Goal: Task Accomplishment & Management: Manage account settings

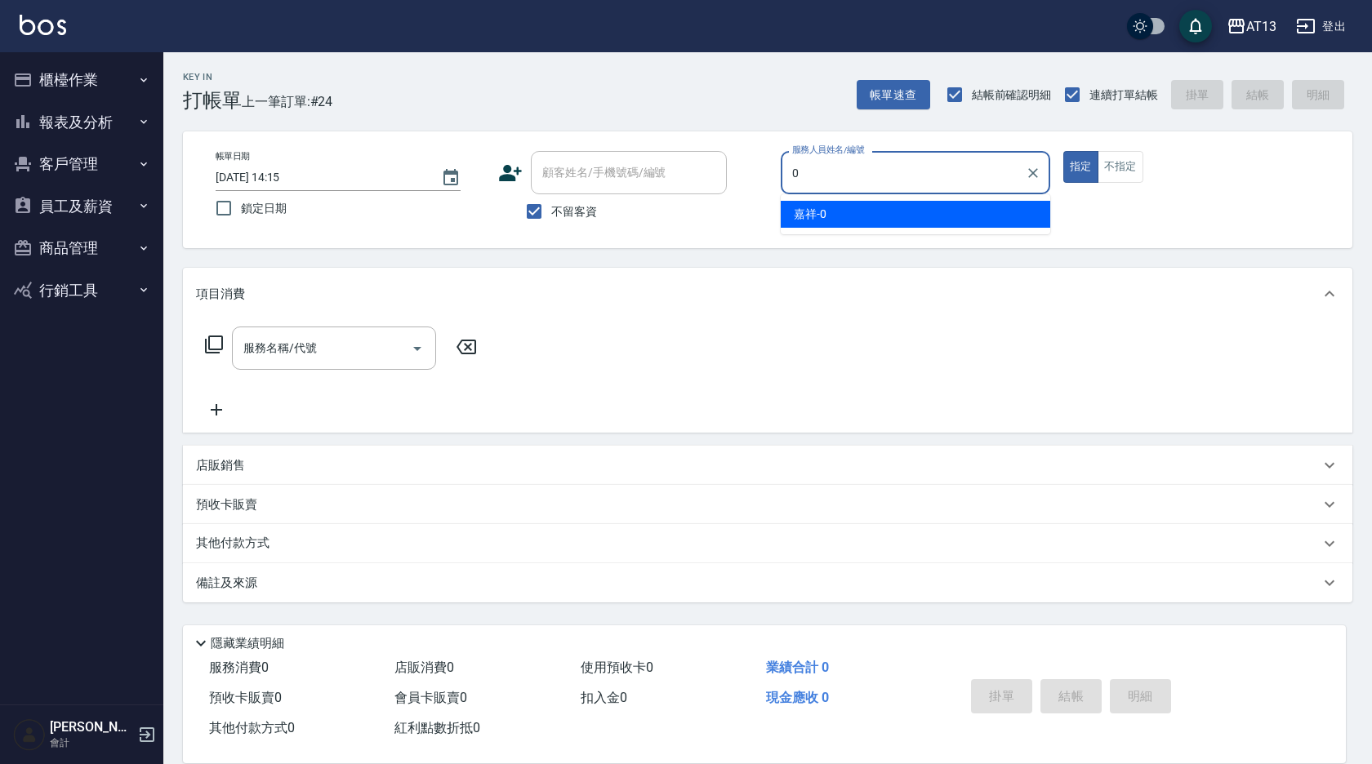
drag, startPoint x: 886, startPoint y: 216, endPoint x: 675, endPoint y: 251, distance: 214.3
click at [886, 216] on div "嘉祥 -0" at bounding box center [916, 214] width 270 height 27
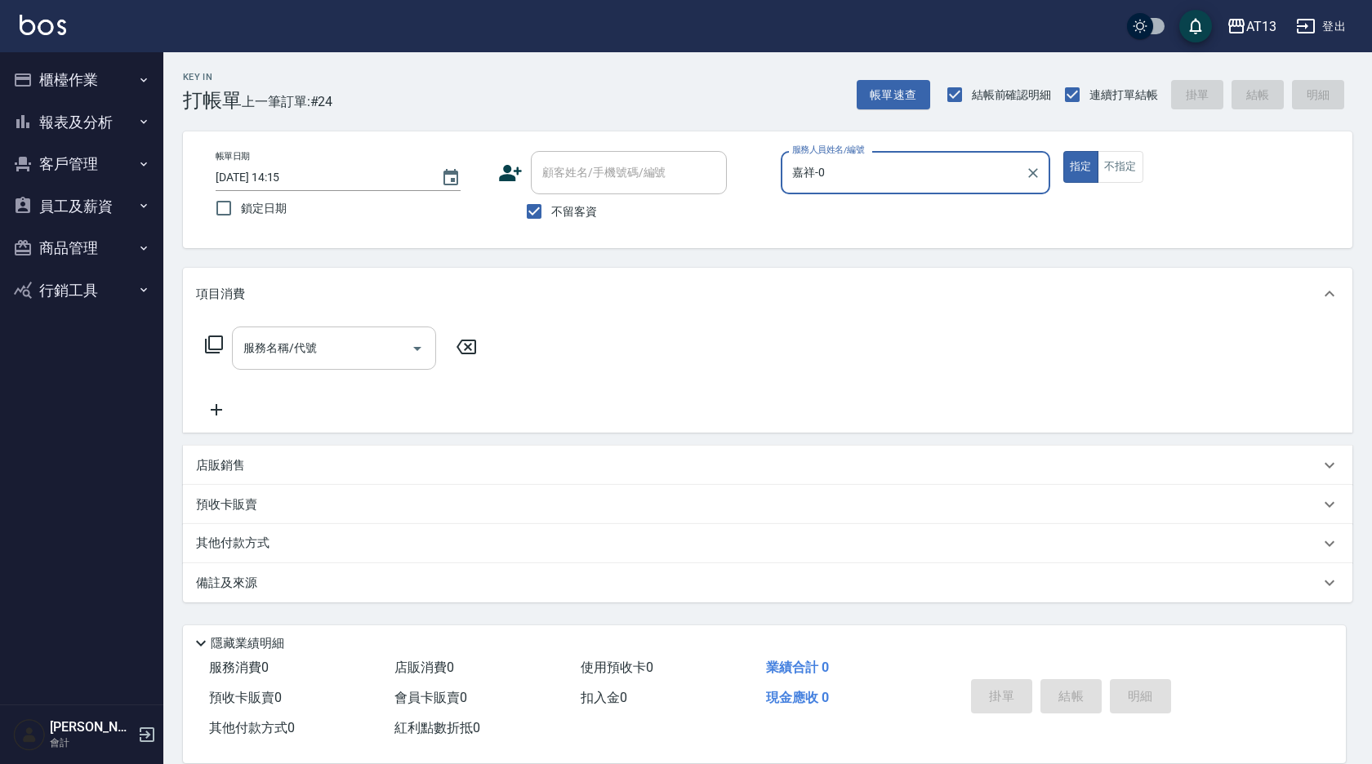
type input "嘉祥-0"
click at [374, 345] on input "服務名稱/代號" at bounding box center [321, 348] width 165 height 29
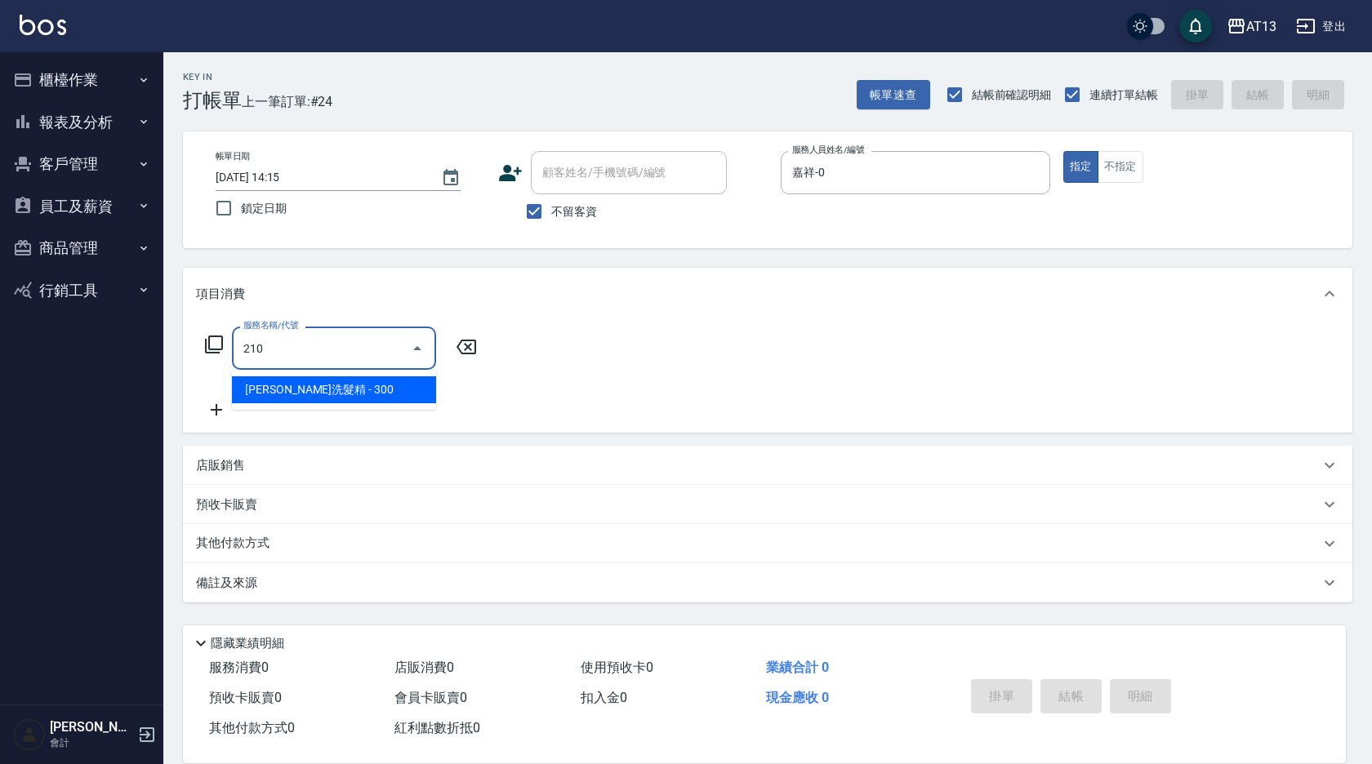
type input "[PERSON_NAME]洗髮精(210)"
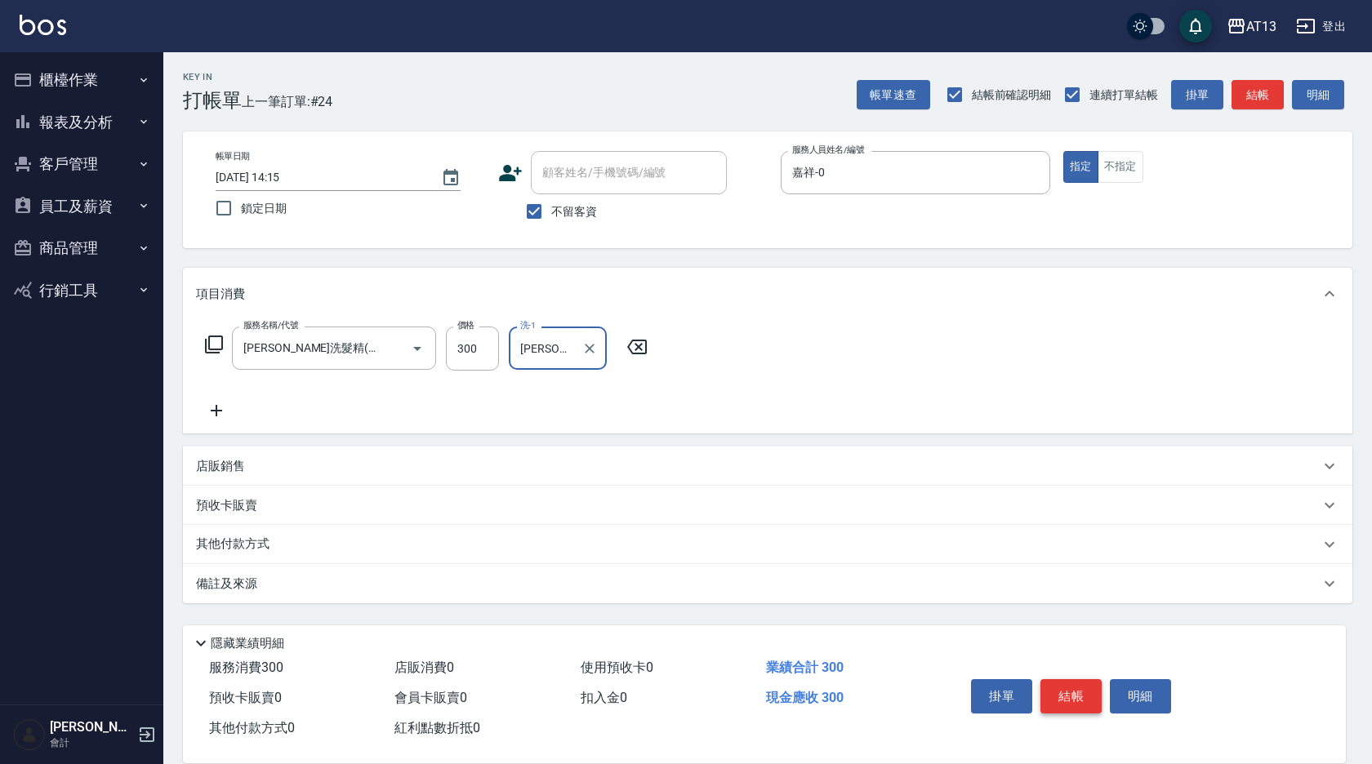
type input "[PERSON_NAME]-11"
click at [1068, 679] on button "結帳" at bounding box center [1070, 696] width 61 height 34
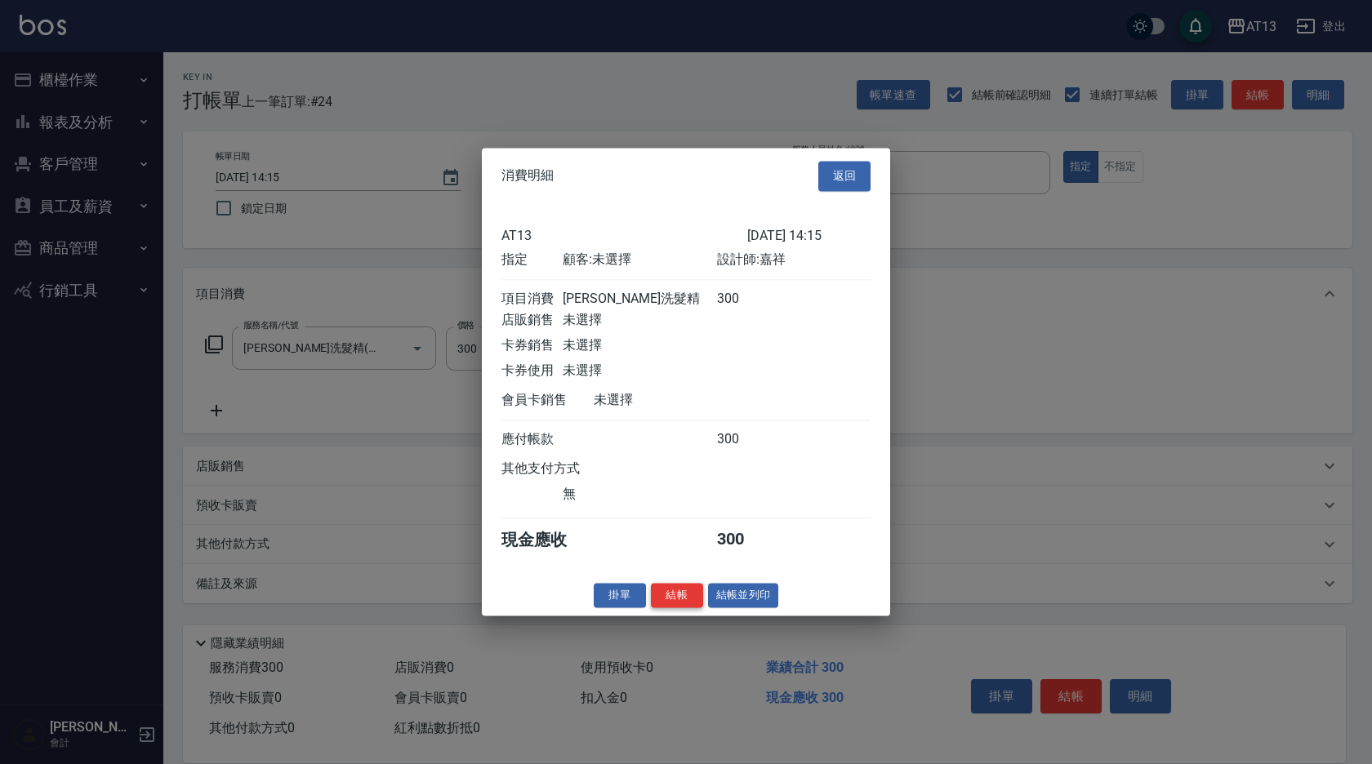
click at [672, 605] on button "結帳" at bounding box center [677, 595] width 52 height 25
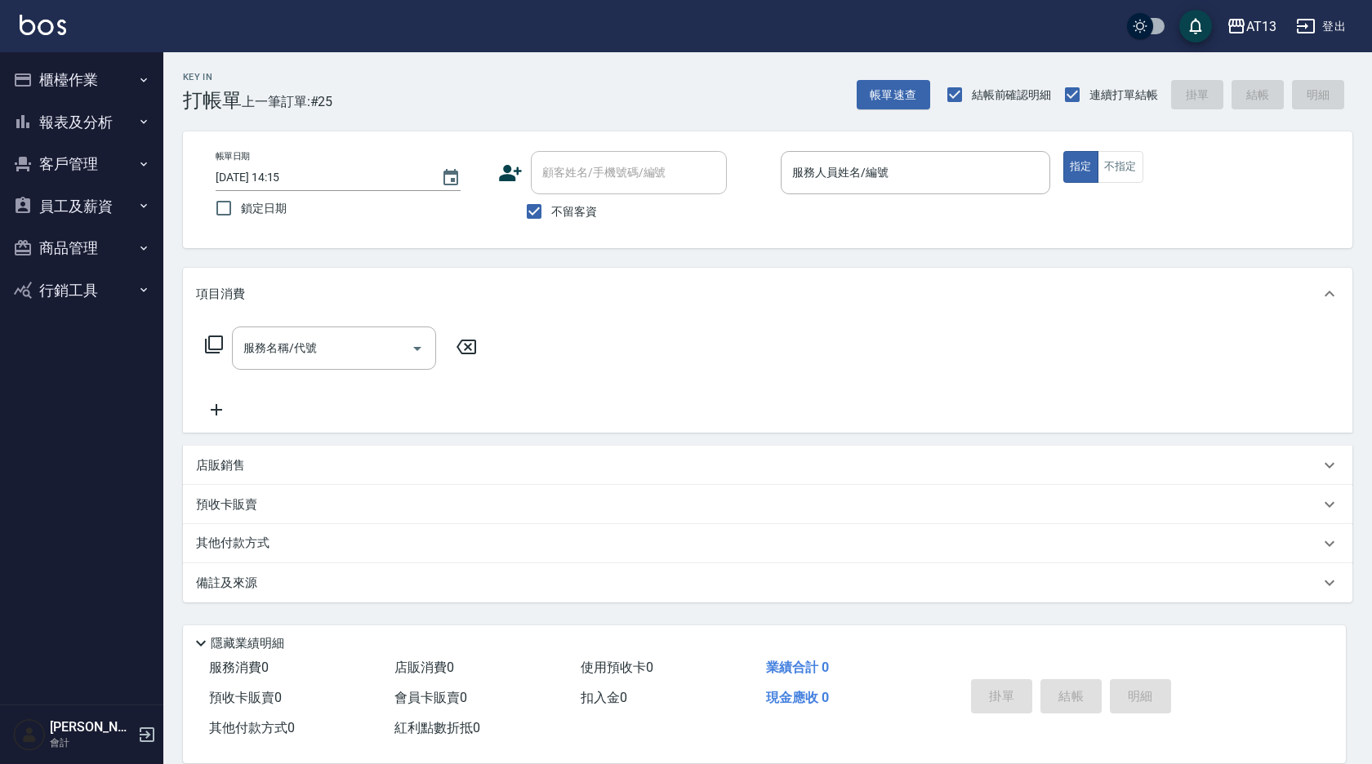
click at [1018, 368] on div "服務名稱/代號 服務名稱/代號" at bounding box center [767, 376] width 1169 height 113
drag, startPoint x: 916, startPoint y: 177, endPoint x: 898, endPoint y: 187, distance: 19.8
click at [913, 177] on input "服務人員姓名/編號" at bounding box center [915, 172] width 255 height 29
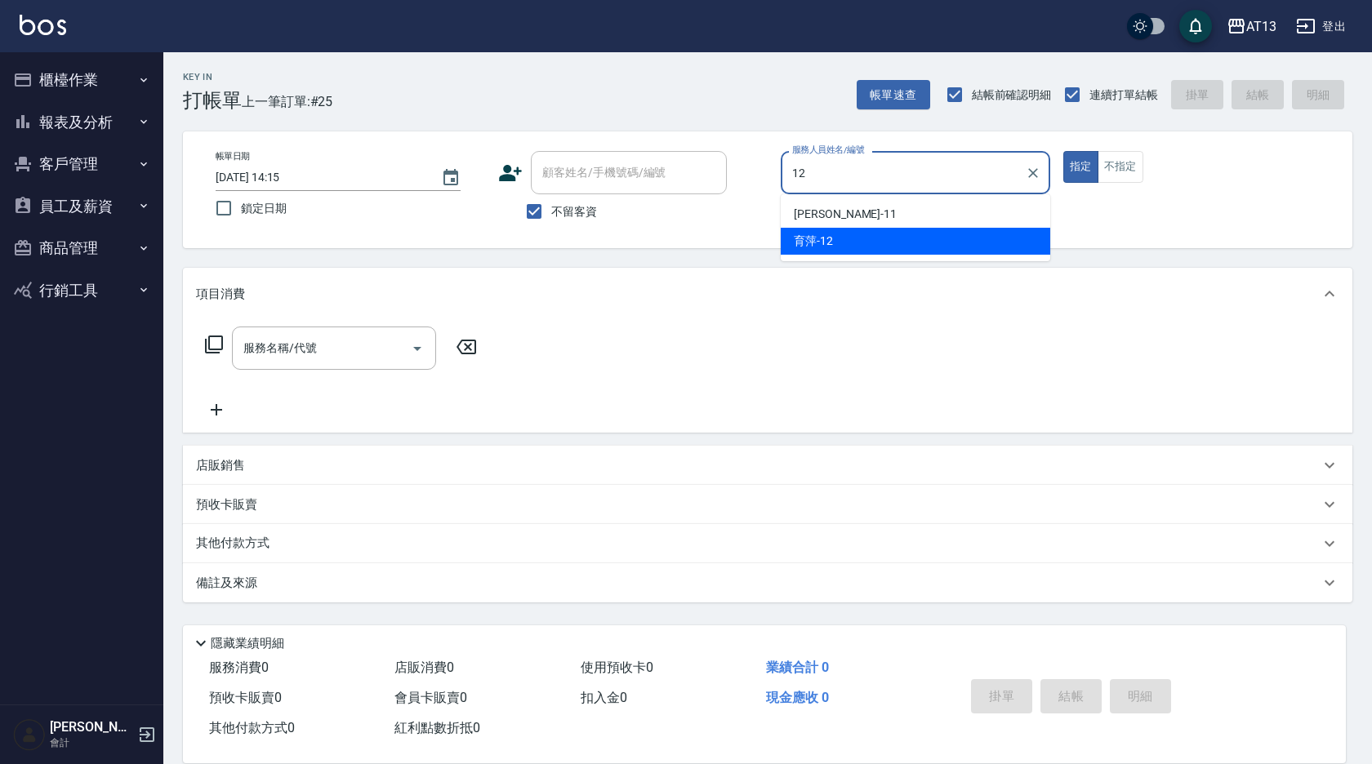
drag, startPoint x: 862, startPoint y: 234, endPoint x: 818, endPoint y: 251, distance: 46.6
click at [862, 234] on div "育[PERSON_NAME] -12" at bounding box center [916, 241] width 270 height 27
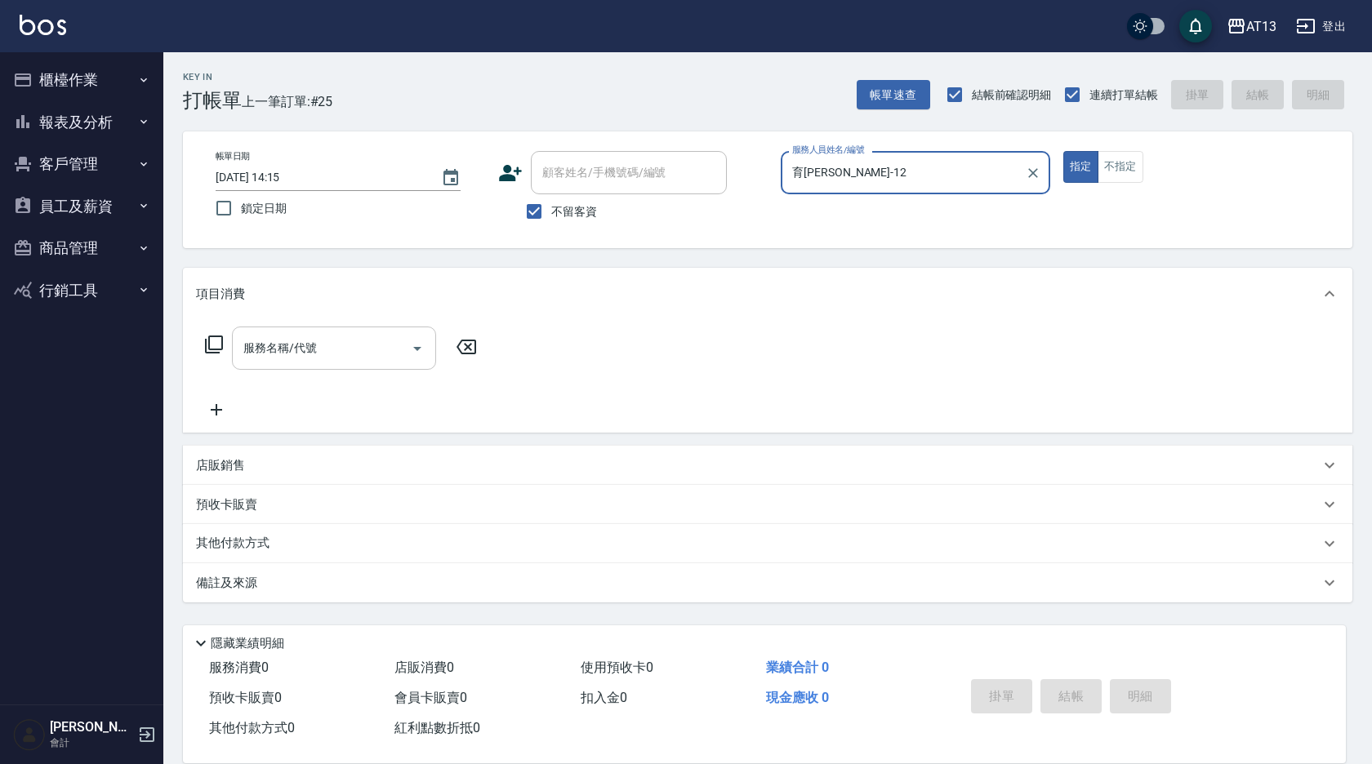
type input "育[PERSON_NAME]-12"
click at [371, 348] on input "服務名稱/代號" at bounding box center [321, 348] width 165 height 29
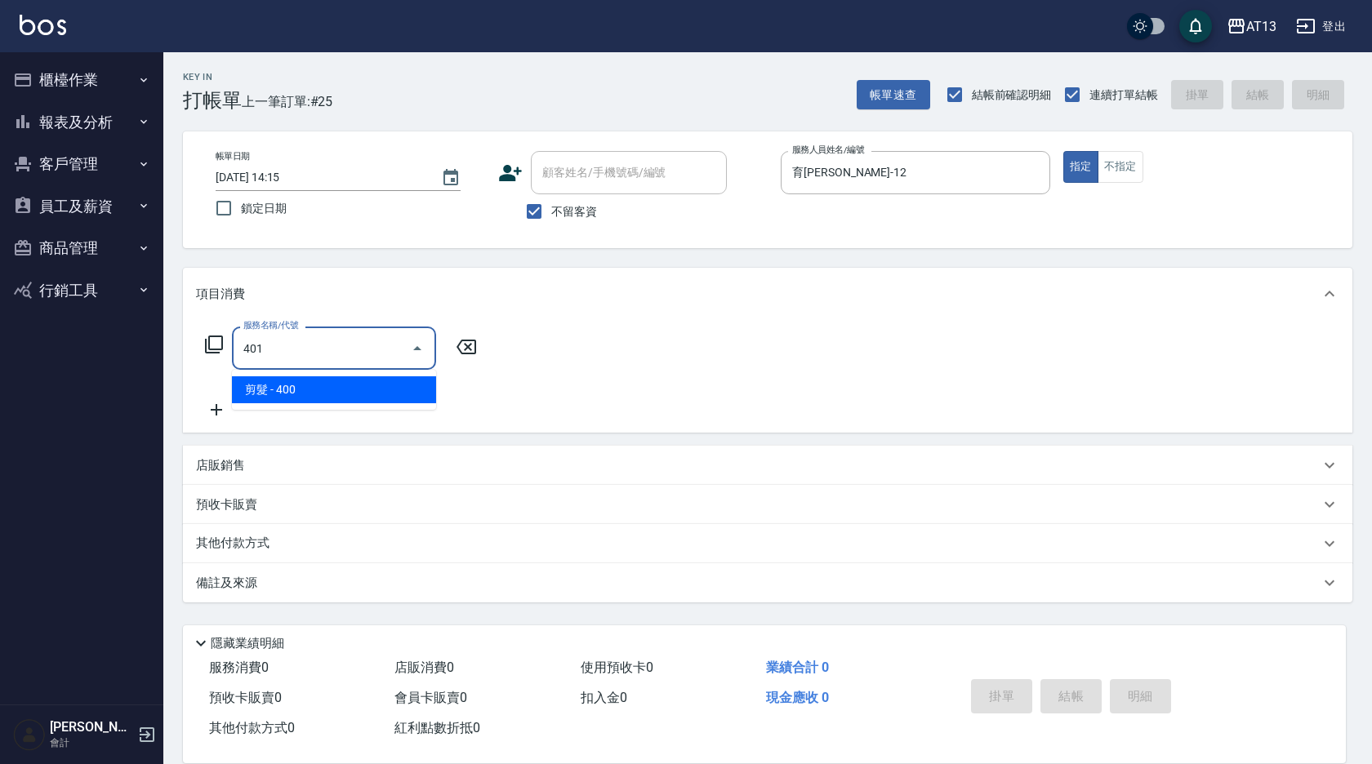
type input "剪髮(401)"
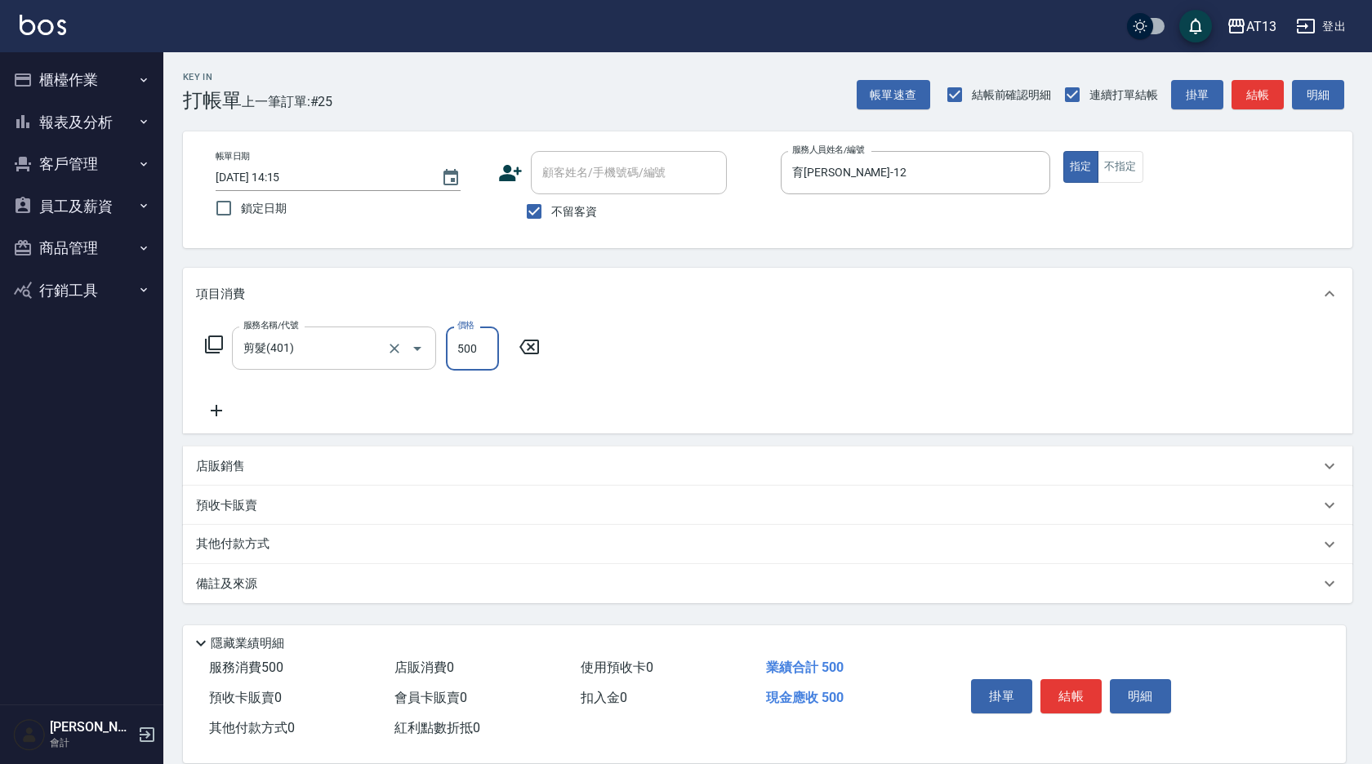
type input "500"
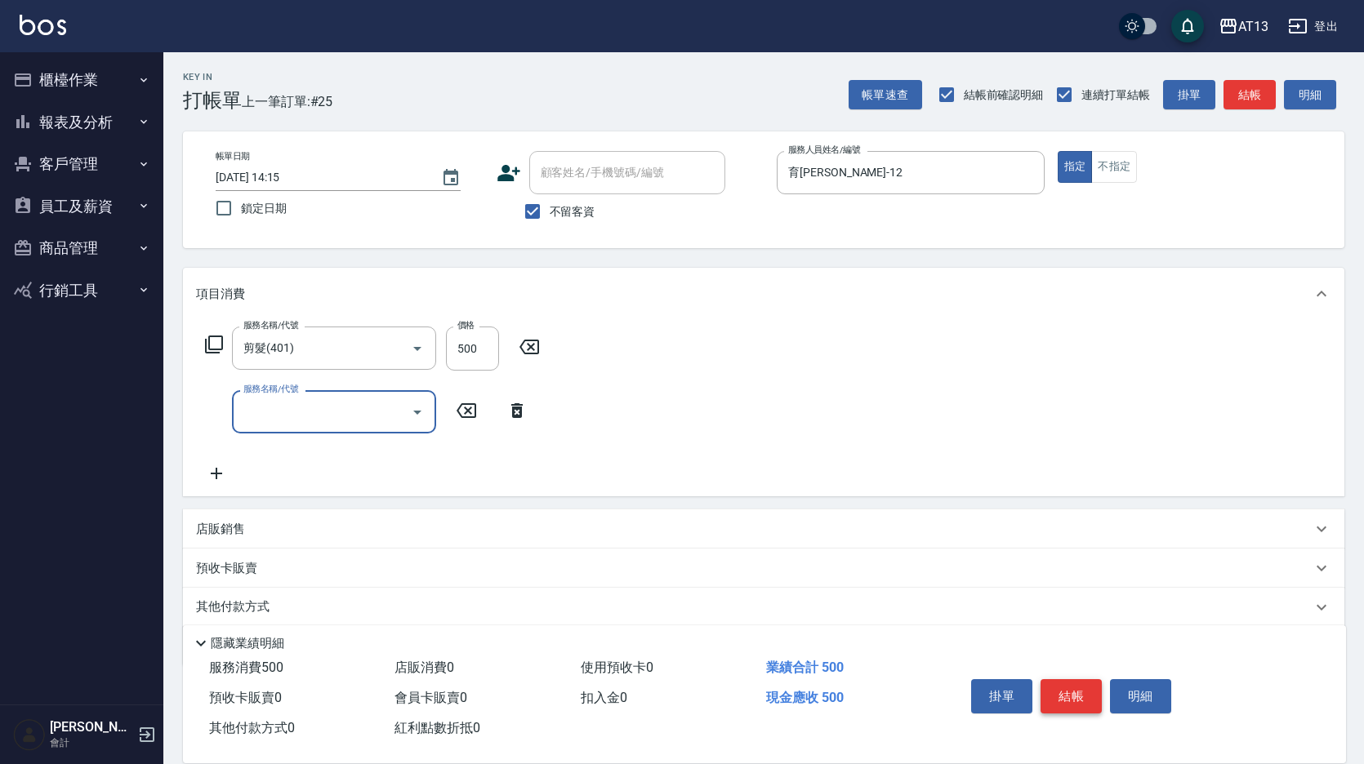
click at [1074, 687] on button "結帳" at bounding box center [1070, 696] width 61 height 34
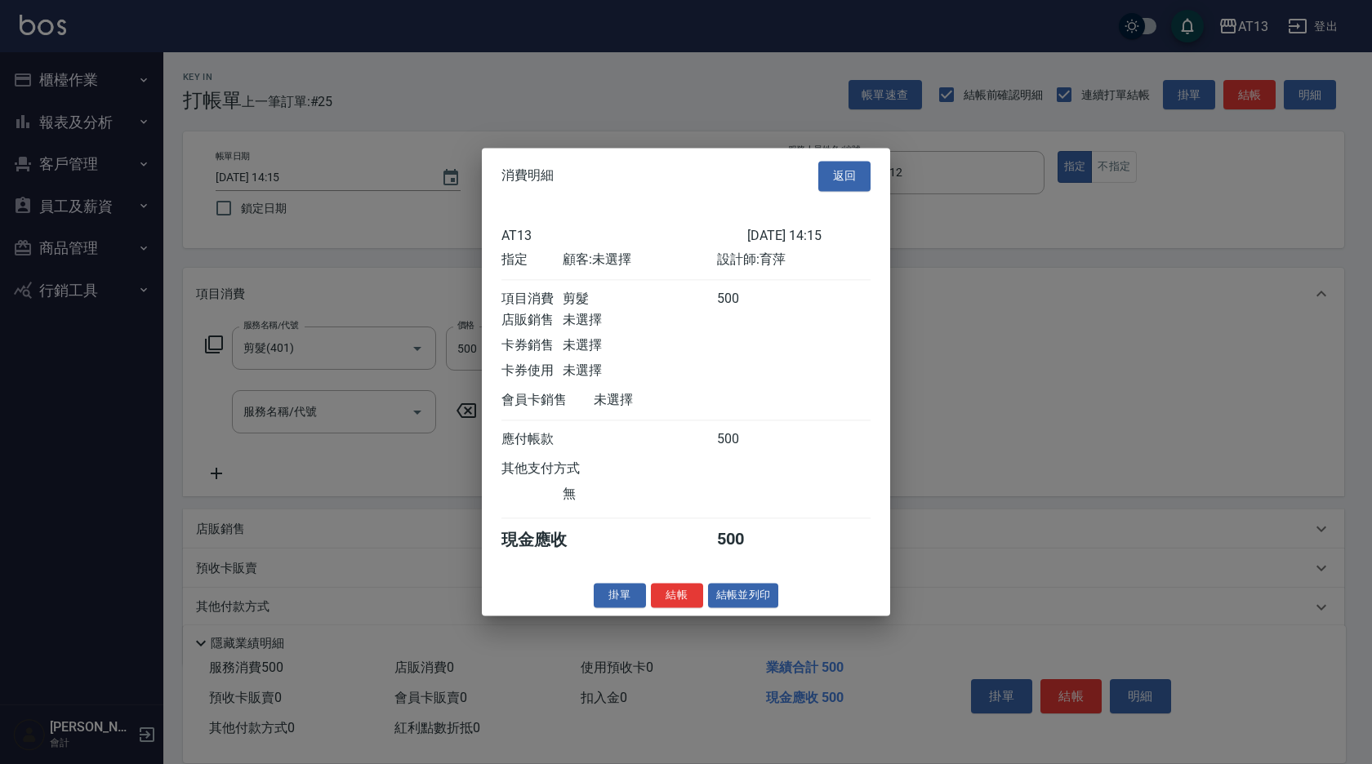
click at [682, 602] on button "結帳" at bounding box center [677, 595] width 52 height 25
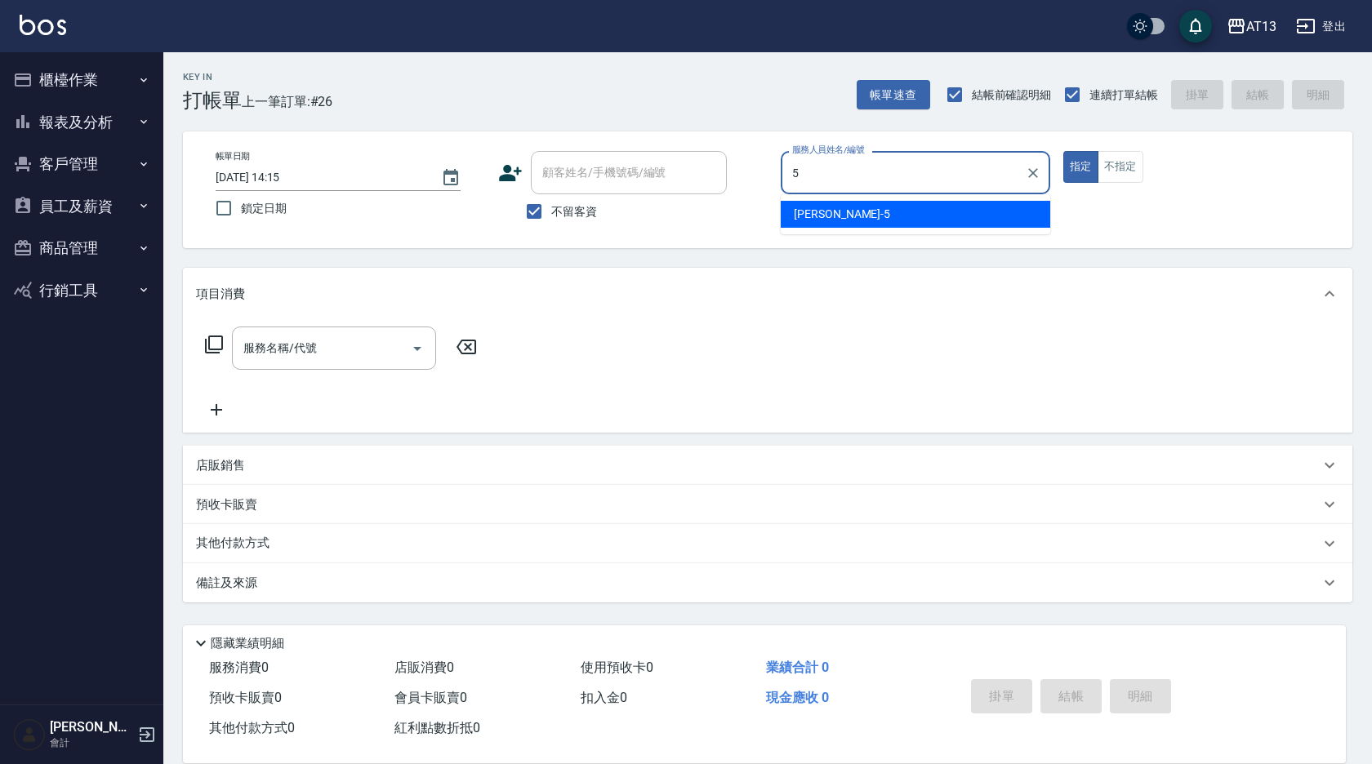
click at [856, 216] on div "[PERSON_NAME] -5" at bounding box center [916, 214] width 270 height 27
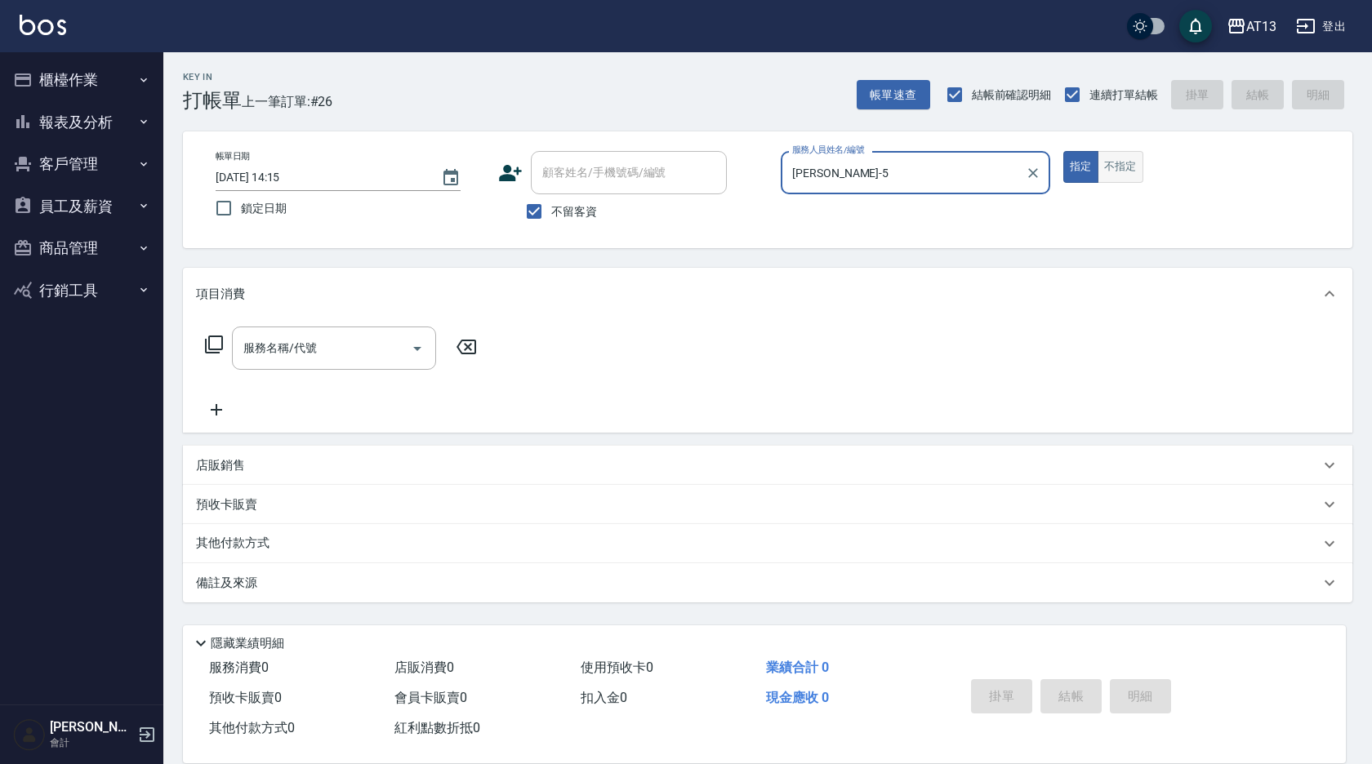
type input "[PERSON_NAME]-5"
click at [1111, 168] on button "不指定" at bounding box center [1121, 167] width 46 height 32
click at [348, 355] on input "服務名稱/代號" at bounding box center [321, 348] width 165 height 29
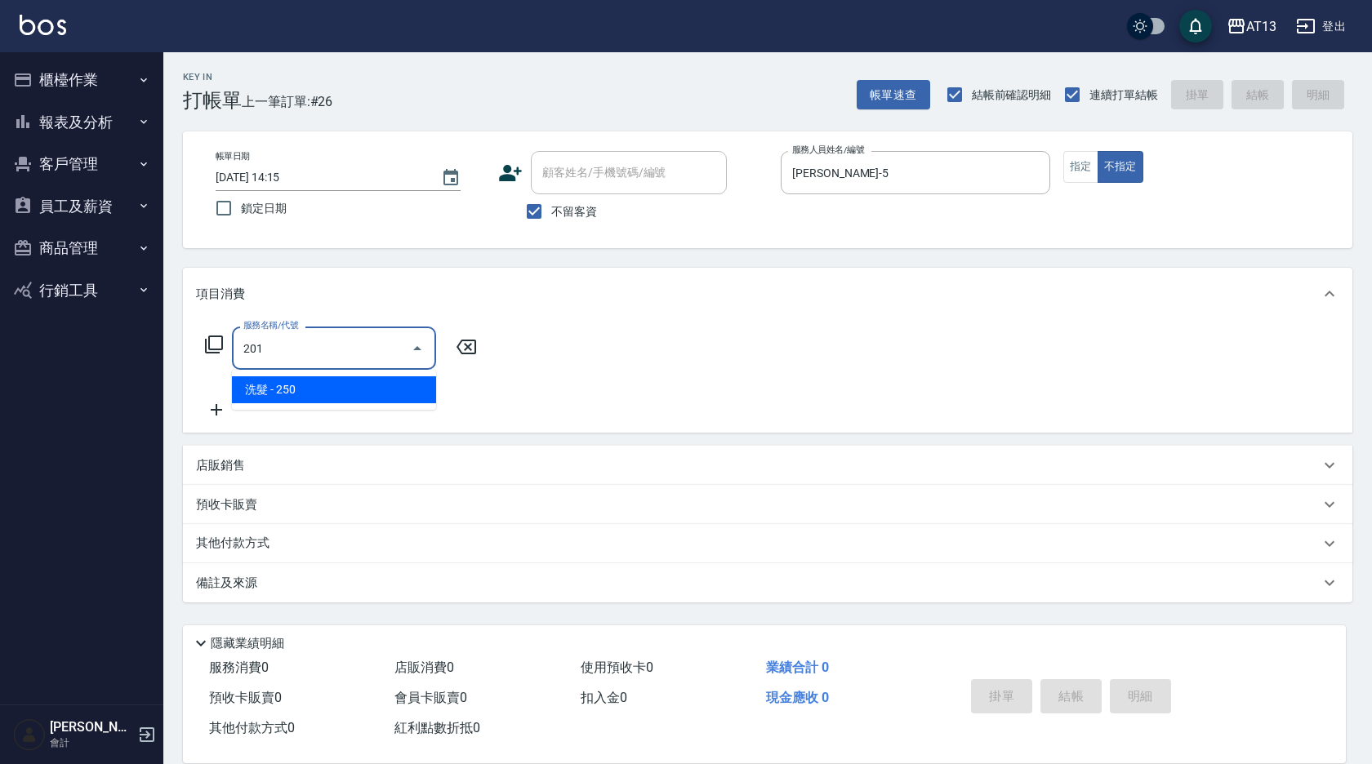
type input "洗髮(201)"
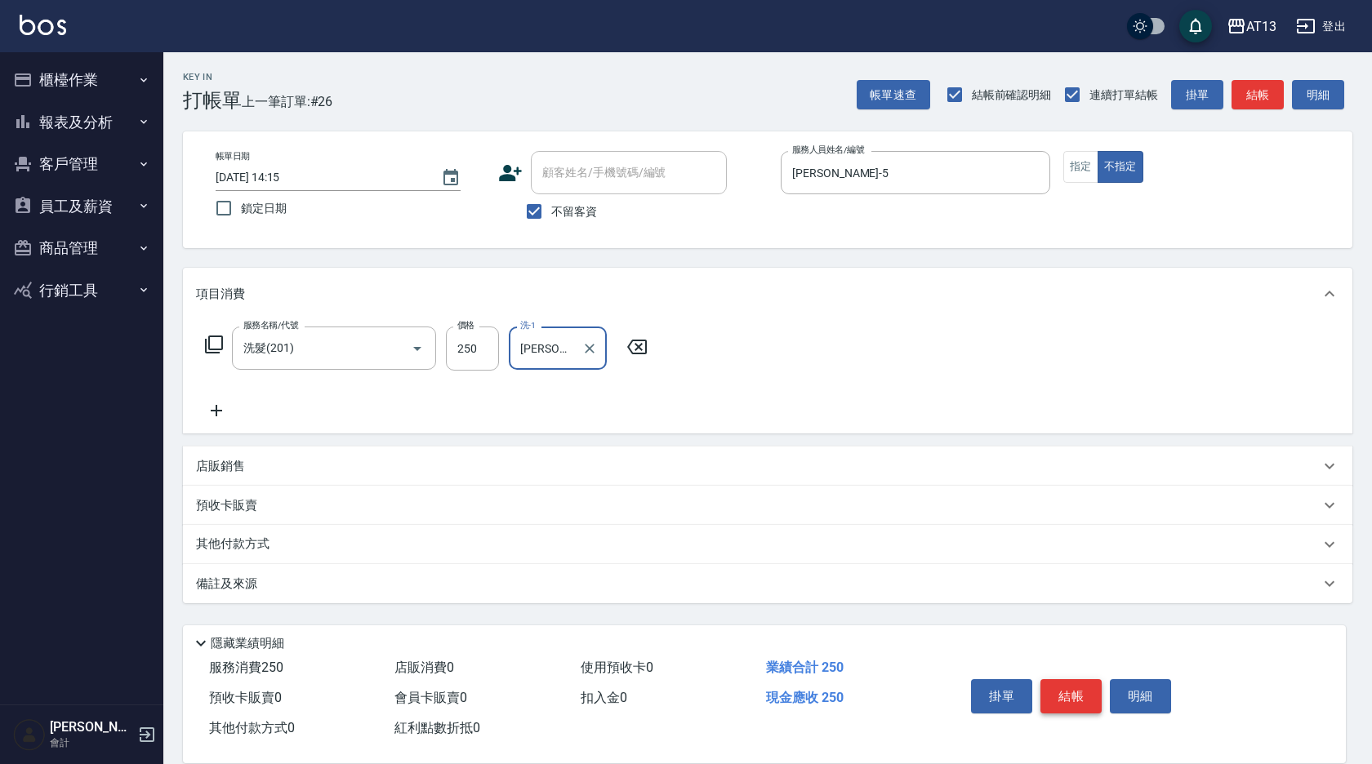
type input "[PERSON_NAME]-11"
click at [1067, 695] on button "結帳" at bounding box center [1070, 696] width 61 height 34
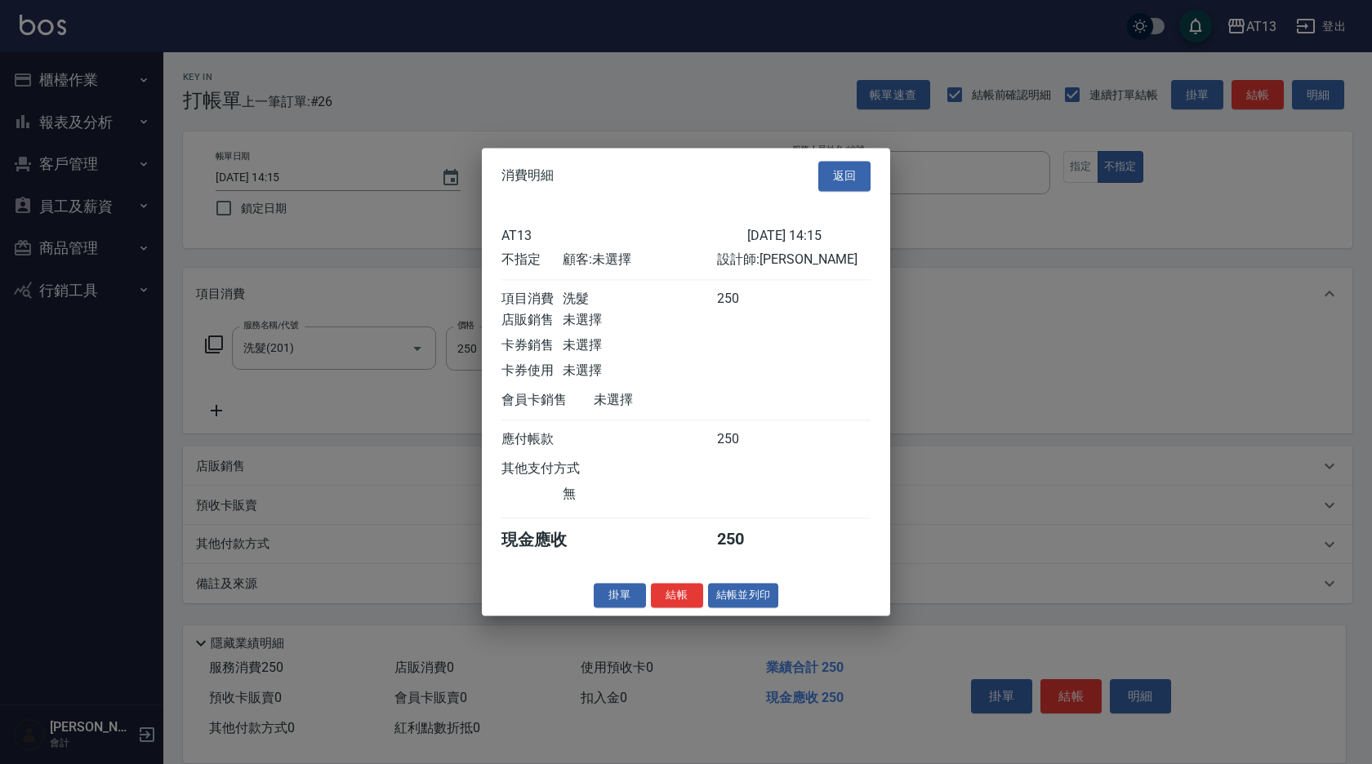
click at [666, 608] on button "結帳" at bounding box center [677, 595] width 52 height 25
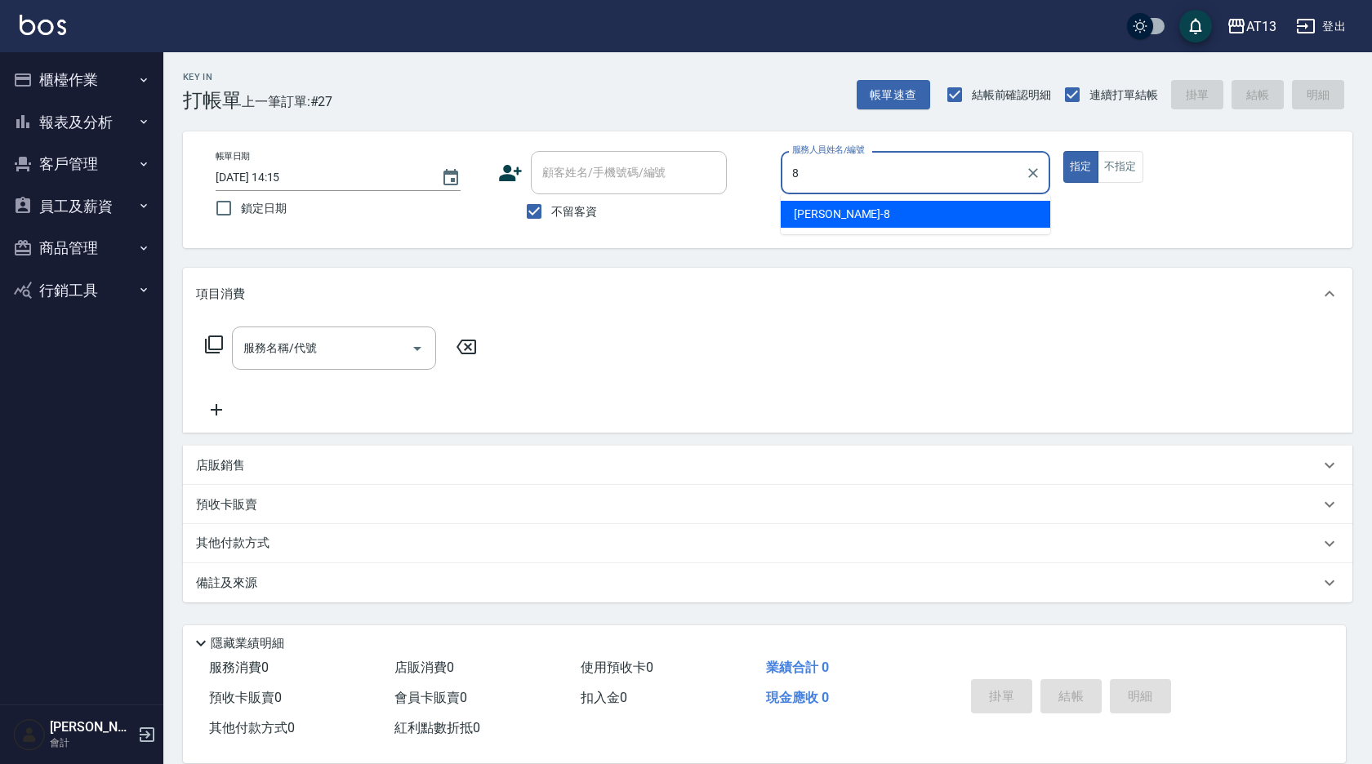
click at [834, 224] on div "[PERSON_NAME] -8" at bounding box center [916, 214] width 270 height 27
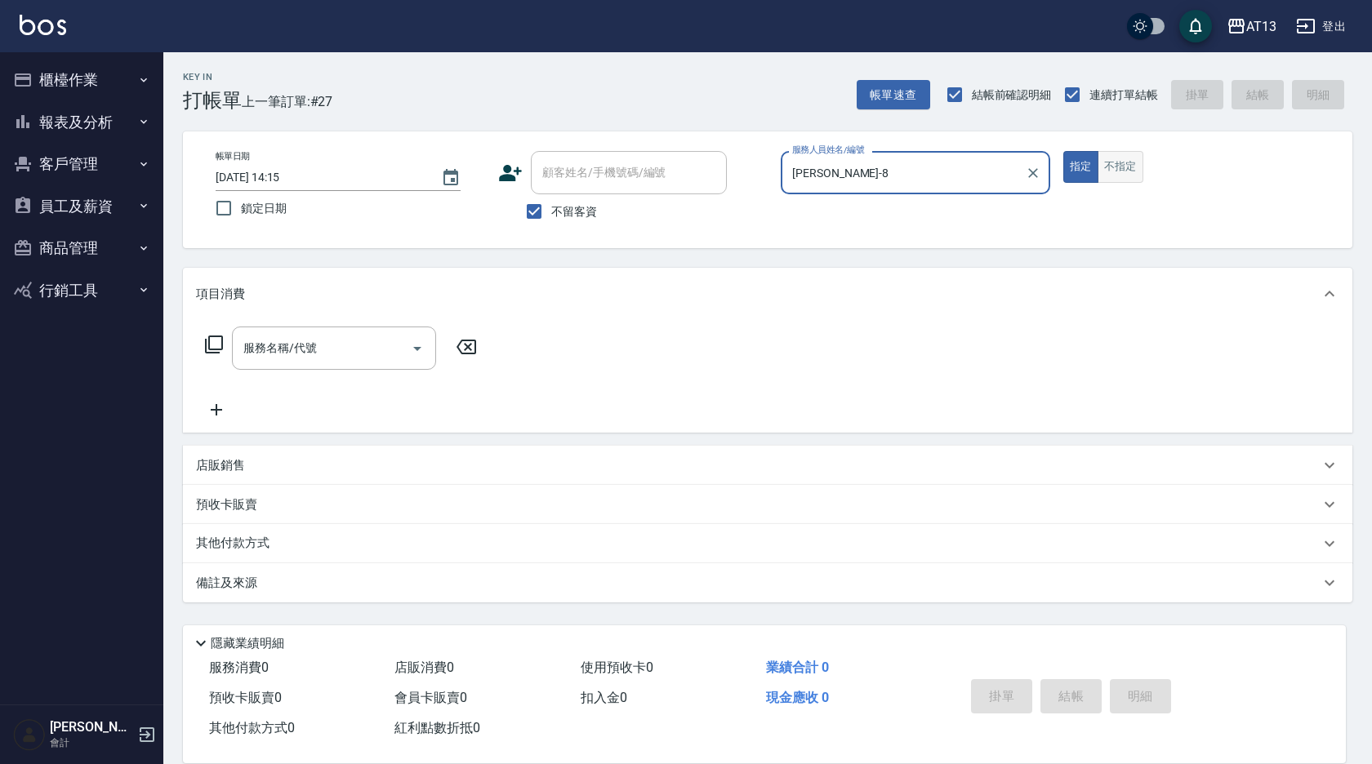
type input "[PERSON_NAME]-8"
click at [1119, 165] on button "不指定" at bounding box center [1121, 167] width 46 height 32
click at [316, 336] on div "服務名稱/代號" at bounding box center [334, 348] width 204 height 43
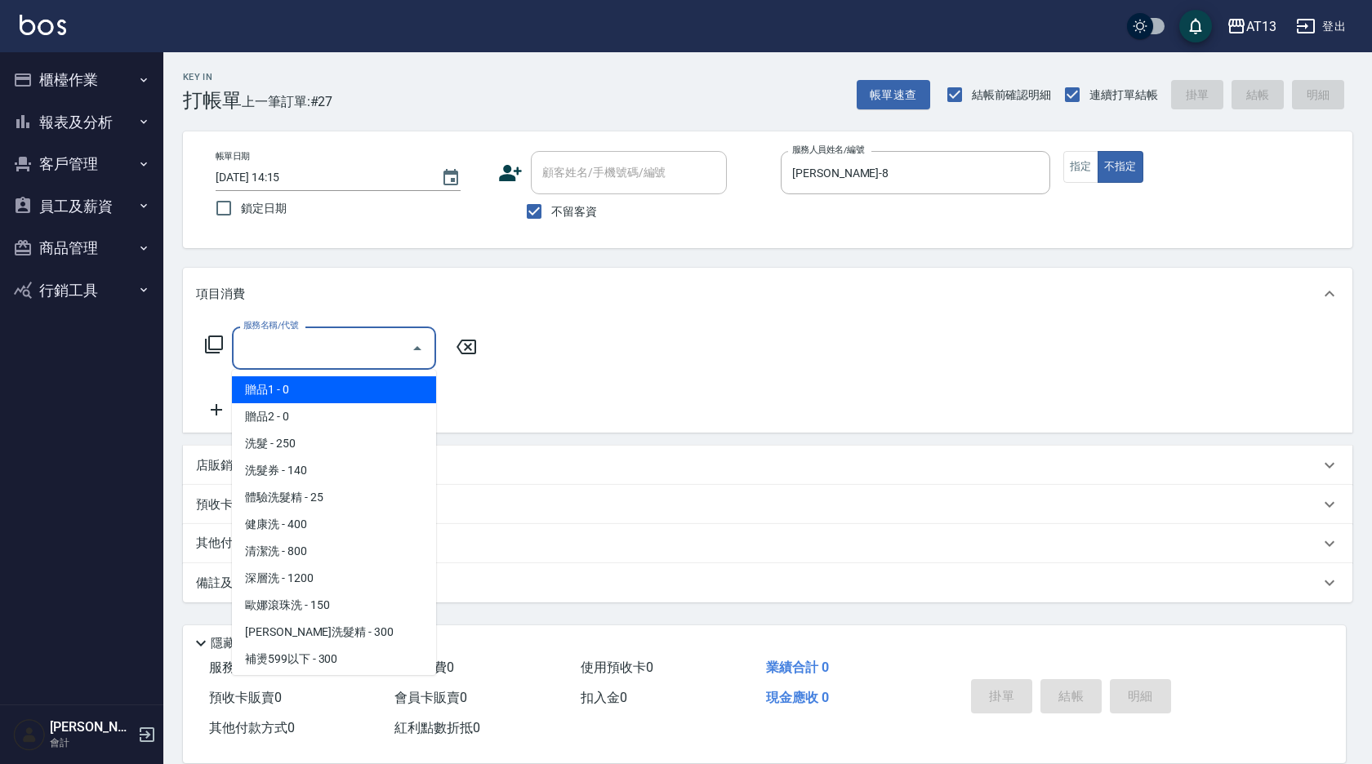
click at [316, 351] on input "服務名稱/代號" at bounding box center [321, 348] width 165 height 29
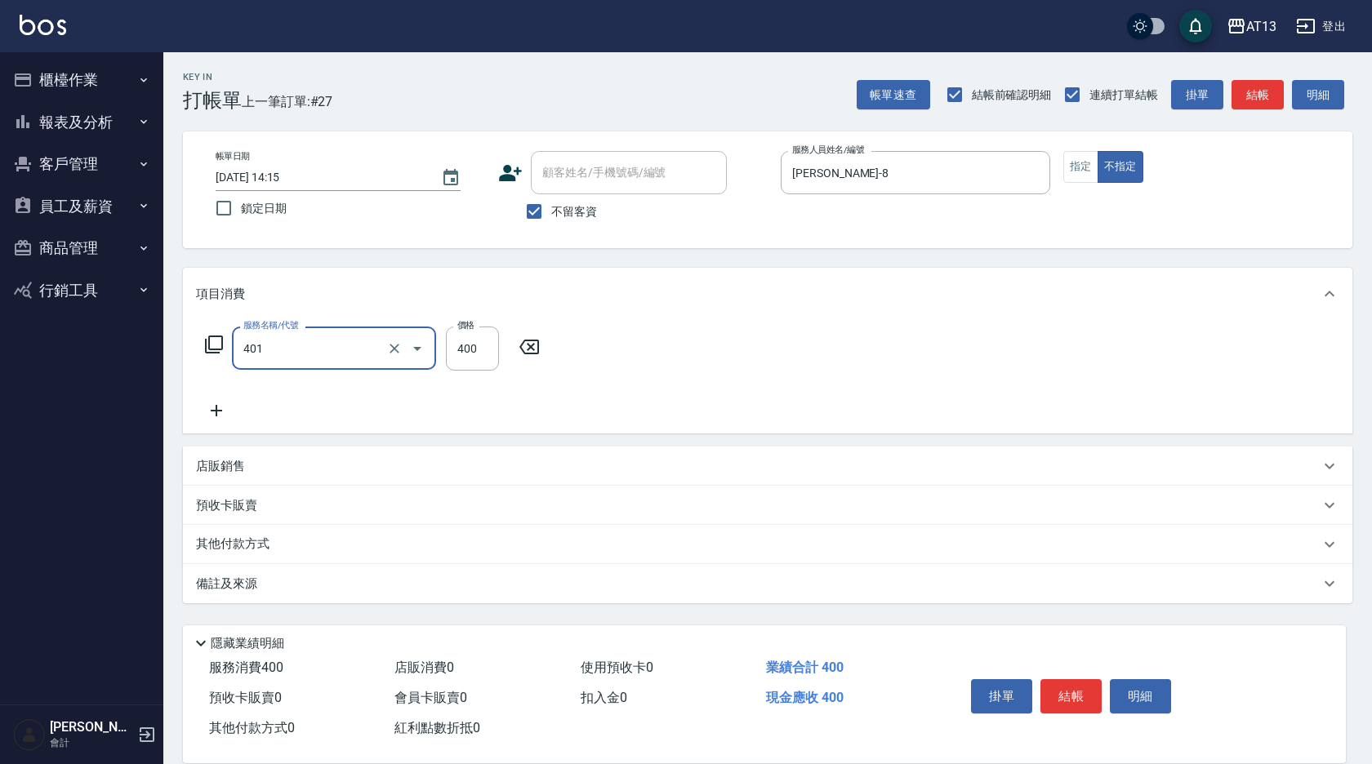
type input "剪髮(401)"
type input "200"
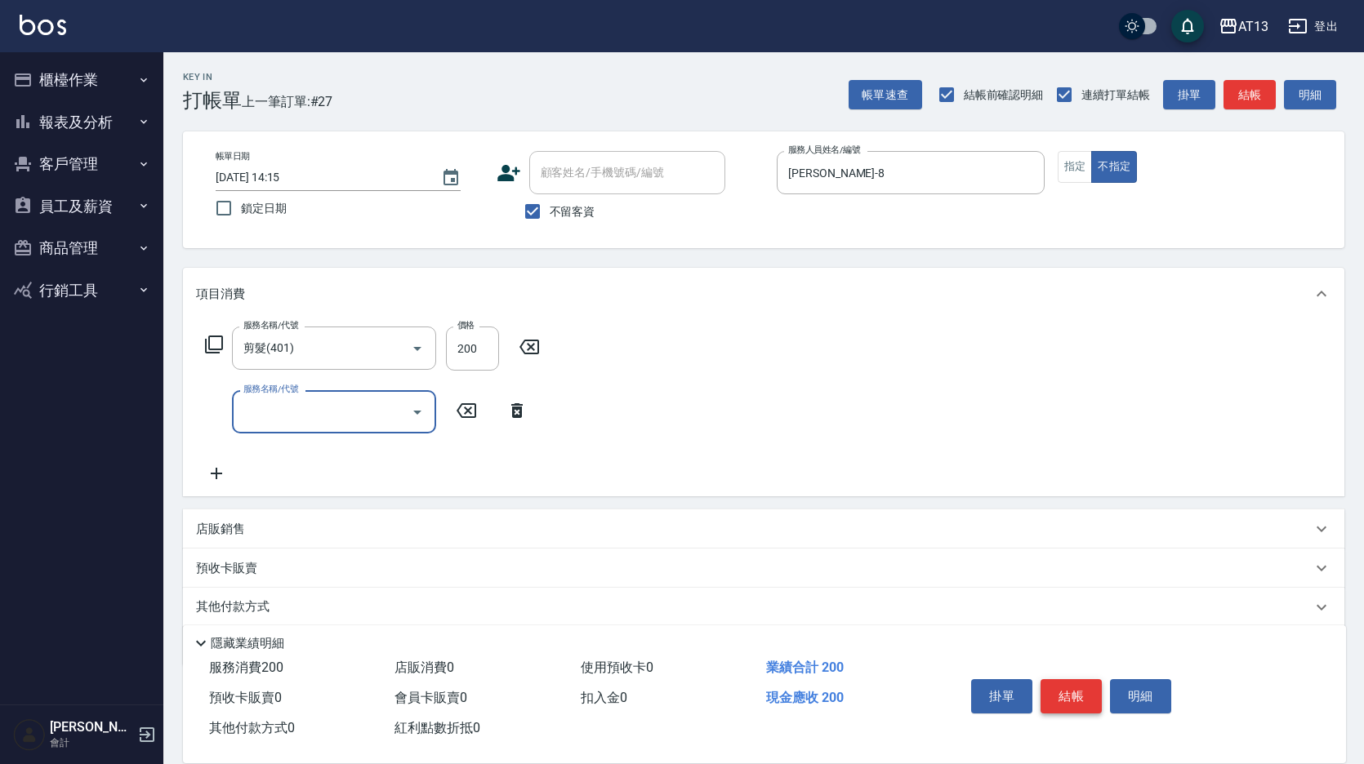
click at [1055, 693] on button "結帳" at bounding box center [1070, 696] width 61 height 34
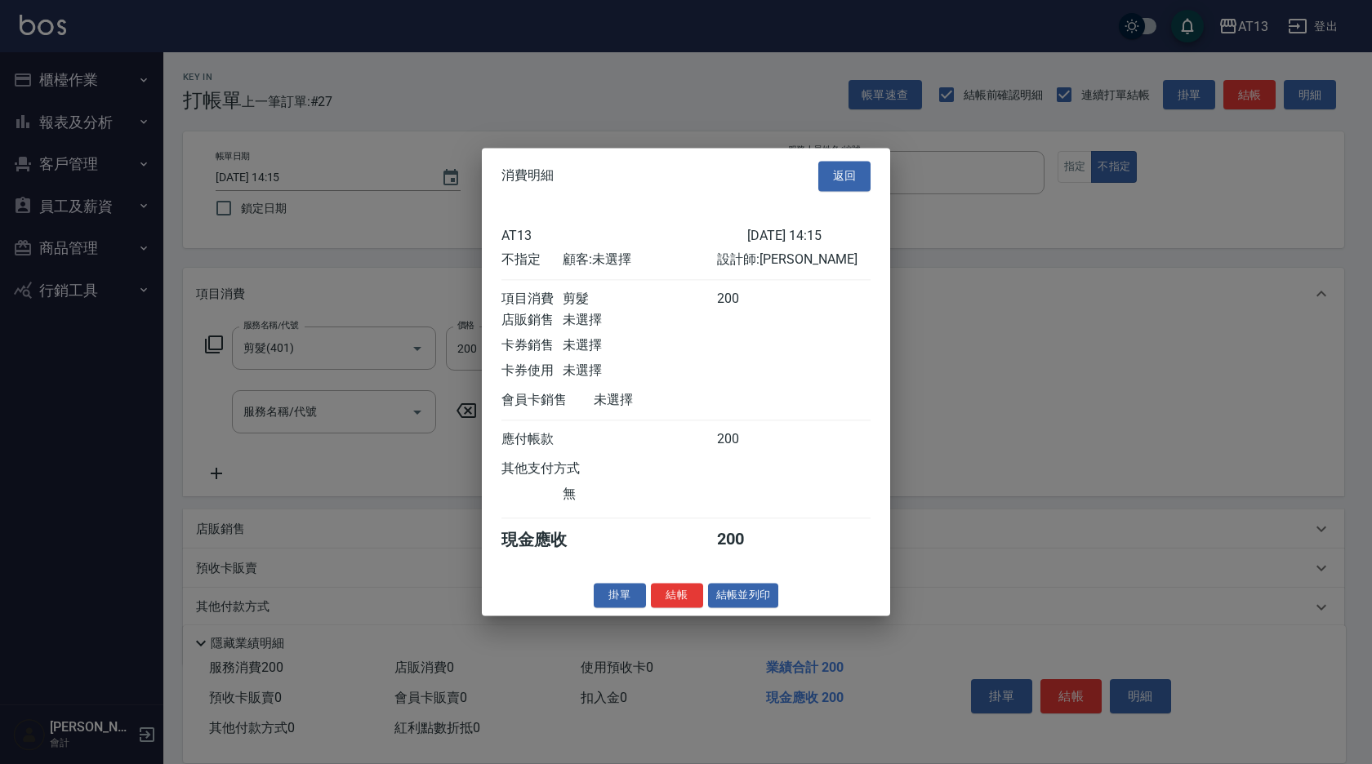
click at [667, 604] on button "結帳" at bounding box center [677, 595] width 52 height 25
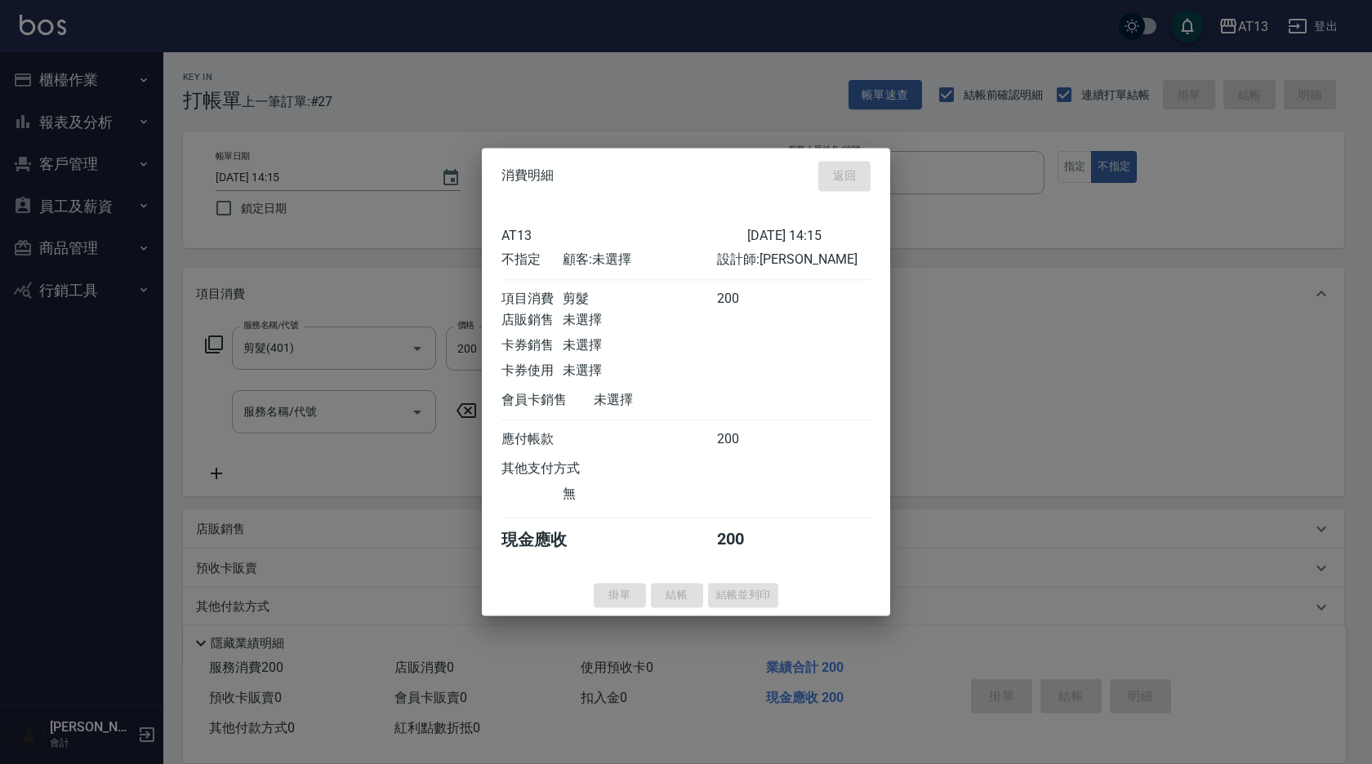
type input "[DATE] 14:16"
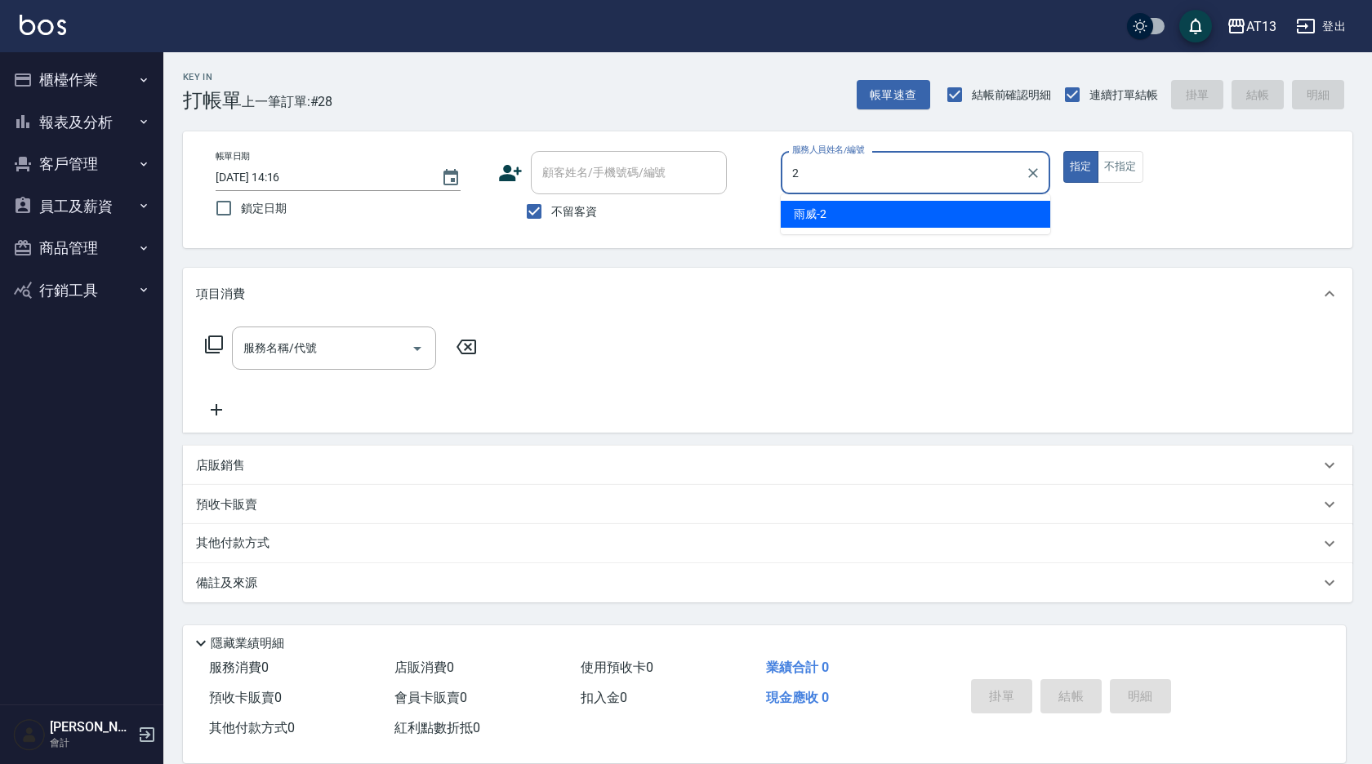
click at [915, 214] on div "雨威 -2" at bounding box center [916, 214] width 270 height 27
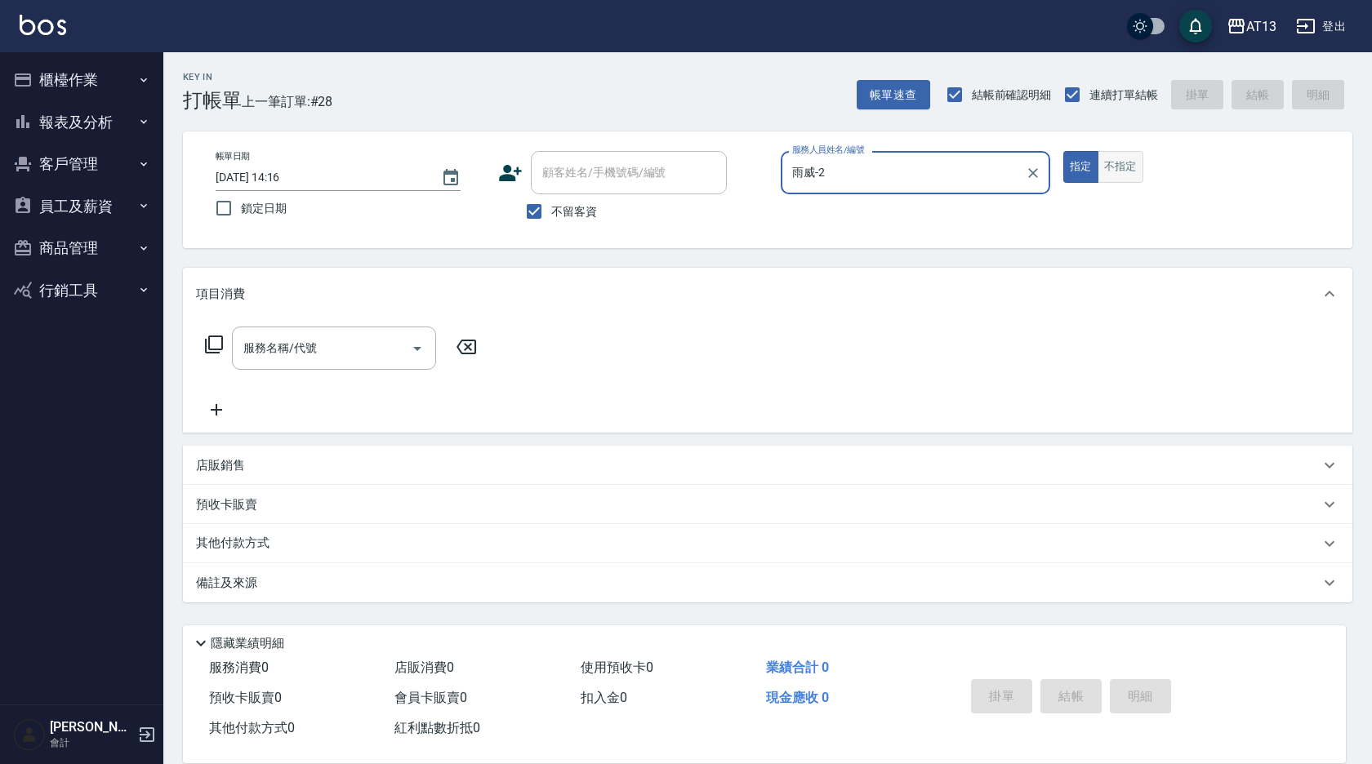
type input "雨威-2"
click at [1116, 163] on button "不指定" at bounding box center [1121, 167] width 46 height 32
click at [385, 345] on input "服務名稱/代號" at bounding box center [321, 348] width 165 height 29
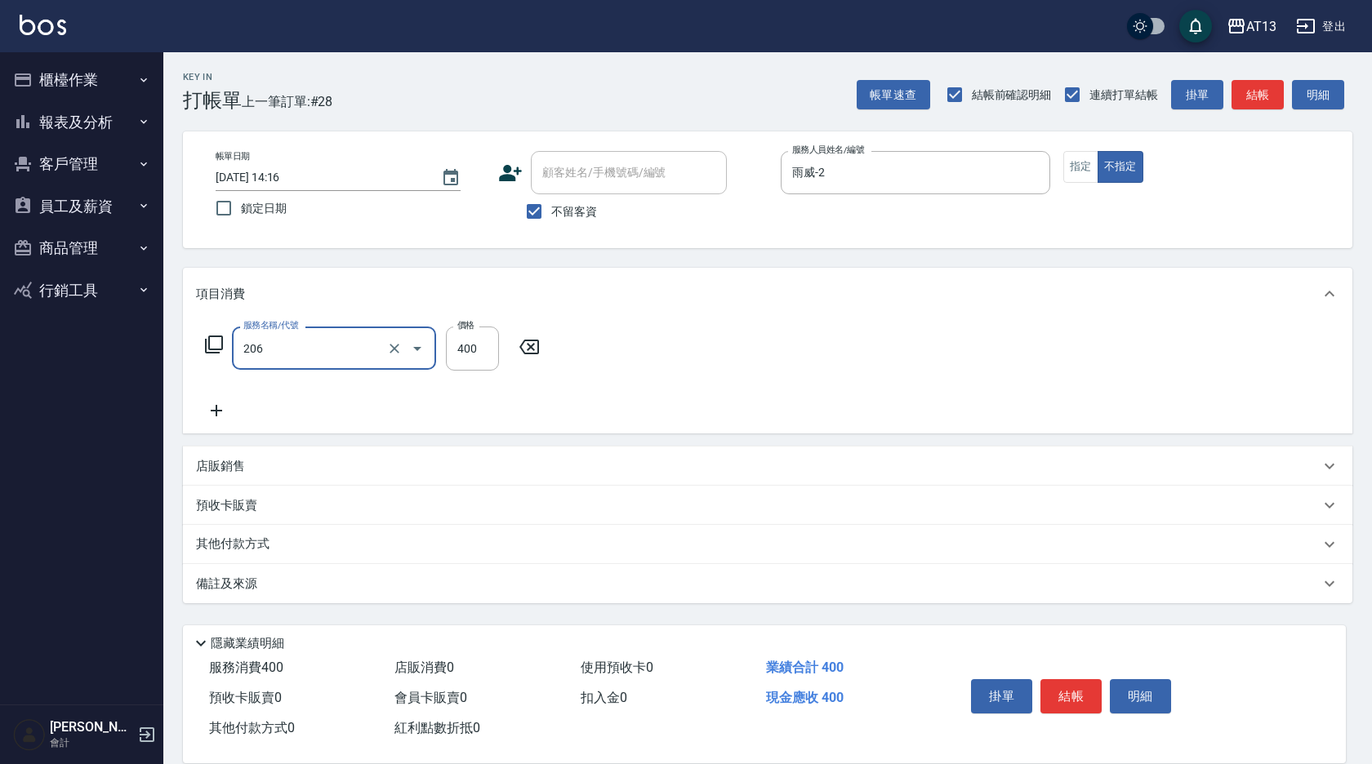
type input "健康洗(206)"
type input "雨威-2"
click at [1069, 684] on button "結帳" at bounding box center [1070, 696] width 61 height 34
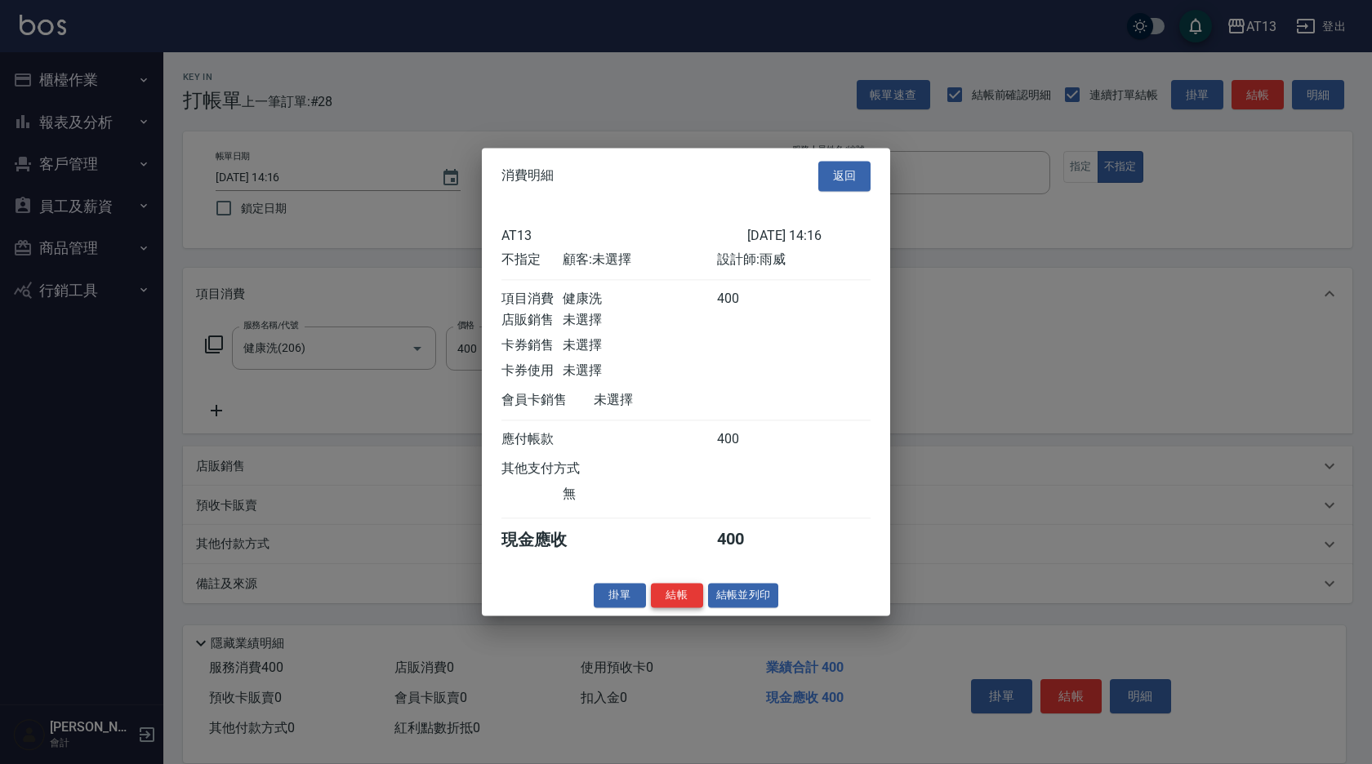
click at [677, 603] on button "結帳" at bounding box center [677, 595] width 52 height 25
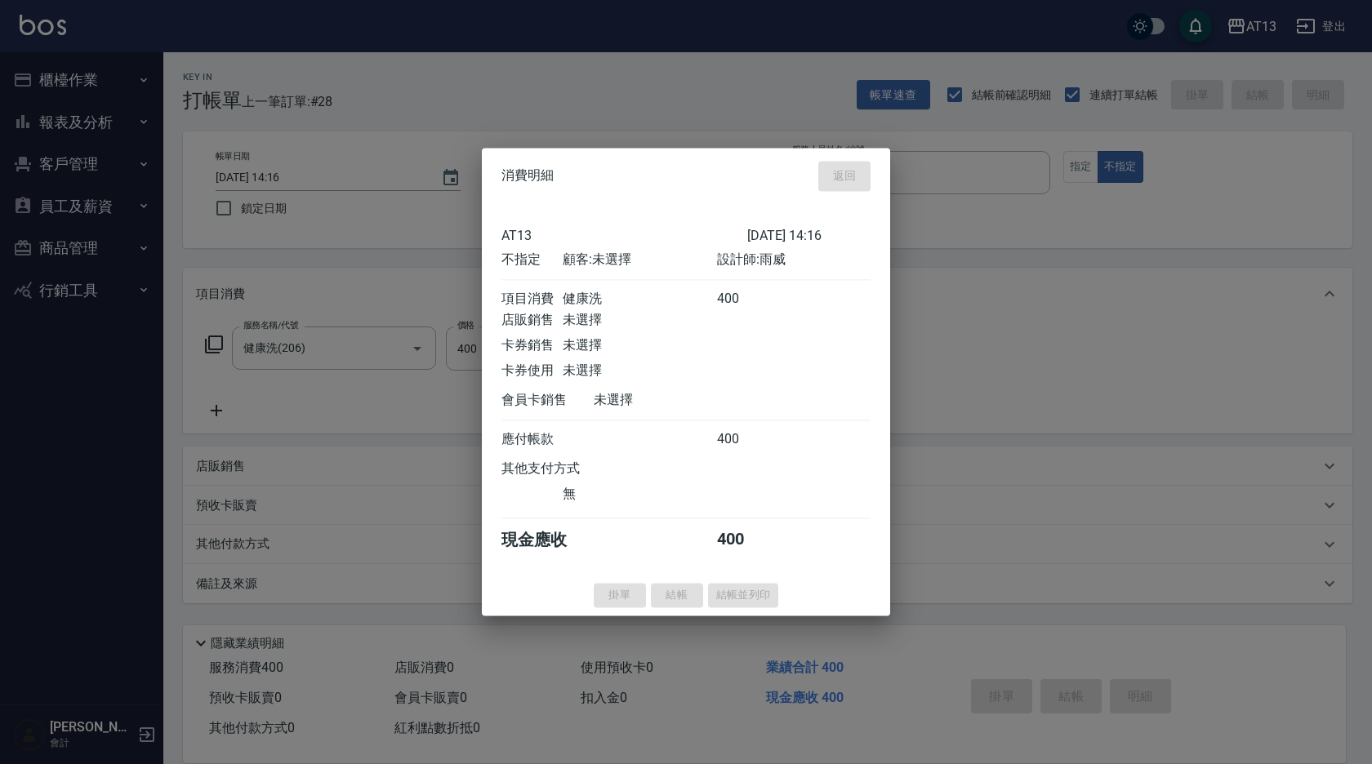
type input "[DATE] 14:45"
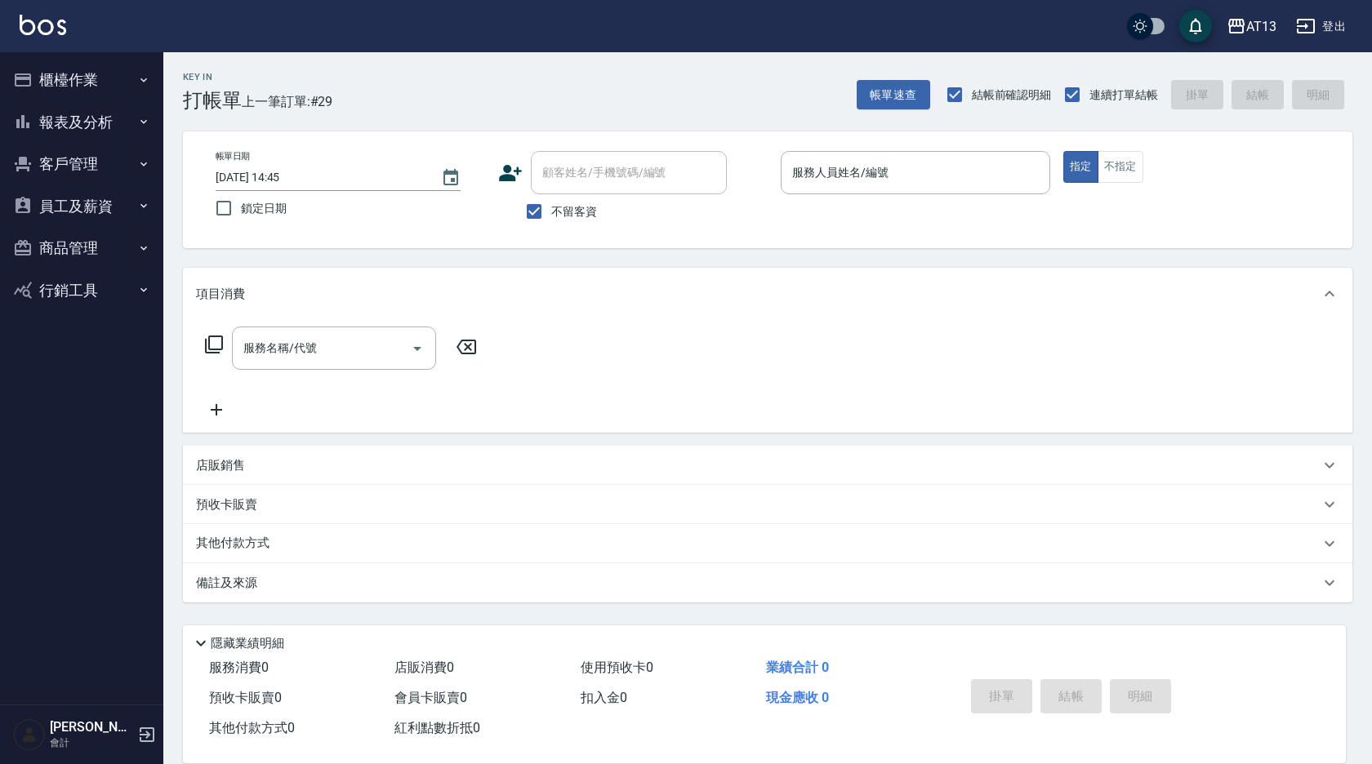
drag, startPoint x: 756, startPoint y: 591, endPoint x: 826, endPoint y: 172, distance: 424.8
click at [826, 172] on input "服務人員姓名/編號" at bounding box center [915, 172] width 255 height 29
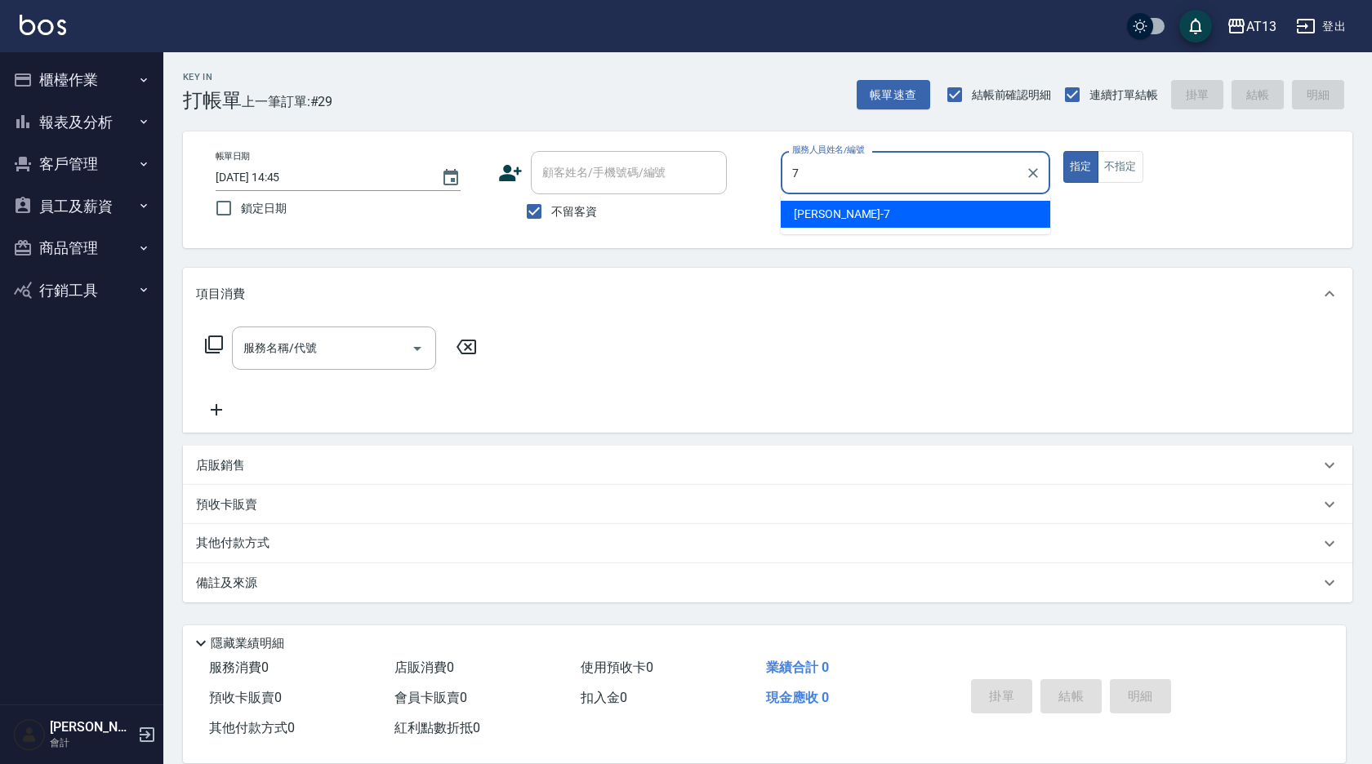
click at [981, 220] on div "[PERSON_NAME]-7" at bounding box center [916, 214] width 270 height 27
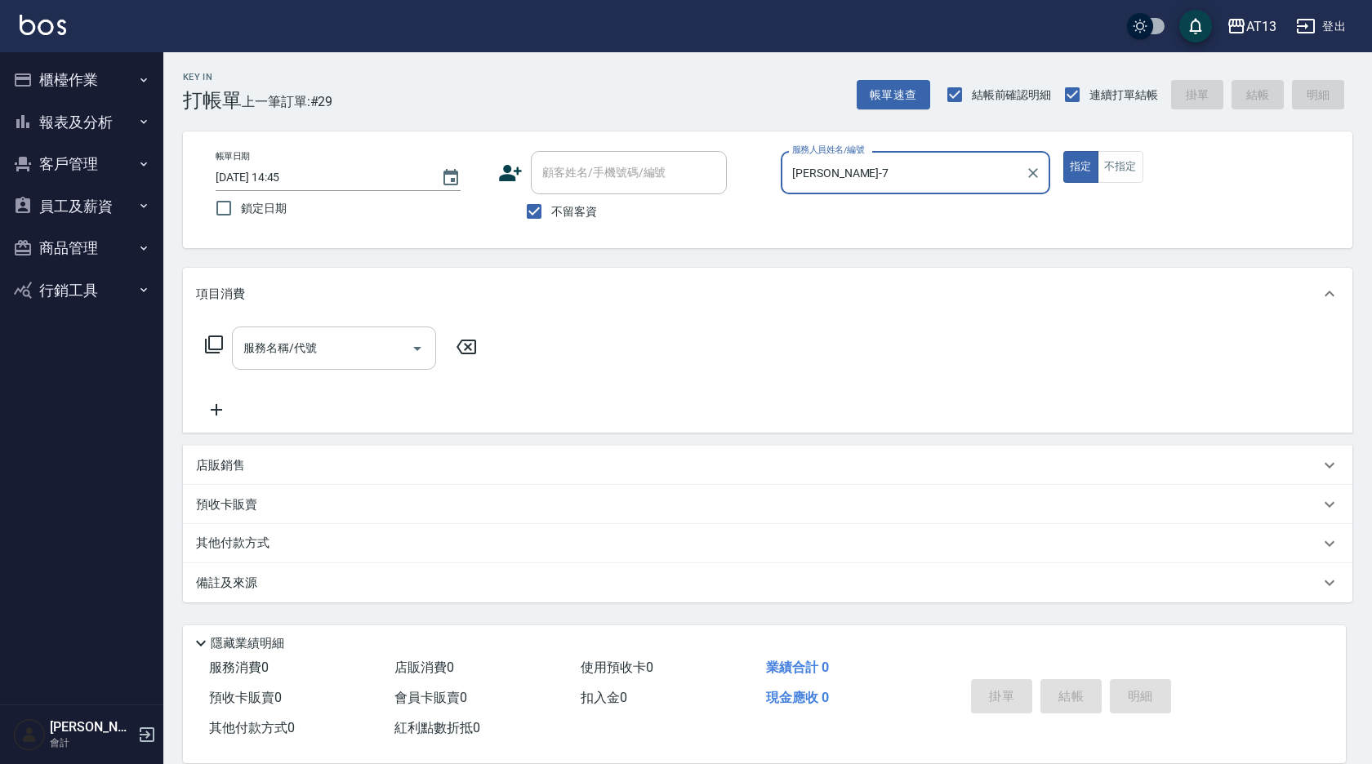
type input "[PERSON_NAME]-7"
click at [389, 348] on input "服務名稱/代號" at bounding box center [321, 348] width 165 height 29
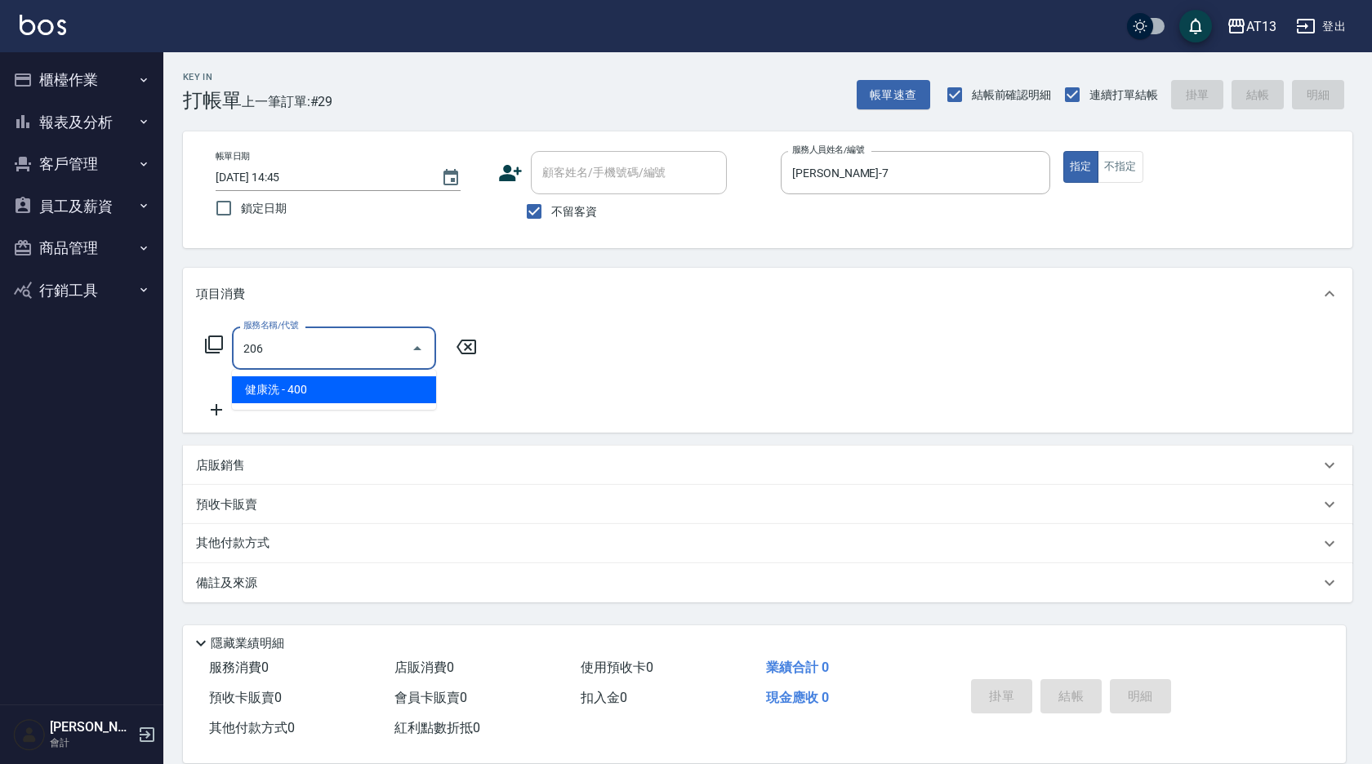
type input "健康洗(206)"
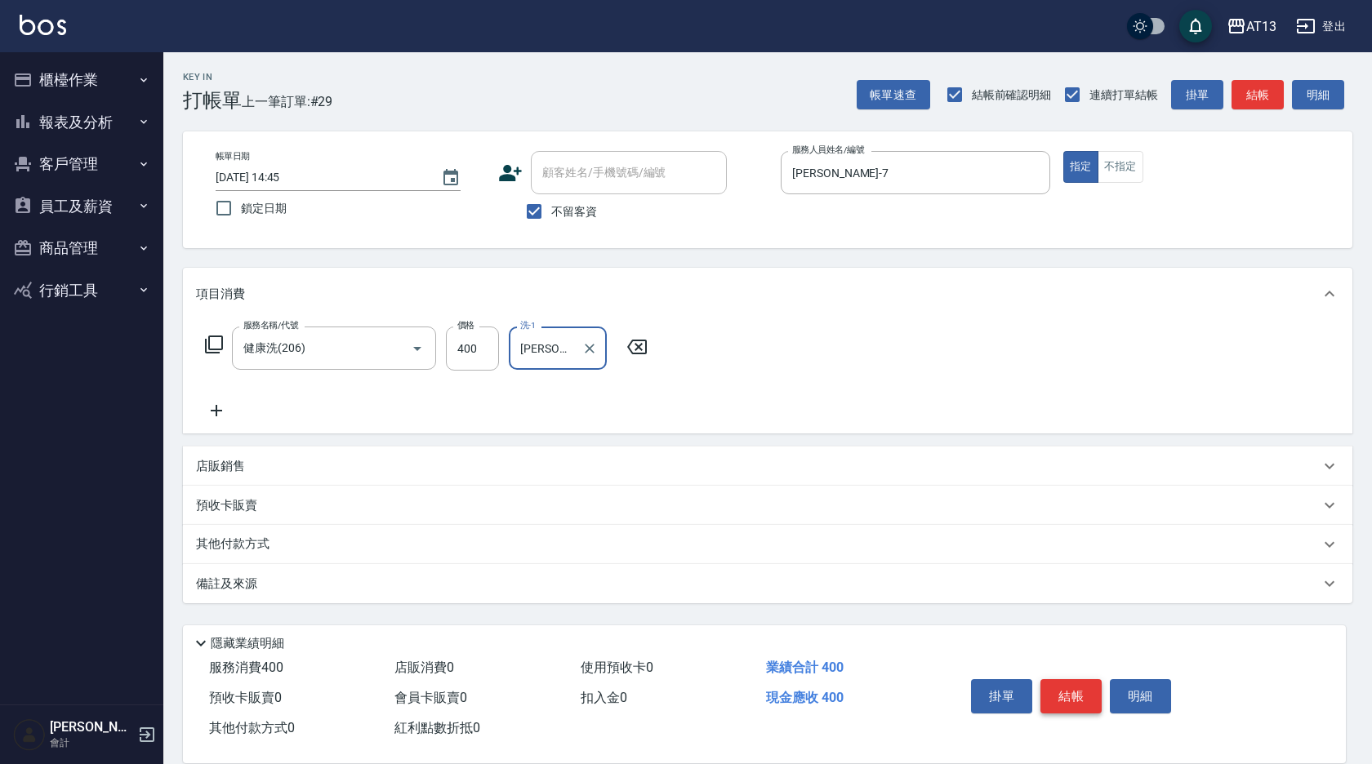
type input "[PERSON_NAME]-11"
click at [1078, 706] on button "結帳" at bounding box center [1070, 696] width 61 height 34
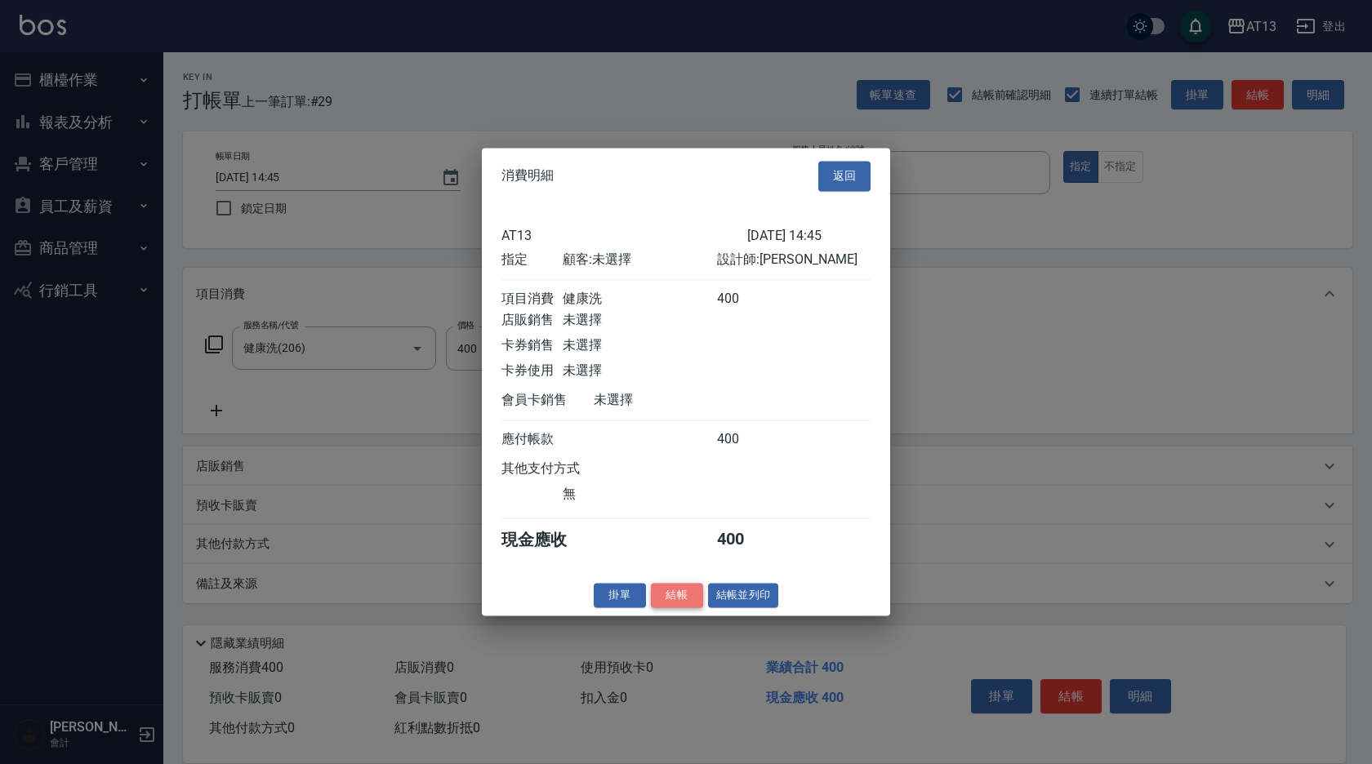
click at [696, 601] on button "結帳" at bounding box center [677, 595] width 52 height 25
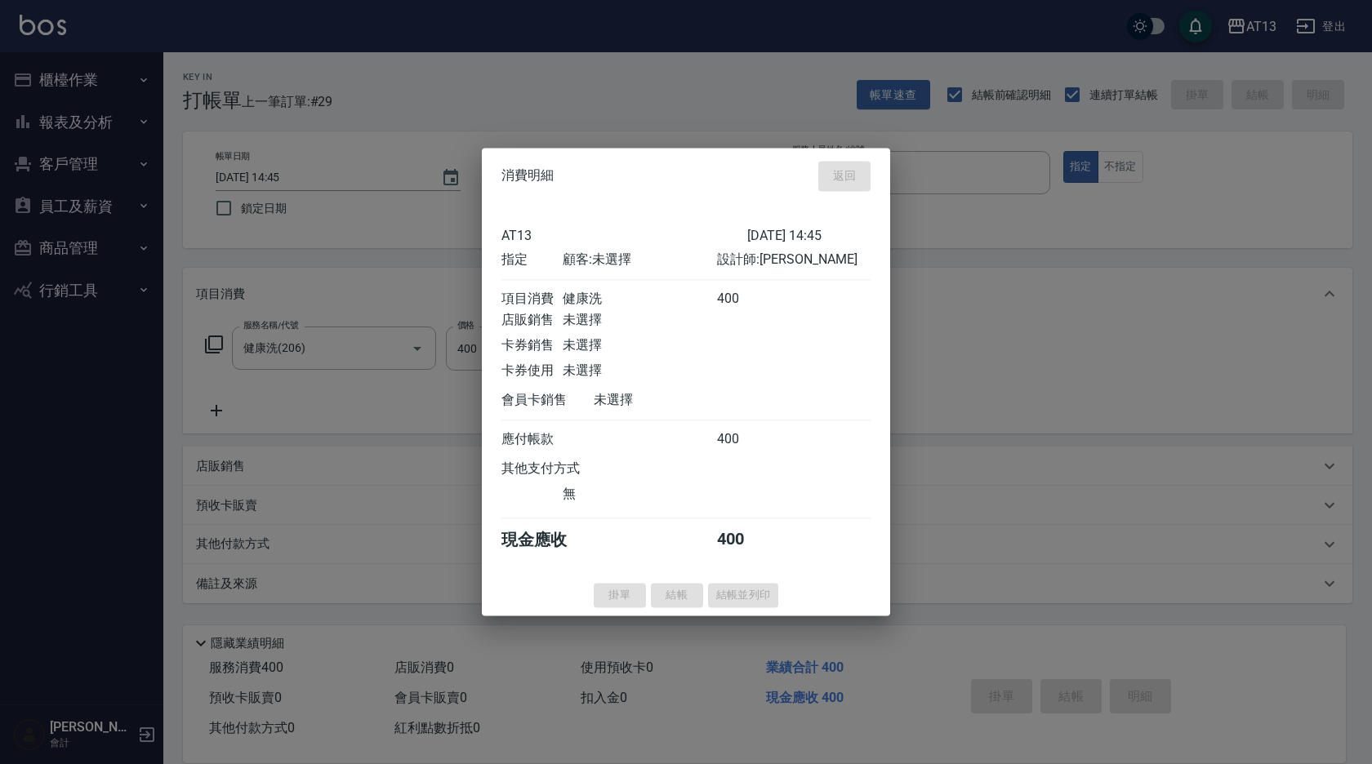
type input "[DATE] 14:57"
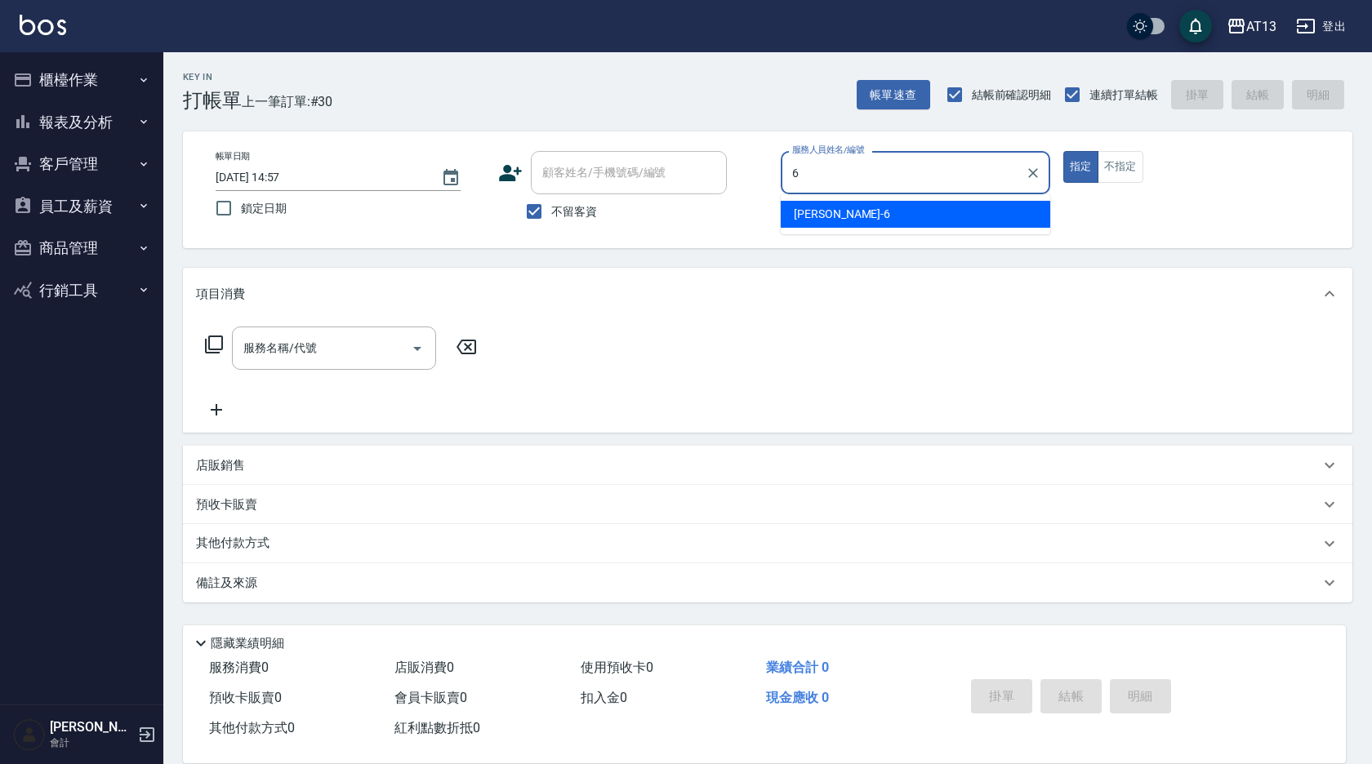
click at [858, 207] on div "[PERSON_NAME] -6" at bounding box center [916, 214] width 270 height 27
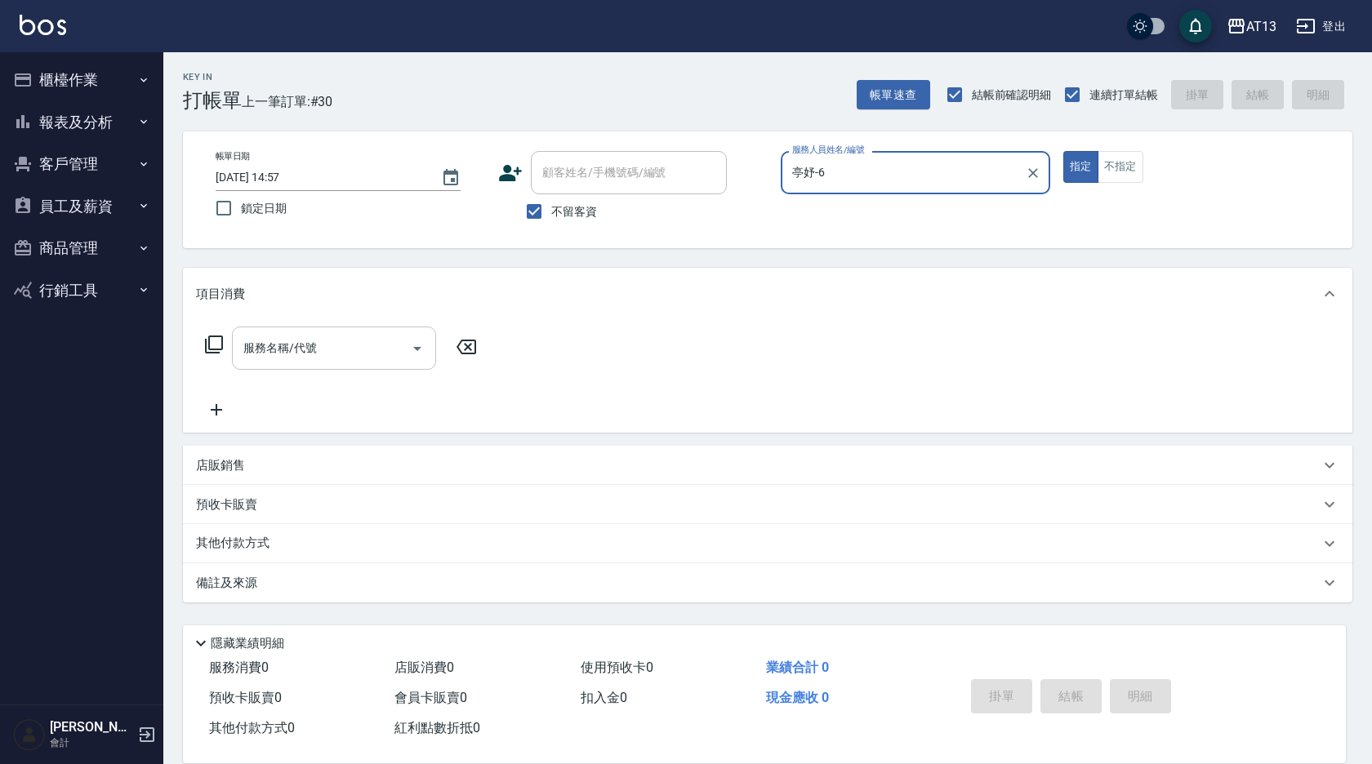
type input "亭妤-6"
click at [352, 352] on input "服務名稱/代號" at bounding box center [321, 348] width 165 height 29
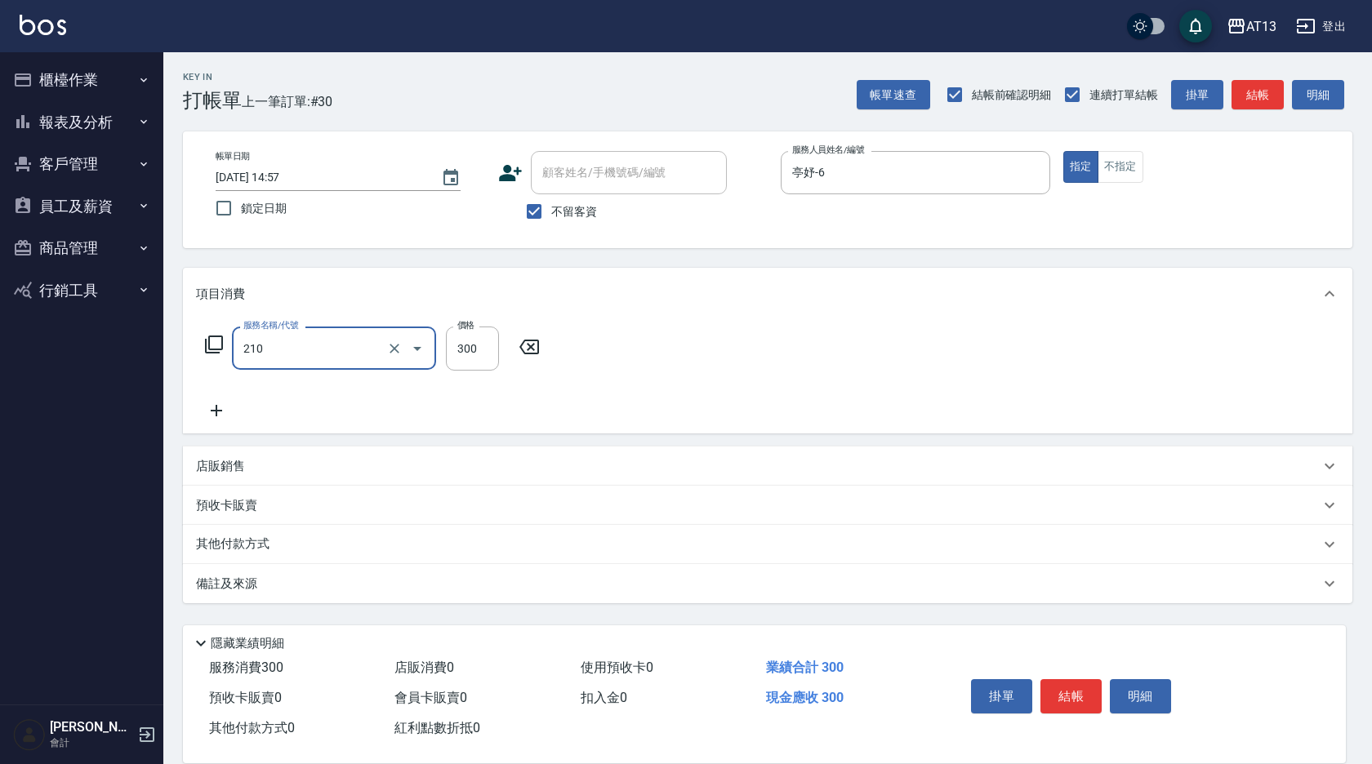
type input "[PERSON_NAME]洗髮精(210)"
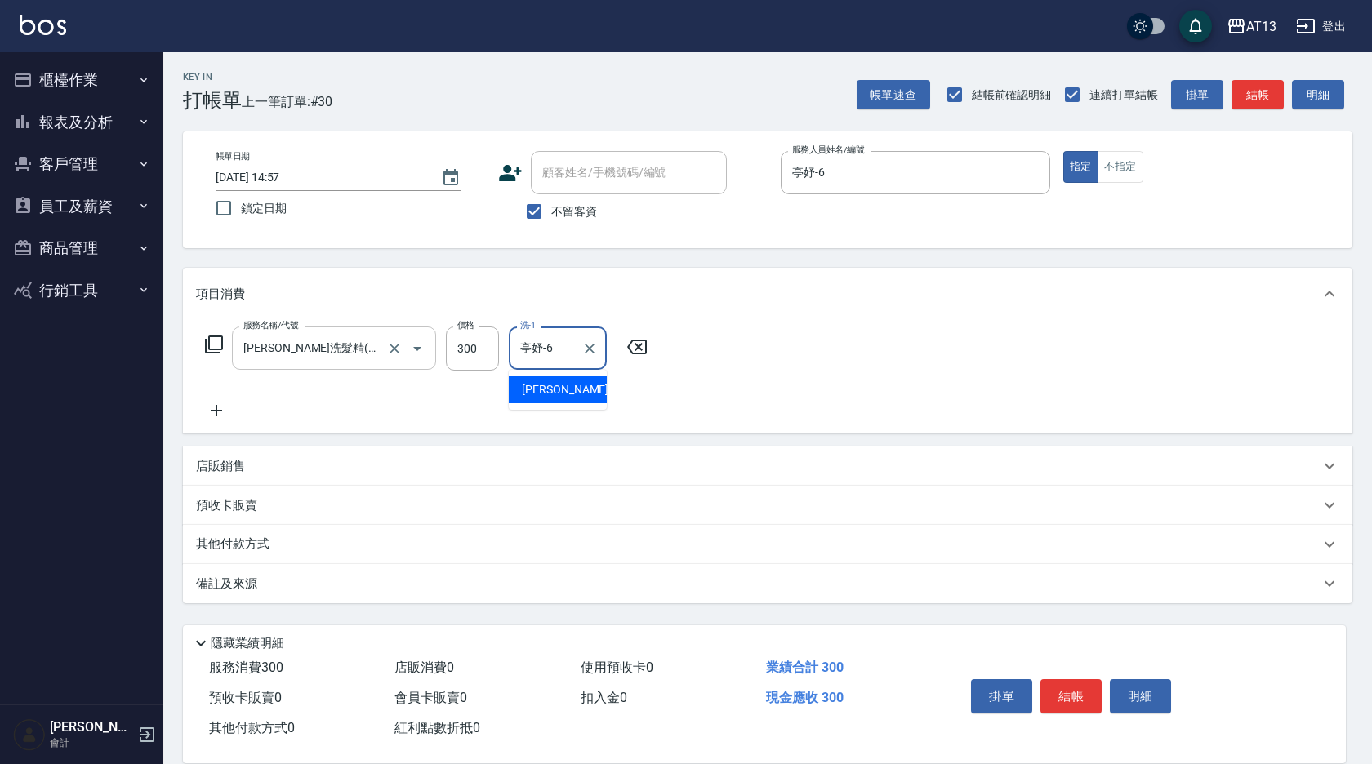
type input "亭妤-6"
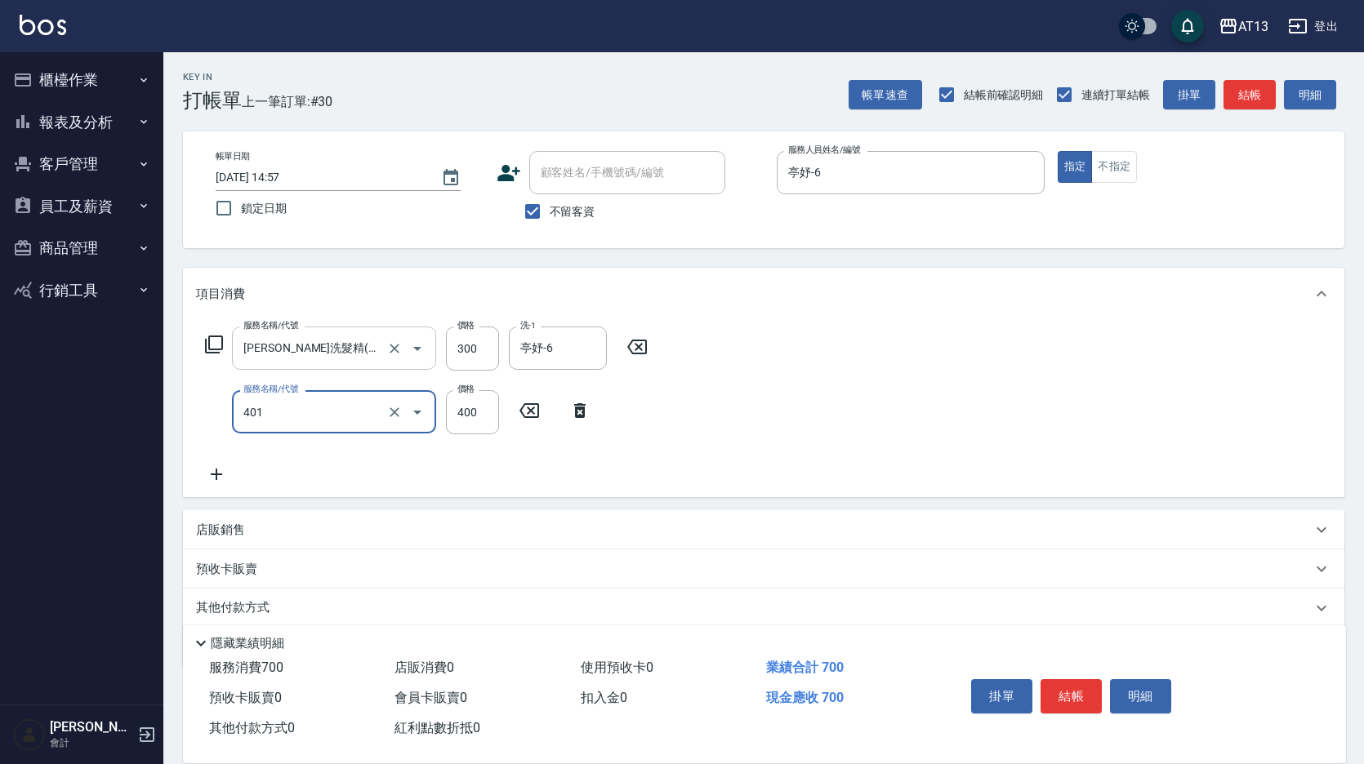
type input "剪髮(401)"
type input "350"
drag, startPoint x: 1065, startPoint y: 684, endPoint x: 1047, endPoint y: 687, distance: 18.1
click at [1065, 684] on button "結帳" at bounding box center [1070, 696] width 61 height 34
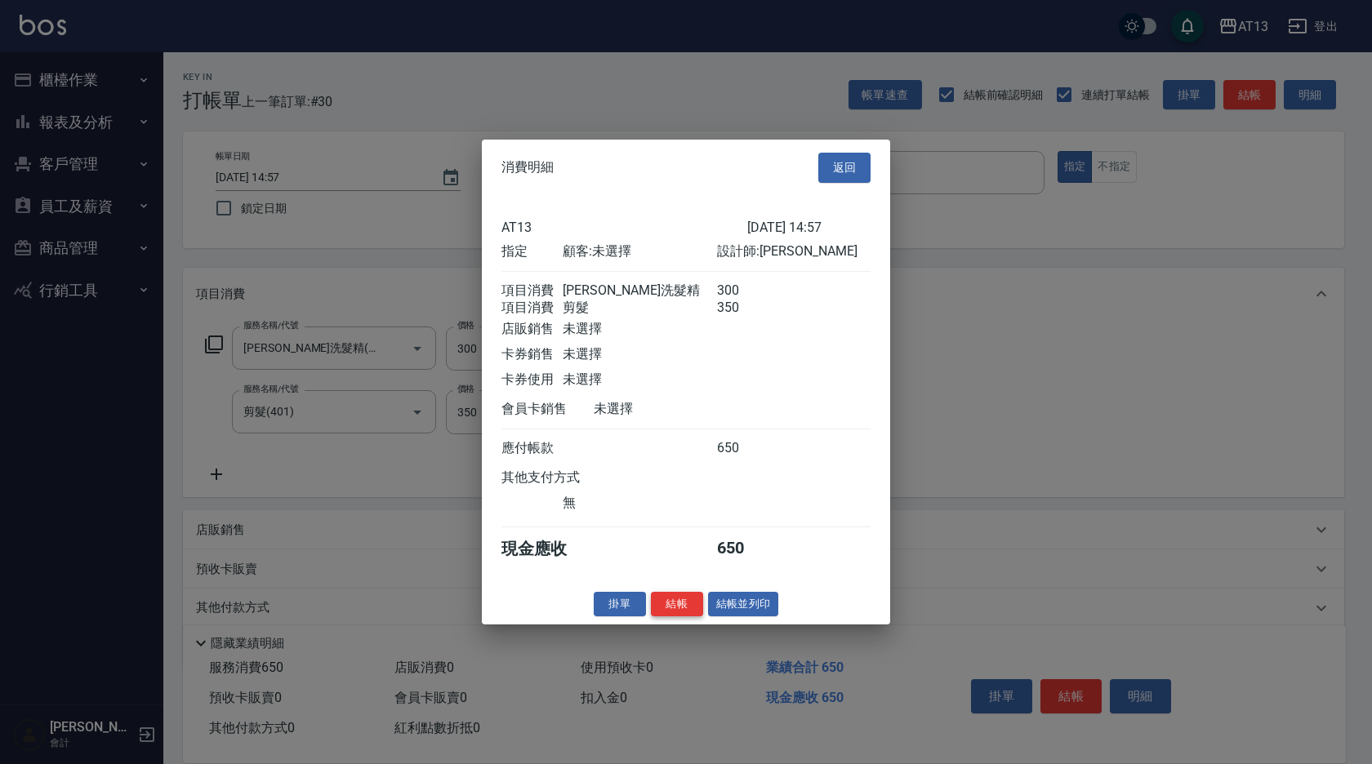
click at [691, 617] on button "結帳" at bounding box center [677, 603] width 52 height 25
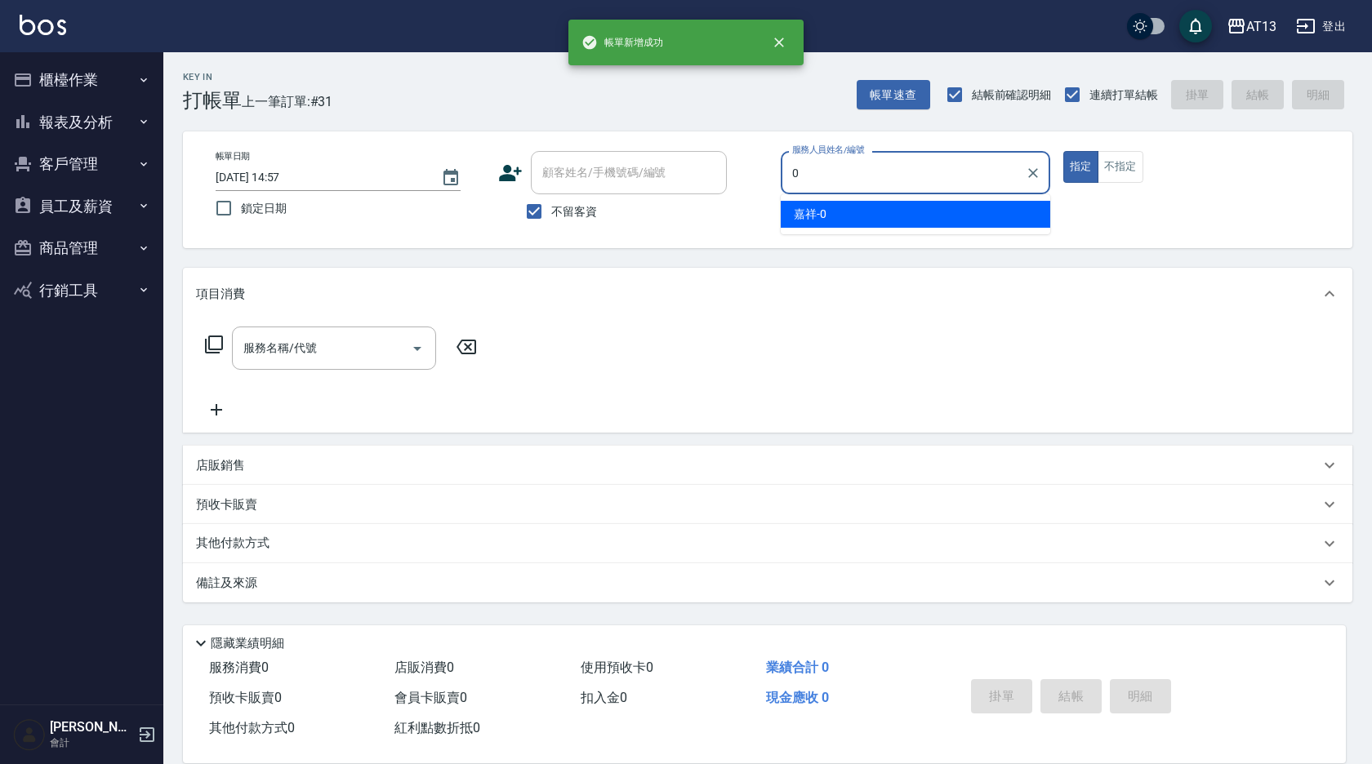
click at [848, 205] on div "嘉祥 -0" at bounding box center [916, 214] width 270 height 27
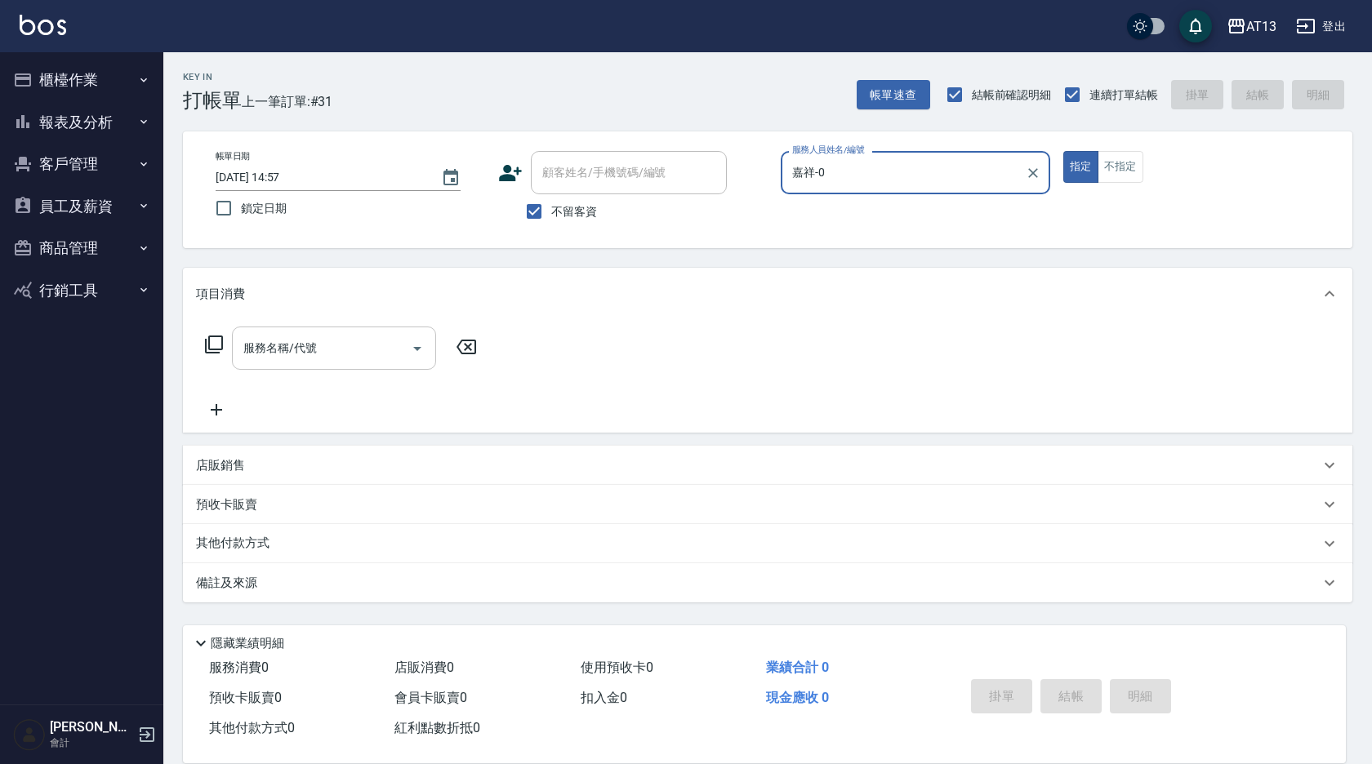
type input "嘉祥-0"
click at [316, 354] on div "服務名稱/代號 服務名稱/代號" at bounding box center [334, 348] width 204 height 43
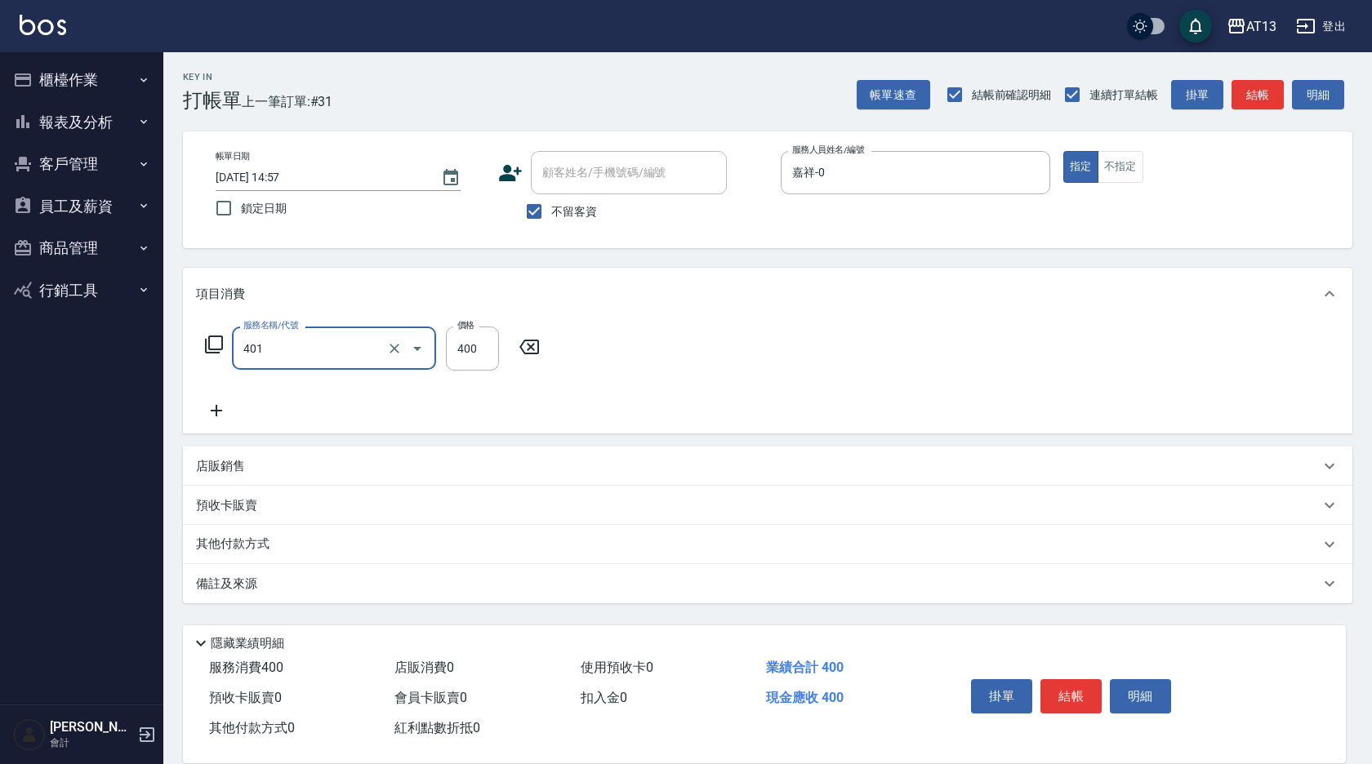
type input "剪髮(401)"
click at [751, 350] on div "服務名稱/代號 剪髮(401) 服務名稱/代號 價格 400 價格" at bounding box center [767, 377] width 1169 height 114
click at [1045, 686] on button "結帳" at bounding box center [1070, 696] width 61 height 34
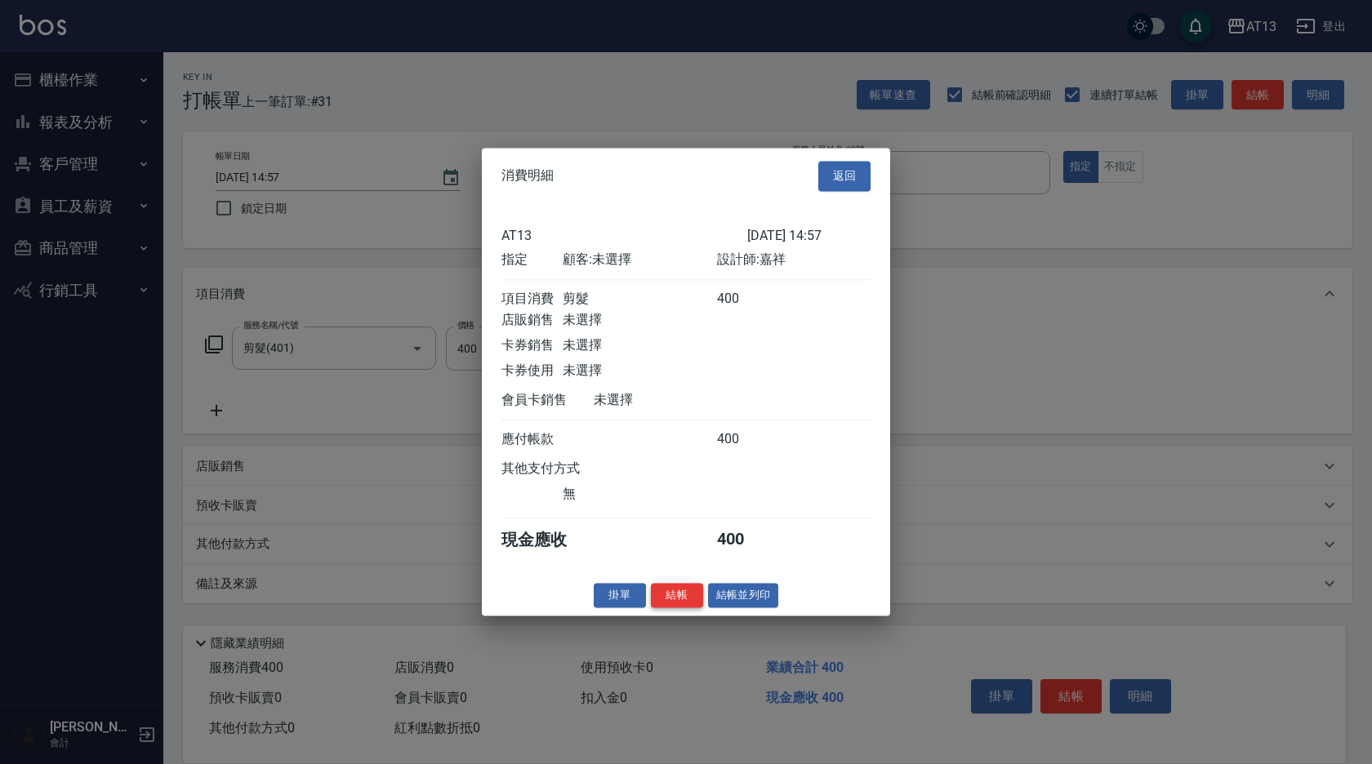
click at [666, 606] on button "結帳" at bounding box center [677, 595] width 52 height 25
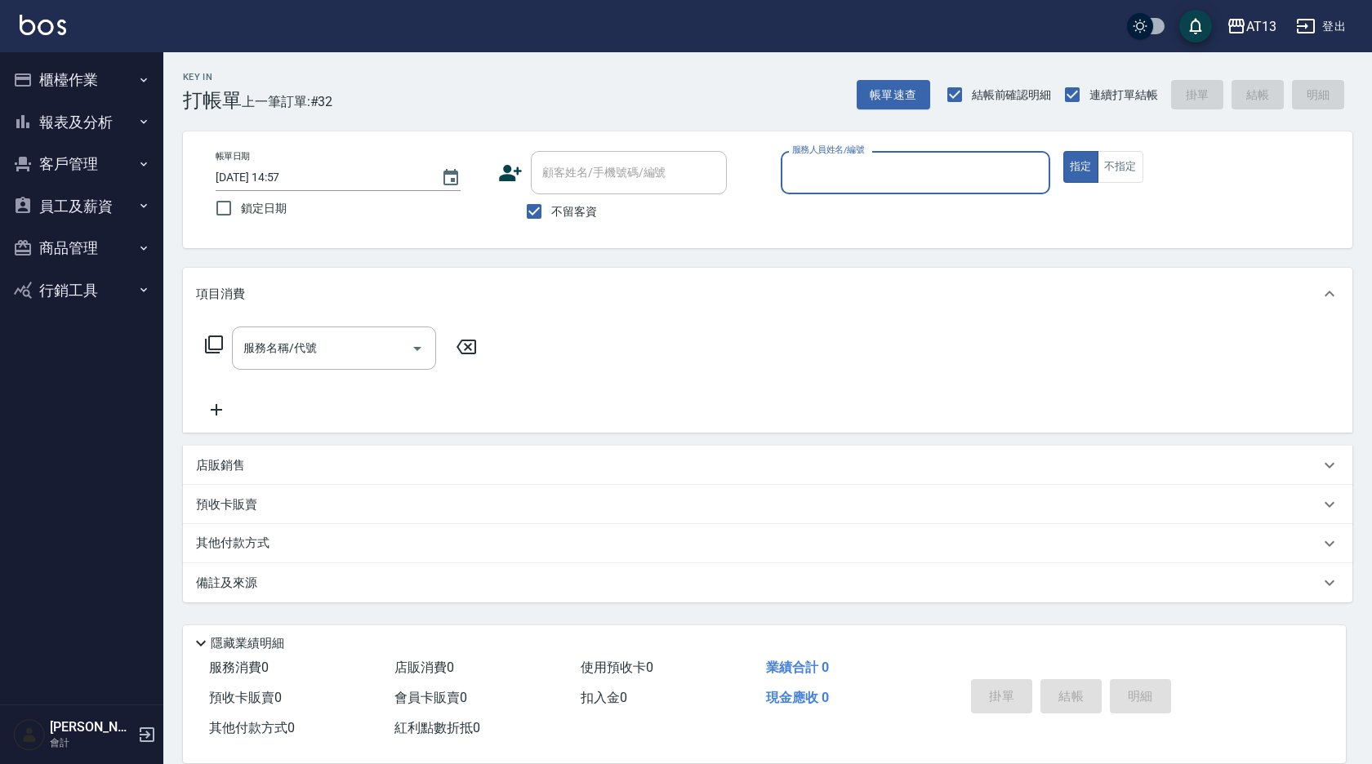
click at [54, 64] on button "櫃檯作業" at bounding box center [82, 80] width 150 height 42
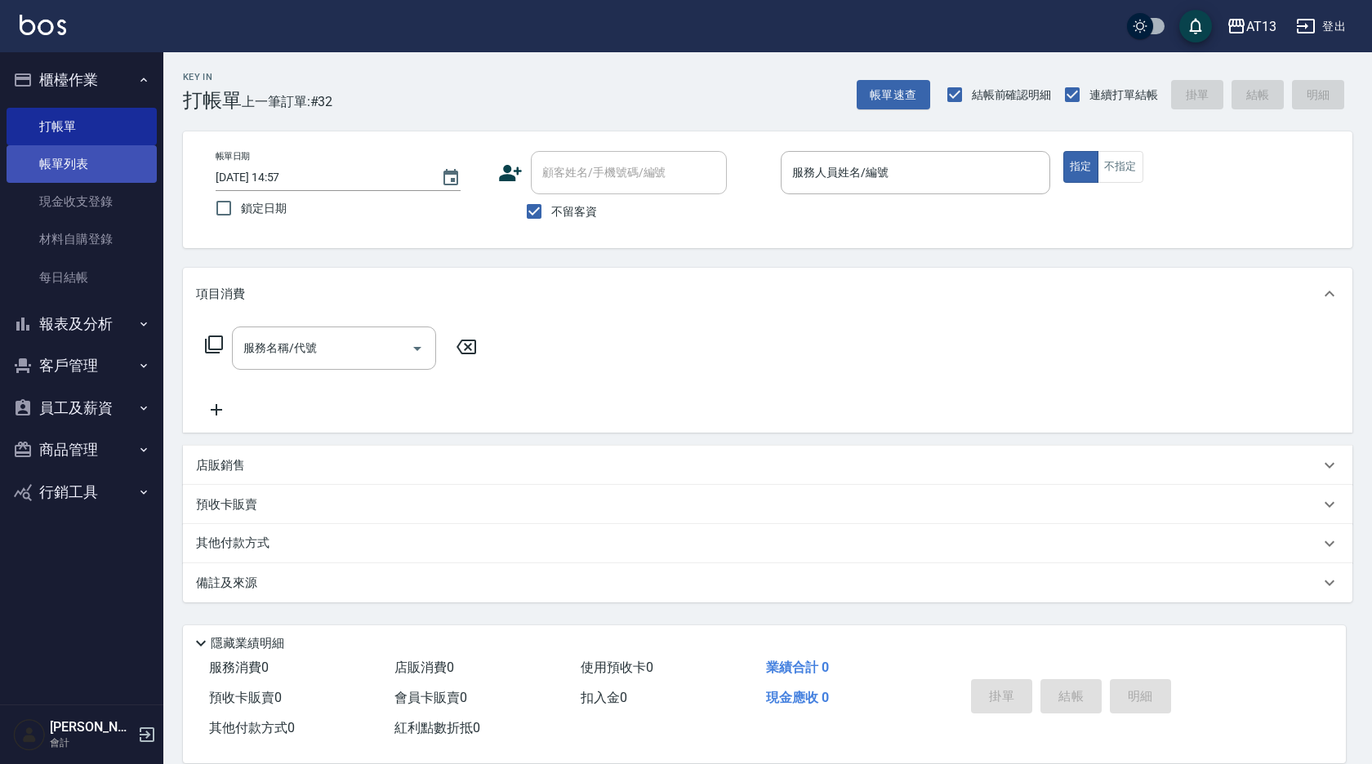
click at [99, 167] on link "帳單列表" at bounding box center [82, 164] width 150 height 38
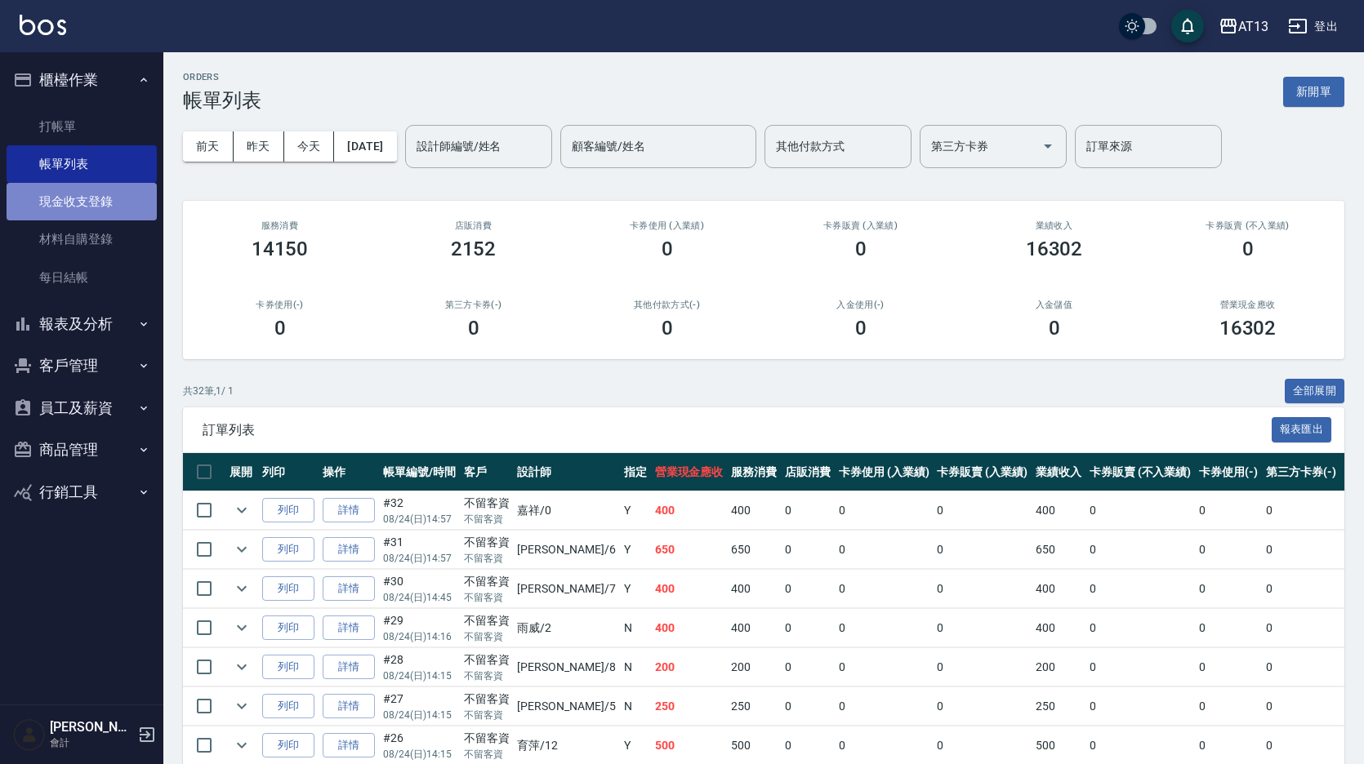
click at [81, 208] on link "現金收支登錄" at bounding box center [82, 202] width 150 height 38
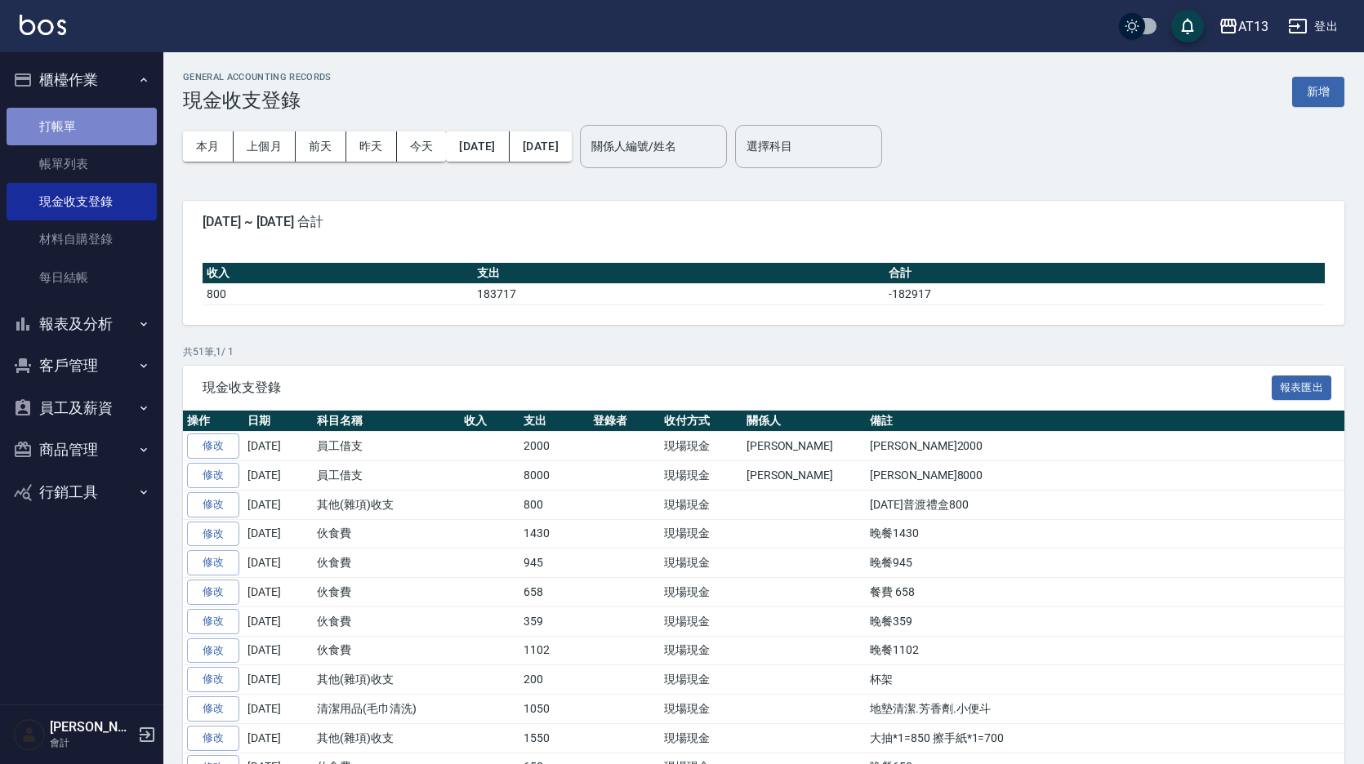
click at [87, 129] on link "打帳單" at bounding box center [82, 127] width 150 height 38
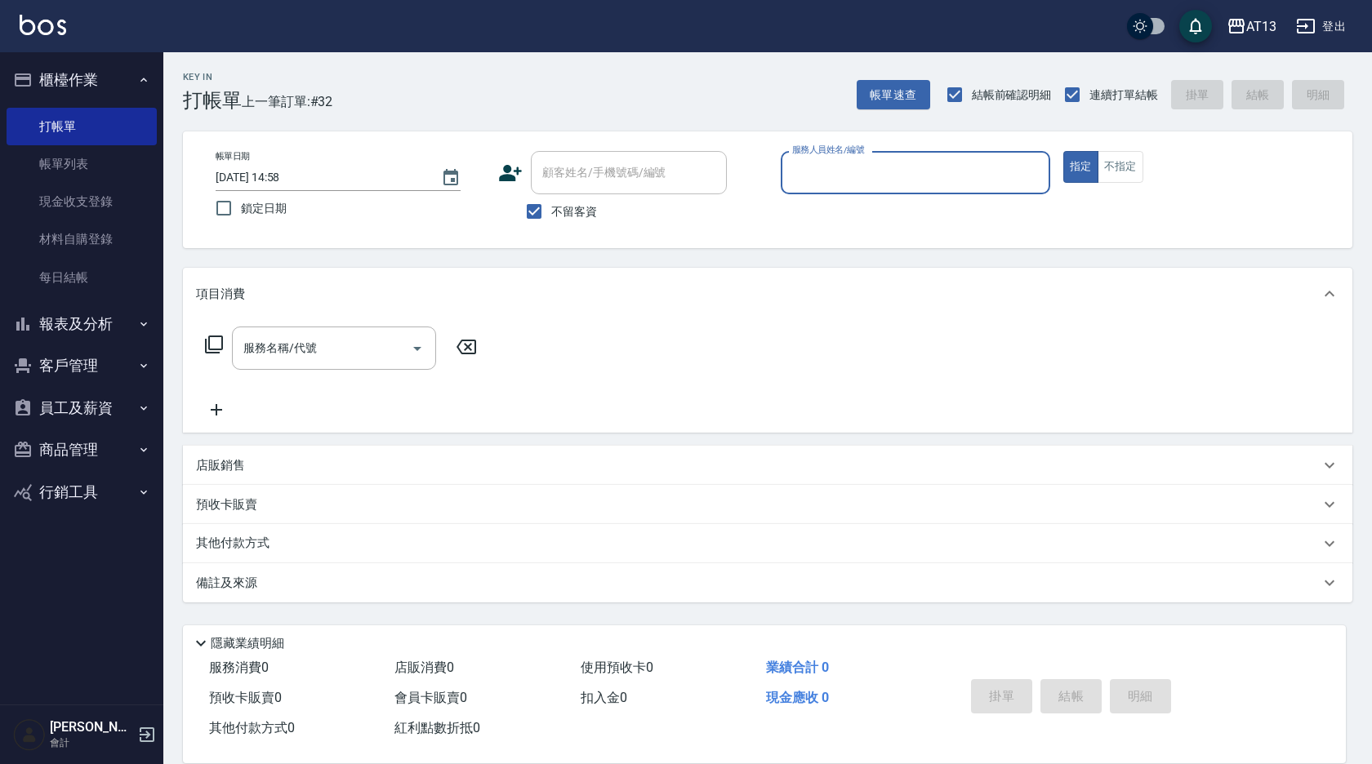
click at [798, 155] on label "服務人員姓名/編號" at bounding box center [828, 150] width 72 height 12
click at [798, 158] on input "服務人員姓名/編號" at bounding box center [915, 172] width 255 height 29
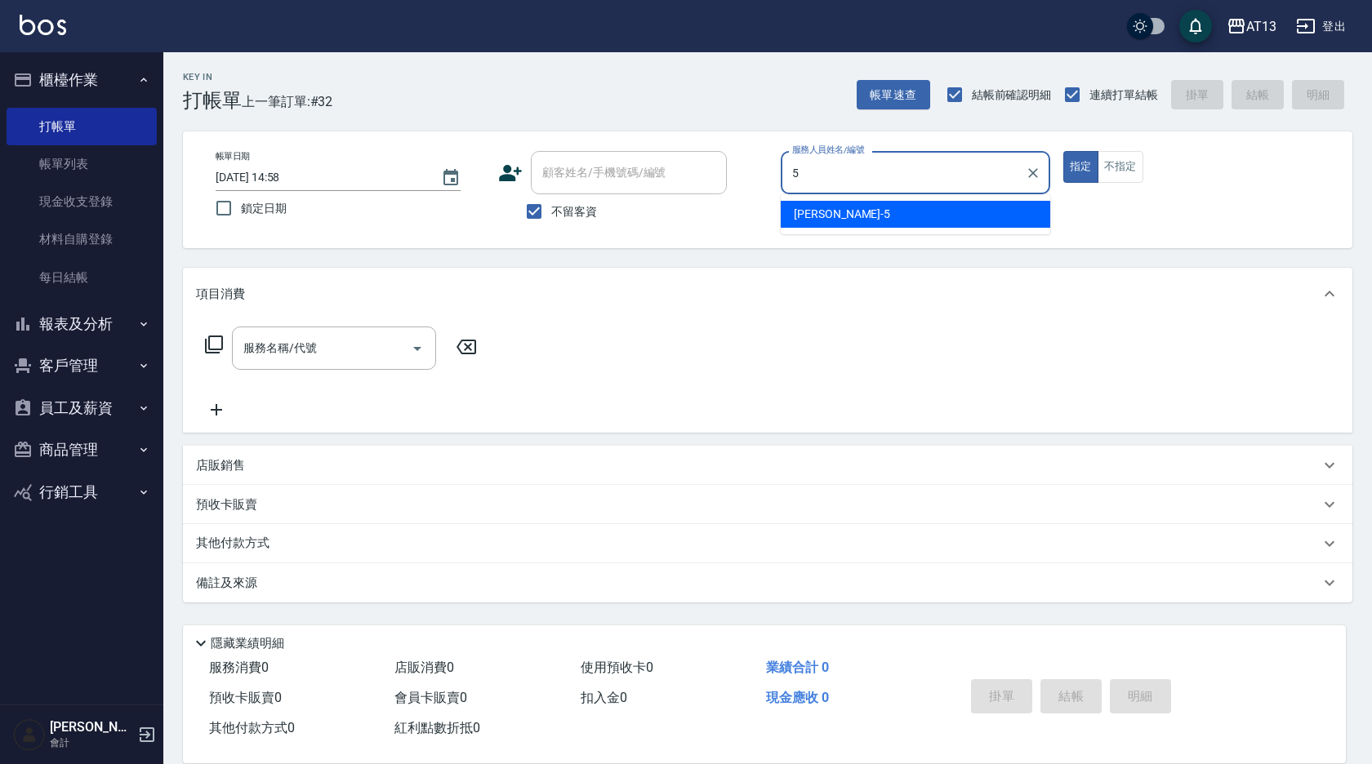
click at [858, 215] on div "[PERSON_NAME] -5" at bounding box center [916, 214] width 270 height 27
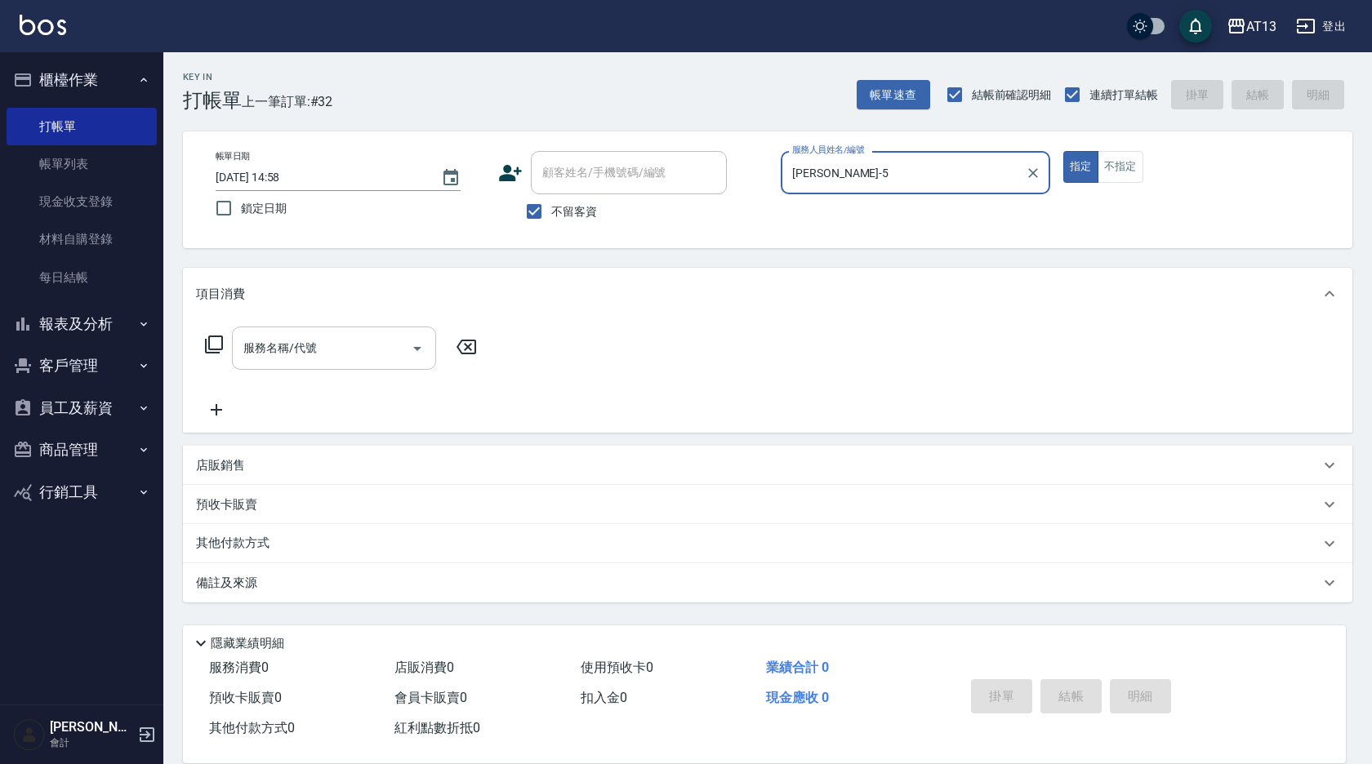
click at [332, 335] on div "服務名稱/代號" at bounding box center [334, 348] width 204 height 43
type input "[PERSON_NAME]-5"
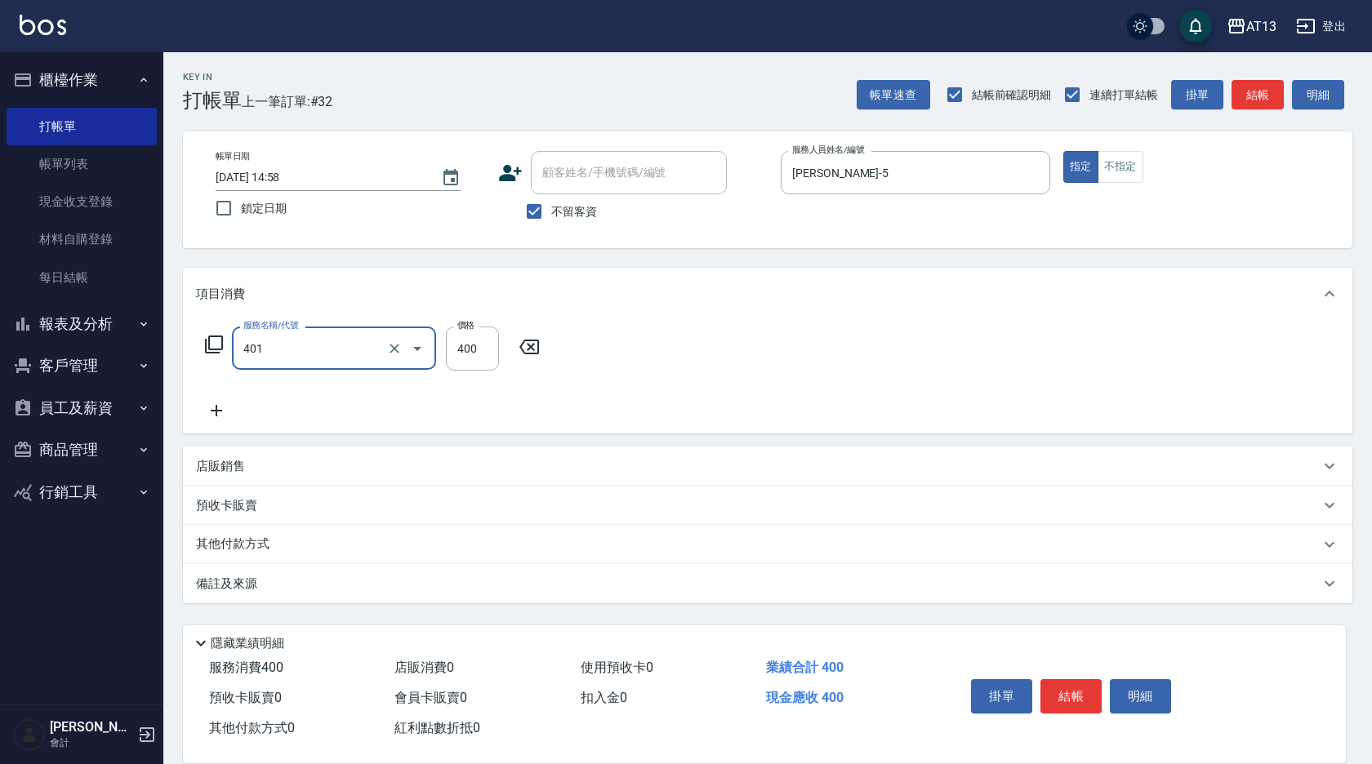
type input "剪髮(401)"
type input "200"
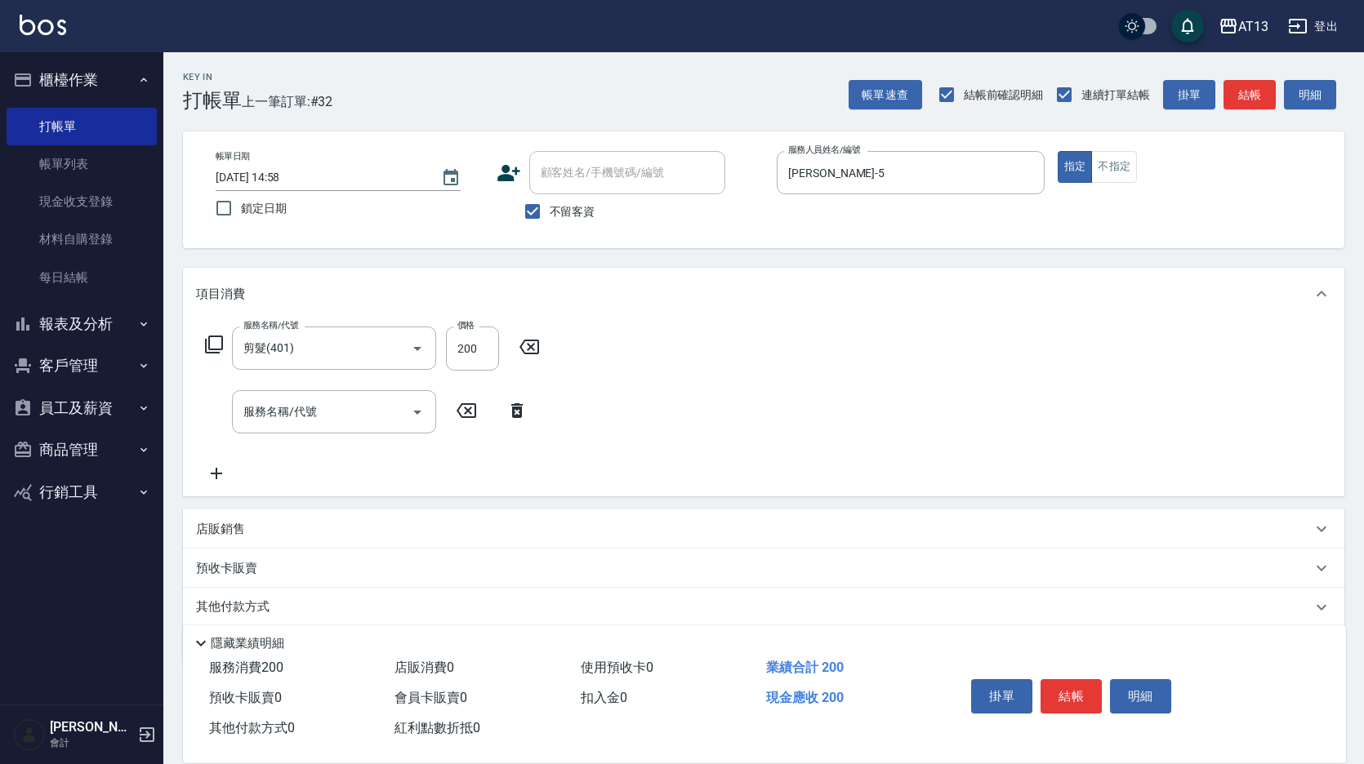
drag, startPoint x: 679, startPoint y: 423, endPoint x: 795, endPoint y: 454, distance: 120.0
click at [684, 423] on div "服務名稱/代號 剪髮(401) 服務名稱/代號 價格 200 價格 服務名稱/代號 服務名稱/代號" at bounding box center [763, 408] width 1161 height 176
click at [1067, 690] on button "結帳" at bounding box center [1070, 696] width 61 height 34
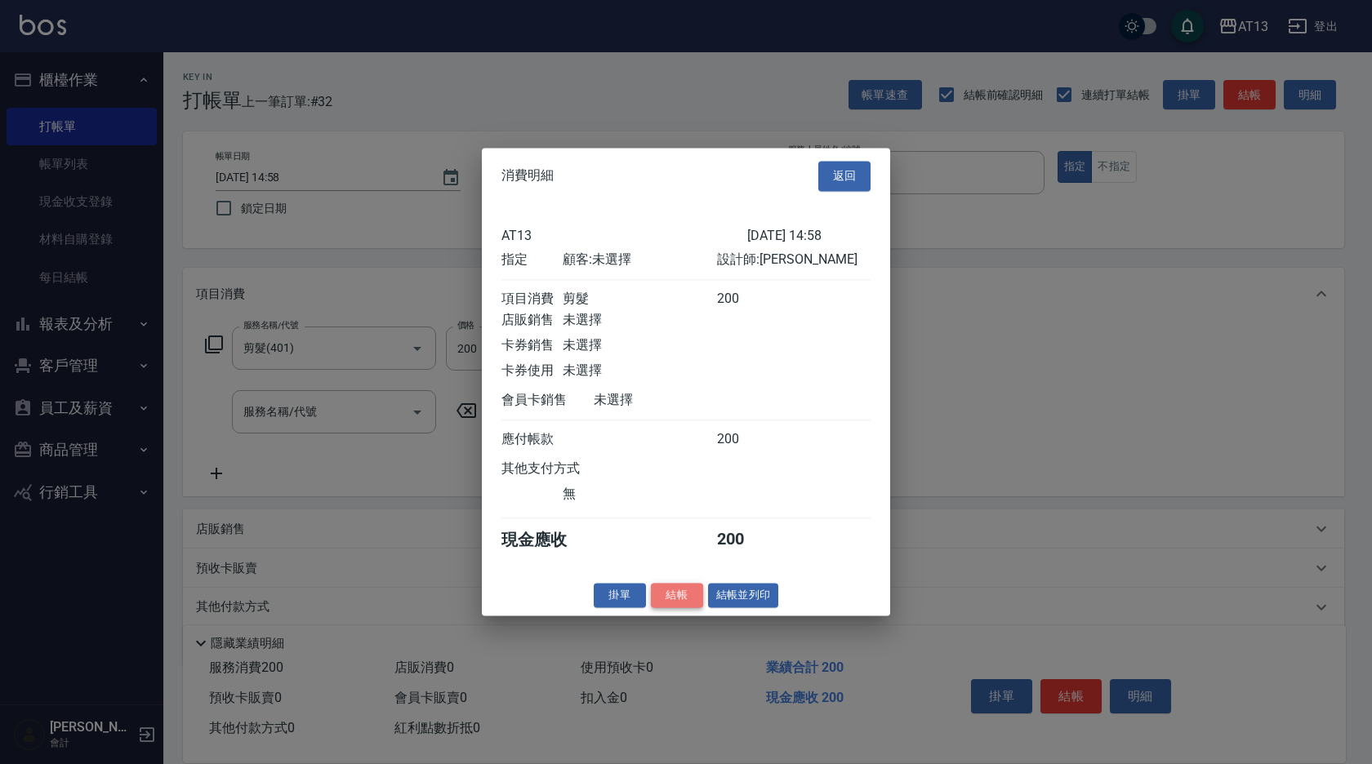
click at [677, 608] on button "結帳" at bounding box center [677, 595] width 52 height 25
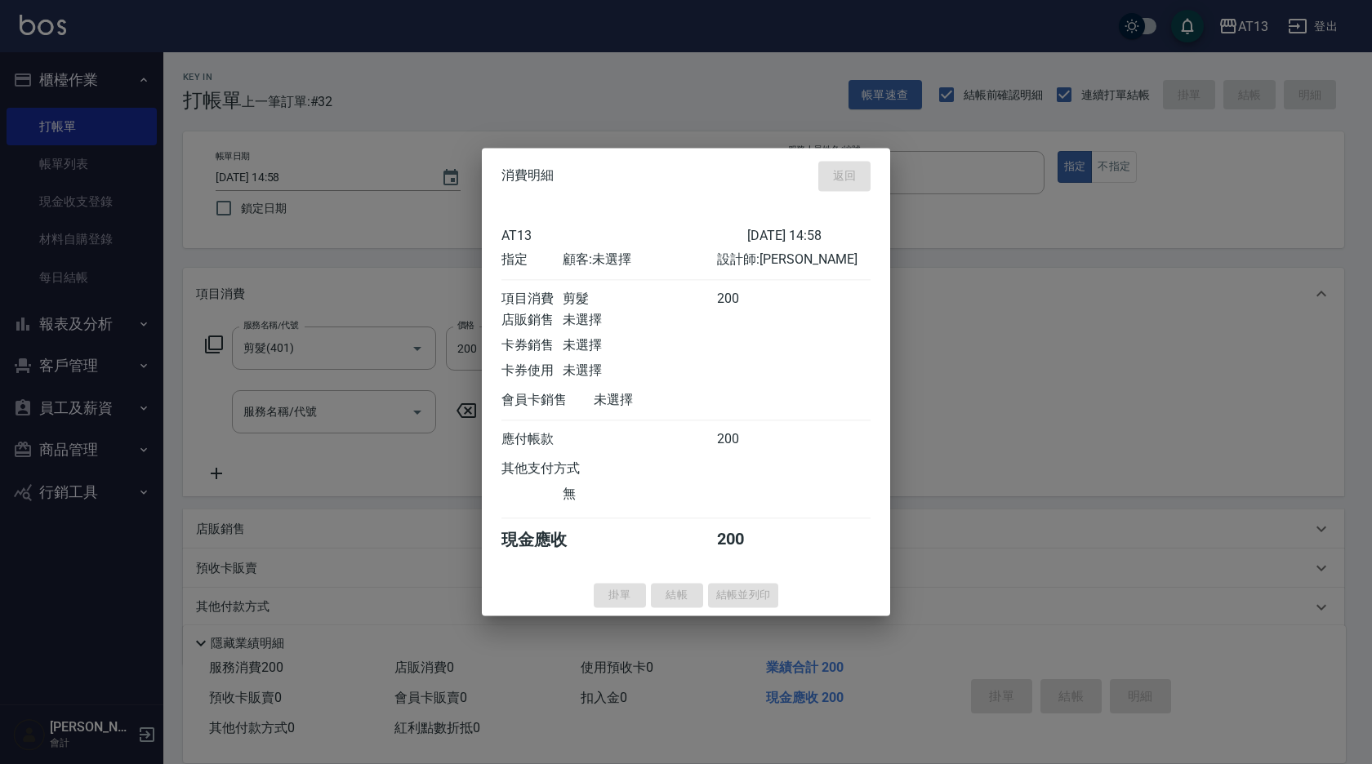
type input "[DATE] 15:07"
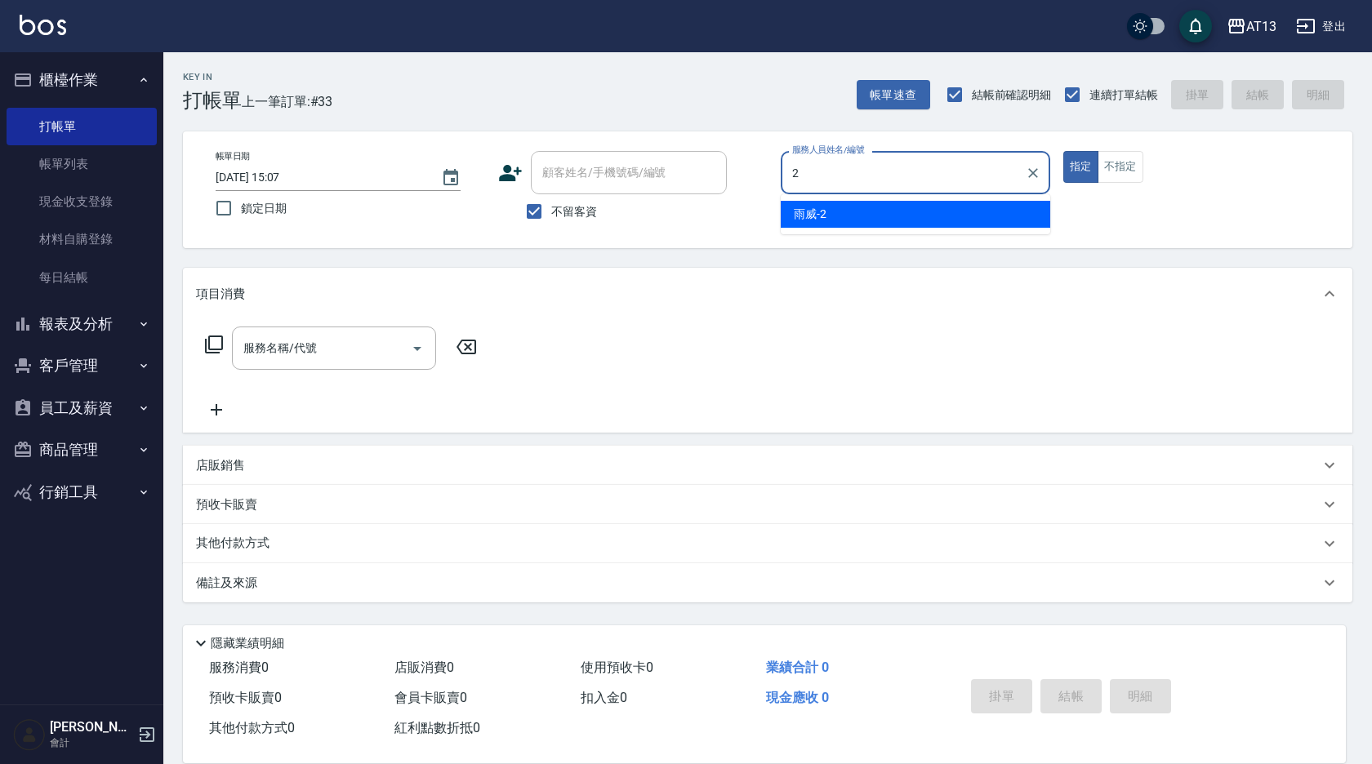
click at [834, 216] on div "雨威 -2" at bounding box center [916, 214] width 270 height 27
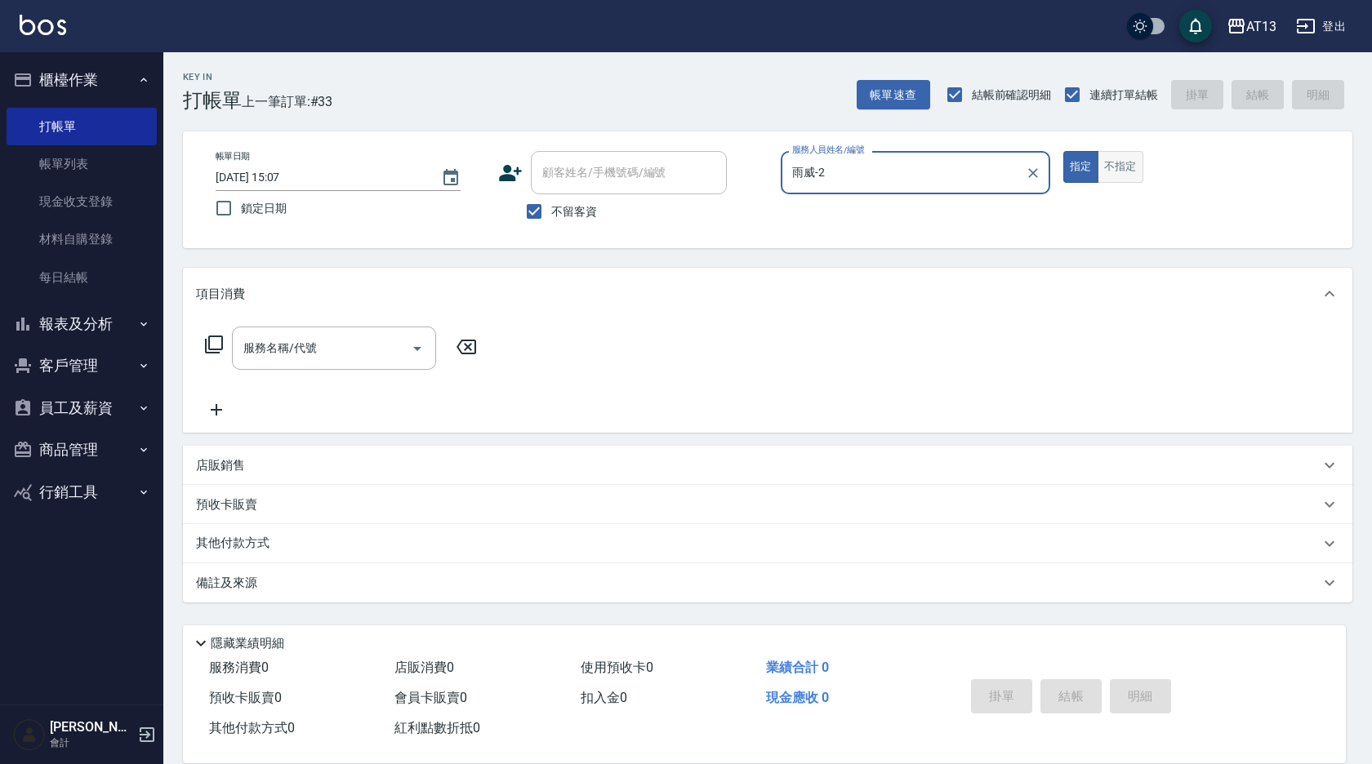
type input "雨威-2"
click at [1138, 177] on button "不指定" at bounding box center [1121, 167] width 46 height 32
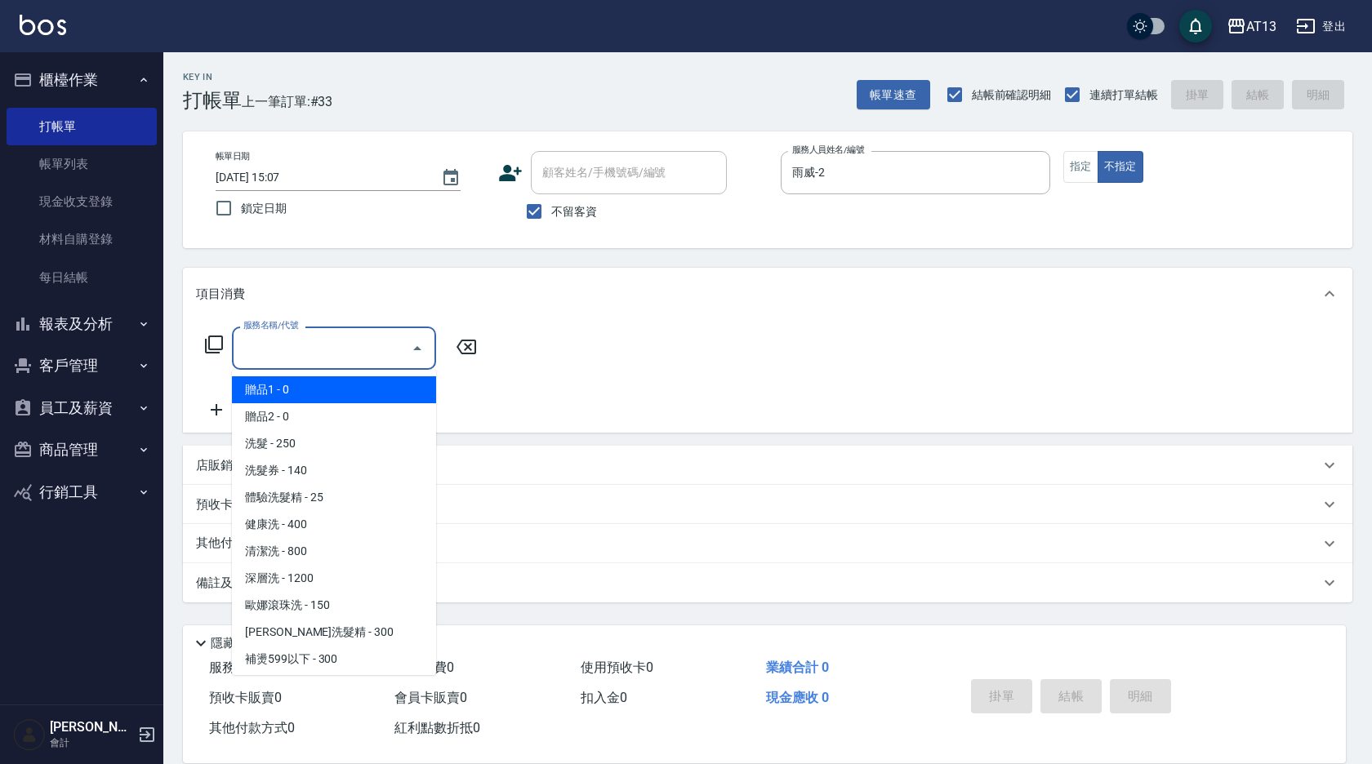
click at [295, 359] on input "服務名稱/代號" at bounding box center [321, 348] width 165 height 29
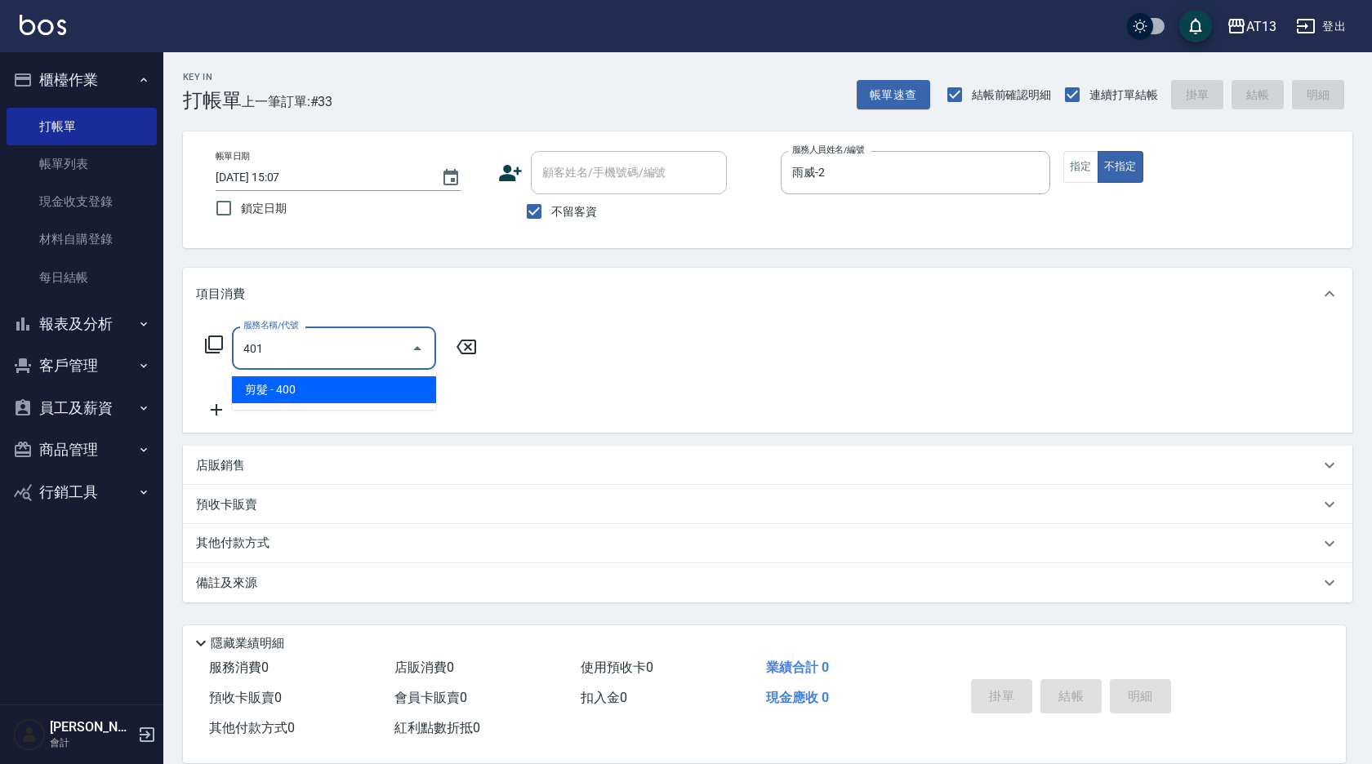
type input "剪髮(401)"
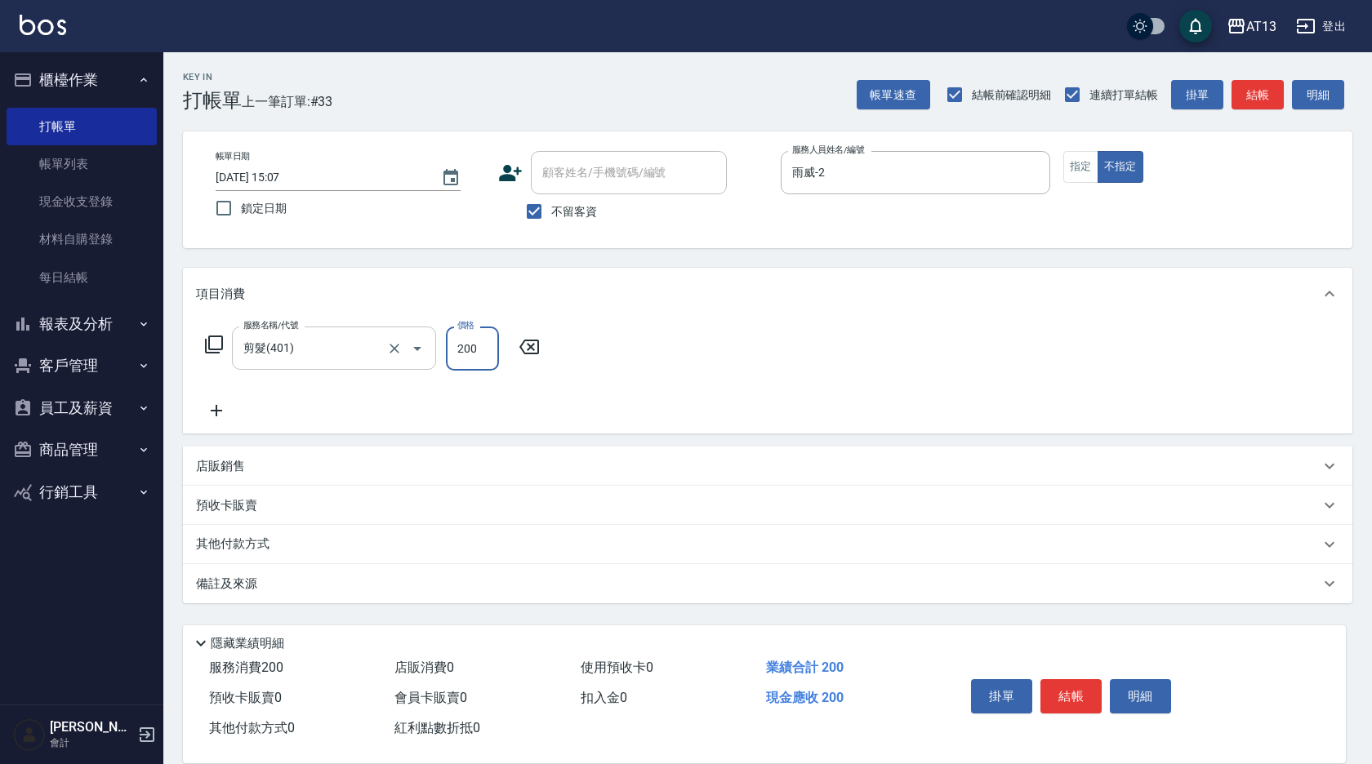
type input "200"
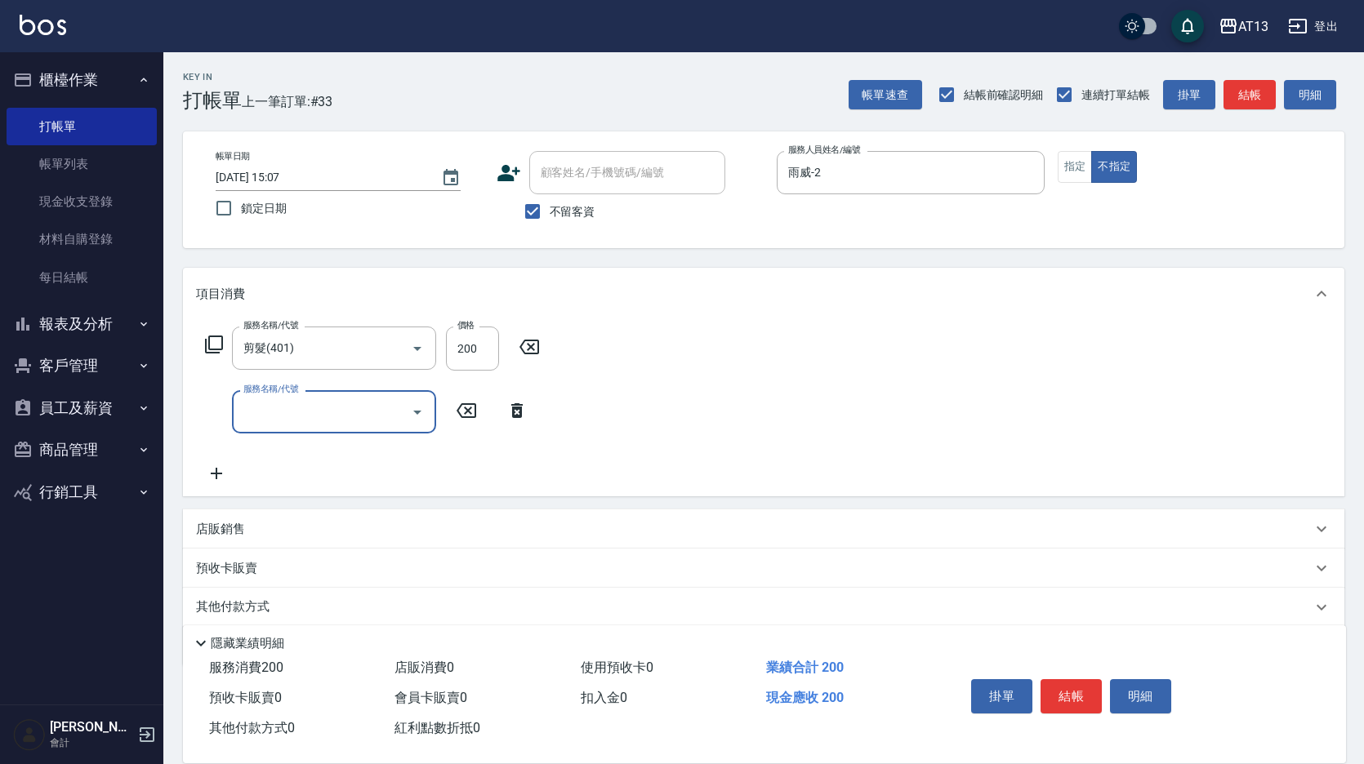
click at [773, 385] on div "服務名稱/代號 剪髮(401) 服務名稱/代號 價格 200 價格 服務名稱/代號 服務名稱/代號" at bounding box center [763, 408] width 1161 height 176
click at [1068, 682] on button "結帳" at bounding box center [1070, 696] width 61 height 34
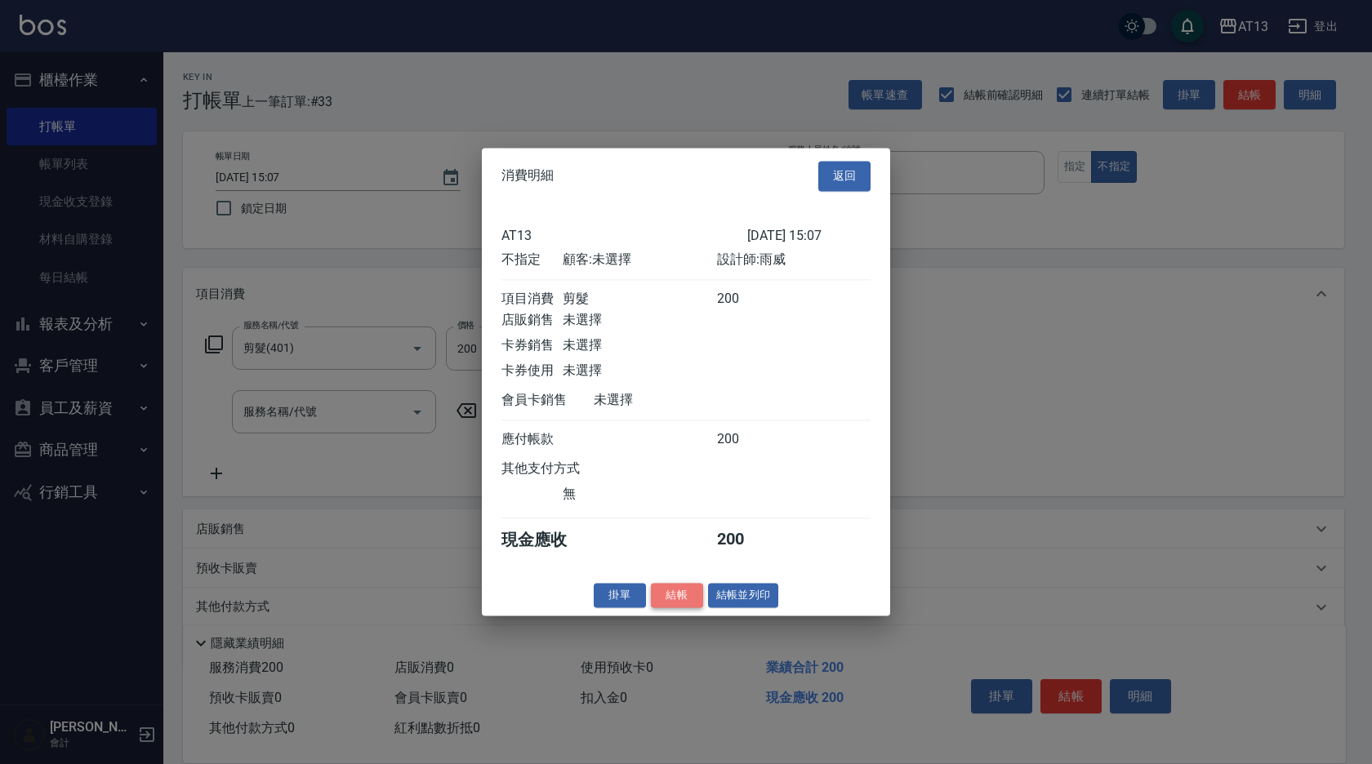
click at [675, 608] on button "結帳" at bounding box center [677, 595] width 52 height 25
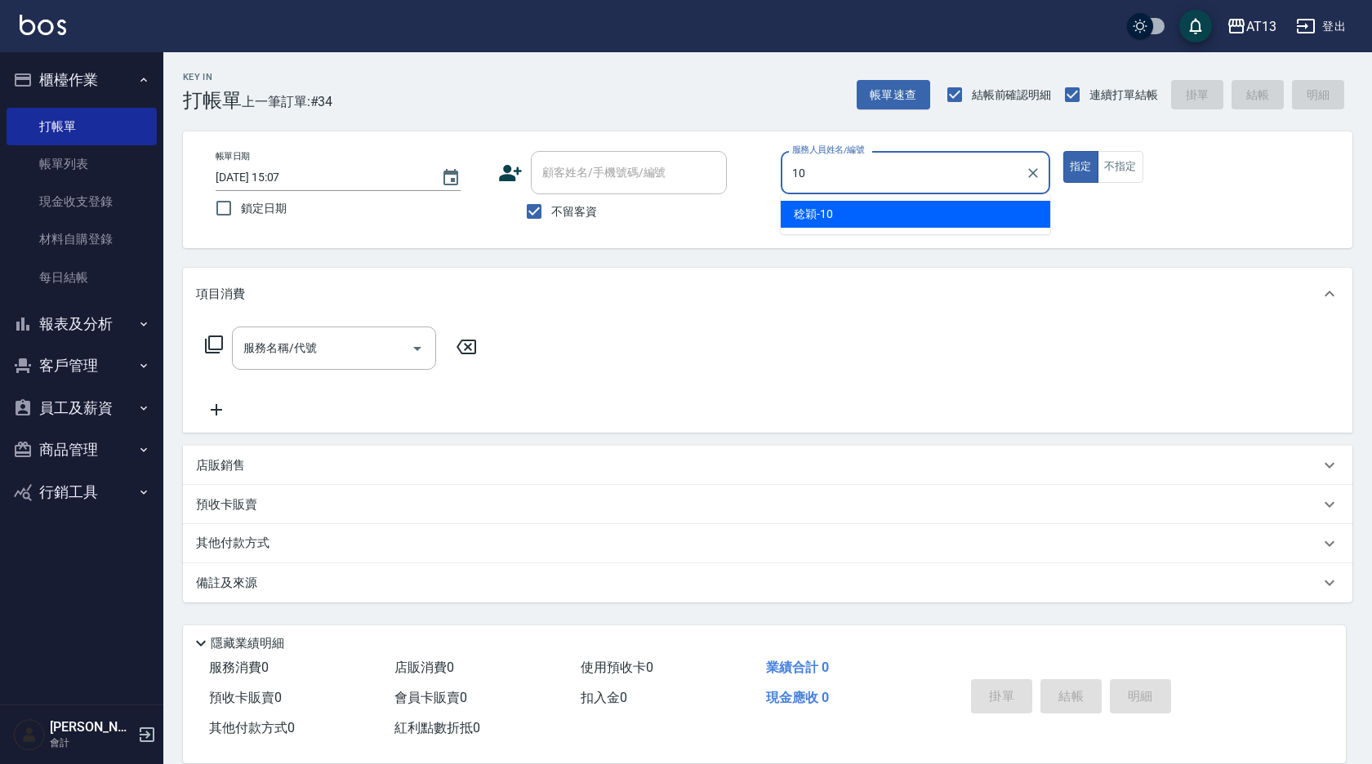
click at [806, 212] on span "[PERSON_NAME] -10" at bounding box center [813, 214] width 39 height 17
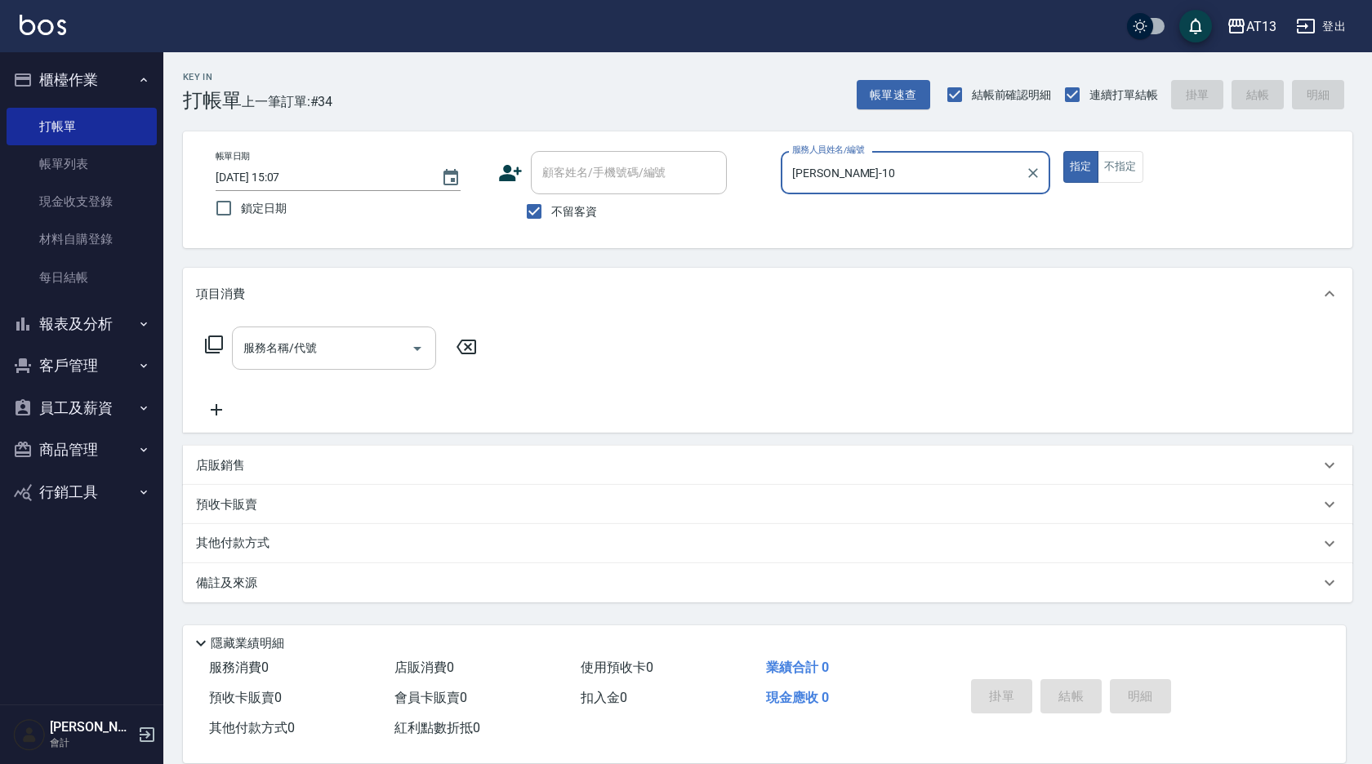
click at [279, 364] on div "服務名稱/代號" at bounding box center [334, 348] width 204 height 43
type input "[PERSON_NAME]-10"
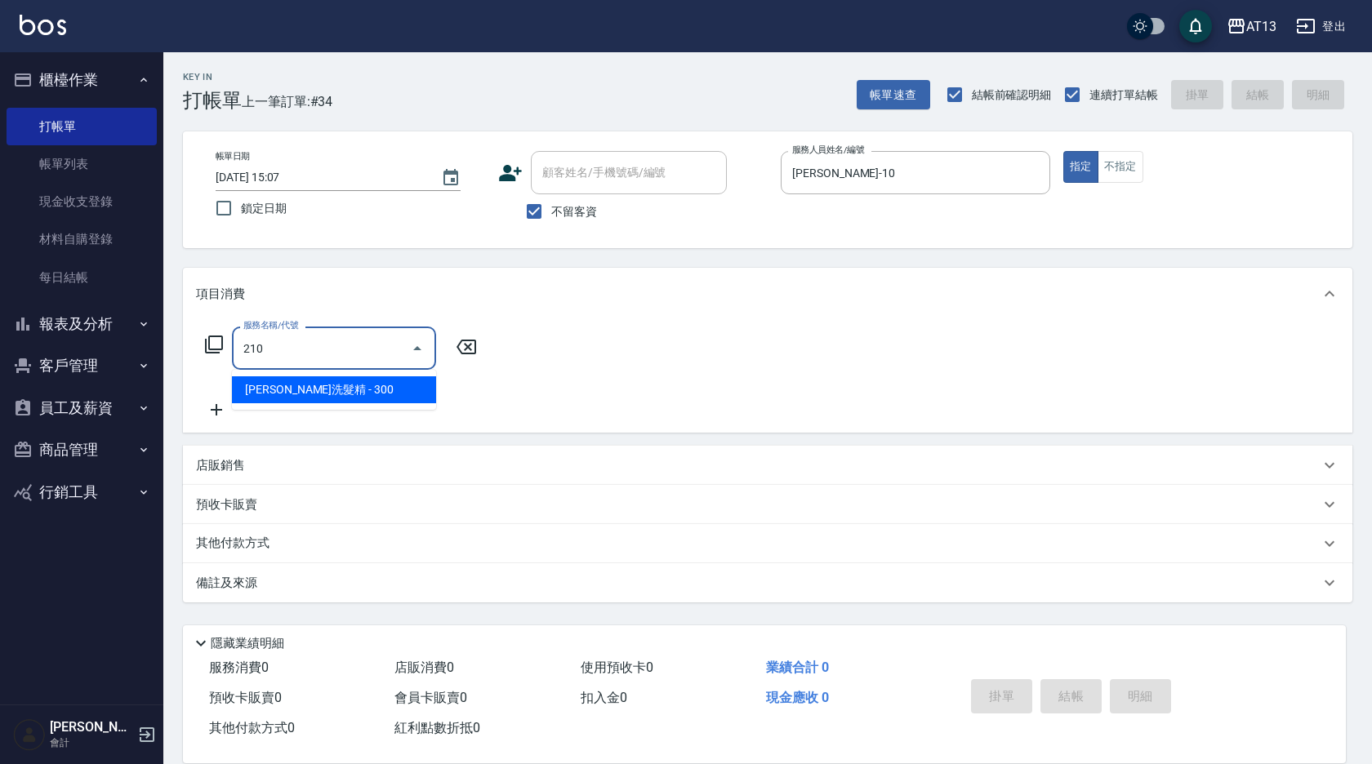
type input "[PERSON_NAME]洗髮精(210)"
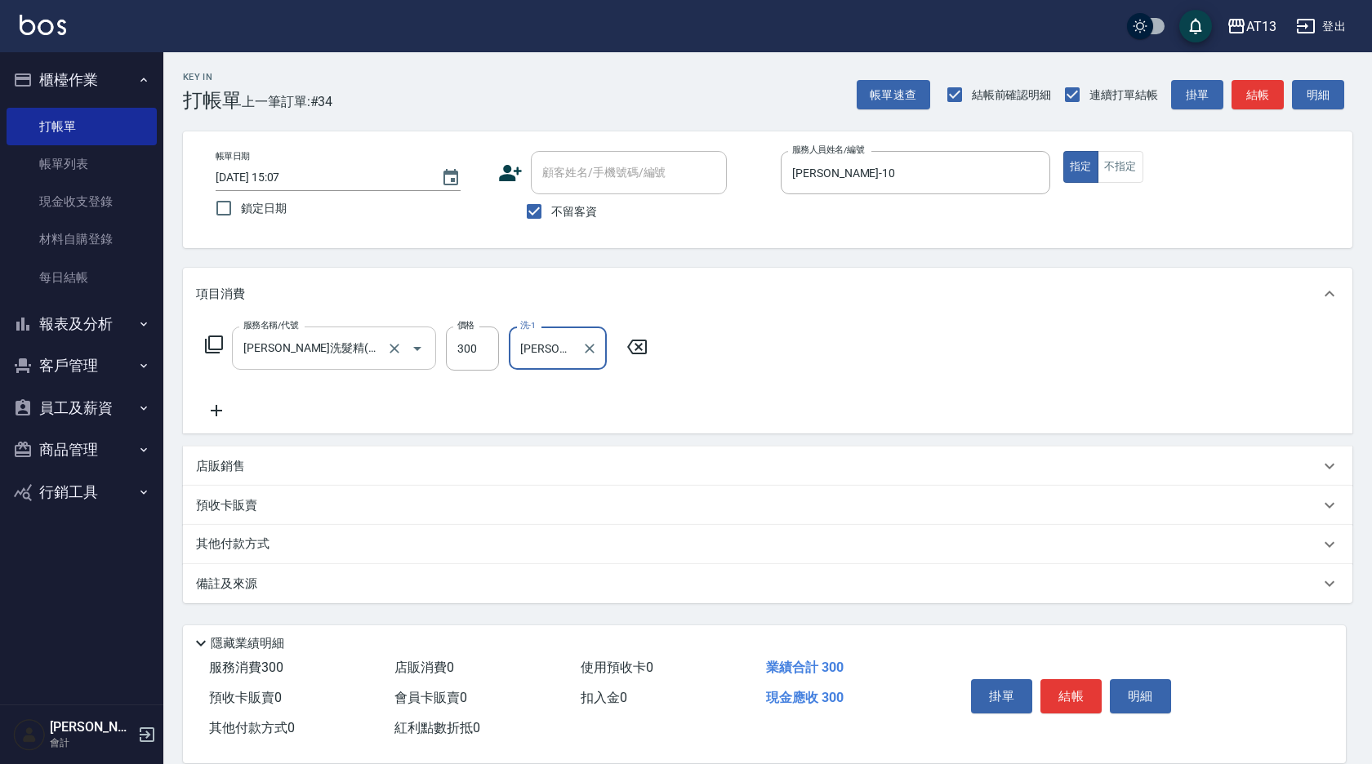
type input "[PERSON_NAME]-29"
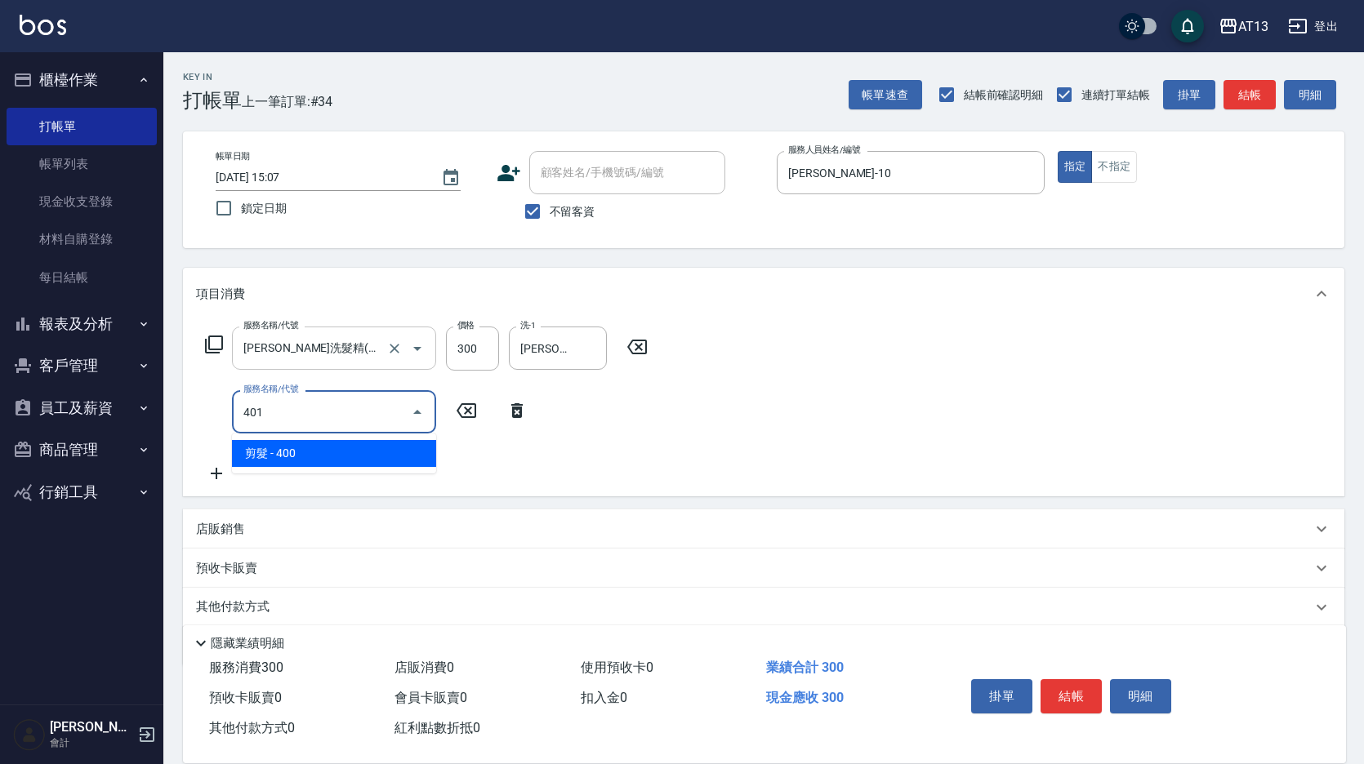
type input "剪髮(401)"
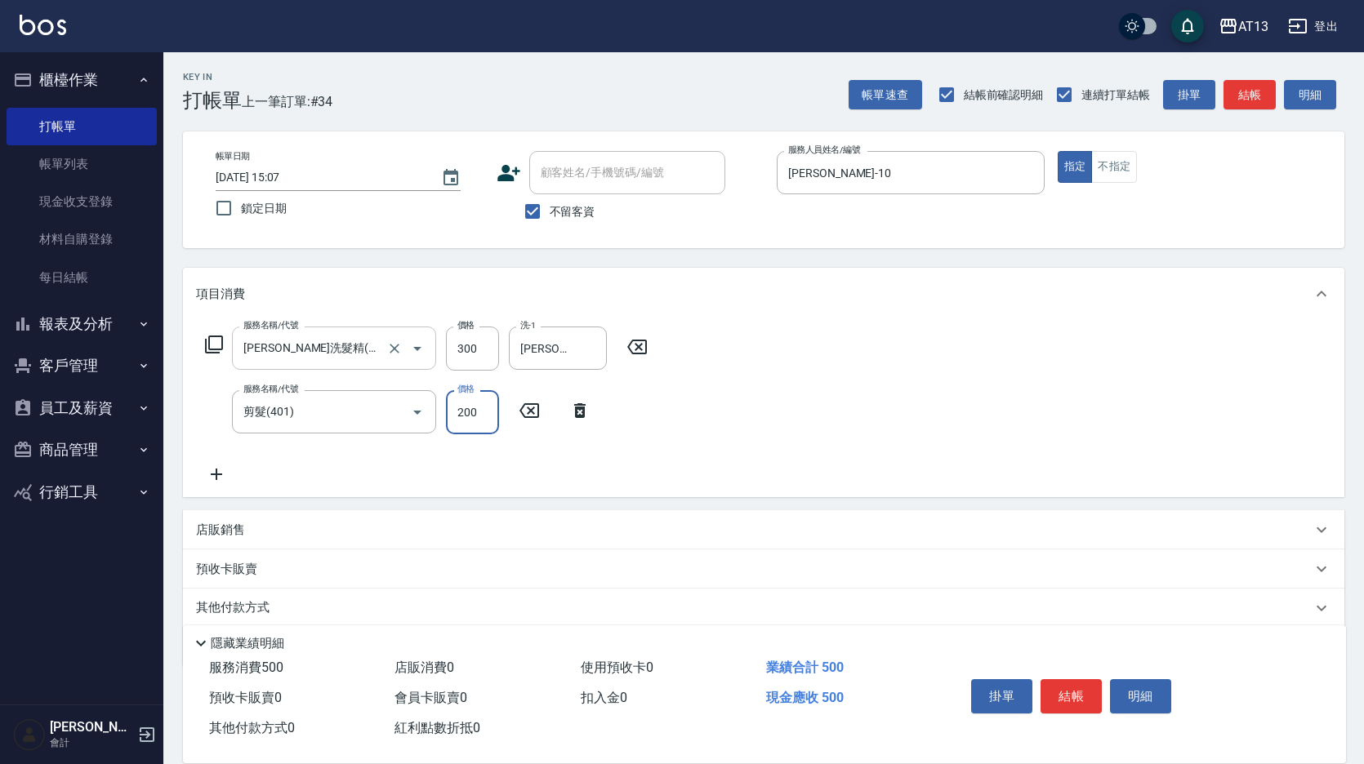
type input "200"
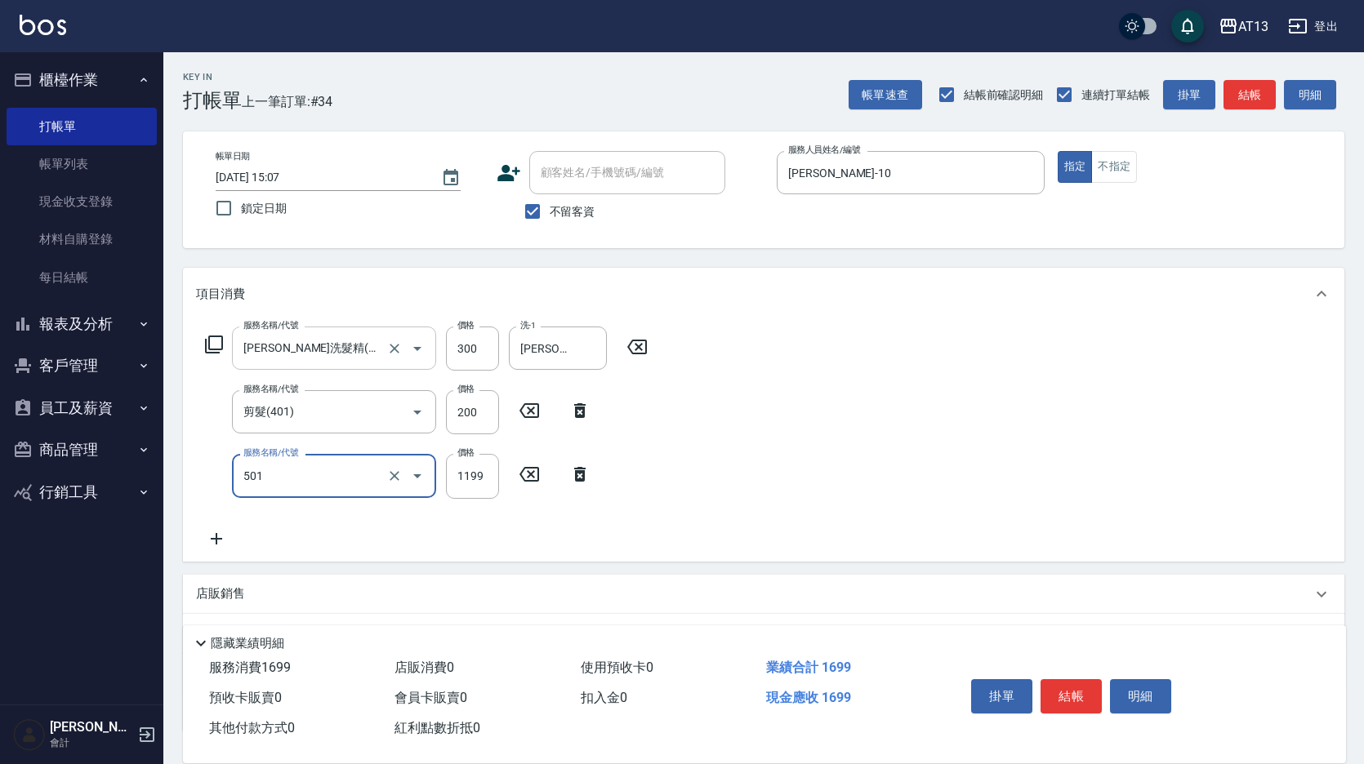
type input "染髮(501)"
type input "1500"
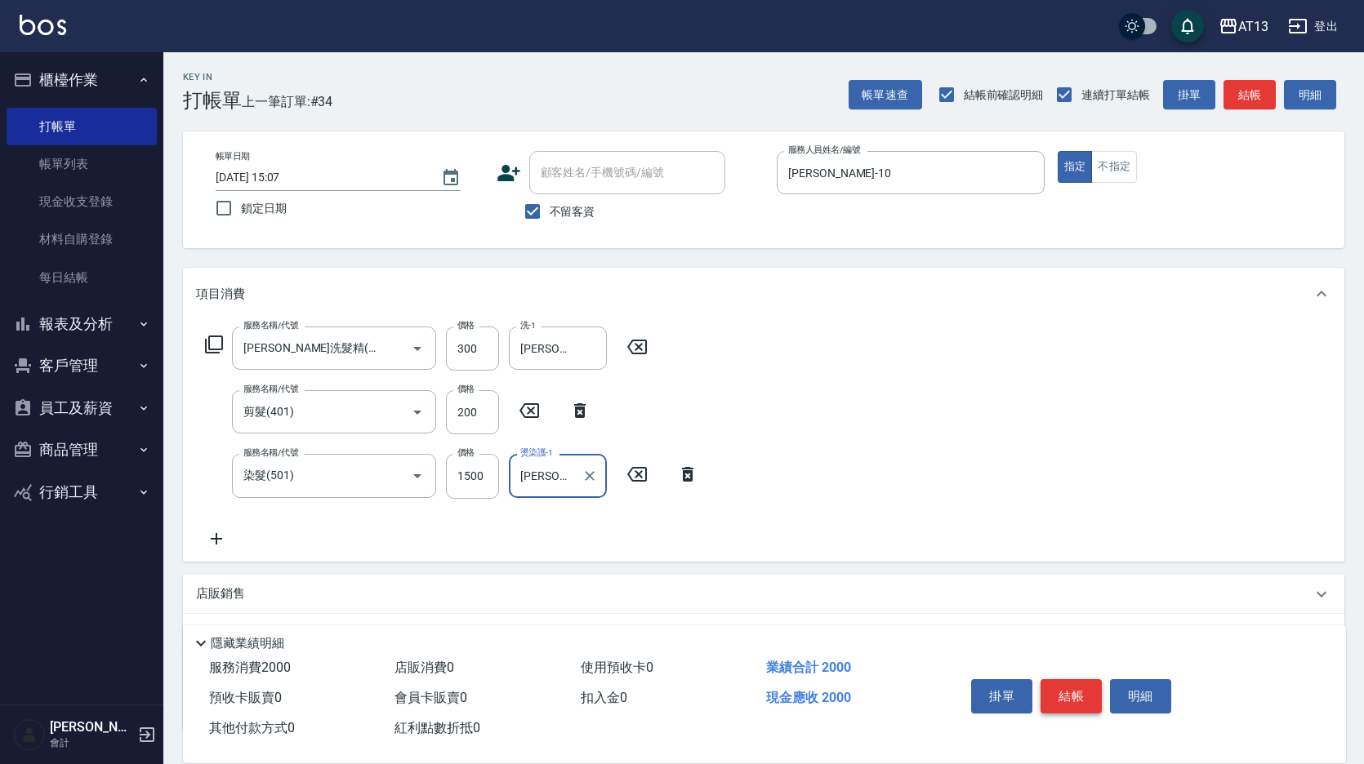
type input "[PERSON_NAME]-29"
click at [1057, 683] on button "結帳" at bounding box center [1070, 696] width 61 height 34
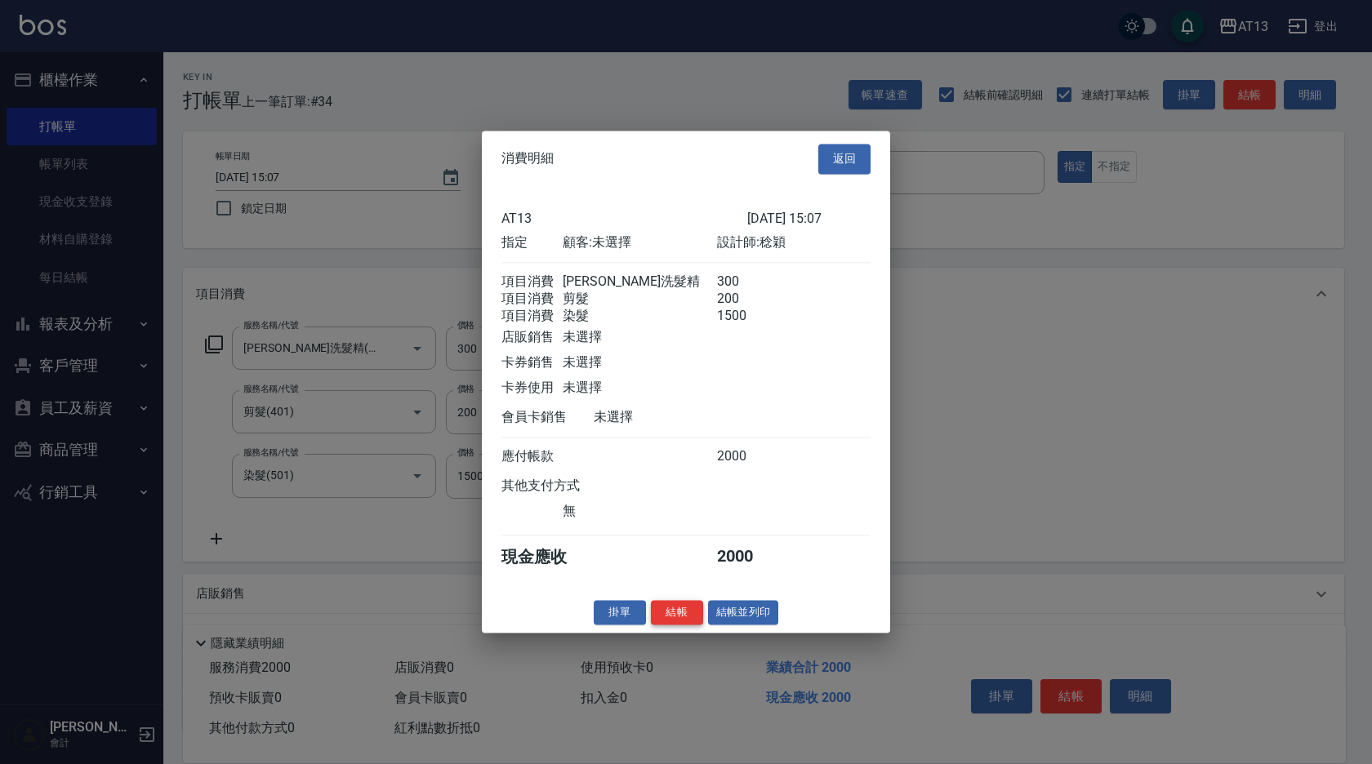
click at [674, 622] on button "結帳" at bounding box center [677, 612] width 52 height 25
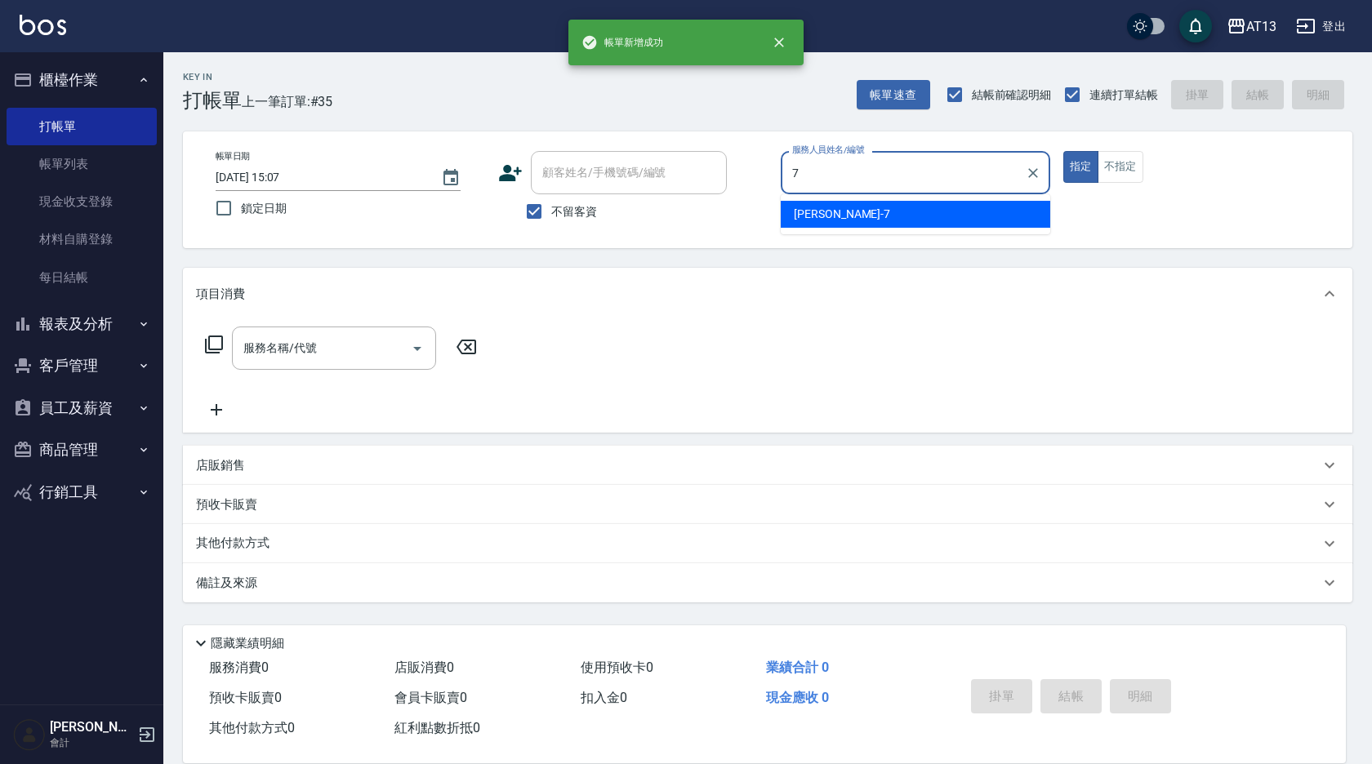
click at [874, 214] on div "[PERSON_NAME]-7" at bounding box center [916, 214] width 270 height 27
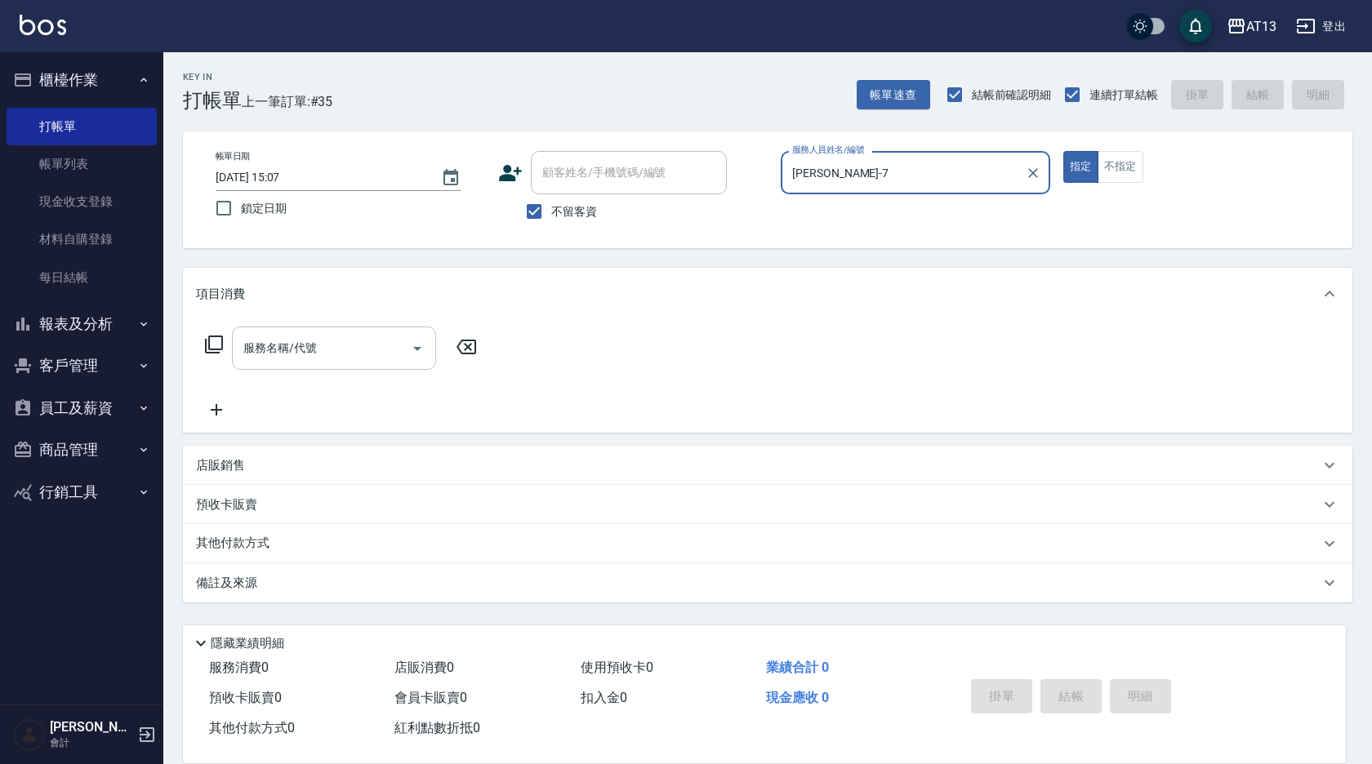
type input "[PERSON_NAME]-7"
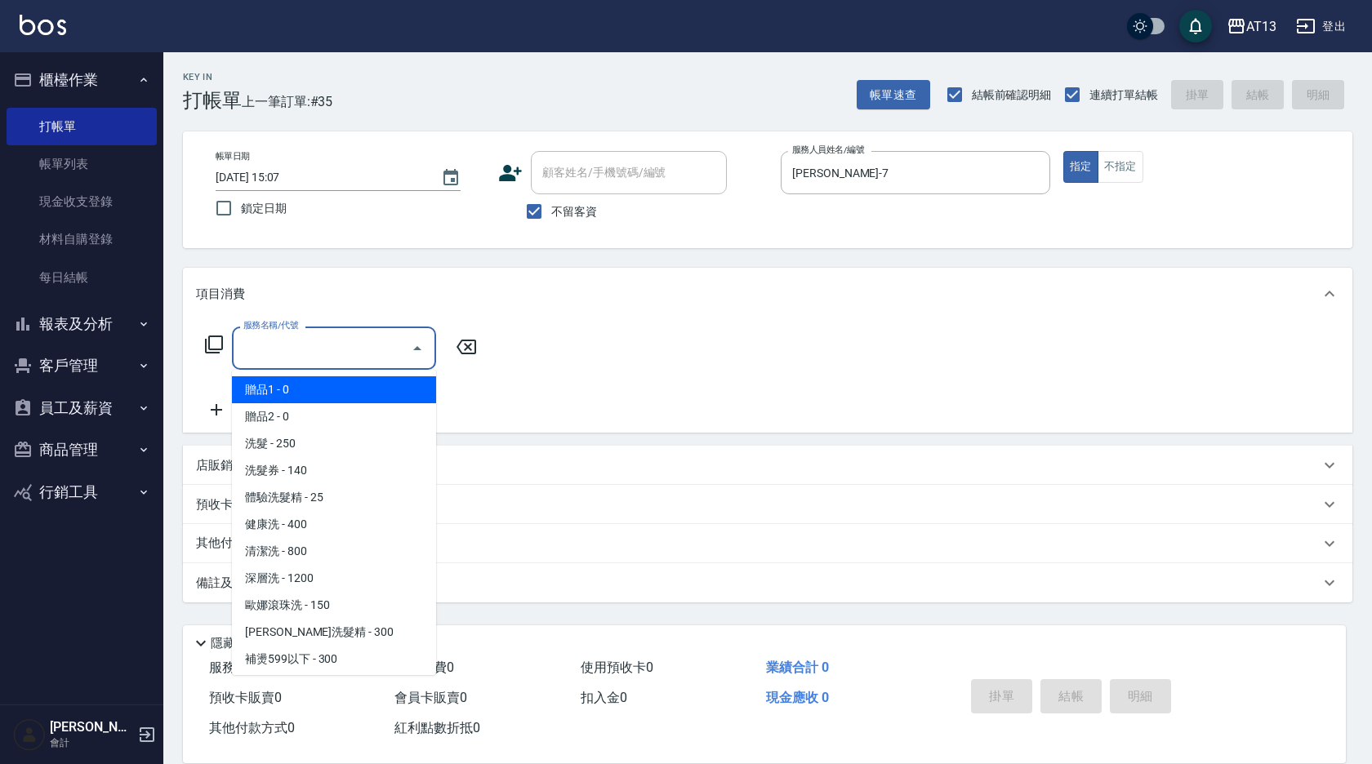
click at [297, 358] on input "服務名稱/代號" at bounding box center [321, 348] width 165 height 29
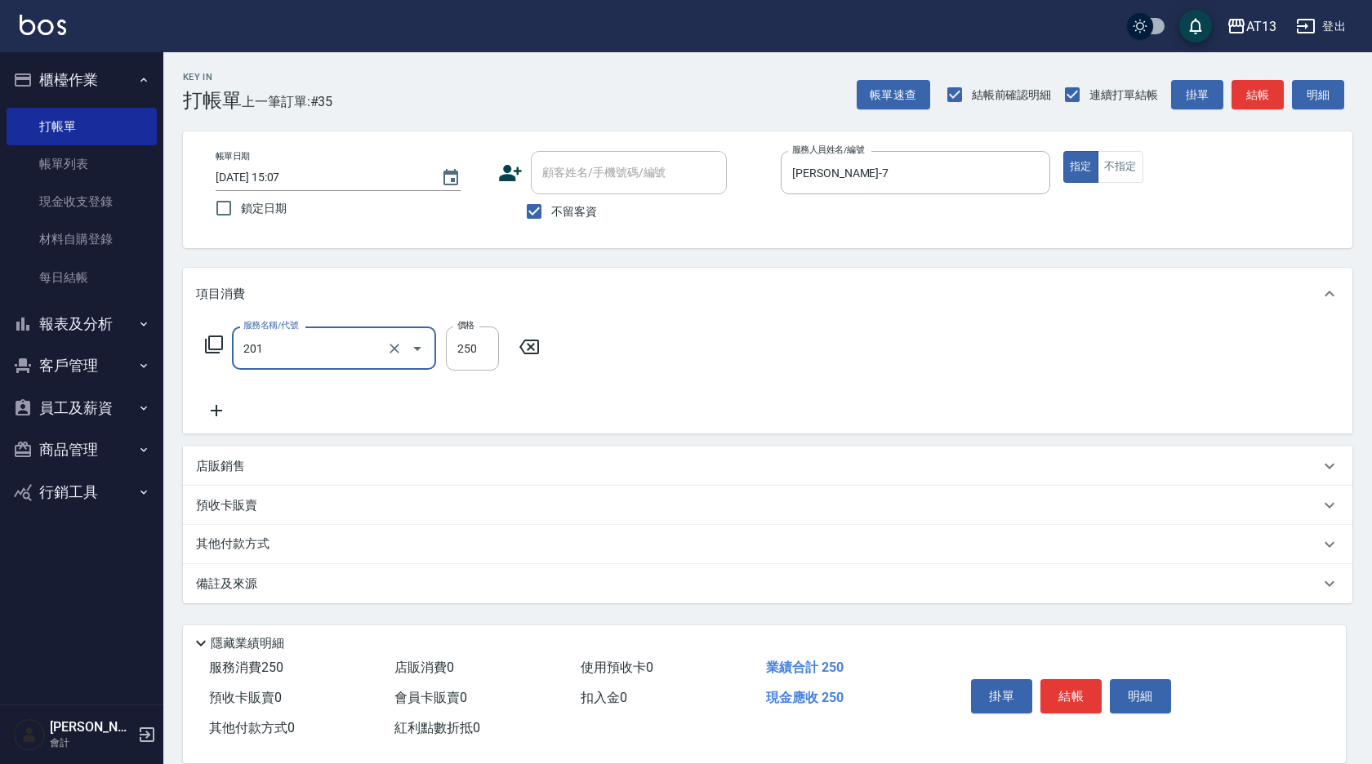
type input "洗髮(201)"
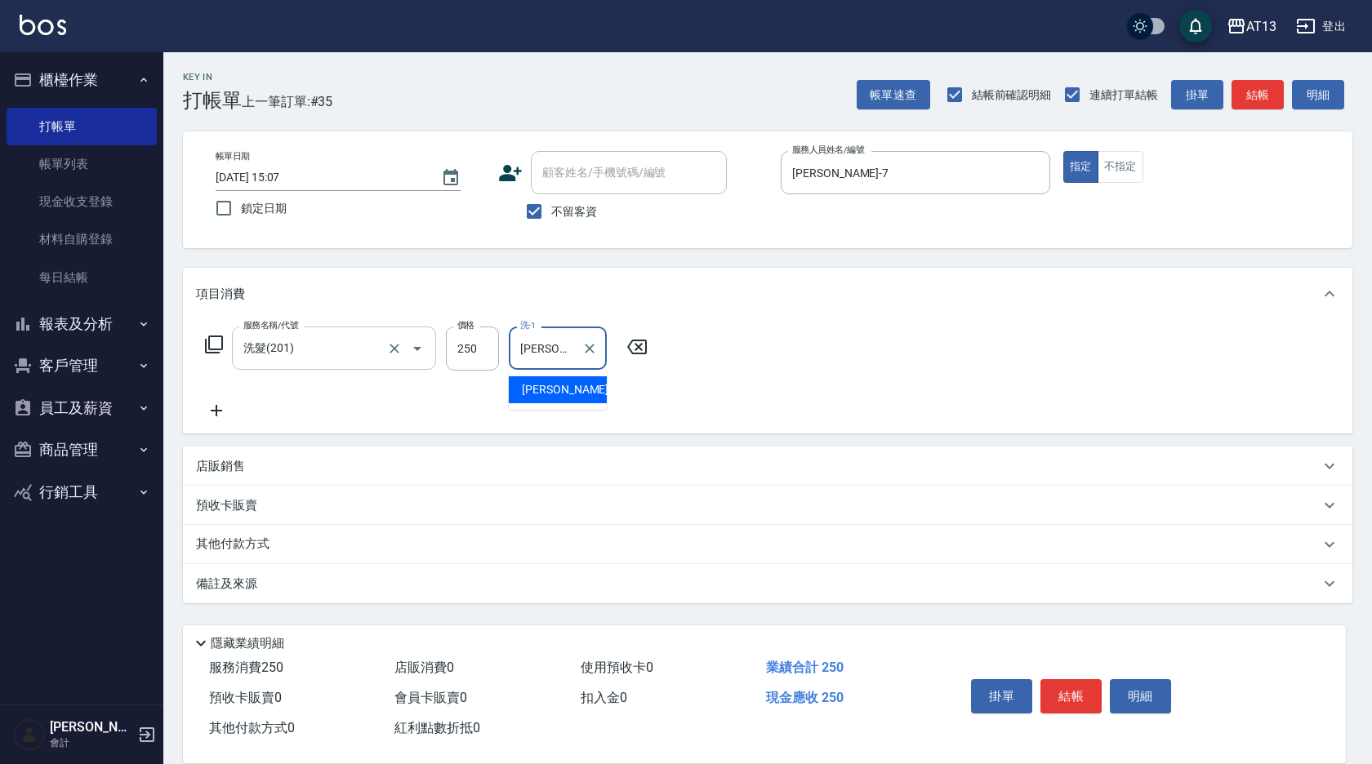
type input "[PERSON_NAME]-28"
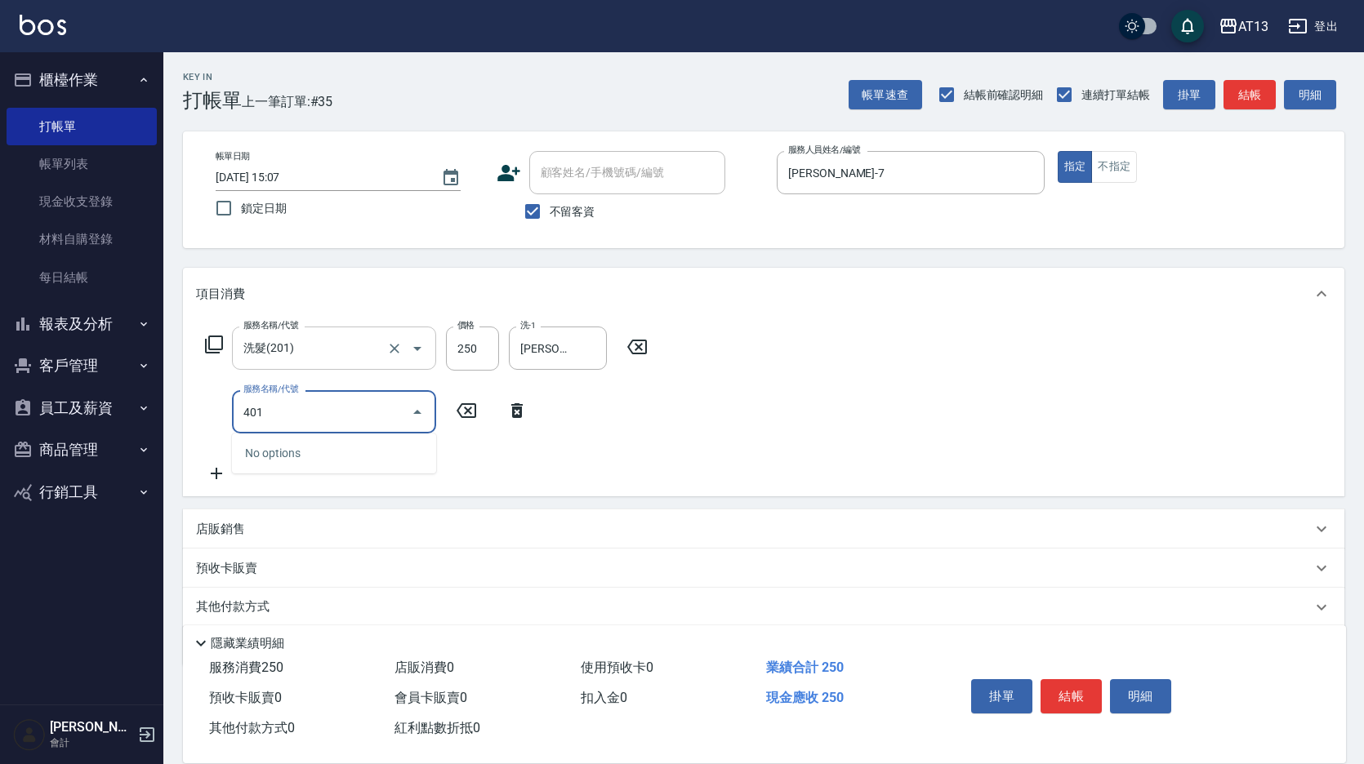
type input "剪髮(401)"
type input "300"
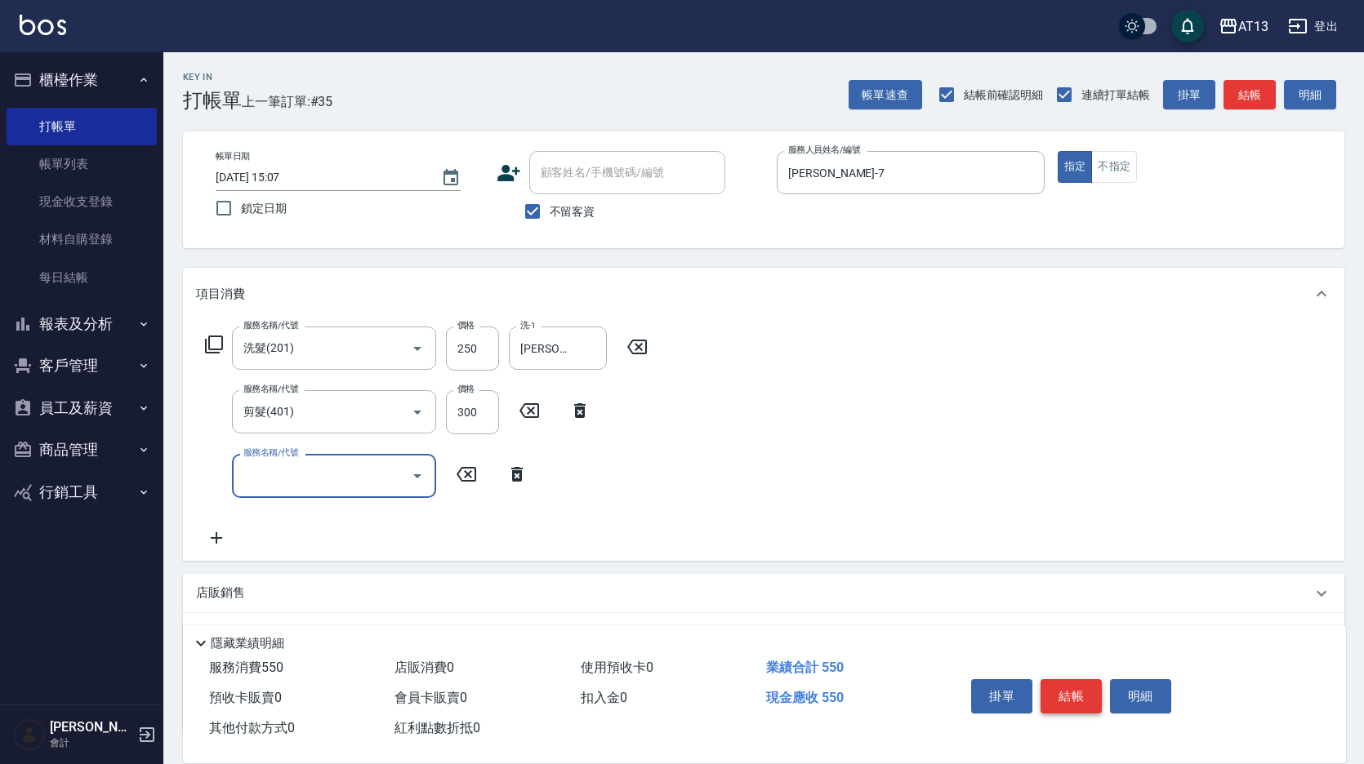
click at [1074, 691] on button "結帳" at bounding box center [1070, 696] width 61 height 34
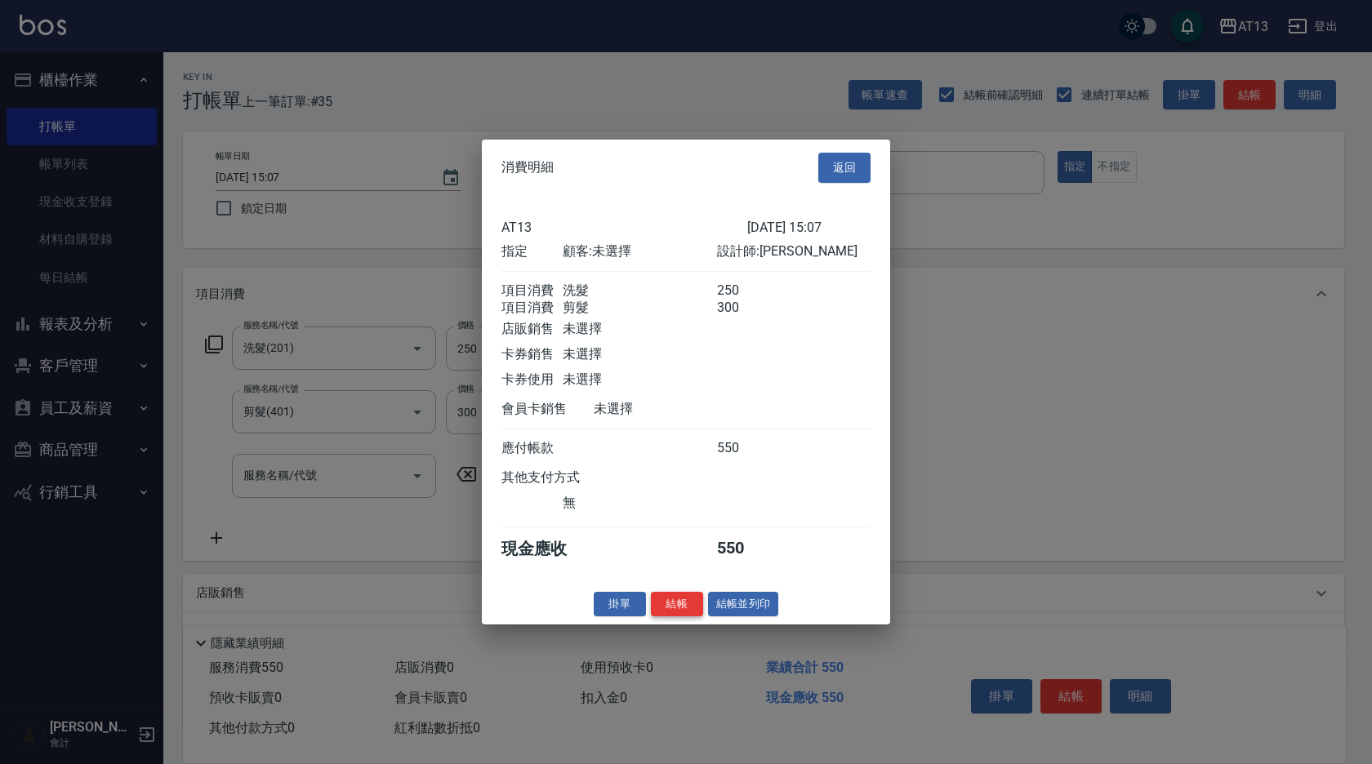
click at [677, 612] on button "結帳" at bounding box center [677, 603] width 52 height 25
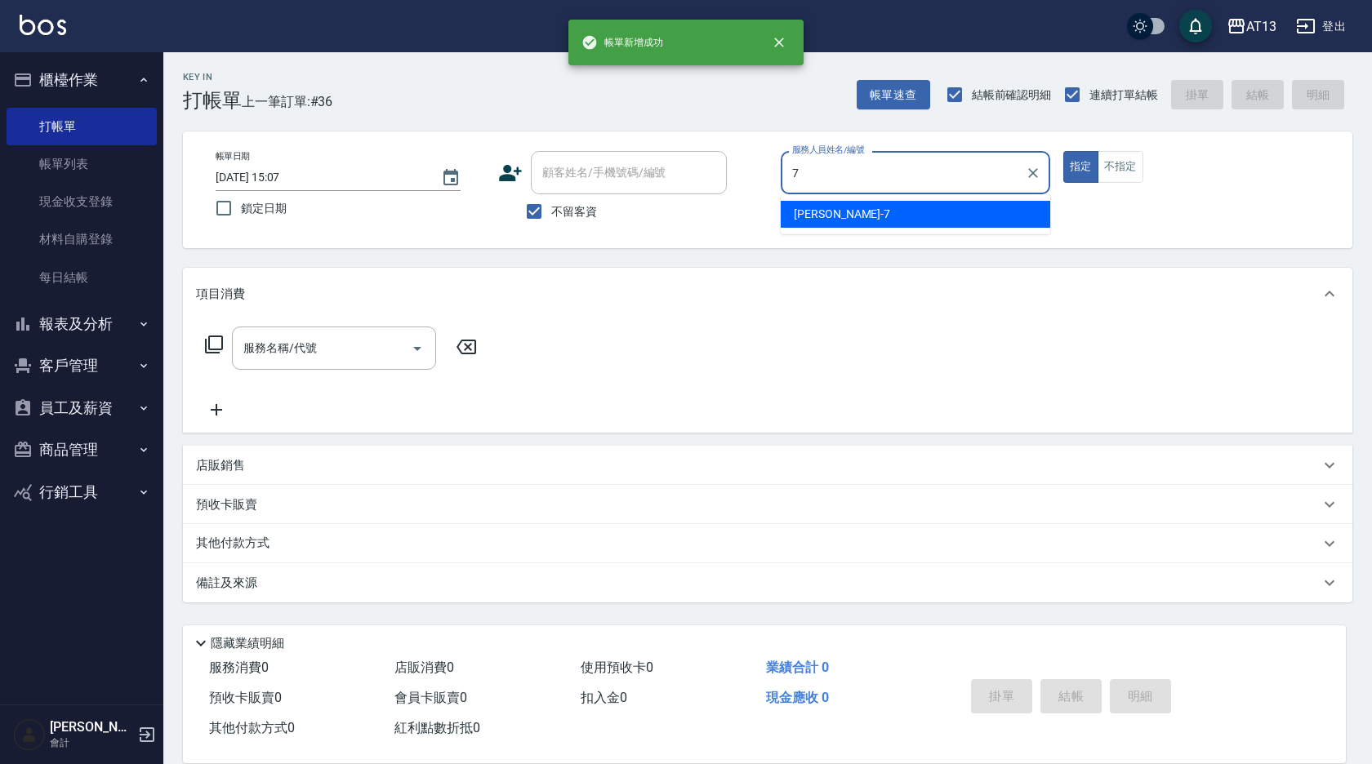
drag, startPoint x: 878, startPoint y: 209, endPoint x: 767, endPoint y: 247, distance: 117.5
click at [875, 210] on div "[PERSON_NAME]-7" at bounding box center [916, 214] width 270 height 27
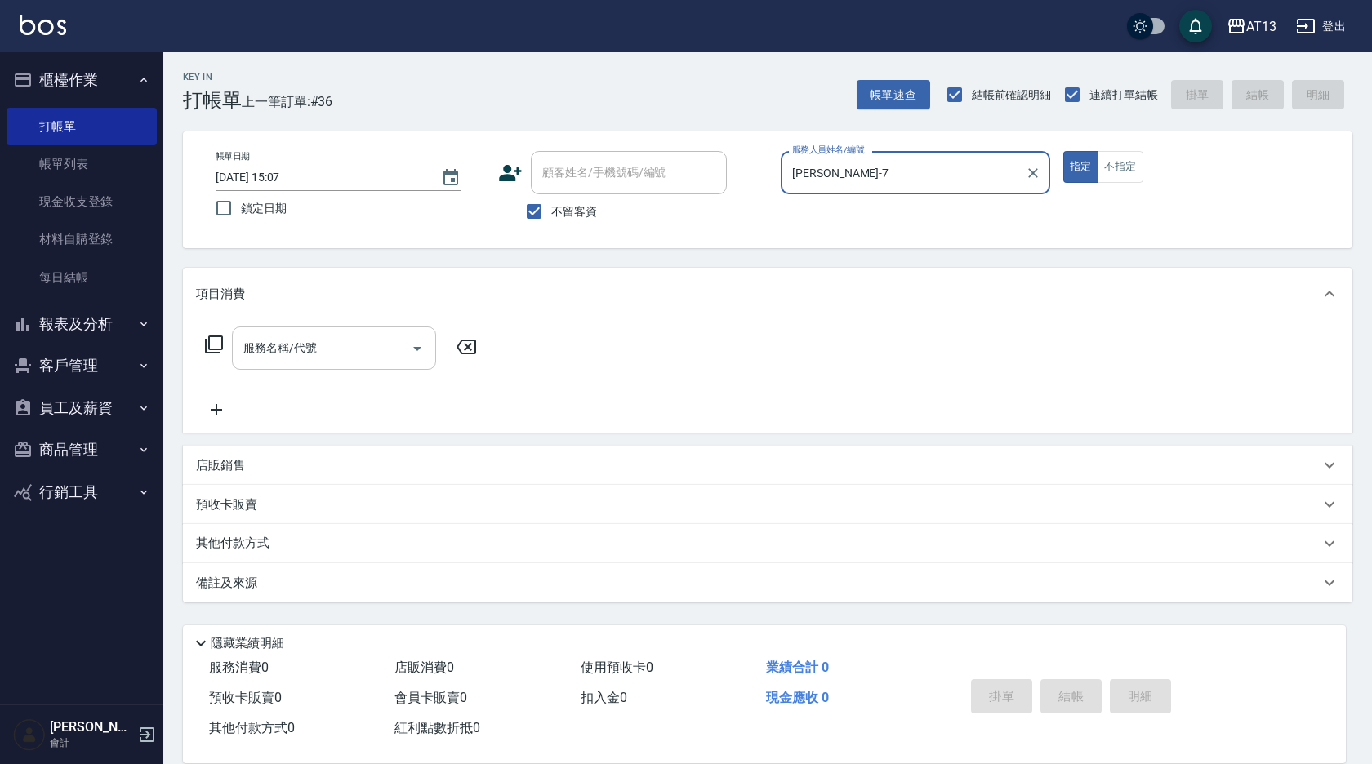
drag, startPoint x: 349, startPoint y: 327, endPoint x: 338, endPoint y: 331, distance: 11.4
click at [347, 327] on div "服務名稱/代號" at bounding box center [334, 348] width 204 height 43
type input "[PERSON_NAME]-7"
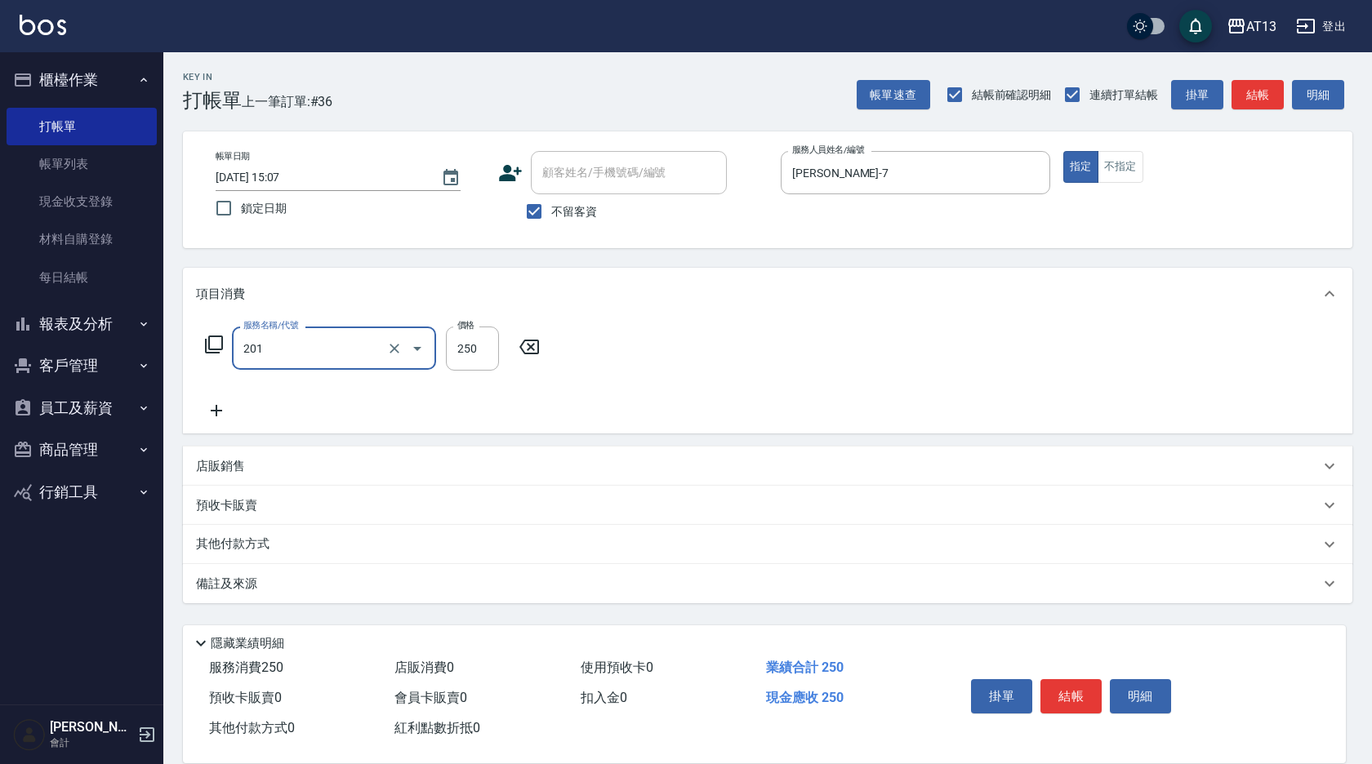
type input "洗髮(201)"
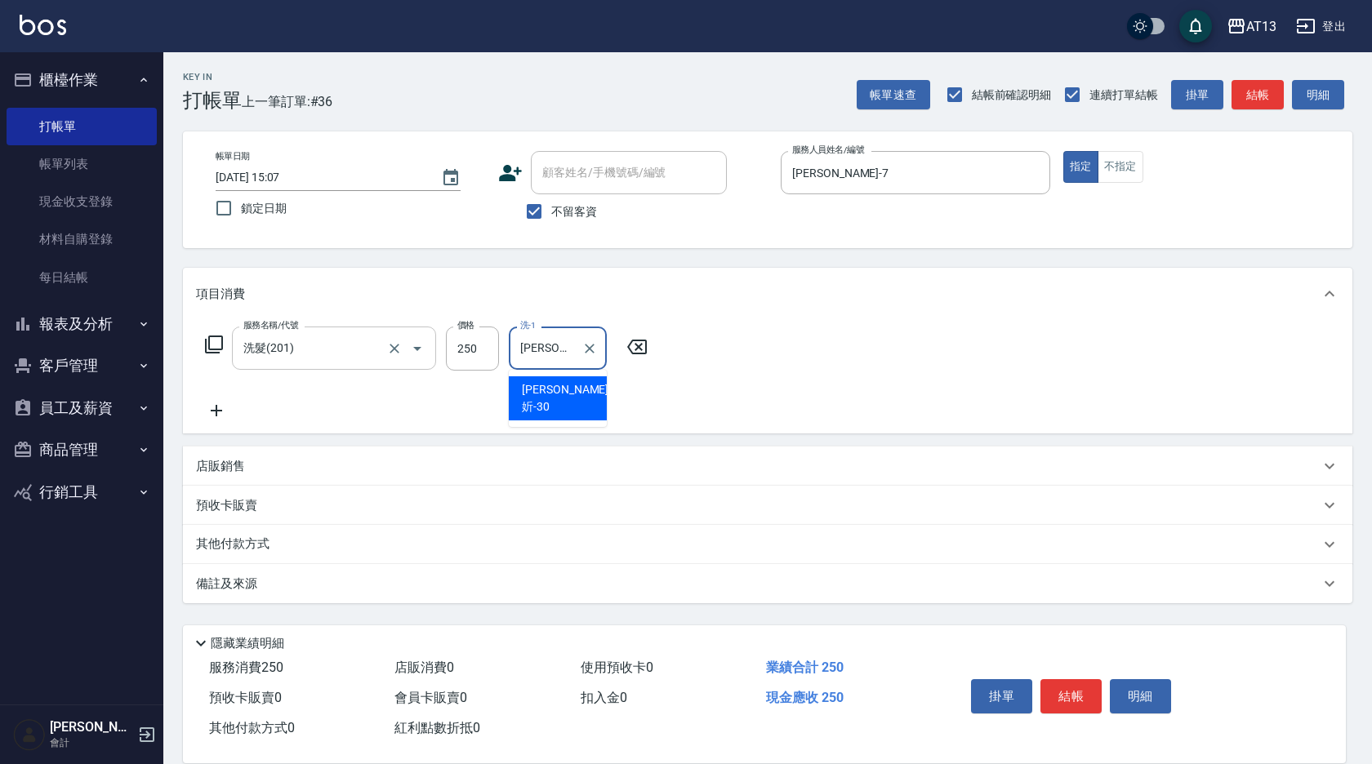
type input "[PERSON_NAME]妡-30"
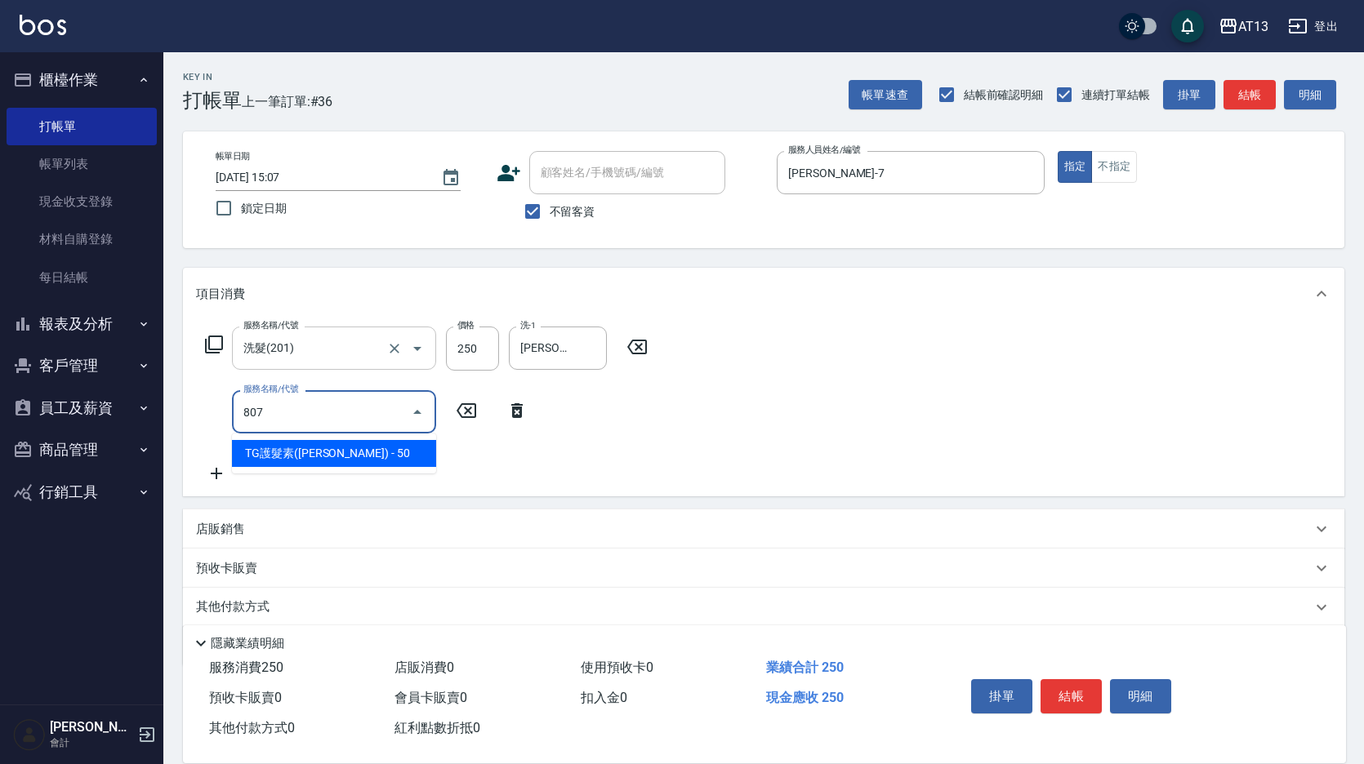
type input "TG護髮素(潤絲)(807)"
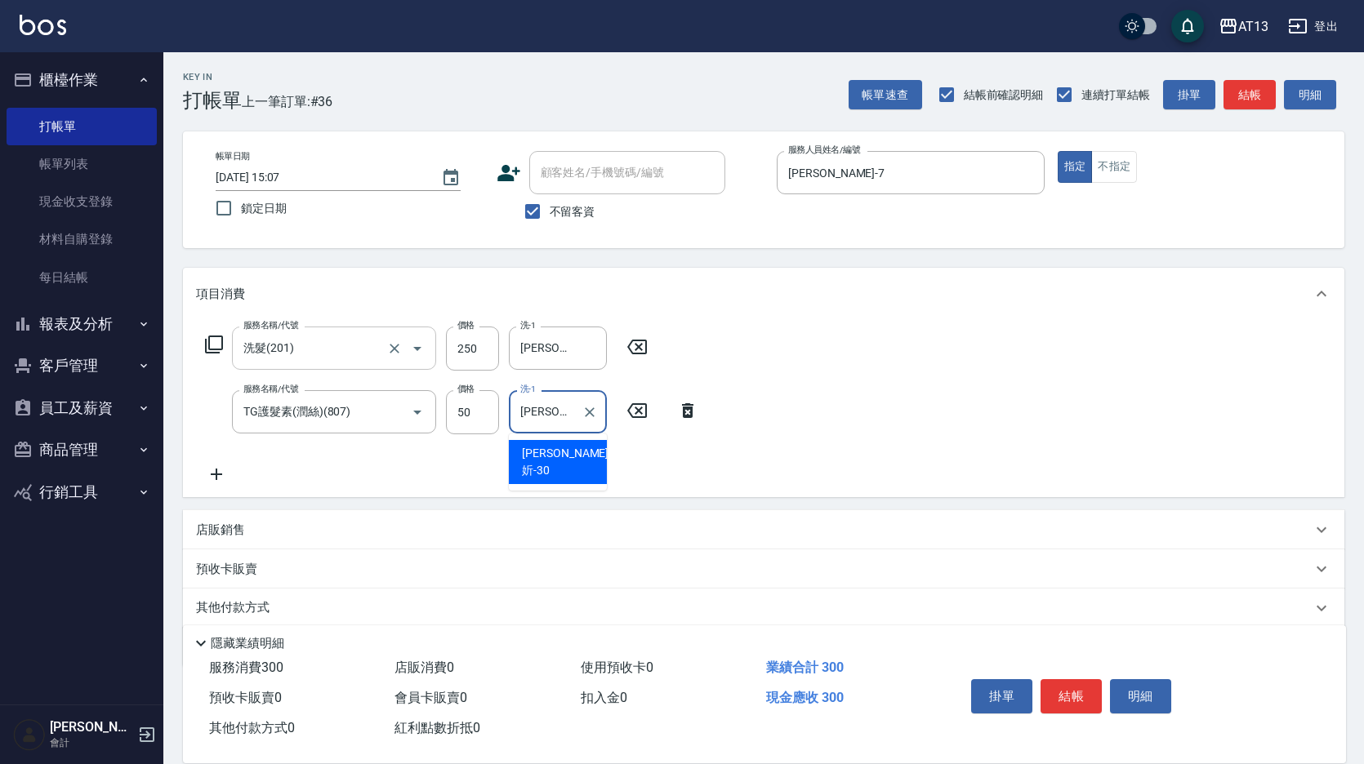
type input "[PERSON_NAME]妡-30"
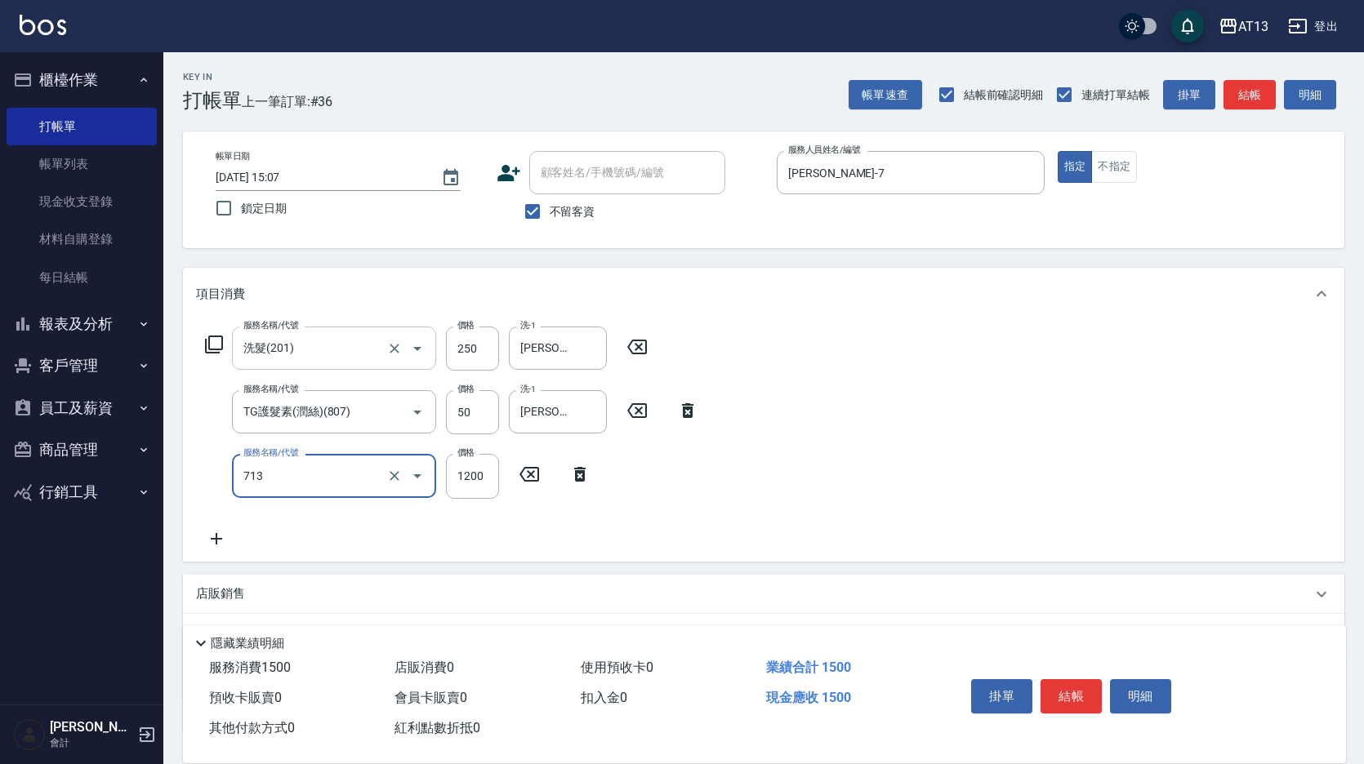
type input "水樣結構式1200(713)"
type input "840"
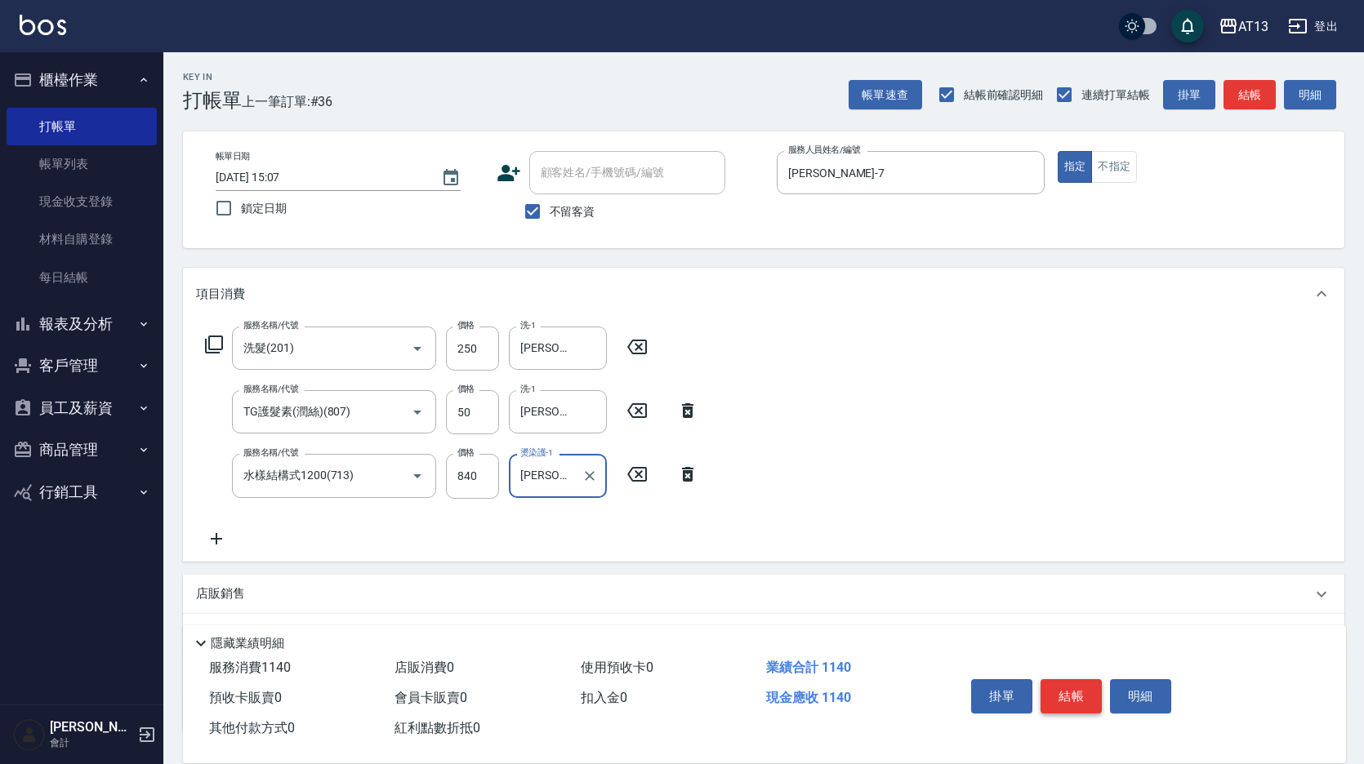
type input "[PERSON_NAME]妡-30"
click at [1098, 688] on button "結帳" at bounding box center [1070, 696] width 61 height 34
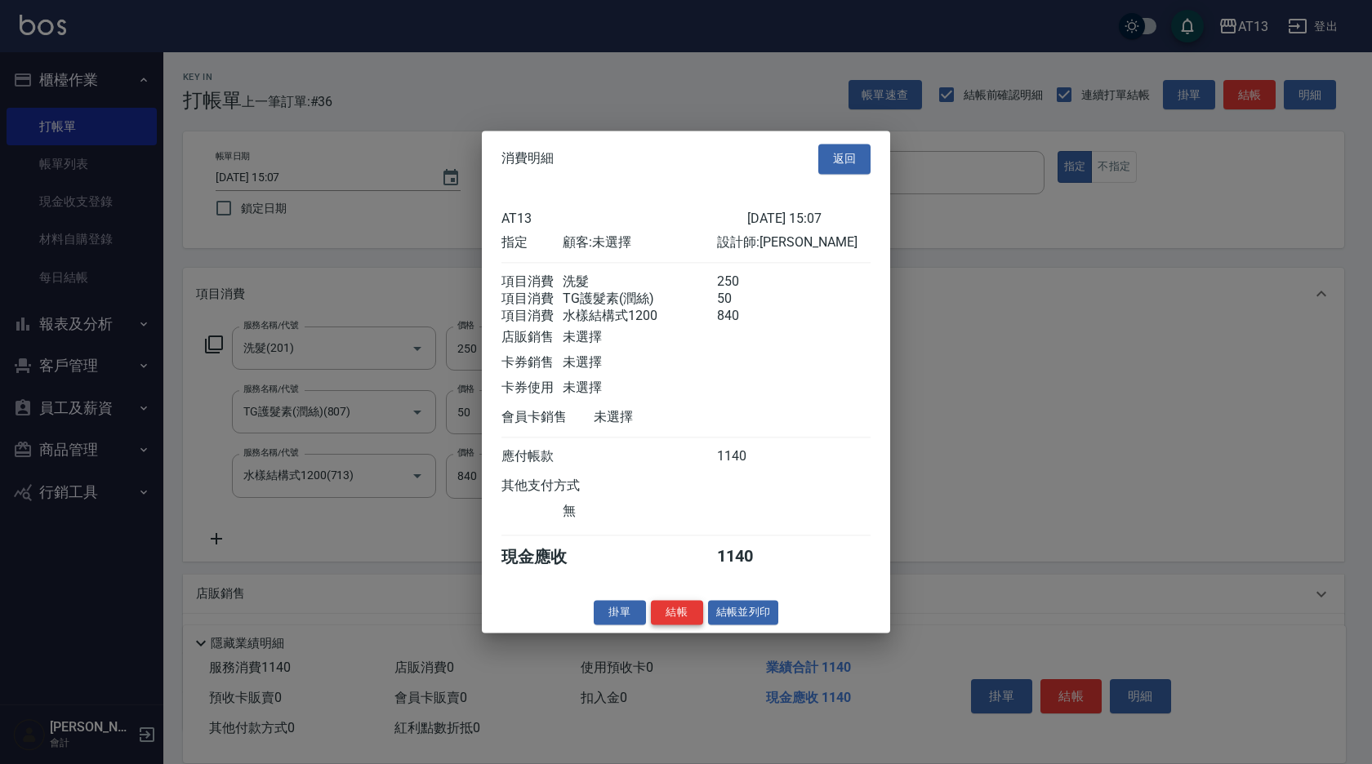
click at [684, 626] on button "結帳" at bounding box center [677, 612] width 52 height 25
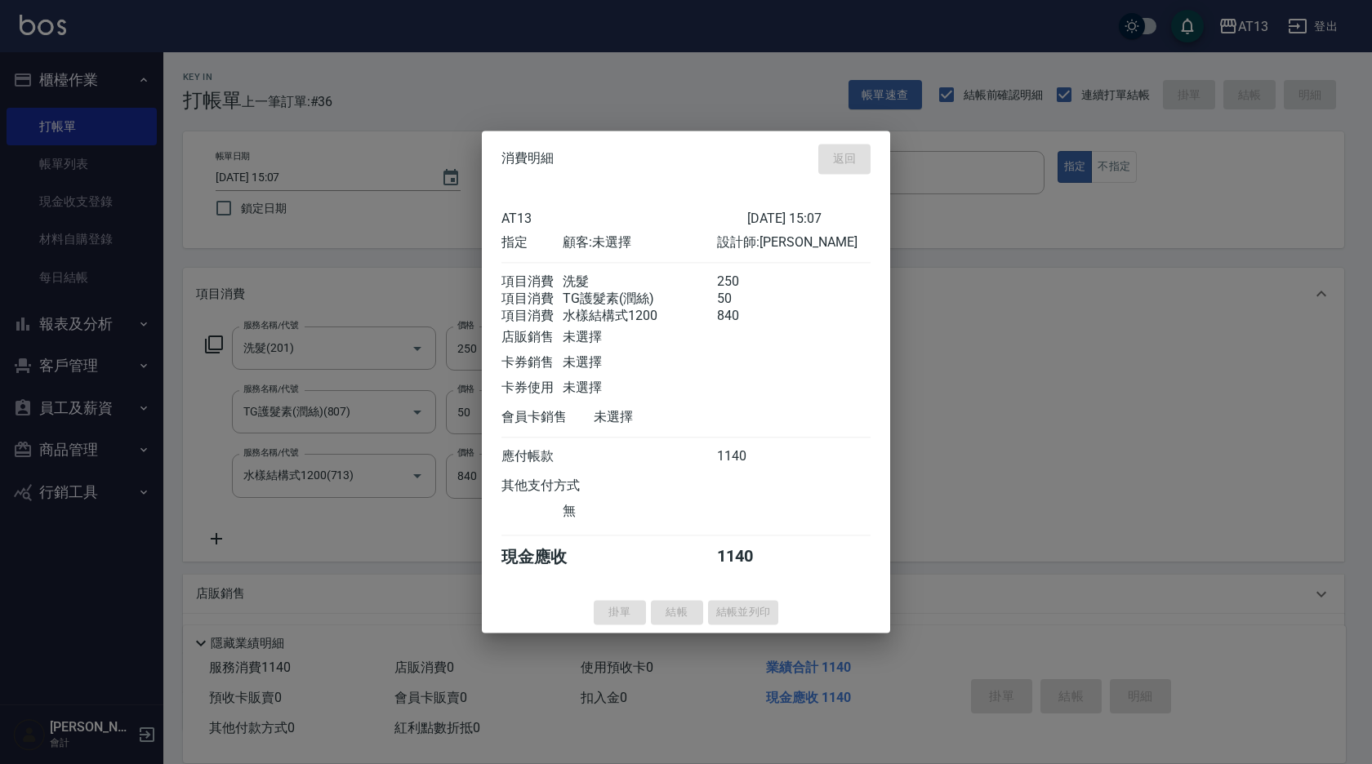
type input "[DATE] 15:08"
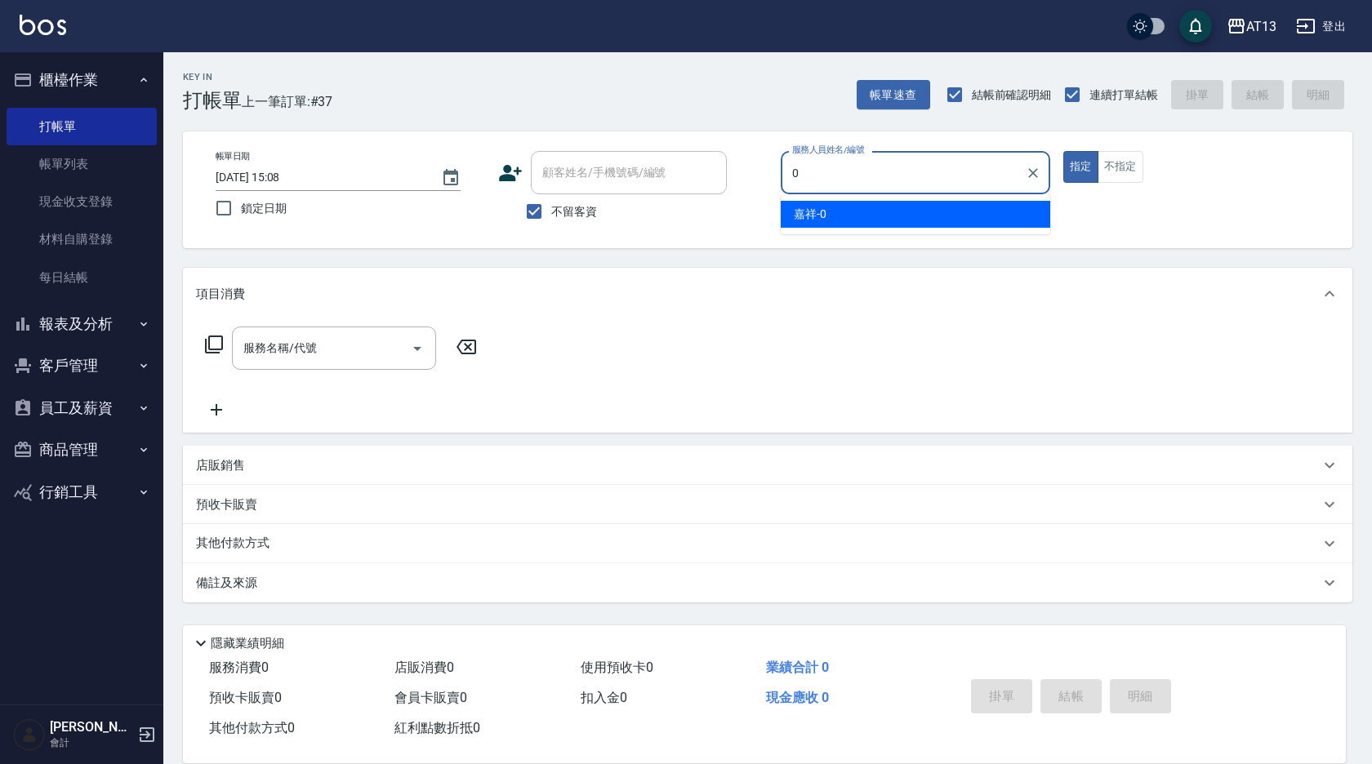
click at [839, 218] on div "嘉祥 -0" at bounding box center [916, 214] width 270 height 27
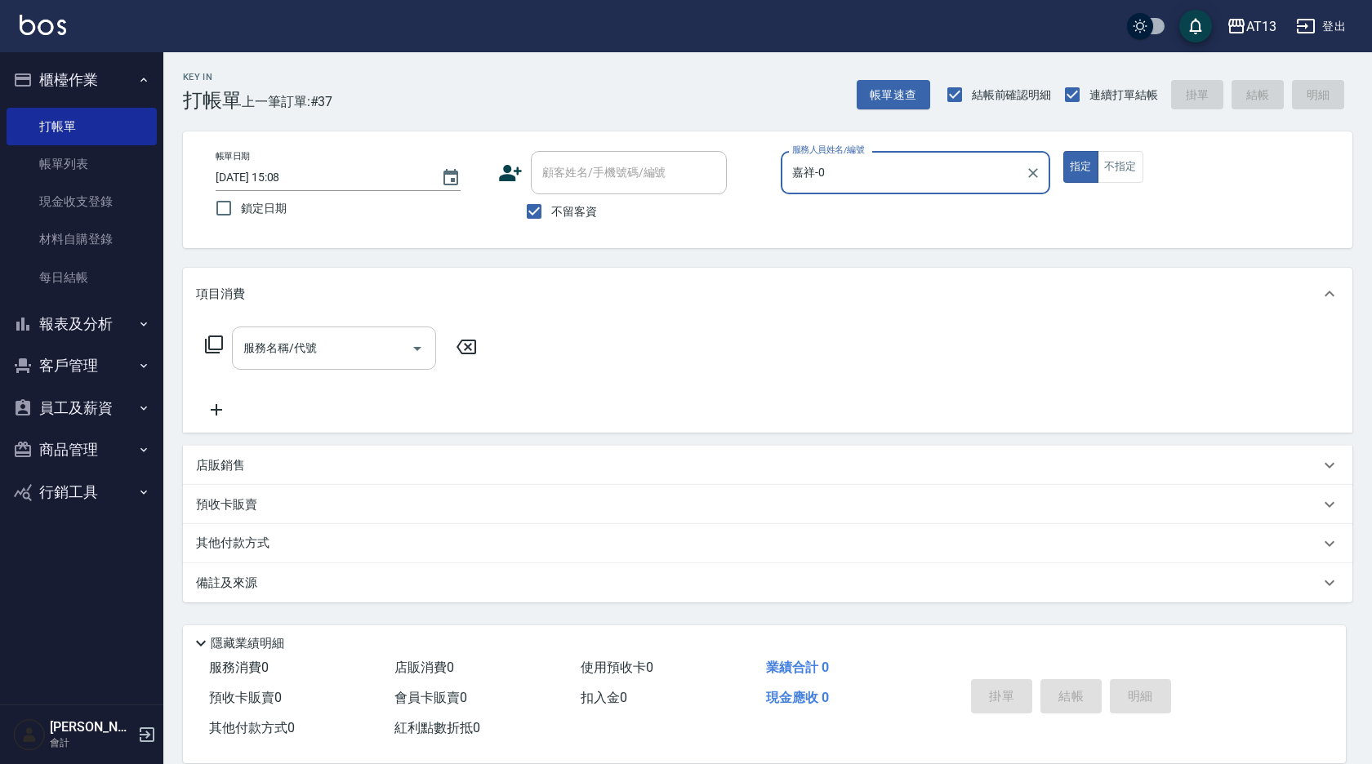
type input "嘉祥-0"
click at [277, 355] on input "服務名稱/代號" at bounding box center [321, 348] width 165 height 29
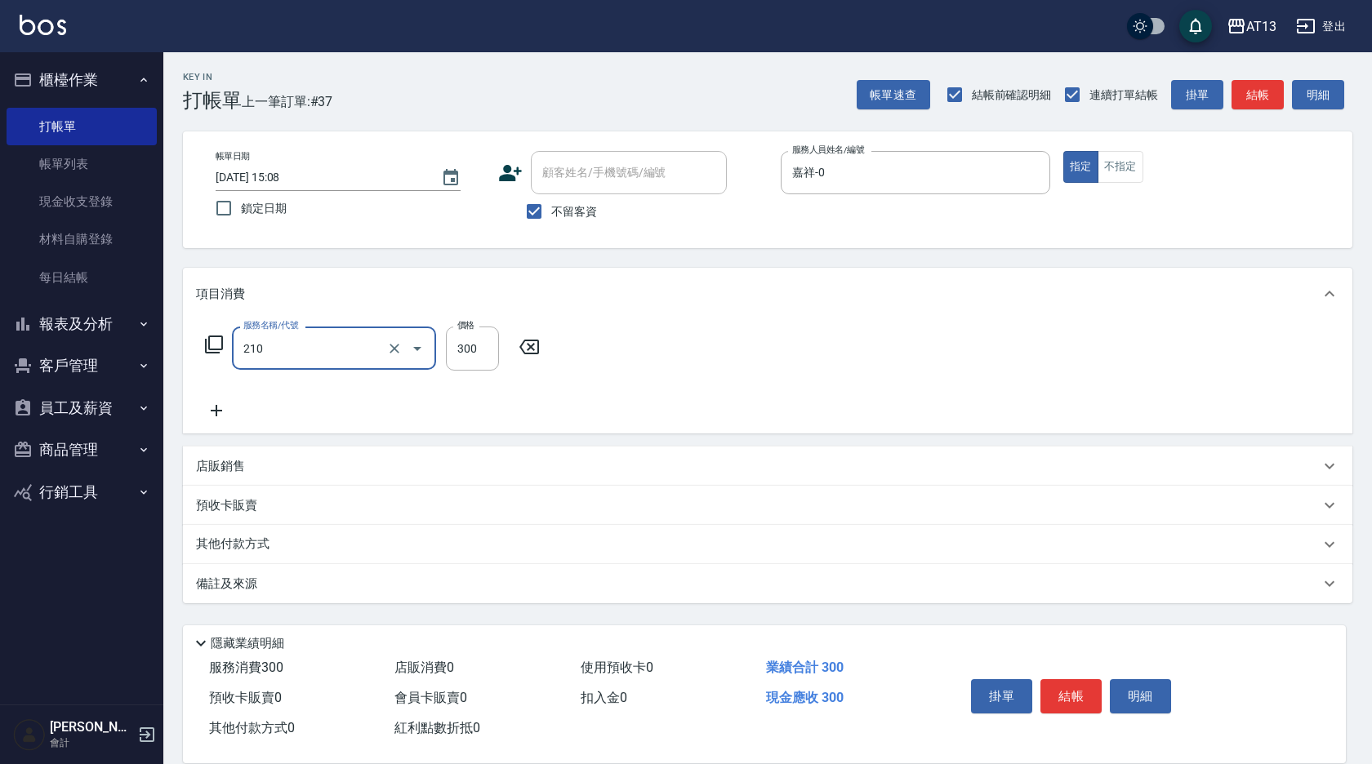
type input "[PERSON_NAME]洗髮精(210)"
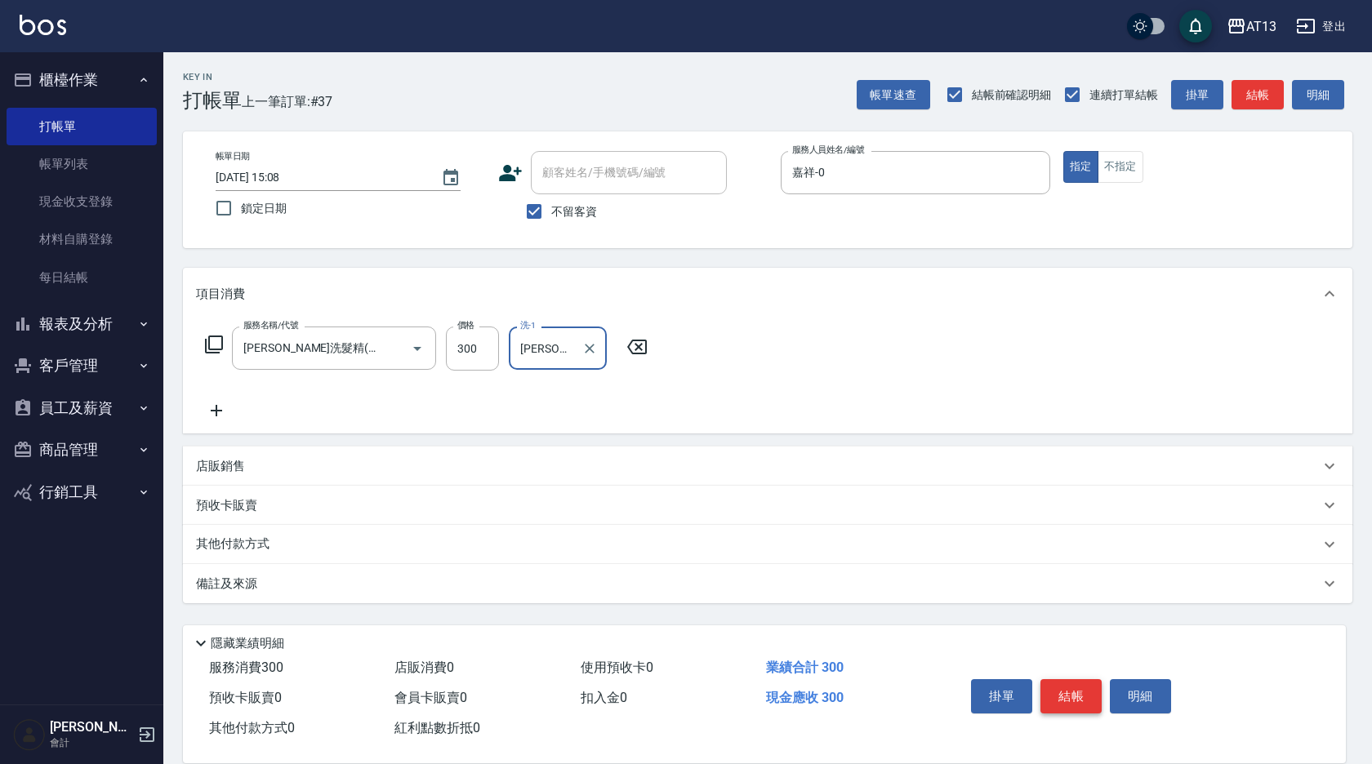
type input "[PERSON_NAME]-28"
click at [1069, 685] on button "結帳" at bounding box center [1070, 696] width 61 height 34
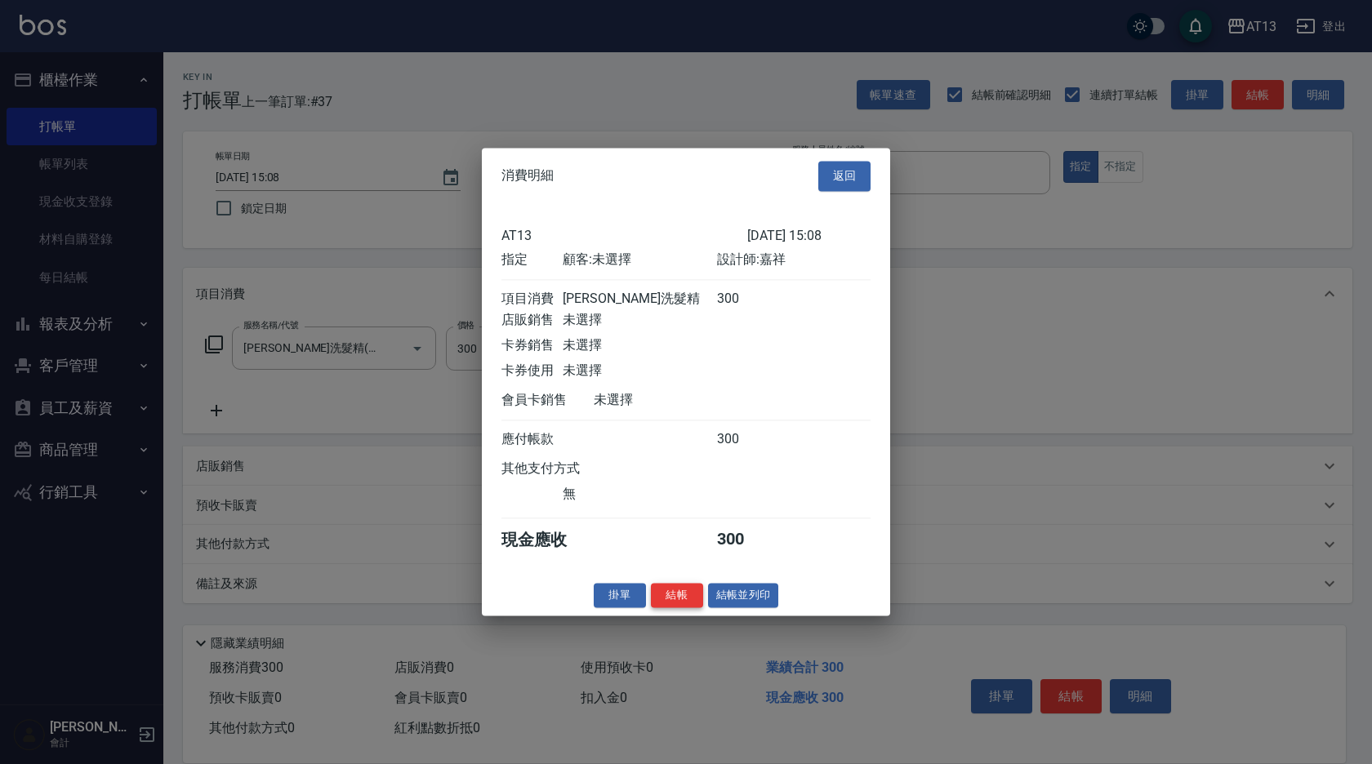
click at [688, 607] on button "結帳" at bounding box center [677, 595] width 52 height 25
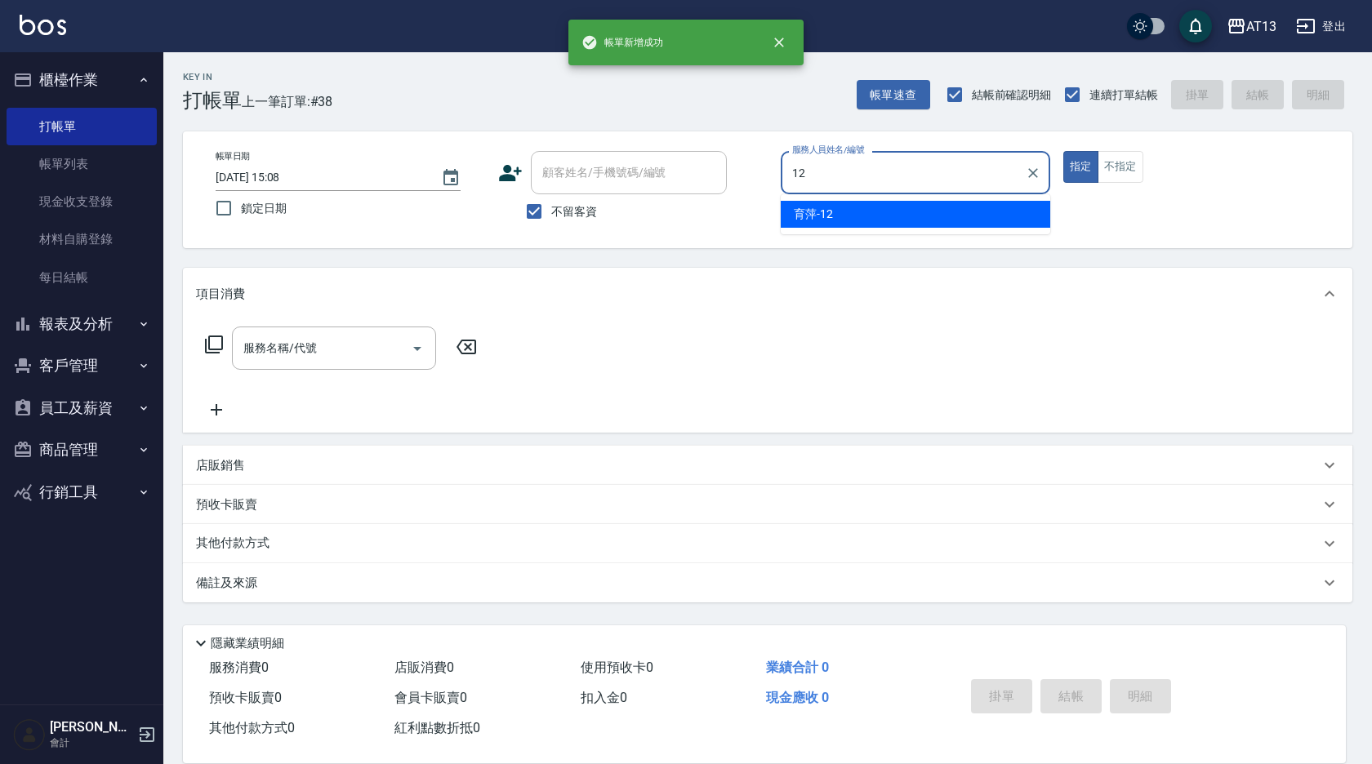
click at [813, 223] on div "育[PERSON_NAME] -12" at bounding box center [916, 214] width 270 height 27
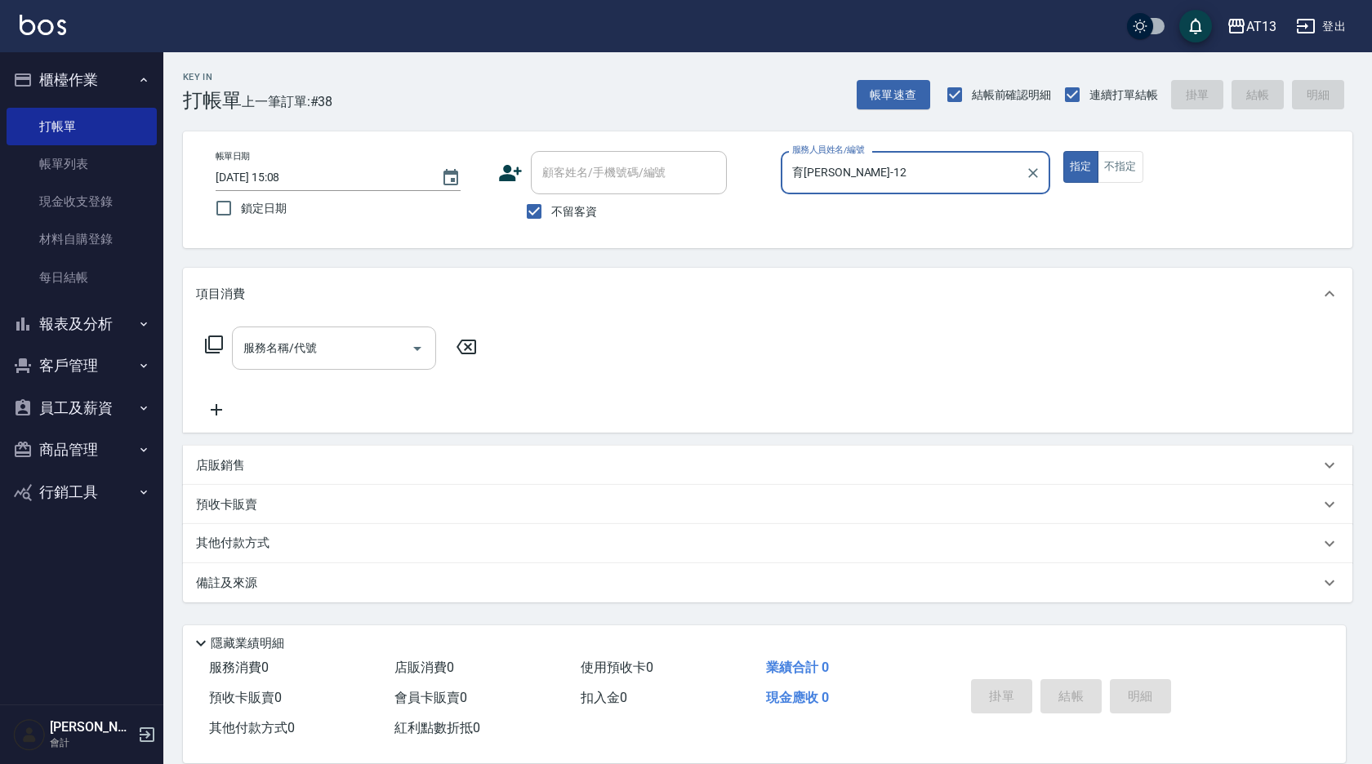
click at [289, 366] on div "服務名稱/代號" at bounding box center [334, 348] width 204 height 43
type input "育[PERSON_NAME]-12"
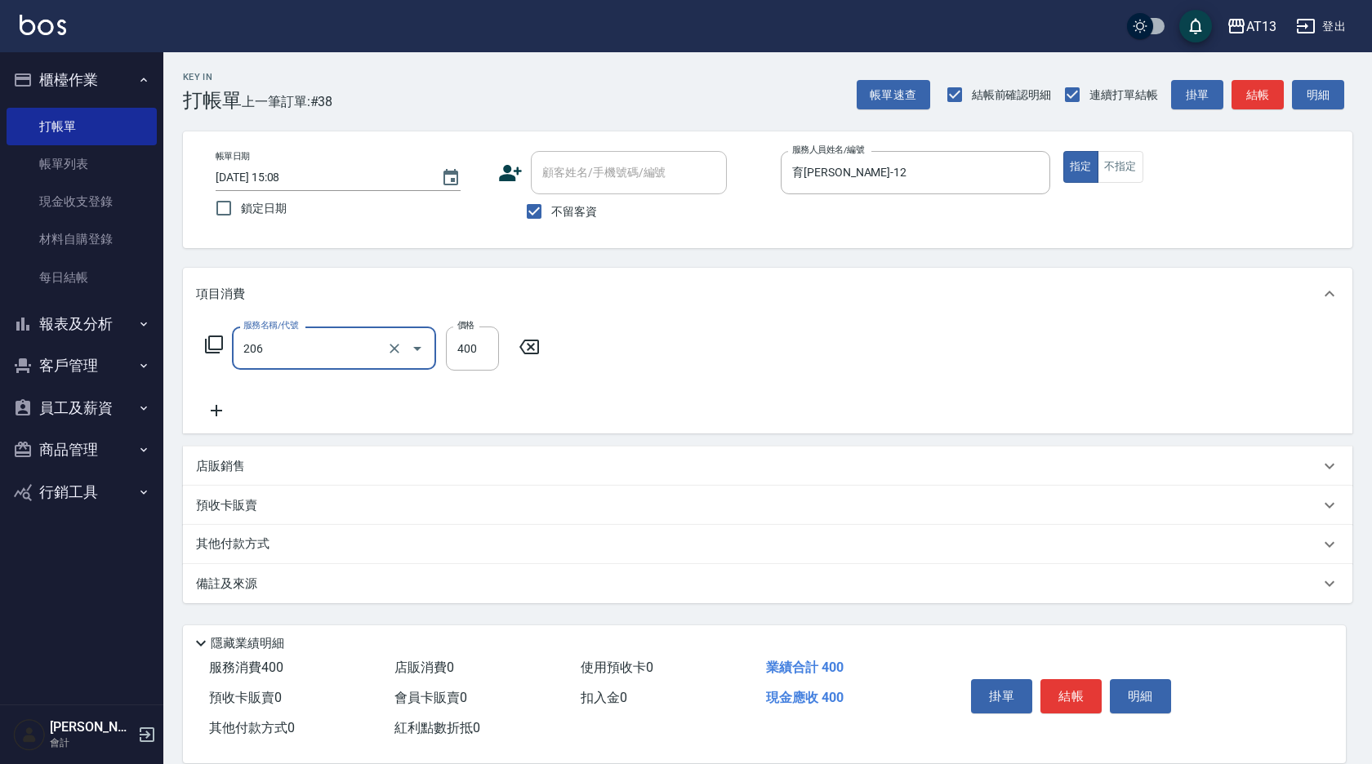
type input "健康洗(206)"
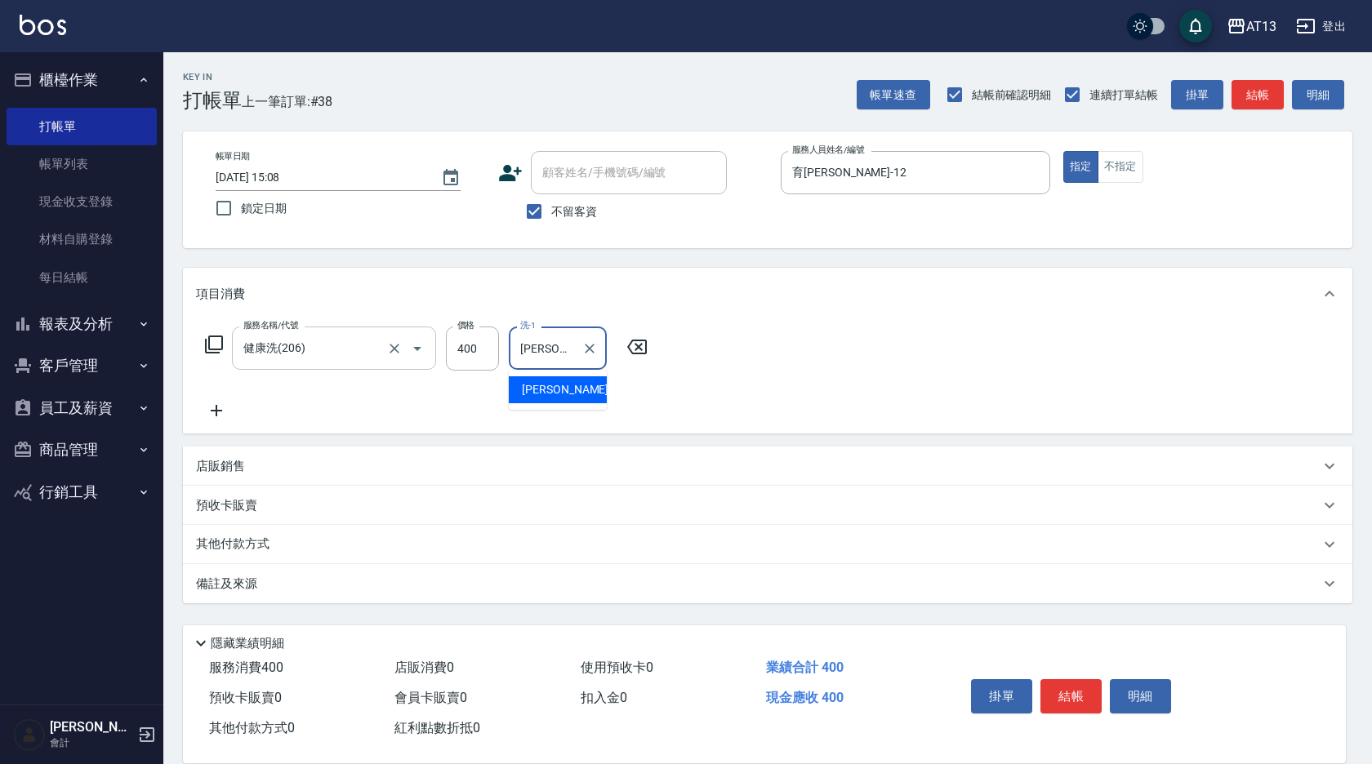
type input "[PERSON_NAME]-31"
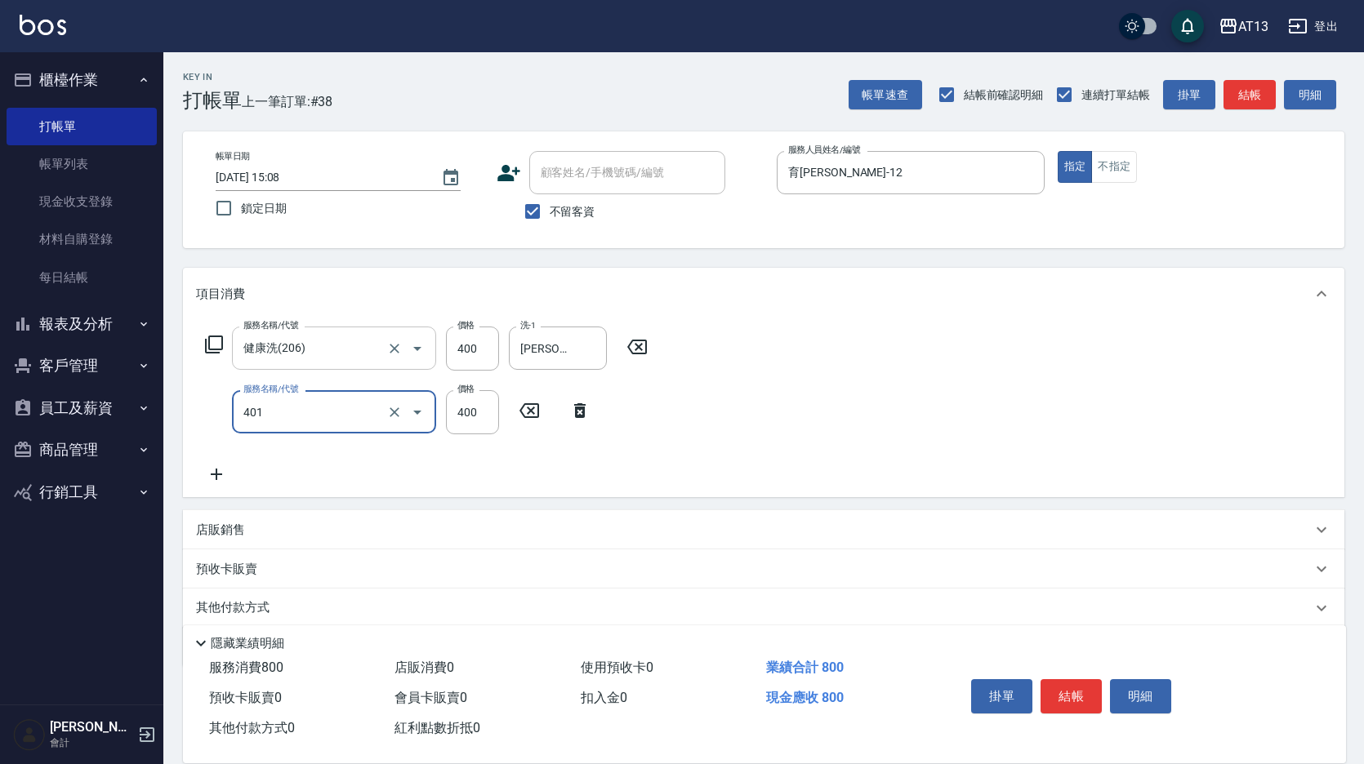
type input "剪髮(401)"
type input "450"
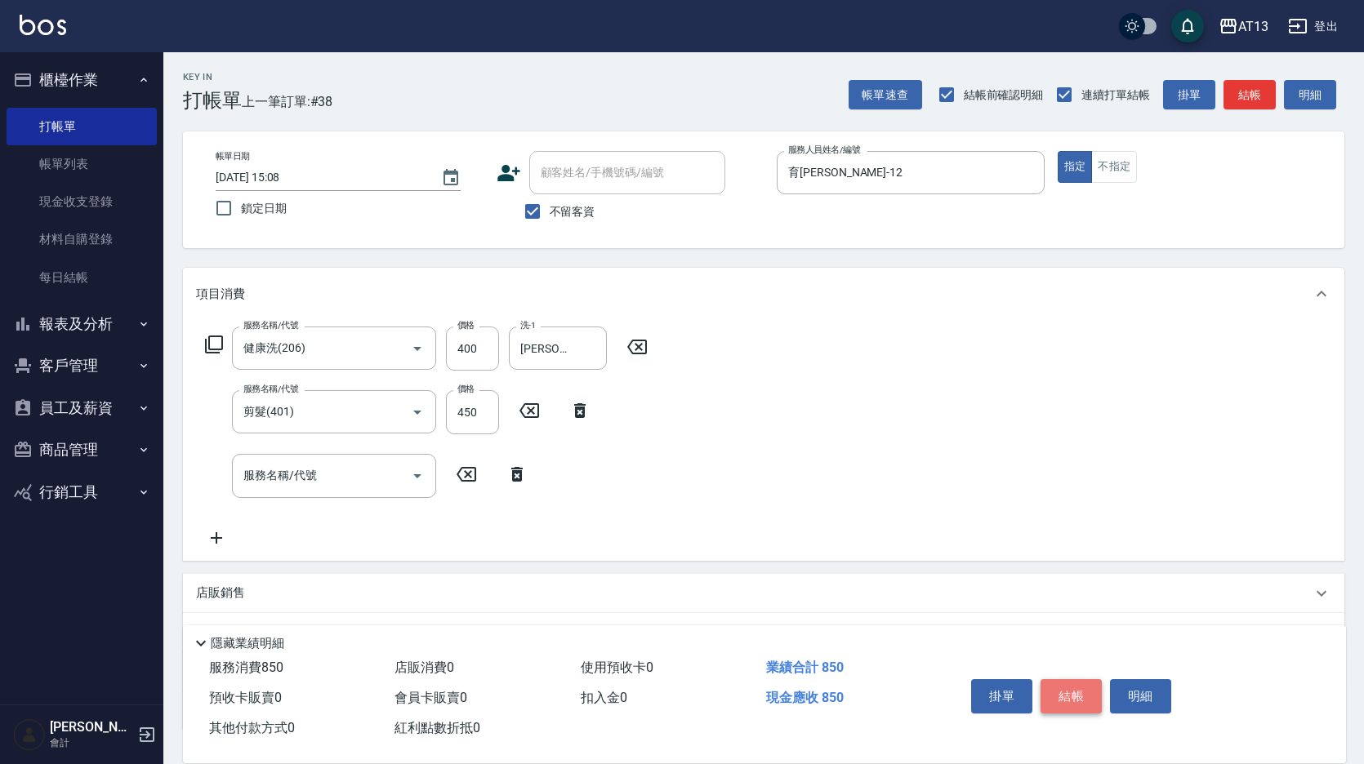
click at [1055, 684] on button "結帳" at bounding box center [1070, 696] width 61 height 34
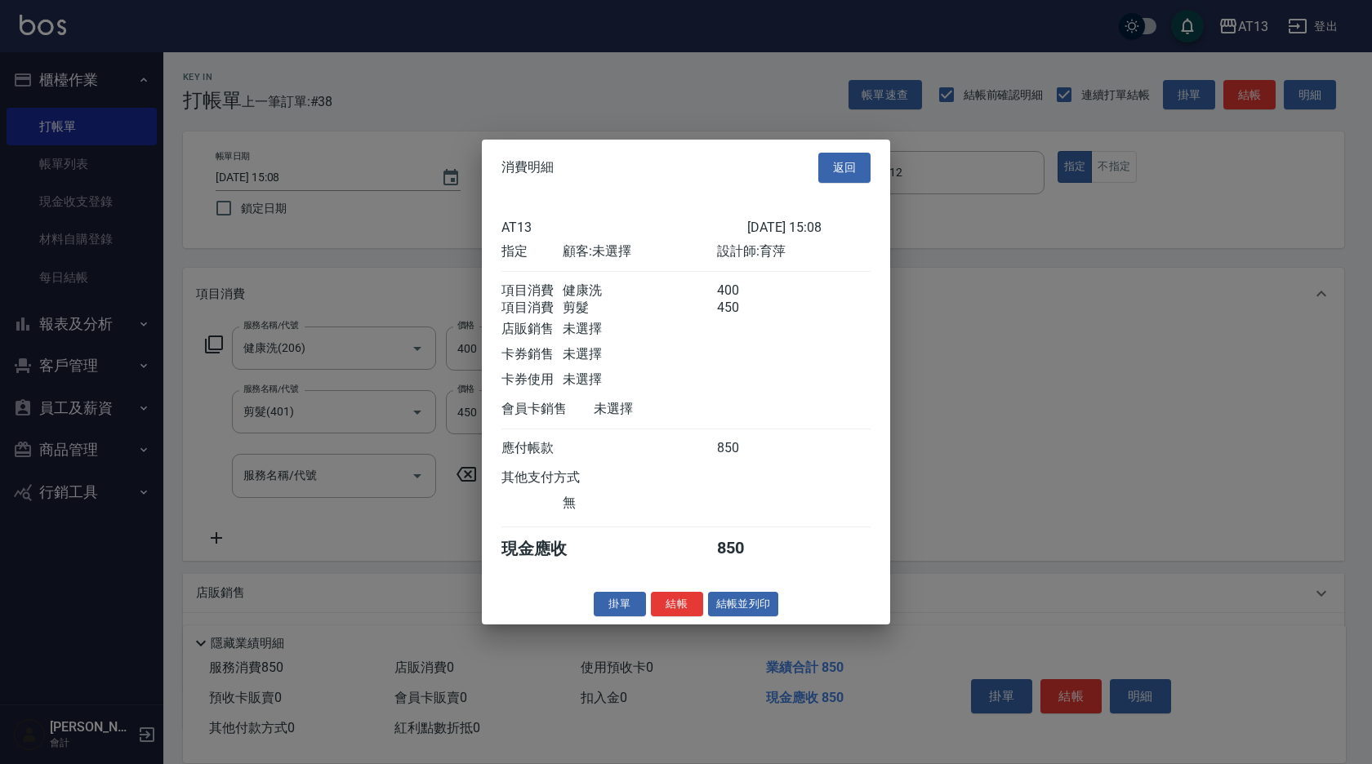
click at [675, 617] on button "結帳" at bounding box center [677, 603] width 52 height 25
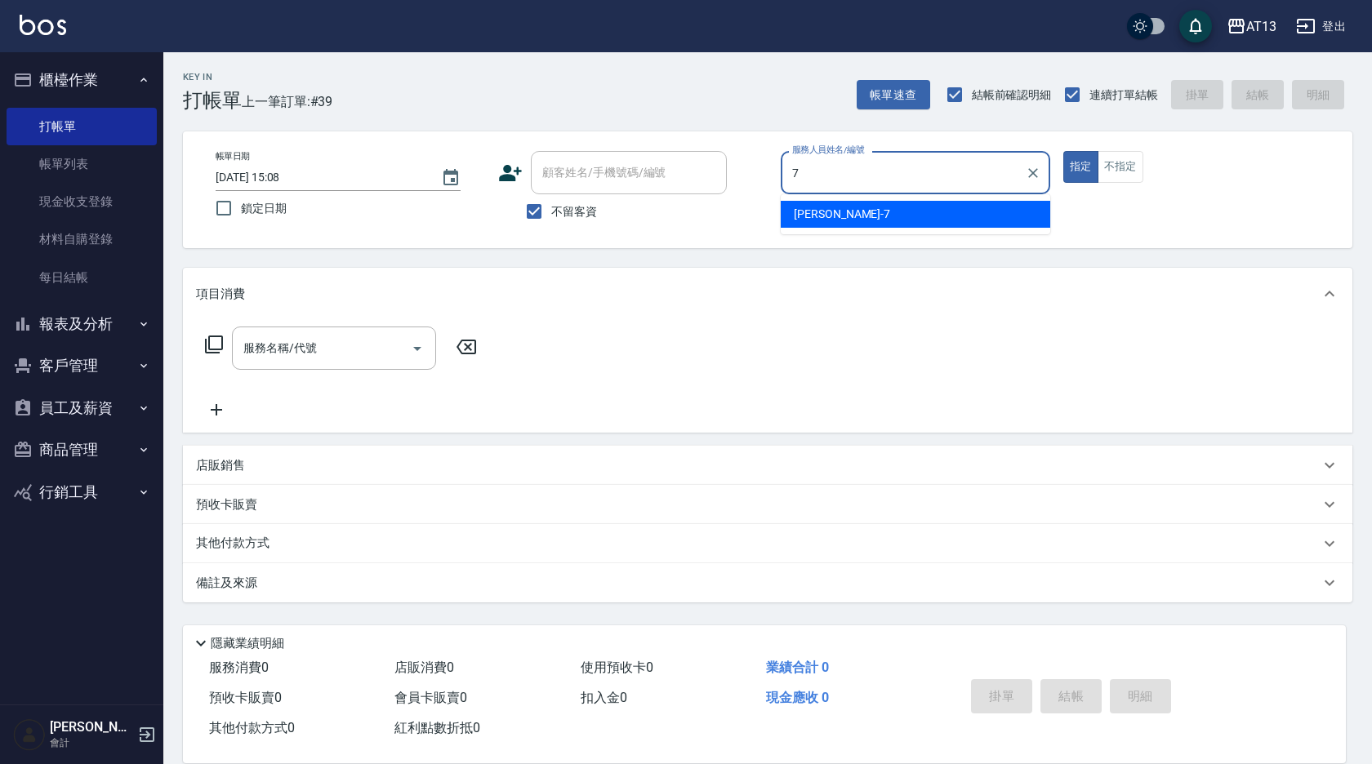
click at [817, 204] on div "[PERSON_NAME]-7" at bounding box center [916, 214] width 270 height 27
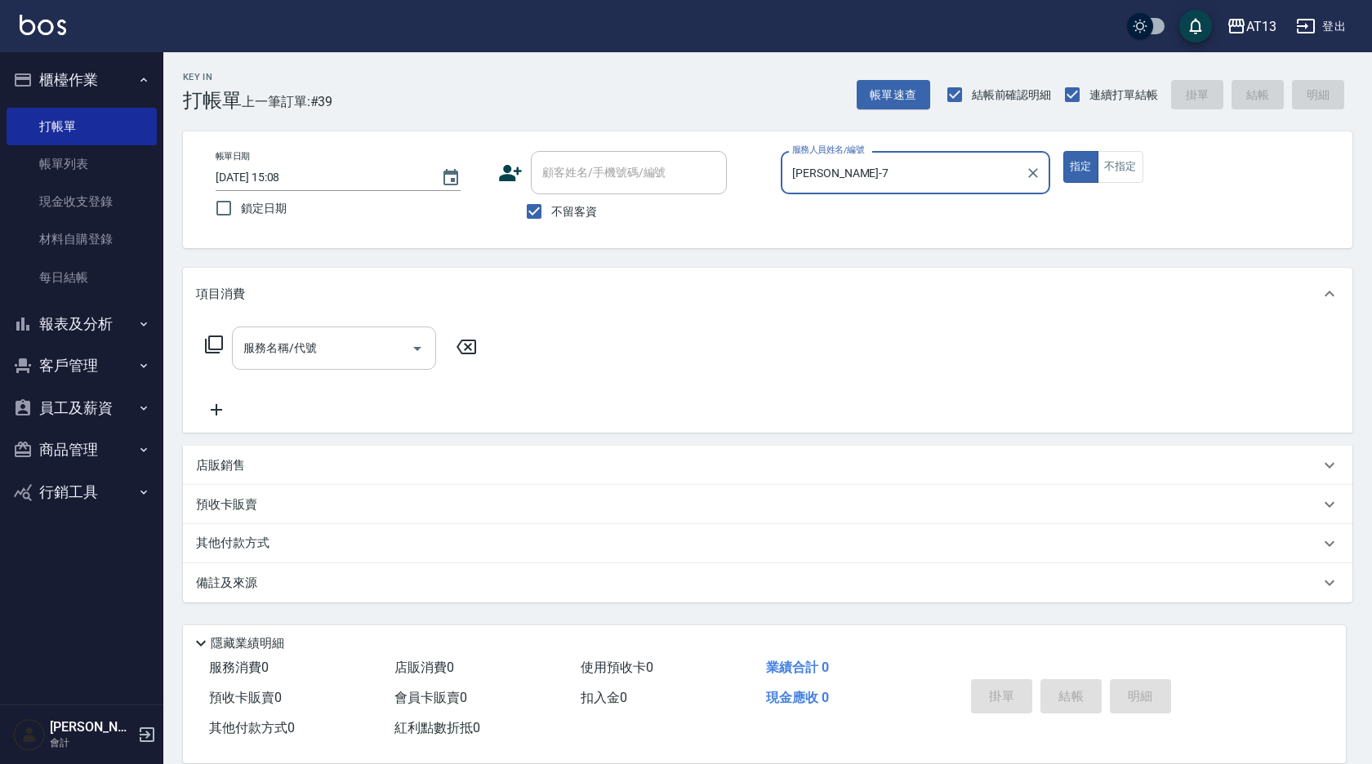
type input "[PERSON_NAME]-7"
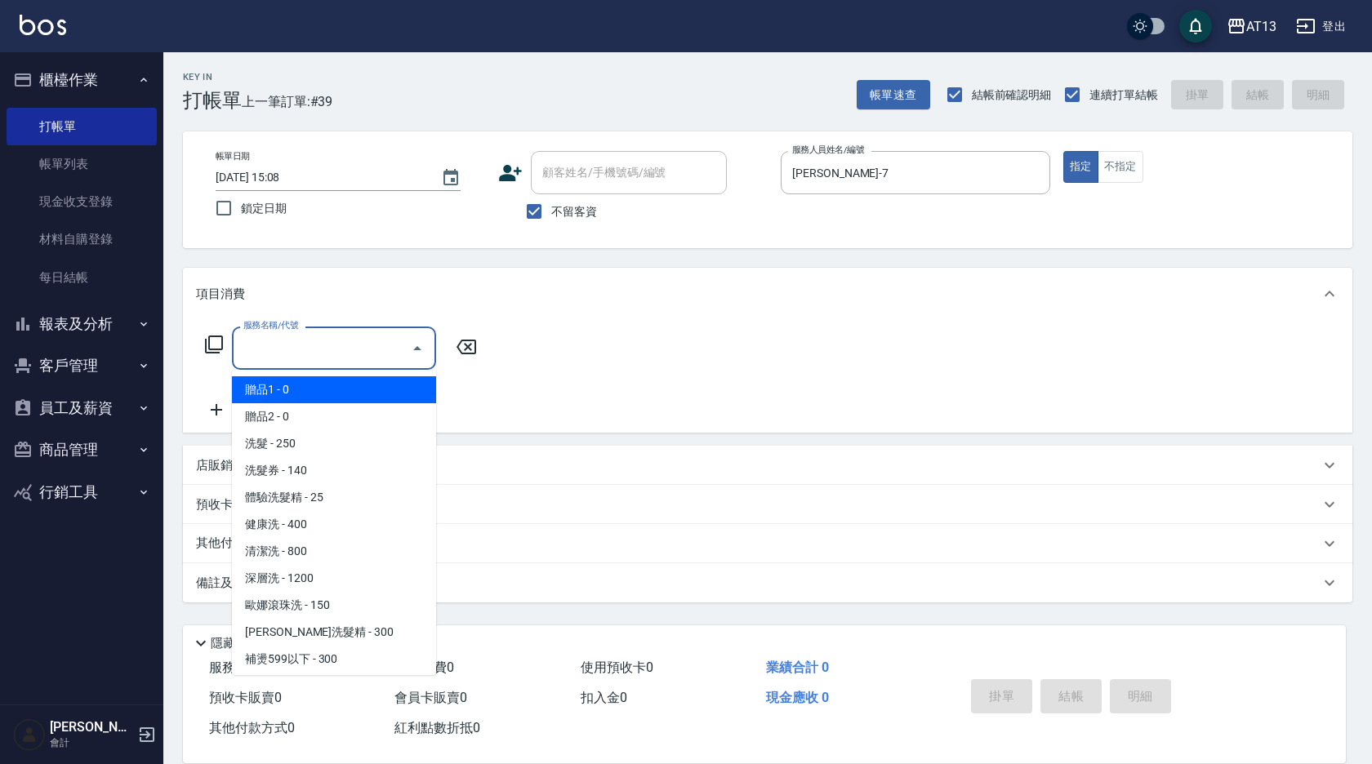
click at [256, 351] on input "服務名稱/代號" at bounding box center [321, 348] width 165 height 29
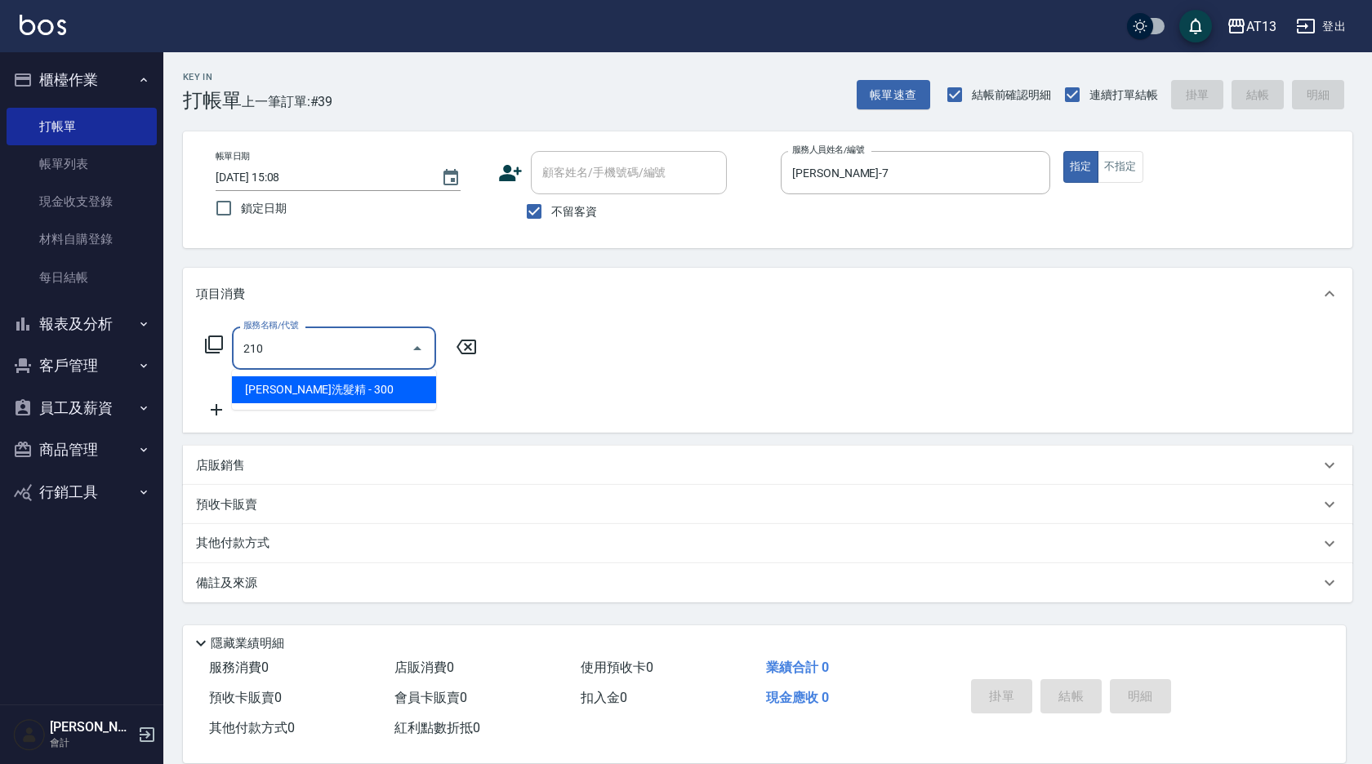
type input "[PERSON_NAME]洗髮精(210)"
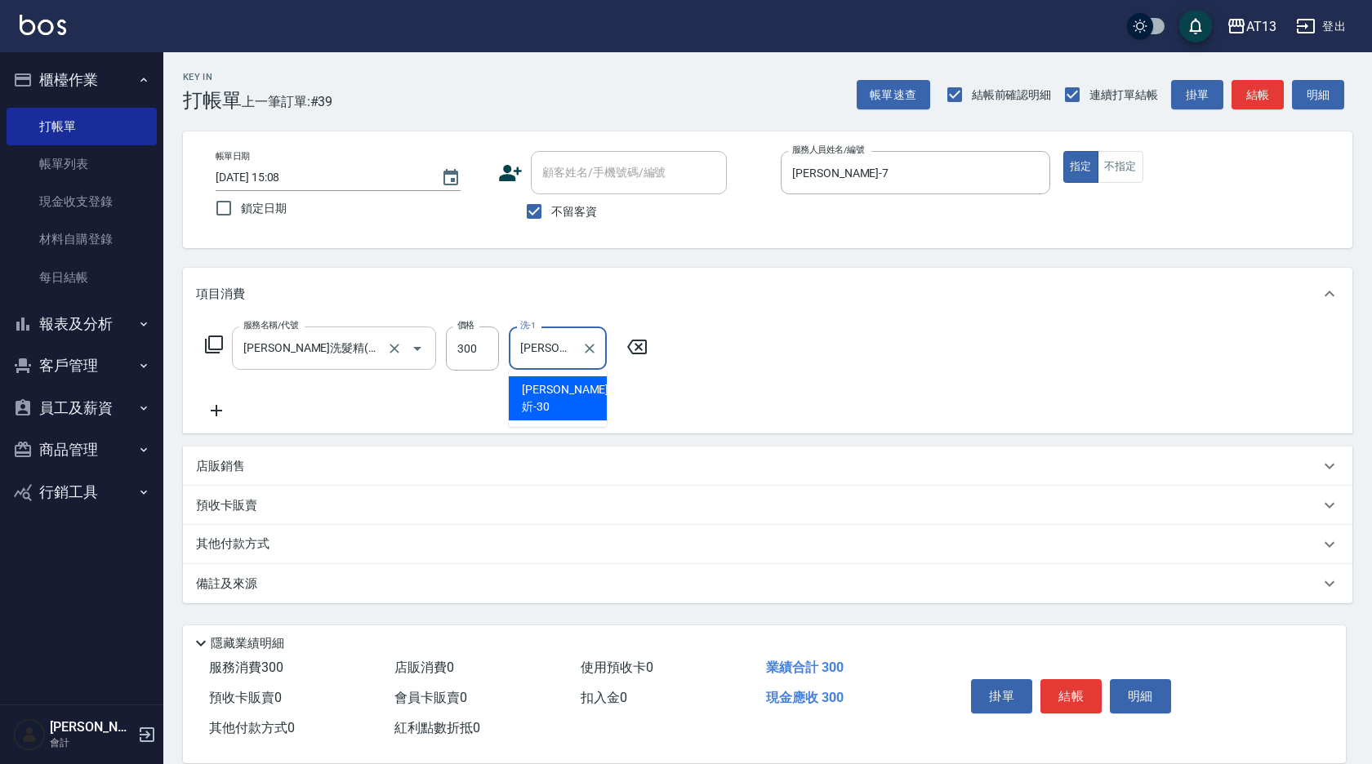
type input "[PERSON_NAME]妡-30"
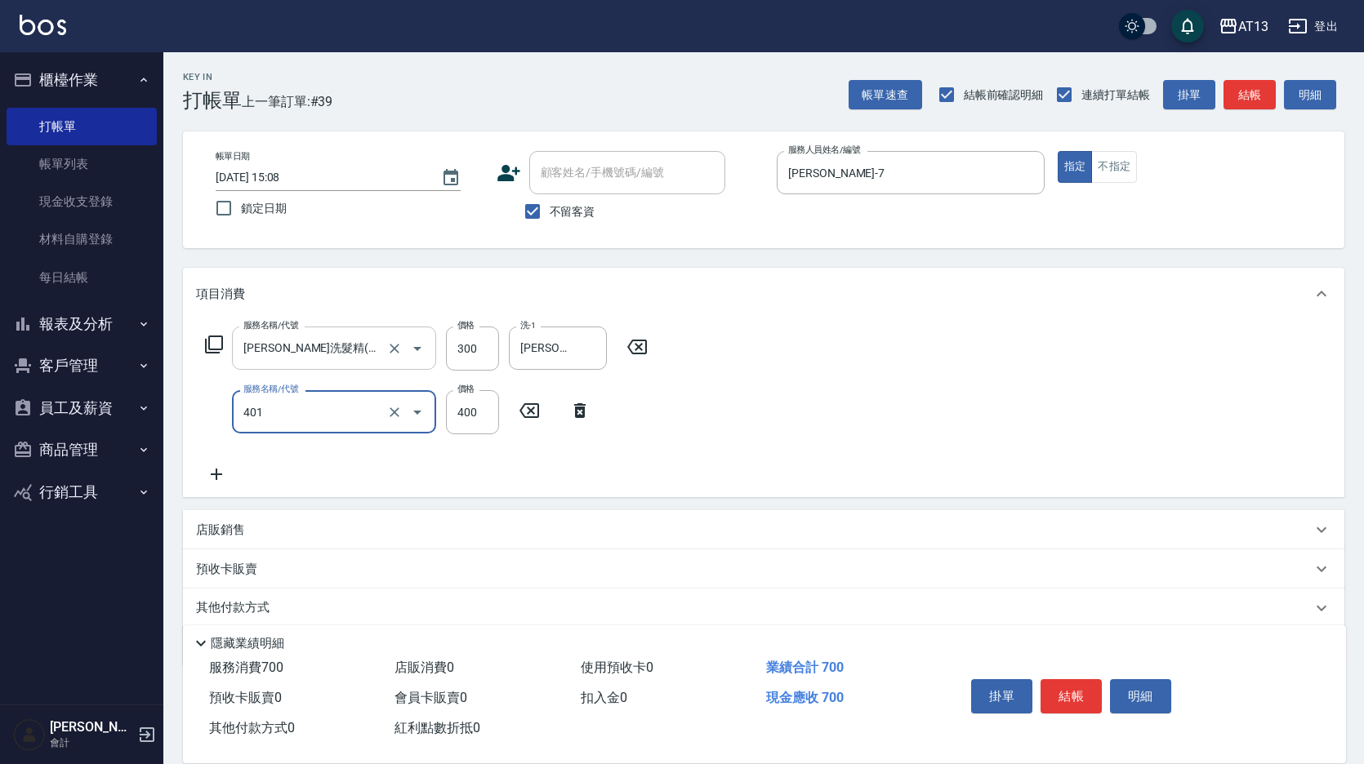
type input "剪髮(401)"
type input "300"
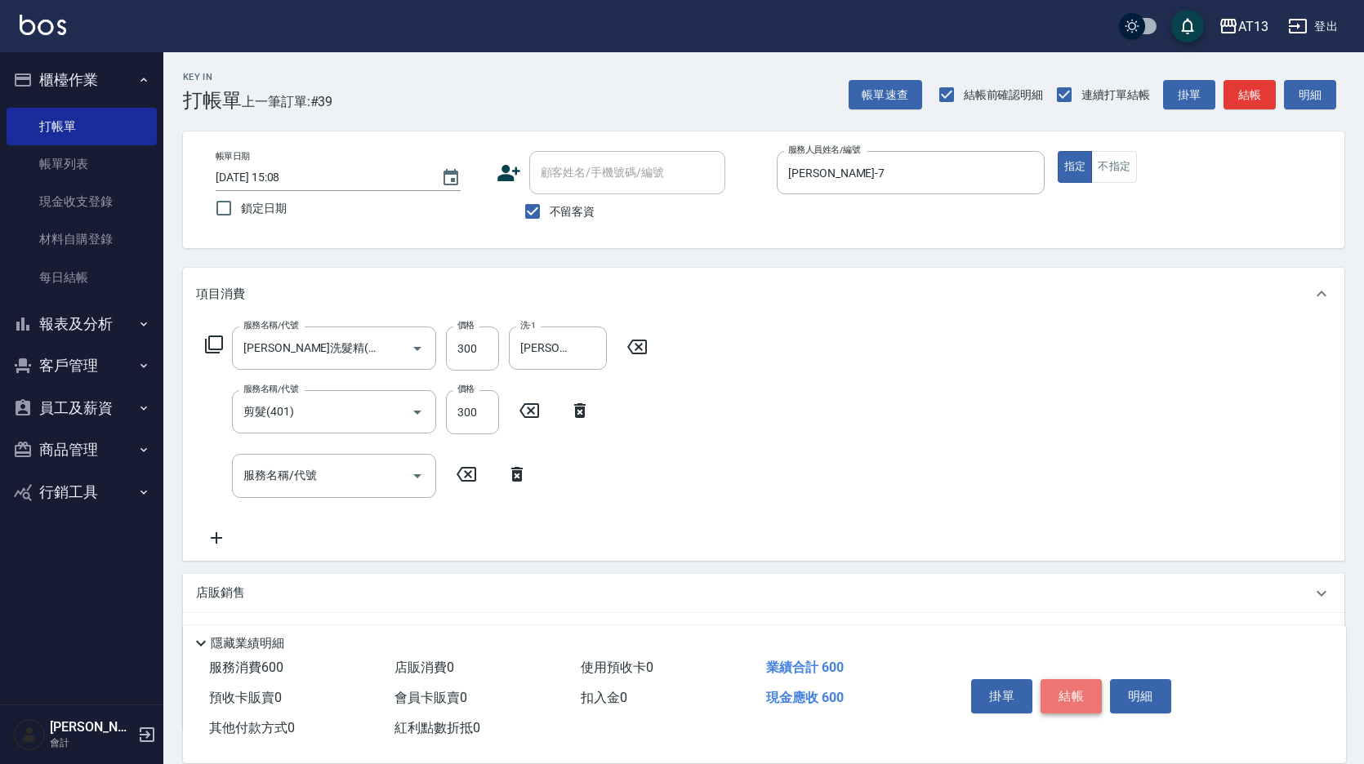
click at [1068, 699] on button "結帳" at bounding box center [1070, 696] width 61 height 34
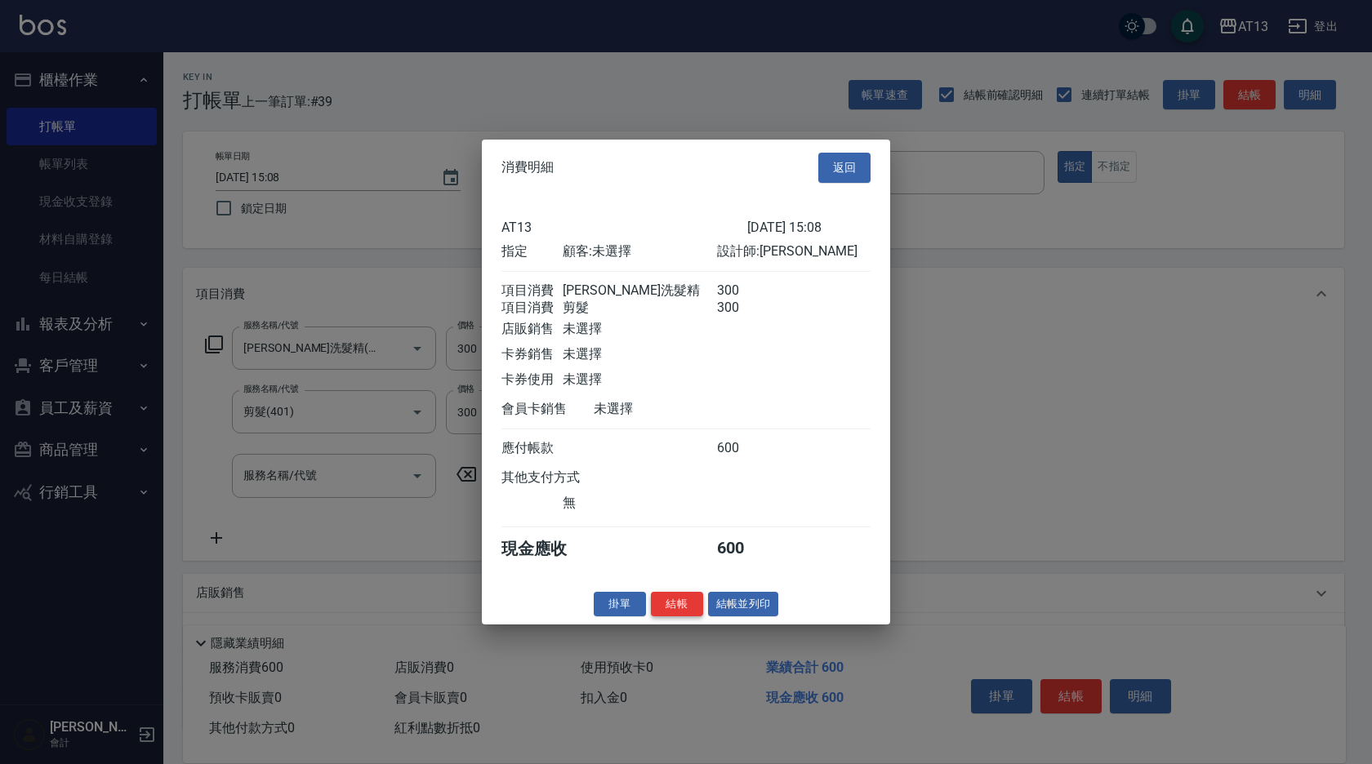
click at [672, 617] on button "結帳" at bounding box center [677, 603] width 52 height 25
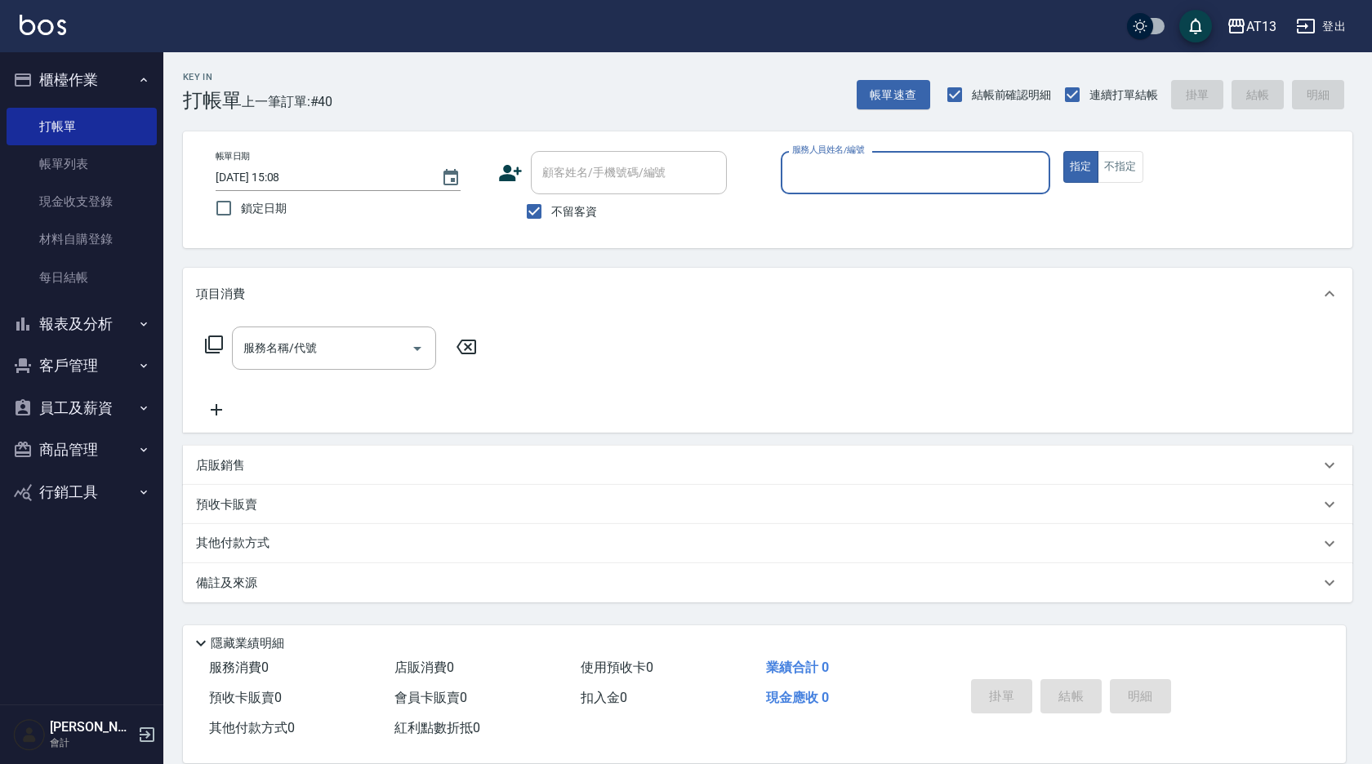
click at [122, 332] on button "報表及分析" at bounding box center [82, 324] width 150 height 42
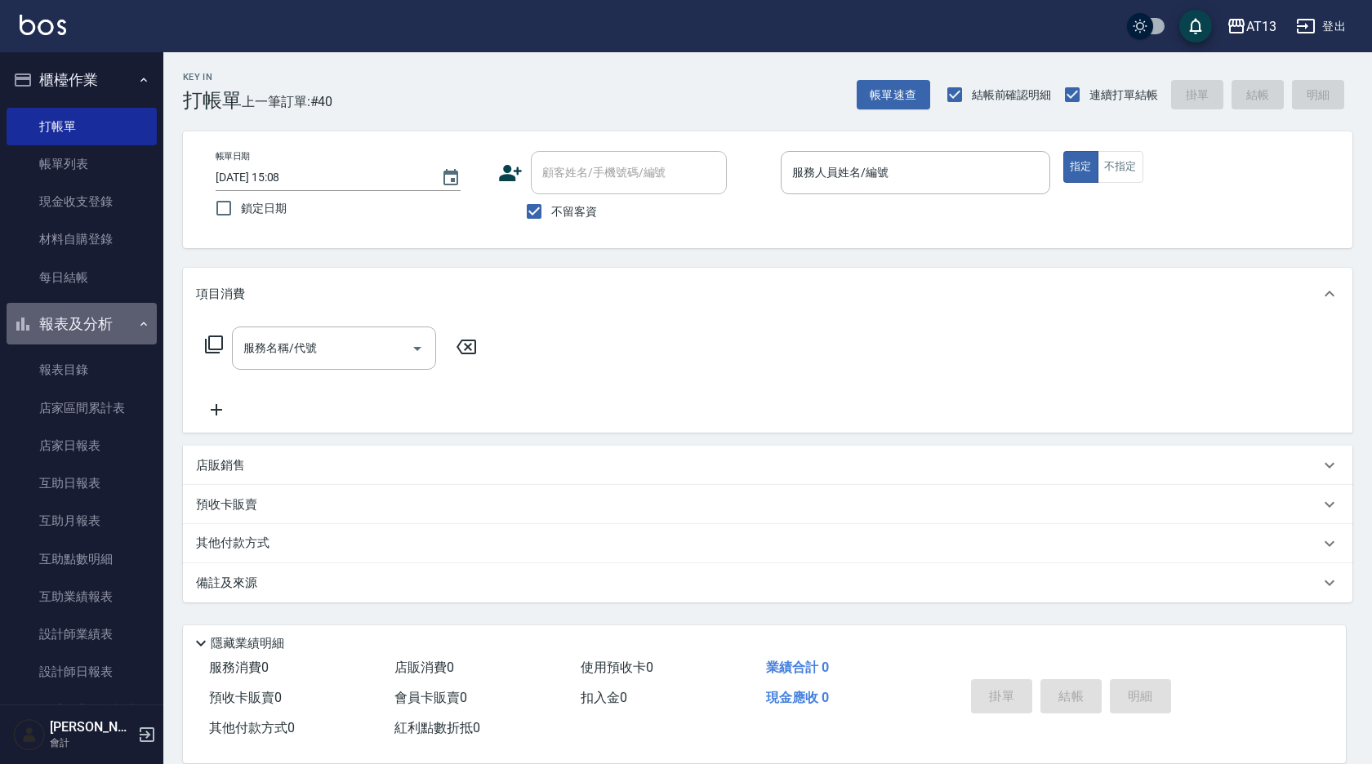
click at [101, 317] on button "報表及分析" at bounding box center [82, 324] width 150 height 42
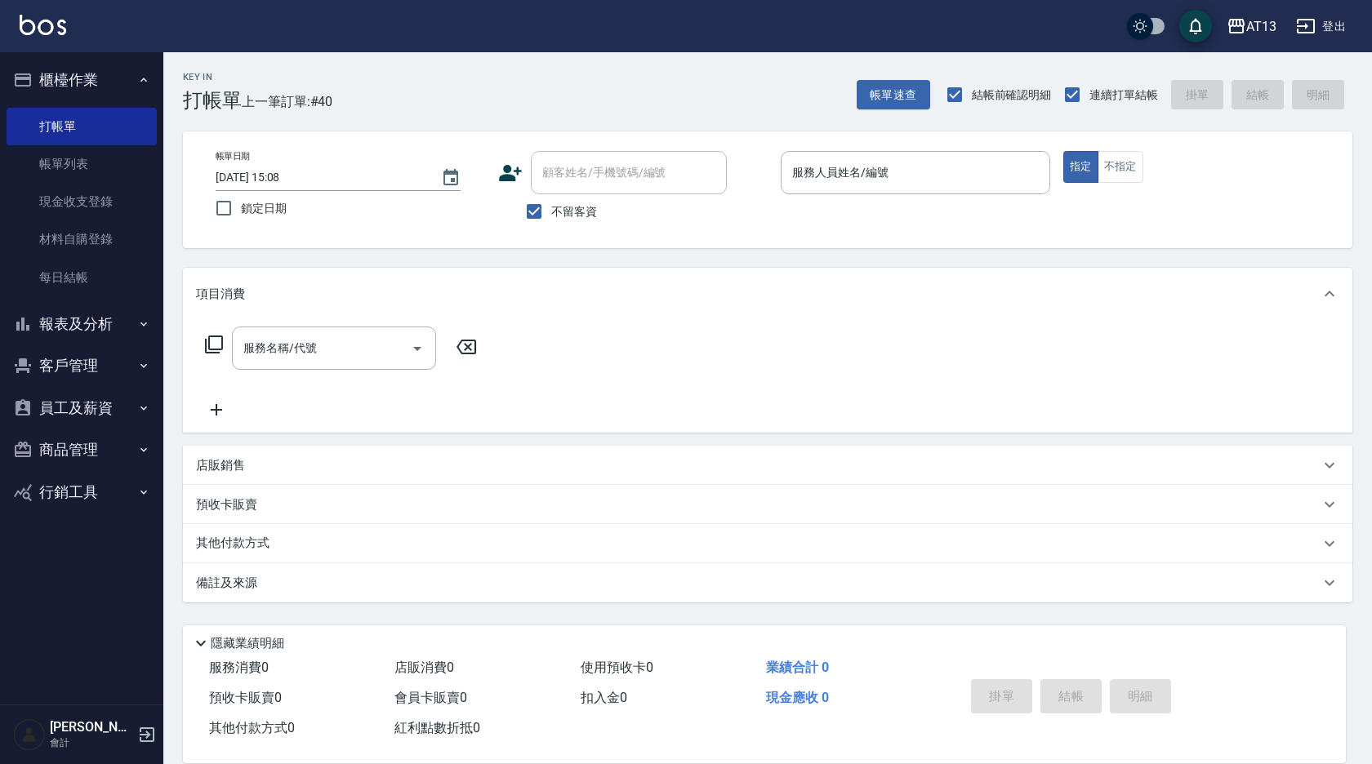
click at [104, 365] on button "客戶管理" at bounding box center [82, 366] width 150 height 42
click at [82, 407] on link "客戶列表" at bounding box center [82, 413] width 150 height 38
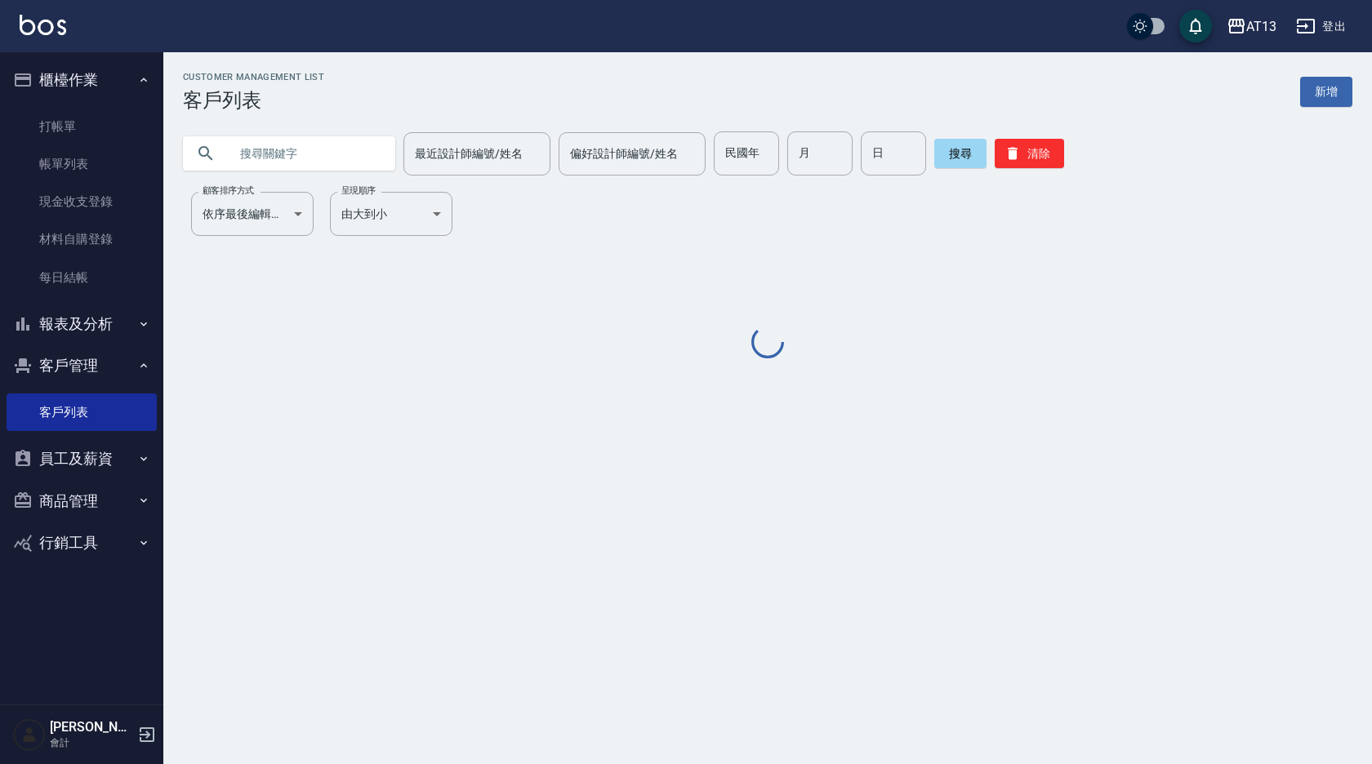
click at [301, 156] on input "text" at bounding box center [306, 153] width 154 height 44
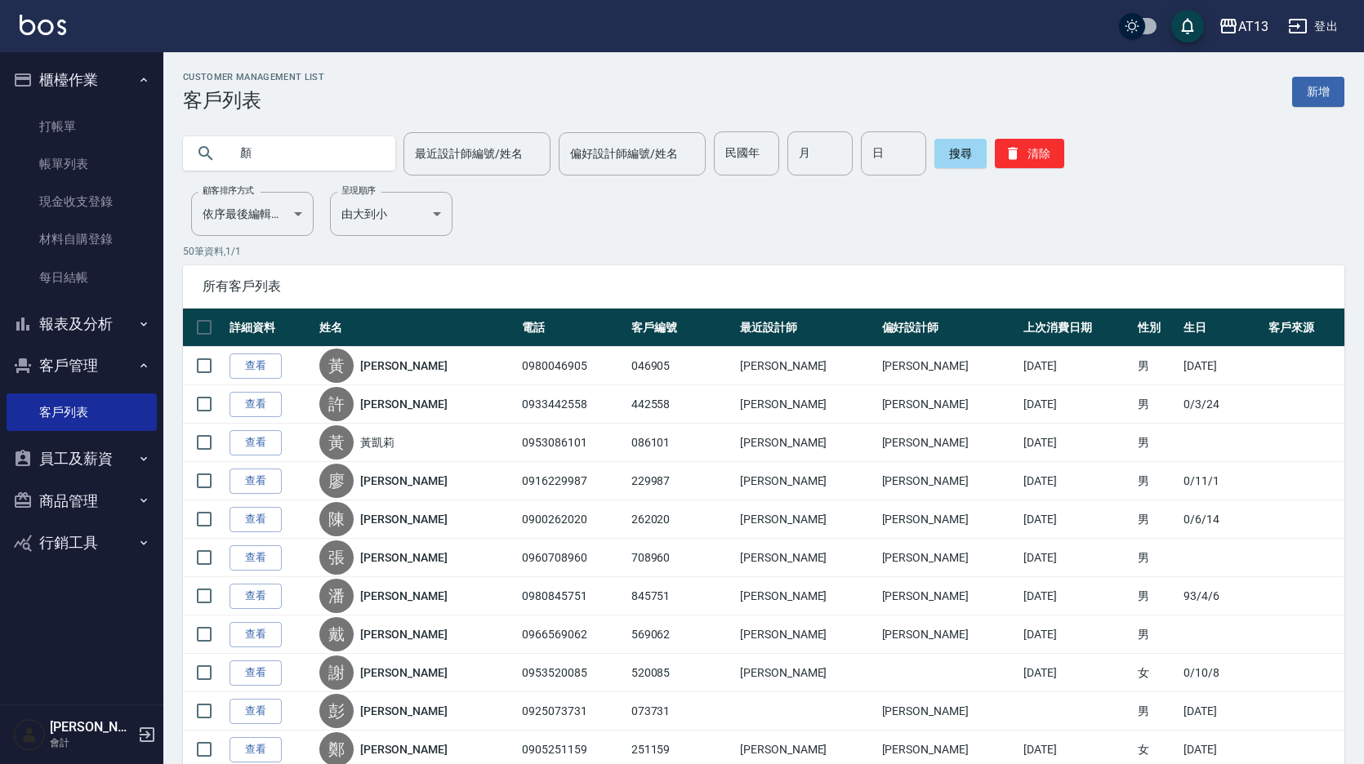
type input "顏"
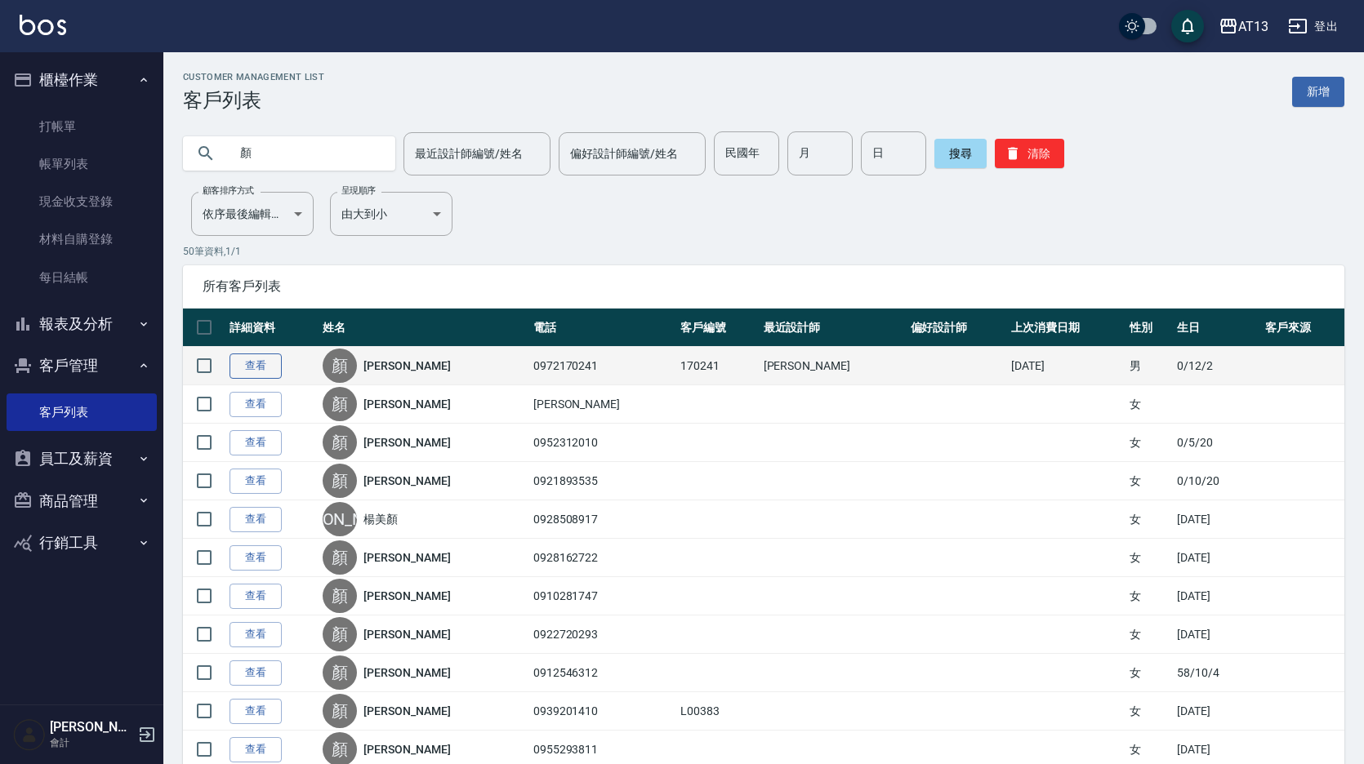
click at [277, 369] on link "查看" at bounding box center [255, 366] width 52 height 25
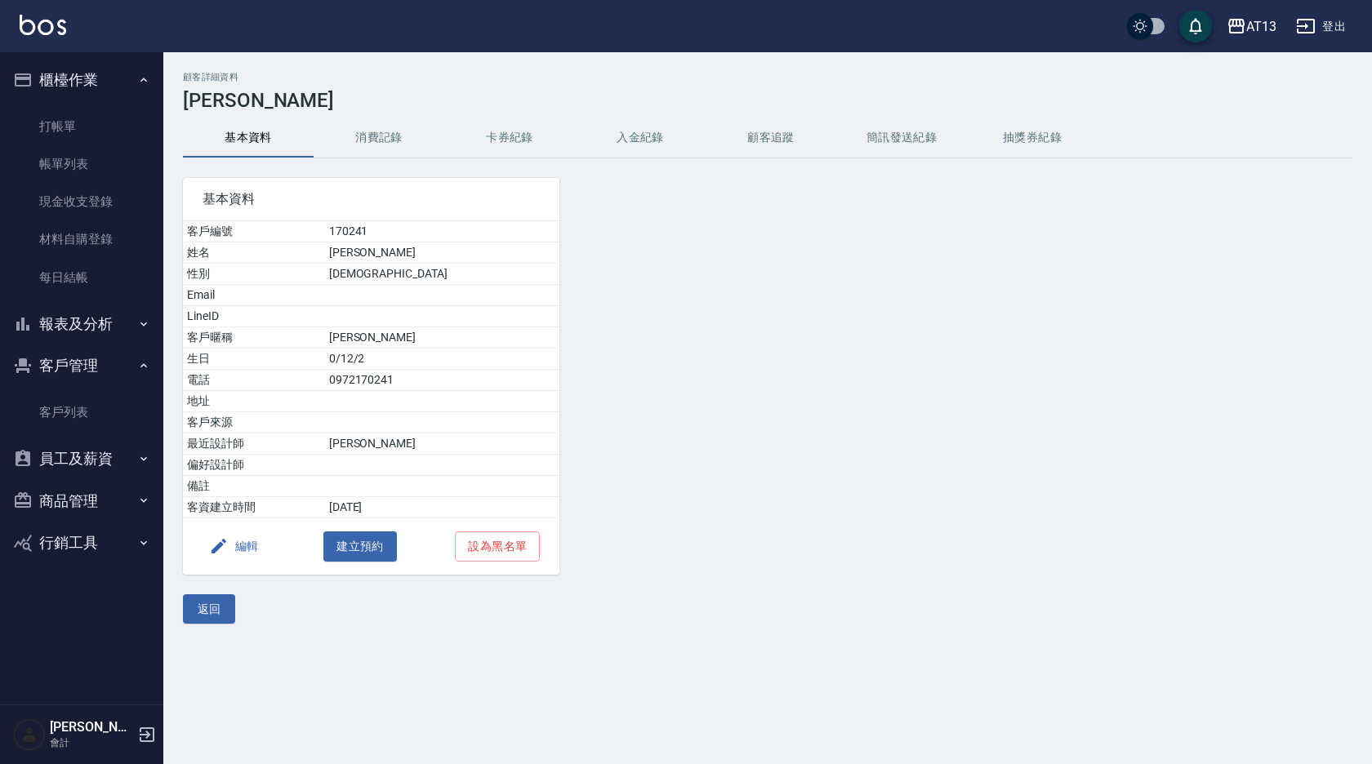
click at [362, 141] on button "消費記錄" at bounding box center [379, 137] width 131 height 39
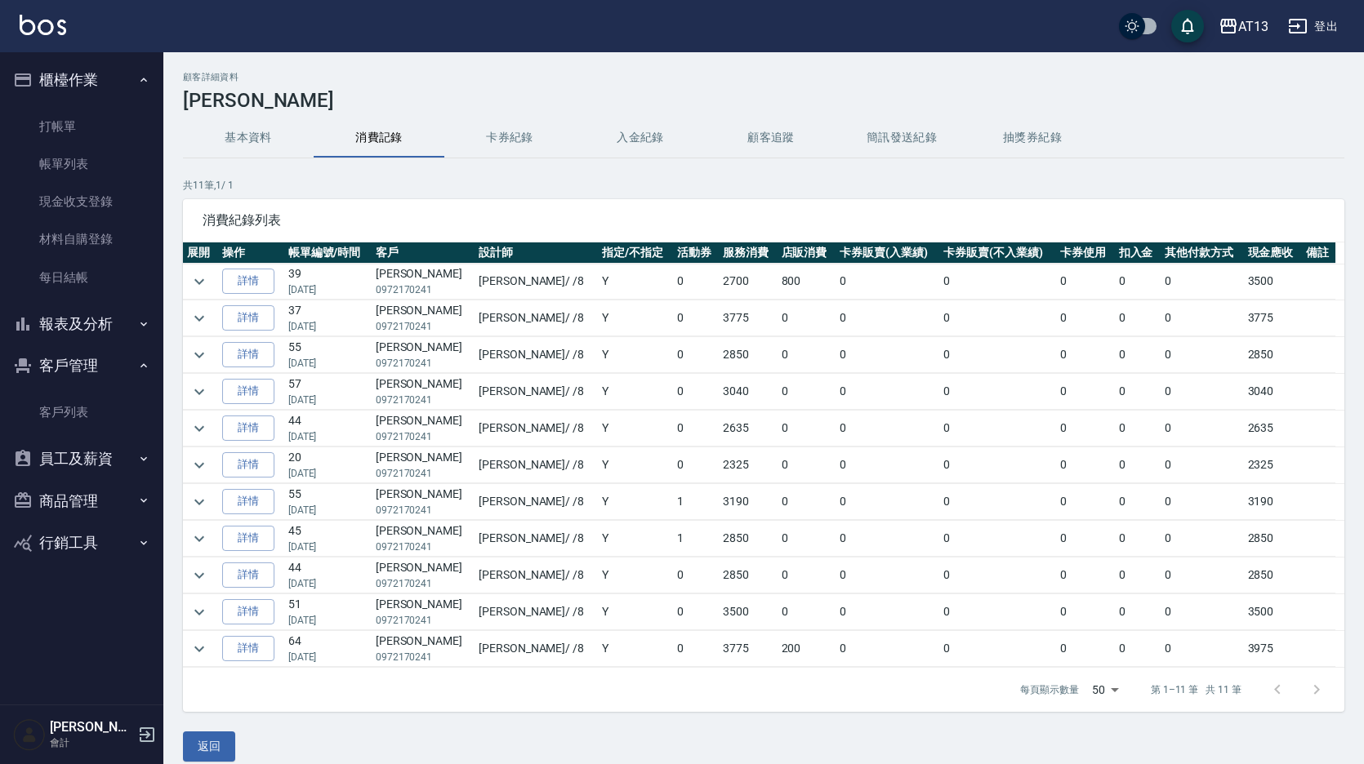
click at [213, 285] on td at bounding box center [200, 282] width 35 height 36
click at [207, 284] on icon "expand row" at bounding box center [199, 282] width 20 height 20
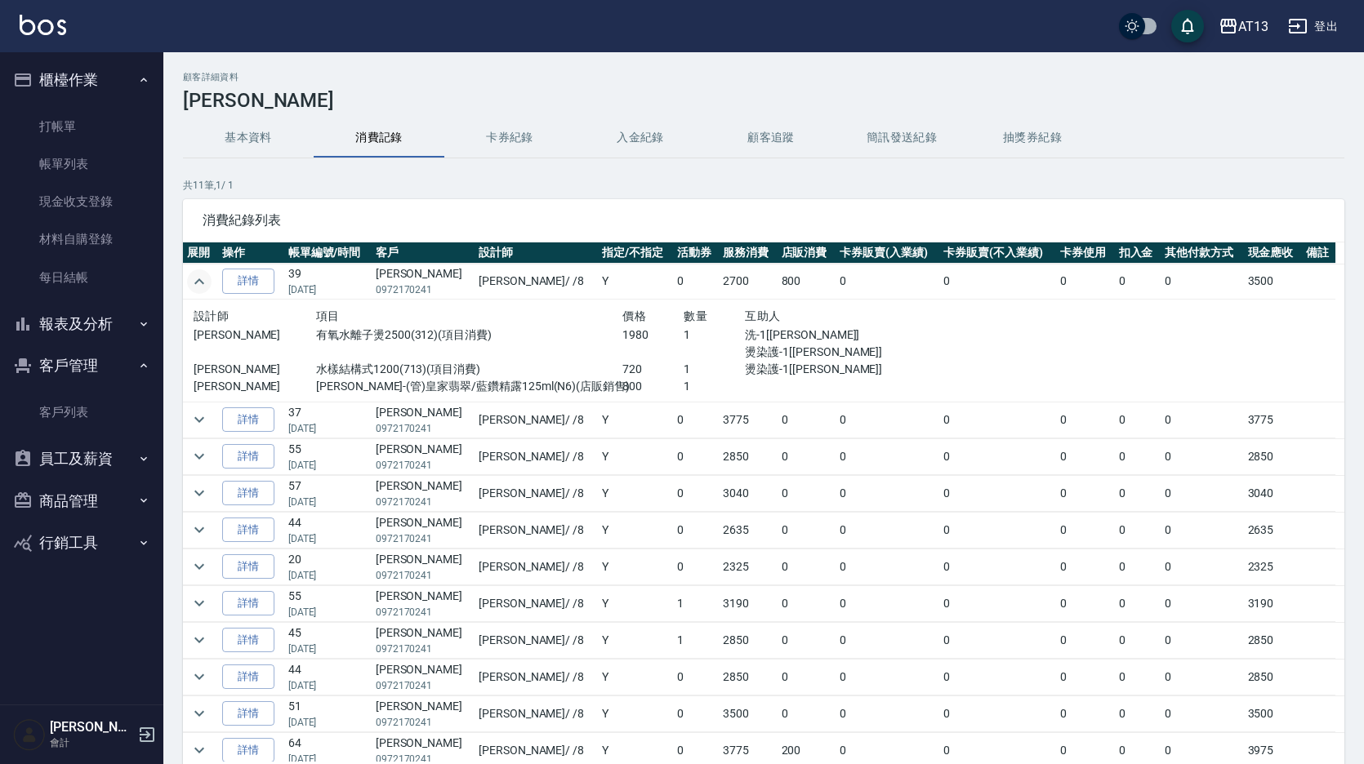
click at [191, 268] on td at bounding box center [200, 282] width 35 height 36
click at [194, 280] on icon "expand row" at bounding box center [199, 282] width 20 height 20
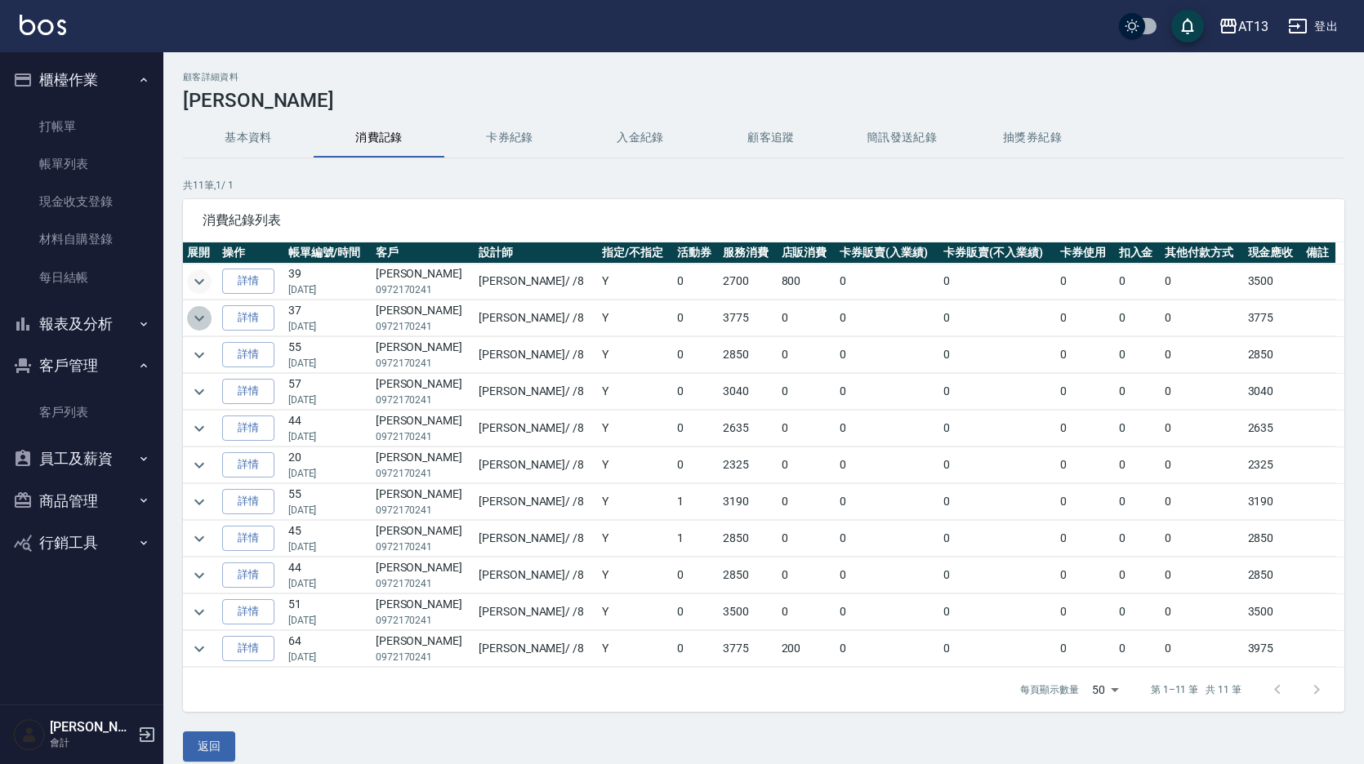
click at [201, 317] on icon "expand row" at bounding box center [199, 319] width 20 height 20
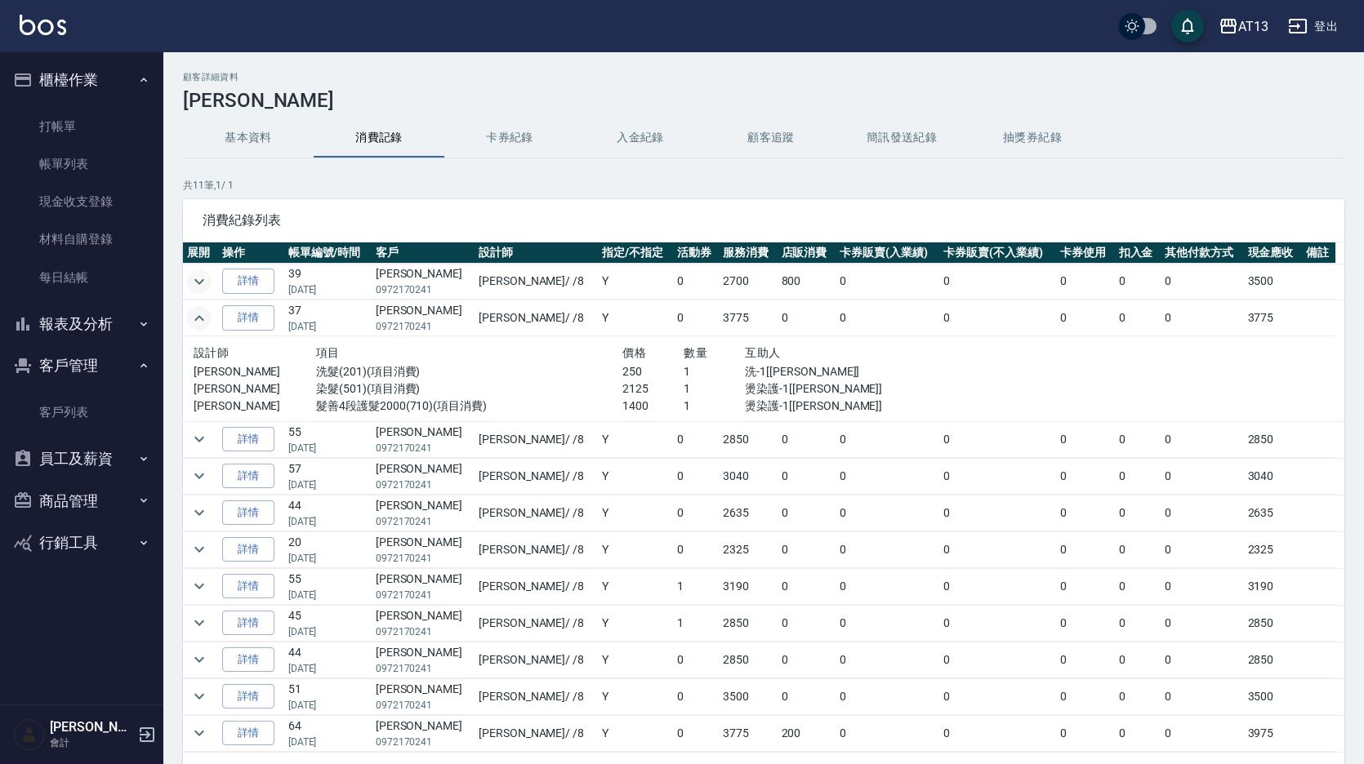
click at [201, 318] on icon "expand row" at bounding box center [199, 318] width 10 height 6
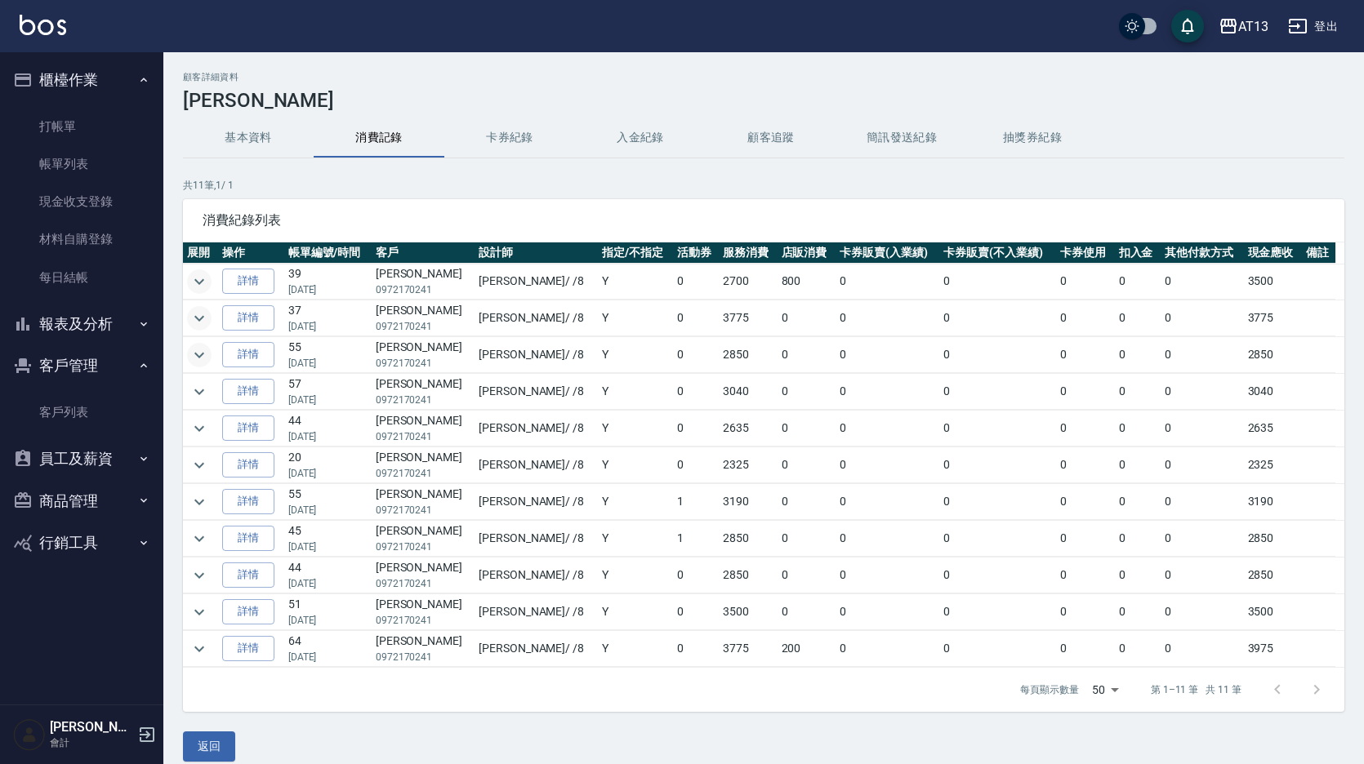
click at [189, 351] on icon "expand row" at bounding box center [199, 355] width 20 height 20
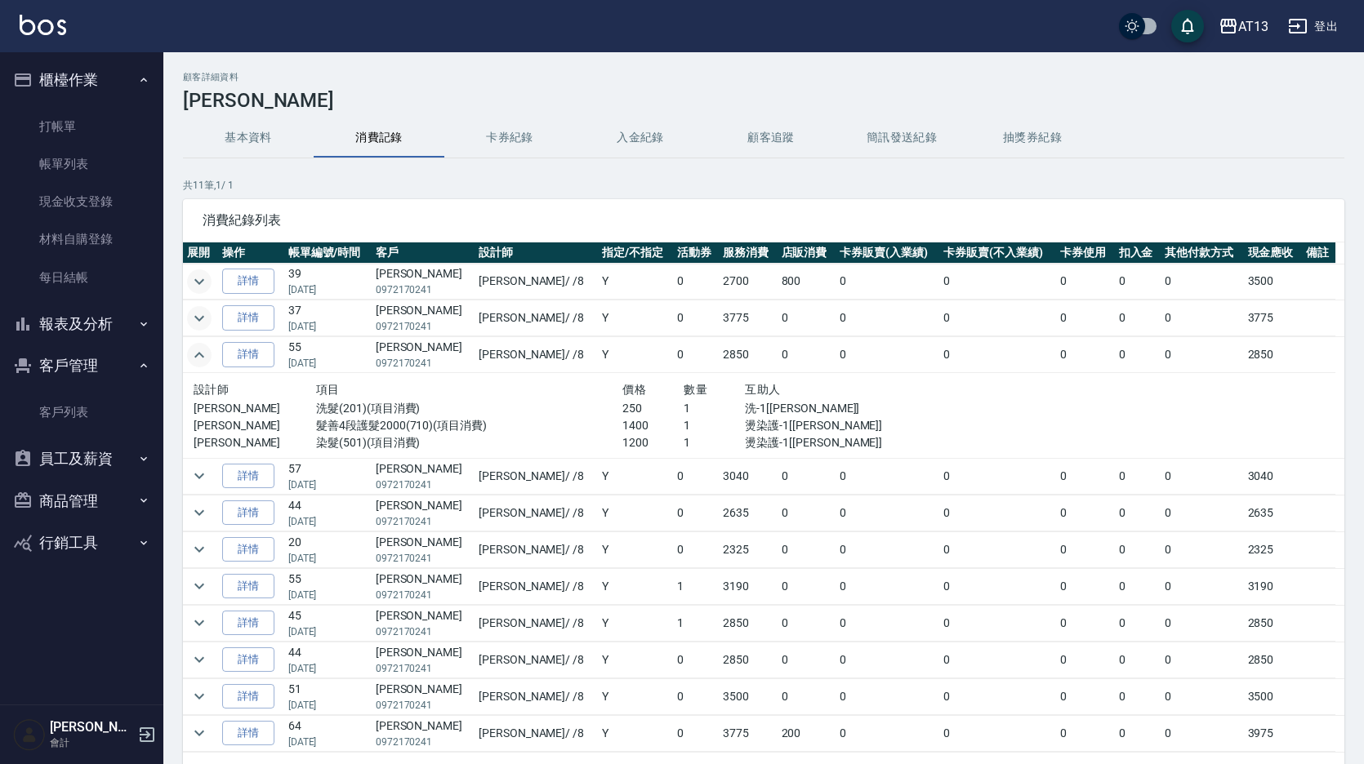
click at [177, 352] on div "顧客詳細資料 [PERSON_NAME] 基本資料 消費記錄 卡券紀錄 入金紀錄 顧客追蹤 簡訊發送紀錄 抽獎券紀錄 共 11 筆, 1 / 1 消費紀錄列表…" at bounding box center [763, 459] width 1201 height 774
click at [191, 354] on icon "expand row" at bounding box center [199, 355] width 20 height 20
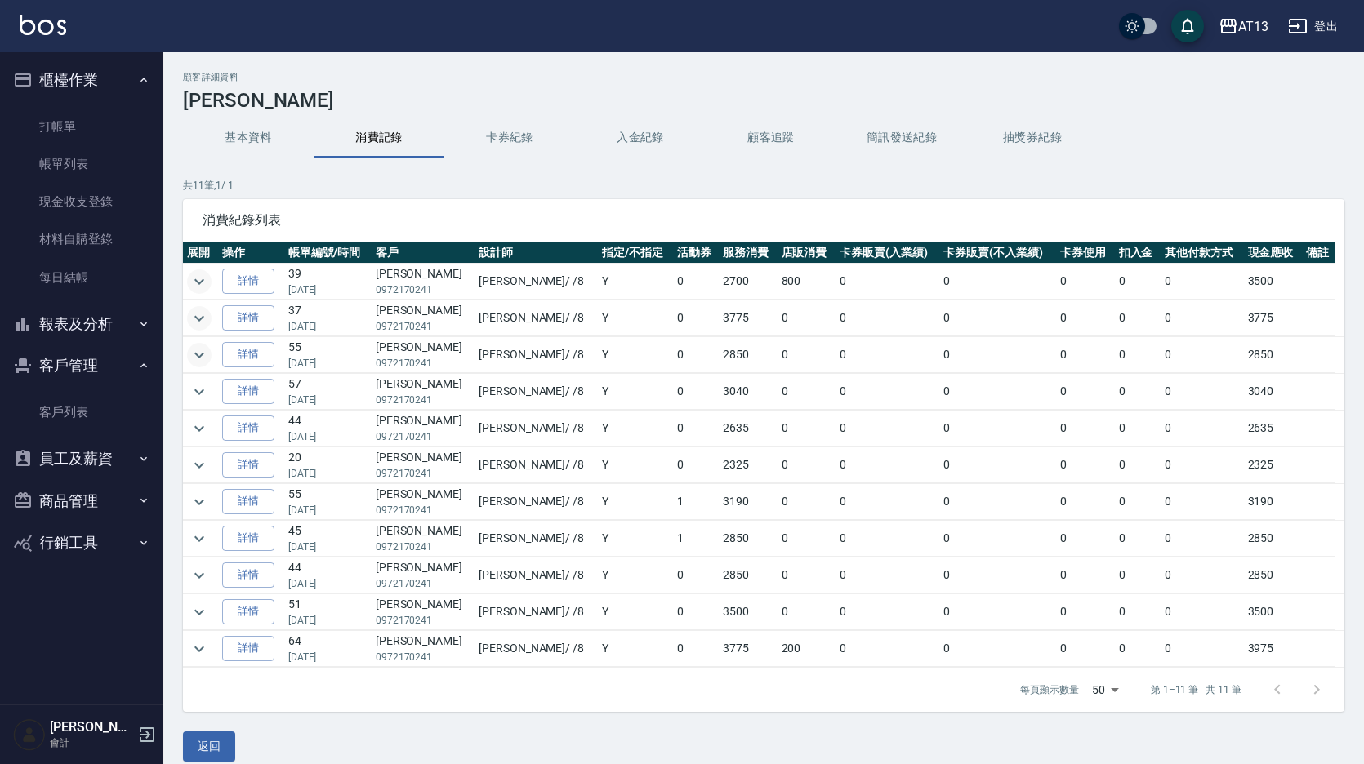
click at [1126, 115] on div "顧客詳細資料 [PERSON_NAME] 基本資料 消費記錄 卡券紀錄 入金紀錄 顧客追蹤 簡訊發送紀錄 抽獎券紀錄 共 11 筆, 1 / 1 消費紀錄列表…" at bounding box center [763, 417] width 1201 height 690
click at [49, 127] on link "打帳單" at bounding box center [82, 127] width 150 height 38
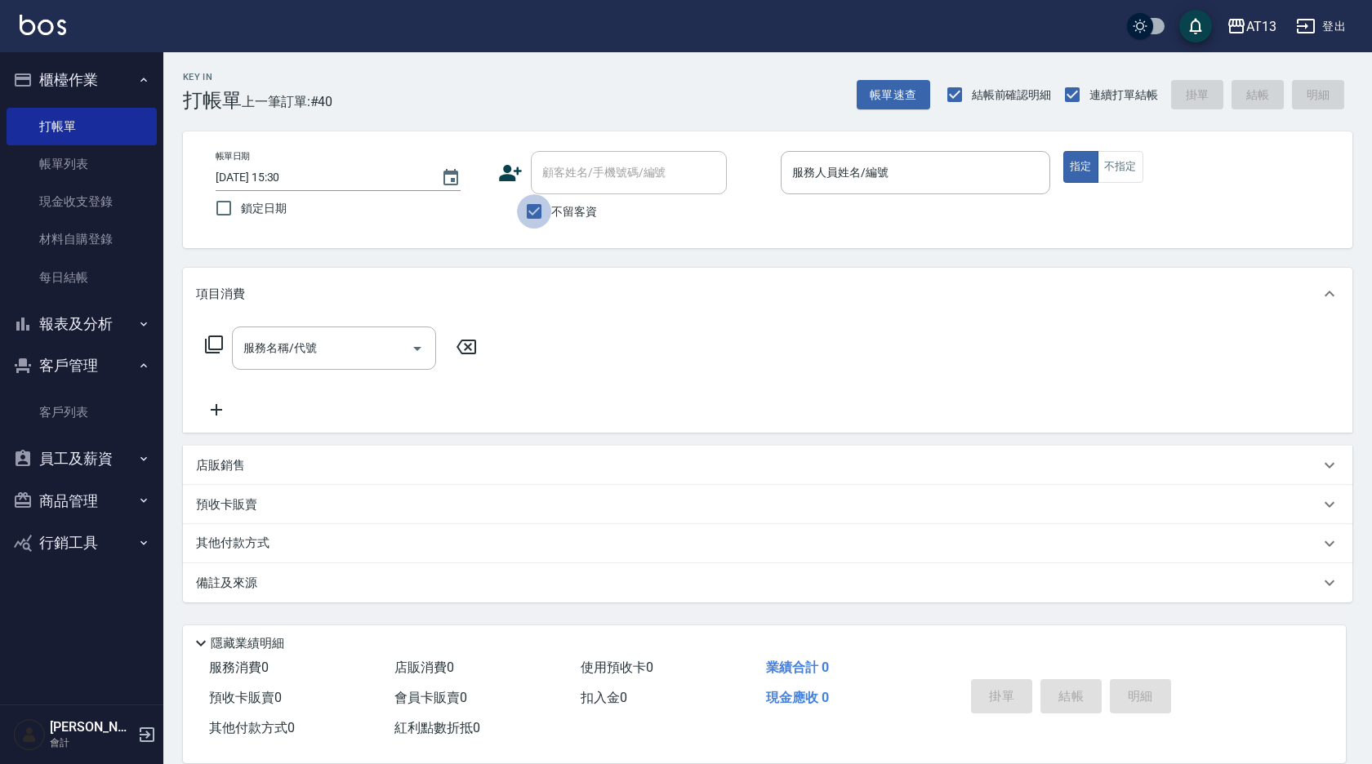
click at [531, 206] on input "不留客資" at bounding box center [534, 211] width 34 height 34
checkbox input "false"
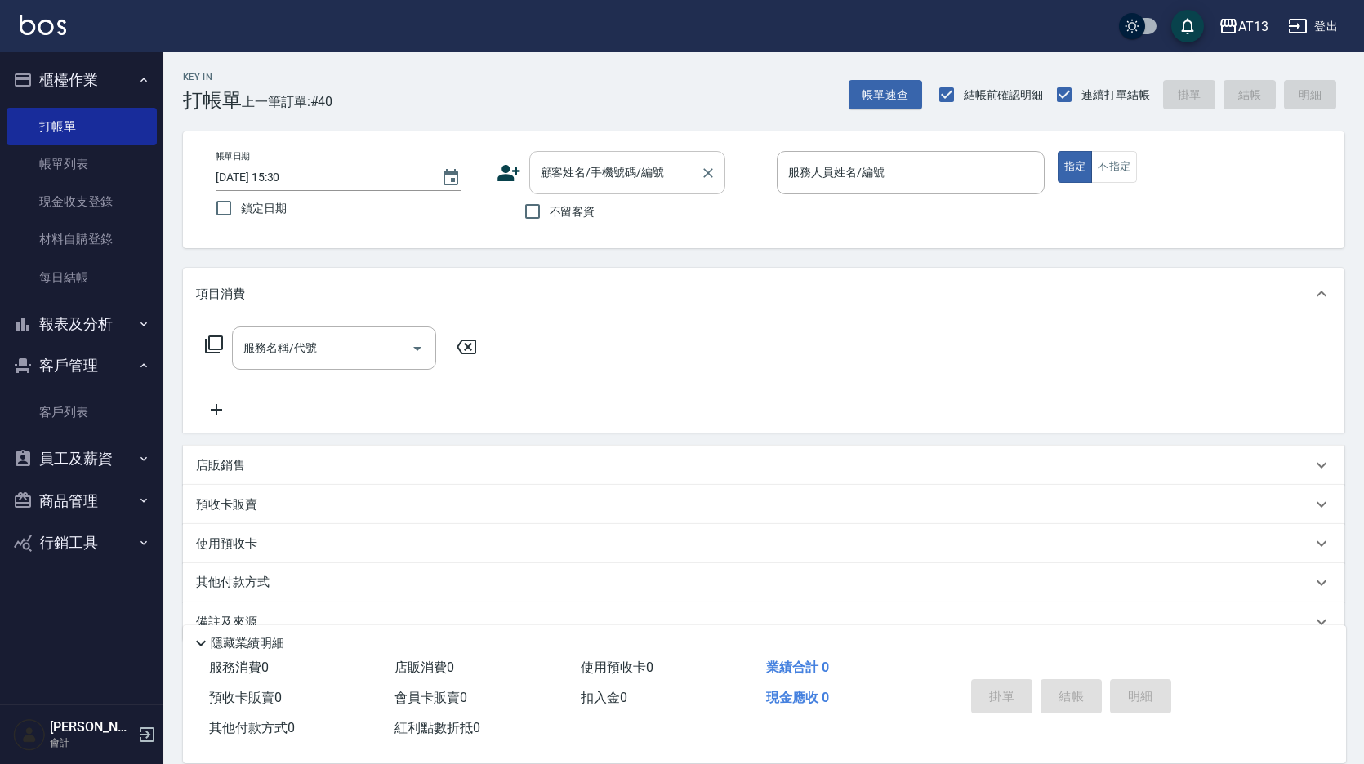
click at [577, 174] on div "顧客姓名/手機號碼/編號 顧客姓名/手機號碼/編號" at bounding box center [627, 172] width 196 height 43
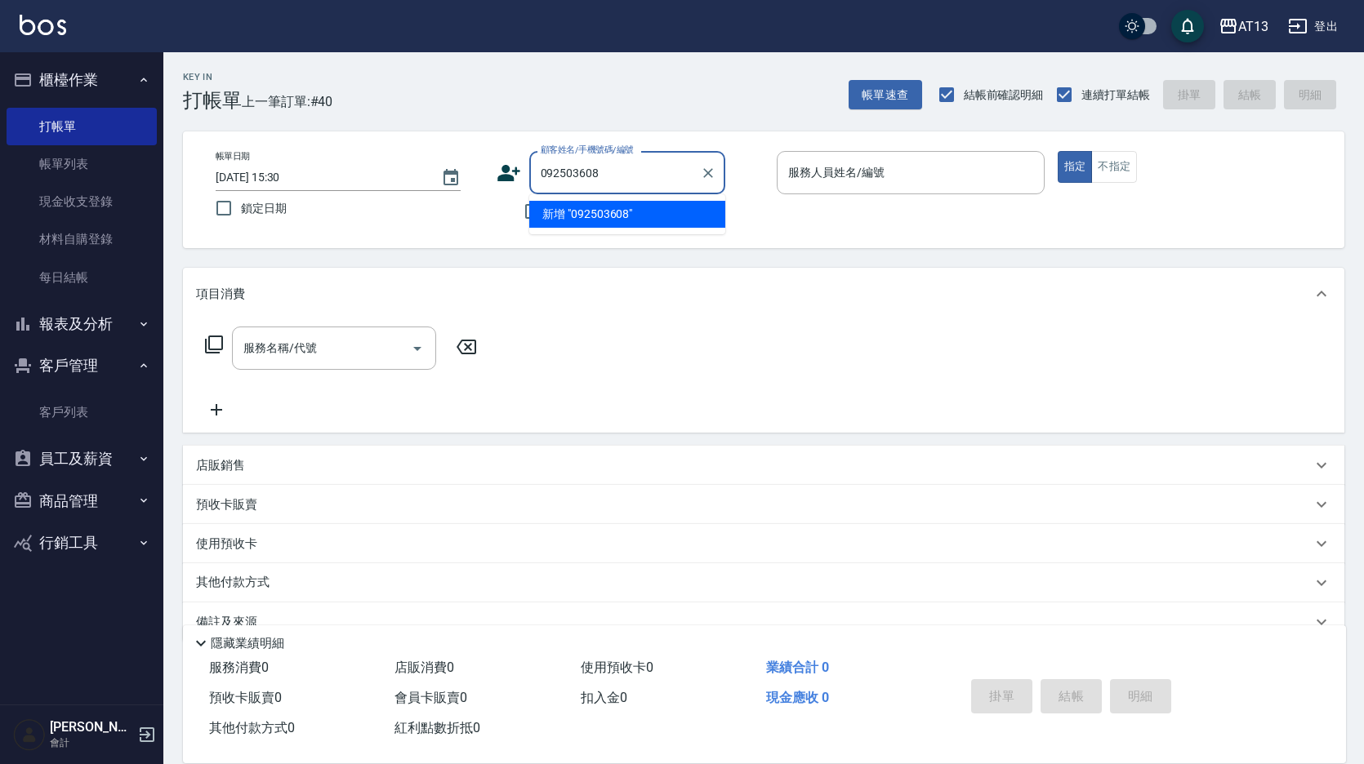
type input "0925036085"
click at [706, 173] on icon "Clear" at bounding box center [708, 173] width 16 height 16
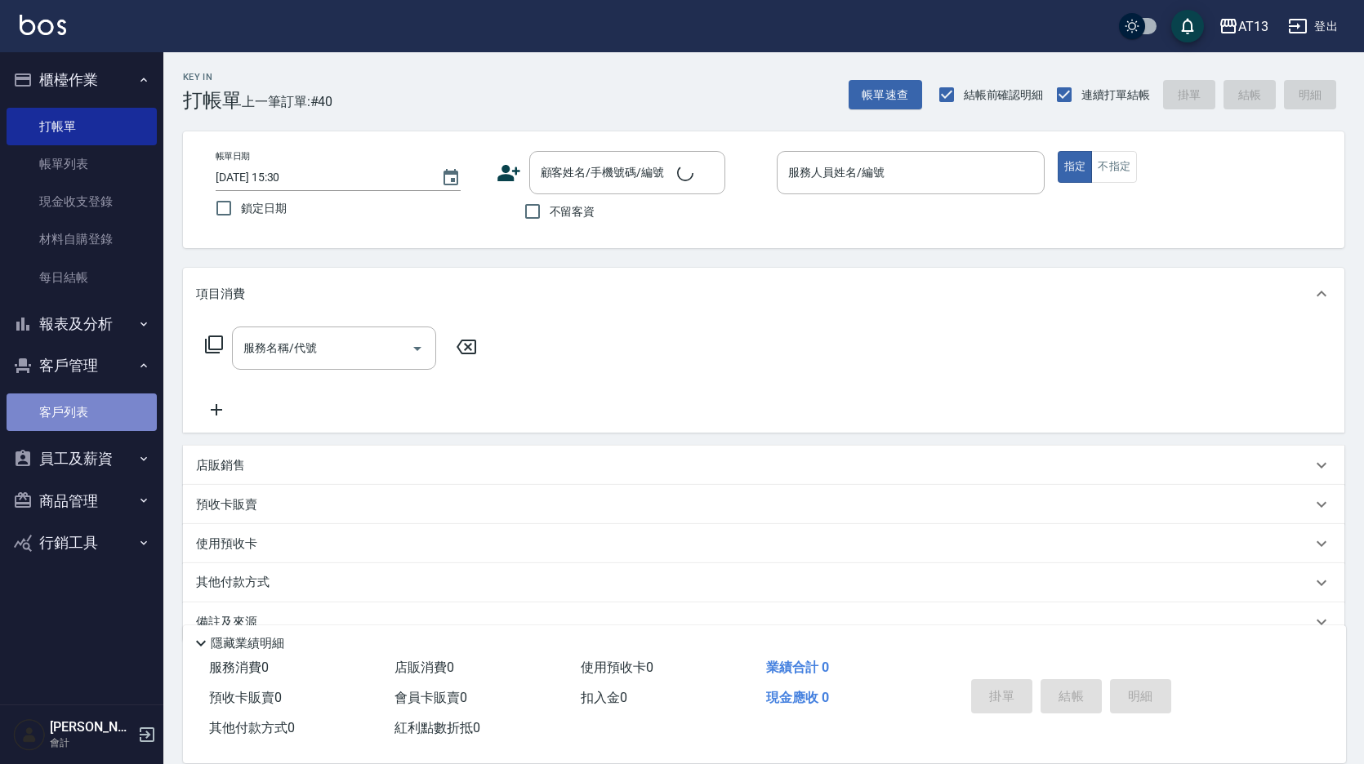
drag, startPoint x: 78, startPoint y: 416, endPoint x: 65, endPoint y: 408, distance: 15.0
click at [78, 417] on link "客戶列表" at bounding box center [82, 413] width 150 height 38
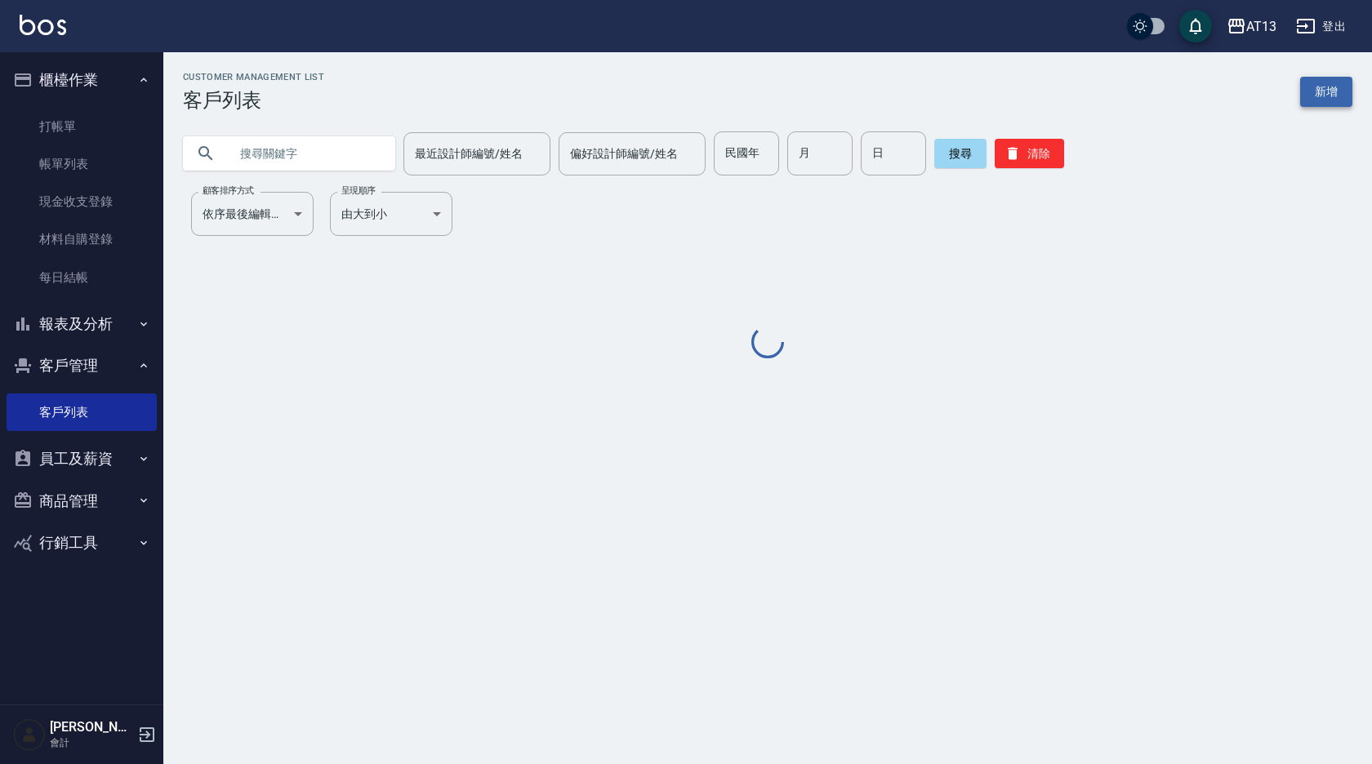
click at [1323, 91] on link "新增" at bounding box center [1326, 92] width 52 height 30
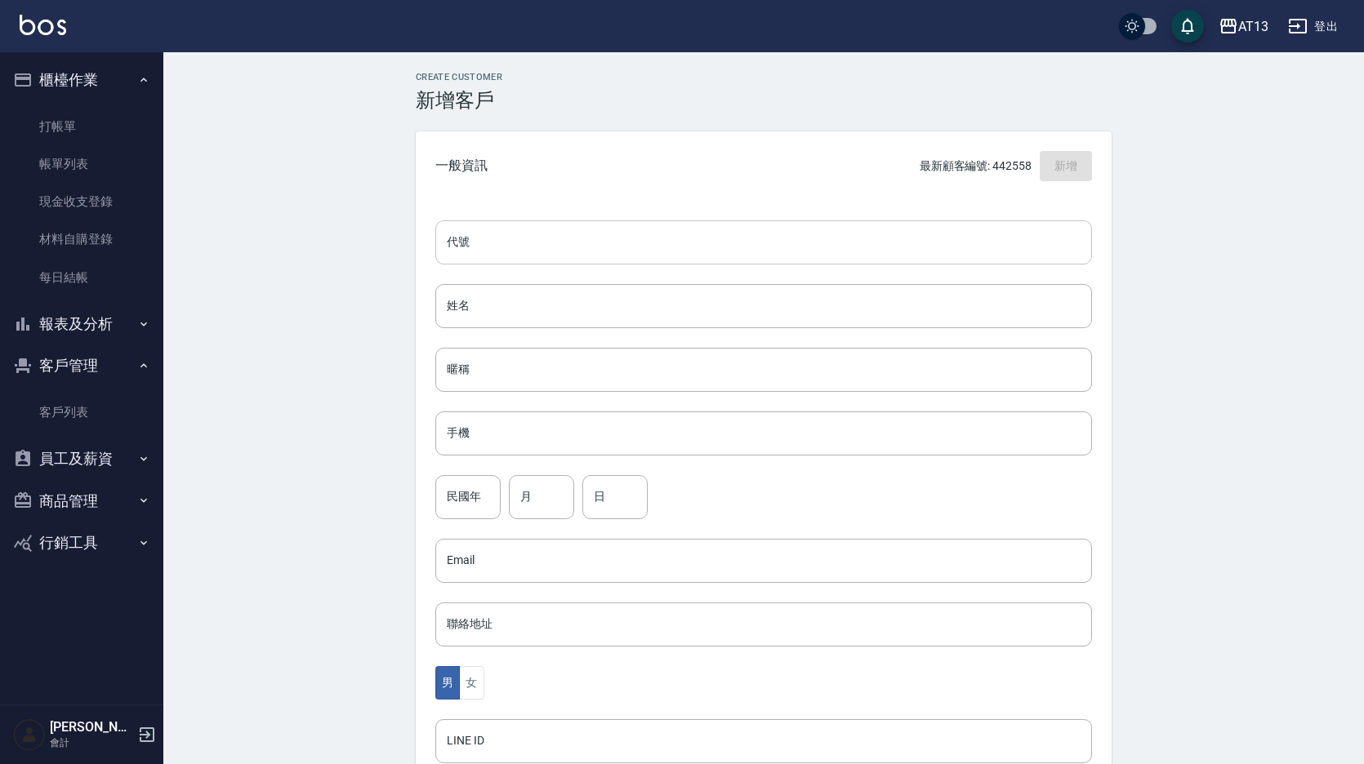
click at [512, 247] on input "代號" at bounding box center [763, 243] width 657 height 44
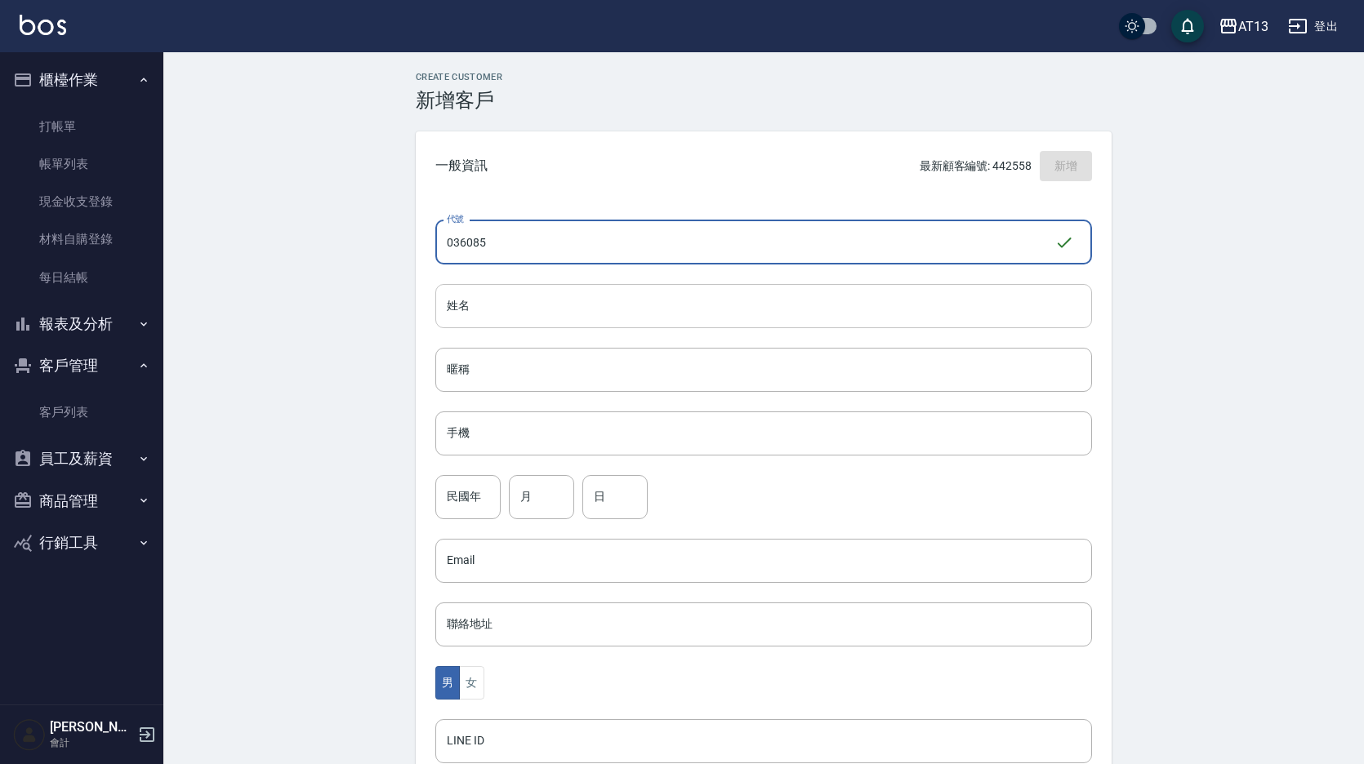
type input "036085"
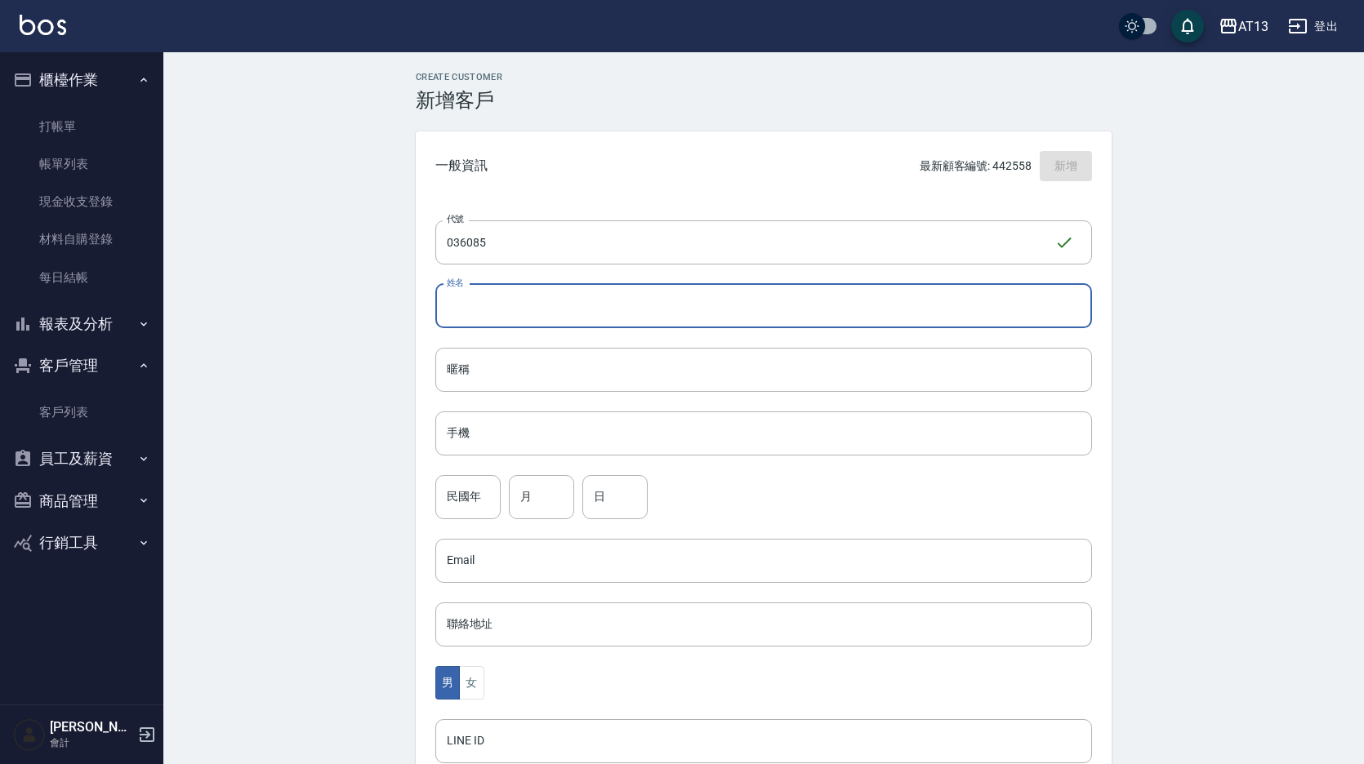
click at [561, 303] on input "姓名" at bounding box center [763, 306] width 657 height 44
click at [513, 318] on input "[PERSON_NAME]" at bounding box center [763, 306] width 657 height 44
drag, startPoint x: 500, startPoint y: 305, endPoint x: 450, endPoint y: 307, distance: 49.9
click at [450, 307] on input "[PERSON_NAME]" at bounding box center [763, 306] width 657 height 44
type input "[PERSON_NAME]"
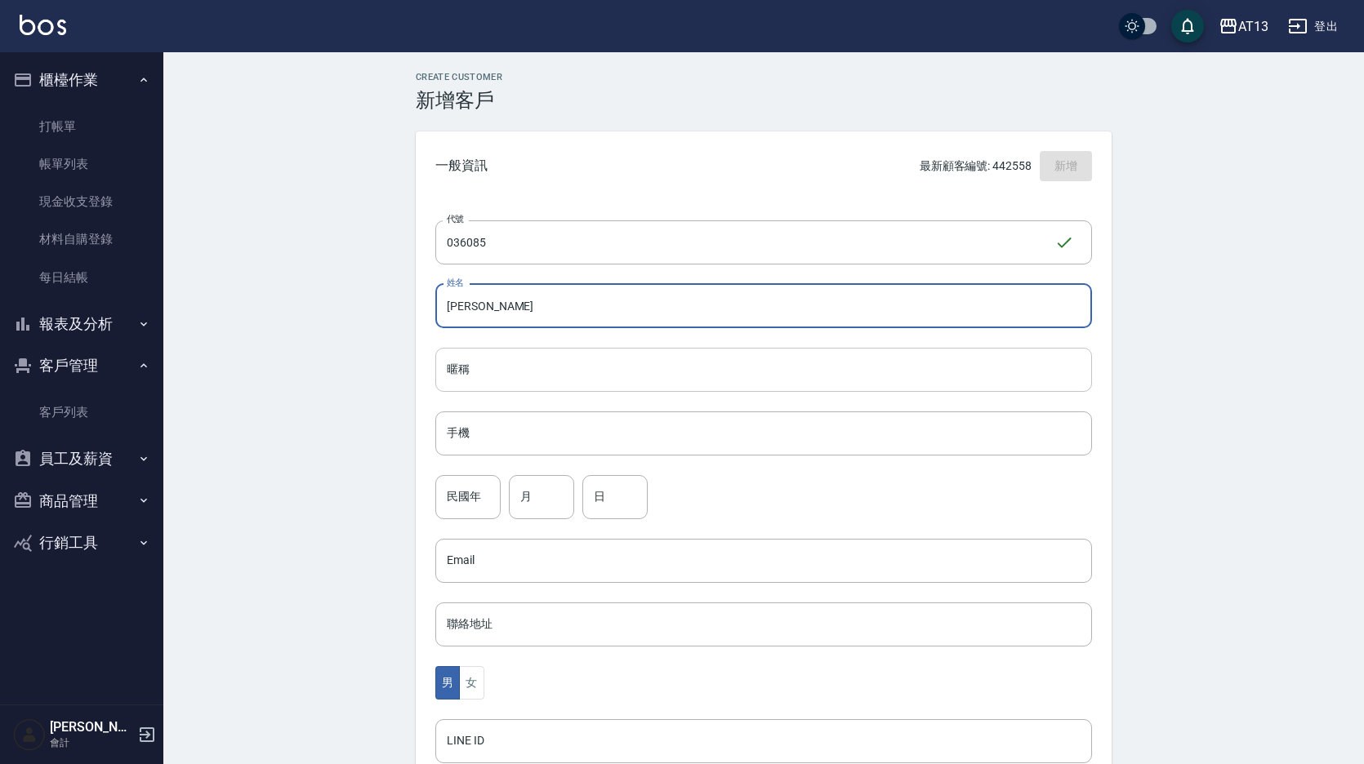
click at [479, 376] on input "暱稱" at bounding box center [763, 370] width 657 height 44
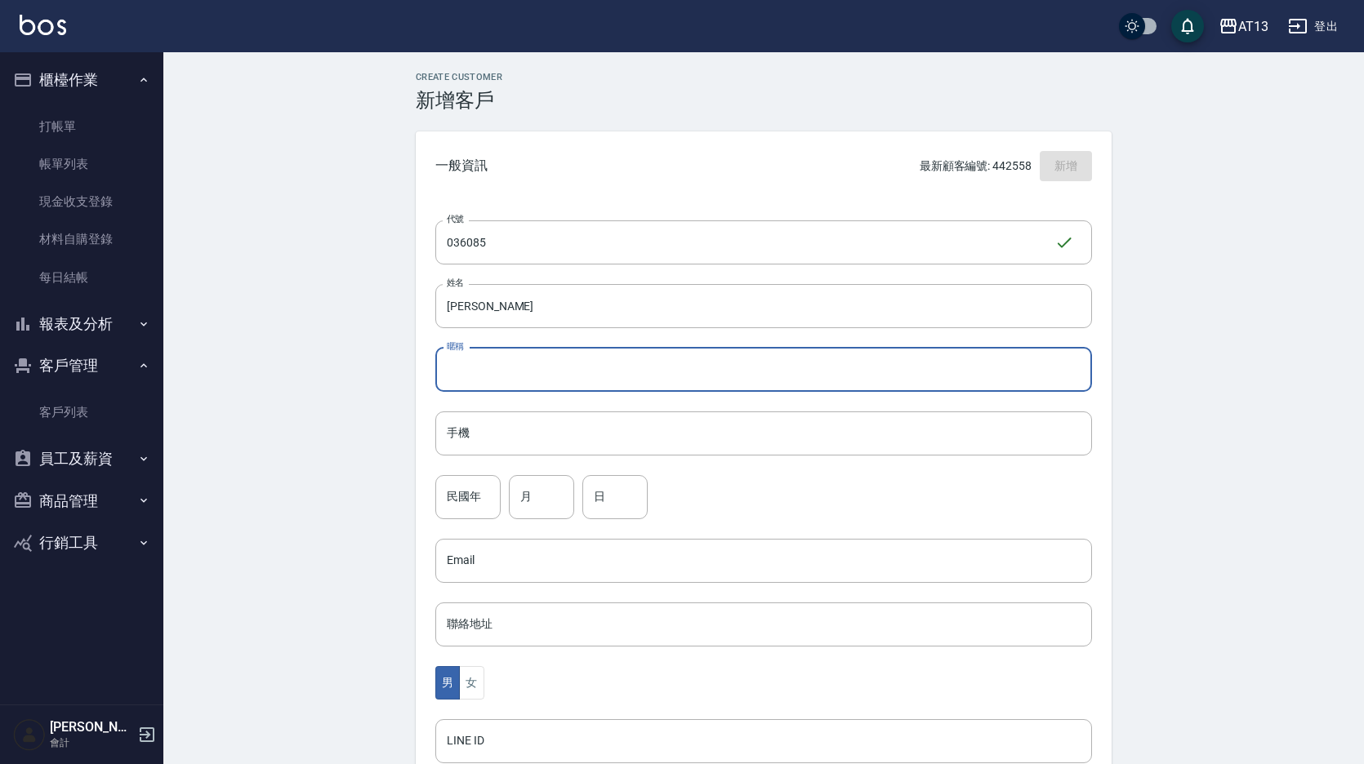
paste input "[PERSON_NAME]"
type input "[PERSON_NAME]"
click at [498, 435] on input "手機" at bounding box center [763, 434] width 657 height 44
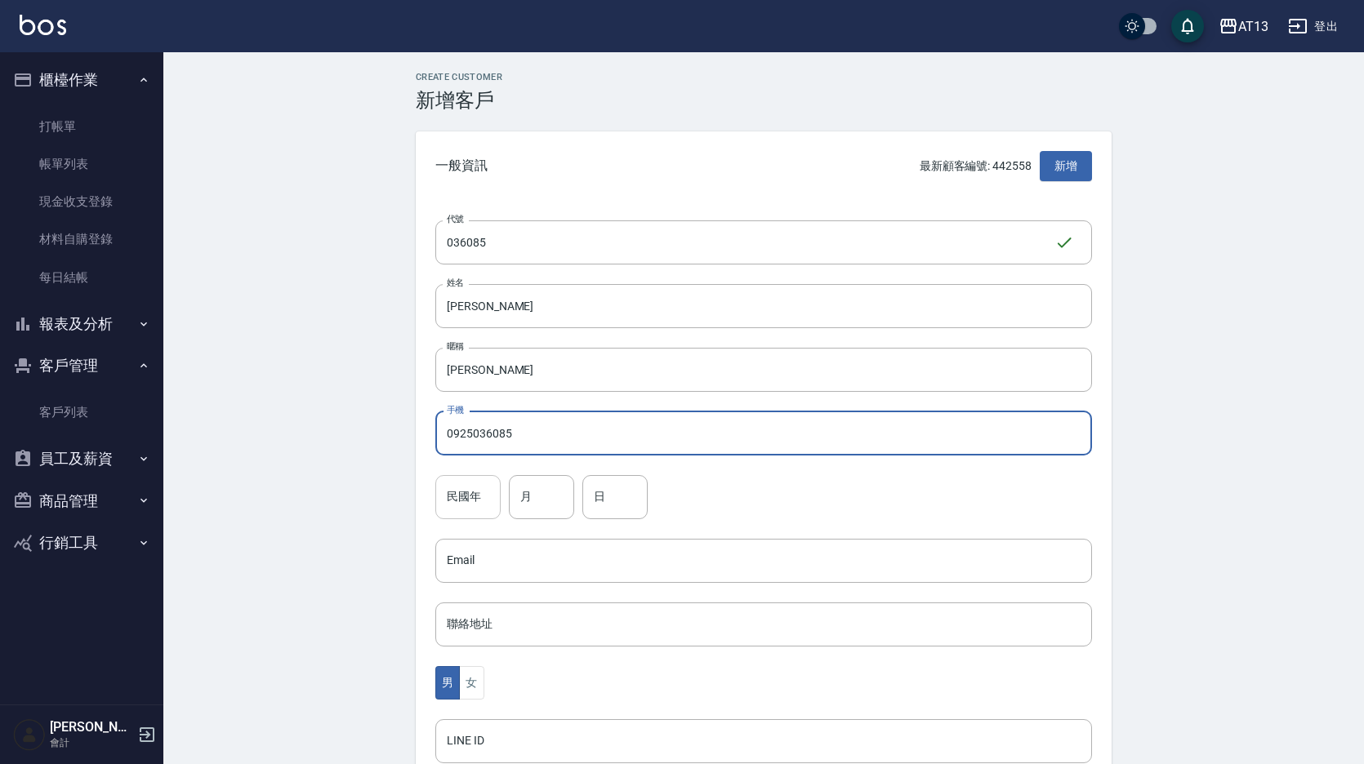
type input "0925036085"
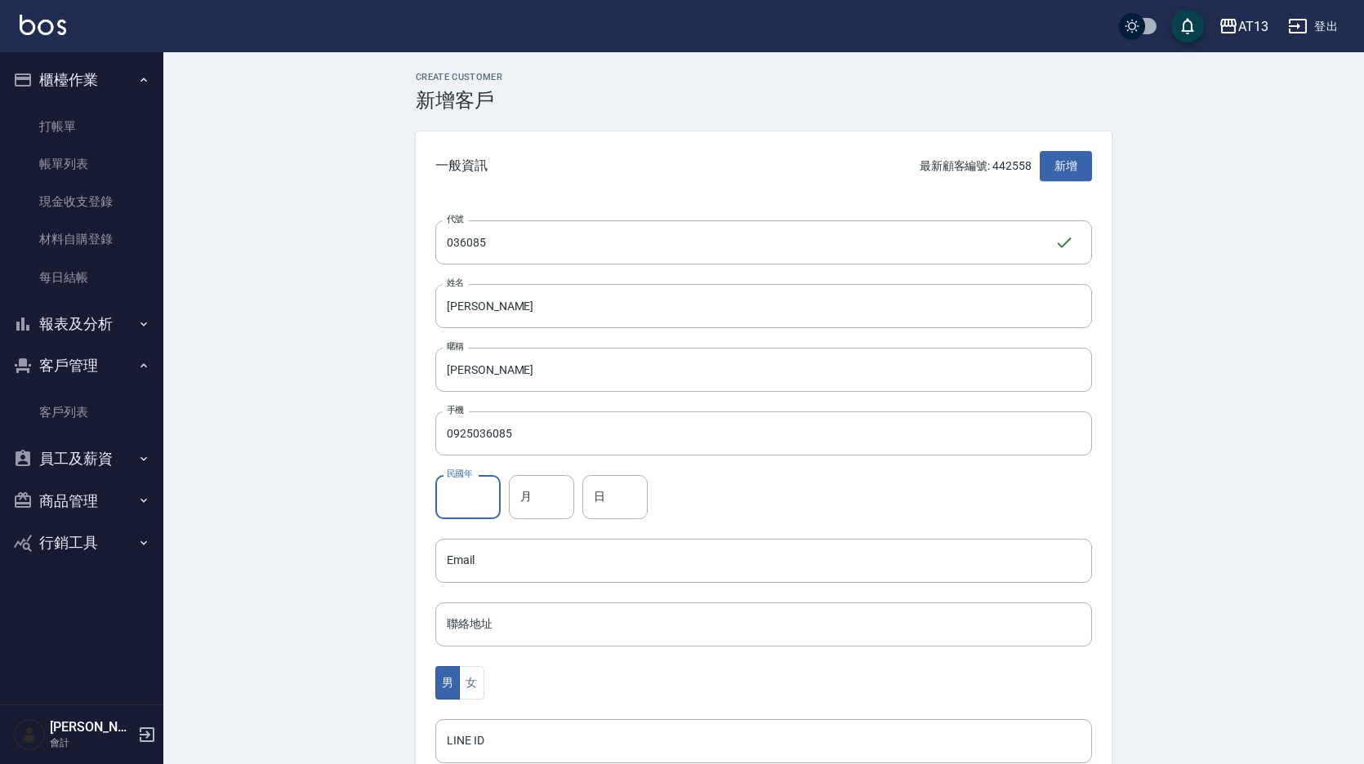
click at [470, 503] on input "民國年" at bounding box center [467, 497] width 65 height 44
type input "78"
click at [537, 486] on input "月" at bounding box center [541, 497] width 65 height 44
type input "02"
click at [603, 500] on input "日" at bounding box center [614, 497] width 65 height 44
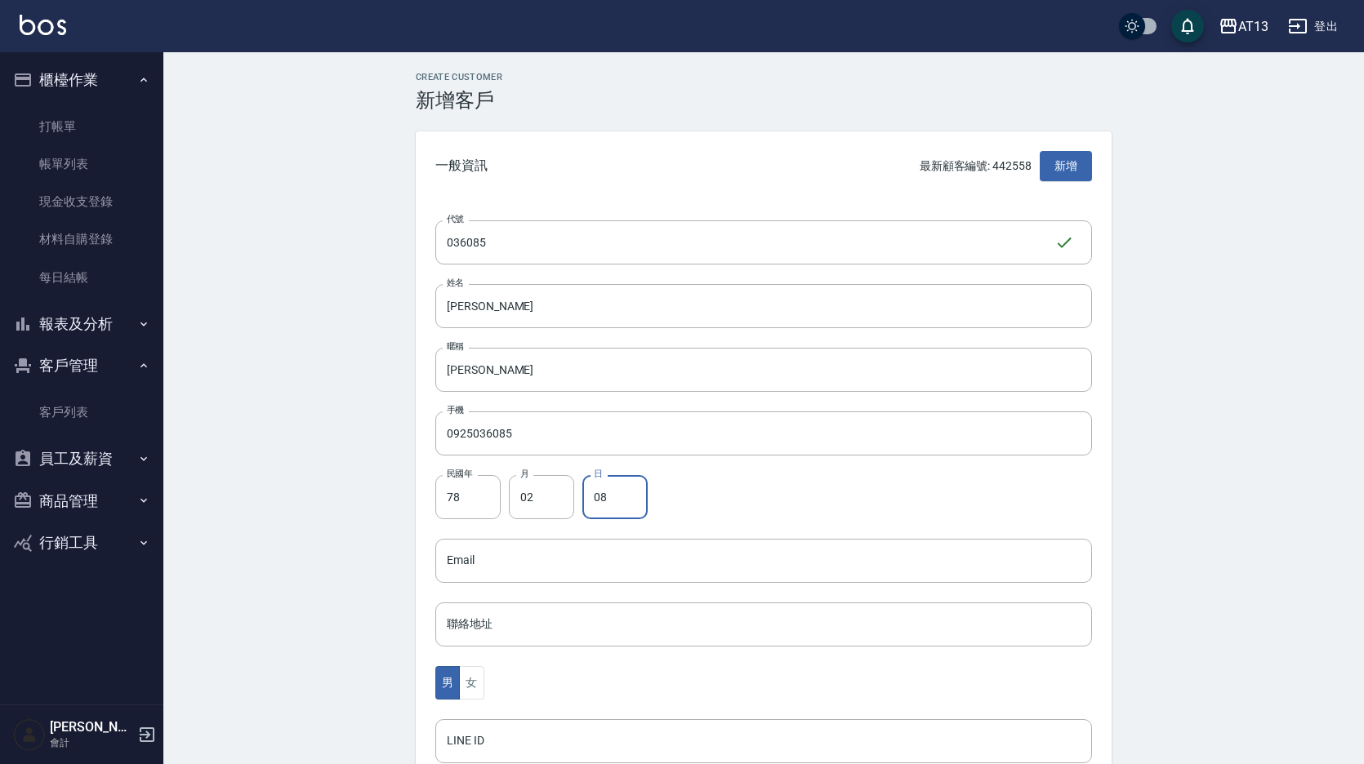
type input "08"
click at [776, 515] on div "民國年 78 民國年 月 02 月 日 08 日" at bounding box center [763, 497] width 657 height 44
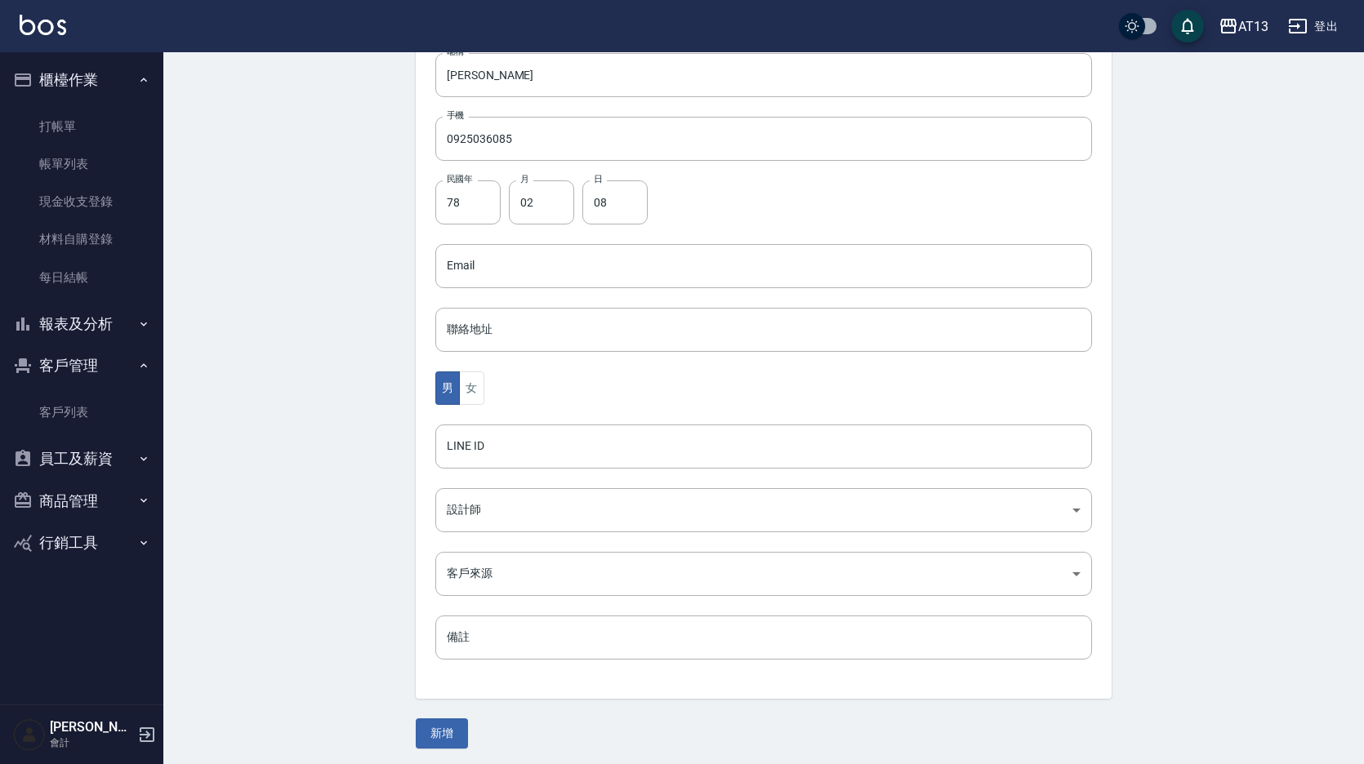
scroll to position [299, 0]
click at [483, 499] on body "AT13 登出 櫃檯作業 打帳單 帳單列表 現金收支登錄 材料自購登錄 每日結帳 報表及分析 報表目錄 店家區間累計表 店家日報表 互助日報表 互助月報表 互…" at bounding box center [682, 232] width 1364 height 1063
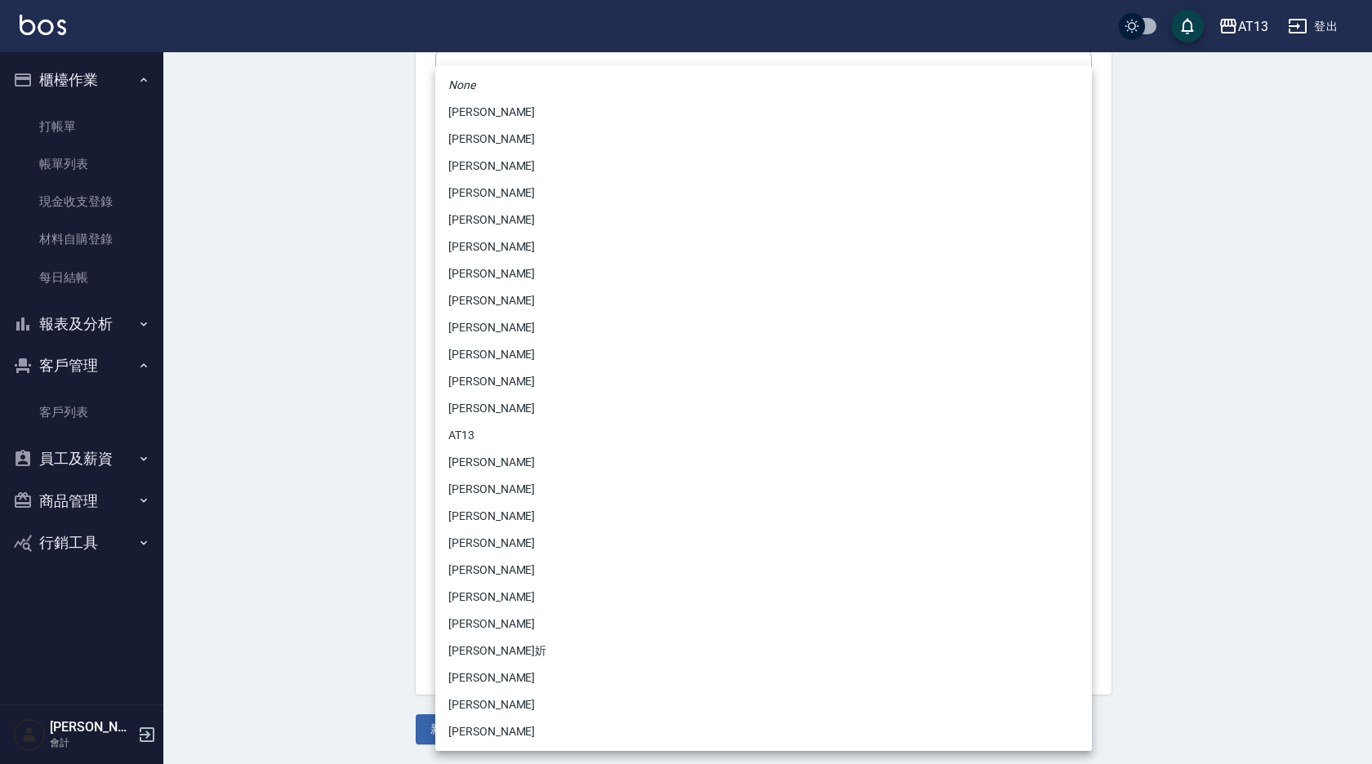
click at [514, 365] on li "[PERSON_NAME]" at bounding box center [763, 354] width 657 height 27
type input "1d6d0531-b927-4473-a8d6-9fc6c4eadbb9"
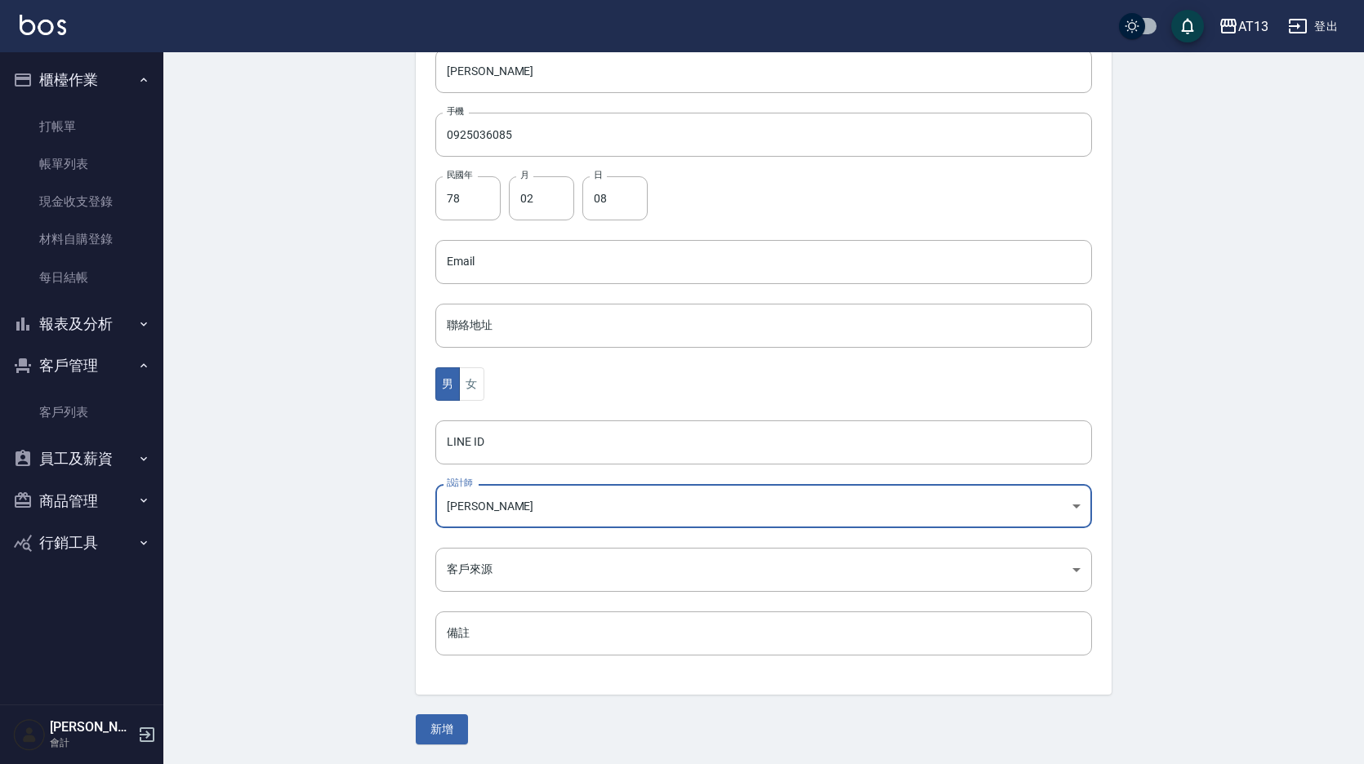
click at [435, 734] on button "新增" at bounding box center [442, 730] width 52 height 30
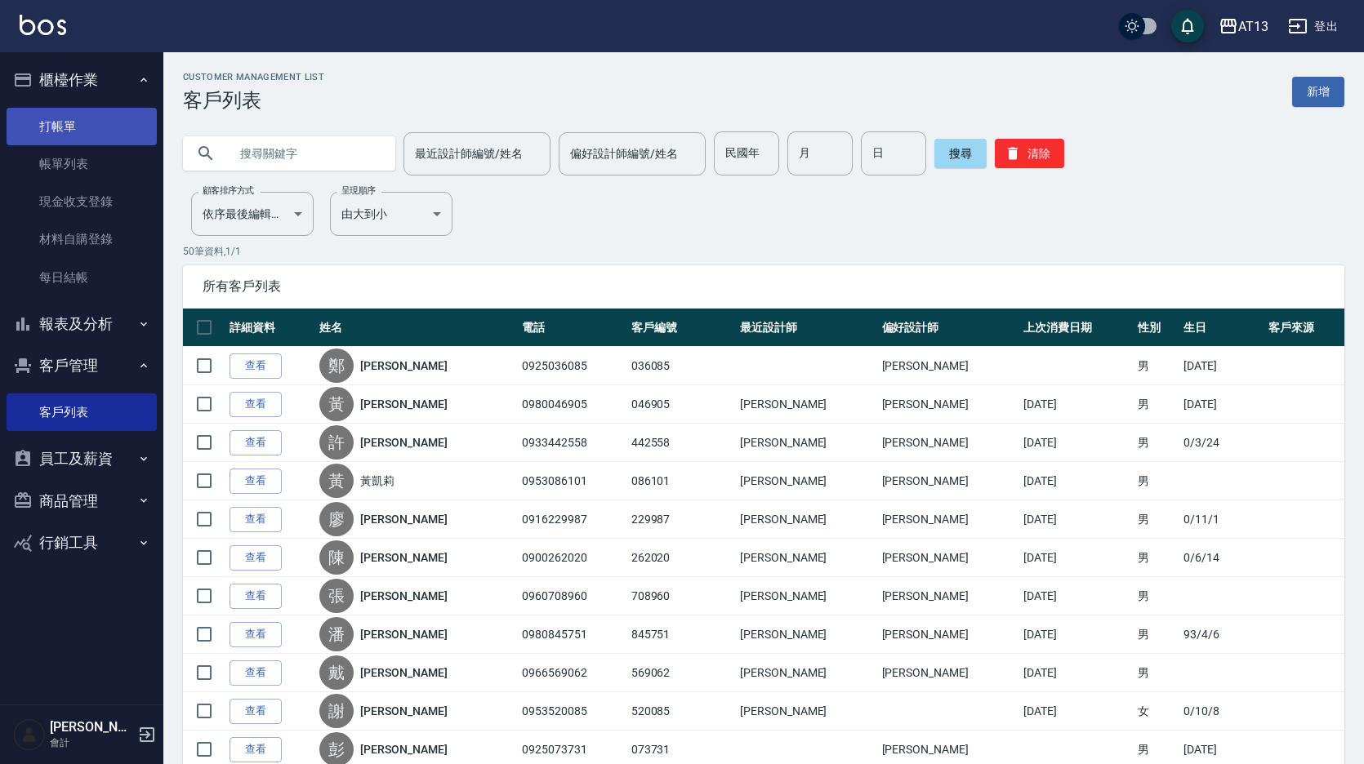
click at [81, 122] on link "打帳單" at bounding box center [82, 127] width 150 height 38
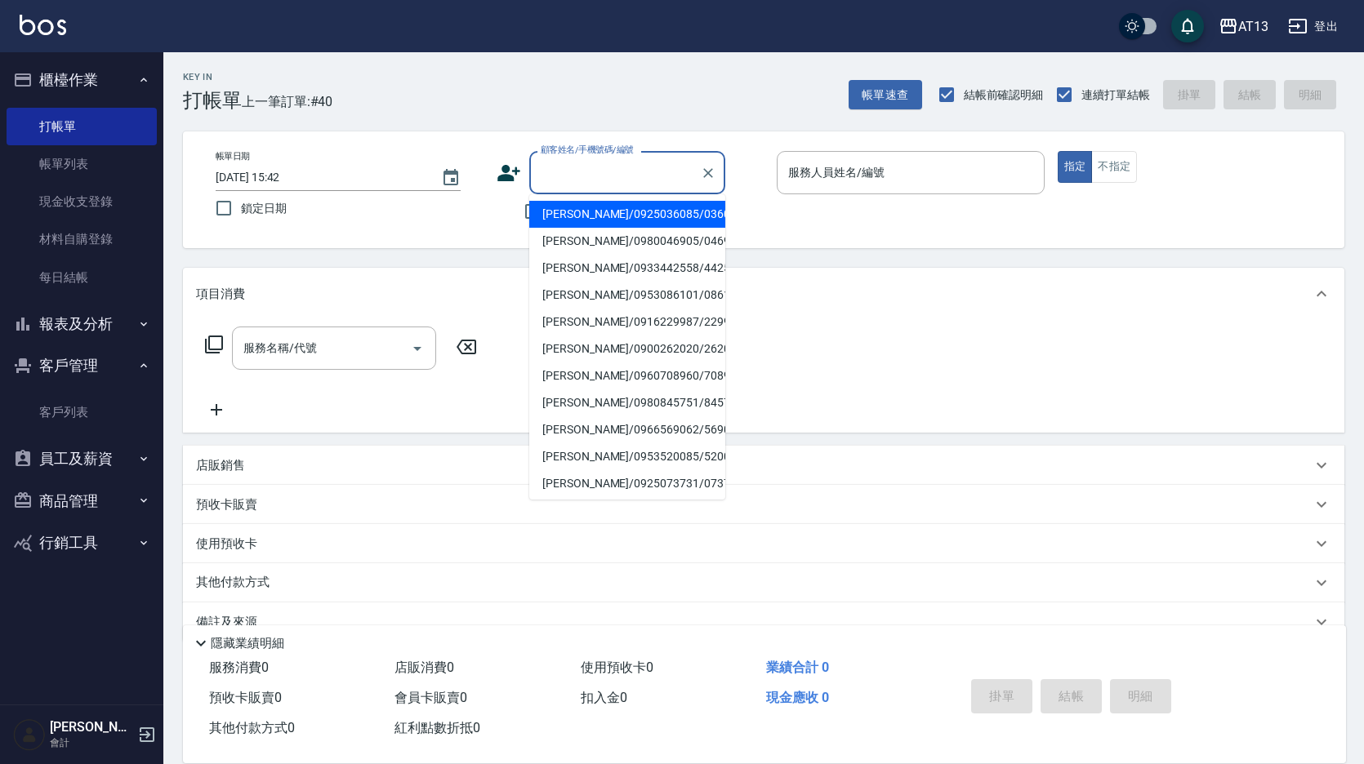
click at [573, 169] on input "顧客姓名/手機號碼/編號" at bounding box center [615, 172] width 157 height 29
click at [599, 216] on li "[PERSON_NAME]/0925036085/036085" at bounding box center [627, 214] width 196 height 27
type input "[PERSON_NAME]/0925036085/036085"
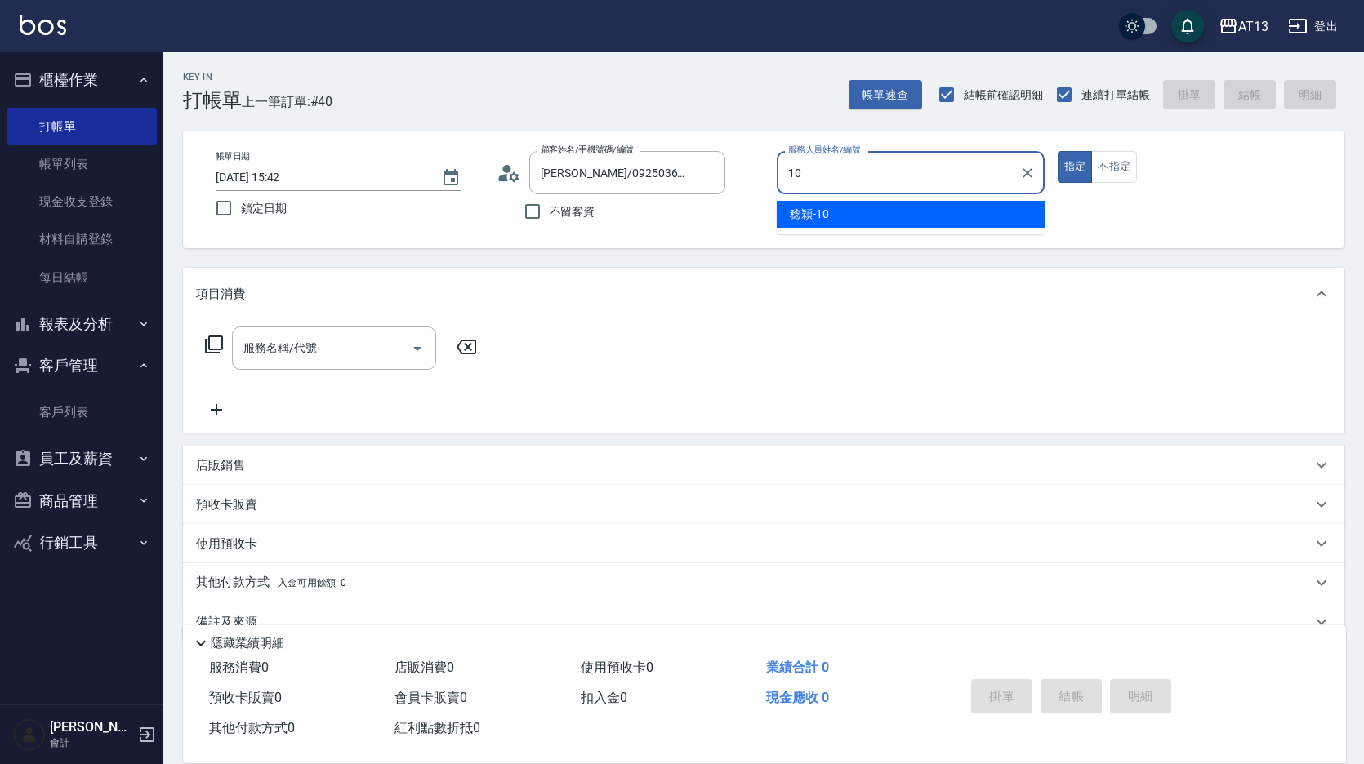
click at [866, 211] on div "[PERSON_NAME] -10" at bounding box center [911, 214] width 268 height 27
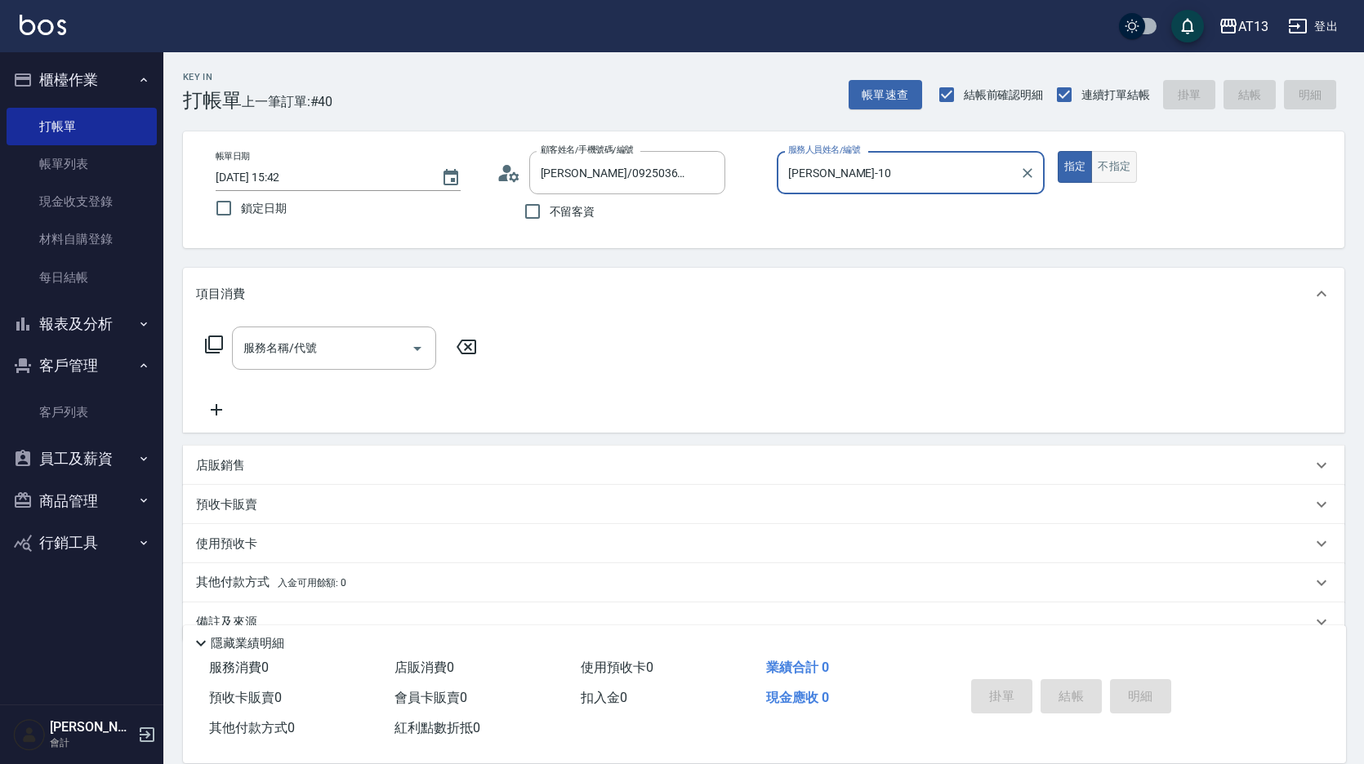
type input "[PERSON_NAME]-10"
click at [1128, 163] on button "不指定" at bounding box center [1114, 167] width 46 height 32
click at [268, 344] on div "服務名稱/代號 服務名稱/代號" at bounding box center [334, 348] width 204 height 43
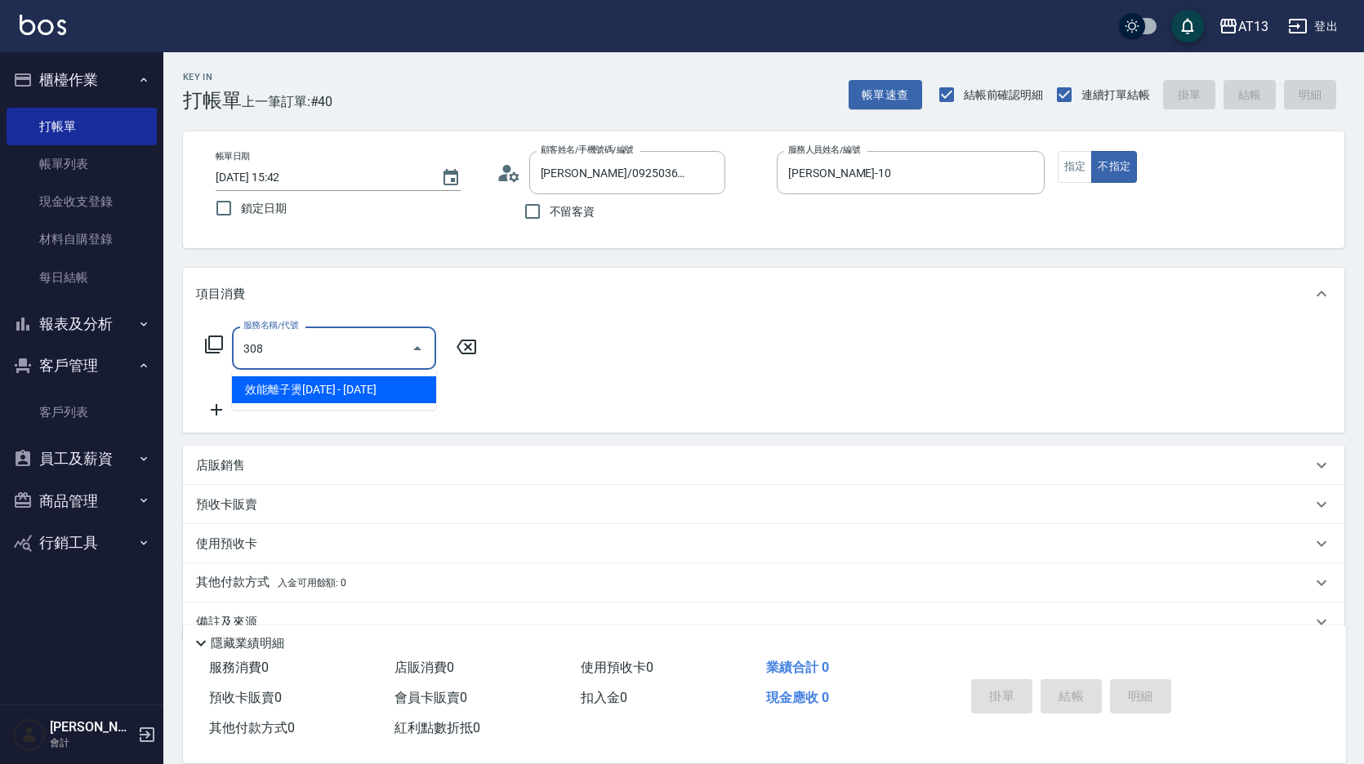
type input "效能離子燙1500(308)"
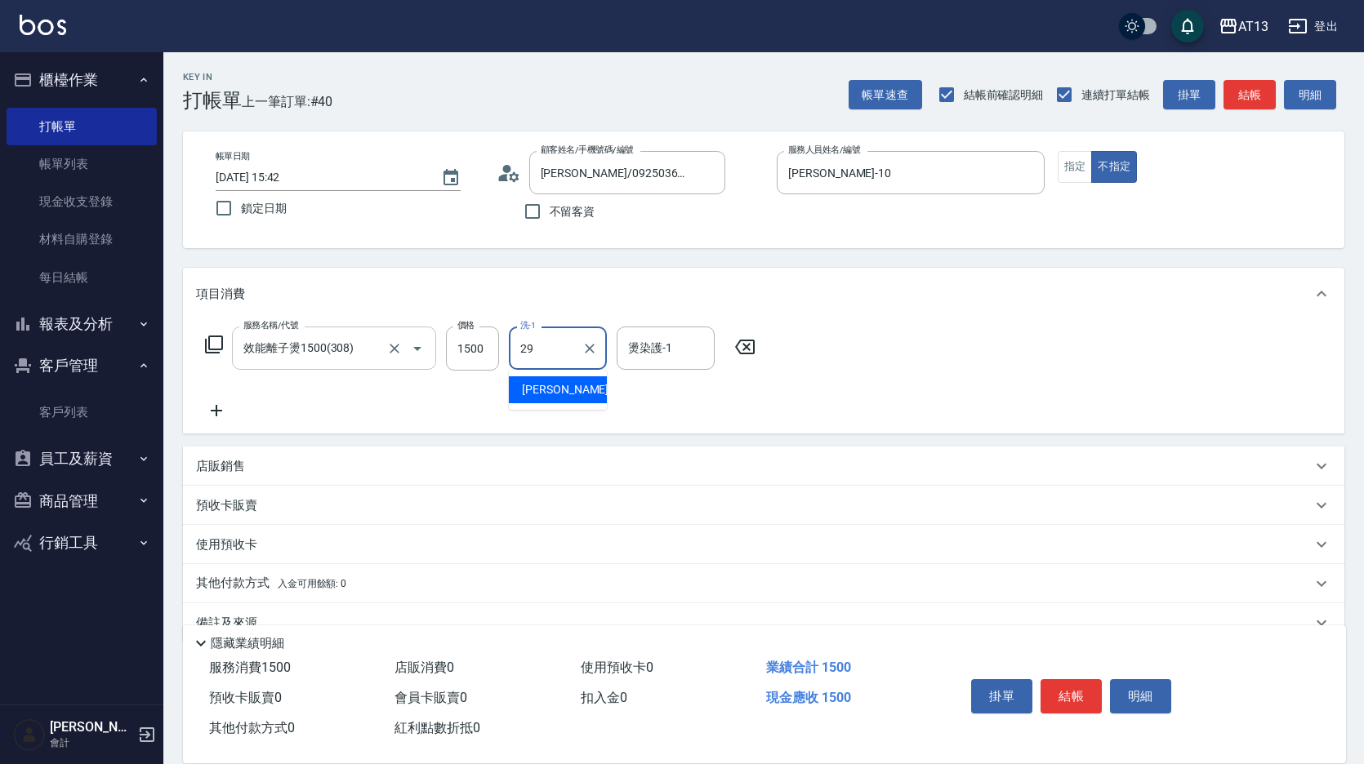
type input "[PERSON_NAME]-29"
click at [1107, 688] on div "掛單 結帳 明細" at bounding box center [1071, 698] width 213 height 51
click at [1071, 688] on button "結帳" at bounding box center [1070, 696] width 61 height 34
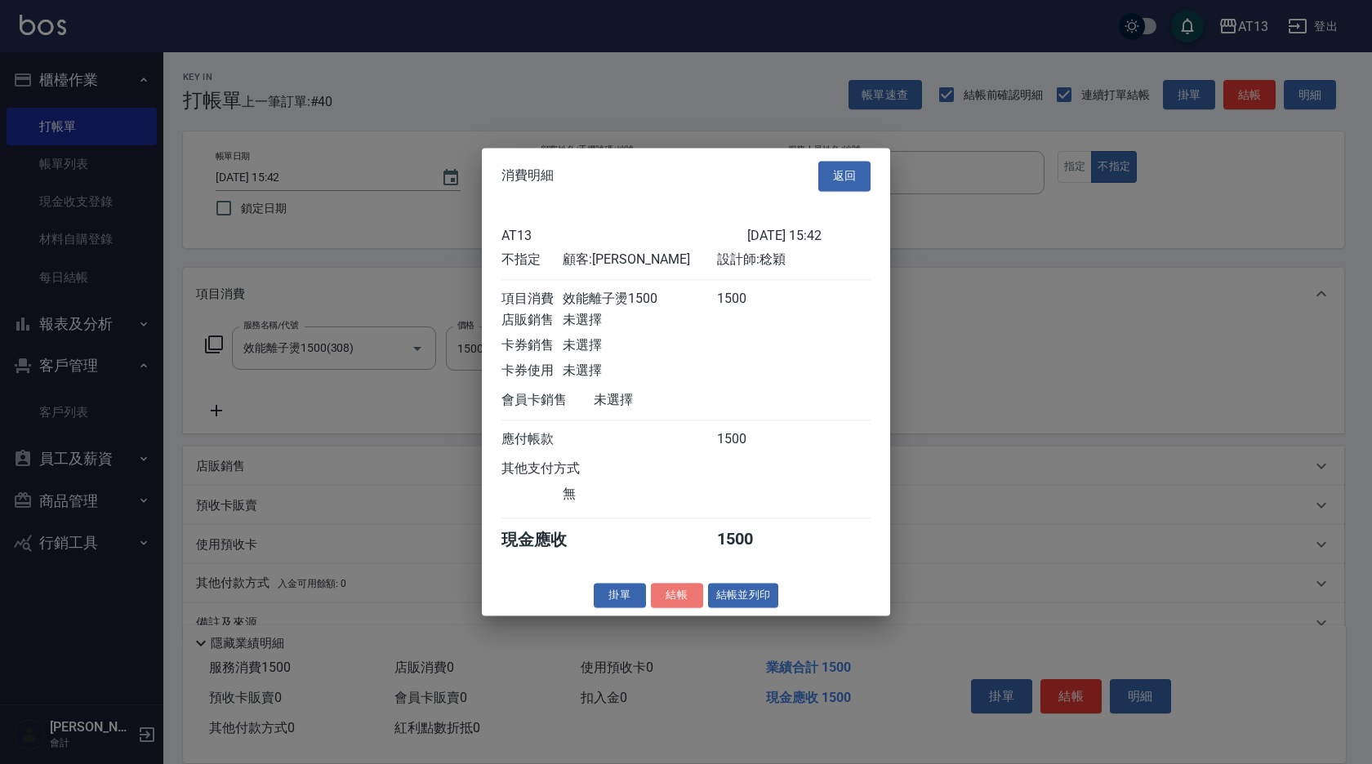
drag, startPoint x: 693, startPoint y: 599, endPoint x: 701, endPoint y: 595, distance: 9.5
click at [691, 599] on button "結帳" at bounding box center [677, 595] width 52 height 25
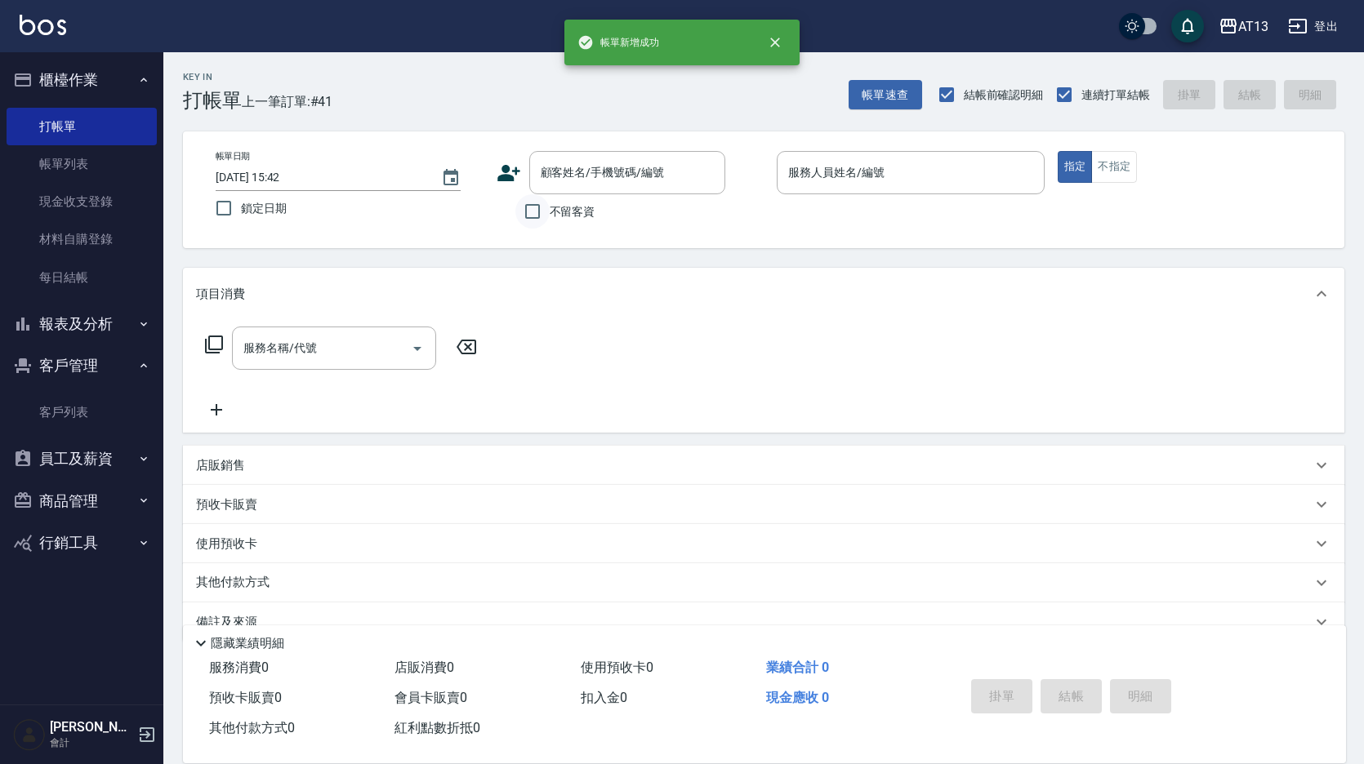
click at [527, 207] on input "不留客資" at bounding box center [532, 211] width 34 height 34
checkbox input "true"
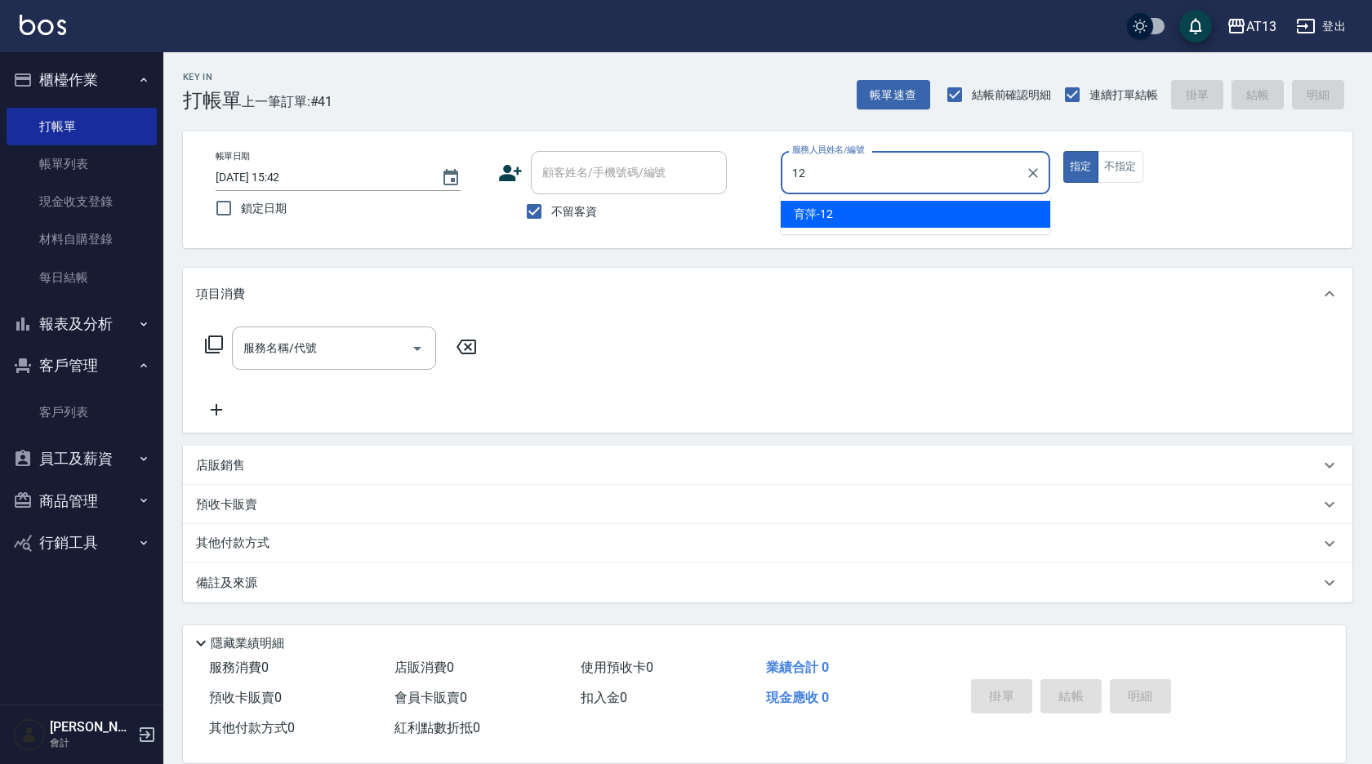
click at [931, 211] on div "育[PERSON_NAME] -12" at bounding box center [916, 214] width 270 height 27
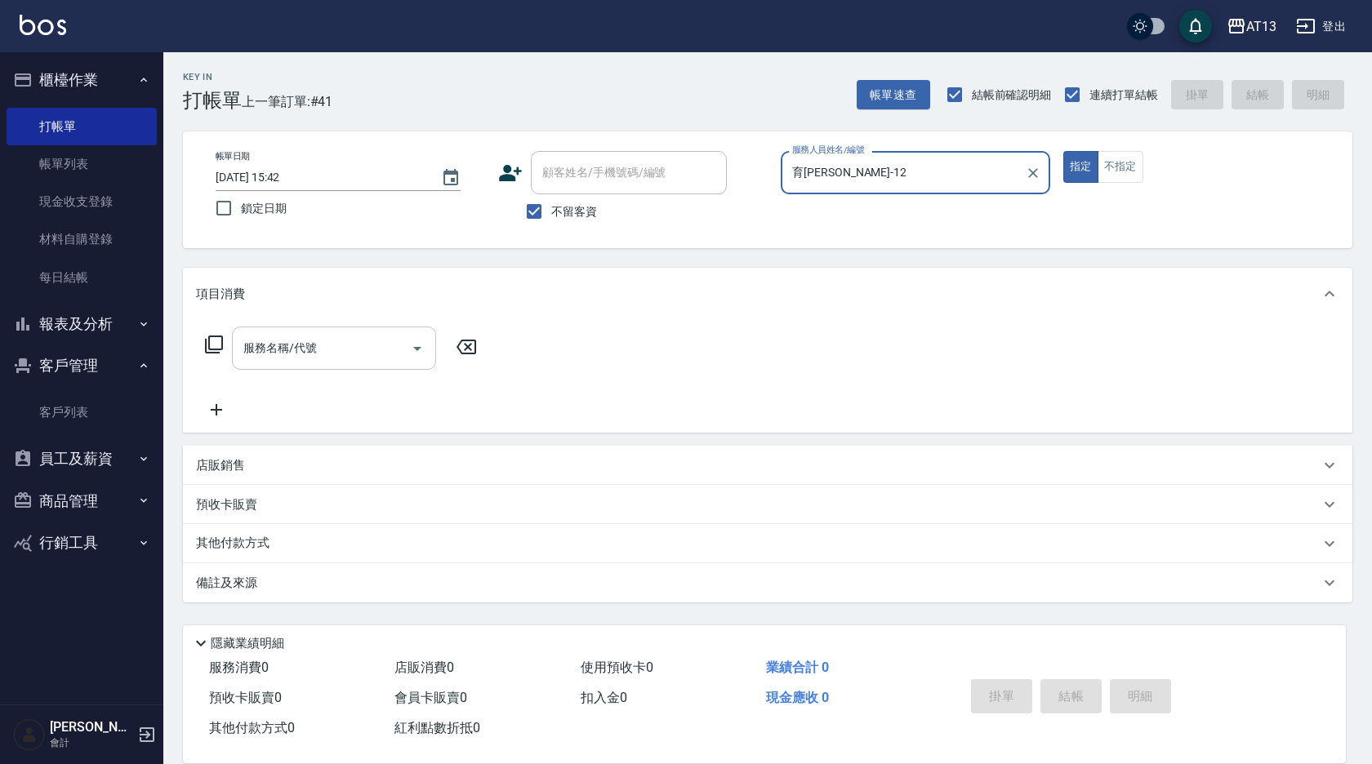
type input "育[PERSON_NAME]-12"
click at [305, 349] on input "服務名稱/代號" at bounding box center [321, 348] width 165 height 29
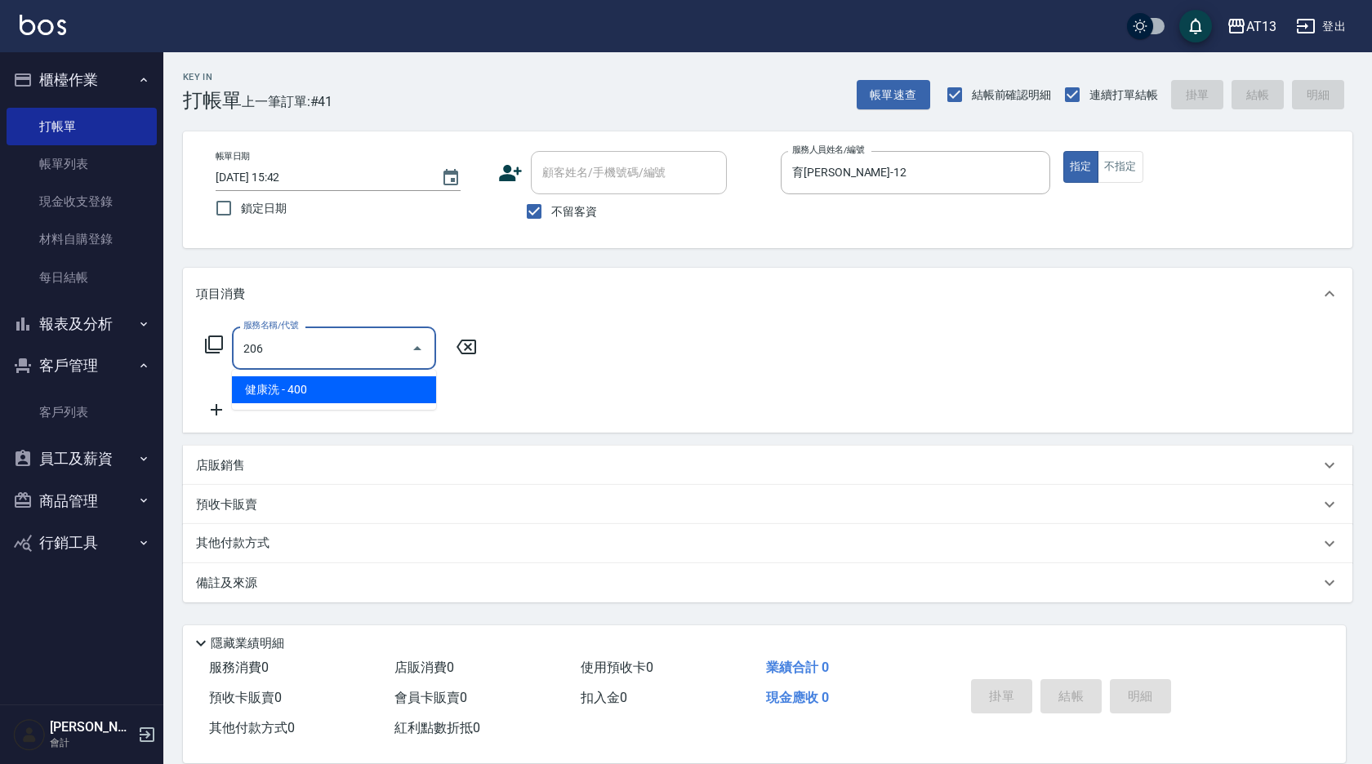
type input "健康洗(206)"
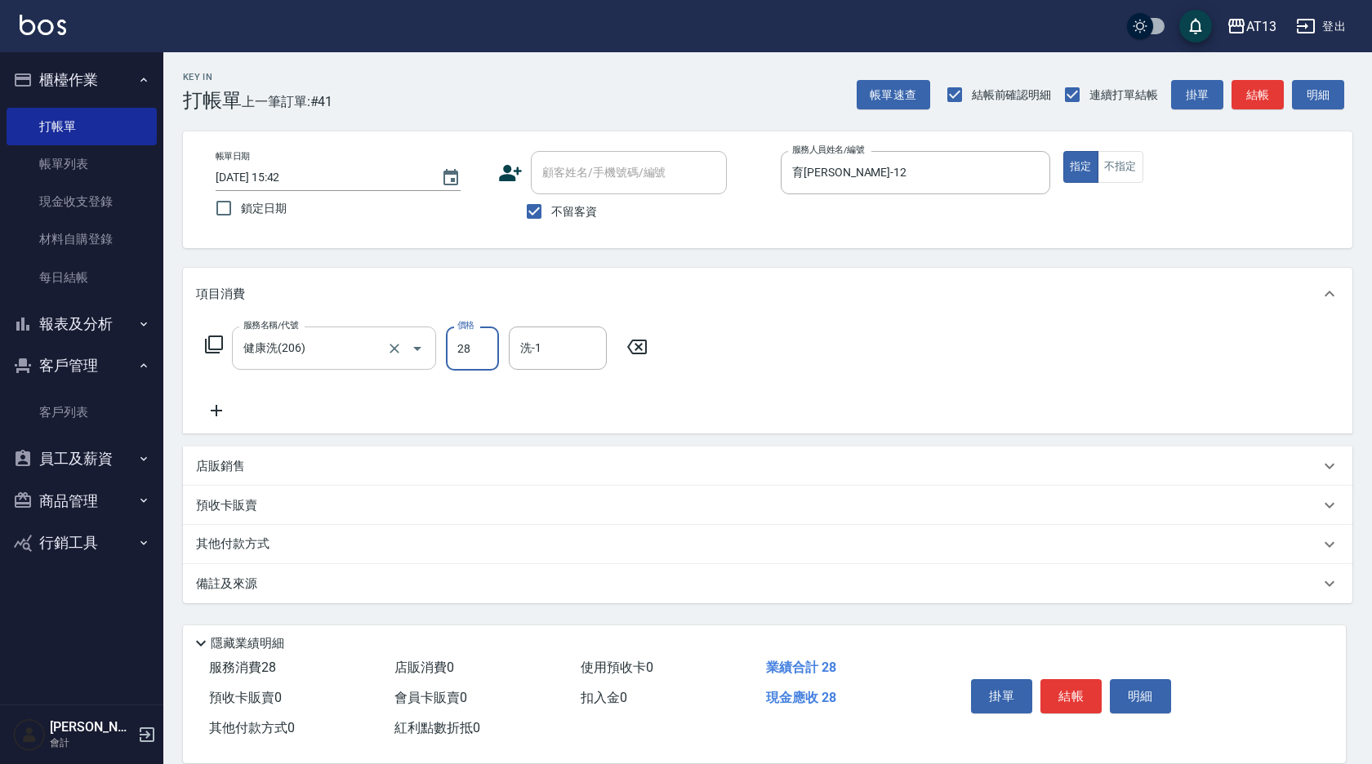
type input "28"
click at [485, 350] on input "28" at bounding box center [472, 349] width 53 height 44
click at [635, 343] on icon at bounding box center [637, 347] width 41 height 20
type input "健康洗(206)"
type input "[PERSON_NAME]-28"
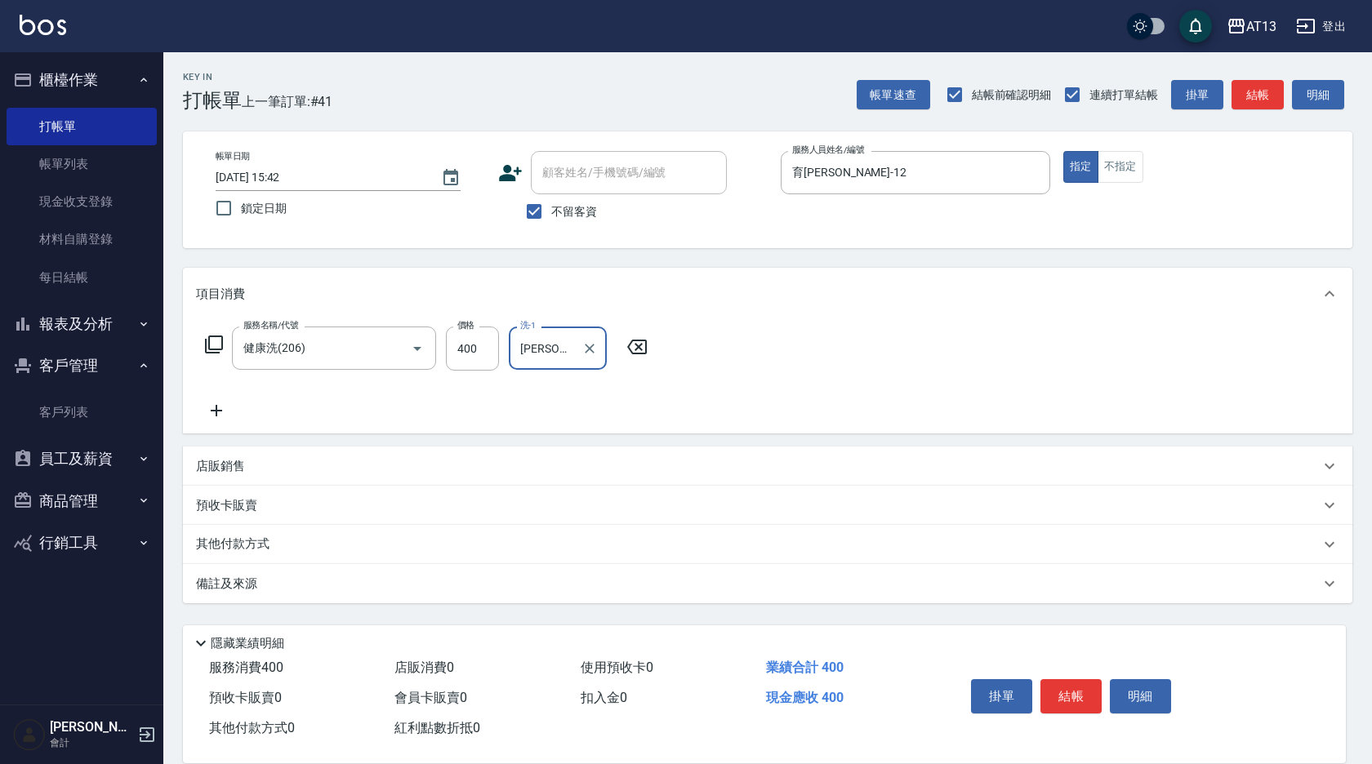
drag, startPoint x: 902, startPoint y: 381, endPoint x: 1168, endPoint y: 611, distance: 350.9
click at [907, 381] on div "服務名稱/代號 健康洗(206) 服務名稱/代號 價格 400 價格 洗-1 [PERSON_NAME]-28 洗-1" at bounding box center [767, 377] width 1169 height 114
click at [1068, 692] on button "結帳" at bounding box center [1070, 696] width 61 height 34
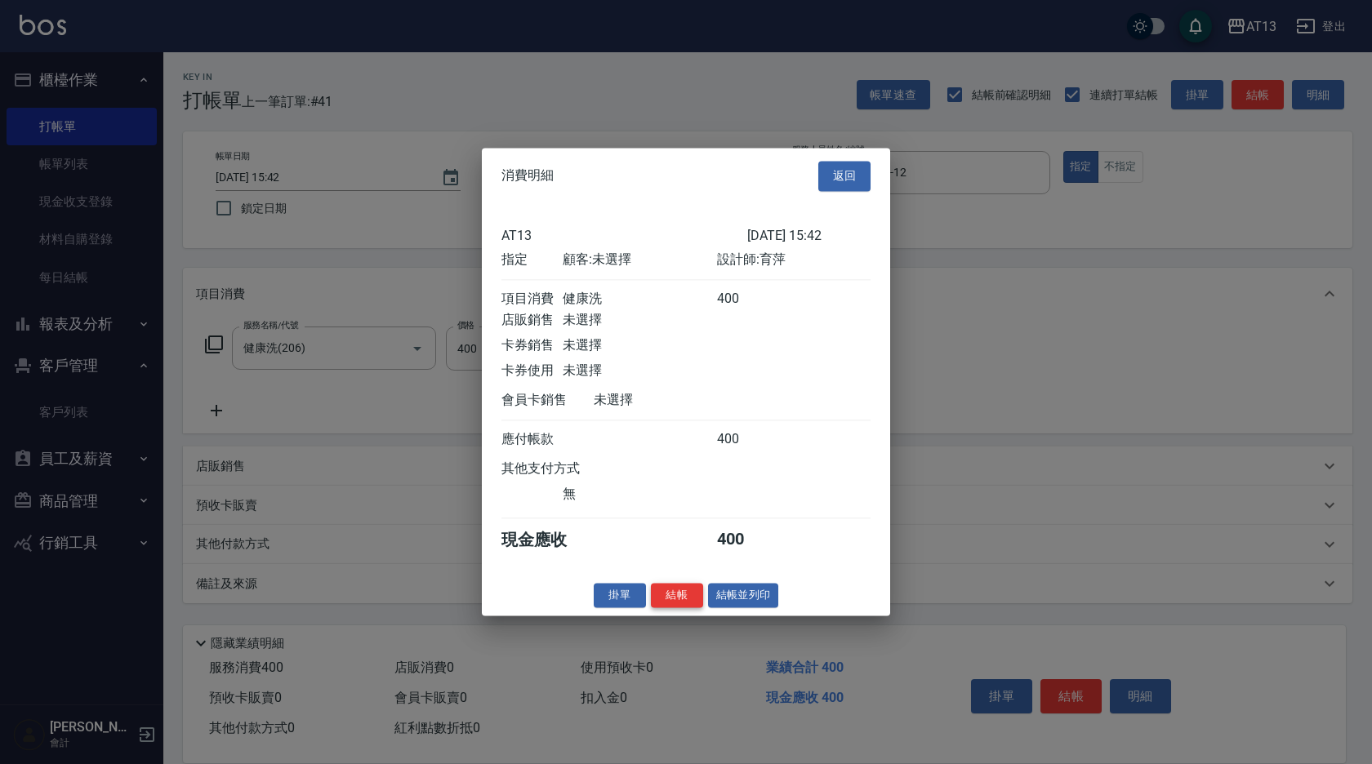
click at [698, 603] on button "結帳" at bounding box center [677, 595] width 52 height 25
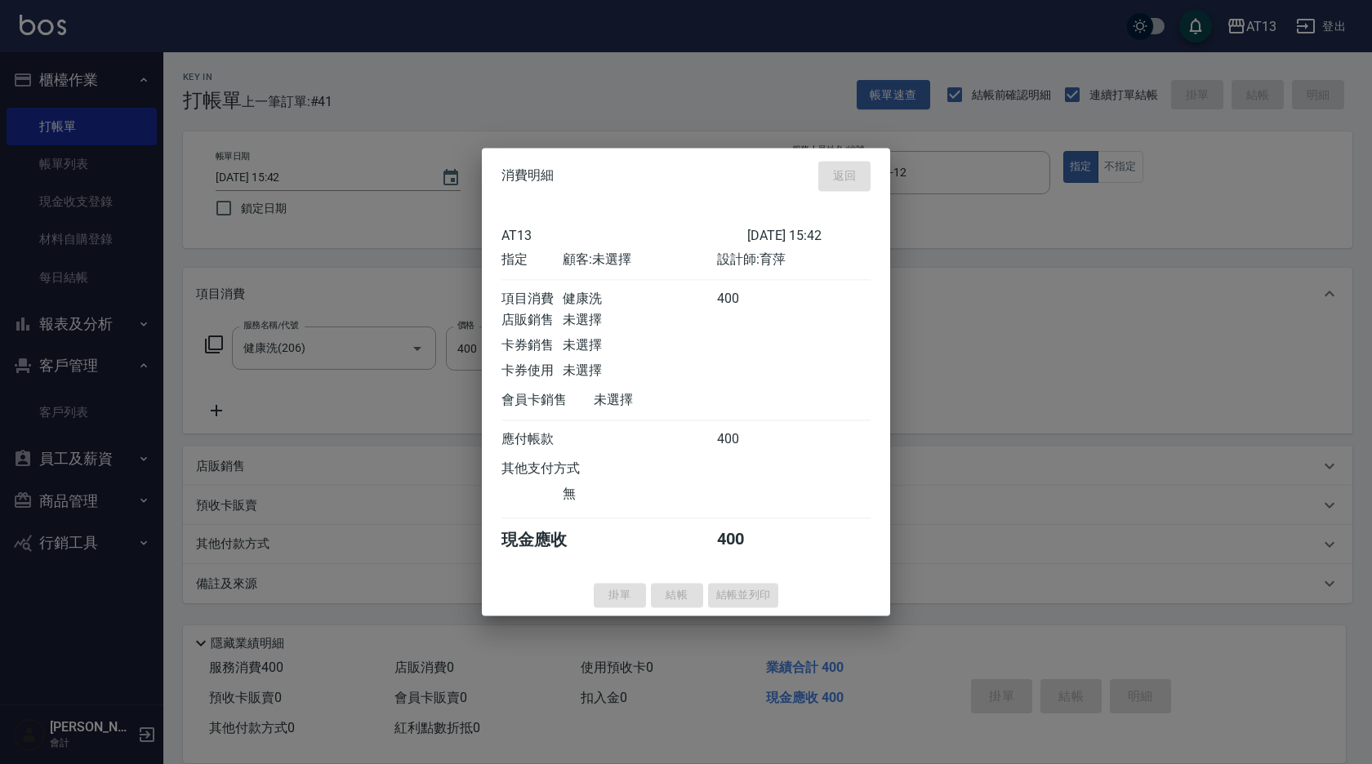
type input "[DATE] 15:43"
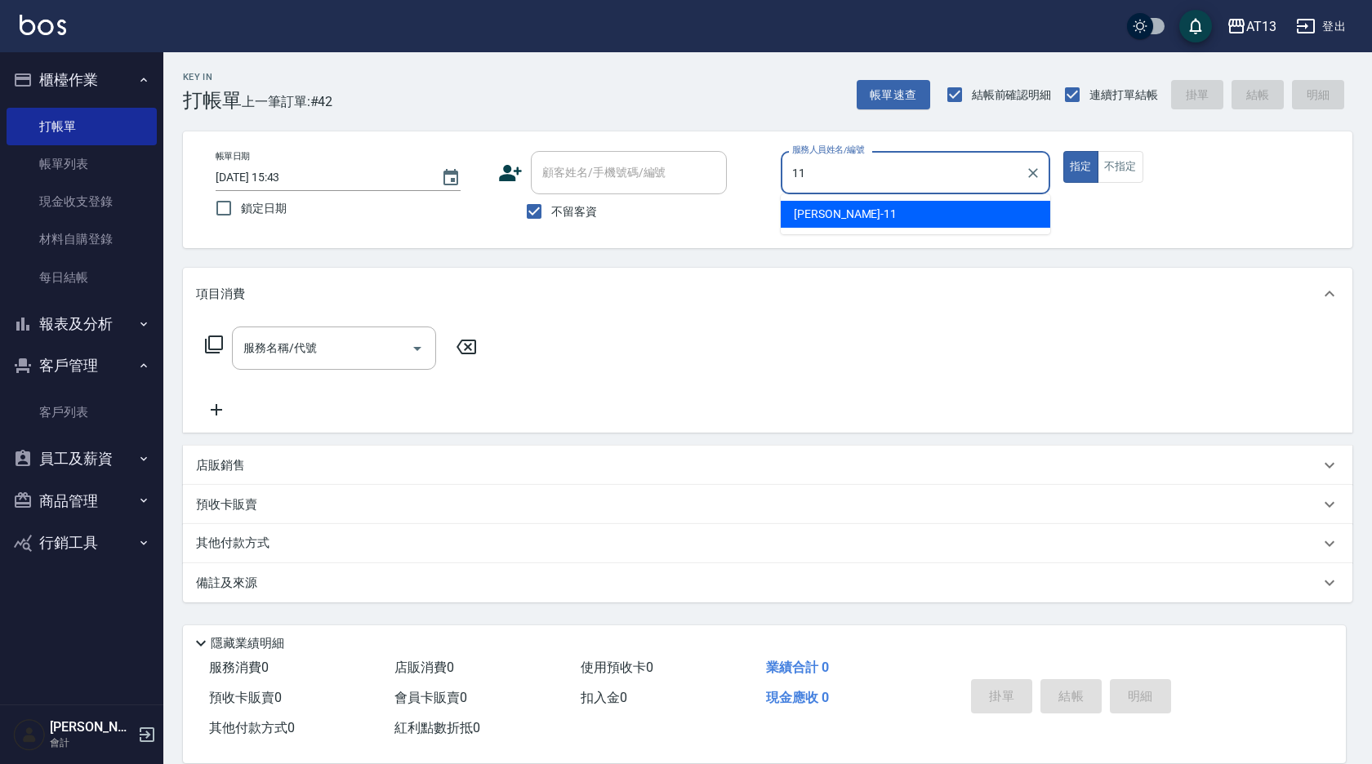
click at [1005, 213] on div "[PERSON_NAME]-11" at bounding box center [916, 214] width 270 height 27
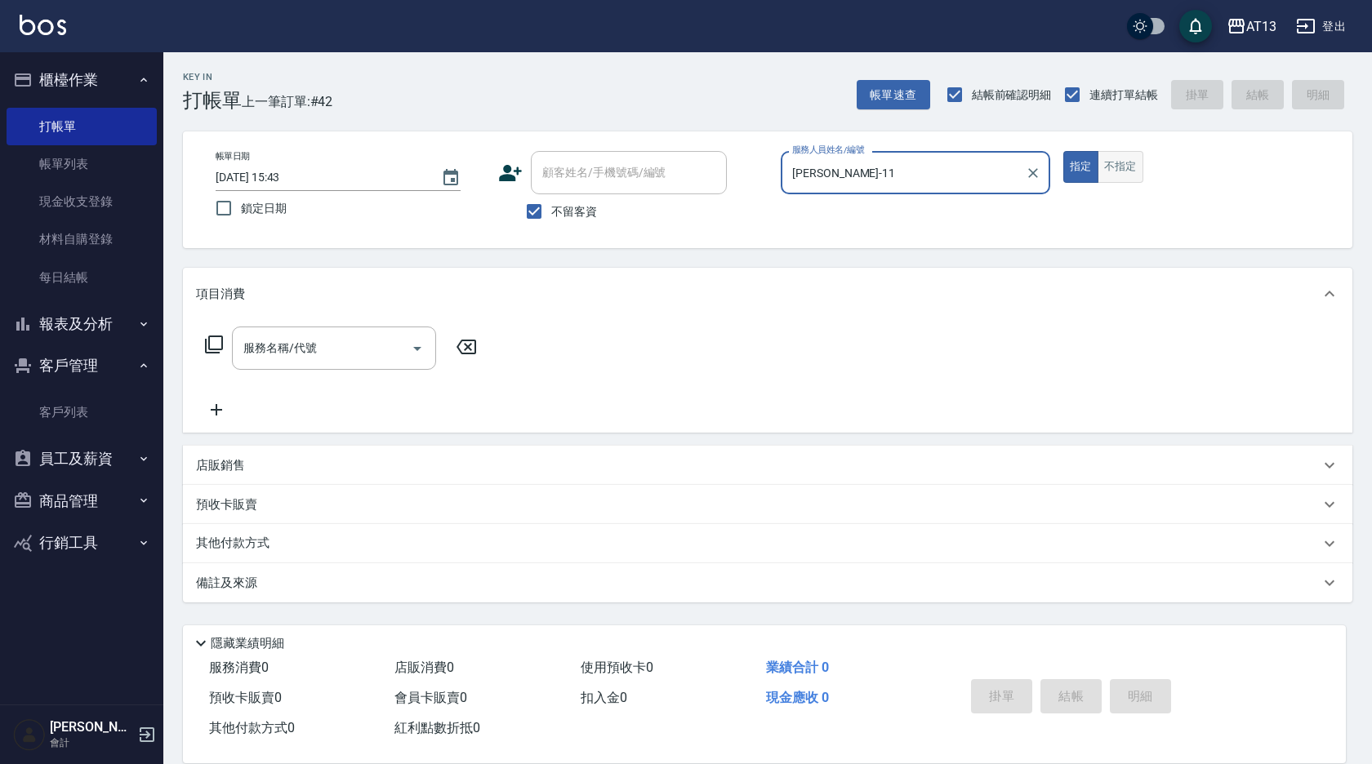
type input "[PERSON_NAME]-11"
click at [1112, 167] on button "不指定" at bounding box center [1121, 167] width 46 height 32
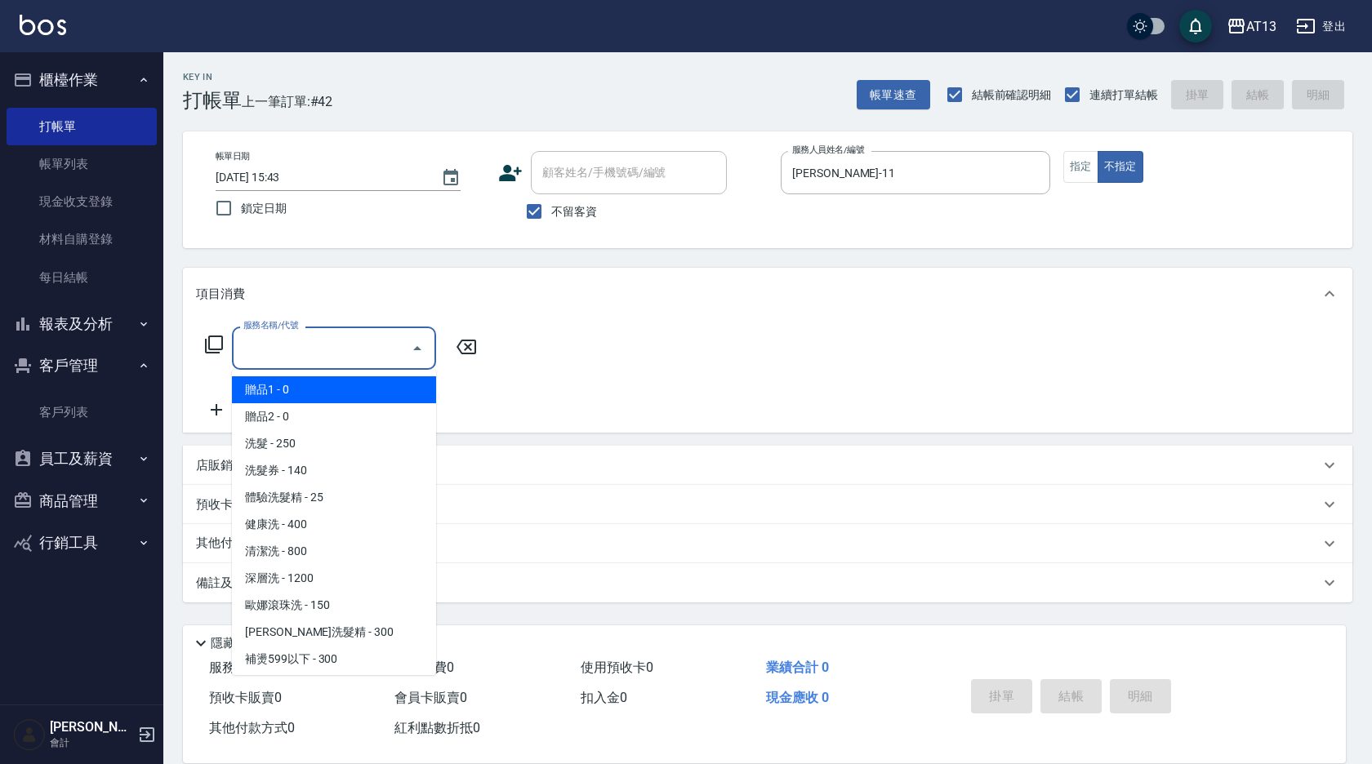
click at [278, 355] on input "服務名稱/代號" at bounding box center [321, 348] width 165 height 29
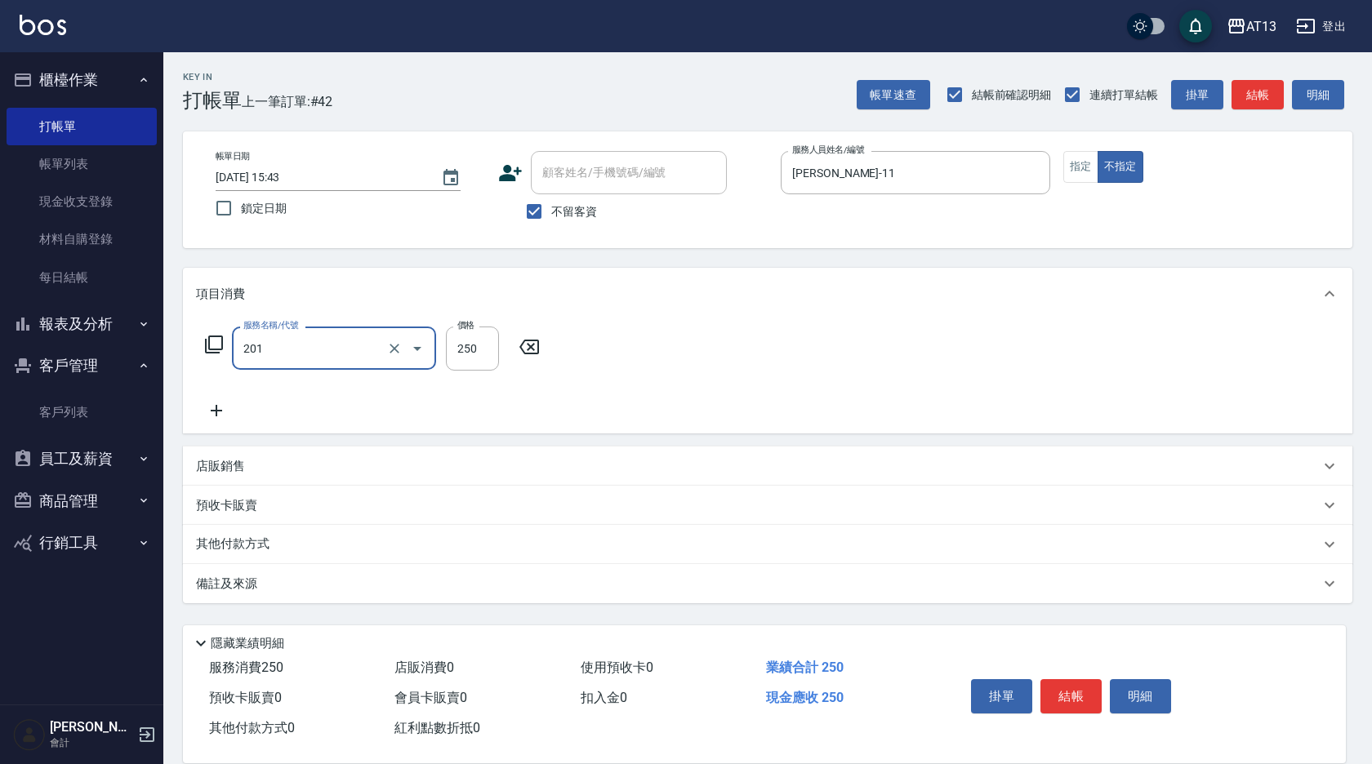
type input "洗髮(201)"
type input "[PERSON_NAME]-11"
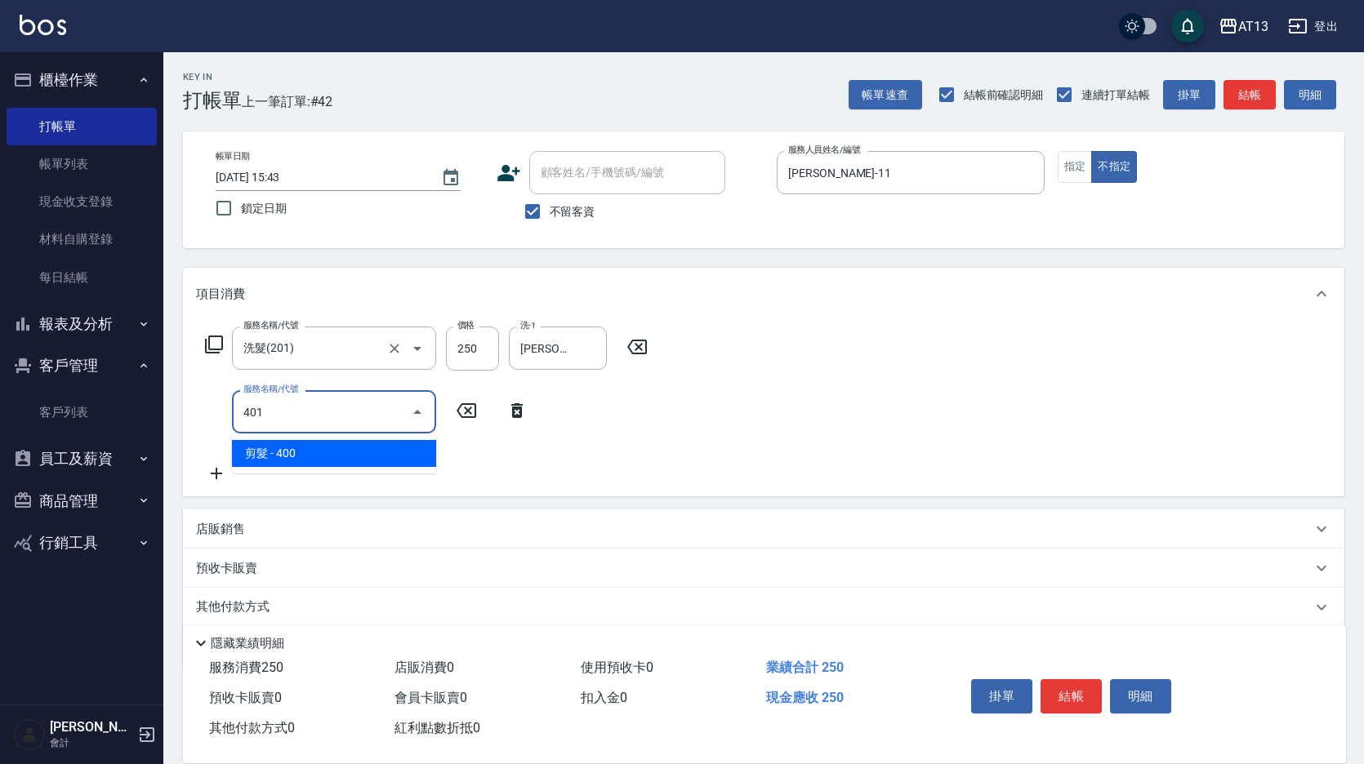
type input "剪髮(401)"
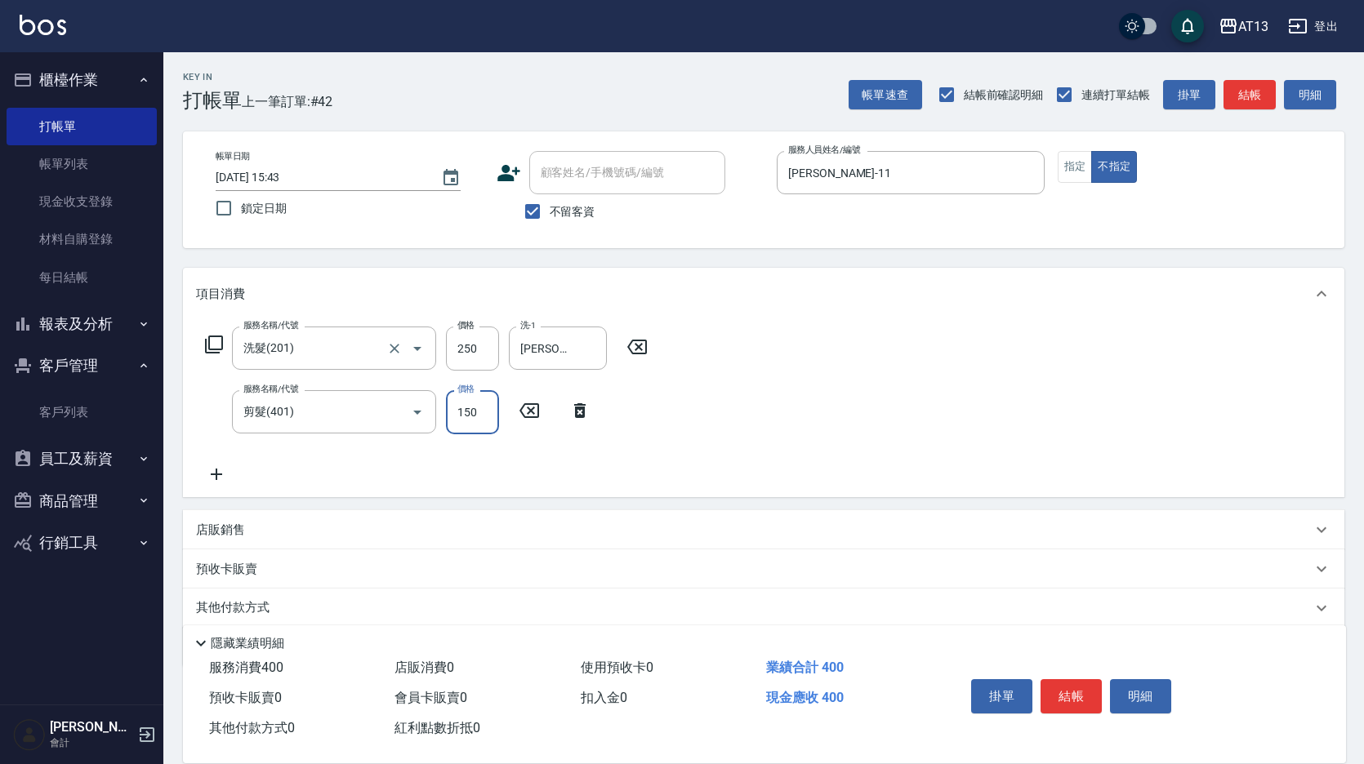
type input "150"
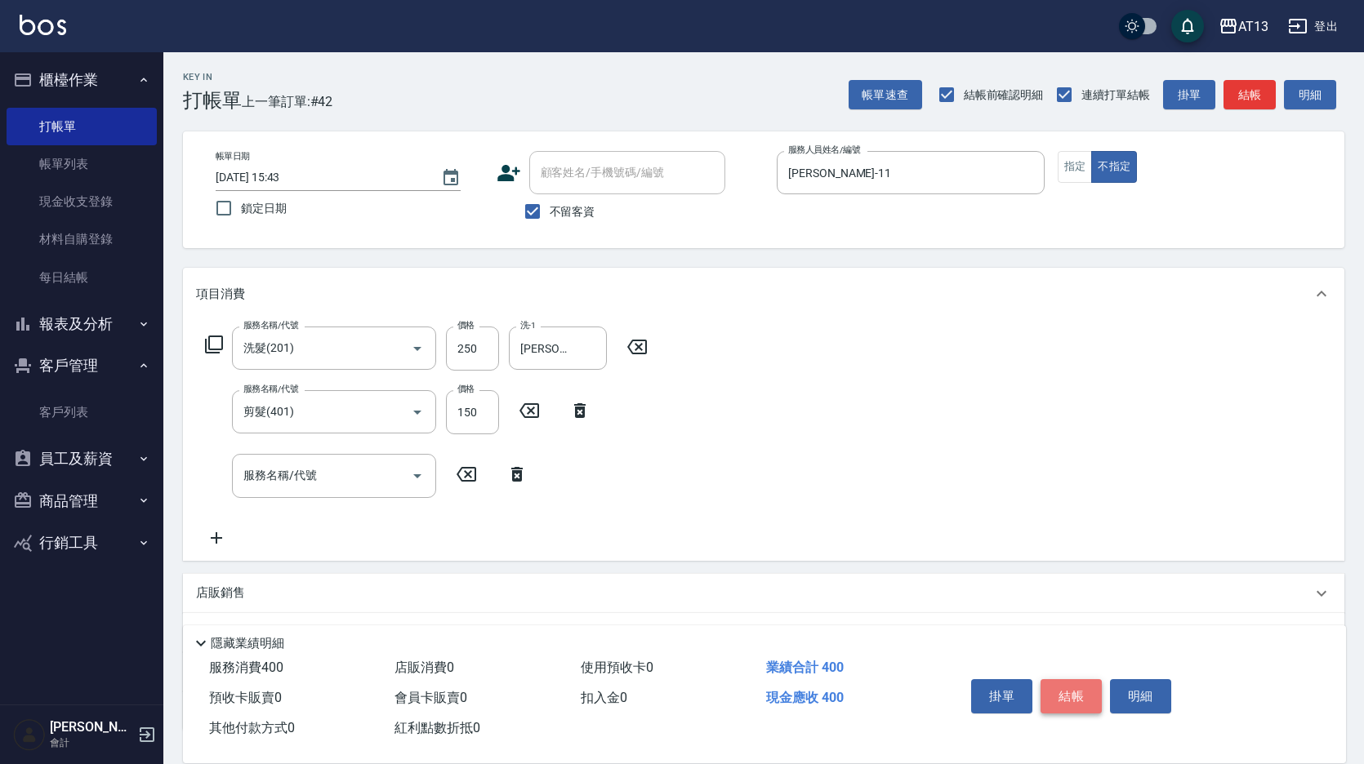
click at [1079, 695] on button "結帳" at bounding box center [1070, 696] width 61 height 34
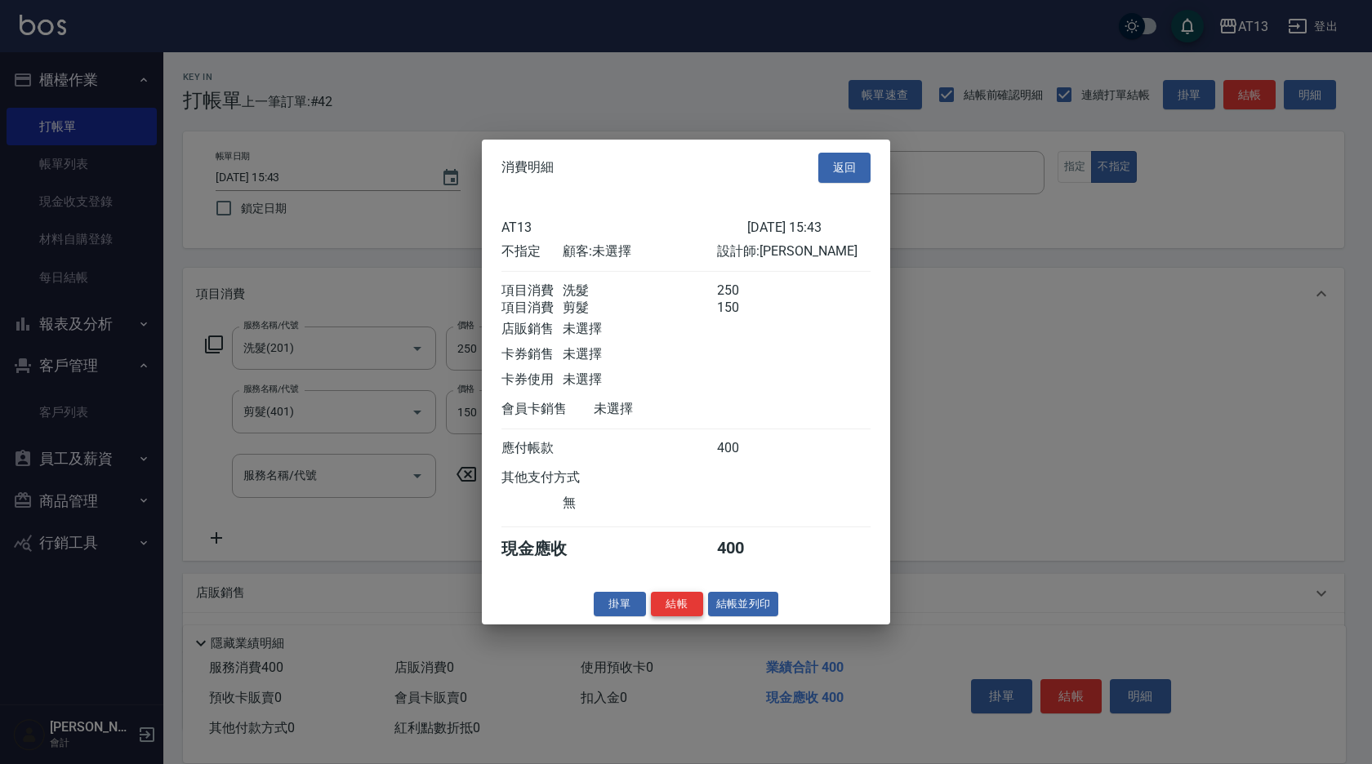
click at [662, 617] on button "結帳" at bounding box center [677, 603] width 52 height 25
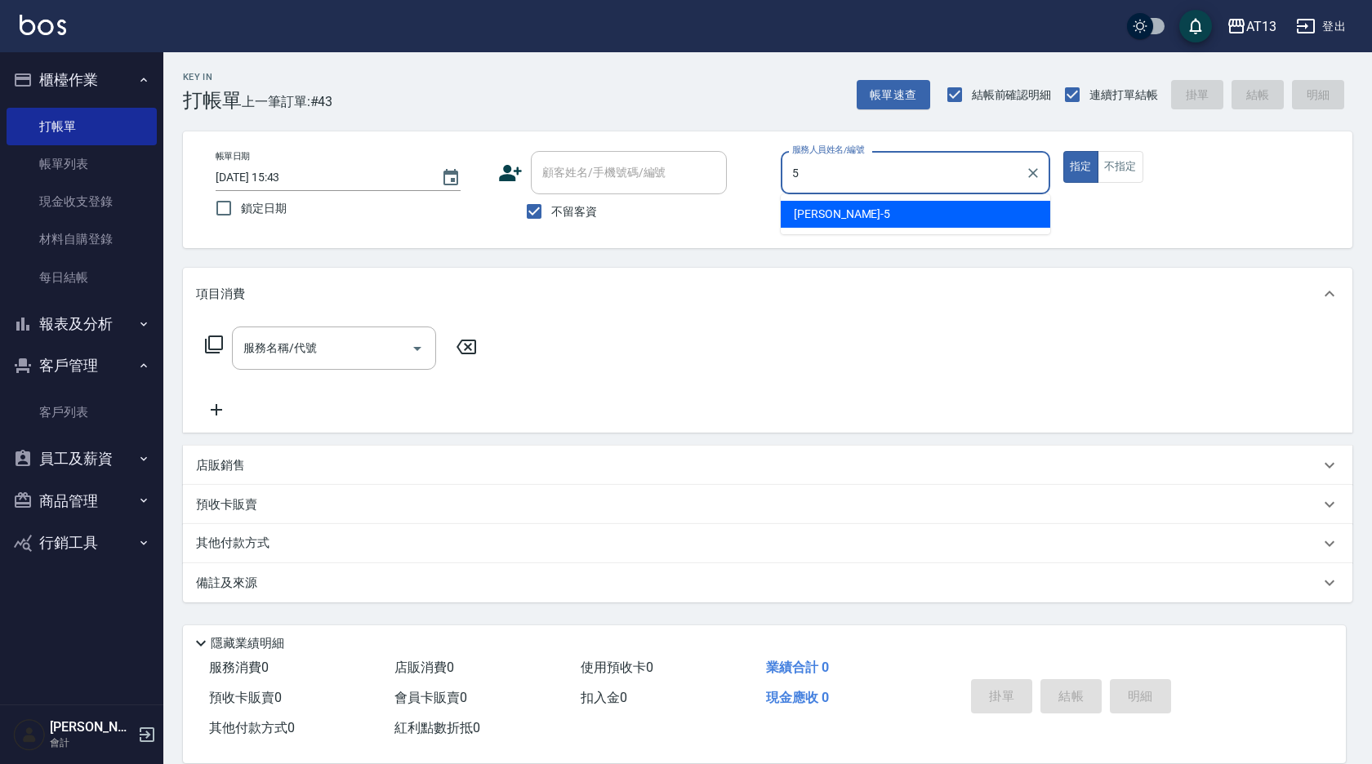
drag, startPoint x: 962, startPoint y: 211, endPoint x: 1042, endPoint y: 212, distance: 80.0
click at [960, 212] on div "[PERSON_NAME] -5" at bounding box center [916, 214] width 270 height 27
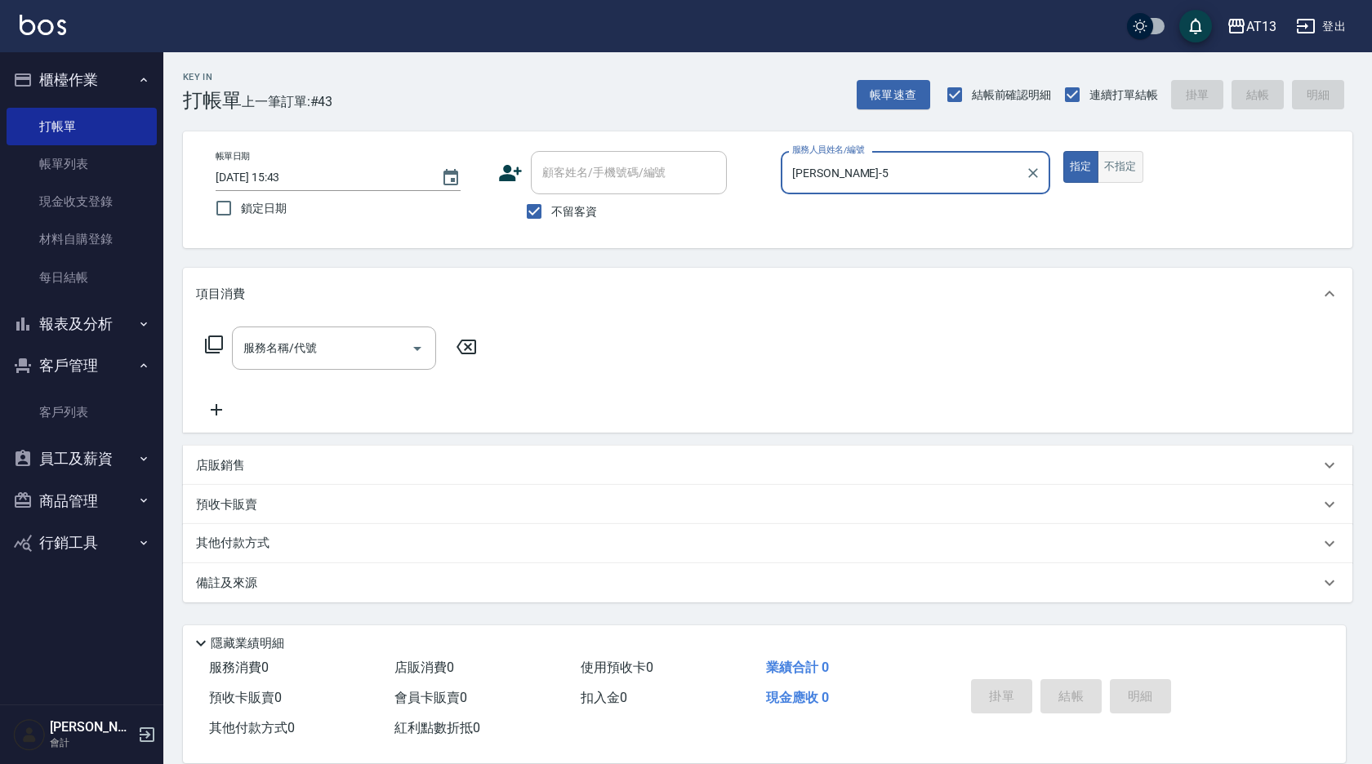
type input "[PERSON_NAME]-5"
click at [1107, 166] on button "不指定" at bounding box center [1121, 167] width 46 height 32
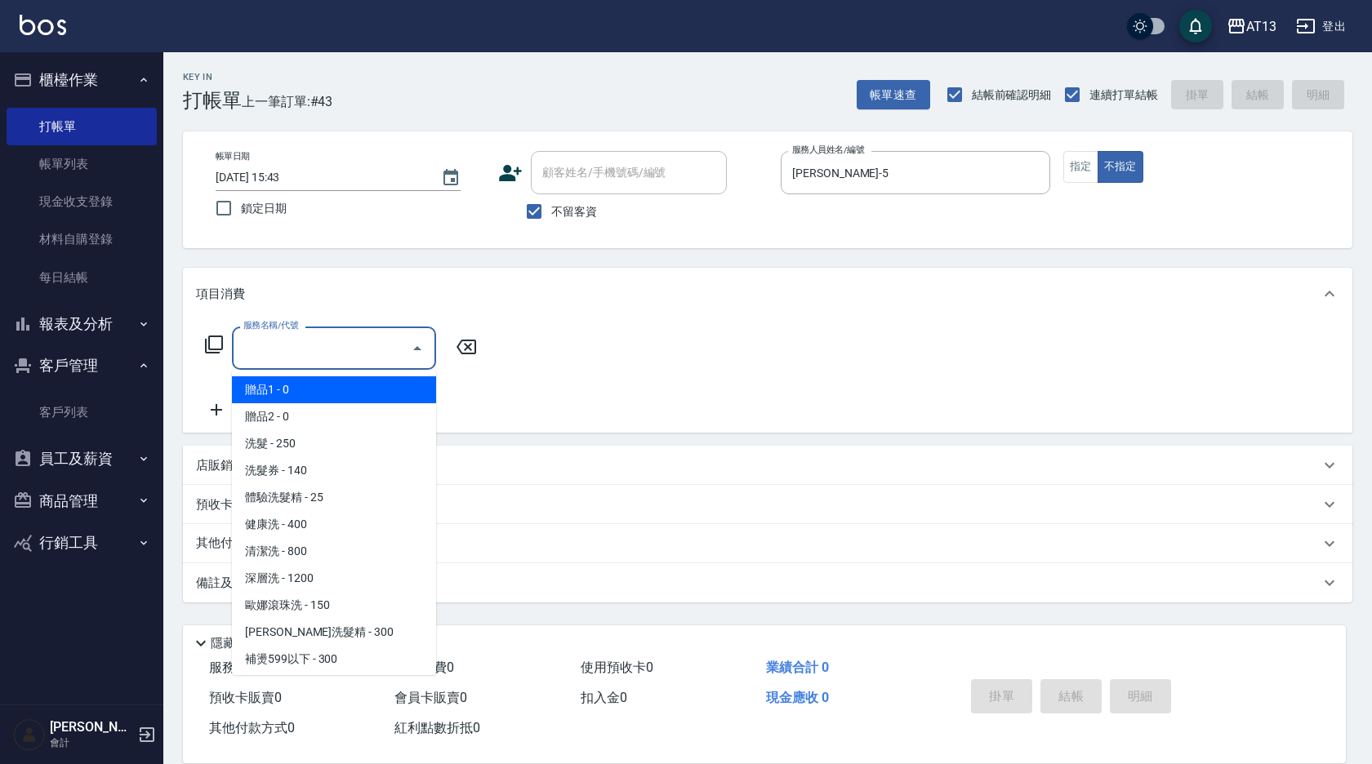
click at [247, 345] on input "服務名稱/代號" at bounding box center [321, 348] width 165 height 29
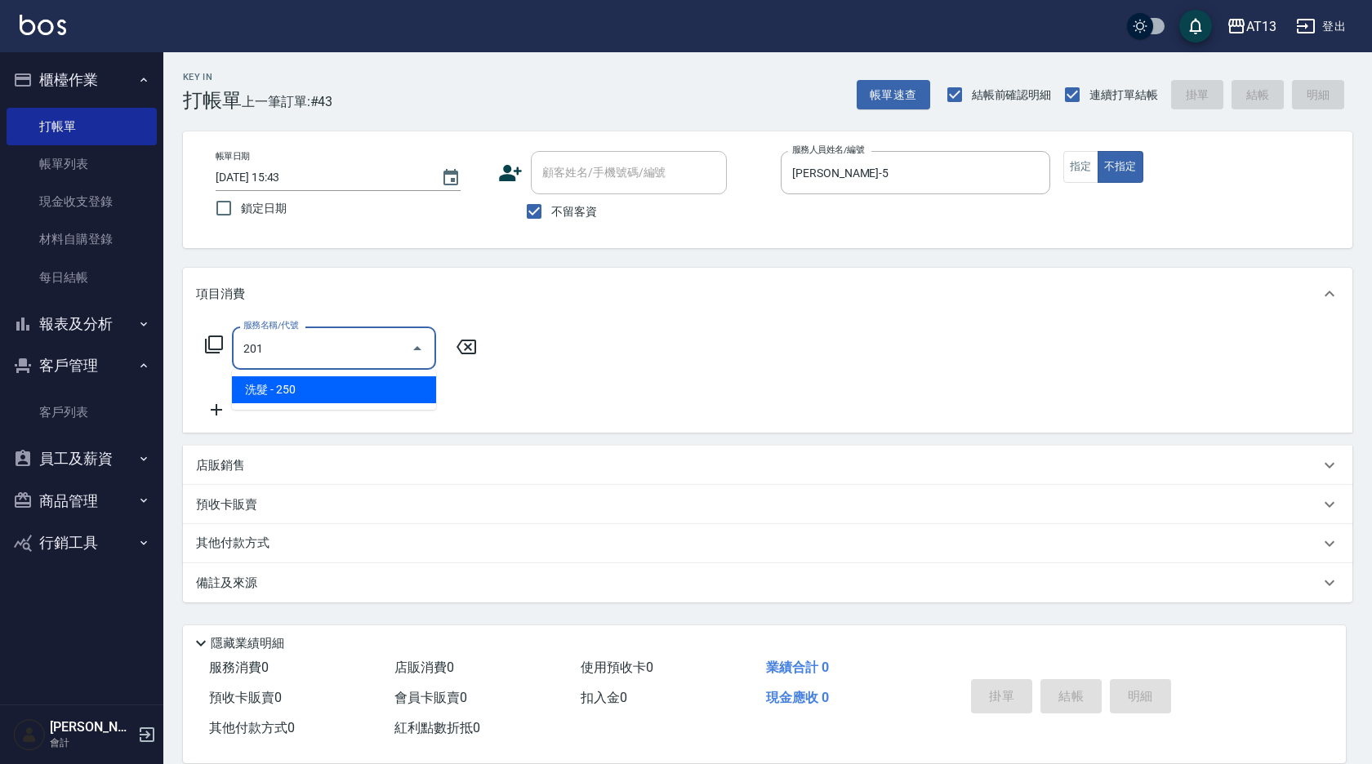
type input "洗髮(201)"
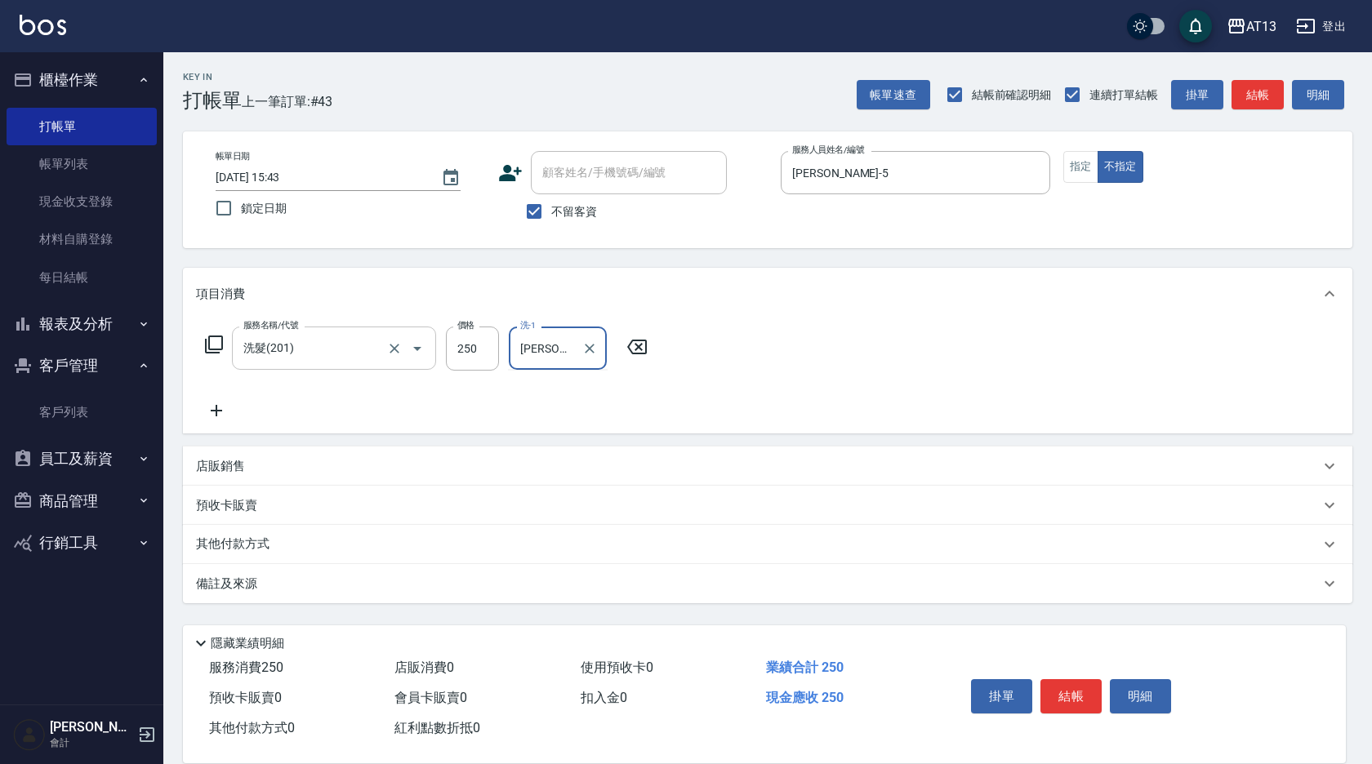
type input "[PERSON_NAME]-5"
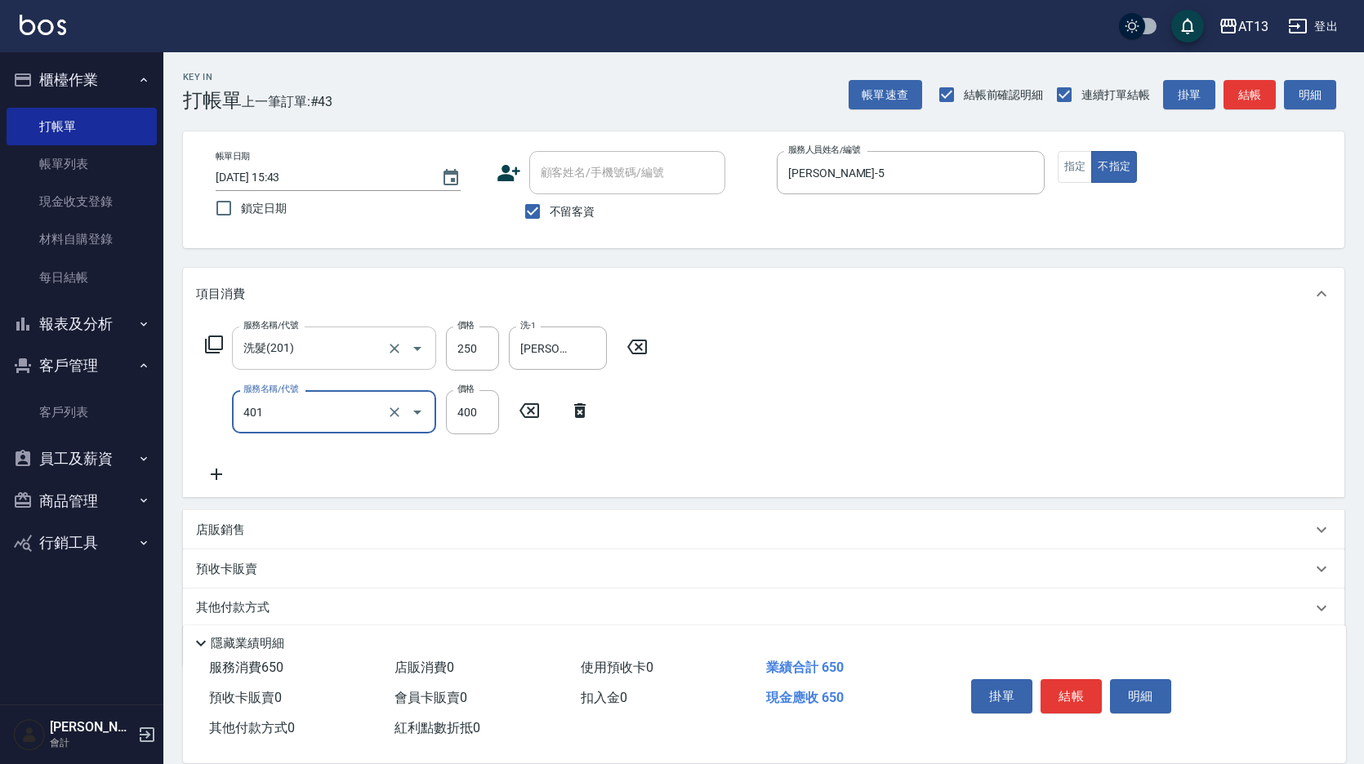
type input "剪髮(401)"
type input "150"
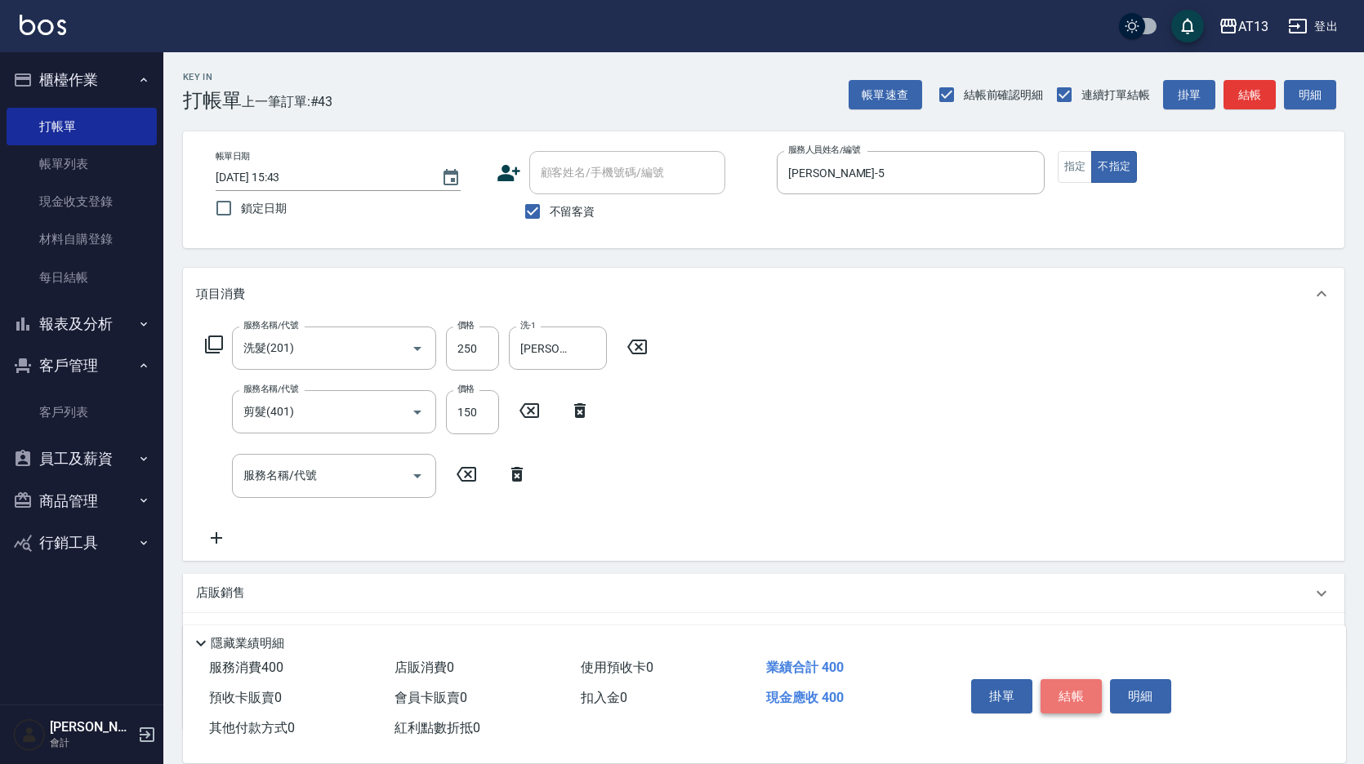
click at [1063, 684] on button "結帳" at bounding box center [1070, 696] width 61 height 34
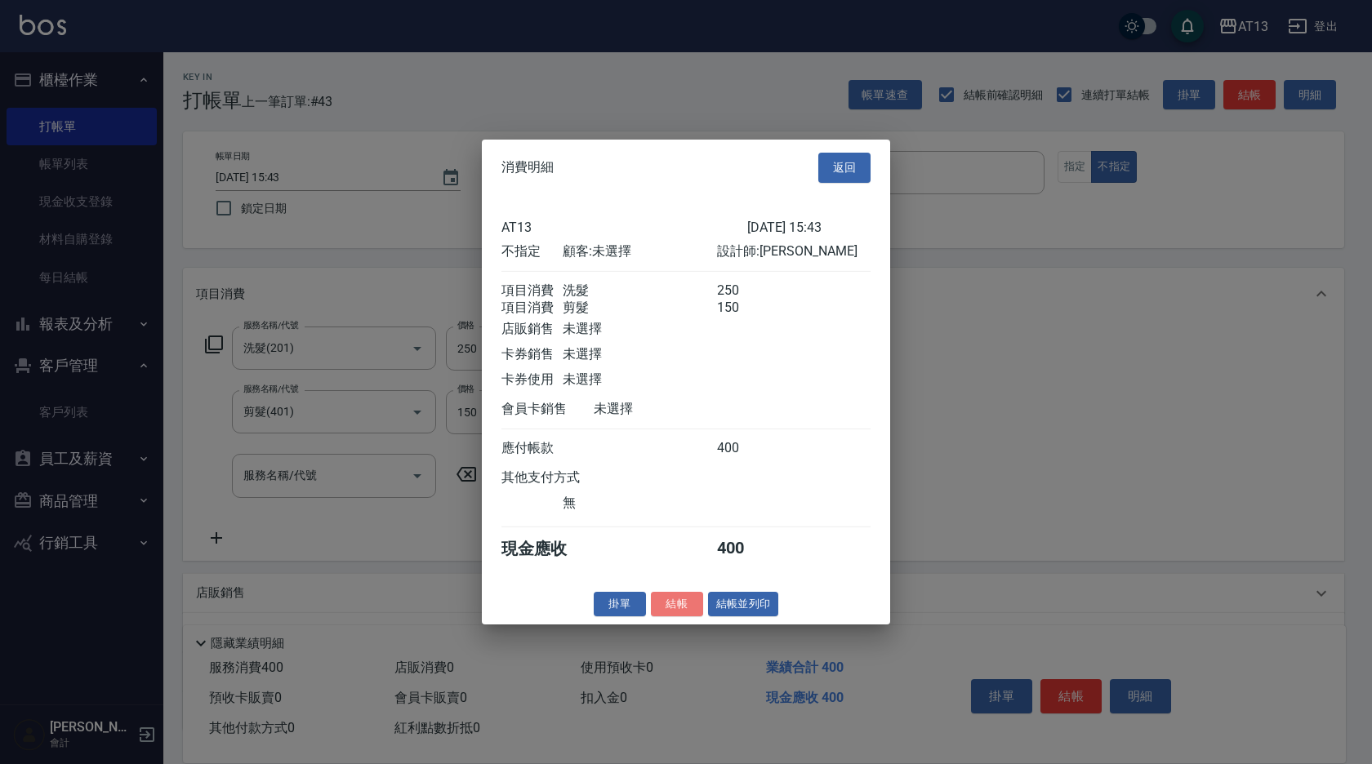
click at [691, 608] on button "結帳" at bounding box center [677, 603] width 52 height 25
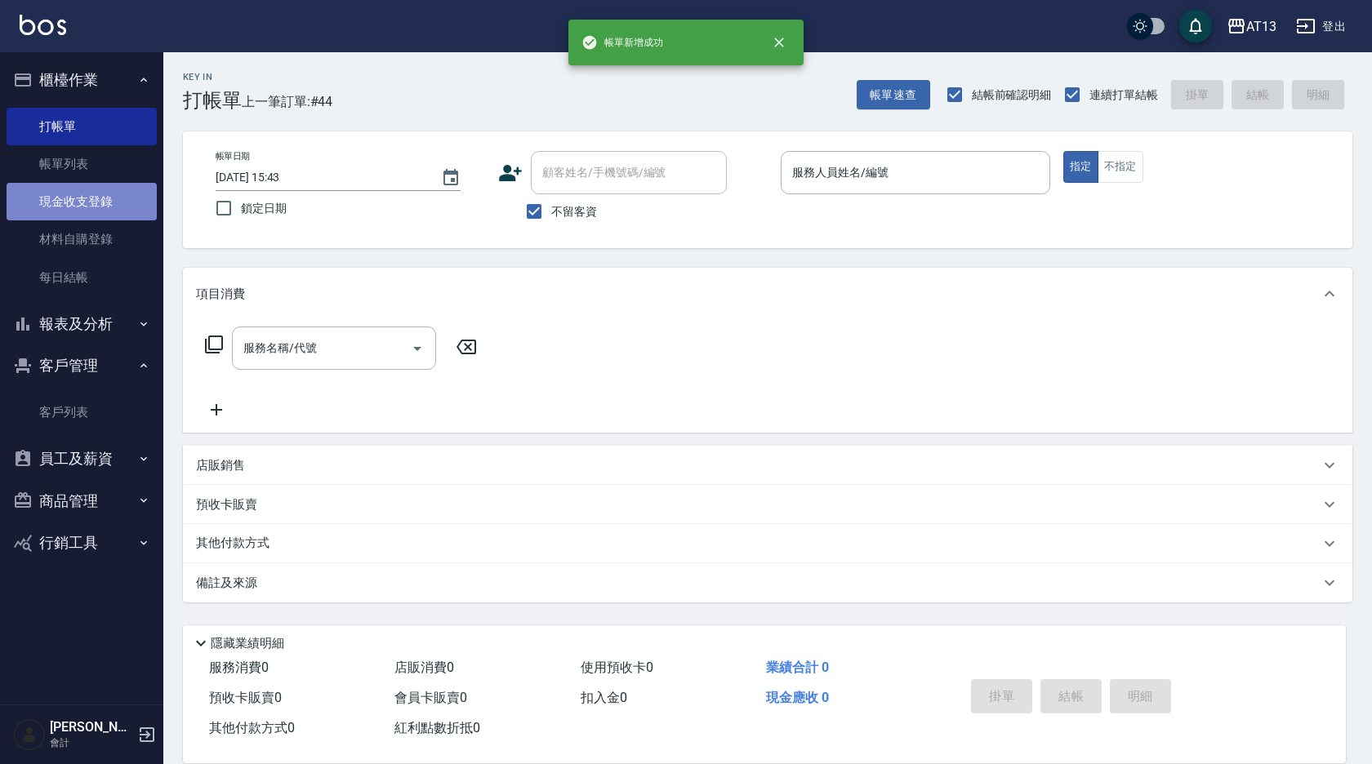
click at [60, 203] on link "現金收支登錄" at bounding box center [82, 202] width 150 height 38
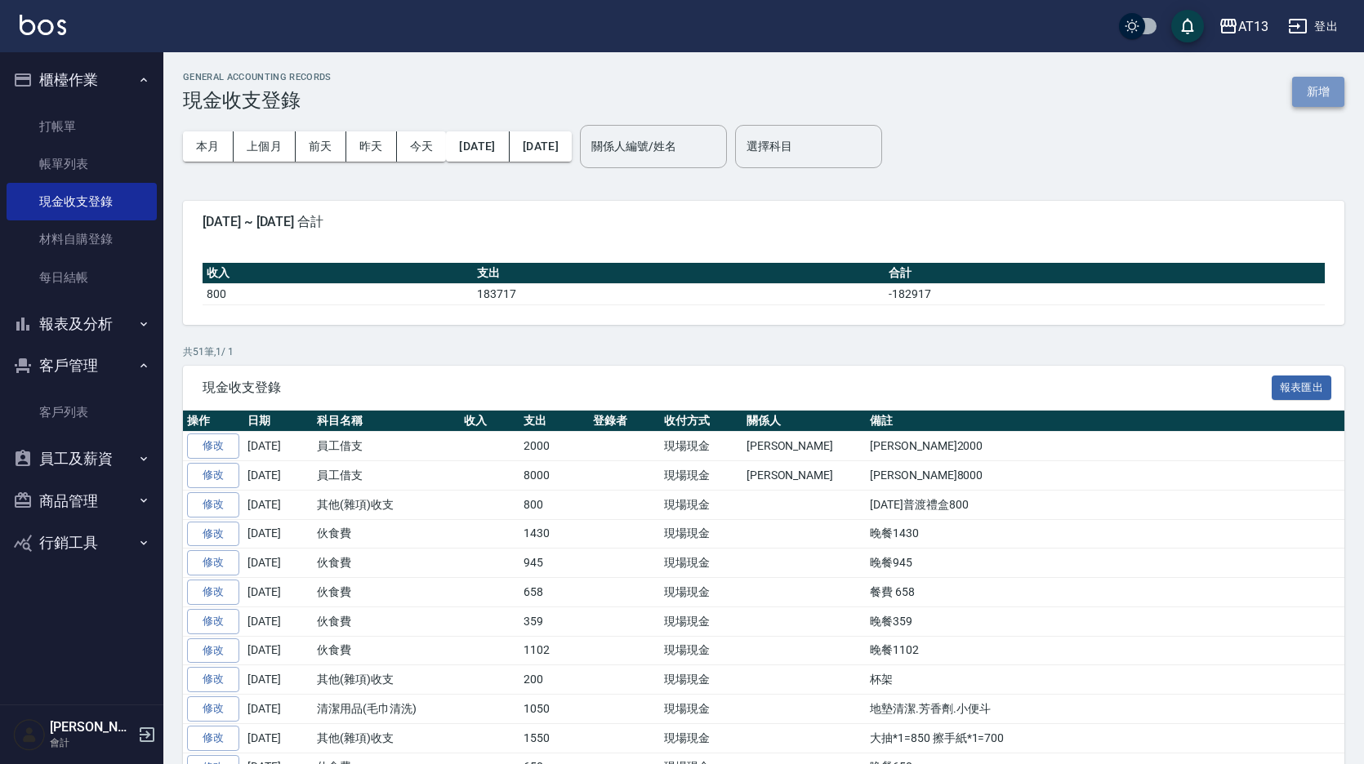
click at [1303, 100] on button "新增" at bounding box center [1318, 92] width 52 height 30
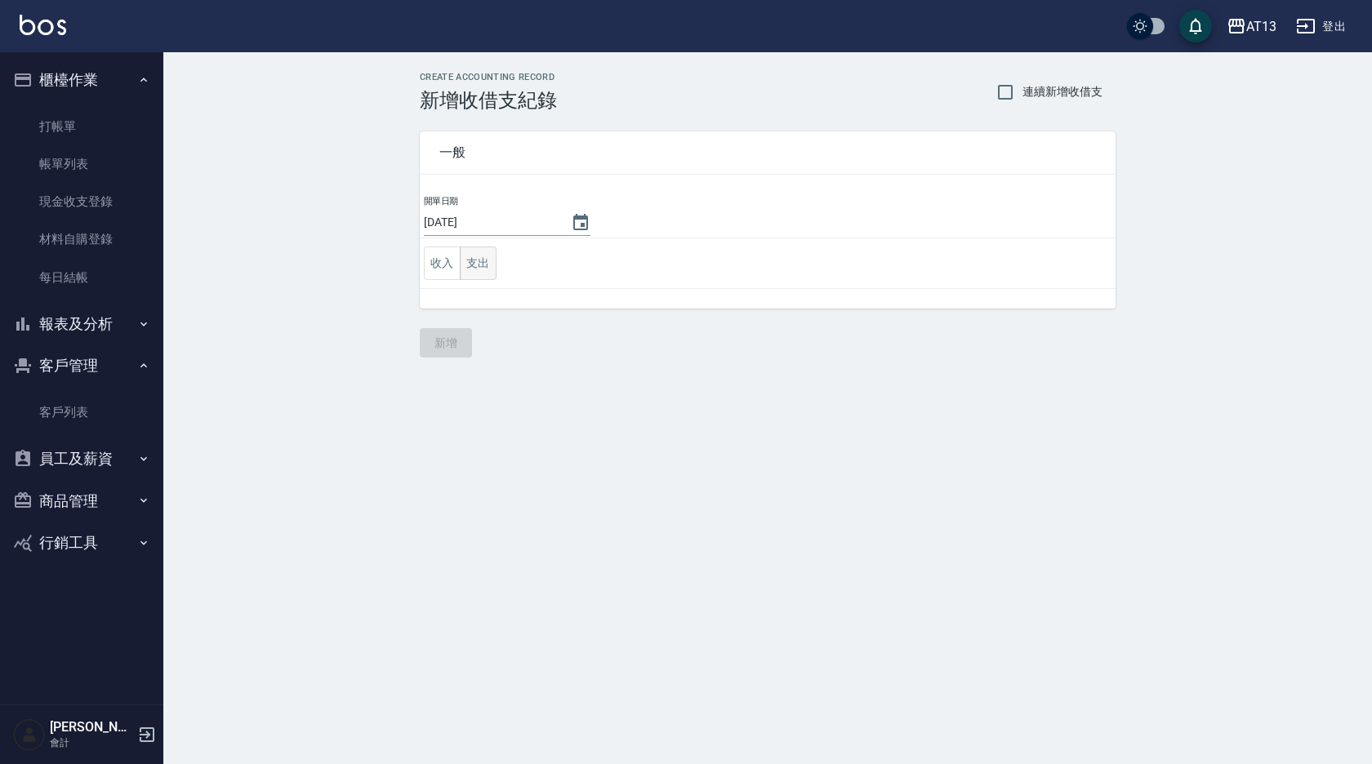
click at [463, 266] on button "支出" at bounding box center [478, 263] width 37 height 33
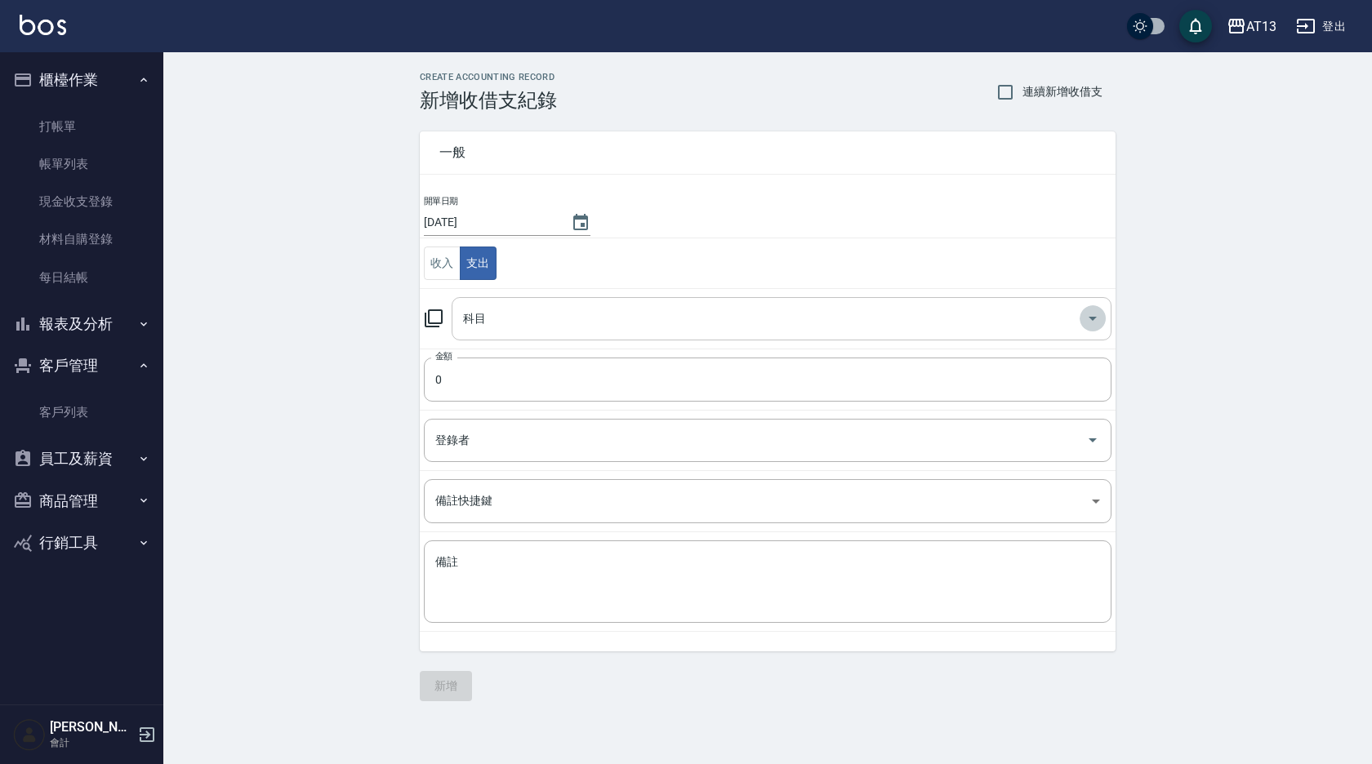
click at [1094, 322] on icon "Open" at bounding box center [1093, 319] width 20 height 20
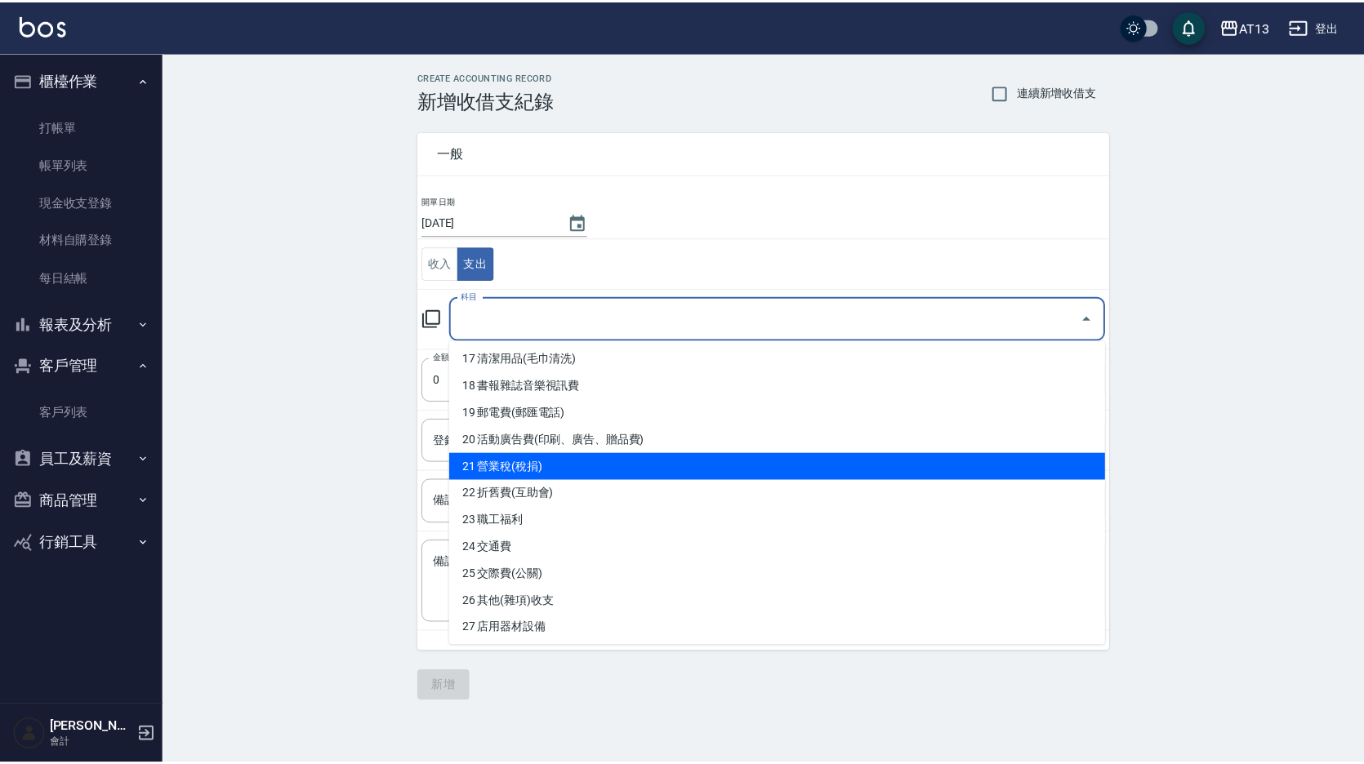
scroll to position [572, 0]
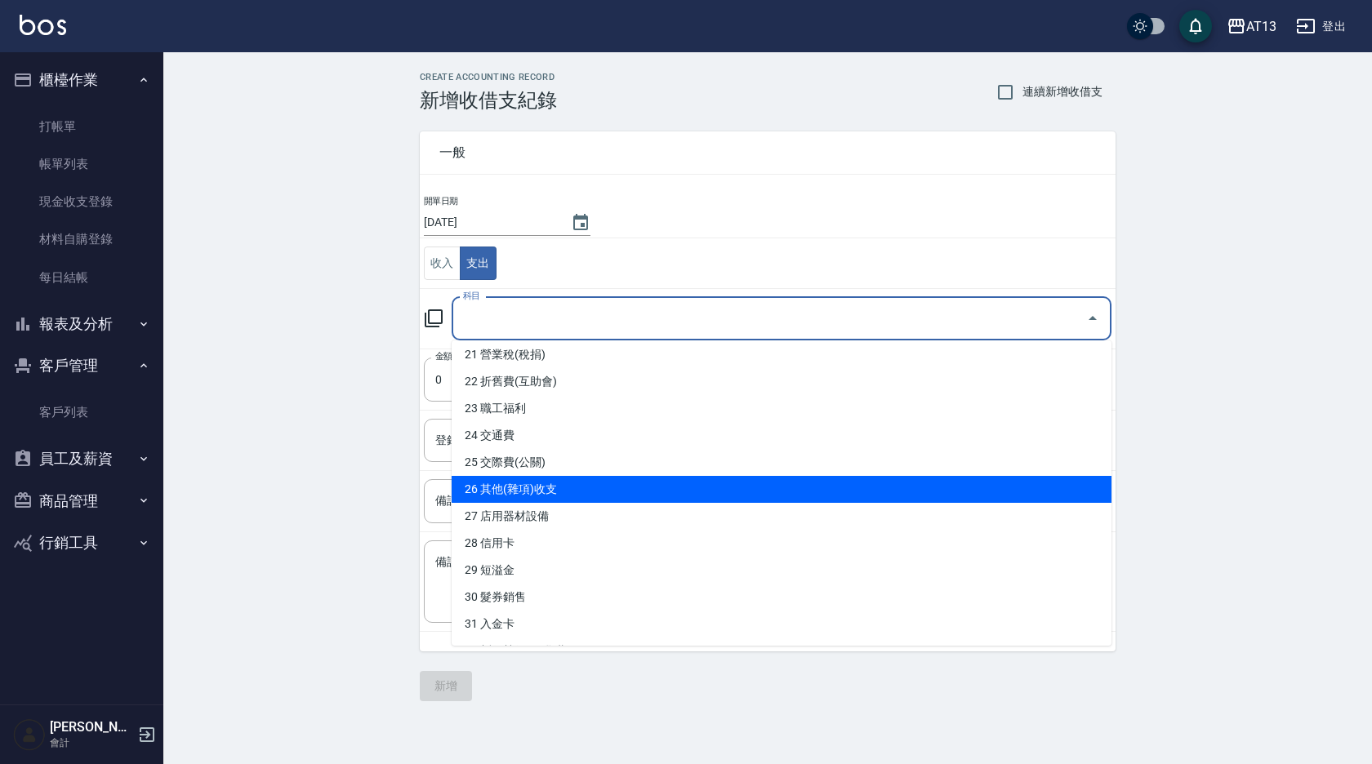
click at [589, 493] on li "26 其他(雜項)收支" at bounding box center [782, 489] width 660 height 27
type input "26 其他(雜項)收支"
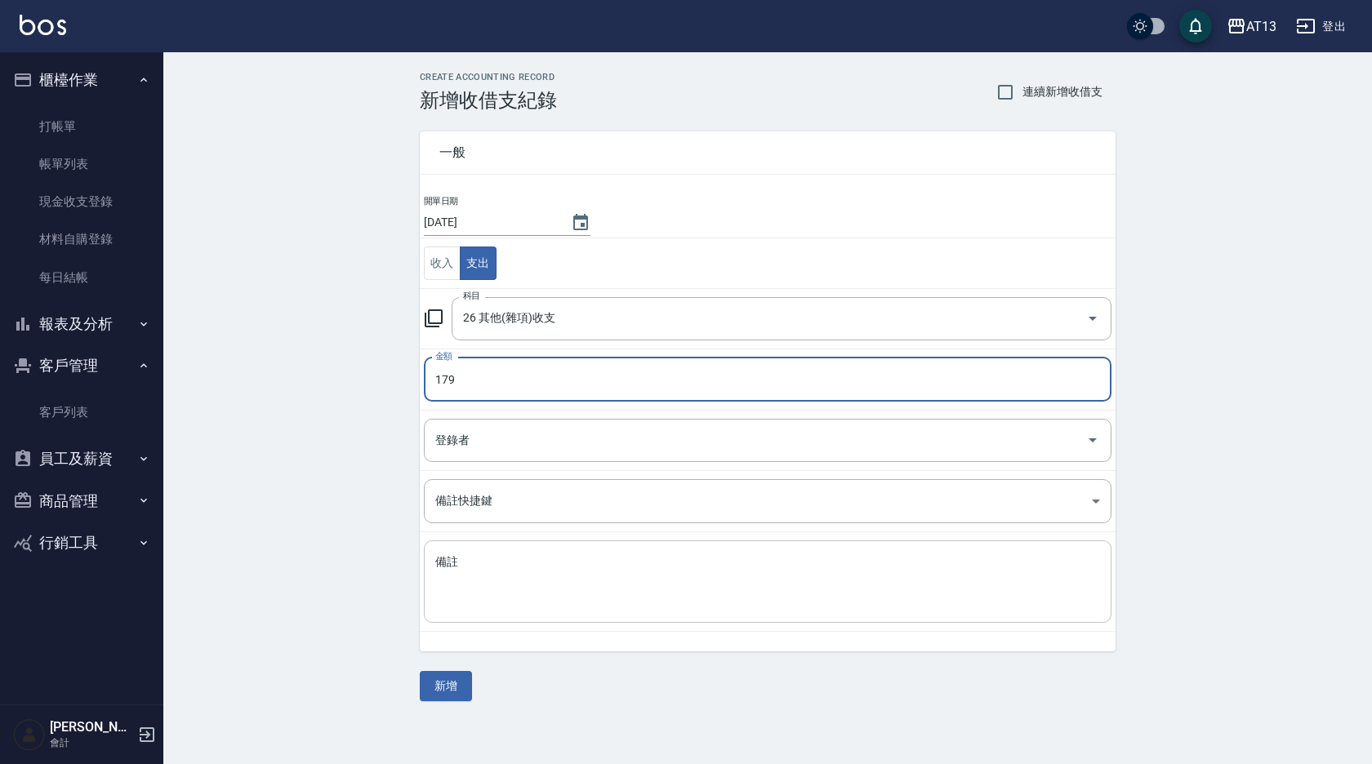
type input "179"
click at [615, 601] on textarea "備註" at bounding box center [767, 583] width 665 height 56
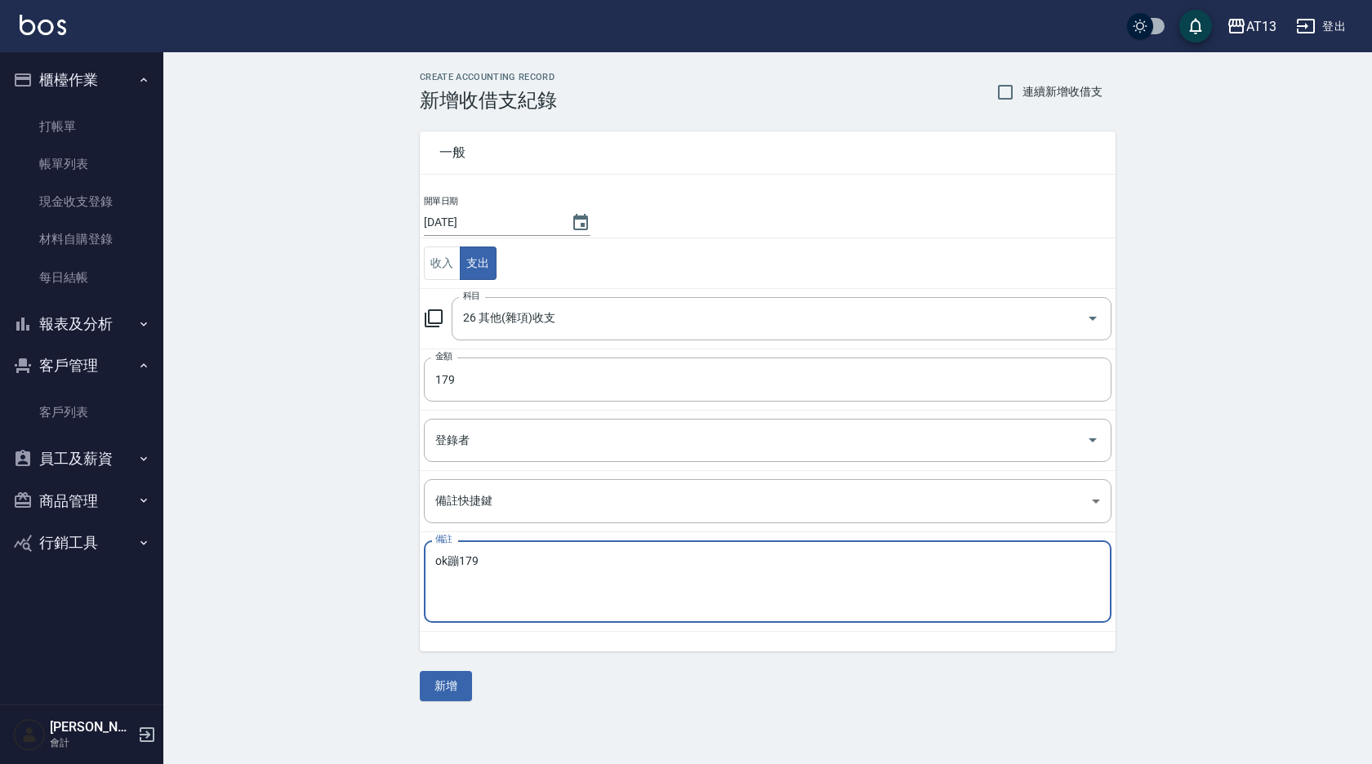
drag, startPoint x: 617, startPoint y: 601, endPoint x: 634, endPoint y: 635, distance: 37.3
click at [632, 635] on div "開單日期 [DATE] 收入 支出 科目 26 其他(雜項)收支 科目 金額 179 金額 登錄者 登錄者 備註快捷鍵 ​ 備註快捷鍵 備註 ok蹦179 x…" at bounding box center [768, 422] width 696 height 457
type textarea "ok蹦179"
click at [436, 690] on button "新增" at bounding box center [446, 686] width 52 height 30
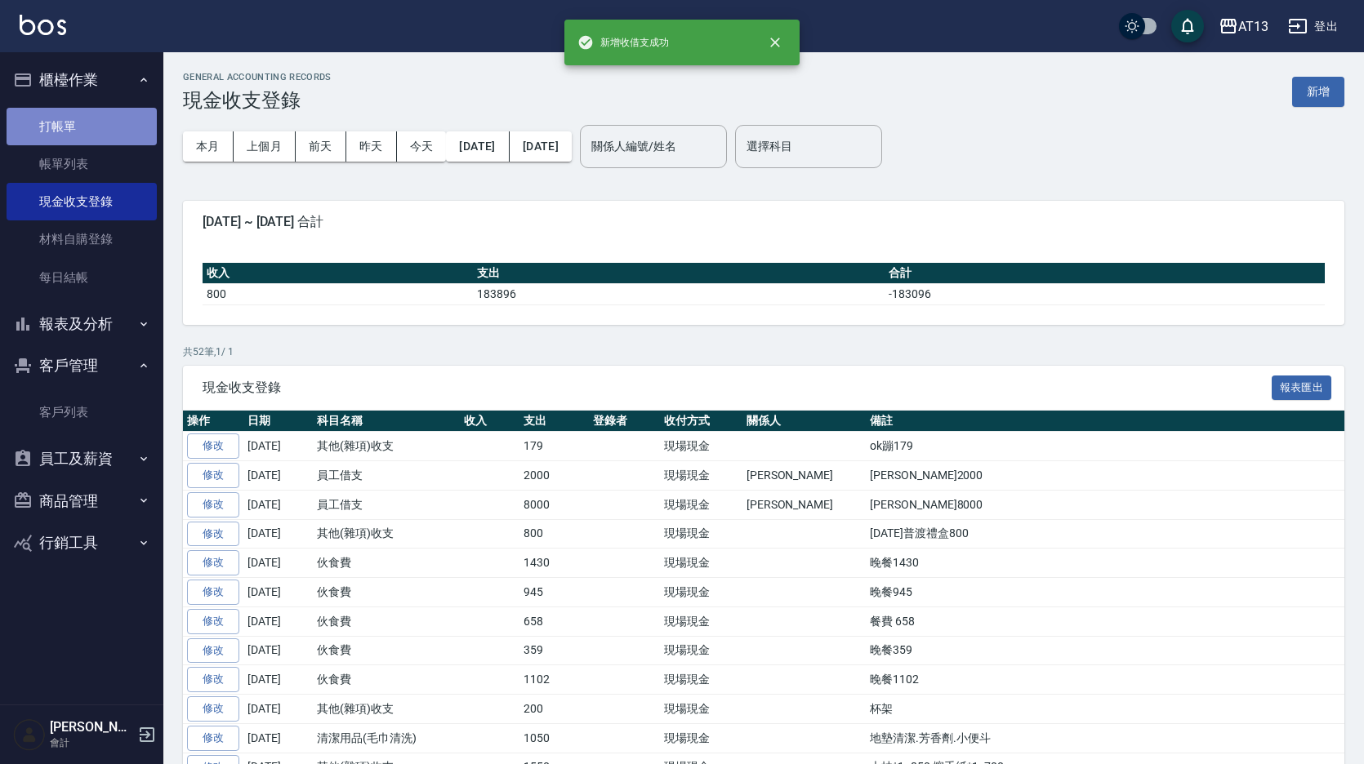
click at [25, 128] on link "打帳單" at bounding box center [82, 127] width 150 height 38
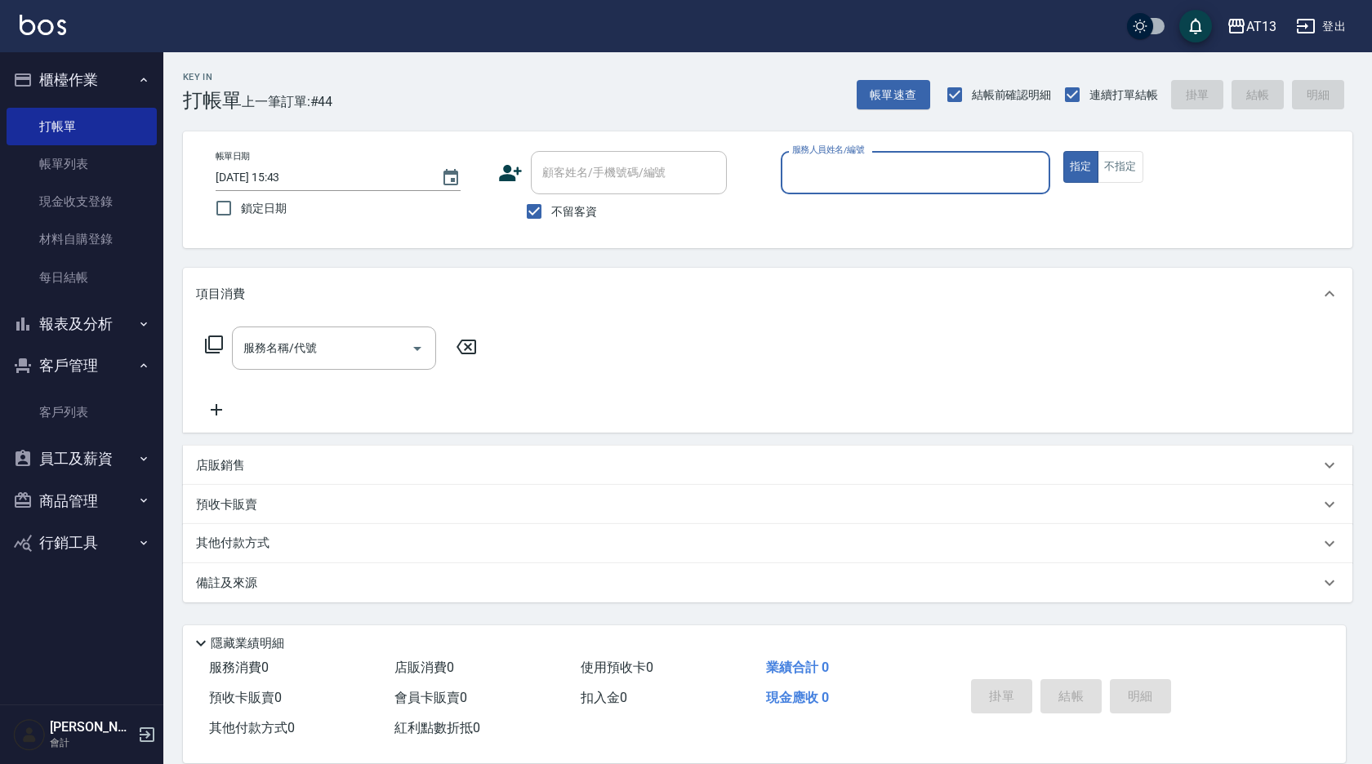
click at [368, 142] on div "帳單日期 [DATE] 15:43 鎖定日期 顧客姓名/手機號碼/編號 顧客姓名/手機號碼/編號 不留客資 服務人員姓名/編號 服務人員姓名/編號 指定 不指定" at bounding box center [767, 189] width 1169 height 117
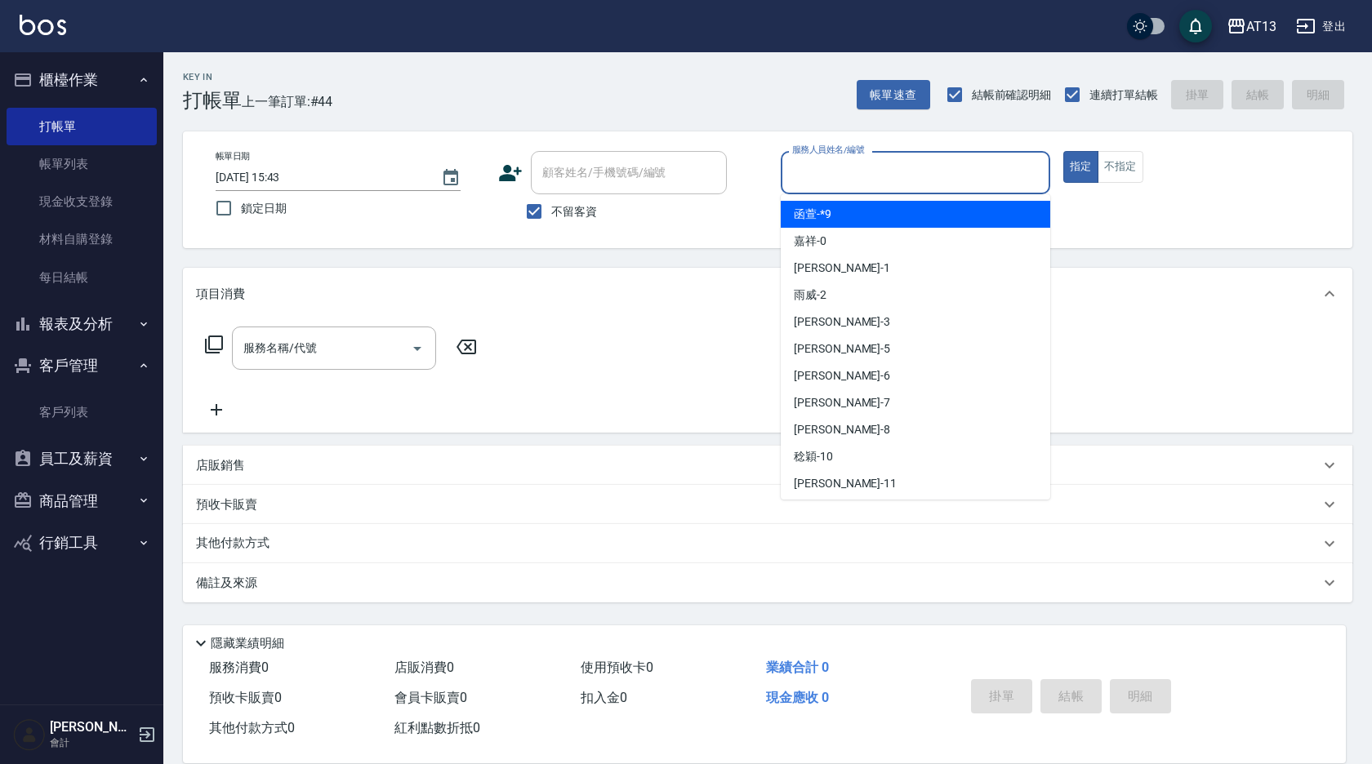
click at [835, 174] on input "服務人員姓名/編號" at bounding box center [915, 172] width 255 height 29
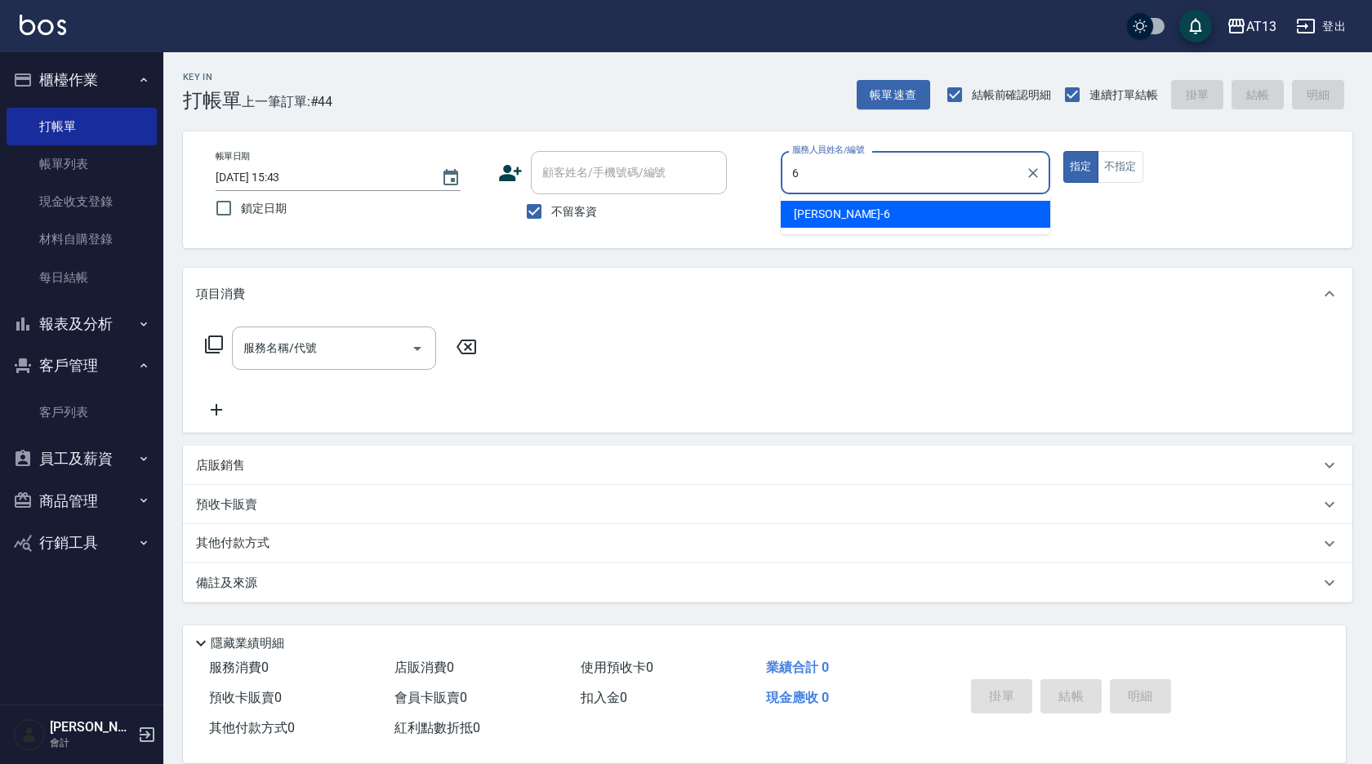
click at [926, 216] on div "[PERSON_NAME] -6" at bounding box center [916, 214] width 270 height 27
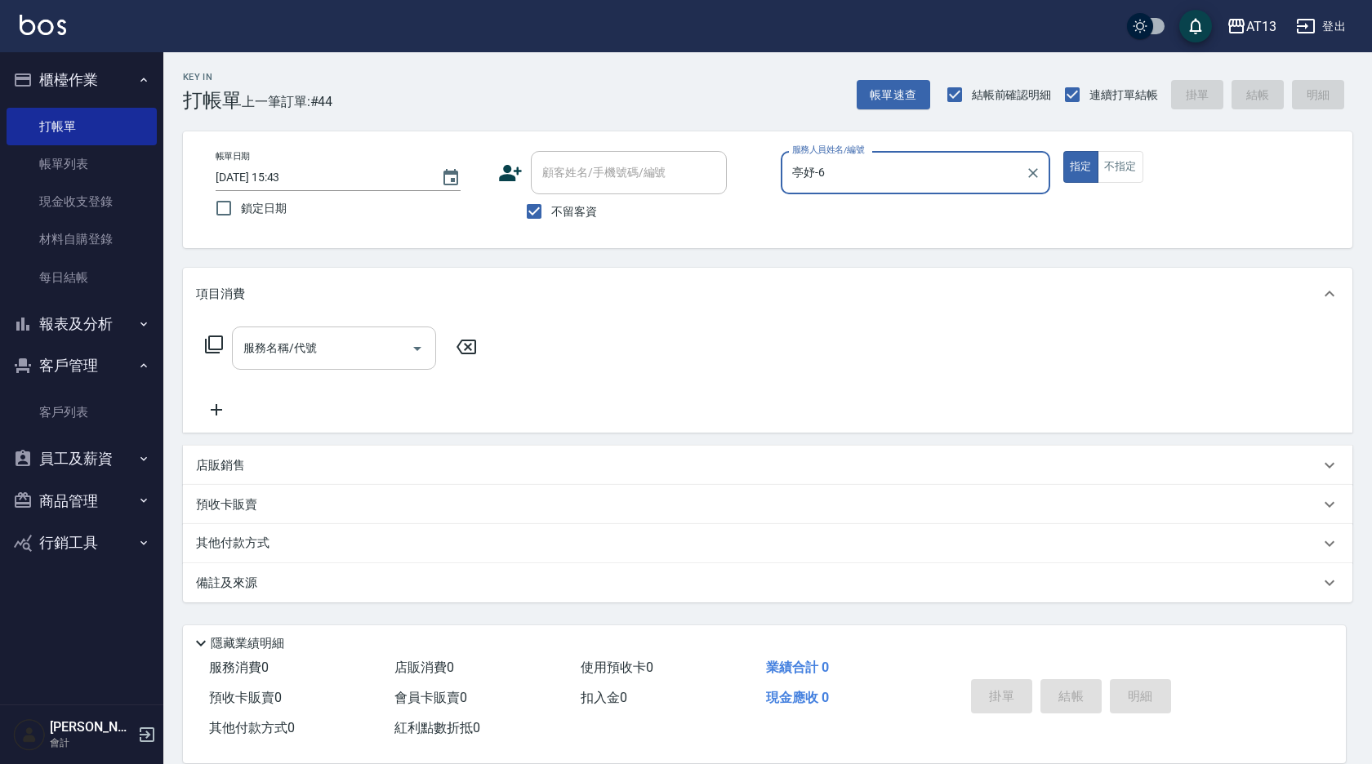
type input "亭妤-6"
click at [340, 346] on input "服務名稱/代號" at bounding box center [321, 348] width 165 height 29
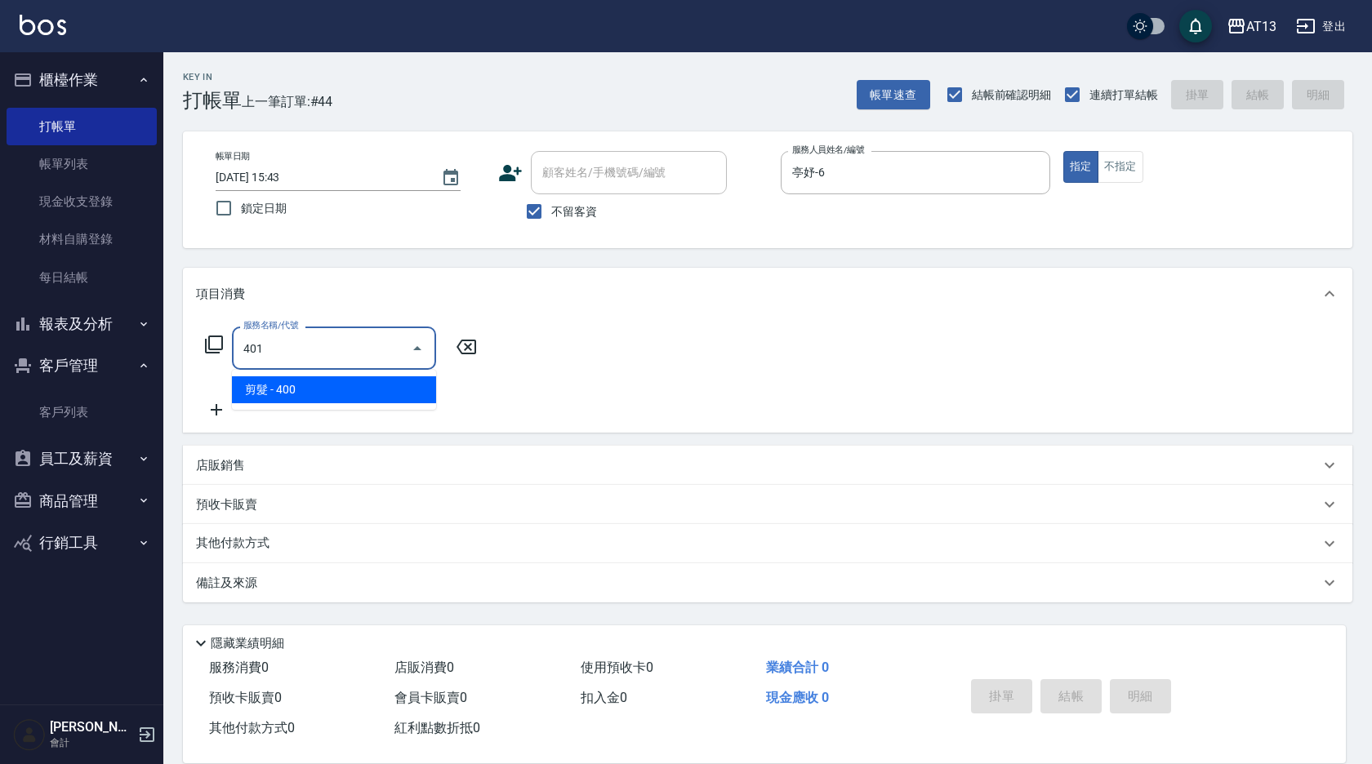
type input "剪髮(401)"
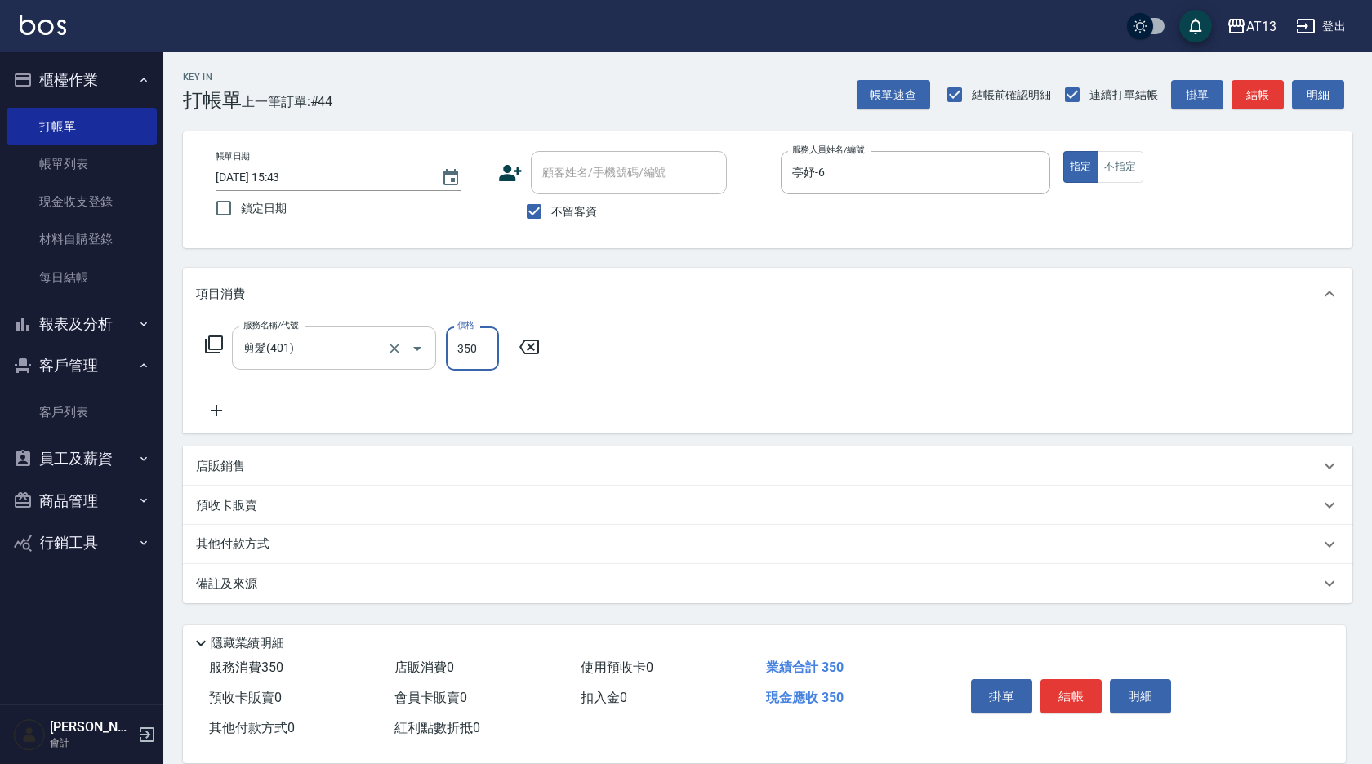
type input "350"
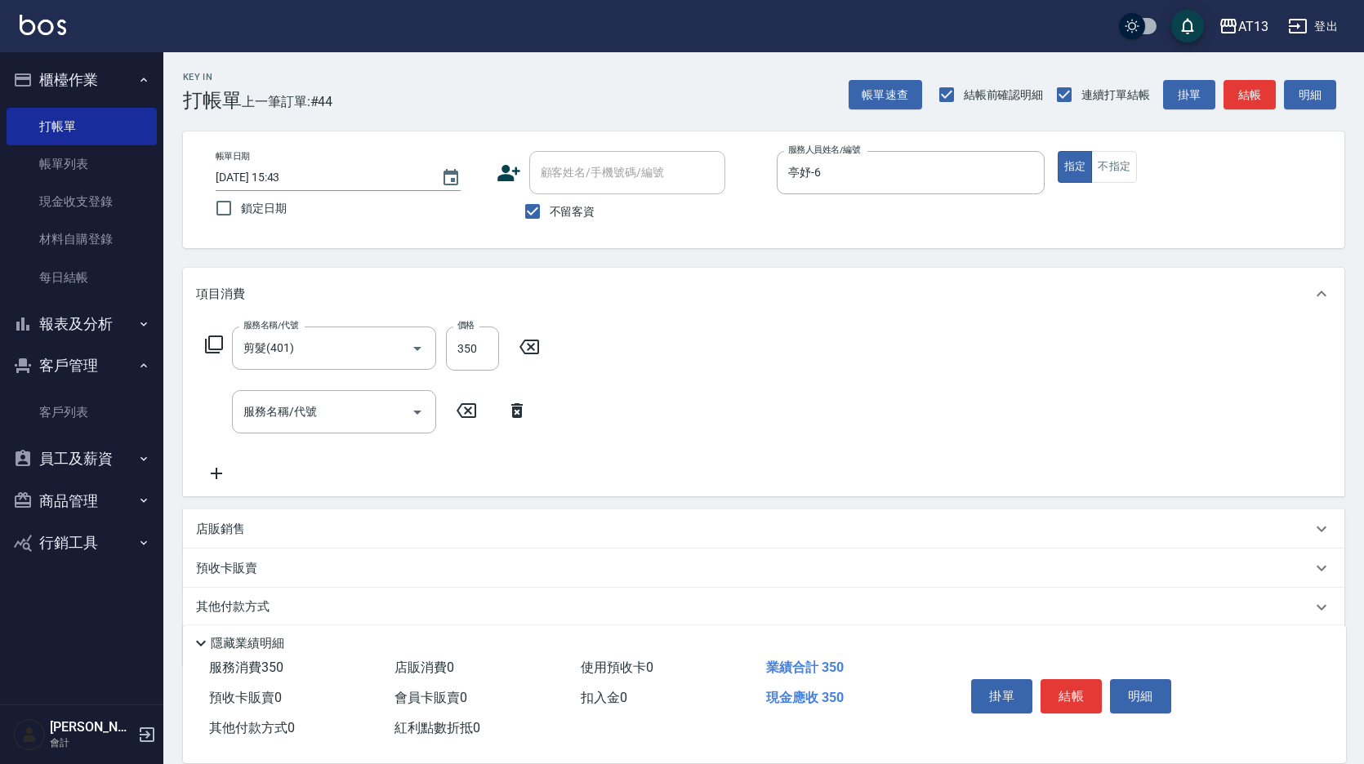
click at [240, 535] on p "店販銷售" at bounding box center [220, 529] width 49 height 17
type input "0"
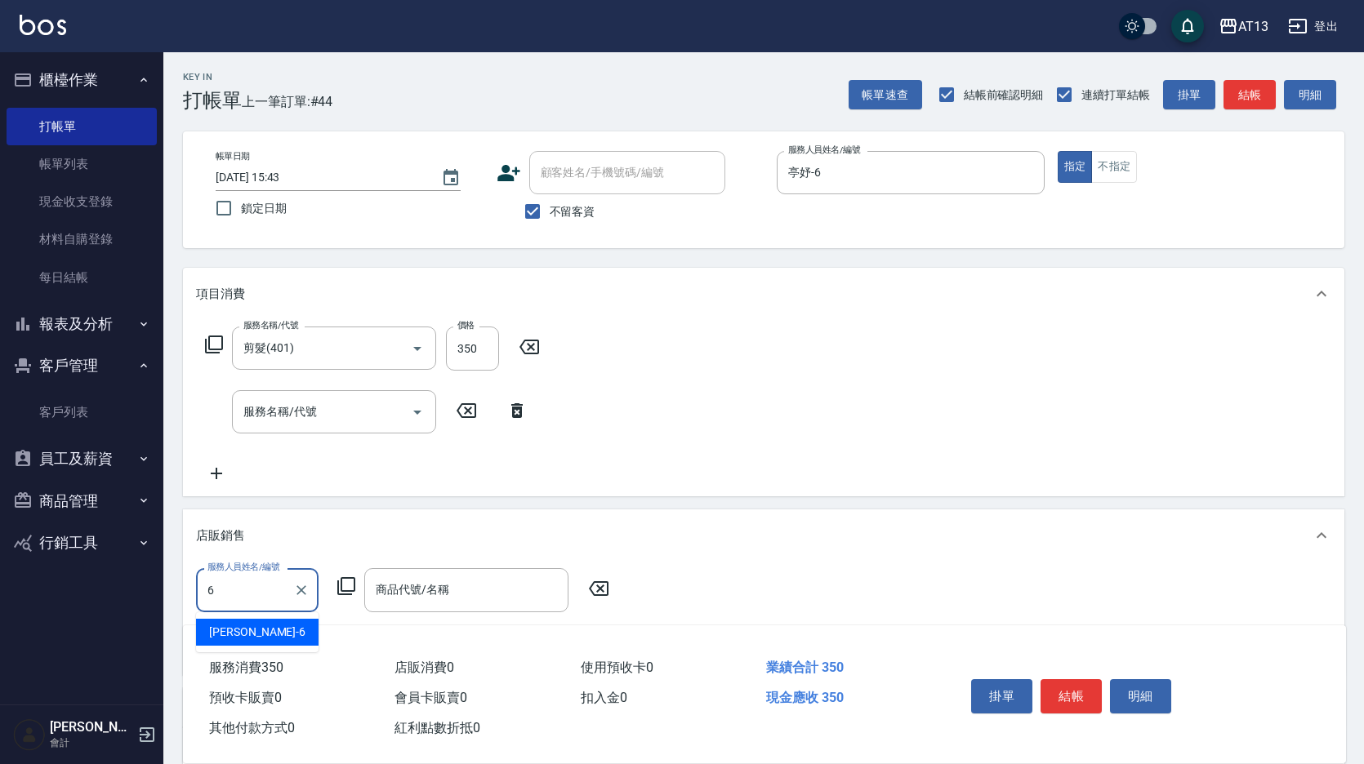
click at [293, 626] on div "[PERSON_NAME] -6" at bounding box center [257, 632] width 123 height 27
click at [369, 600] on div "商品代號/名稱" at bounding box center [466, 589] width 204 height 43
type input "亭妤-6"
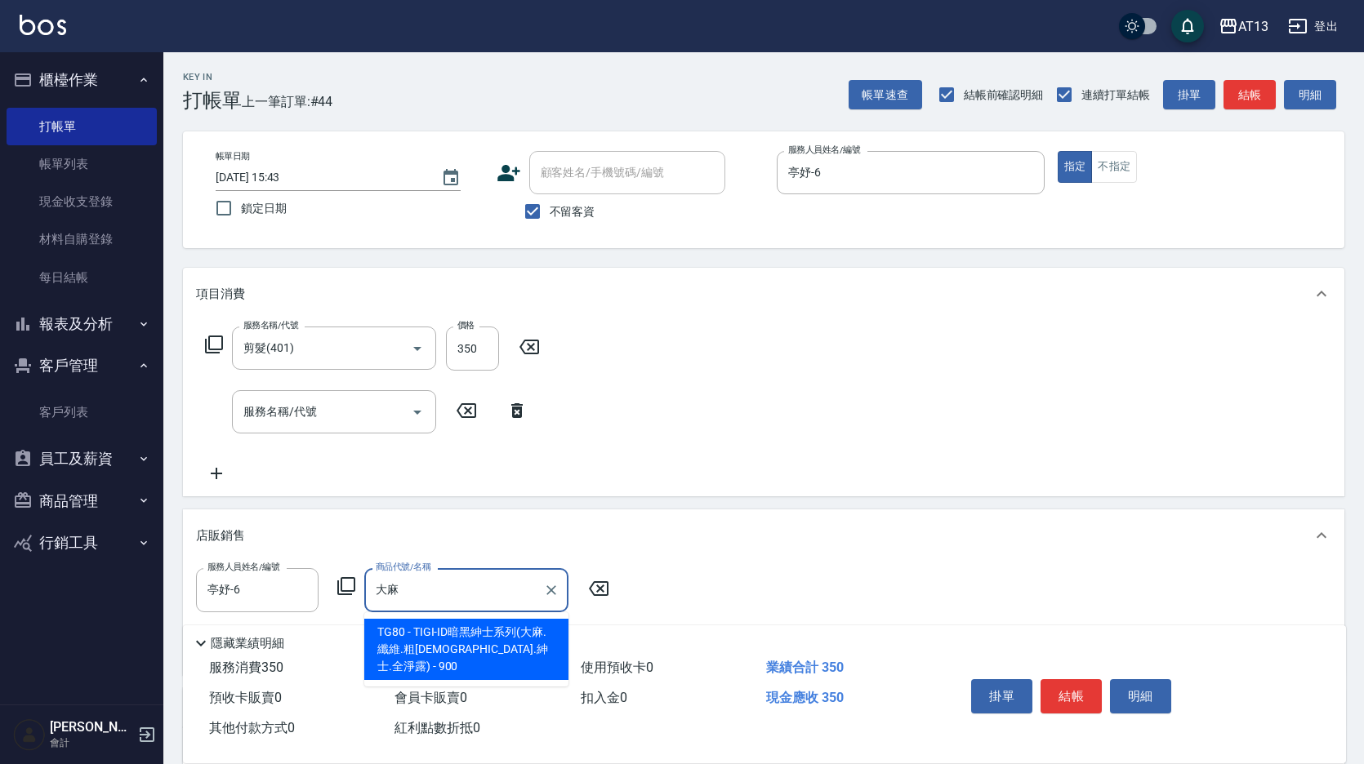
click at [459, 650] on span "TG80 - TIGI-ID暗黑紳士系列(大麻.纖維.粗[DEMOGRAPHIC_DATA].紳士.全淨露) - 900" at bounding box center [466, 649] width 204 height 61
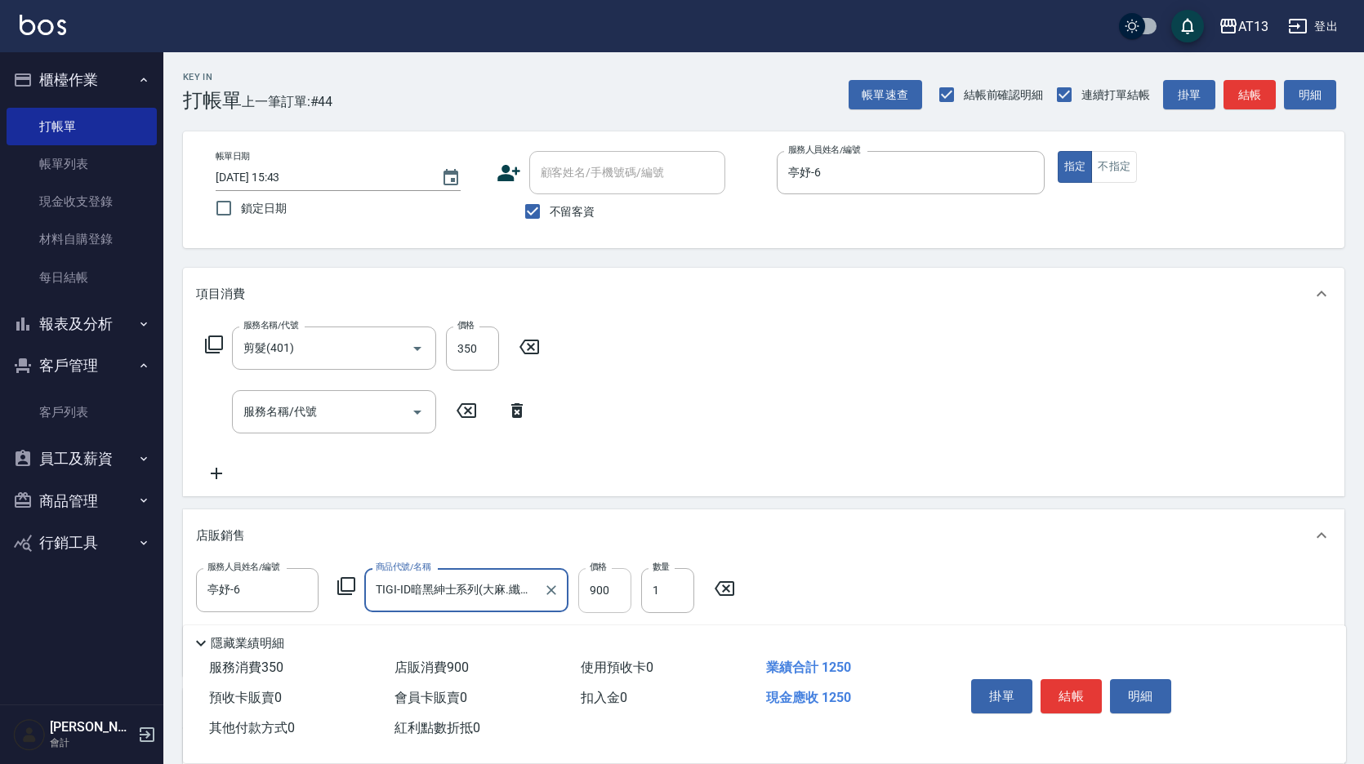
type input "TIGI-ID暗黑紳士系列(大麻.纖維.粗[DEMOGRAPHIC_DATA].紳士.全淨露)"
click at [599, 595] on input "900" at bounding box center [604, 590] width 53 height 44
type input "720"
click at [924, 394] on div "服務名稱/代號 剪髮(401) 服務名稱/代號 價格 350 價格 服務名稱/代號 服務名稱/代號" at bounding box center [763, 408] width 1161 height 176
click at [1079, 679] on button "結帳" at bounding box center [1070, 696] width 61 height 34
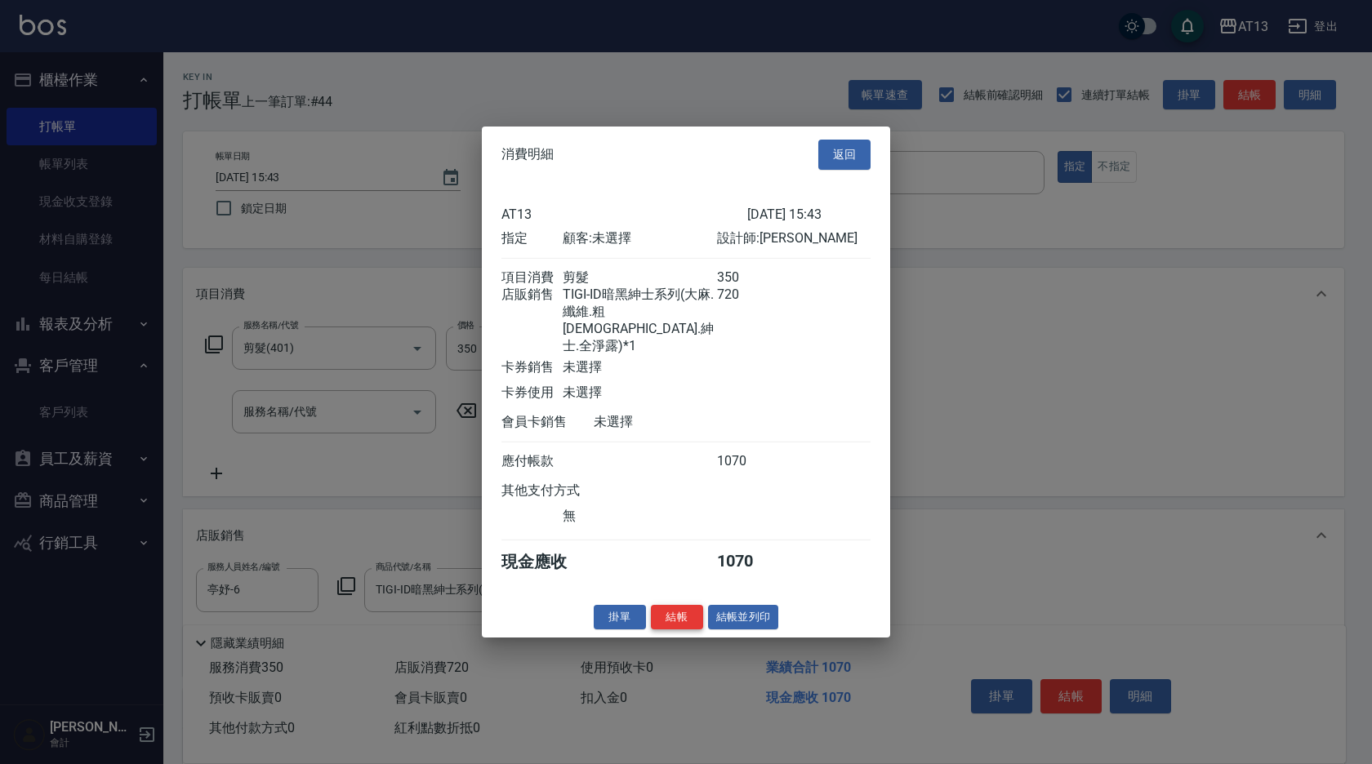
click at [683, 605] on button "結帳" at bounding box center [677, 616] width 52 height 25
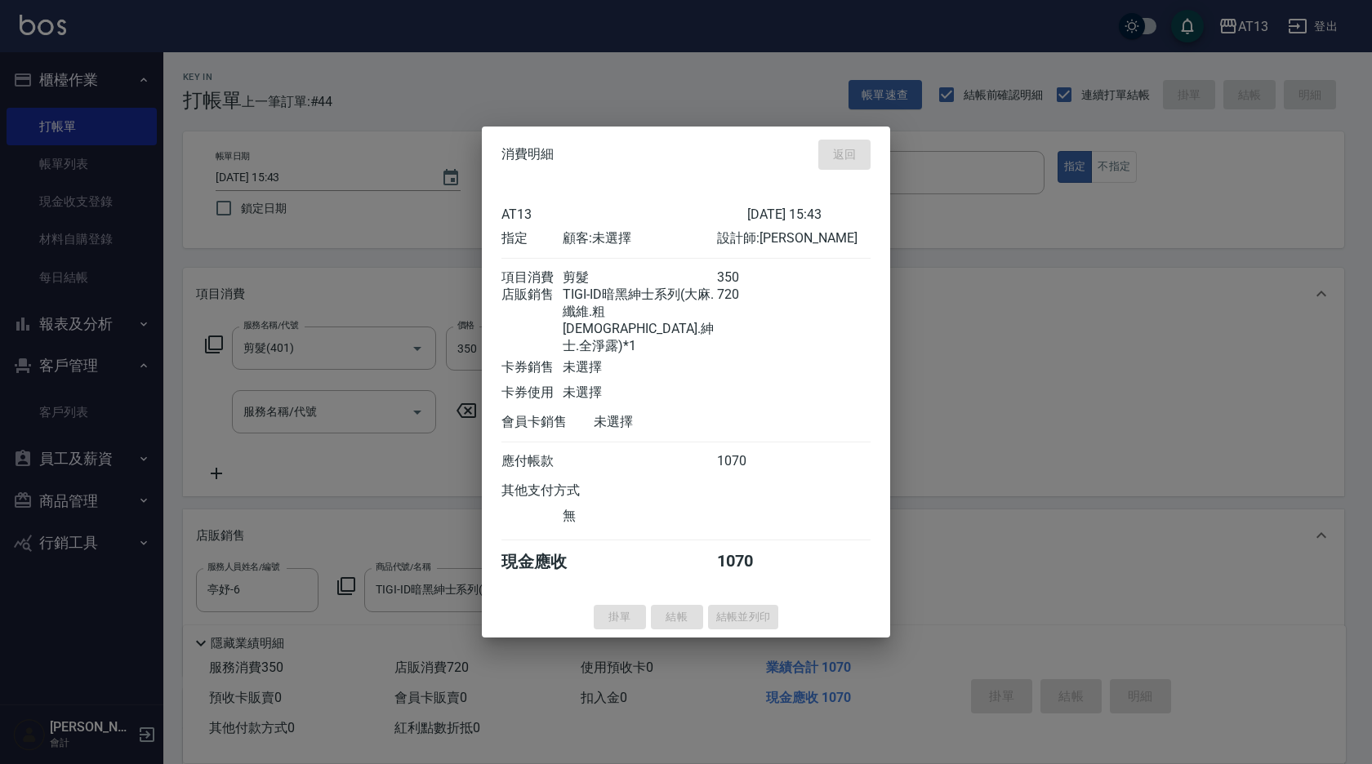
type input "[DATE] 16:27"
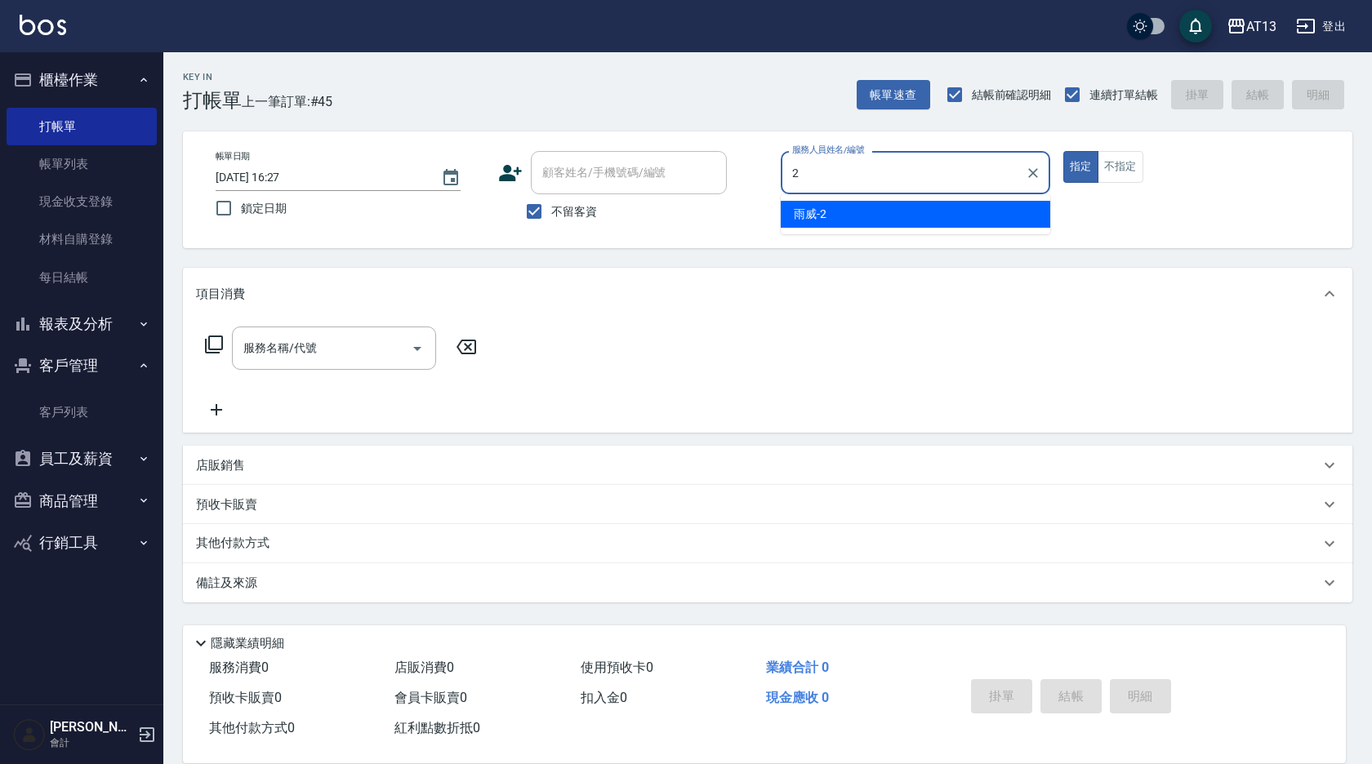
click at [884, 210] on div "雨威 -2" at bounding box center [916, 214] width 270 height 27
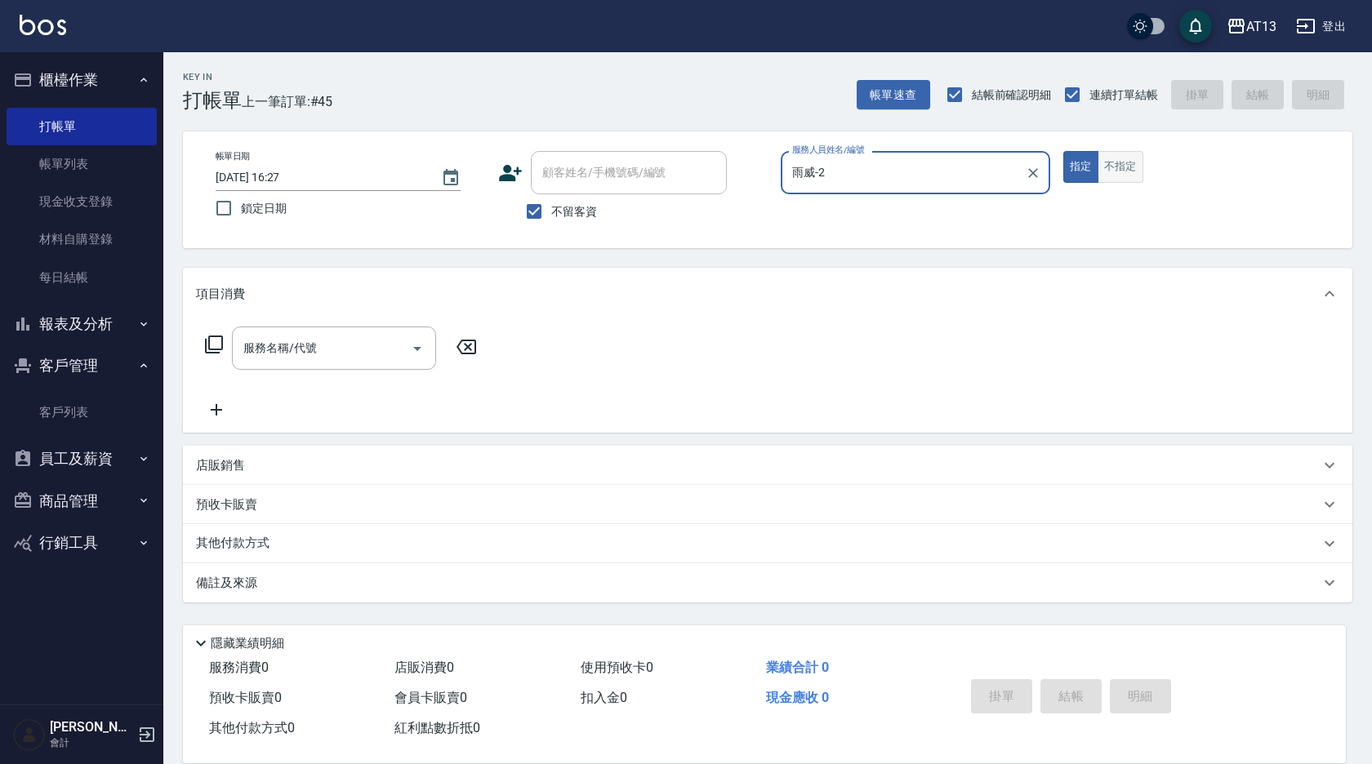
type input "雨威-2"
click at [1117, 167] on button "不指定" at bounding box center [1121, 167] width 46 height 32
click at [317, 341] on input "服務名稱/代號" at bounding box center [321, 348] width 165 height 29
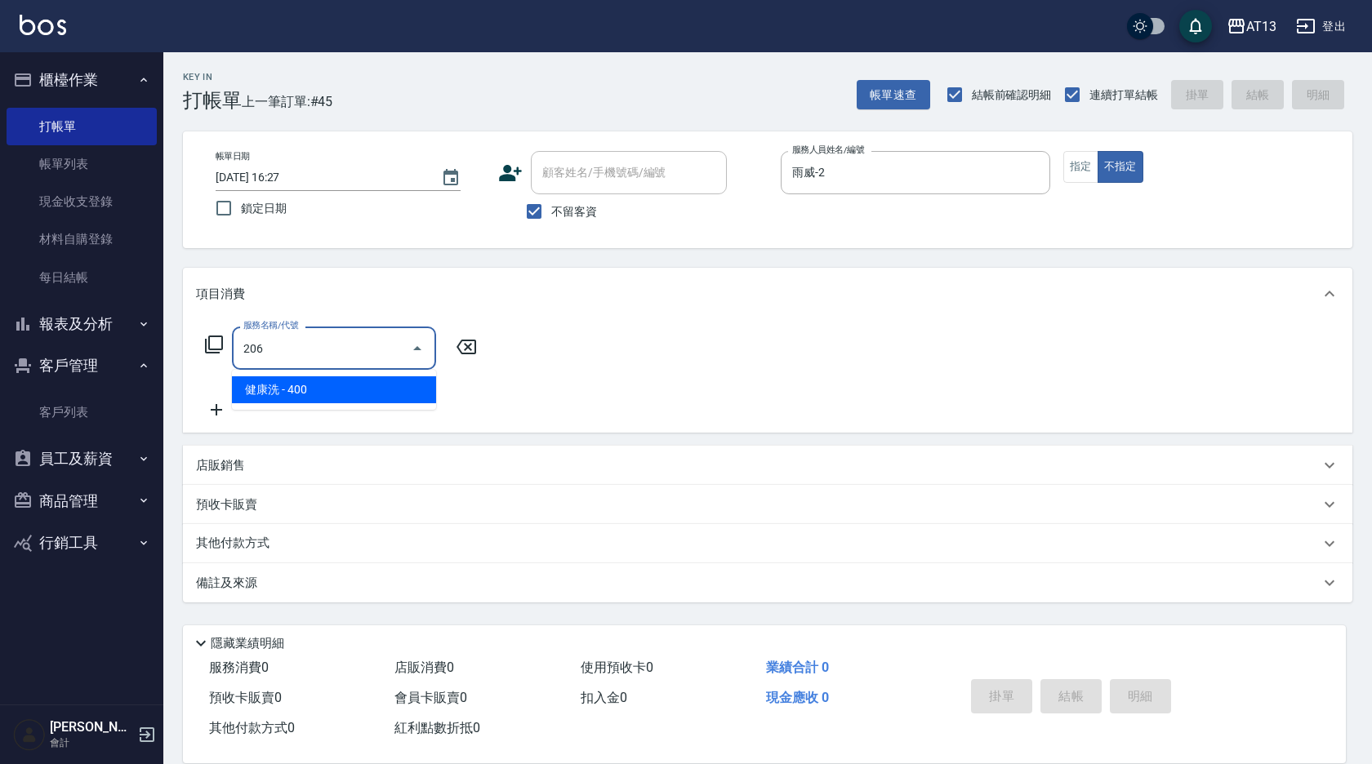
type input "健康洗(206)"
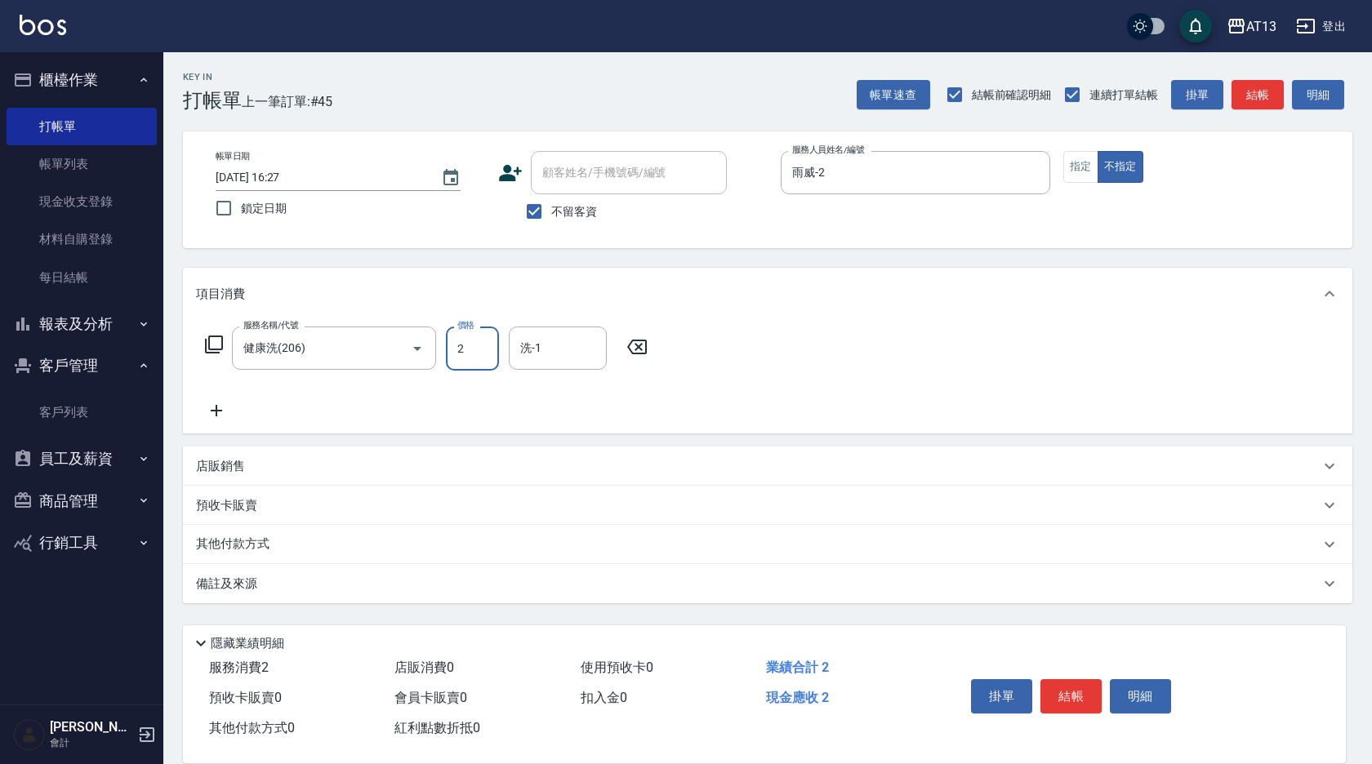
click at [461, 351] on input "2" at bounding box center [472, 349] width 53 height 44
type input "400"
type input "雨威-2"
click at [1064, 701] on button "結帳" at bounding box center [1070, 696] width 61 height 34
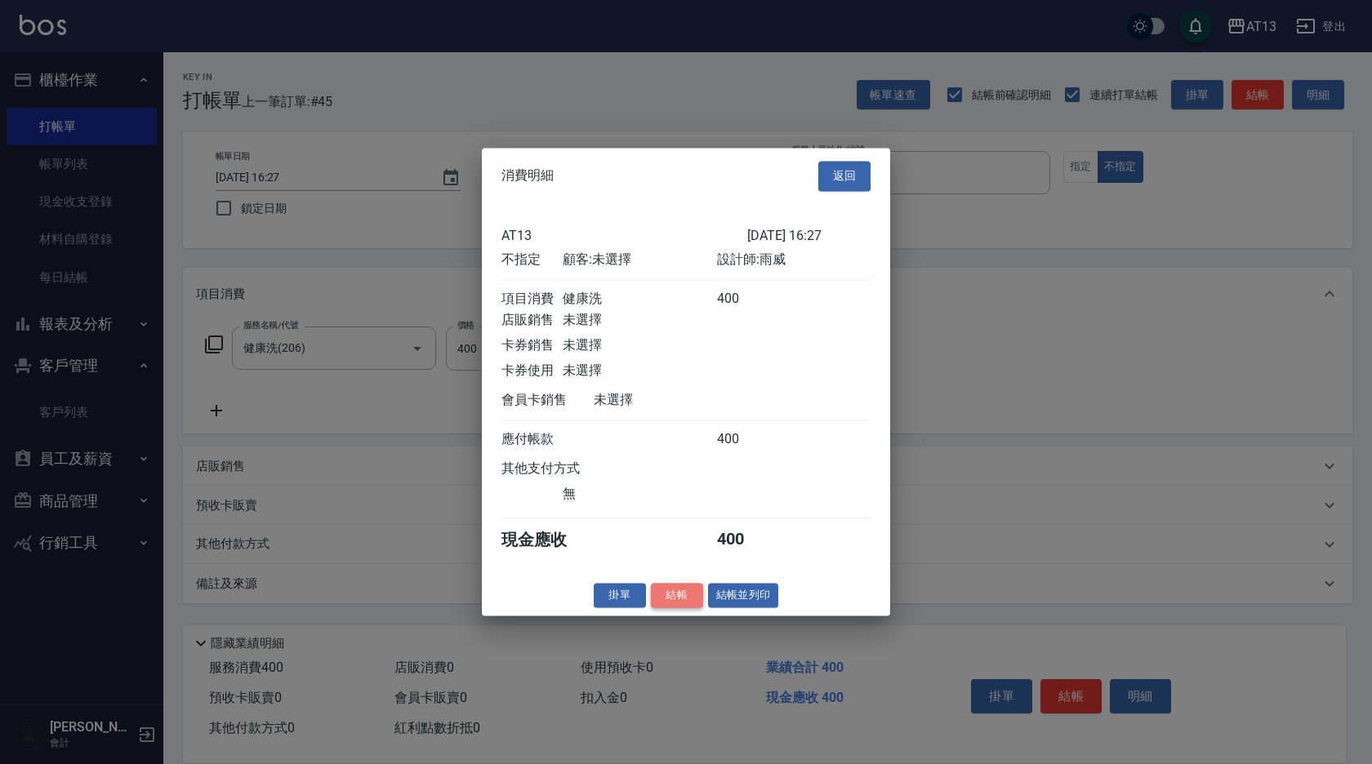
click at [685, 603] on button "結帳" at bounding box center [677, 595] width 52 height 25
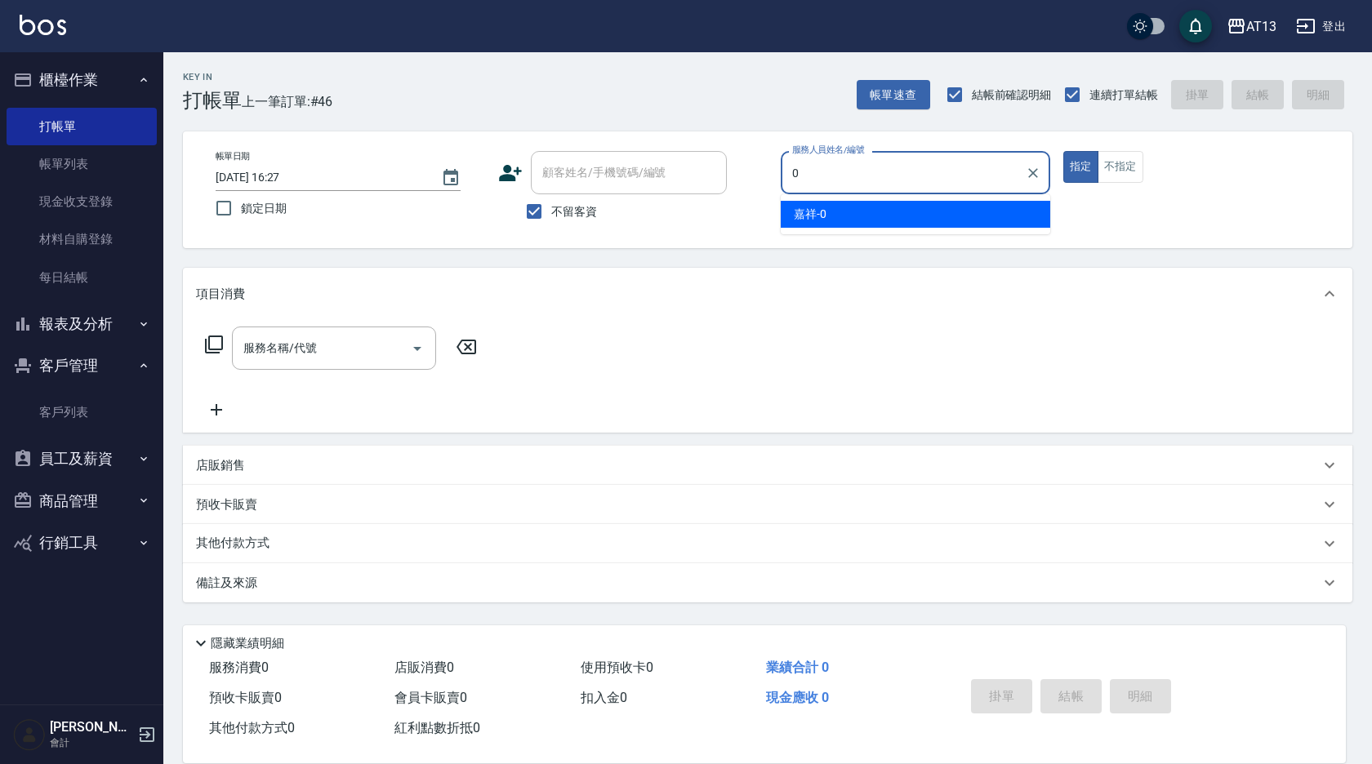
click at [824, 198] on ul "嘉祥 -0" at bounding box center [916, 214] width 270 height 40
click at [817, 206] on span "嘉祥 -0" at bounding box center [810, 214] width 33 height 17
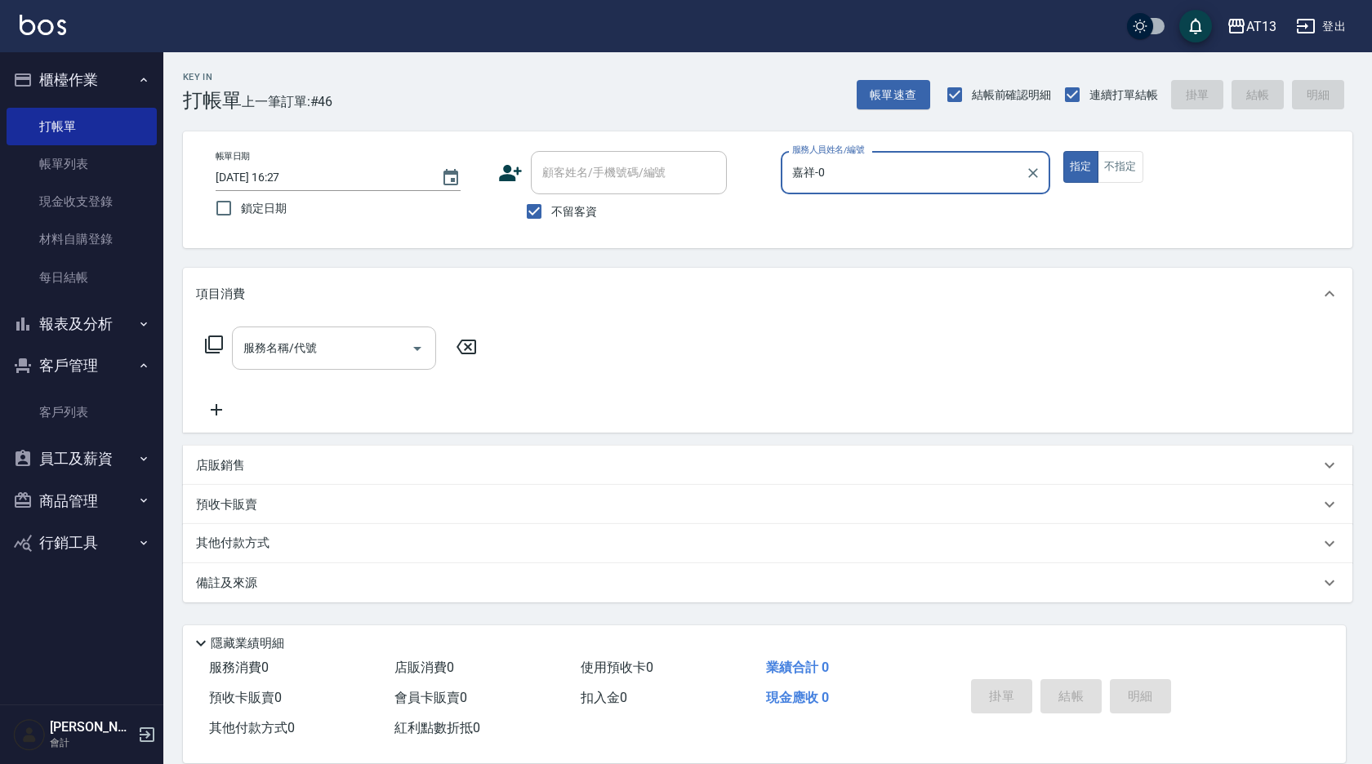
type input "嘉祥-0"
click at [350, 339] on input "服務名稱/代號" at bounding box center [321, 348] width 165 height 29
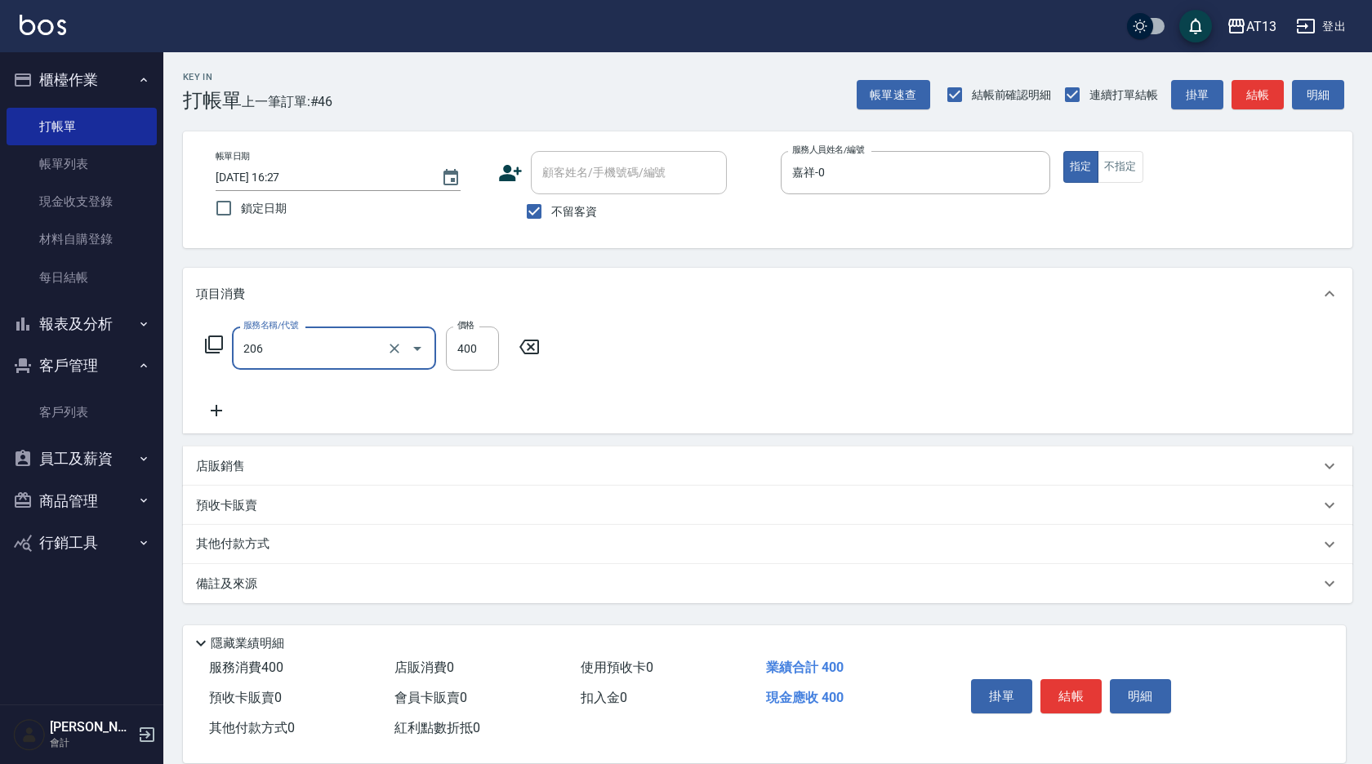
type input "健康洗(206)"
type input "[PERSON_NAME]妡-30"
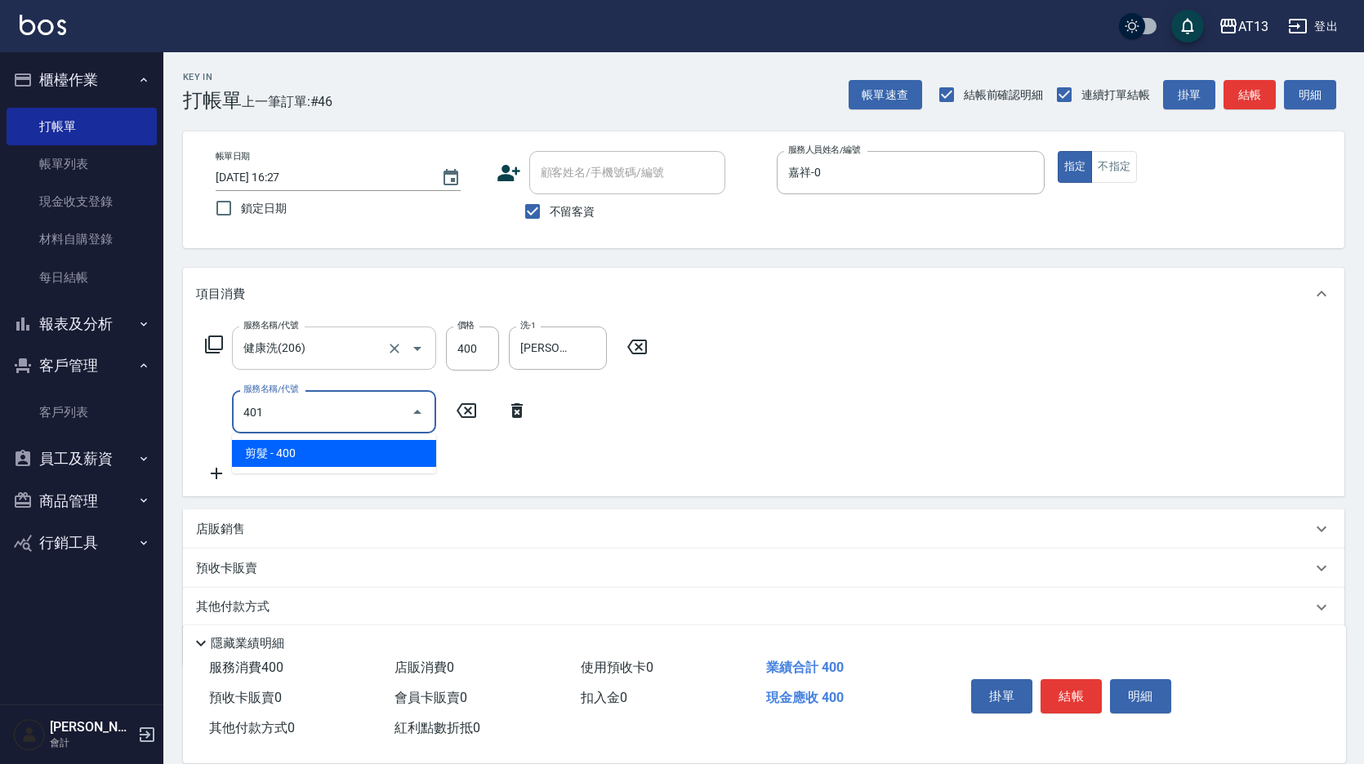
type input "剪髮(401)"
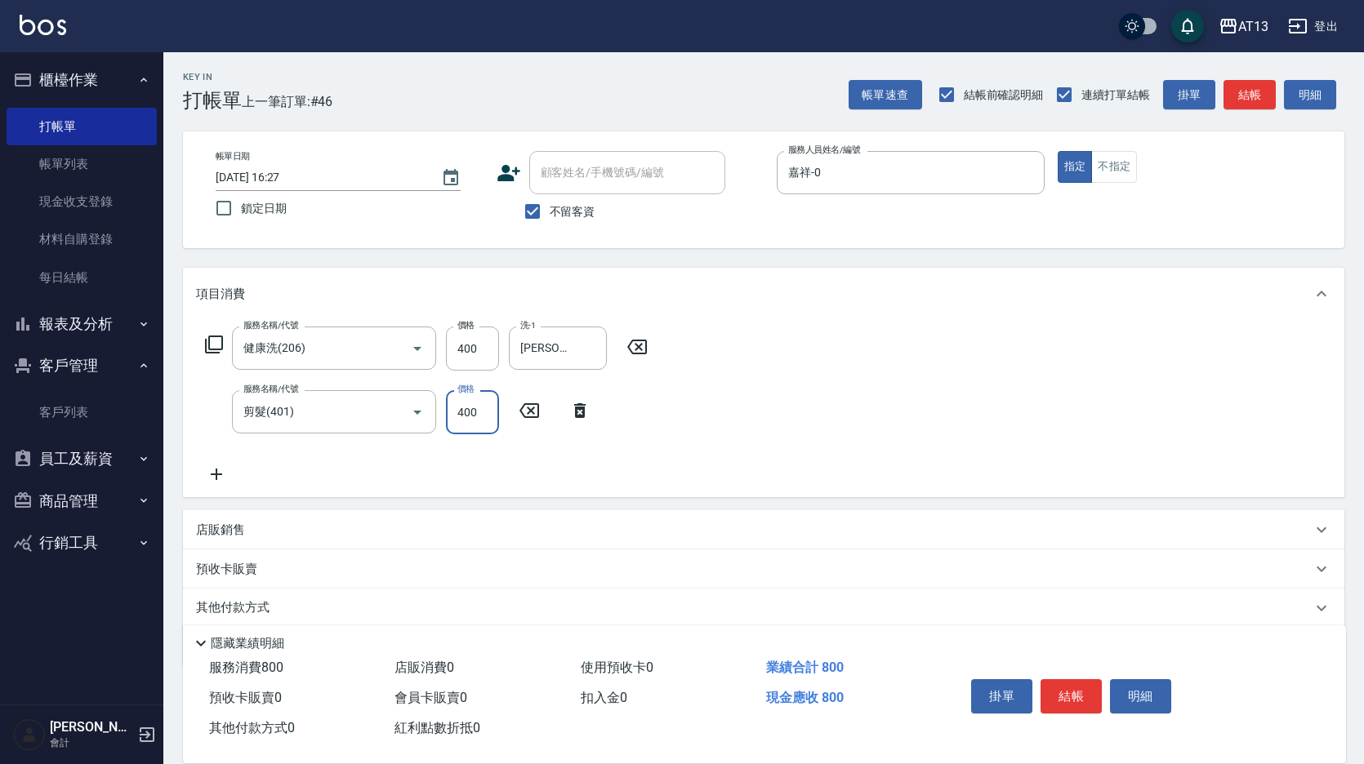
click at [947, 435] on div "服務名稱/代號 健康洗(206) 服務名稱/代號 價格 400 價格 洗-1 [PERSON_NAME]妡-30 洗-1 服務名稱/代號 剪髮(401) 服務…" at bounding box center [763, 408] width 1161 height 177
click at [1067, 679] on button "結帳" at bounding box center [1070, 696] width 61 height 34
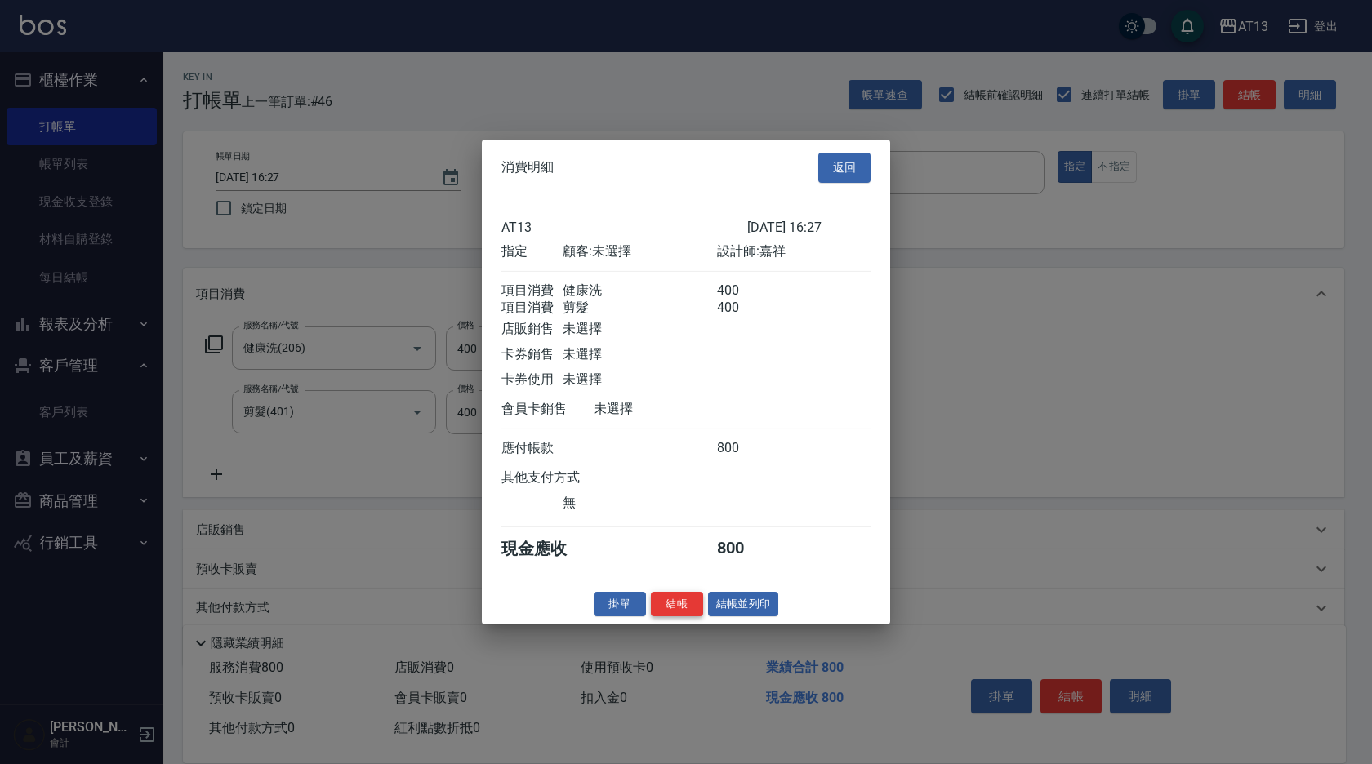
click at [689, 615] on button "結帳" at bounding box center [677, 603] width 52 height 25
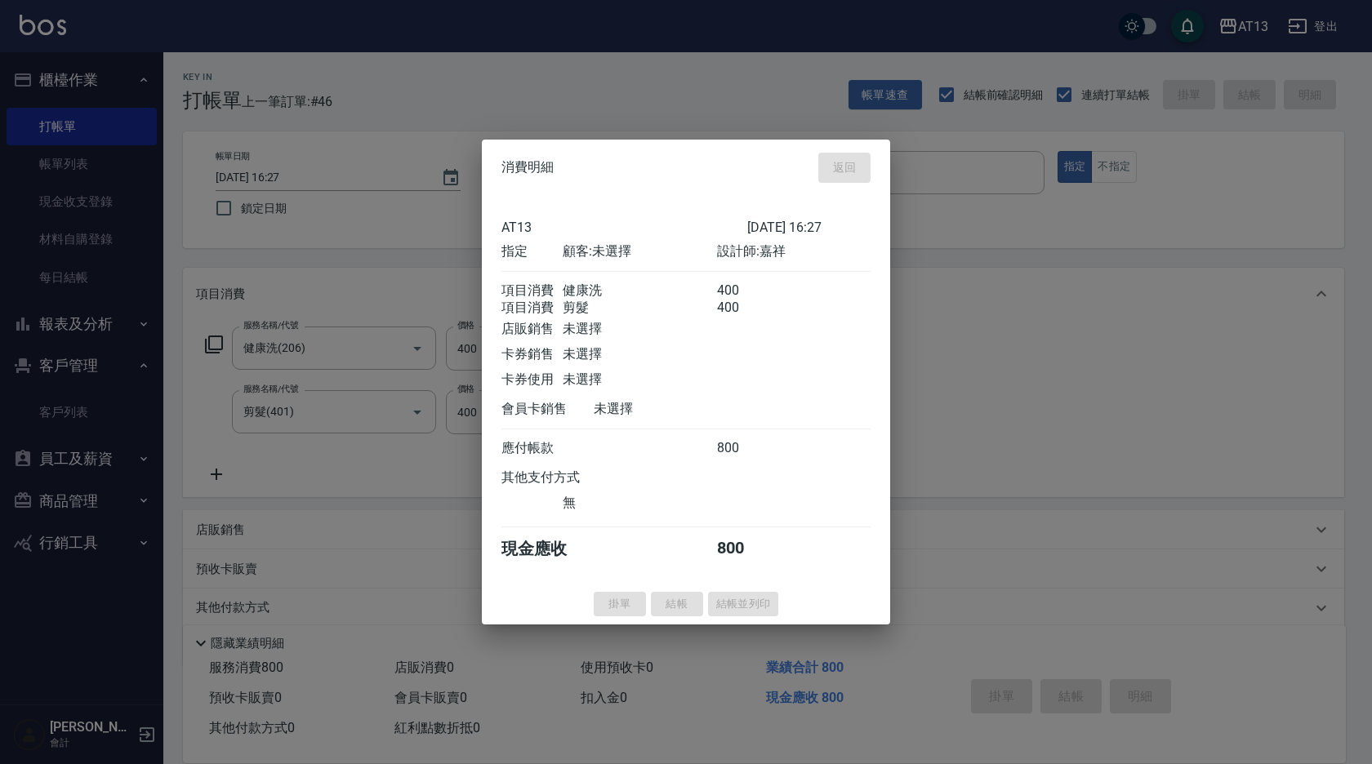
type input "[DATE] 16:28"
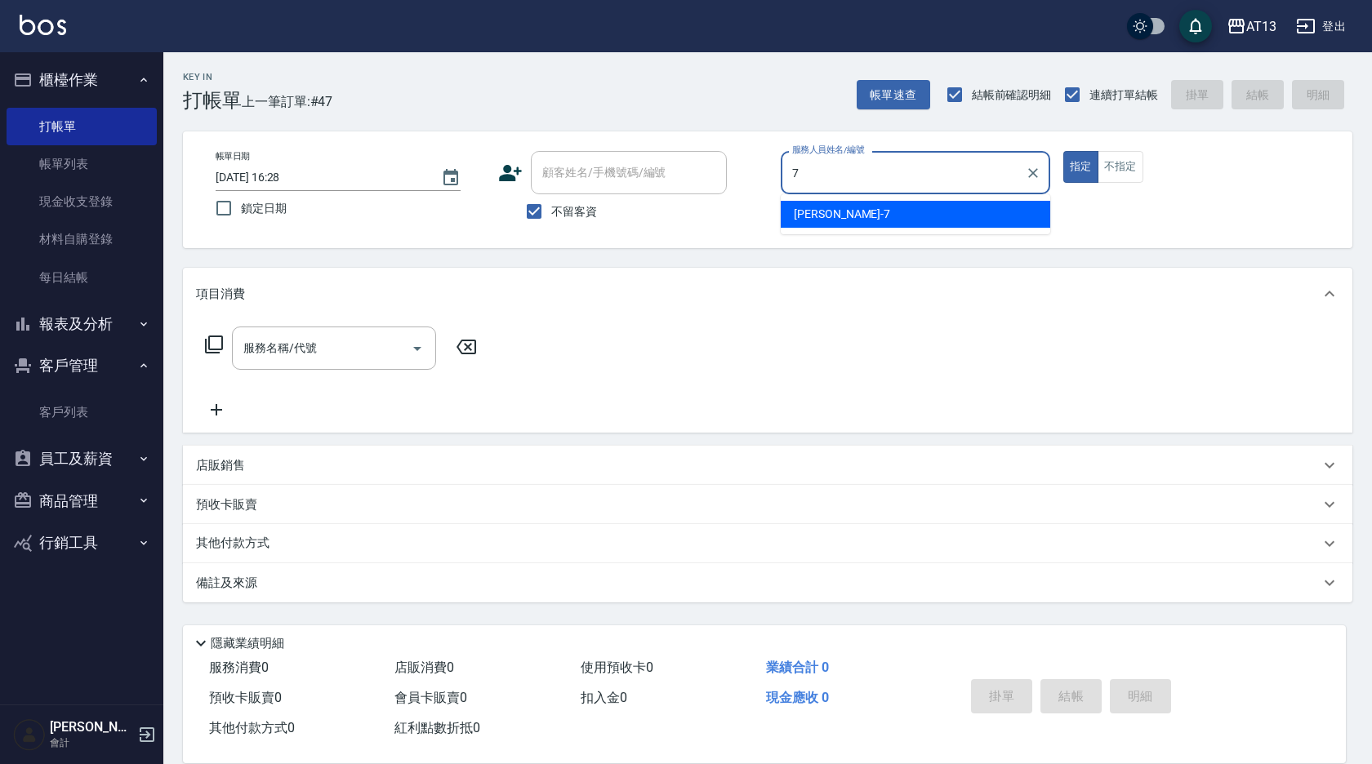
click at [822, 221] on span "[PERSON_NAME]-7" at bounding box center [842, 214] width 96 height 17
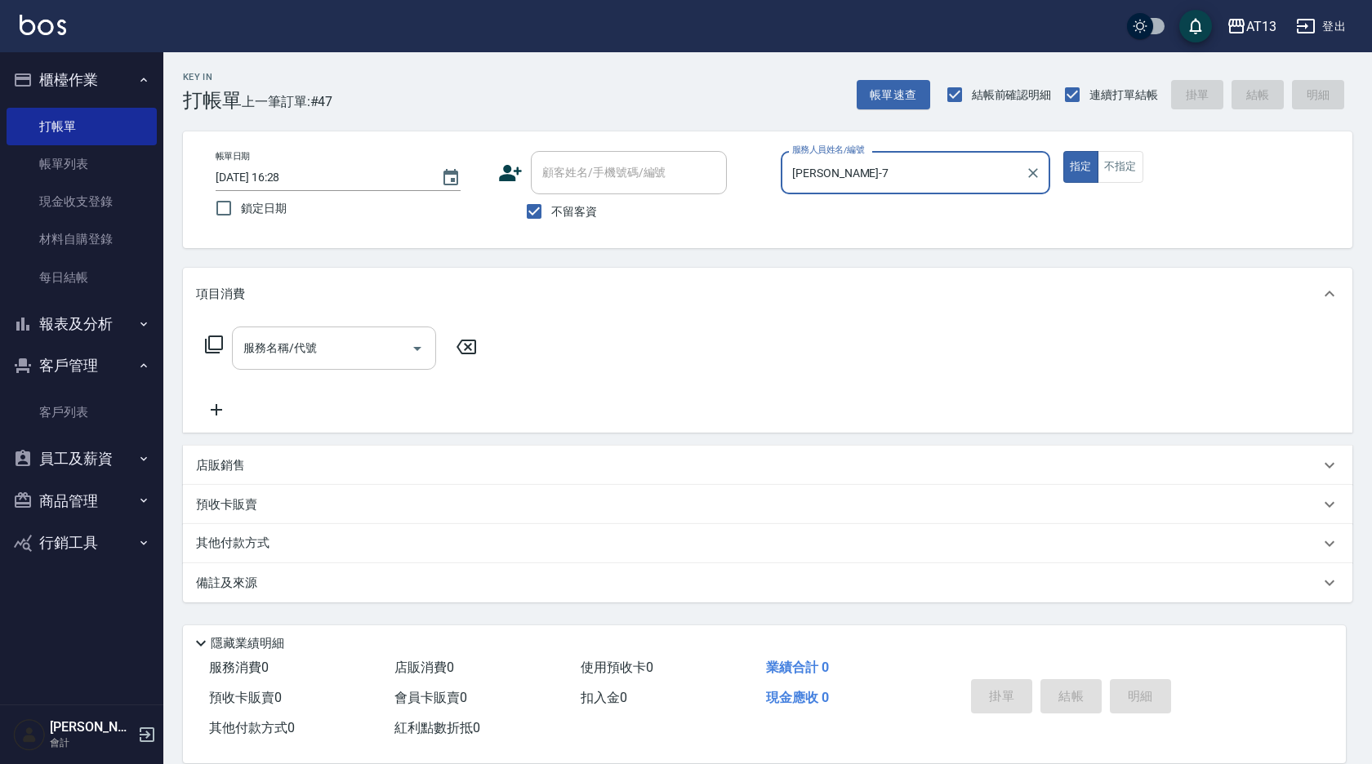
click at [354, 331] on div "服務名稱/代號" at bounding box center [334, 348] width 204 height 43
type input "[PERSON_NAME]-7"
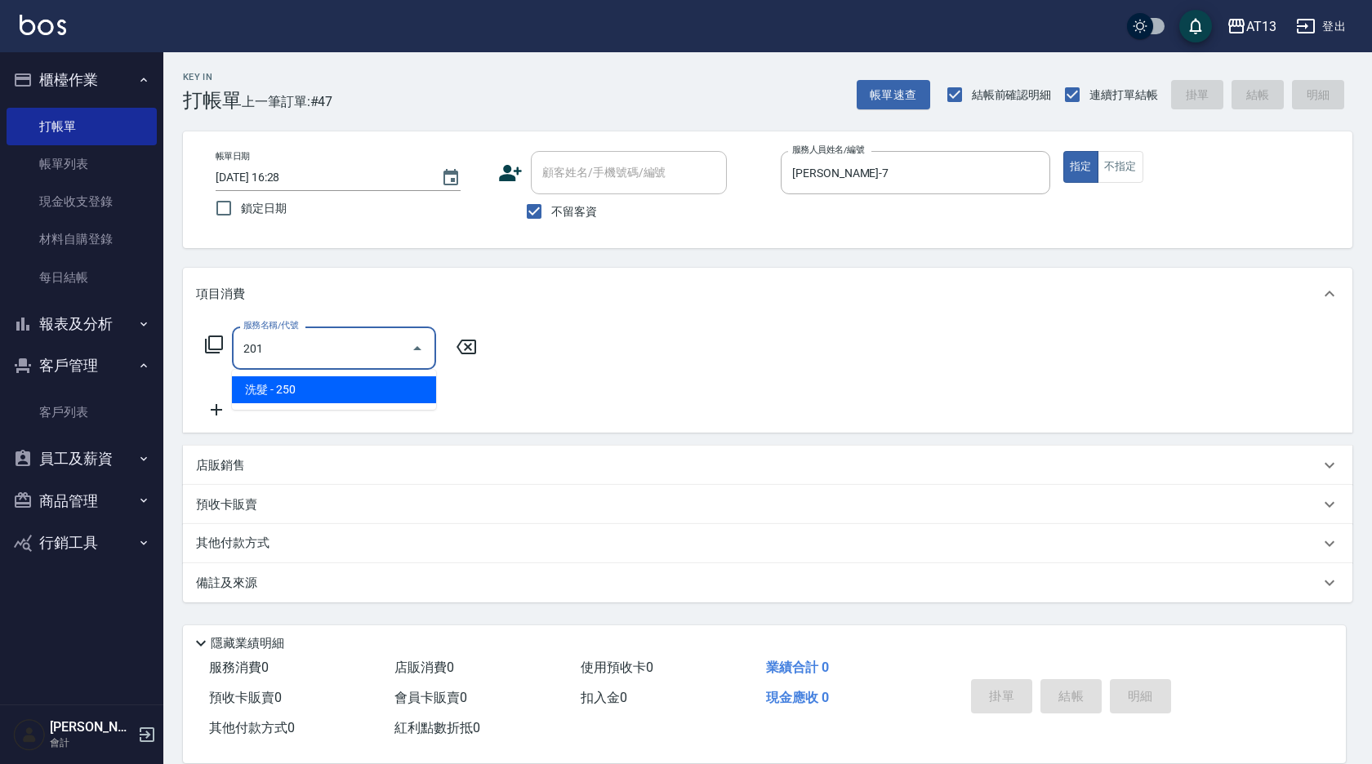
type input "洗髮(201)"
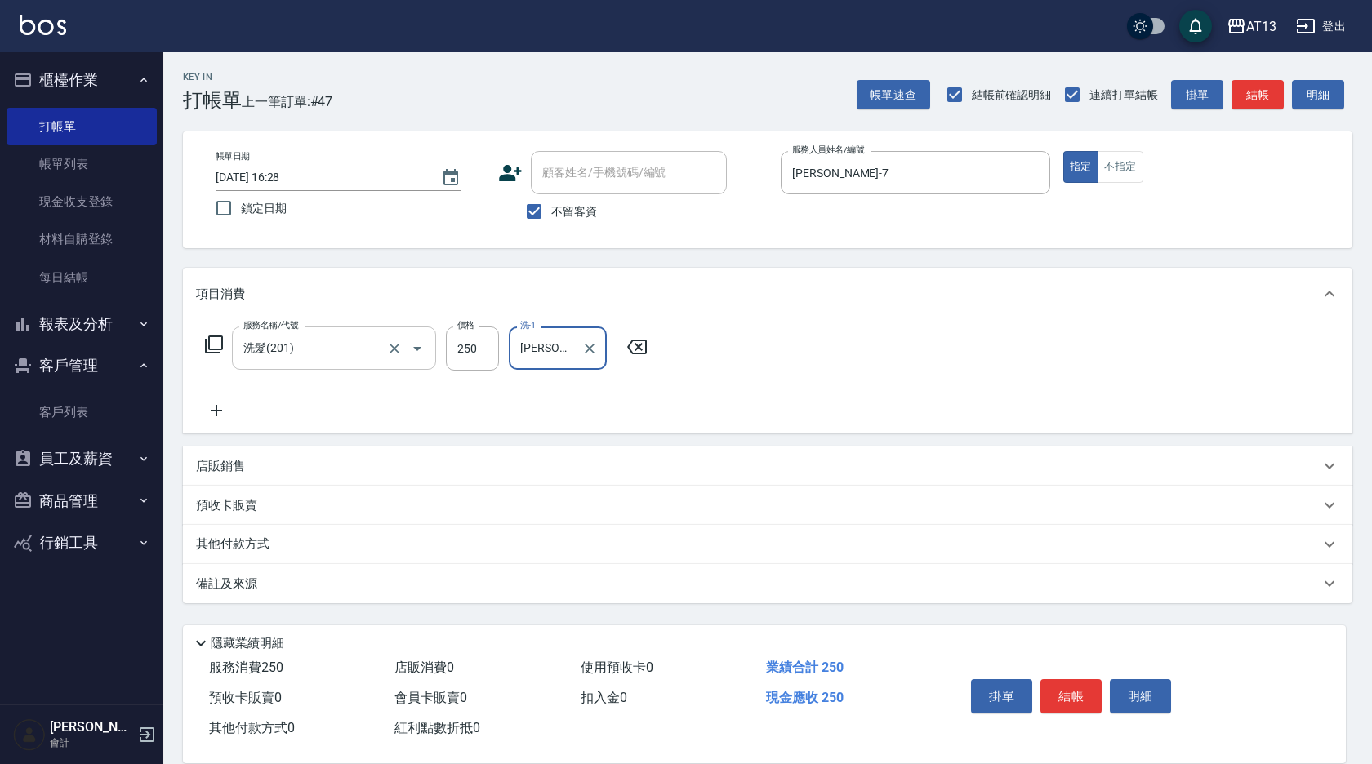
type input "[PERSON_NAME]妡-30"
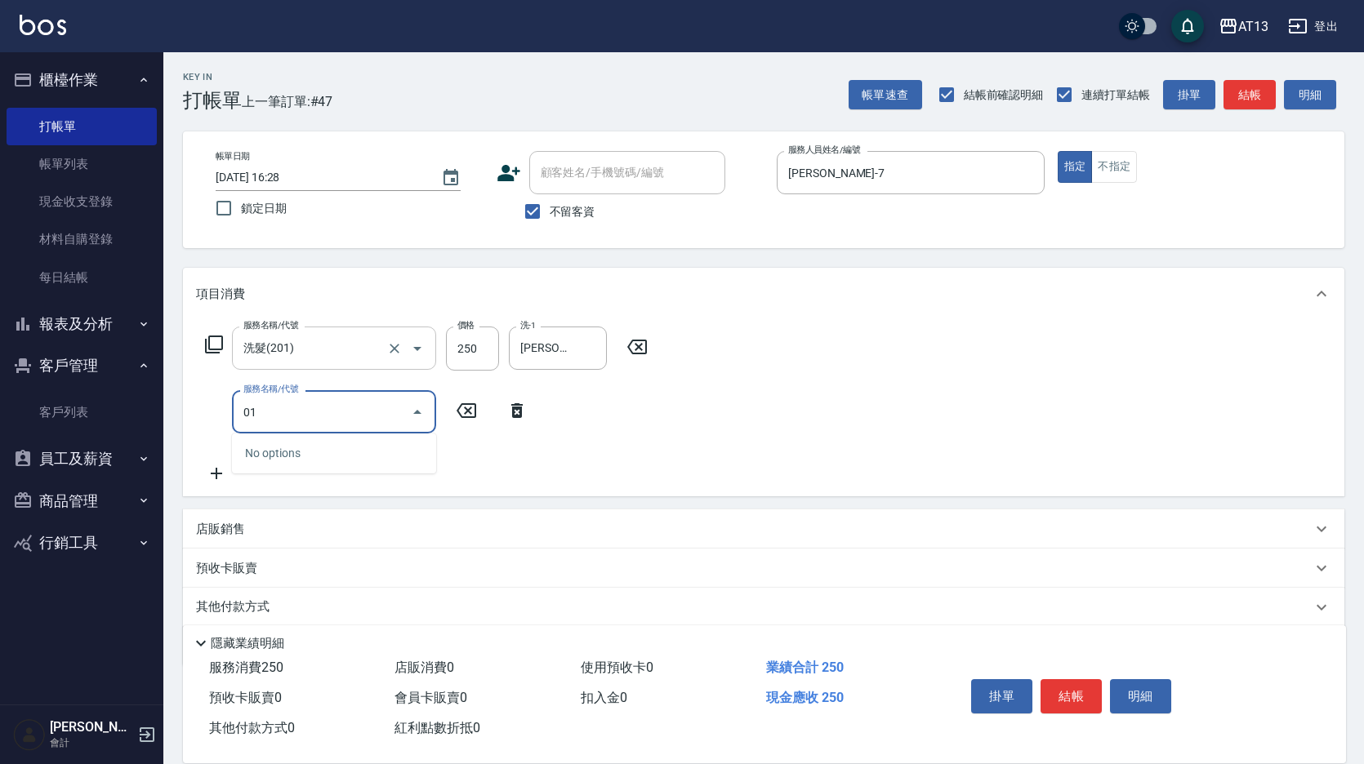
type input "0"
type input "剪髮(401)"
type input "300"
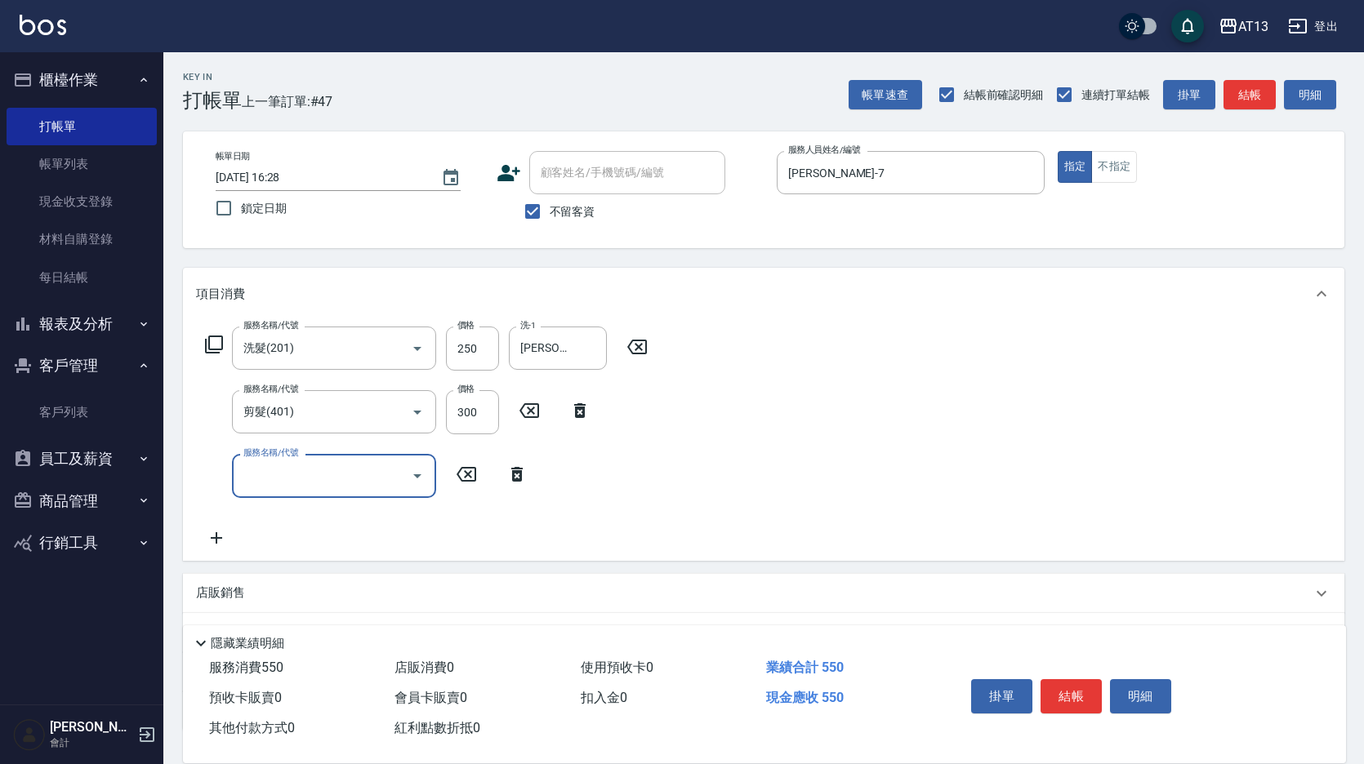
drag, startPoint x: 905, startPoint y: 384, endPoint x: 1051, endPoint y: 543, distance: 216.2
click at [909, 385] on div "服務名稱/代號 洗髮(201) 服務名稱/代號 價格 250 價格 洗-1 [PERSON_NAME]妡-30 洗-1 服務名稱/代號 剪髮(401) 服務名…" at bounding box center [763, 440] width 1161 height 240
click at [1062, 682] on button "結帳" at bounding box center [1070, 696] width 61 height 34
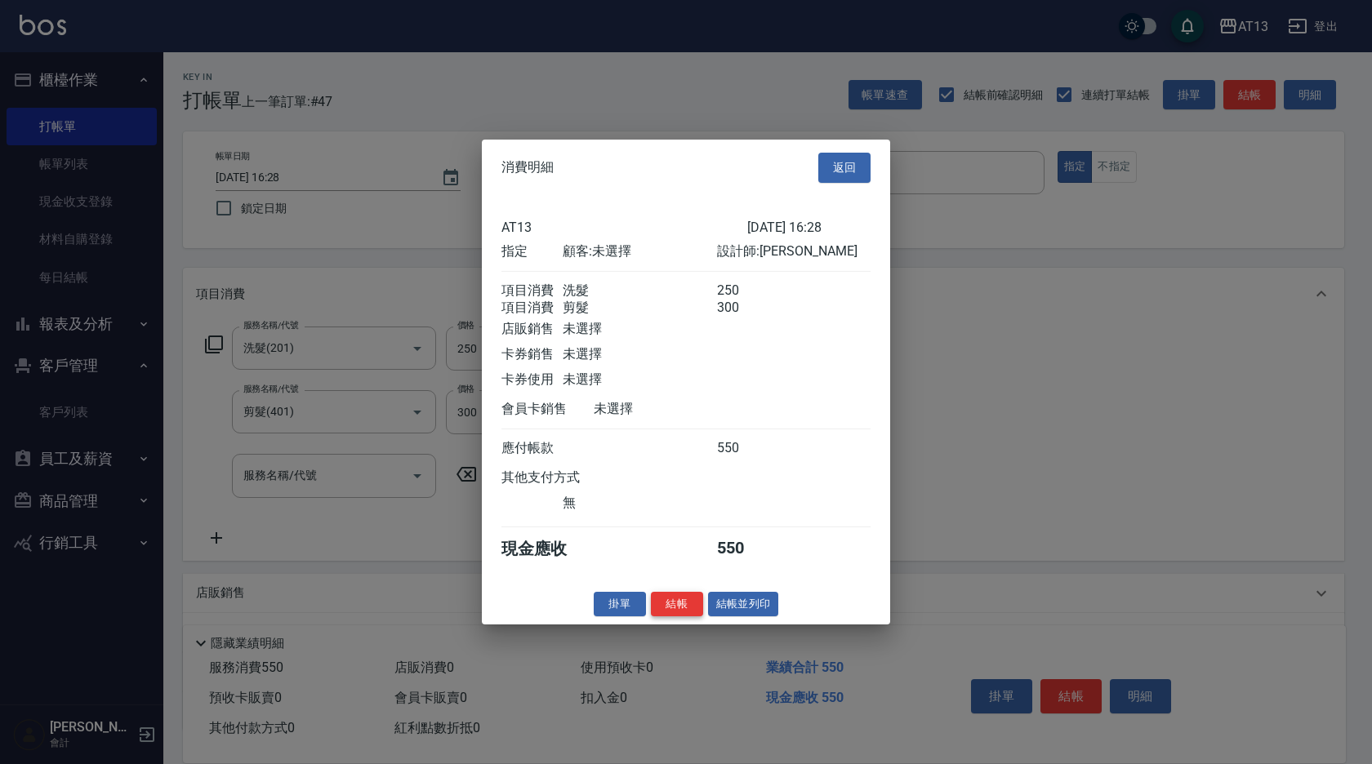
click at [688, 612] on button "結帳" at bounding box center [677, 603] width 52 height 25
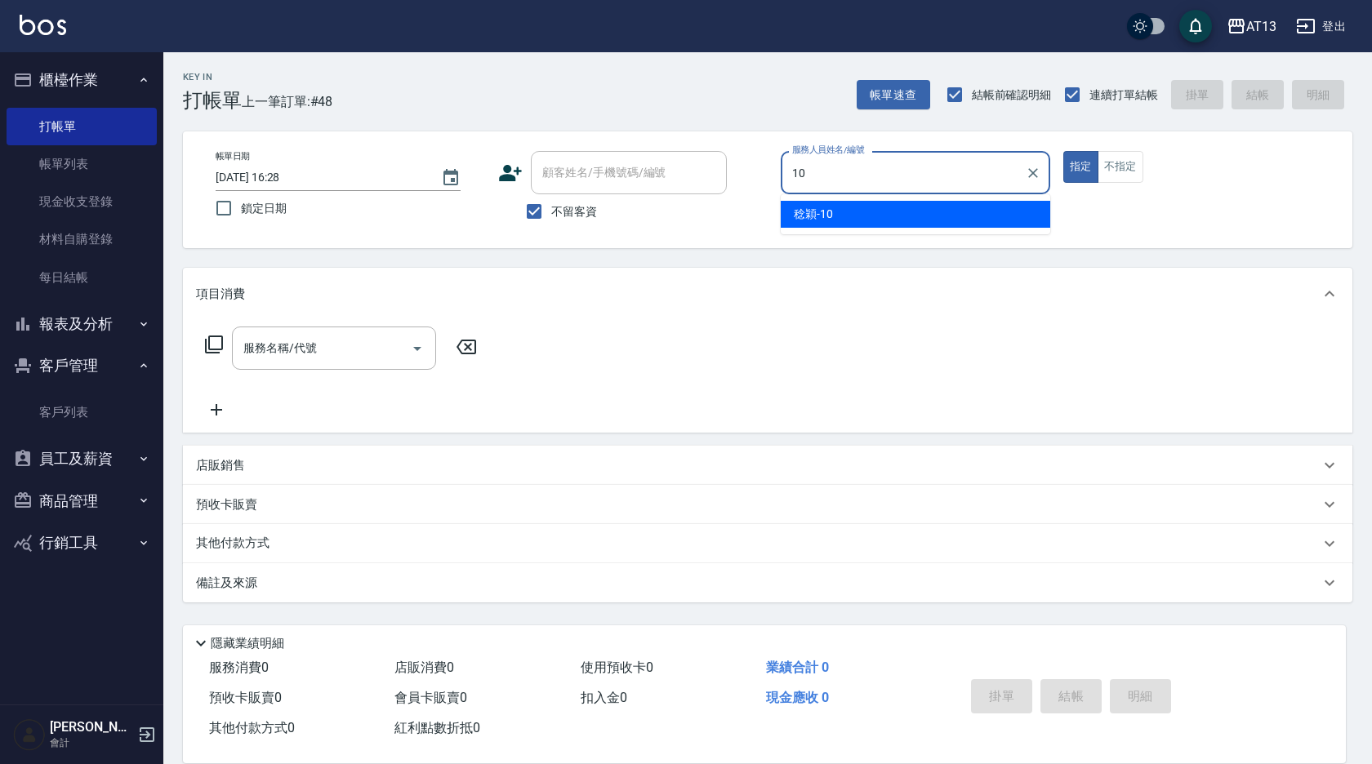
click at [835, 215] on div "[PERSON_NAME] -10" at bounding box center [916, 214] width 270 height 27
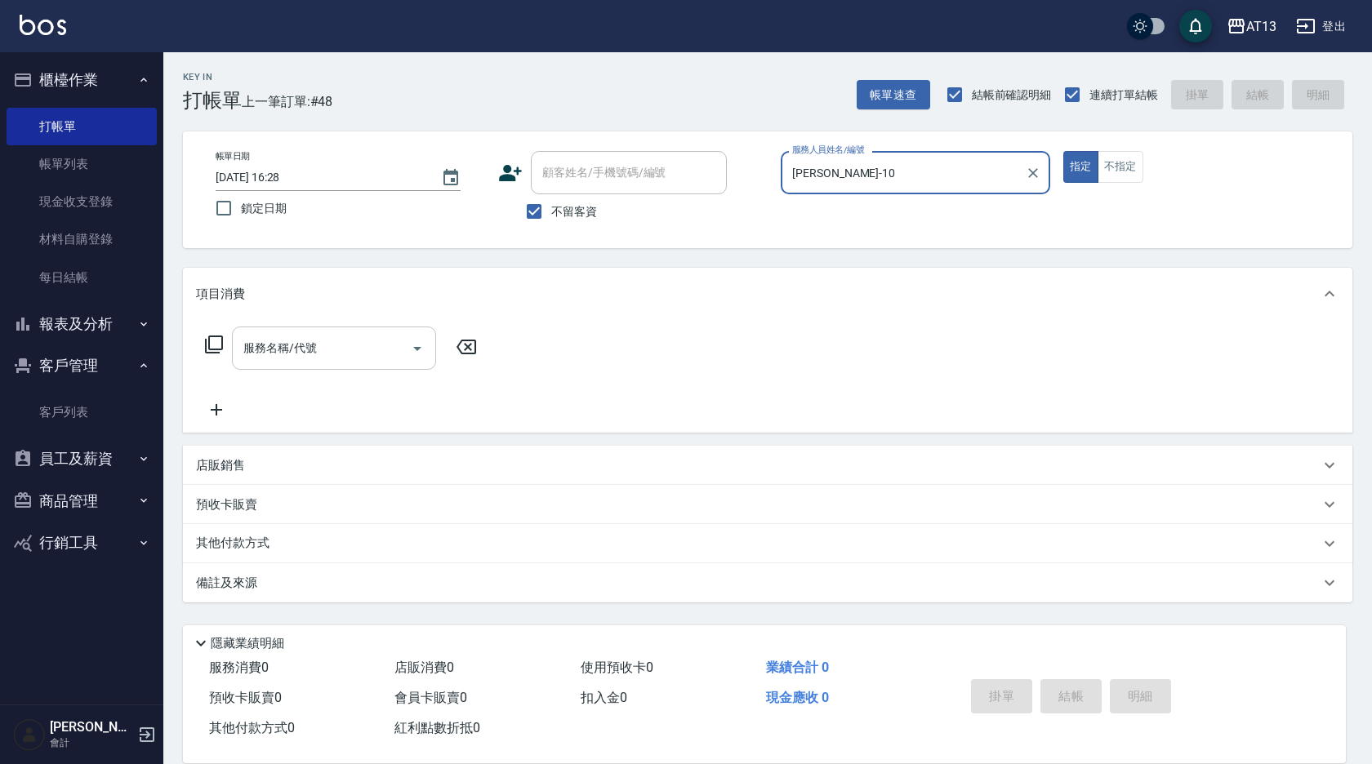
type input "[PERSON_NAME]-10"
drag, startPoint x: 325, startPoint y: 354, endPoint x: 317, endPoint y: 367, distance: 14.7
click at [323, 354] on input "服務名稱/代號" at bounding box center [321, 348] width 165 height 29
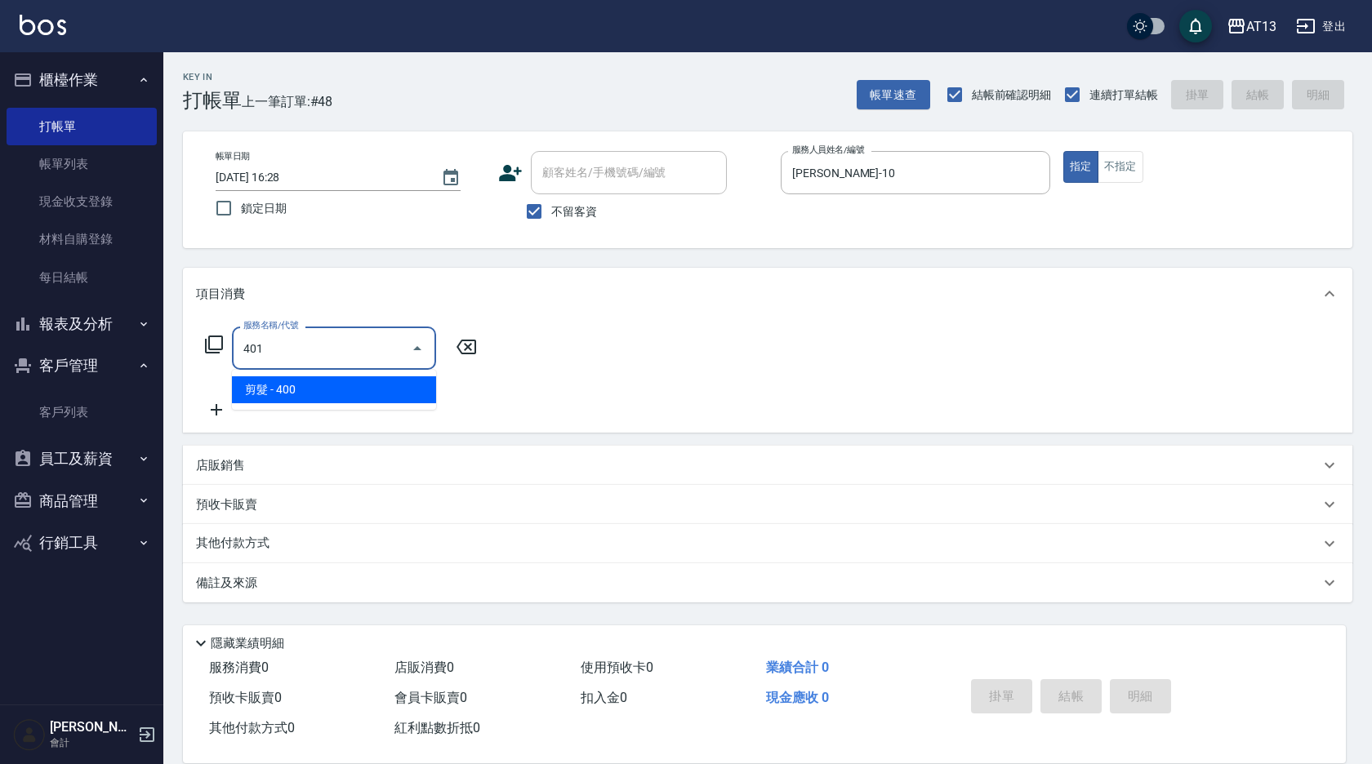
type input "剪髮(401)"
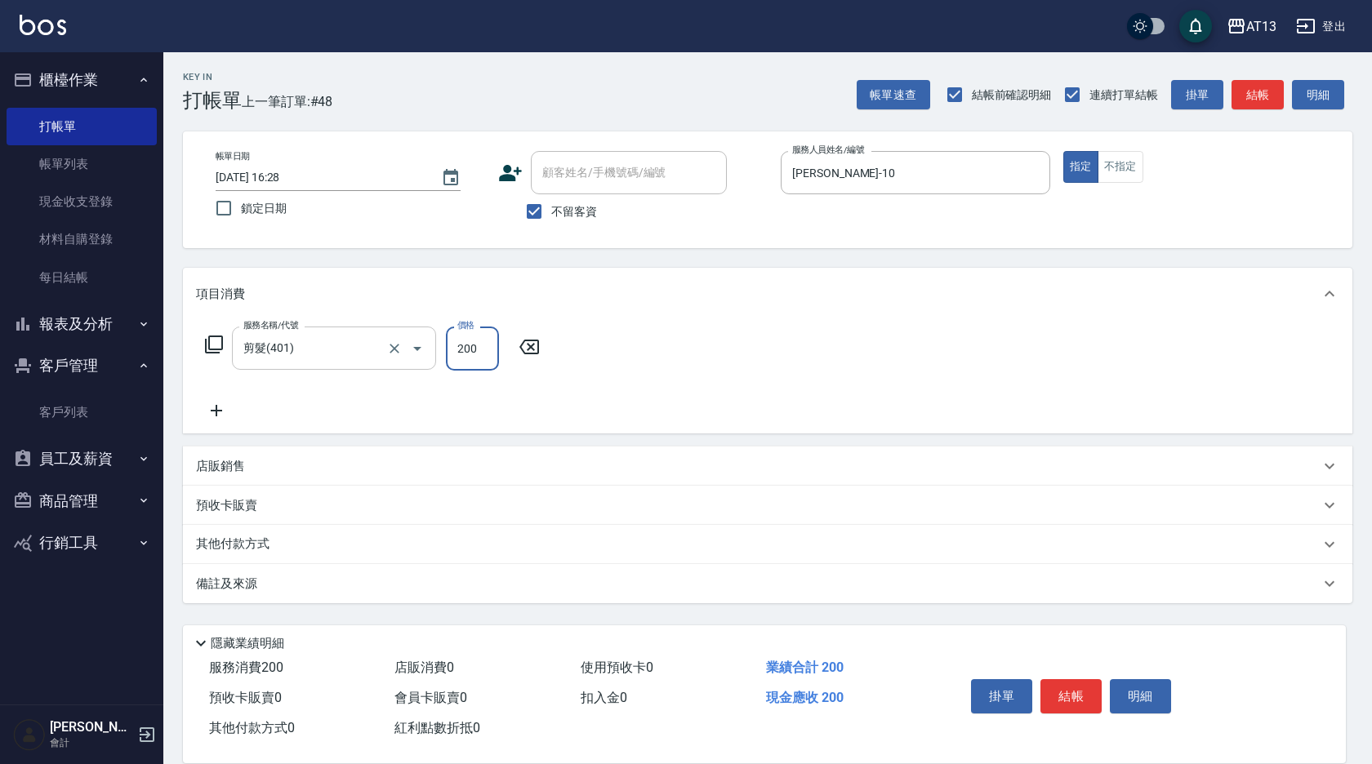
type input "200"
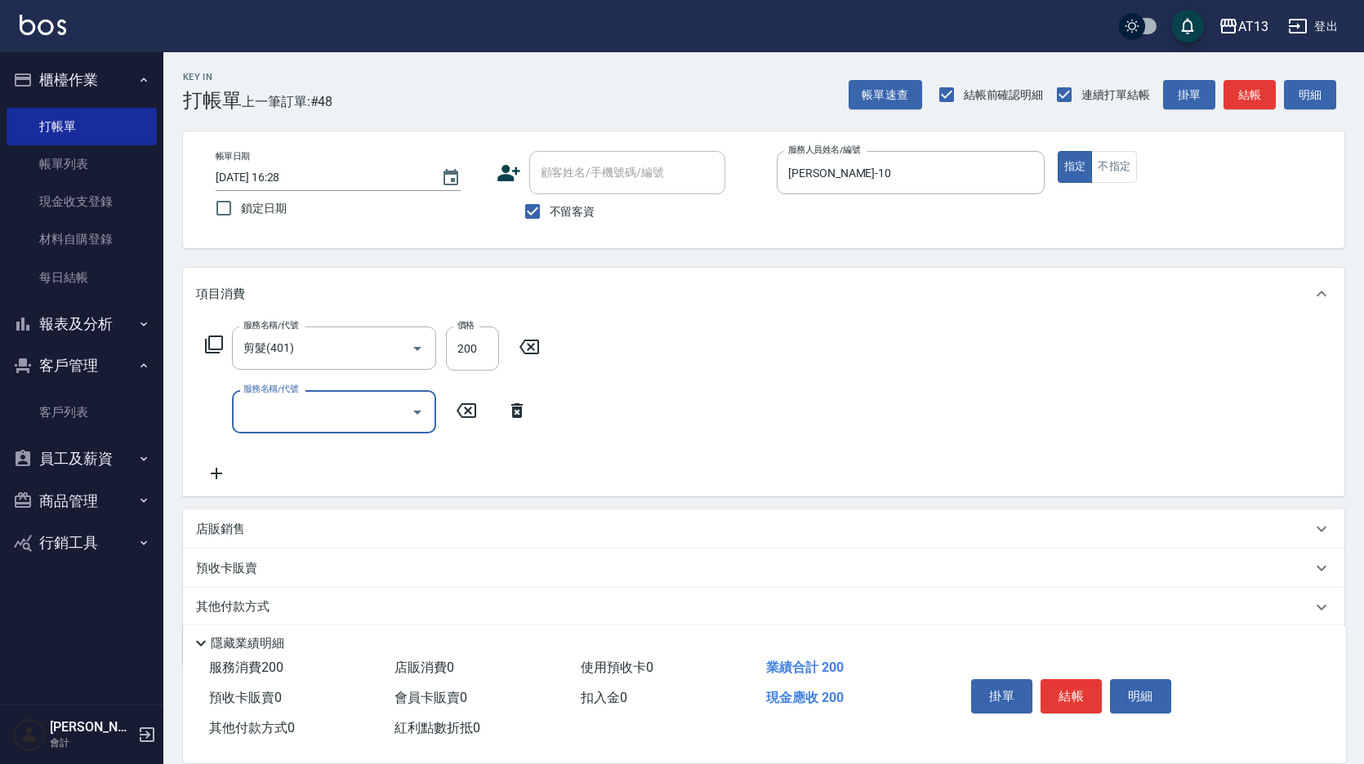
click at [846, 454] on div "服務名稱/代號 剪髮(401) 服務名稱/代號 價格 200 價格 服務名稱/代號 服務名稱/代號" at bounding box center [763, 408] width 1161 height 176
click at [1055, 684] on button "結帳" at bounding box center [1070, 696] width 61 height 34
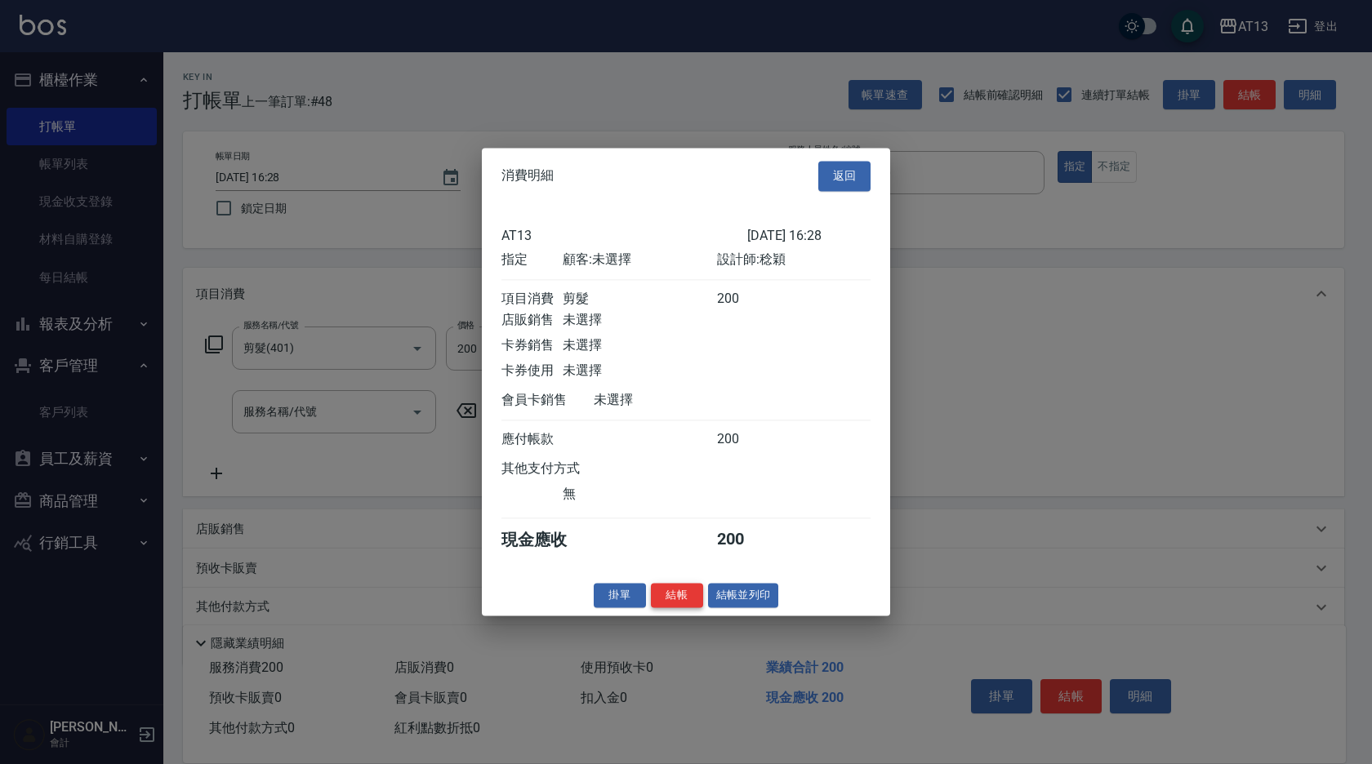
click at [682, 604] on button "結帳" at bounding box center [677, 595] width 52 height 25
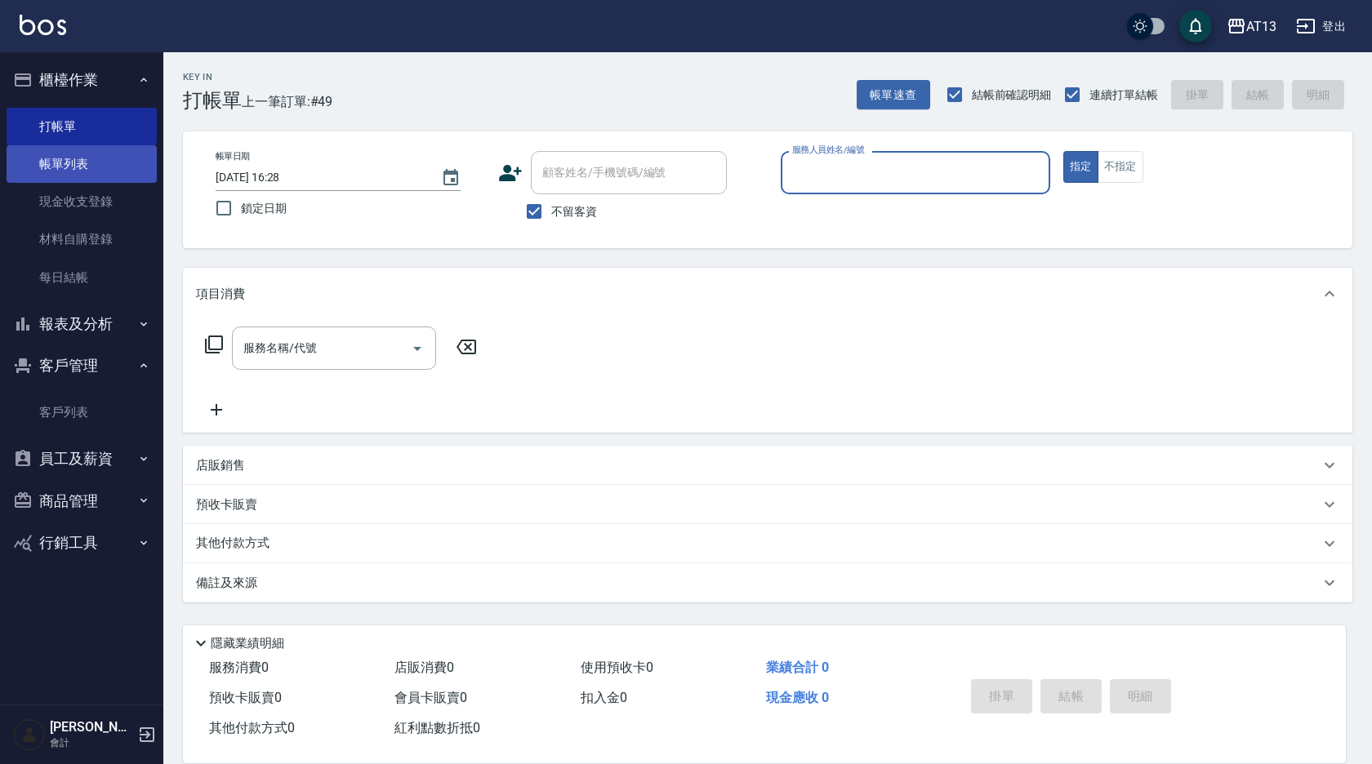
click at [59, 155] on link "帳單列表" at bounding box center [82, 164] width 150 height 38
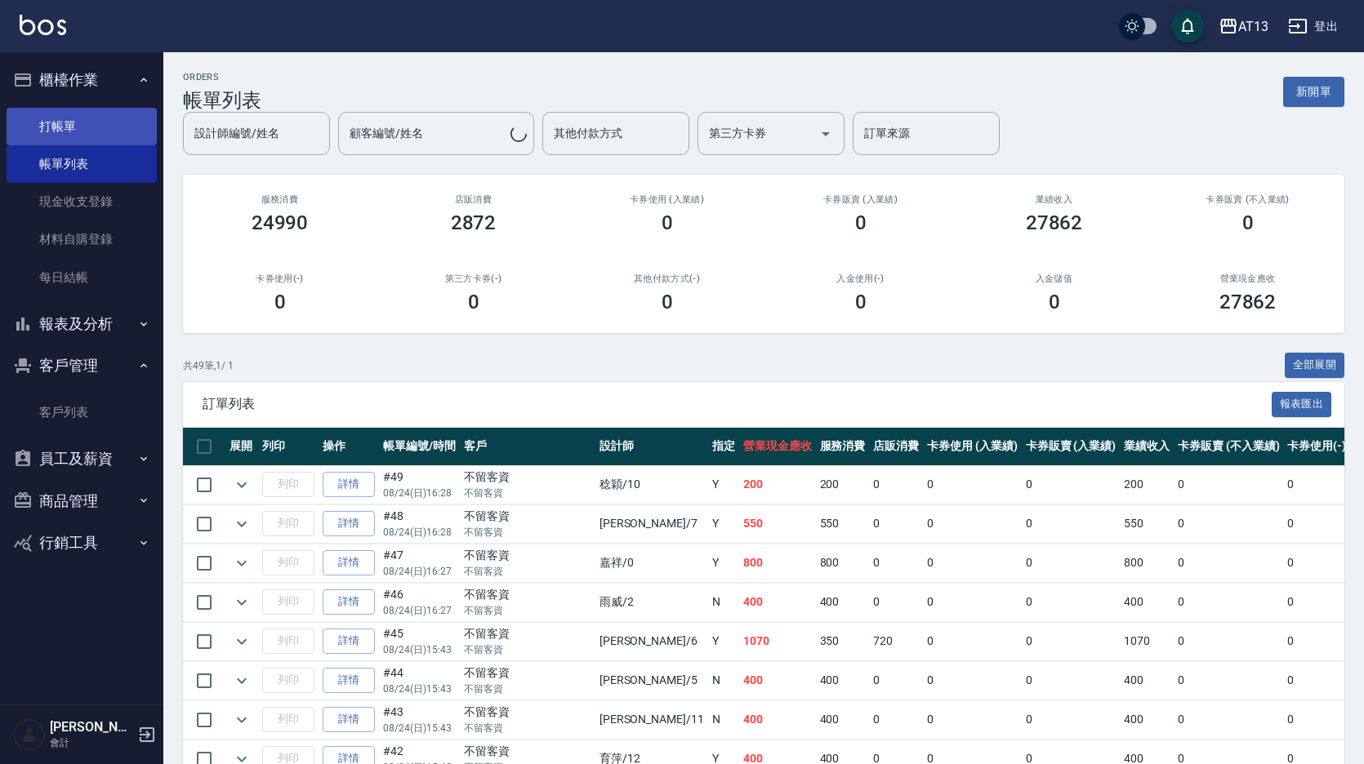
click at [65, 128] on link "打帳單" at bounding box center [82, 127] width 150 height 38
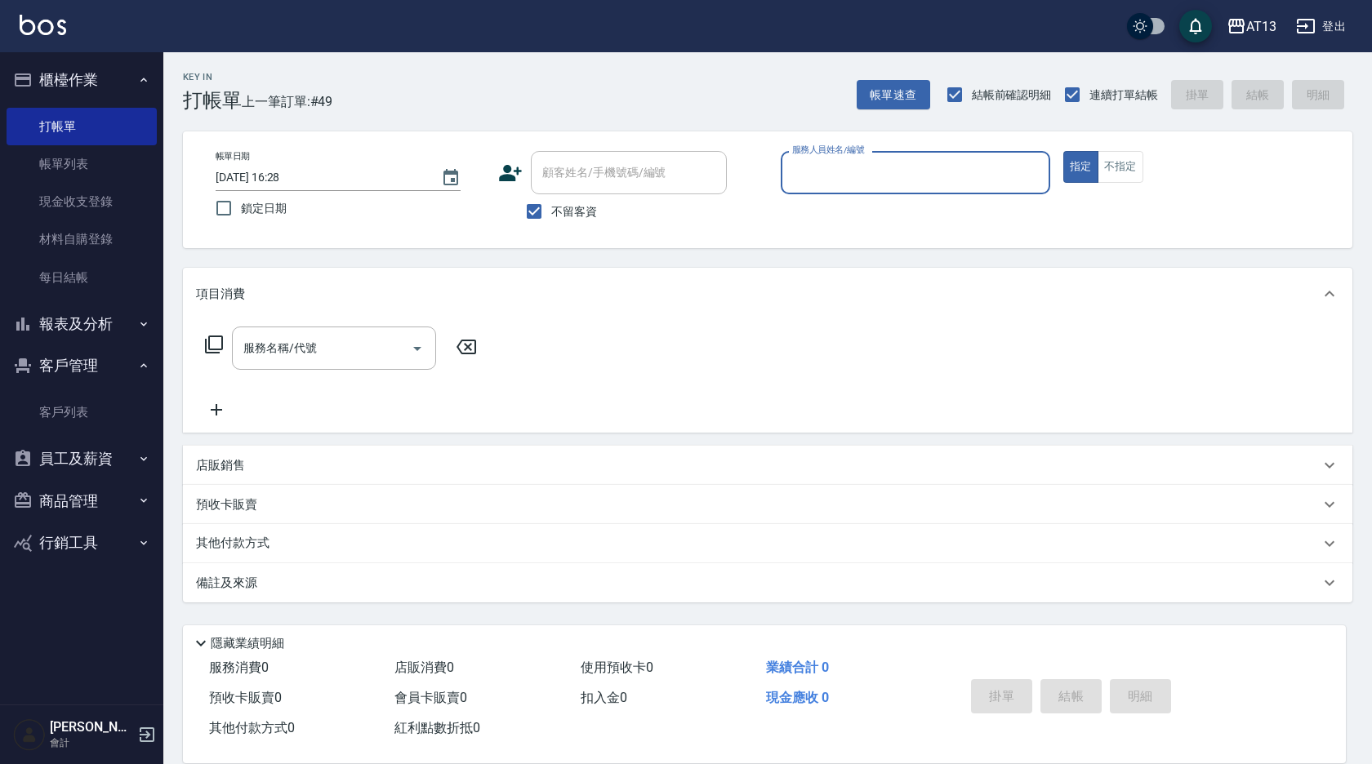
drag, startPoint x: 91, startPoint y: 191, endPoint x: 121, endPoint y: 472, distance: 282.6
click at [91, 191] on link "現金收支登錄" at bounding box center [82, 202] width 150 height 38
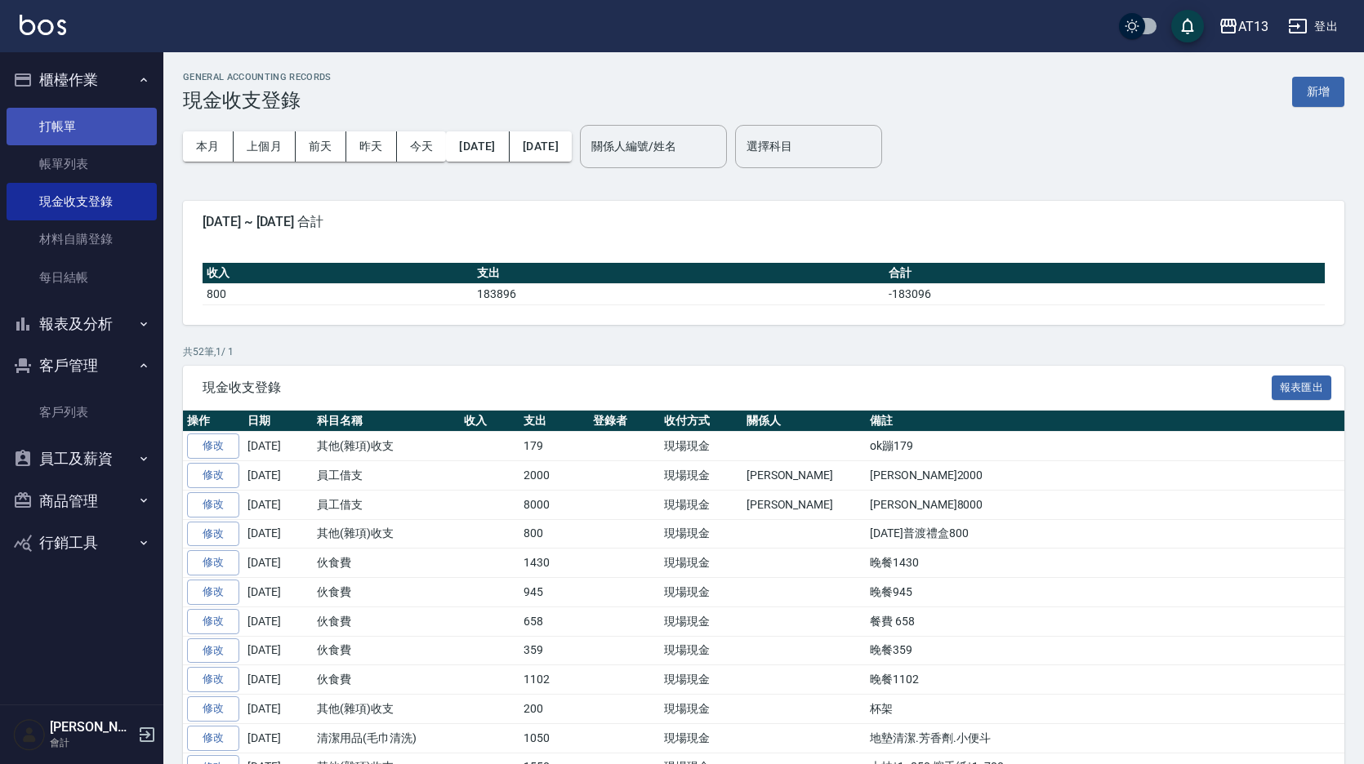
click at [73, 124] on link "打帳單" at bounding box center [82, 127] width 150 height 38
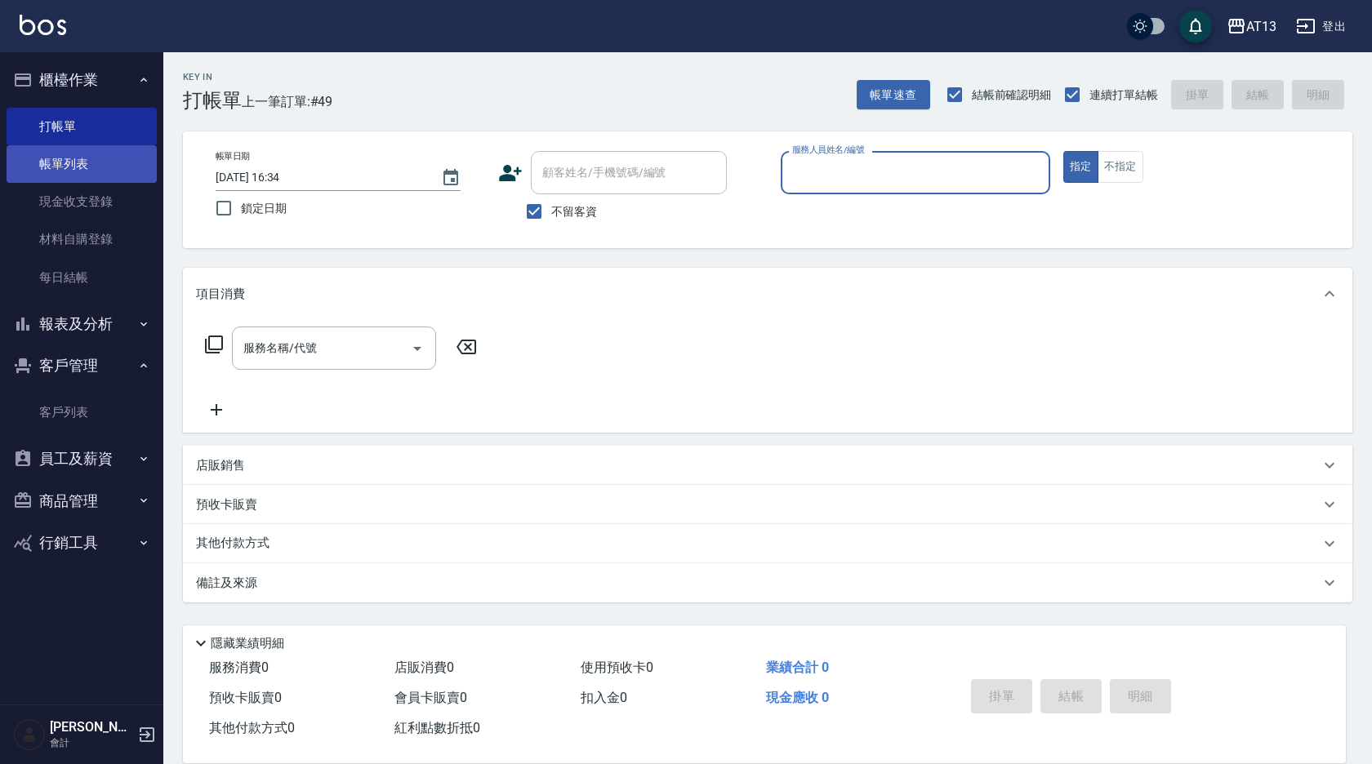
click at [89, 170] on link "帳單列表" at bounding box center [82, 164] width 150 height 38
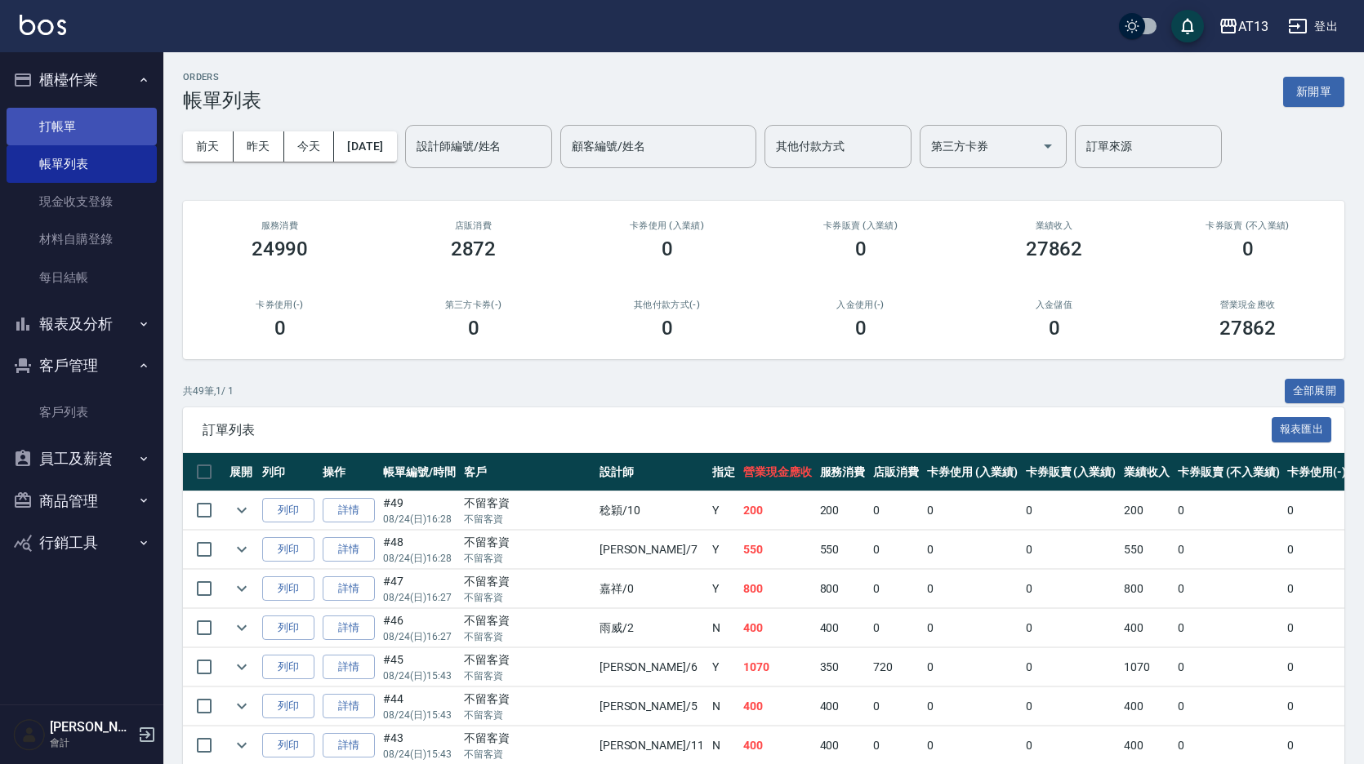
click at [79, 122] on link "打帳單" at bounding box center [82, 127] width 150 height 38
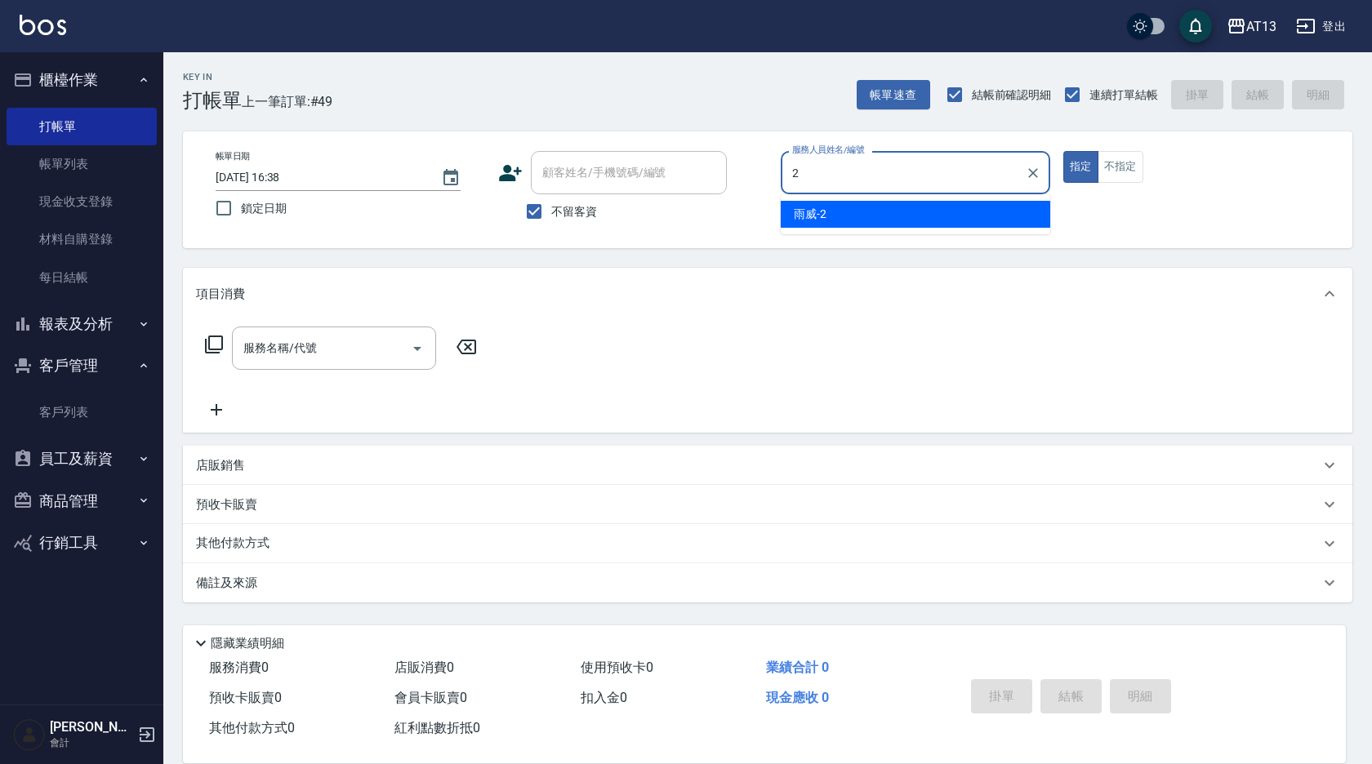
click at [863, 202] on div "雨威 -2" at bounding box center [916, 214] width 270 height 27
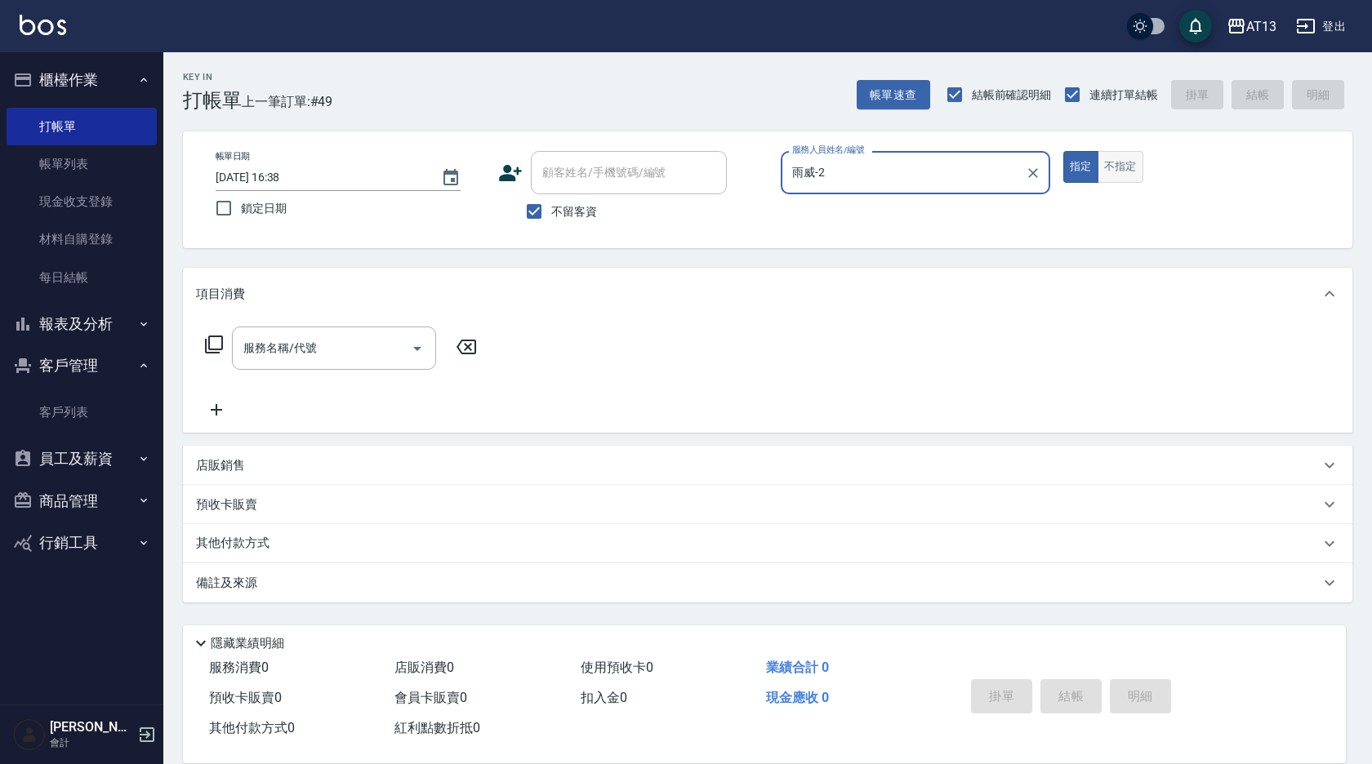
type input "雨威-2"
click at [1129, 172] on button "不指定" at bounding box center [1121, 167] width 46 height 32
drag, startPoint x: 386, startPoint y: 340, endPoint x: 374, endPoint y: 346, distance: 13.9
click at [383, 342] on input "服務名稱/代號" at bounding box center [321, 348] width 165 height 29
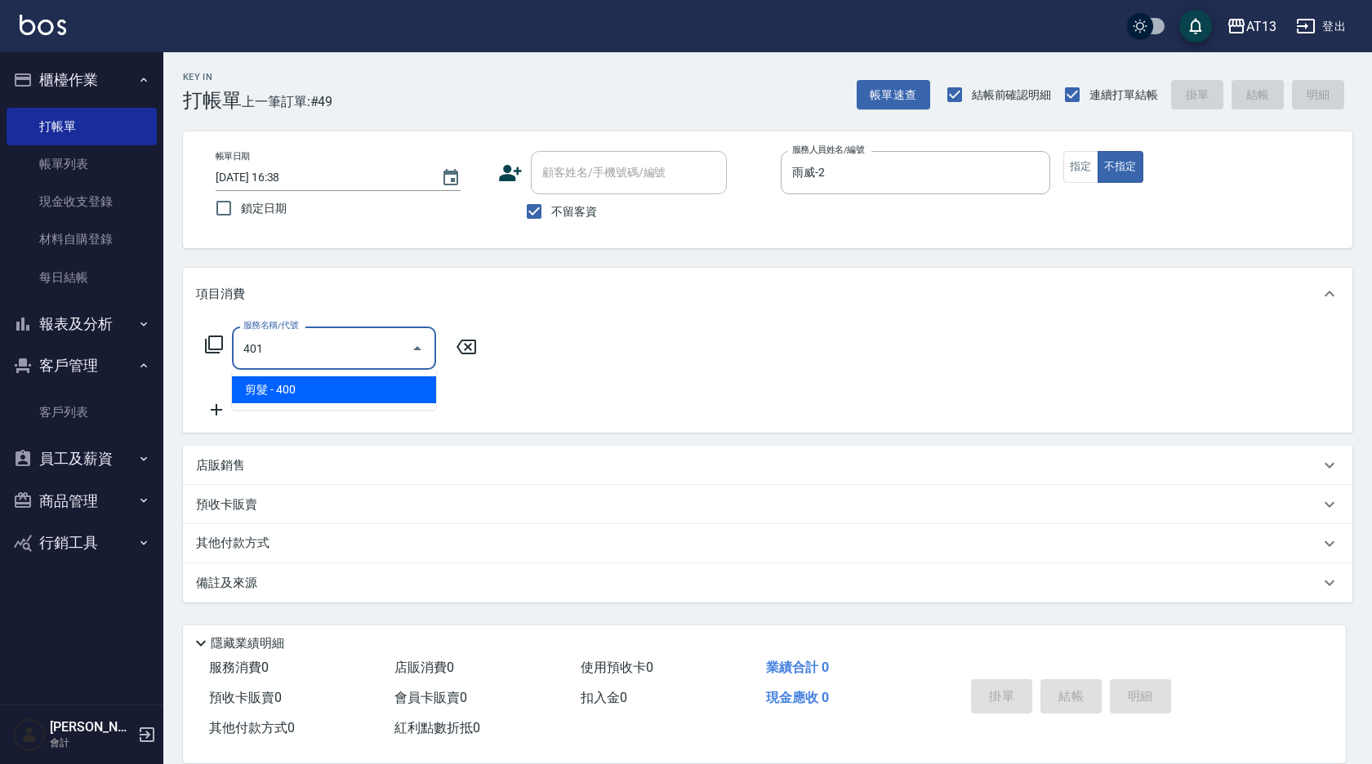
type input "剪髮(401)"
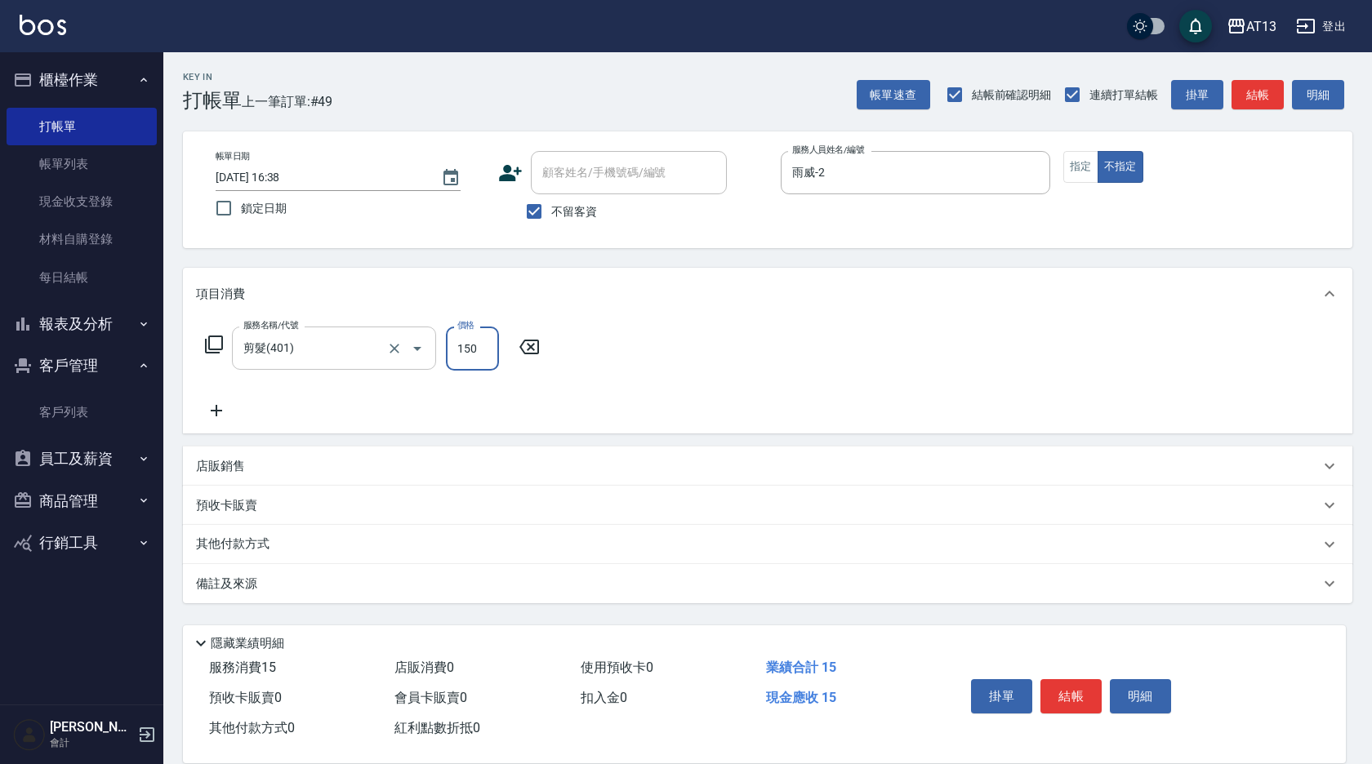
type input "150"
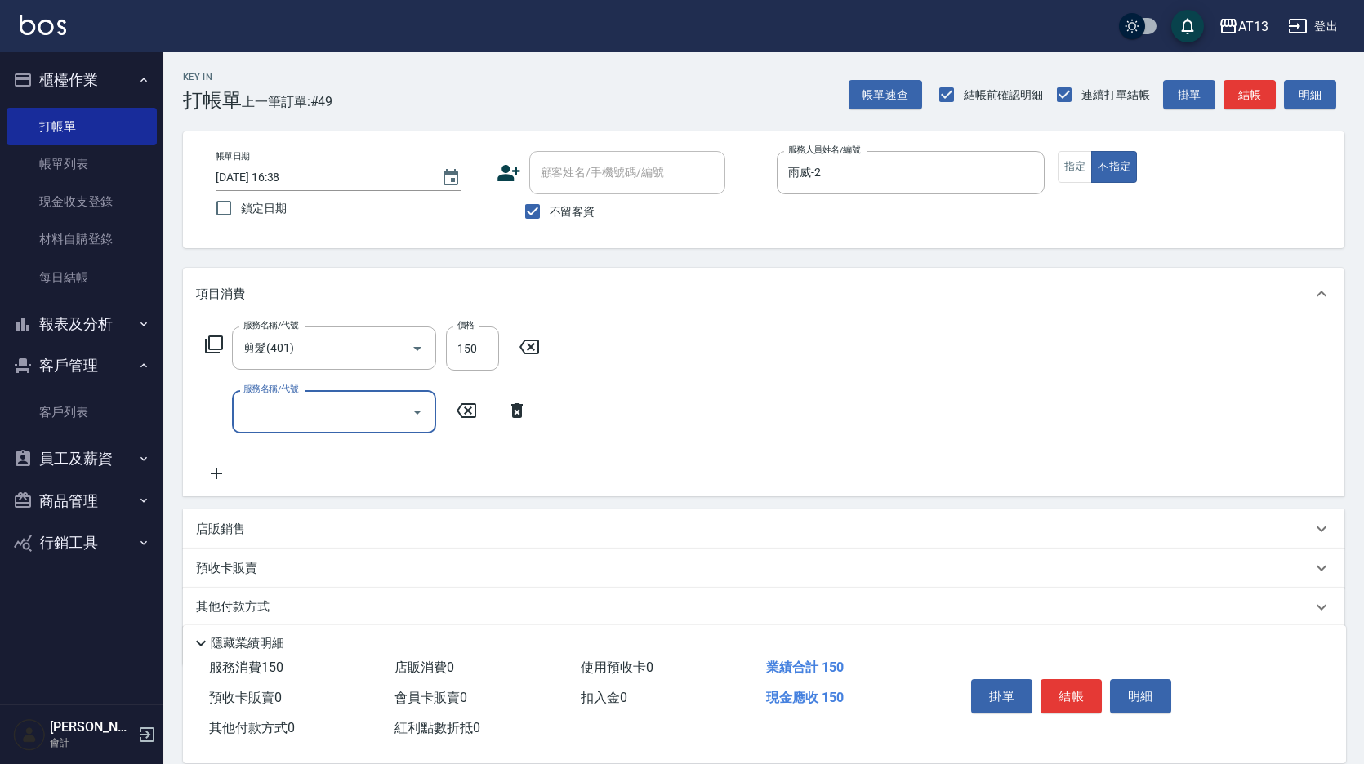
click at [982, 354] on div "服務名稱/代號 剪髮(401) 服務名稱/代號 價格 150 價格 服務名稱/代號 服務名稱/代號" at bounding box center [763, 408] width 1161 height 176
click at [1060, 679] on button "結帳" at bounding box center [1070, 696] width 61 height 34
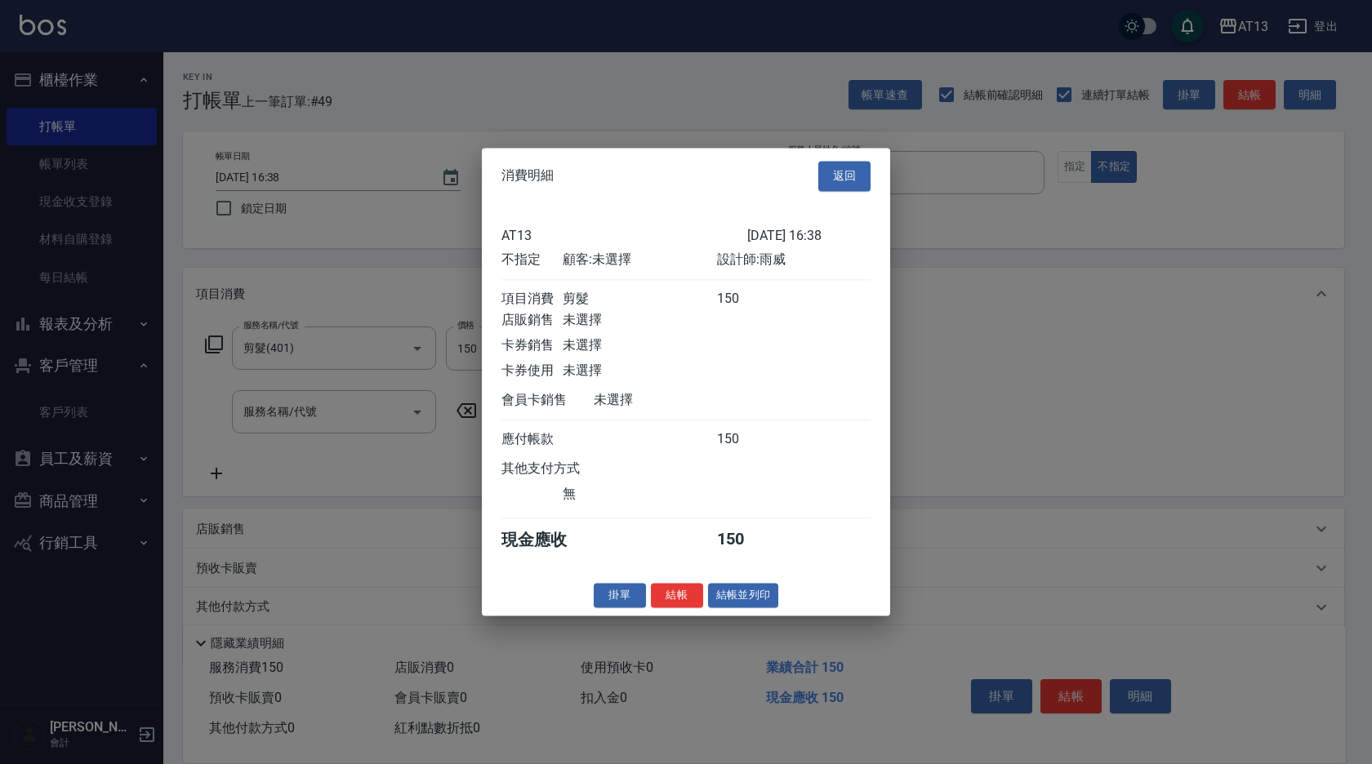
click at [675, 608] on button "結帳" at bounding box center [677, 595] width 52 height 25
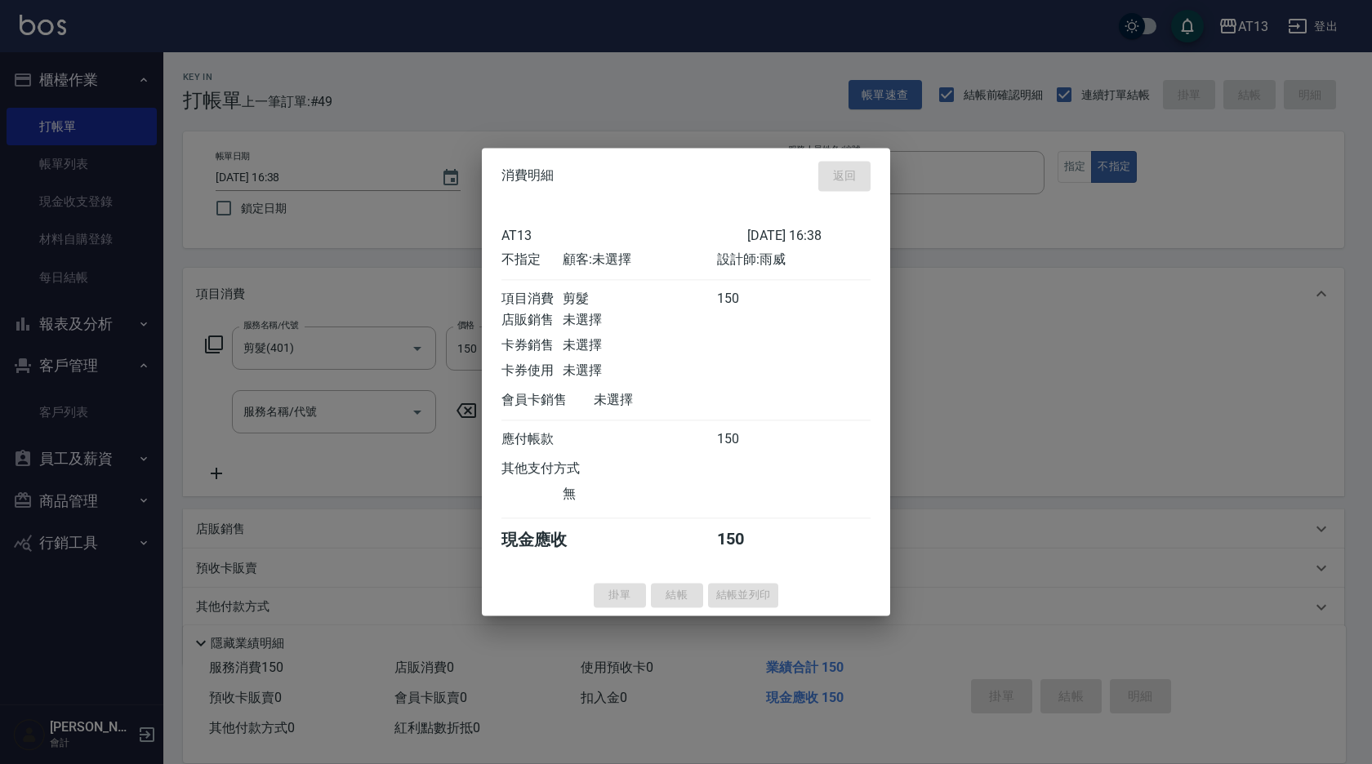
type input "[DATE] 17:02"
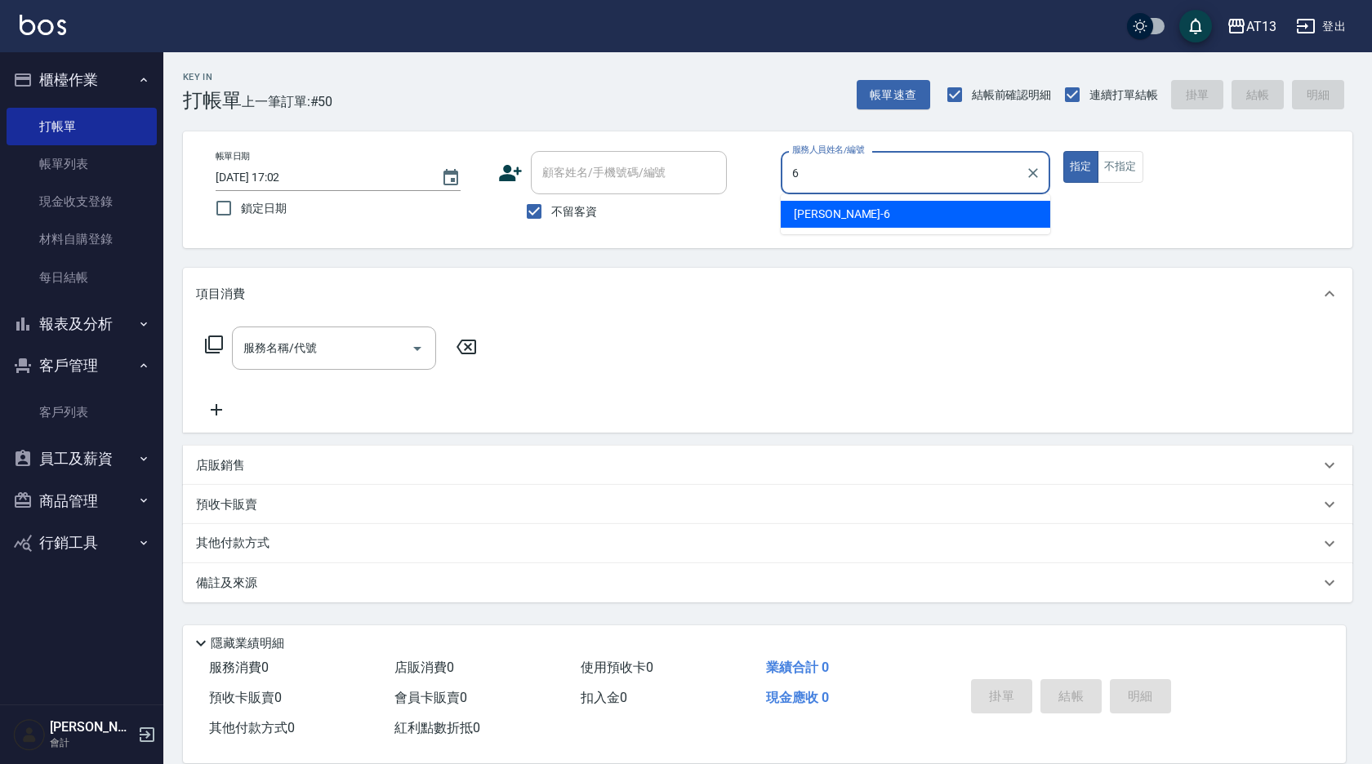
click at [843, 217] on div "[PERSON_NAME] -6" at bounding box center [916, 214] width 270 height 27
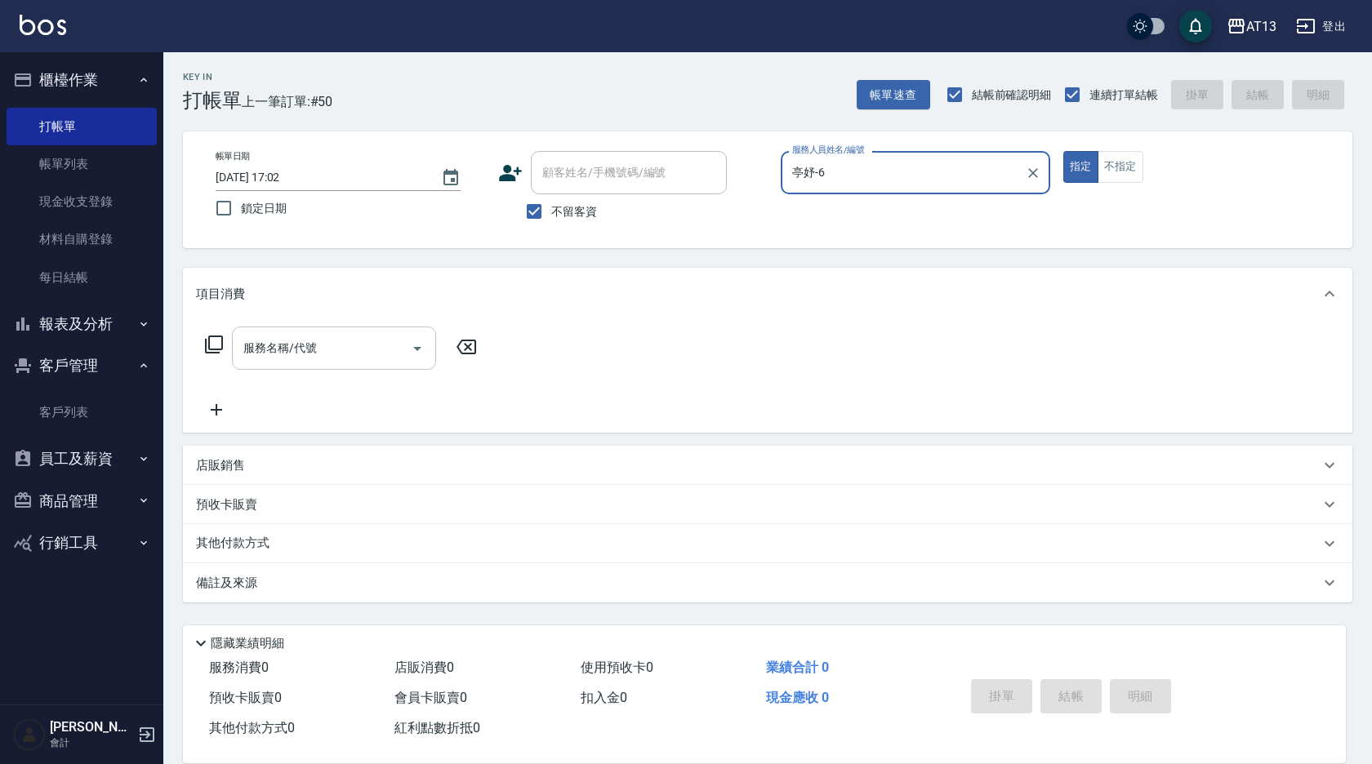
type input "亭妤-6"
click at [393, 346] on input "服務名稱/代號" at bounding box center [321, 348] width 165 height 29
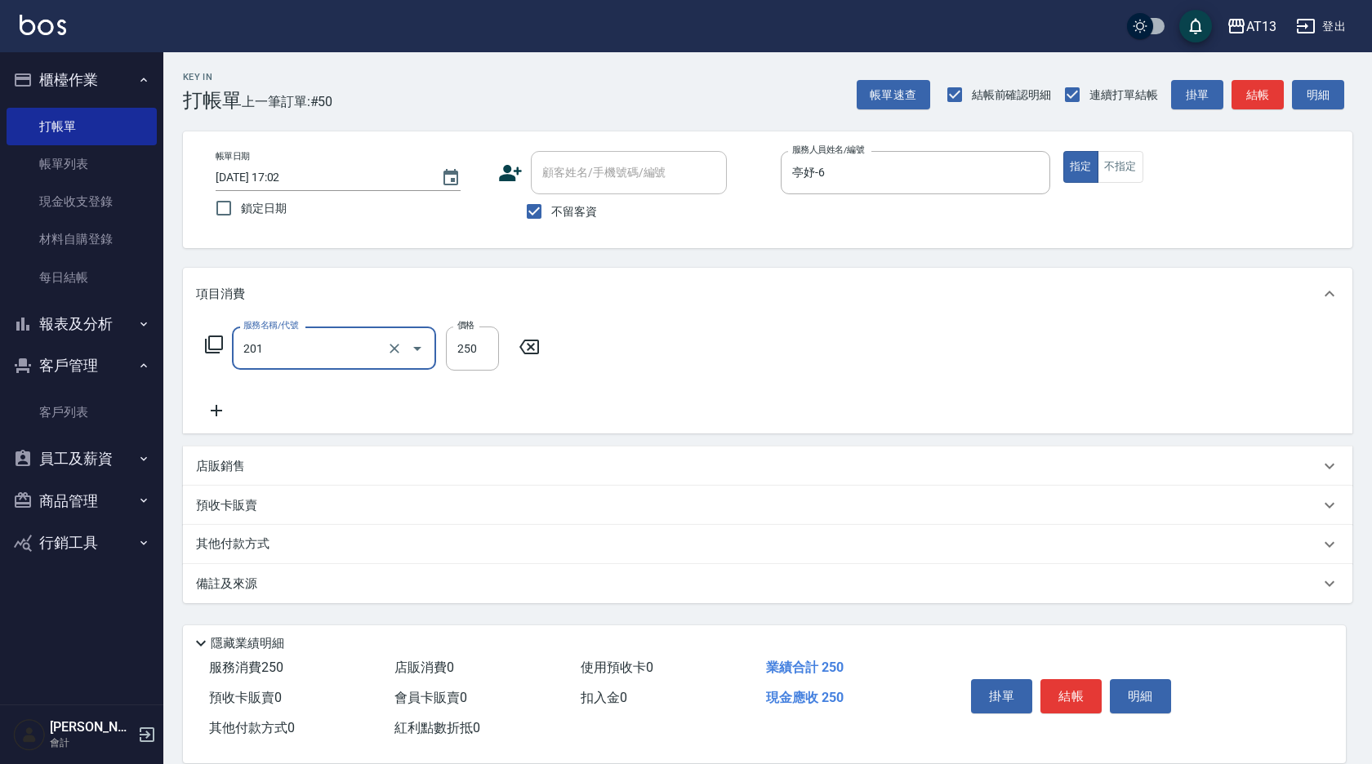
type input "洗髮(201)"
type input "250"
type input "[PERSON_NAME]-28"
click at [1083, 679] on button "結帳" at bounding box center [1070, 696] width 61 height 34
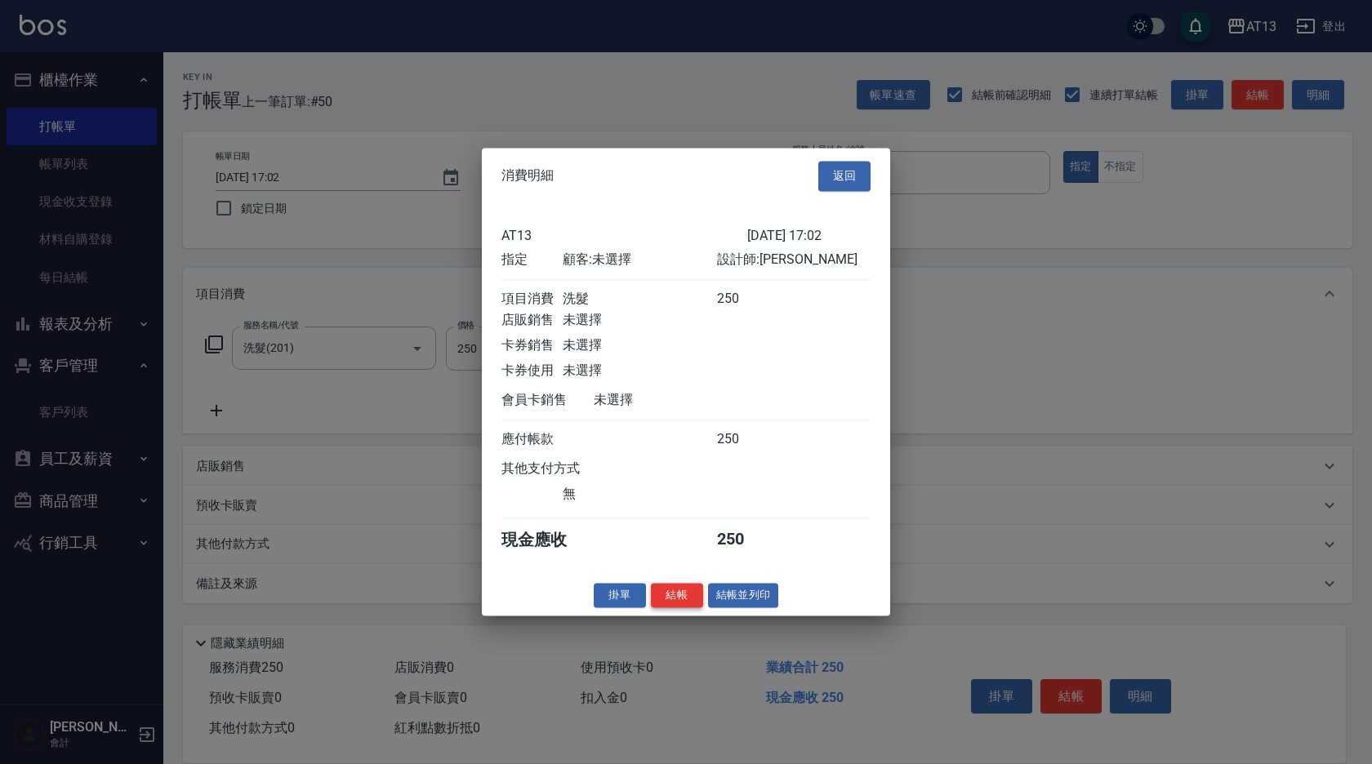
click at [698, 608] on button "結帳" at bounding box center [677, 595] width 52 height 25
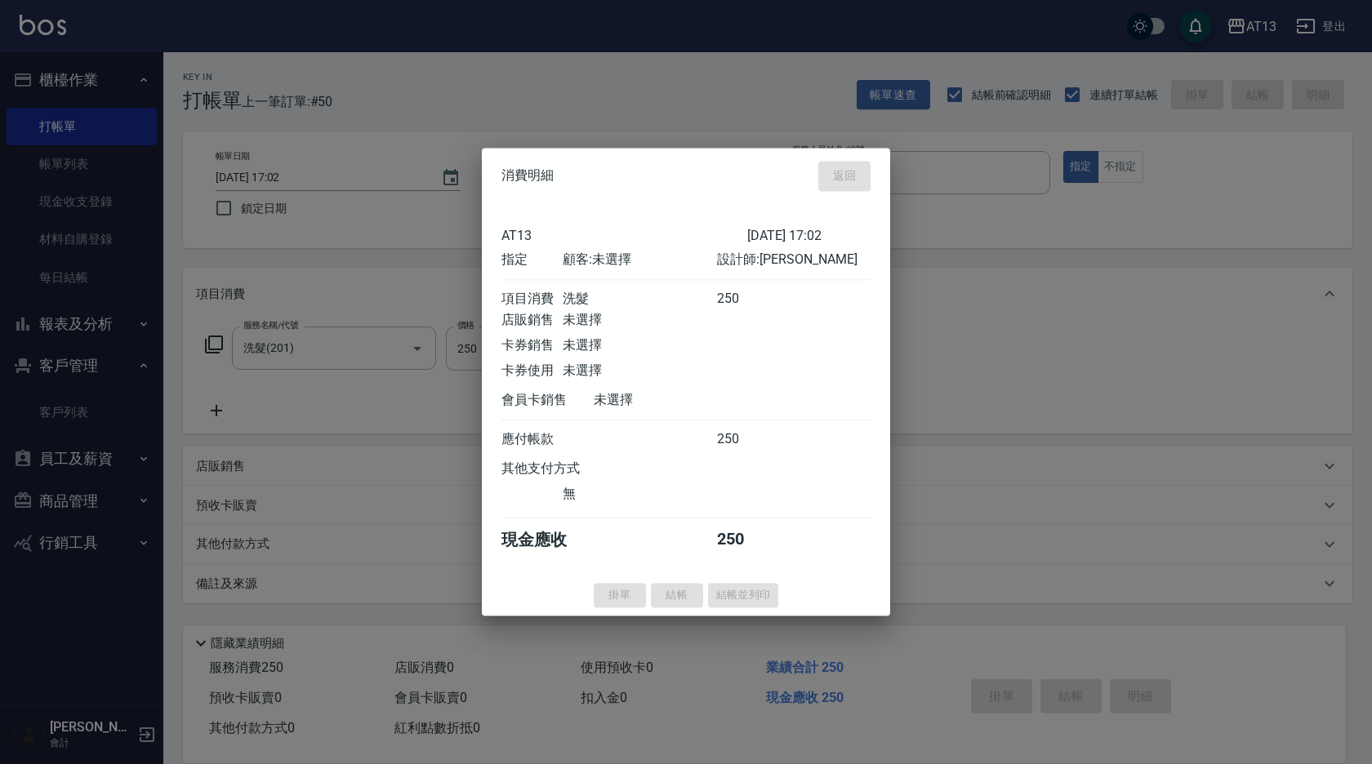
type input "[DATE] 17:03"
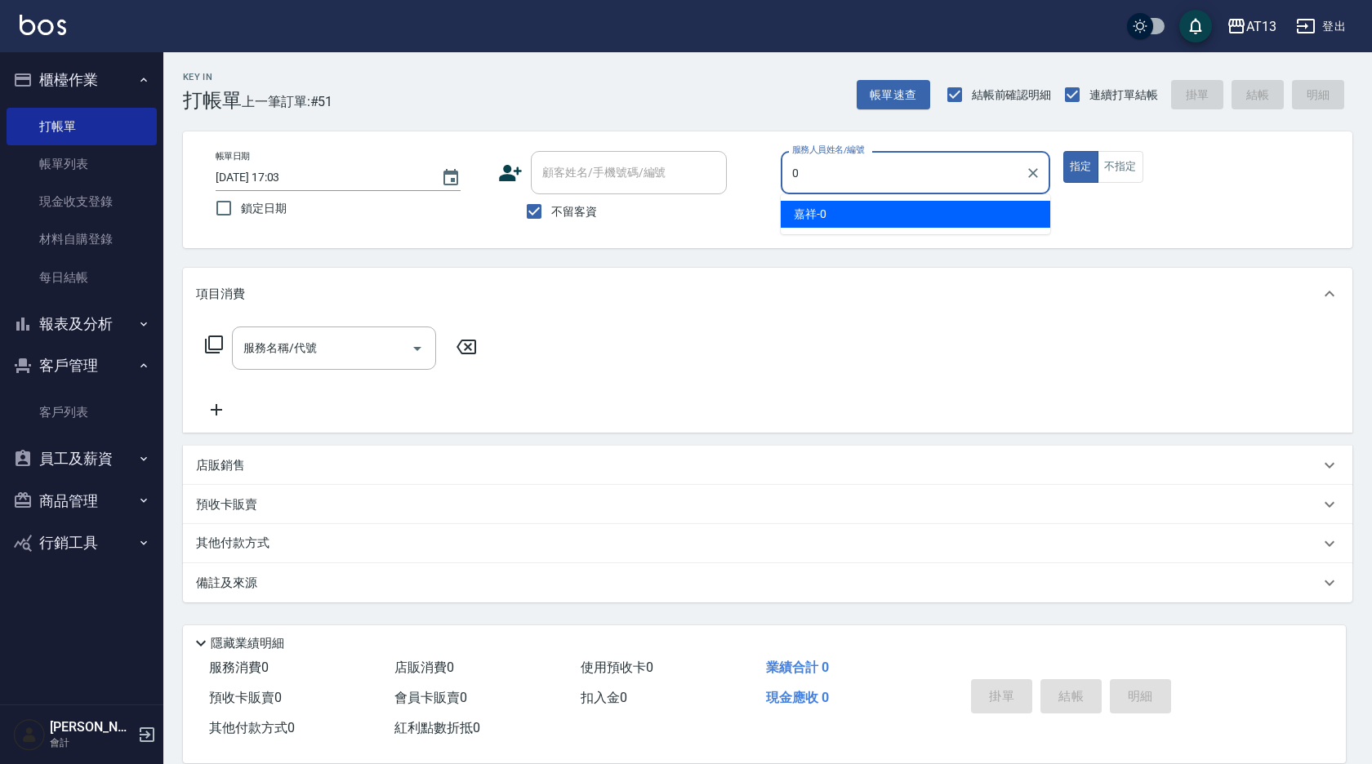
click at [872, 214] on div "嘉祥 -0" at bounding box center [916, 214] width 270 height 27
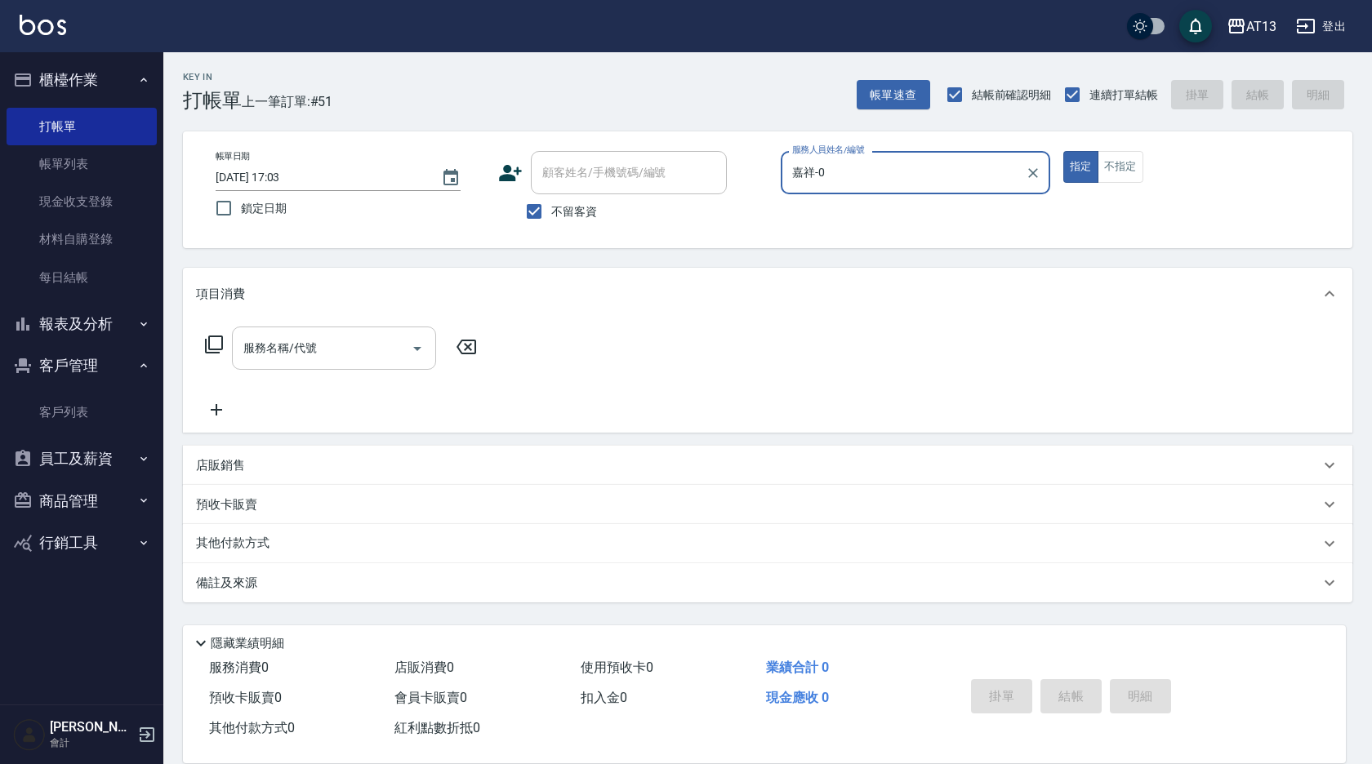
type input "嘉祥-0"
click at [347, 343] on input "服務名稱/代號" at bounding box center [321, 348] width 165 height 29
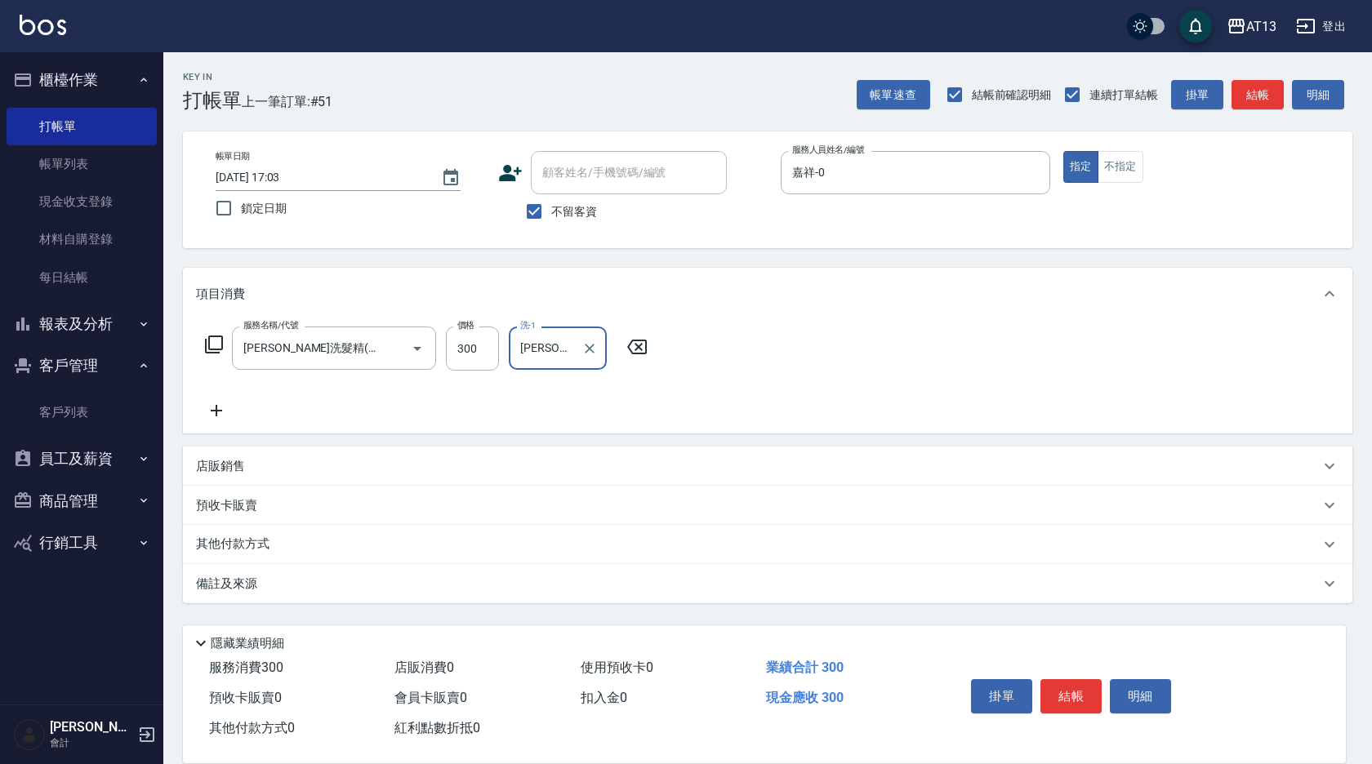
click at [227, 464] on p "店販銷售" at bounding box center [220, 466] width 49 height 17
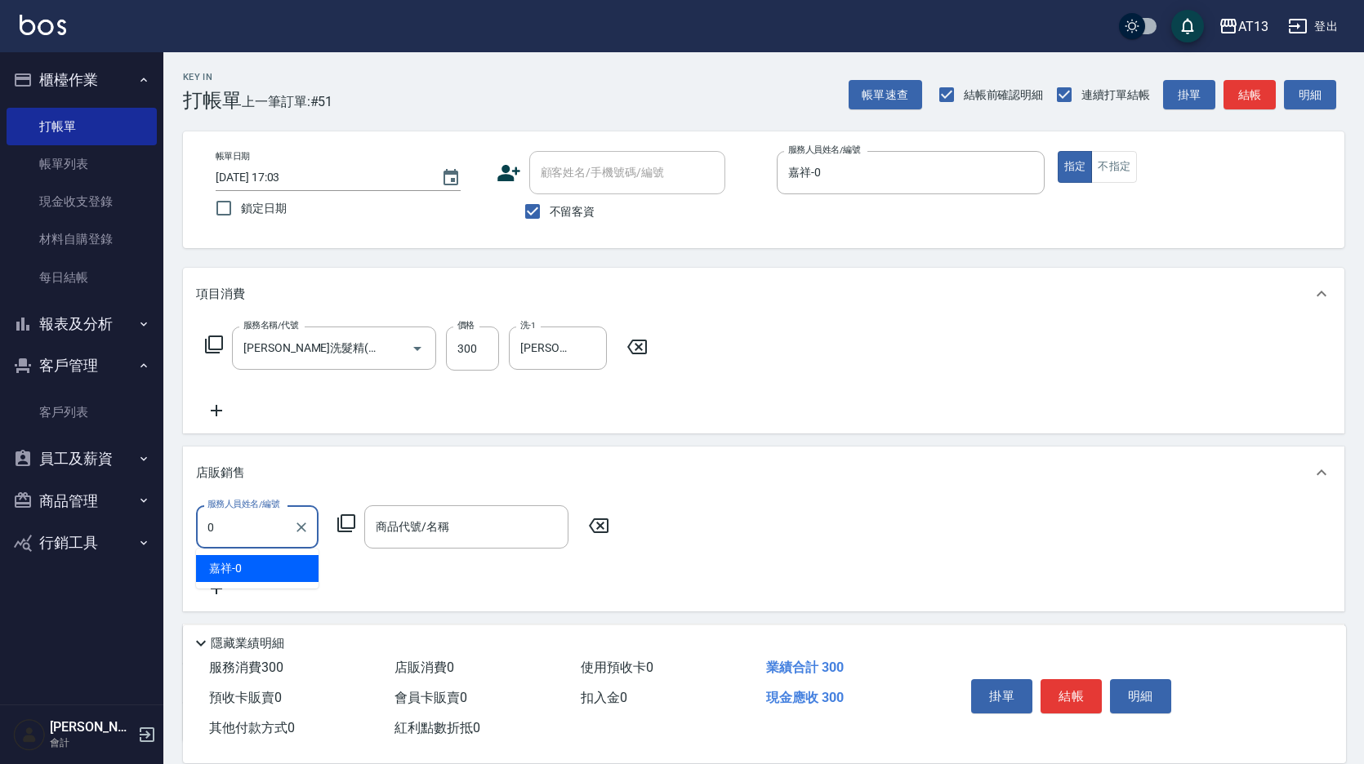
click at [310, 561] on div "嘉祥 -0" at bounding box center [257, 568] width 123 height 27
click at [402, 540] on input "商品代號/名稱" at bounding box center [466, 527] width 189 height 29
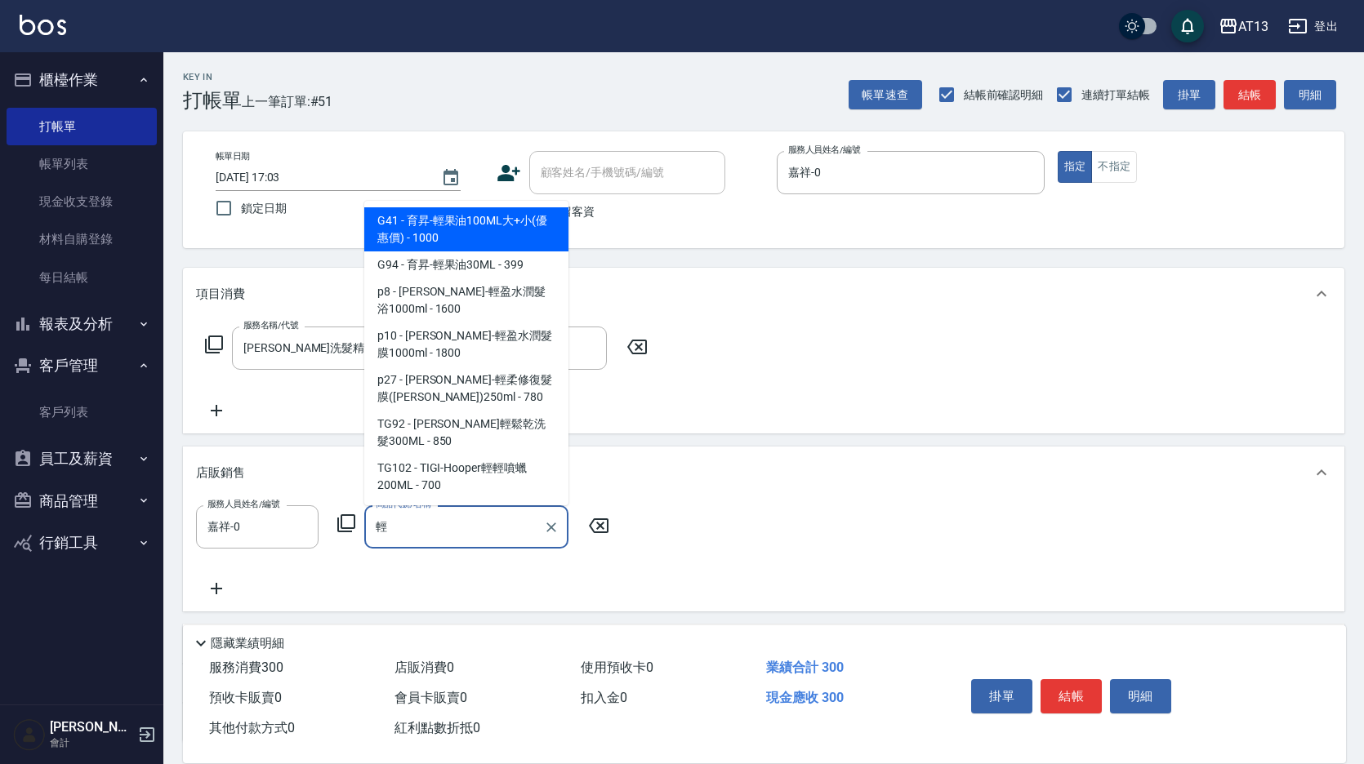
click at [415, 536] on input "輕" at bounding box center [454, 527] width 165 height 29
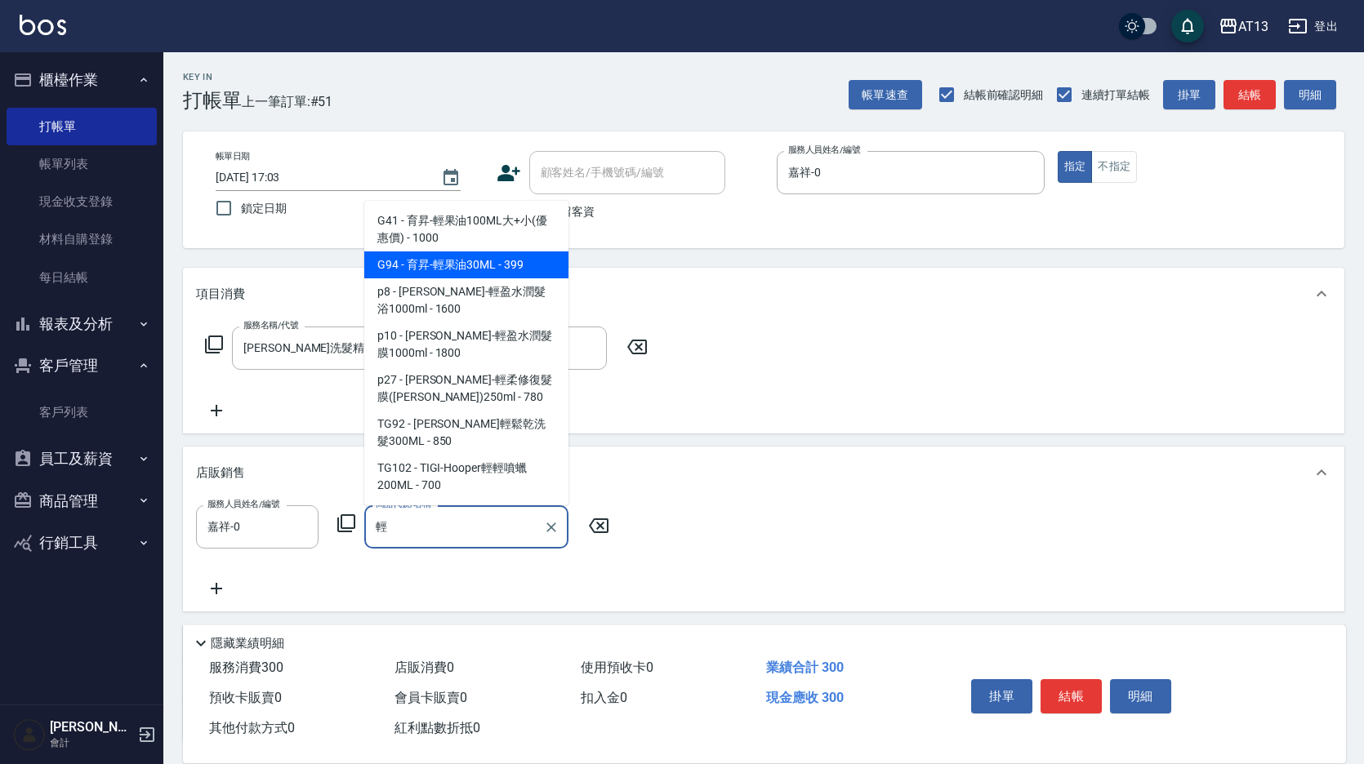
click at [461, 268] on span "G94 - 育昇-輕果油30ML - 399" at bounding box center [466, 265] width 204 height 27
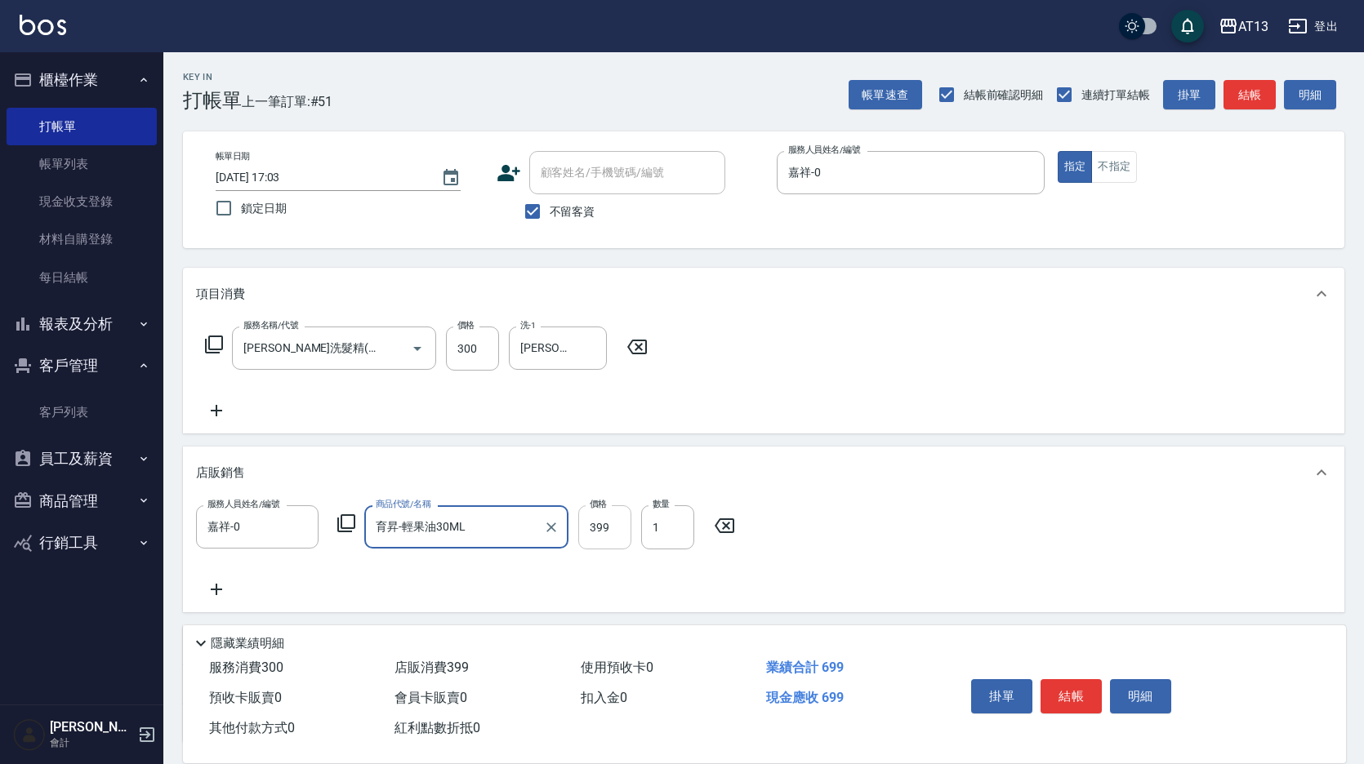
click at [602, 519] on input "399" at bounding box center [604, 528] width 53 height 44
click at [1061, 684] on button "結帳" at bounding box center [1070, 696] width 61 height 34
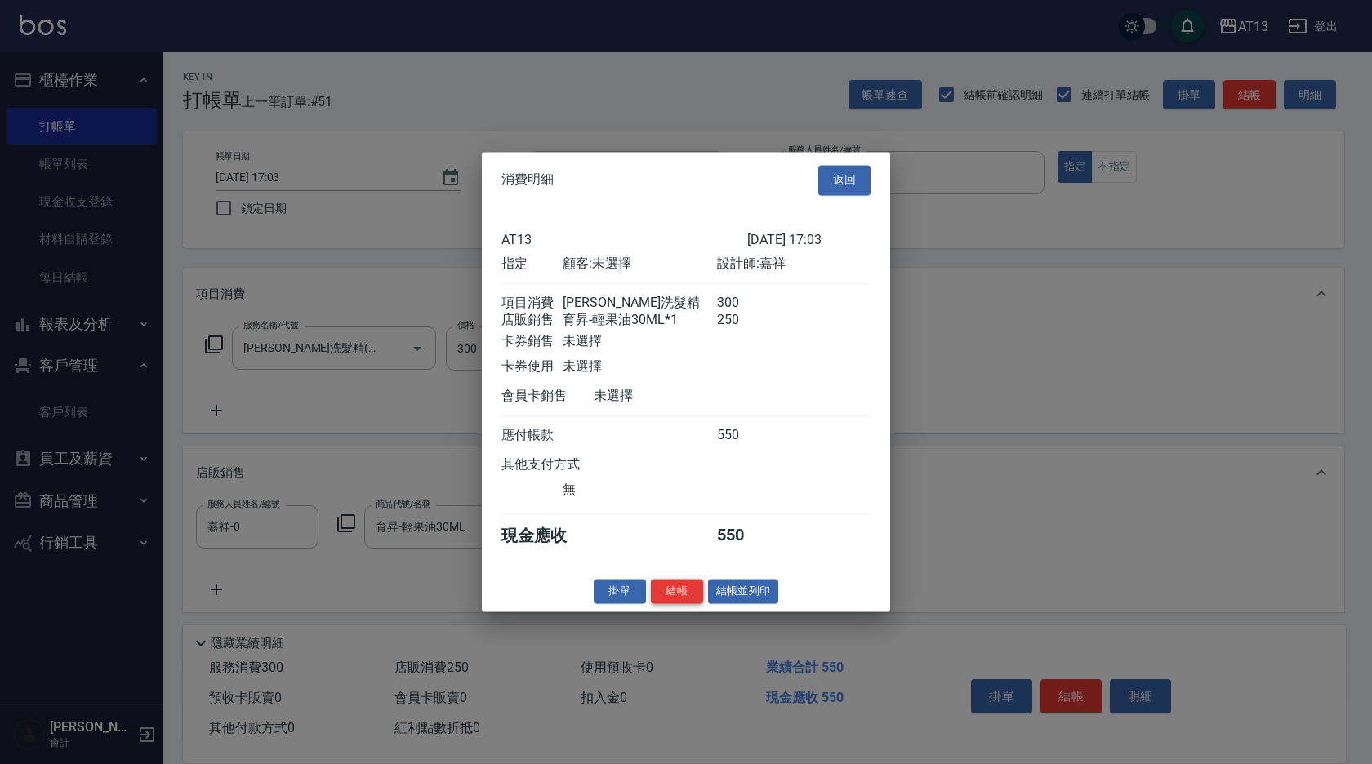
click at [689, 597] on button "結帳" at bounding box center [677, 591] width 52 height 25
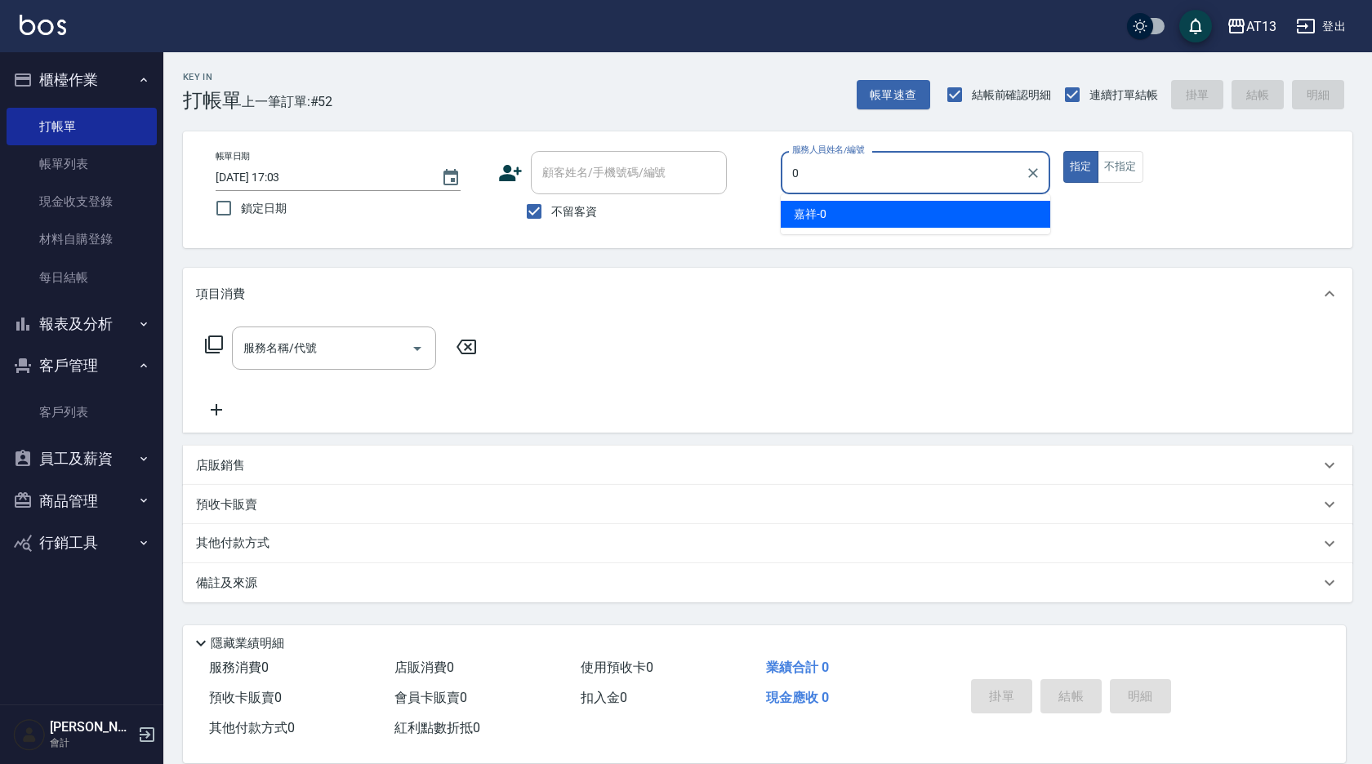
click at [807, 209] on span "嘉祥 -0" at bounding box center [810, 214] width 33 height 17
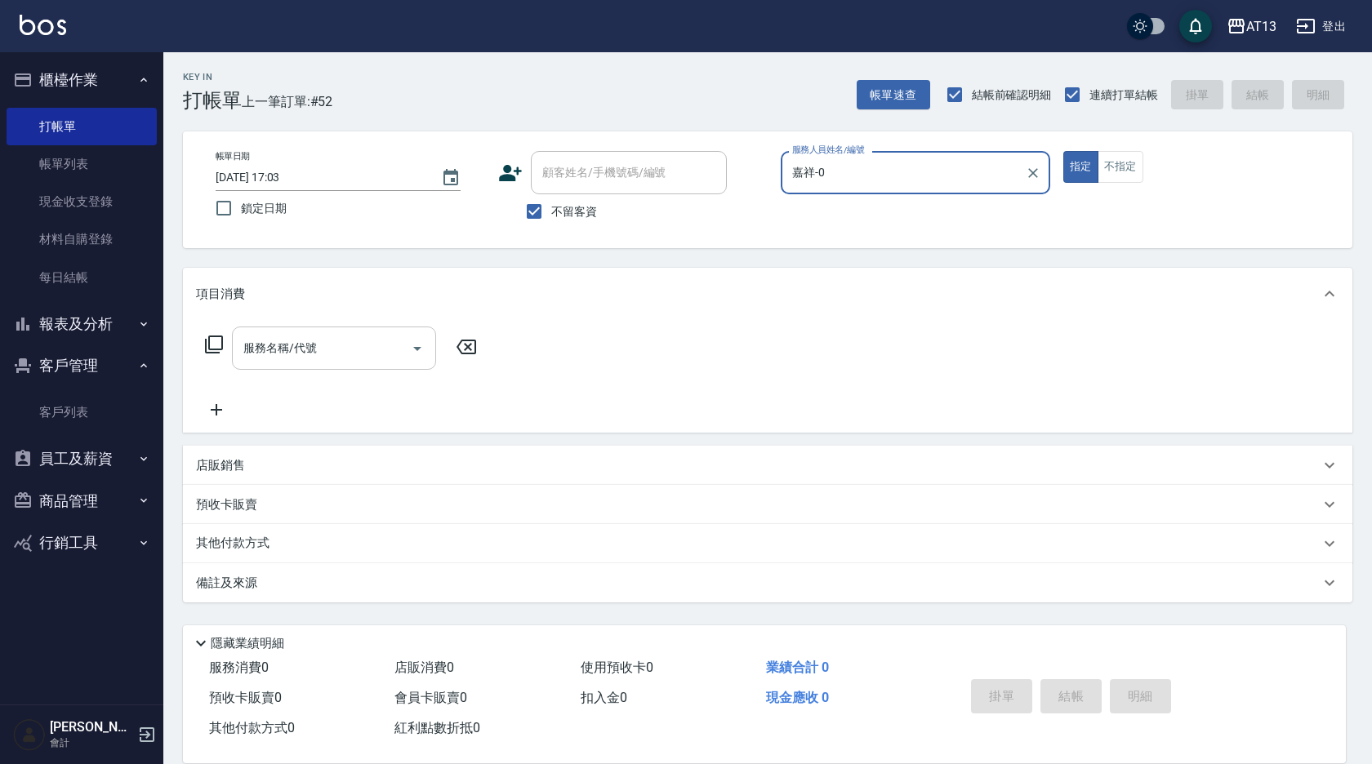
click at [350, 334] on input "服務名稱/代號" at bounding box center [321, 348] width 165 height 29
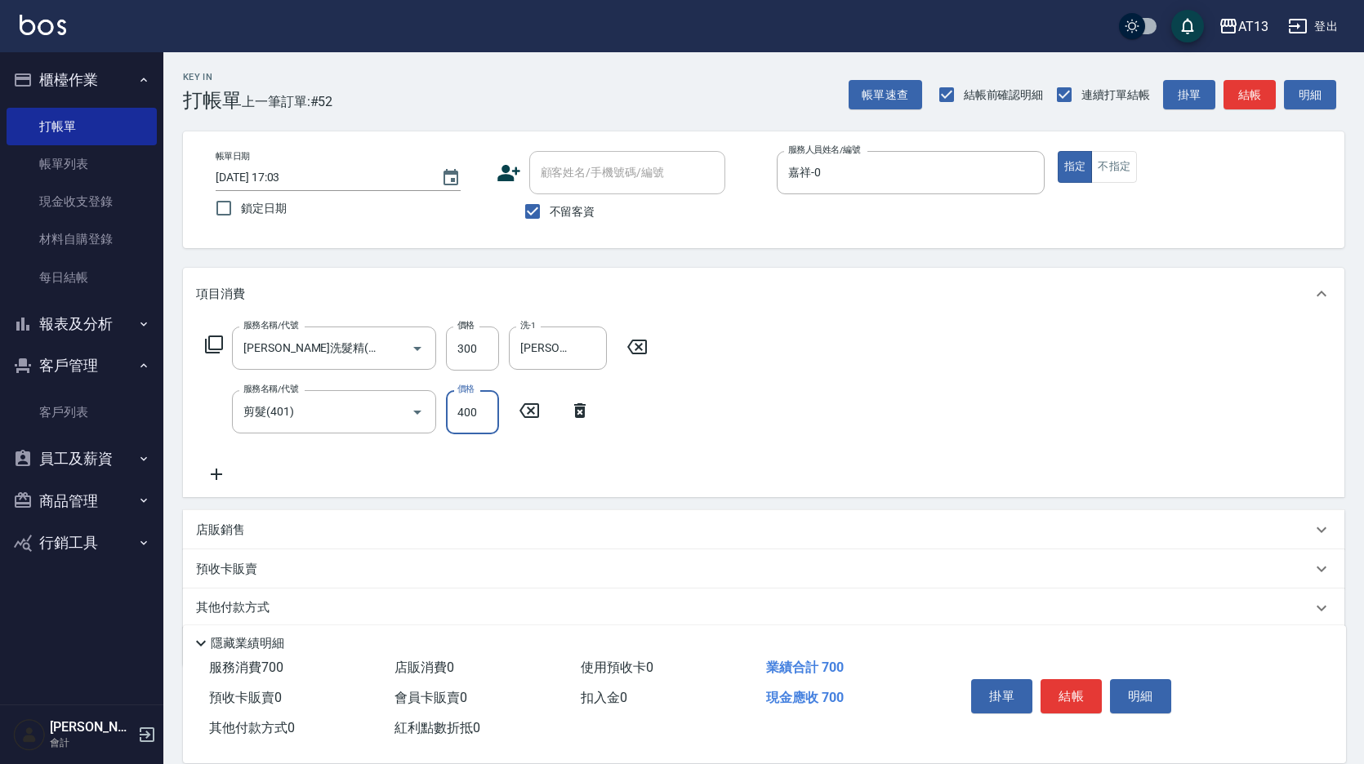
click at [947, 396] on div "服務名稱/代號 [PERSON_NAME]洗髮精(210) 服務名稱/代號 價格 300 價格 洗-1 [PERSON_NAME]妡-30 洗-1 服務名稱/…" at bounding box center [763, 408] width 1161 height 177
click at [1077, 680] on button "結帳" at bounding box center [1070, 696] width 61 height 34
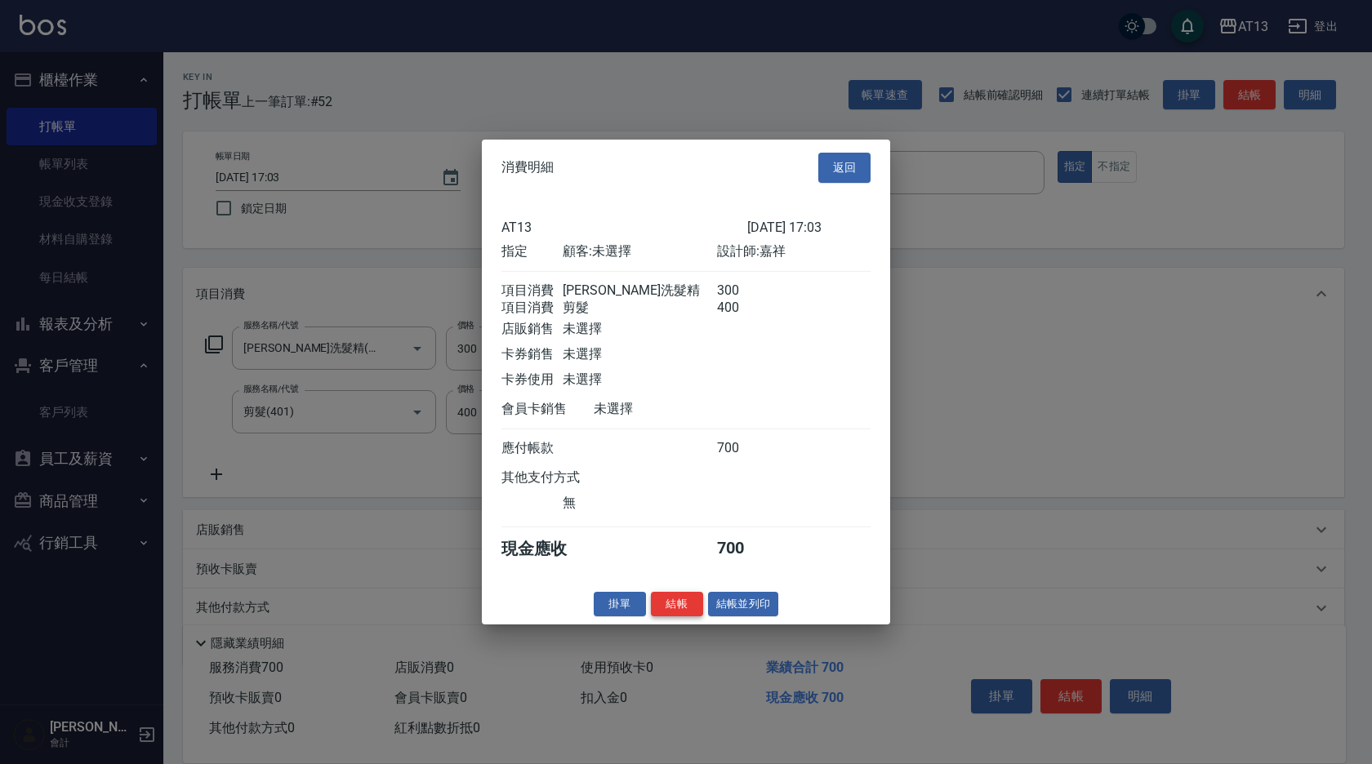
click at [672, 605] on button "結帳" at bounding box center [677, 603] width 52 height 25
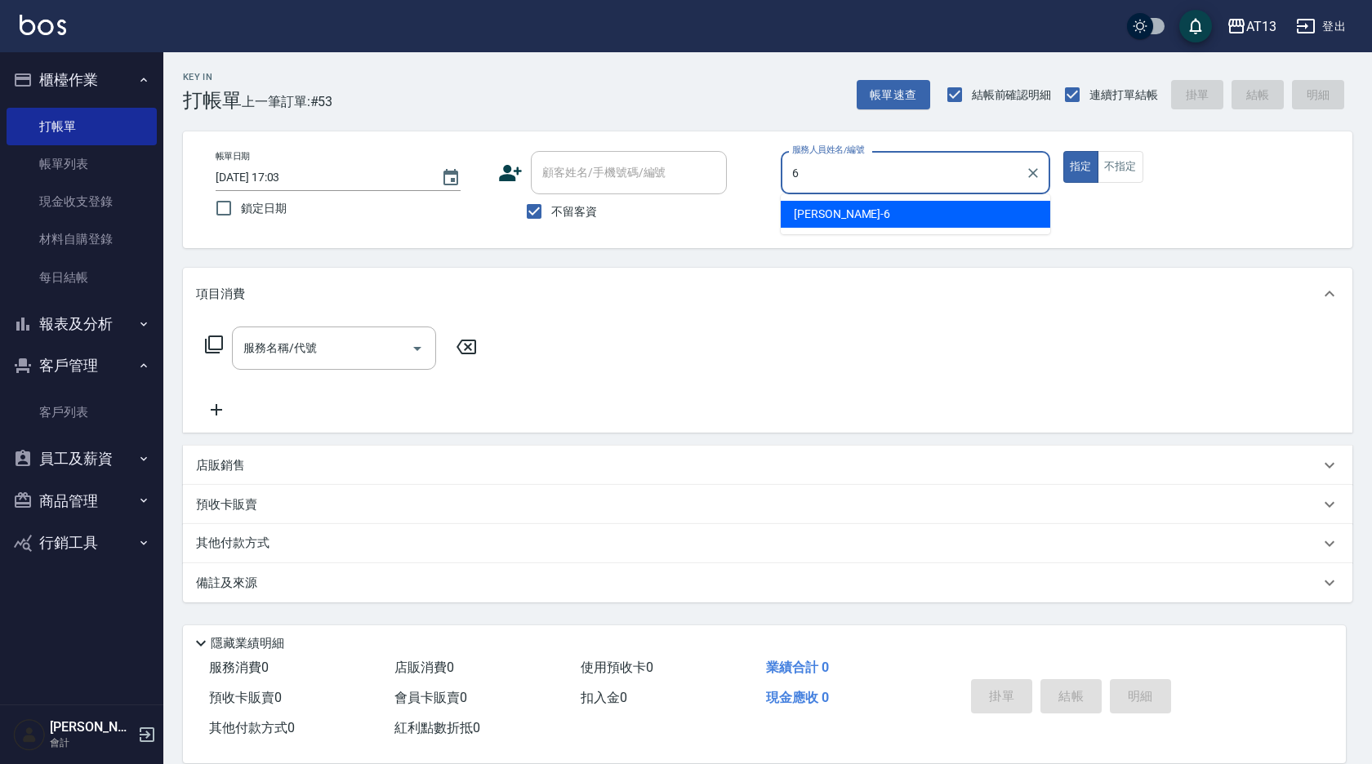
drag, startPoint x: 947, startPoint y: 207, endPoint x: 788, endPoint y: 252, distance: 165.7
click at [947, 207] on div "[PERSON_NAME] -6" at bounding box center [916, 214] width 270 height 27
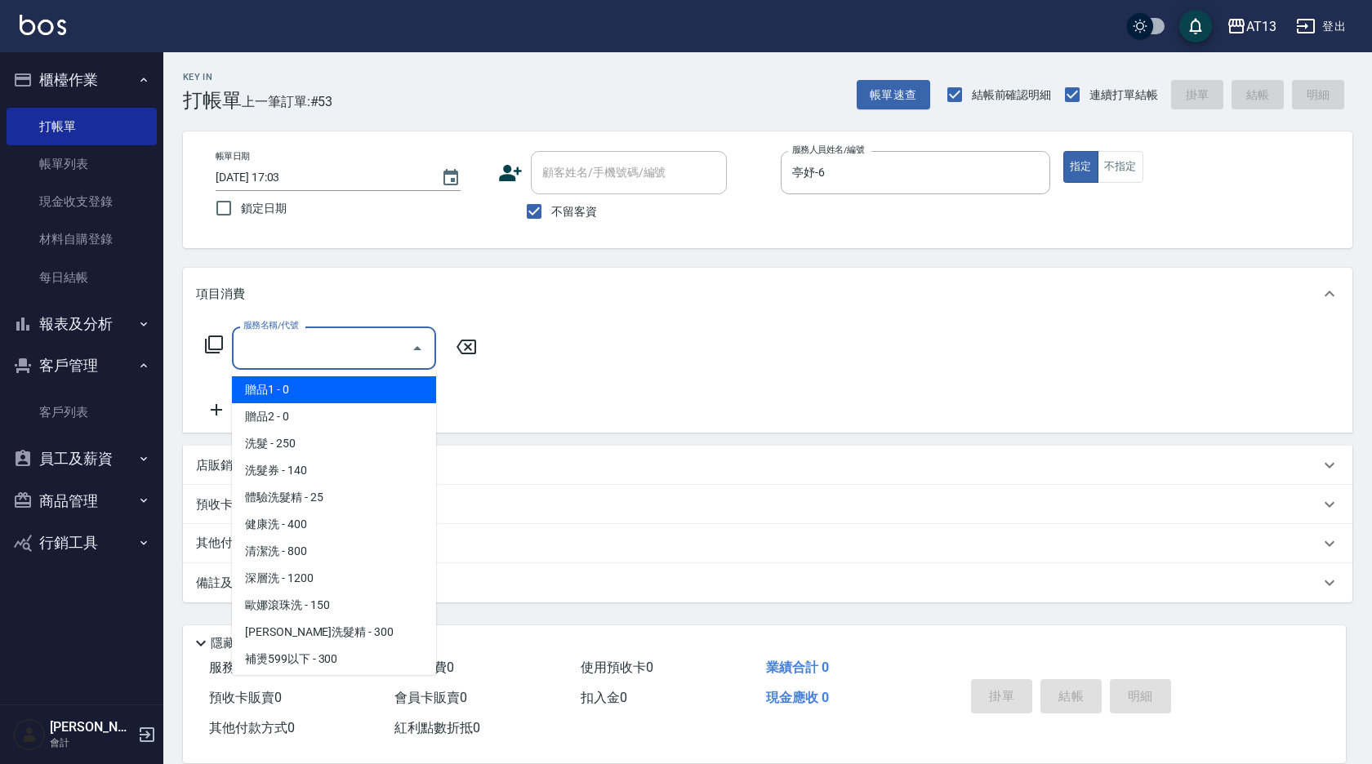
click at [344, 345] on input "服務名稱/代號" at bounding box center [321, 348] width 165 height 29
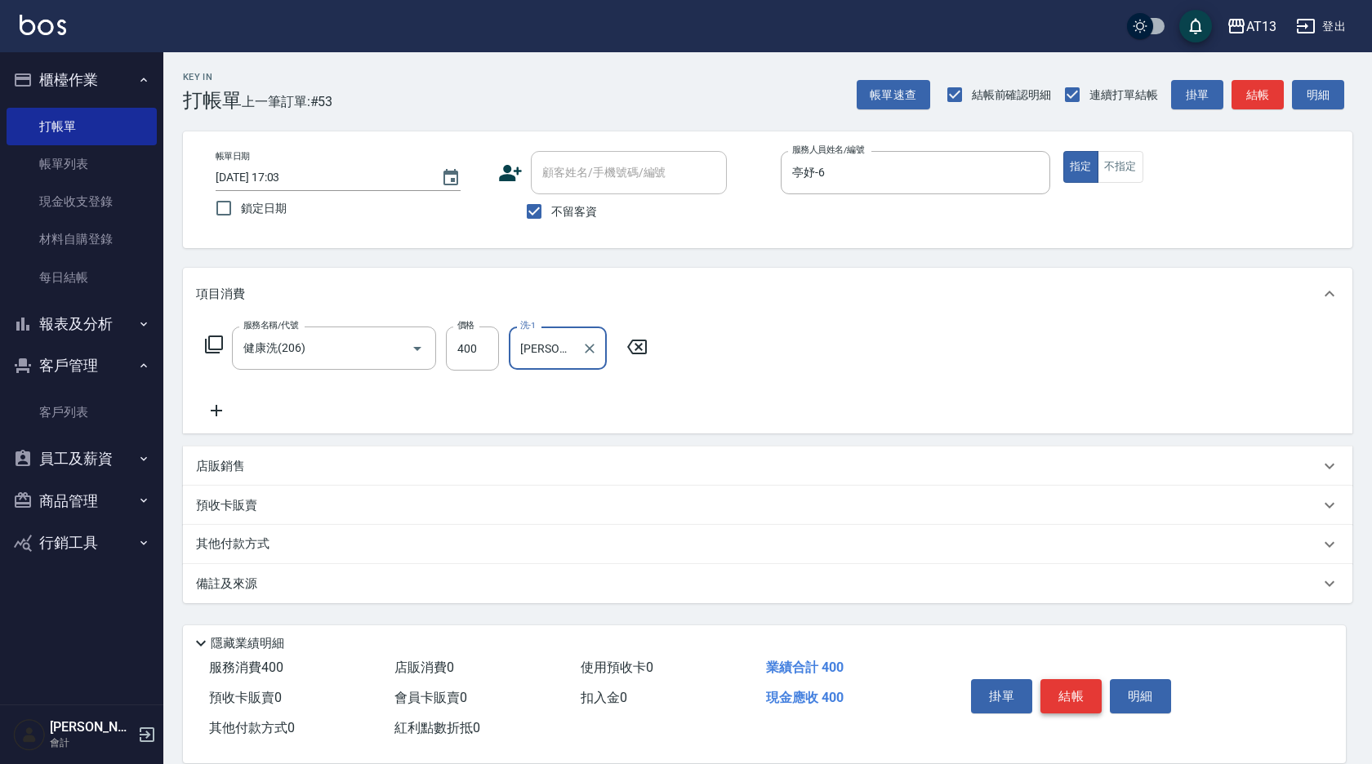
click at [1083, 679] on button "結帳" at bounding box center [1070, 696] width 61 height 34
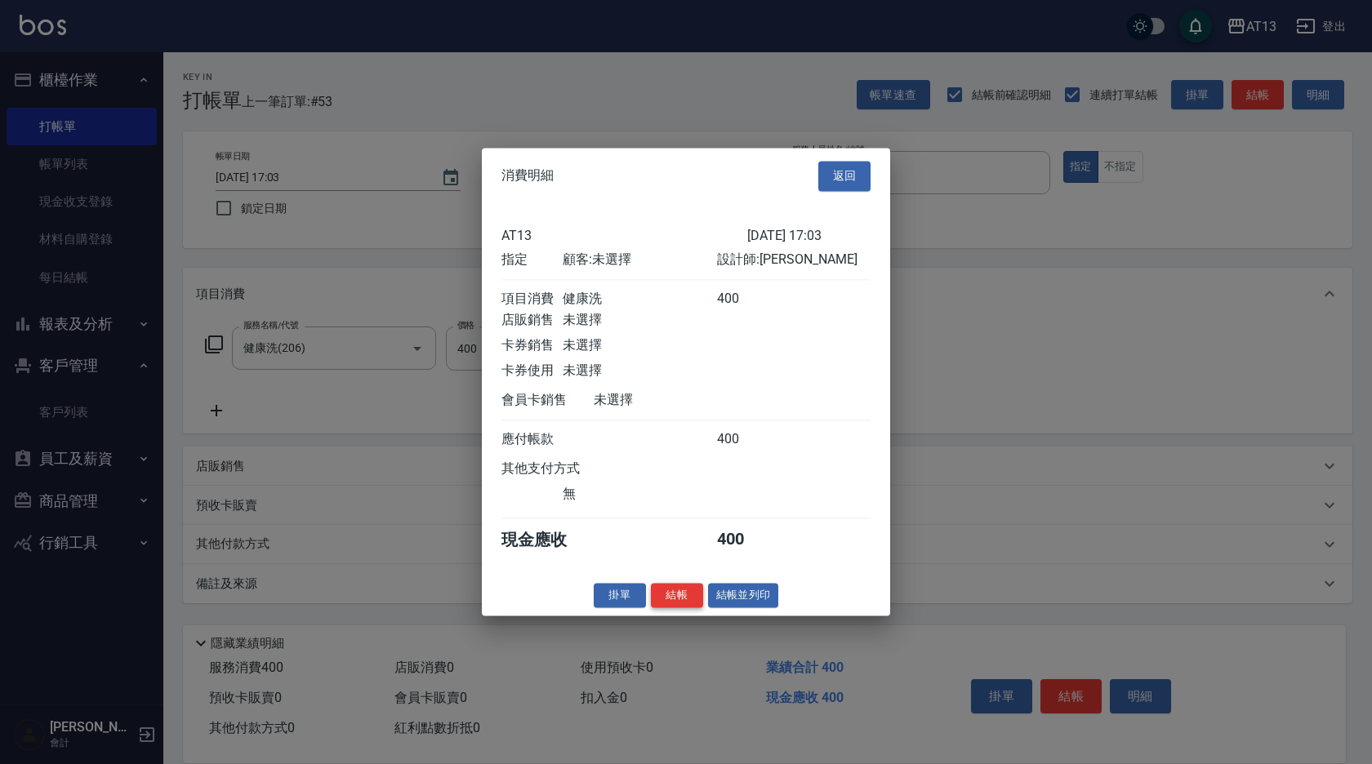
click at [677, 606] on button "結帳" at bounding box center [677, 595] width 52 height 25
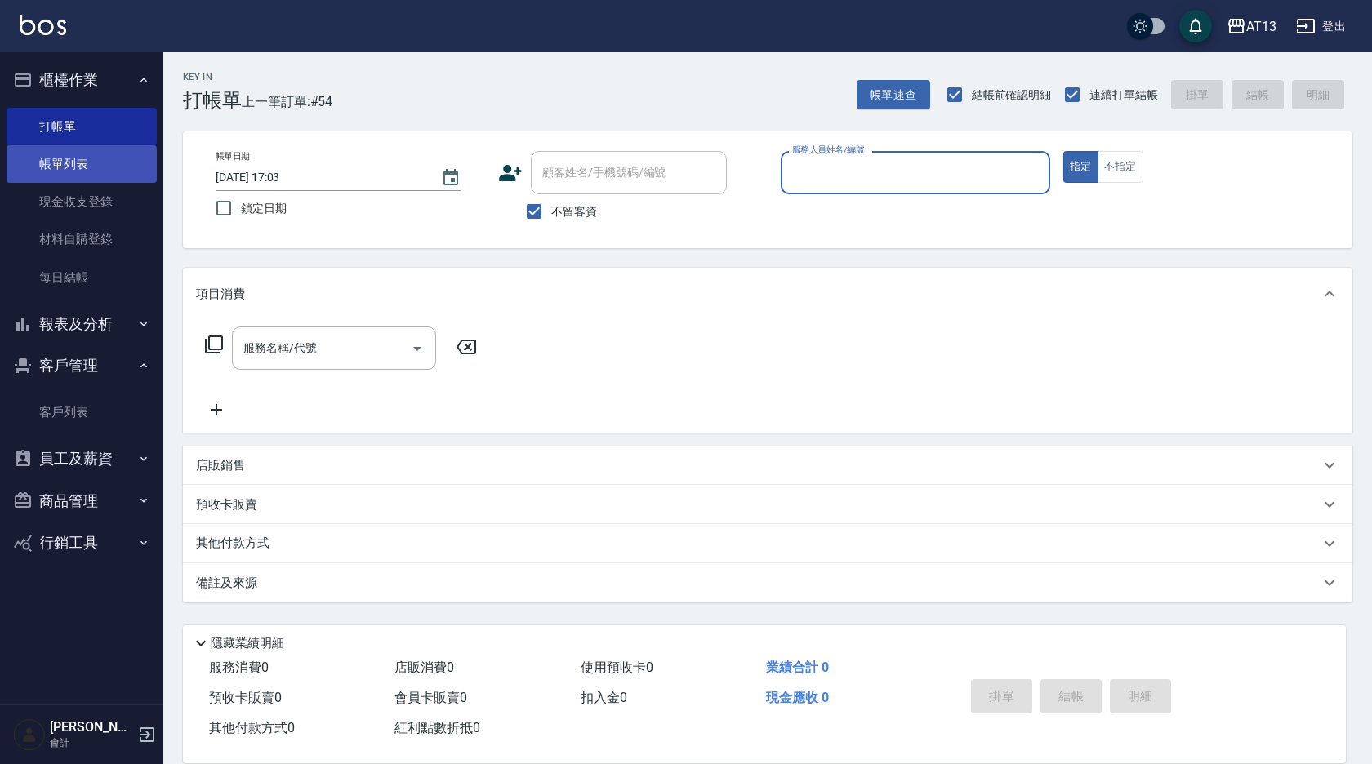
click at [60, 180] on link "帳單列表" at bounding box center [82, 164] width 150 height 38
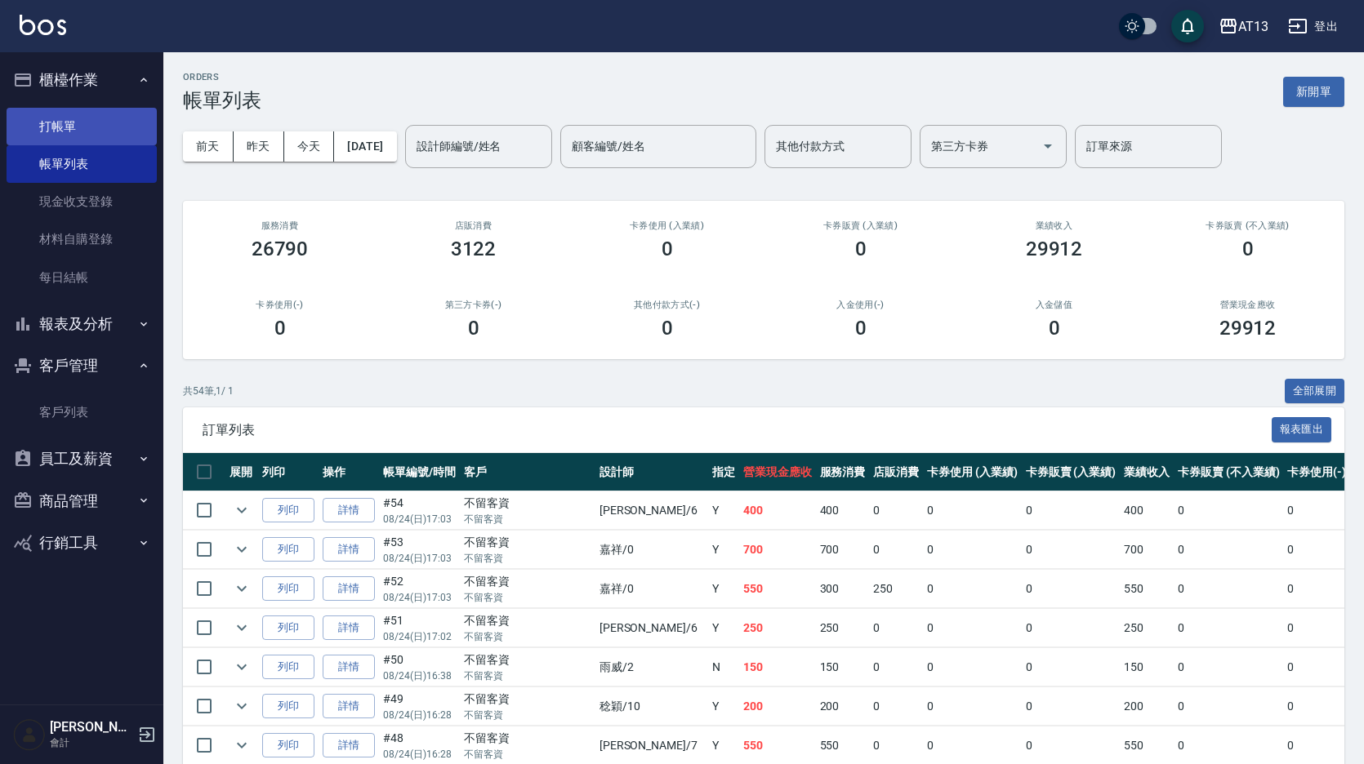
click at [74, 130] on link "打帳單" at bounding box center [82, 127] width 150 height 38
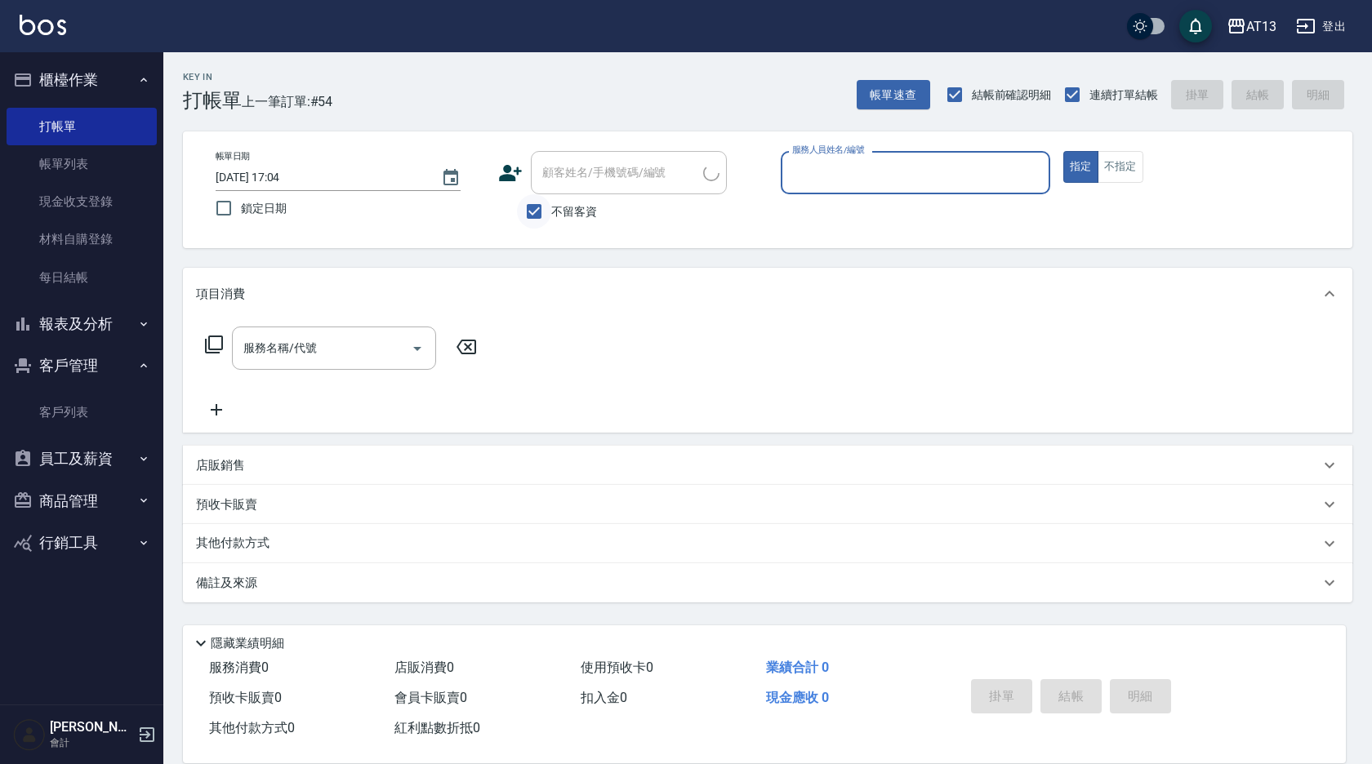
click at [529, 215] on input "不留客資" at bounding box center [534, 211] width 34 height 34
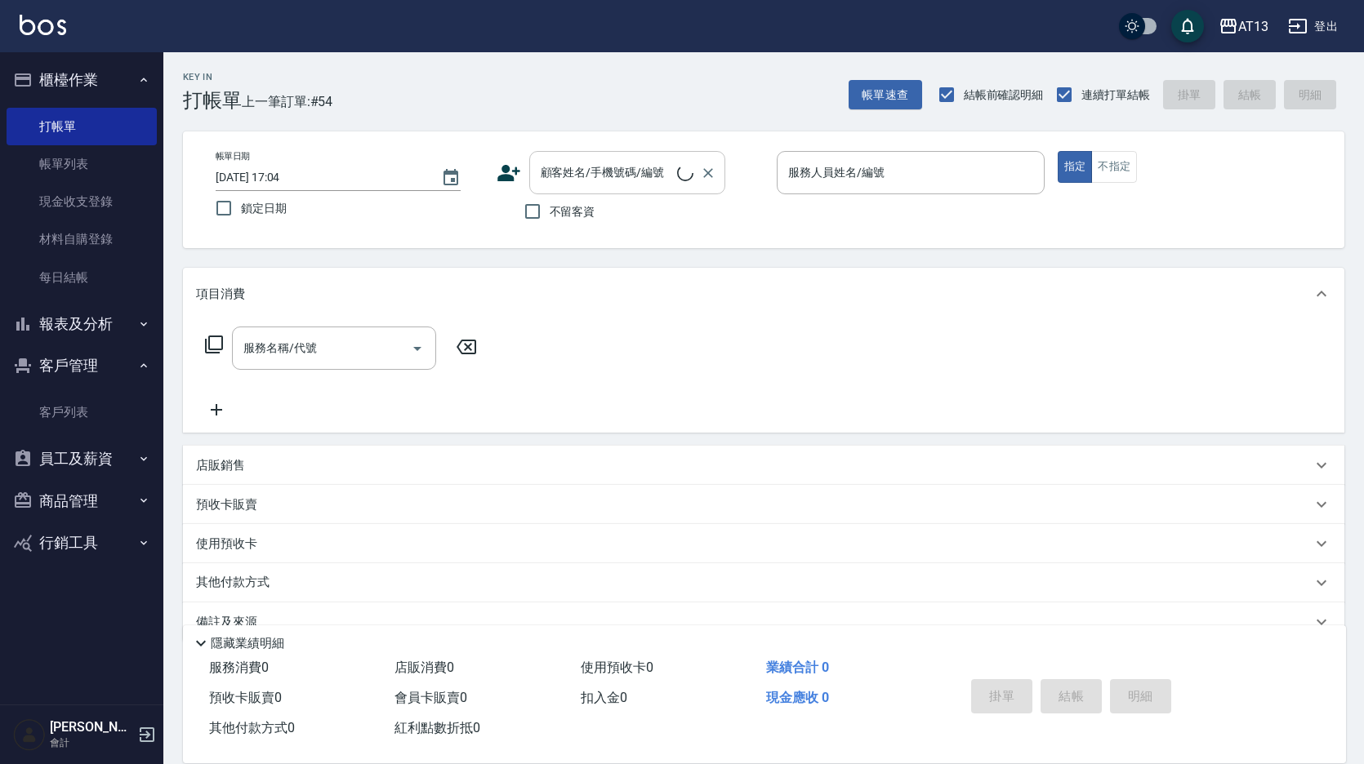
click at [587, 178] on input "顧客姓名/手機號碼/編號" at bounding box center [607, 172] width 140 height 29
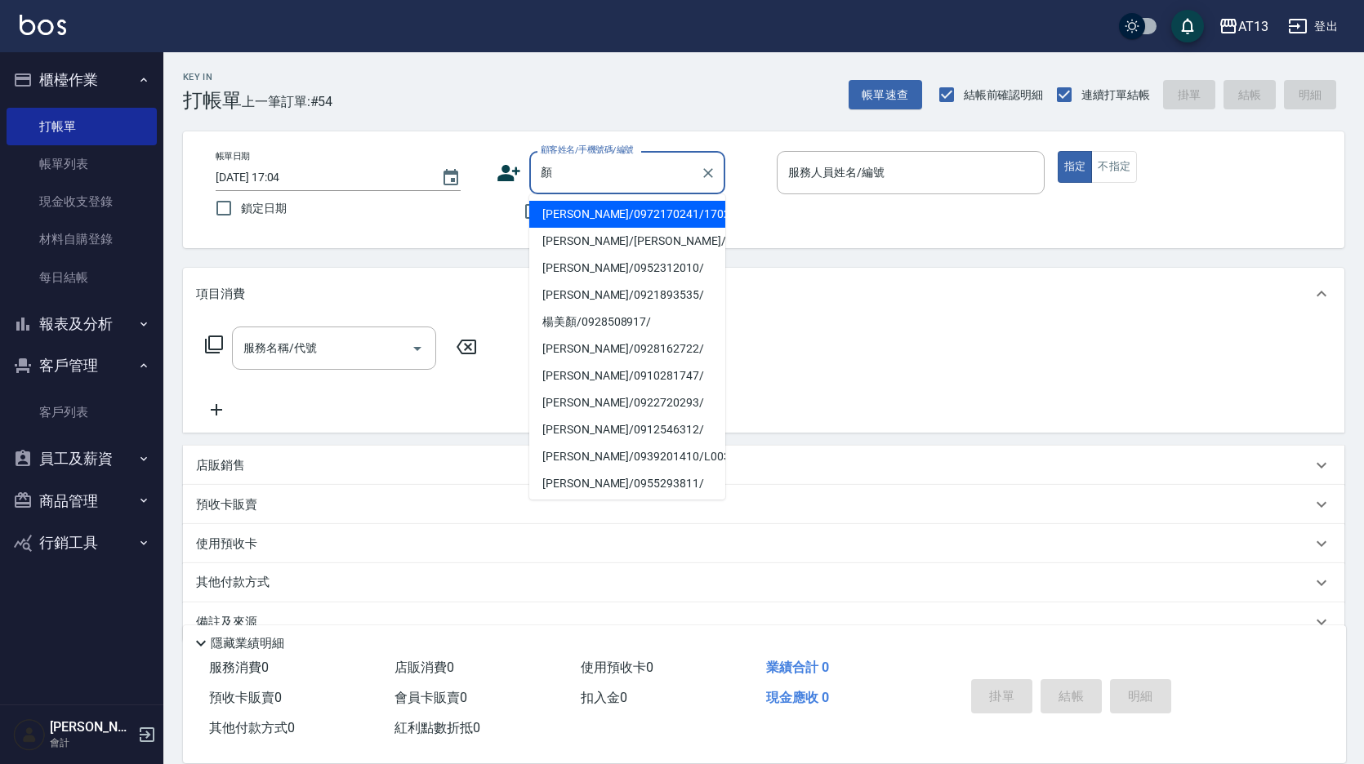
click at [603, 212] on li "[PERSON_NAME]/0972170241/170241" at bounding box center [627, 214] width 196 height 27
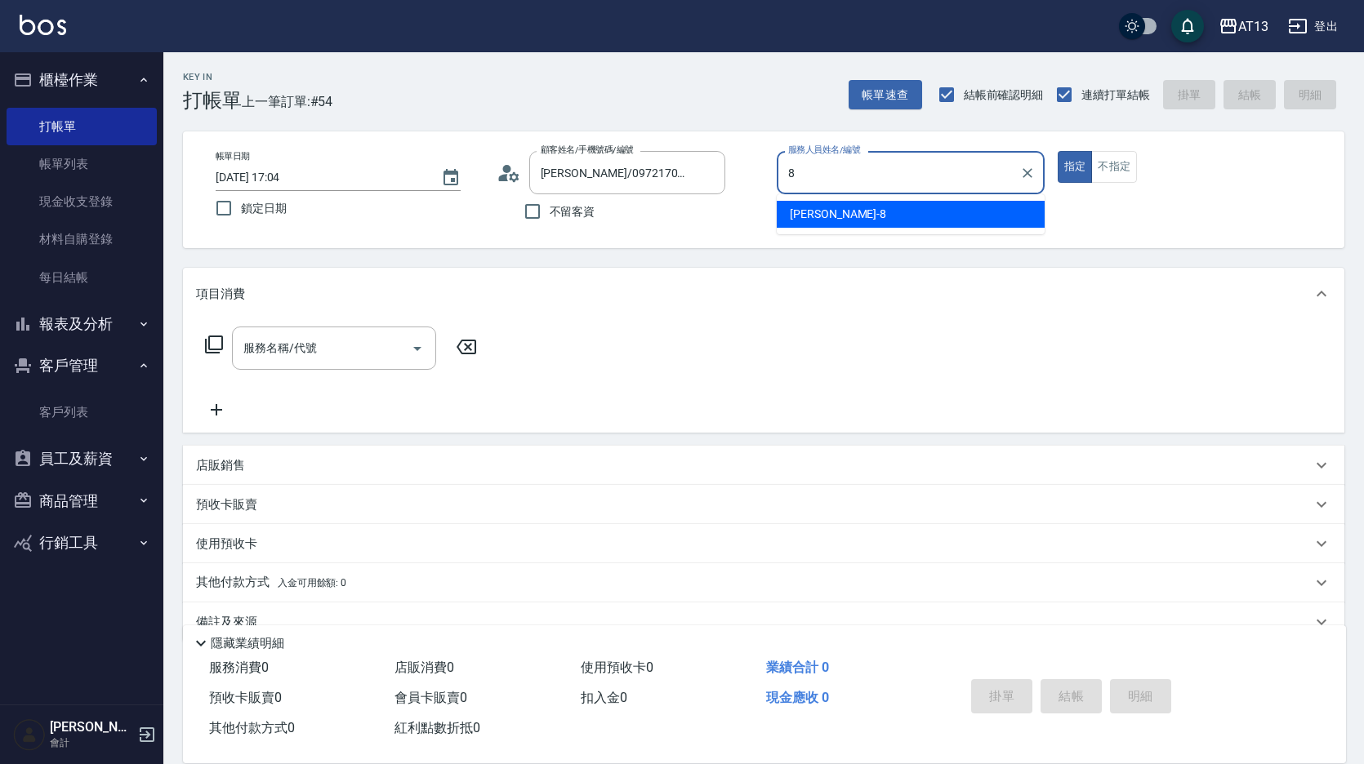
click at [800, 204] on div "[PERSON_NAME] -8" at bounding box center [911, 214] width 268 height 27
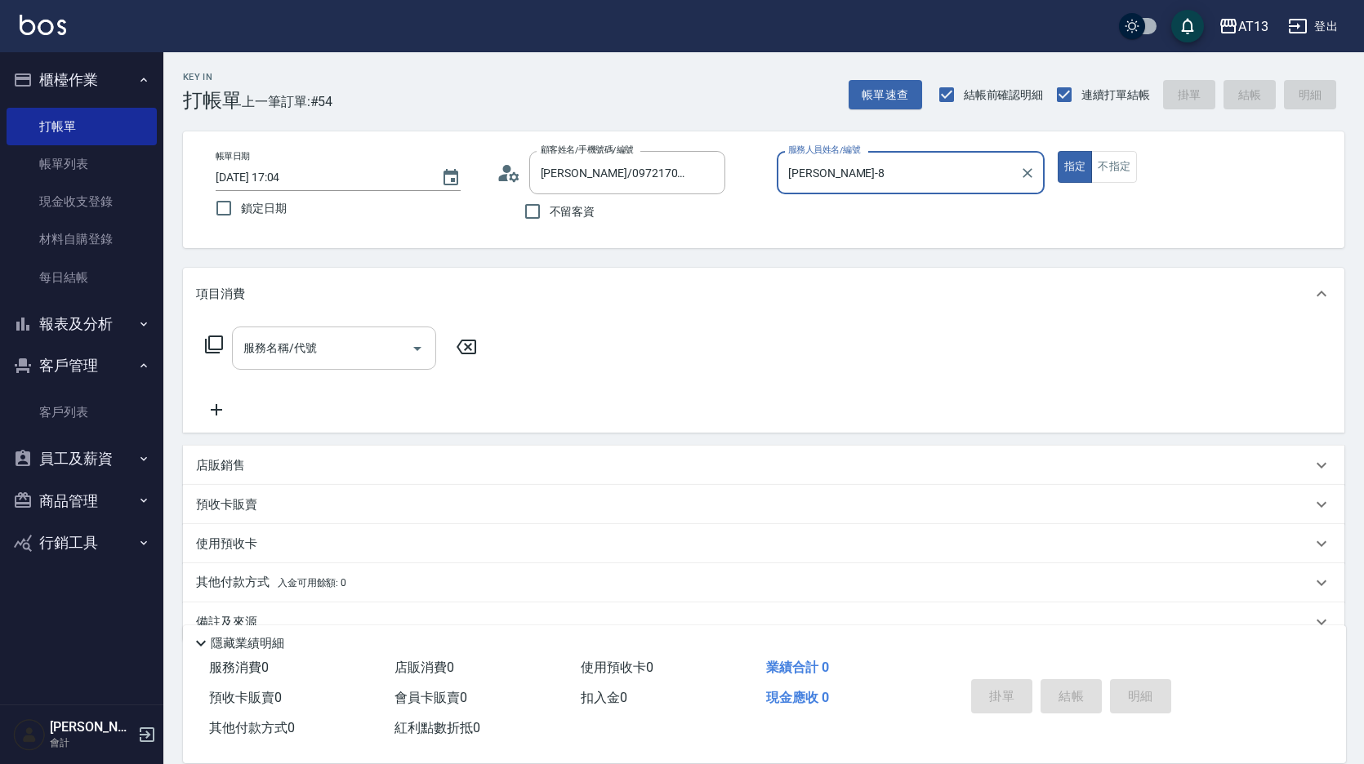
click at [345, 335] on div "服務名稱/代號" at bounding box center [334, 348] width 204 height 43
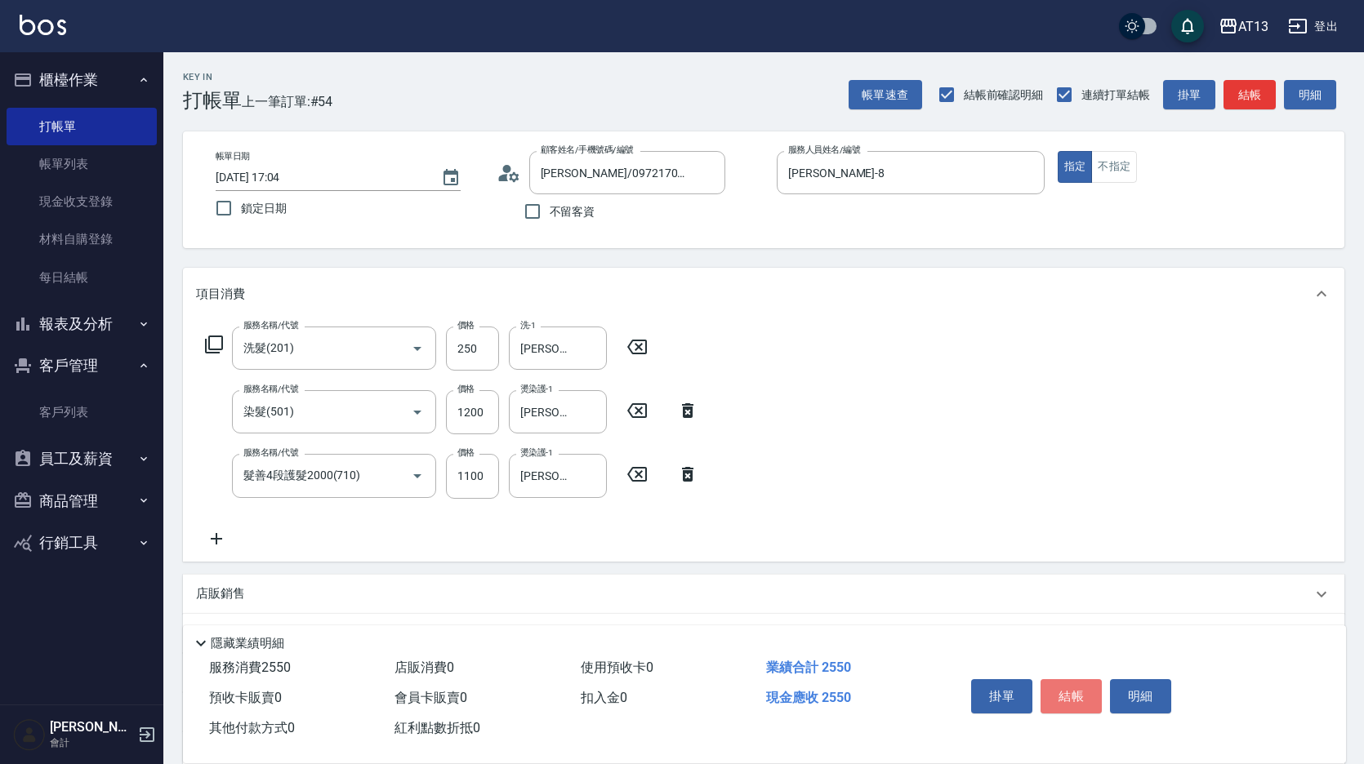
click at [1077, 679] on button "結帳" at bounding box center [1070, 696] width 61 height 34
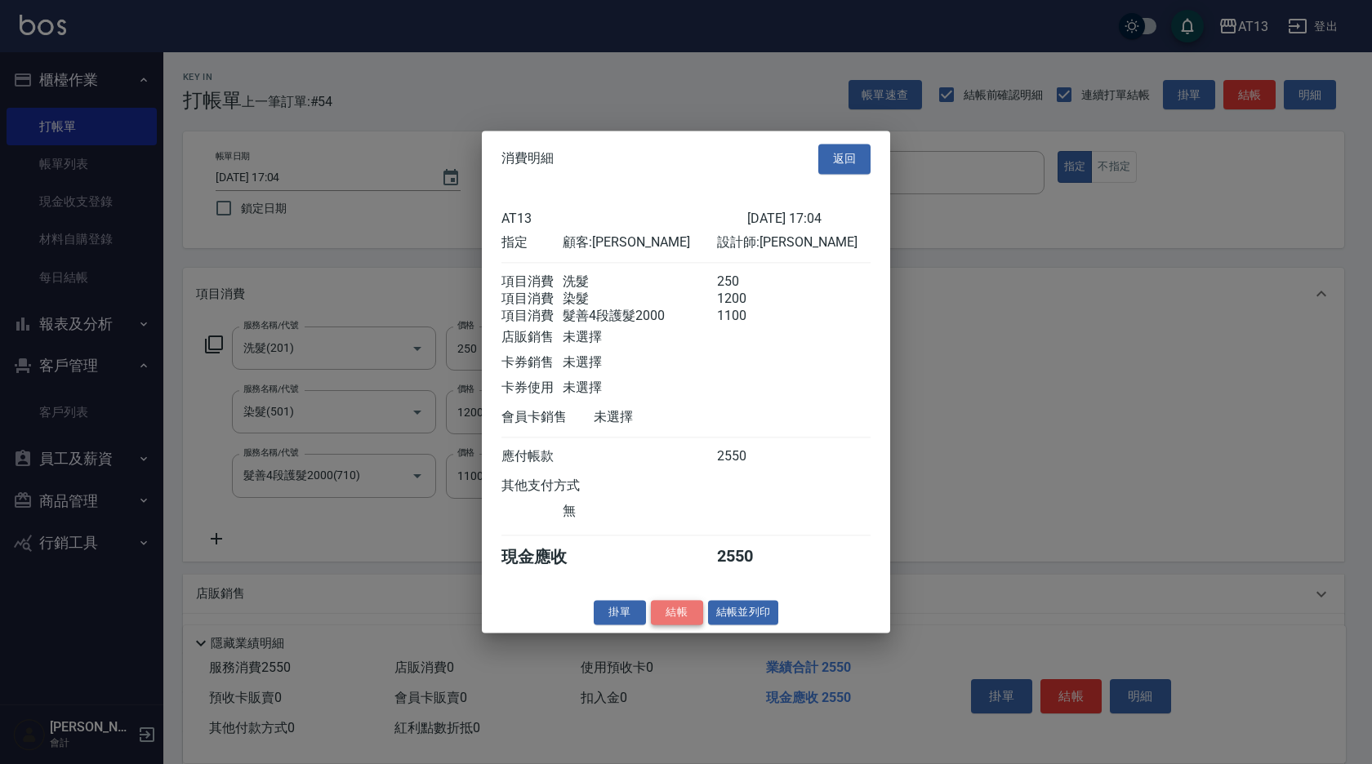
click at [684, 624] on button "結帳" at bounding box center [677, 612] width 52 height 25
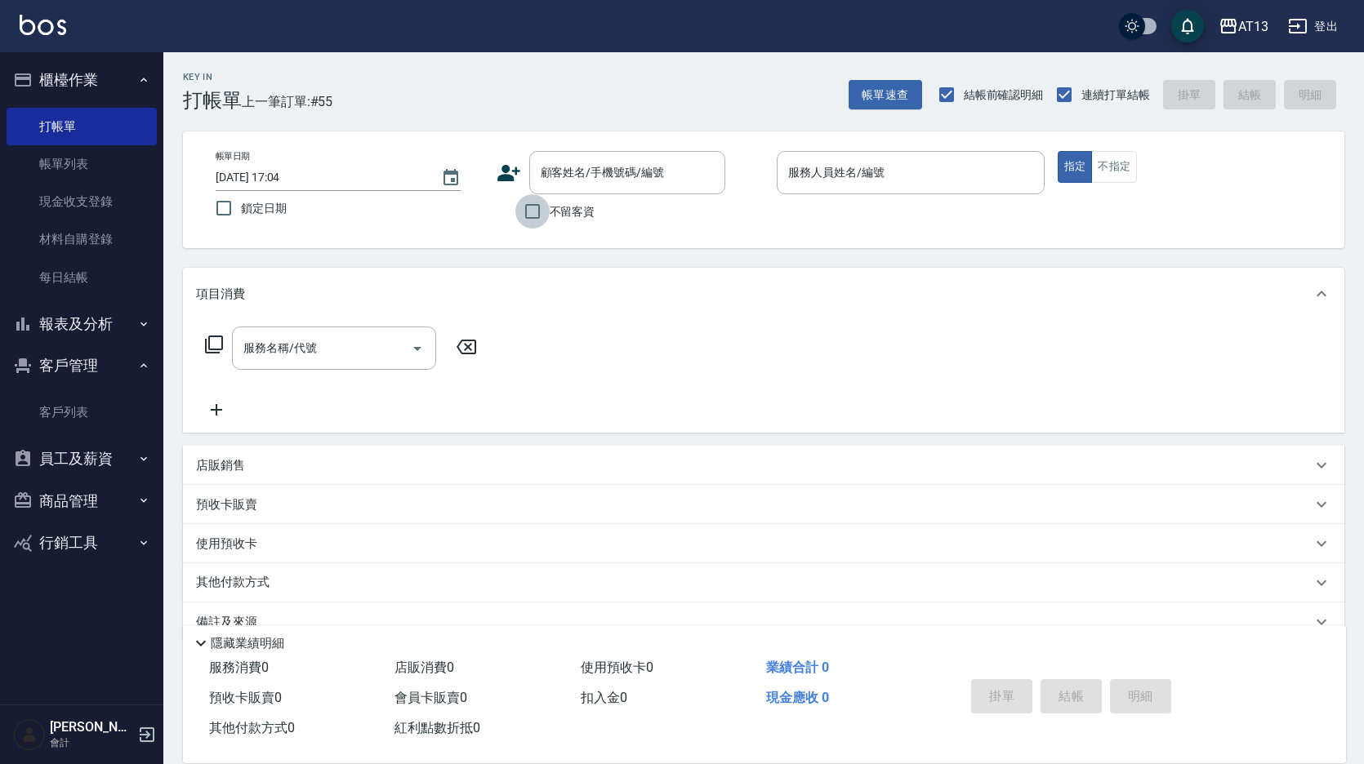
click at [539, 212] on input "不留客資" at bounding box center [532, 211] width 34 height 34
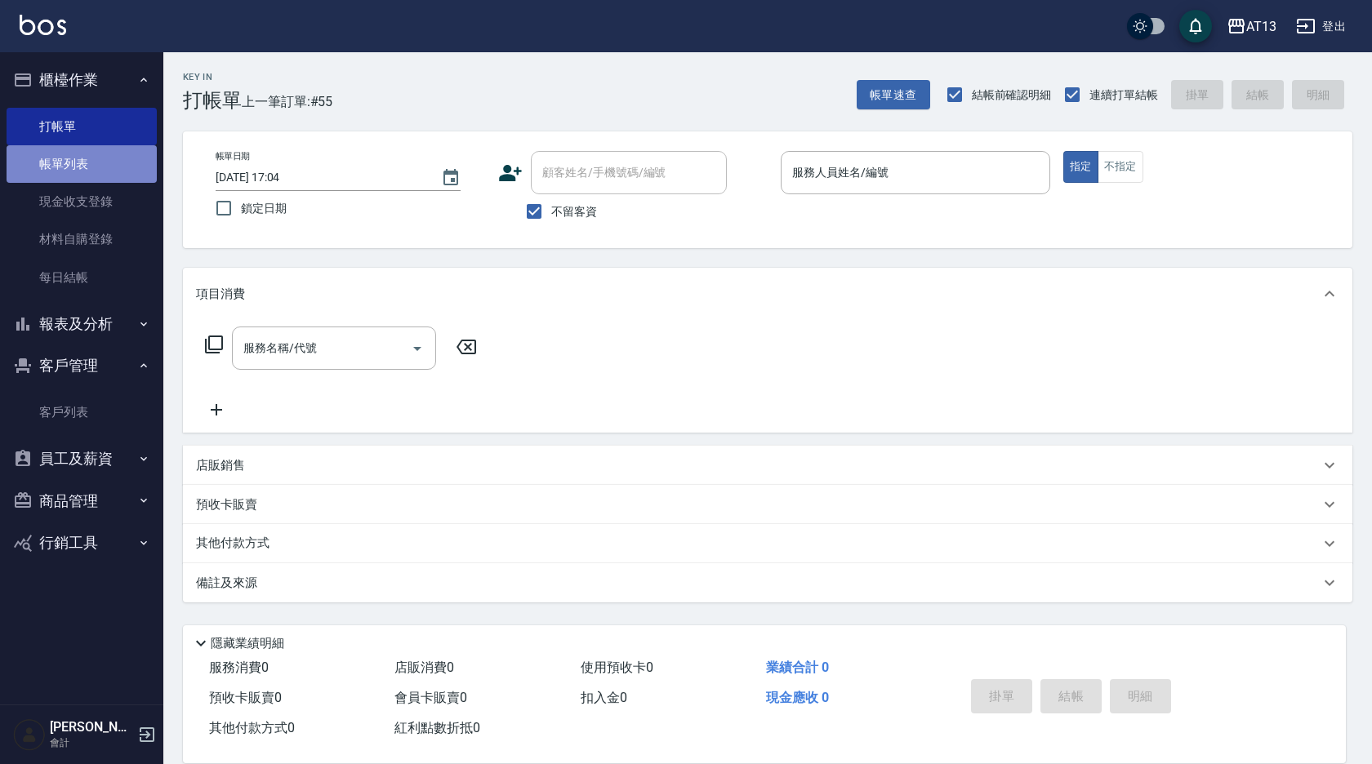
click at [57, 158] on link "帳單列表" at bounding box center [82, 164] width 150 height 38
click at [69, 130] on link "打帳單" at bounding box center [82, 127] width 150 height 38
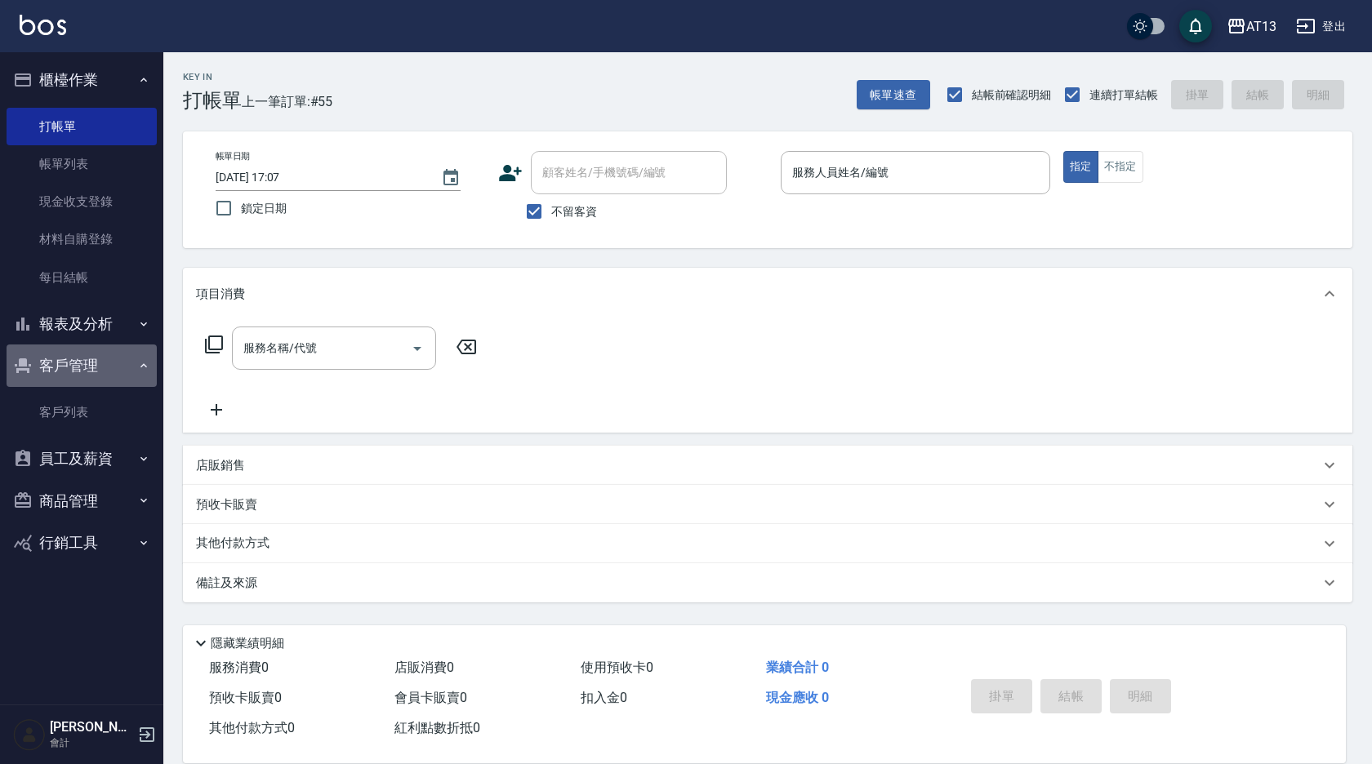
click at [115, 369] on button "客戶管理" at bounding box center [82, 366] width 150 height 42
click at [114, 369] on button "客戶管理" at bounding box center [82, 366] width 150 height 42
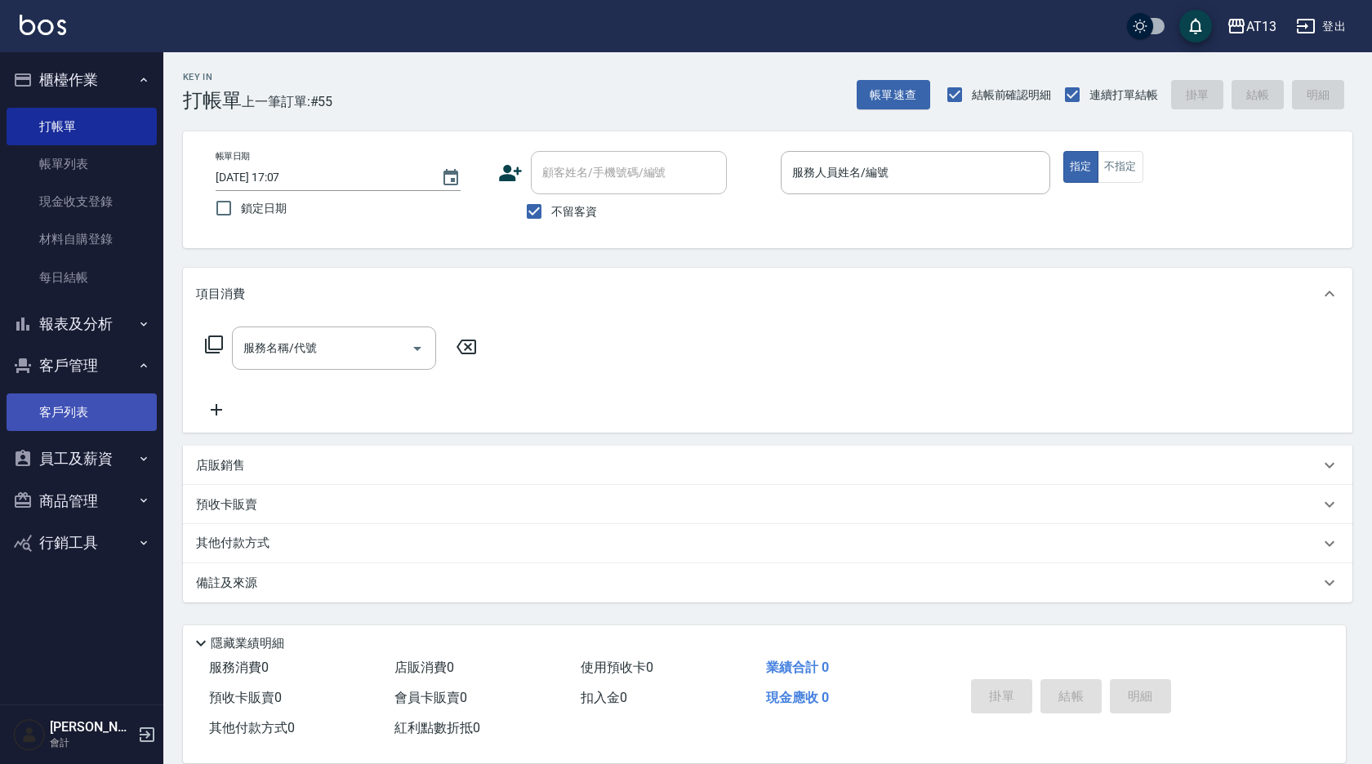
click at [109, 396] on link "客戶列表" at bounding box center [82, 413] width 150 height 38
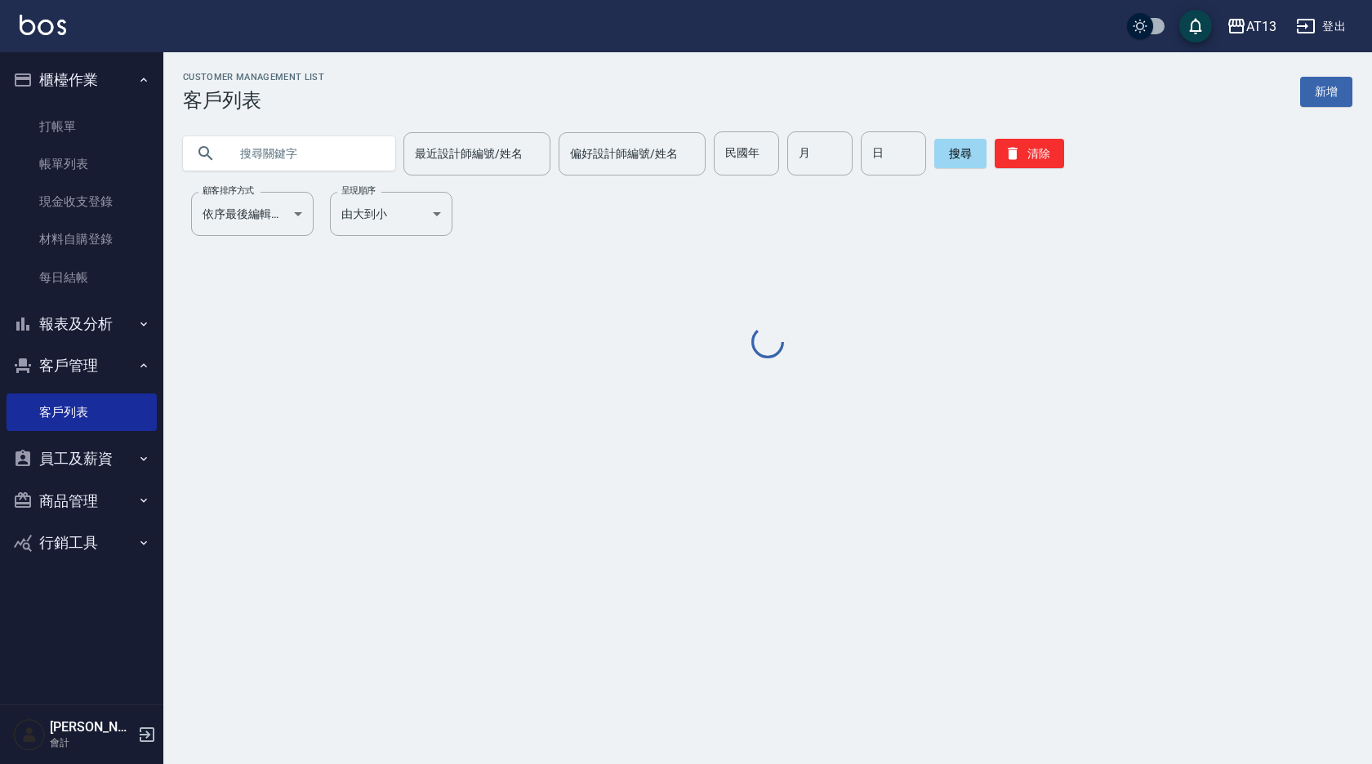
click at [268, 164] on input "text" at bounding box center [306, 153] width 154 height 44
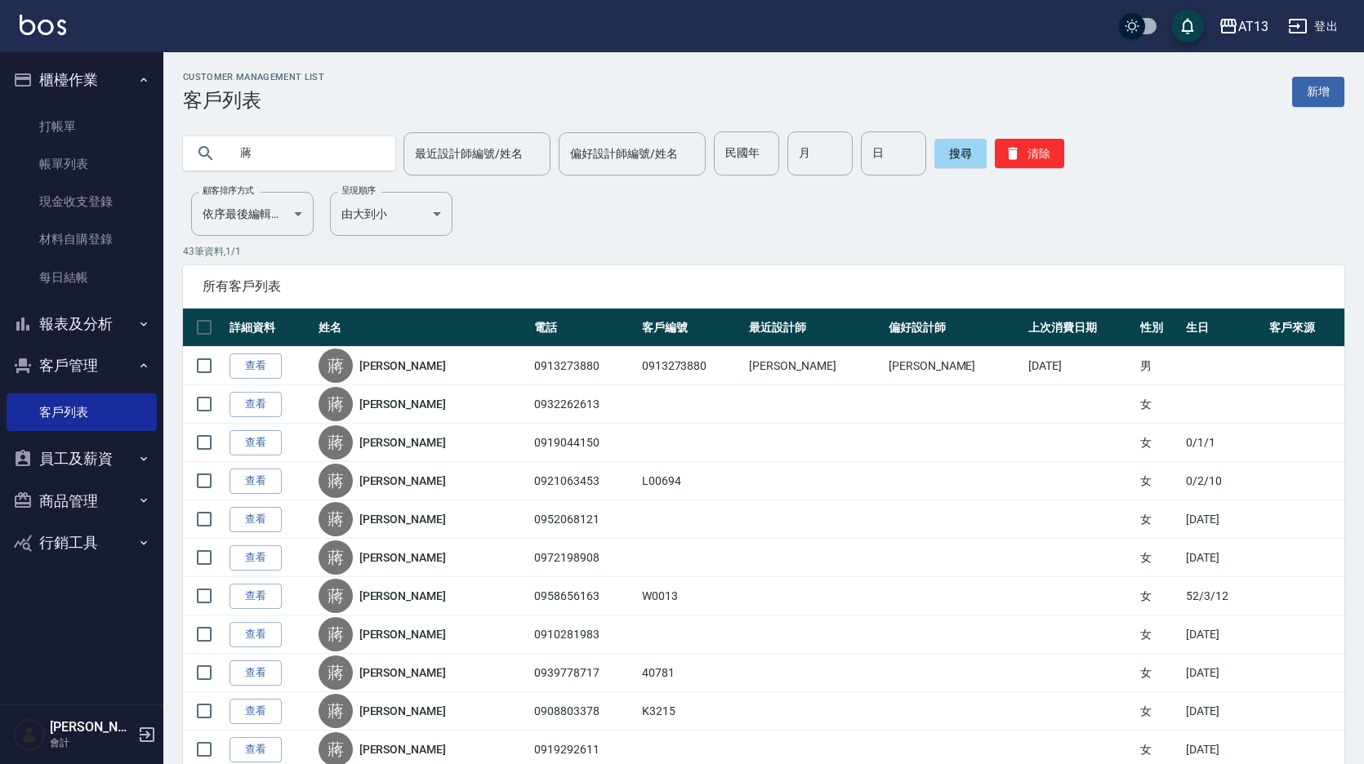
click at [274, 368] on link "查看" at bounding box center [255, 366] width 52 height 25
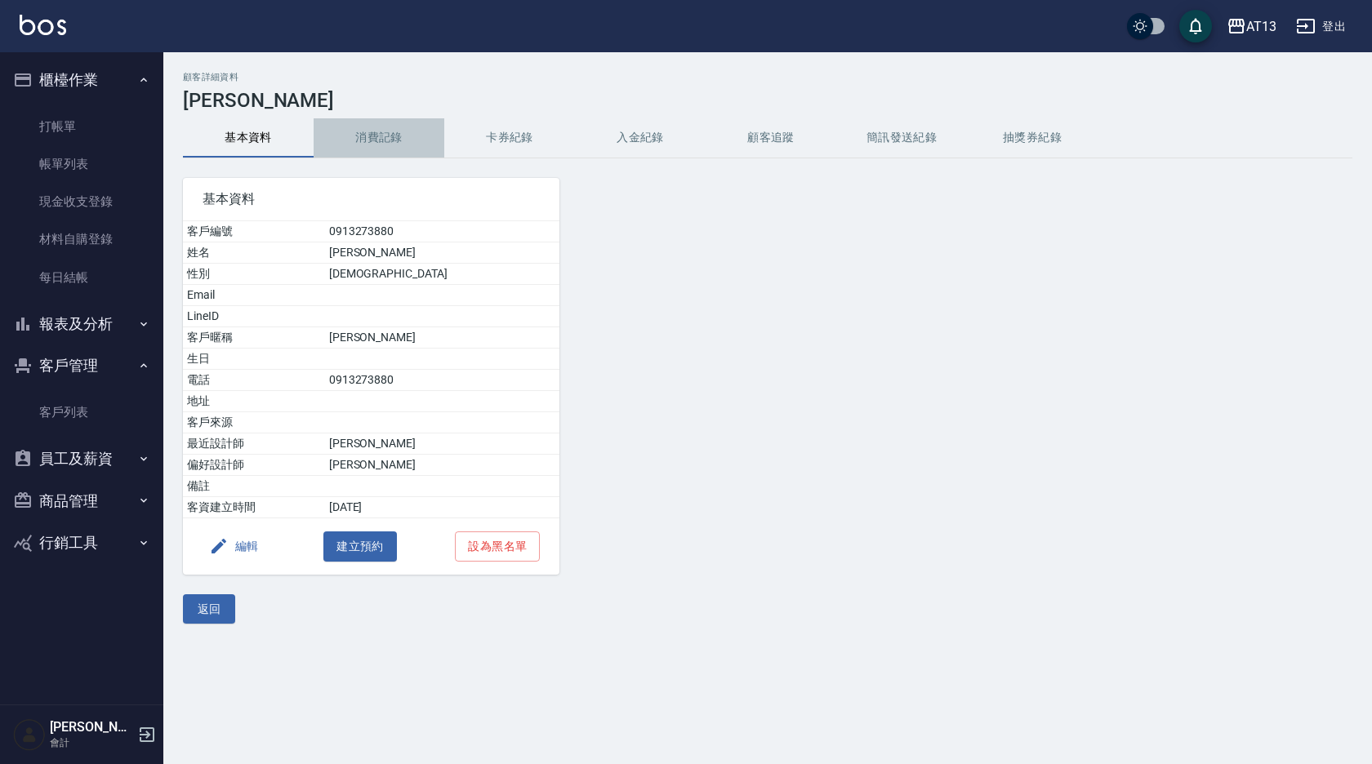
click at [382, 131] on button "消費記錄" at bounding box center [379, 137] width 131 height 39
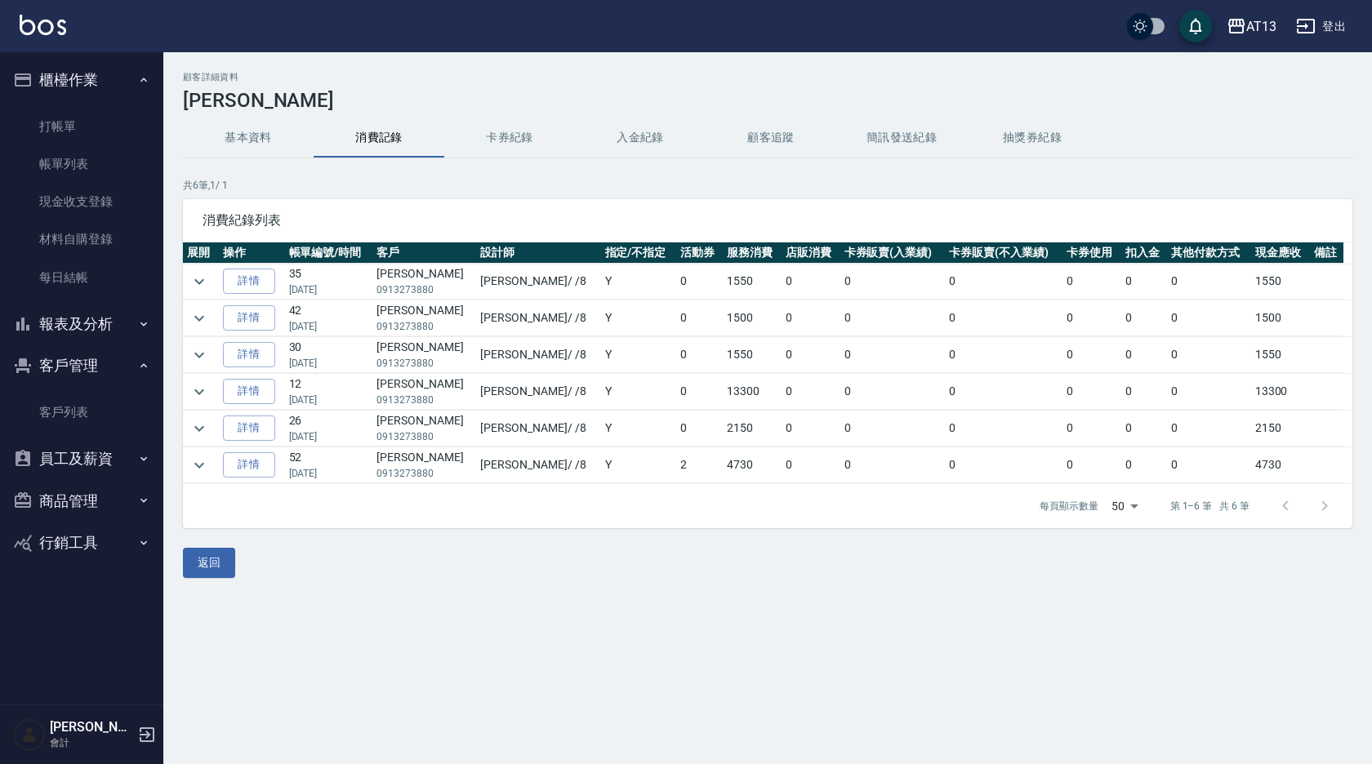
click at [212, 396] on td at bounding box center [201, 392] width 36 height 36
click at [209, 392] on button "expand row" at bounding box center [199, 392] width 25 height 25
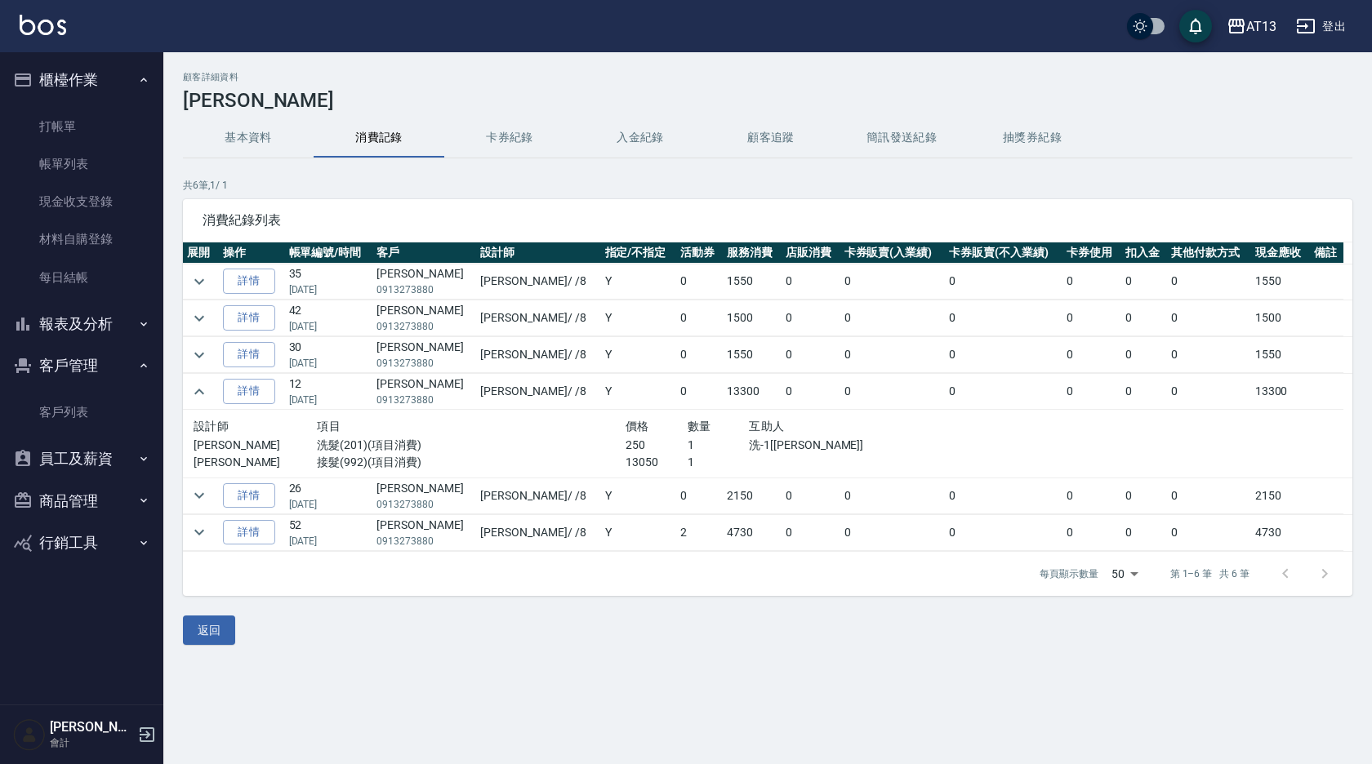
click at [601, 496] on td "Y" at bounding box center [639, 496] width 76 height 36
click at [74, 129] on link "打帳單" at bounding box center [82, 127] width 150 height 38
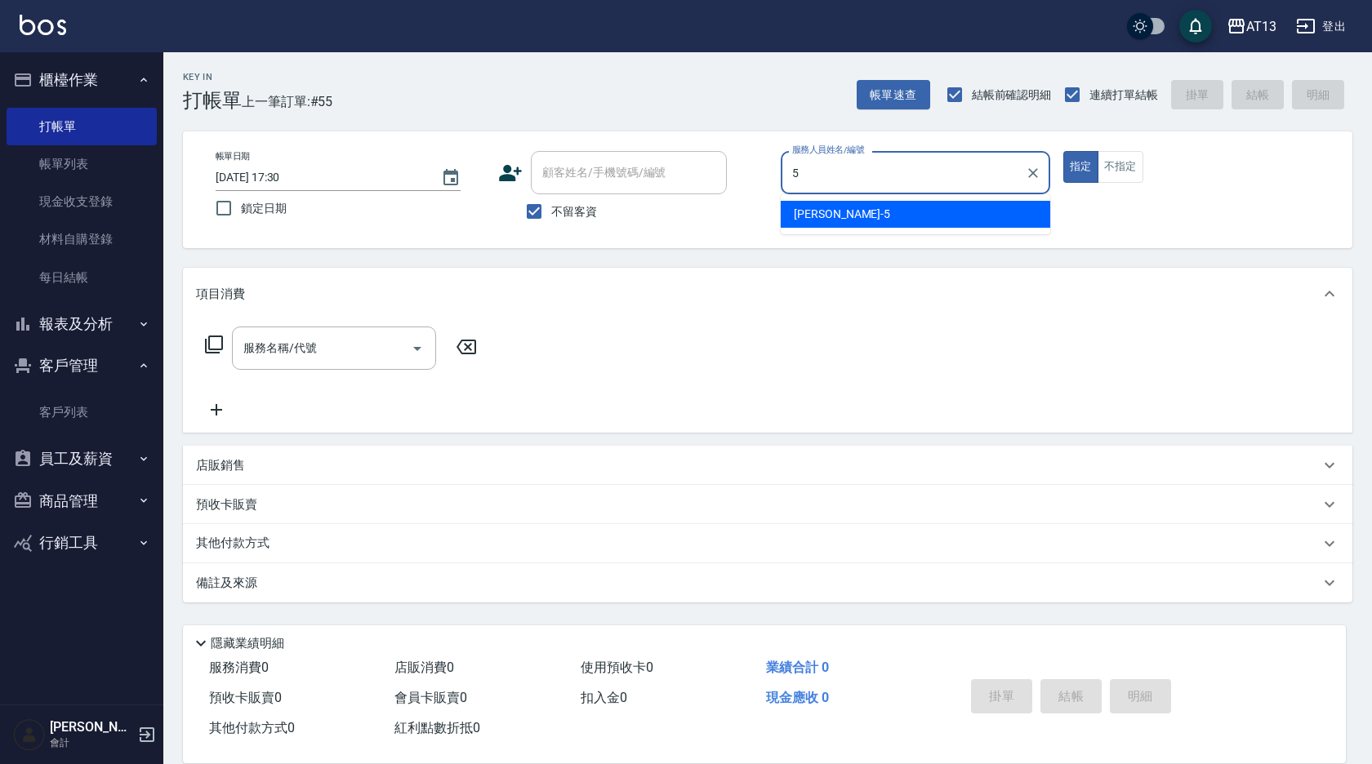
click at [839, 206] on div "[PERSON_NAME] -5" at bounding box center [916, 214] width 270 height 27
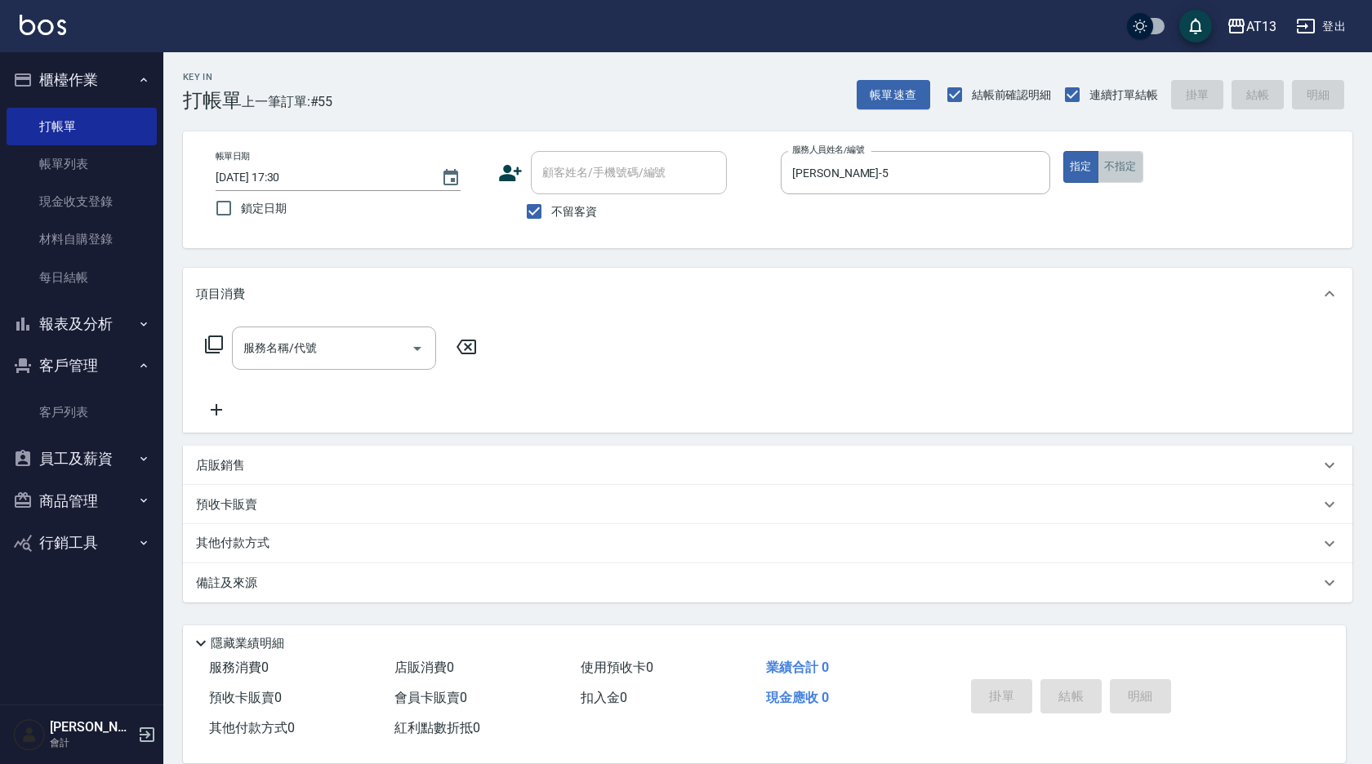
click at [1112, 173] on button "不指定" at bounding box center [1121, 167] width 46 height 32
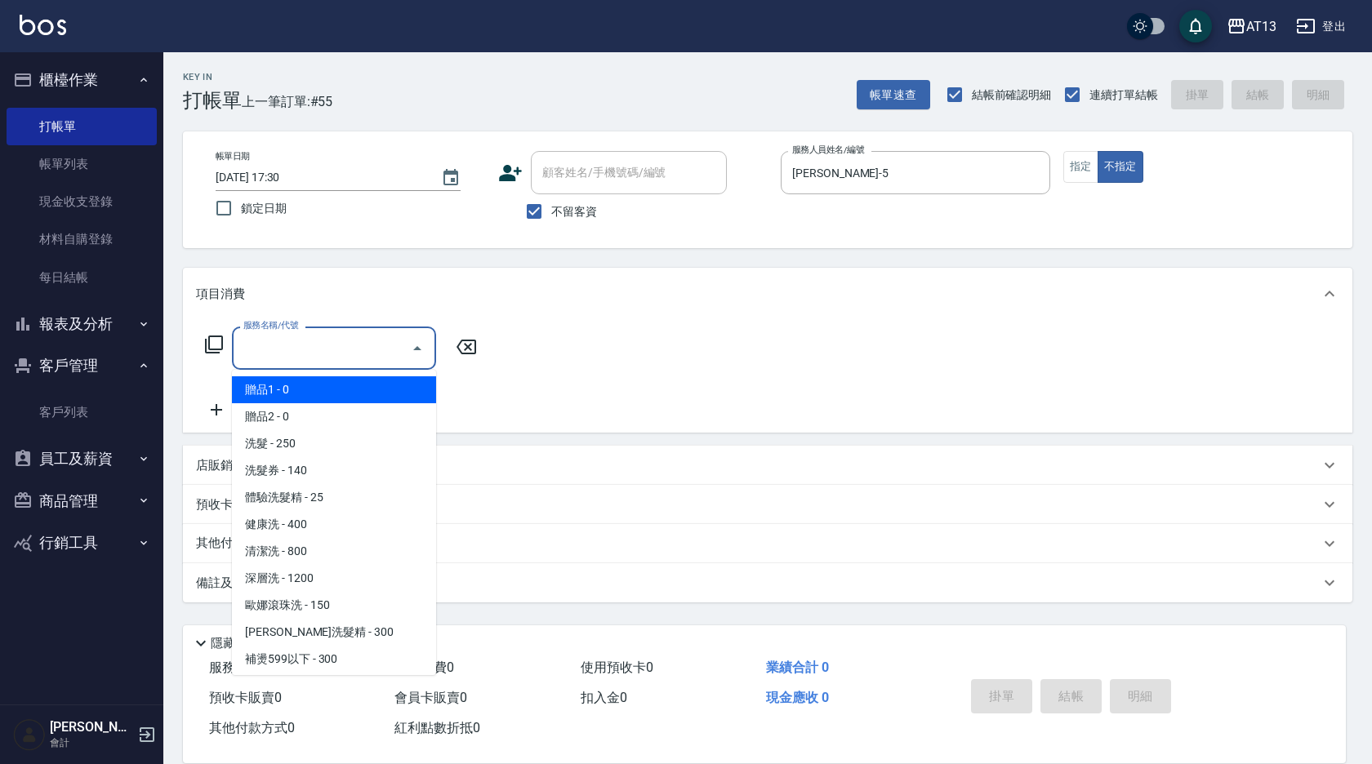
click at [333, 352] on input "服務名稱/代號" at bounding box center [321, 348] width 165 height 29
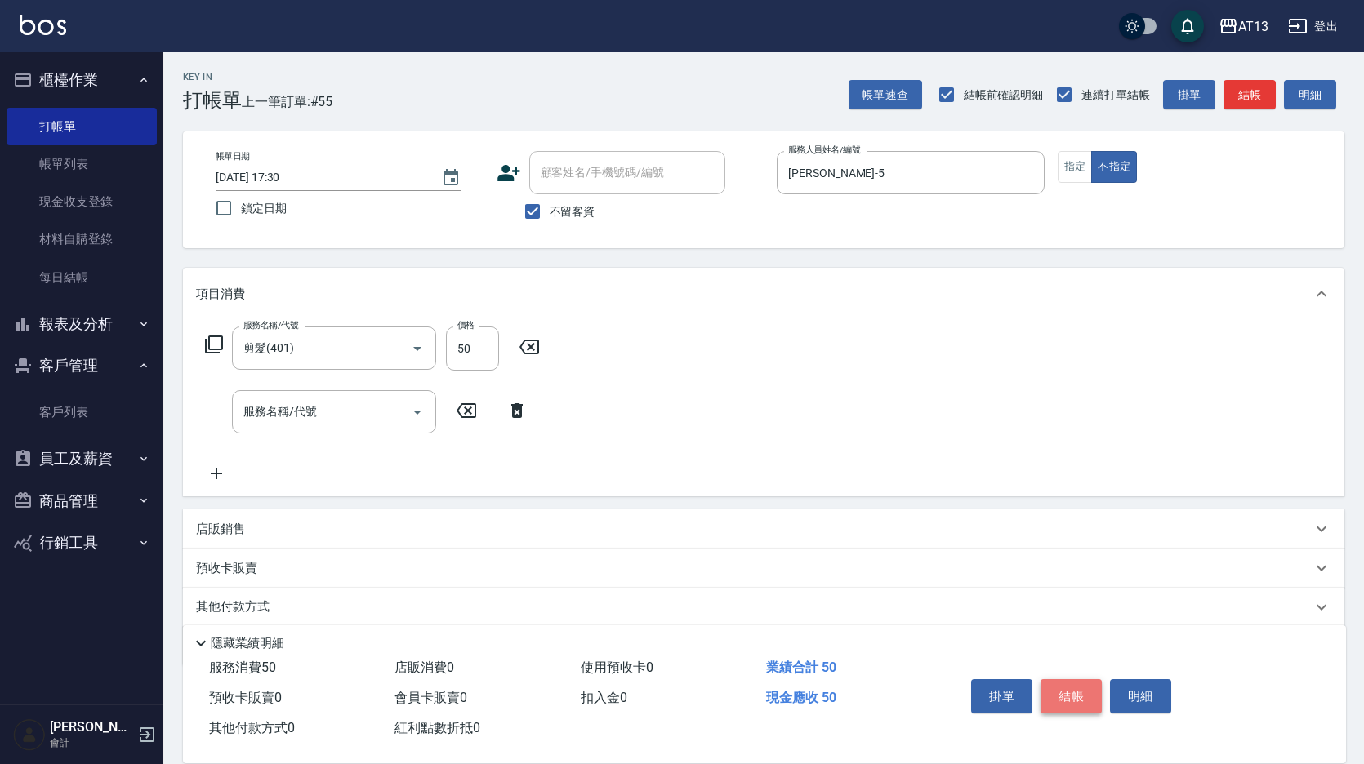
click at [1067, 679] on button "結帳" at bounding box center [1070, 696] width 61 height 34
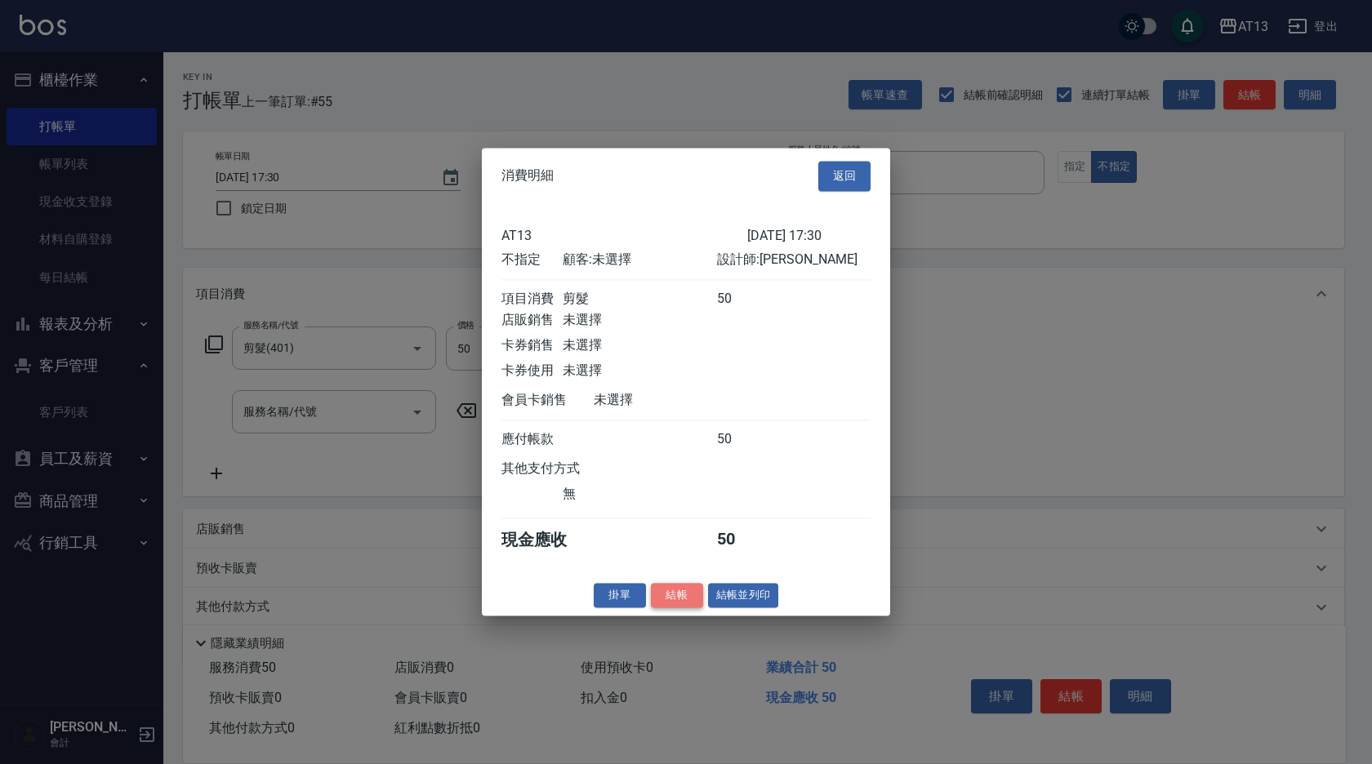
click at [670, 605] on button "結帳" at bounding box center [677, 595] width 52 height 25
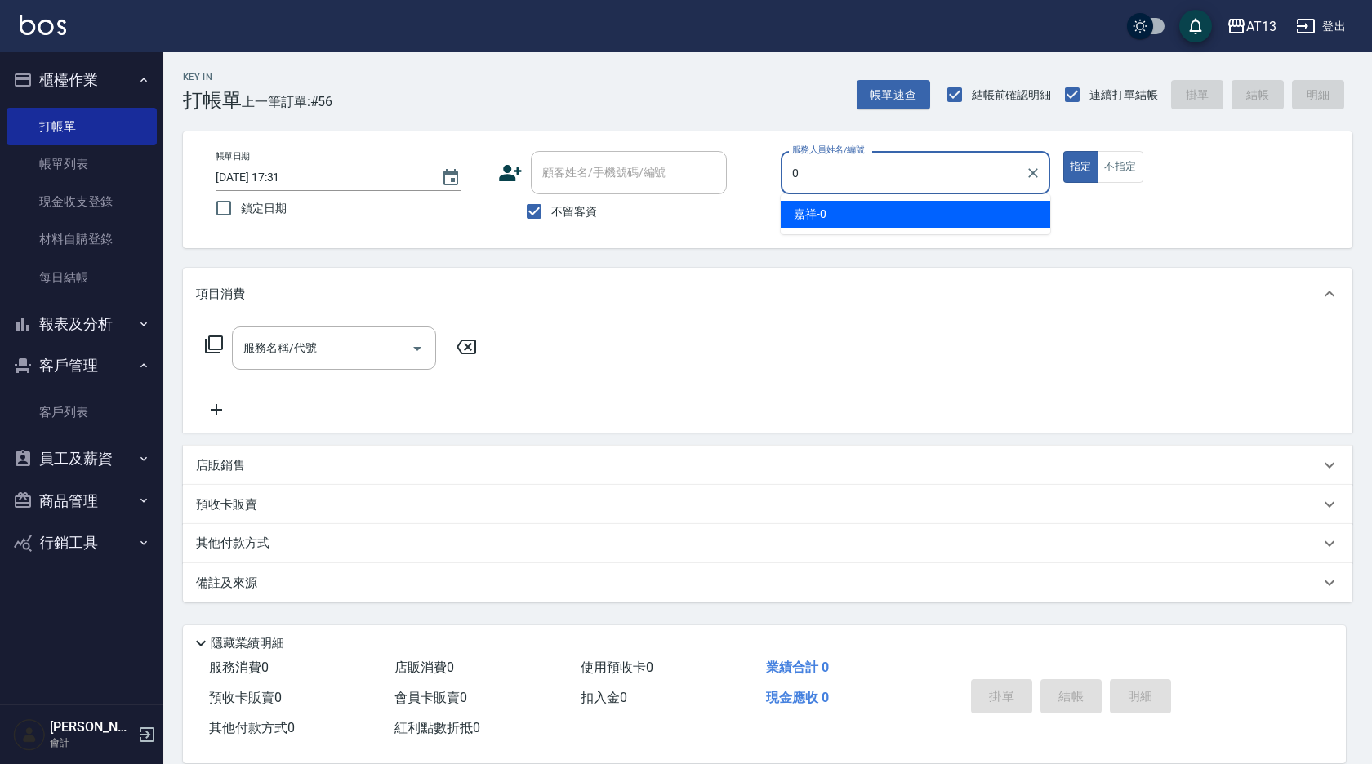
click at [834, 221] on div "嘉祥 -0" at bounding box center [916, 214] width 270 height 27
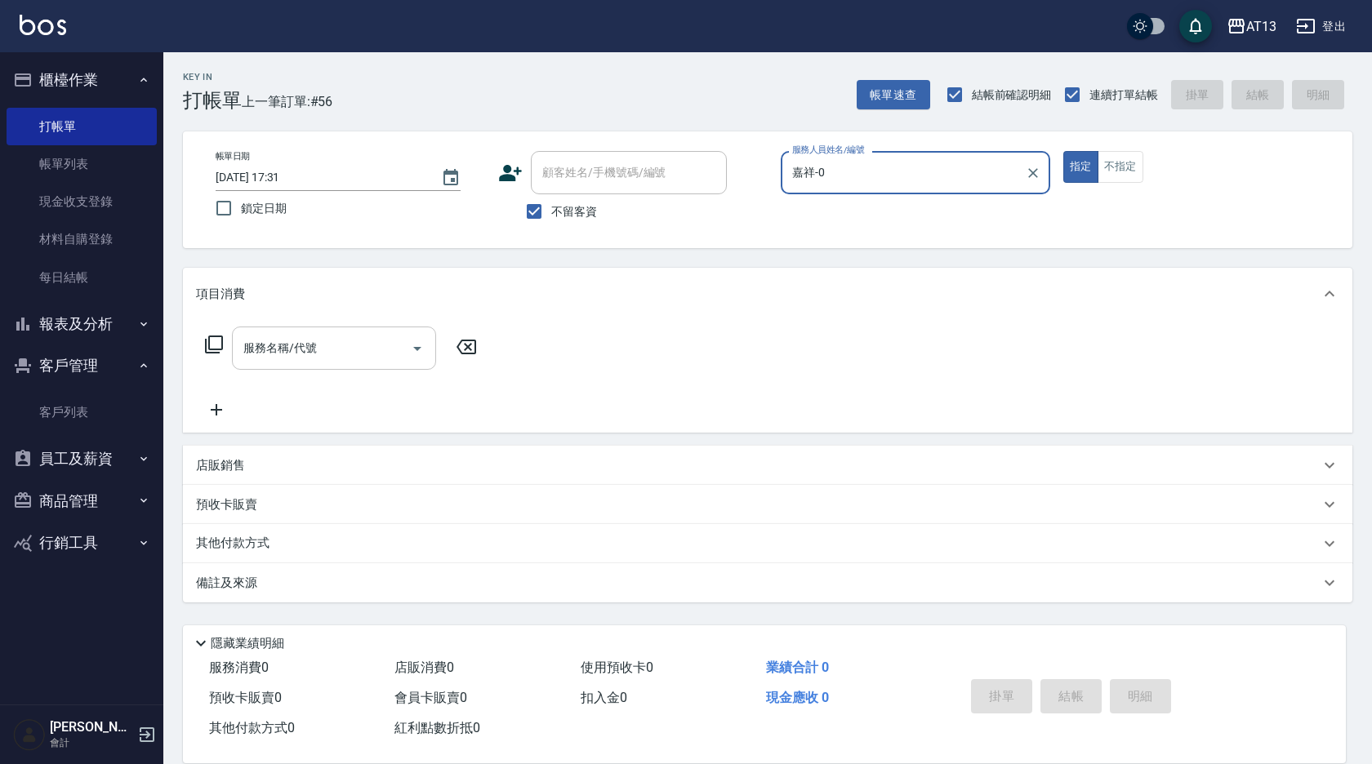
click at [357, 351] on input "服務名稱/代號" at bounding box center [321, 348] width 165 height 29
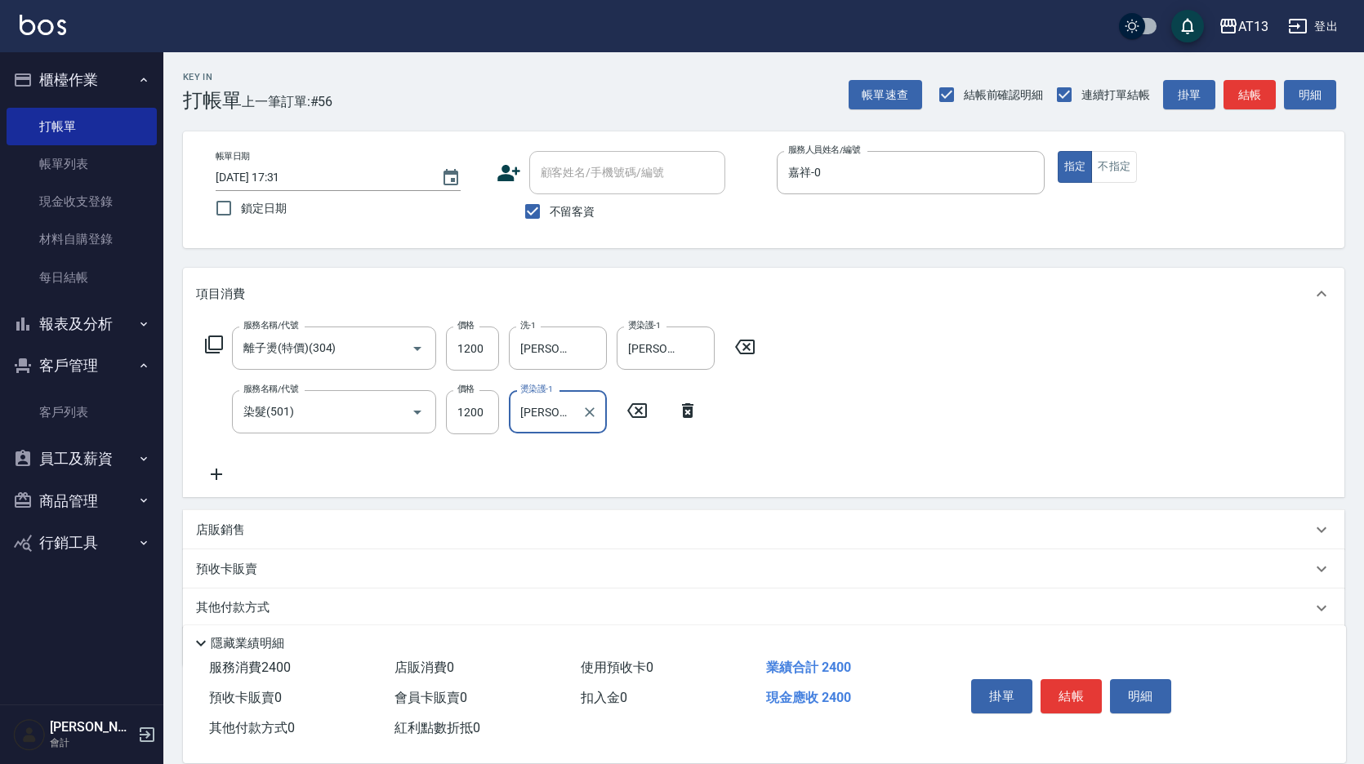
drag, startPoint x: 1049, startPoint y: 430, endPoint x: 1070, endPoint y: 498, distance: 71.0
click at [1049, 431] on div "服務名稱/代號 離子燙(特價)(304) 服務名稱/代號 價格 1200 價格 洗-1 妤宸-29 洗-1 燙染護-1 妤宸-29 燙染護-1 服務名稱/代號…" at bounding box center [763, 408] width 1161 height 177
drag, startPoint x: 1087, startPoint y: 684, endPoint x: 1073, endPoint y: 677, distance: 15.3
click at [1086, 684] on button "結帳" at bounding box center [1070, 696] width 61 height 34
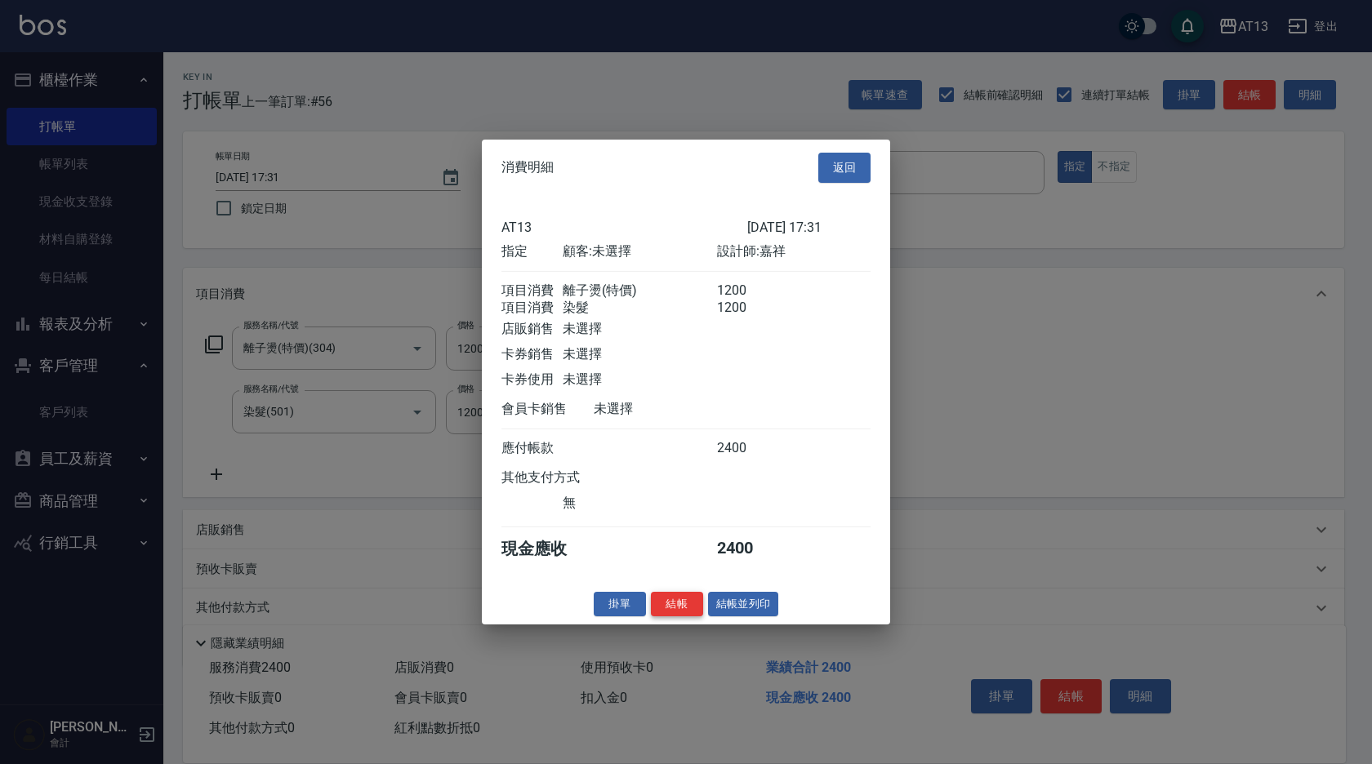
click at [684, 608] on button "結帳" at bounding box center [677, 603] width 52 height 25
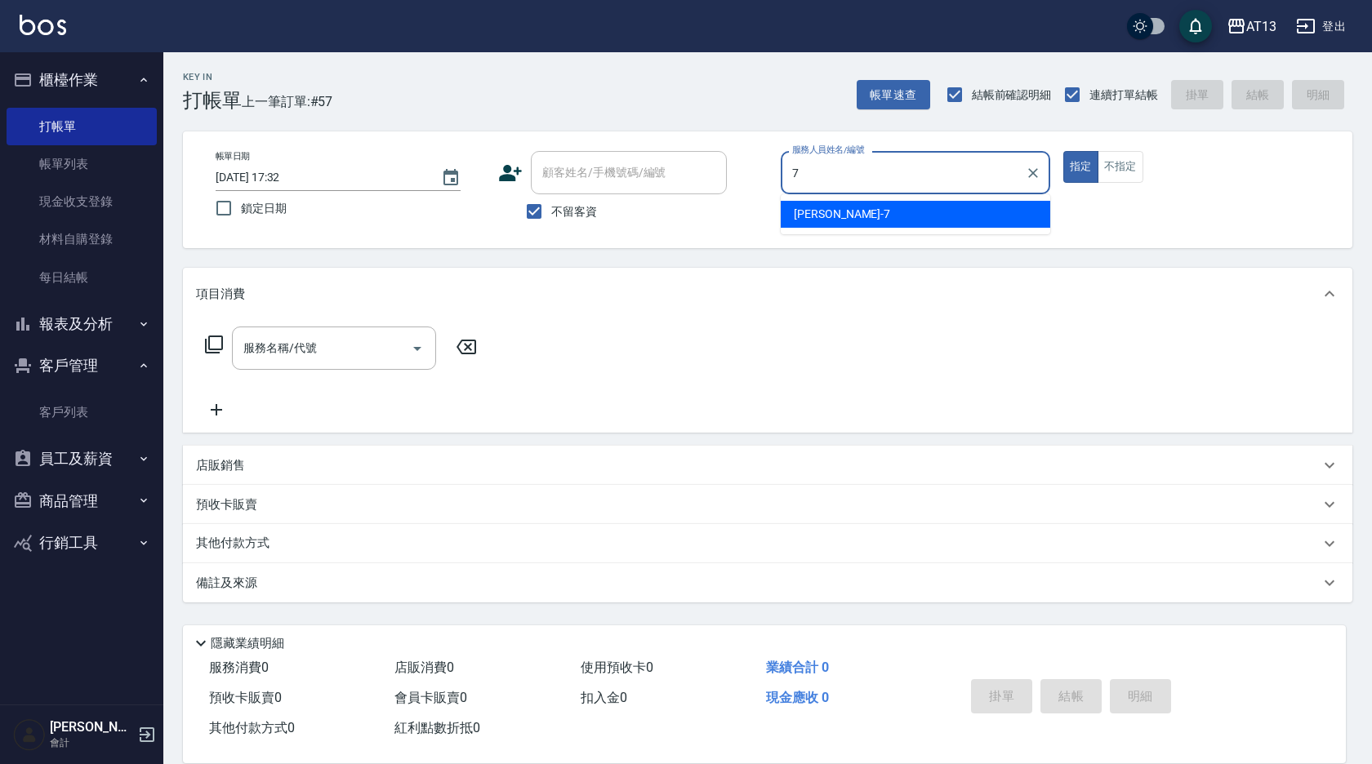
click at [926, 207] on div "[PERSON_NAME]-7" at bounding box center [916, 214] width 270 height 27
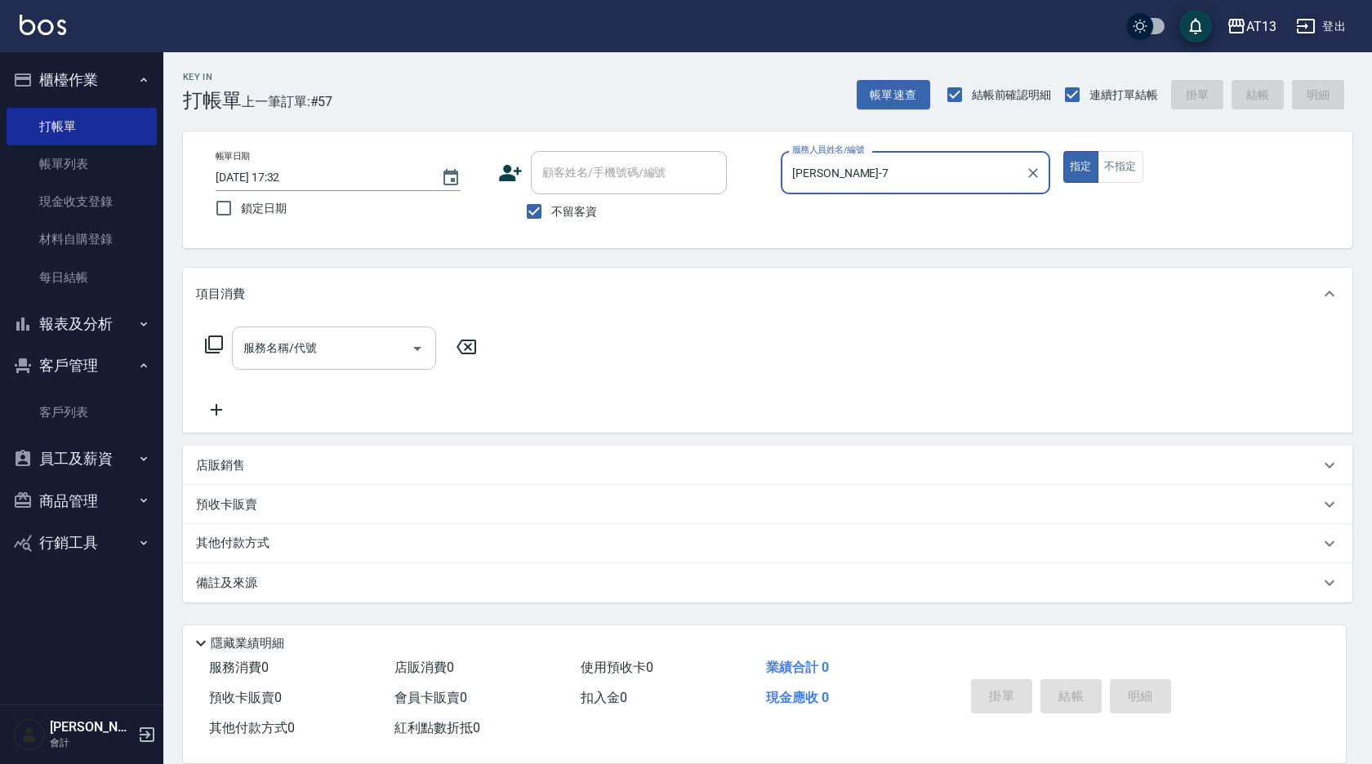
click at [345, 359] on input "服務名稱/代號" at bounding box center [321, 348] width 165 height 29
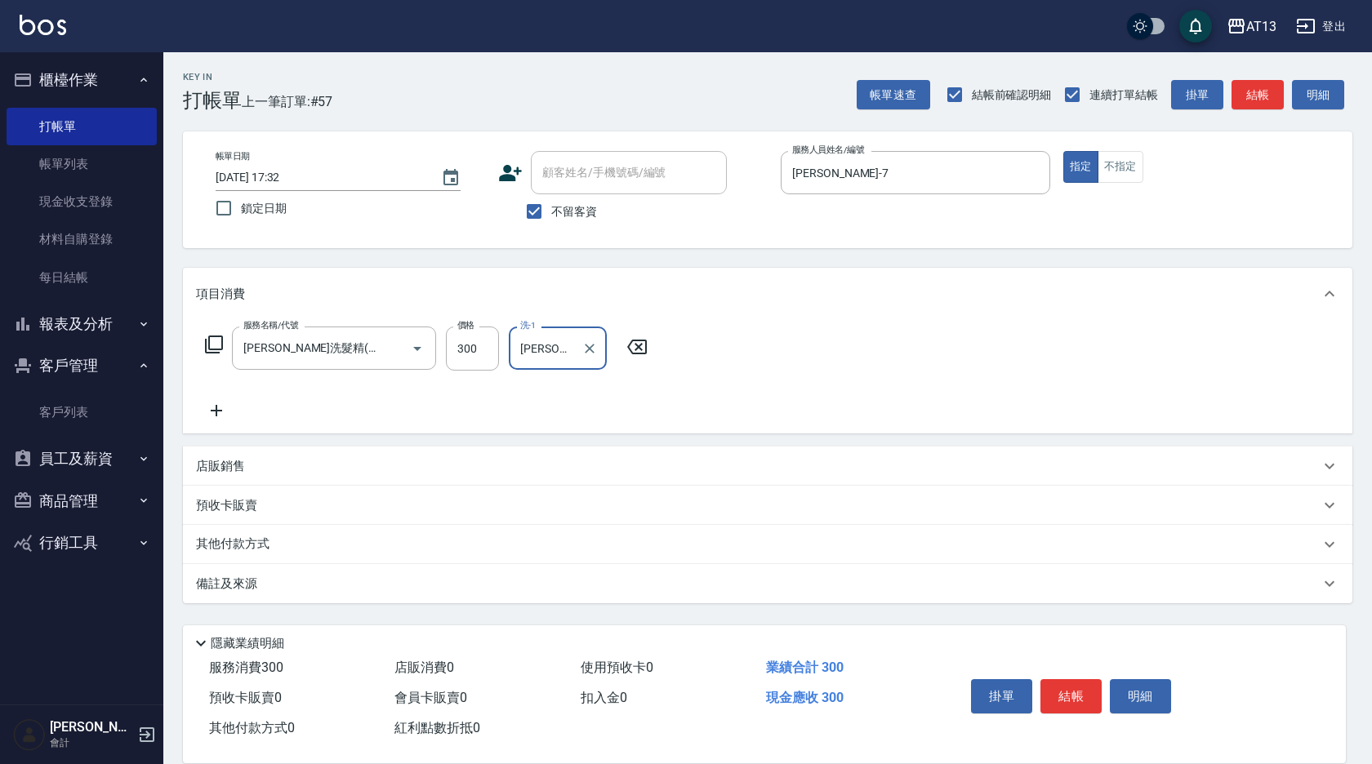
click at [782, 378] on div "服務名稱/代號 [PERSON_NAME]洗髮精(210) 服務名稱/代號 價格 300 價格 洗-1 [PERSON_NAME]-7 洗-1" at bounding box center [767, 377] width 1169 height 114
click at [1057, 685] on button "結帳" at bounding box center [1070, 696] width 61 height 34
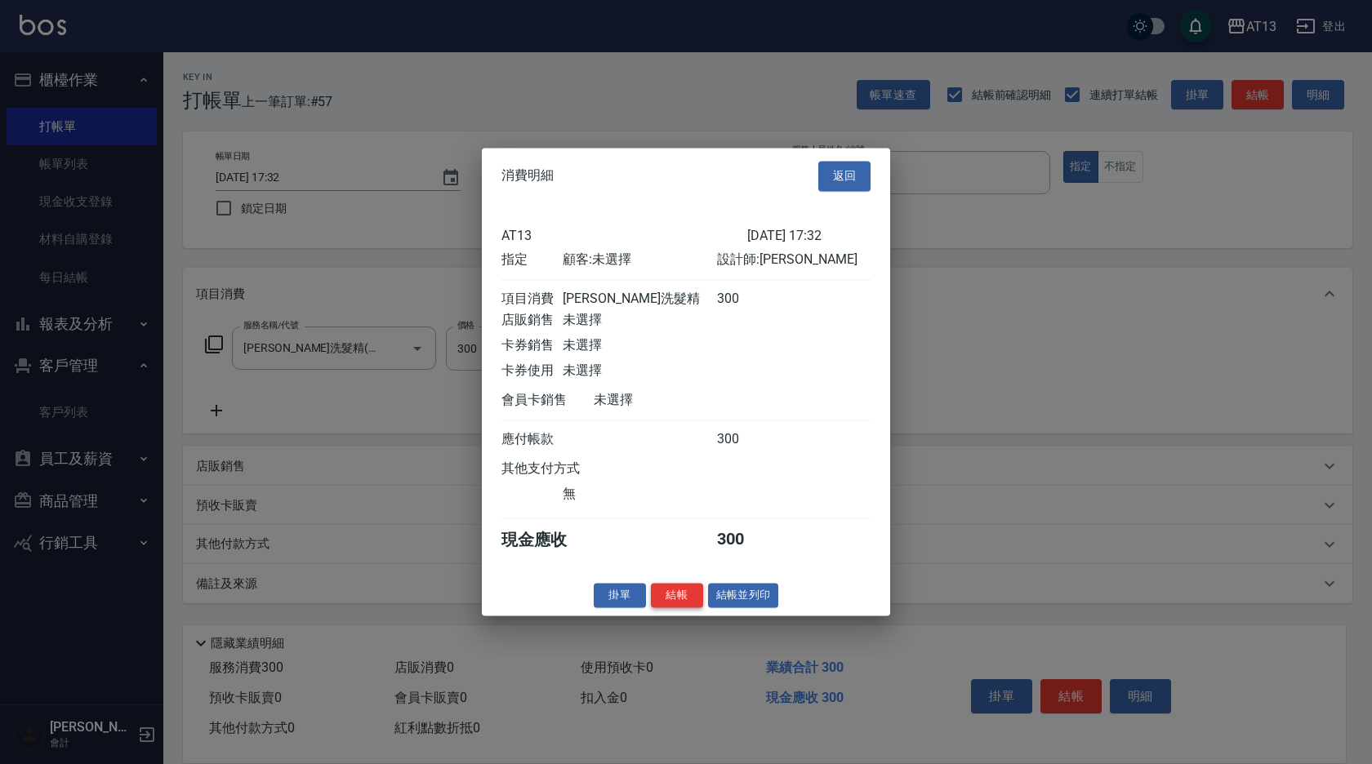
click at [687, 607] on button "結帳" at bounding box center [677, 595] width 52 height 25
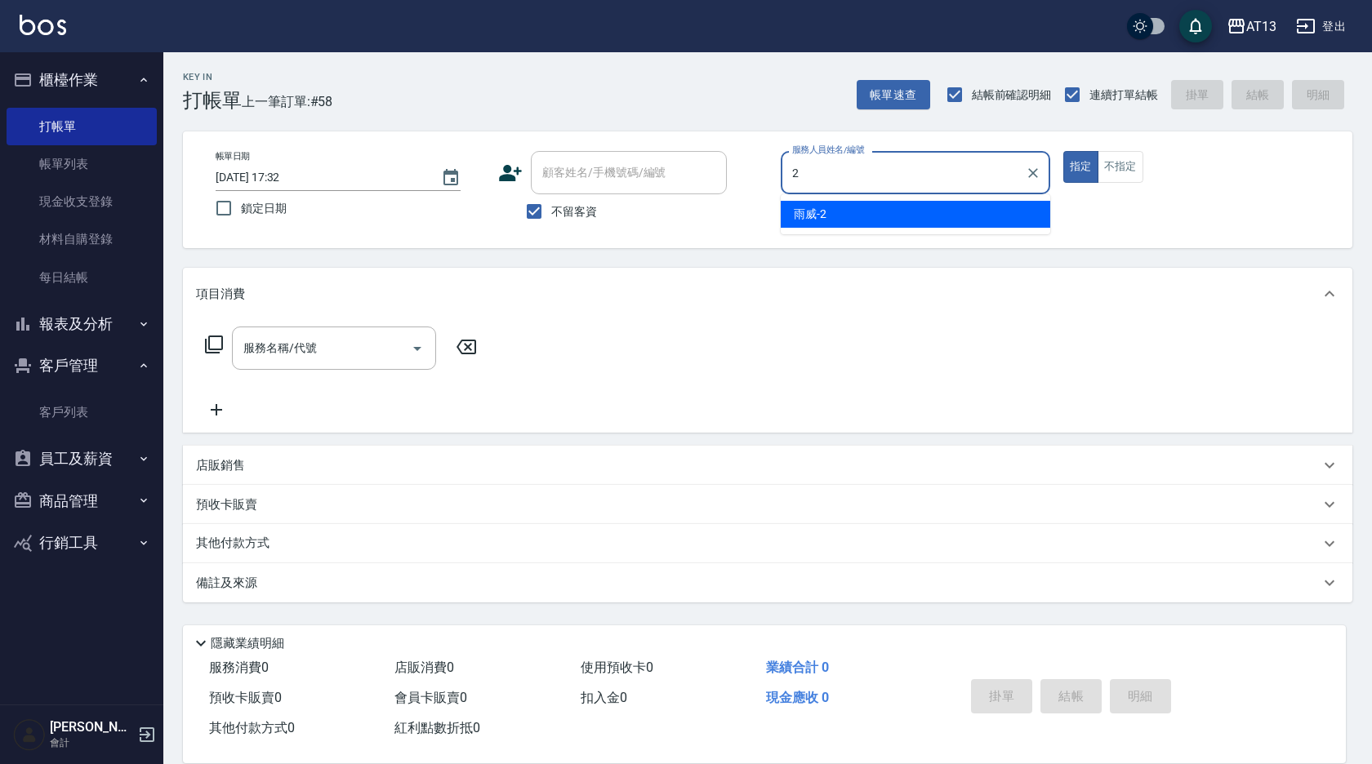
click at [972, 212] on div "雨威 -2" at bounding box center [916, 214] width 270 height 27
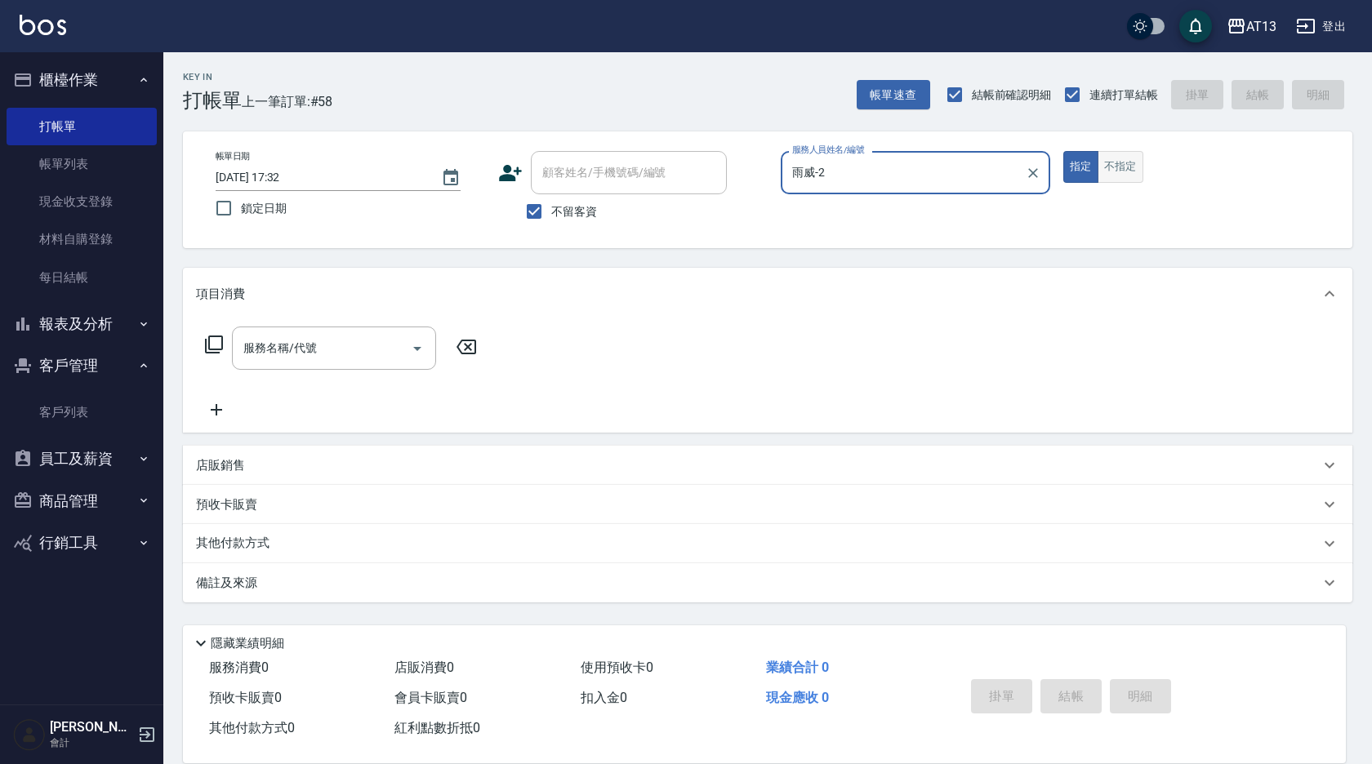
click at [1112, 163] on button "不指定" at bounding box center [1121, 167] width 46 height 32
click at [343, 364] on div "服務名稱/代號" at bounding box center [334, 348] width 204 height 43
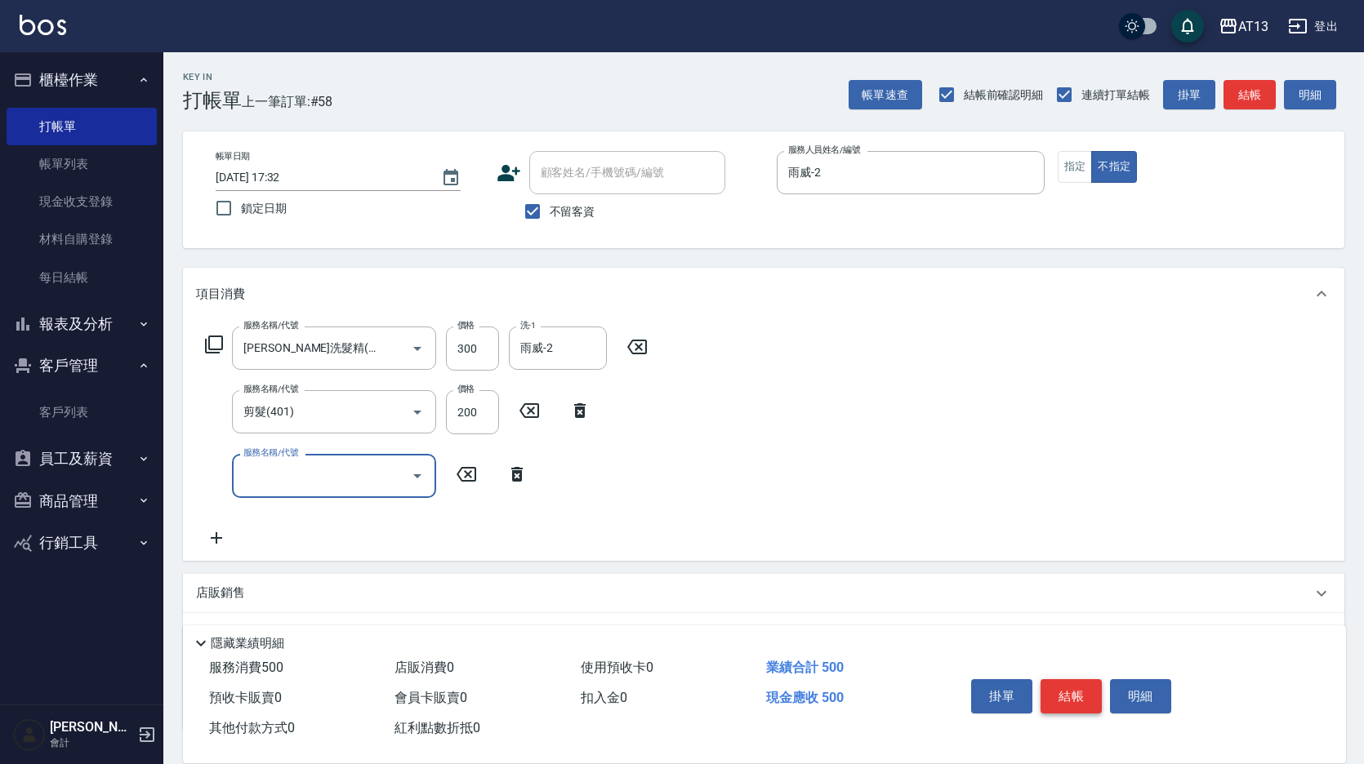
click at [1056, 683] on button "結帳" at bounding box center [1070, 696] width 61 height 34
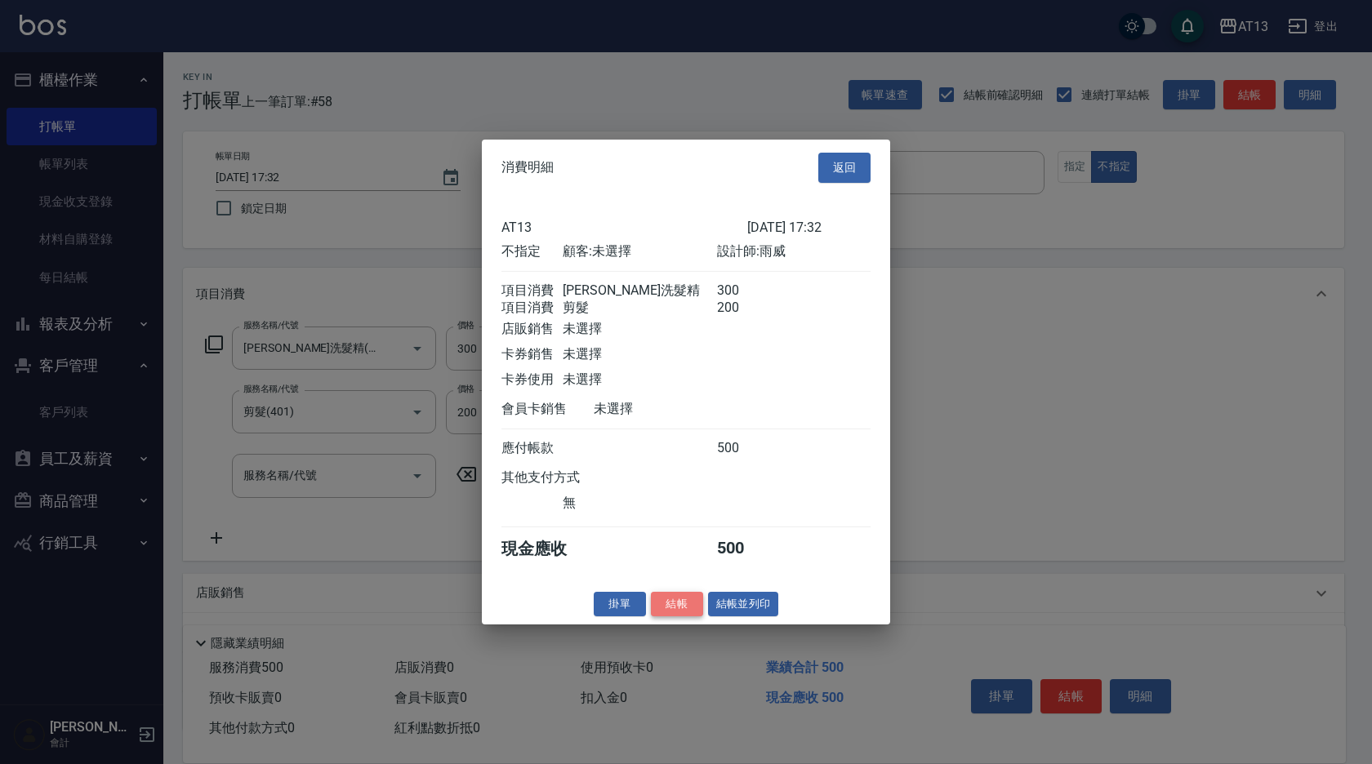
click at [677, 617] on button "結帳" at bounding box center [677, 603] width 52 height 25
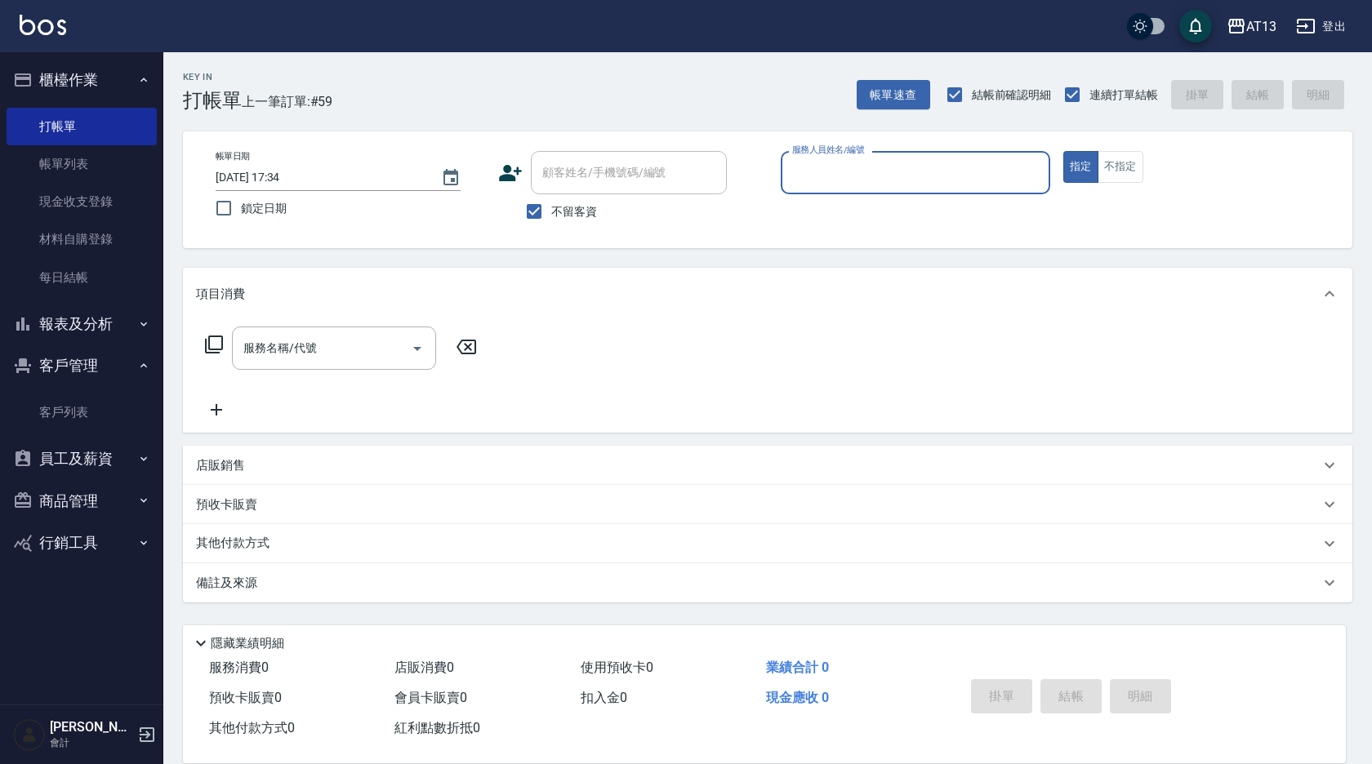
drag, startPoint x: 485, startPoint y: 650, endPoint x: 486, endPoint y: 727, distance: 76.8
drag, startPoint x: 486, startPoint y: 727, endPoint x: 264, endPoint y: 395, distance: 399.1
click at [264, 395] on div "服務名稱/代號 服務名稱/代號" at bounding box center [341, 373] width 291 height 93
click at [119, 326] on button "報表及分析" at bounding box center [82, 324] width 150 height 42
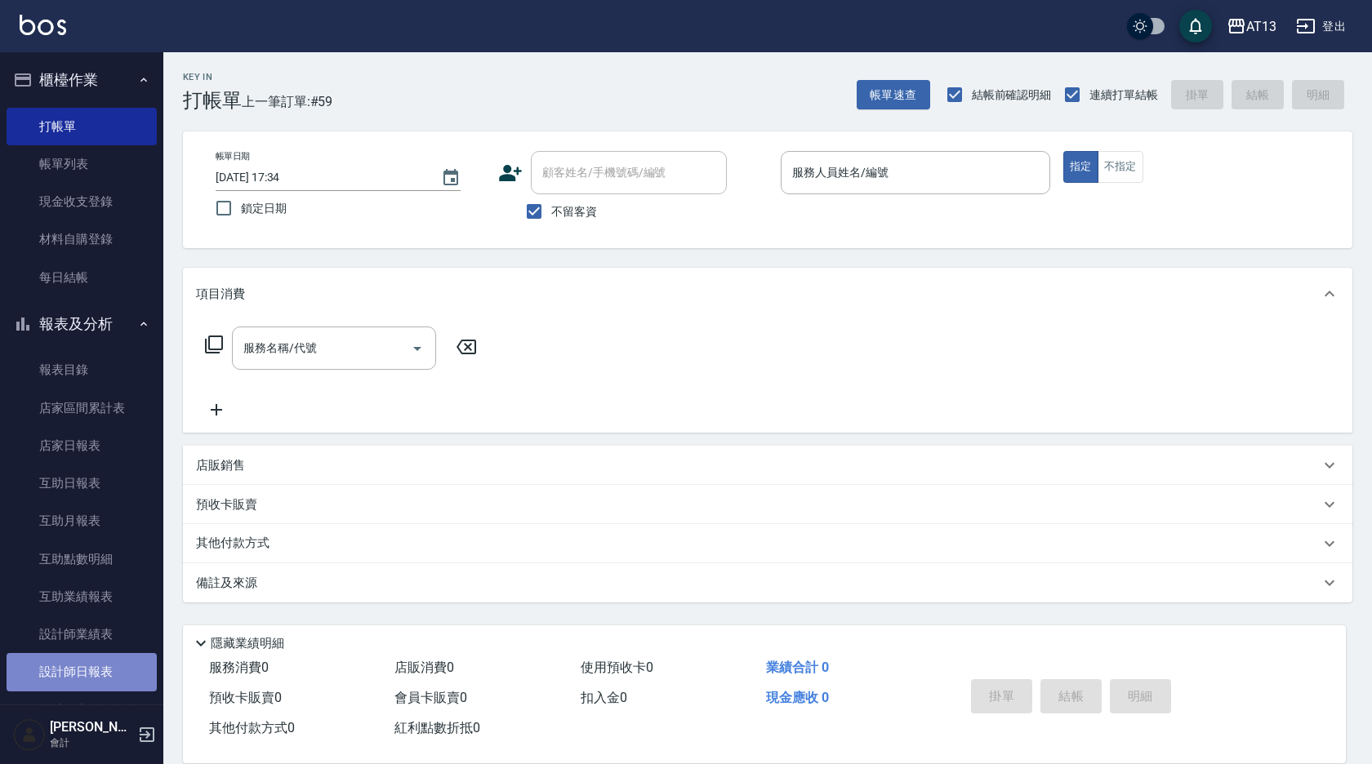
click at [113, 661] on link "設計師日報表" at bounding box center [82, 672] width 150 height 38
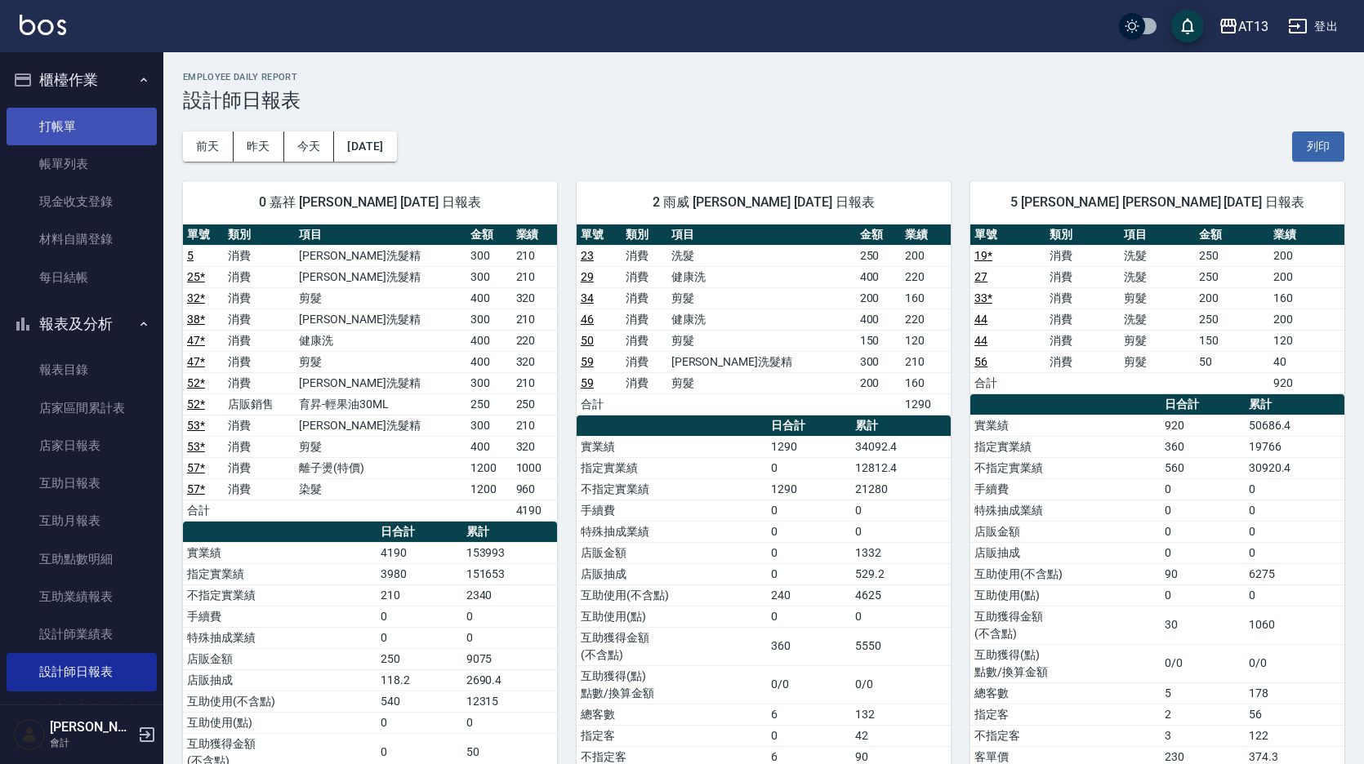
click at [67, 117] on link "打帳單" at bounding box center [82, 127] width 150 height 38
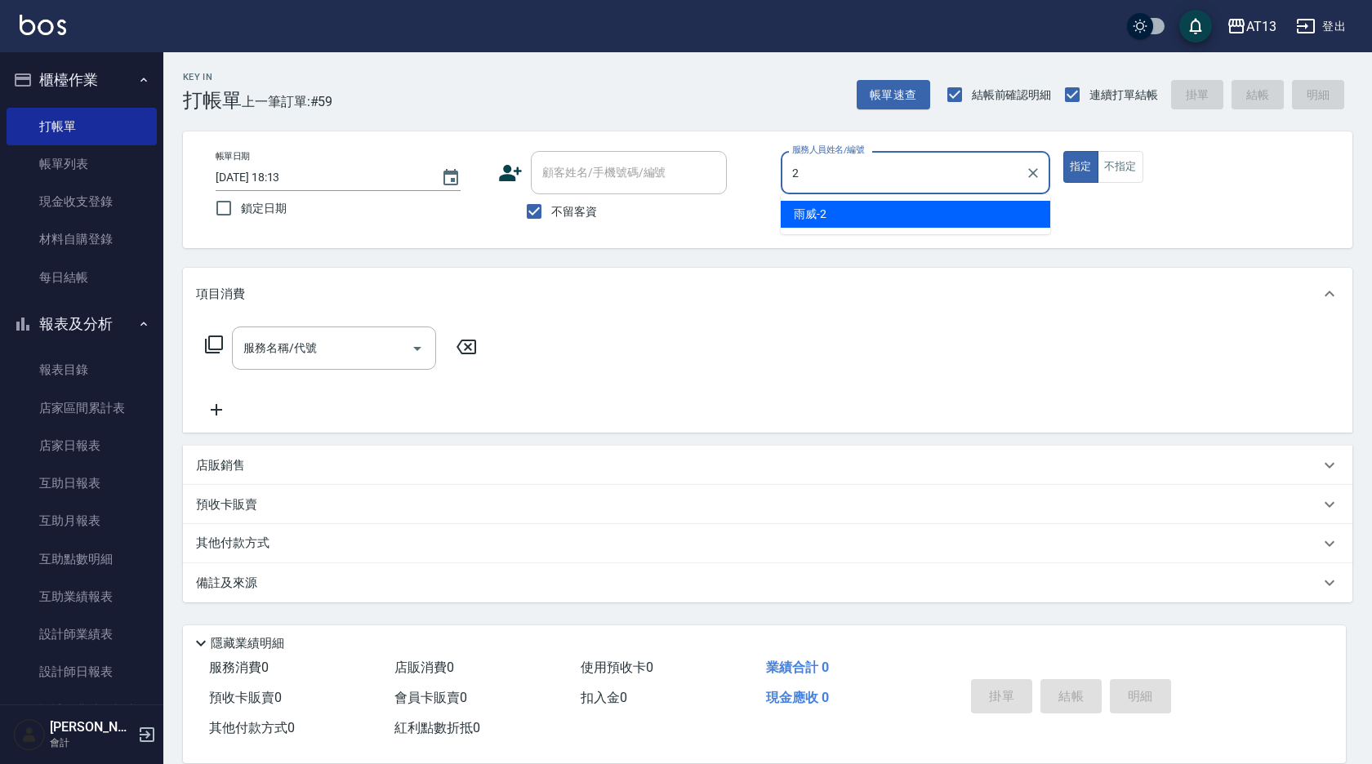
click at [872, 213] on div "雨威 -2" at bounding box center [916, 214] width 270 height 27
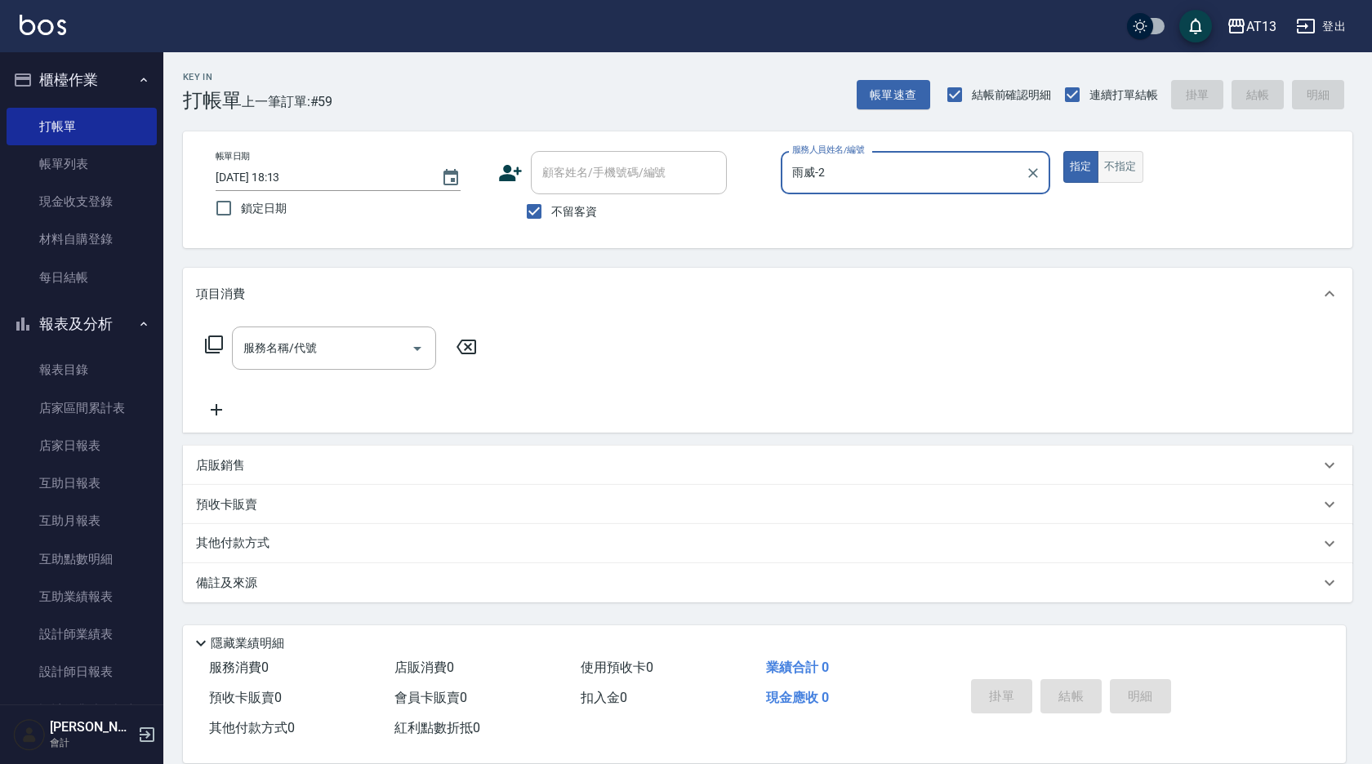
click at [1112, 172] on button "不指定" at bounding box center [1121, 167] width 46 height 32
click at [371, 353] on input "服務名稱/代號" at bounding box center [321, 348] width 165 height 29
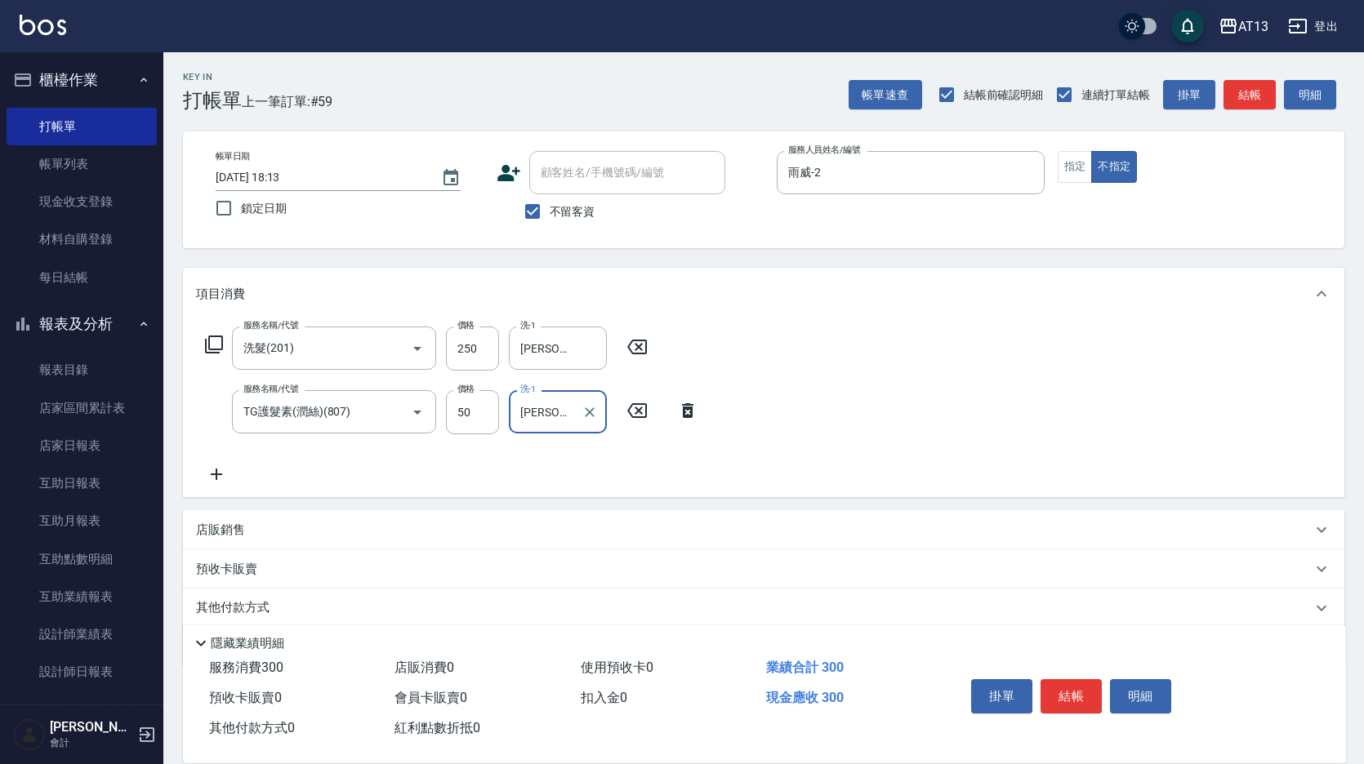
click at [878, 403] on div "服務名稱/代號 洗髮(201) 服務名稱/代號 價格 250 價格 洗-1 [PERSON_NAME]-28 洗-1 服務名稱/代號 TG護髮素(潤絲)(80…" at bounding box center [763, 408] width 1161 height 177
drag, startPoint x: 1063, startPoint y: 679, endPoint x: 1050, endPoint y: 673, distance: 13.5
click at [1063, 679] on button "結帳" at bounding box center [1070, 696] width 61 height 34
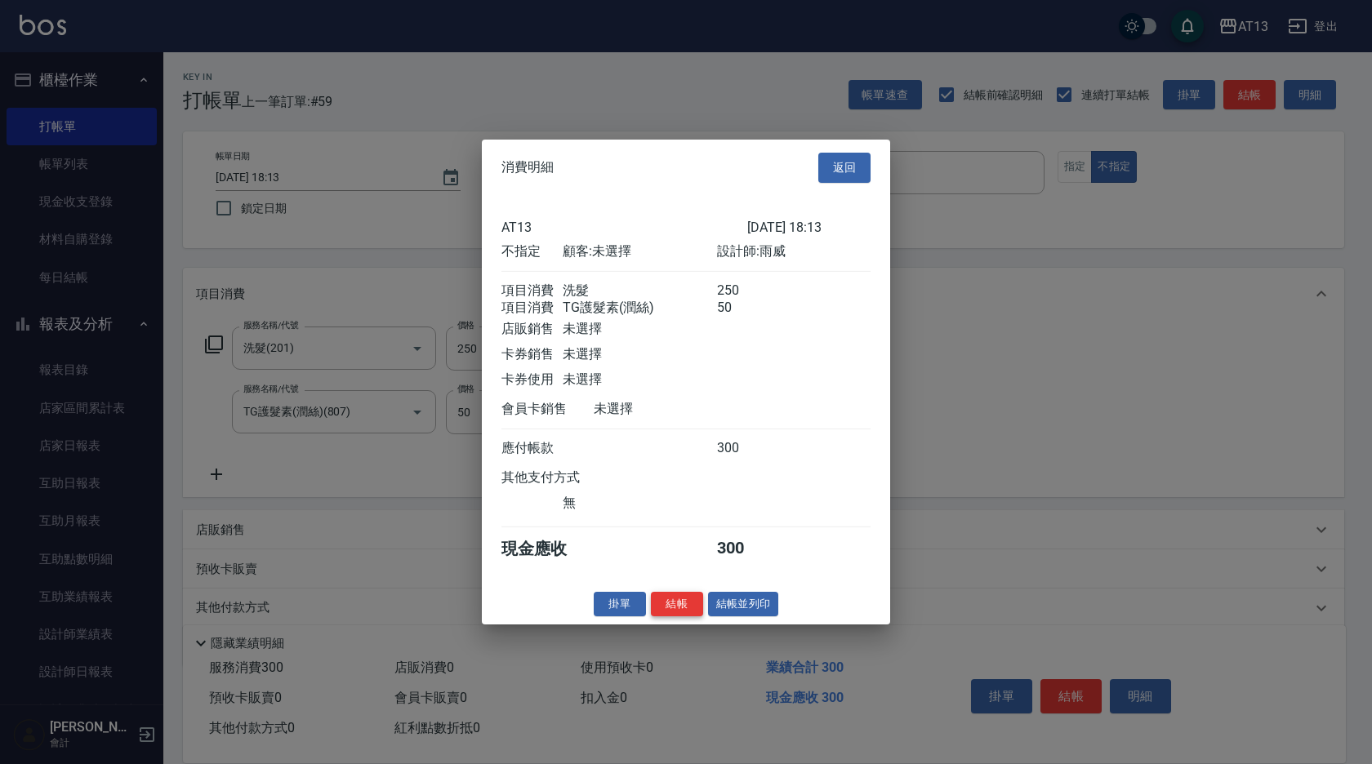
click at [692, 613] on button "結帳" at bounding box center [677, 603] width 52 height 25
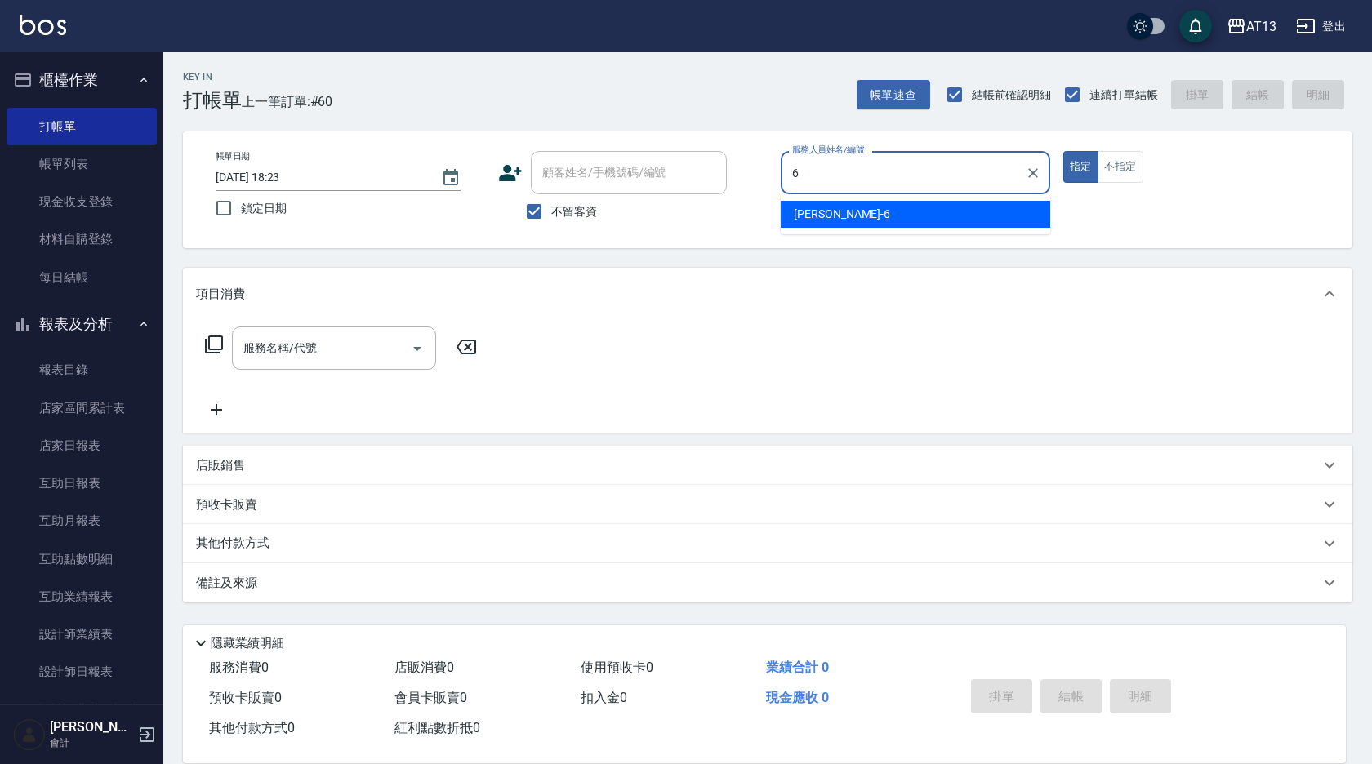
click at [848, 212] on div "[PERSON_NAME] -6" at bounding box center [916, 214] width 270 height 27
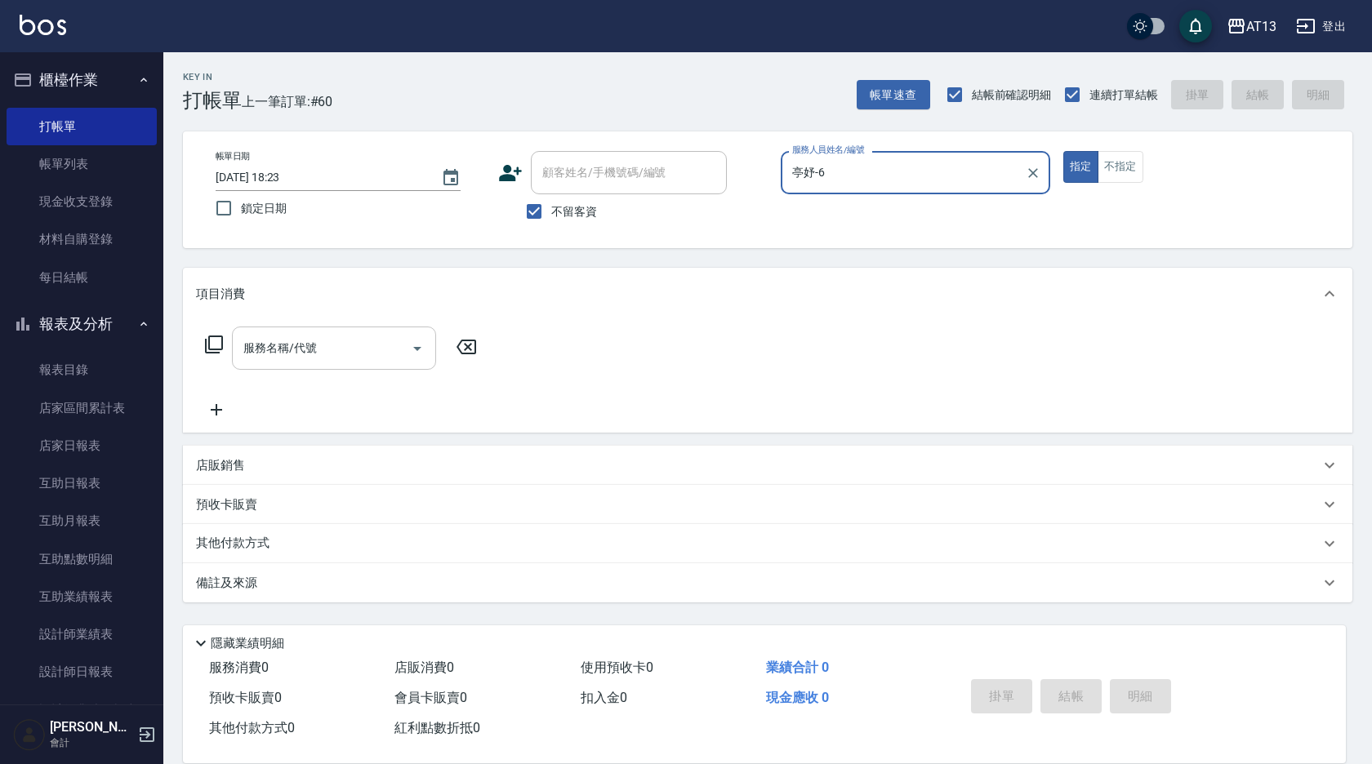
click at [348, 355] on input "服務名稱/代號" at bounding box center [321, 348] width 165 height 29
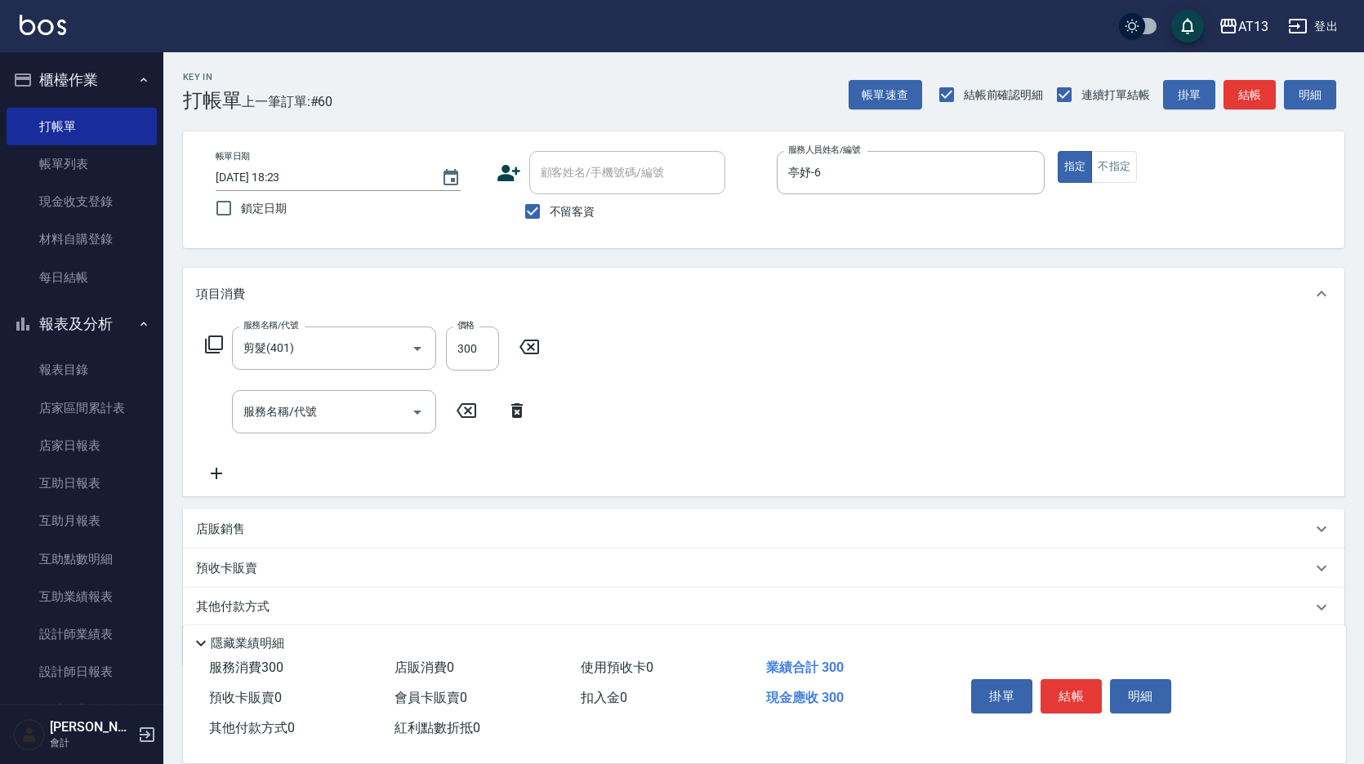
click at [817, 436] on div "服務名稱/代號 剪髮(401) 服務名稱/代號 價格 300 價格 服務名稱/代號 服務名稱/代號" at bounding box center [763, 408] width 1161 height 176
click at [1085, 679] on button "結帳" at bounding box center [1070, 696] width 61 height 34
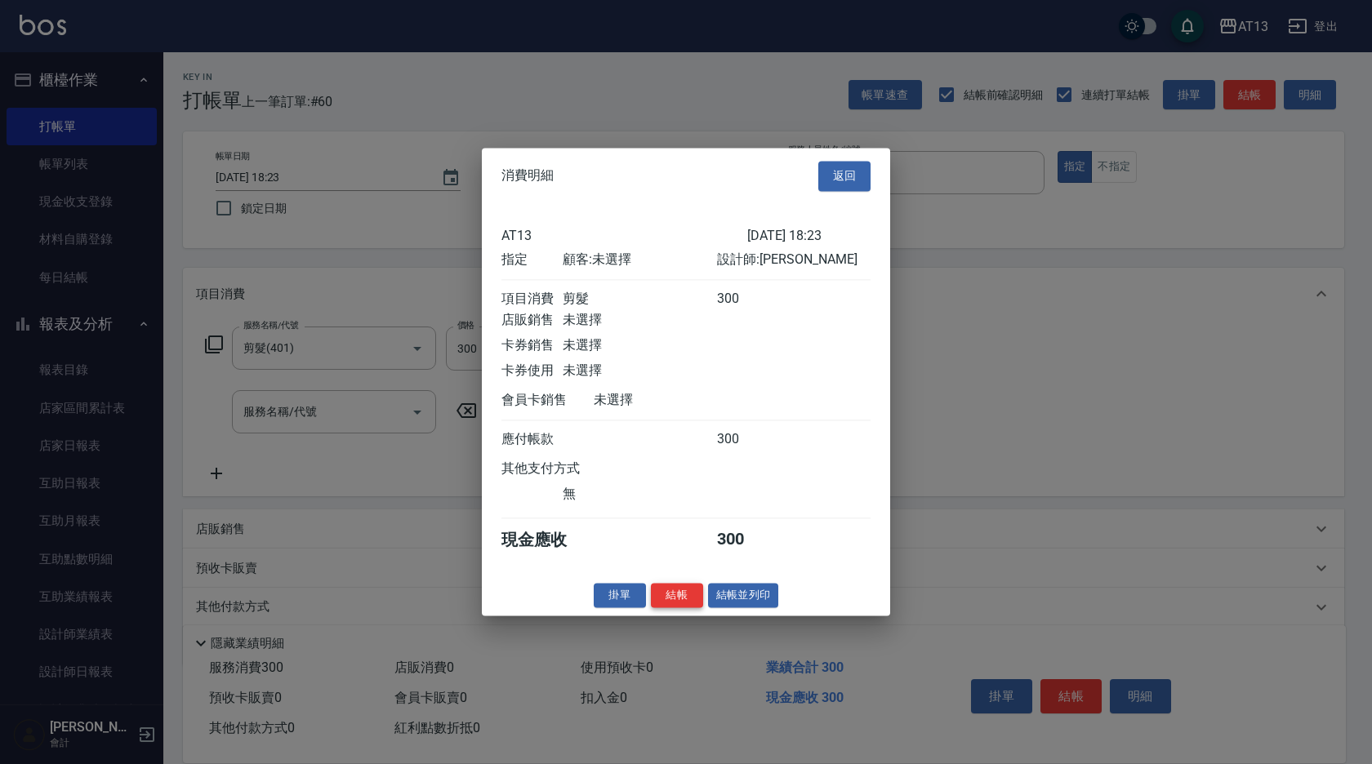
click at [684, 596] on button "結帳" at bounding box center [677, 595] width 52 height 25
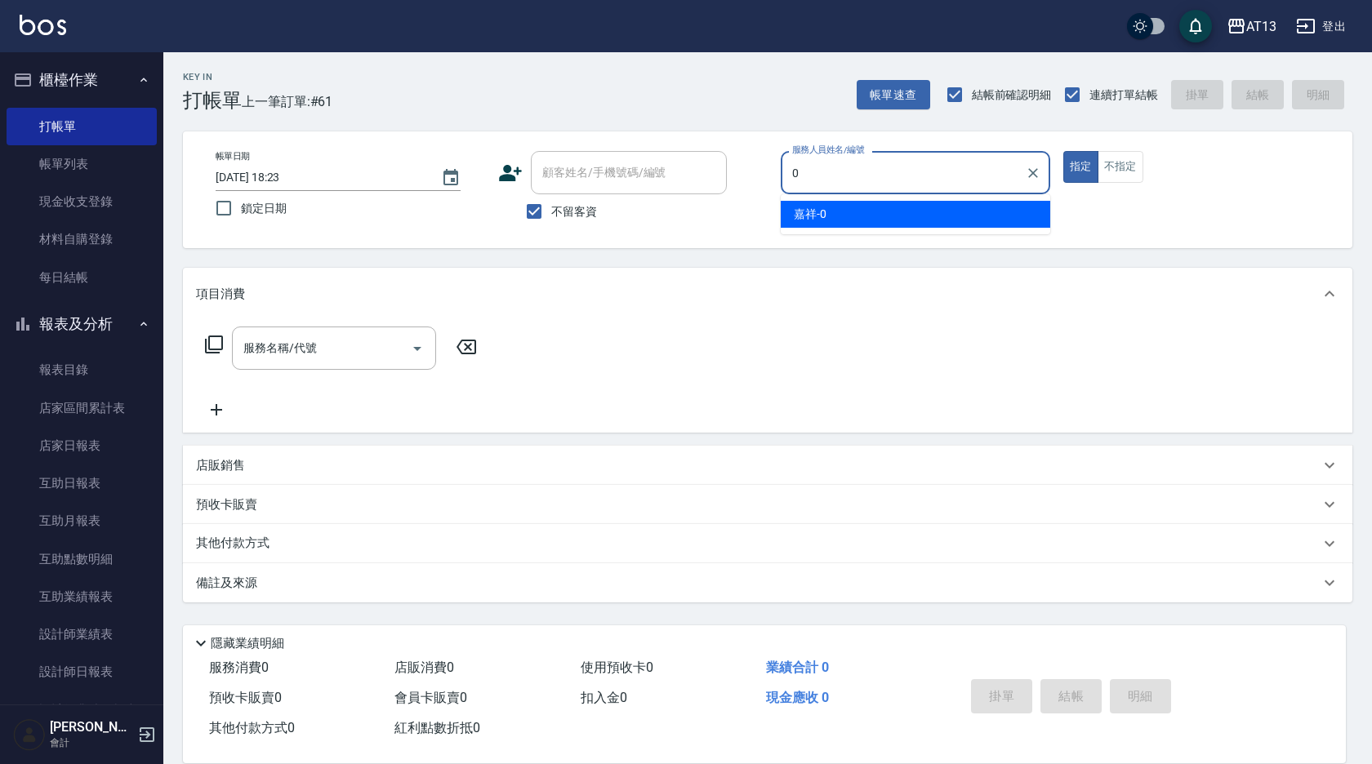
click at [813, 223] on div "嘉祥 -0" at bounding box center [916, 214] width 270 height 27
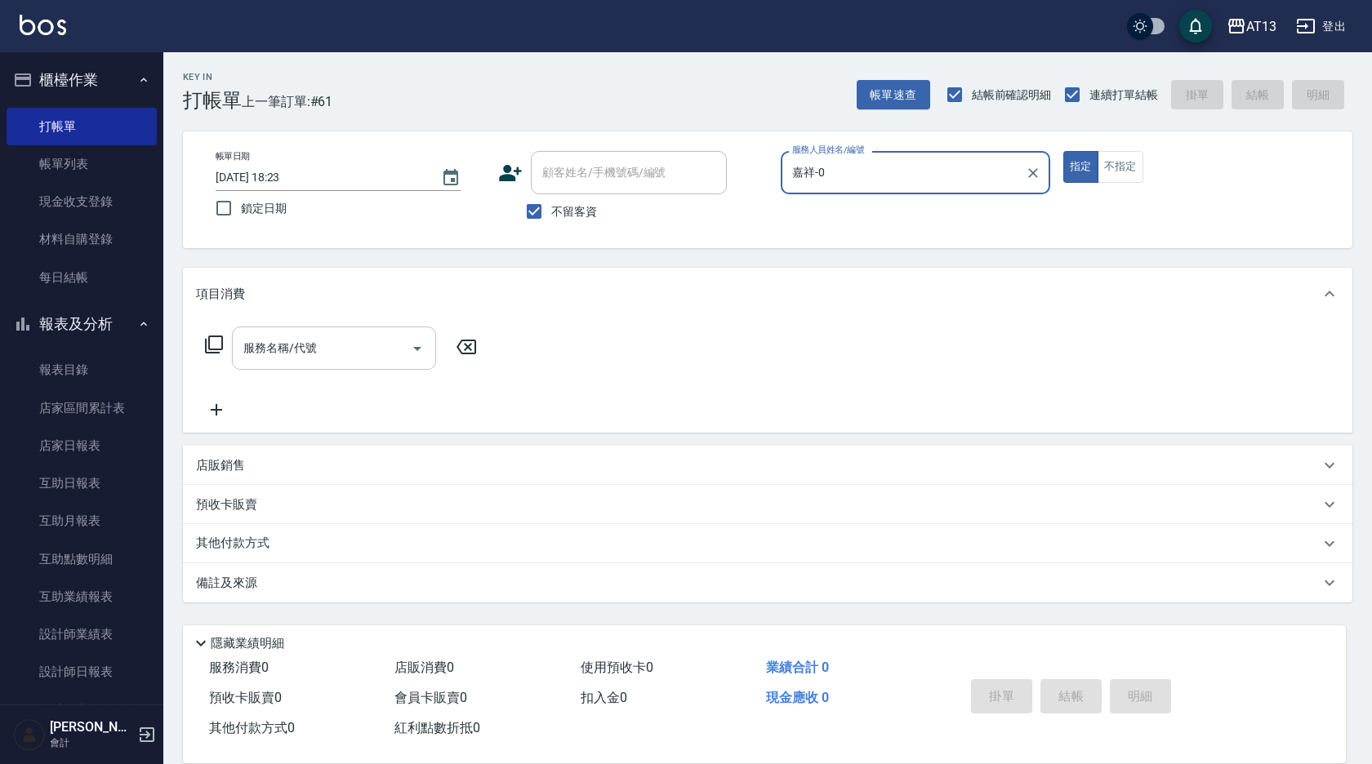
click at [374, 334] on input "服務名稱/代號" at bounding box center [321, 348] width 165 height 29
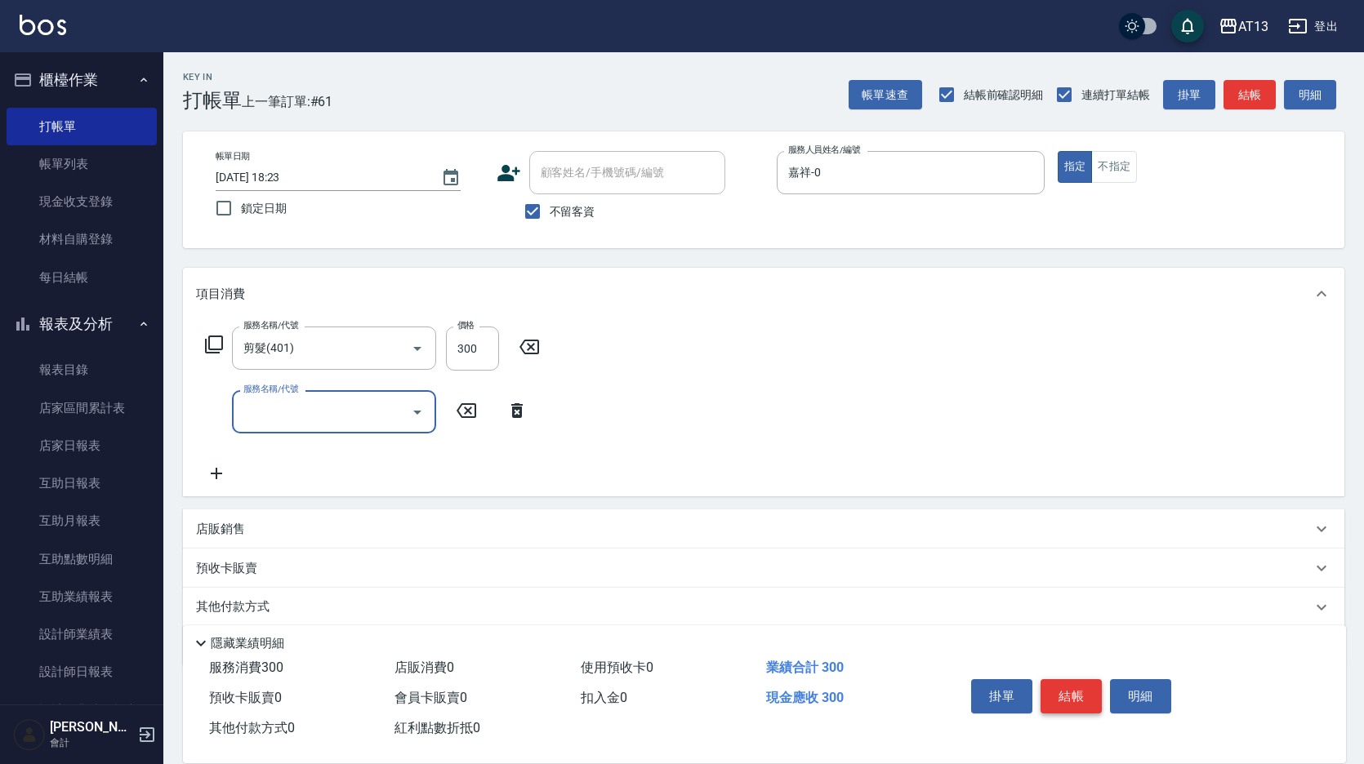
click at [1069, 687] on button "結帳" at bounding box center [1070, 696] width 61 height 34
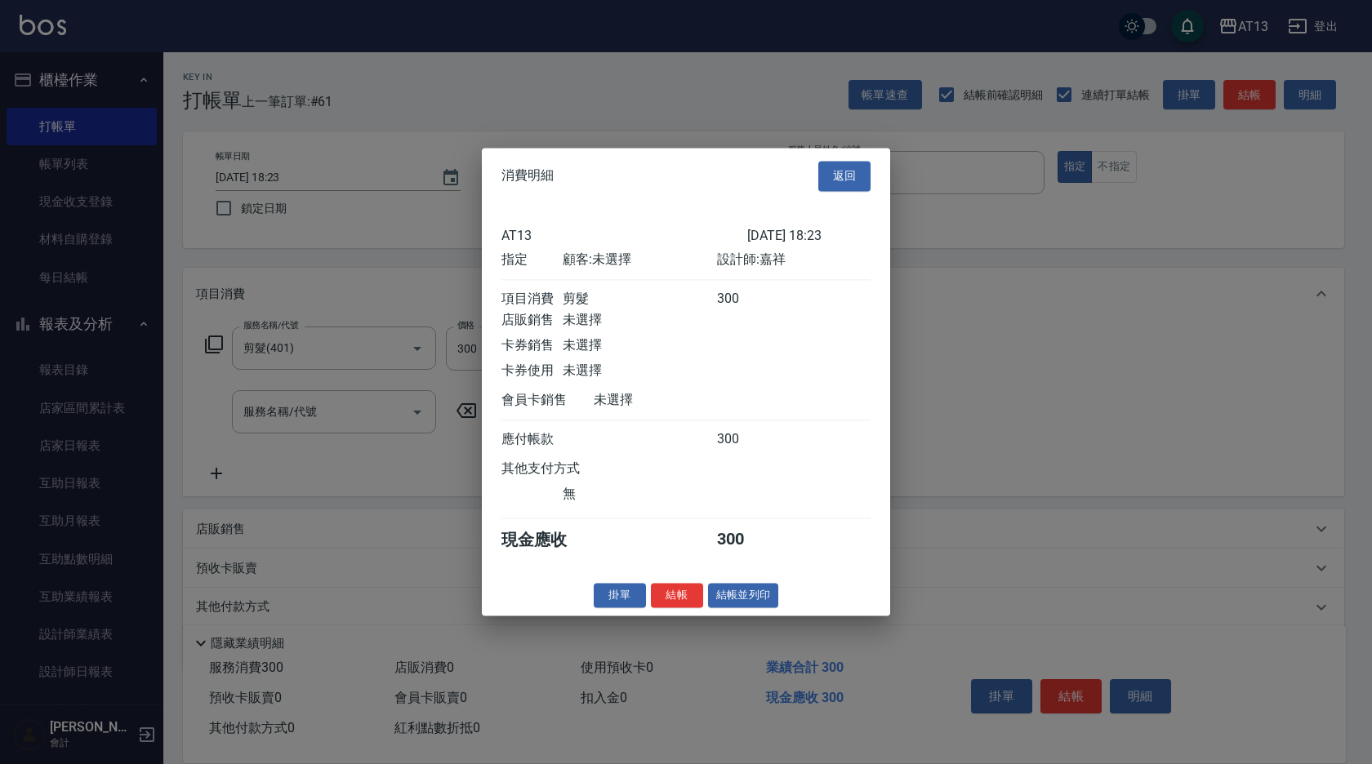
click at [701, 608] on button "結帳" at bounding box center [677, 595] width 52 height 25
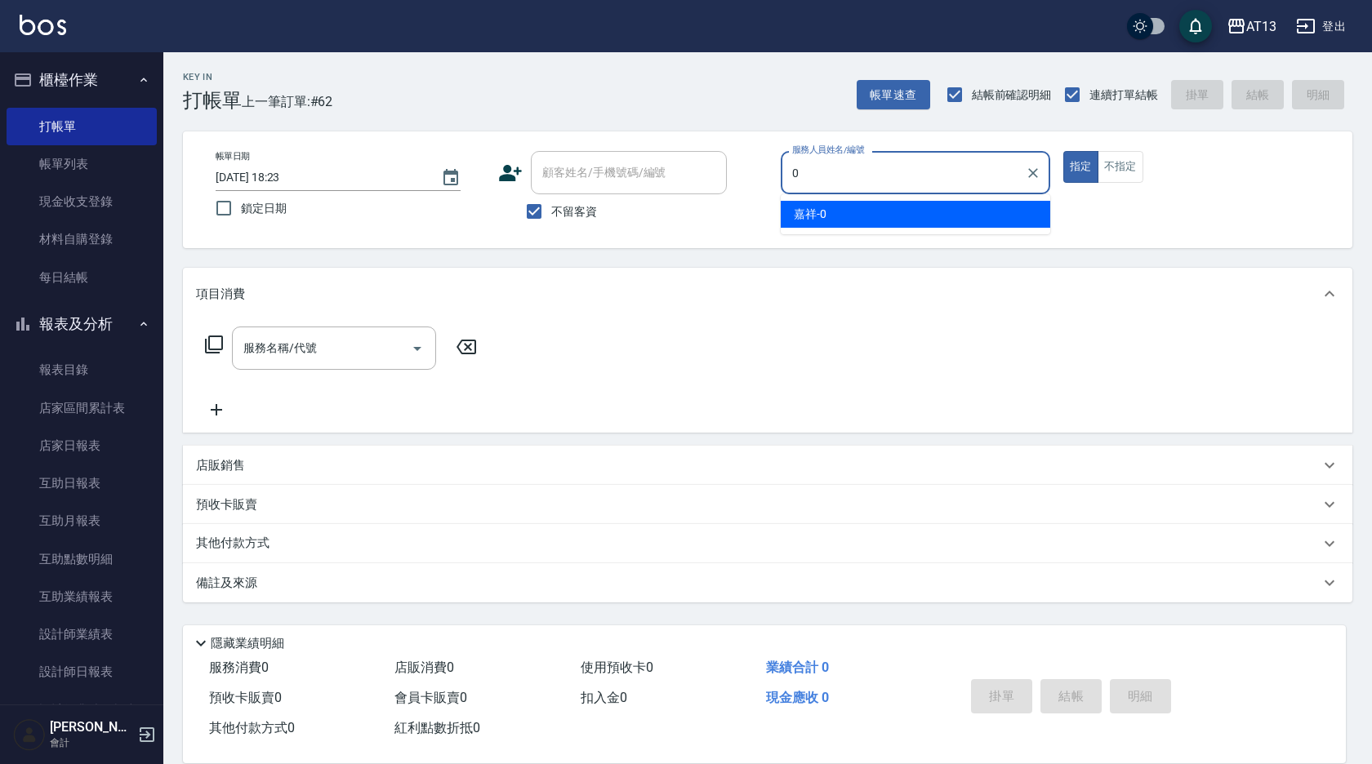
click at [834, 205] on div "嘉祥 -0" at bounding box center [916, 214] width 270 height 27
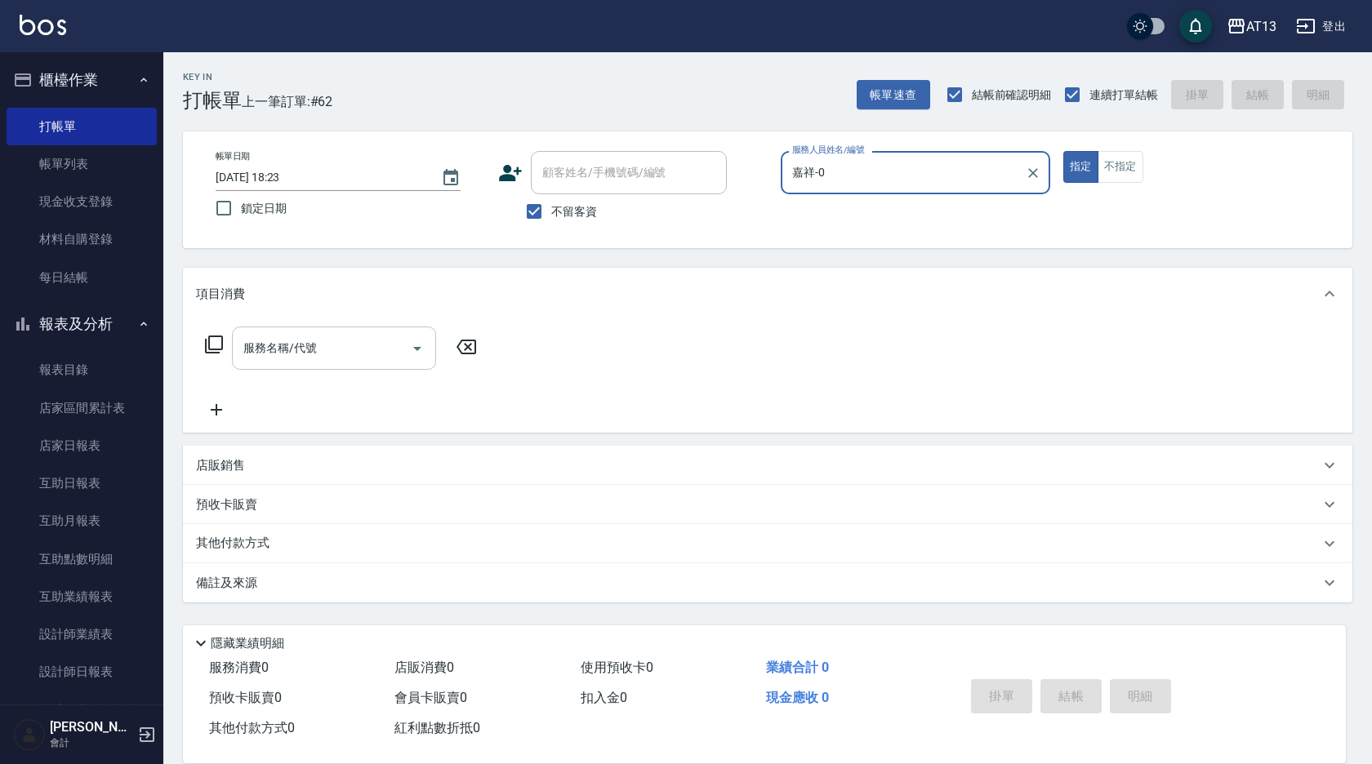
click at [372, 345] on input "服務名稱/代號" at bounding box center [321, 348] width 165 height 29
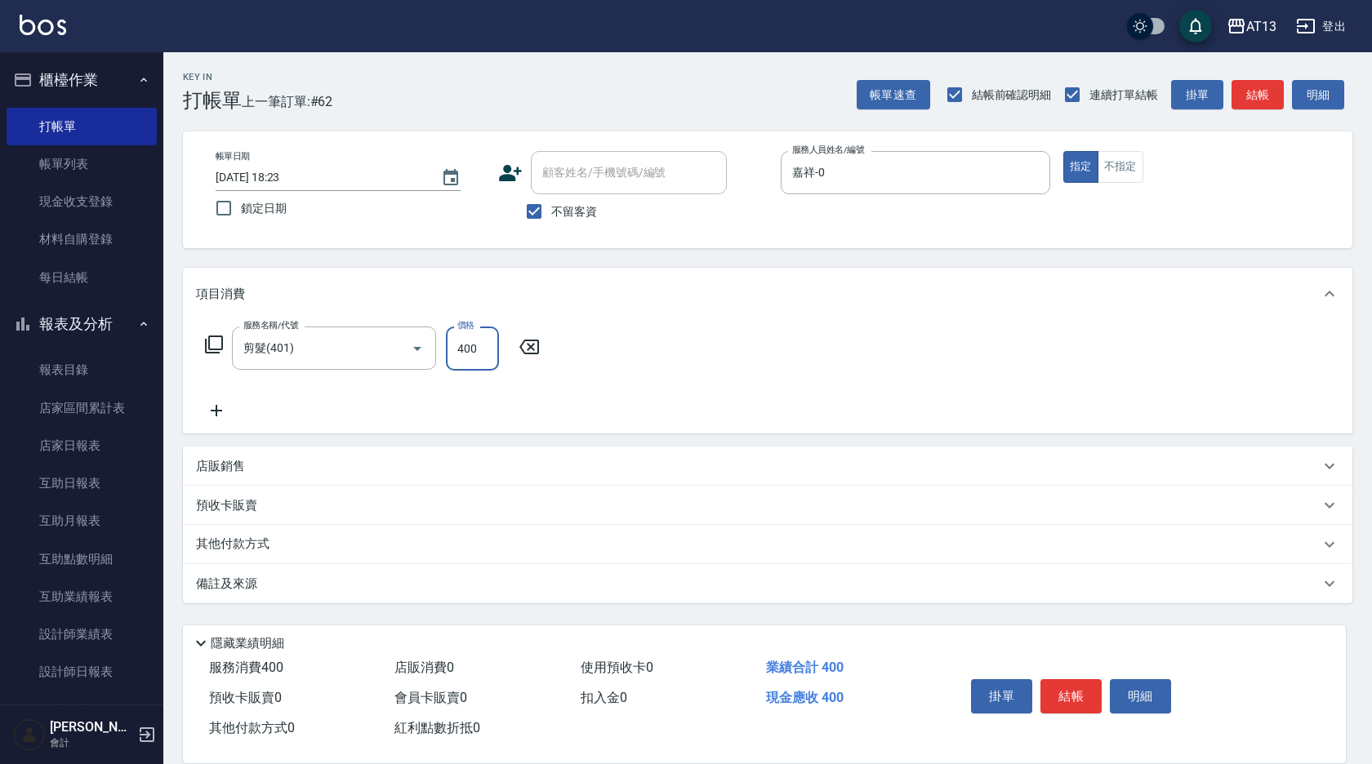
click at [782, 382] on div "服務名稱/代號 剪髮(401) 服務名稱/代號 價格 400 價格" at bounding box center [767, 377] width 1169 height 114
click at [1064, 679] on button "結帳" at bounding box center [1070, 696] width 61 height 34
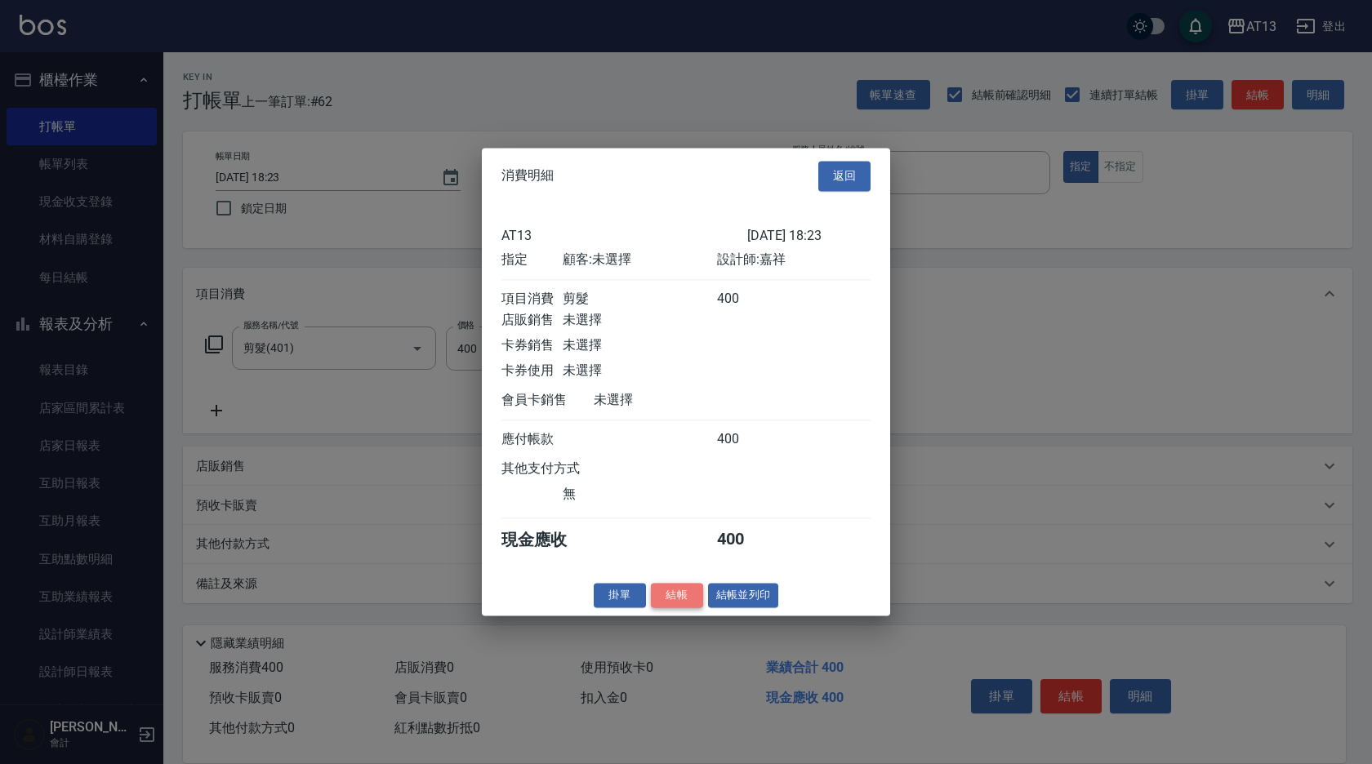
click at [681, 608] on button "結帳" at bounding box center [677, 595] width 52 height 25
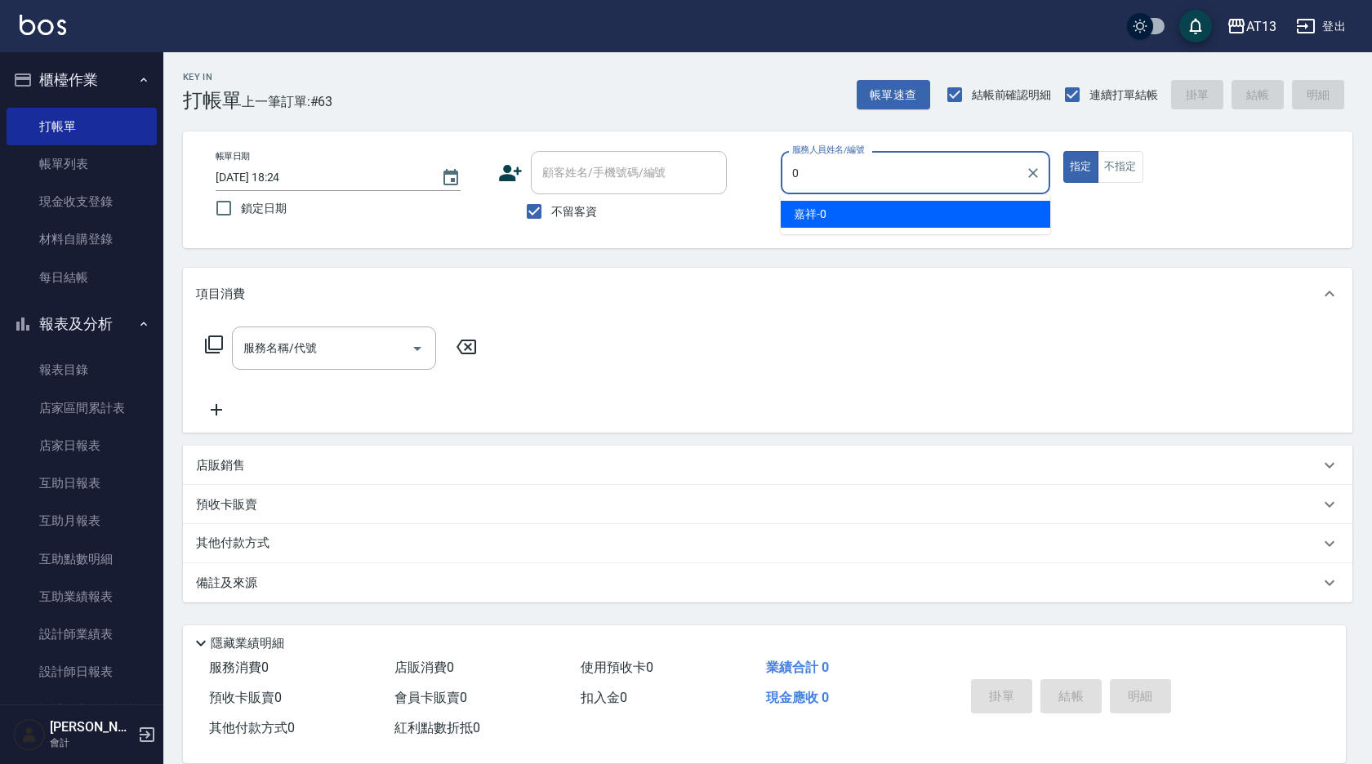
click at [846, 209] on div "嘉祥 -0" at bounding box center [916, 214] width 270 height 27
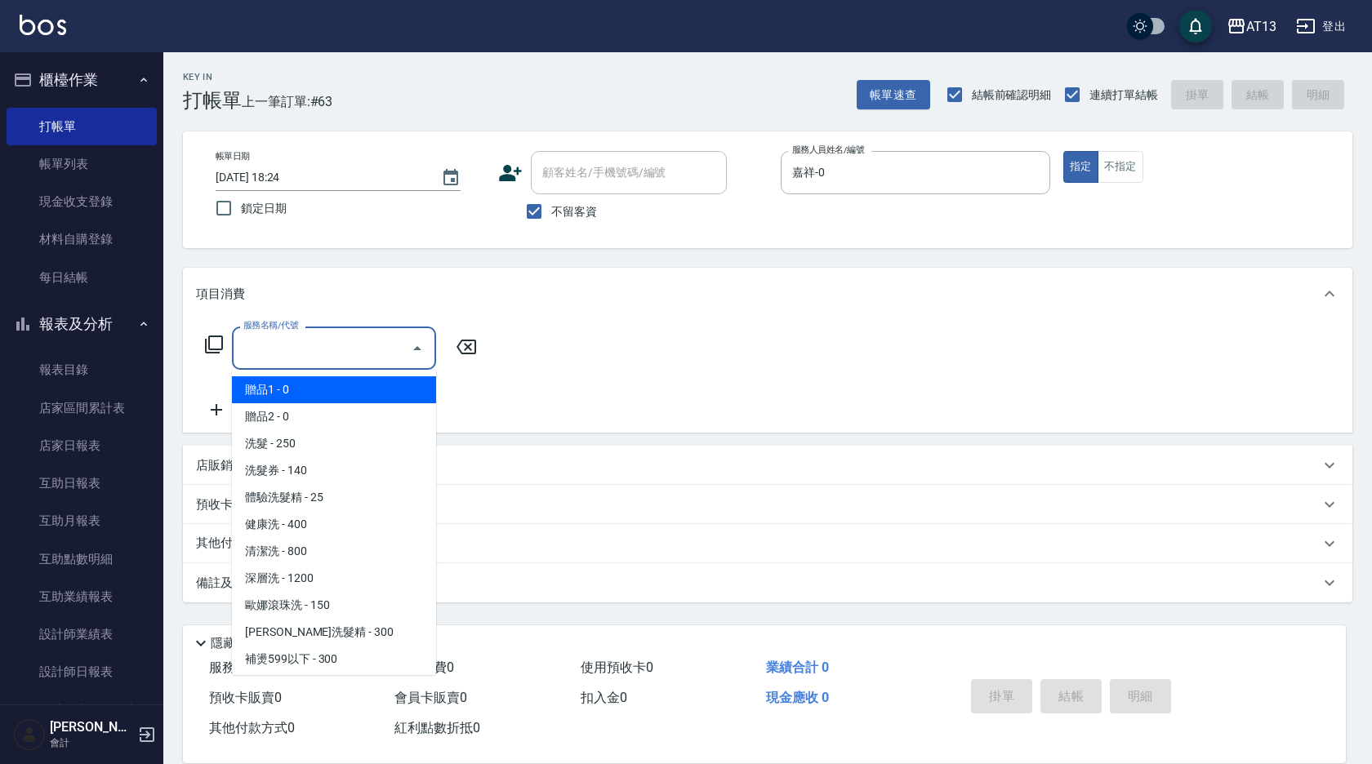
click at [336, 354] on input "服務名稱/代號" at bounding box center [321, 348] width 165 height 29
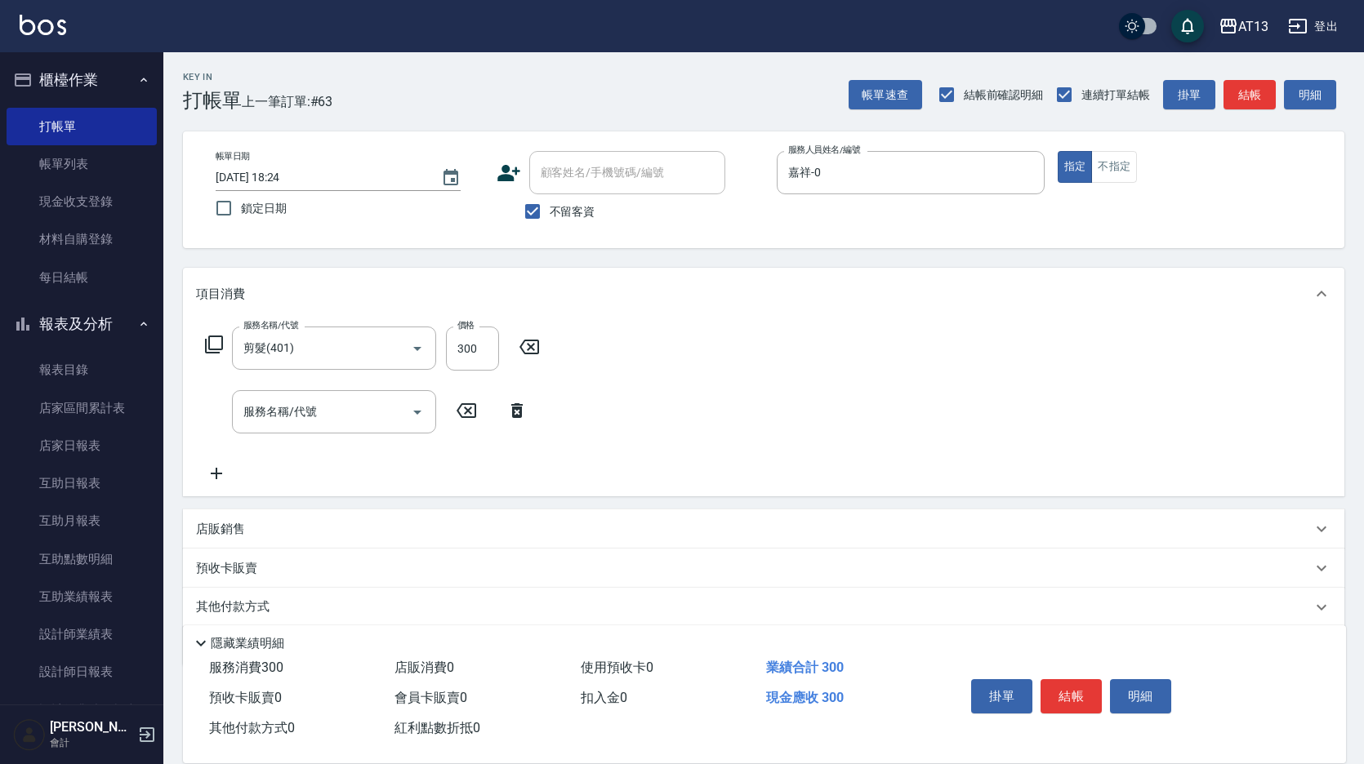
drag, startPoint x: 646, startPoint y: 369, endPoint x: 890, endPoint y: 475, distance: 266.3
click at [656, 373] on div "服務名稱/代號 剪髮(401) 服務名稱/代號 價格 300 價格 服務名稱/代號 服務名稱/代號" at bounding box center [763, 408] width 1161 height 176
click at [1074, 688] on button "結帳" at bounding box center [1070, 696] width 61 height 34
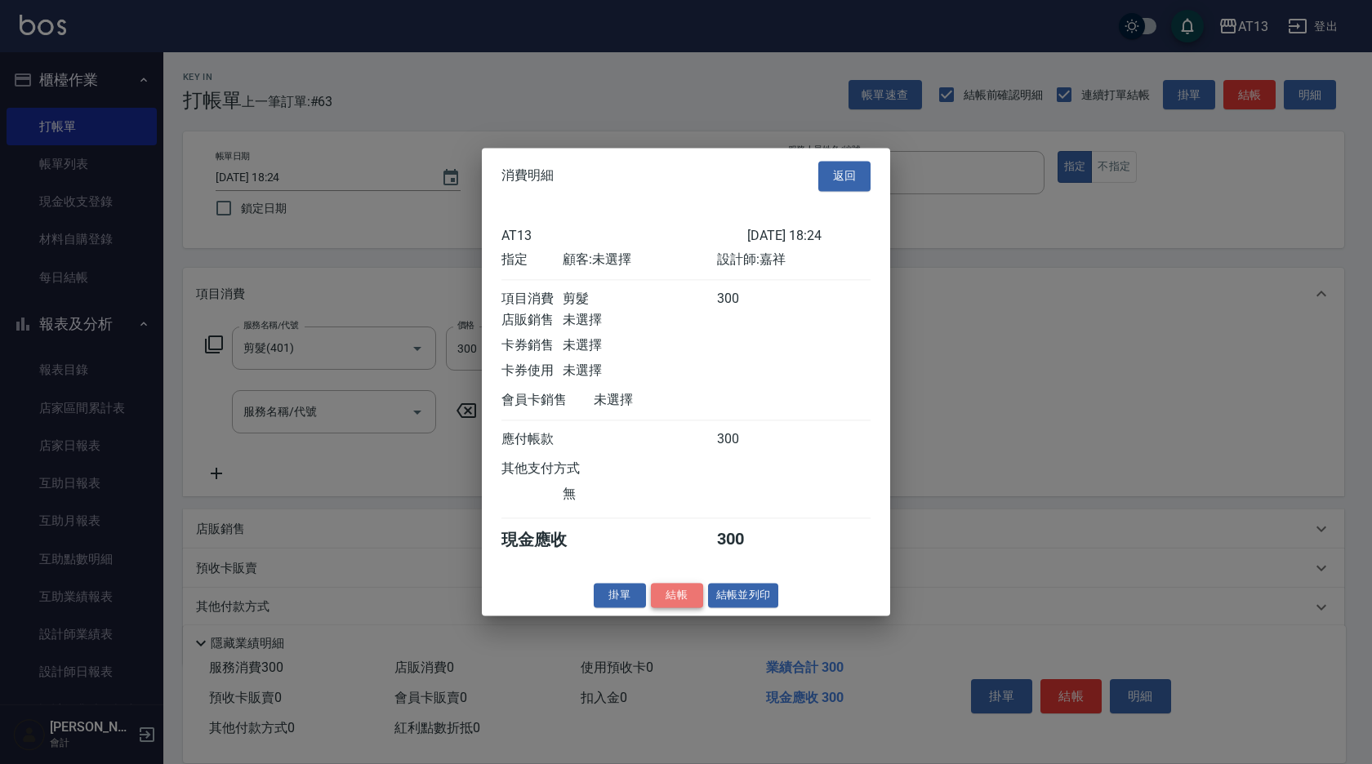
click at [683, 604] on button "結帳" at bounding box center [677, 595] width 52 height 25
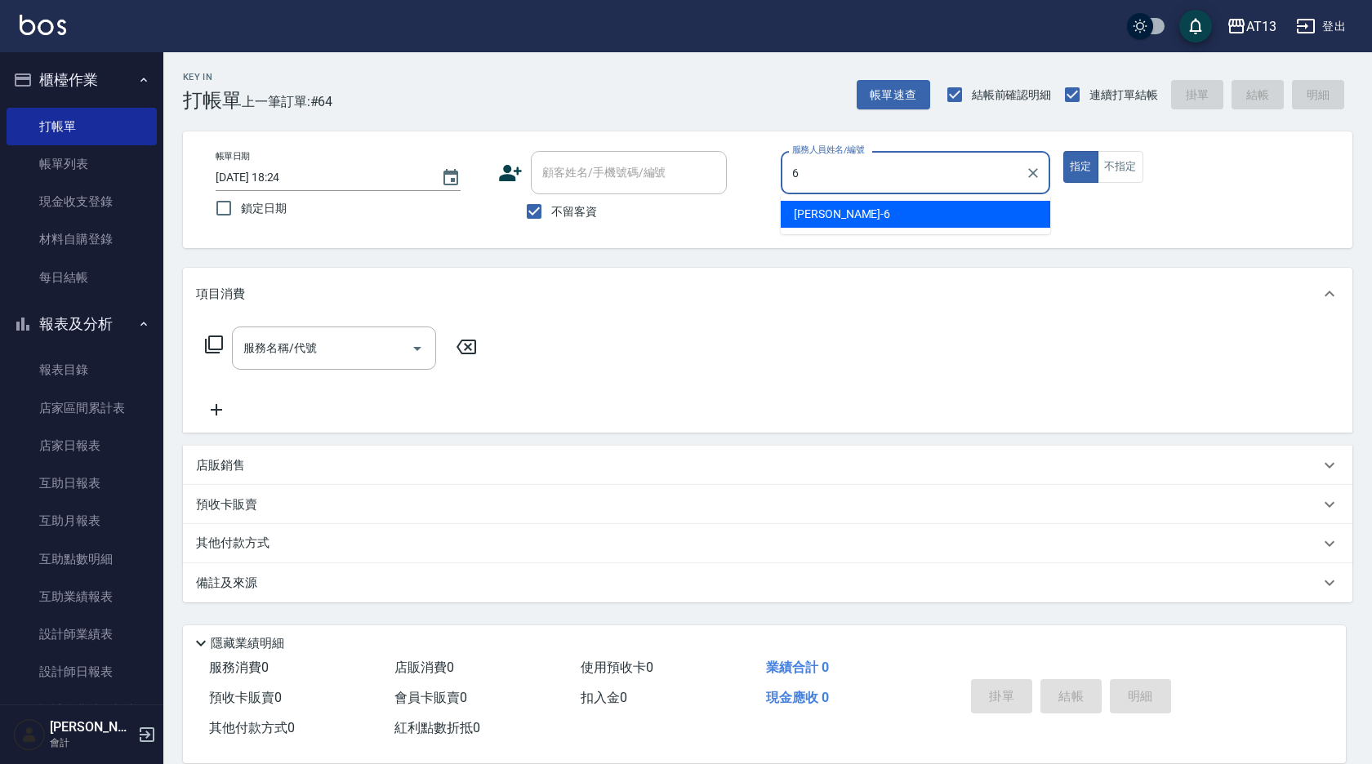
click at [812, 209] on span "[PERSON_NAME] -6" at bounding box center [842, 214] width 96 height 17
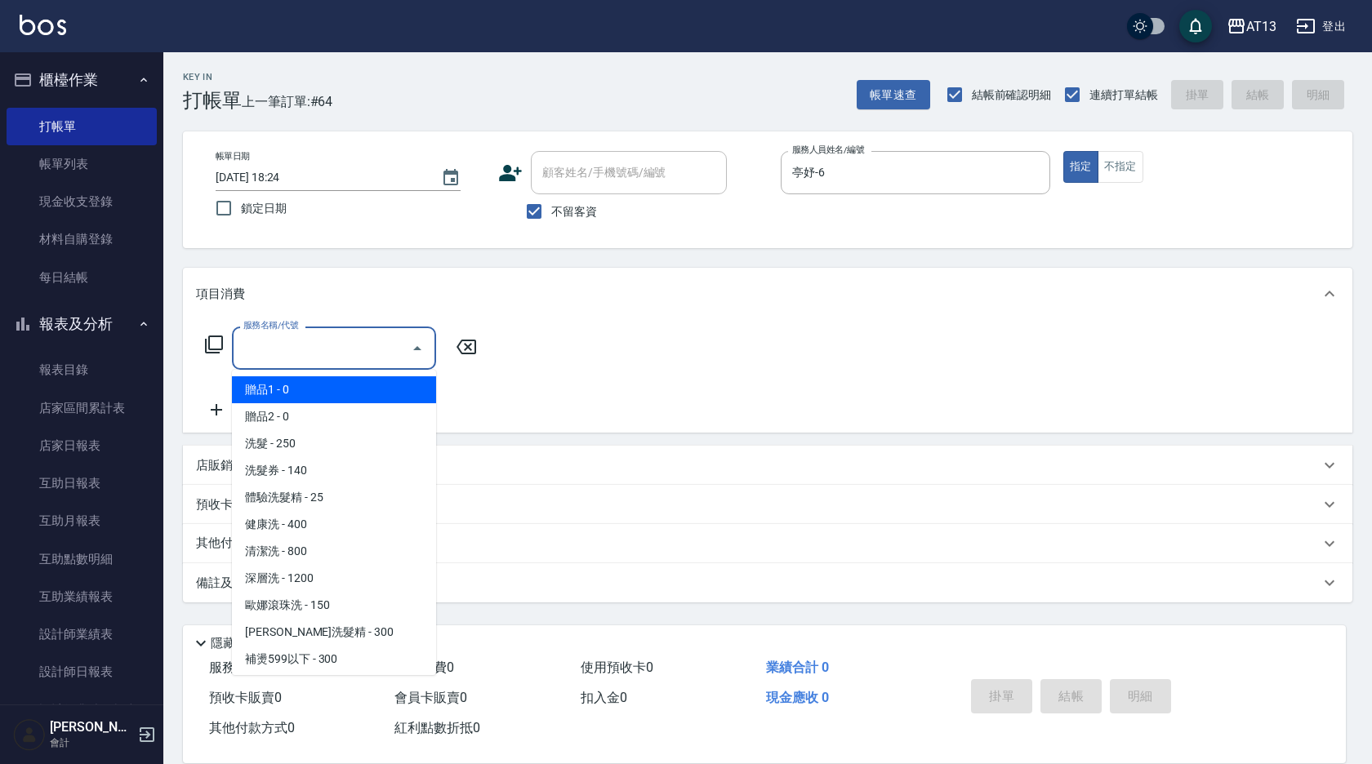
drag, startPoint x: 378, startPoint y: 344, endPoint x: 364, endPoint y: 362, distance: 22.7
click at [376, 345] on input "服務名稱/代號" at bounding box center [321, 348] width 165 height 29
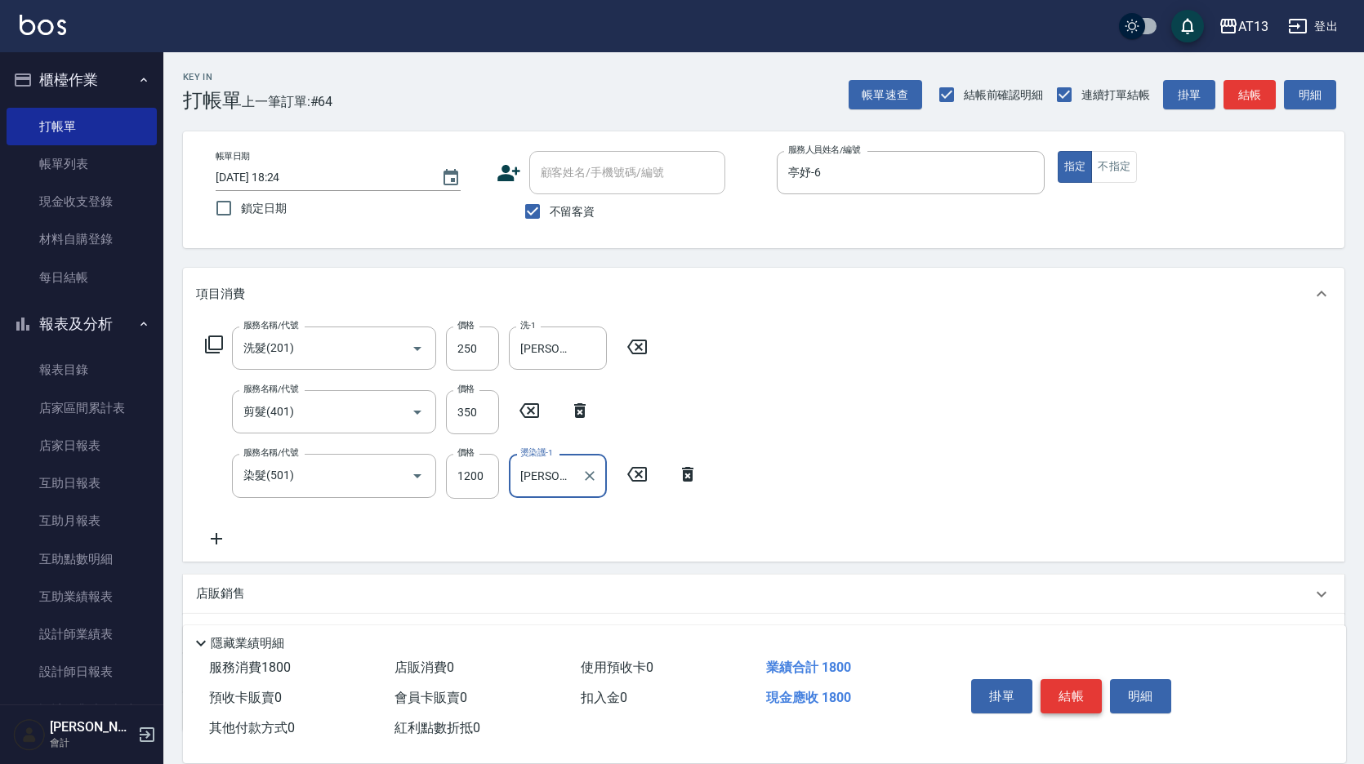
click at [1076, 690] on button "結帳" at bounding box center [1070, 696] width 61 height 34
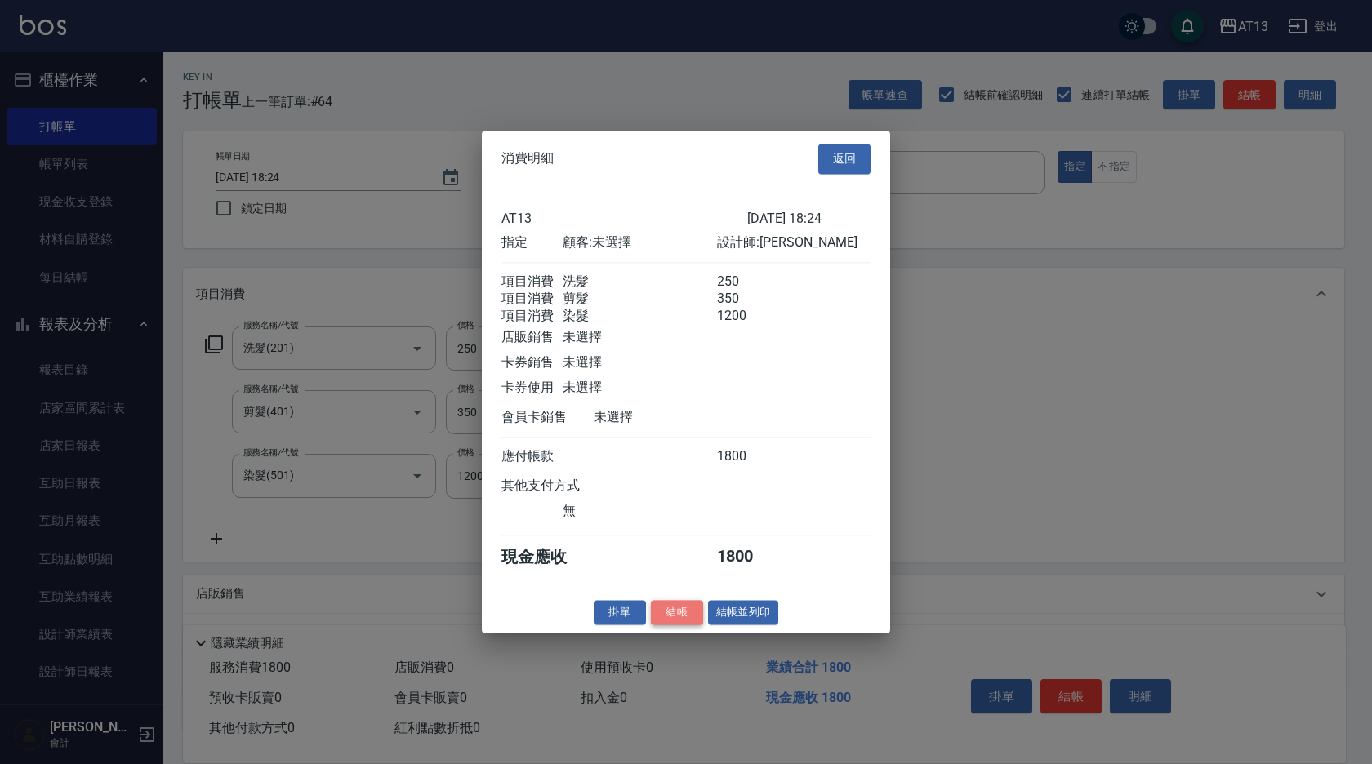
click at [692, 626] on button "結帳" at bounding box center [677, 612] width 52 height 25
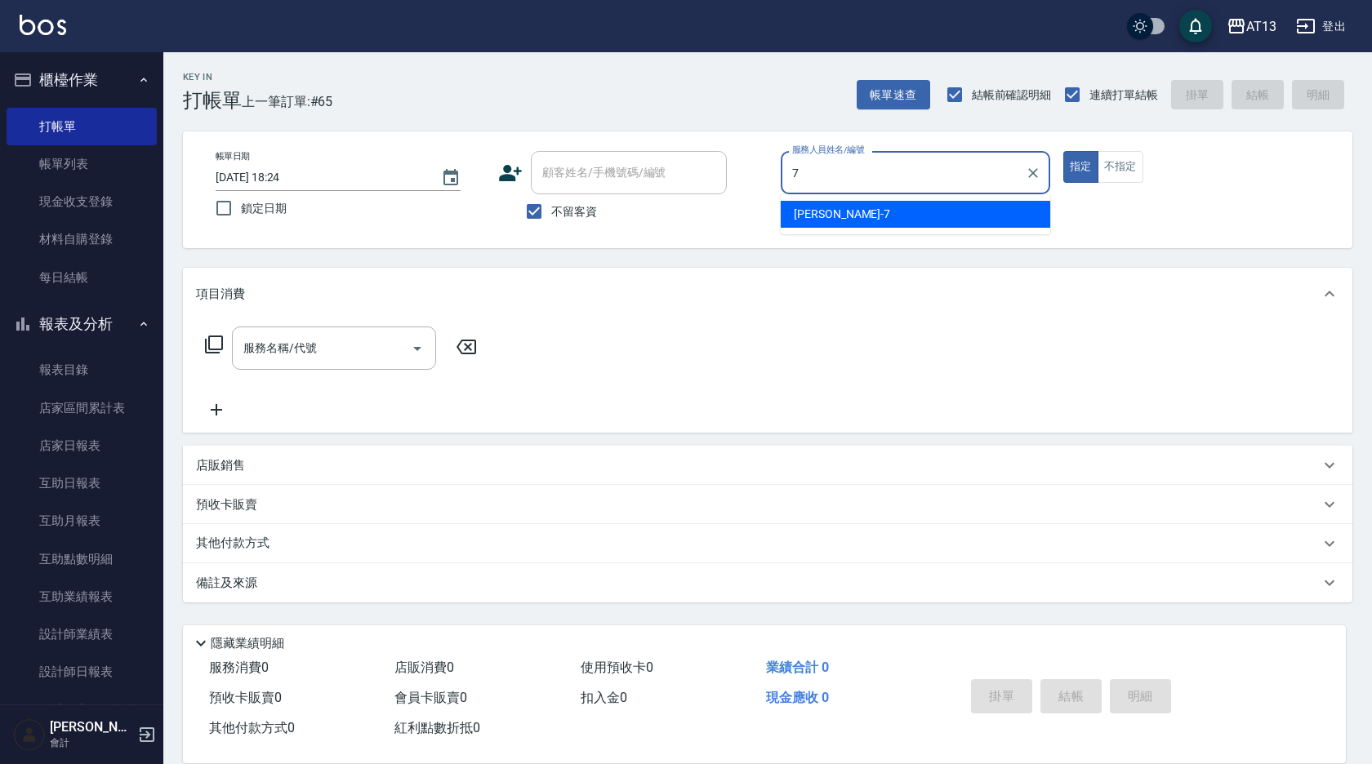
click at [886, 219] on div "[PERSON_NAME]-7" at bounding box center [916, 214] width 270 height 27
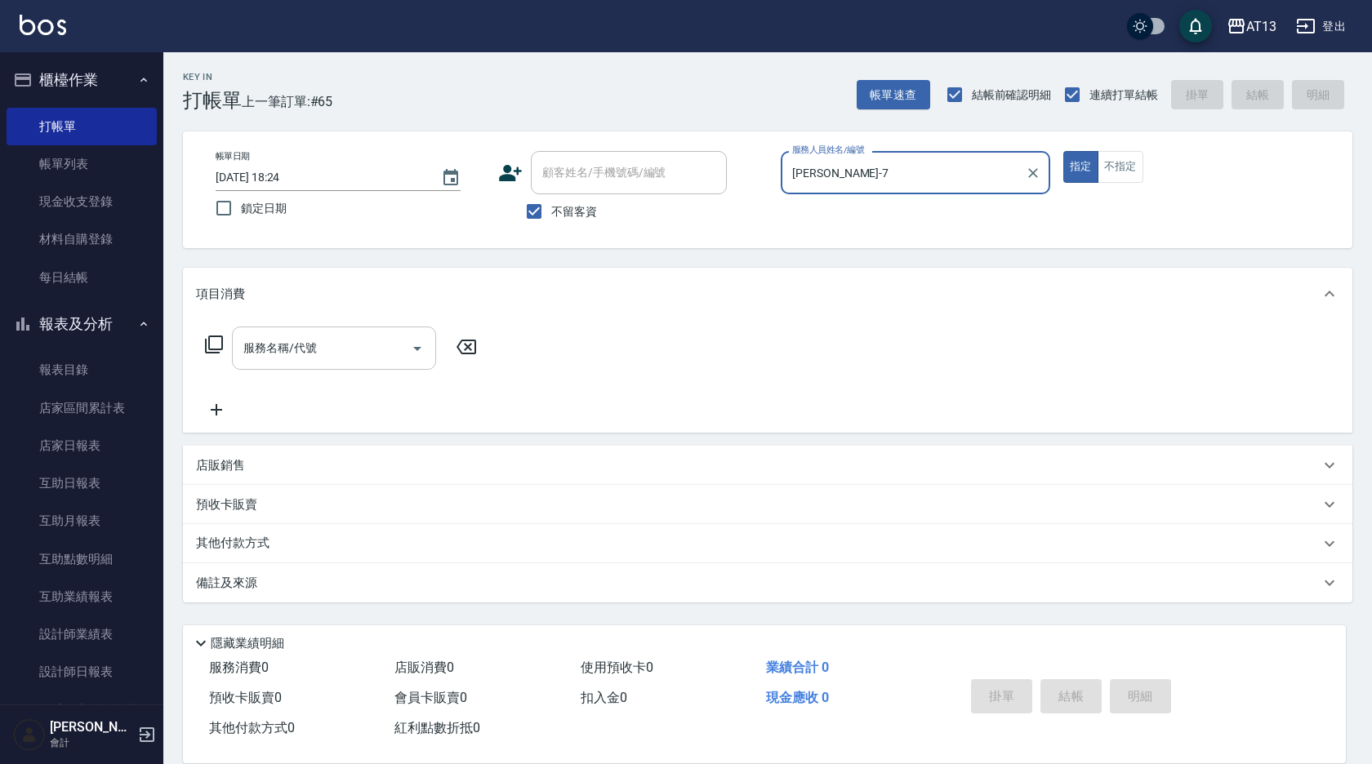
click at [372, 353] on input "服務名稱/代號" at bounding box center [321, 348] width 165 height 29
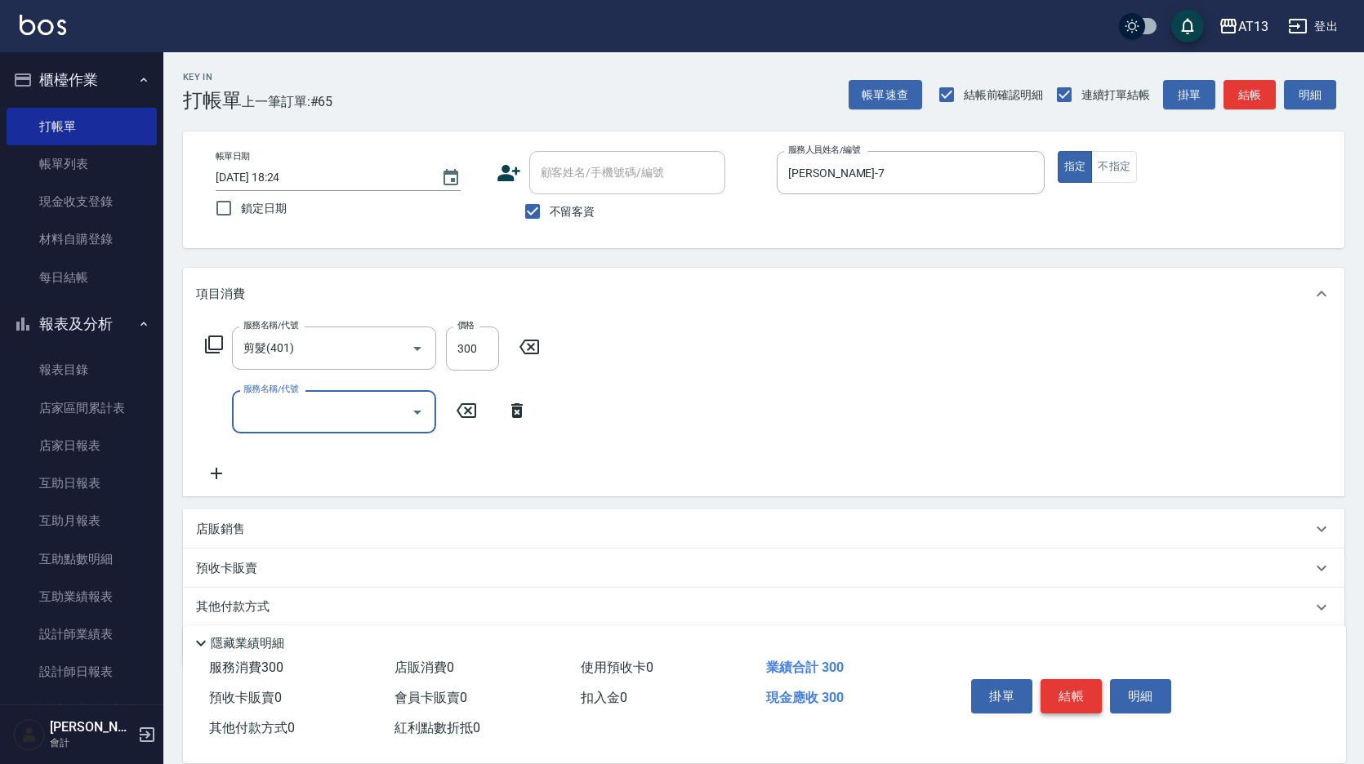
click at [1076, 688] on button "結帳" at bounding box center [1070, 696] width 61 height 34
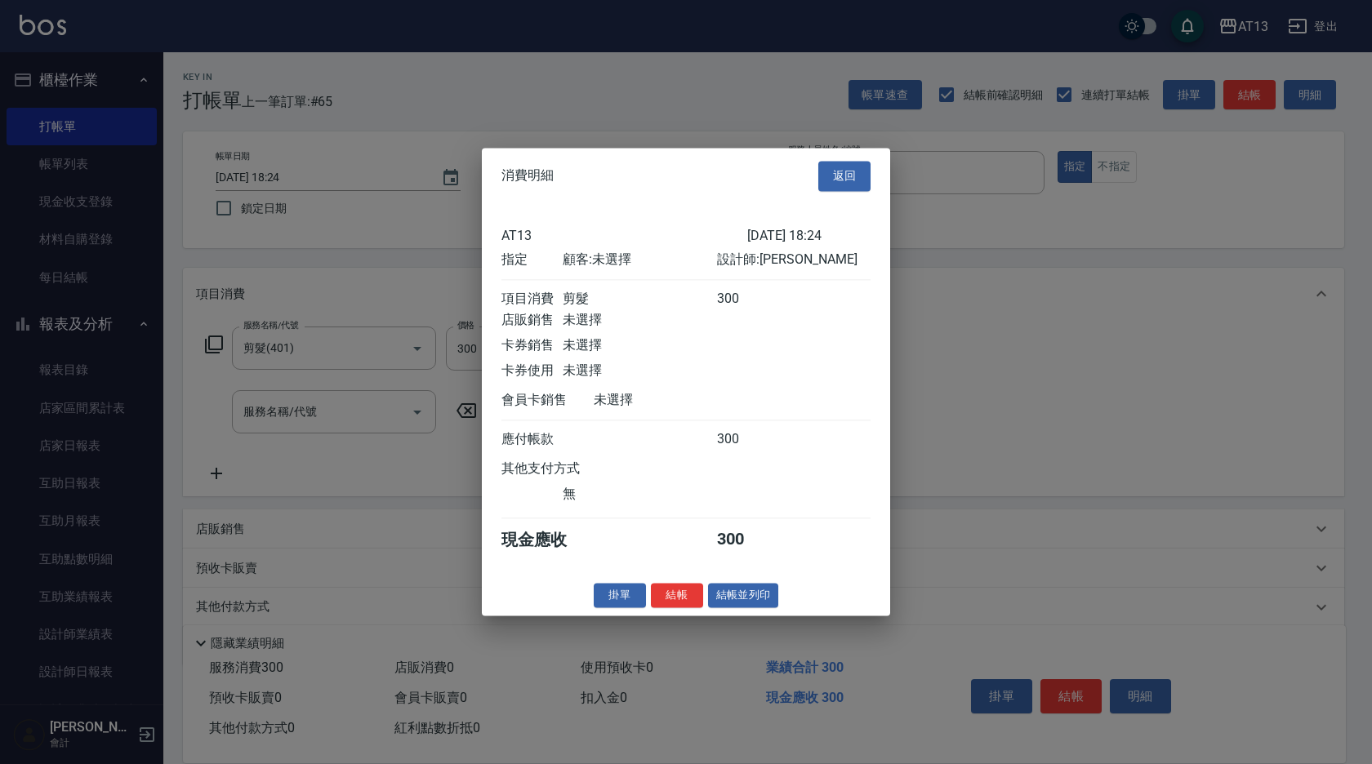
click at [681, 605] on button "結帳" at bounding box center [677, 595] width 52 height 25
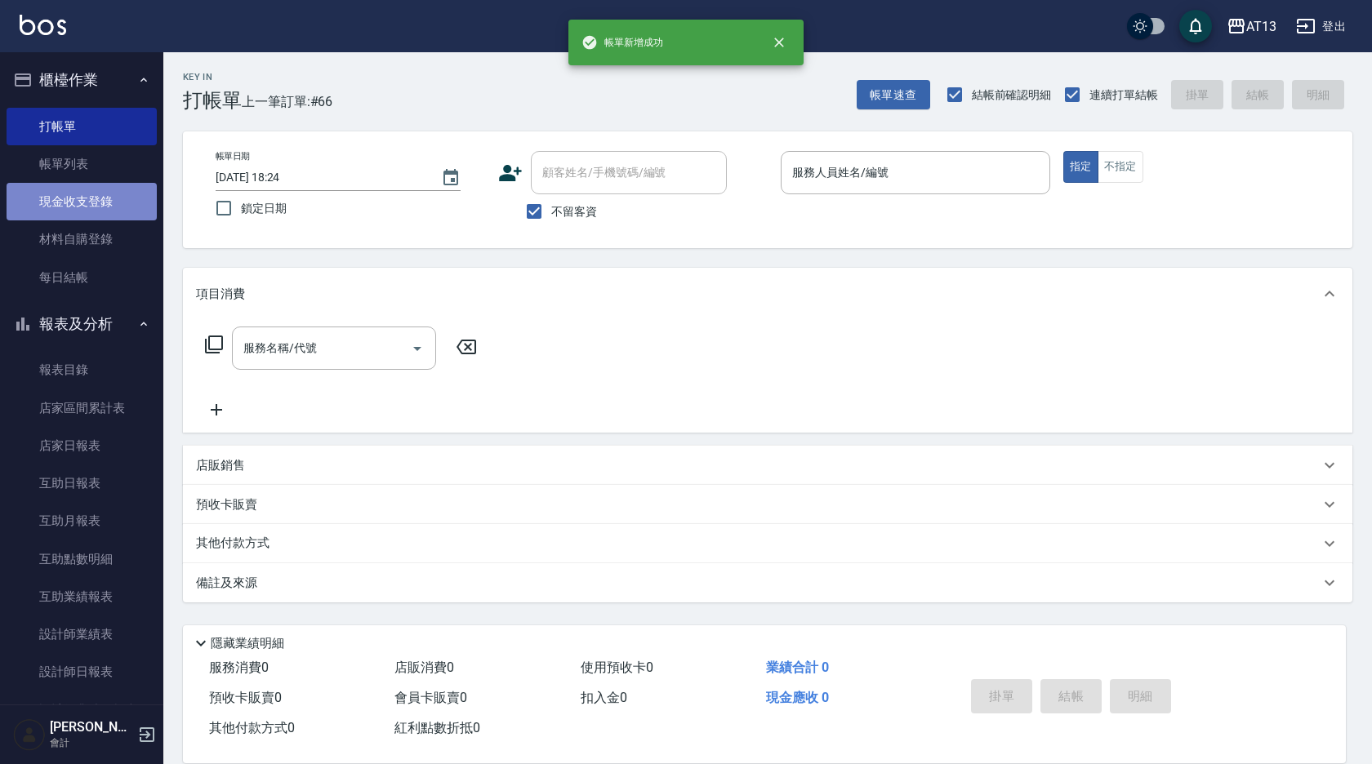
click at [101, 206] on link "現金收支登錄" at bounding box center [82, 202] width 150 height 38
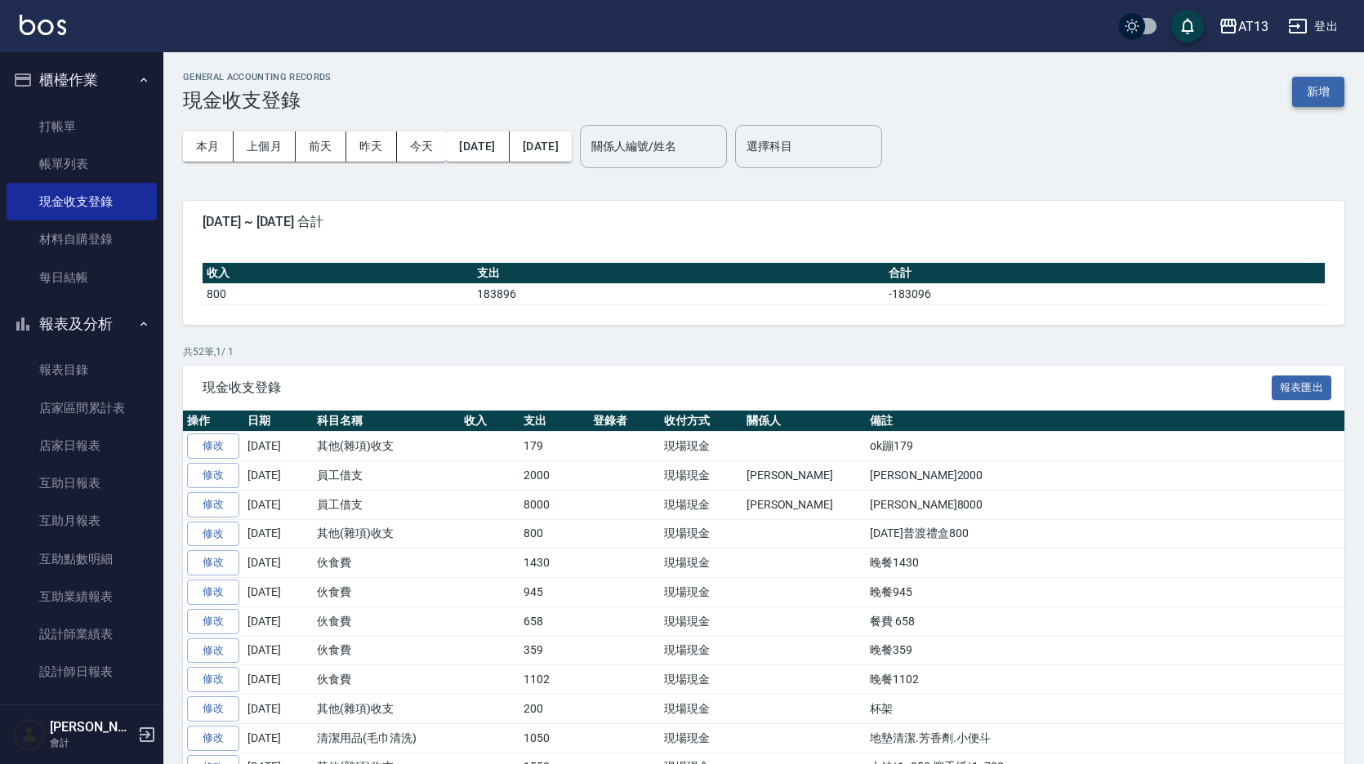
click at [1320, 83] on button "新增" at bounding box center [1318, 92] width 52 height 30
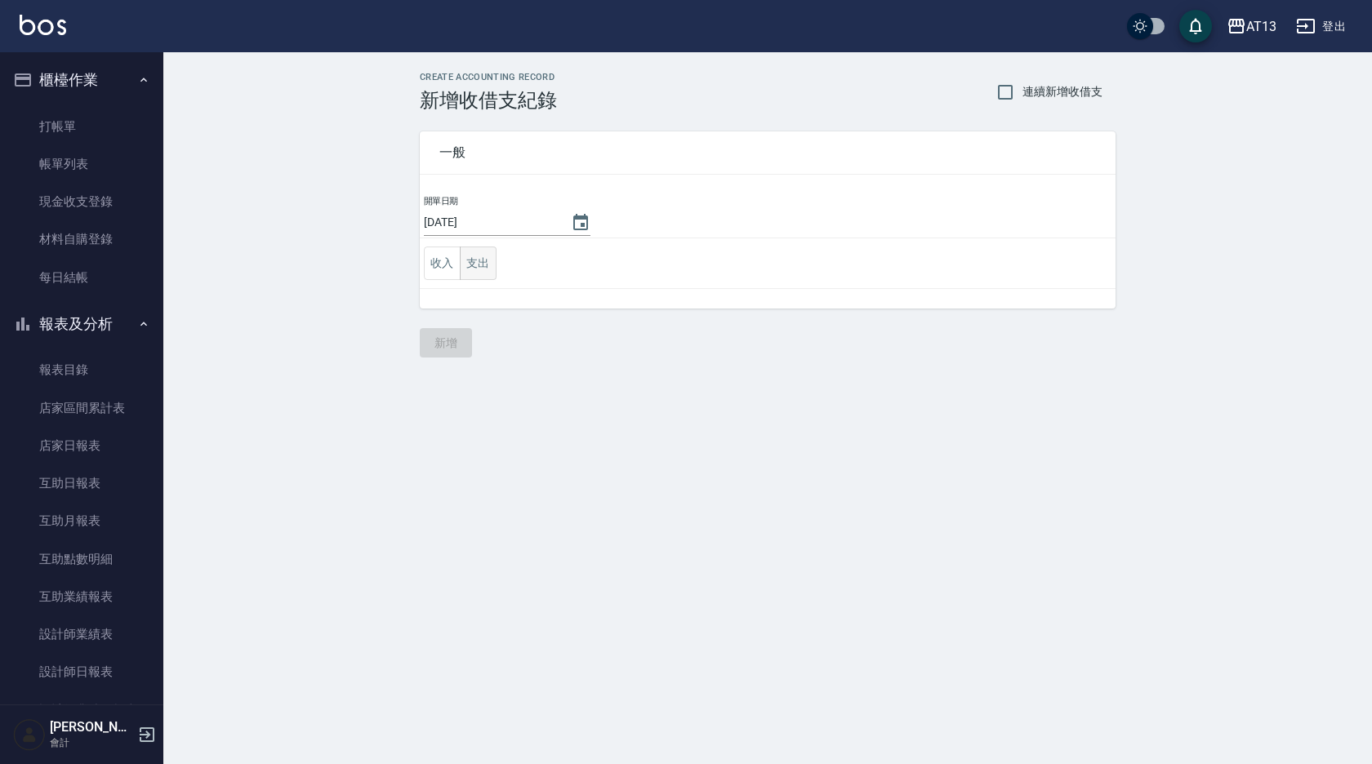
click at [466, 265] on button "支出" at bounding box center [478, 263] width 37 height 33
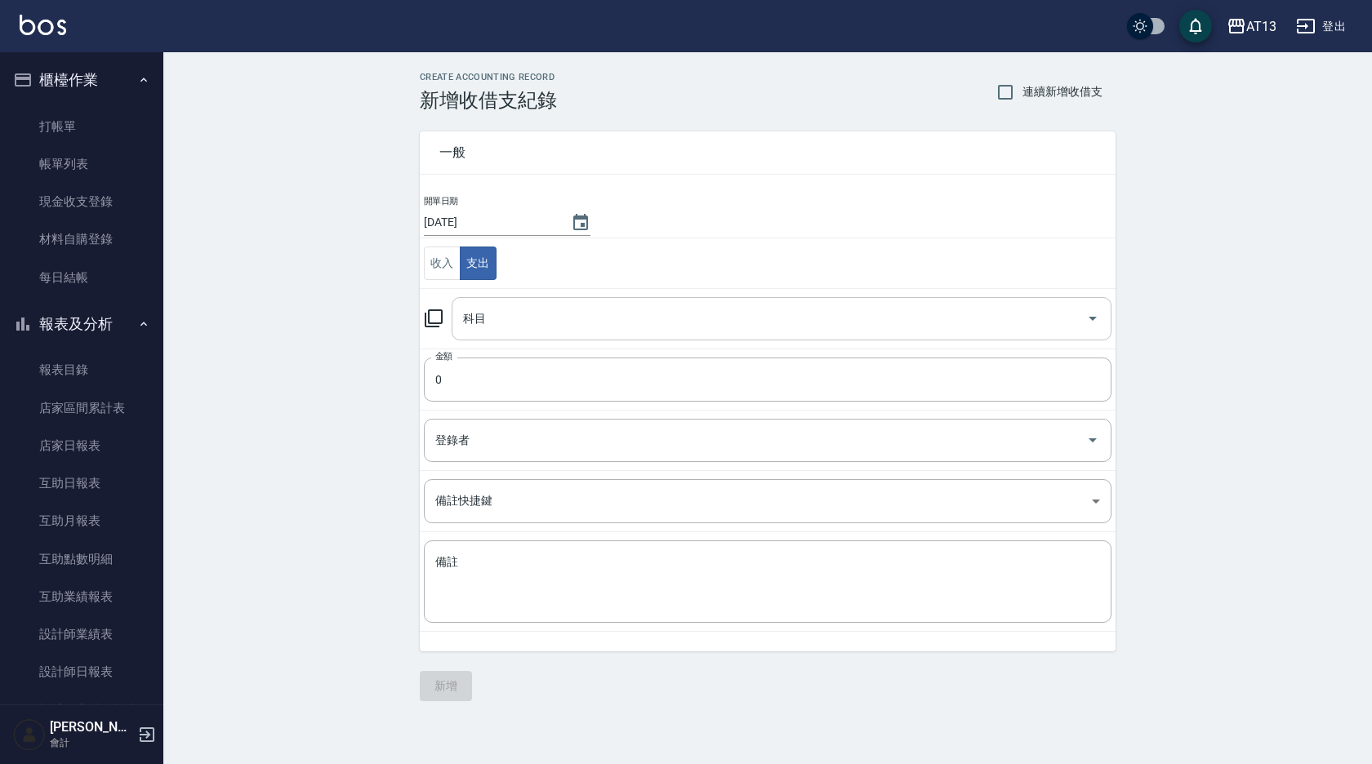
click at [1089, 319] on icon "Open" at bounding box center [1093, 319] width 20 height 20
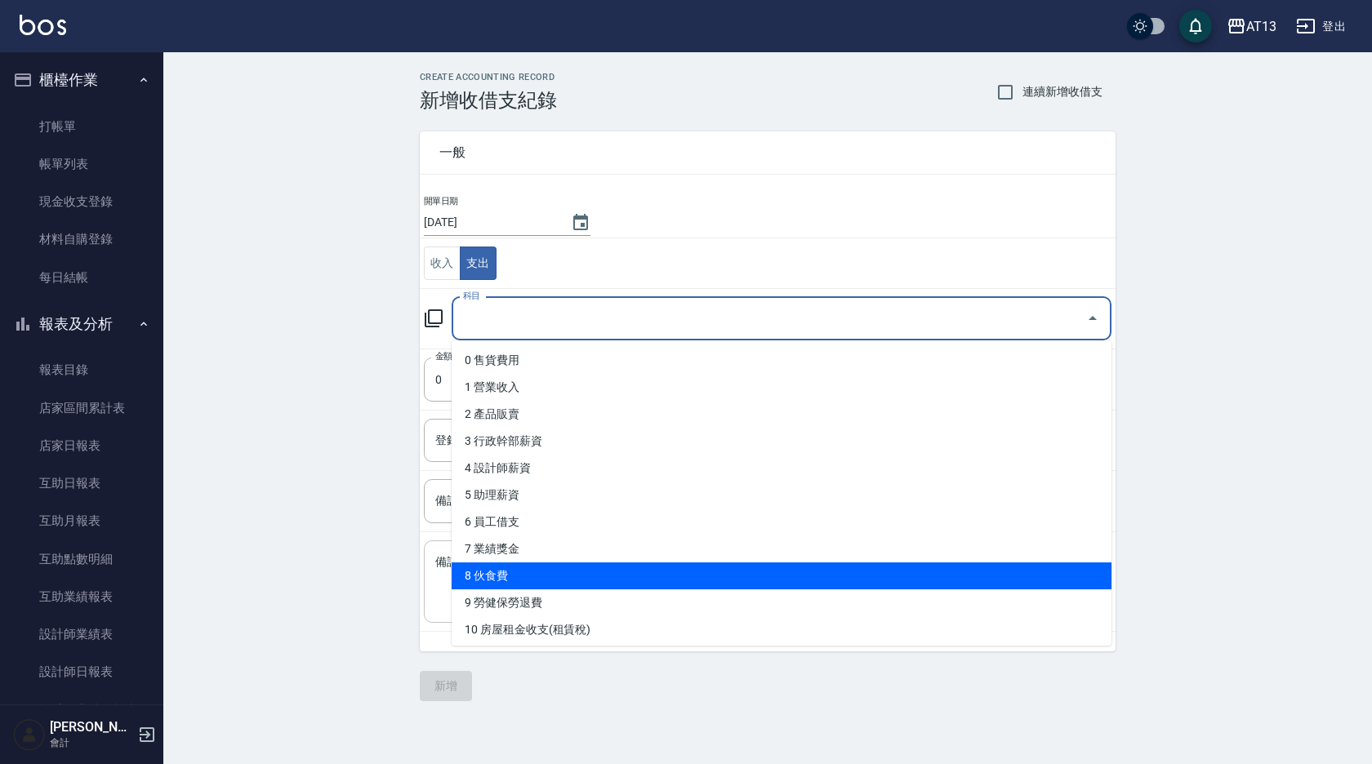
click at [578, 575] on li "8 伙食費" at bounding box center [782, 576] width 660 height 27
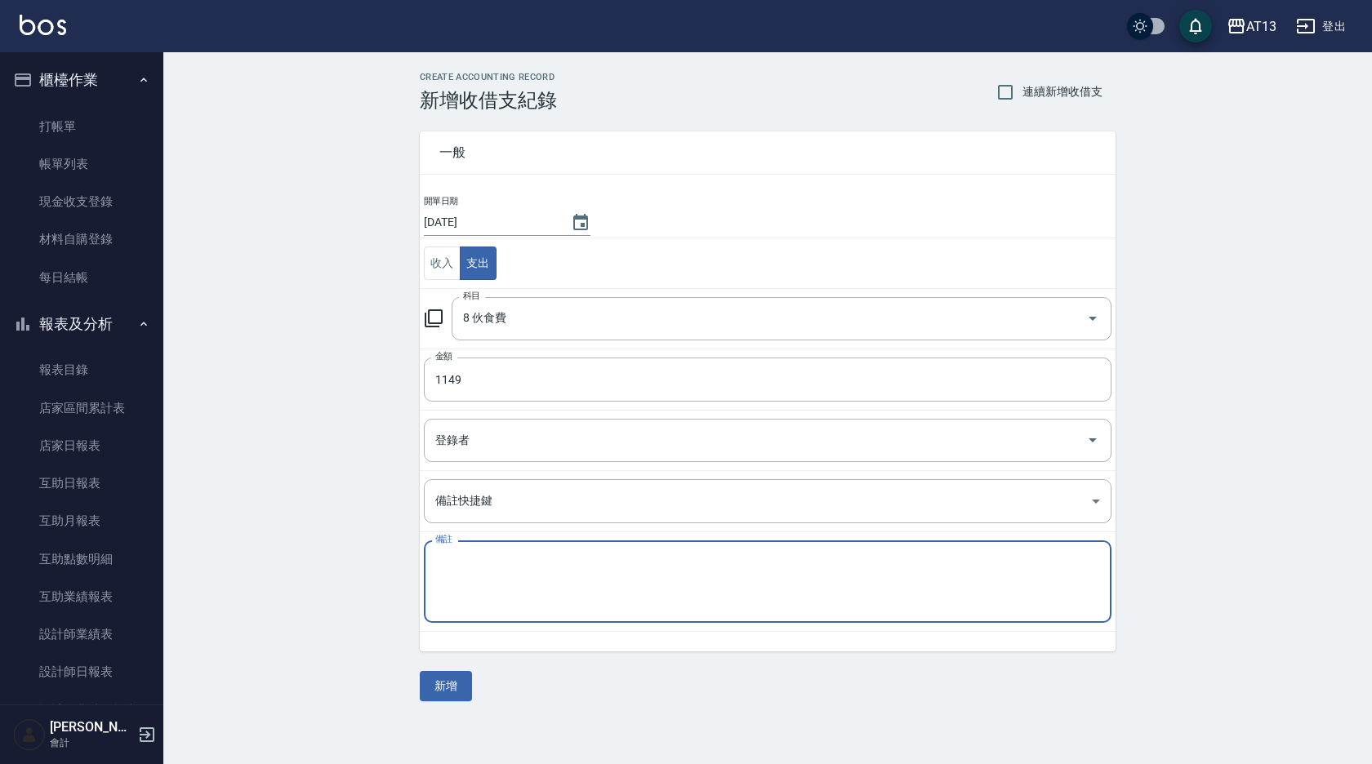
click at [564, 568] on textarea "備註" at bounding box center [767, 583] width 665 height 56
click at [564, 568] on textarea "晚餐1149" at bounding box center [767, 583] width 665 height 56
click at [461, 687] on button "新增" at bounding box center [446, 686] width 52 height 30
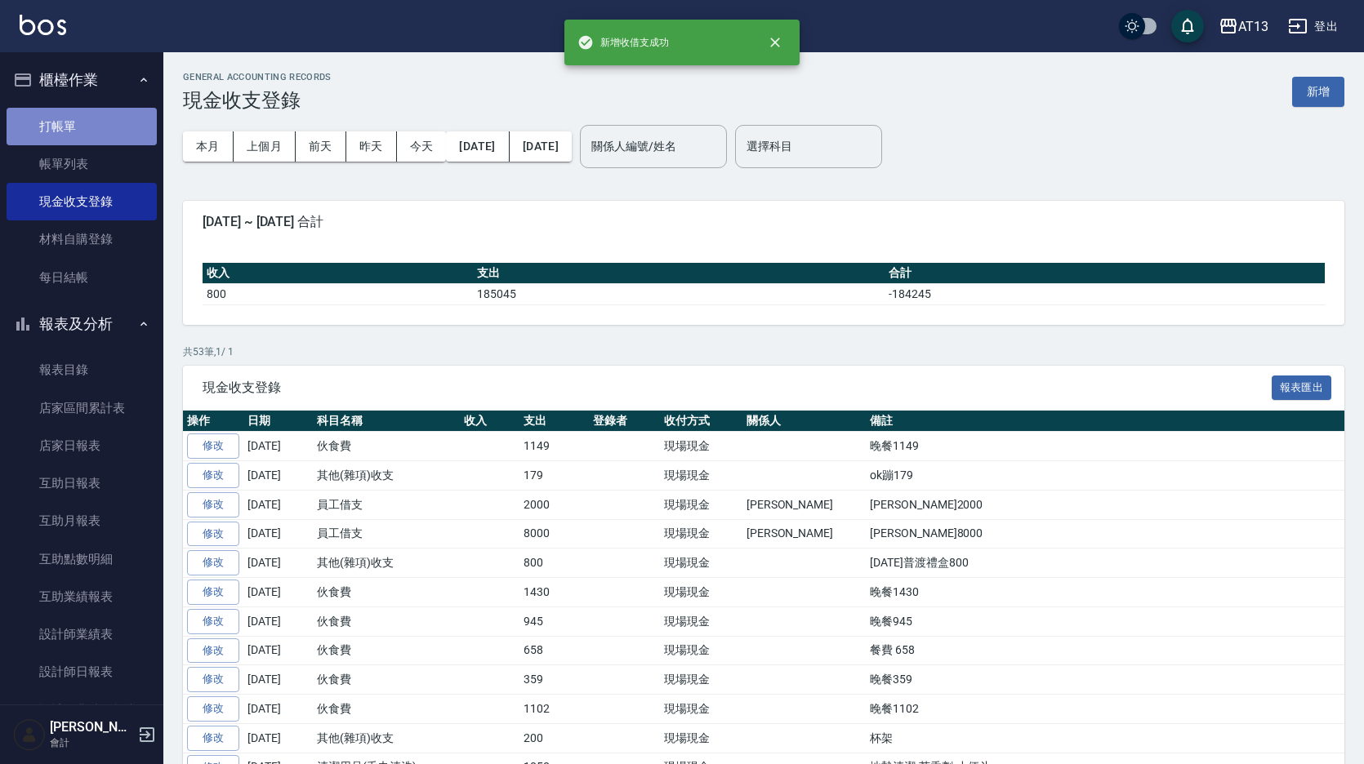
click at [87, 123] on link "打帳單" at bounding box center [82, 127] width 150 height 38
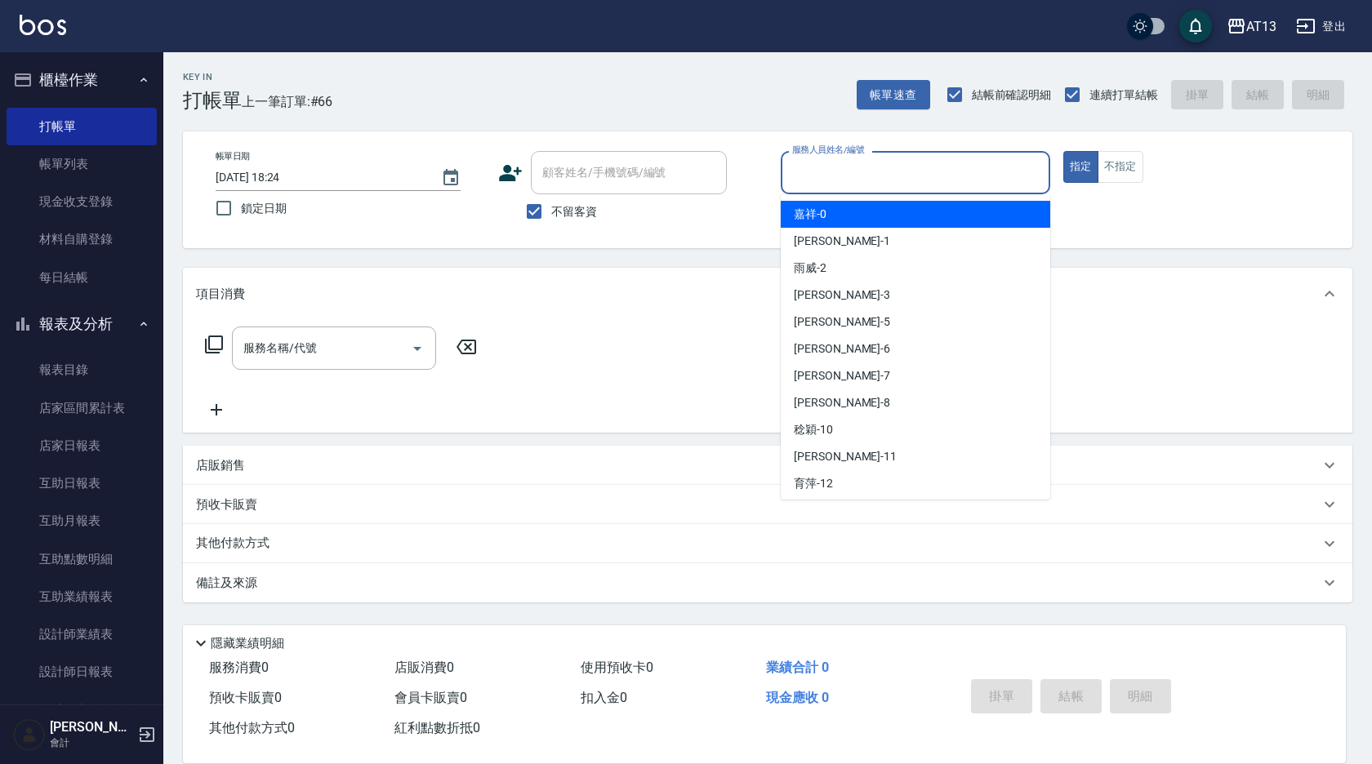
click at [813, 175] on input "服務人員姓名/編號" at bounding box center [915, 172] width 255 height 29
click at [817, 219] on span "嘉祥 -0" at bounding box center [810, 214] width 33 height 17
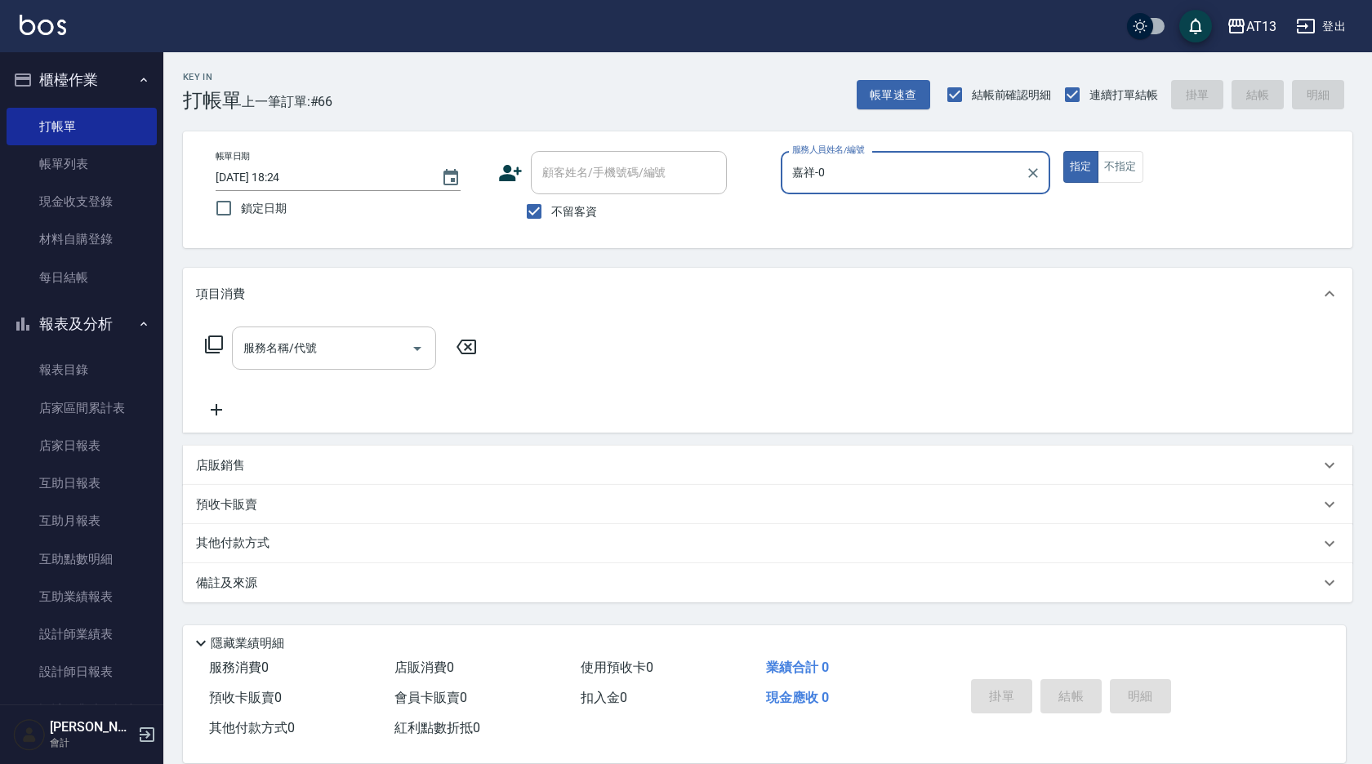
click at [368, 336] on input "服務名稱/代號" at bounding box center [321, 348] width 165 height 29
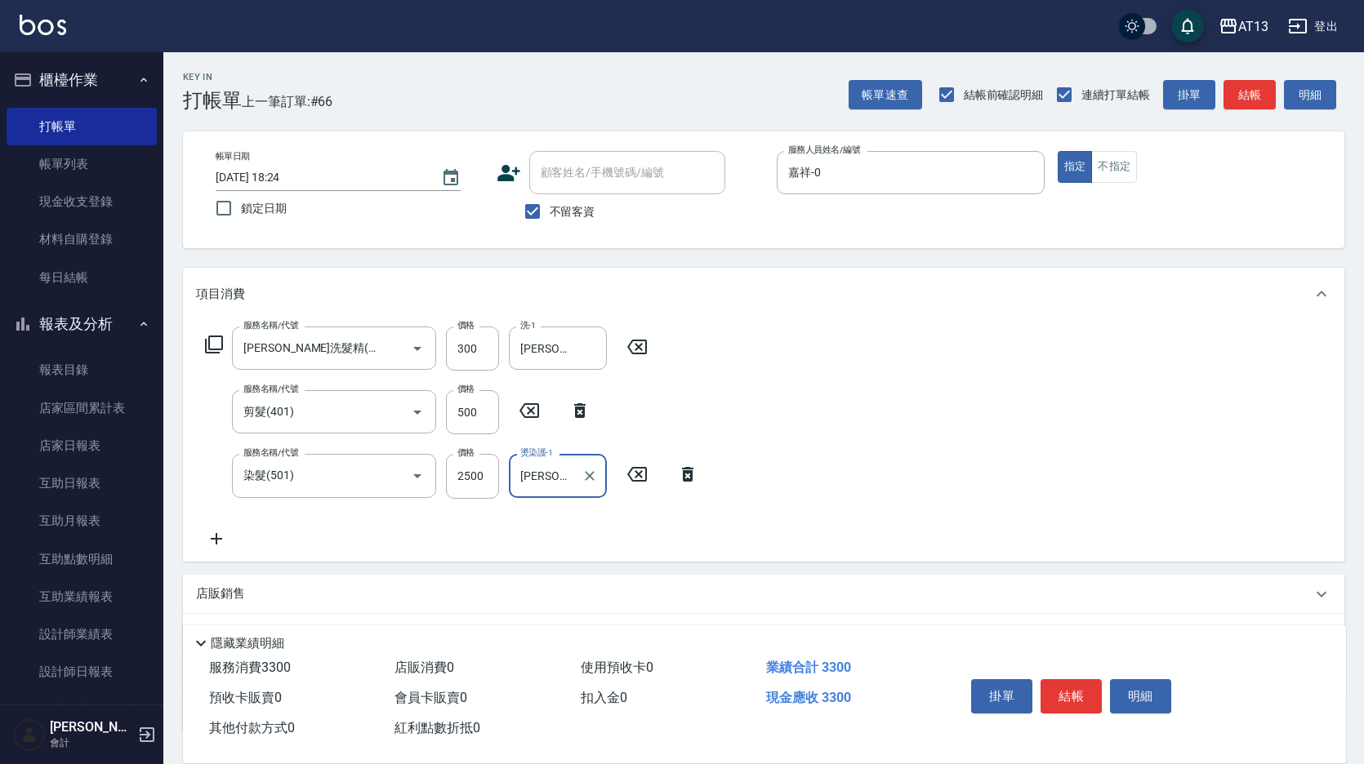
drag, startPoint x: 905, startPoint y: 425, endPoint x: 938, endPoint y: 468, distance: 54.7
click at [906, 425] on div "服務名稱/代號 [PERSON_NAME]洗髮精(210) 服務名稱/代號 價格 300 價格 洗-1 妤宸-29 洗-1 服務名稱/代號 剪髮(401) 服…" at bounding box center [763, 440] width 1161 height 241
click at [1078, 683] on button "結帳" at bounding box center [1070, 696] width 61 height 34
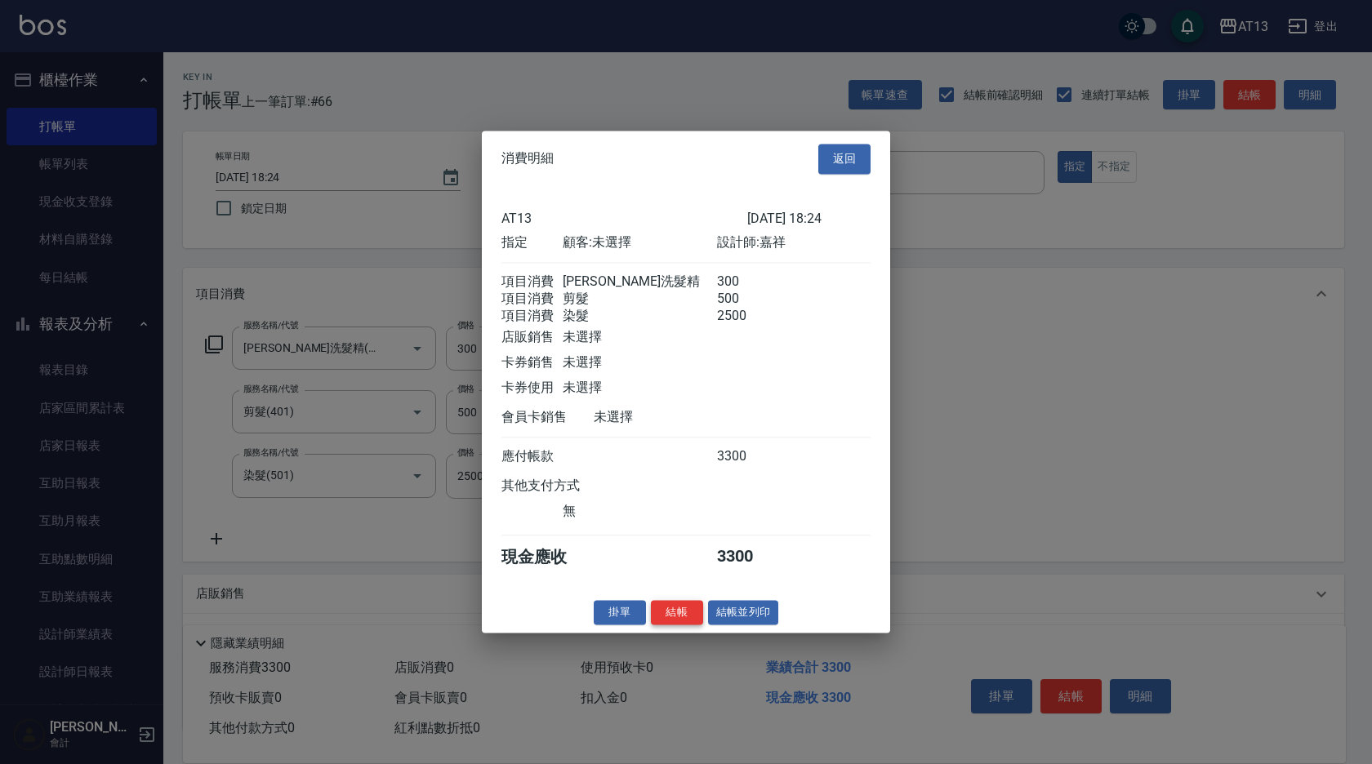
click at [684, 618] on button "結帳" at bounding box center [677, 612] width 52 height 25
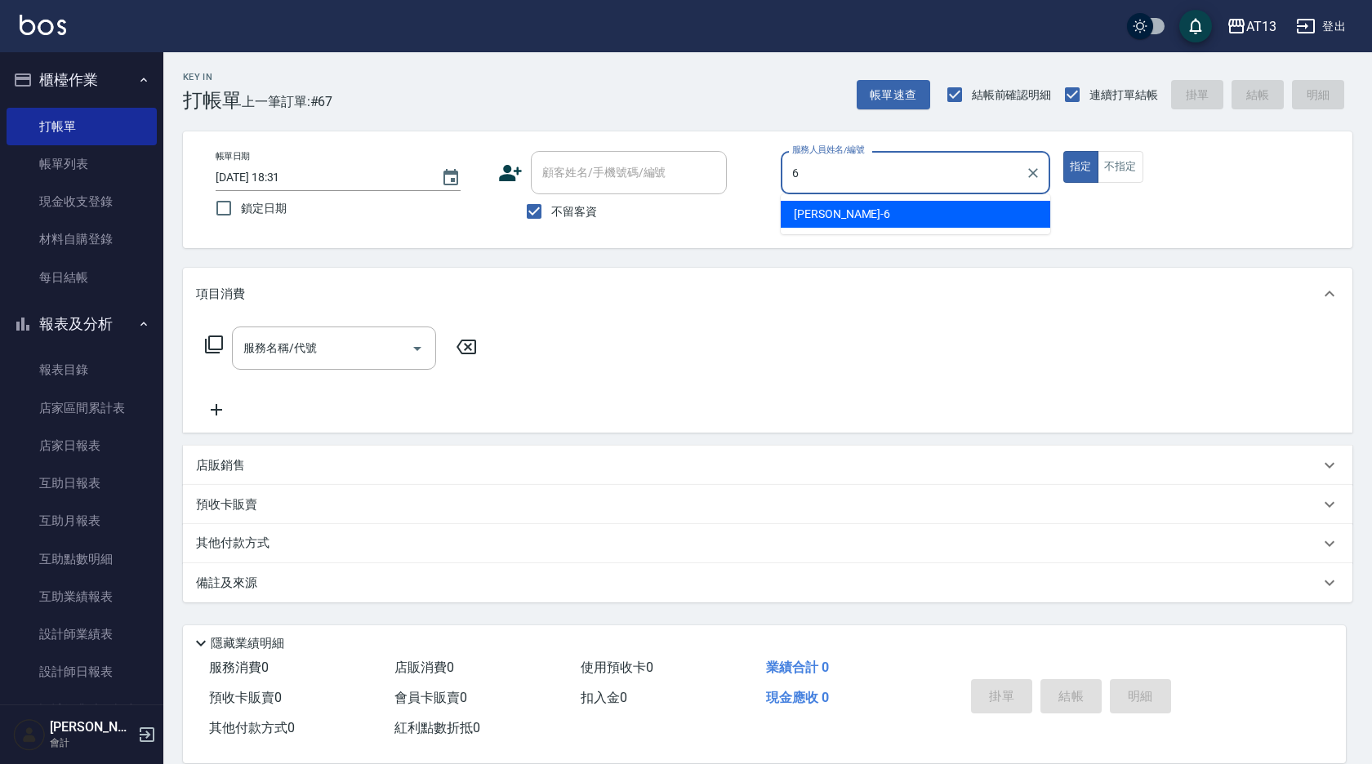
click at [831, 212] on div "[PERSON_NAME] -6" at bounding box center [916, 214] width 270 height 27
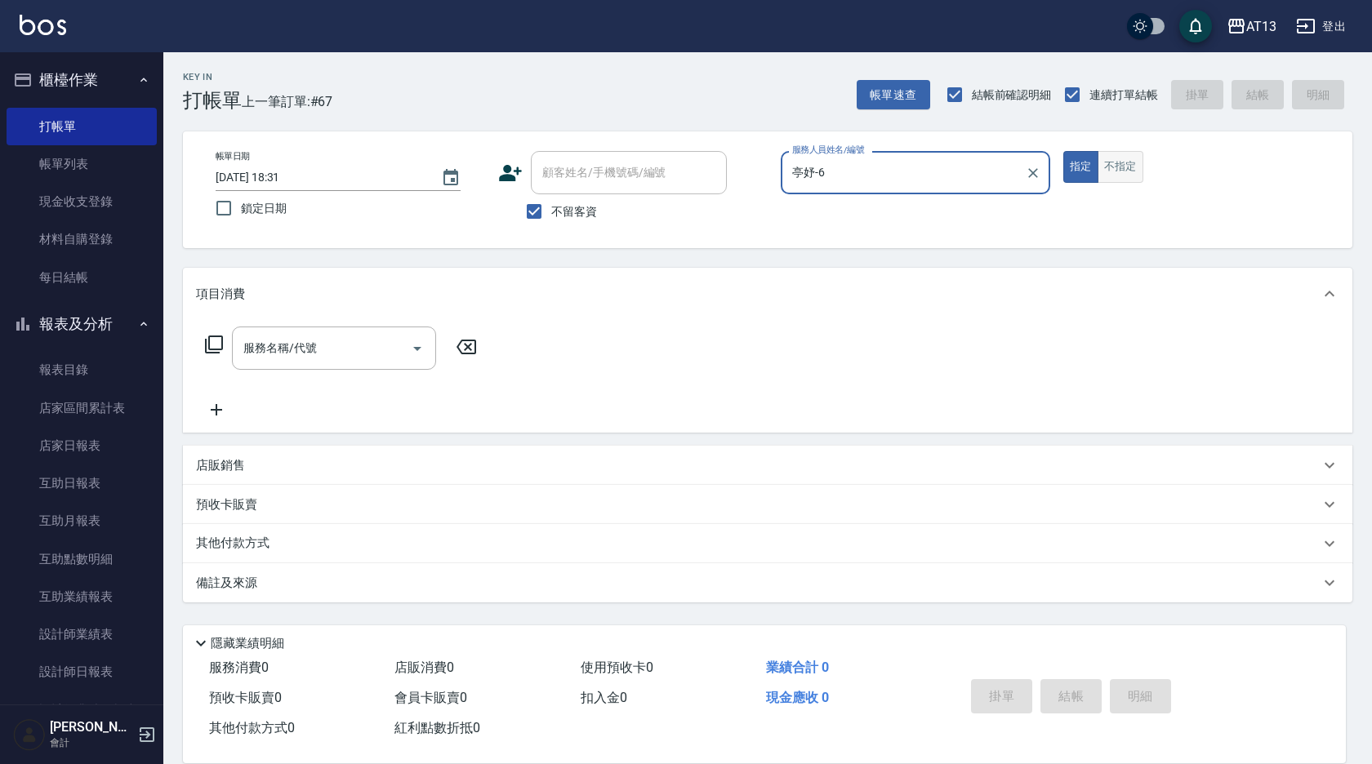
click at [1125, 171] on button "不指定" at bounding box center [1121, 167] width 46 height 32
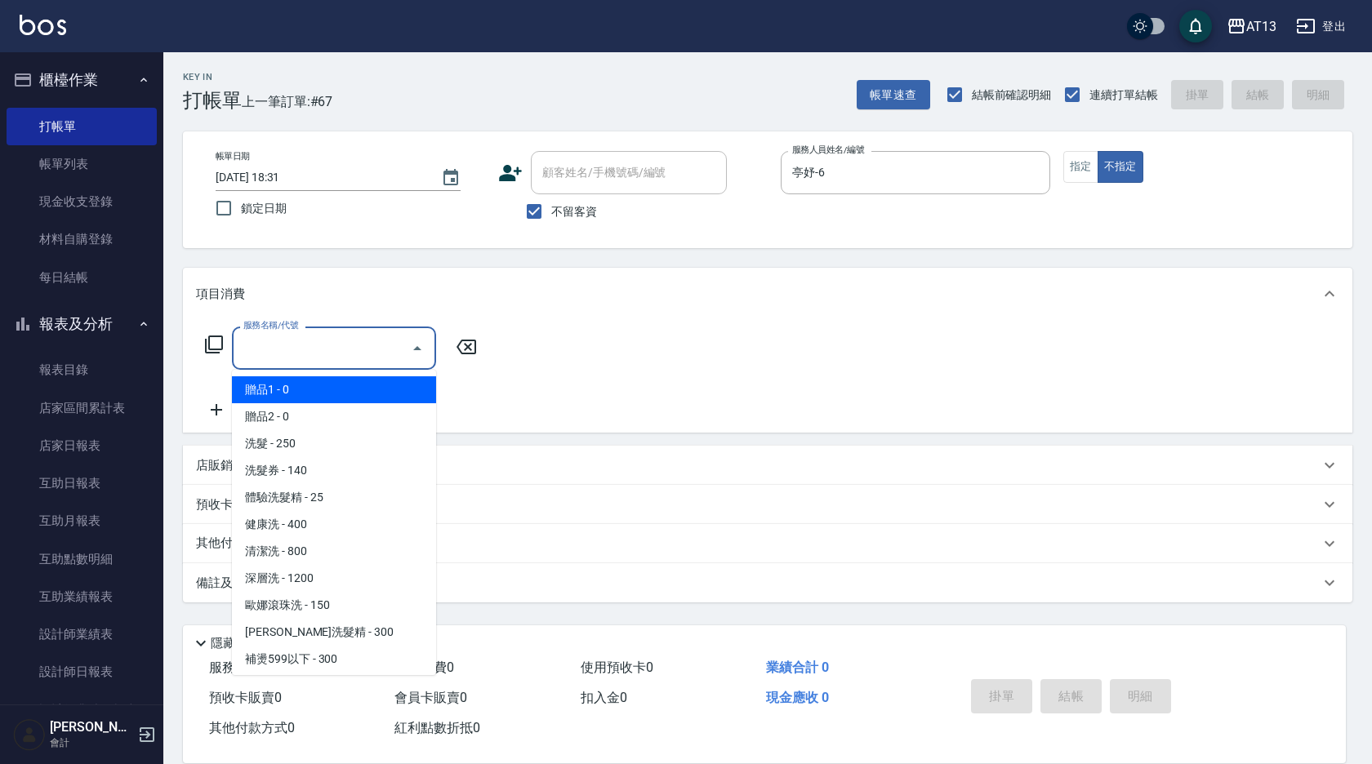
click at [331, 354] on input "服務名稱/代號" at bounding box center [321, 348] width 165 height 29
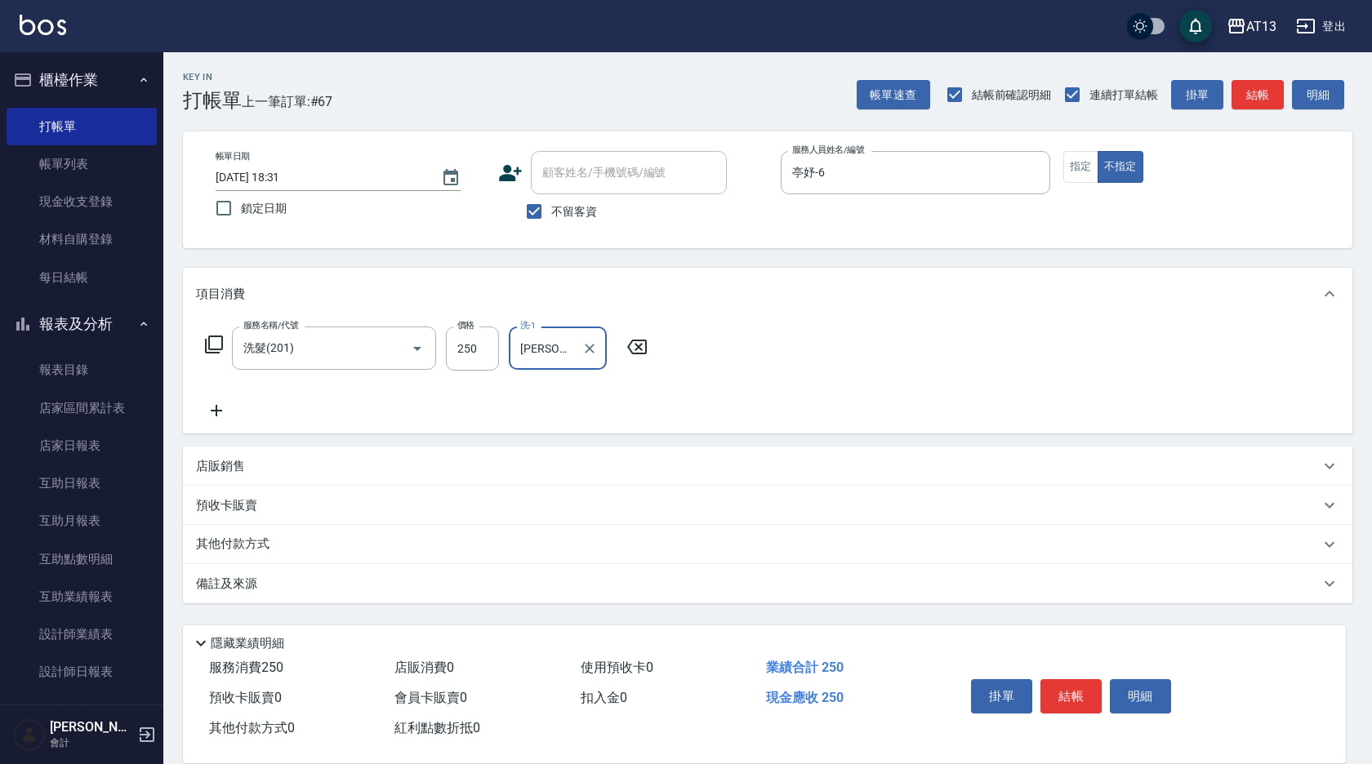
click at [808, 373] on div "服務名稱/代號 洗髮(201) 服務名稱/代號 價格 250 價格 洗-1 妤宸-29 洗-1" at bounding box center [767, 377] width 1169 height 114
click at [1080, 697] on button "結帳" at bounding box center [1070, 696] width 61 height 34
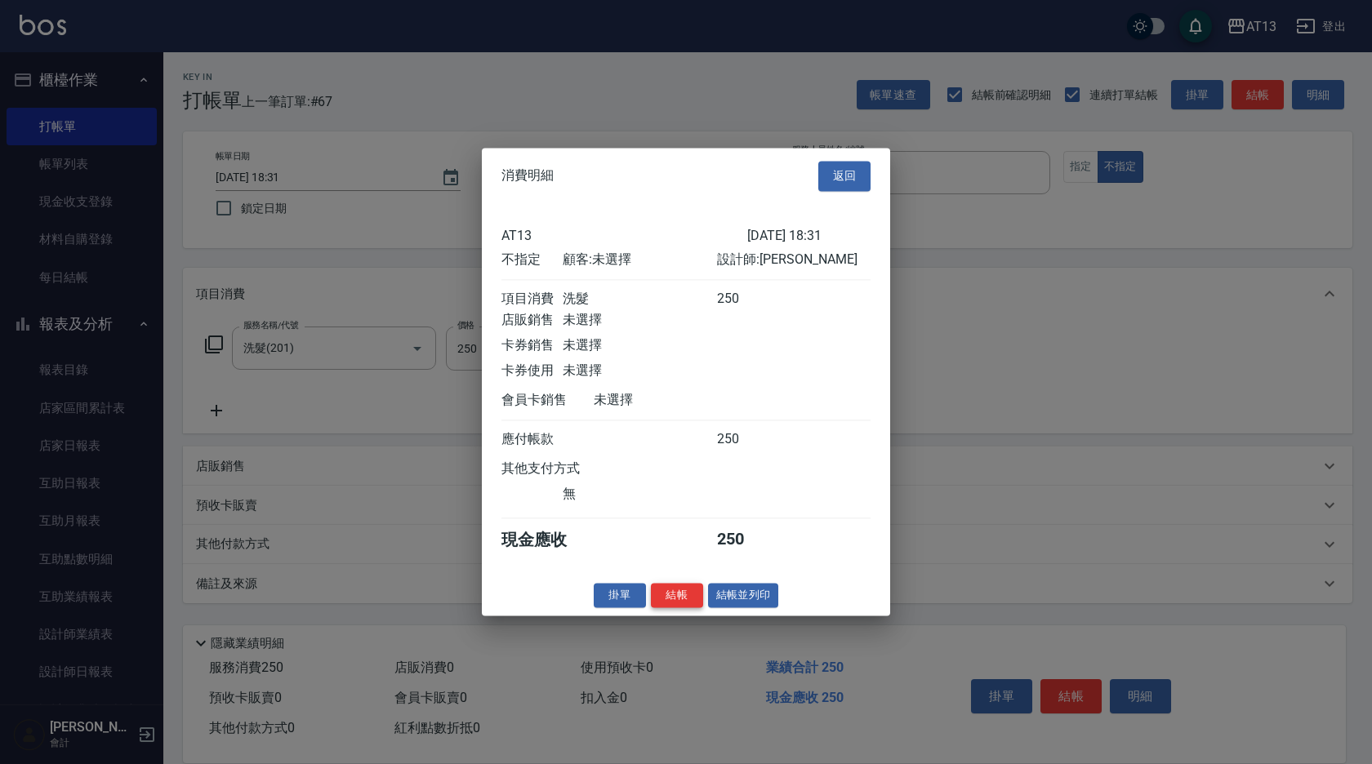
click at [686, 608] on button "結帳" at bounding box center [677, 595] width 52 height 25
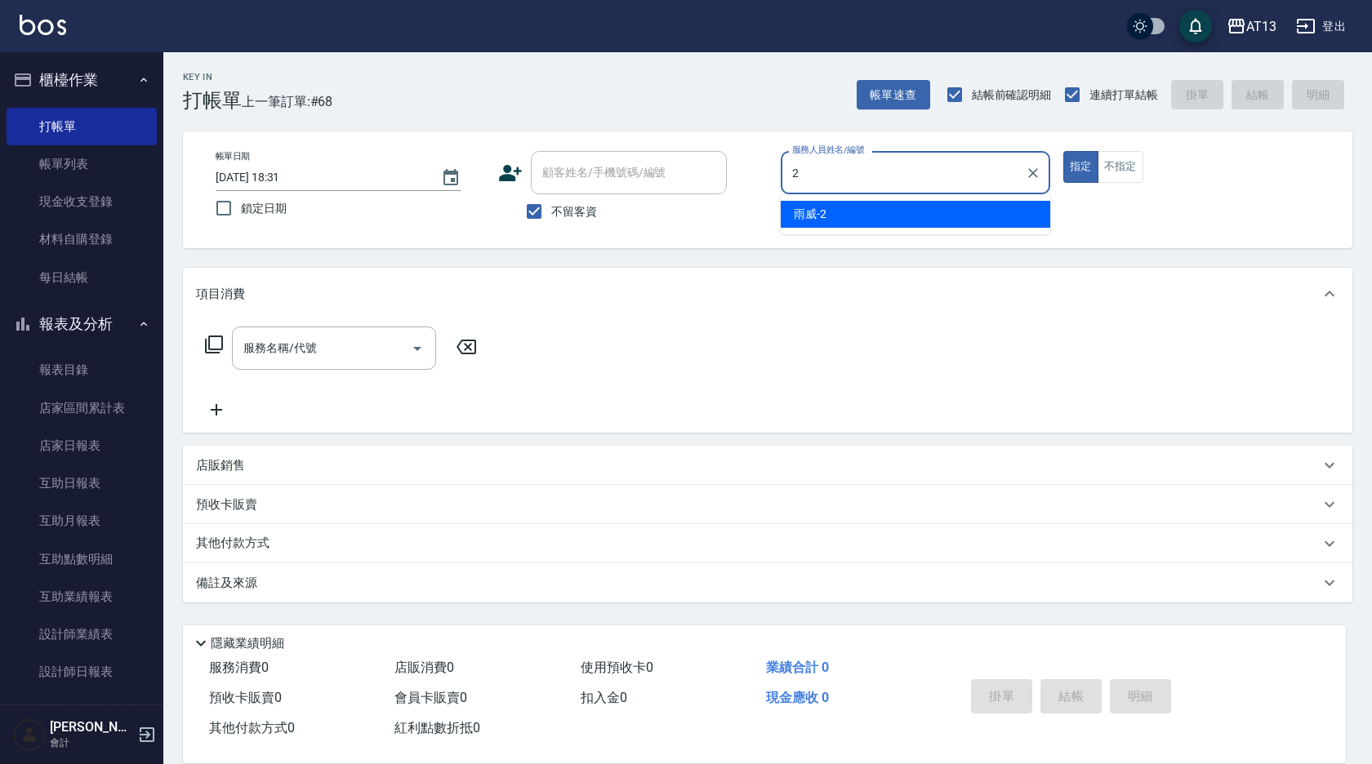
click at [987, 195] on ul "雨威 -2" at bounding box center [916, 214] width 270 height 40
click at [987, 202] on div "雨威 -2" at bounding box center [916, 214] width 270 height 27
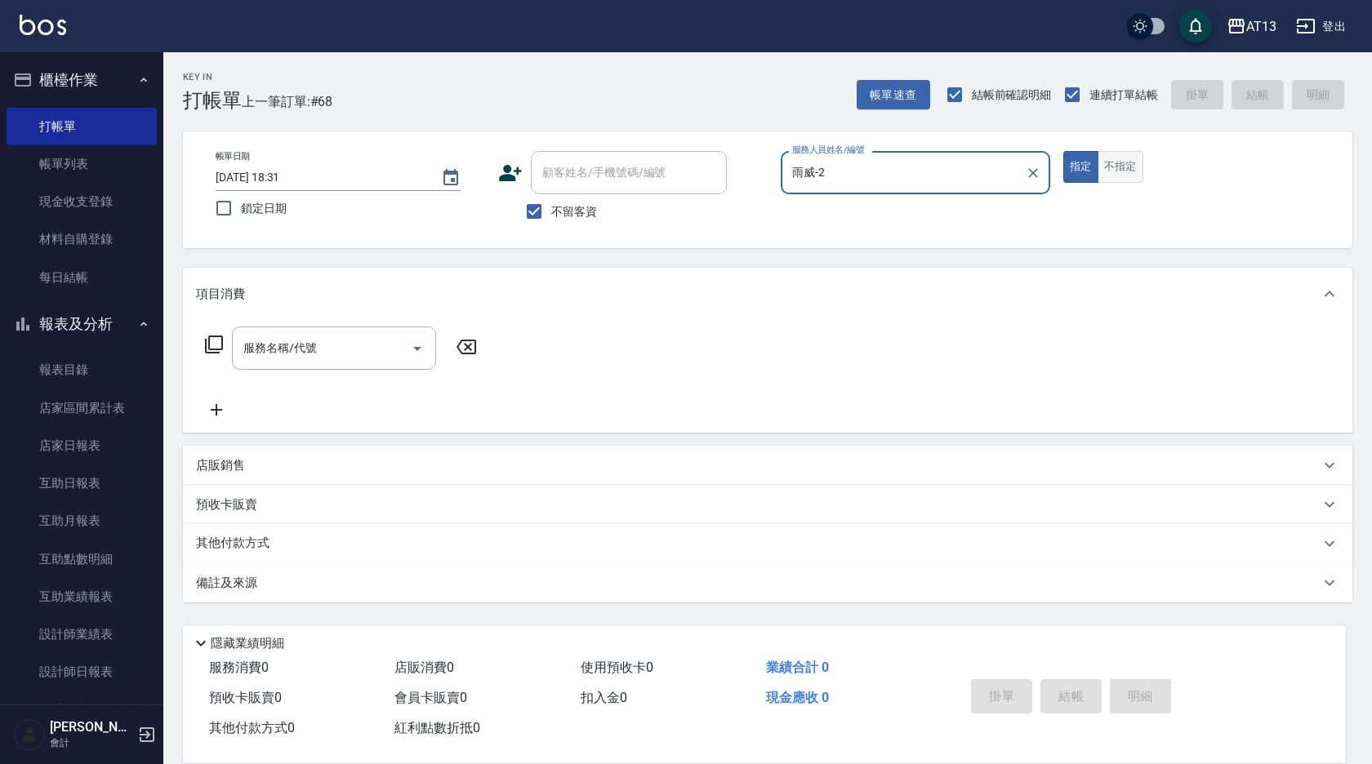
click at [1113, 173] on button "不指定" at bounding box center [1121, 167] width 46 height 32
click at [372, 337] on input "服務名稱/代號" at bounding box center [321, 348] width 165 height 29
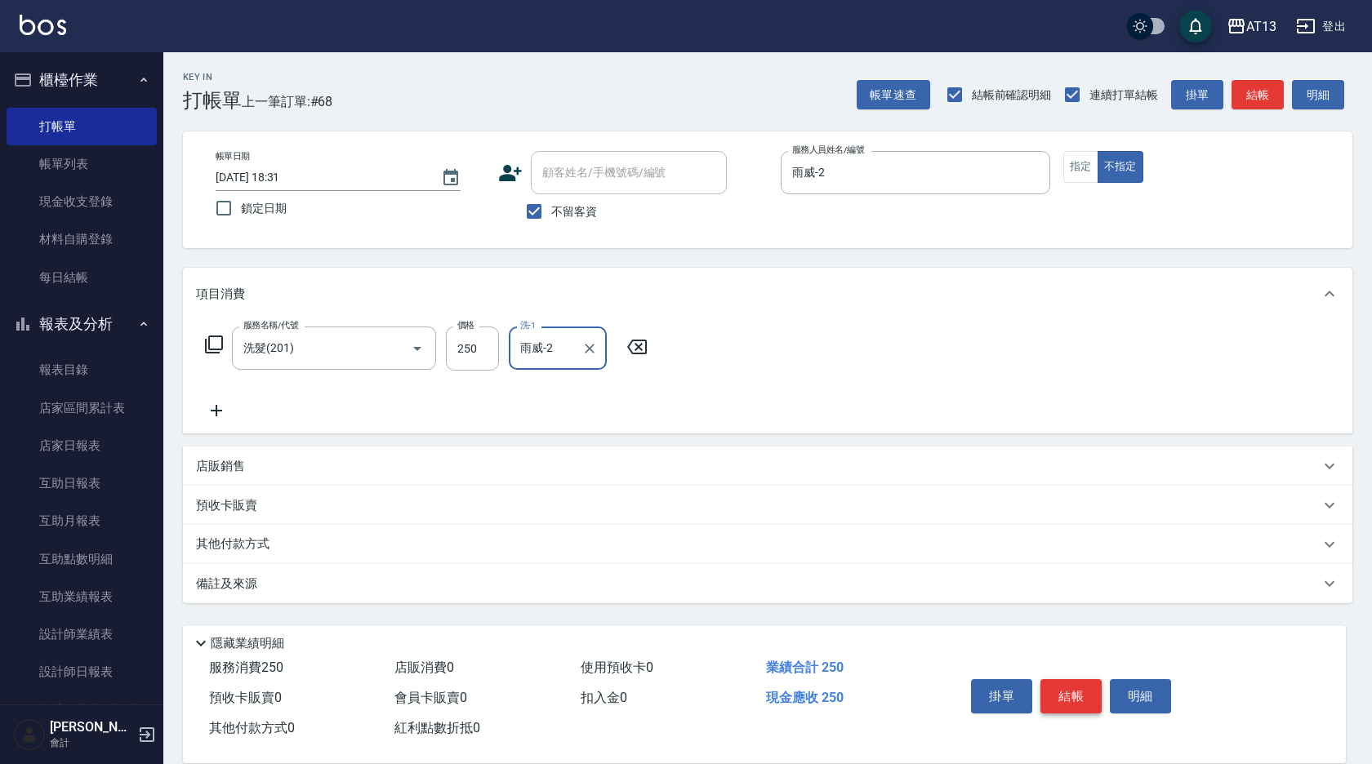
click at [1071, 690] on button "結帳" at bounding box center [1070, 696] width 61 height 34
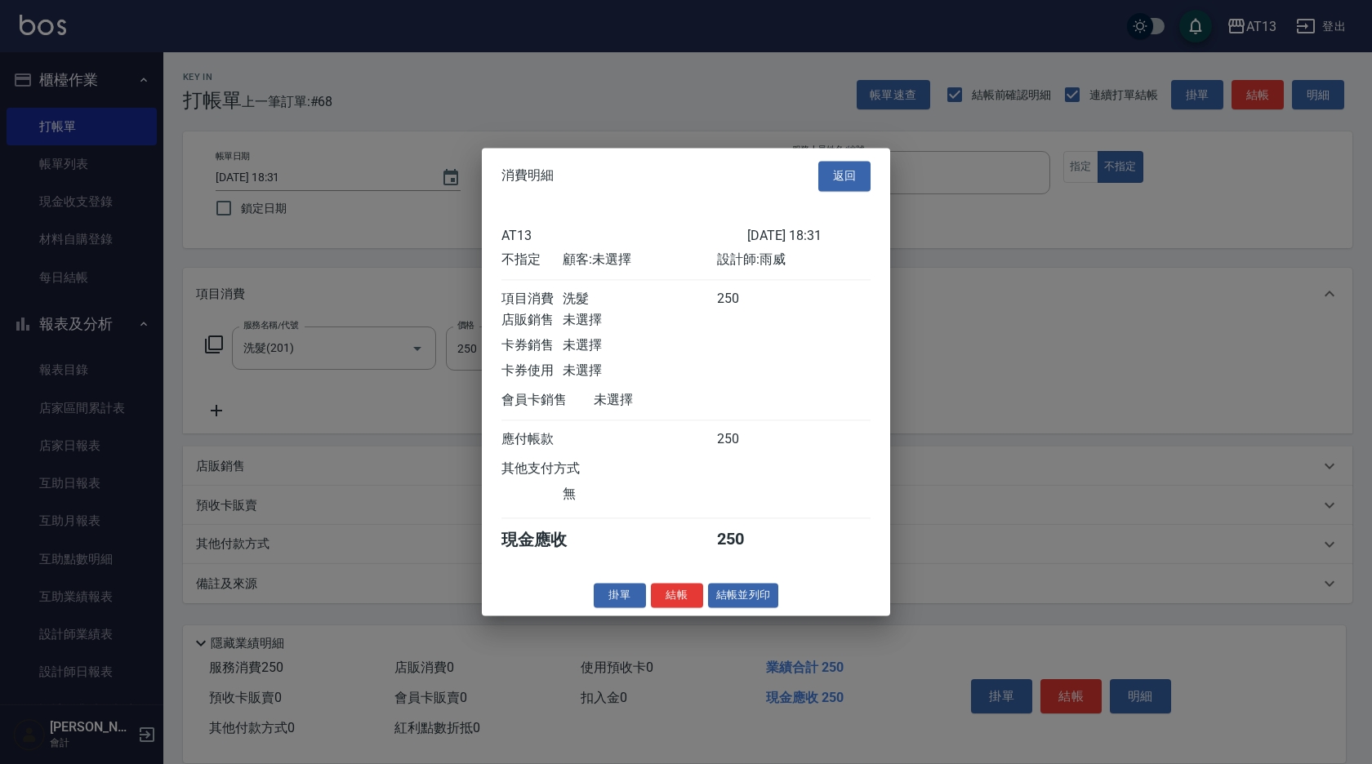
click at [687, 593] on div "消費明細 返回 AT13 [DATE] 18:31 不指定 顧客: 未選擇 設計師: 雨威 項目消費 洗髮 250 店販銷售 未選擇 卡券銷售 未選擇 卡券使…" at bounding box center [686, 382] width 408 height 468
click at [685, 601] on button "結帳" at bounding box center [677, 595] width 52 height 25
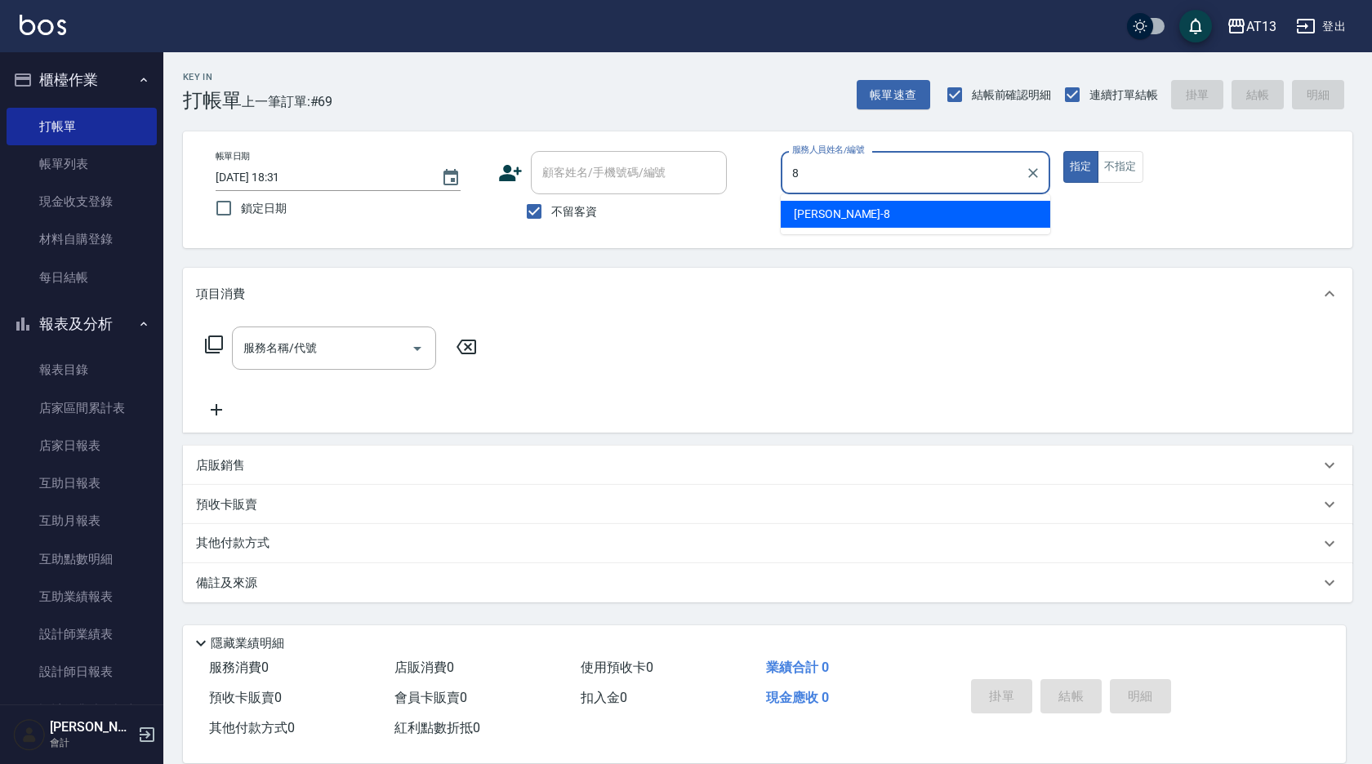
drag, startPoint x: 851, startPoint y: 220, endPoint x: 951, endPoint y: 211, distance: 100.9
click at [851, 219] on div "[PERSON_NAME] -8" at bounding box center [916, 214] width 270 height 27
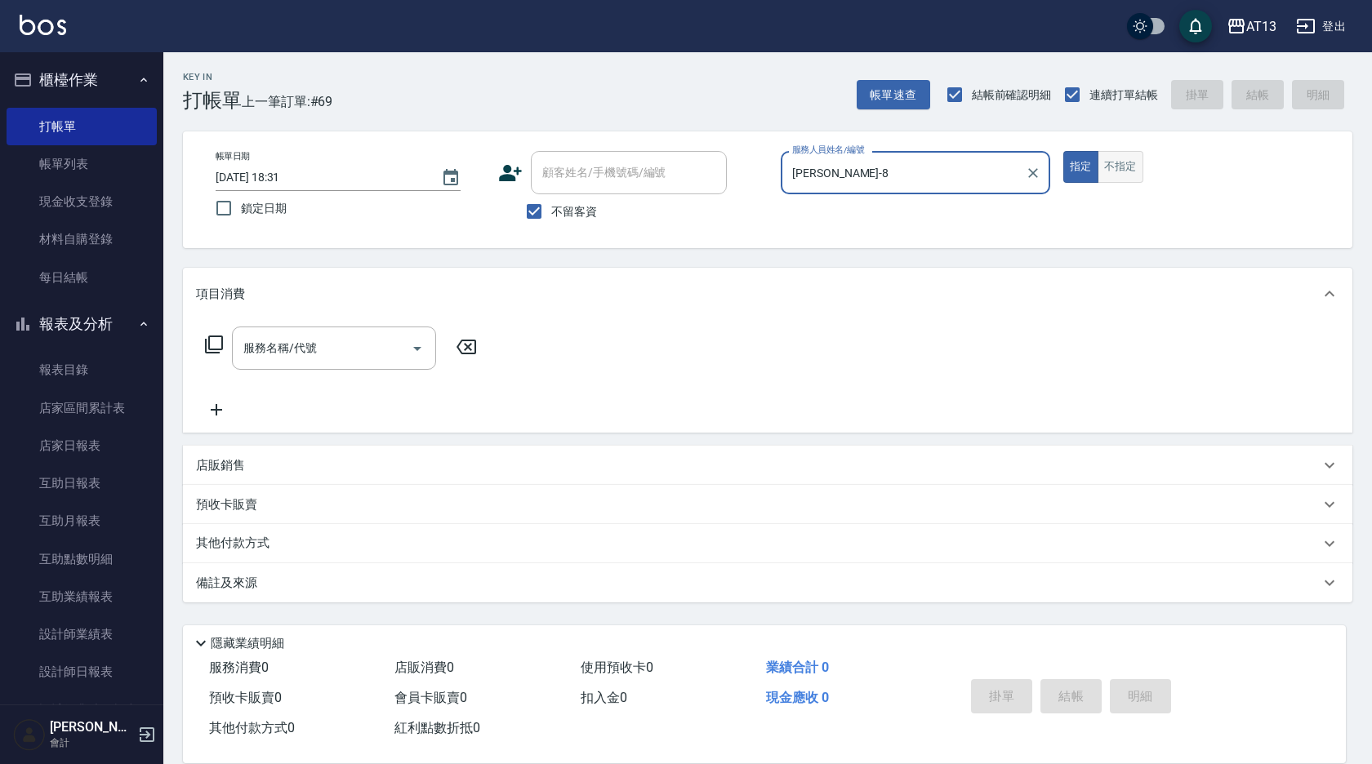
click at [1121, 164] on button "不指定" at bounding box center [1121, 167] width 46 height 32
click at [385, 343] on input "服務名稱/代號" at bounding box center [321, 348] width 165 height 29
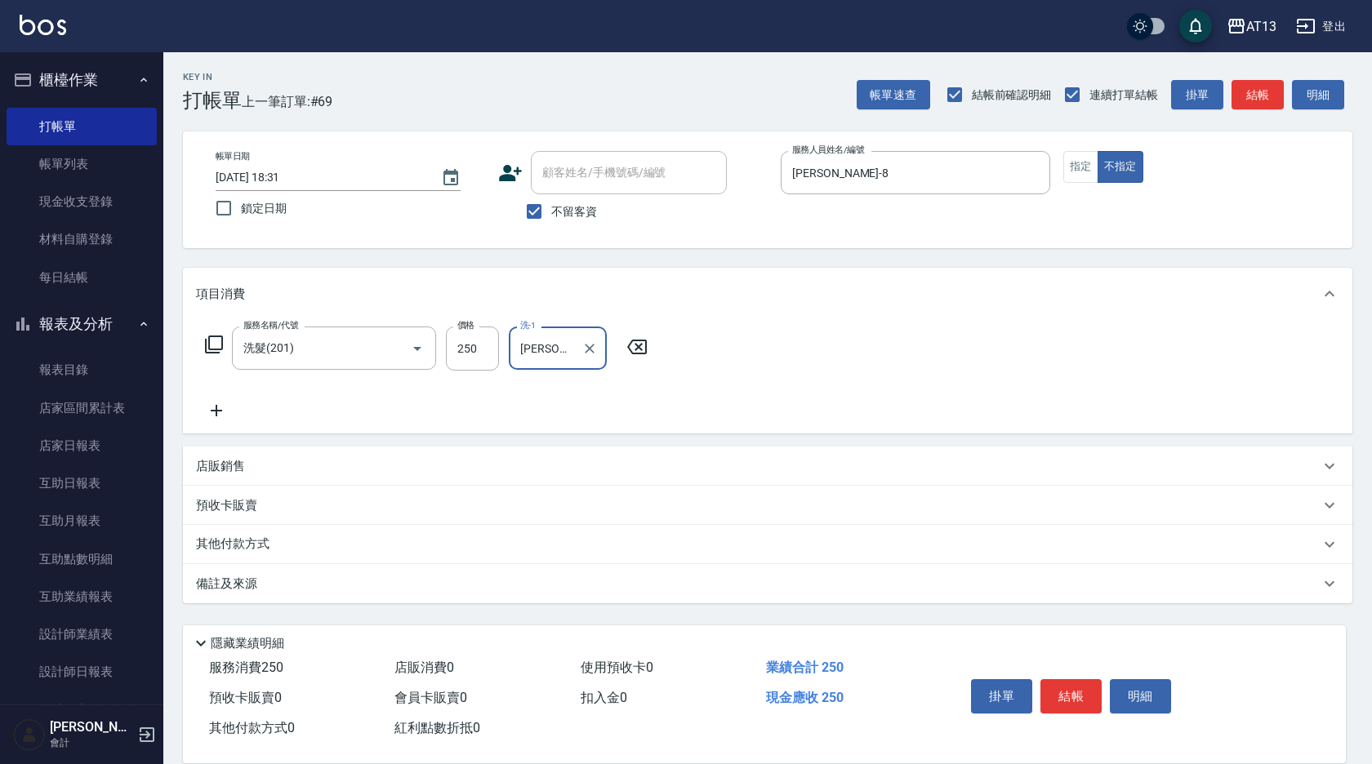
drag, startPoint x: 840, startPoint y: 319, endPoint x: 1003, endPoint y: 504, distance: 245.9
click at [842, 321] on div "項目消費 服務名稱/代號 洗髮(201) 服務名稱/代號 價格 250 價格 洗-1 [PERSON_NAME]-8 洗-1" at bounding box center [767, 351] width 1169 height 166
click at [1081, 700] on button "結帳" at bounding box center [1070, 696] width 61 height 34
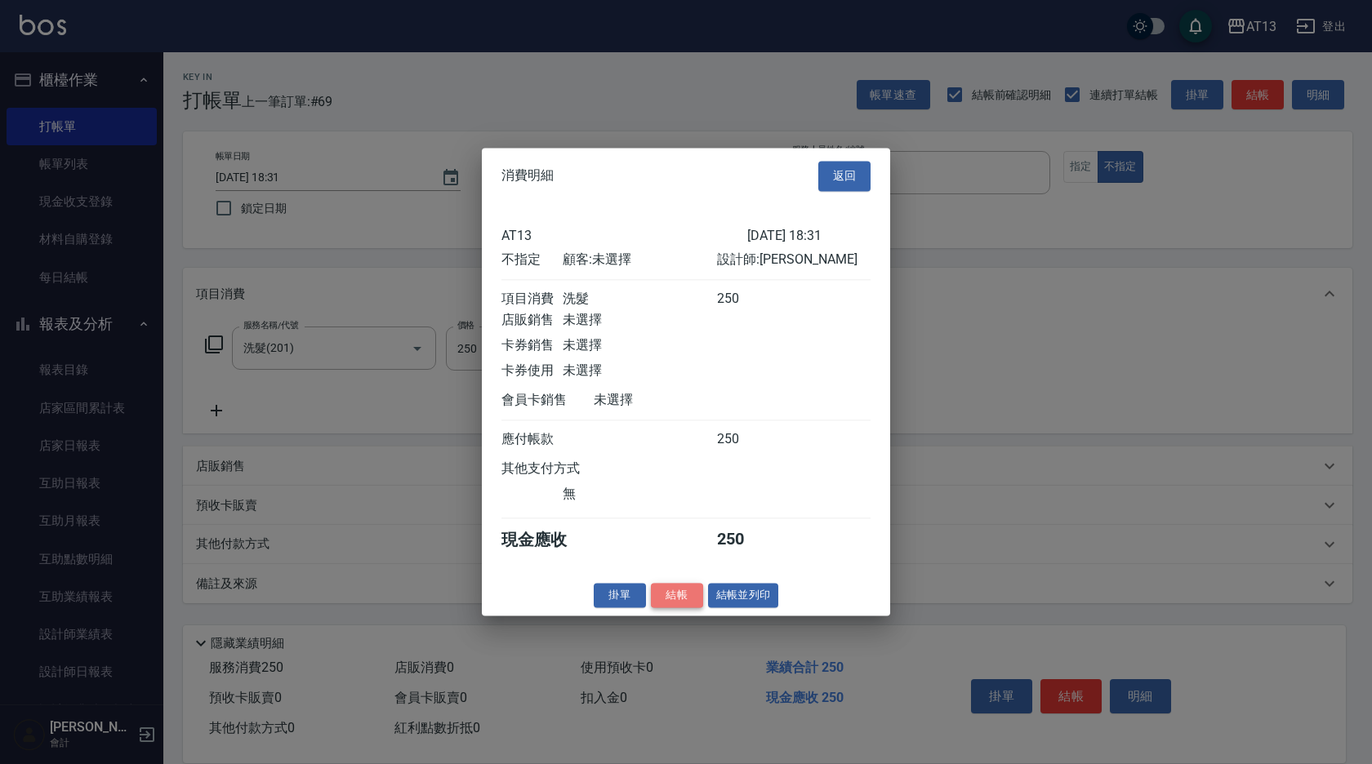
click at [679, 604] on button "結帳" at bounding box center [677, 595] width 52 height 25
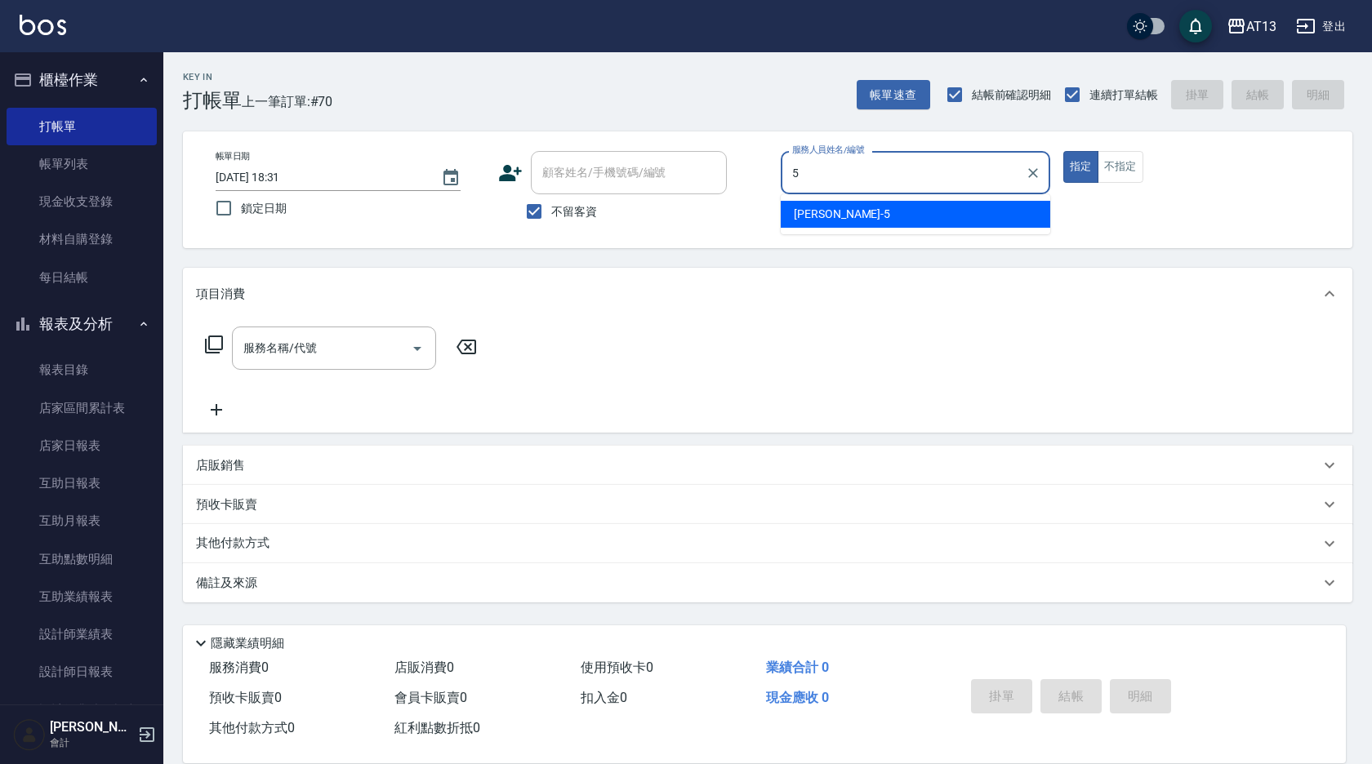
click at [804, 216] on span "[PERSON_NAME] -5" at bounding box center [842, 214] width 96 height 17
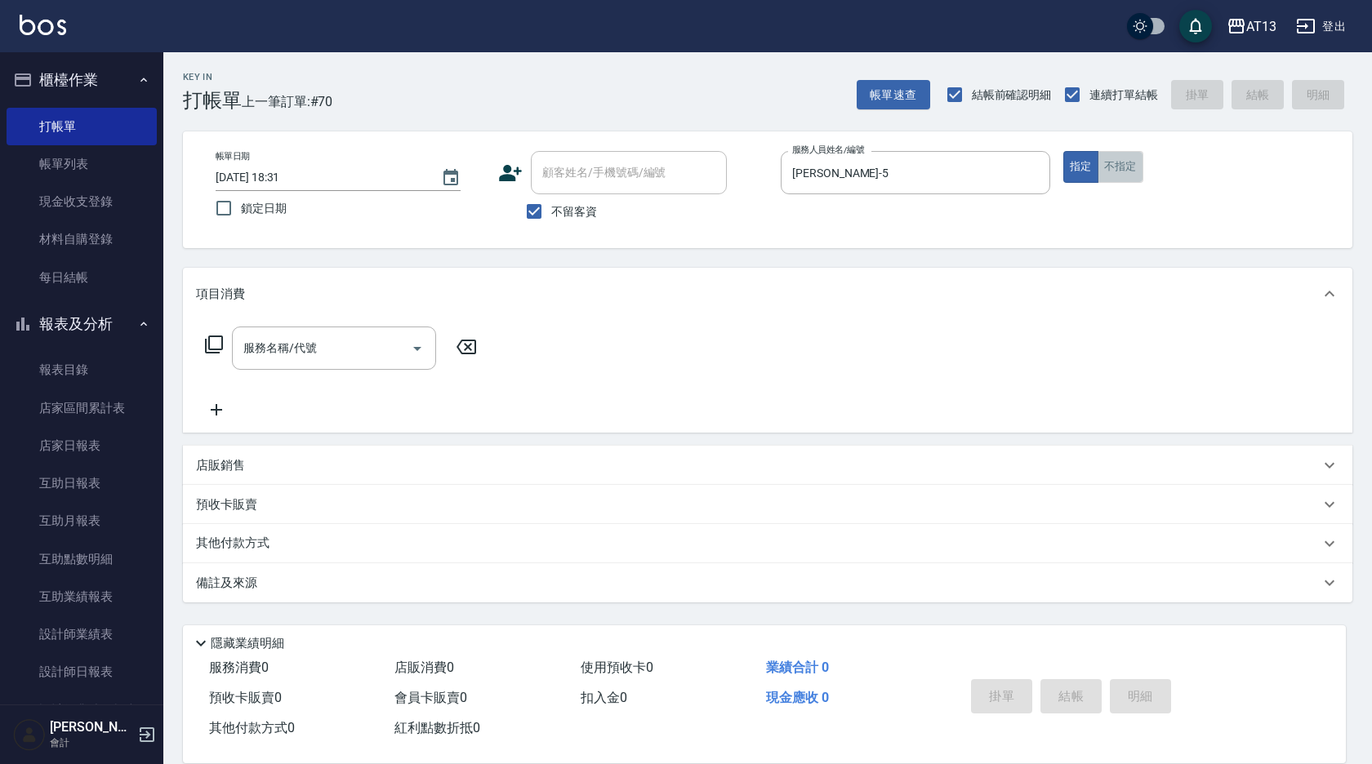
click at [1121, 172] on button "不指定" at bounding box center [1121, 167] width 46 height 32
click at [364, 349] on input "服務名稱/代號" at bounding box center [321, 348] width 165 height 29
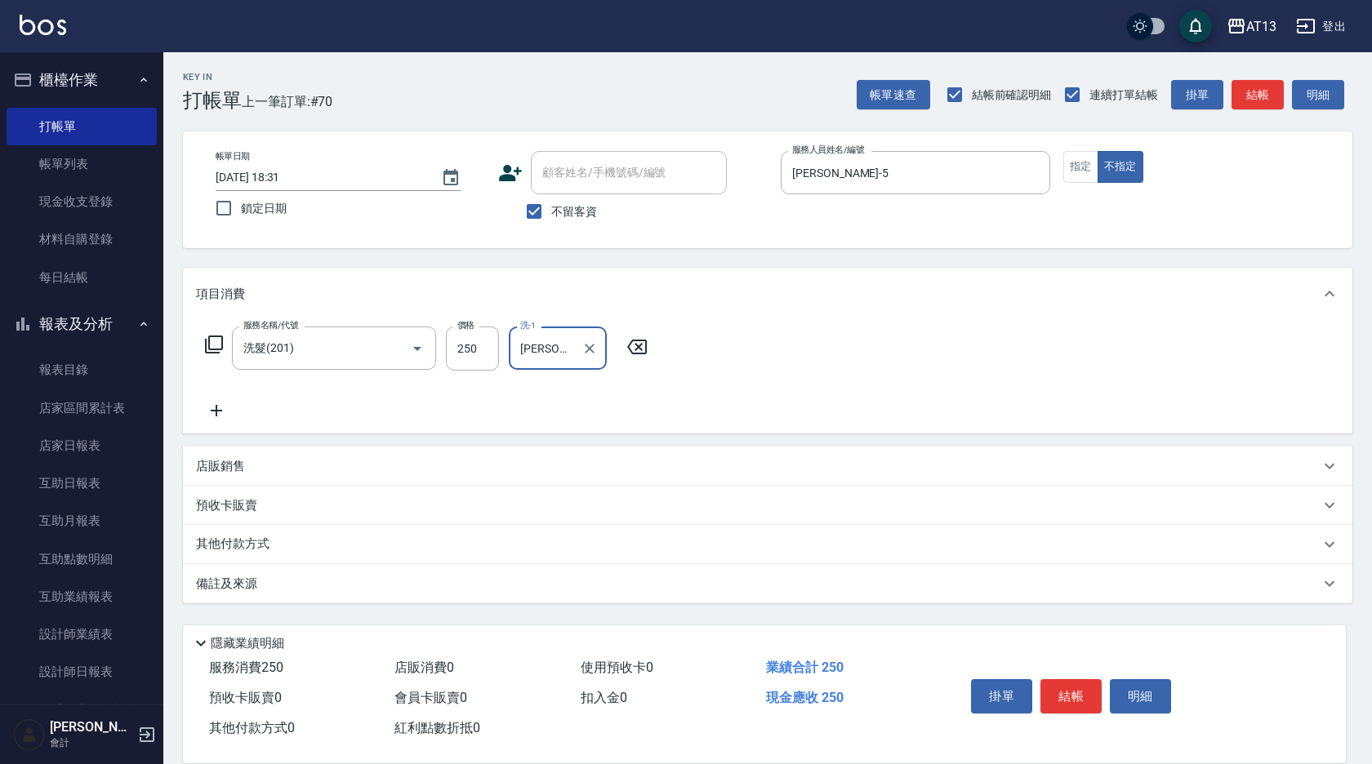
click at [941, 388] on div "服務名稱/代號 洗髮(201) 服務名稱/代號 價格 250 價格 洗-1 [PERSON_NAME]-28 洗-1" at bounding box center [767, 377] width 1169 height 114
click at [1058, 688] on button "結帳" at bounding box center [1070, 696] width 61 height 34
click at [1076, 684] on button "結帳" at bounding box center [1070, 696] width 61 height 34
click at [1072, 683] on button "結帳" at bounding box center [1070, 696] width 61 height 34
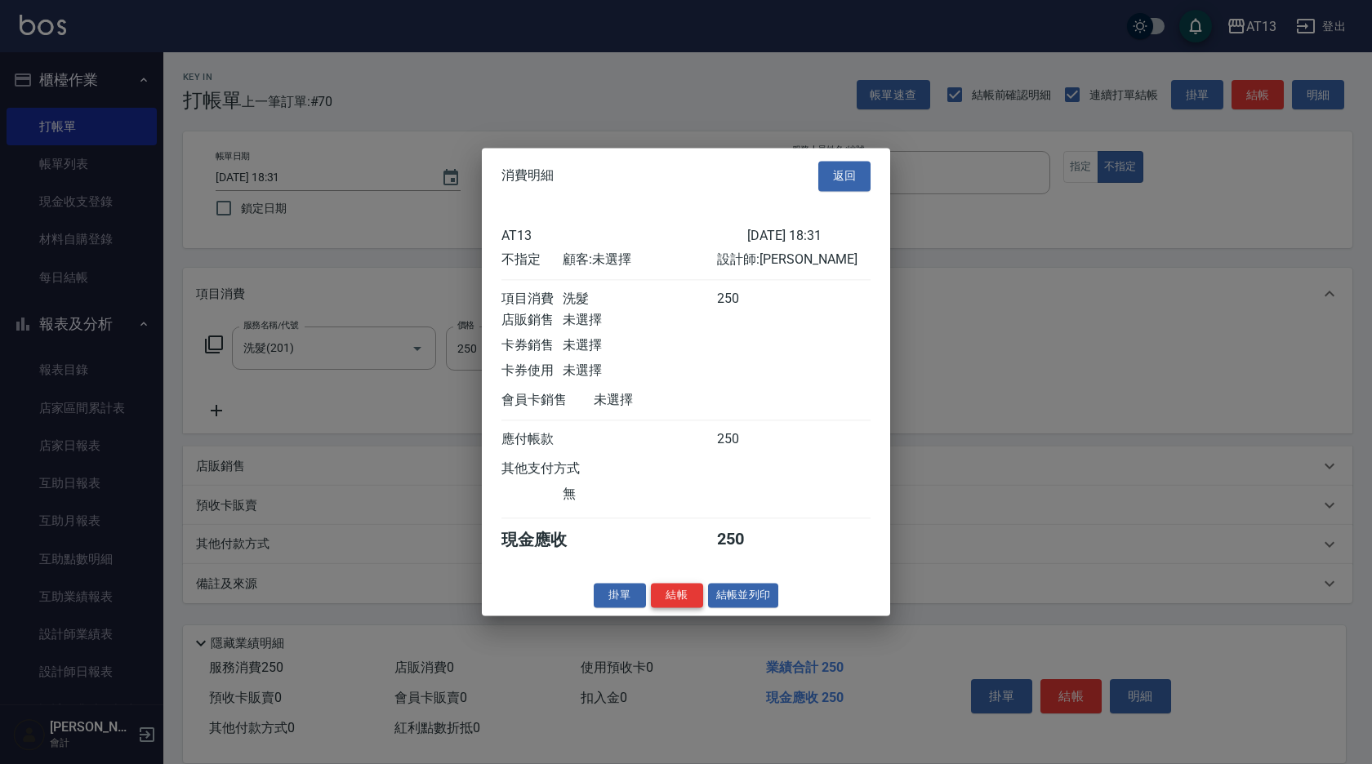
click at [667, 605] on button "結帳" at bounding box center [677, 595] width 52 height 25
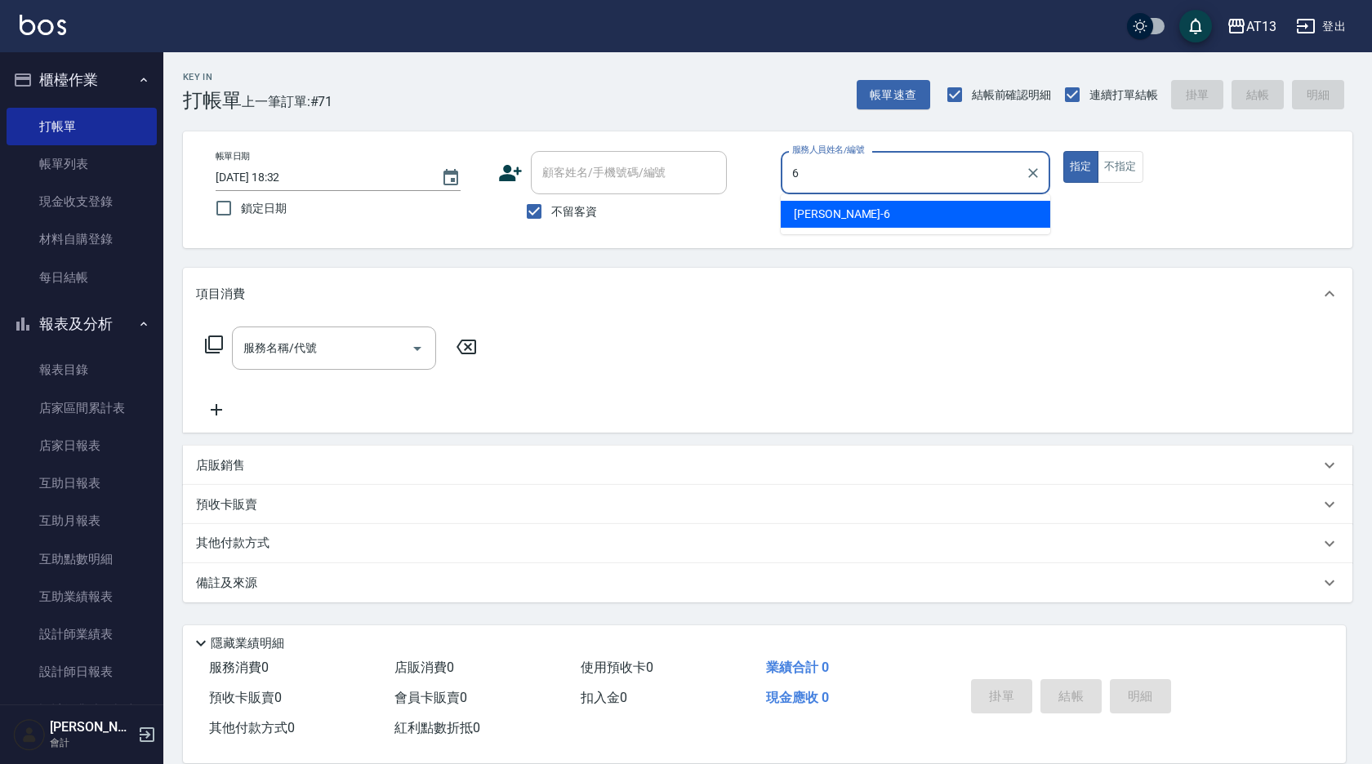
click at [849, 212] on div "[PERSON_NAME] -6" at bounding box center [916, 214] width 270 height 27
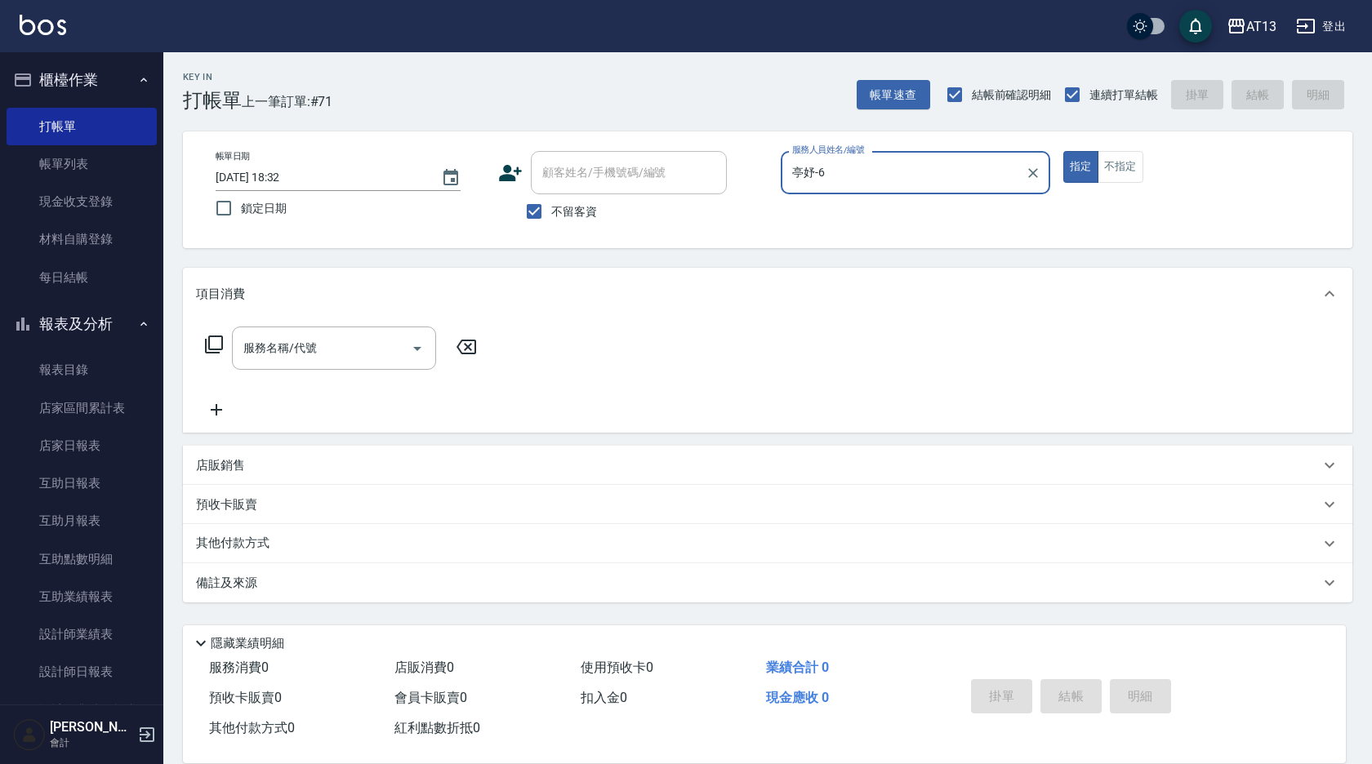
drag, startPoint x: 1124, startPoint y: 160, endPoint x: 1040, endPoint y: 211, distance: 98.2
click at [1124, 159] on button "不指定" at bounding box center [1121, 167] width 46 height 32
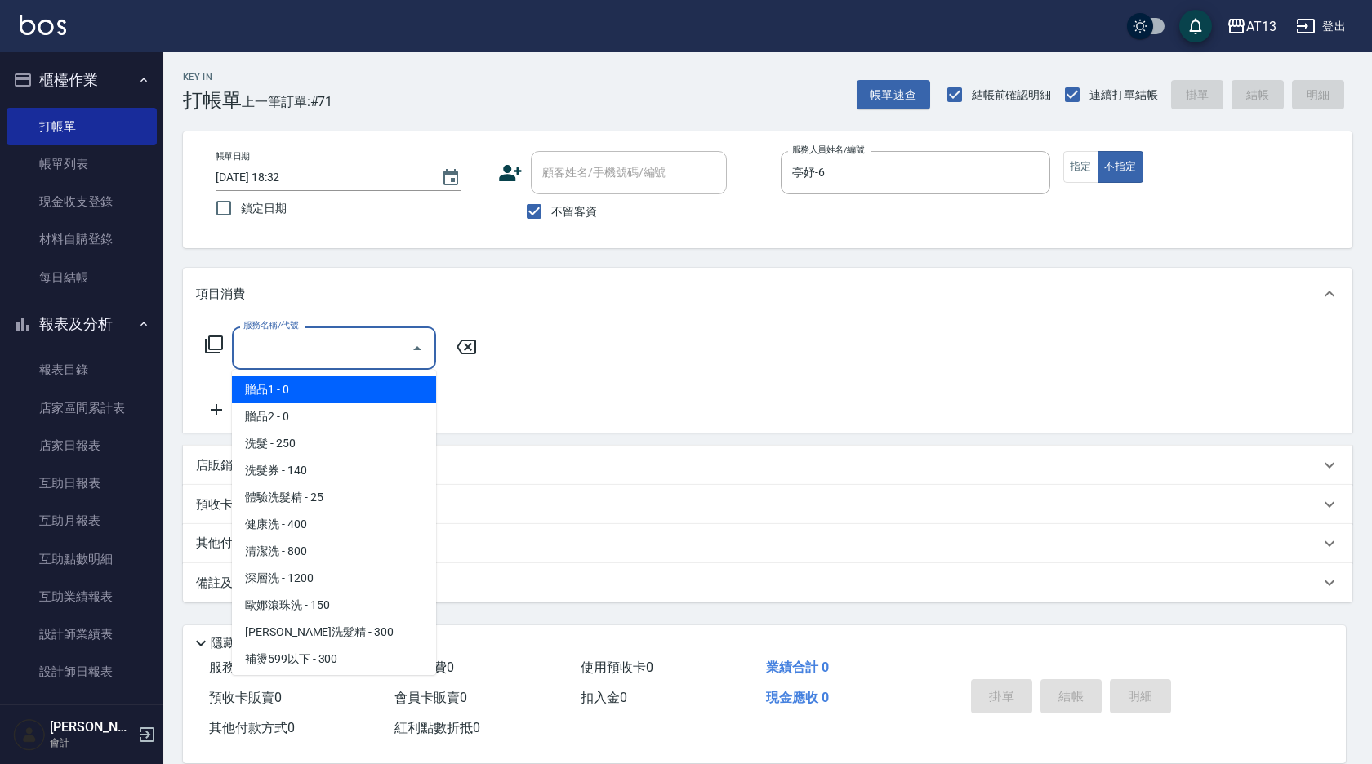
click at [370, 345] on input "服務名稱/代號" at bounding box center [321, 348] width 165 height 29
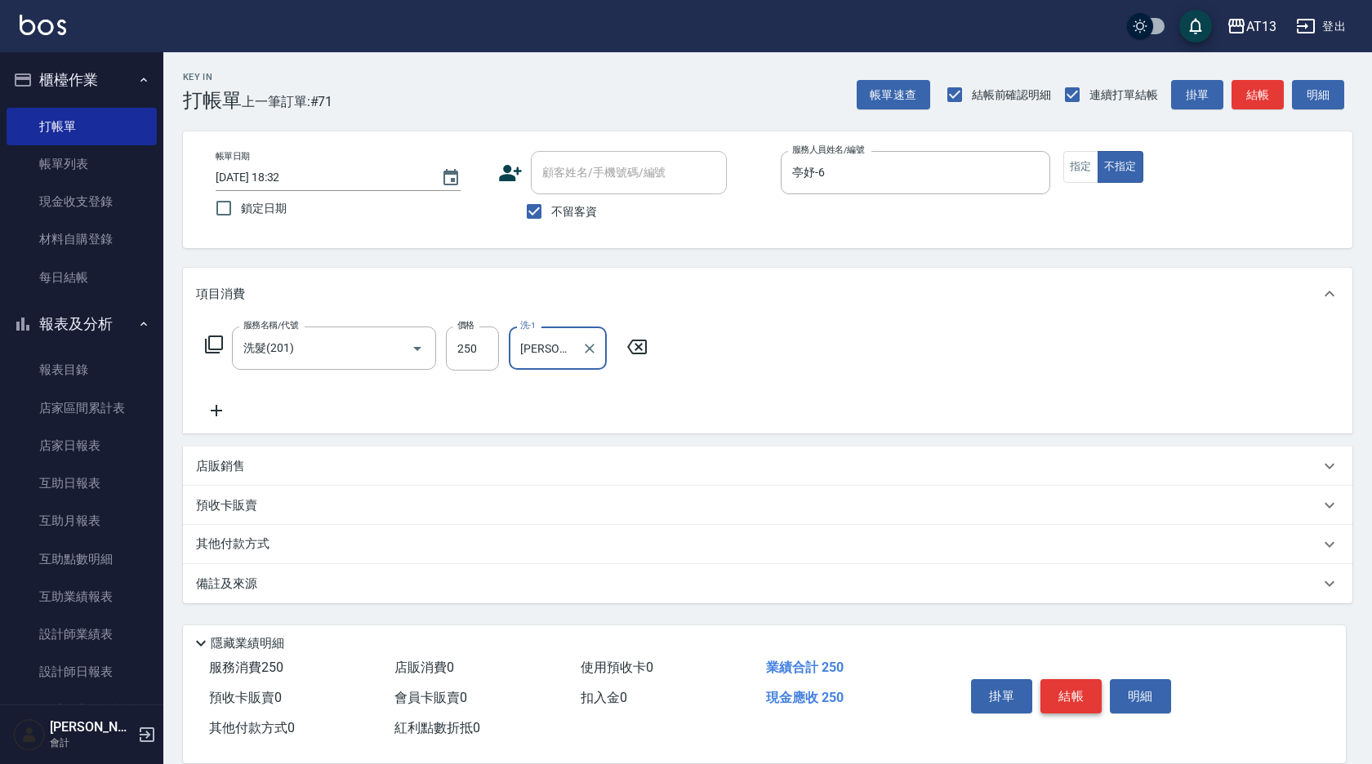
click at [1070, 696] on button "結帳" at bounding box center [1070, 696] width 61 height 34
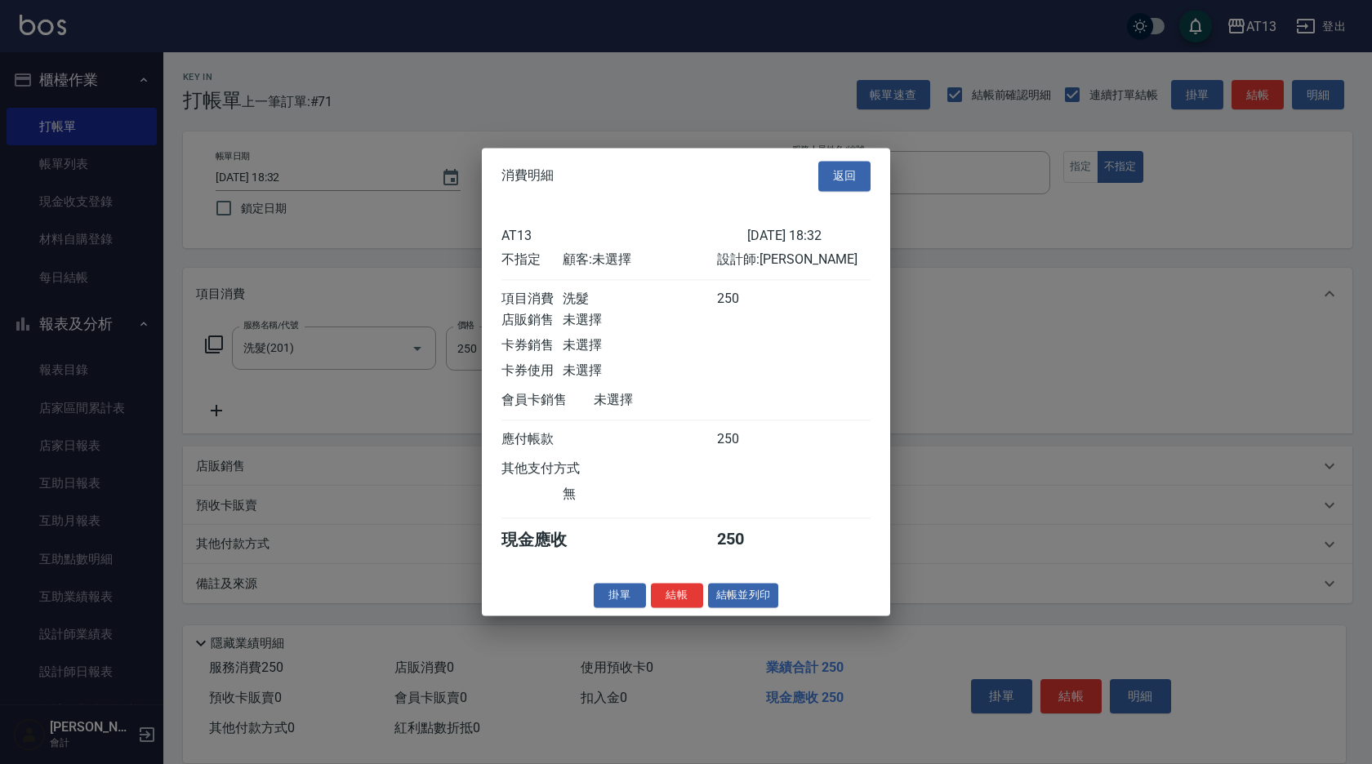
click at [684, 608] on button "結帳" at bounding box center [677, 595] width 52 height 25
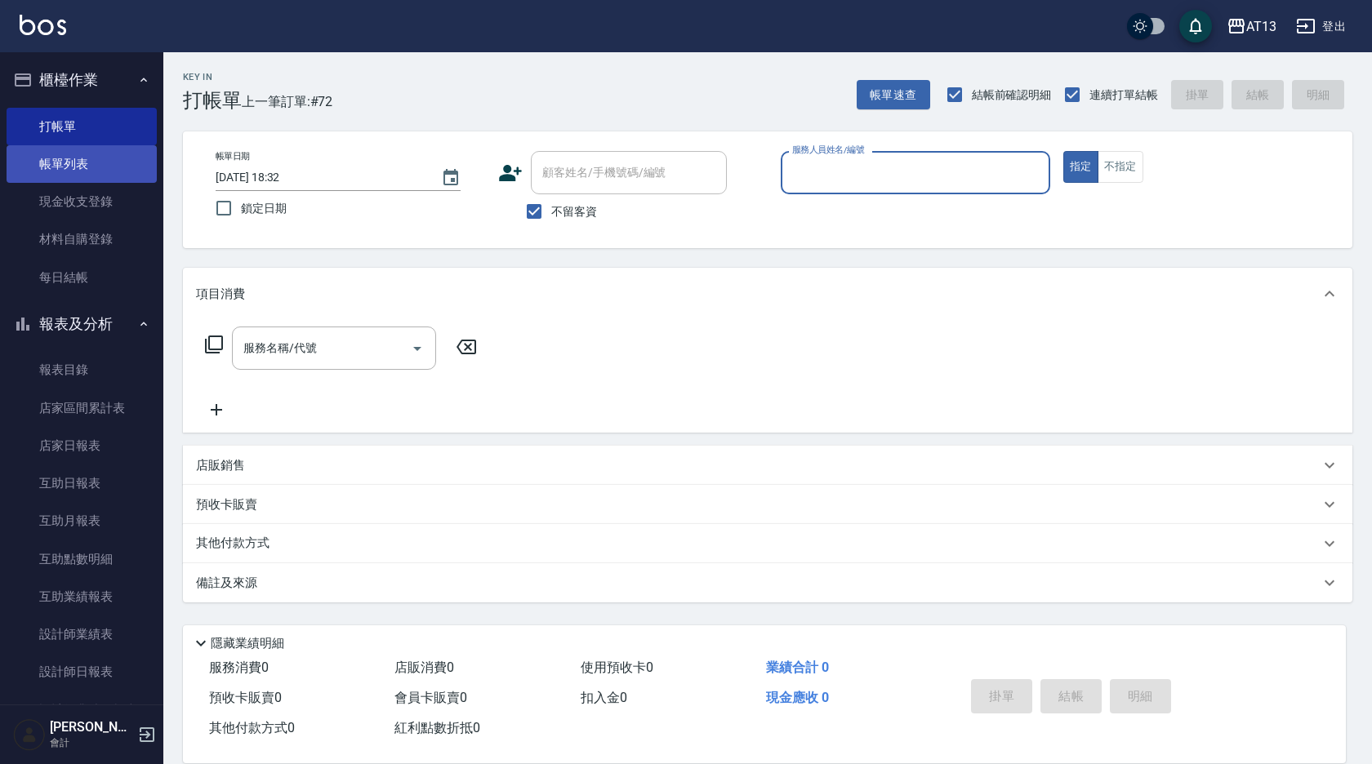
click at [69, 169] on link "帳單列表" at bounding box center [82, 164] width 150 height 38
click at [63, 158] on link "帳單列表" at bounding box center [82, 164] width 150 height 38
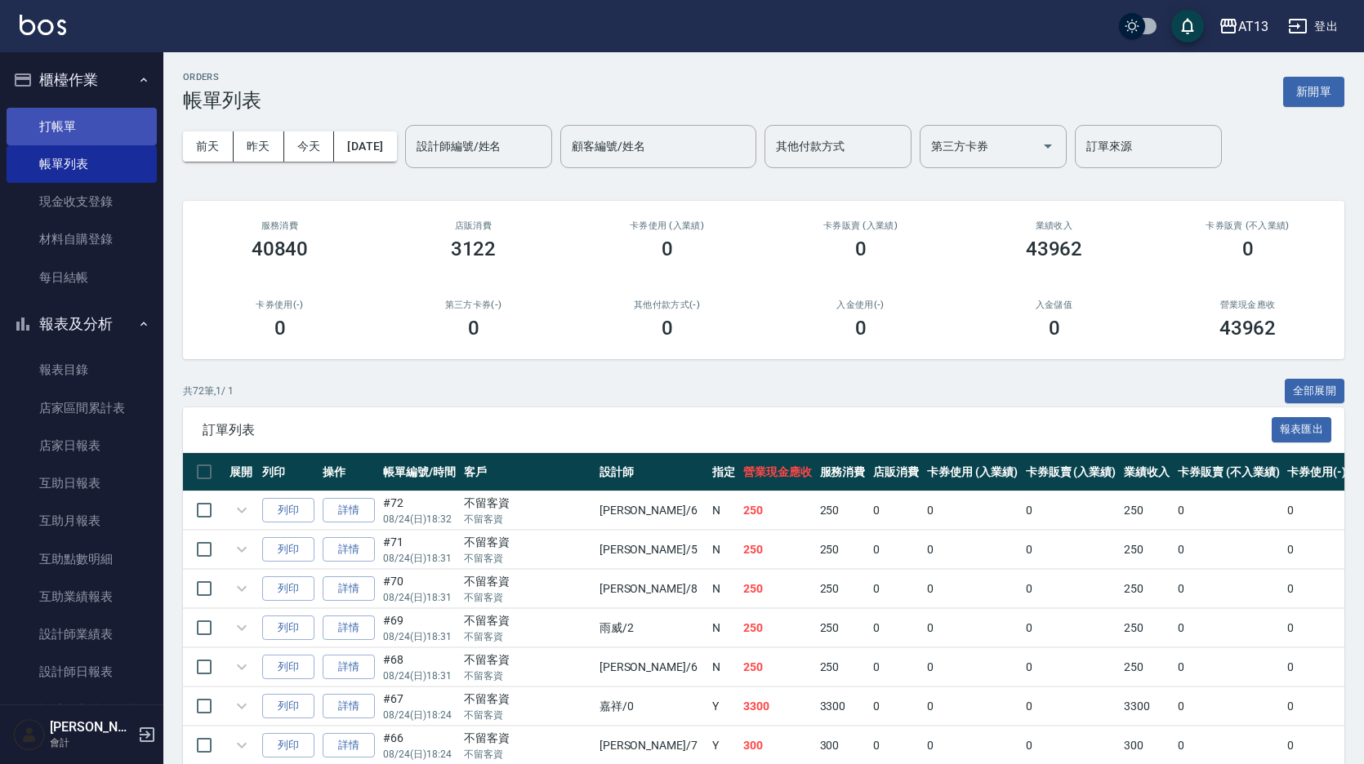
click at [45, 127] on link "打帳單" at bounding box center [82, 127] width 150 height 38
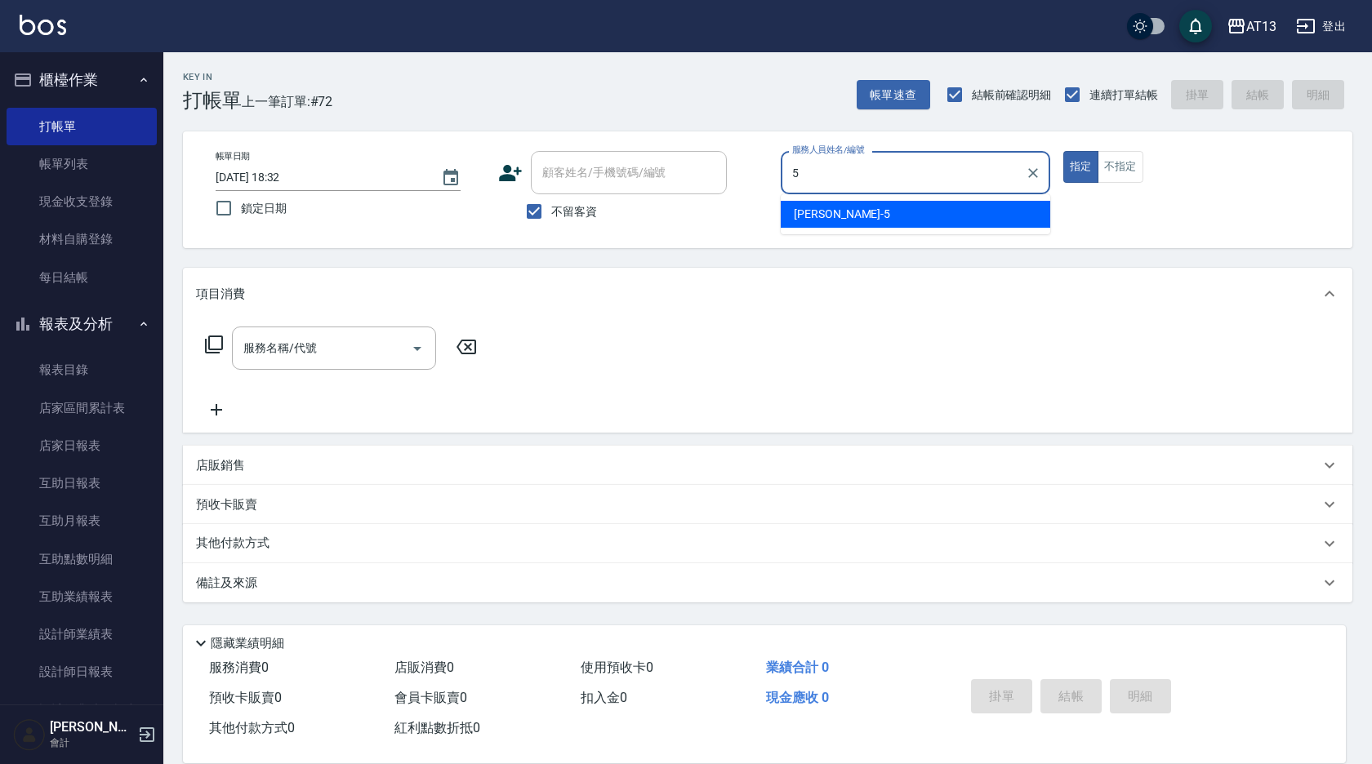
drag, startPoint x: 954, startPoint y: 201, endPoint x: 943, endPoint y: 203, distance: 10.7
click at [954, 202] on div "[PERSON_NAME] -5" at bounding box center [916, 214] width 270 height 27
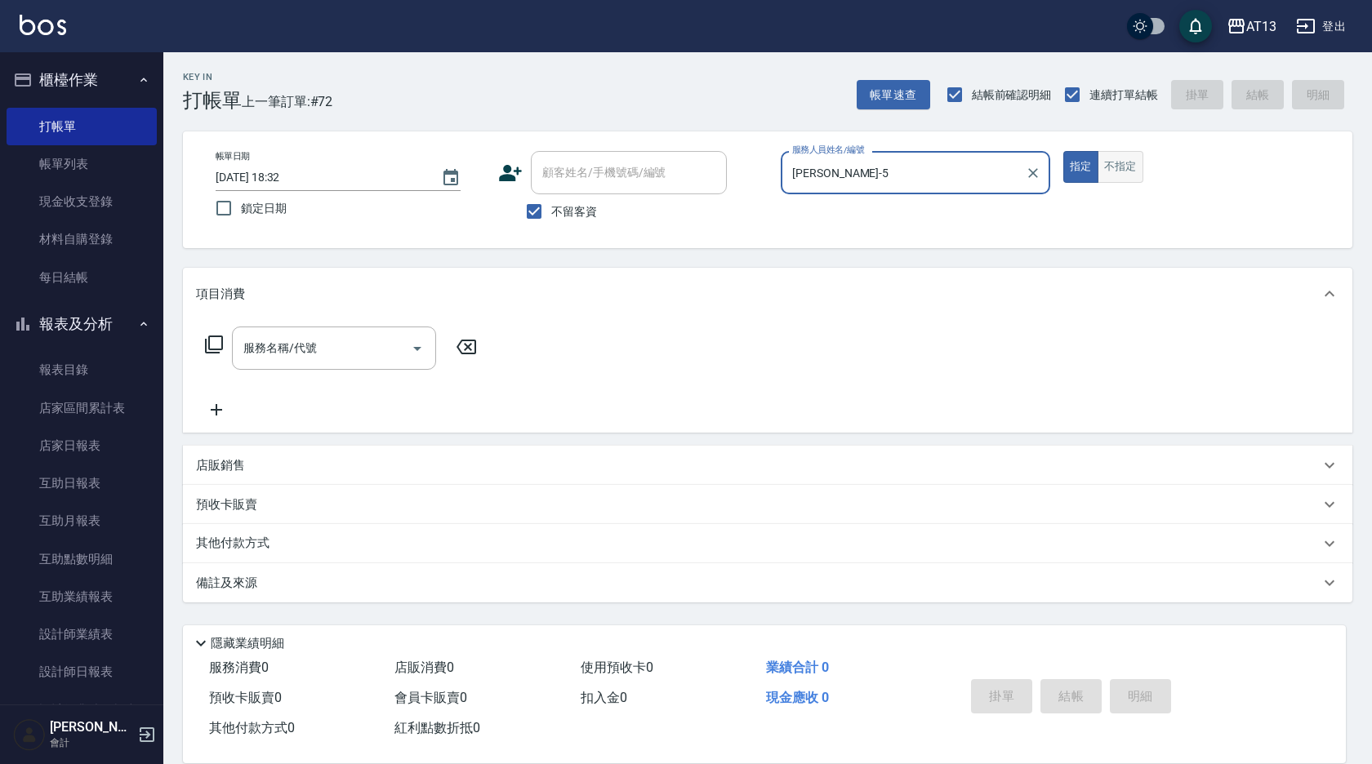
click at [1107, 165] on button "不指定" at bounding box center [1121, 167] width 46 height 32
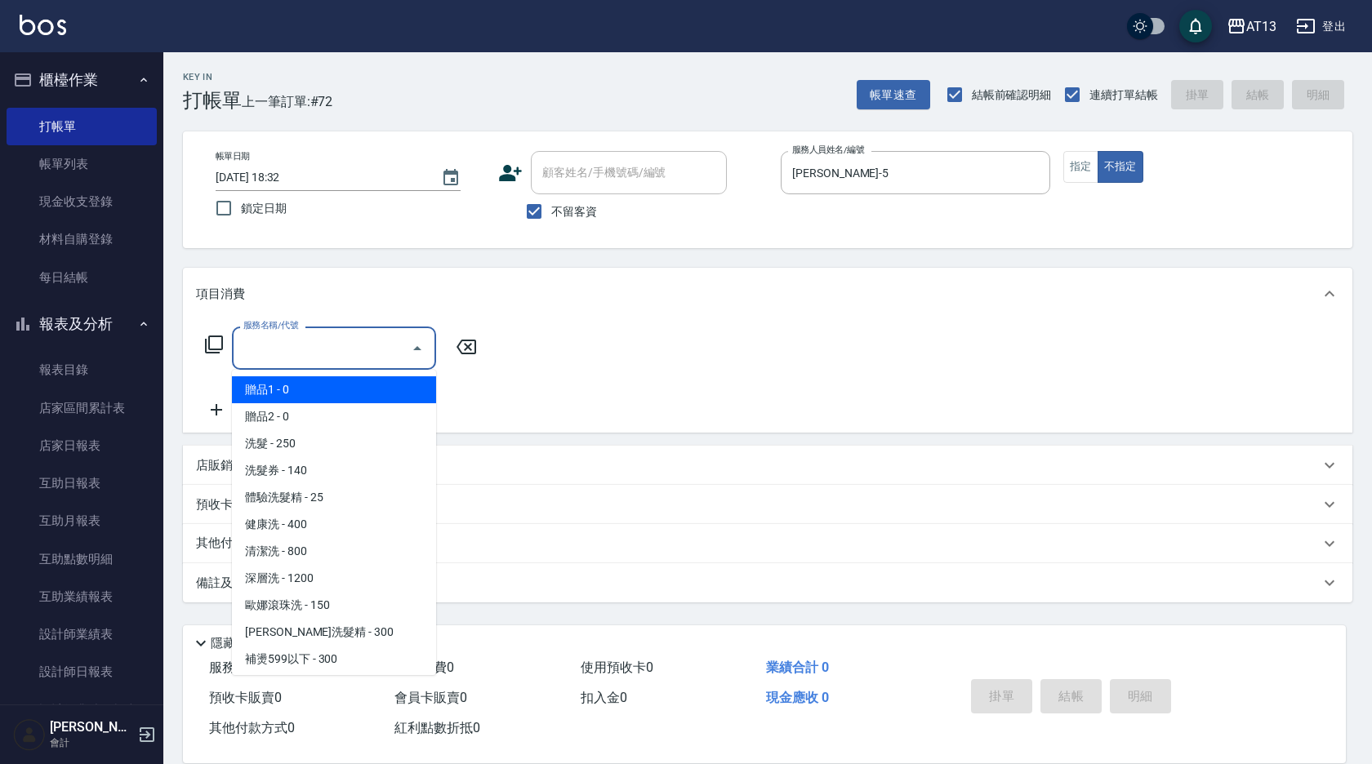
drag, startPoint x: 355, startPoint y: 345, endPoint x: 332, endPoint y: 345, distance: 22.9
click at [354, 345] on input "服務名稱/代號" at bounding box center [321, 348] width 165 height 29
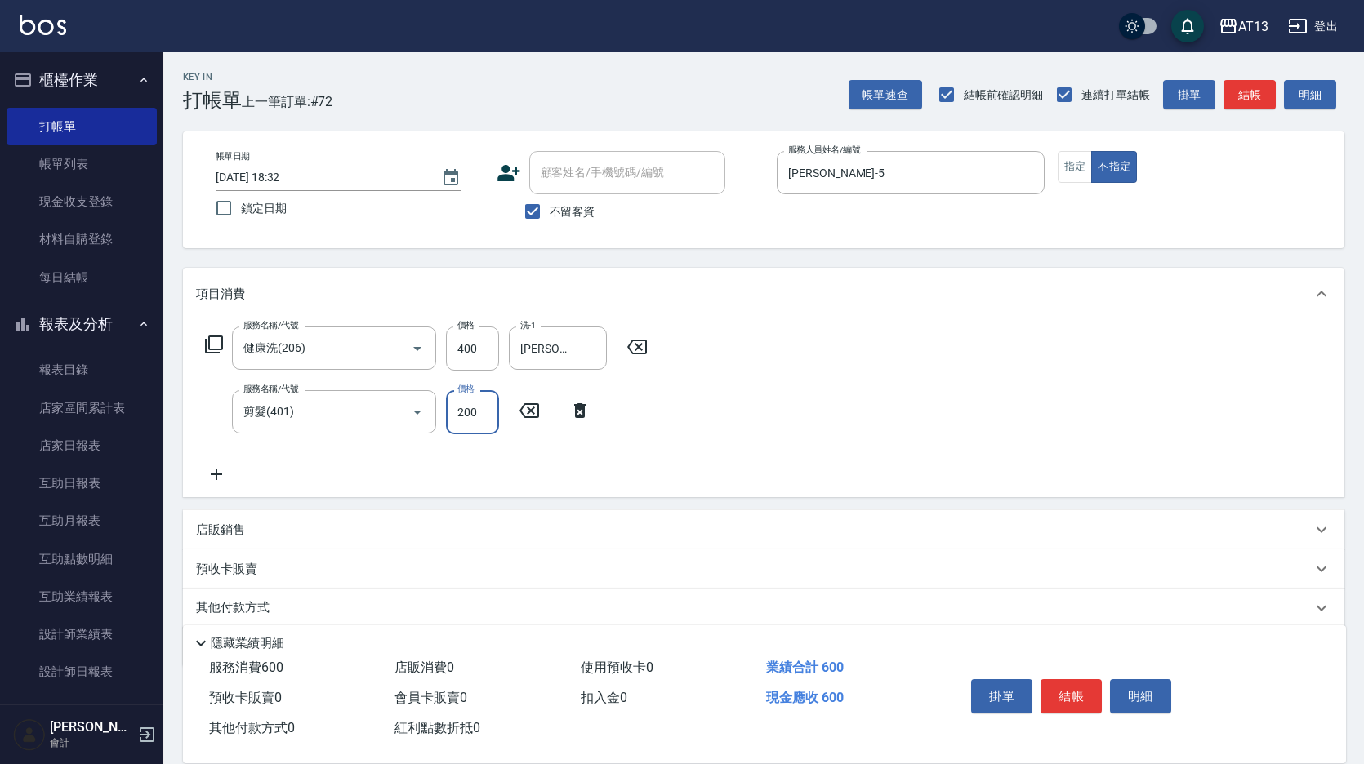
click at [853, 382] on div "服務名稱/代號 健康洗(206) 服務名稱/代號 價格 400 價格 洗-1 [PERSON_NAME]-11 洗-1 服務名稱/代號 剪髮(401) 服務名…" at bounding box center [763, 408] width 1161 height 177
click at [1089, 687] on button "結帳" at bounding box center [1070, 696] width 61 height 34
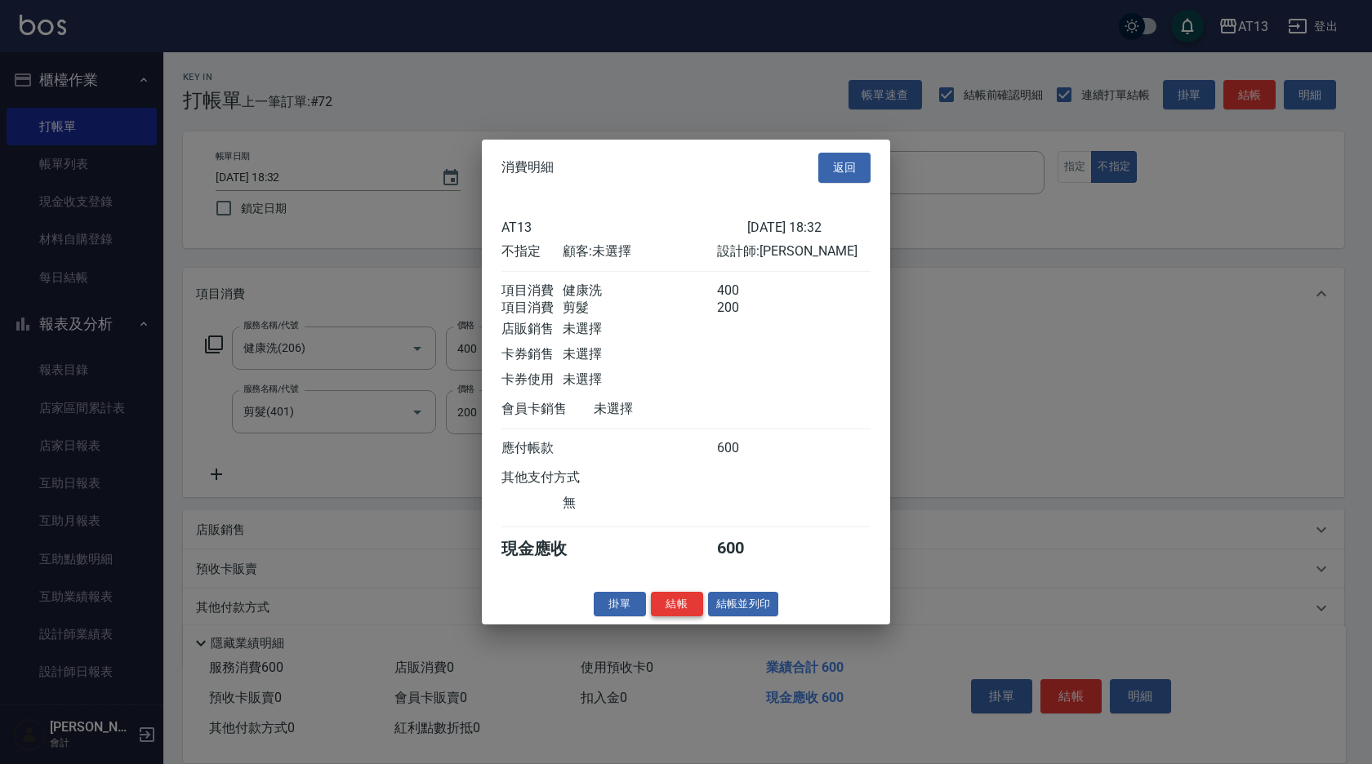
click at [670, 616] on button "結帳" at bounding box center [677, 603] width 52 height 25
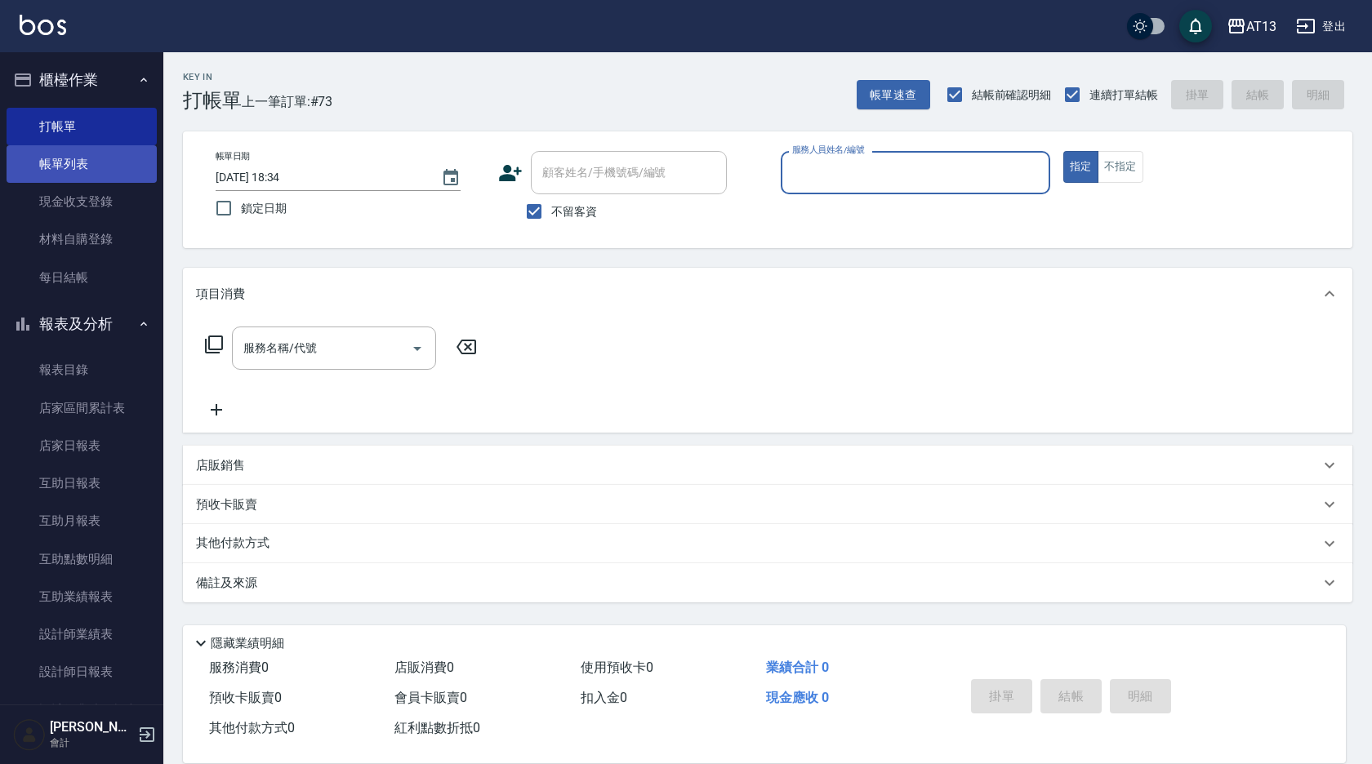
click at [89, 159] on link "帳單列表" at bounding box center [82, 164] width 150 height 38
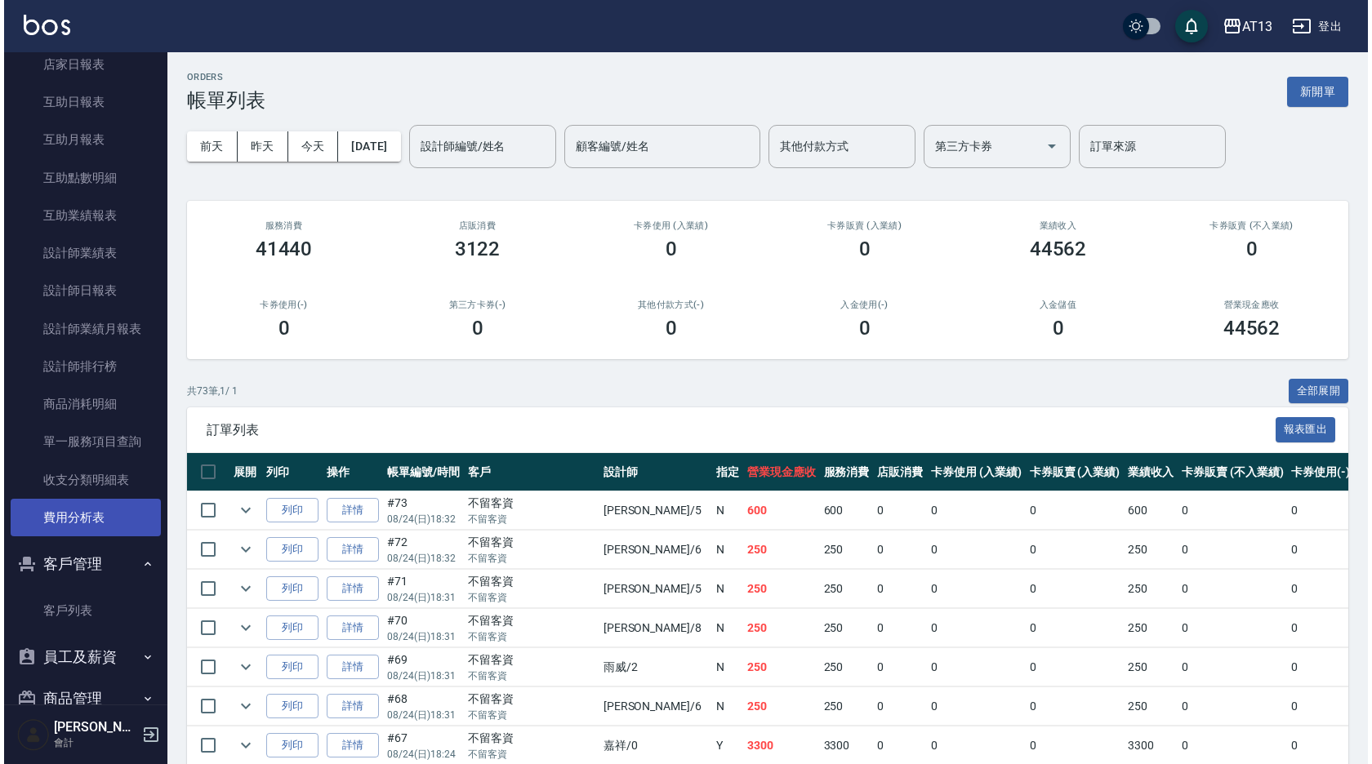
scroll to position [458, 0]
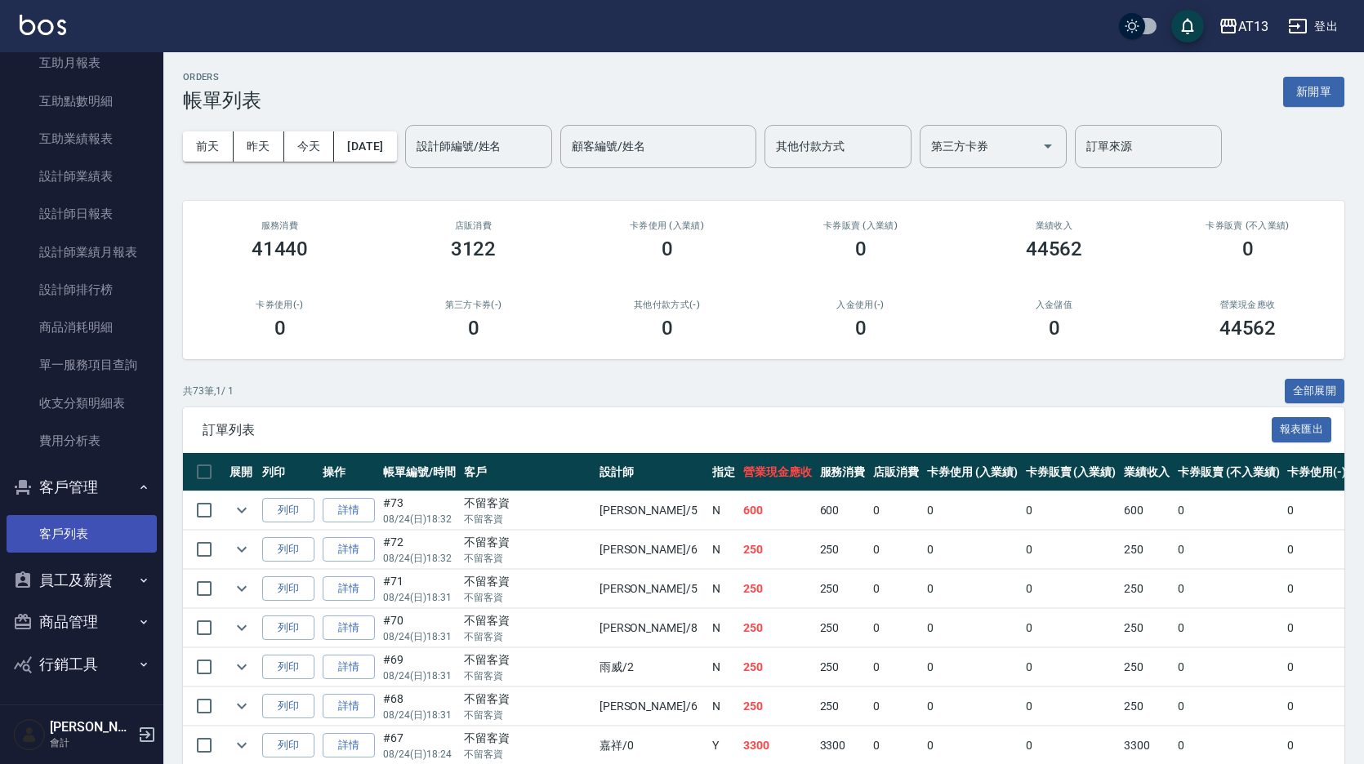
click at [97, 533] on link "客戶列表" at bounding box center [82, 534] width 150 height 38
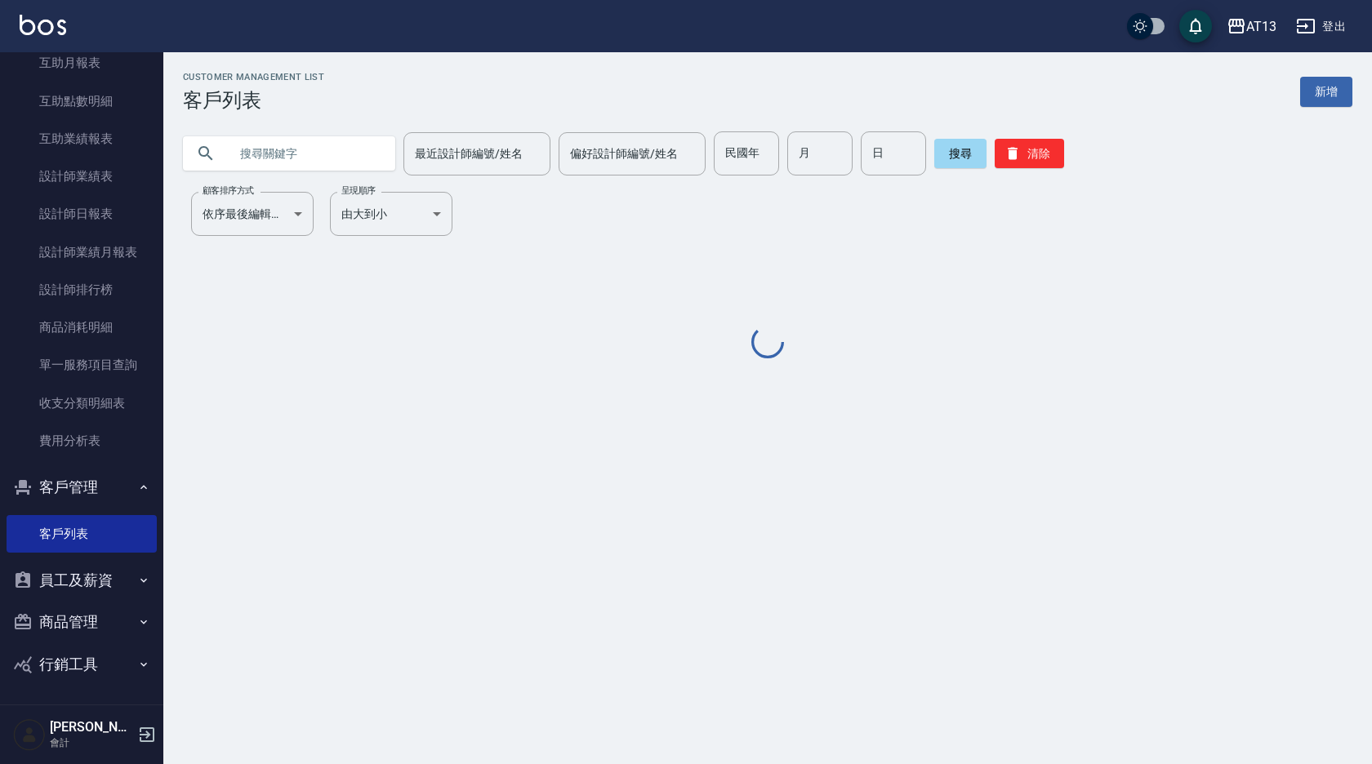
click at [266, 164] on input "text" at bounding box center [306, 153] width 154 height 44
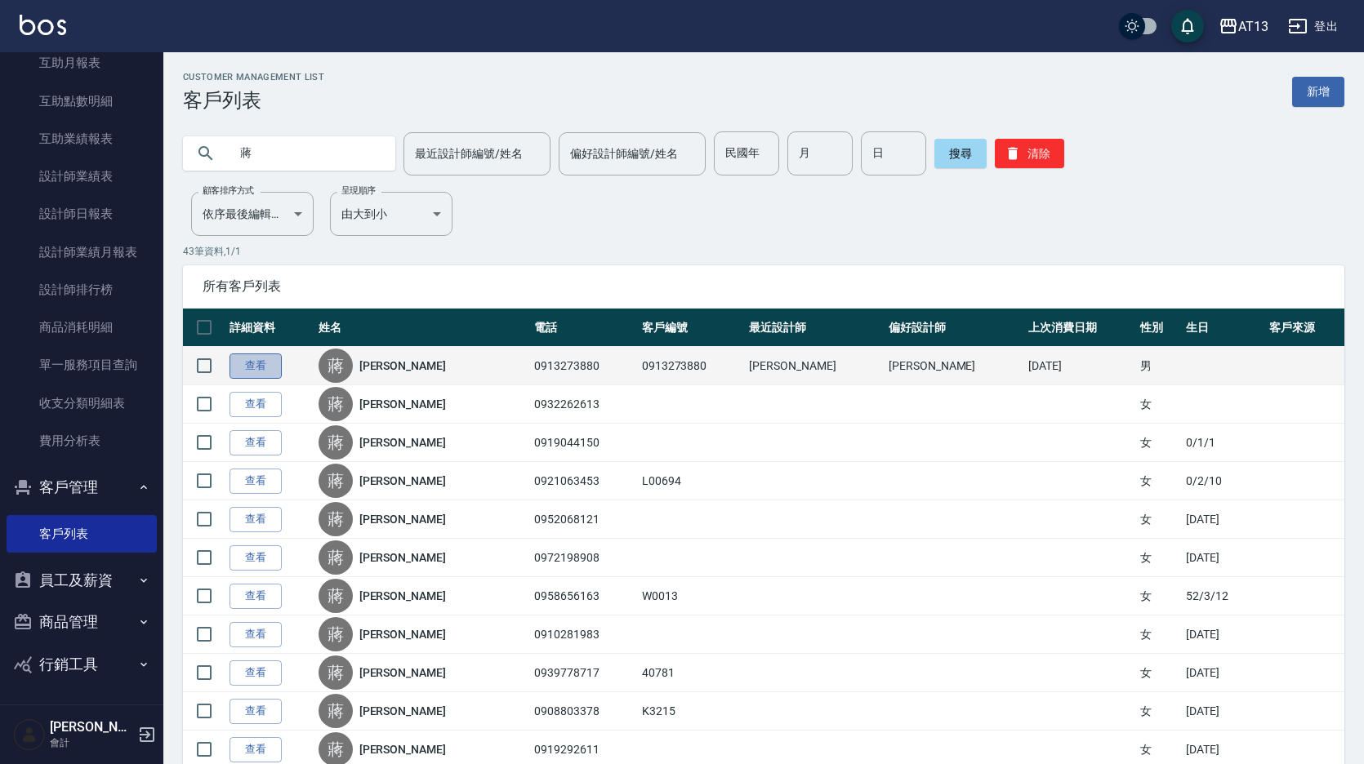
click at [273, 362] on link "查看" at bounding box center [255, 366] width 52 height 25
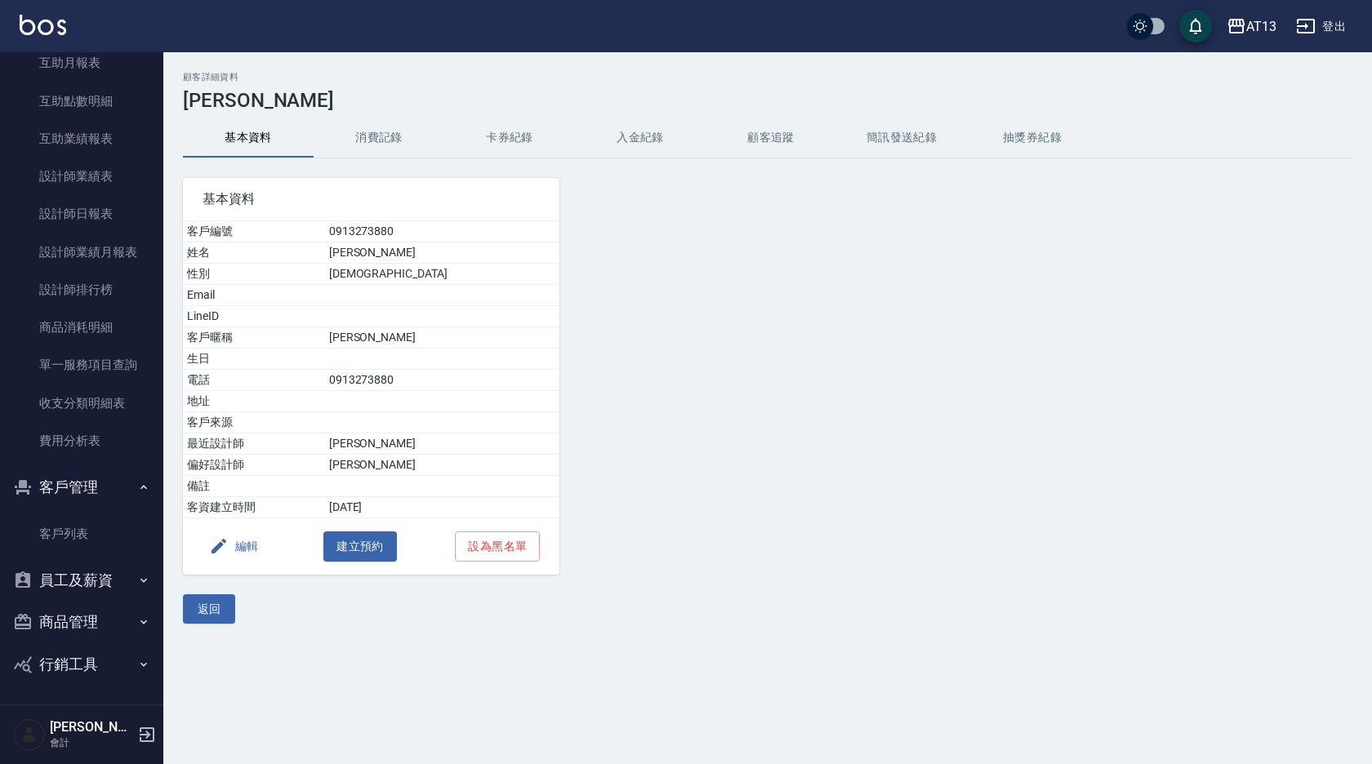
click at [398, 139] on button "消費記錄" at bounding box center [379, 137] width 131 height 39
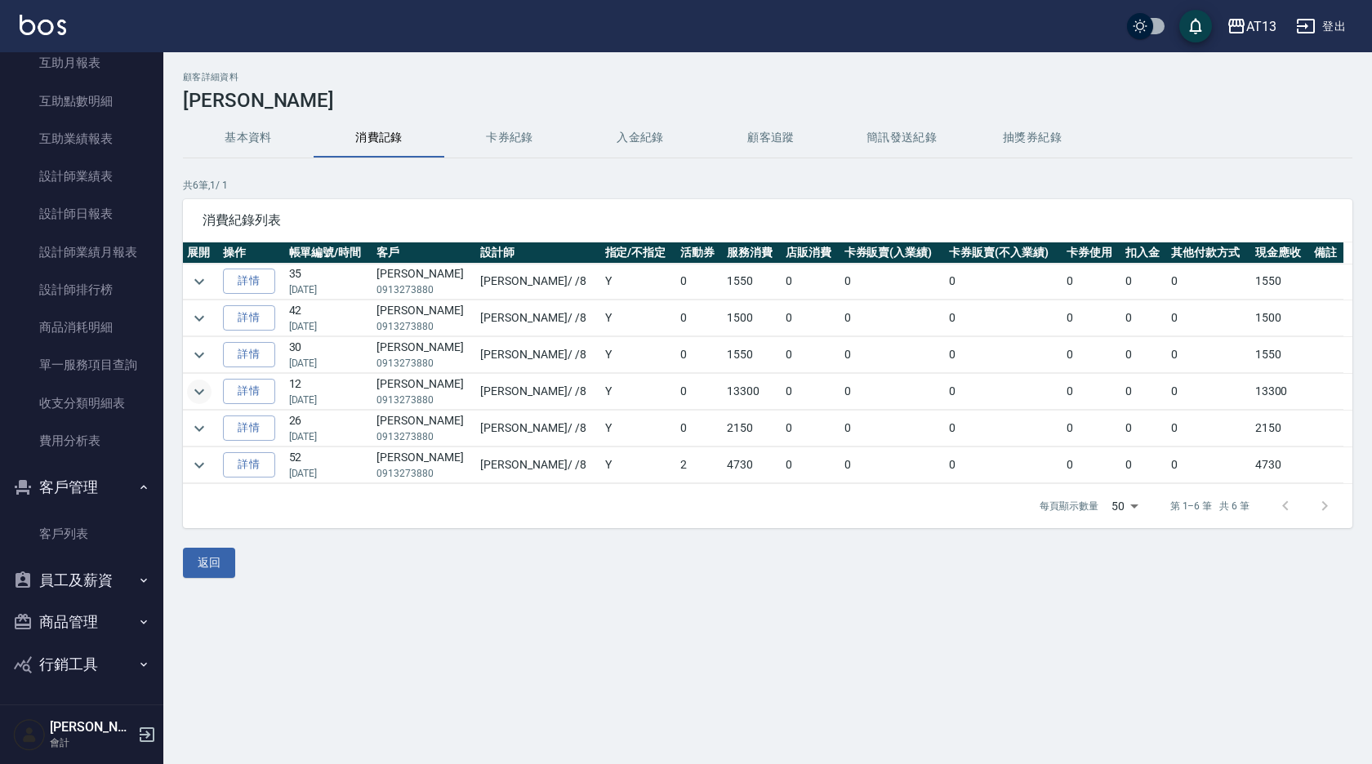
click at [203, 390] on icon "expand row" at bounding box center [199, 392] width 10 height 6
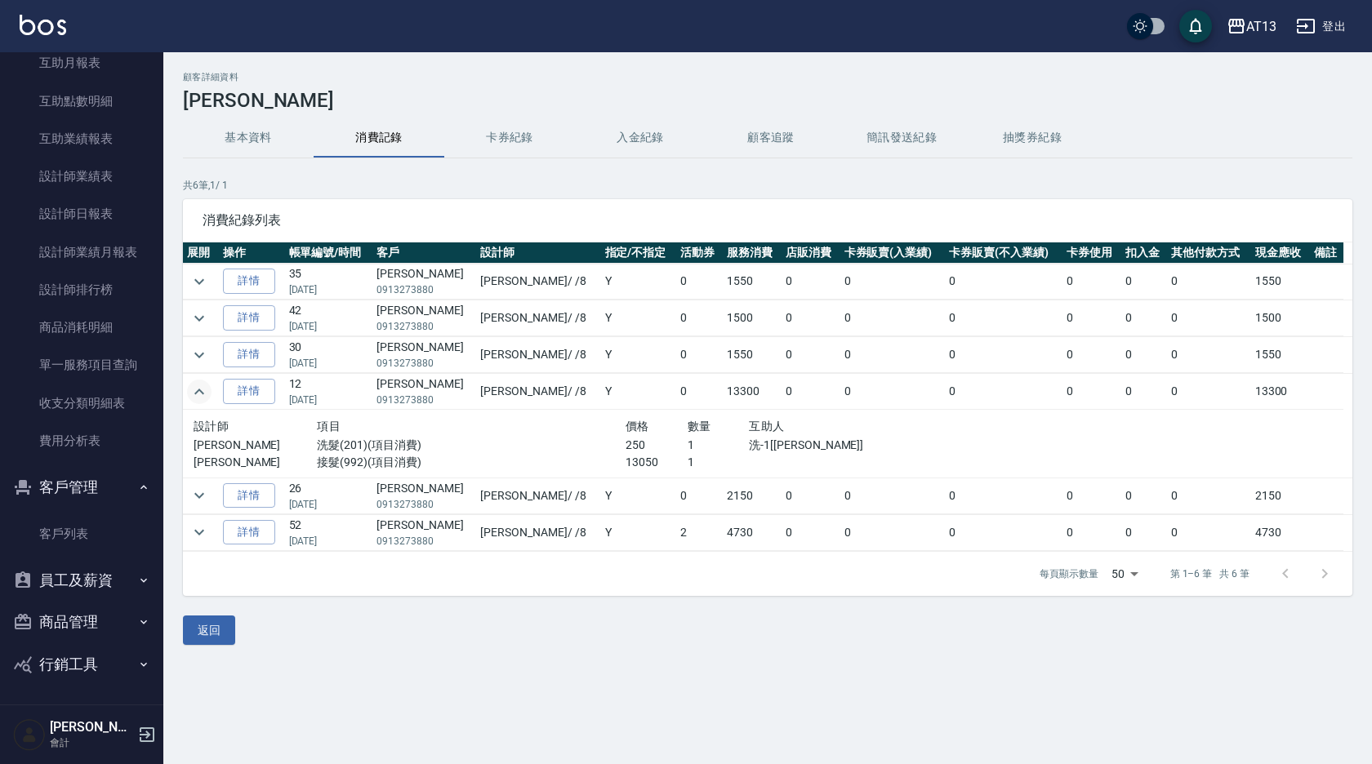
drag, startPoint x: 553, startPoint y: 434, endPoint x: 265, endPoint y: 723, distance: 407.7
click at [278, 740] on div "顧客詳細資料 [PERSON_NAME]資料 消費記錄 卡券紀錄 入金紀錄 顧客追蹤 簡訊發送紀錄 抽獎券紀錄 共 6 筆, 1 / 1 消費紀錄列表 展開 …" at bounding box center [686, 382] width 1372 height 764
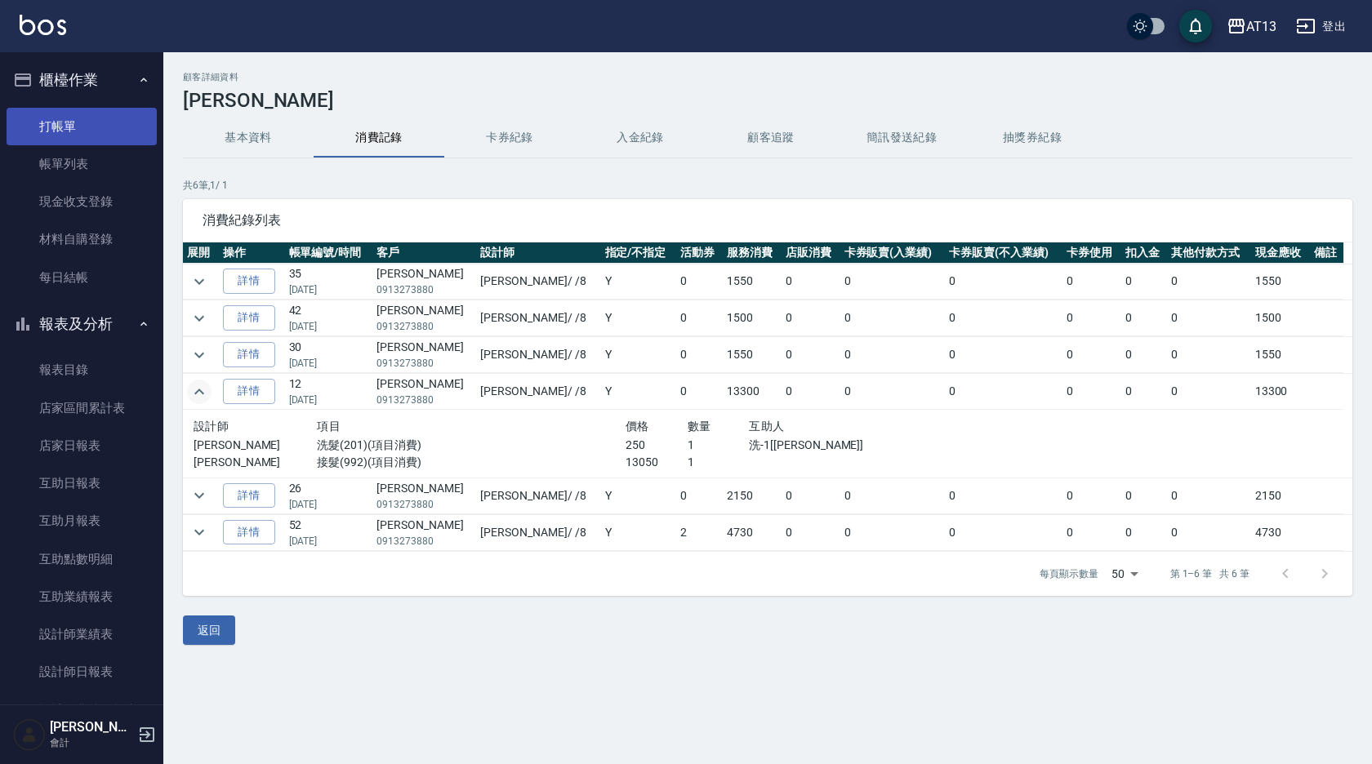
click at [74, 119] on link "打帳單" at bounding box center [82, 127] width 150 height 38
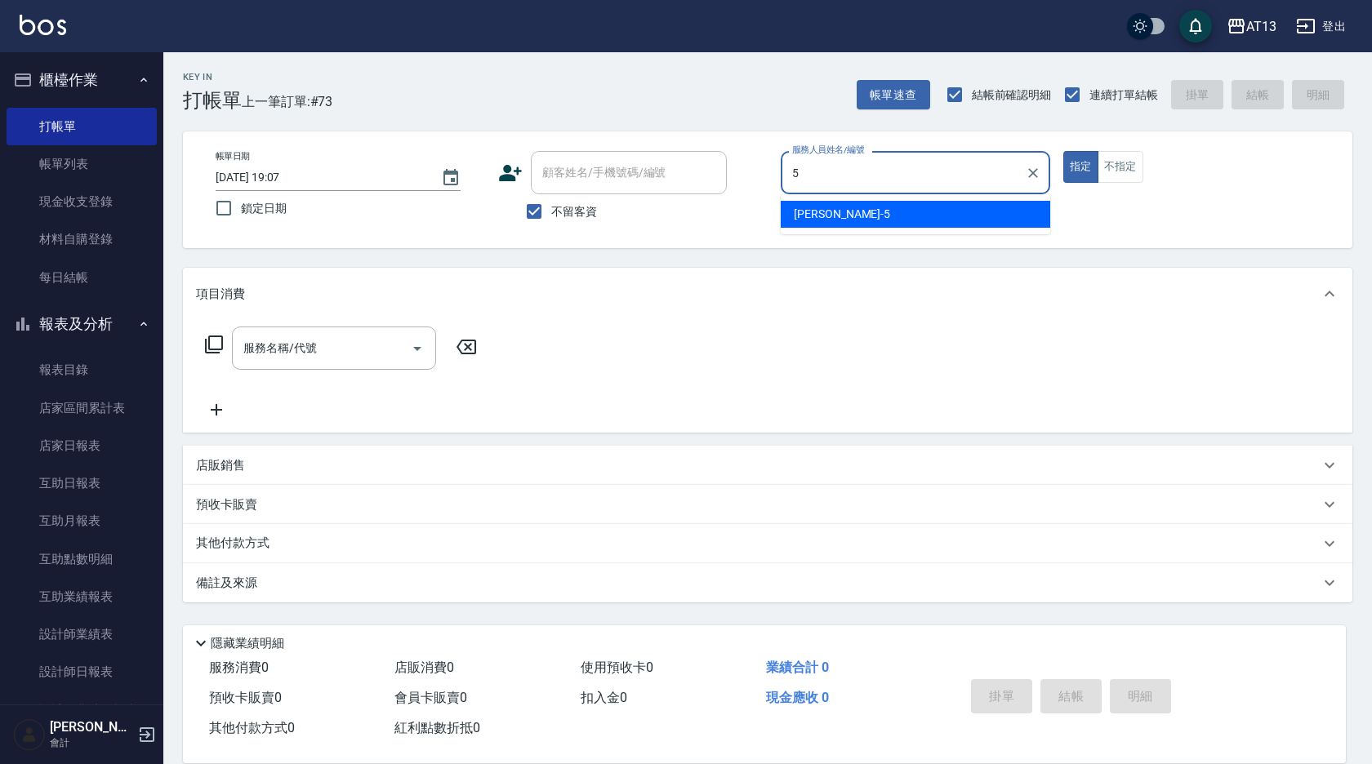
click at [880, 221] on div "[PERSON_NAME] -5" at bounding box center [916, 214] width 270 height 27
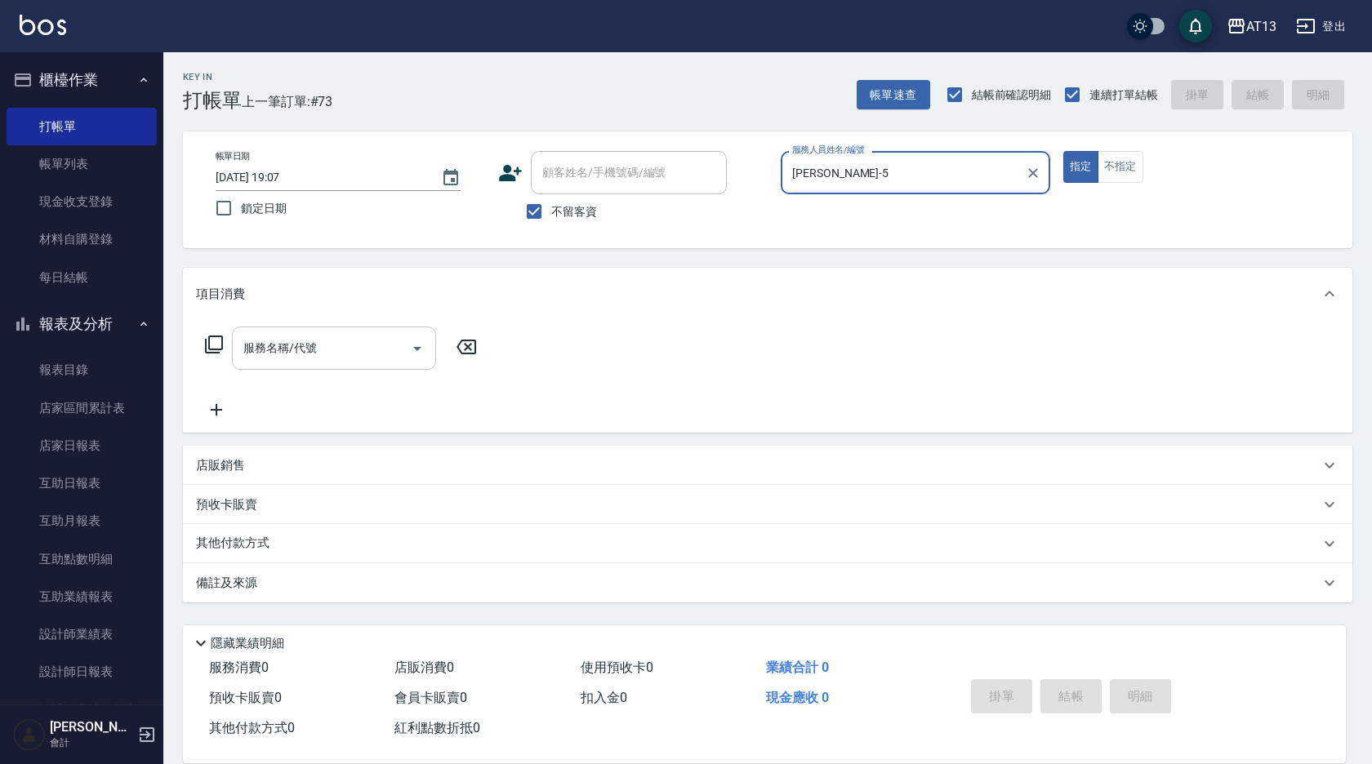
drag, startPoint x: 354, startPoint y: 352, endPoint x: 335, endPoint y: 359, distance: 19.9
click at [345, 354] on input "服務名稱/代號" at bounding box center [321, 348] width 165 height 29
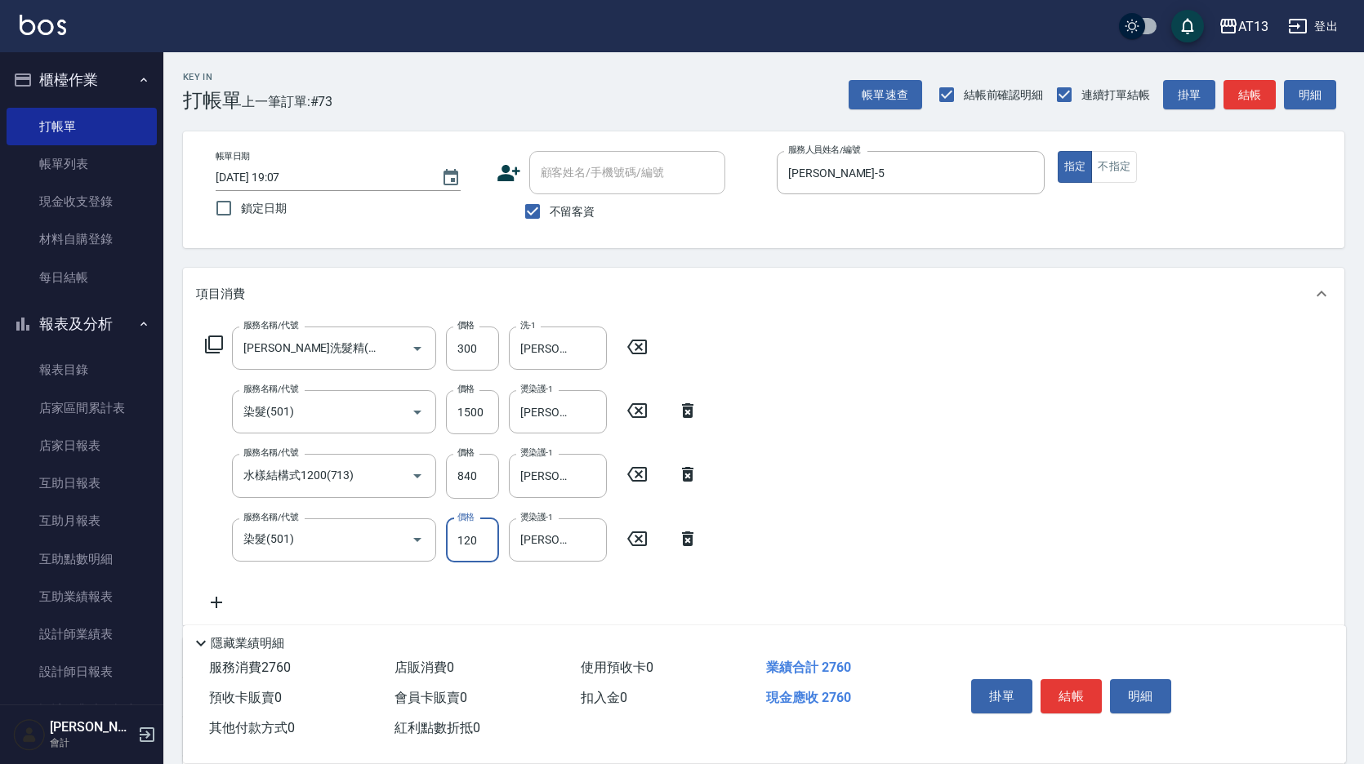
click at [455, 540] on input "120" at bounding box center [472, 541] width 53 height 44
click at [1233, 423] on div "服務名稱/代號 [PERSON_NAME]洗髮精(210) 服務名稱/代號 價格 300 價格 洗-1 [PERSON_NAME]-11 洗-1 服務名稱/代…" at bounding box center [763, 472] width 1161 height 305
click at [1089, 694] on button "結帳" at bounding box center [1070, 696] width 61 height 34
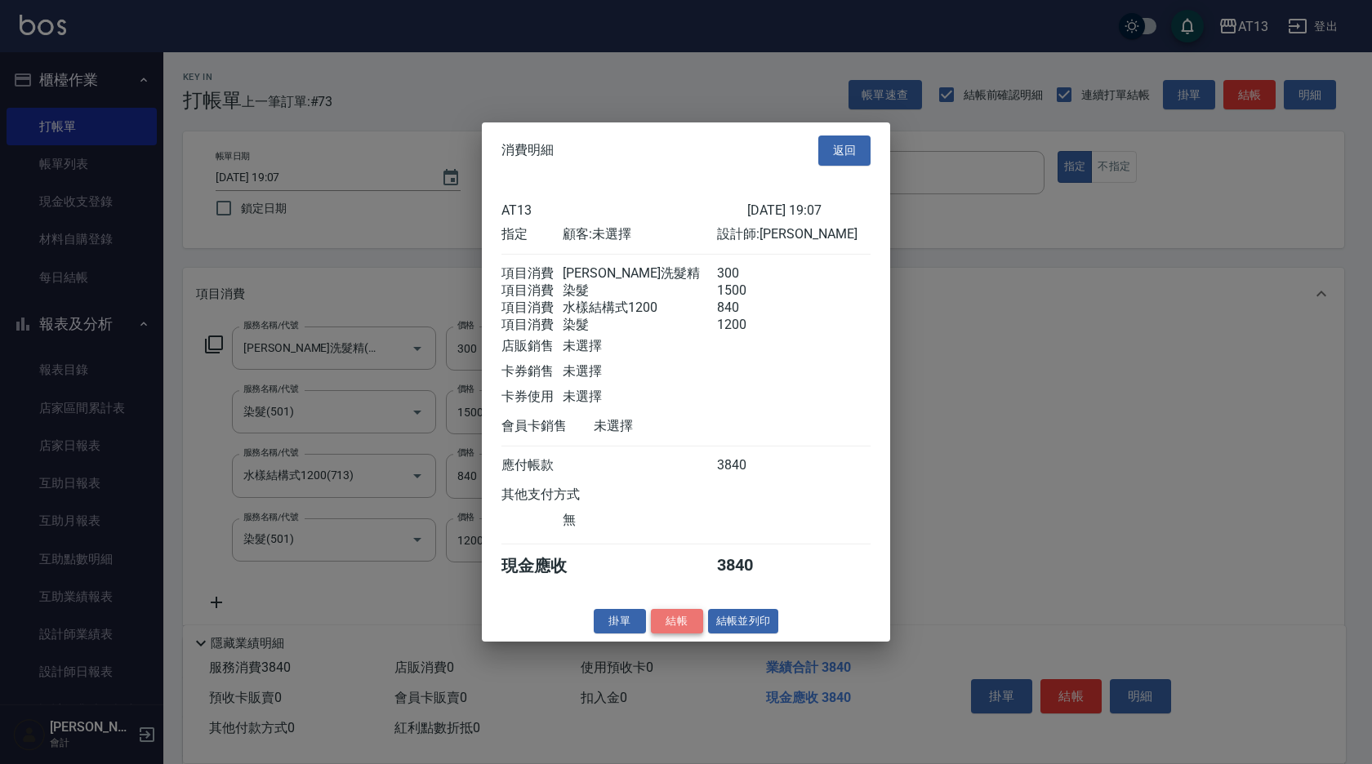
click at [674, 632] on button "結帳" at bounding box center [677, 620] width 52 height 25
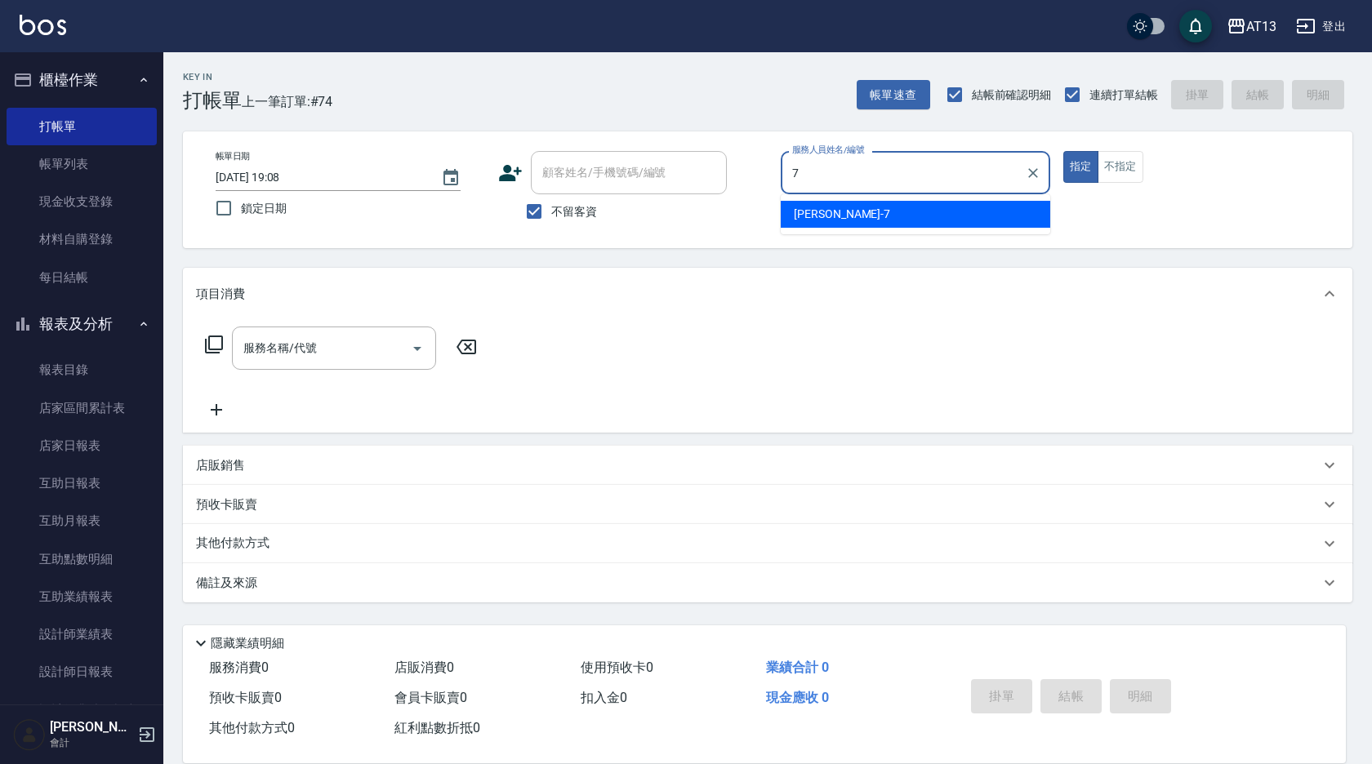
click at [927, 220] on div "[PERSON_NAME]-7" at bounding box center [916, 214] width 270 height 27
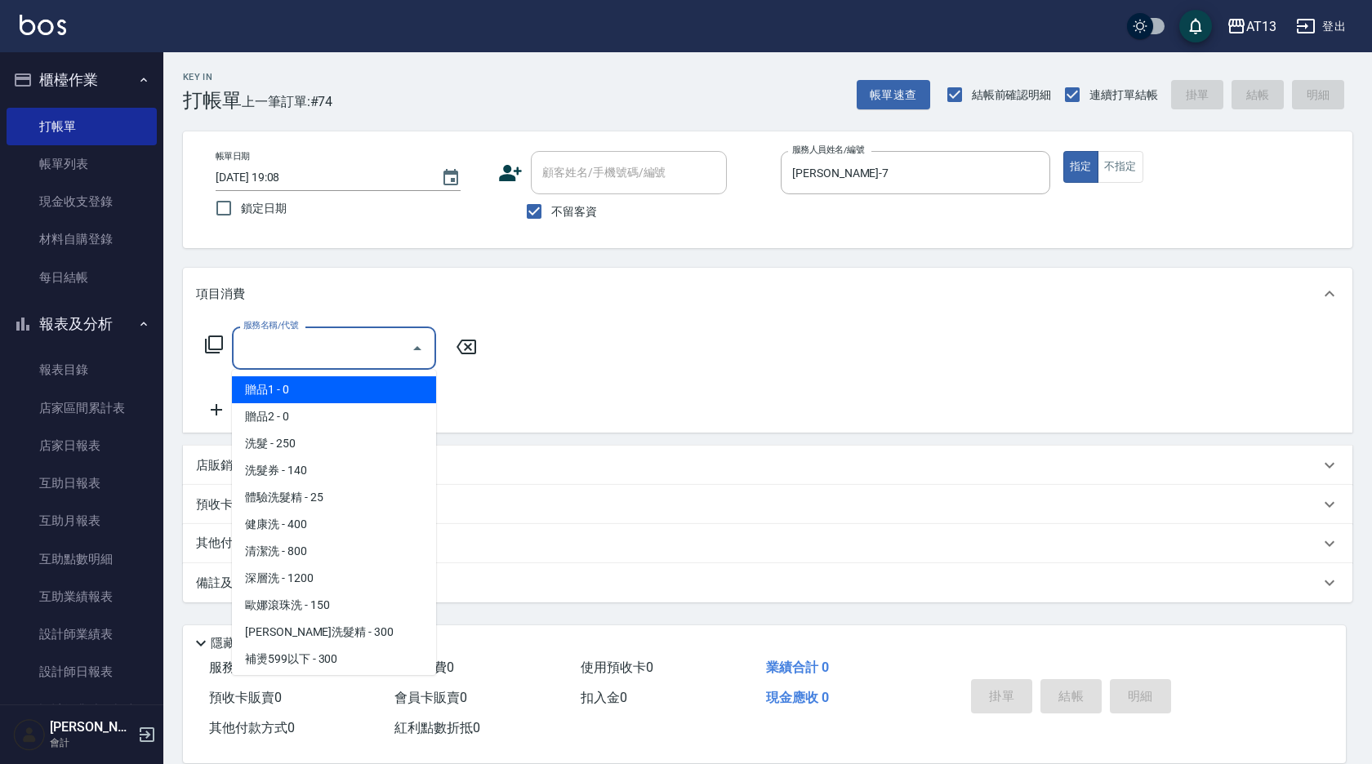
click at [344, 352] on input "服務名稱/代號" at bounding box center [321, 348] width 165 height 29
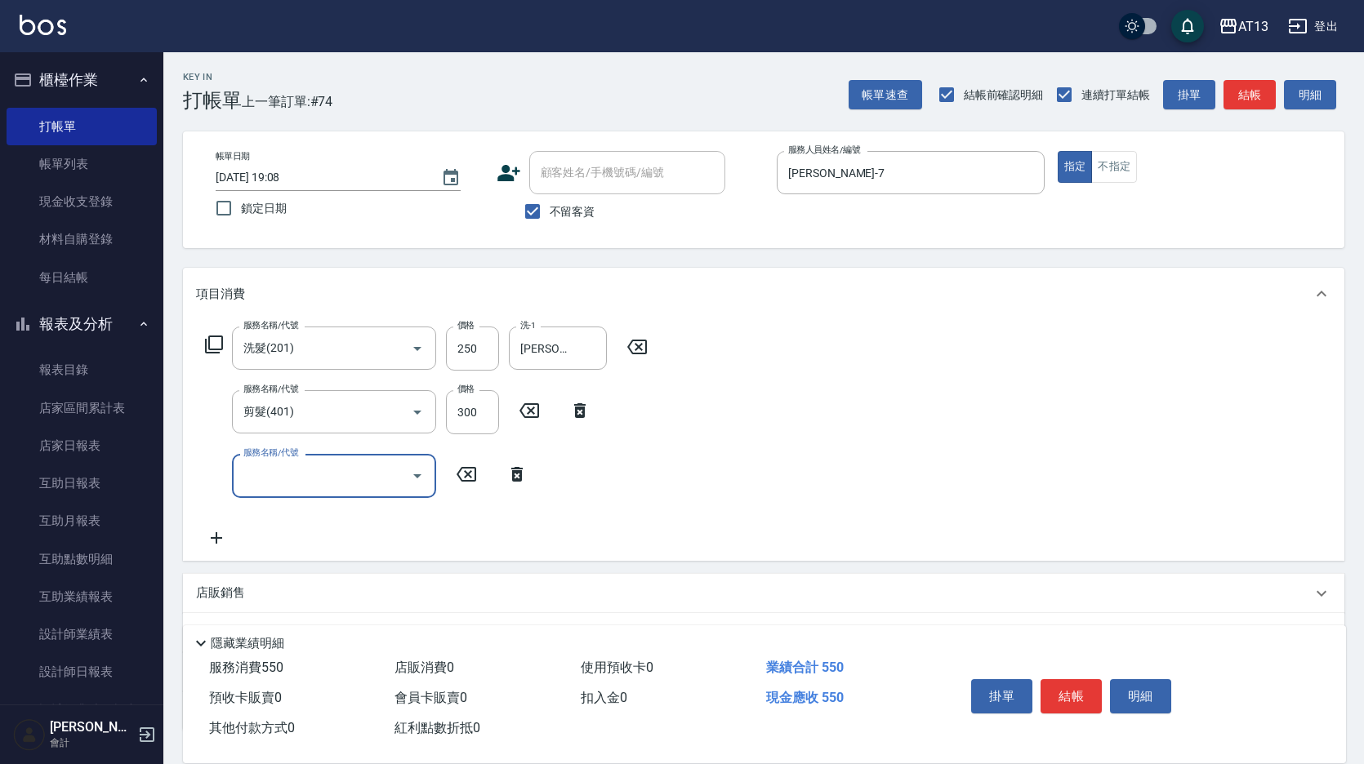
click at [1187, 462] on div "服務名稱/代號 洗髮(201) 服務名稱/代號 價格 250 價格 洗-1 [PERSON_NAME]-11 洗-1 服務名稱/代號 剪髮(401) 服務名稱…" at bounding box center [763, 440] width 1161 height 240
click at [1072, 679] on button "結帳" at bounding box center [1070, 696] width 61 height 34
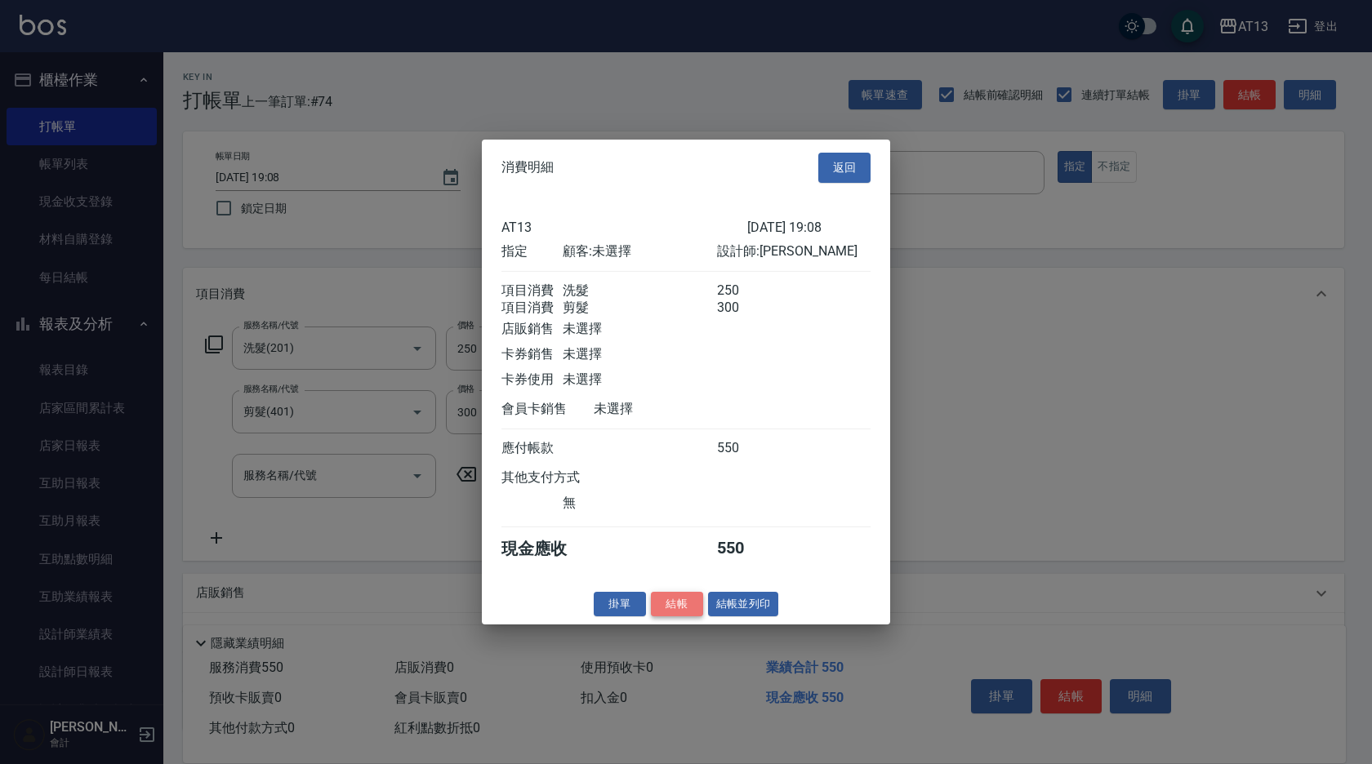
click at [675, 612] on button "結帳" at bounding box center [677, 603] width 52 height 25
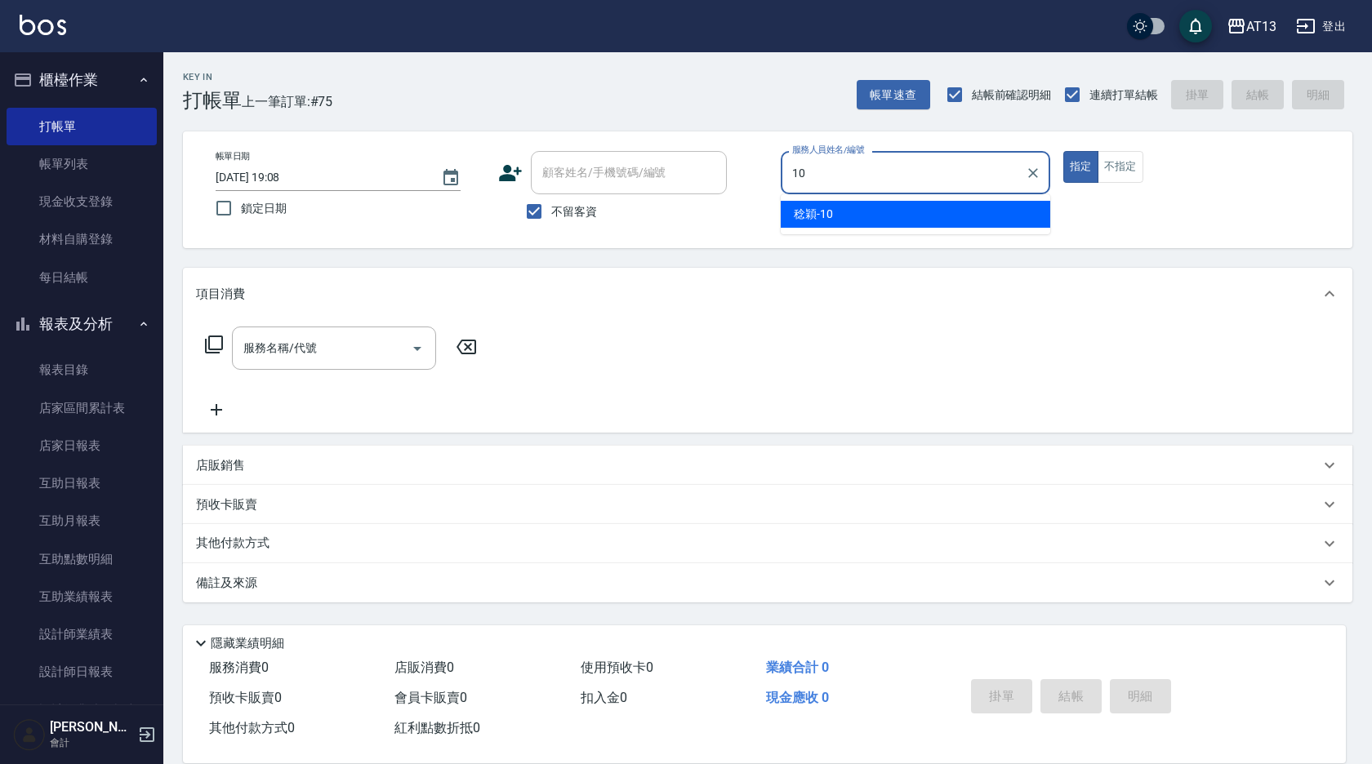
click at [809, 212] on span "[PERSON_NAME] -10" at bounding box center [813, 214] width 39 height 17
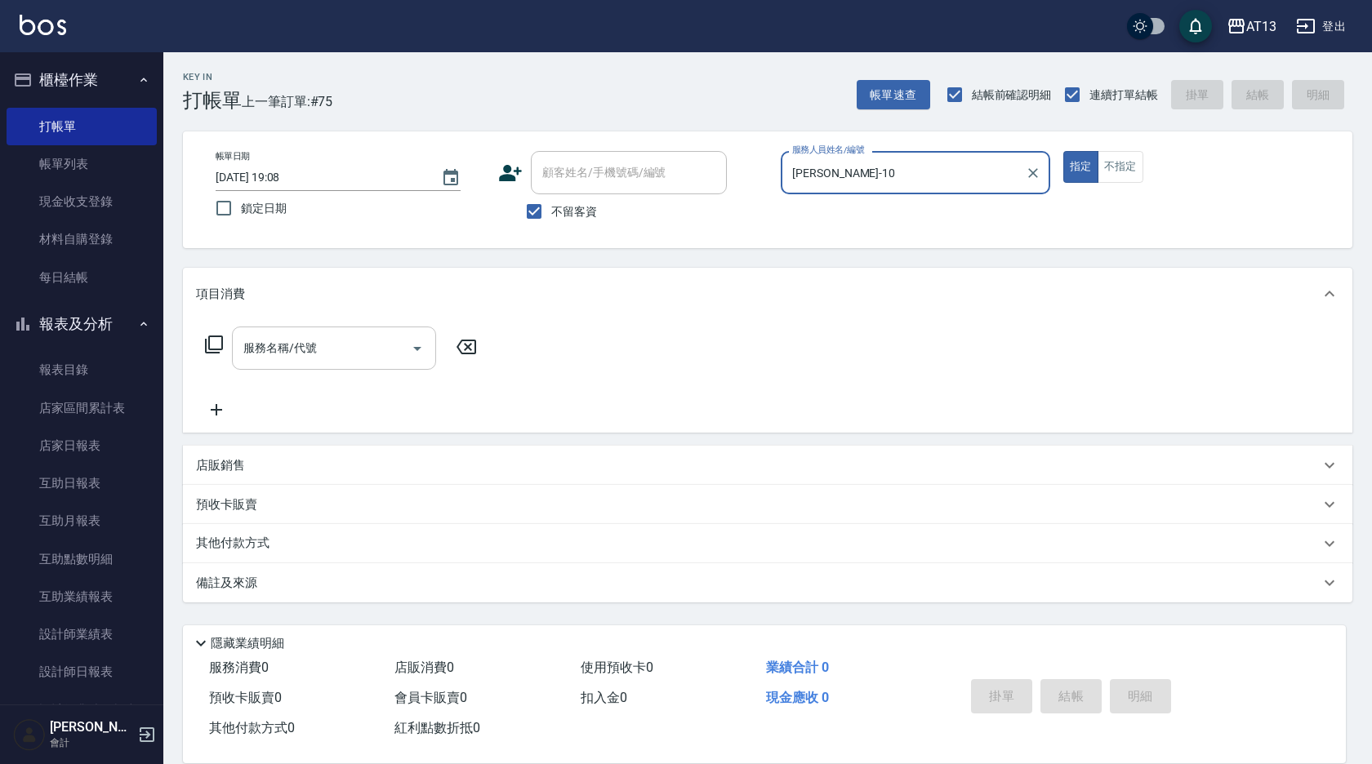
drag, startPoint x: 359, startPoint y: 345, endPoint x: 350, endPoint y: 355, distance: 13.4
click at [358, 346] on input "服務名稱/代號" at bounding box center [321, 348] width 165 height 29
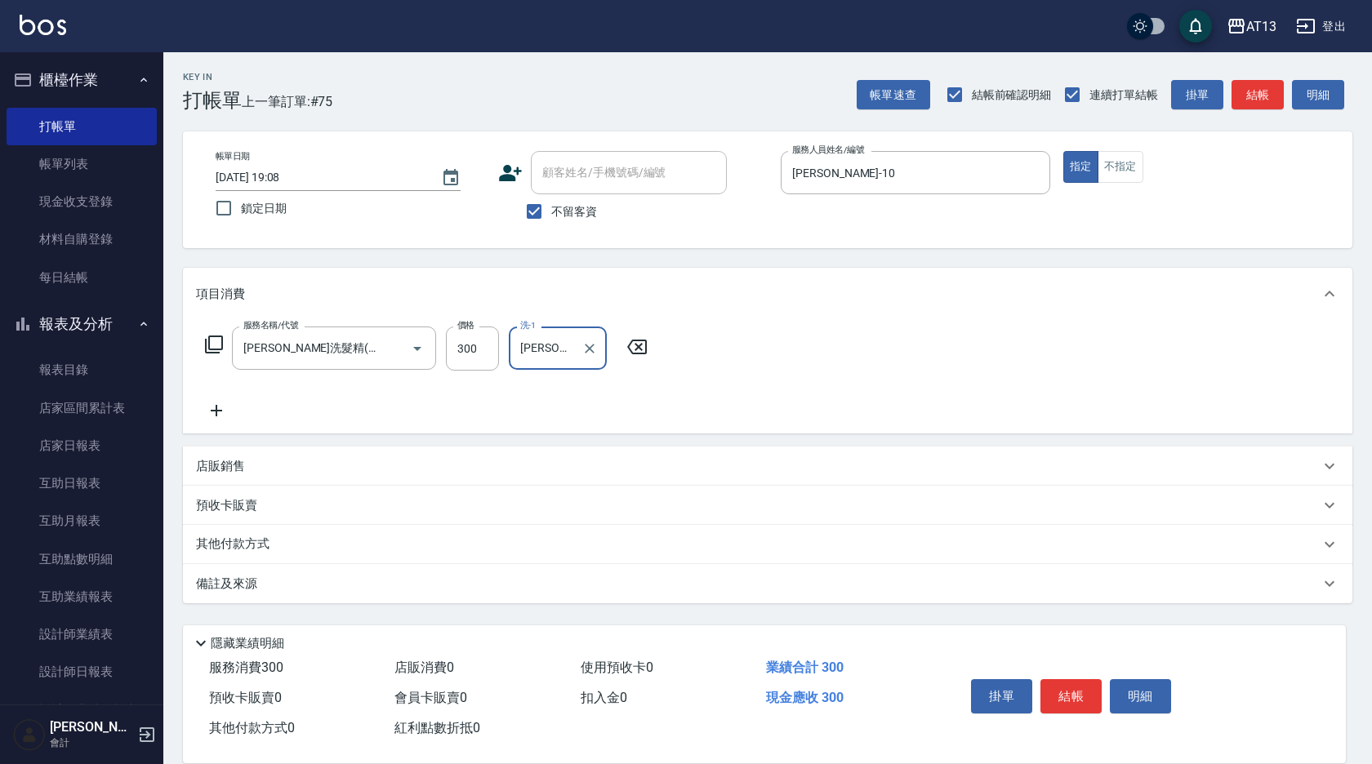
click at [849, 330] on div "服務名稱/代號 [PERSON_NAME]洗髮精(210) 服務名稱/代號 價格 300 價格 洗-1 [PERSON_NAME]妡-30 洗-1" at bounding box center [767, 377] width 1169 height 114
click at [1062, 686] on button "結帳" at bounding box center [1070, 696] width 61 height 34
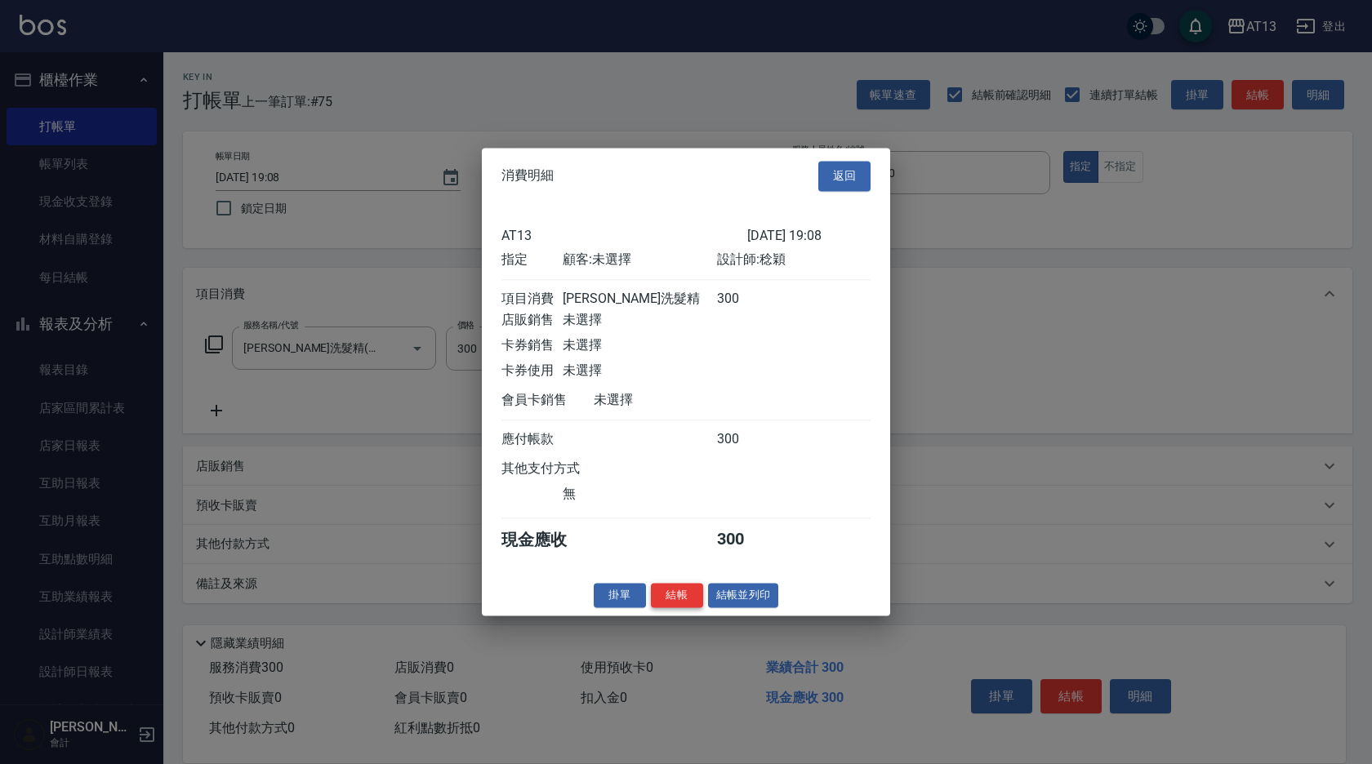
click at [685, 601] on button "結帳" at bounding box center [677, 595] width 52 height 25
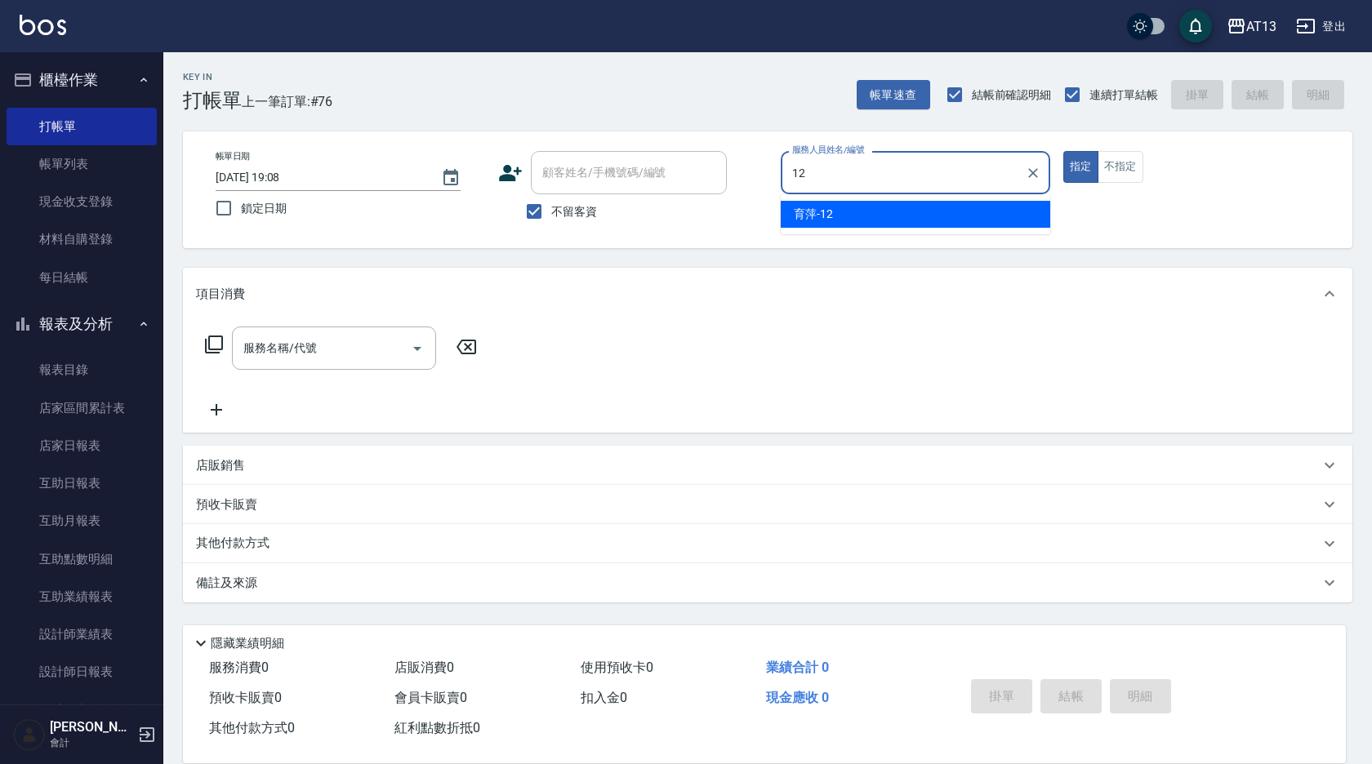
click at [923, 215] on div "育[PERSON_NAME] -12" at bounding box center [916, 214] width 270 height 27
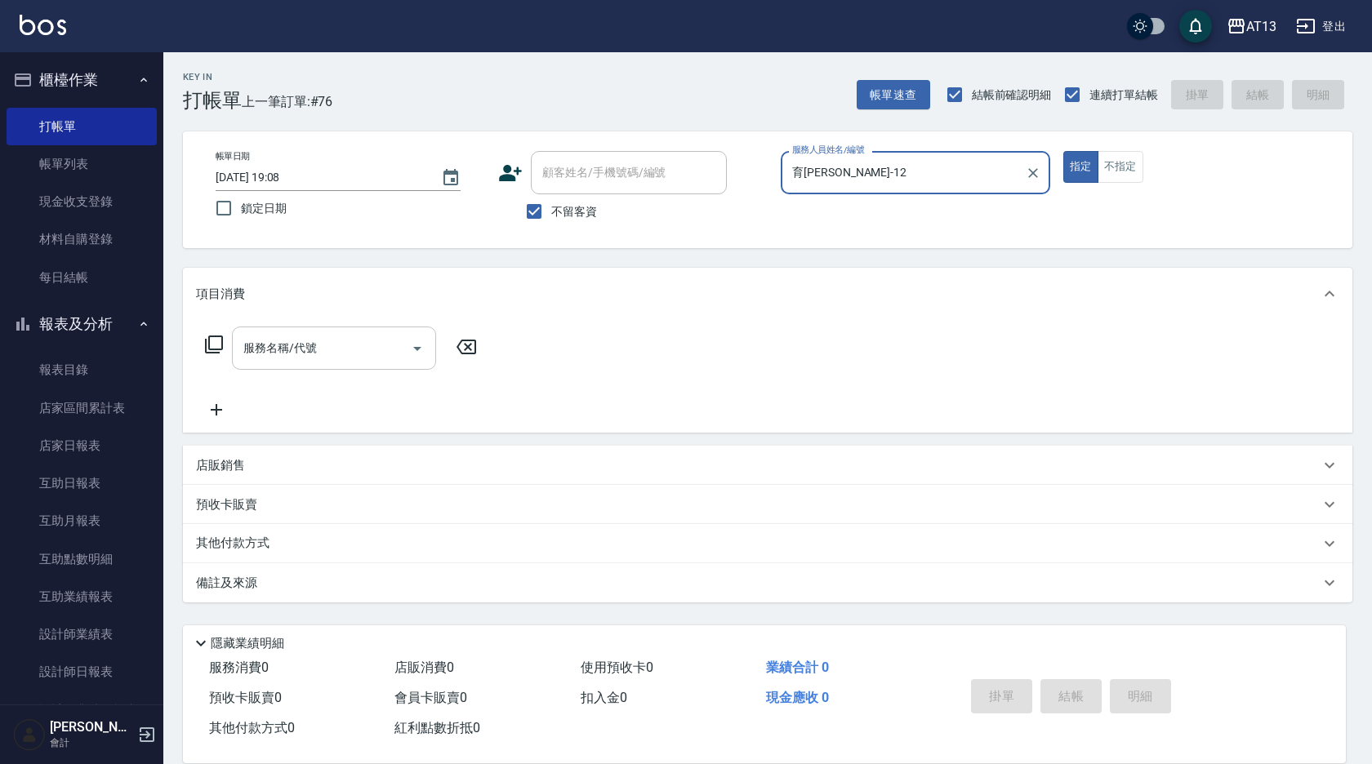
click at [338, 346] on input "服務名稱/代號" at bounding box center [321, 348] width 165 height 29
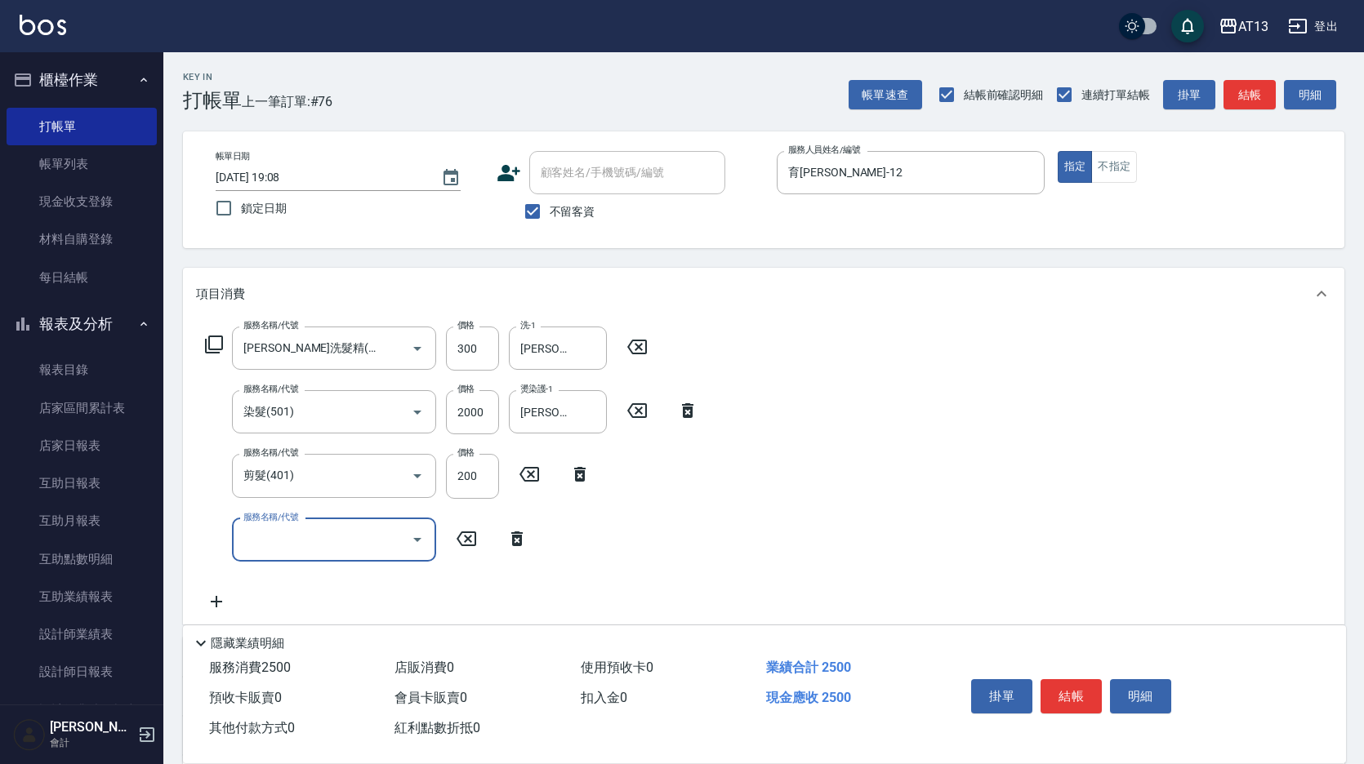
click at [1039, 401] on div "服務名稱/代號 [PERSON_NAME]洗髮精(210) 服務名稱/代號 價格 300 價格 洗-1 [PERSON_NAME]-31 洗-1 服務名稱/代…" at bounding box center [763, 472] width 1161 height 305
click at [1070, 693] on button "結帳" at bounding box center [1070, 696] width 61 height 34
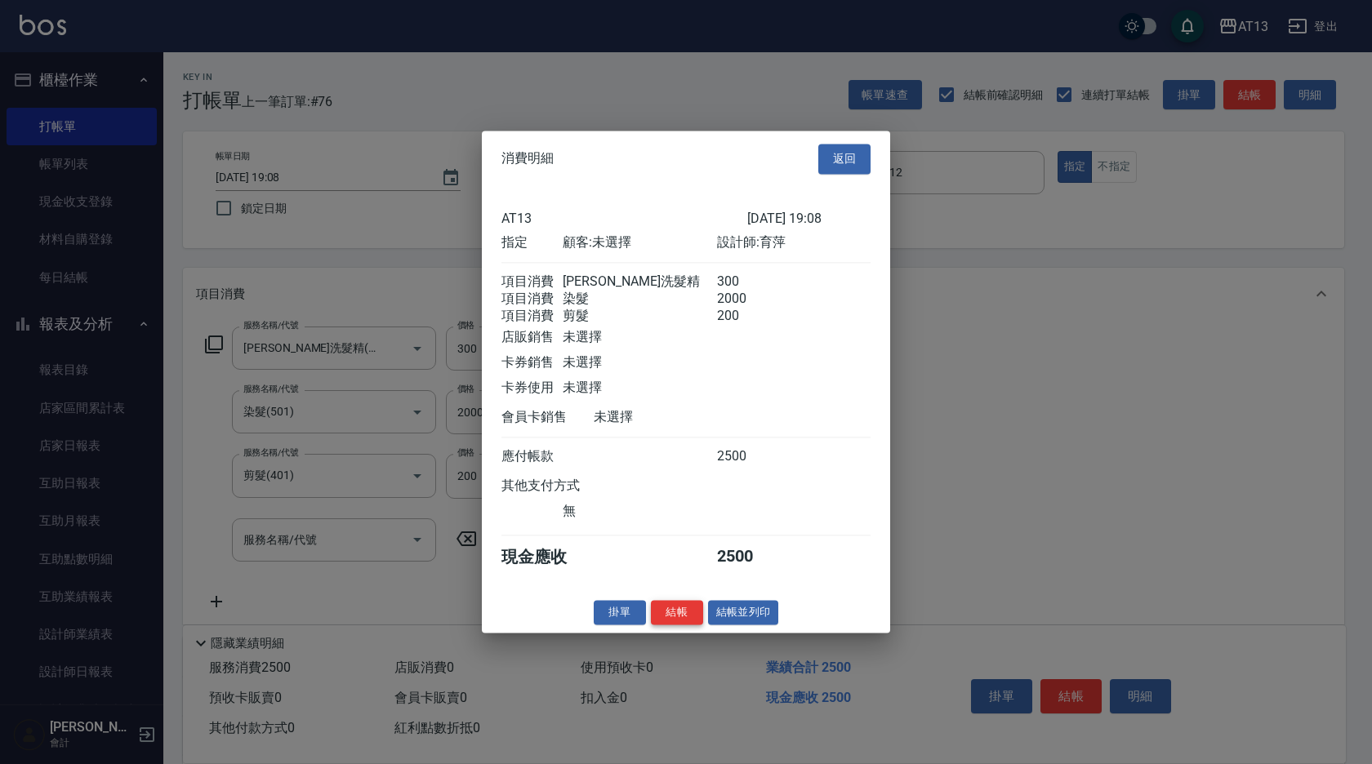
click at [700, 626] on button "結帳" at bounding box center [677, 612] width 52 height 25
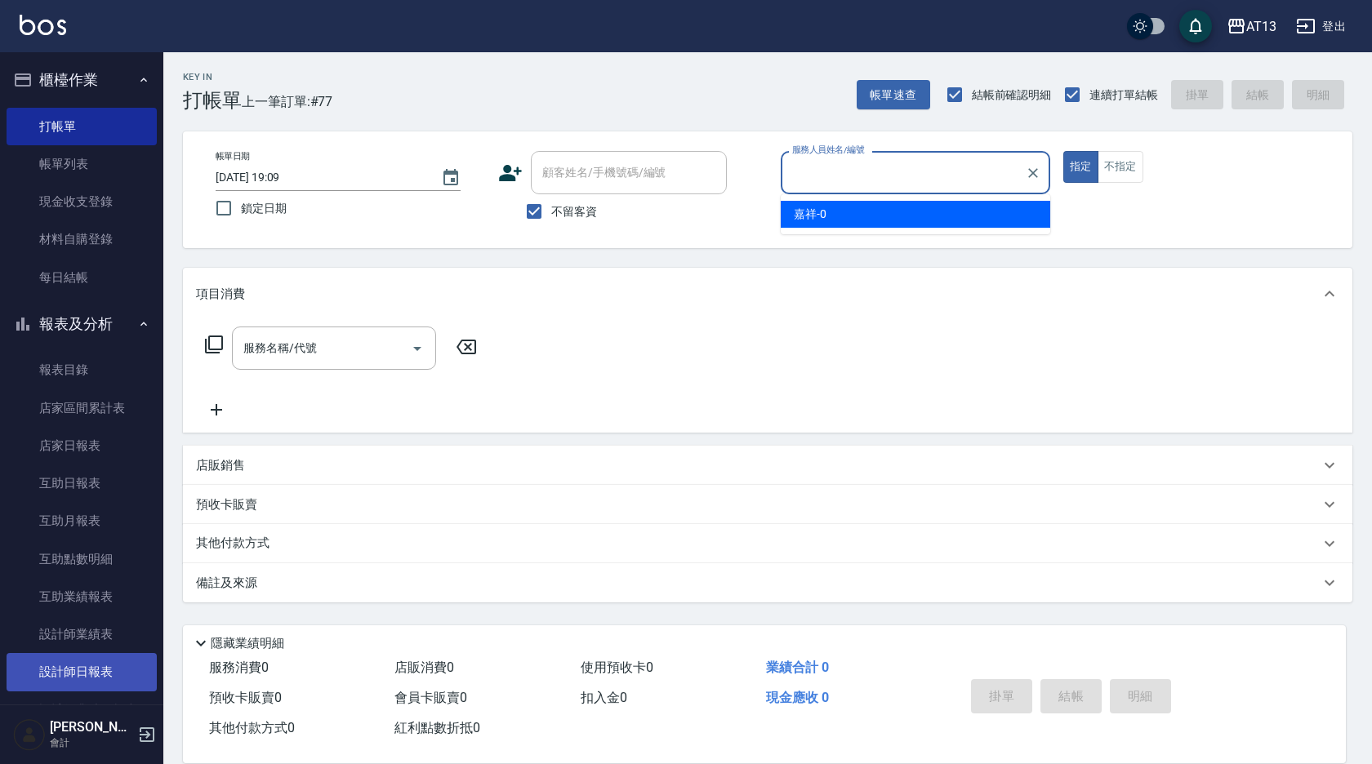
click at [92, 661] on link "設計師日報表" at bounding box center [82, 672] width 150 height 38
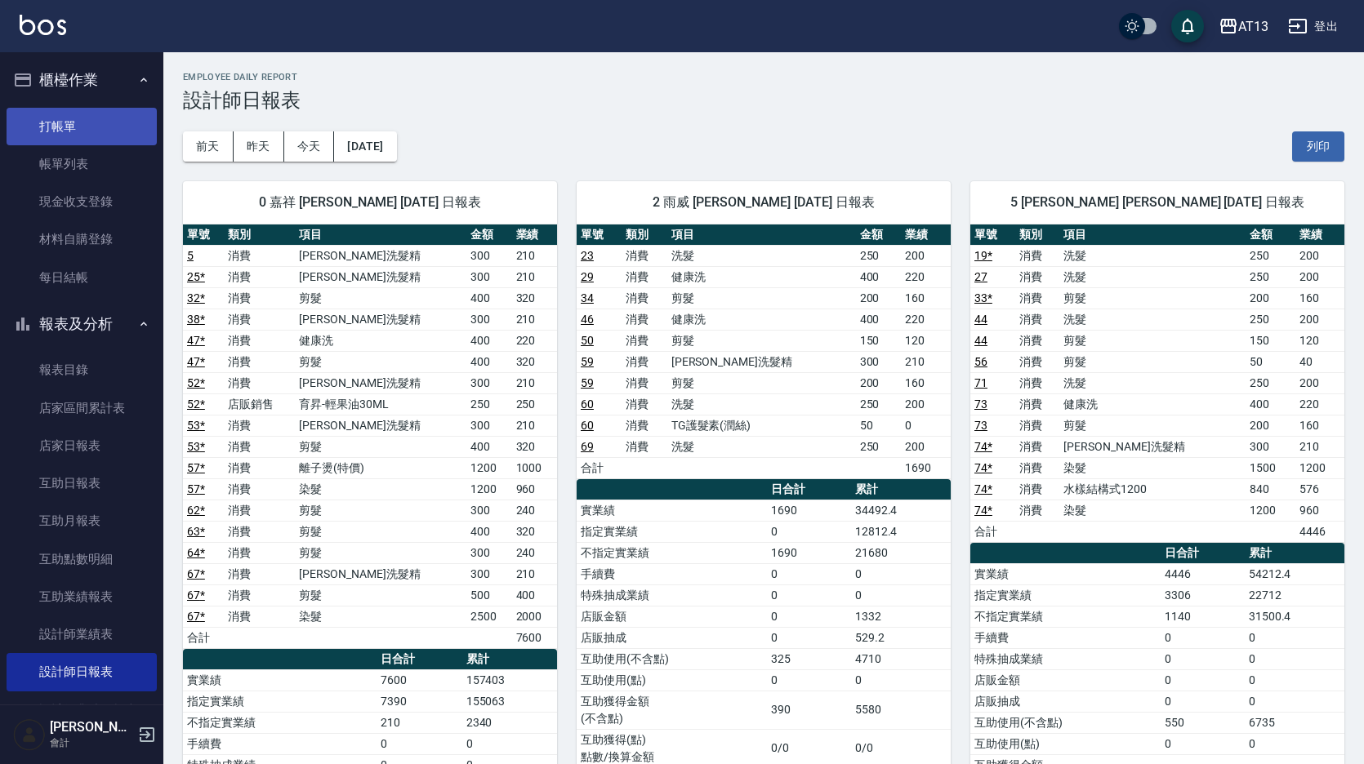
click at [82, 127] on link "打帳單" at bounding box center [82, 127] width 150 height 38
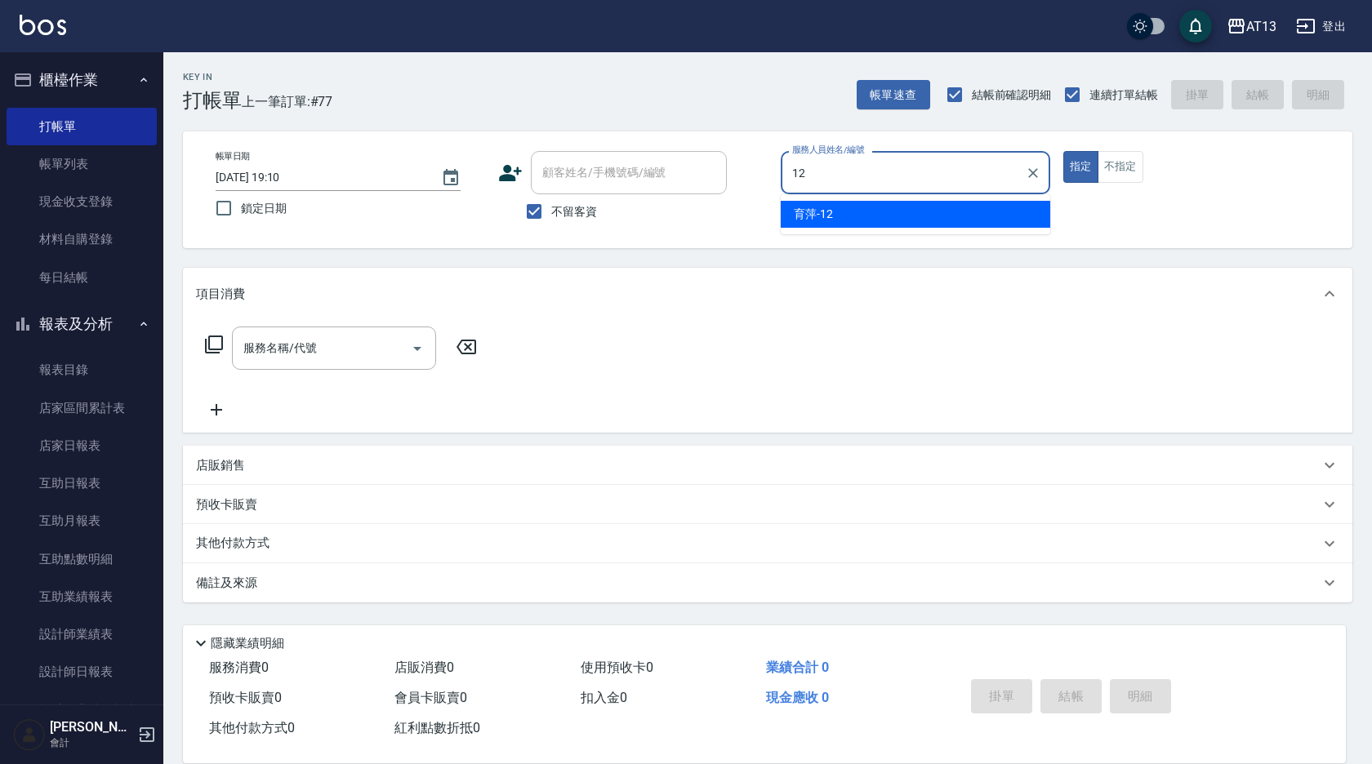
click at [962, 221] on div "育[PERSON_NAME] -12" at bounding box center [916, 214] width 270 height 27
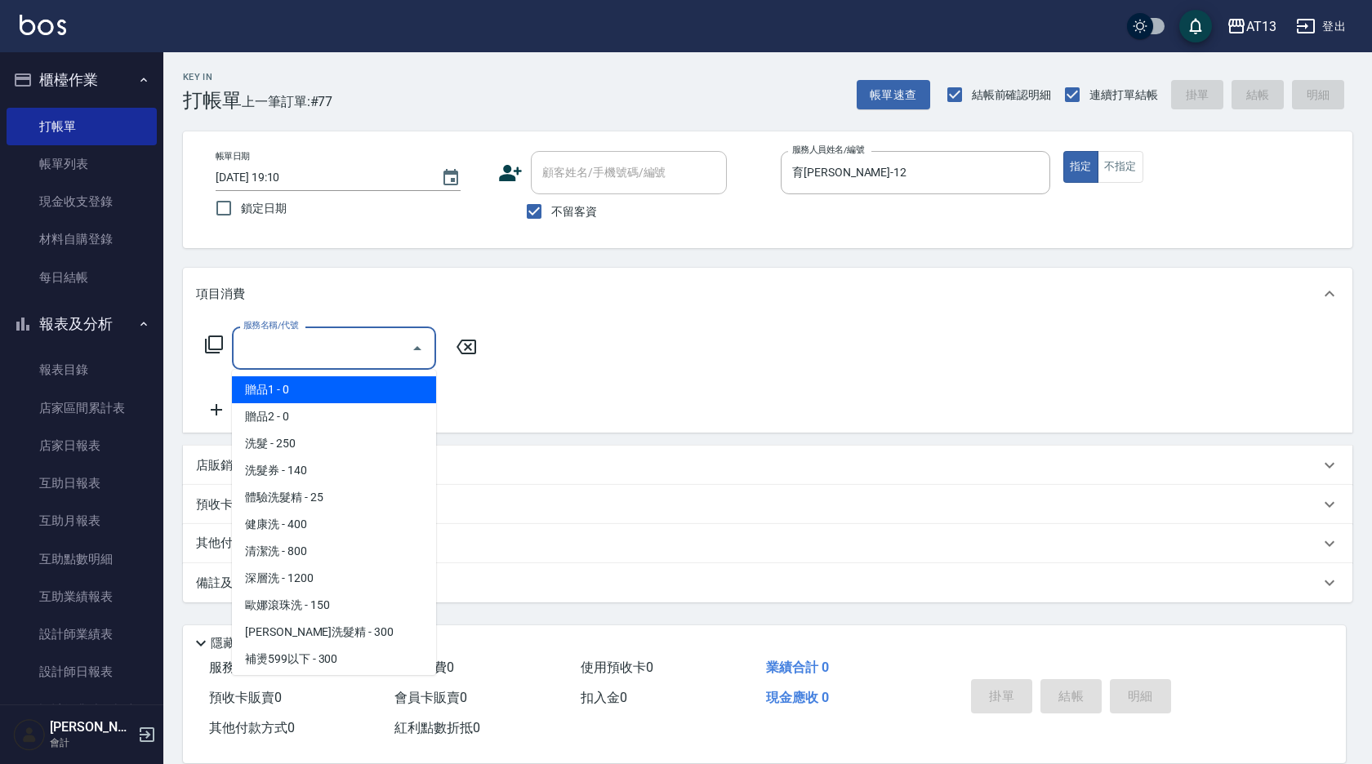
click at [323, 355] on input "服務名稱/代號" at bounding box center [321, 348] width 165 height 29
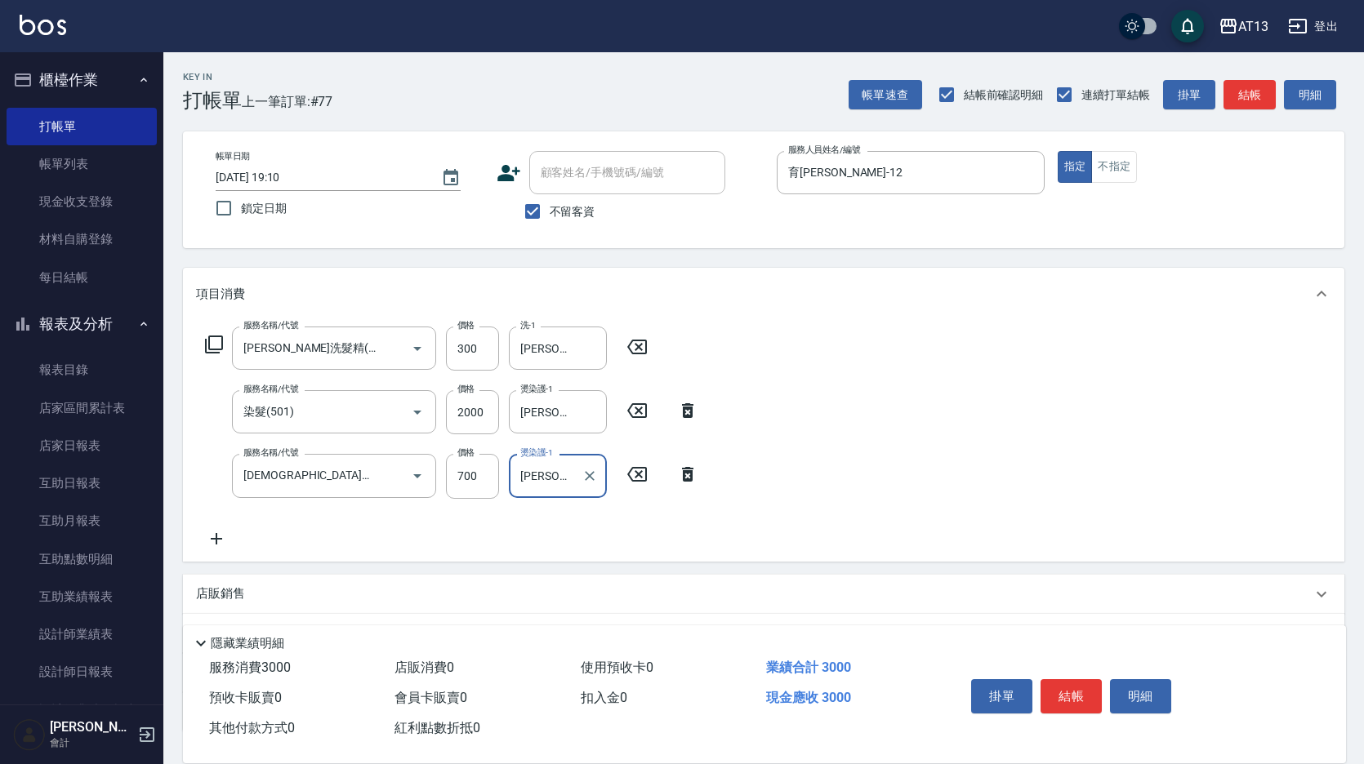
click at [1108, 415] on div "服務名稱/代號 [PERSON_NAME]洗髮精(210) 服務名稱/代號 價格 300 價格 洗-1 [PERSON_NAME]-31 洗-1 服務名稱/代…" at bounding box center [763, 440] width 1161 height 241
click at [1058, 679] on button "結帳" at bounding box center [1070, 696] width 61 height 34
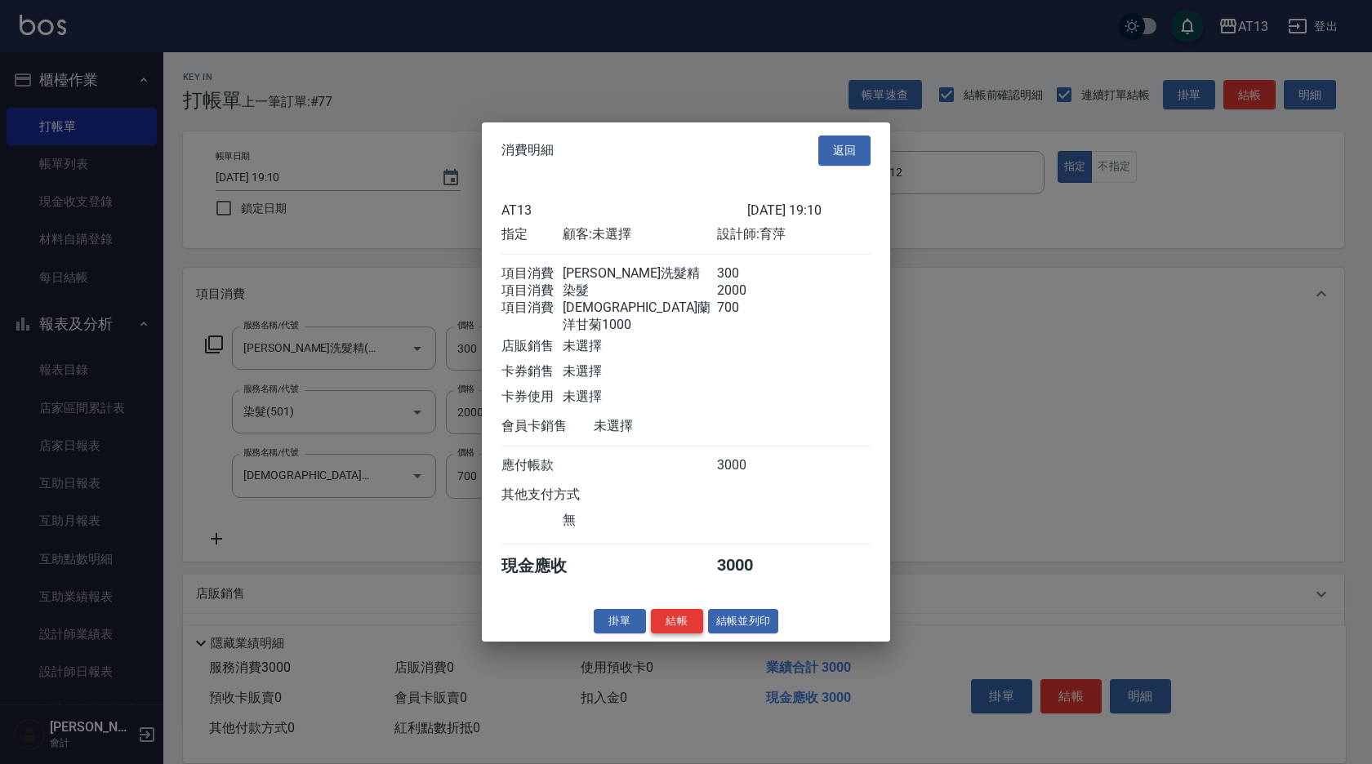
click at [680, 619] on button "結帳" at bounding box center [677, 620] width 52 height 25
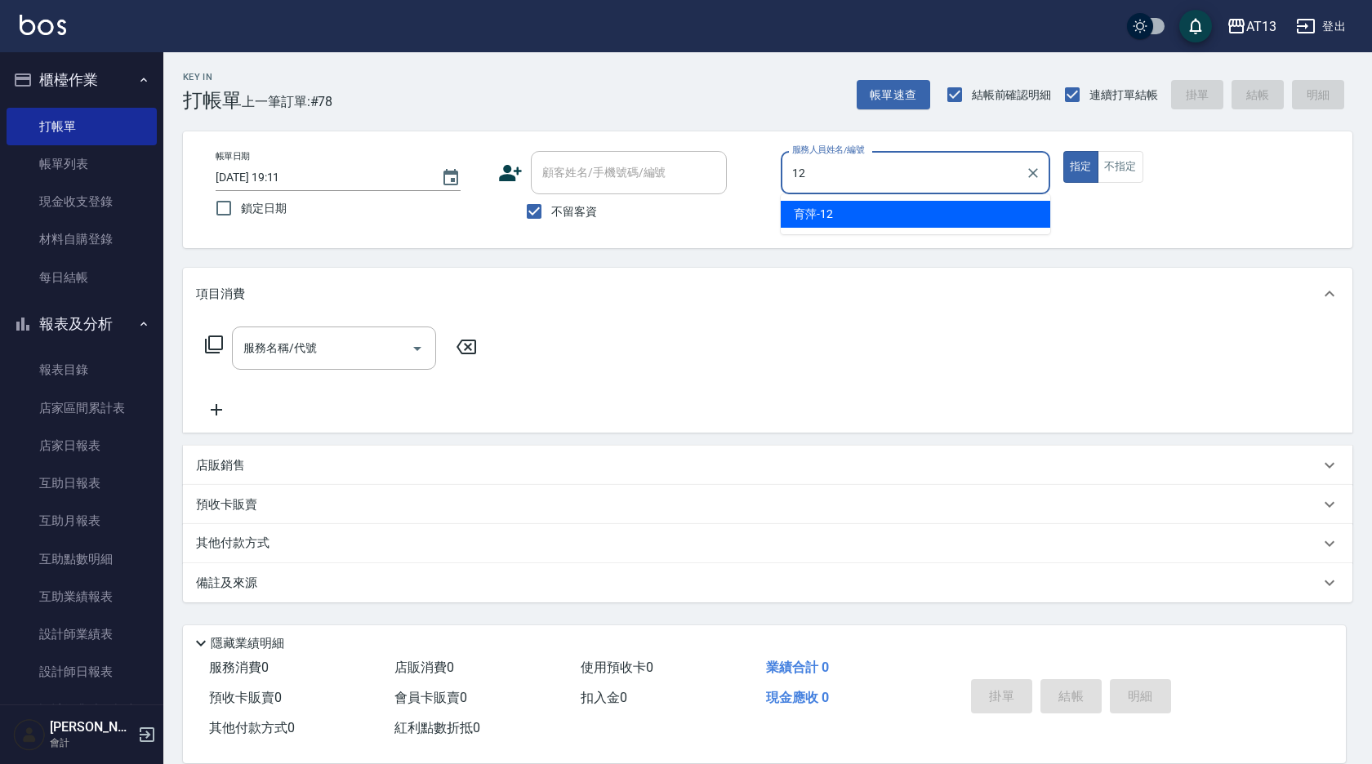
click at [1029, 206] on div "育[PERSON_NAME] -12" at bounding box center [916, 214] width 270 height 27
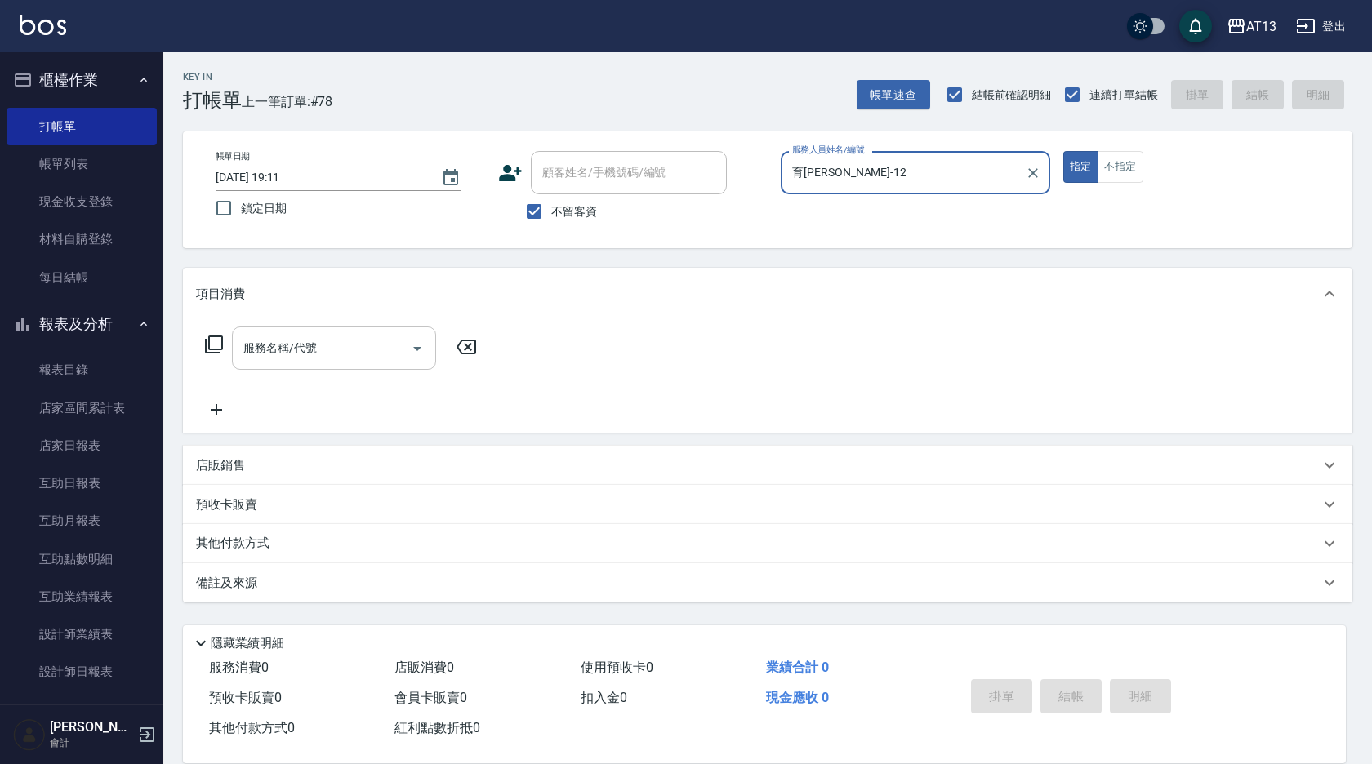
click at [327, 348] on input "服務名稱/代號" at bounding box center [321, 348] width 165 height 29
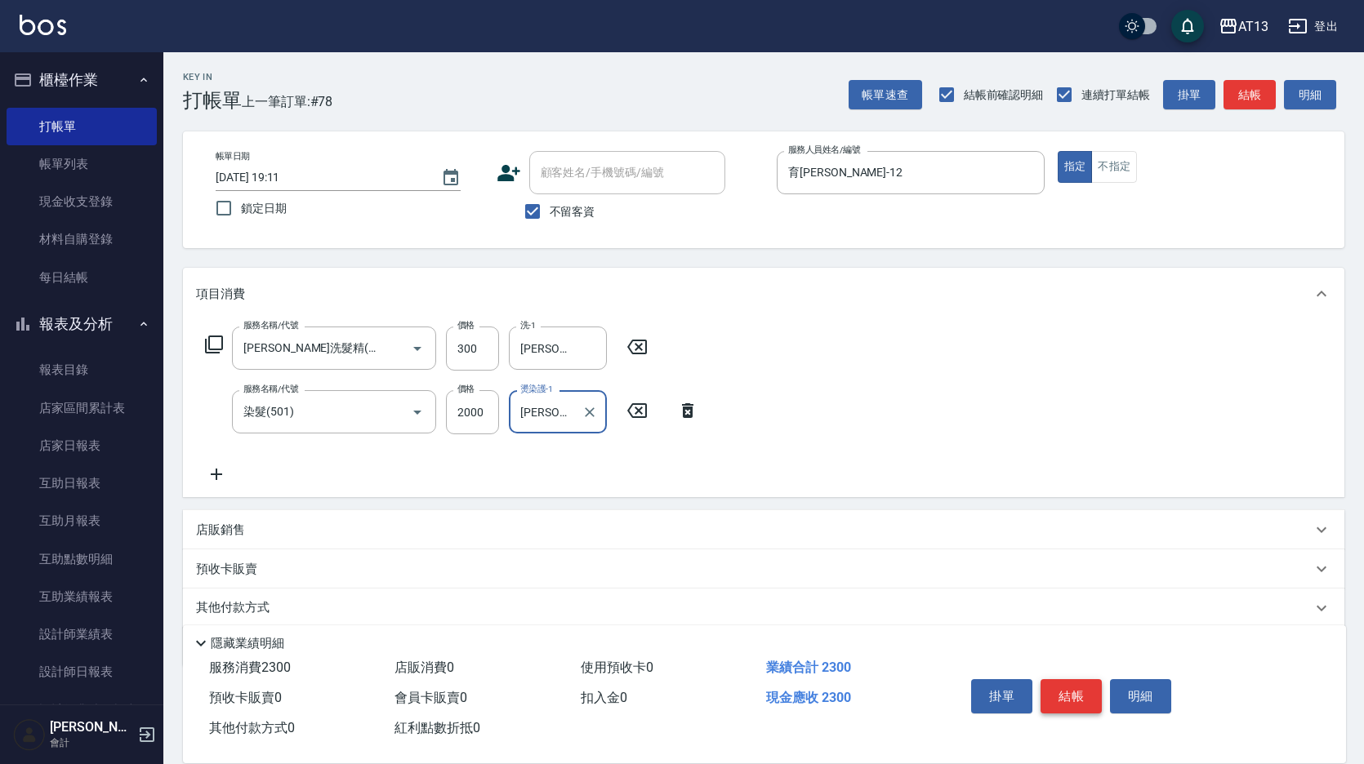
click at [1077, 681] on button "結帳" at bounding box center [1070, 696] width 61 height 34
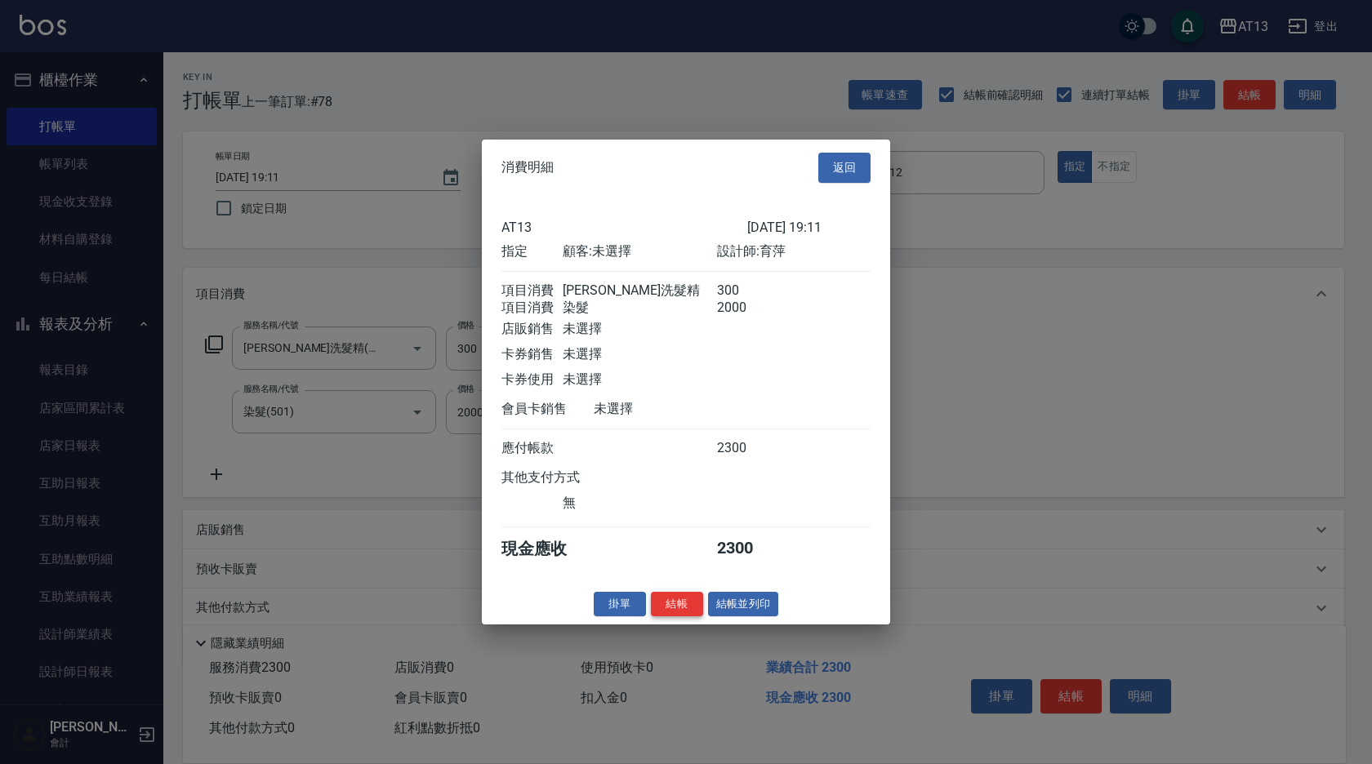
click at [687, 609] on button "結帳" at bounding box center [677, 603] width 52 height 25
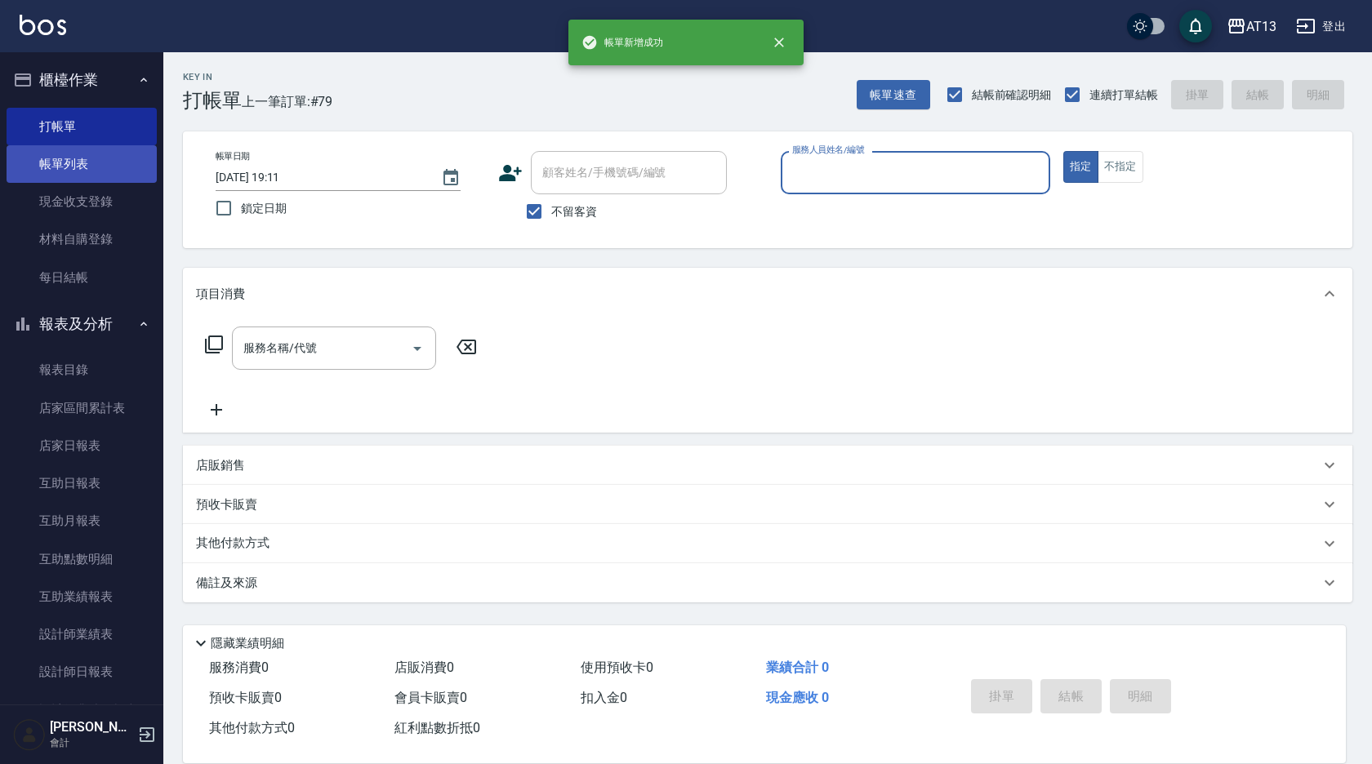
drag, startPoint x: 42, startPoint y: 155, endPoint x: 78, endPoint y: 163, distance: 36.7
click at [42, 155] on link "帳單列表" at bounding box center [82, 164] width 150 height 38
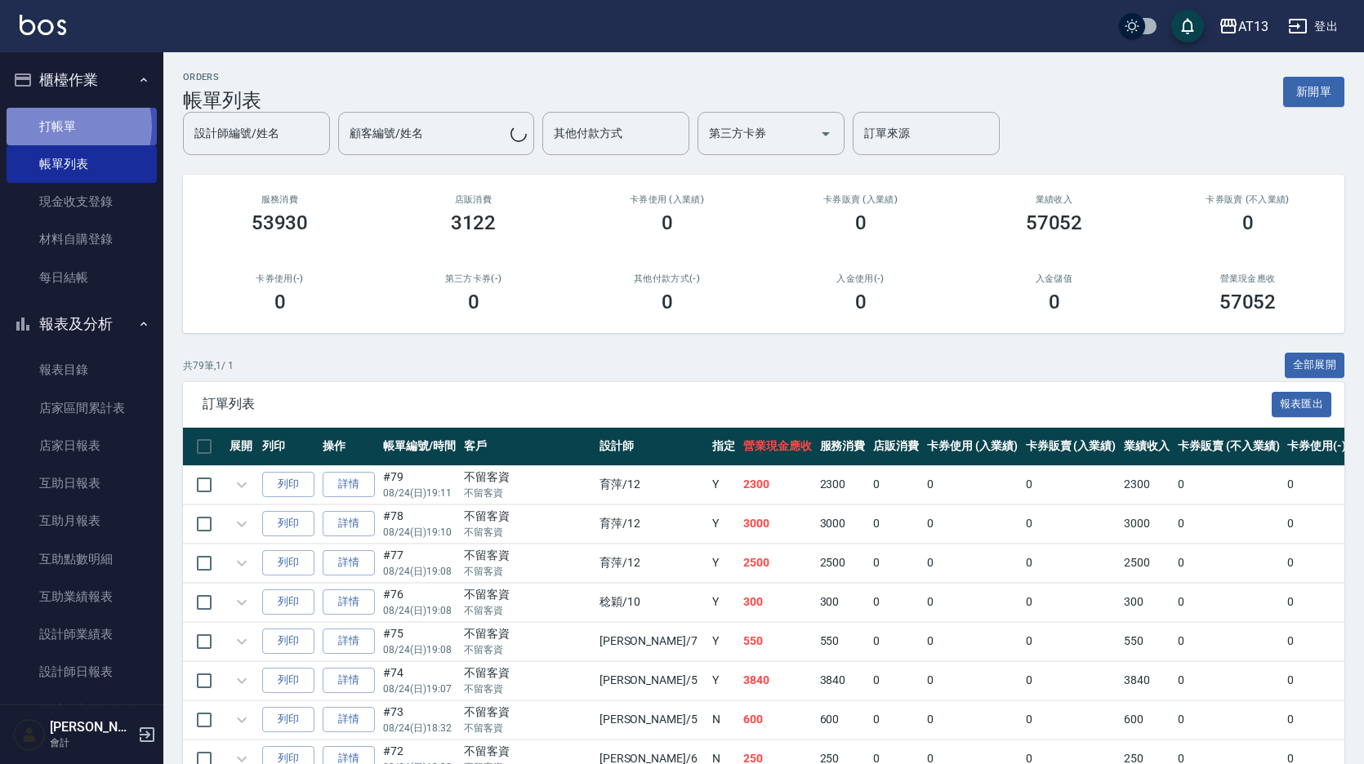
click at [60, 126] on link "打帳單" at bounding box center [82, 127] width 150 height 38
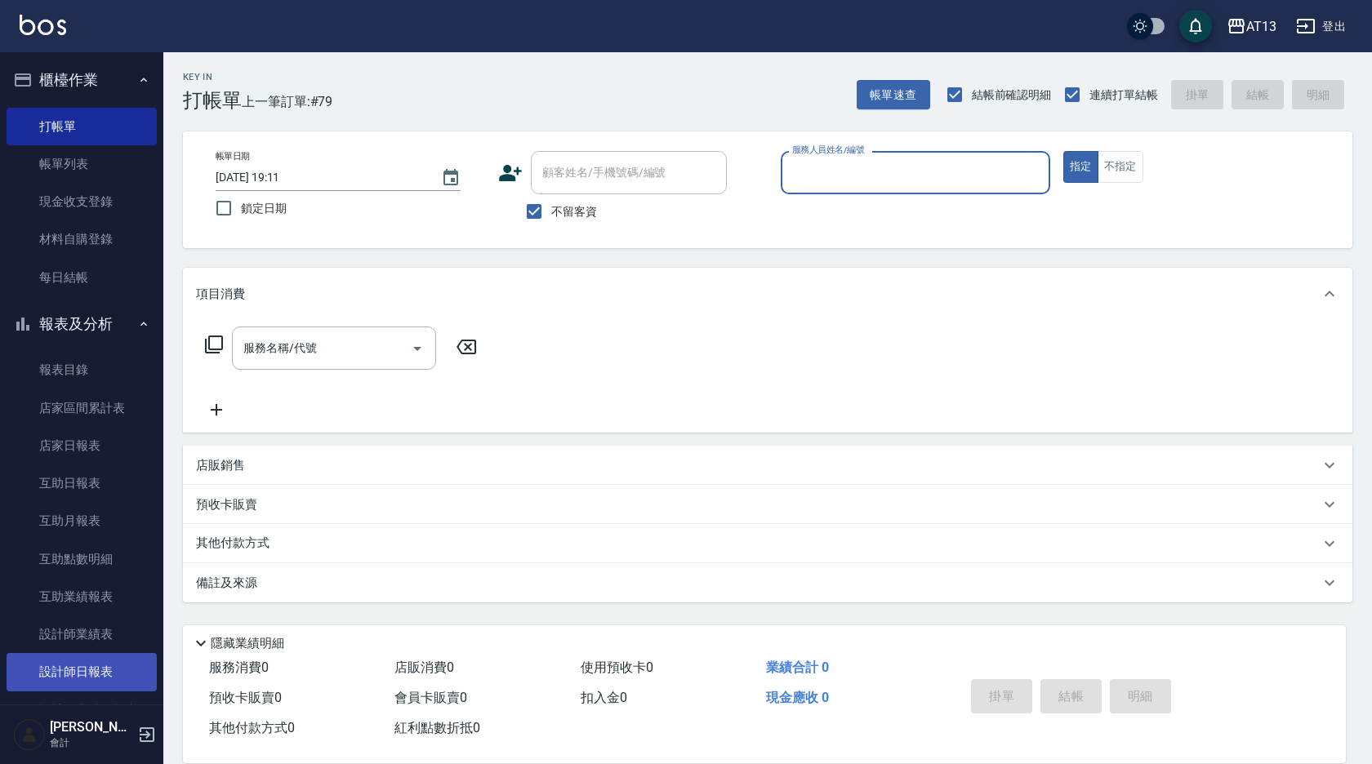
click at [109, 662] on link "設計師日報表" at bounding box center [82, 672] width 150 height 38
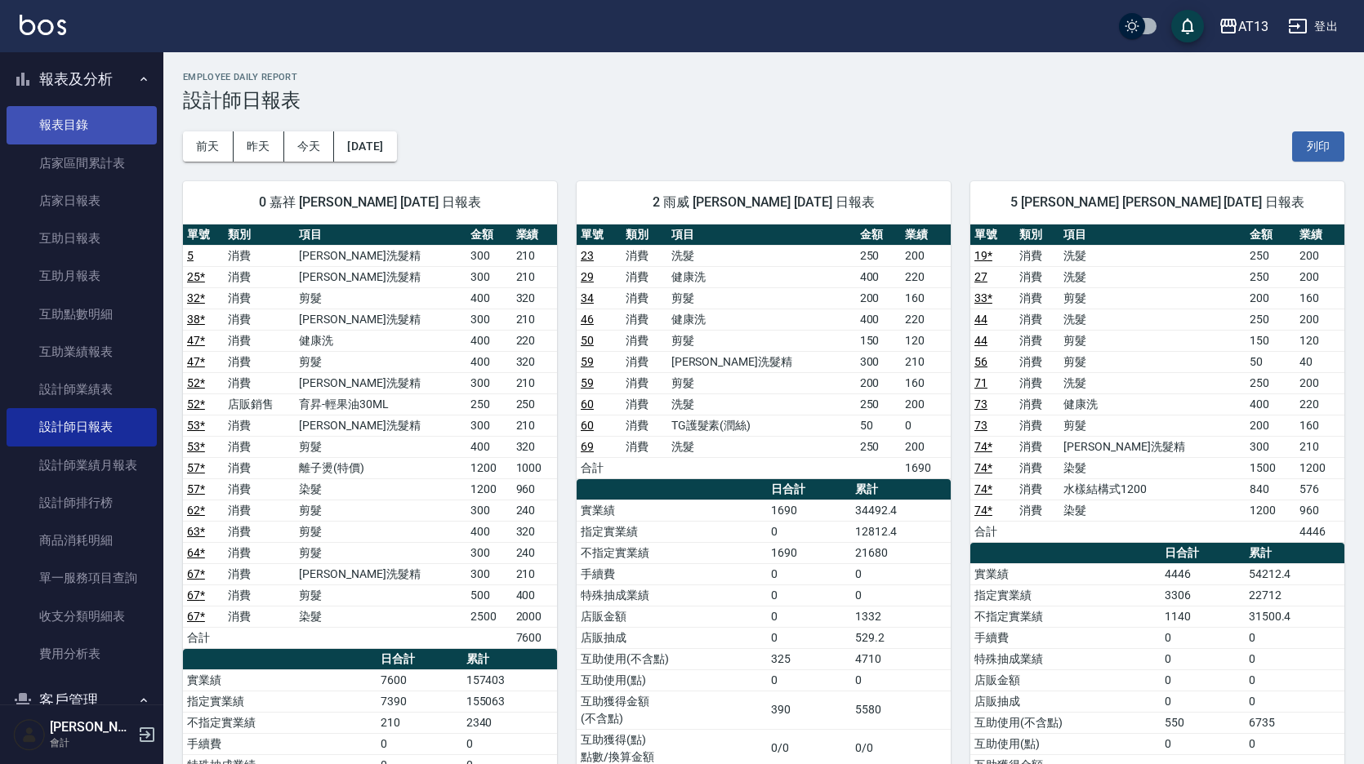
click at [67, 112] on link "報表目錄" at bounding box center [82, 125] width 150 height 38
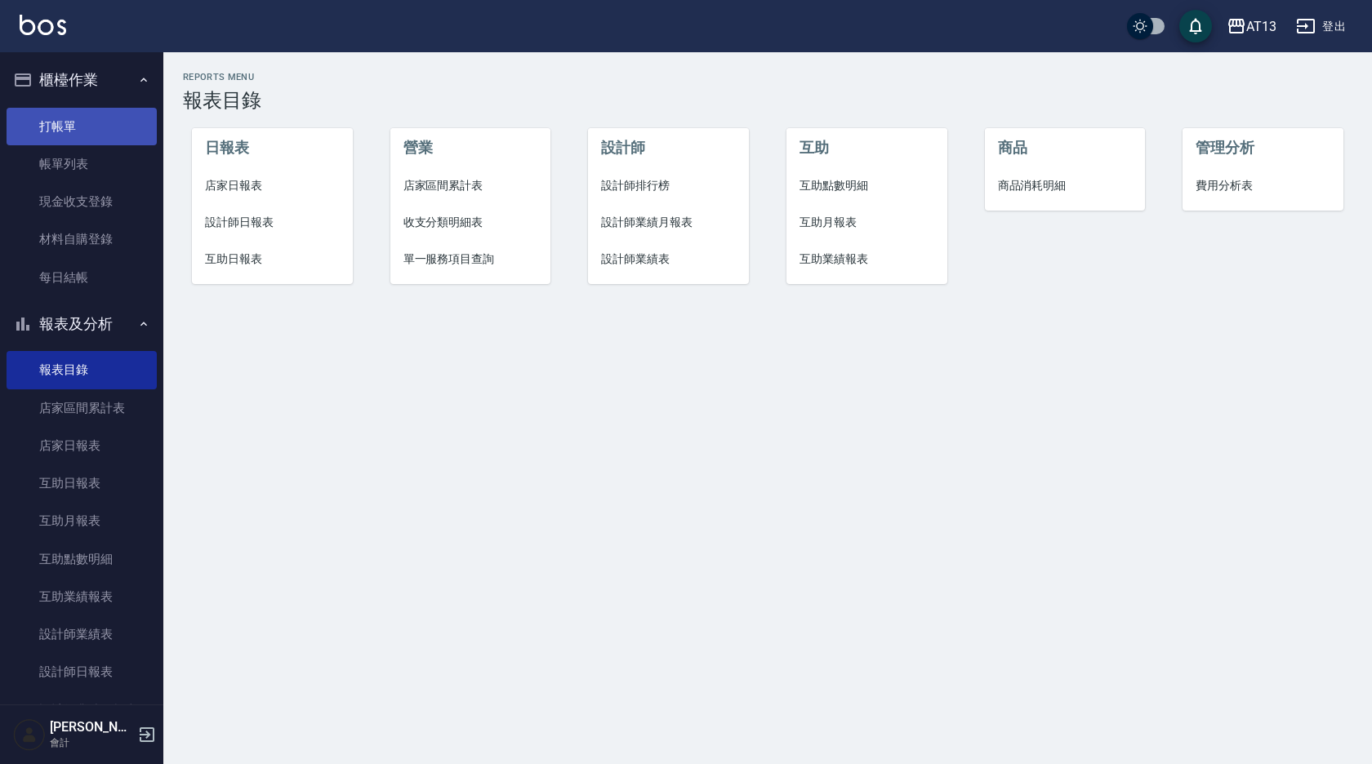
click at [89, 127] on link "打帳單" at bounding box center [82, 127] width 150 height 38
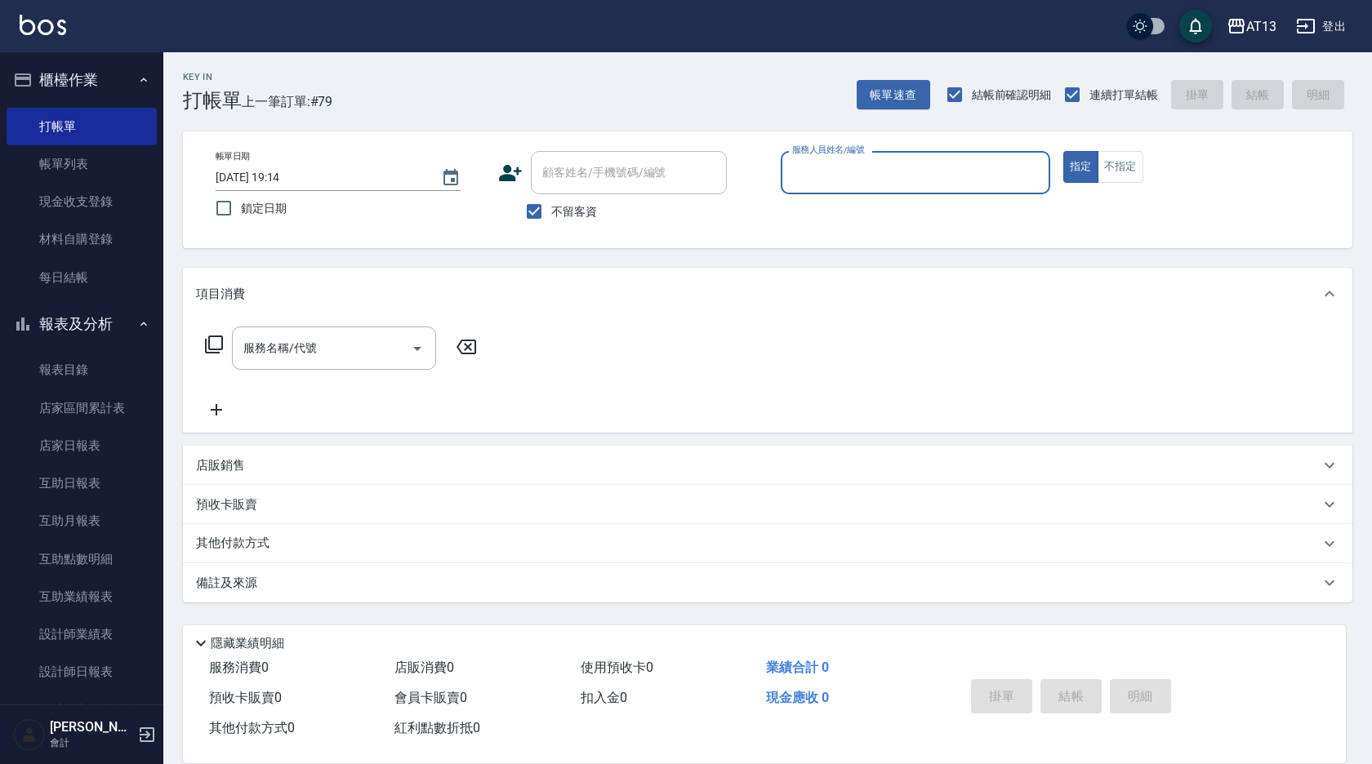
click at [813, 152] on label "服務人員姓名/編號" at bounding box center [828, 150] width 72 height 12
click at [813, 158] on input "服務人員姓名/編號" at bounding box center [915, 172] width 255 height 29
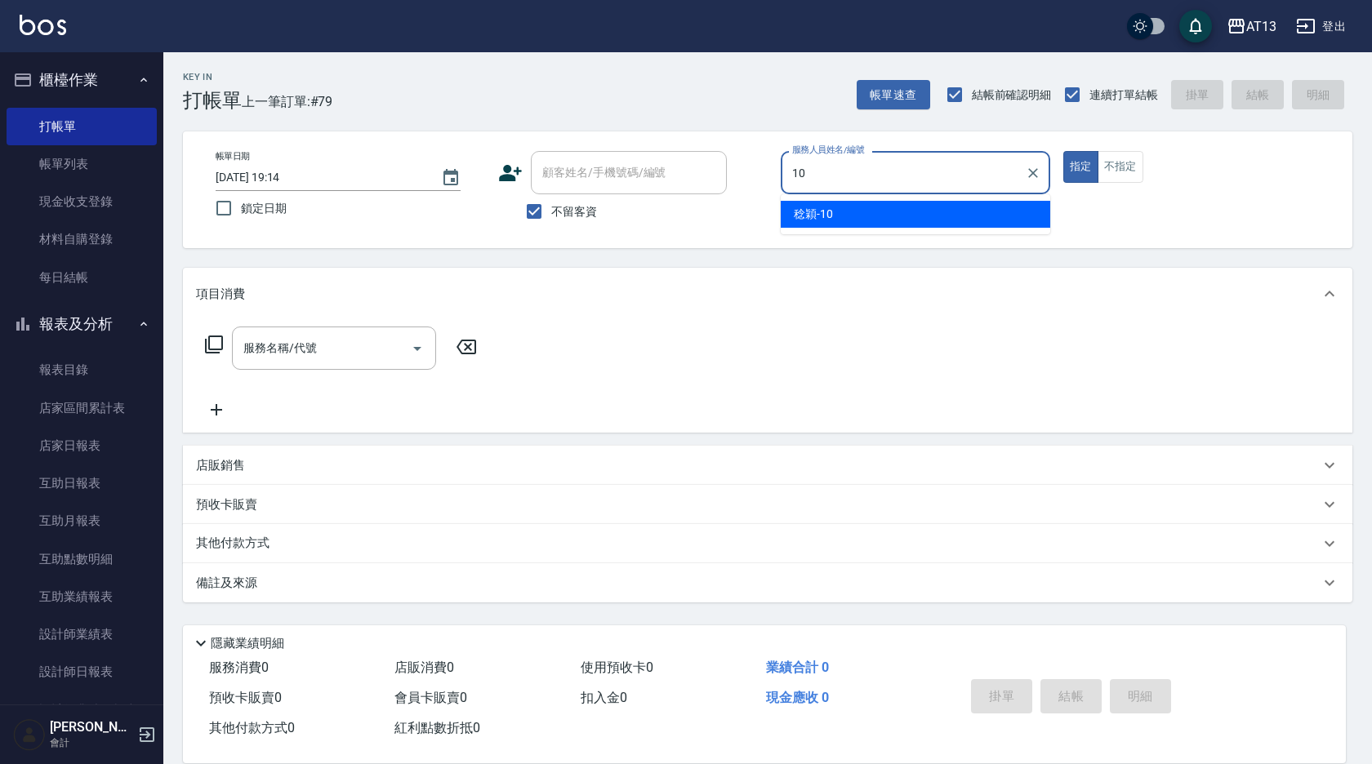
click at [828, 217] on span "[PERSON_NAME] -10" at bounding box center [813, 214] width 39 height 17
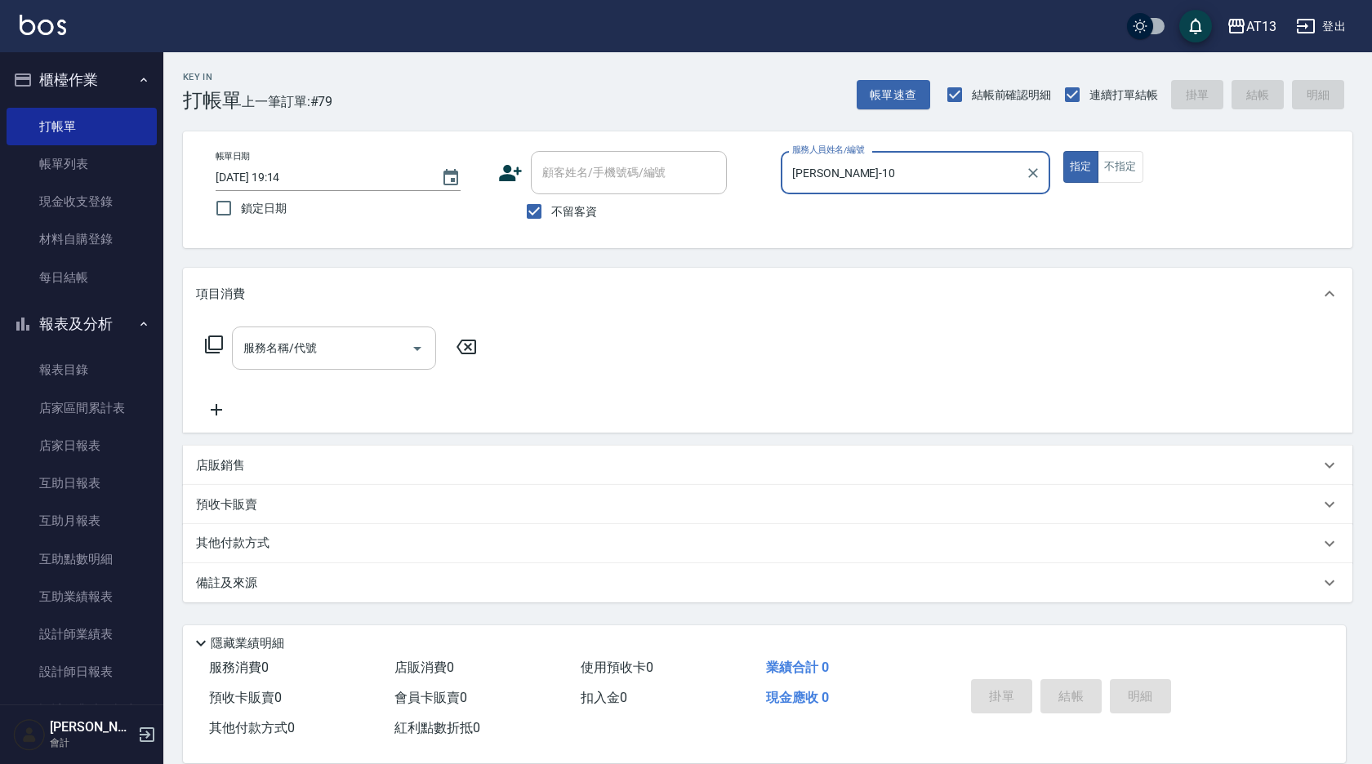
click at [288, 353] on input "服務名稱/代號" at bounding box center [321, 348] width 165 height 29
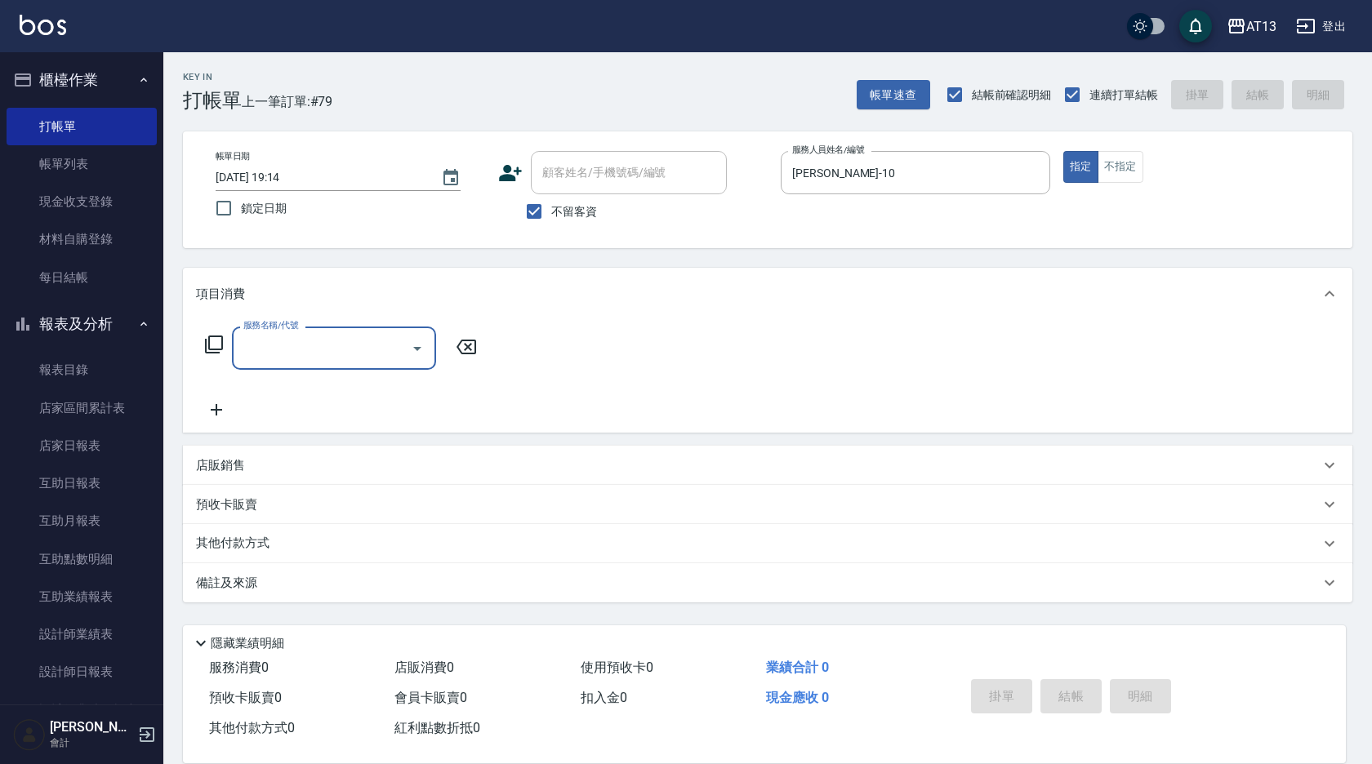
click at [323, 336] on input "服務名稱/代號" at bounding box center [321, 348] width 165 height 29
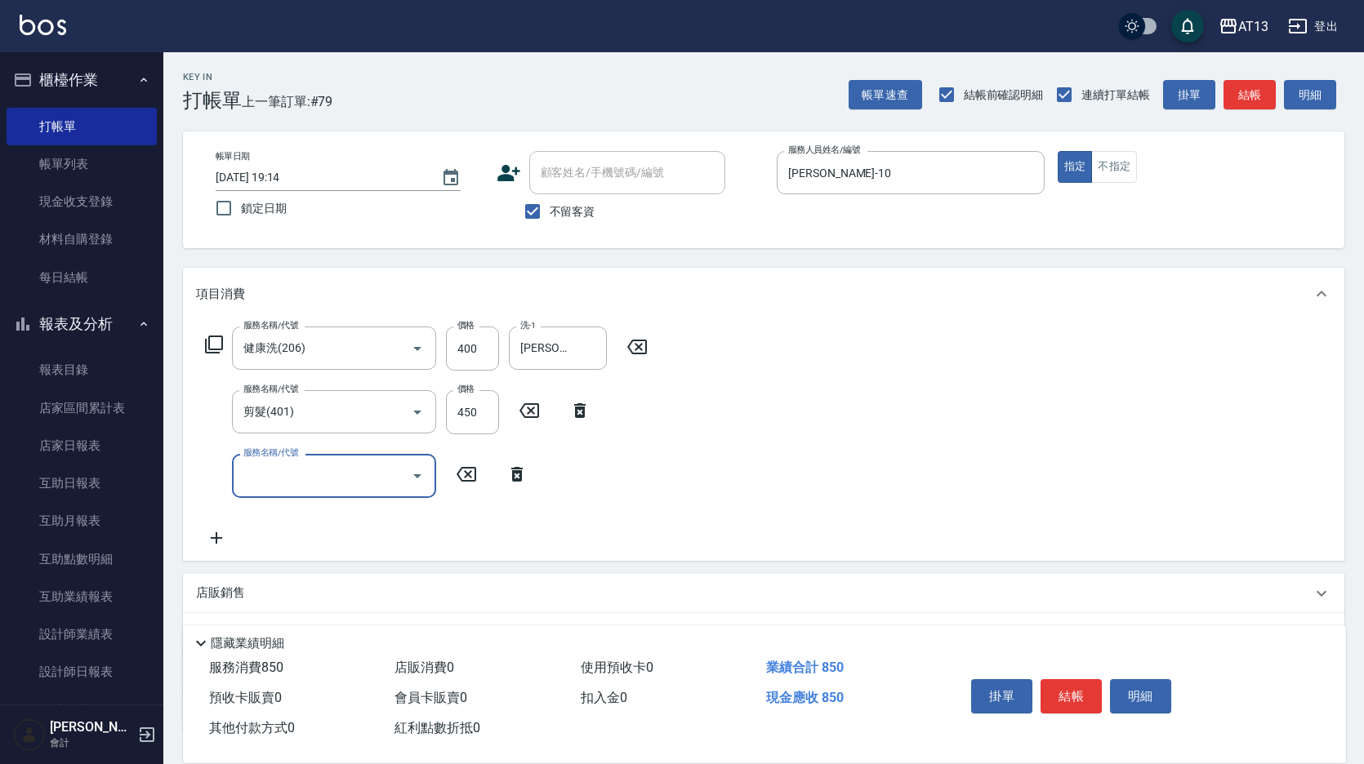
click at [889, 487] on div "服務名稱/代號 健康洗(206) 服務名稱/代號 價格 400 價格 洗-1 [PERSON_NAME]妡-30 洗-1 服務名稱/代號 剪髮(401) 服務…" at bounding box center [763, 440] width 1161 height 240
click at [1071, 686] on button "結帳" at bounding box center [1070, 696] width 61 height 34
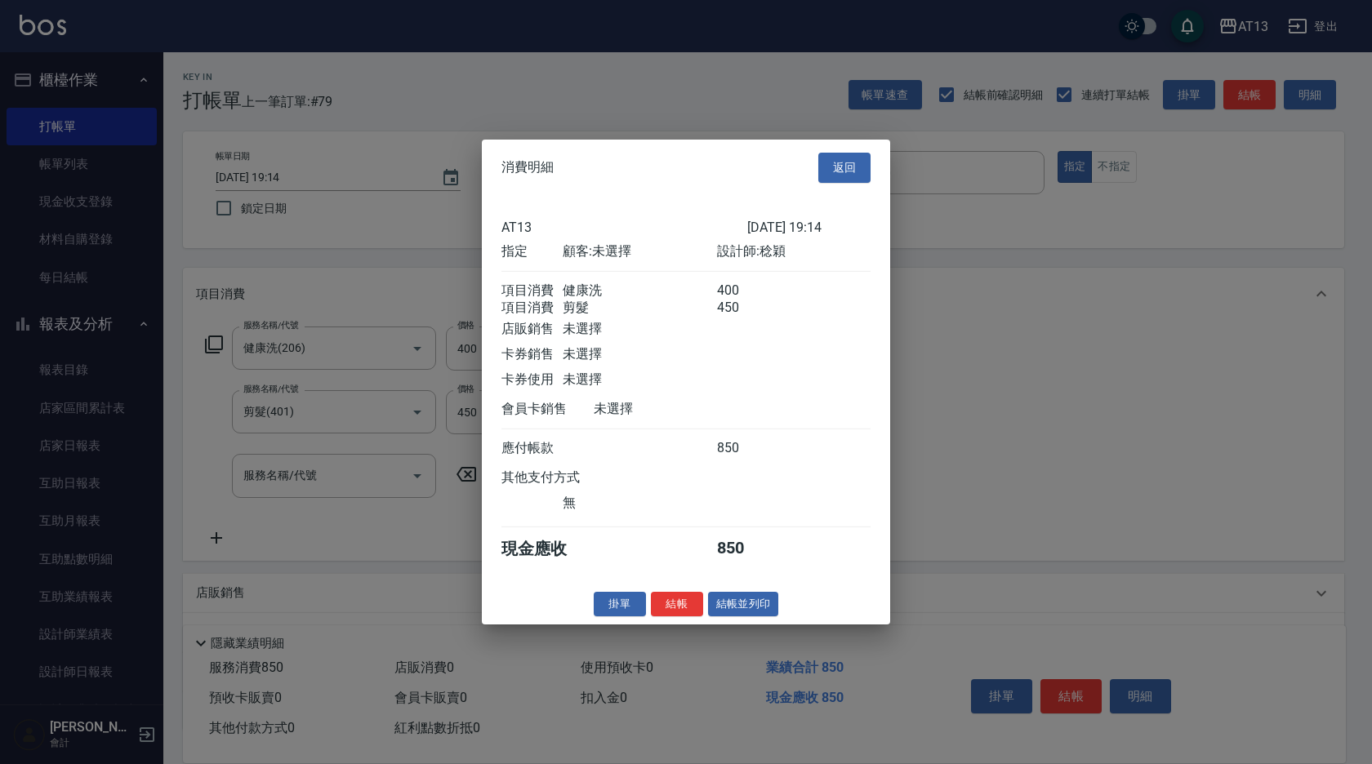
click at [666, 599] on div "消費明細 返回 AT13 [DATE] 19:14 指定 顧客: 未選擇 設計師: 稔穎 項目消費 健康洗 400 項目消費 剪髮 450 店販銷售 未選擇 …" at bounding box center [686, 382] width 408 height 485
click at [670, 615] on button "結帳" at bounding box center [677, 603] width 52 height 25
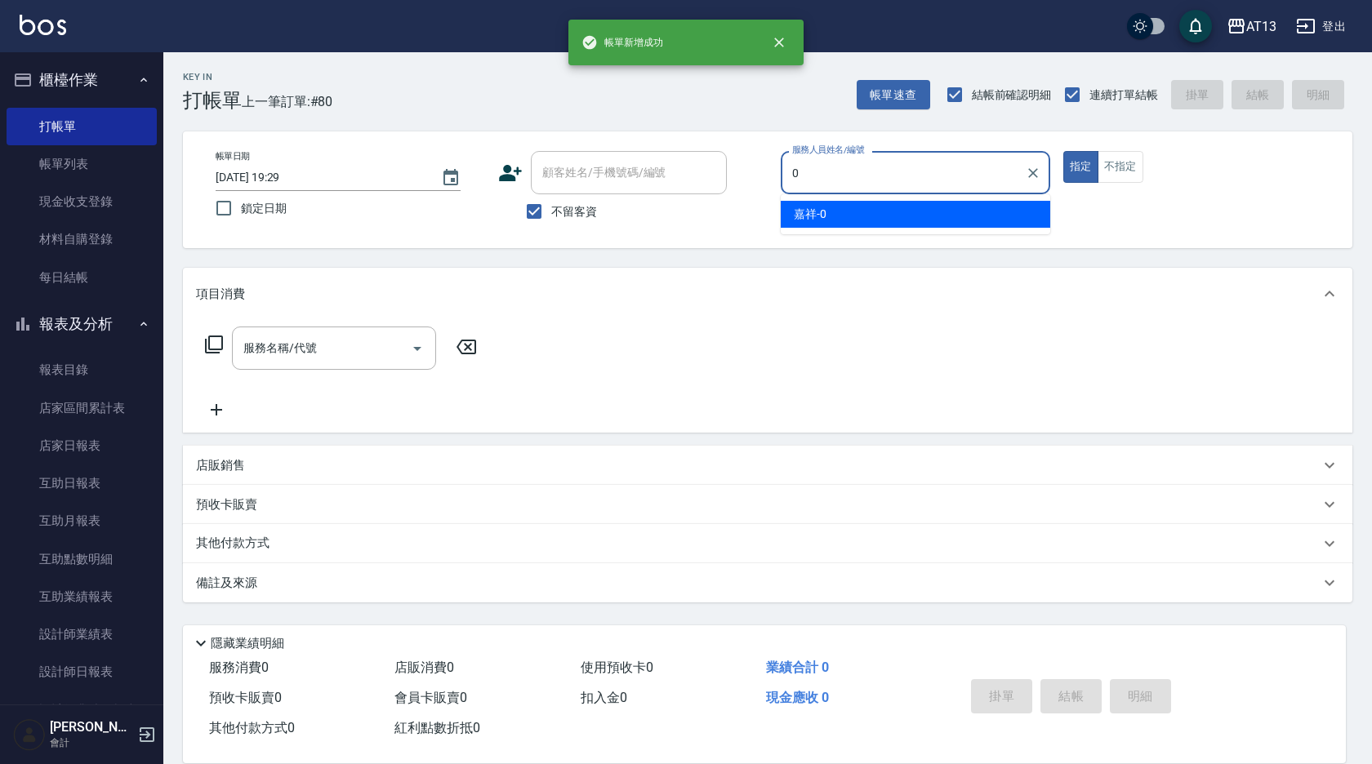
click at [893, 209] on div "嘉祥 -0" at bounding box center [916, 214] width 270 height 27
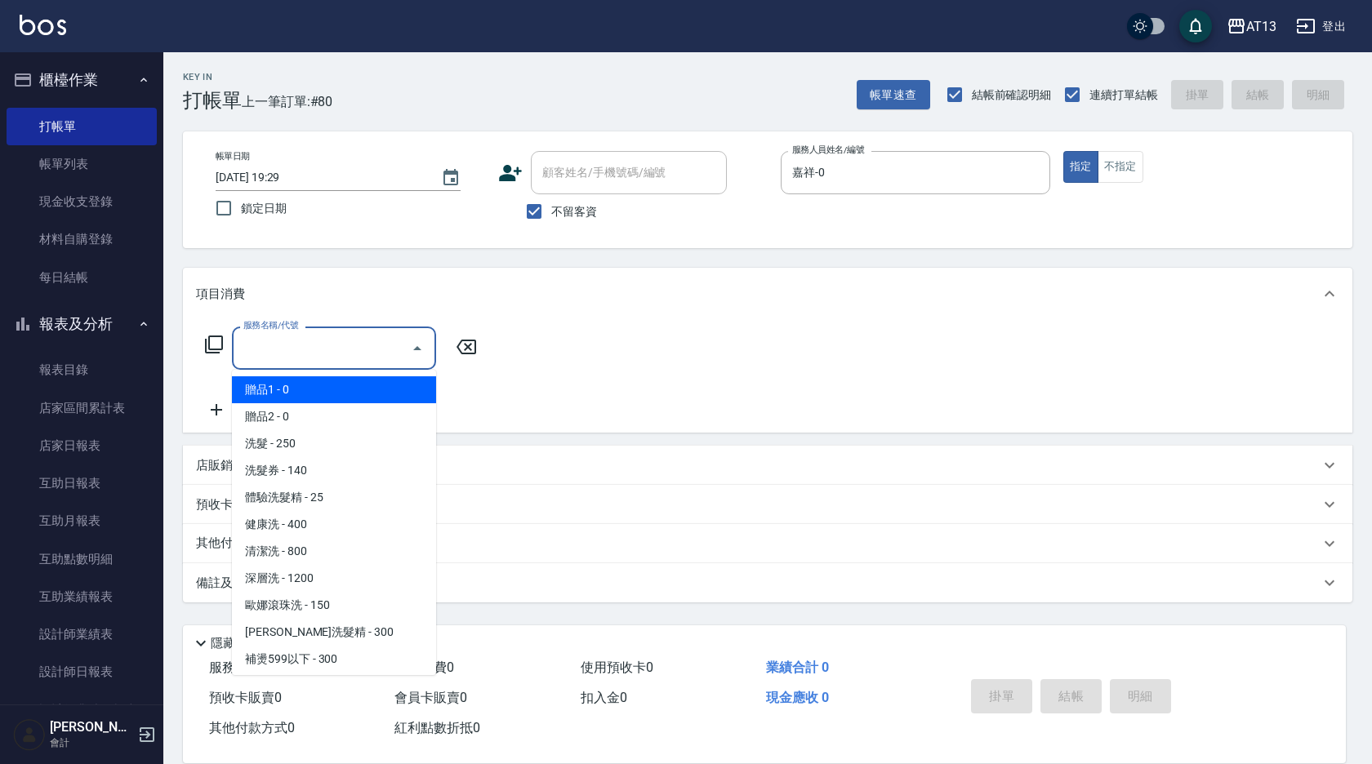
click at [312, 347] on input "服務名稱/代號" at bounding box center [321, 348] width 165 height 29
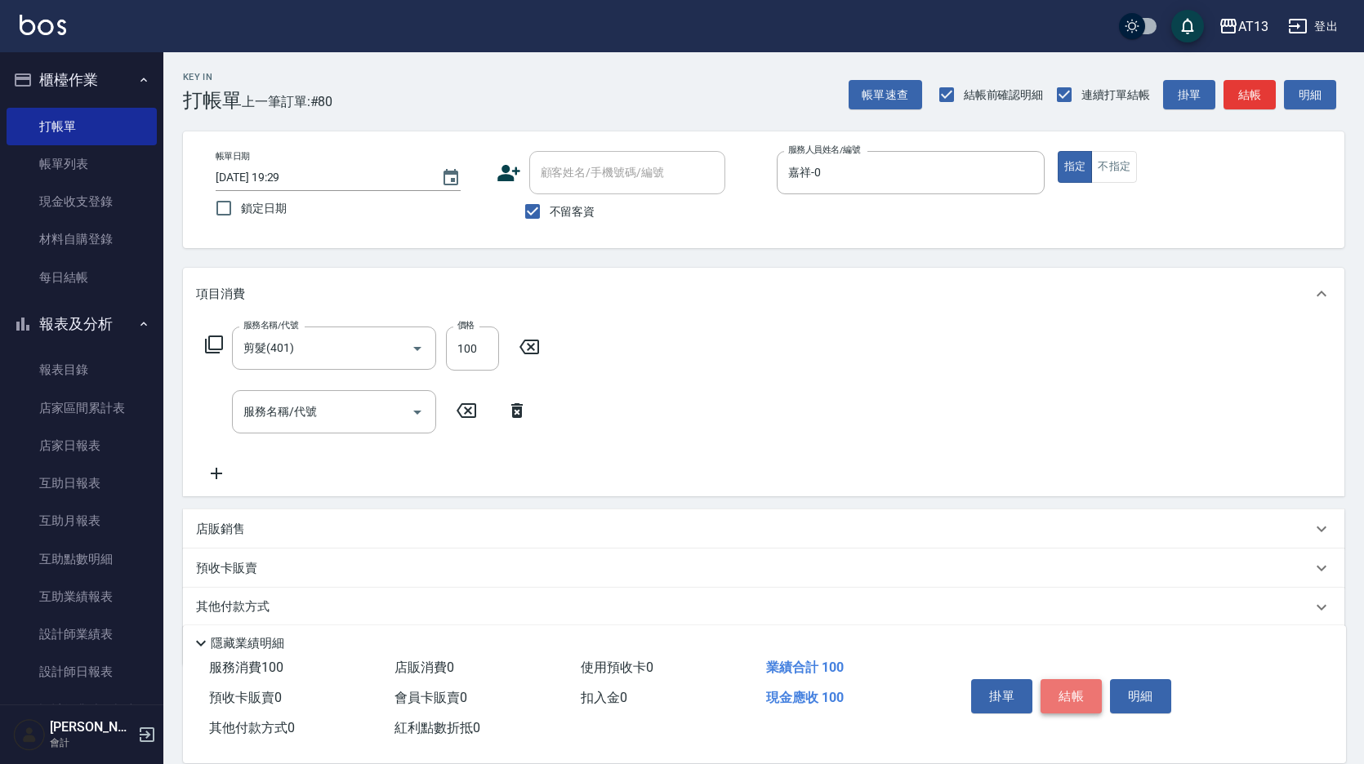
click at [1073, 693] on button "結帳" at bounding box center [1070, 696] width 61 height 34
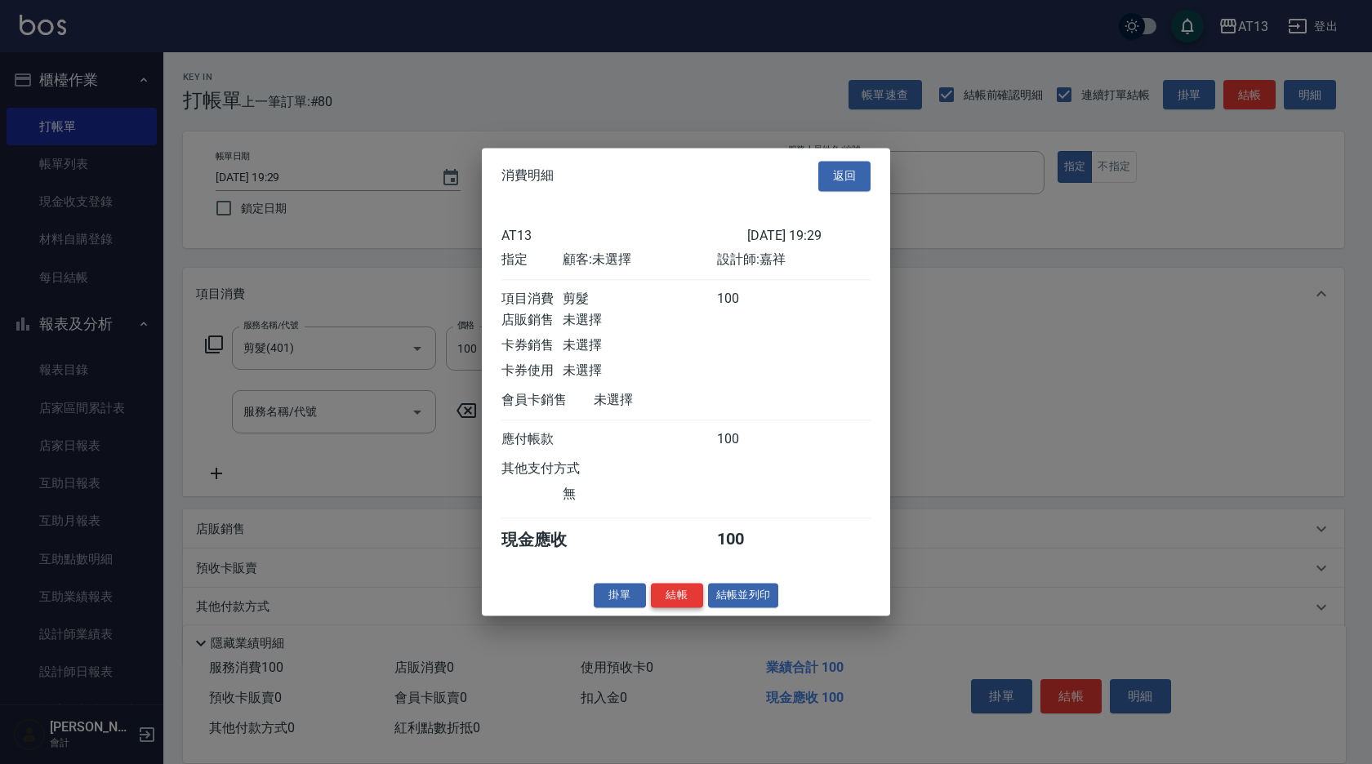
click at [674, 604] on button "結帳" at bounding box center [677, 595] width 52 height 25
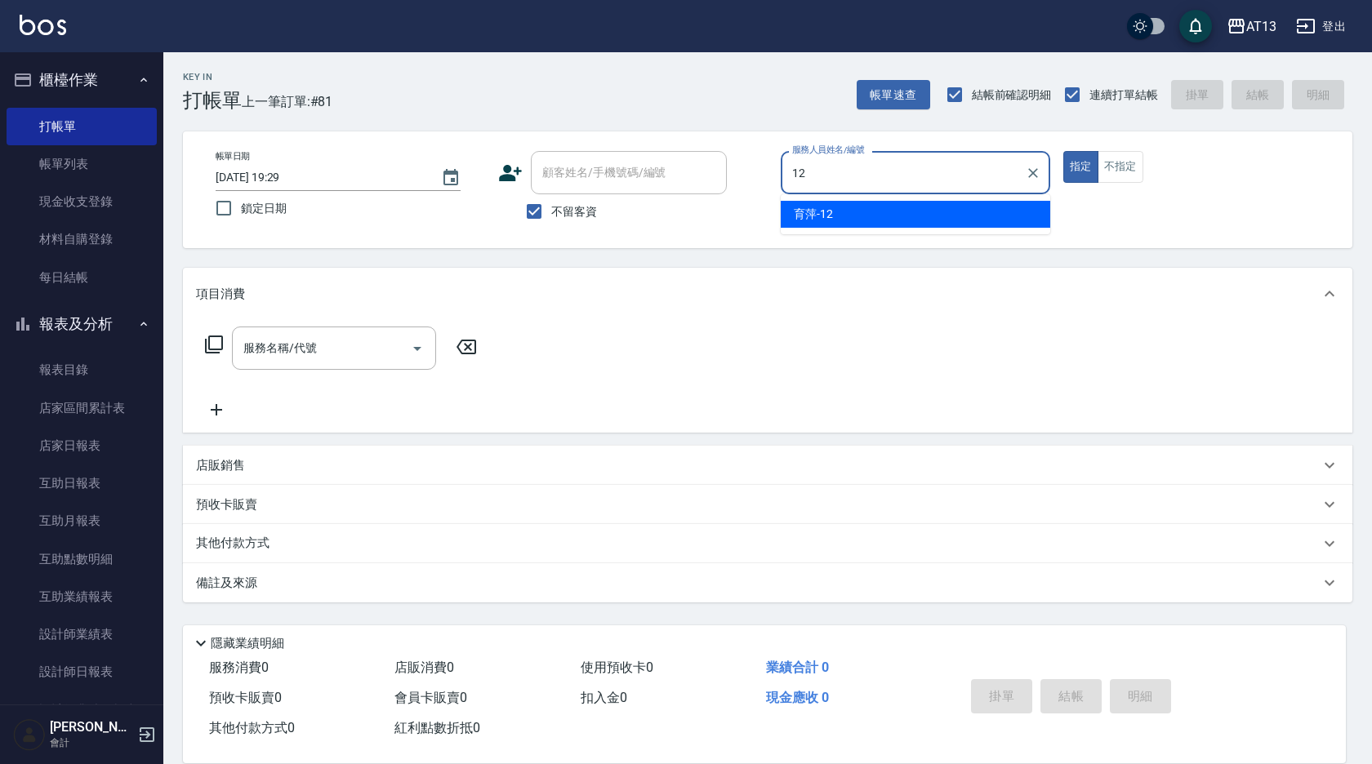
drag, startPoint x: 800, startPoint y: 212, endPoint x: 476, endPoint y: 319, distance: 341.7
click at [800, 212] on span "育[PERSON_NAME] -12" at bounding box center [813, 214] width 39 height 17
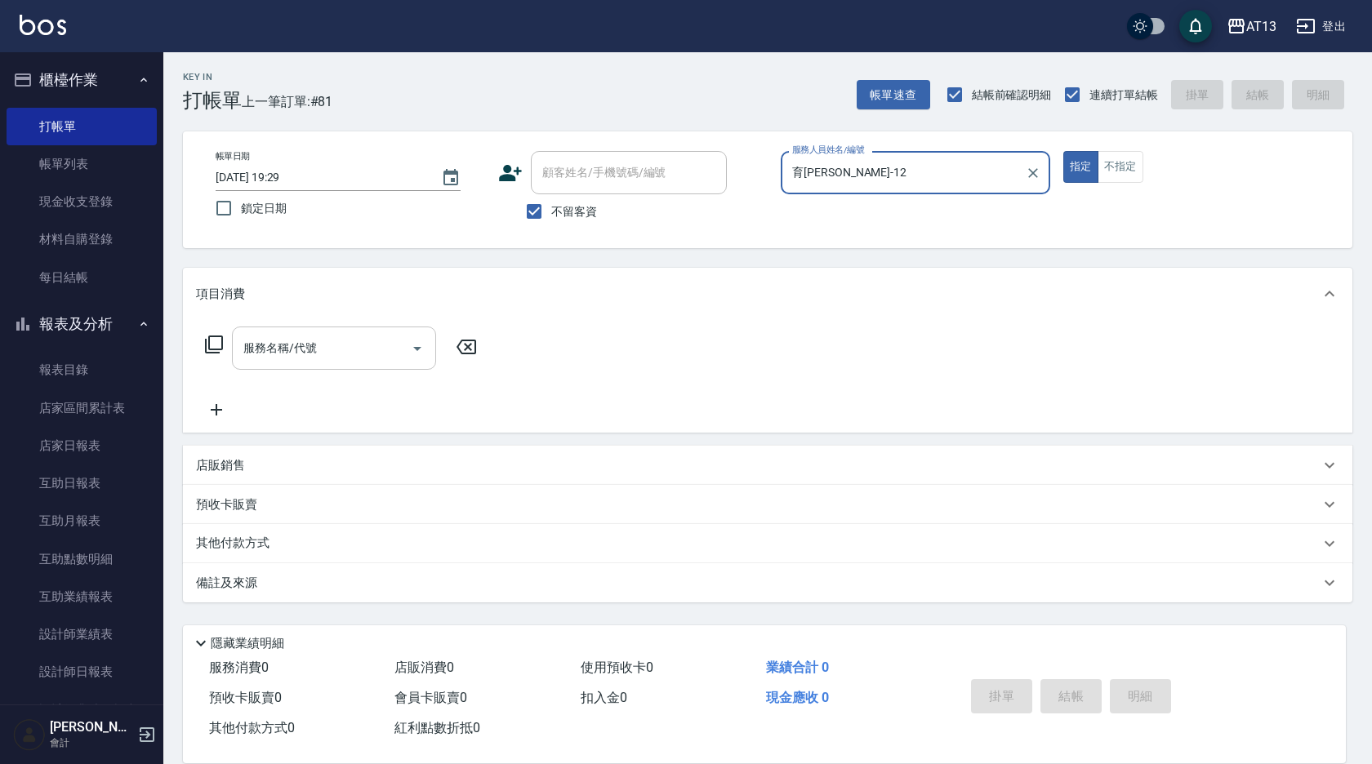
click at [359, 344] on input "服務名稱/代號" at bounding box center [321, 348] width 165 height 29
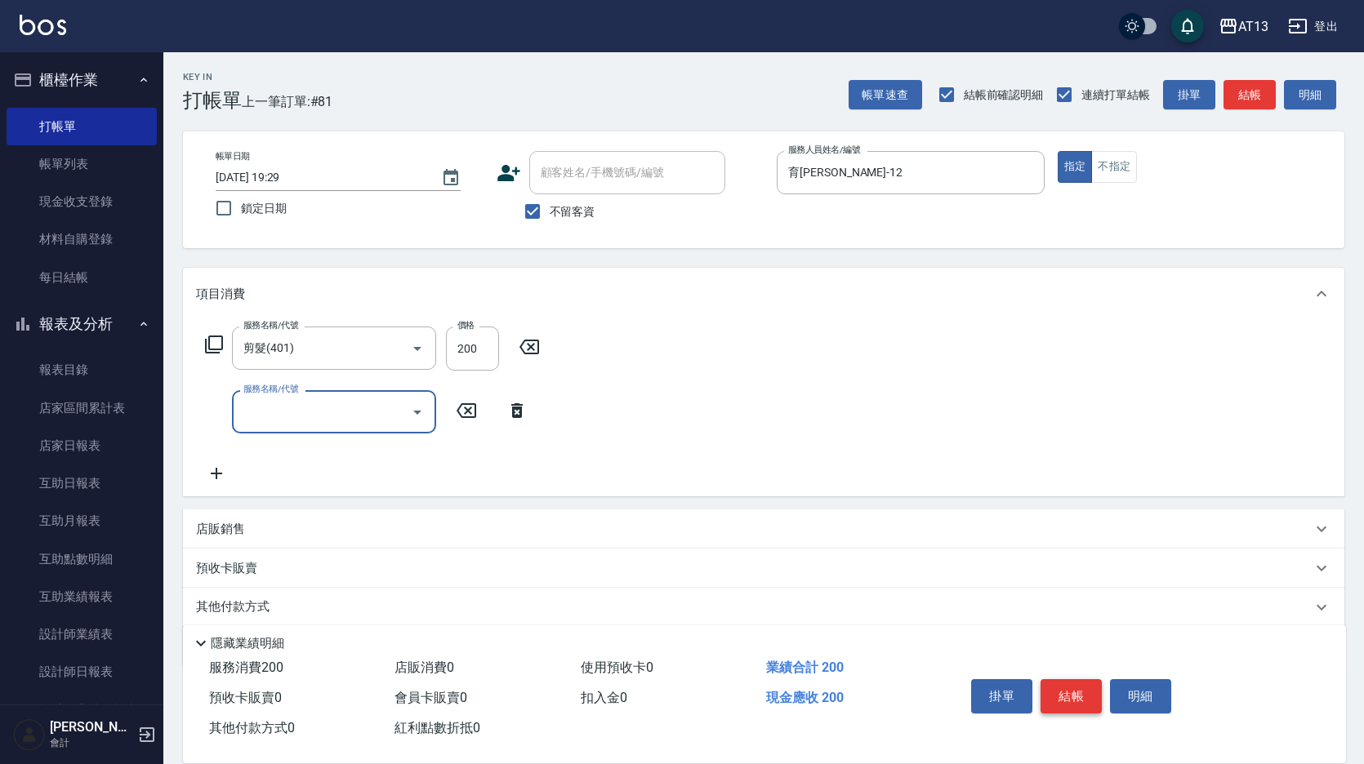
click at [1074, 690] on button "結帳" at bounding box center [1070, 696] width 61 height 34
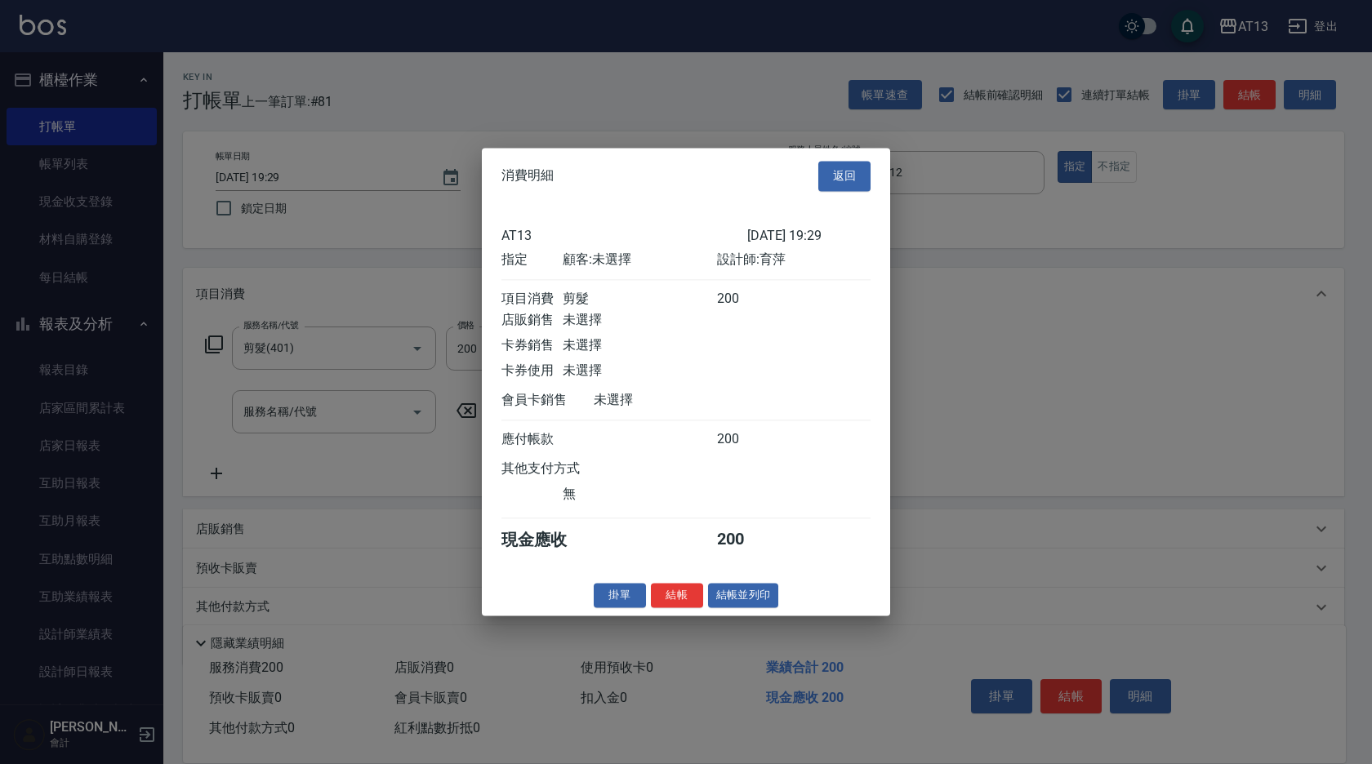
click at [688, 608] on button "結帳" at bounding box center [677, 595] width 52 height 25
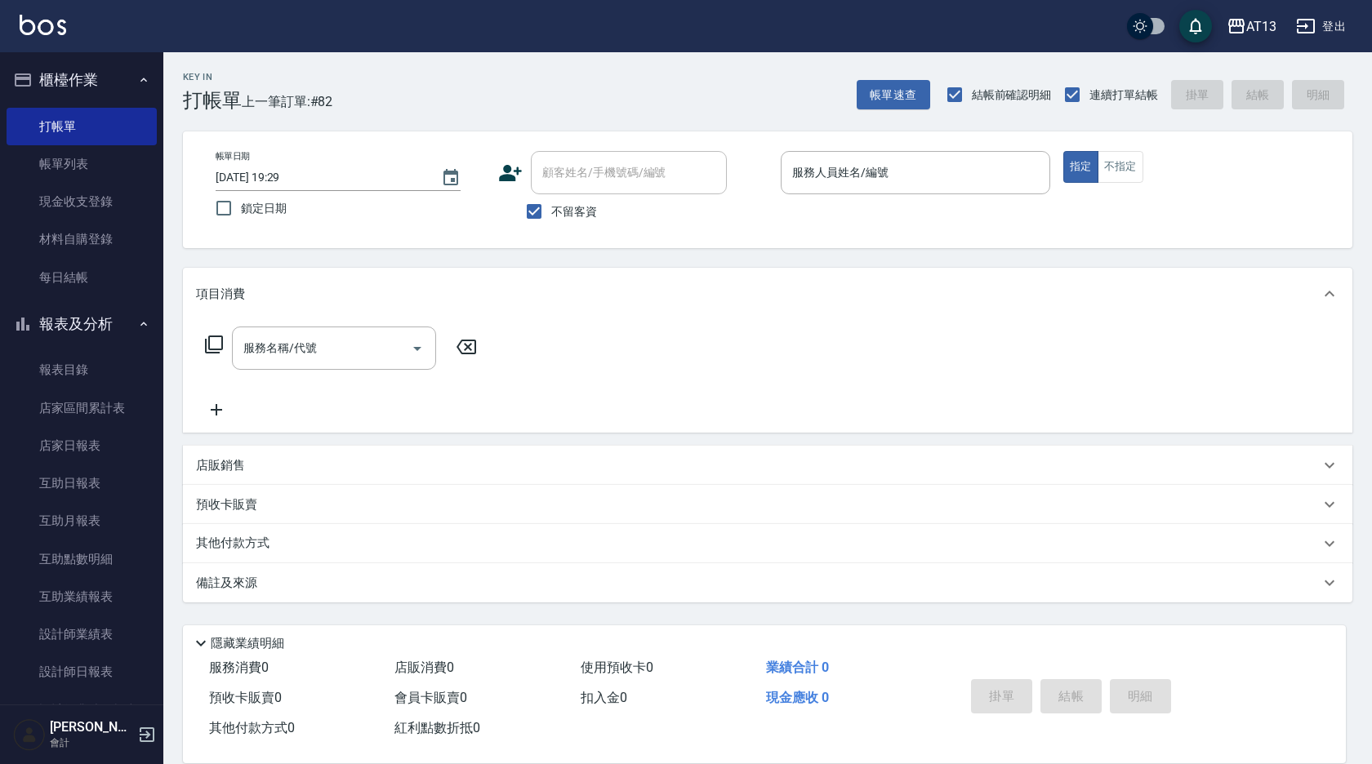
click at [1347, 4] on div "AT13 登出" at bounding box center [686, 26] width 1372 height 52
click at [1341, 13] on button "登出" at bounding box center [1321, 26] width 63 height 30
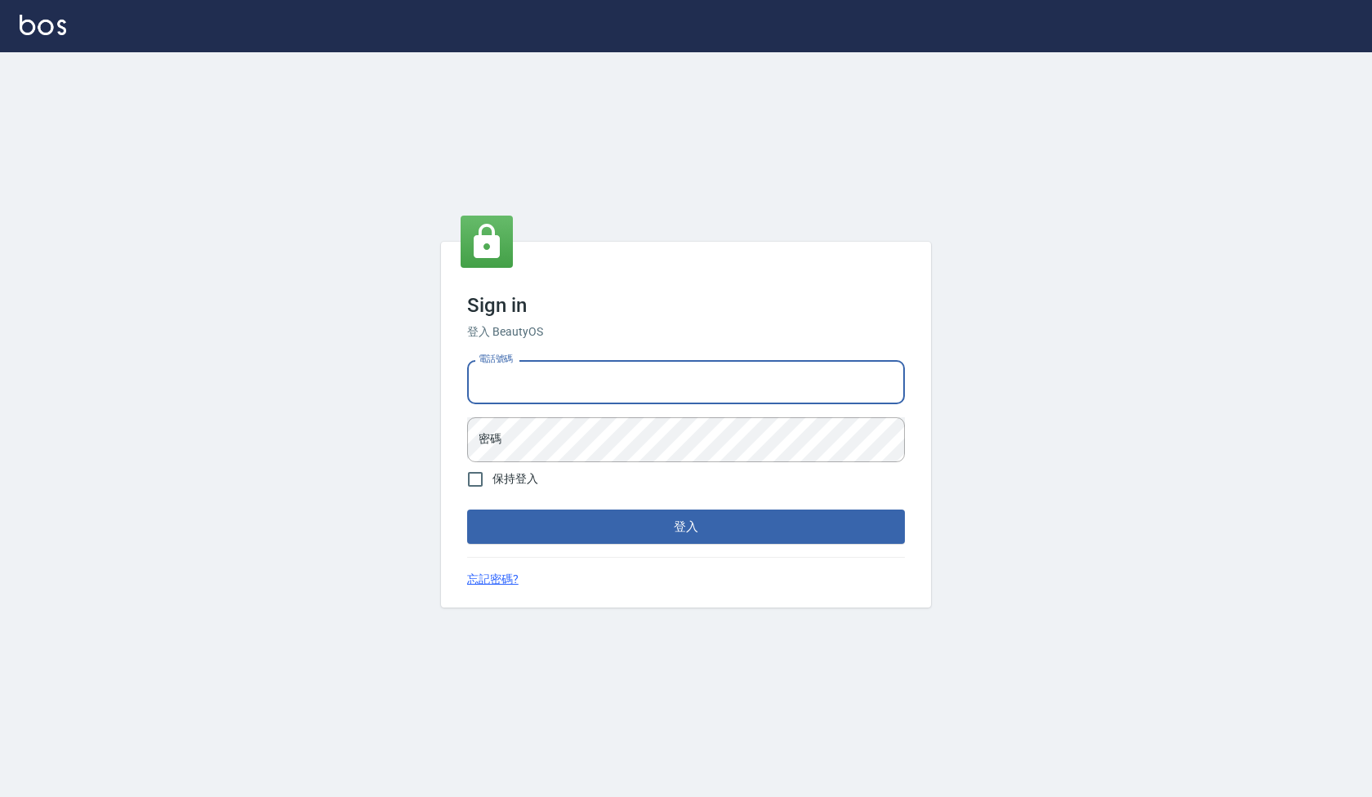
type input "24233512"
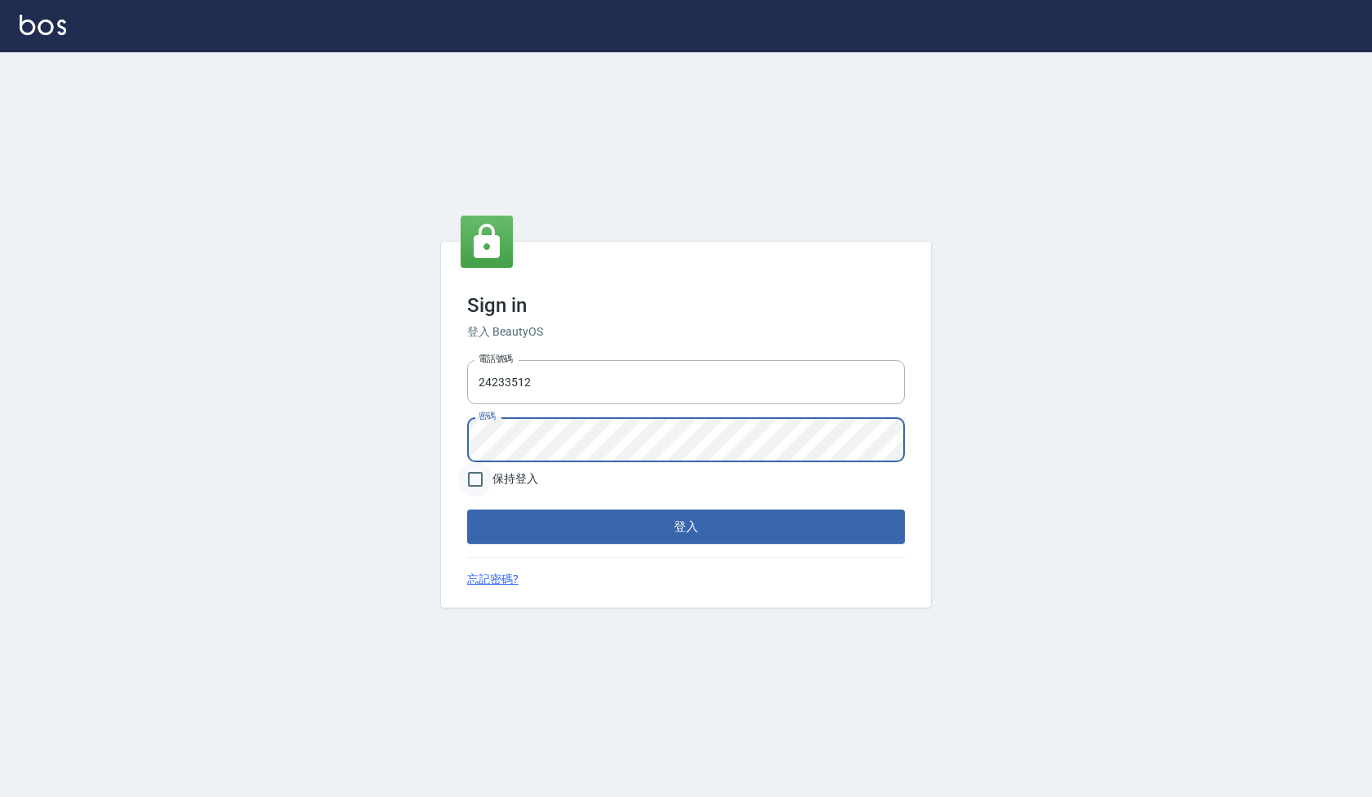
click at [471, 479] on input "保持登入" at bounding box center [475, 479] width 34 height 34
checkbox input "true"
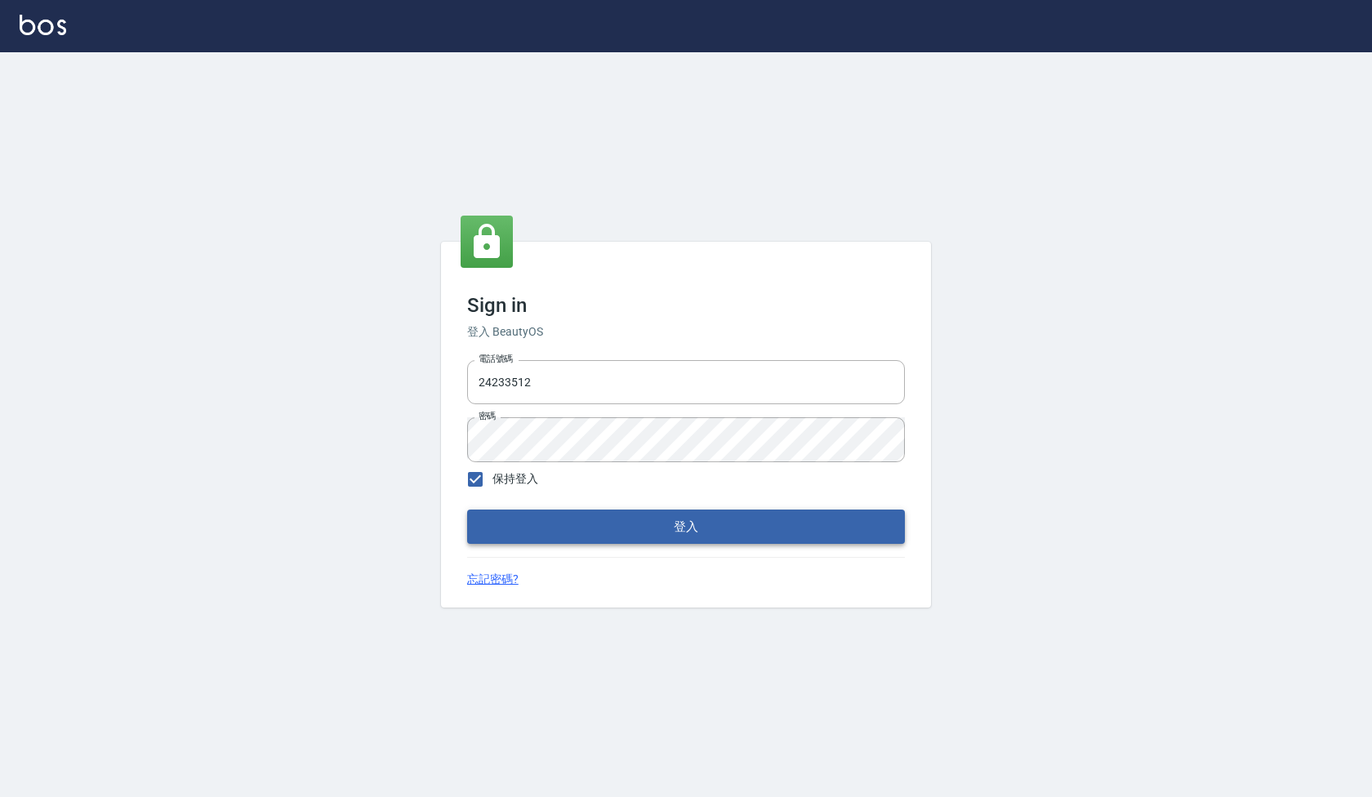
click at [561, 526] on button "登入" at bounding box center [686, 527] width 438 height 34
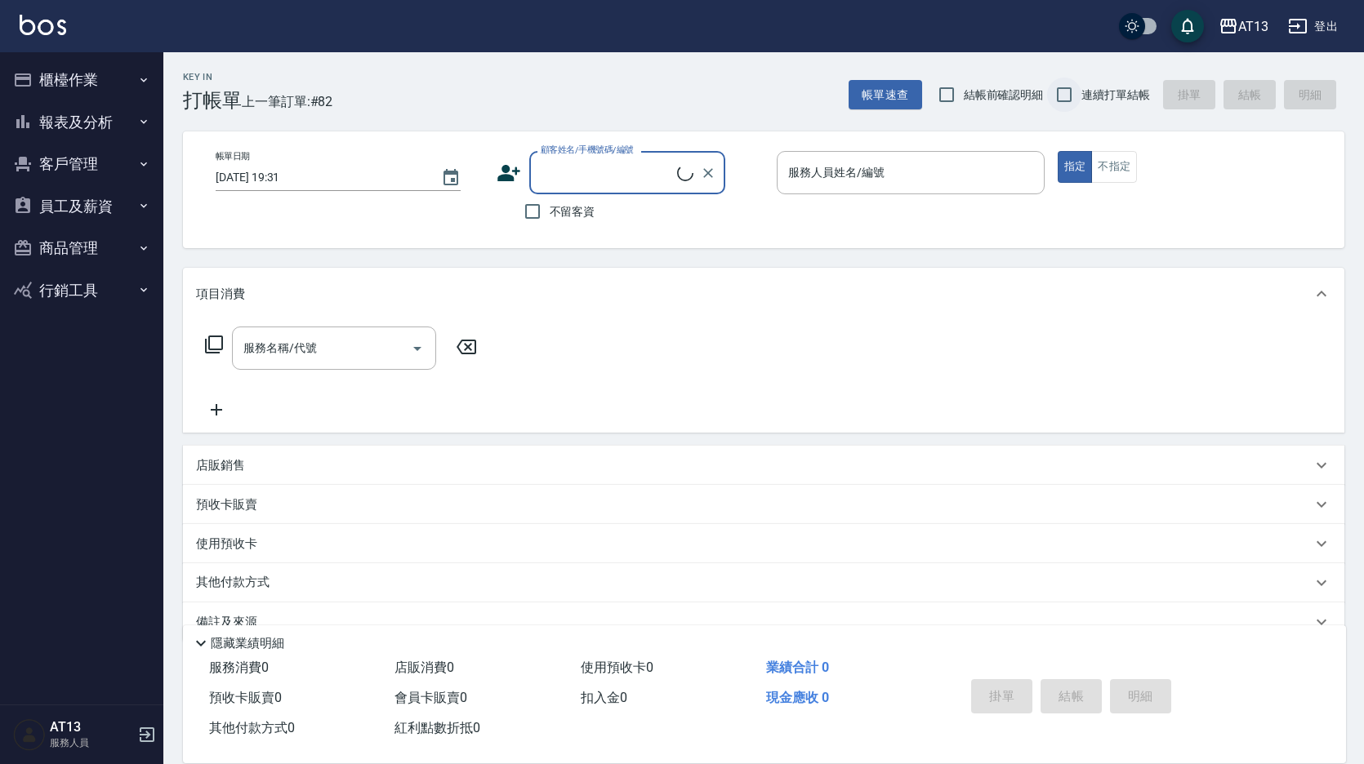
click at [1063, 90] on input "連續打單結帳" at bounding box center [1064, 95] width 34 height 34
checkbox input "true"
click at [941, 98] on input "結帳前確認明細" at bounding box center [946, 95] width 34 height 34
checkbox input "true"
click at [541, 212] on input "不留客資" at bounding box center [532, 211] width 34 height 34
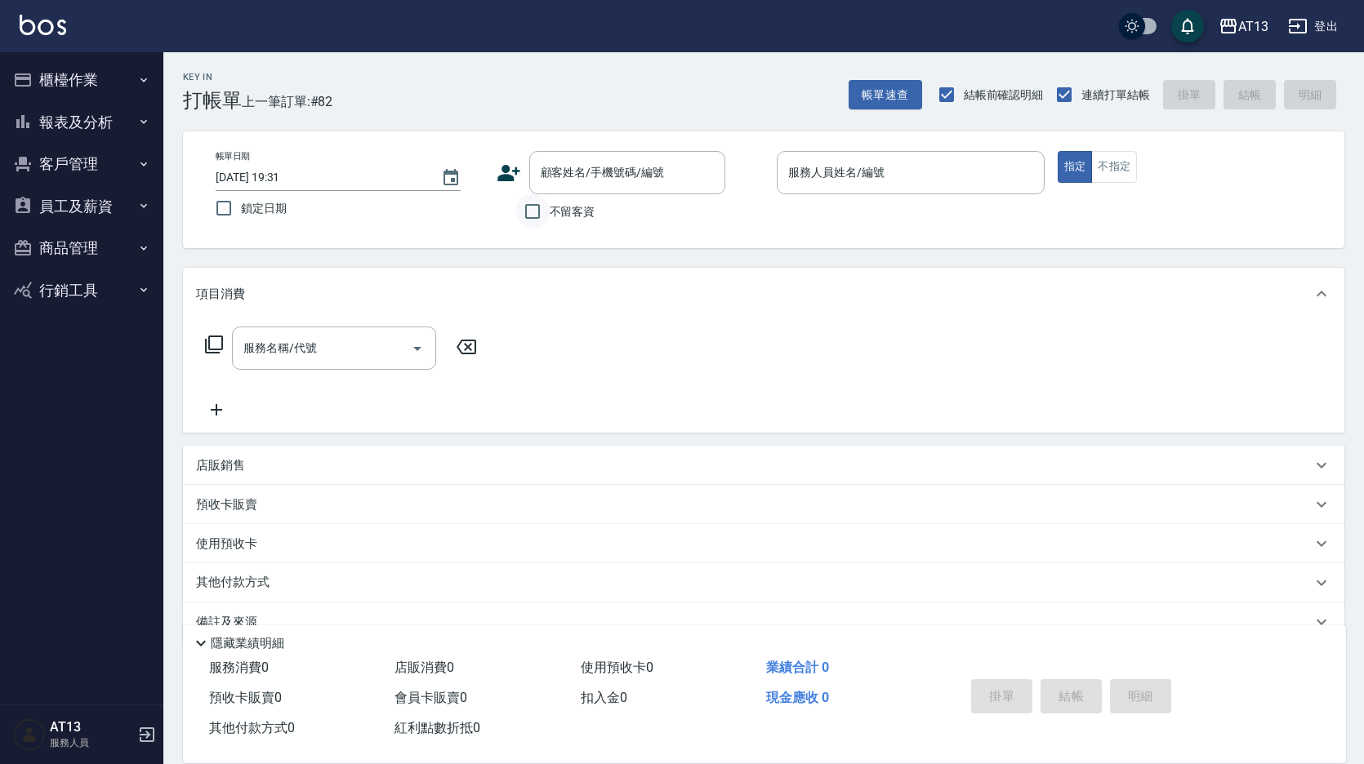
checkbox input "true"
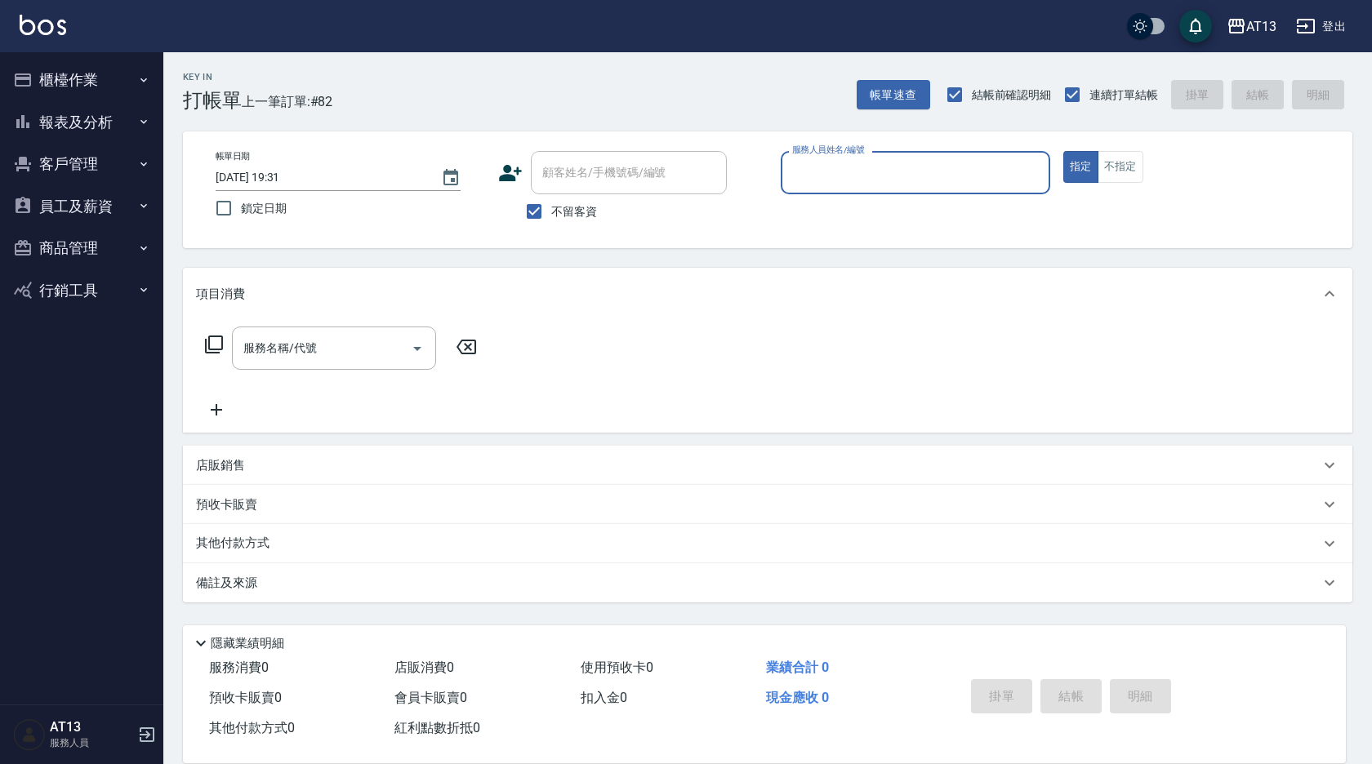
click at [106, 207] on button "員工及薪資" at bounding box center [82, 206] width 150 height 42
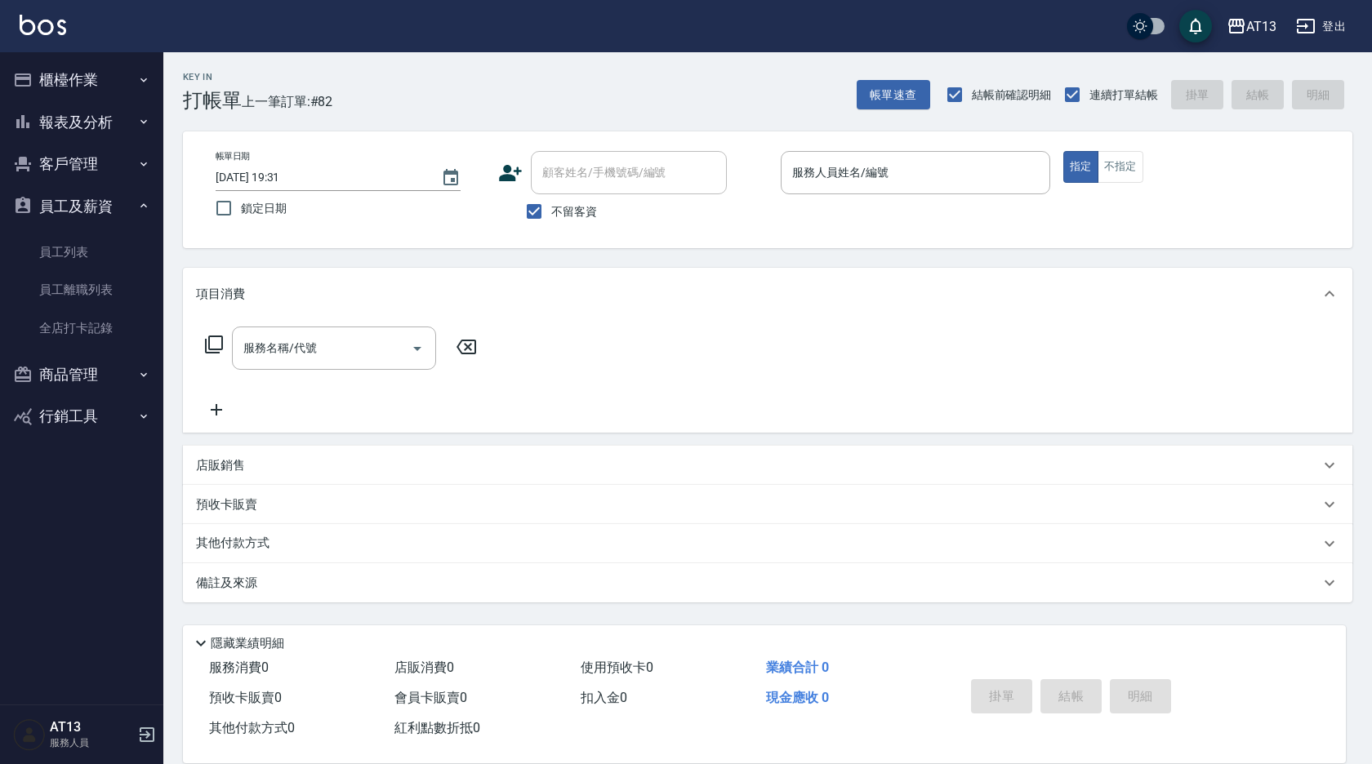
click at [94, 115] on button "報表及分析" at bounding box center [82, 122] width 150 height 42
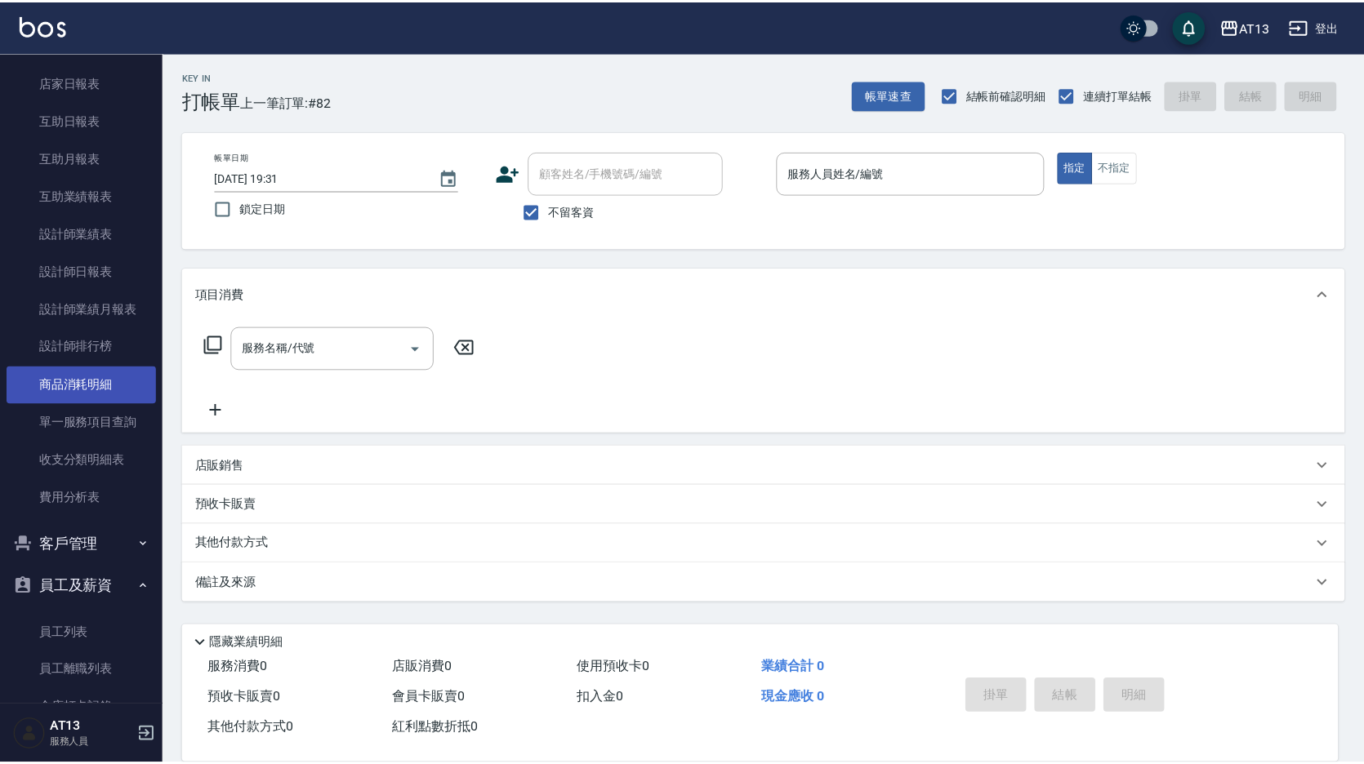
scroll to position [163, 0]
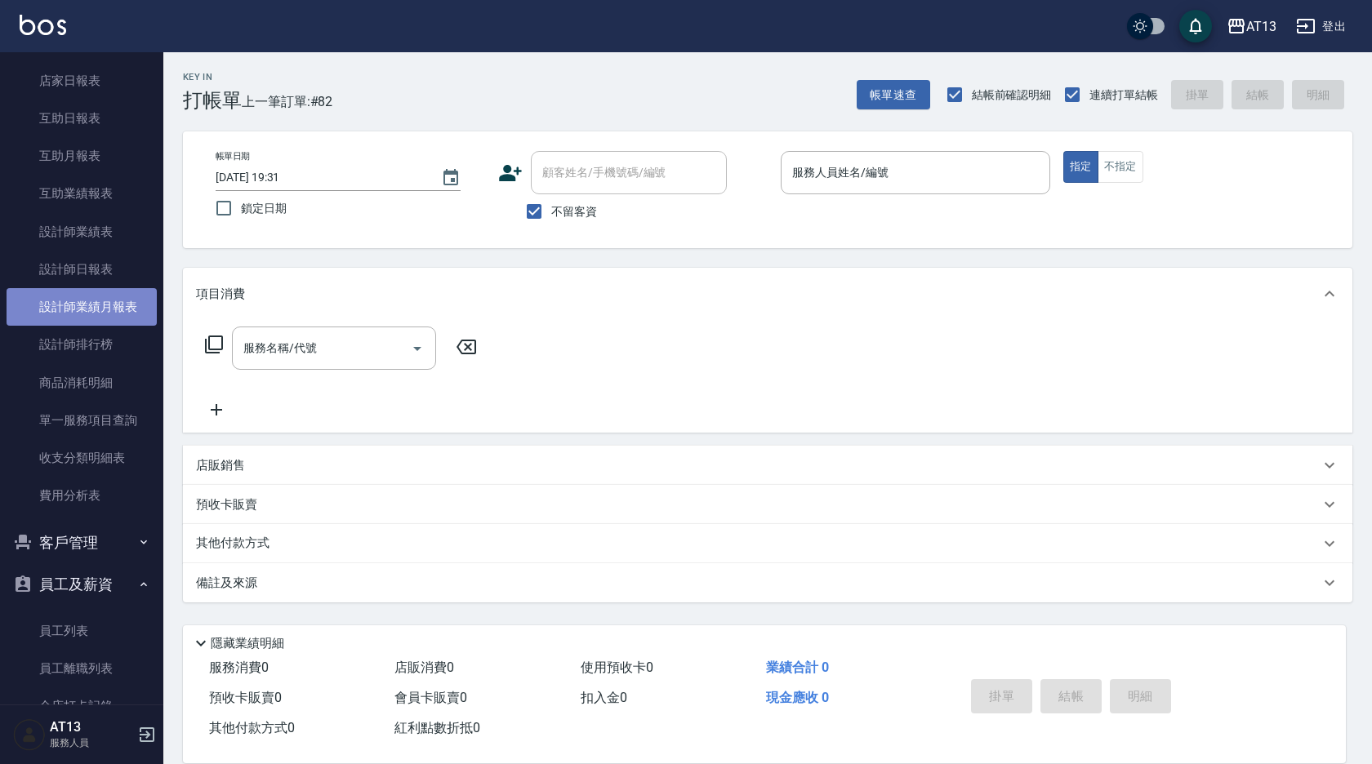
click at [113, 305] on link "設計師業績月報表" at bounding box center [82, 307] width 150 height 38
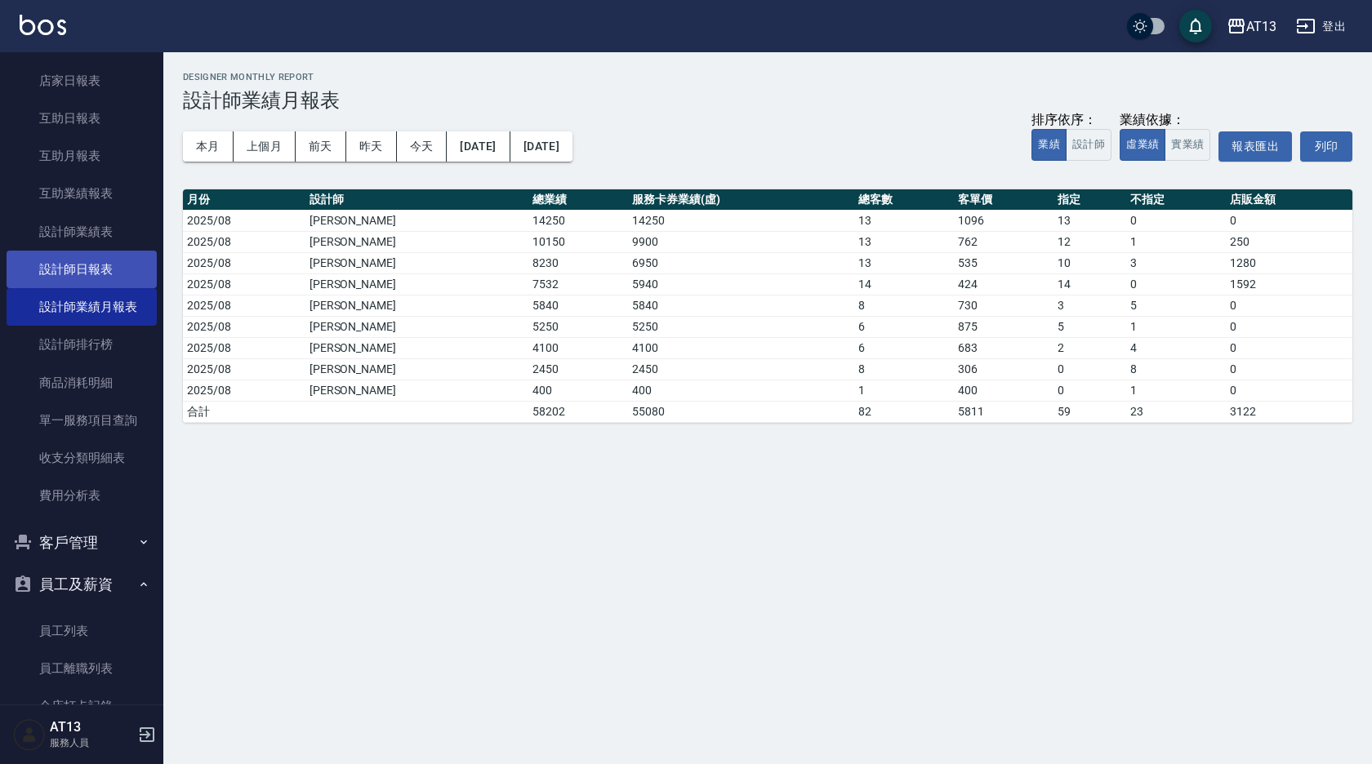
click at [118, 267] on link "設計師日報表" at bounding box center [82, 270] width 150 height 38
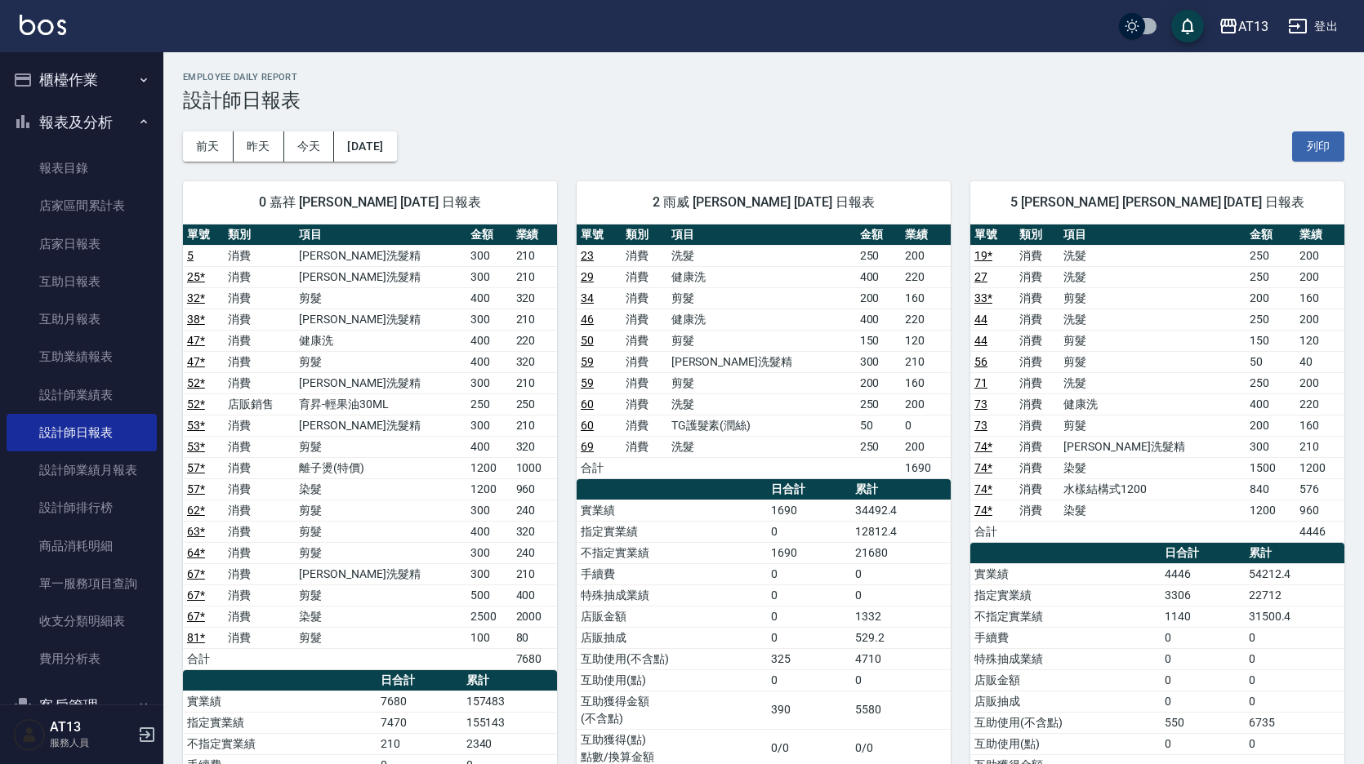
click at [74, 73] on button "櫃檯作業" at bounding box center [82, 80] width 150 height 42
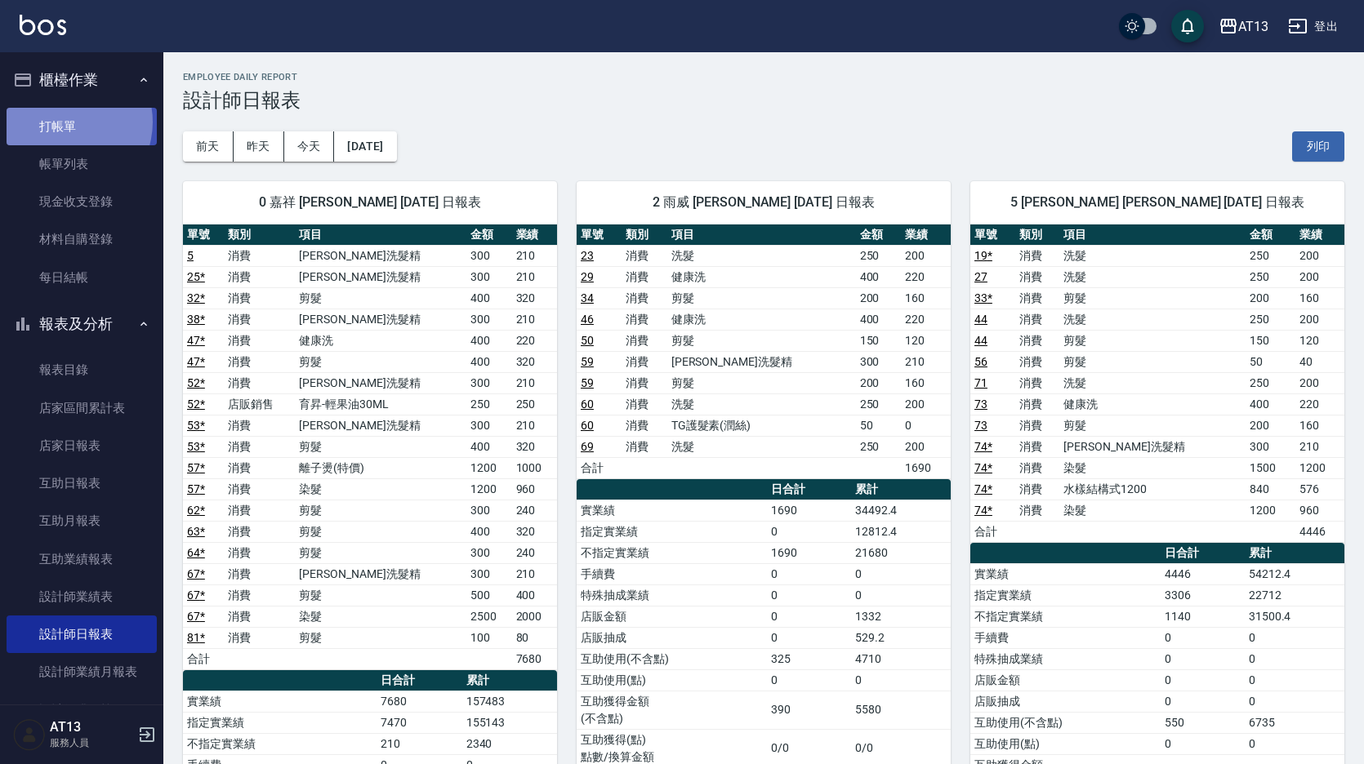
click at [63, 122] on link "打帳單" at bounding box center [82, 127] width 150 height 38
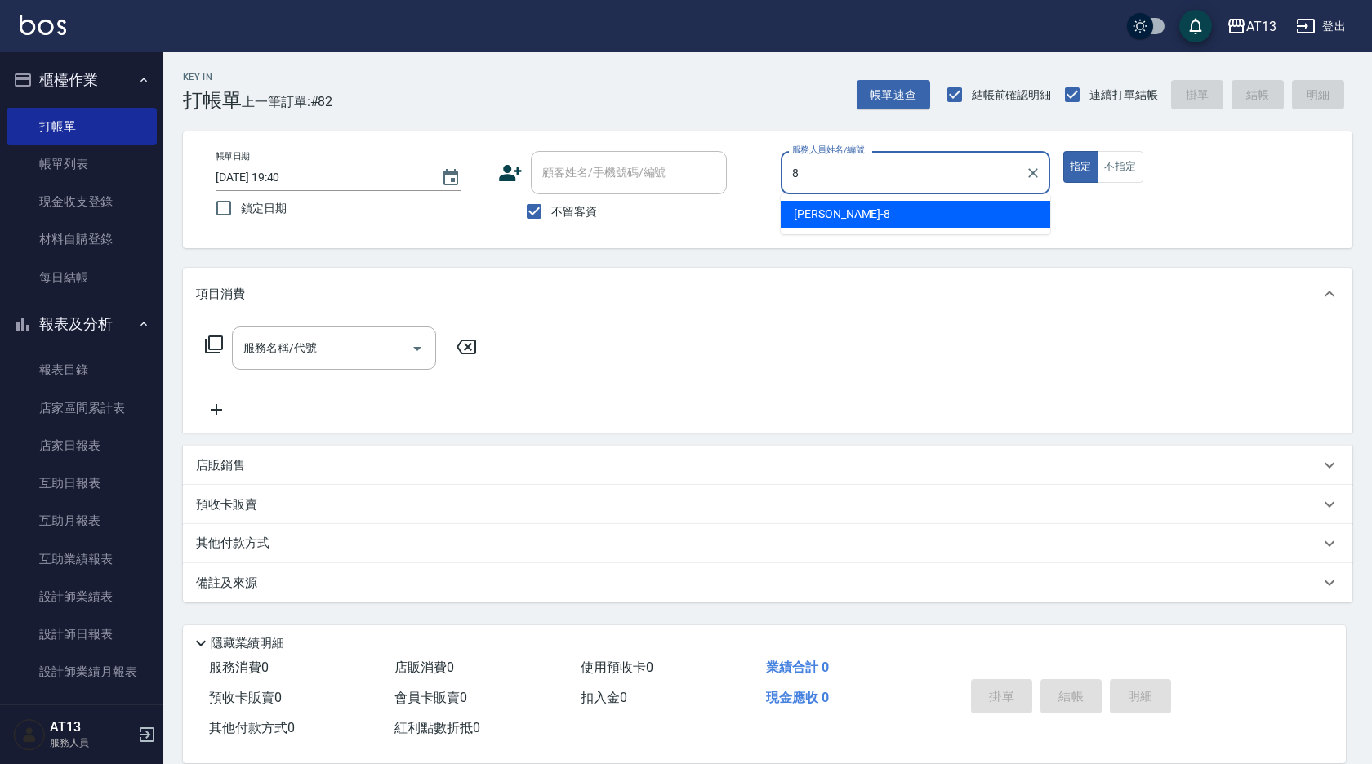
click at [943, 226] on div "[PERSON_NAME] -8" at bounding box center [916, 214] width 270 height 27
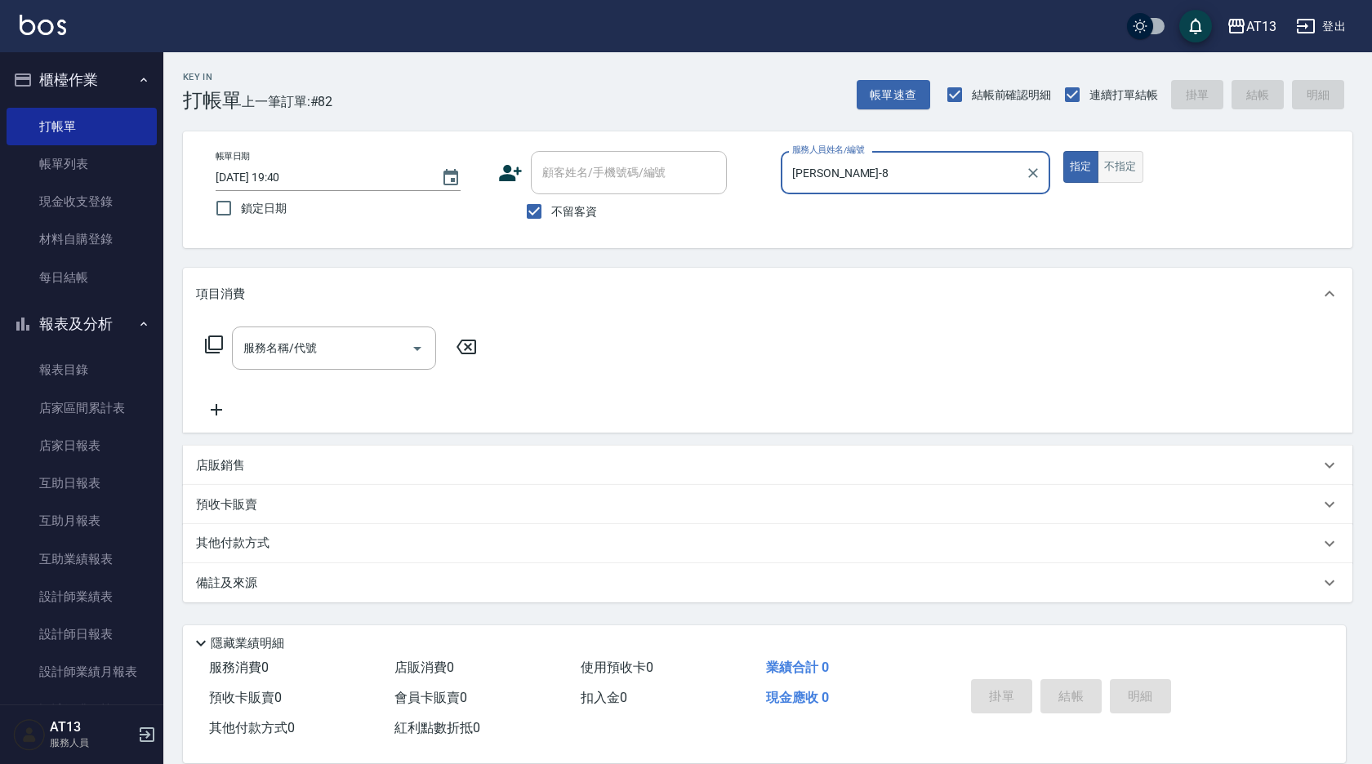
type input "[PERSON_NAME]-8"
click at [1135, 167] on button "不指定" at bounding box center [1121, 167] width 46 height 32
click at [328, 337] on input "服務名稱/代號" at bounding box center [321, 348] width 165 height 29
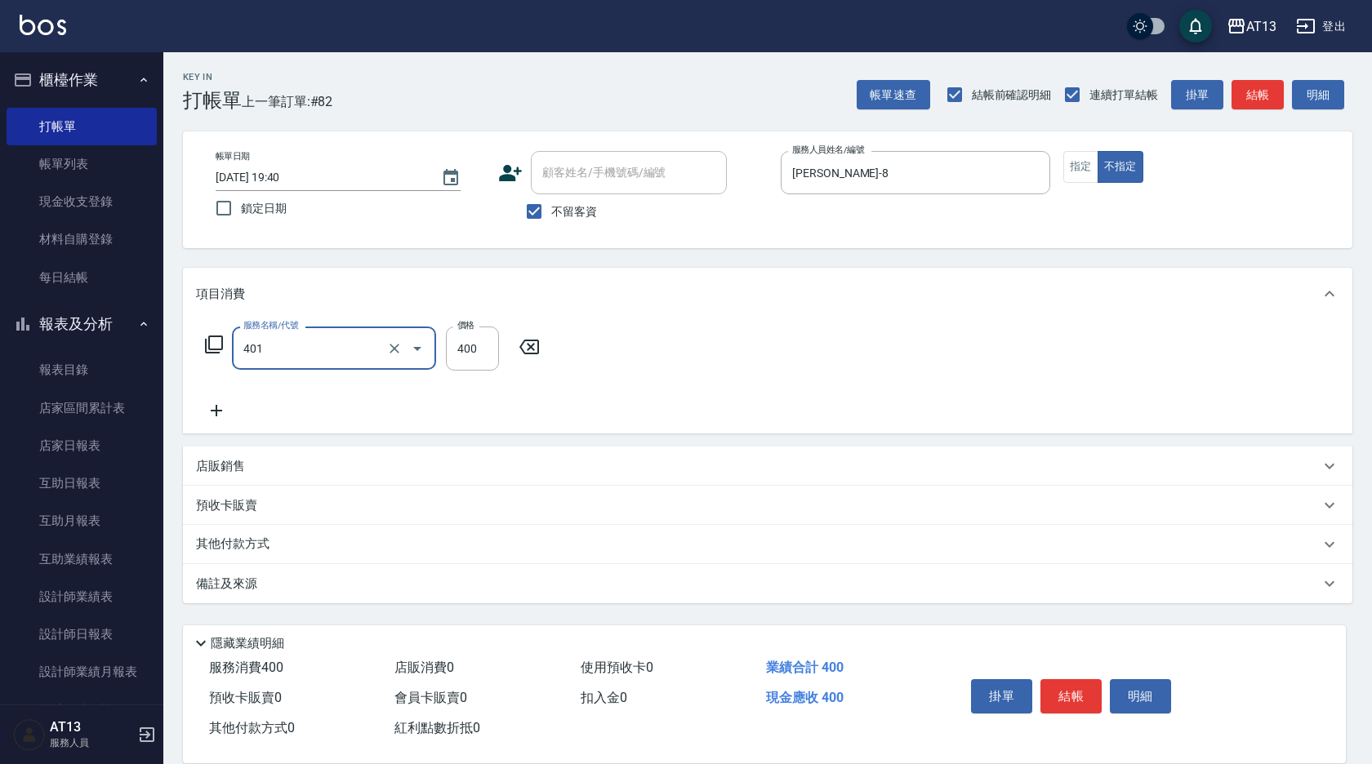
type input "剪髮(401)"
type input "180"
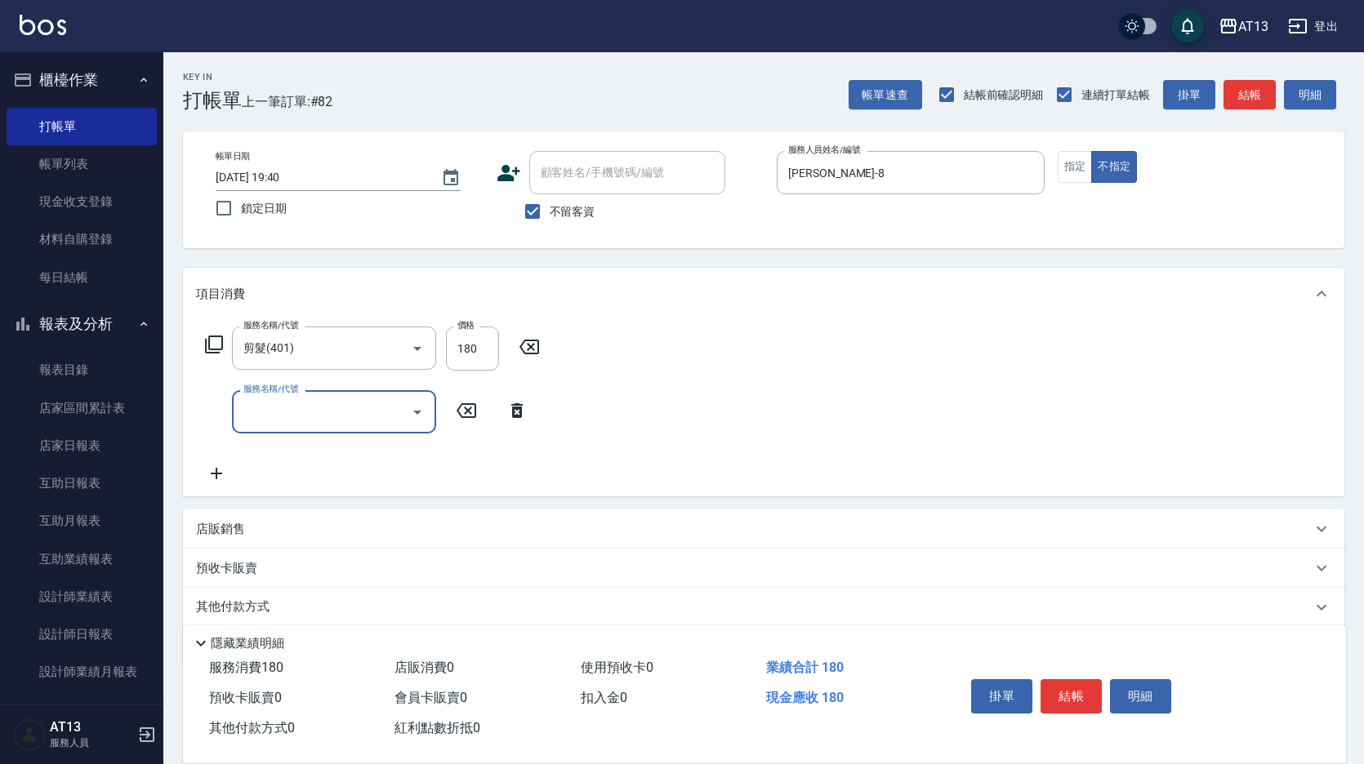
click at [888, 361] on div "服務名稱/代號 剪髮(401) 服務名稱/代號 價格 180 價格 服務名稱/代號 服務名稱/代號" at bounding box center [763, 408] width 1161 height 176
click at [1066, 689] on button "結帳" at bounding box center [1070, 696] width 61 height 34
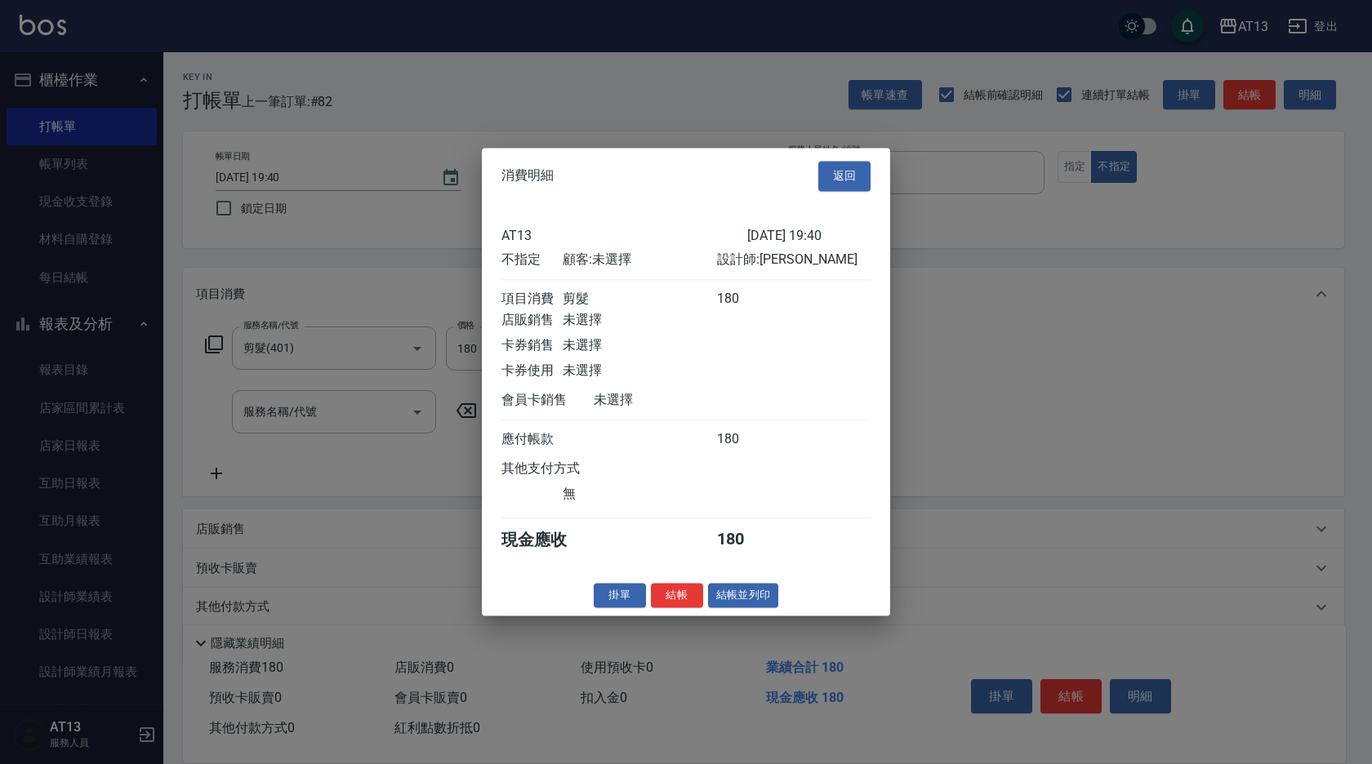
click at [1069, 690] on div at bounding box center [686, 382] width 1372 height 764
click at [679, 603] on button "結帳" at bounding box center [677, 595] width 52 height 25
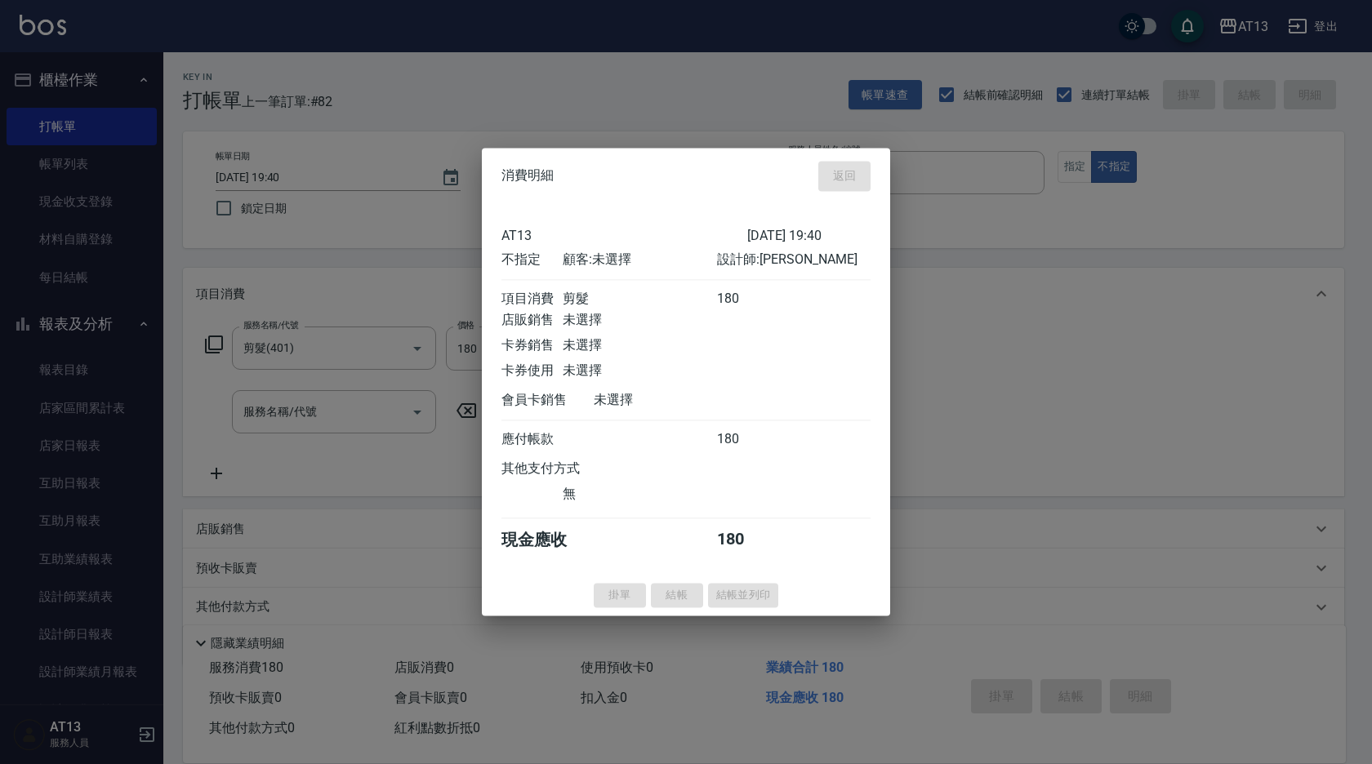
type input "2025/08/24 19:42"
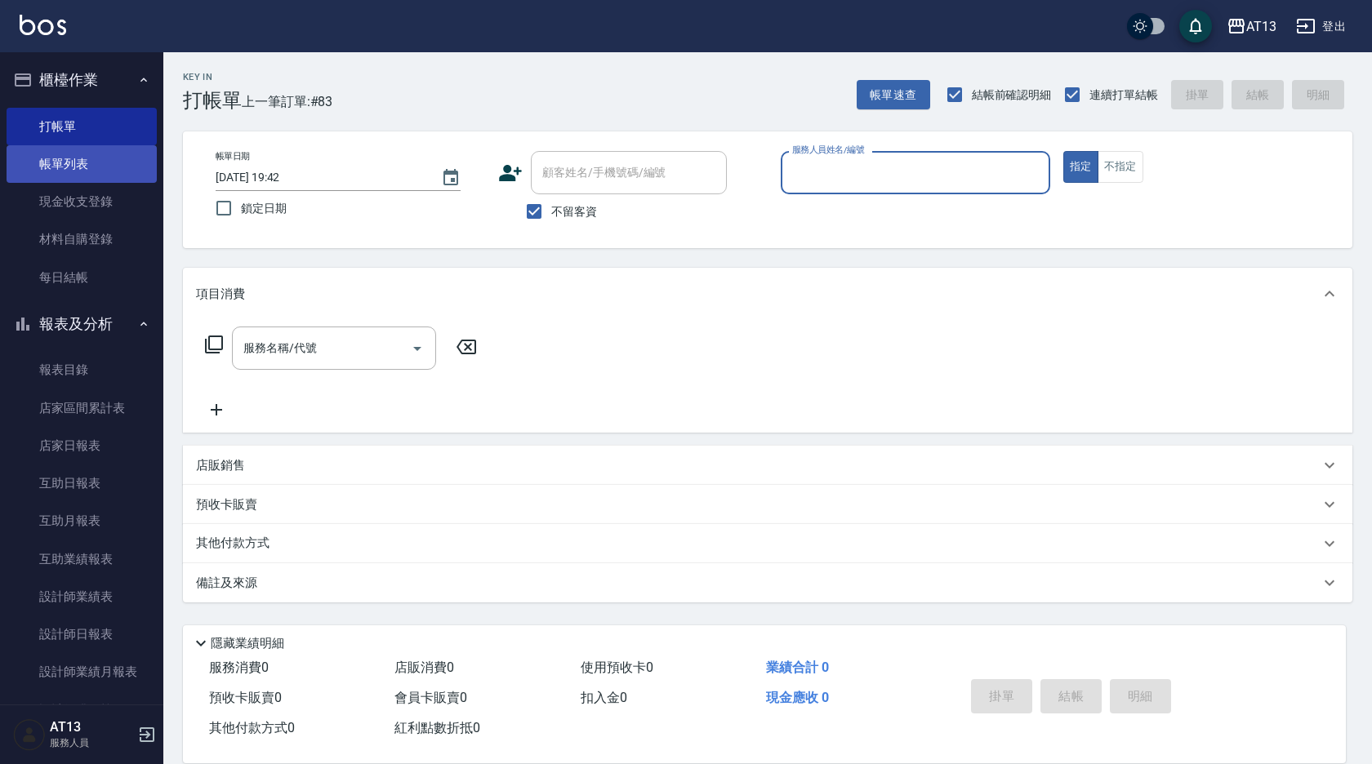
click at [35, 151] on link "帳單列表" at bounding box center [82, 164] width 150 height 38
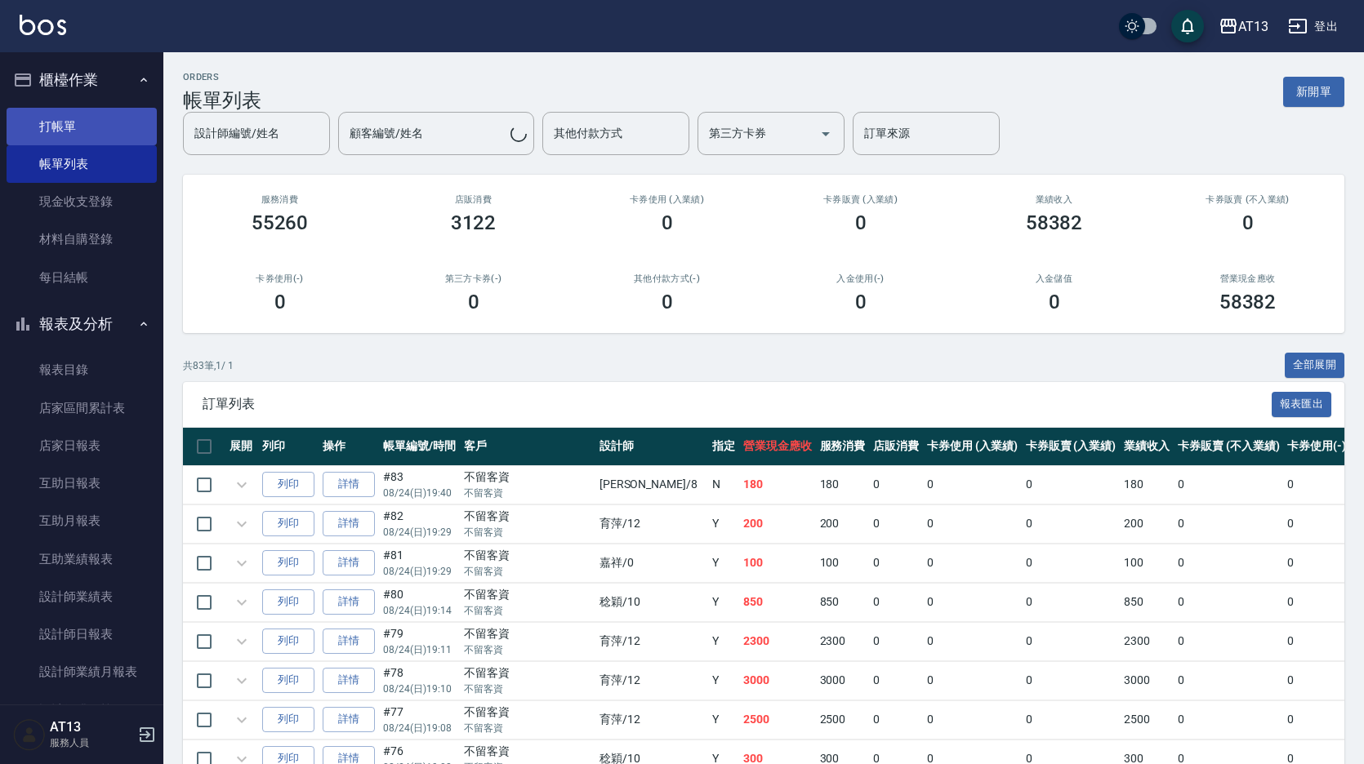
click at [75, 128] on link "打帳單" at bounding box center [82, 127] width 150 height 38
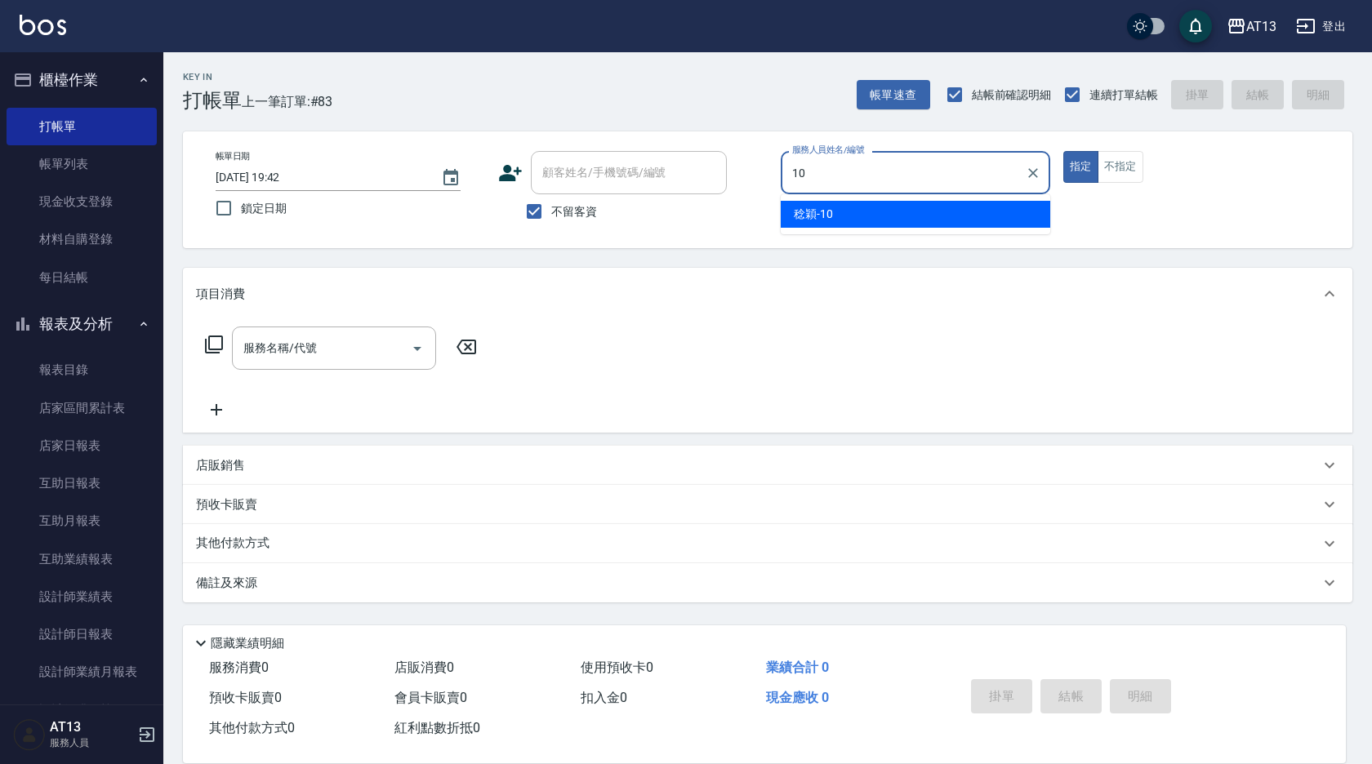
type input "10"
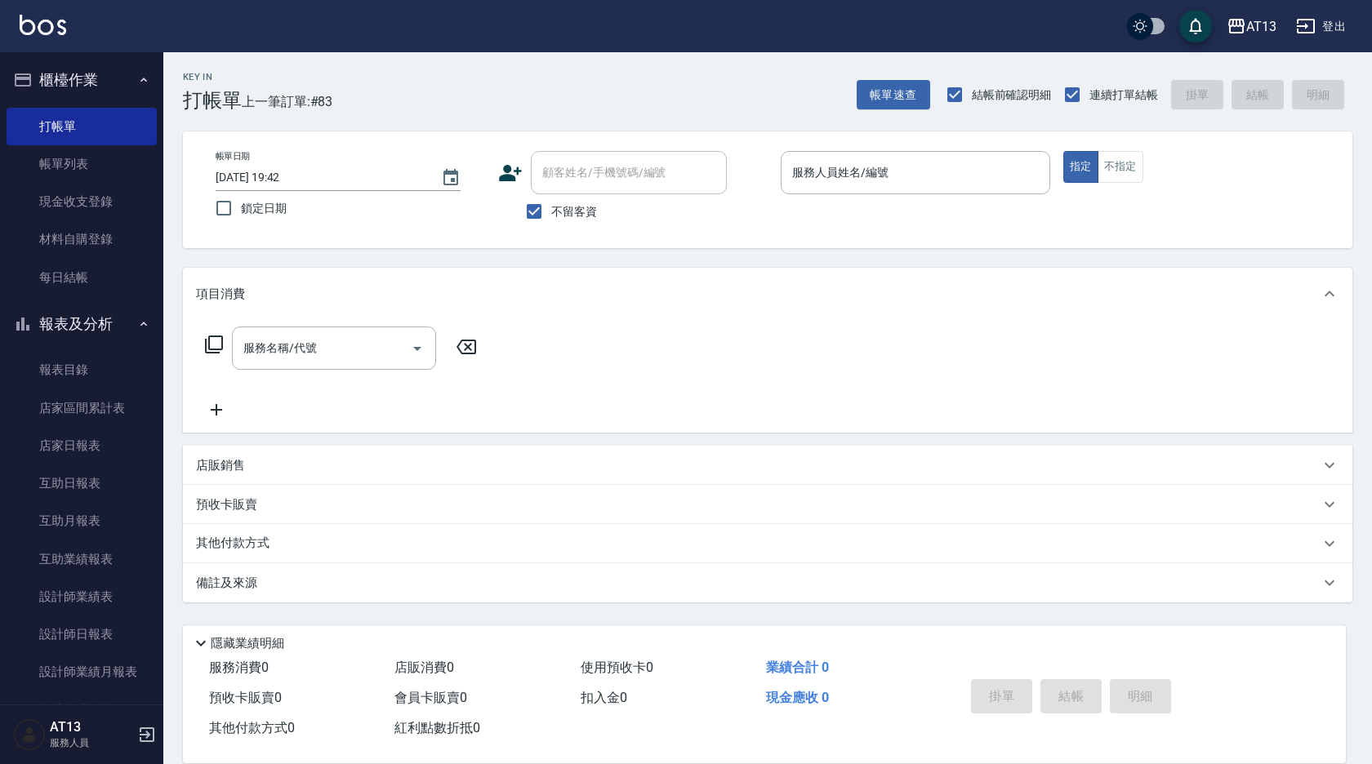
click at [877, 236] on div "帳單日期 2025/08/24 19:42 鎖定日期 顧客姓名/手機號碼/編號 顧客姓名/手機號碼/編號 不留客資 服務人員姓名/編號 服務人員姓名/編號 指…" at bounding box center [767, 189] width 1169 height 117
click at [866, 215] on div "帳單日期 2025/08/24 19:42 鎖定日期 顧客姓名/手機號碼/編號 顧客姓名/手機號碼/編號 不留客資 服務人員姓名/編號 服務人員姓名/編號 指…" at bounding box center [768, 190] width 1130 height 78
click at [824, 156] on div "服務人員姓名/編號" at bounding box center [916, 172] width 270 height 43
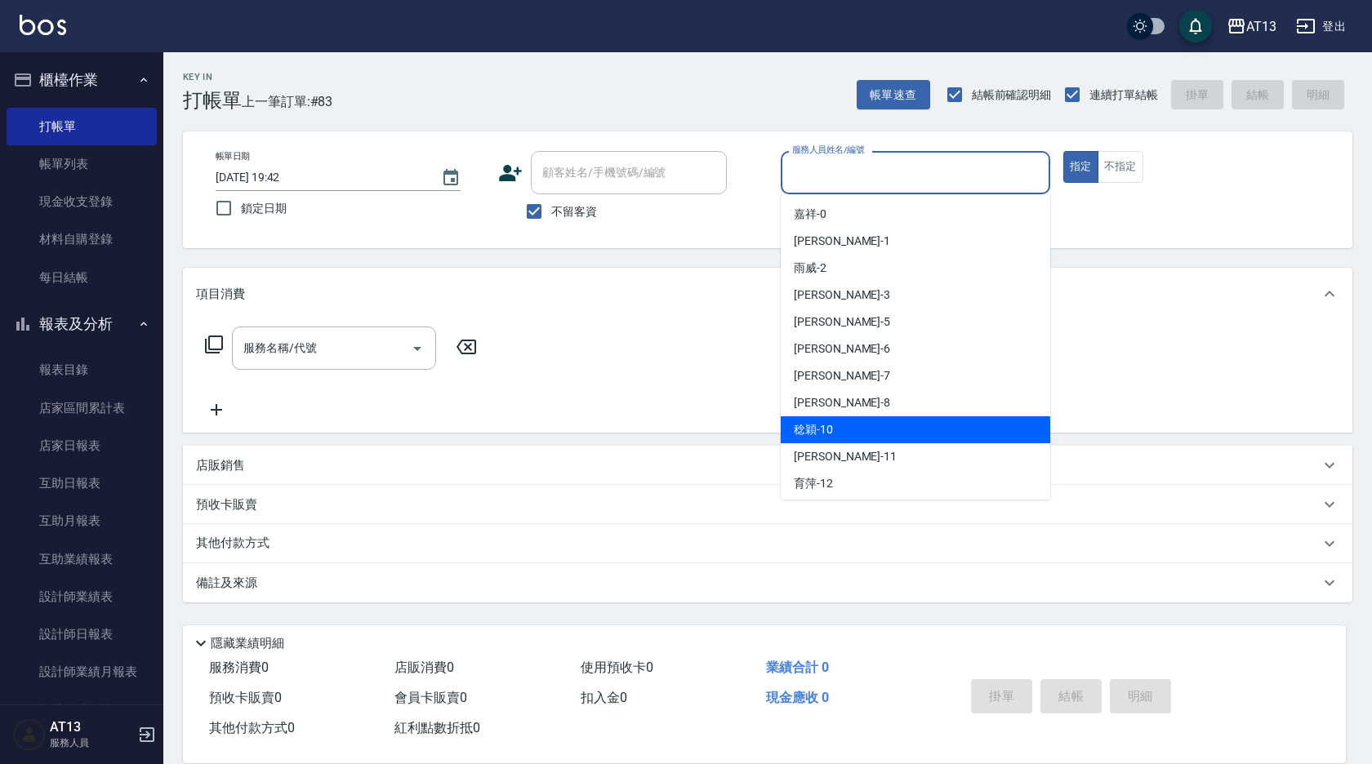
click at [833, 425] on div "[PERSON_NAME] -10" at bounding box center [916, 430] width 270 height 27
type input "[PERSON_NAME]-10"
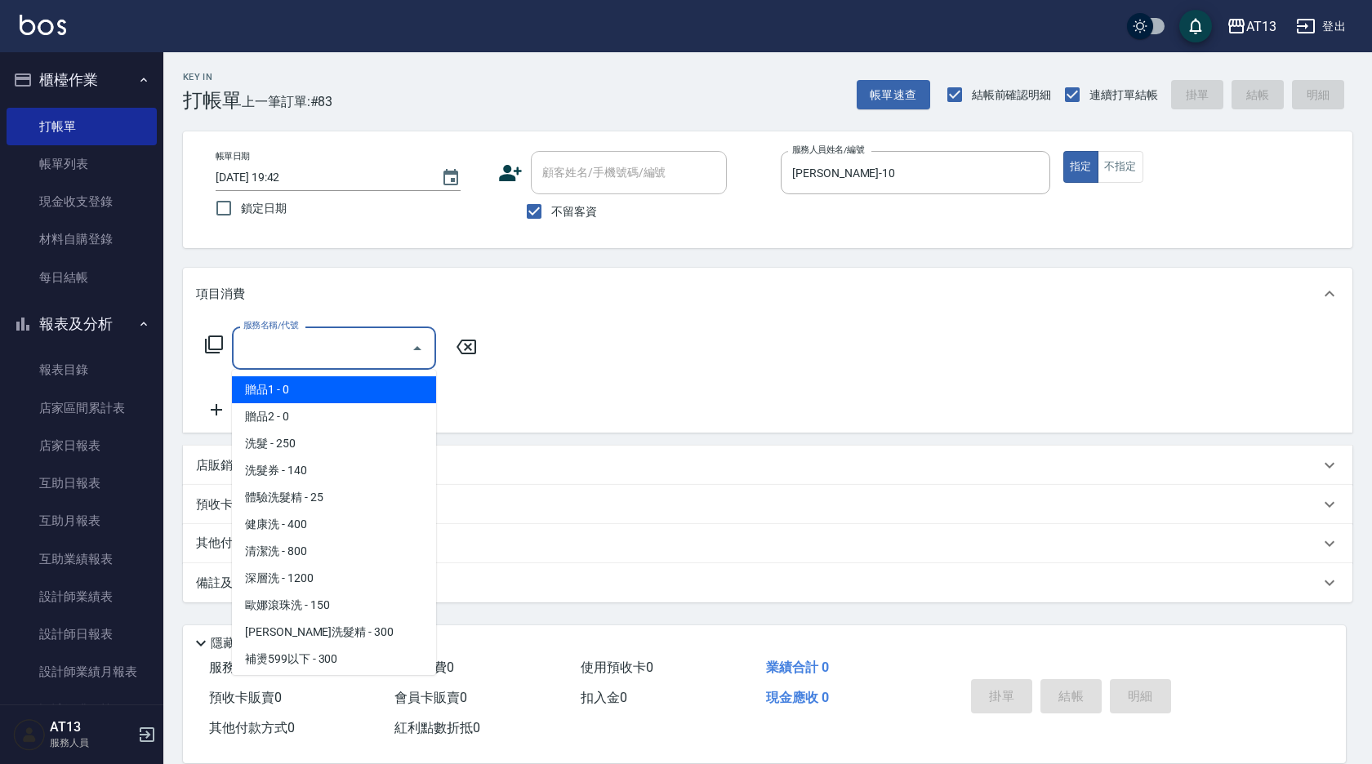
drag, startPoint x: 379, startPoint y: 359, endPoint x: 359, endPoint y: 333, distance: 32.0
click at [377, 359] on input "服務名稱/代號" at bounding box center [321, 348] width 165 height 29
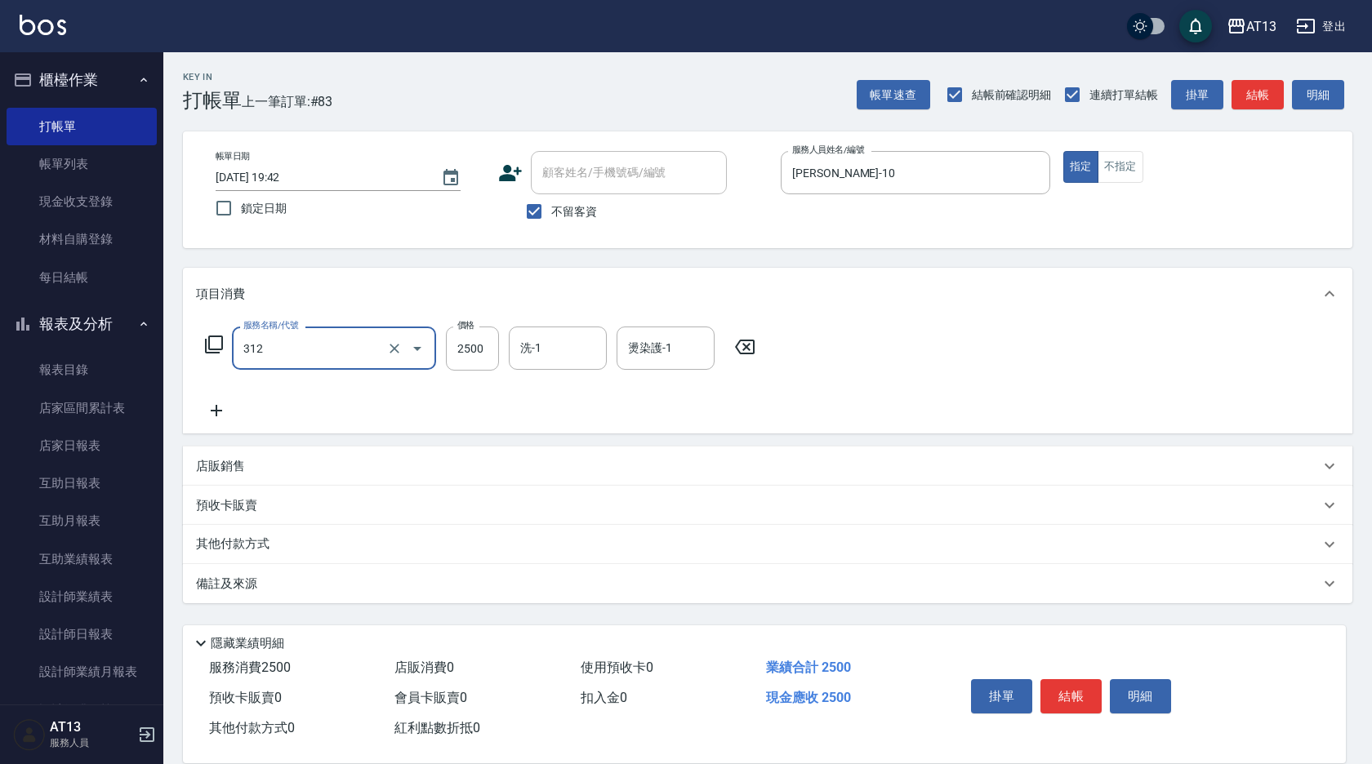
type input "有氧水離子燙2500(312)"
type input "2125"
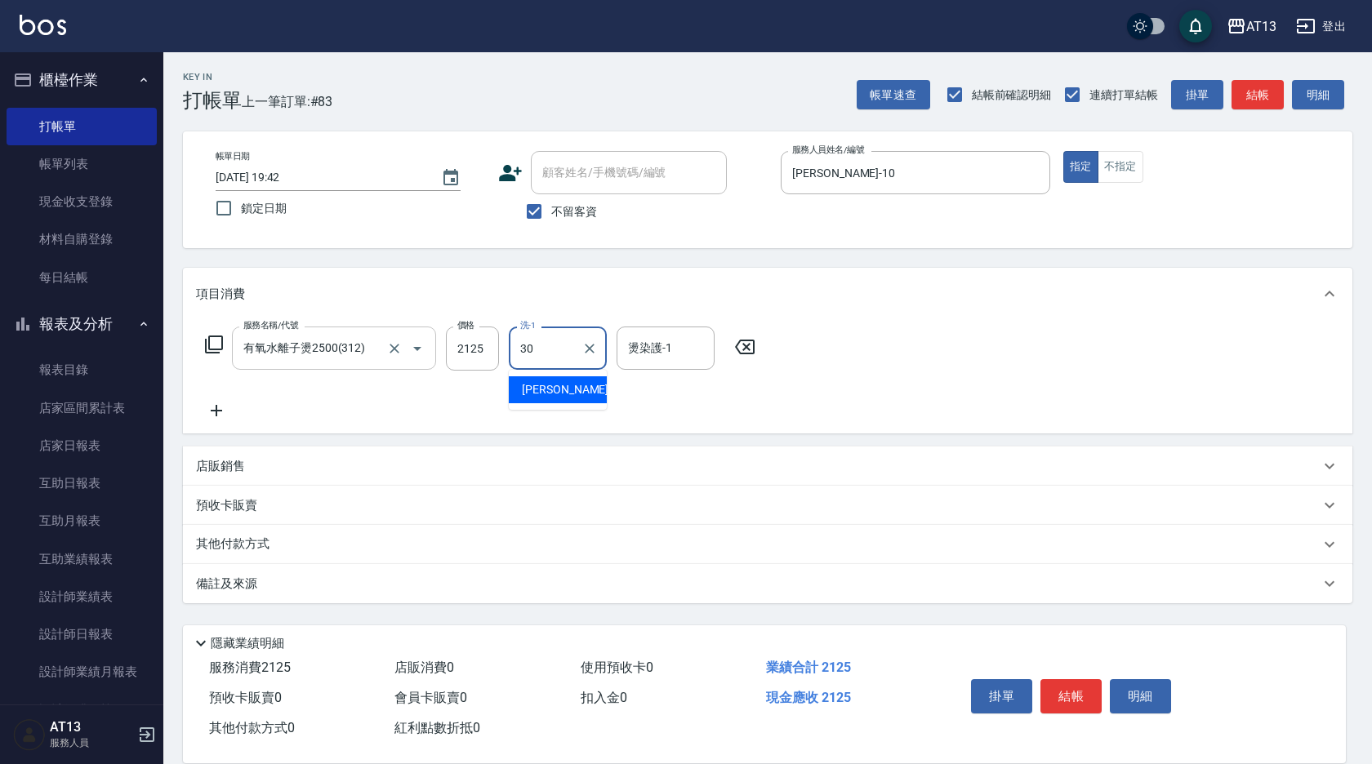
type input "[PERSON_NAME]妡-30"
click at [252, 462] on div "店販銷售" at bounding box center [758, 466] width 1124 height 17
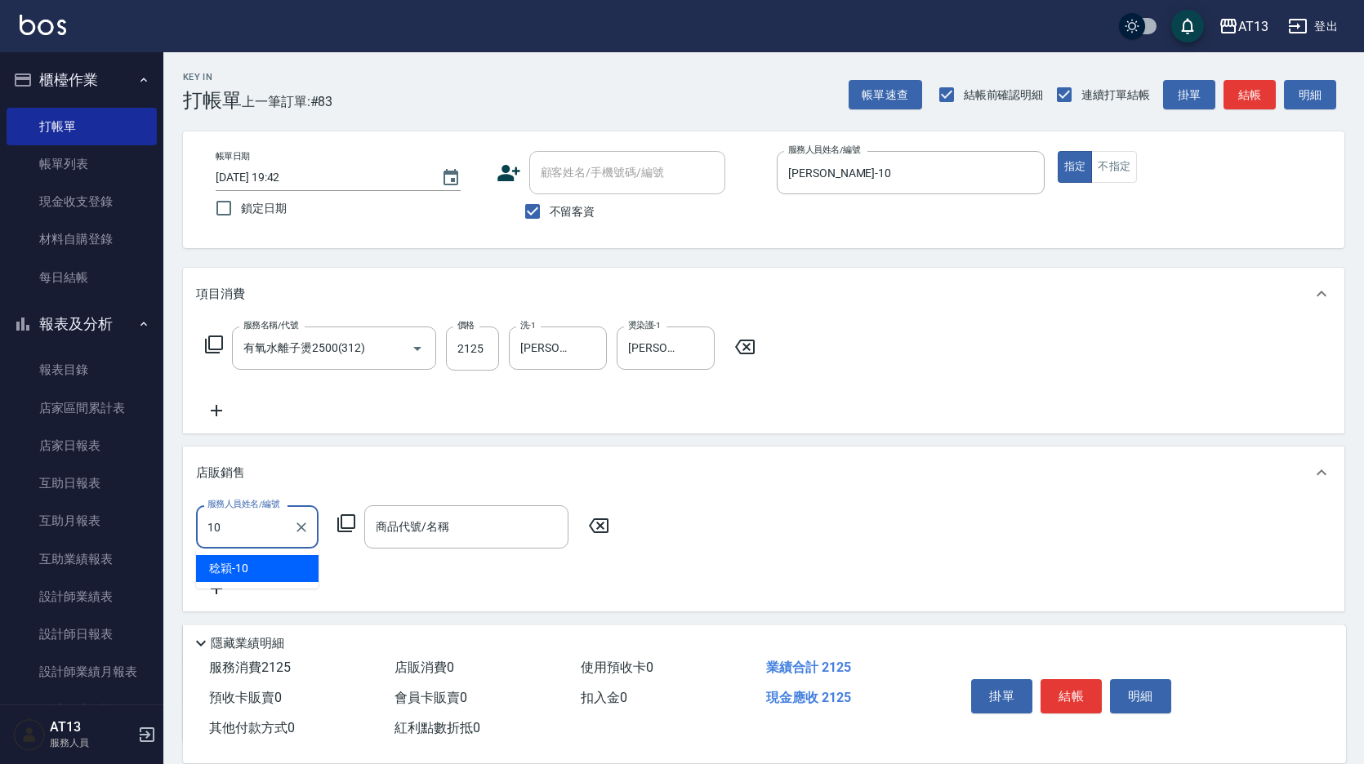
drag, startPoint x: 286, startPoint y: 566, endPoint x: 395, endPoint y: 535, distance: 113.8
click at [289, 566] on div "[PERSON_NAME] -10" at bounding box center [257, 568] width 123 height 27
type input "[PERSON_NAME]-10"
click at [395, 528] on div "商品代號/名稱 商品代號/名稱" at bounding box center [466, 527] width 204 height 43
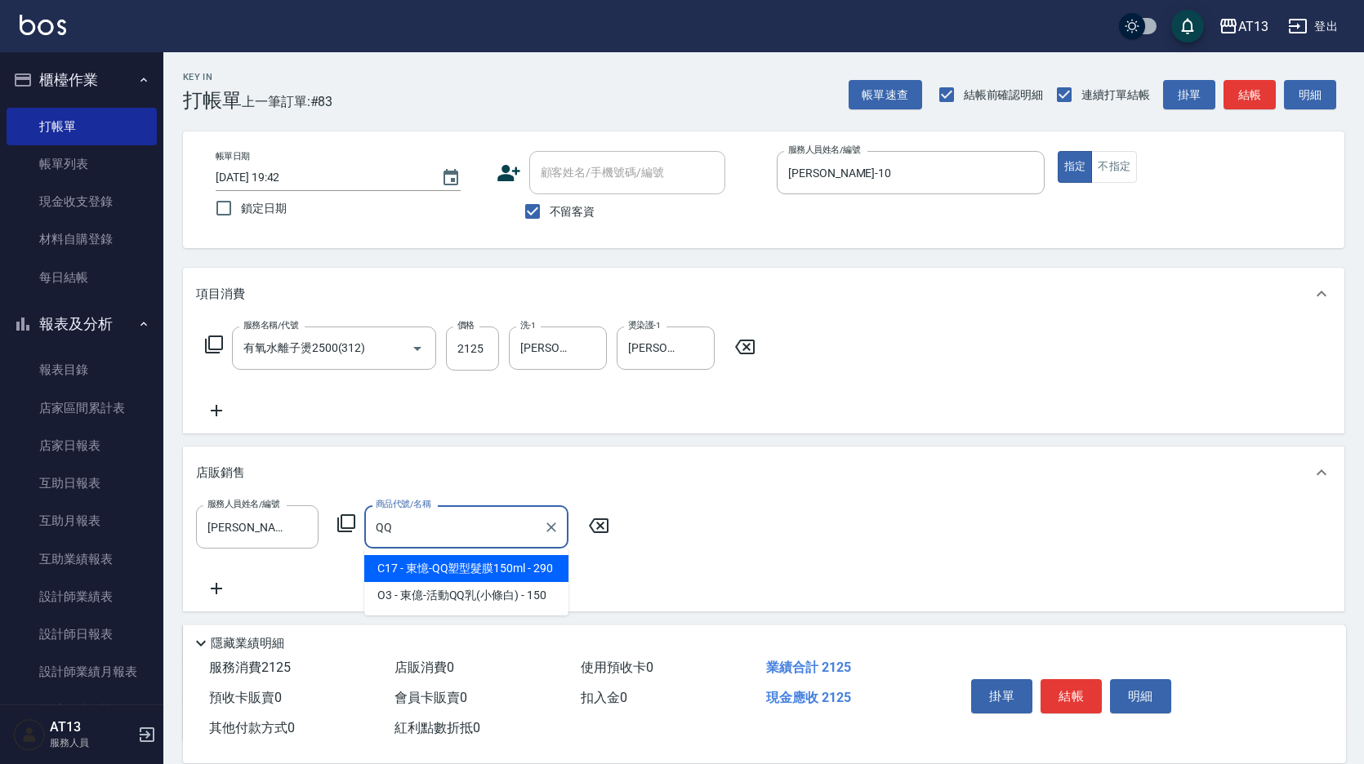
click at [477, 569] on span "C17 - 東憶-QQ塑型髮膜150ml - 290" at bounding box center [466, 568] width 204 height 27
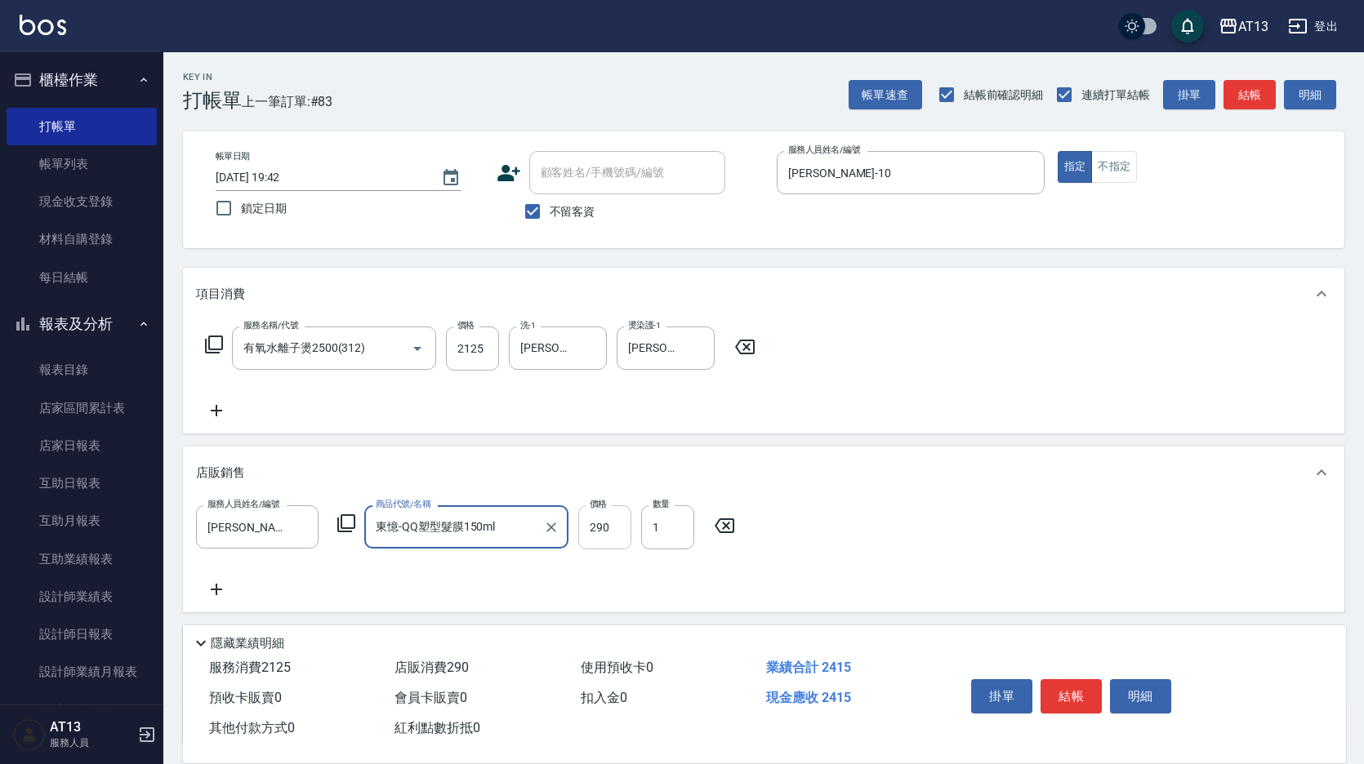
type input "東憶-QQ塑型髮膜150ml"
click at [602, 525] on input "290" at bounding box center [604, 528] width 53 height 44
type input "232"
click at [1071, 687] on button "結帳" at bounding box center [1070, 696] width 61 height 34
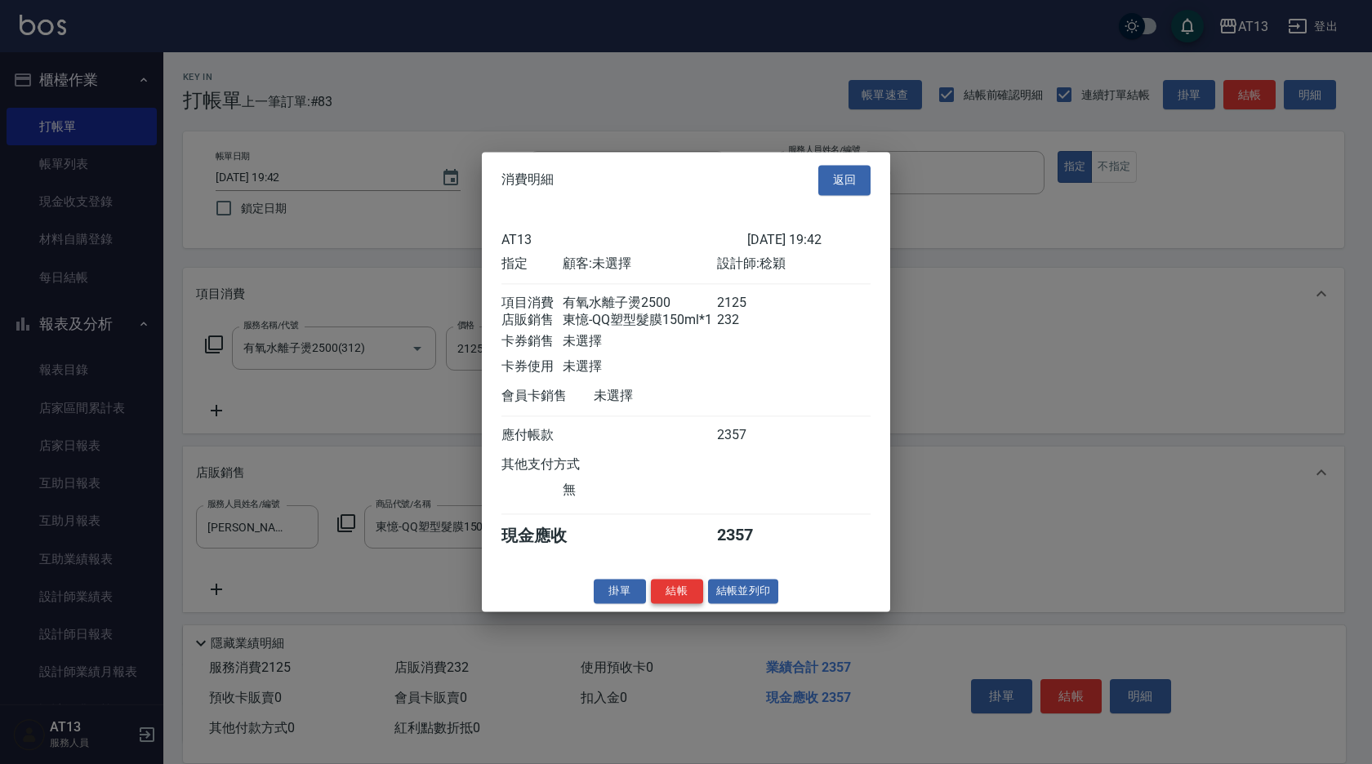
click at [691, 599] on button "結帳" at bounding box center [677, 591] width 52 height 25
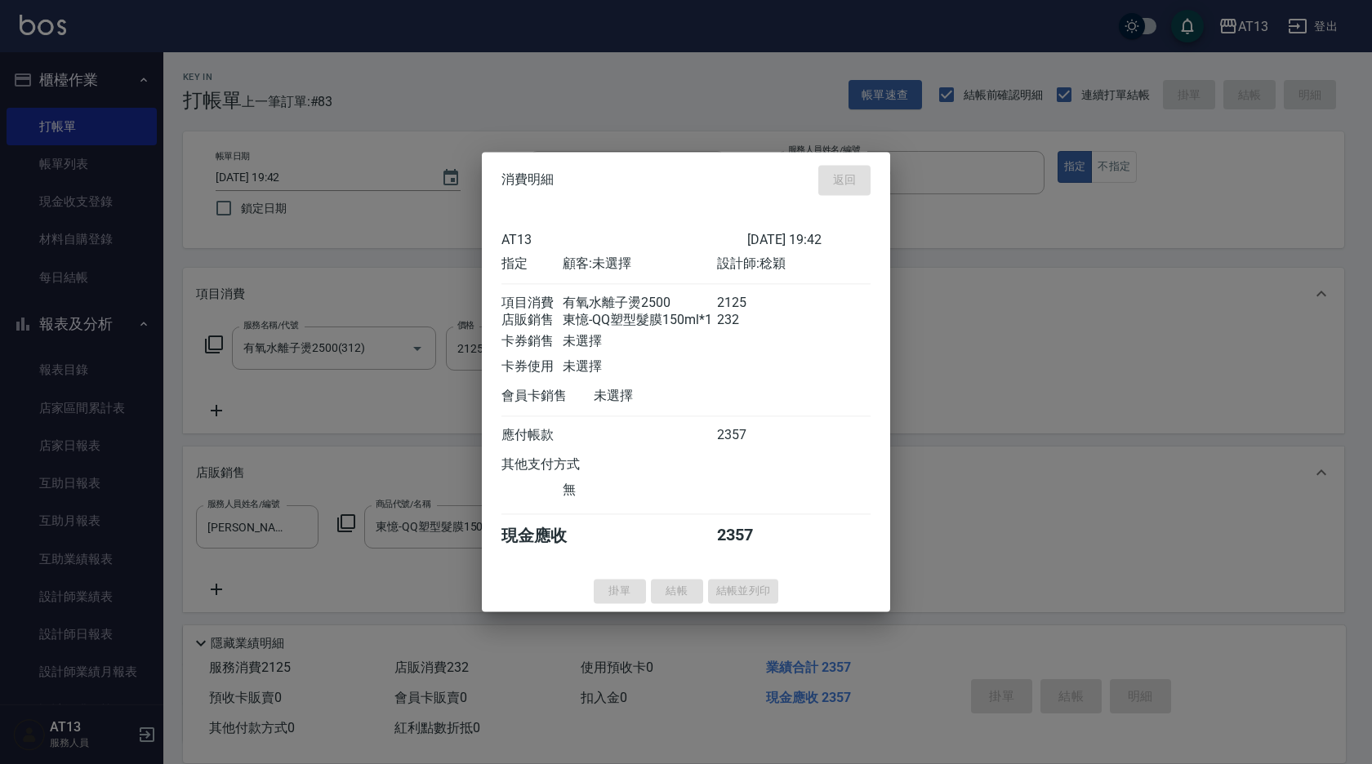
type input "2025/08/24 19:48"
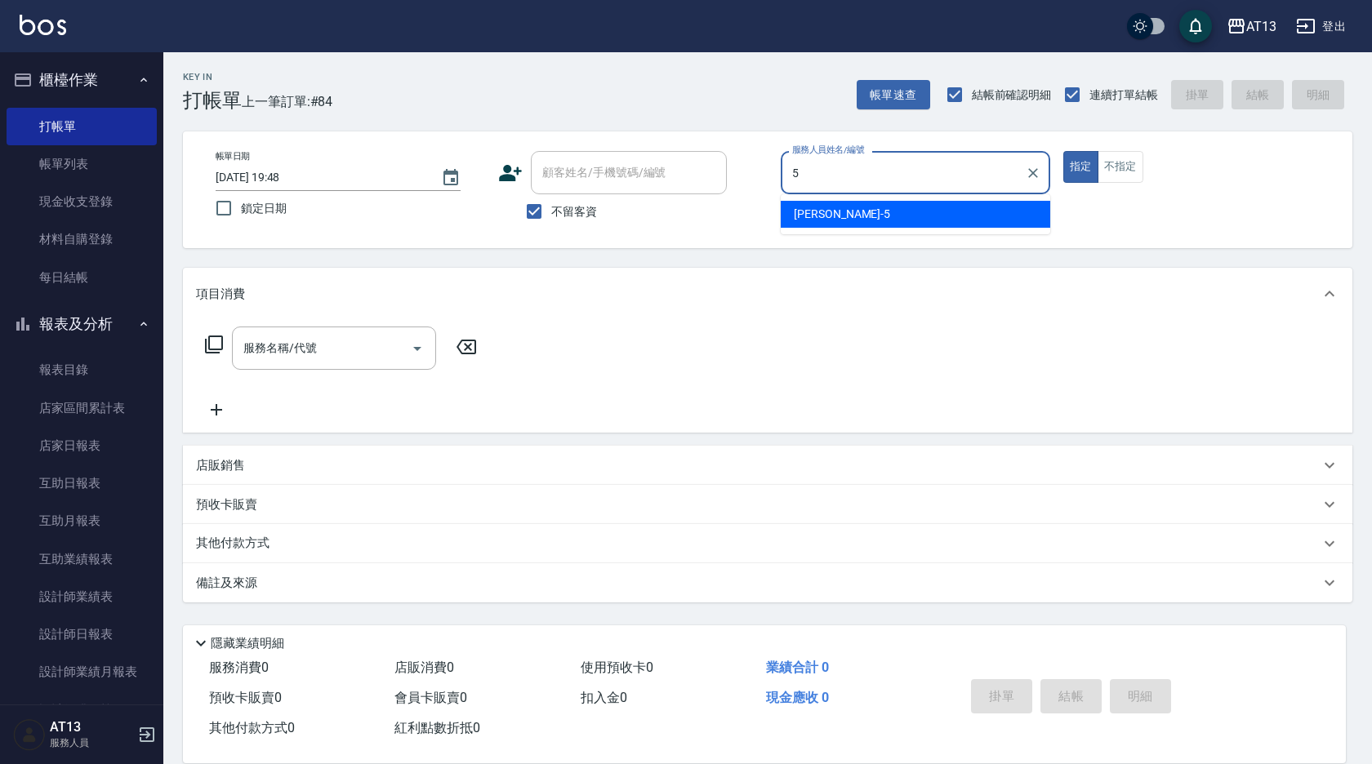
drag, startPoint x: 895, startPoint y: 215, endPoint x: 997, endPoint y: 215, distance: 102.1
click at [896, 215] on div "[PERSON_NAME] -5" at bounding box center [916, 214] width 270 height 27
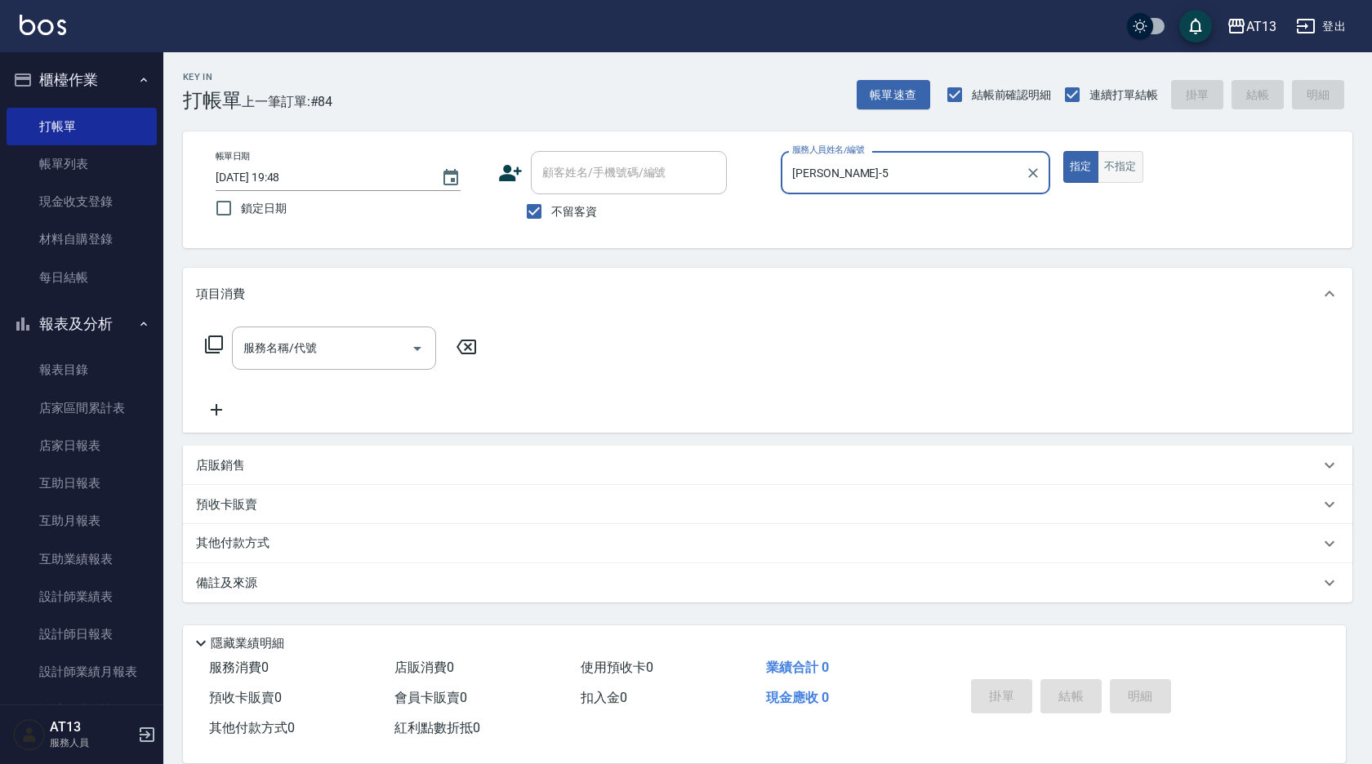
type input "[PERSON_NAME]-5"
click at [1136, 167] on button "不指定" at bounding box center [1121, 167] width 46 height 32
click at [357, 351] on input "服務名稱/代號" at bounding box center [321, 348] width 165 height 29
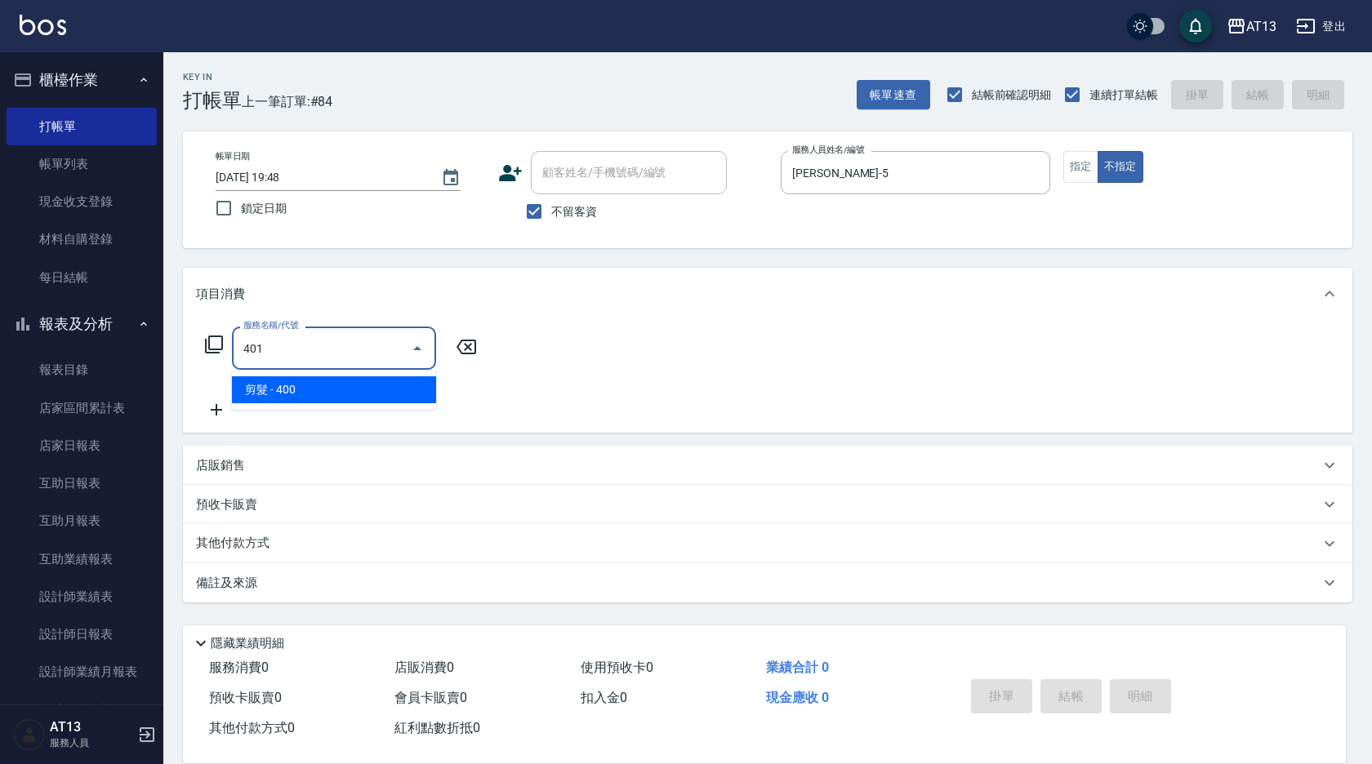
type input "剪髮(401)"
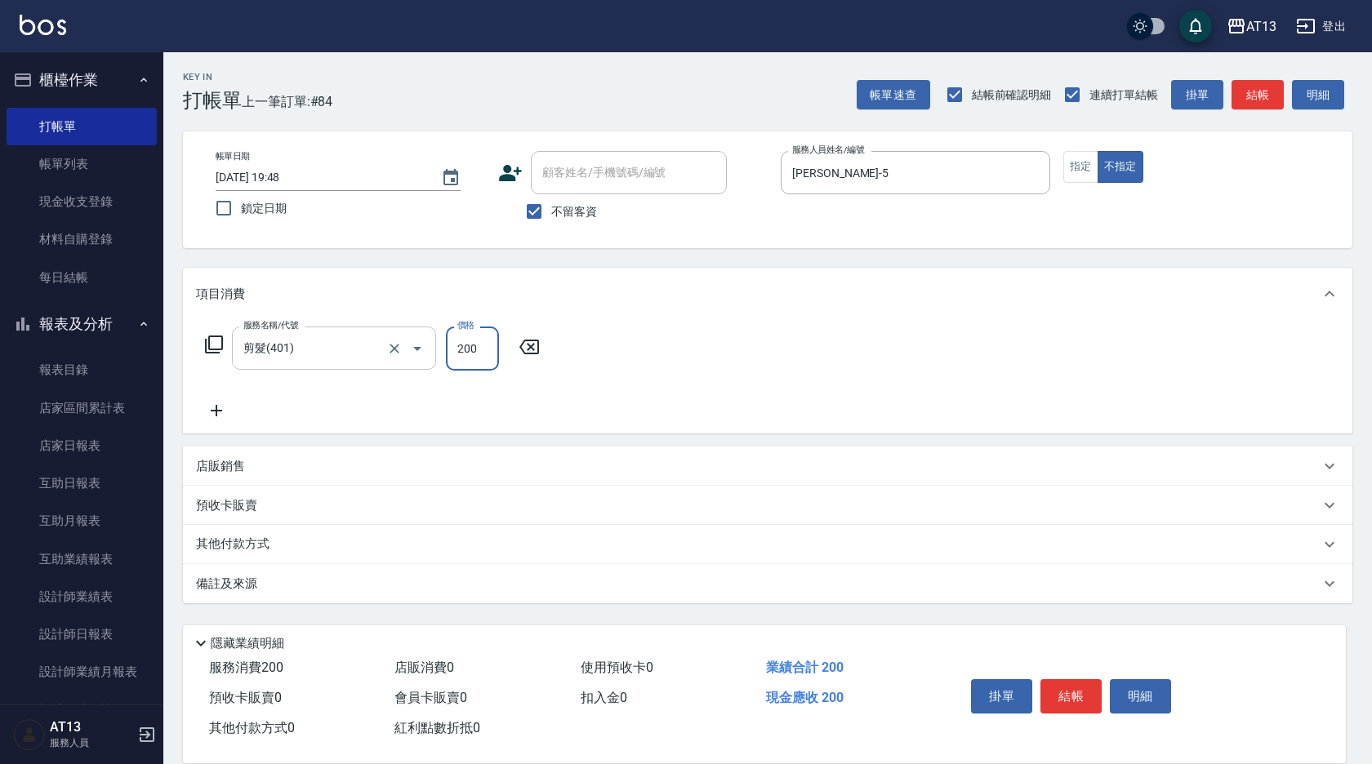
type input "200"
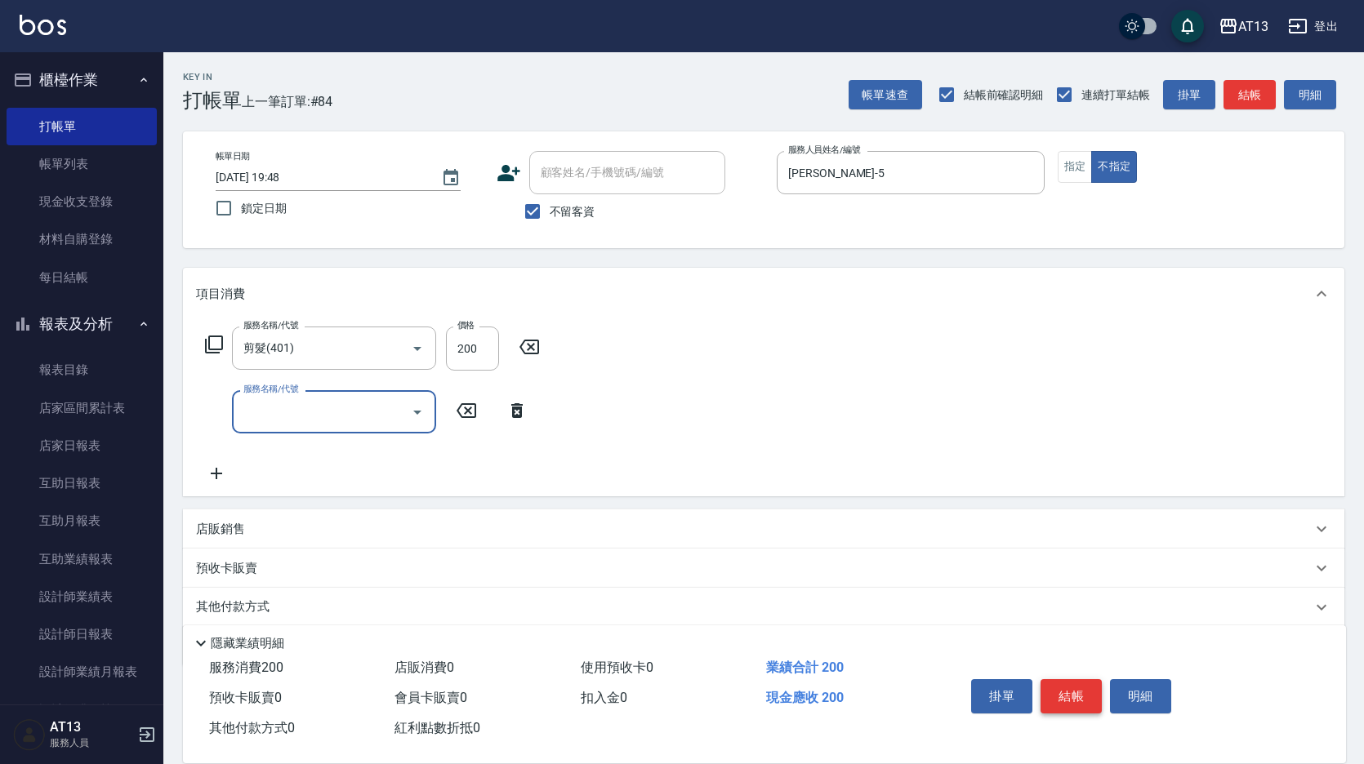
click at [1067, 692] on button "結帳" at bounding box center [1070, 696] width 61 height 34
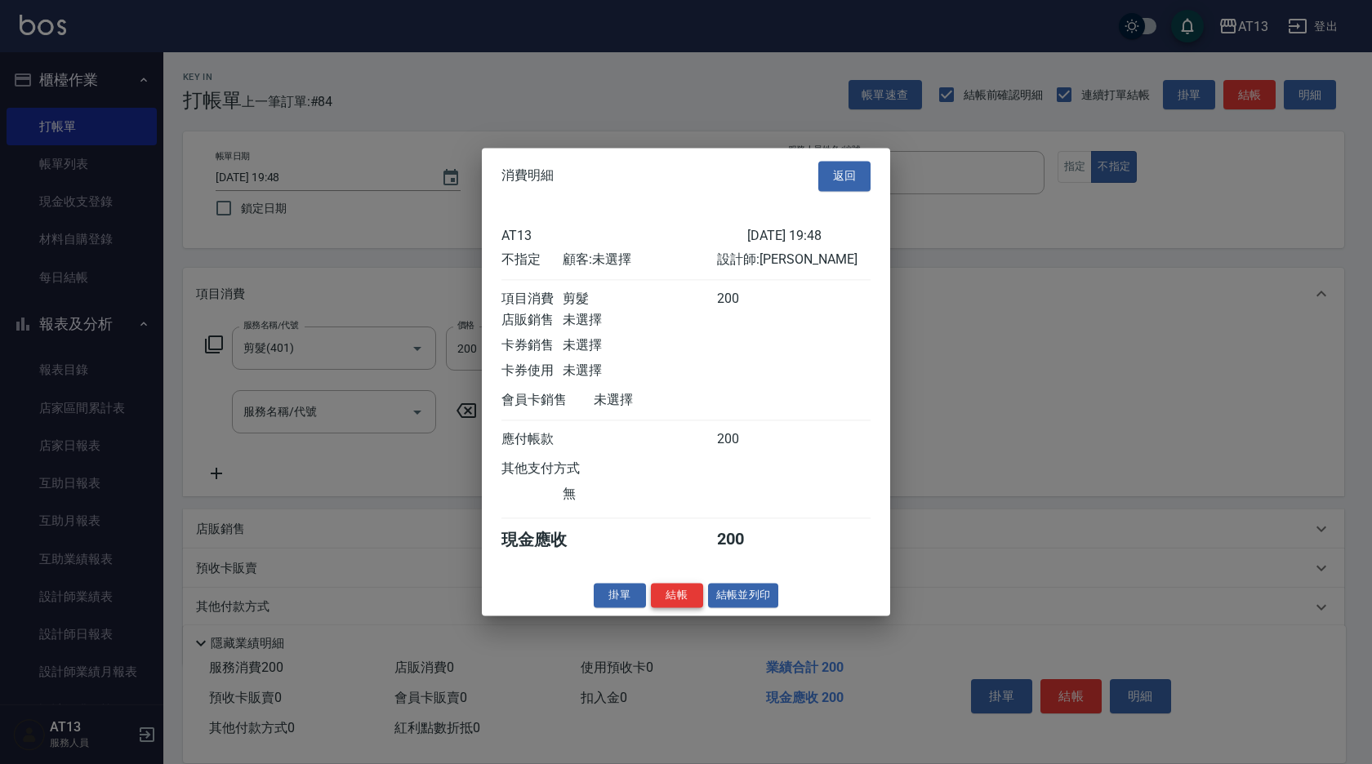
click at [697, 604] on button "結帳" at bounding box center [677, 595] width 52 height 25
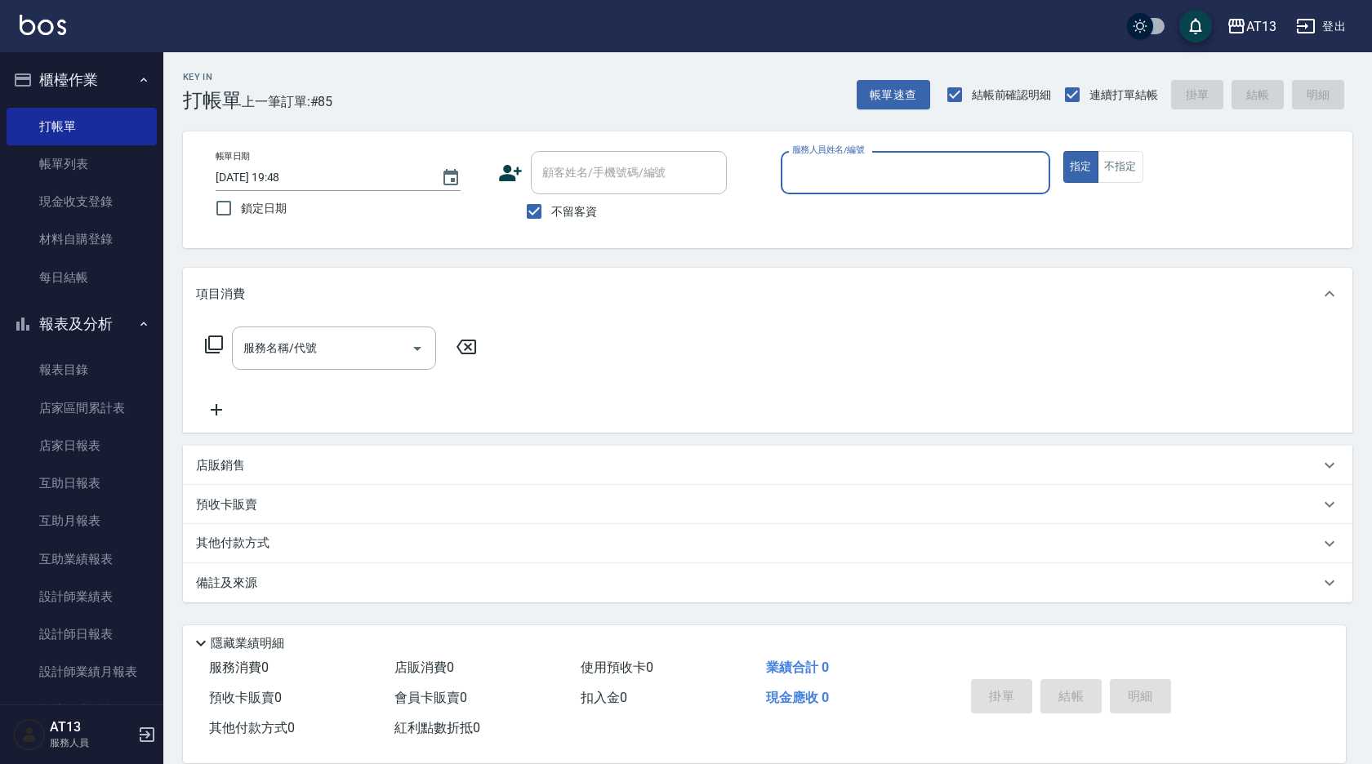
drag, startPoint x: 731, startPoint y: 789, endPoint x: 764, endPoint y: 796, distance: 33.5
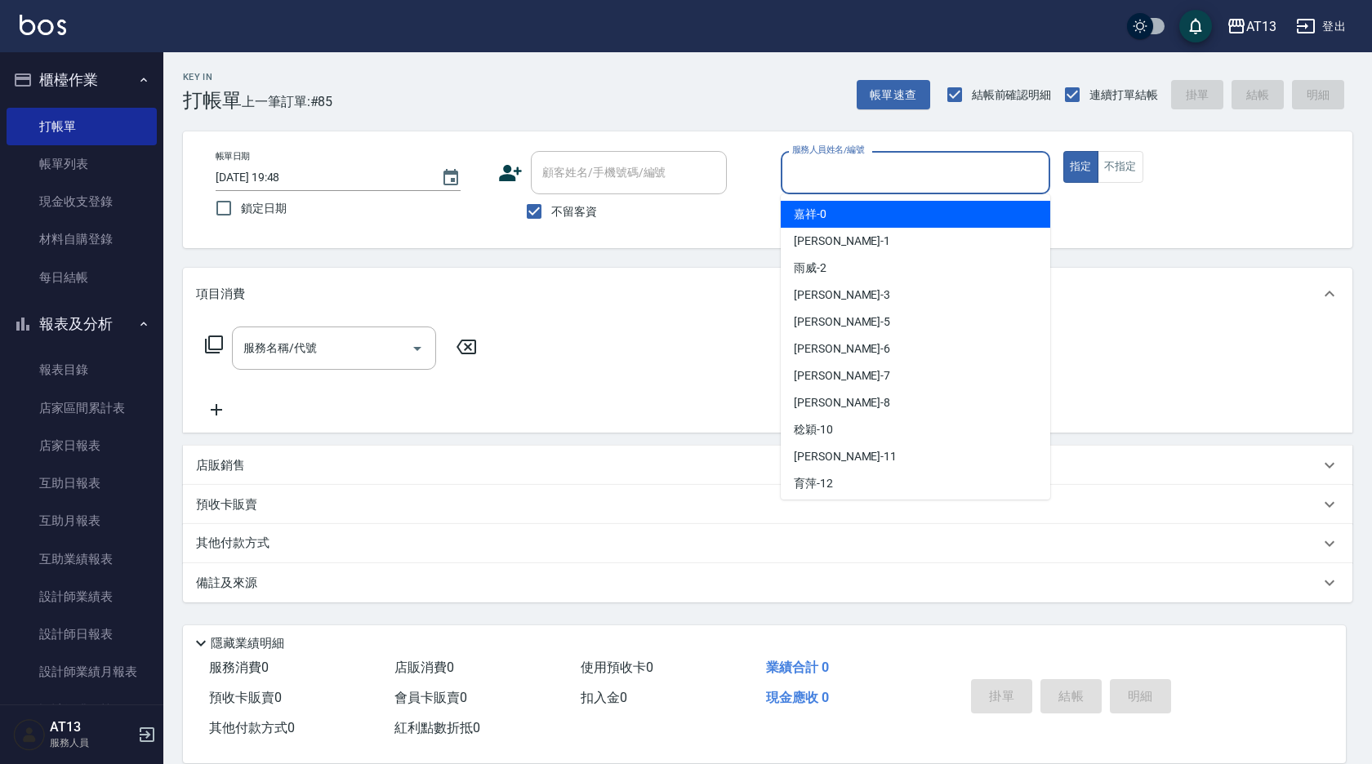
drag, startPoint x: 764, startPoint y: 796, endPoint x: 987, endPoint y: 165, distance: 669.5
click at [987, 165] on input "服務人員姓名/編號" at bounding box center [915, 172] width 255 height 29
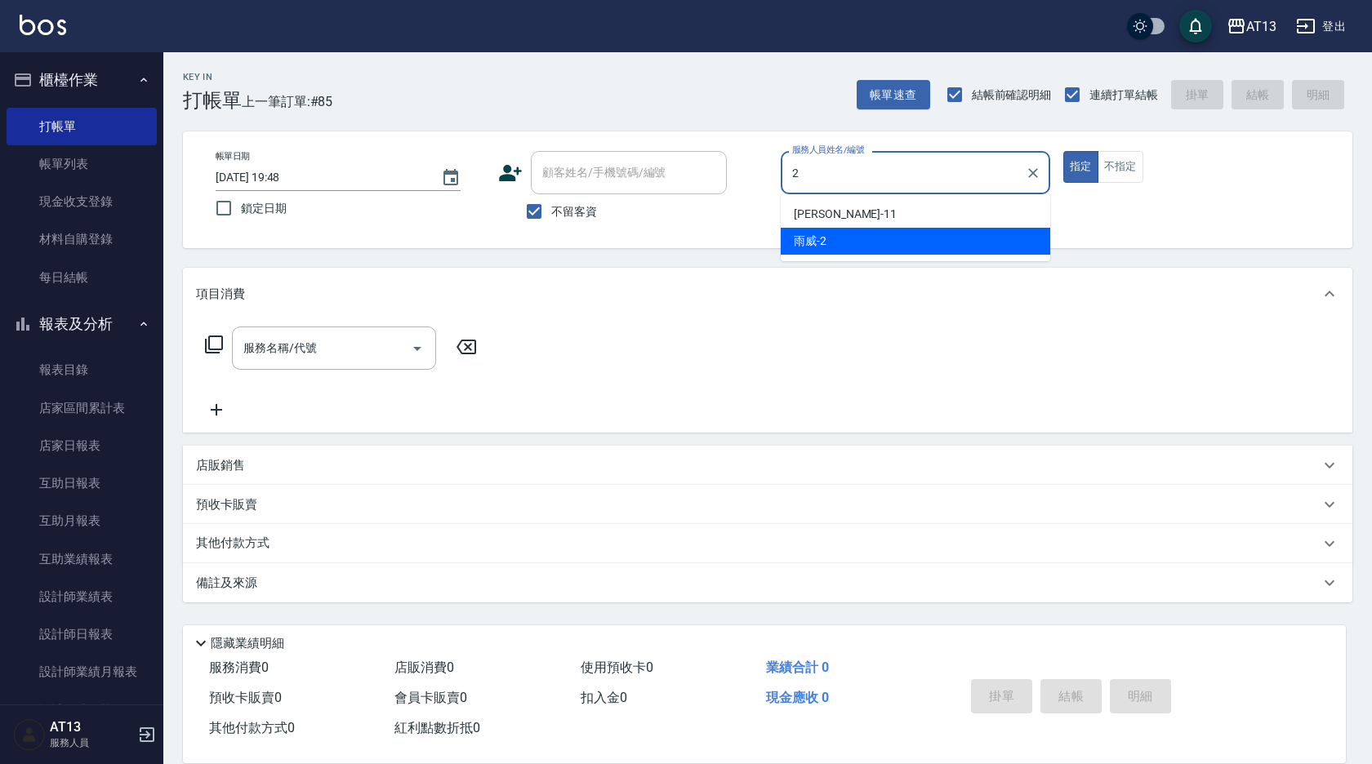
click at [980, 245] on div "雨威 -2" at bounding box center [916, 241] width 270 height 27
type input "雨威-2"
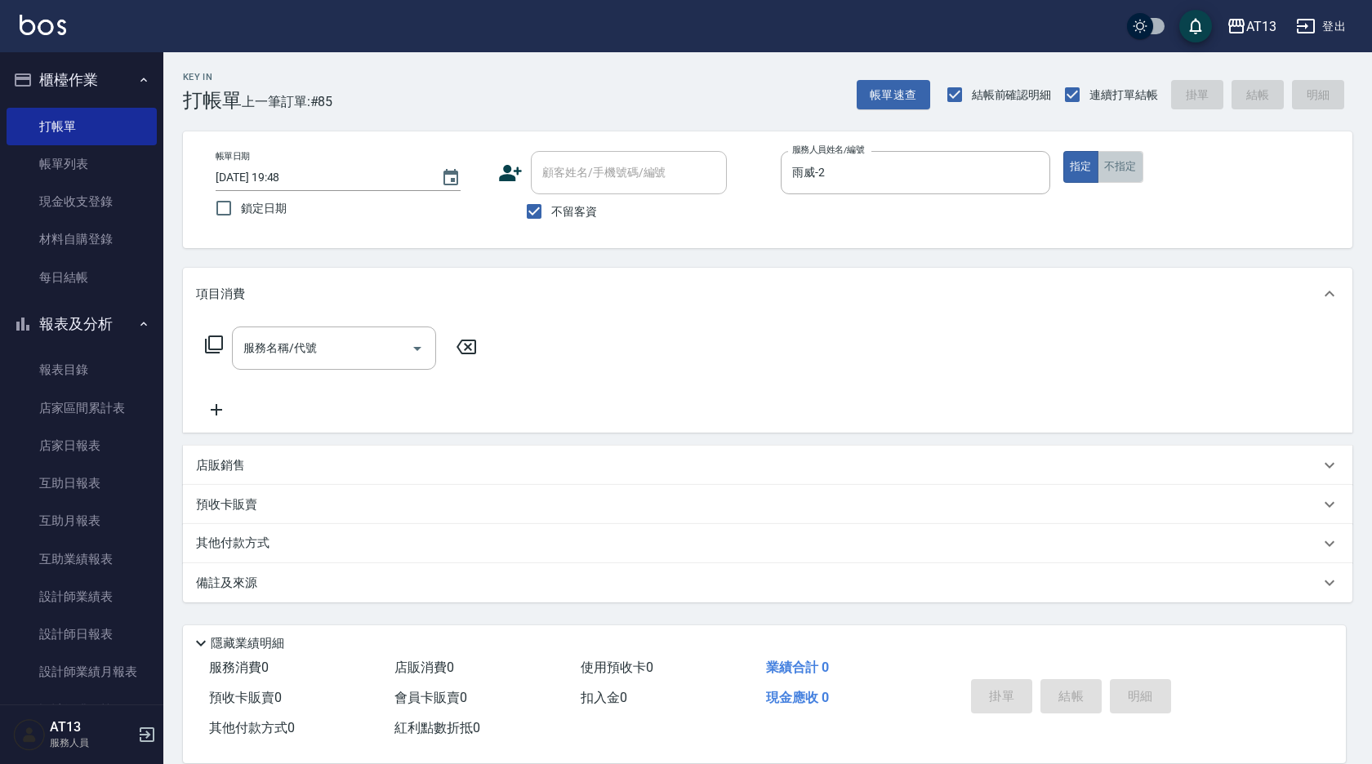
click at [1121, 172] on button "不指定" at bounding box center [1121, 167] width 46 height 32
click at [305, 353] on input "服務名稱/代號" at bounding box center [321, 348] width 165 height 29
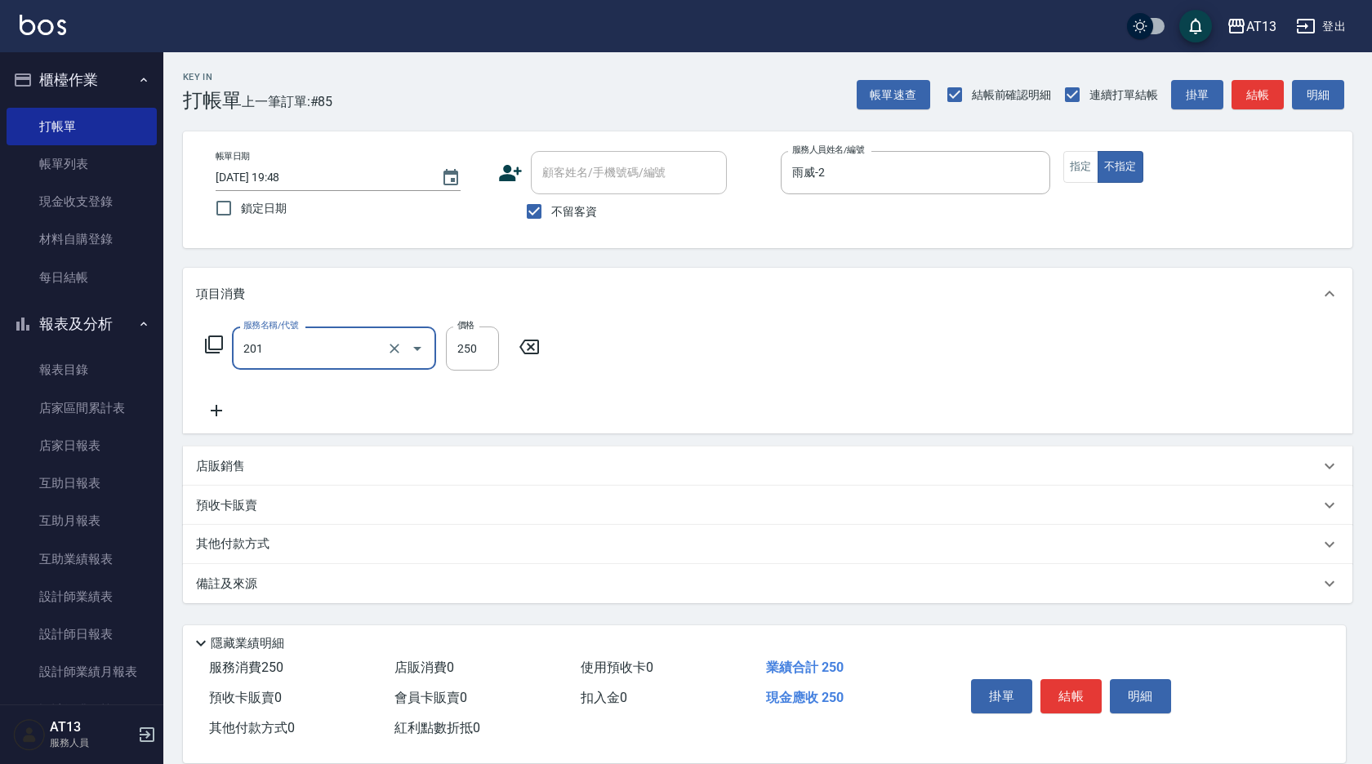
type input "洗髮(201)"
type input "[PERSON_NAME]-28"
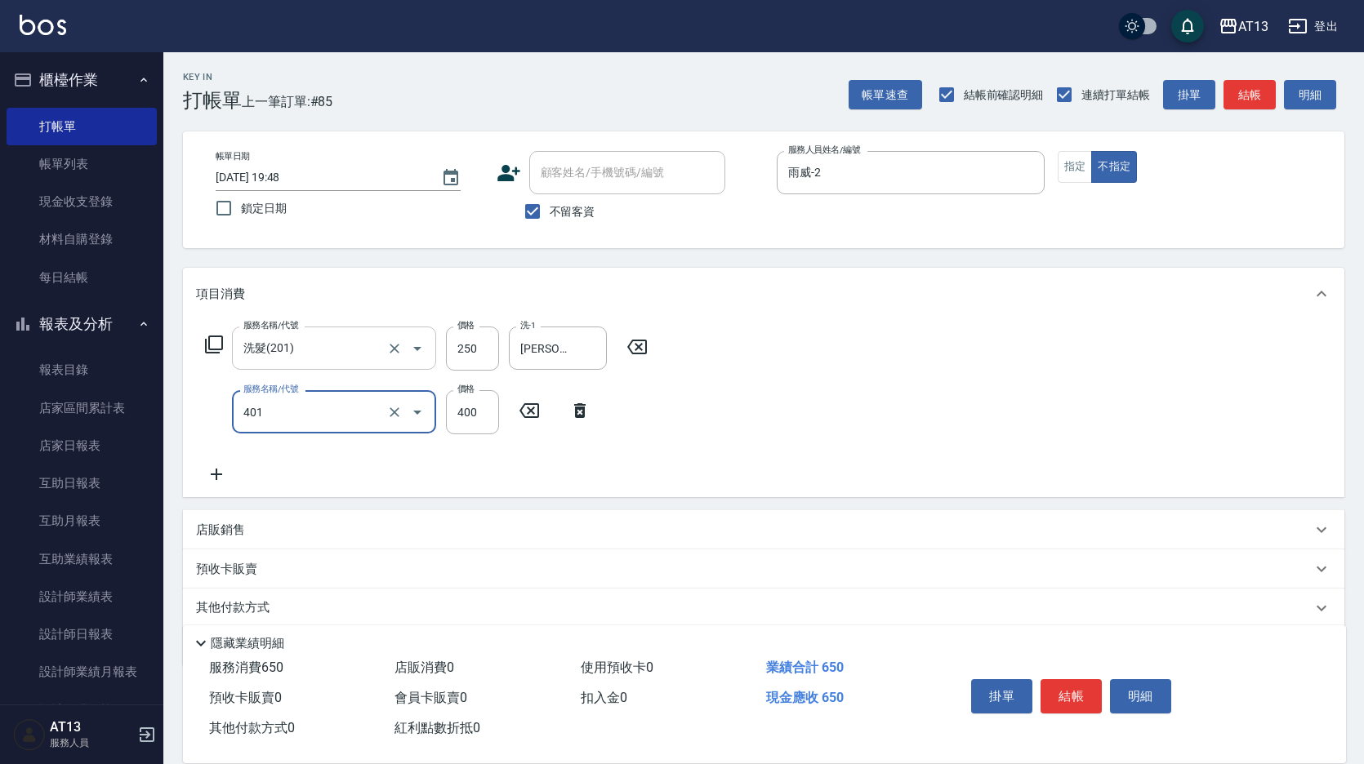
type input "剪髮(401)"
type input "200"
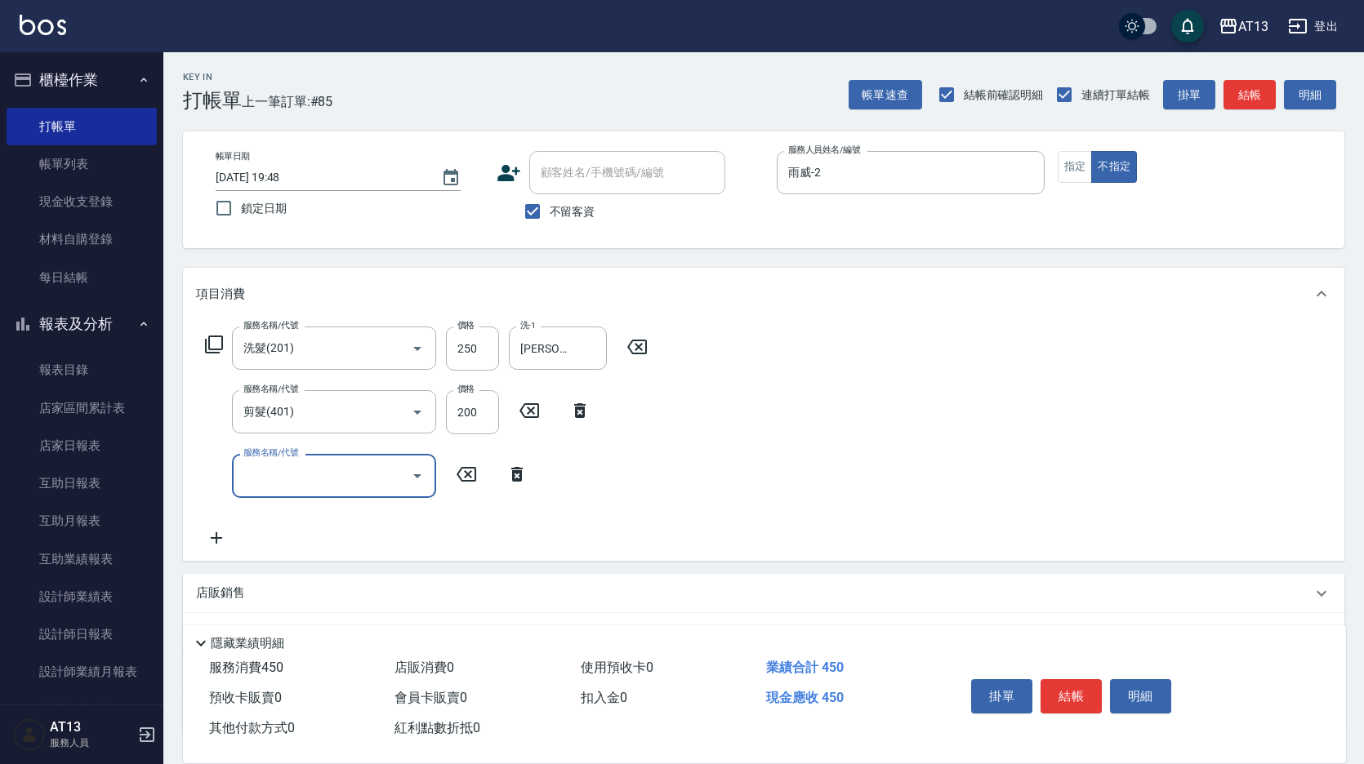
click at [1061, 421] on div "服務名稱/代號 洗髮(201) 服務名稱/代號 價格 250 價格 洗-1 鄭聖瀧-28 洗-1 服務名稱/代號 剪髮(401) 服務名稱/代號 價格 200…" at bounding box center [763, 440] width 1161 height 240
click at [1055, 693] on button "結帳" at bounding box center [1070, 696] width 61 height 34
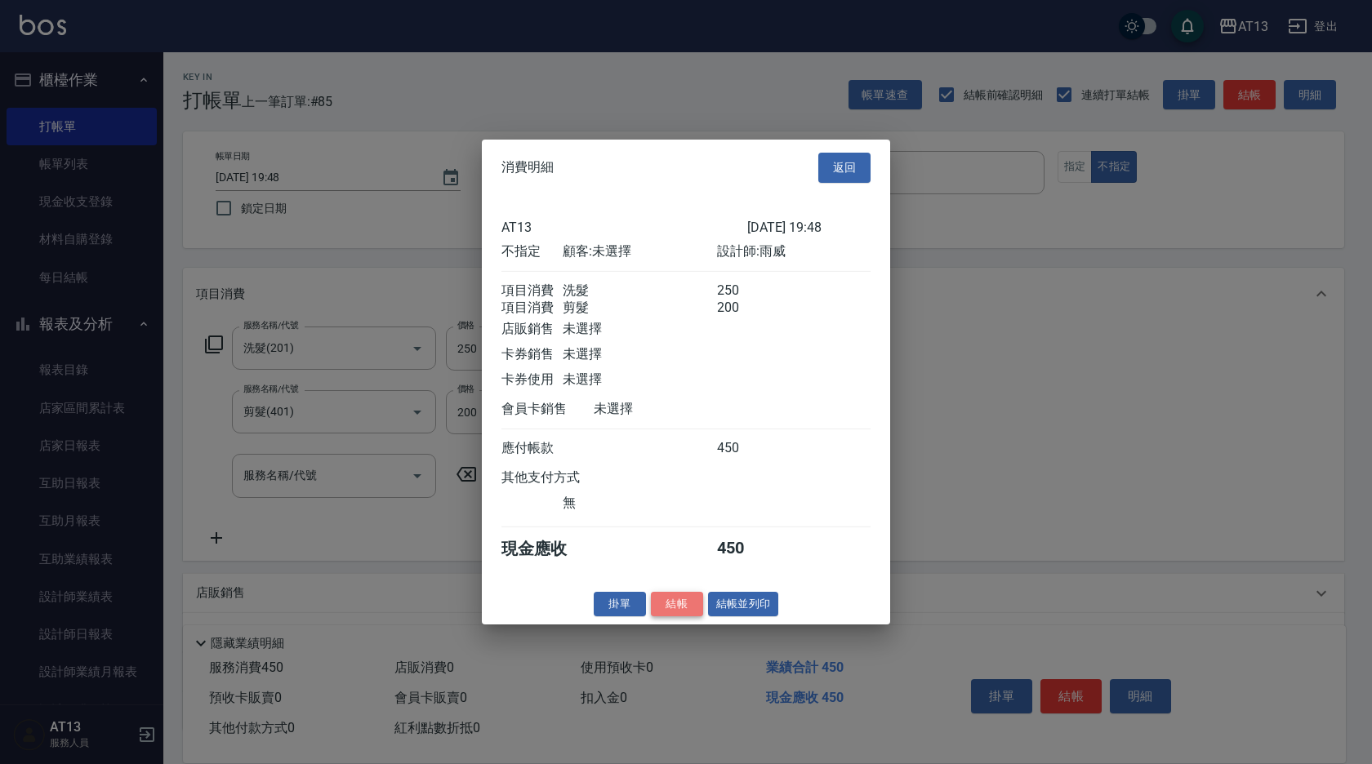
click at [682, 617] on button "結帳" at bounding box center [677, 603] width 52 height 25
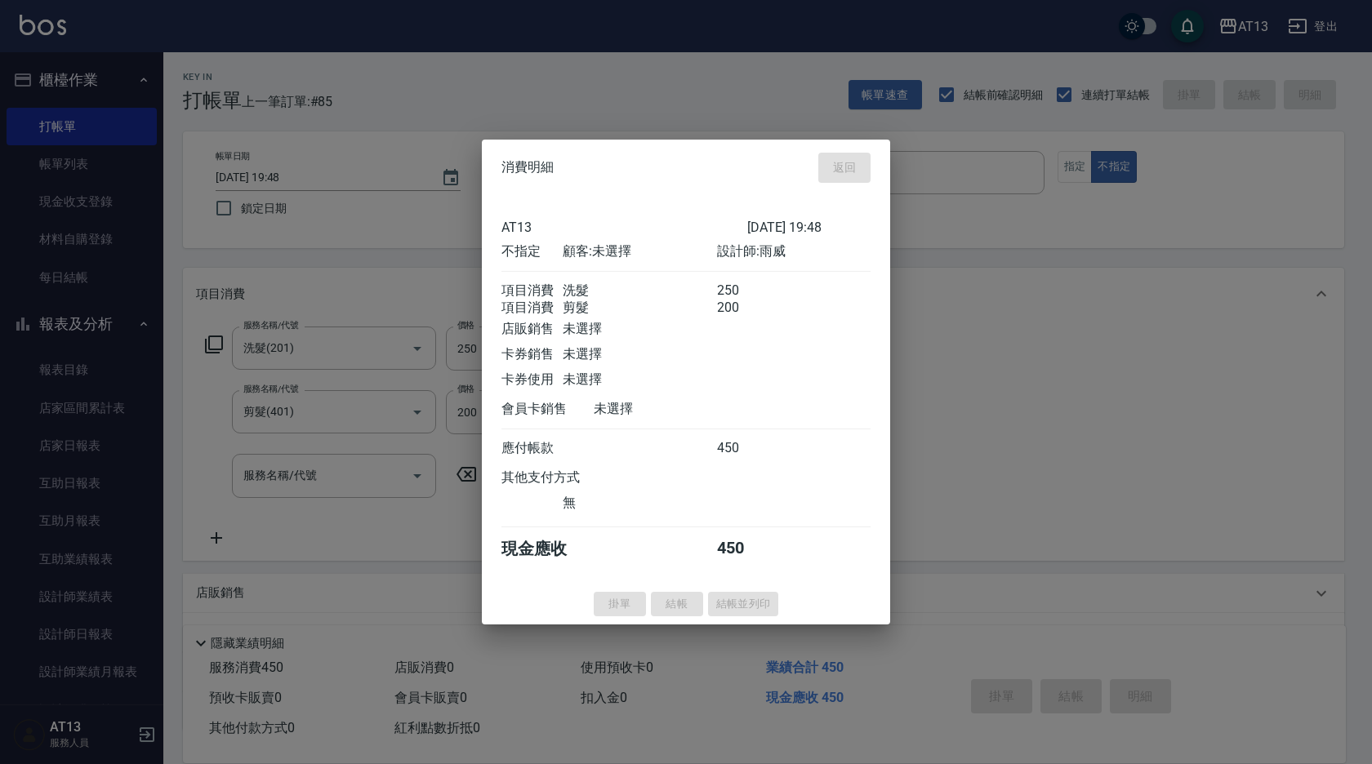
type input "2025/08/24 19:51"
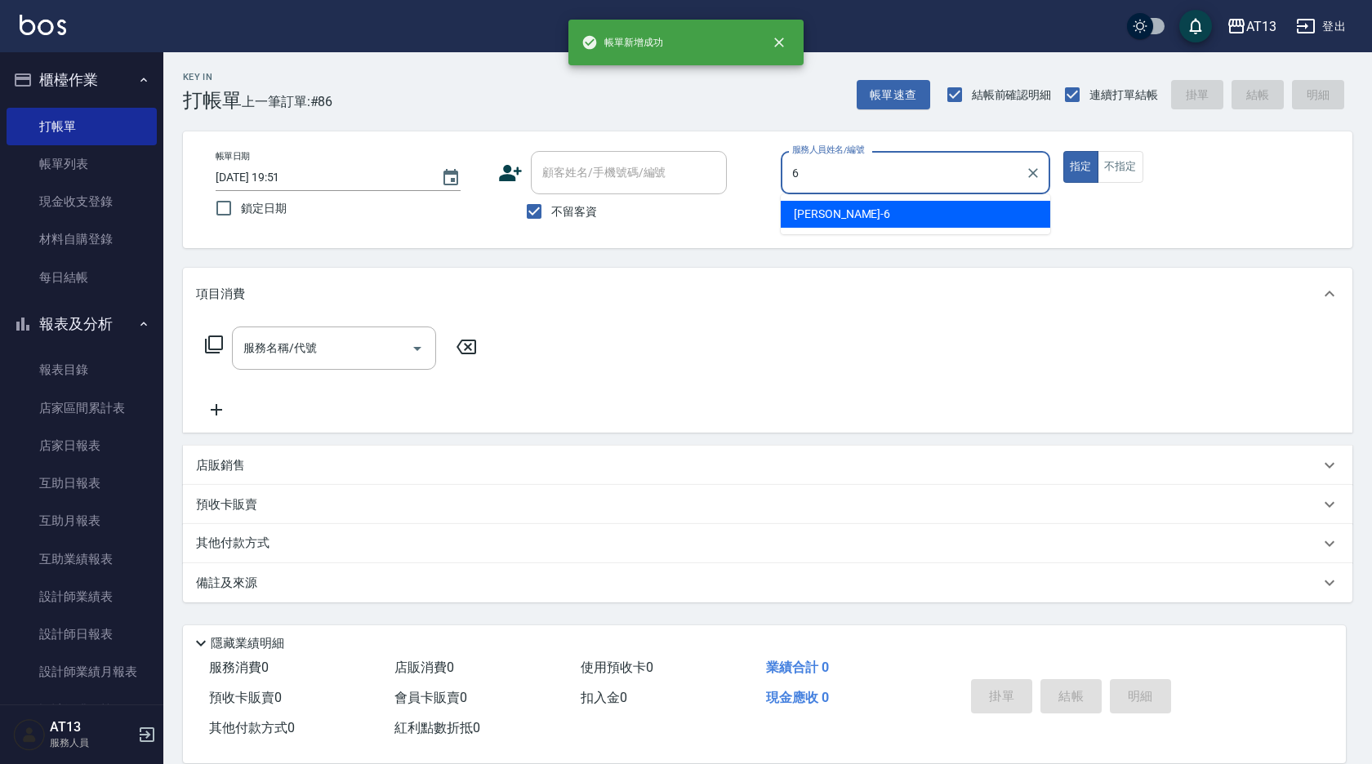
click at [965, 192] on div "6 服務人員姓名/編號" at bounding box center [916, 172] width 270 height 43
click at [1023, 212] on div "[PERSON_NAME] -6" at bounding box center [916, 214] width 270 height 27
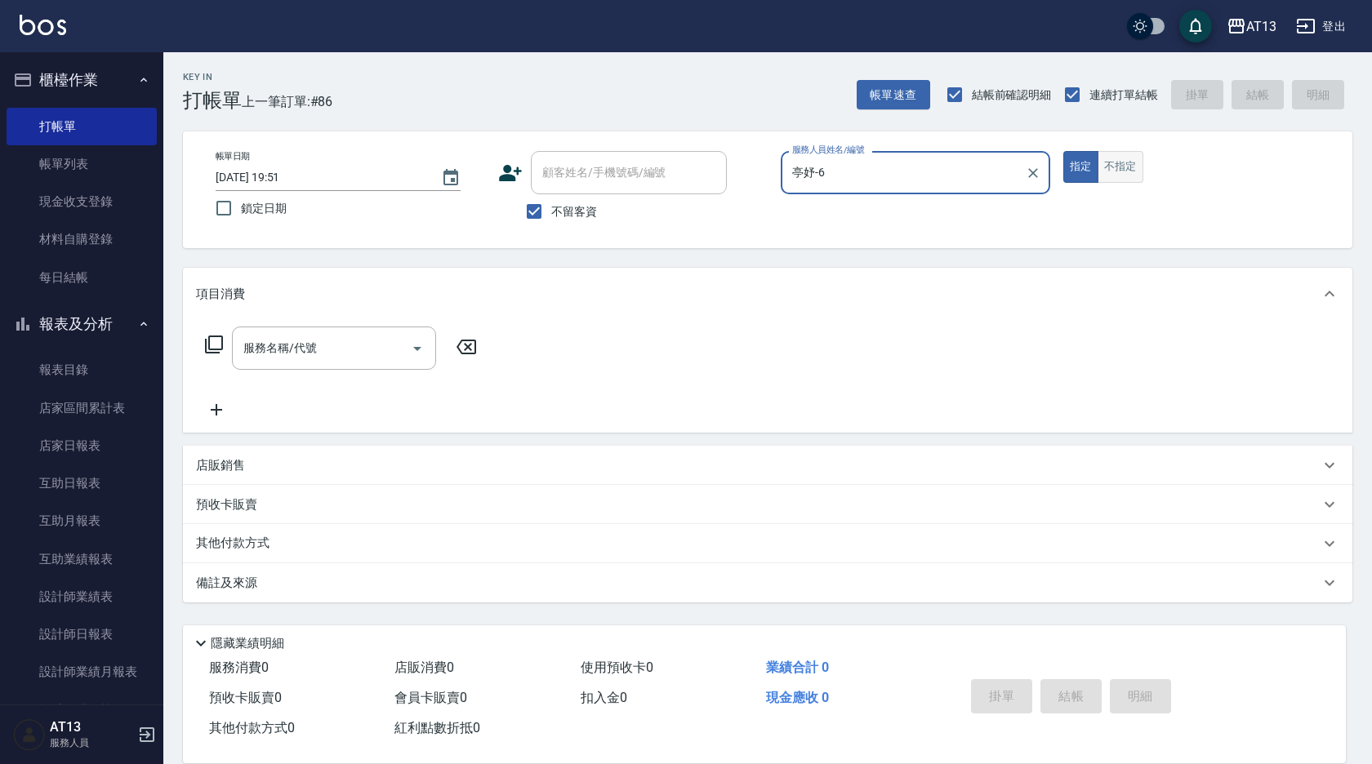
type input "亭妤-6"
click at [1114, 178] on button "不指定" at bounding box center [1121, 167] width 46 height 32
drag, startPoint x: 353, startPoint y: 348, endPoint x: 343, endPoint y: 367, distance: 21.2
click at [352, 350] on input "服務名稱/代號" at bounding box center [321, 348] width 165 height 29
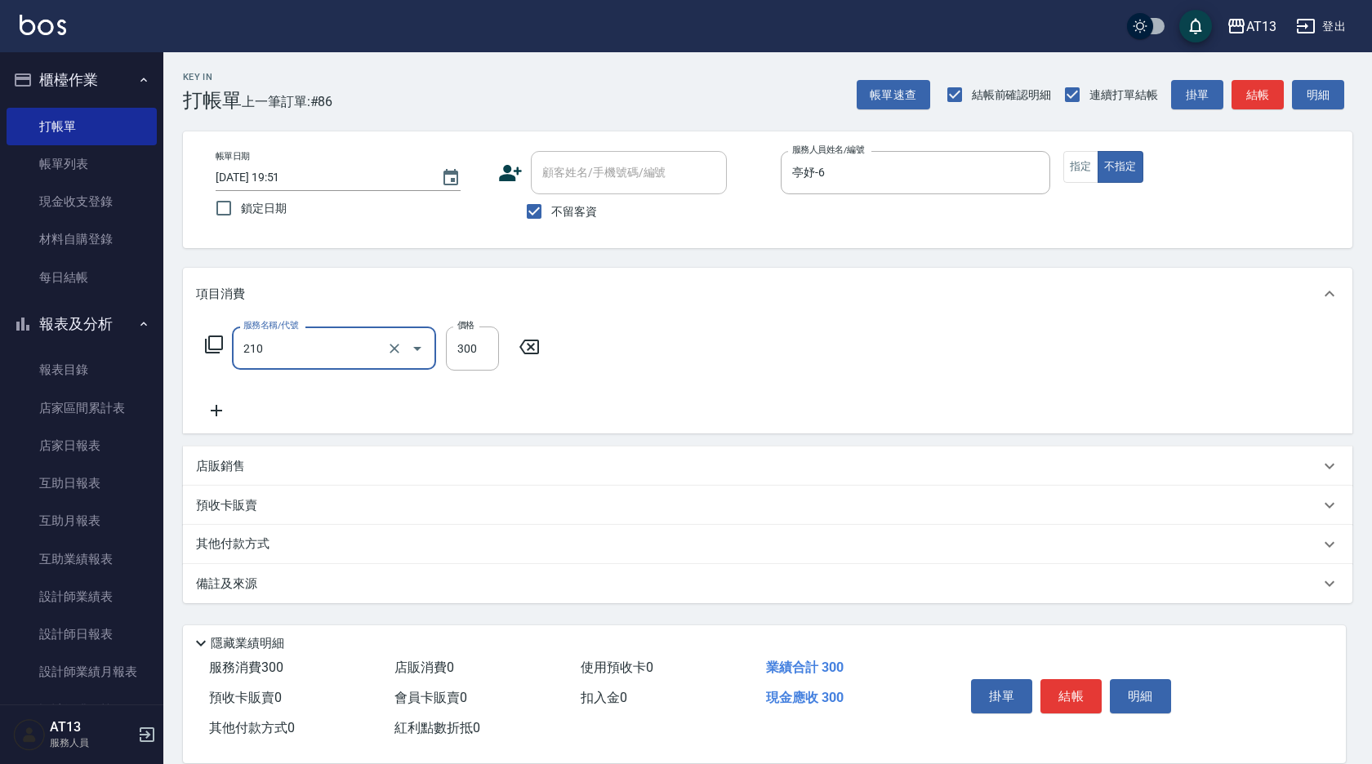
type input "[PERSON_NAME]洗髮精(210)"
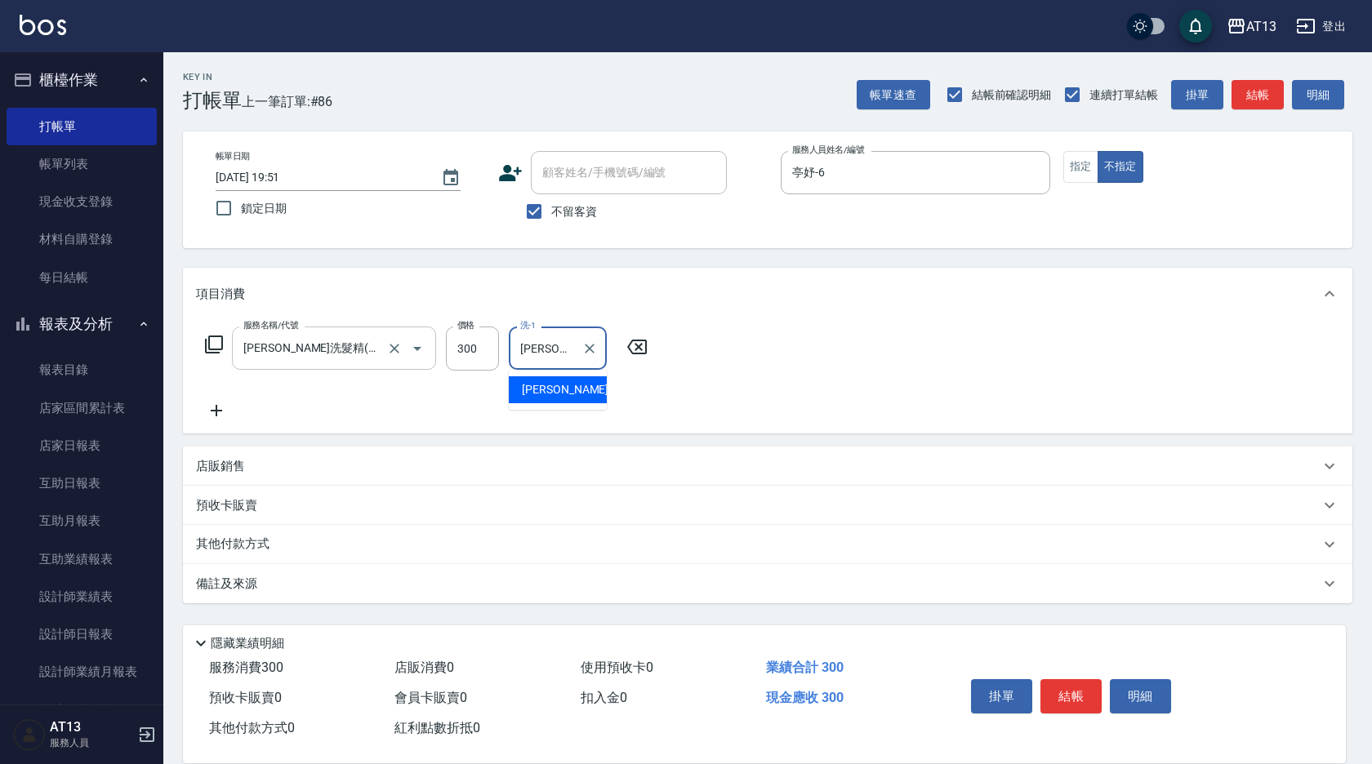
type input "[PERSON_NAME]-31"
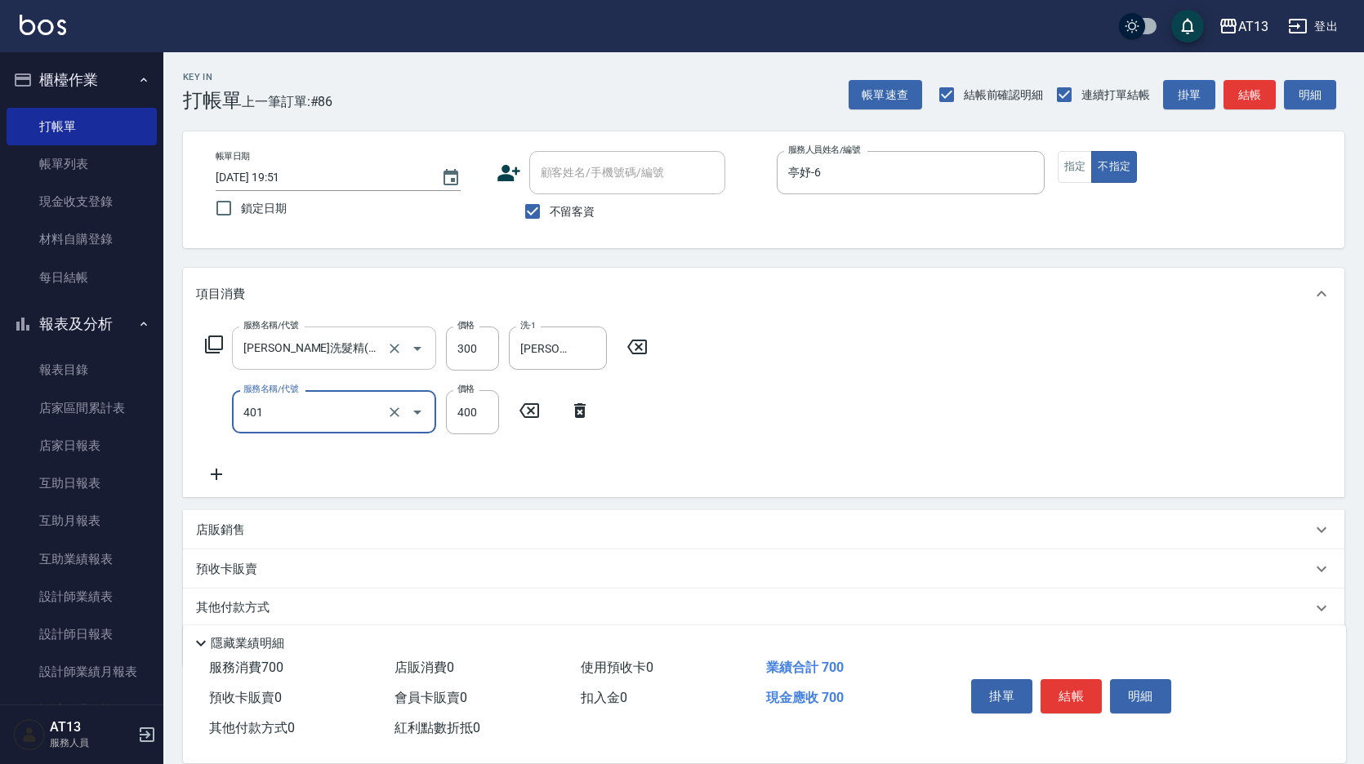
type input "剪髮(401)"
type input "200"
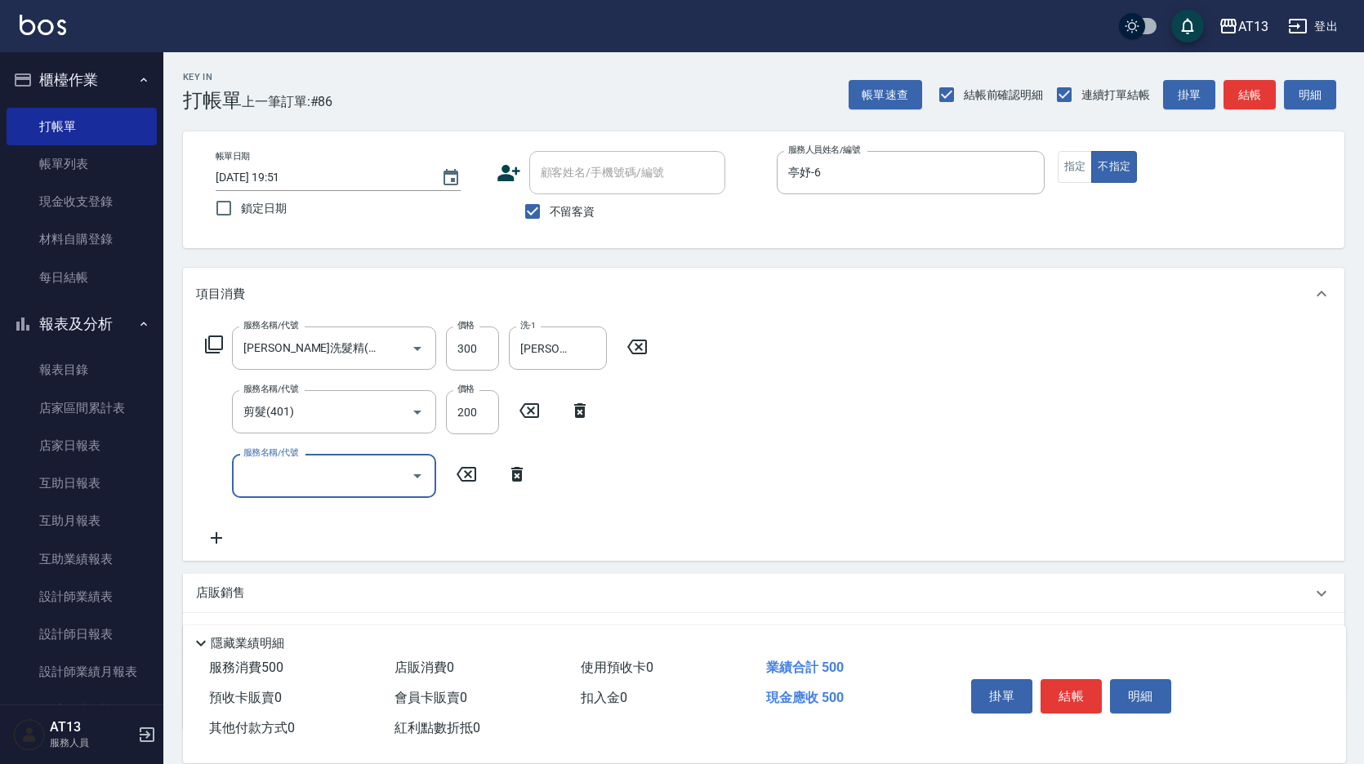
click at [1183, 409] on div "服務名稱/代號 歐娜洗髮精(210) 服務名稱/代號 價格 300 價格 洗-1 李垣潔-31 洗-1 服務名稱/代號 剪髮(401) 服務名稱/代號 價格 …" at bounding box center [763, 440] width 1161 height 240
click at [1076, 692] on button "結帳" at bounding box center [1070, 696] width 61 height 34
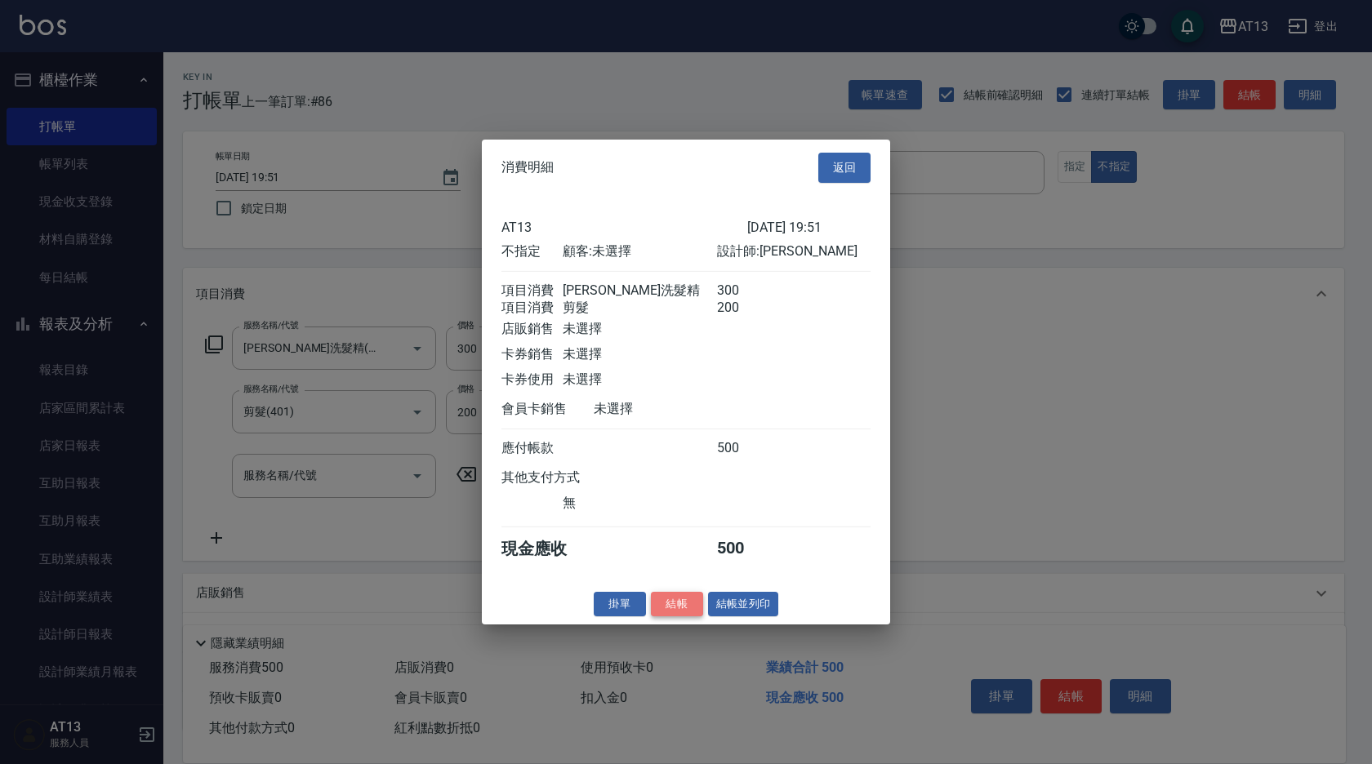
click at [671, 617] on button "結帳" at bounding box center [677, 603] width 52 height 25
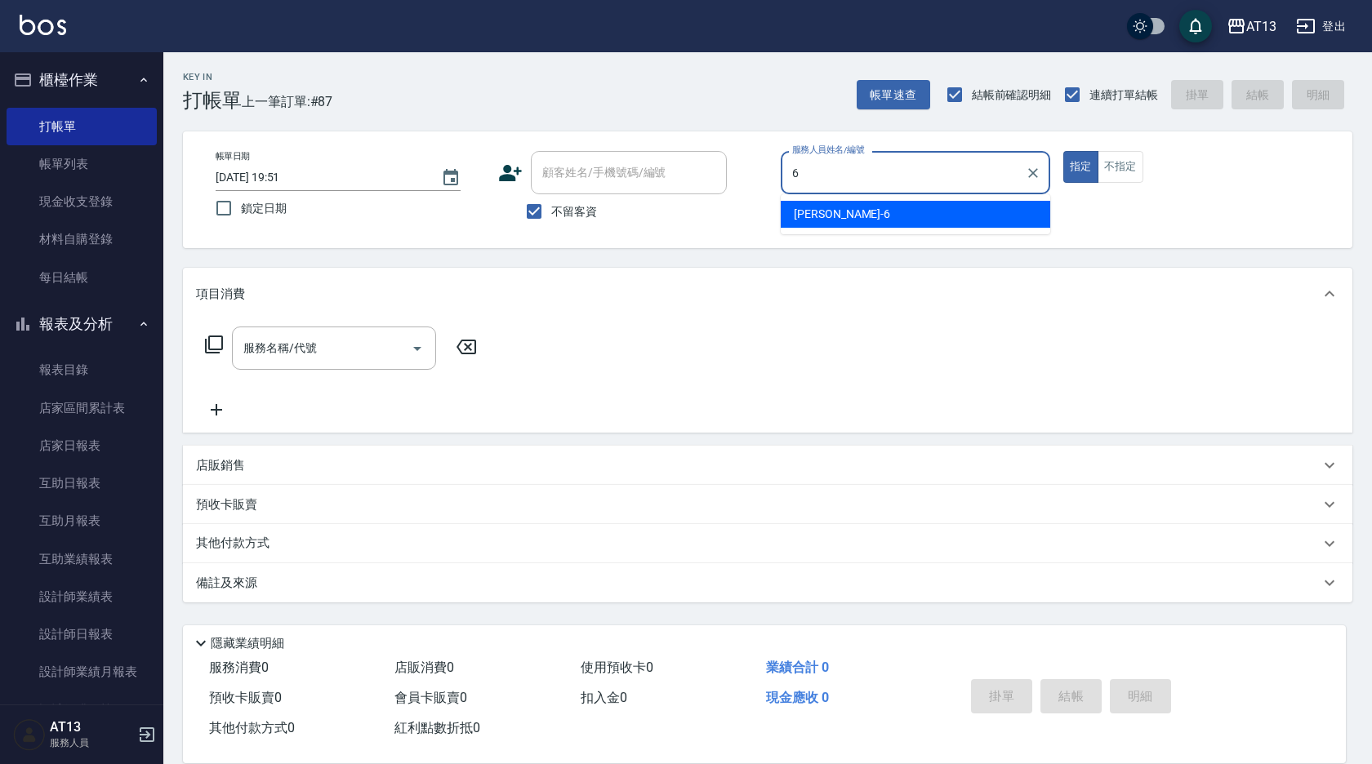
click at [916, 206] on div "[PERSON_NAME] -6" at bounding box center [916, 214] width 270 height 27
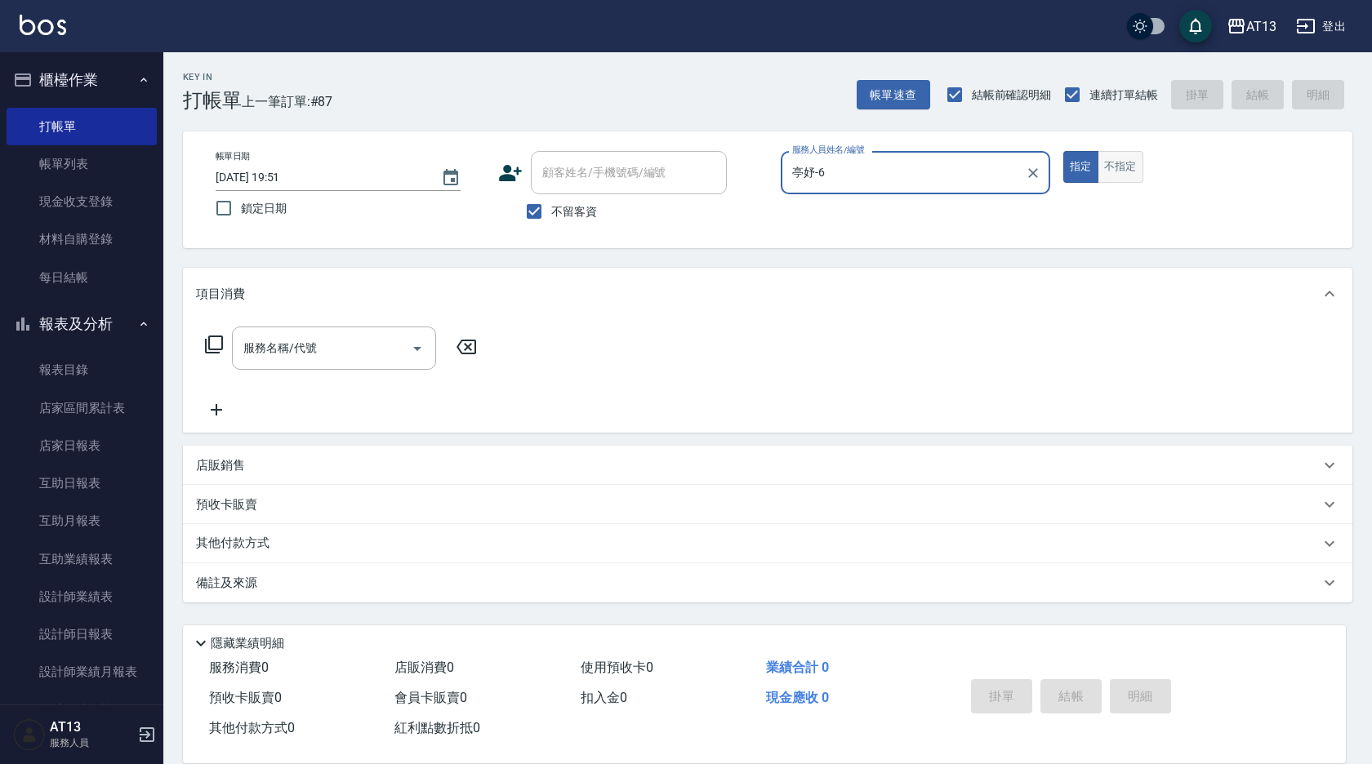
type input "亭妤-6"
click at [1120, 160] on button "不指定" at bounding box center [1121, 167] width 46 height 32
drag, startPoint x: 328, startPoint y: 346, endPoint x: 337, endPoint y: 351, distance: 10.2
click at [330, 348] on input "服務名稱/代號" at bounding box center [321, 348] width 165 height 29
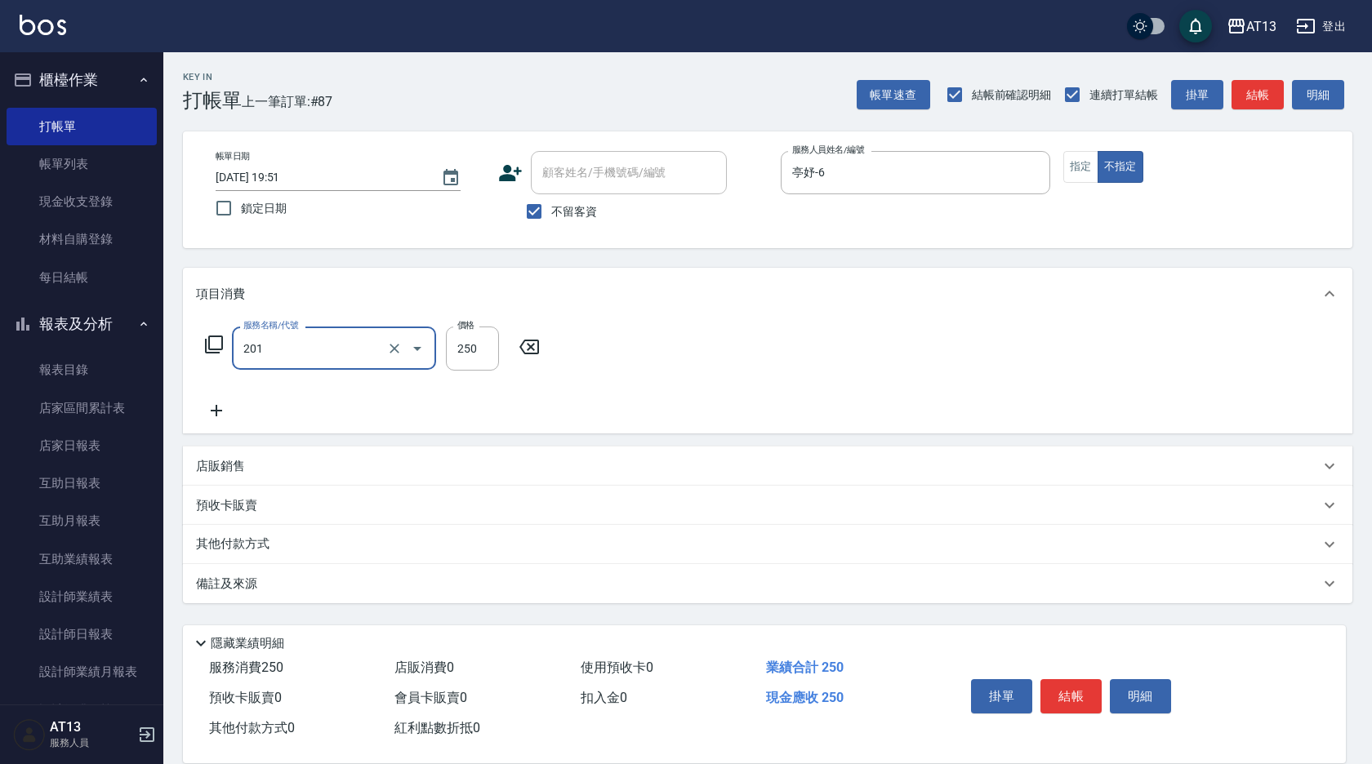
type input "洗髮(201)"
type input "[PERSON_NAME]-28"
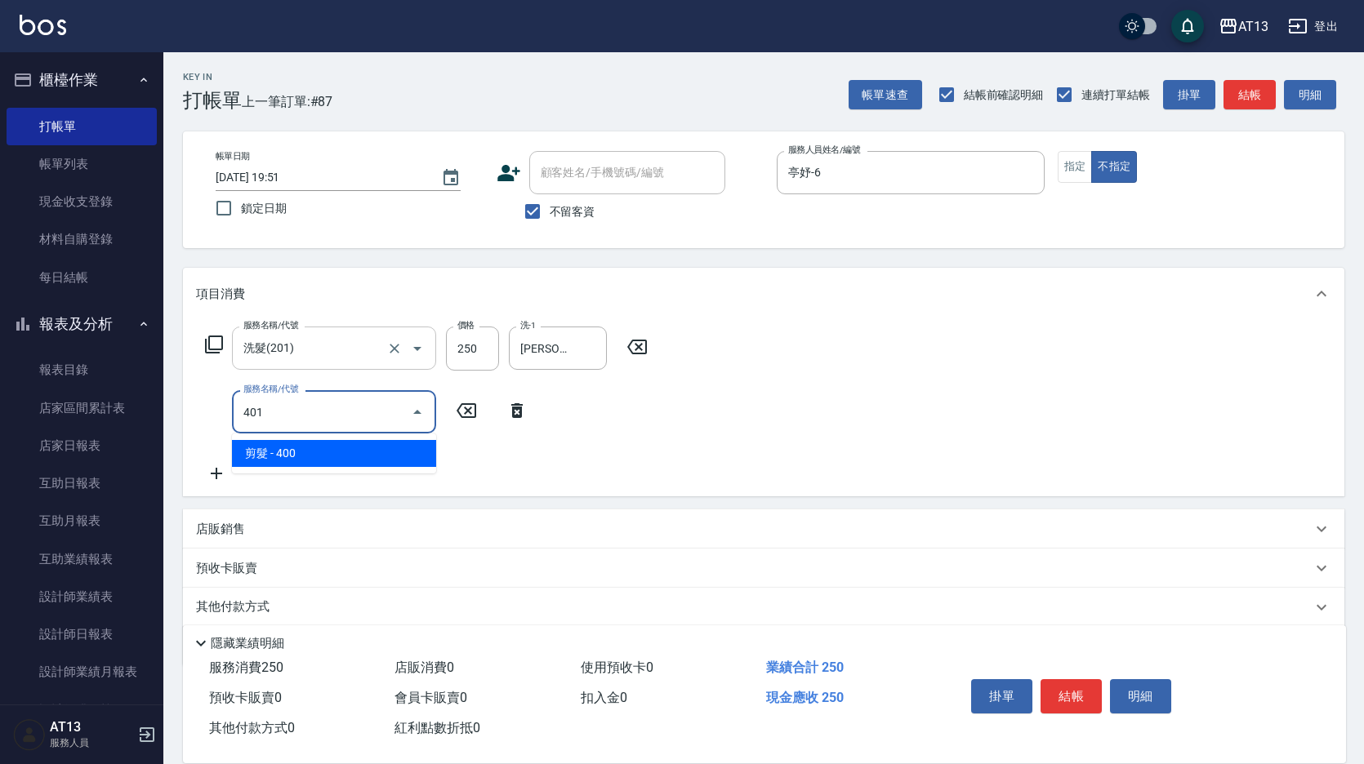
type input "剪髮(401)"
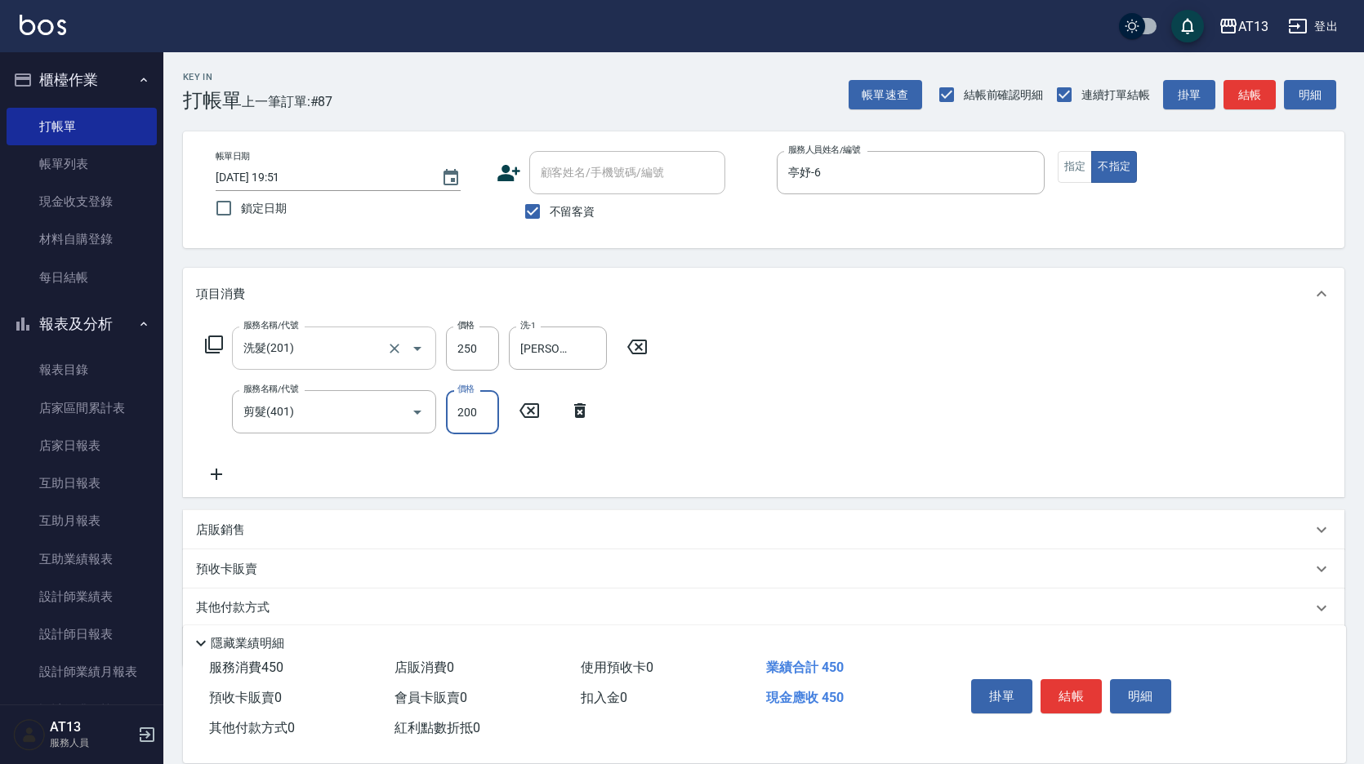
type input "200"
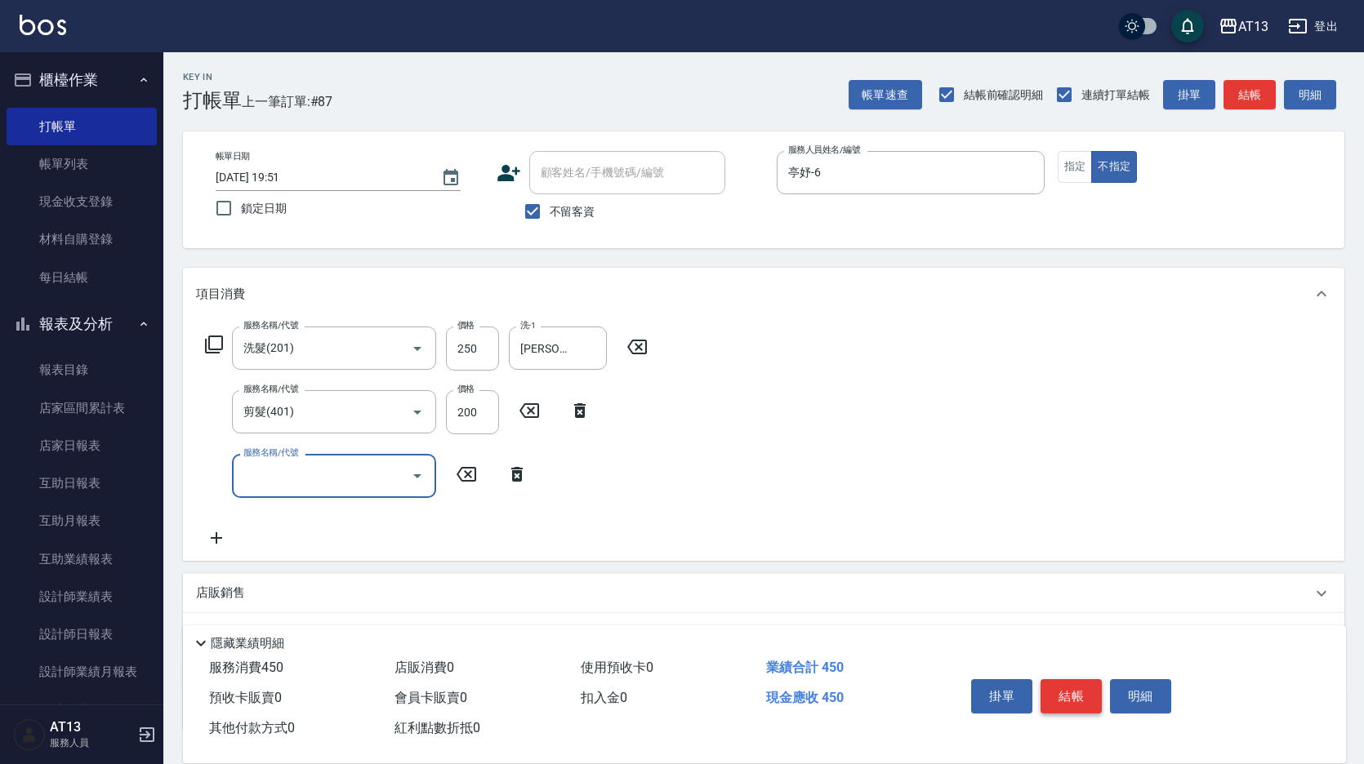
click at [1082, 702] on button "結帳" at bounding box center [1070, 696] width 61 height 34
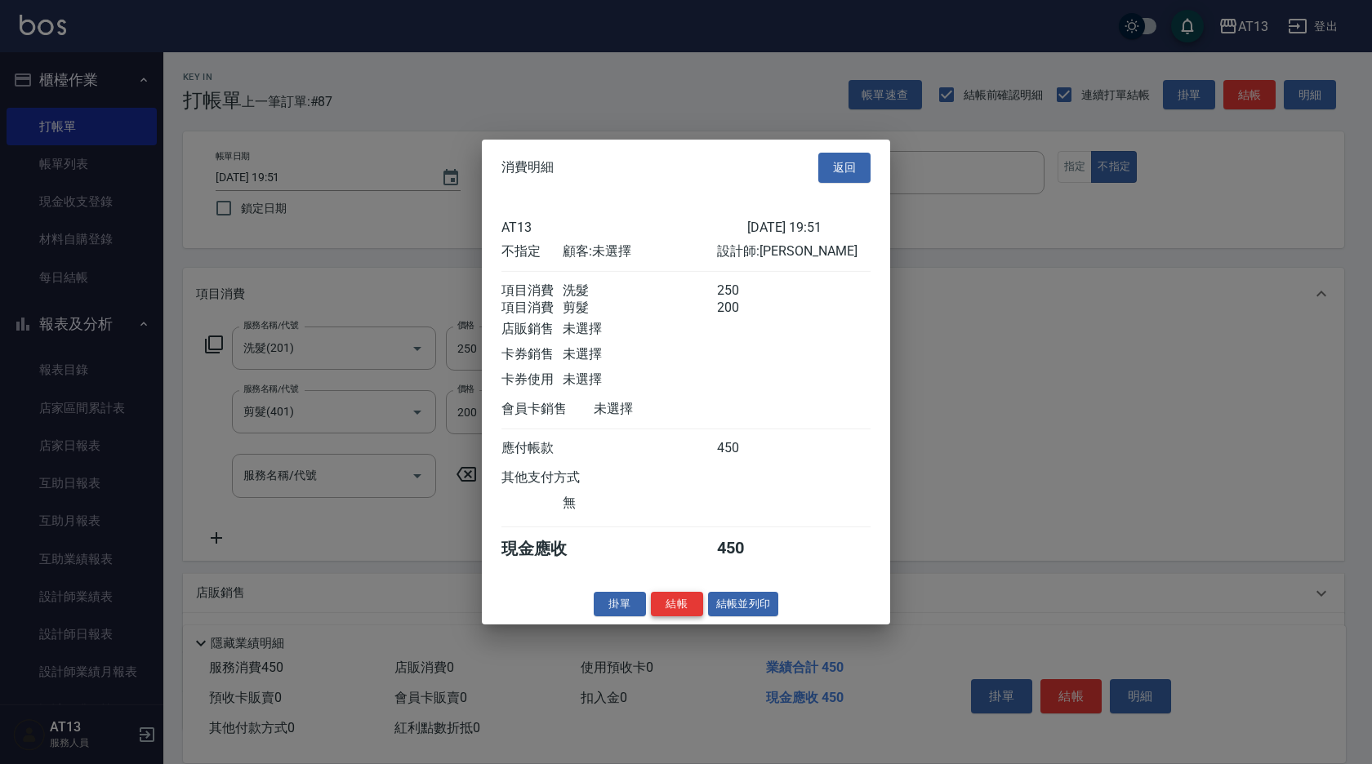
click at [674, 617] on button "結帳" at bounding box center [677, 603] width 52 height 25
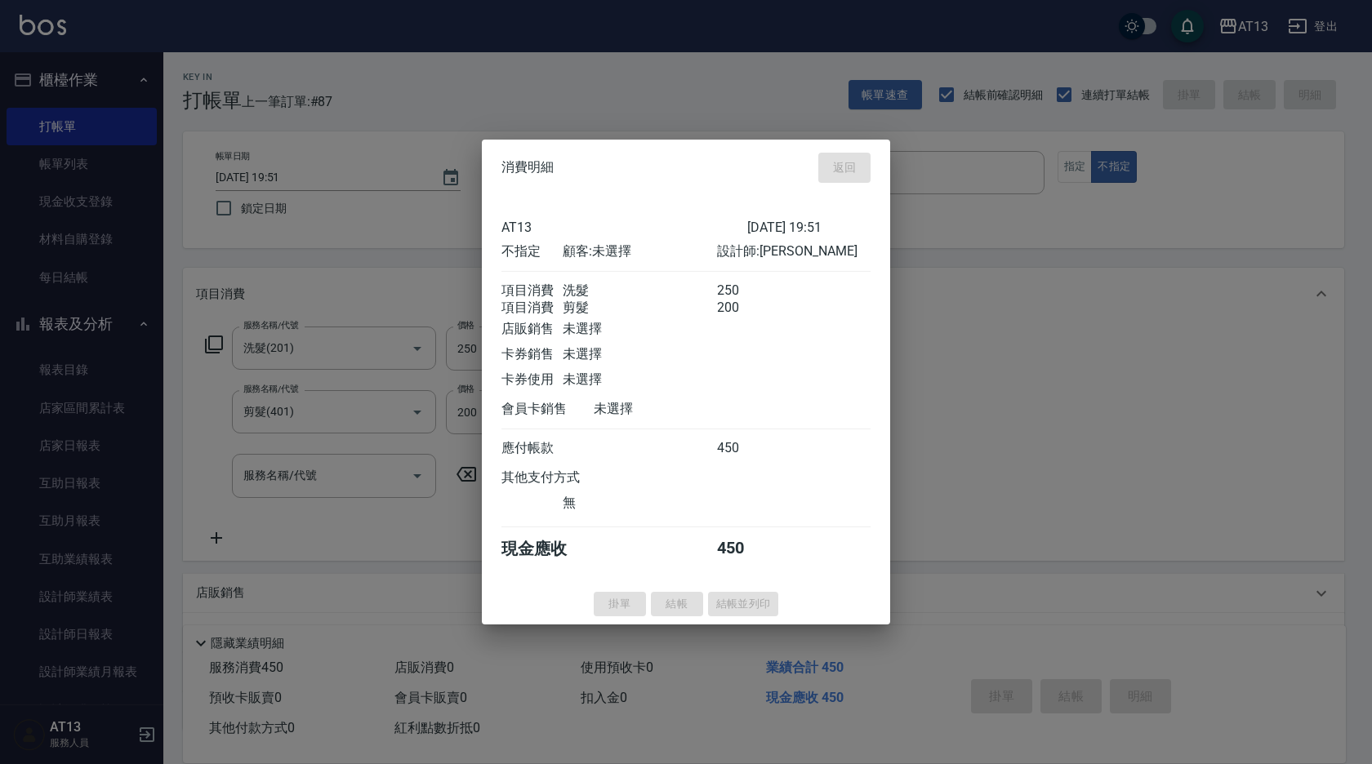
type input "2025/08/24 19:59"
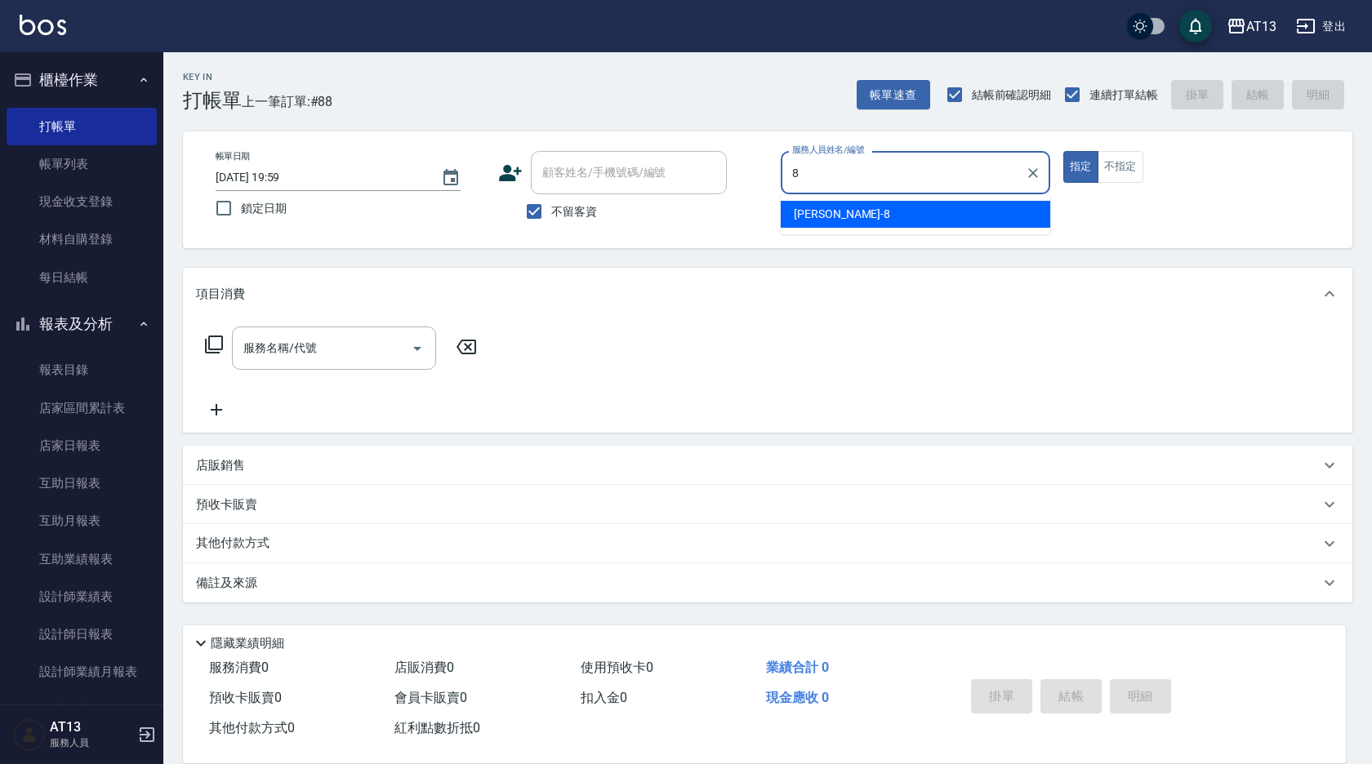
click at [887, 207] on div "[PERSON_NAME] -8" at bounding box center [916, 214] width 270 height 27
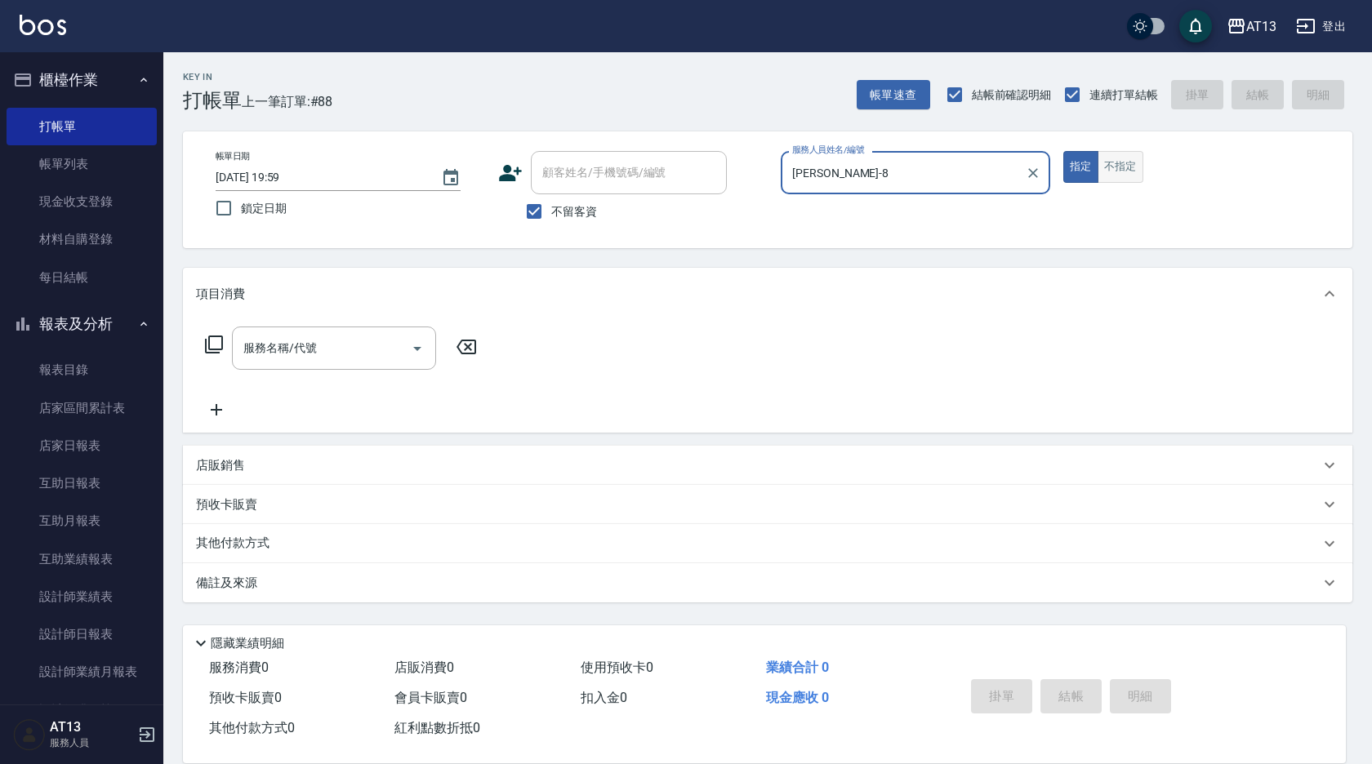
type input "[PERSON_NAME]-8"
click at [1128, 167] on button "不指定" at bounding box center [1121, 167] width 46 height 32
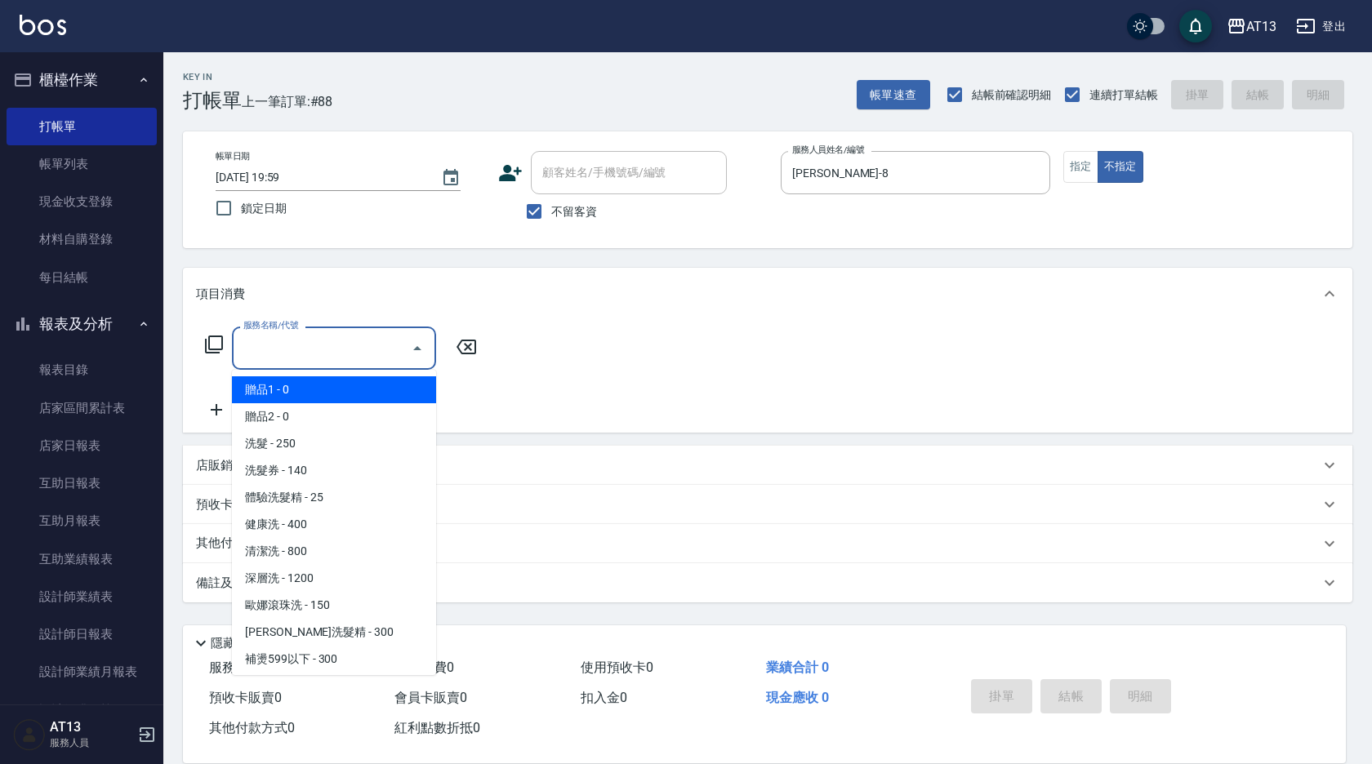
click at [254, 338] on input "服務名稱/代號" at bounding box center [321, 348] width 165 height 29
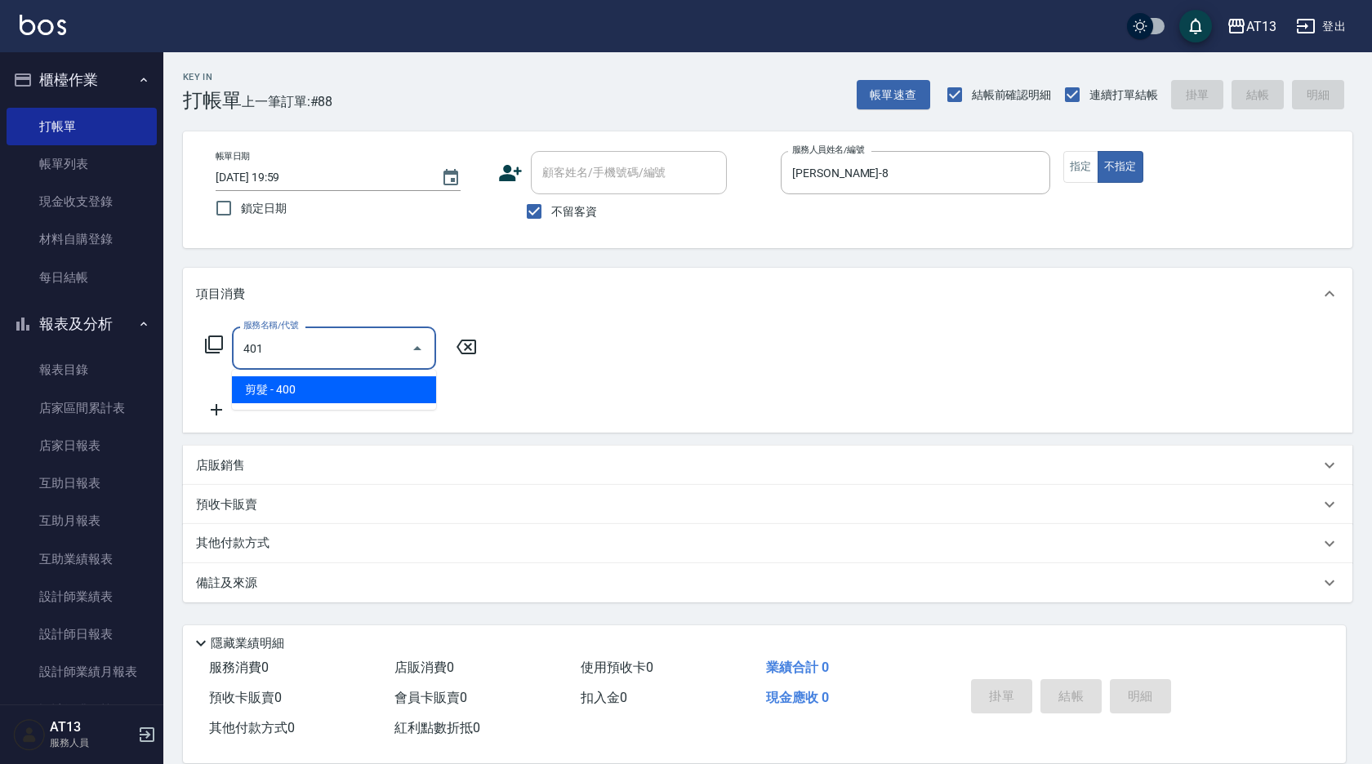
type input "剪髮(401)"
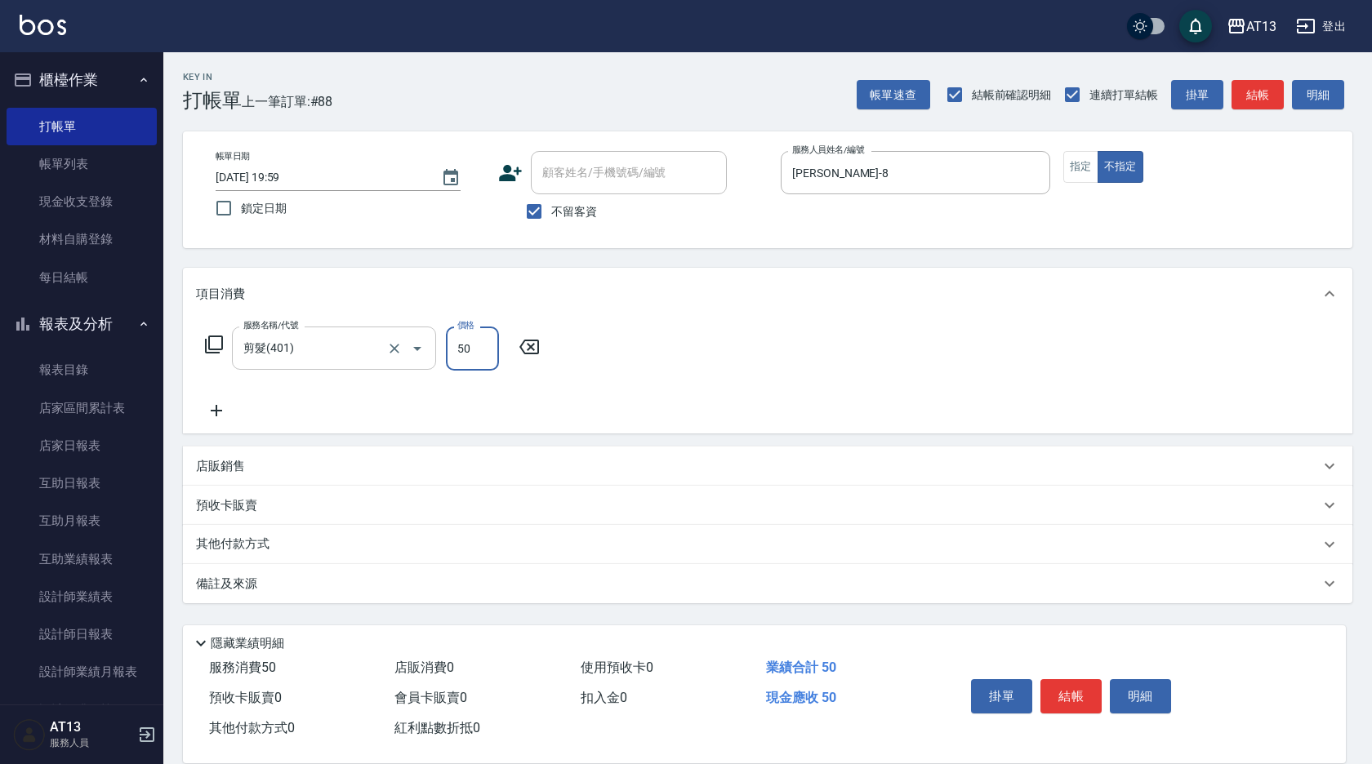
type input "50"
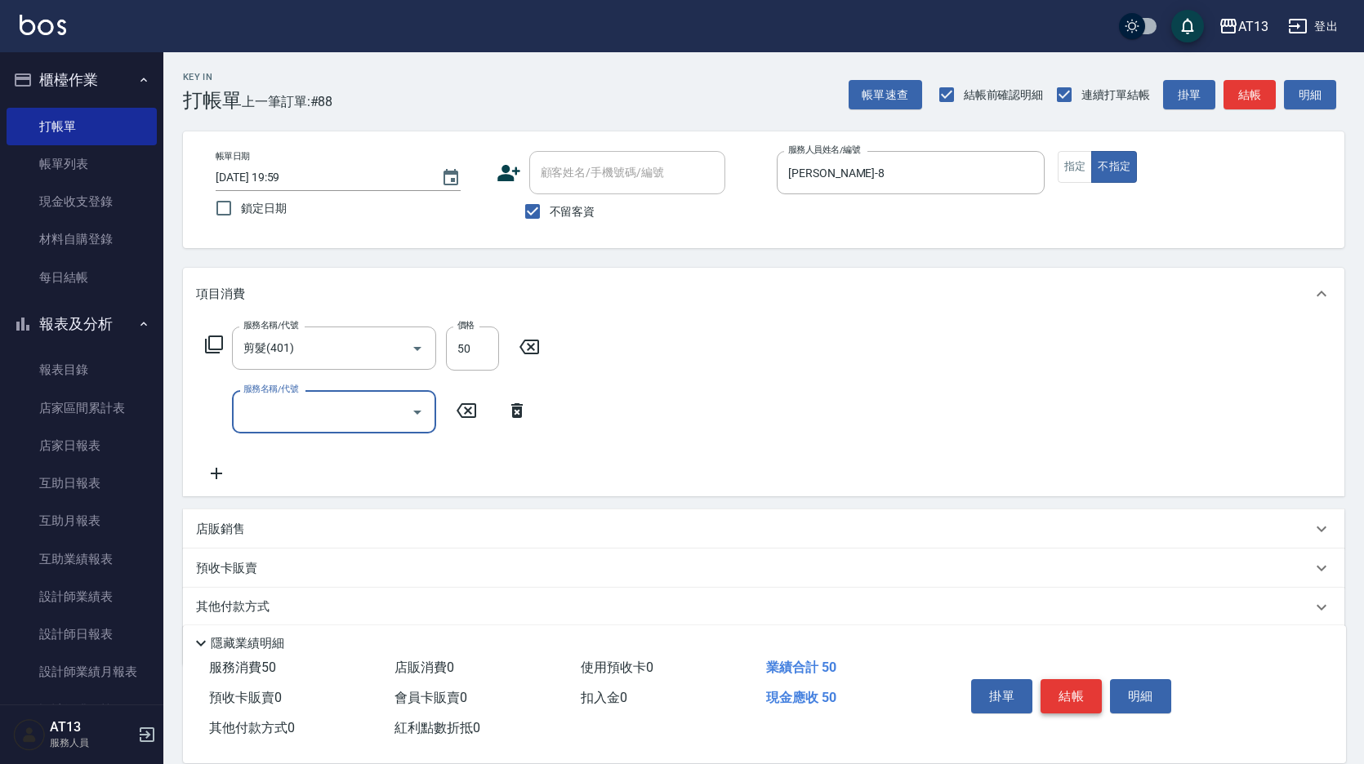
click at [1062, 692] on button "結帳" at bounding box center [1070, 696] width 61 height 34
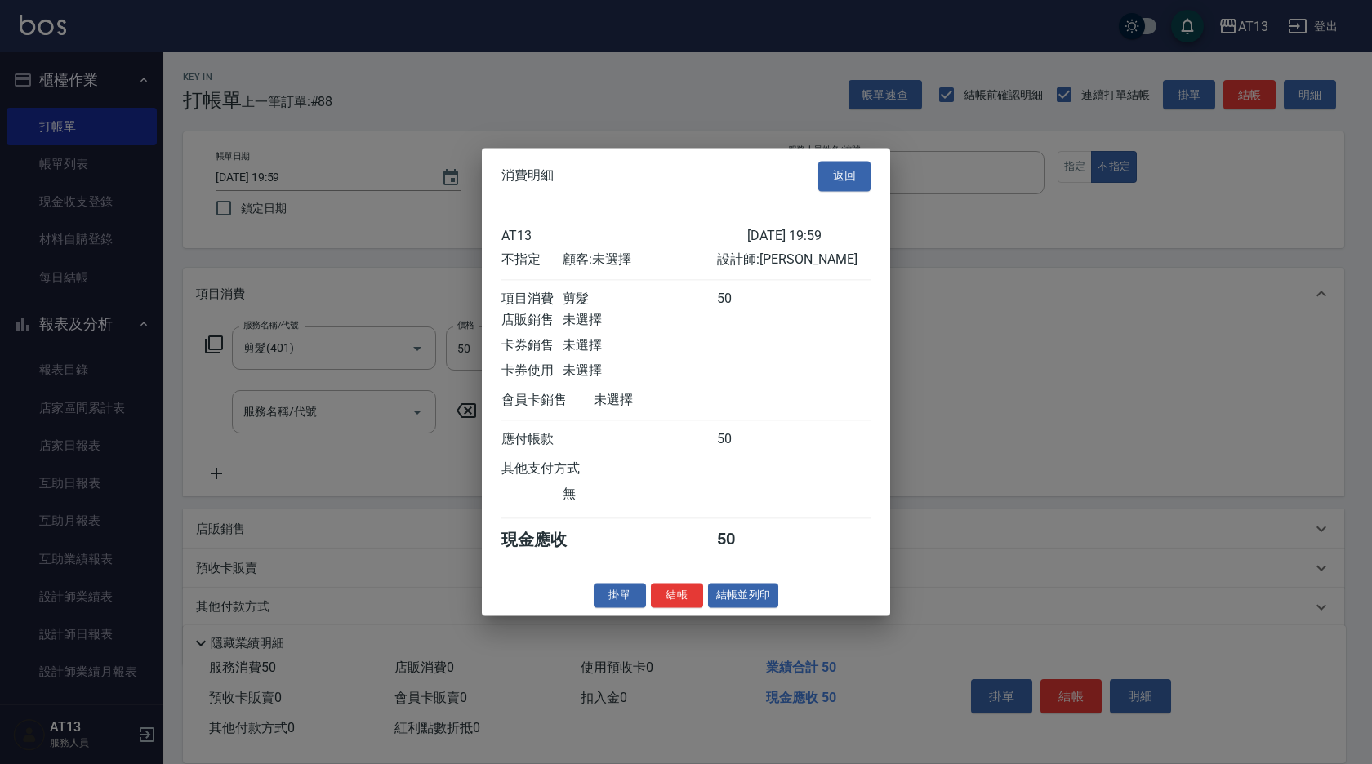
click at [673, 594] on div "消費明細 返回 AT13 2025/08/24 19:59 不指定 顧客: 未選擇 設計師: Jerry 項目消費 剪髮 50 店販銷售 未選擇 卡券銷售 未…" at bounding box center [686, 382] width 408 height 468
click at [681, 607] on button "結帳" at bounding box center [677, 595] width 52 height 25
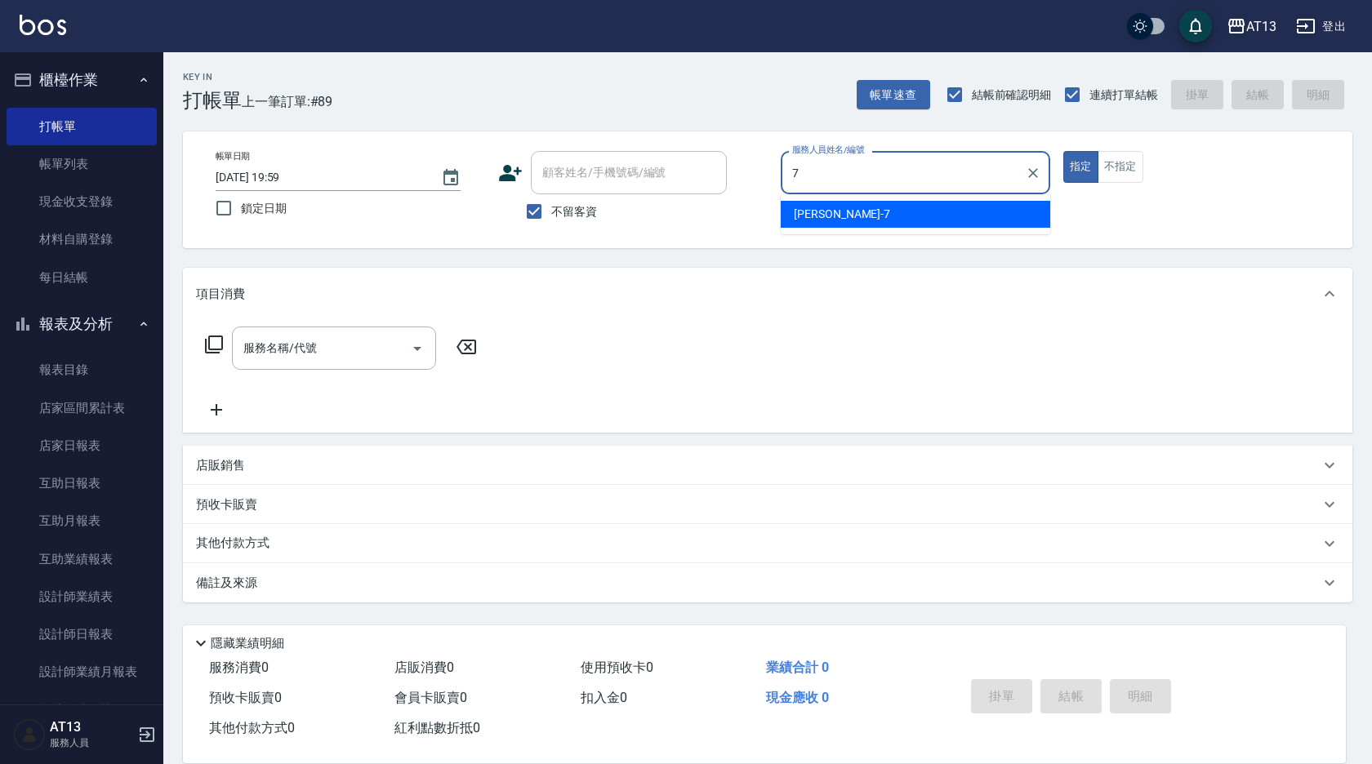
click at [977, 221] on div "[PERSON_NAME]-7" at bounding box center [916, 214] width 270 height 27
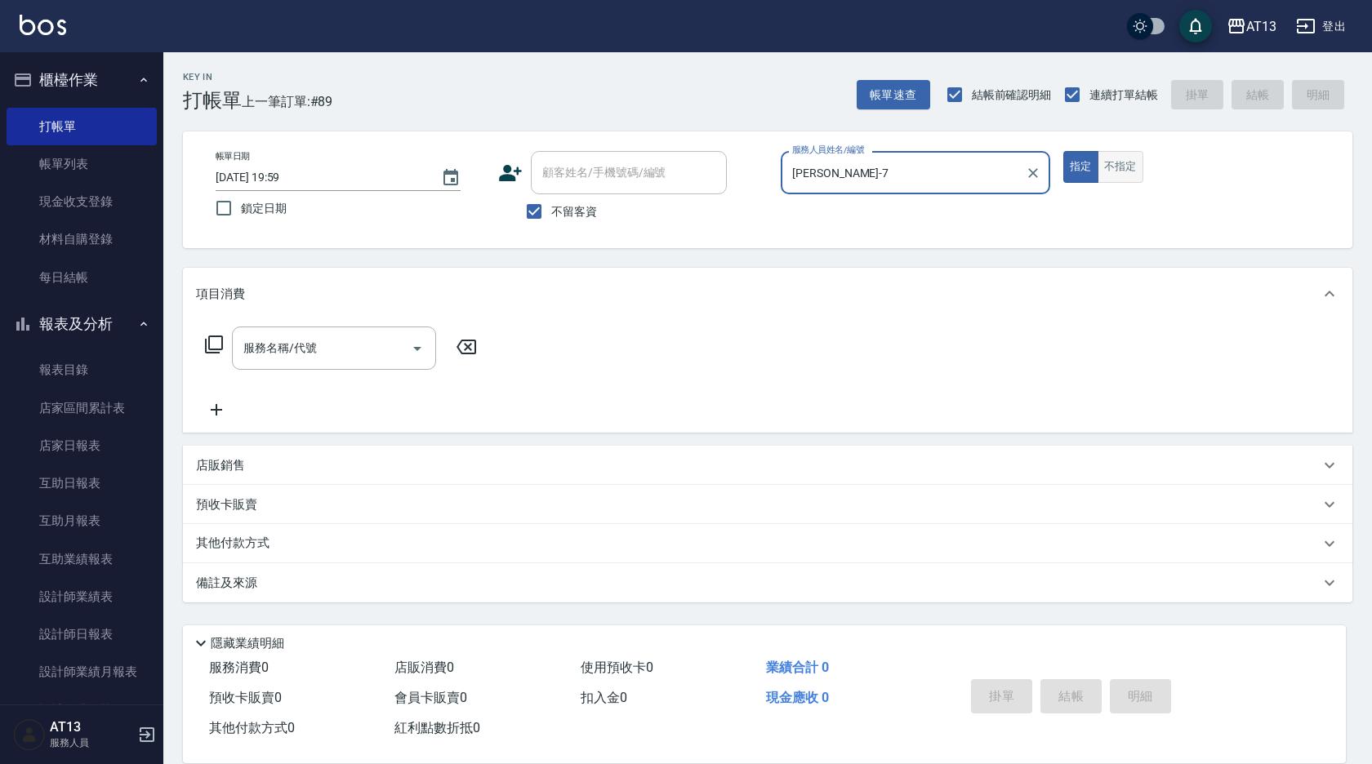
type input "[PERSON_NAME]-7"
click at [1107, 169] on button "不指定" at bounding box center [1121, 167] width 46 height 32
click at [305, 354] on div "服務名稱/代號 服務名稱/代號" at bounding box center [334, 348] width 204 height 43
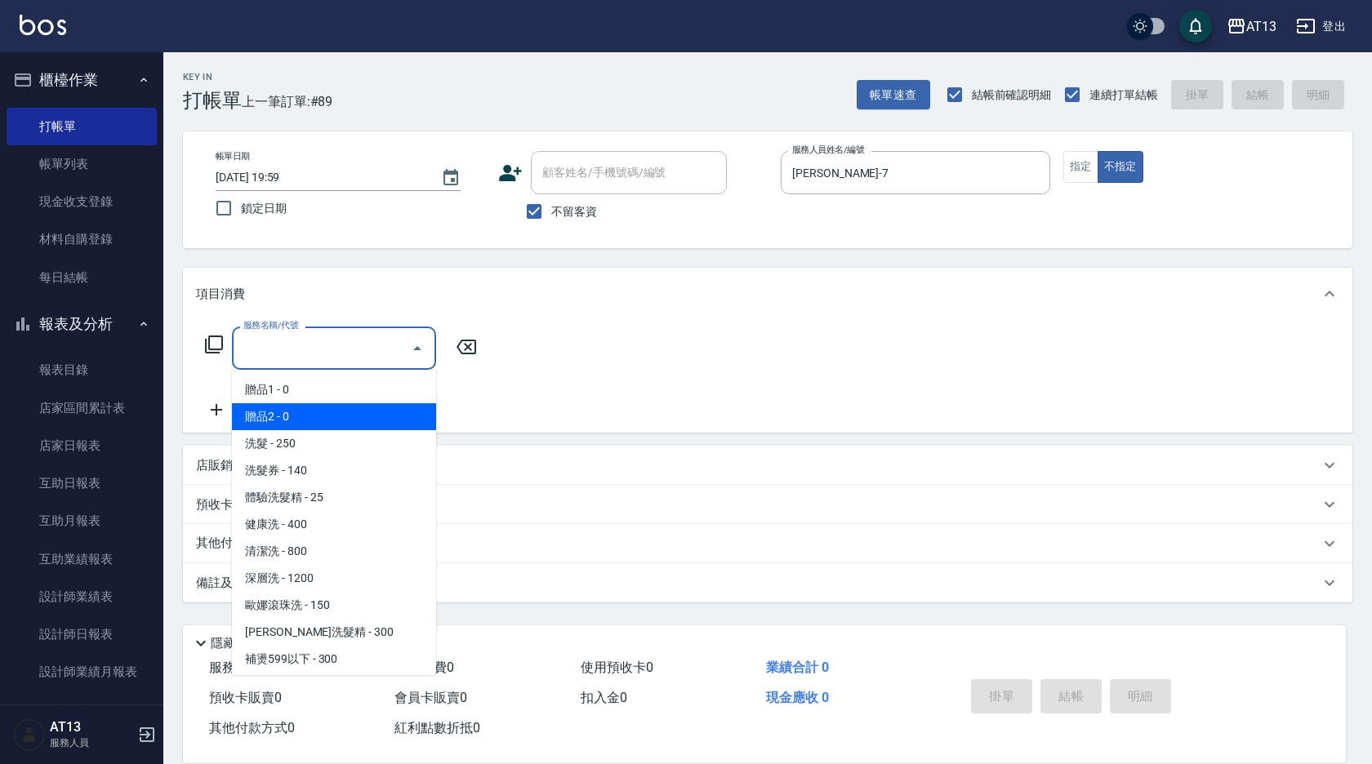
type input "贈品2(006)"
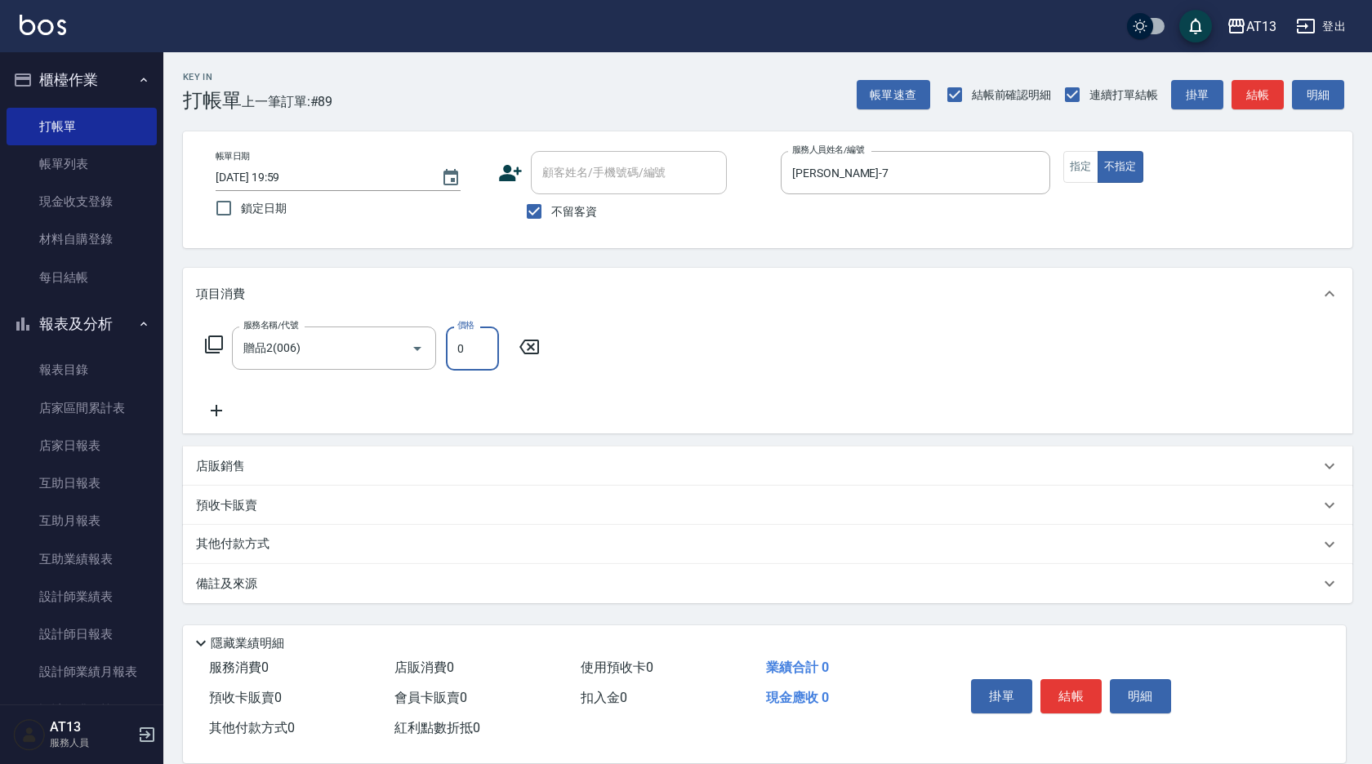
click at [528, 349] on icon at bounding box center [529, 347] width 41 height 20
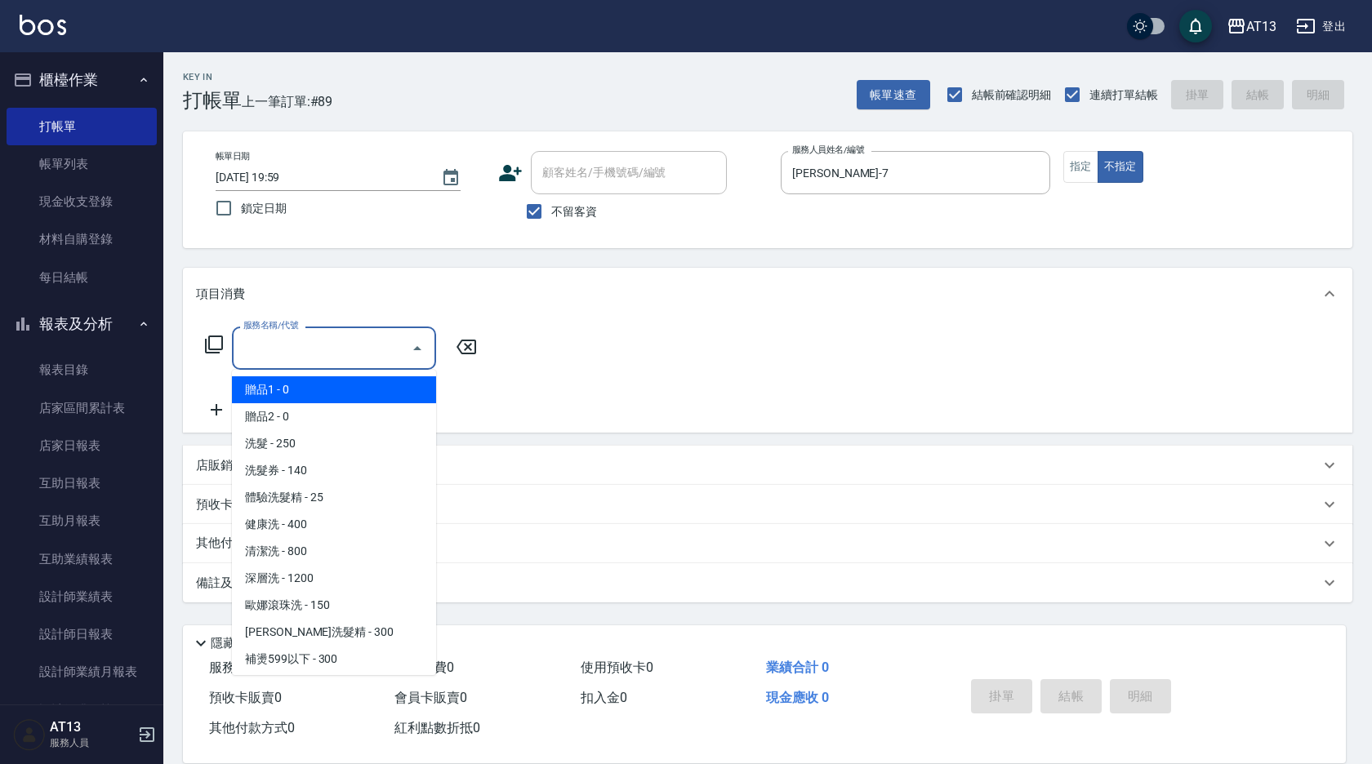
type input "贈品1(005)"
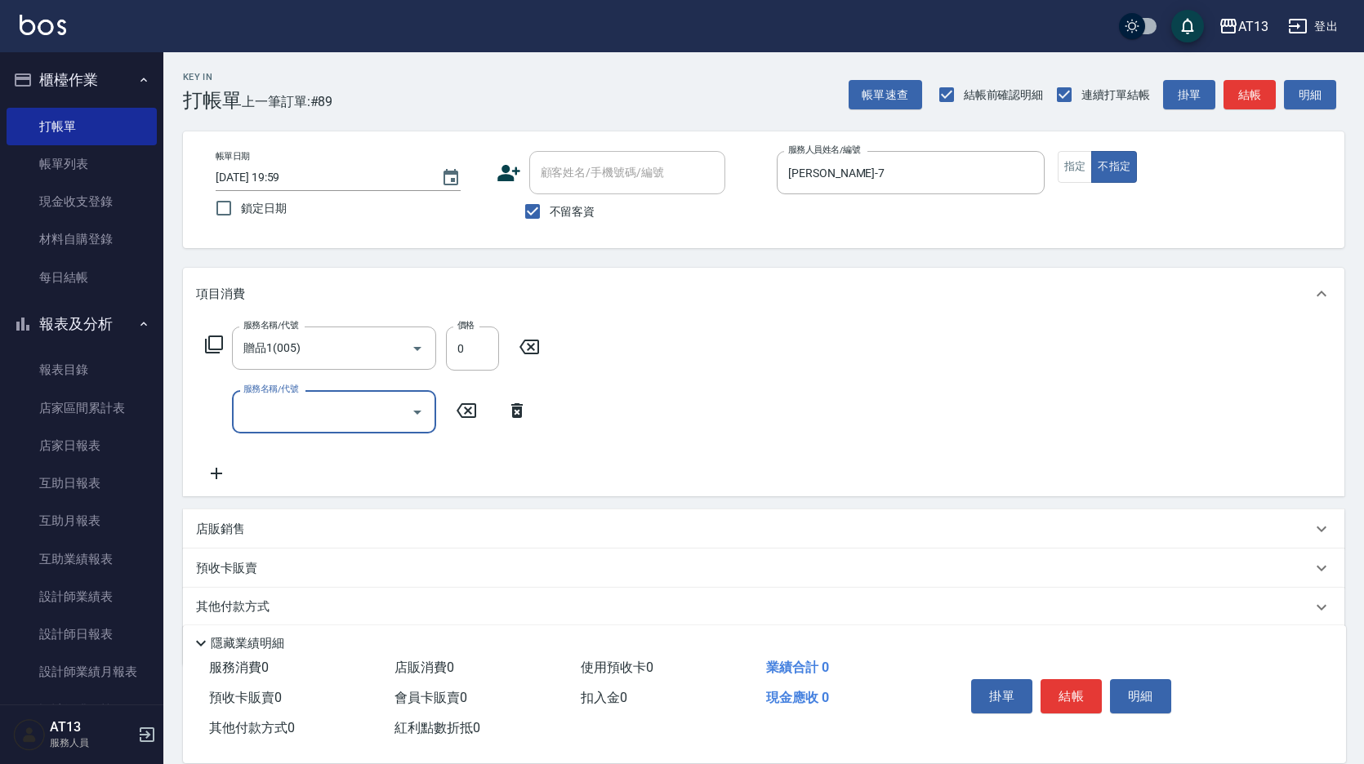
click at [526, 354] on icon at bounding box center [529, 347] width 20 height 15
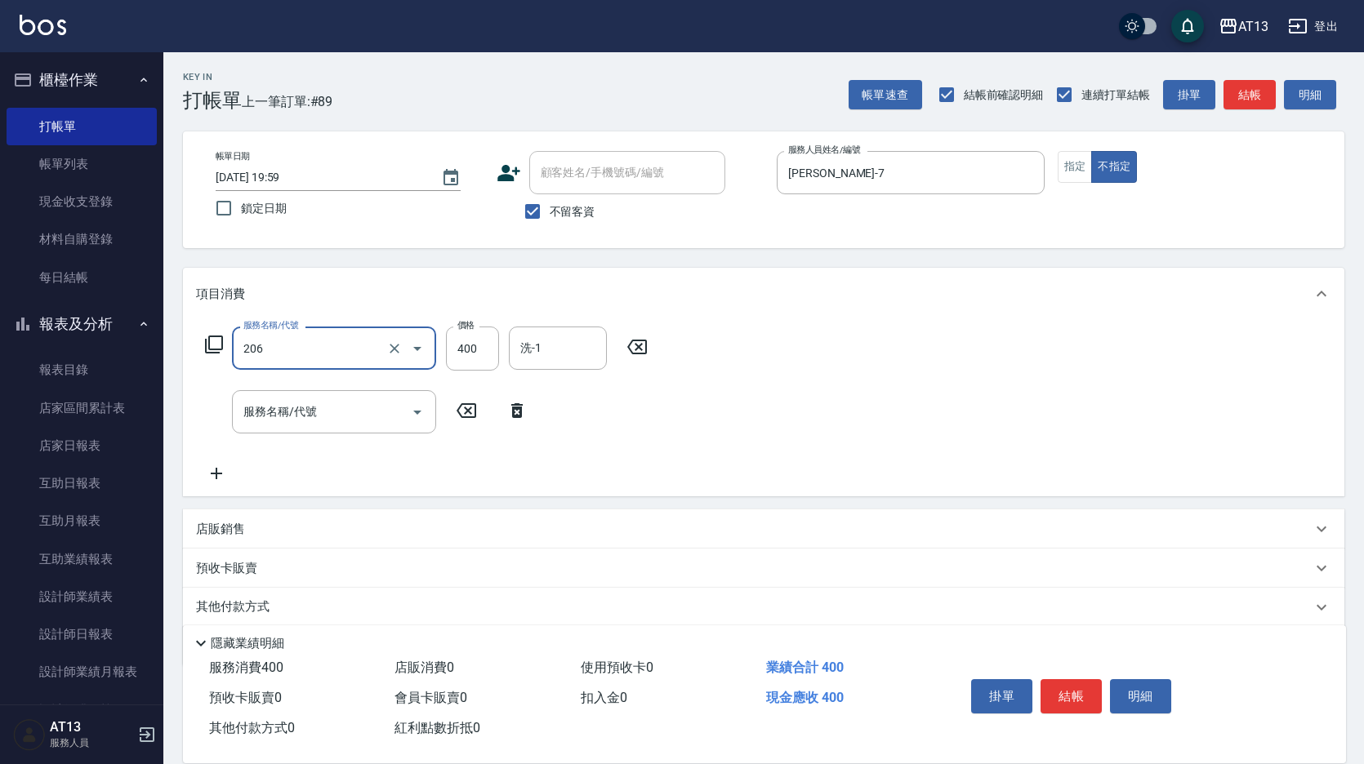
type input "健康洗(206)"
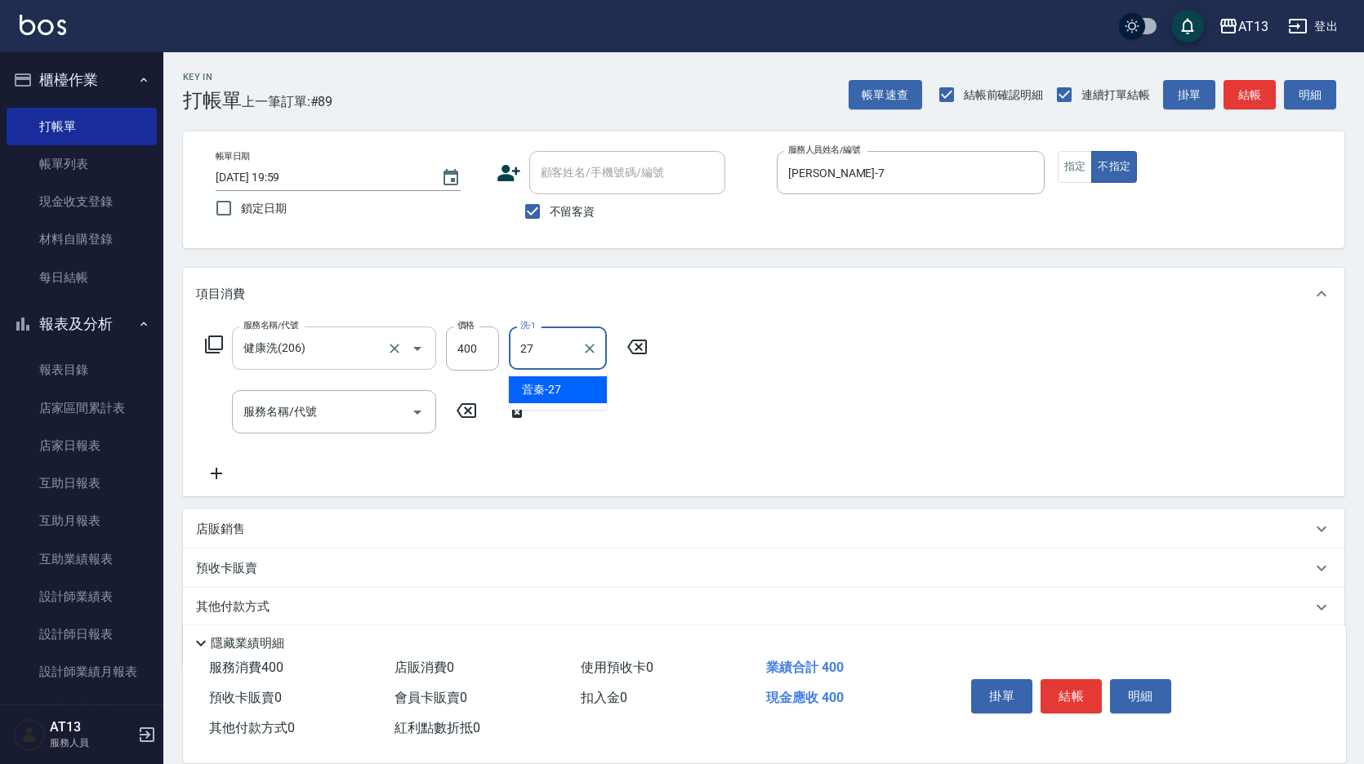
type input "萓秦-27"
click at [517, 409] on icon at bounding box center [516, 410] width 11 height 15
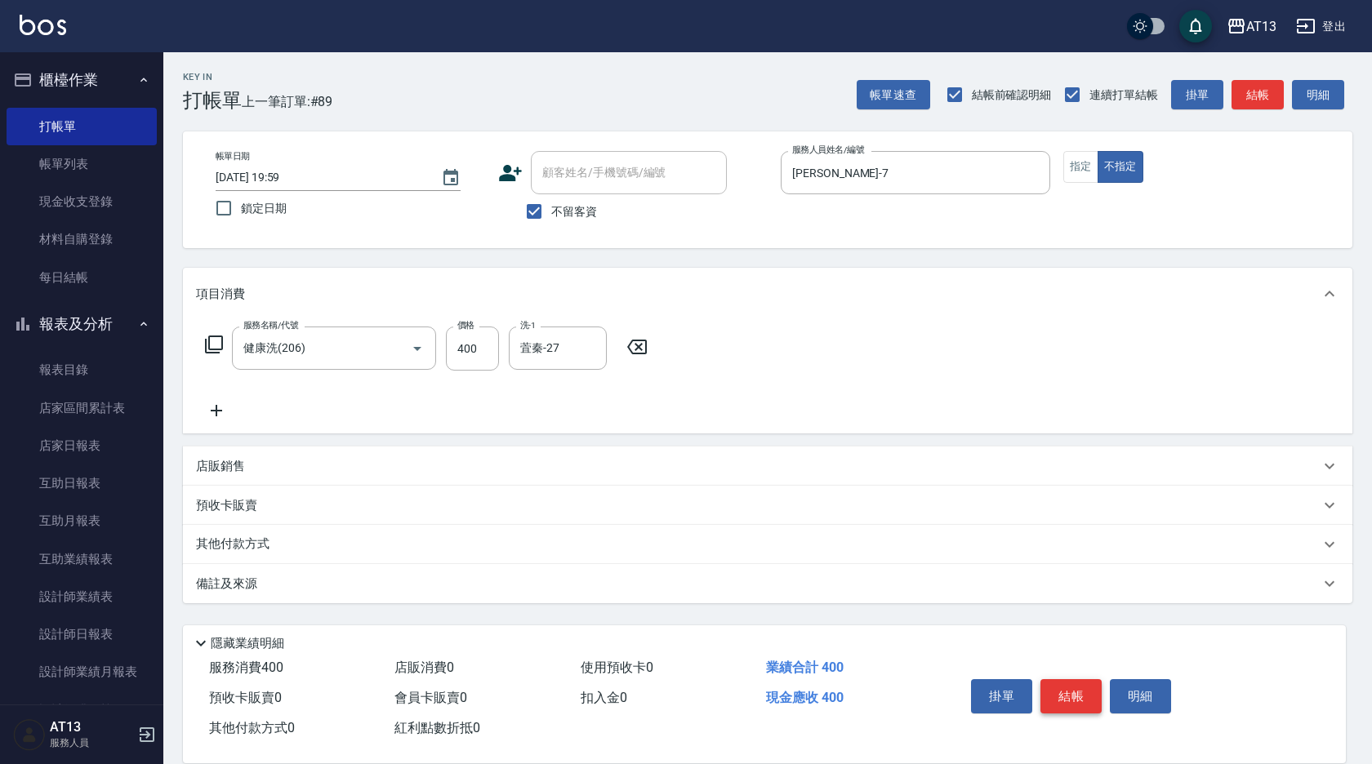
click at [1075, 693] on button "結帳" at bounding box center [1070, 696] width 61 height 34
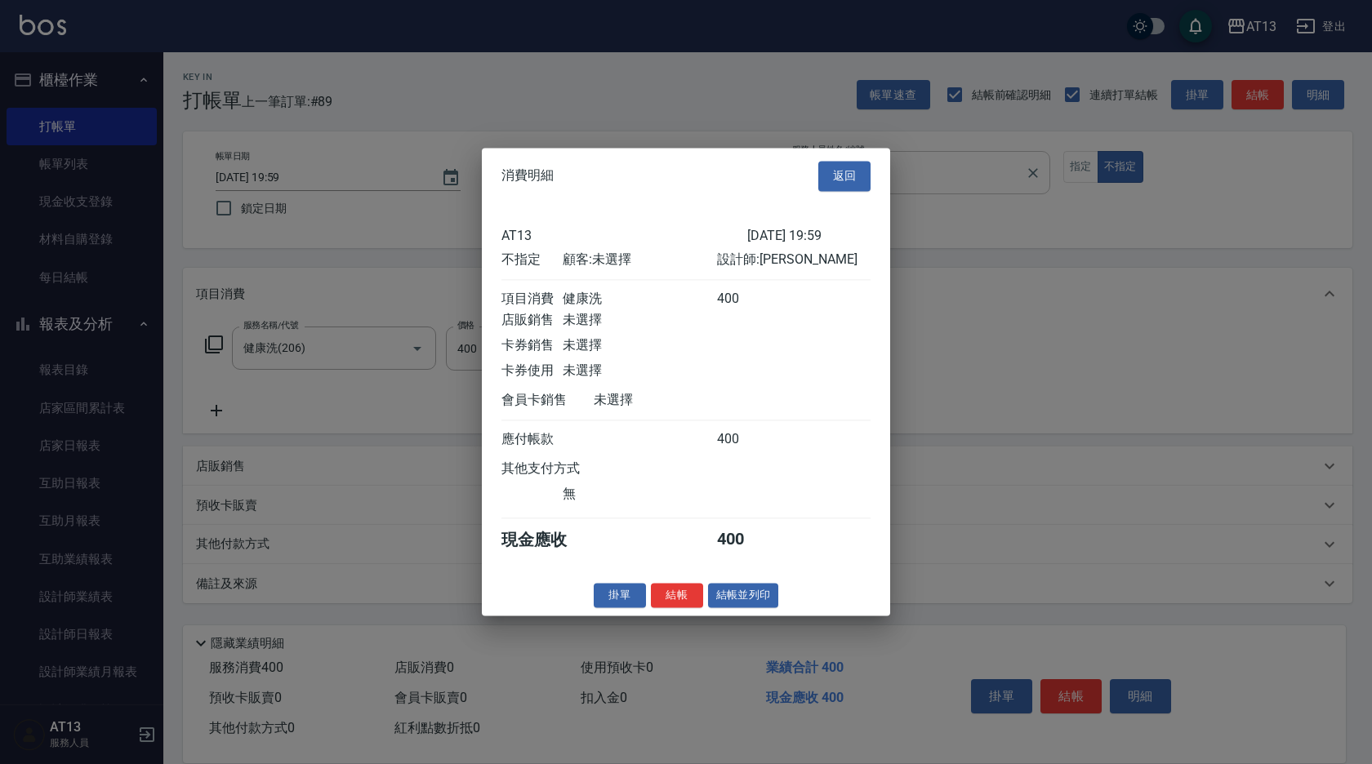
click at [845, 162] on button "返回" at bounding box center [844, 176] width 52 height 30
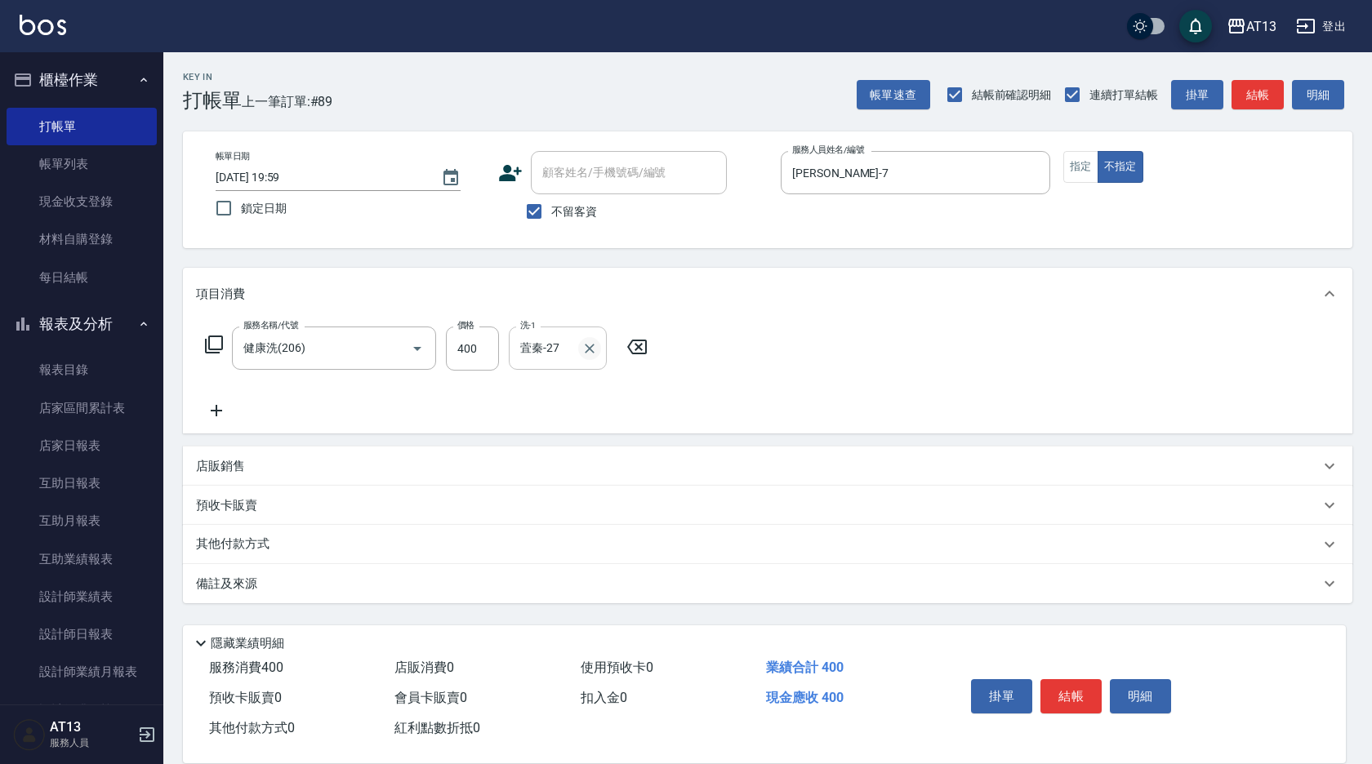
click at [590, 350] on icon "Clear" at bounding box center [589, 349] width 16 height 16
click at [579, 398] on div "[PERSON_NAME]-11" at bounding box center [558, 389] width 98 height 27
type input "[PERSON_NAME]-11"
click at [1054, 679] on button "結帳" at bounding box center [1070, 696] width 61 height 34
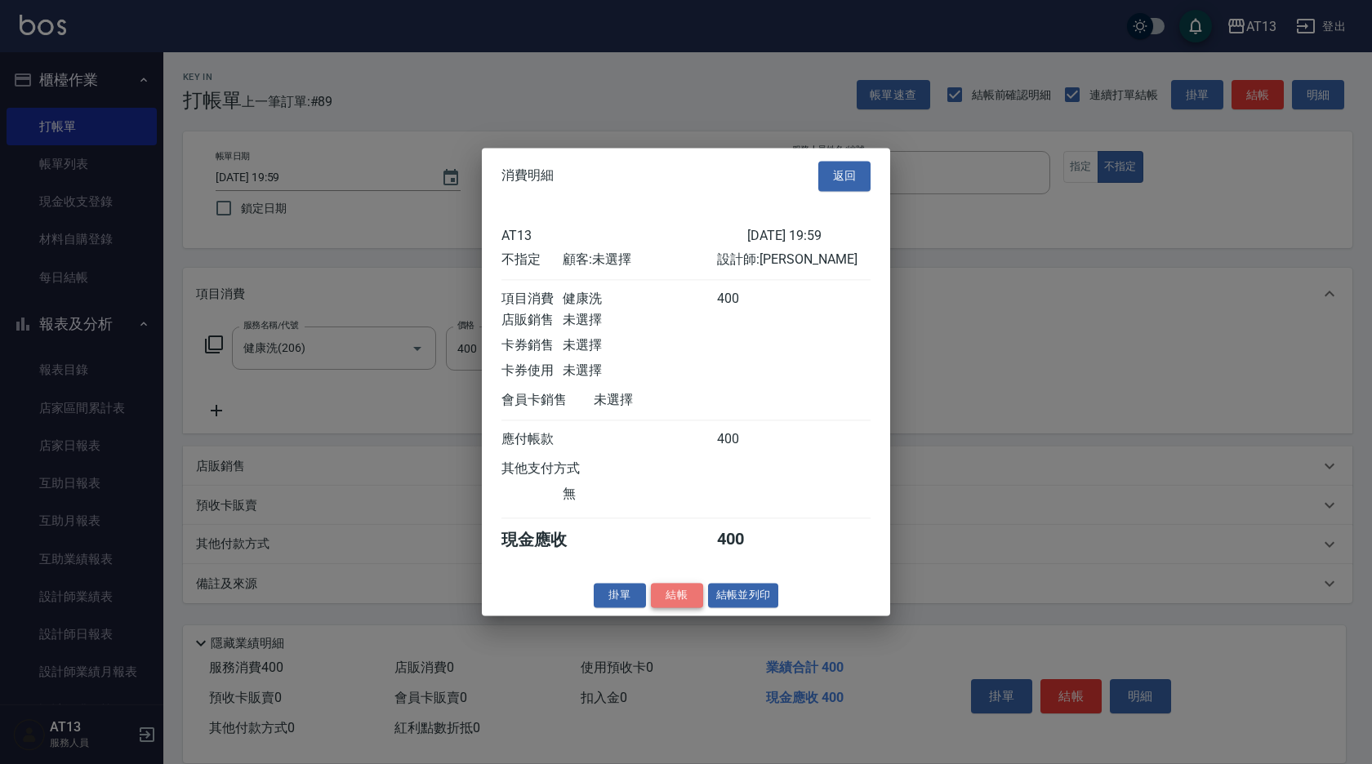
click at [684, 605] on button "結帳" at bounding box center [677, 595] width 52 height 25
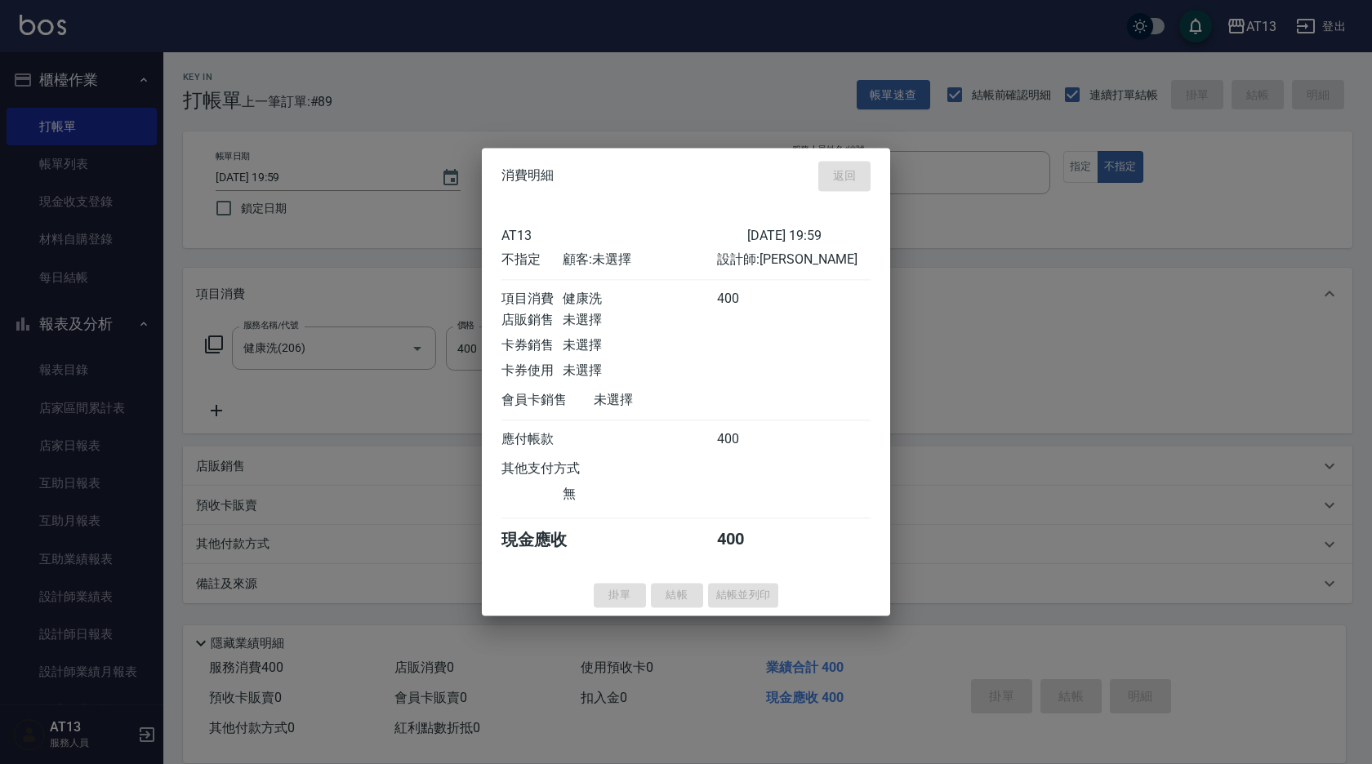
type input "2025/08/24 20:00"
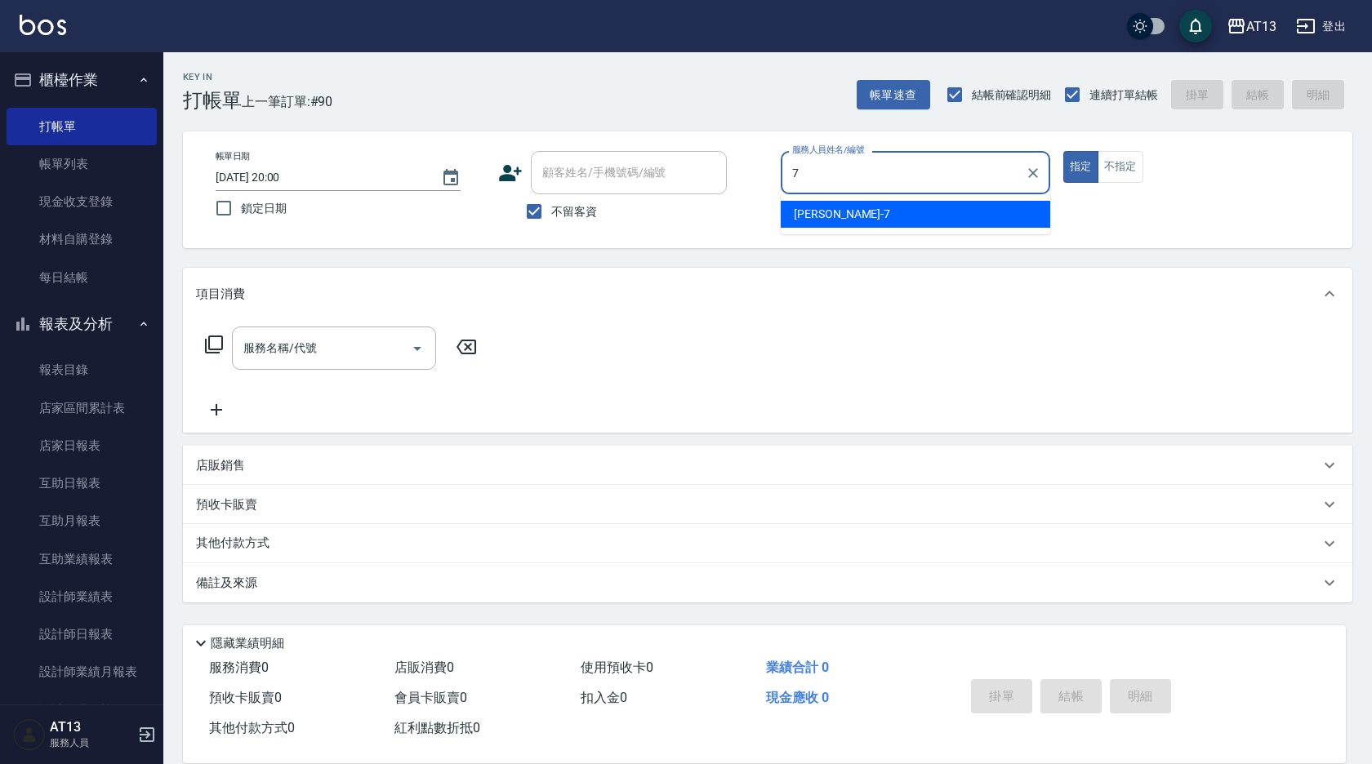
click at [850, 212] on div "[PERSON_NAME]-7" at bounding box center [916, 214] width 270 height 27
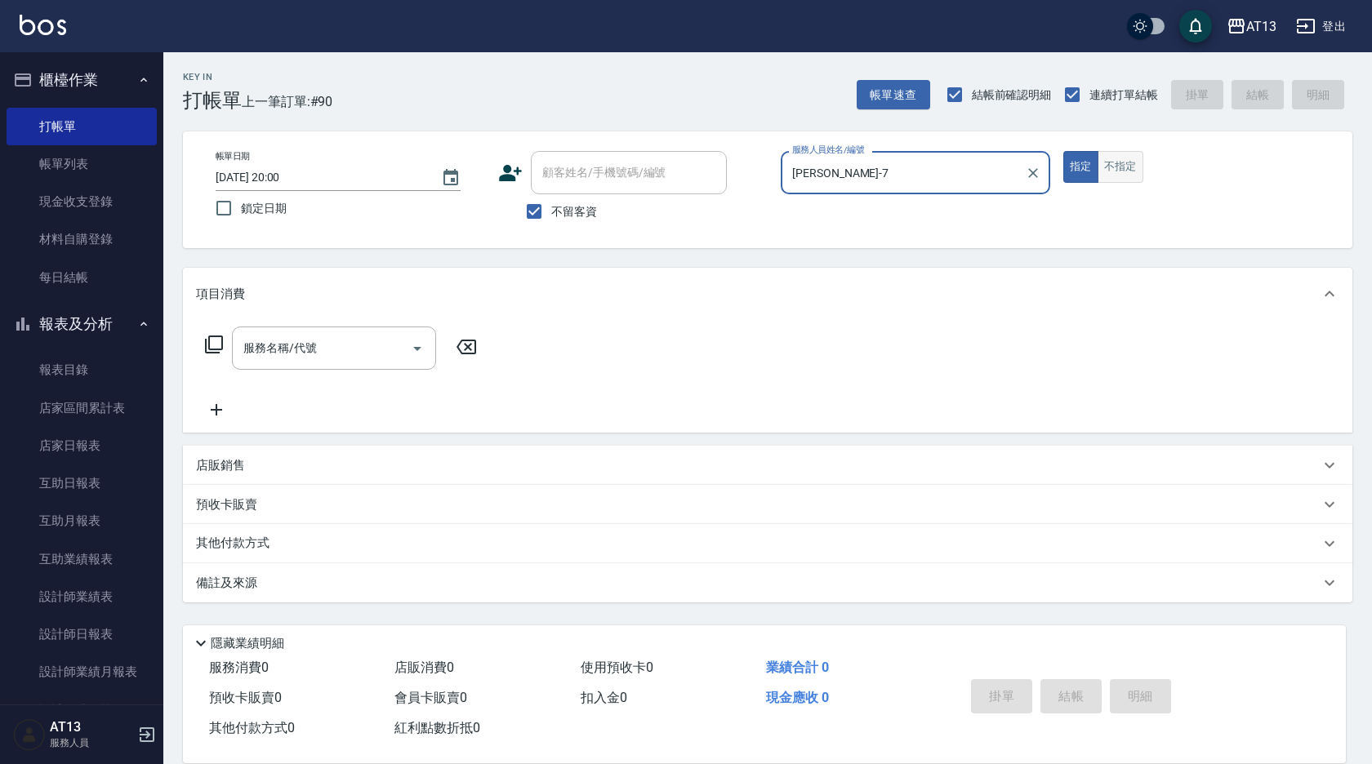
type input "[PERSON_NAME]-7"
click at [1108, 173] on button "不指定" at bounding box center [1121, 167] width 46 height 32
click at [295, 350] on input "服務名稱/代號" at bounding box center [321, 348] width 165 height 29
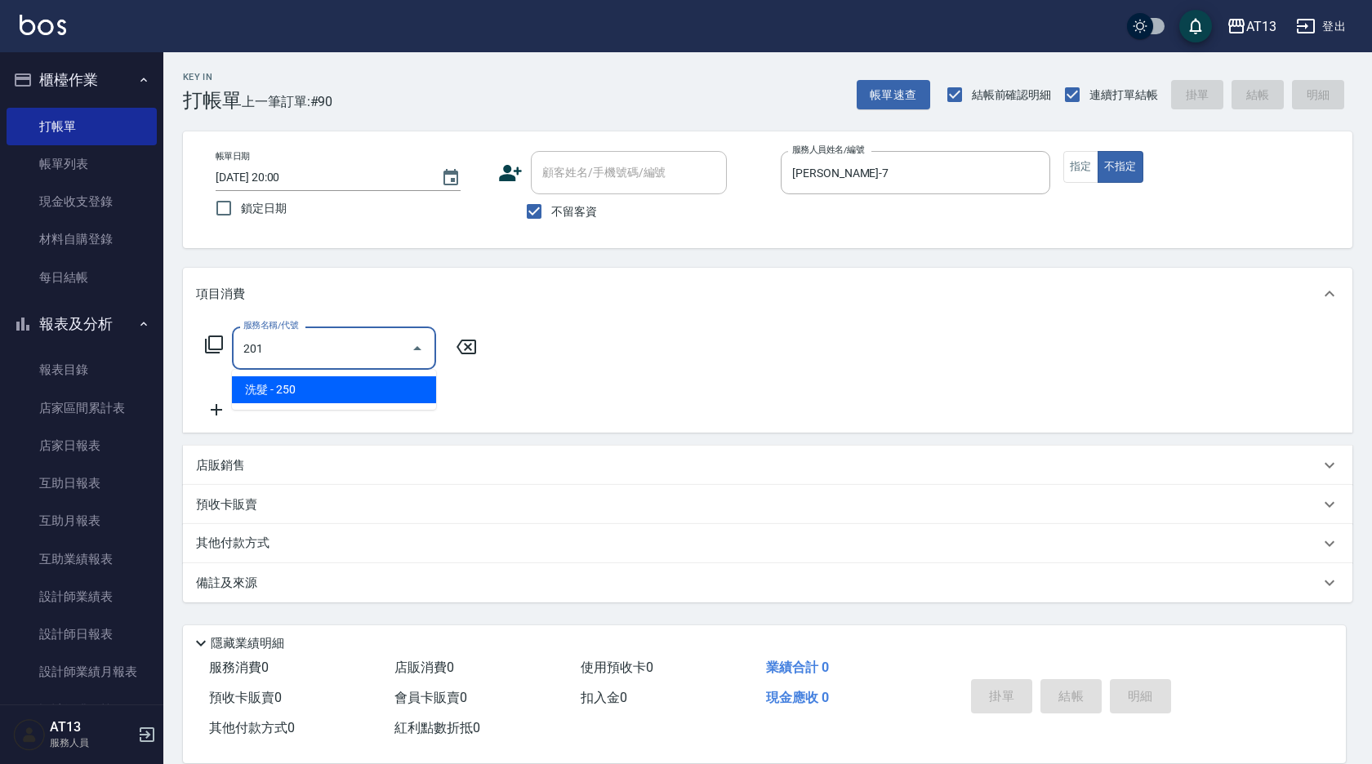
type input "洗髮(201)"
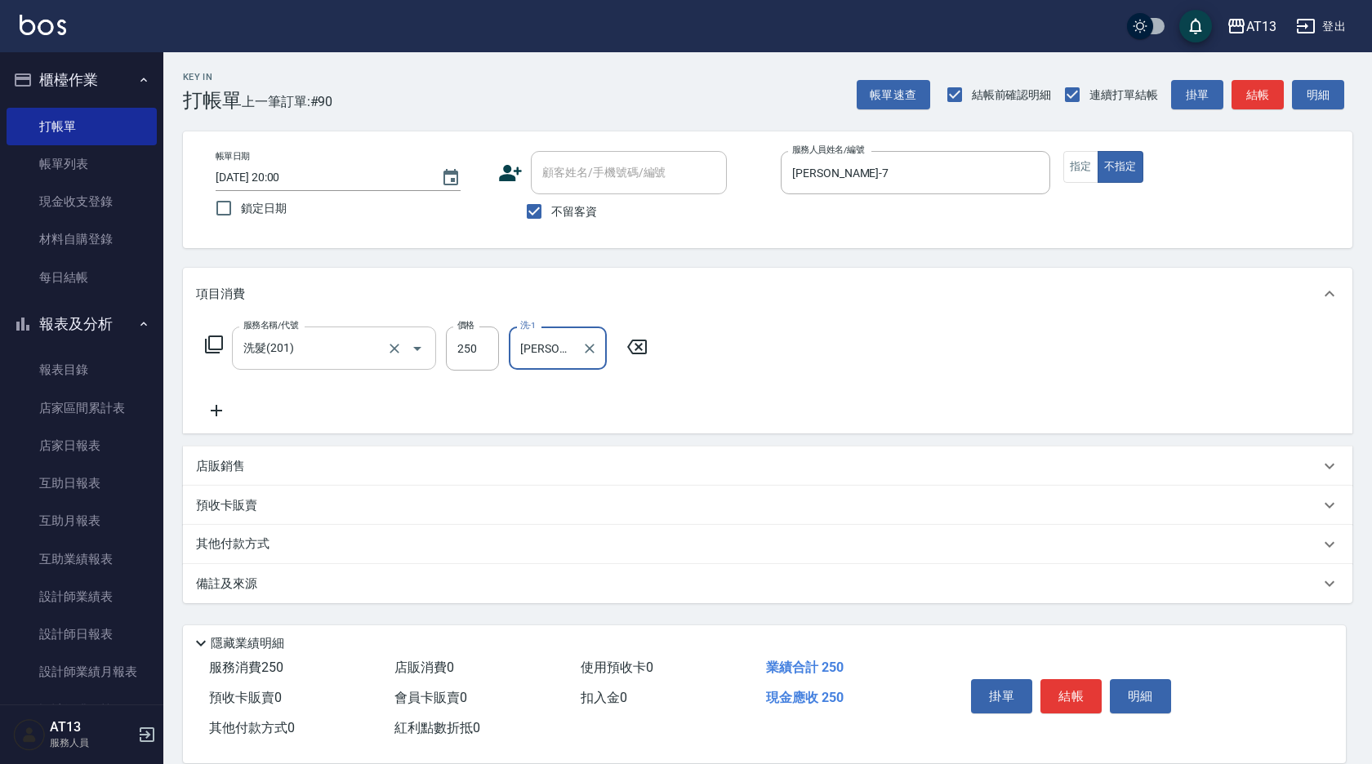
type input "[PERSON_NAME]-29"
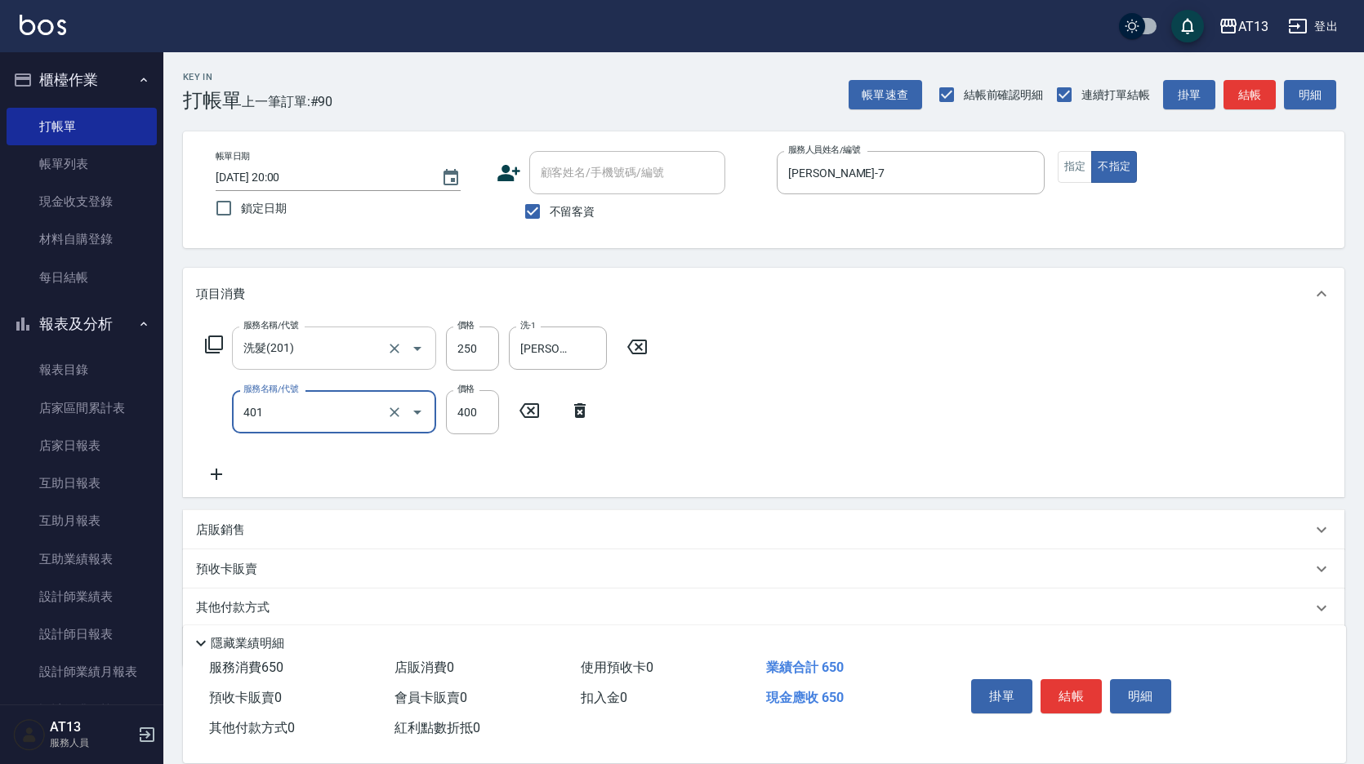
type input "剪髮(401)"
type input "200"
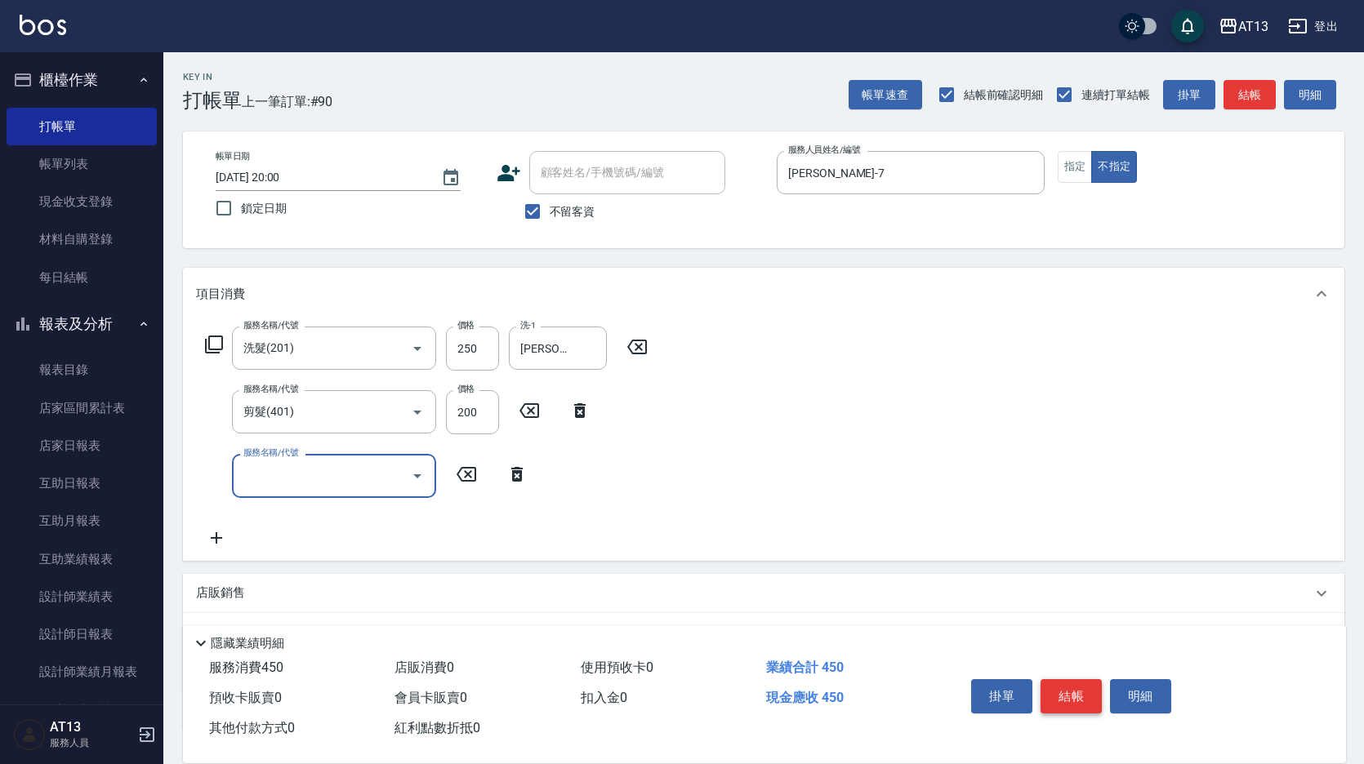
click at [1066, 679] on button "結帳" at bounding box center [1070, 696] width 61 height 34
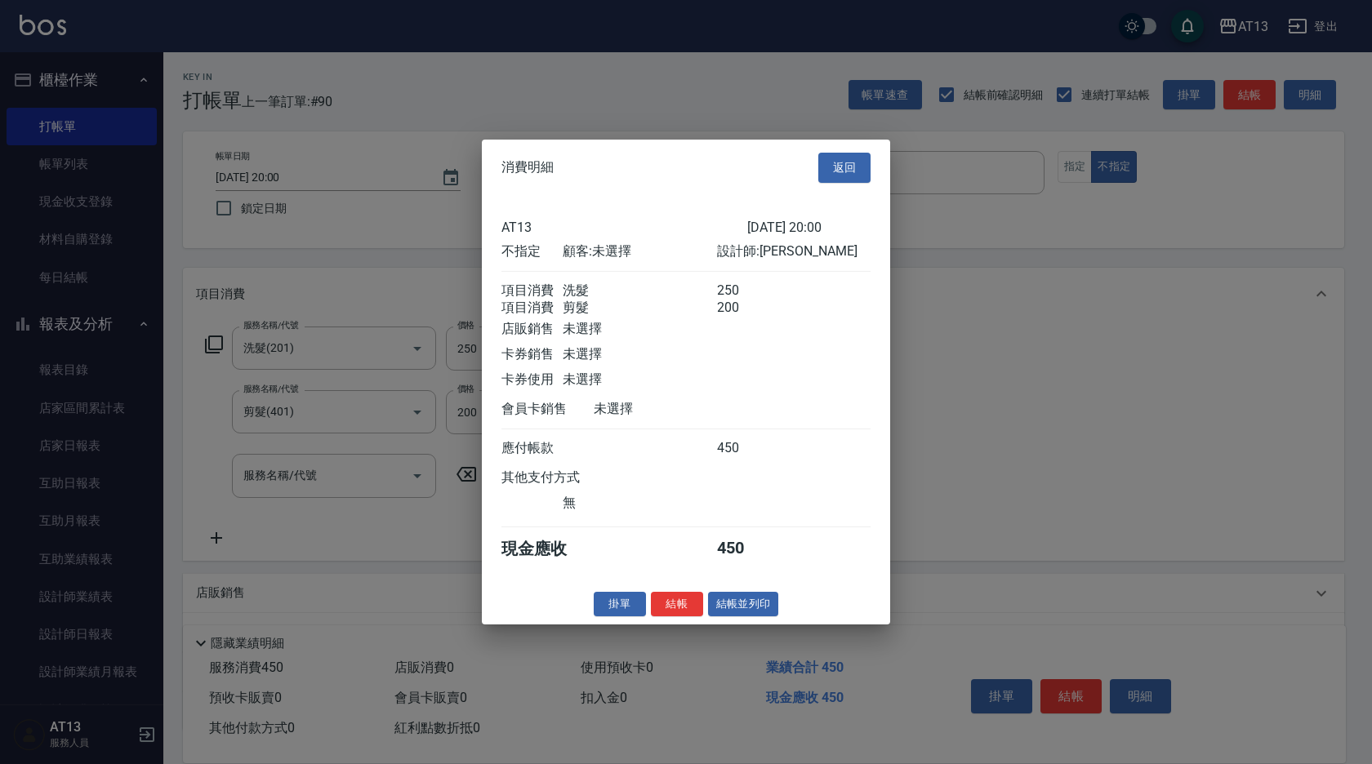
click at [682, 611] on button "結帳" at bounding box center [677, 603] width 52 height 25
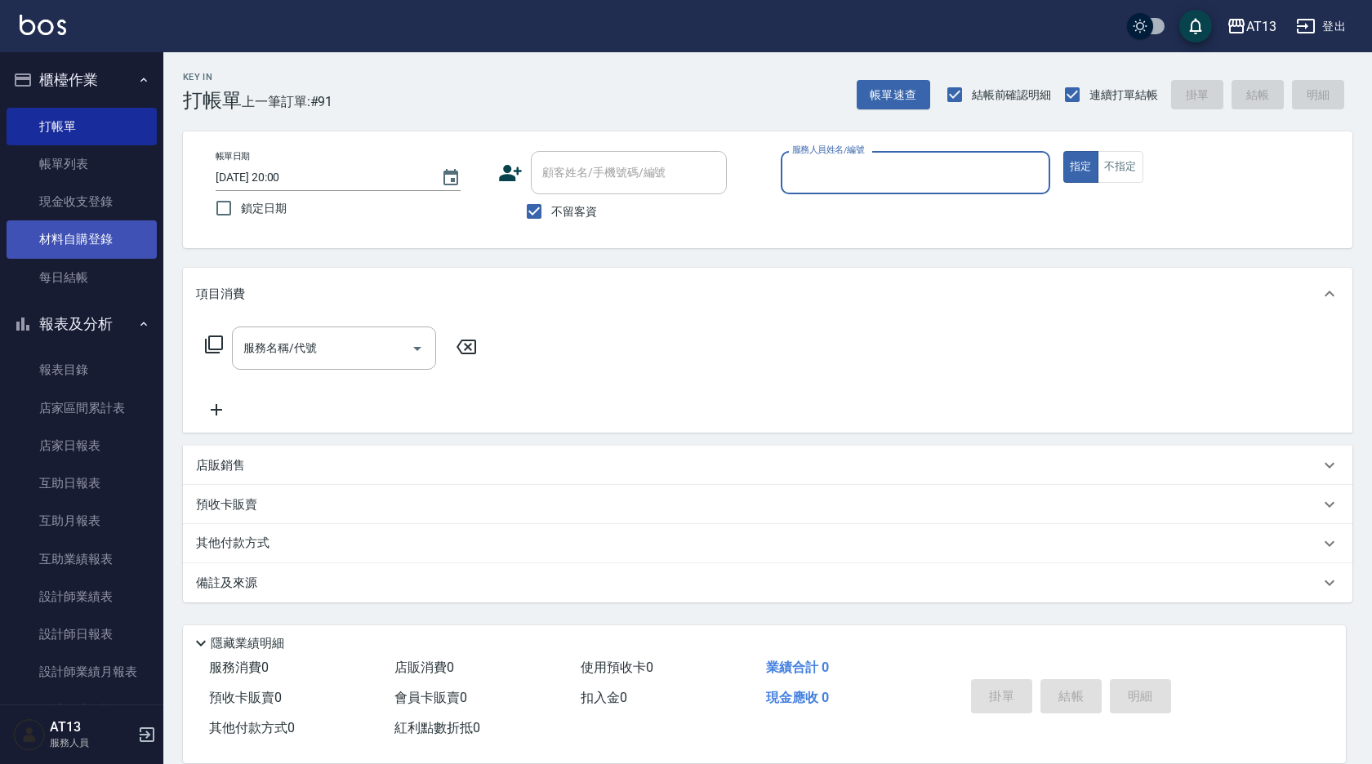
click at [72, 253] on link "材料自購登錄" at bounding box center [82, 240] width 150 height 38
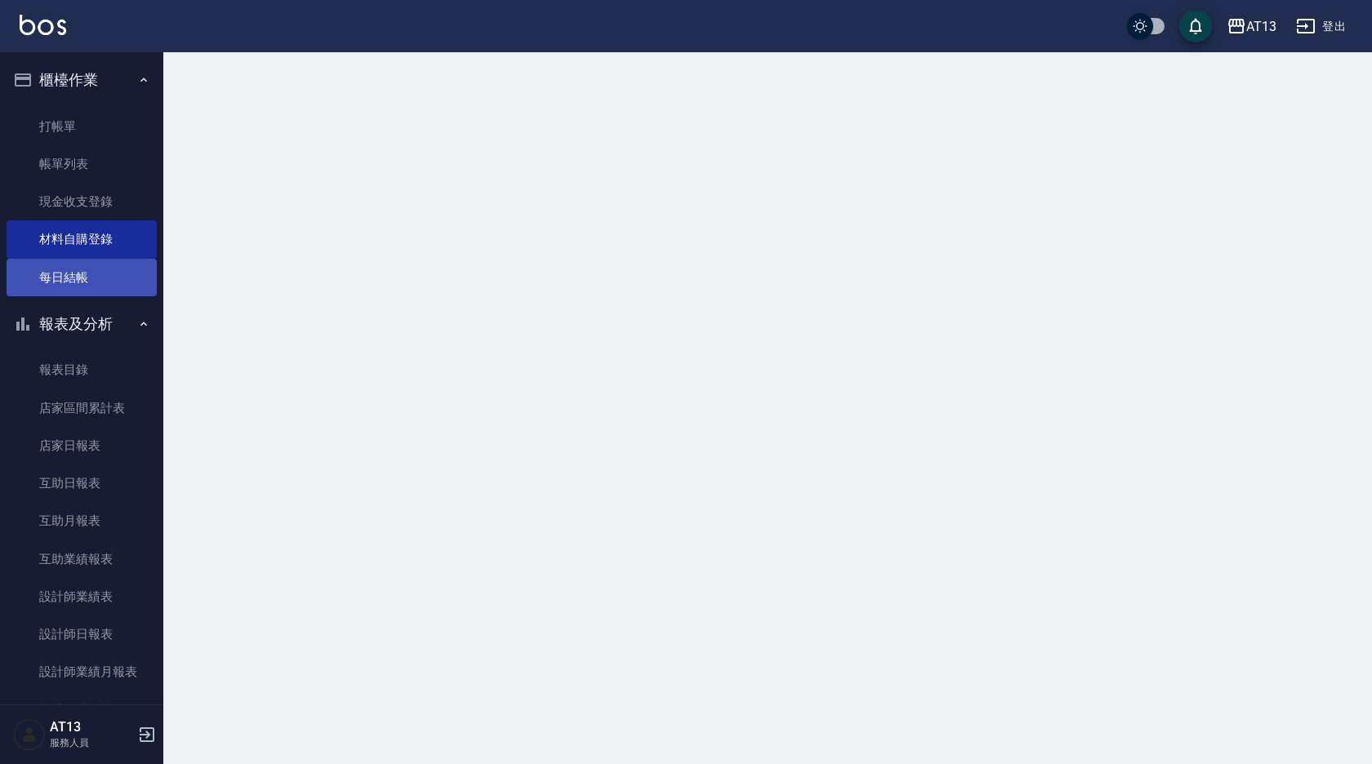
click at [63, 272] on link "每日結帳" at bounding box center [82, 278] width 150 height 38
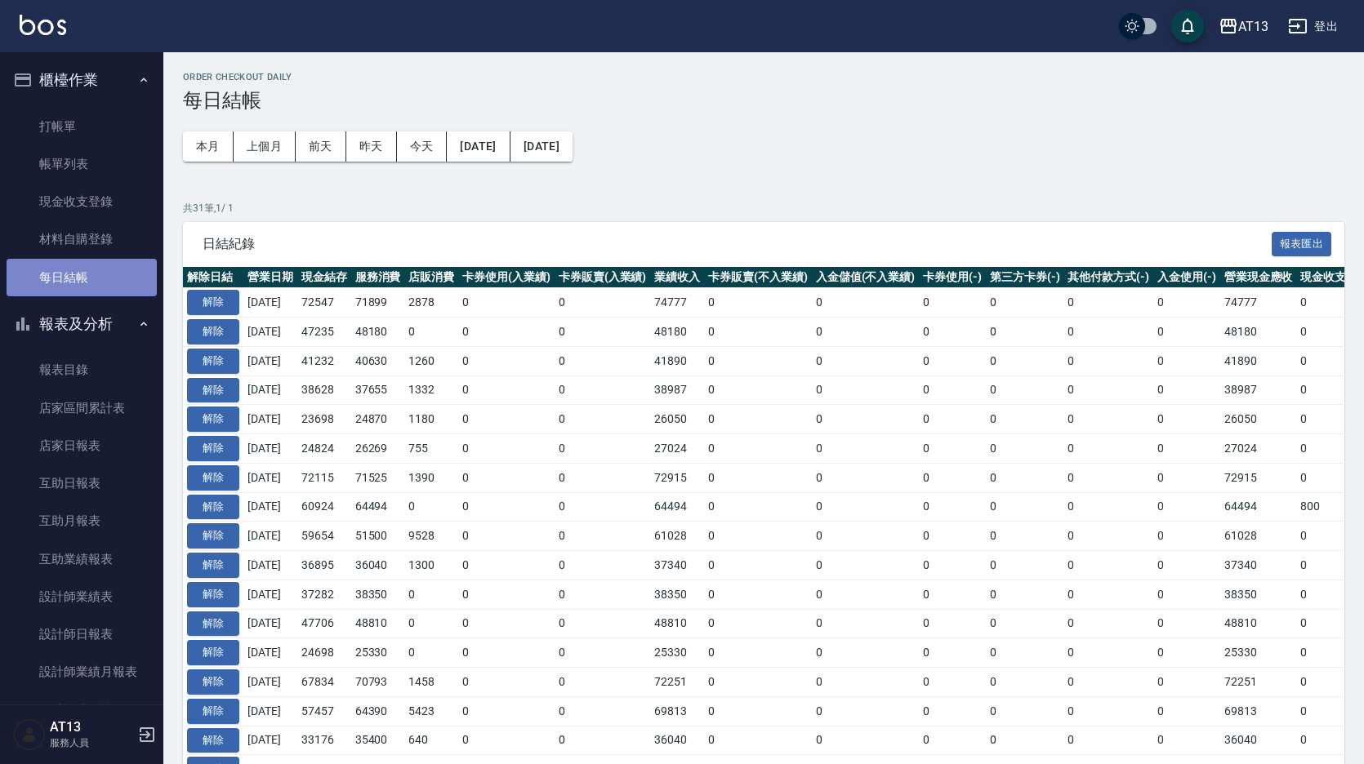
click at [88, 274] on link "每日結帳" at bounding box center [82, 278] width 150 height 38
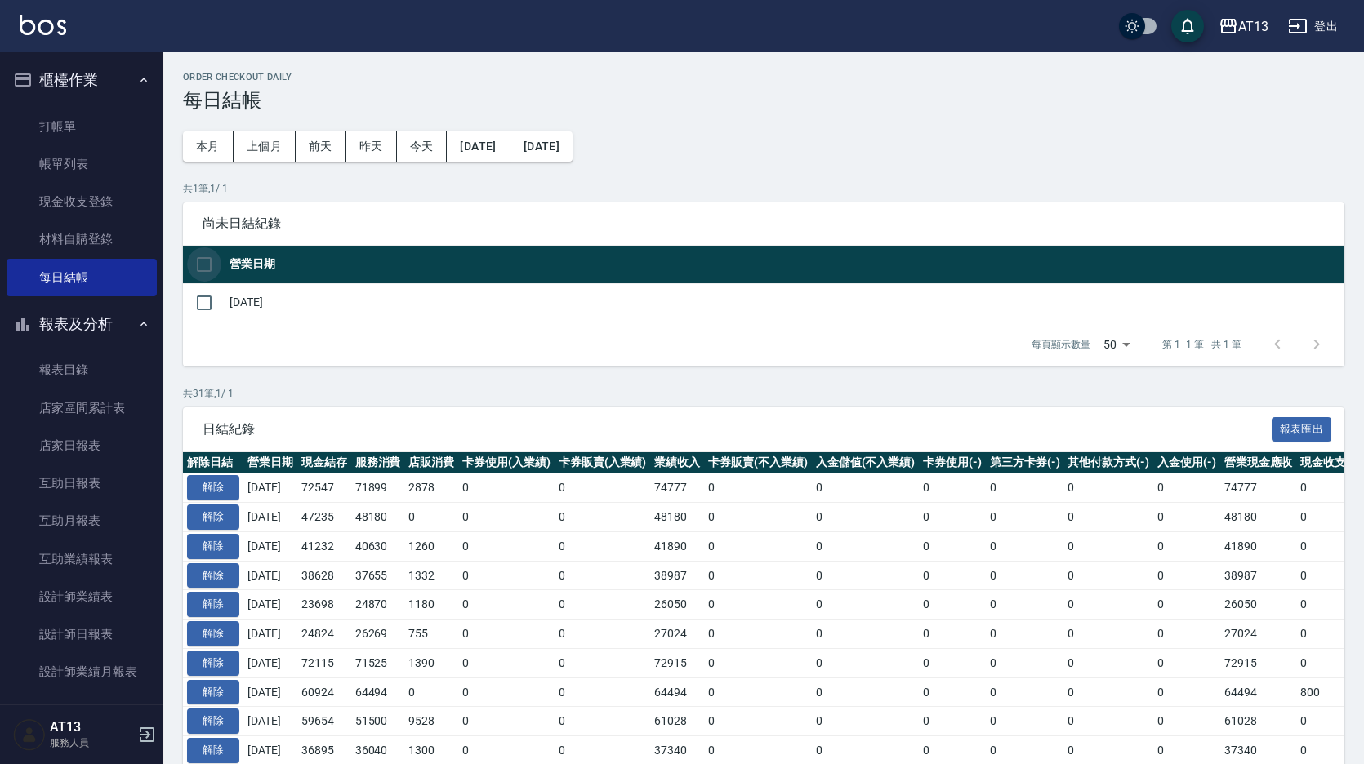
click at [196, 261] on input "checkbox" at bounding box center [204, 264] width 34 height 34
checkbox input "true"
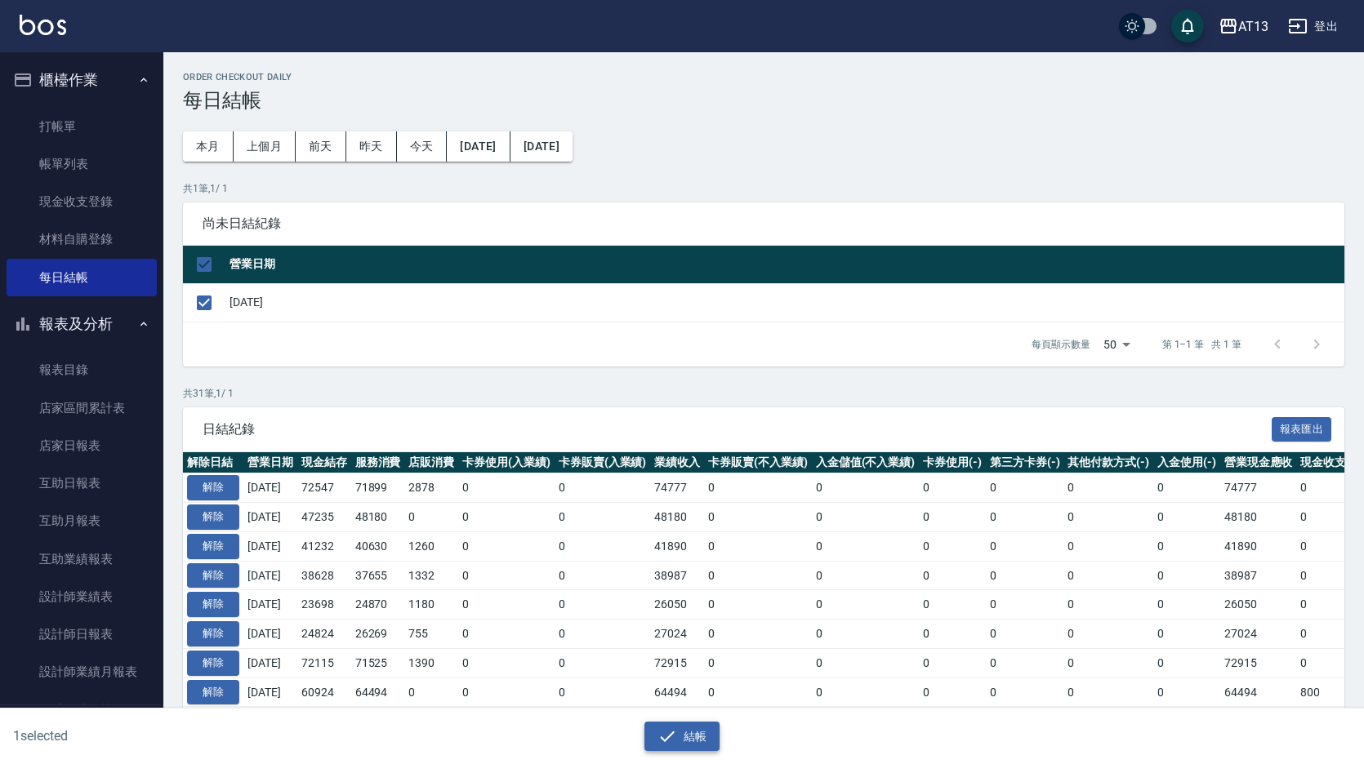
click at [691, 733] on button "結帳" at bounding box center [682, 737] width 76 height 30
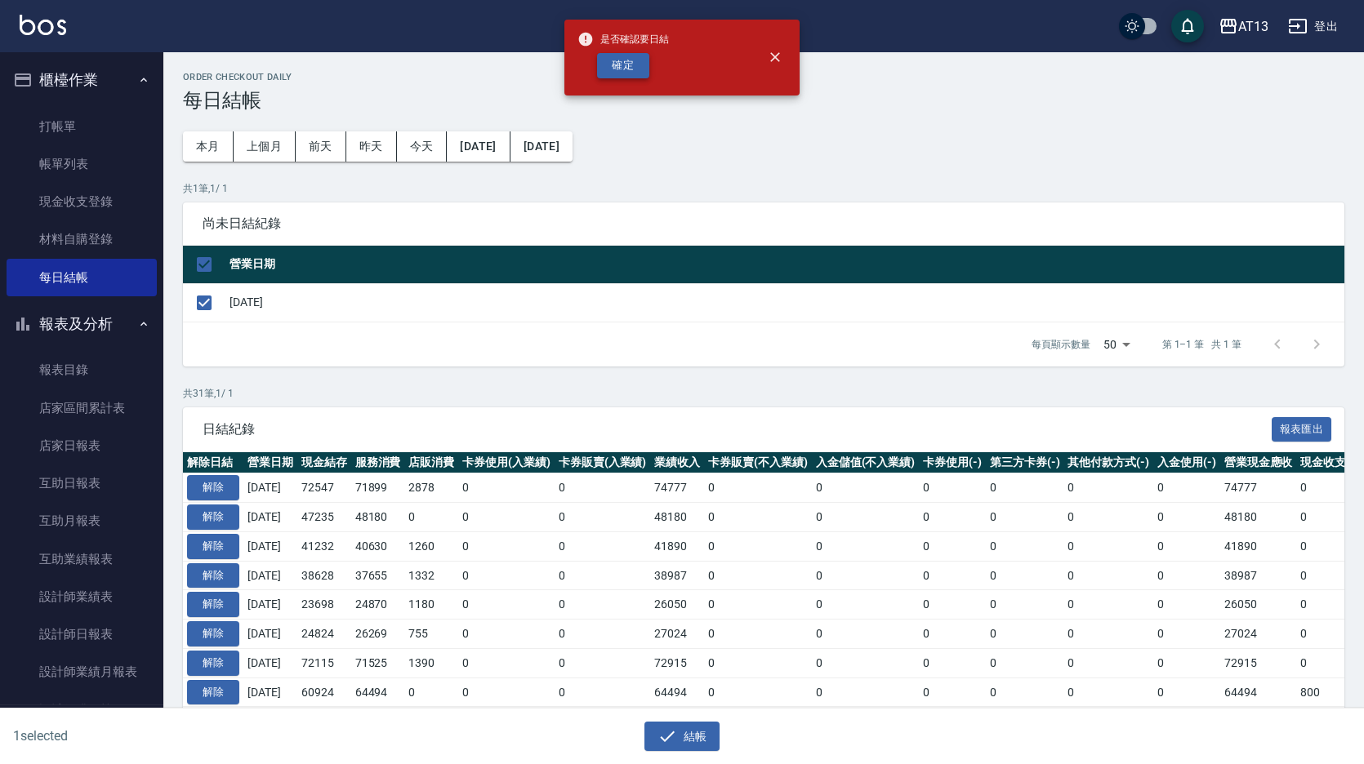
click at [620, 67] on button "確定" at bounding box center [623, 65] width 52 height 25
checkbox input "false"
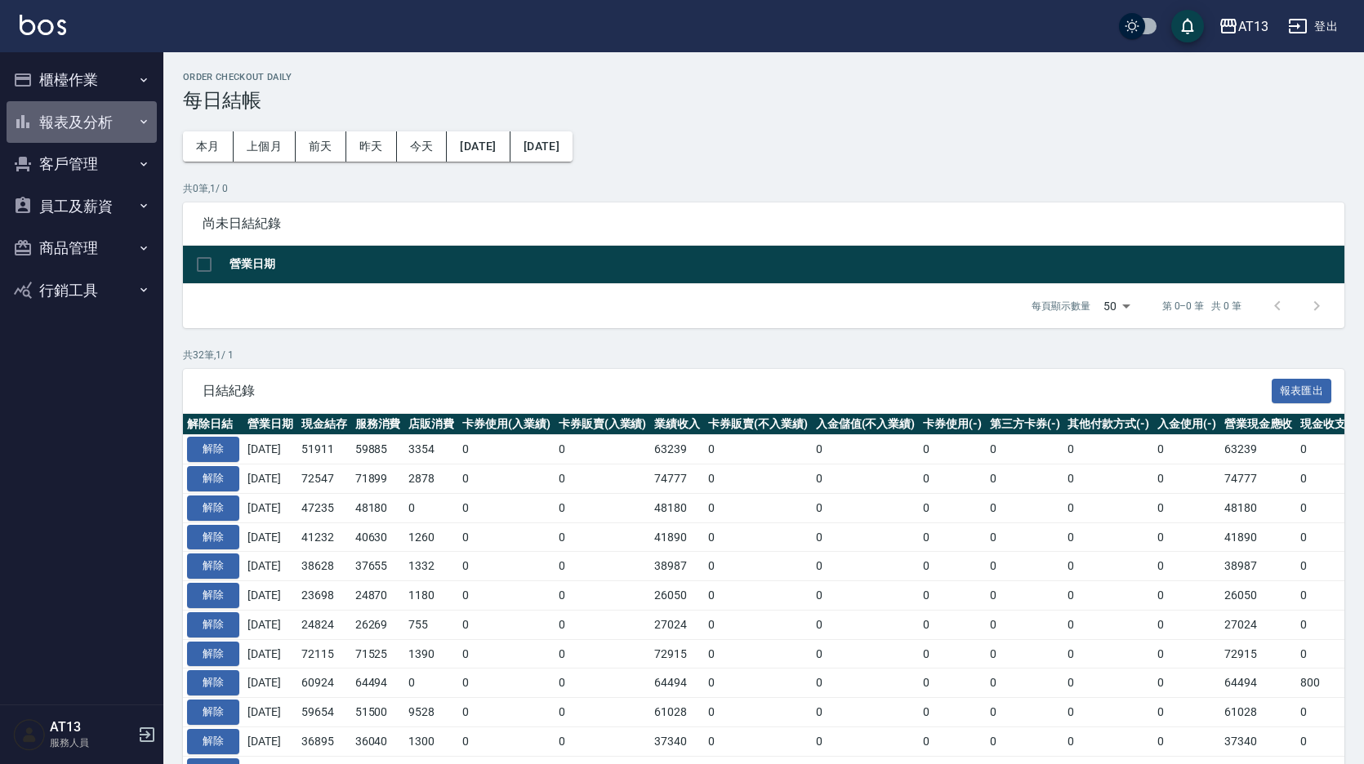
click at [86, 114] on button "報表及分析" at bounding box center [82, 122] width 150 height 42
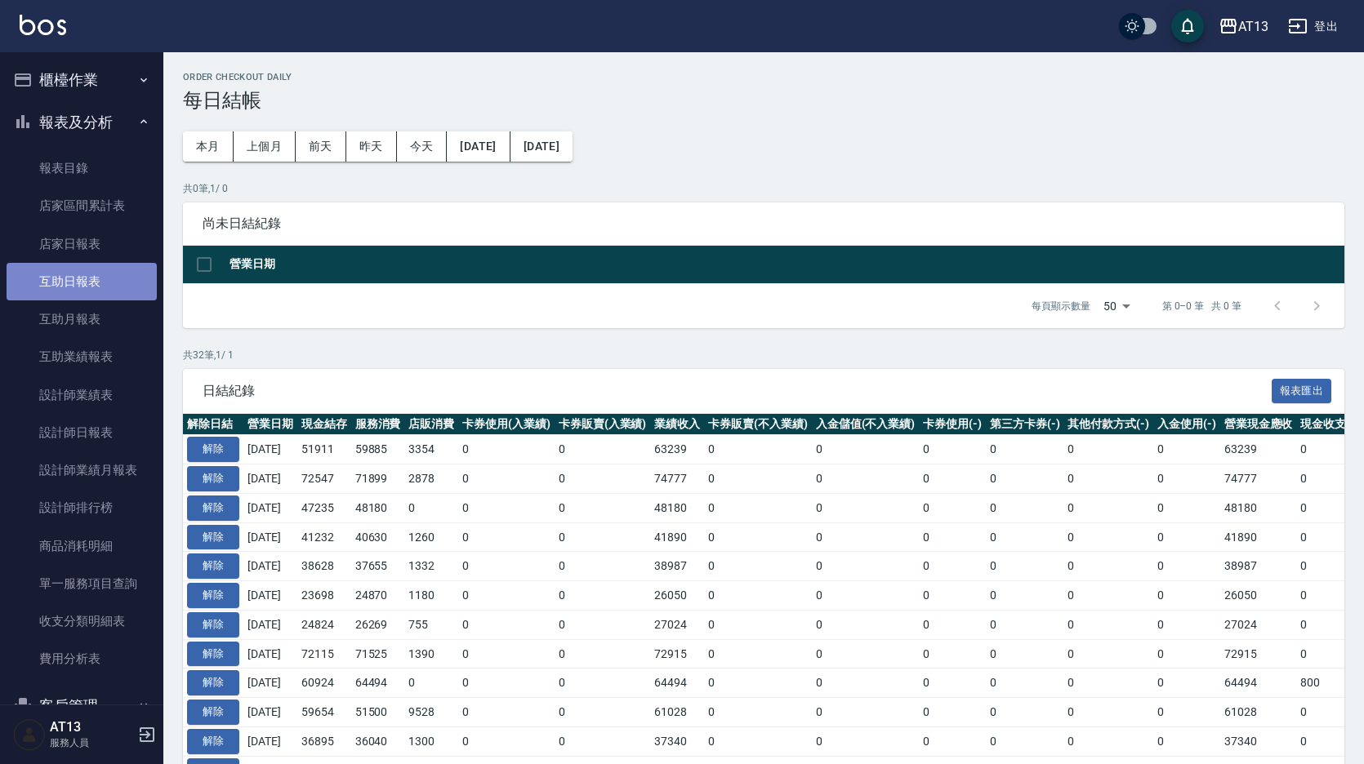
click at [89, 283] on link "互助日報表" at bounding box center [82, 282] width 150 height 38
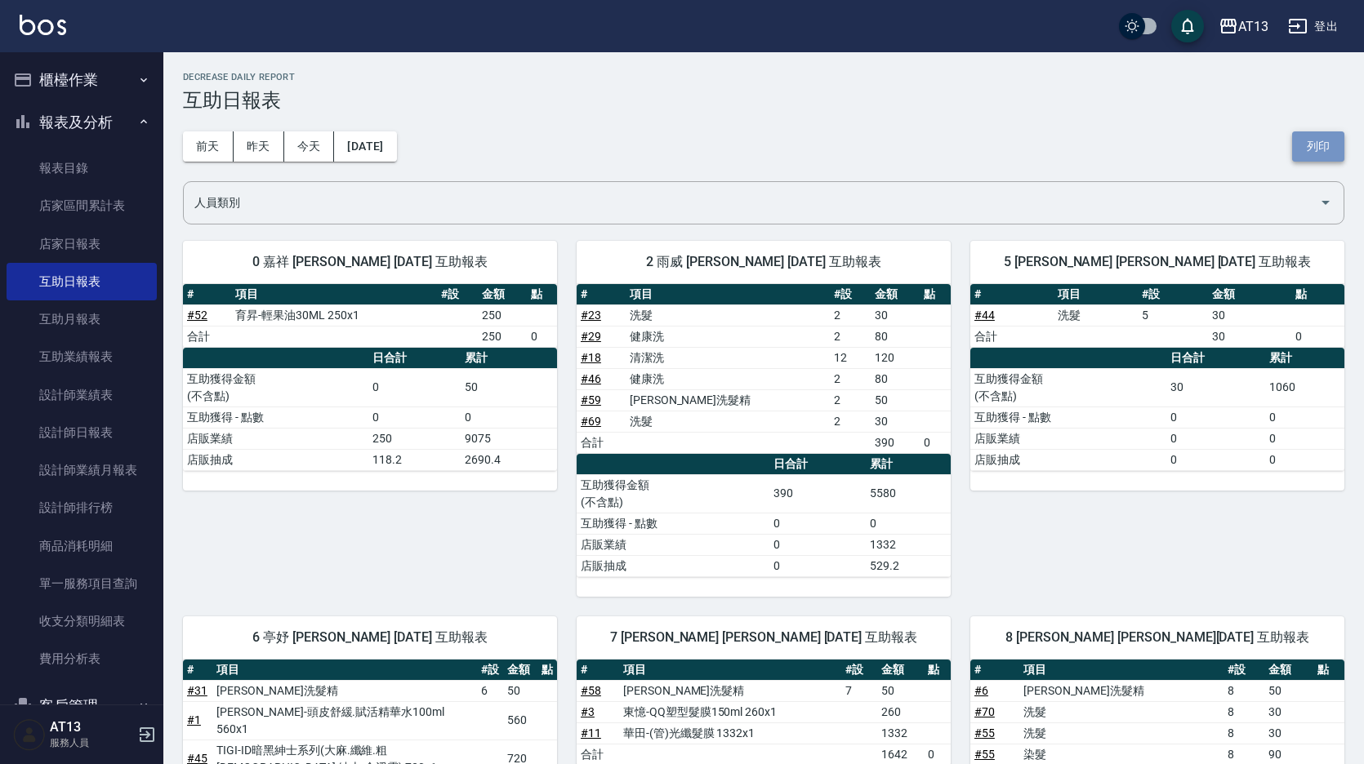
click at [1328, 136] on button "列印" at bounding box center [1318, 146] width 52 height 30
click at [105, 425] on link "設計師日報表" at bounding box center [82, 433] width 150 height 38
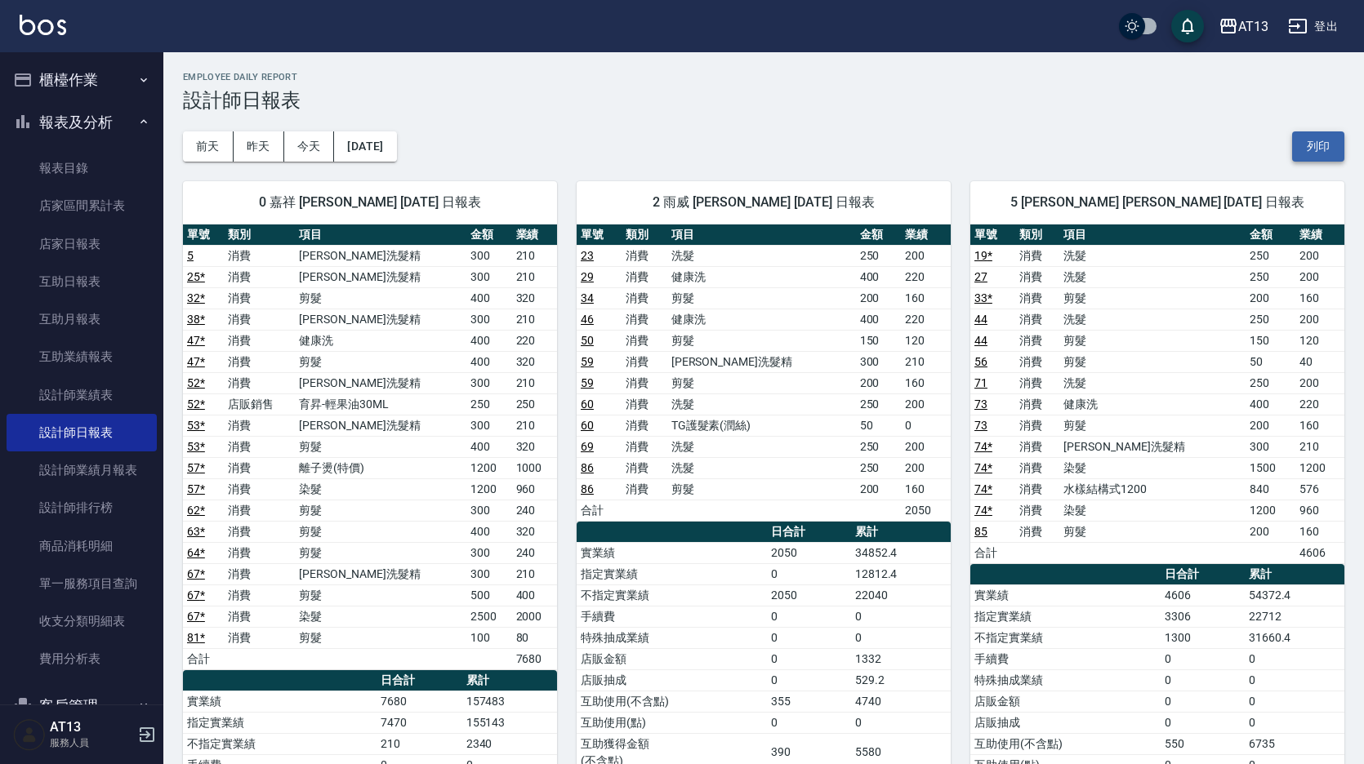
click at [1318, 141] on button "列印" at bounding box center [1318, 146] width 52 height 30
click at [81, 247] on link "店家日報表" at bounding box center [82, 244] width 150 height 38
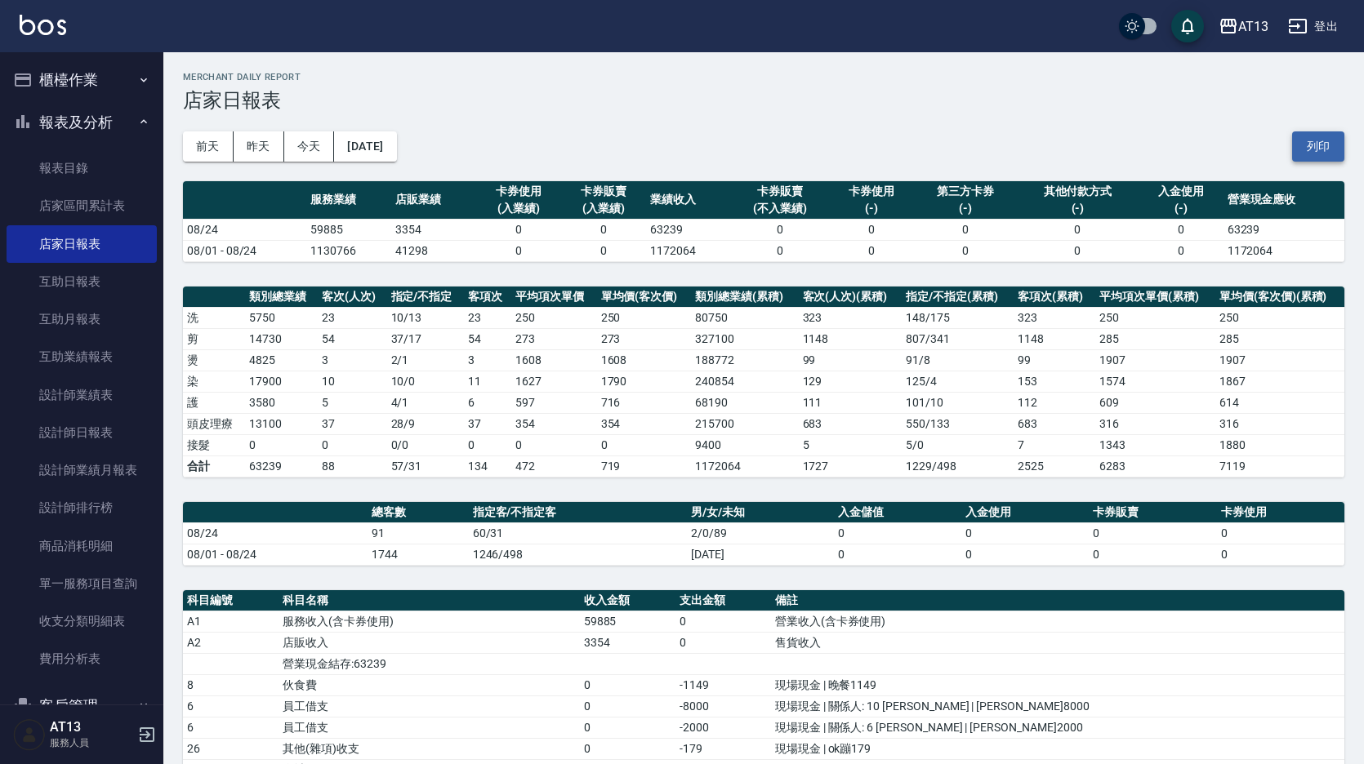
click at [1333, 147] on button "列印" at bounding box center [1318, 146] width 52 height 30
click at [65, 72] on button "櫃檯作業" at bounding box center [82, 80] width 150 height 42
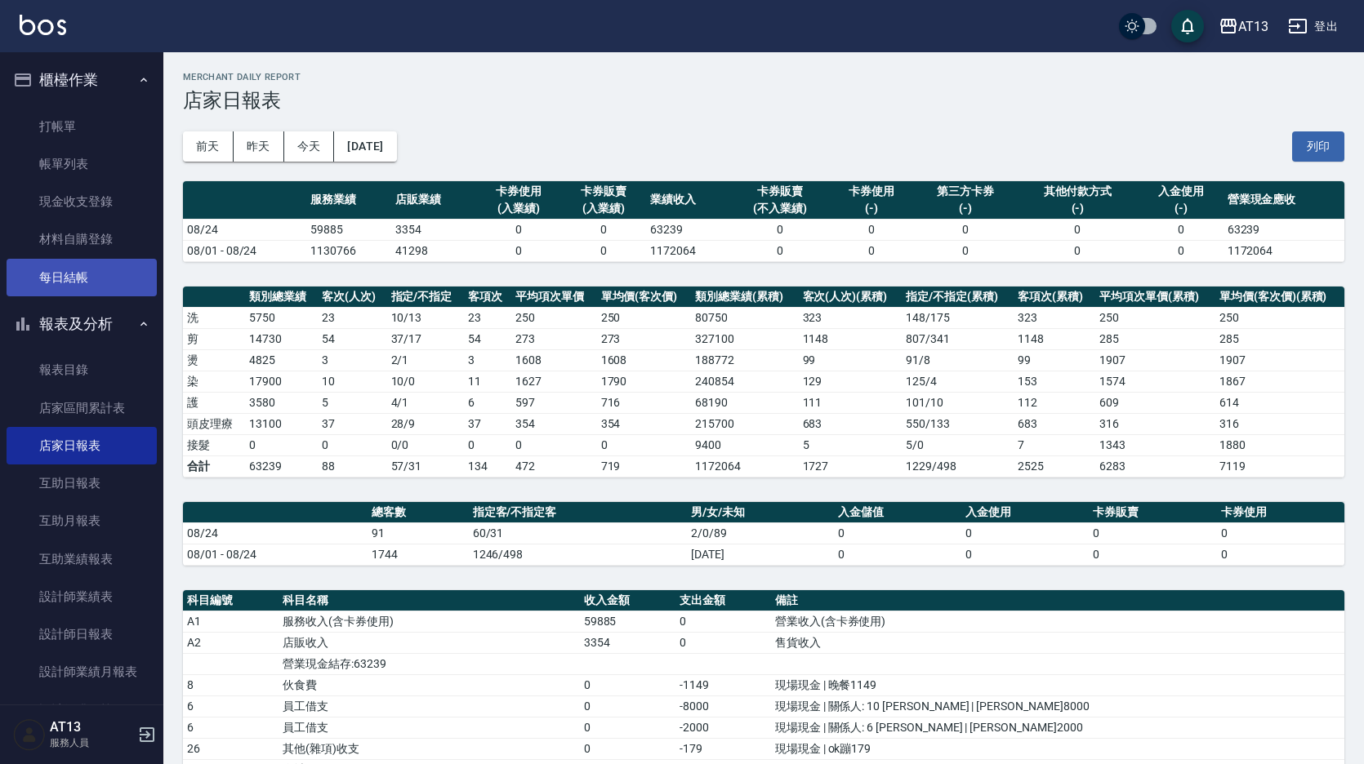
click at [68, 278] on link "每日結帳" at bounding box center [82, 278] width 150 height 38
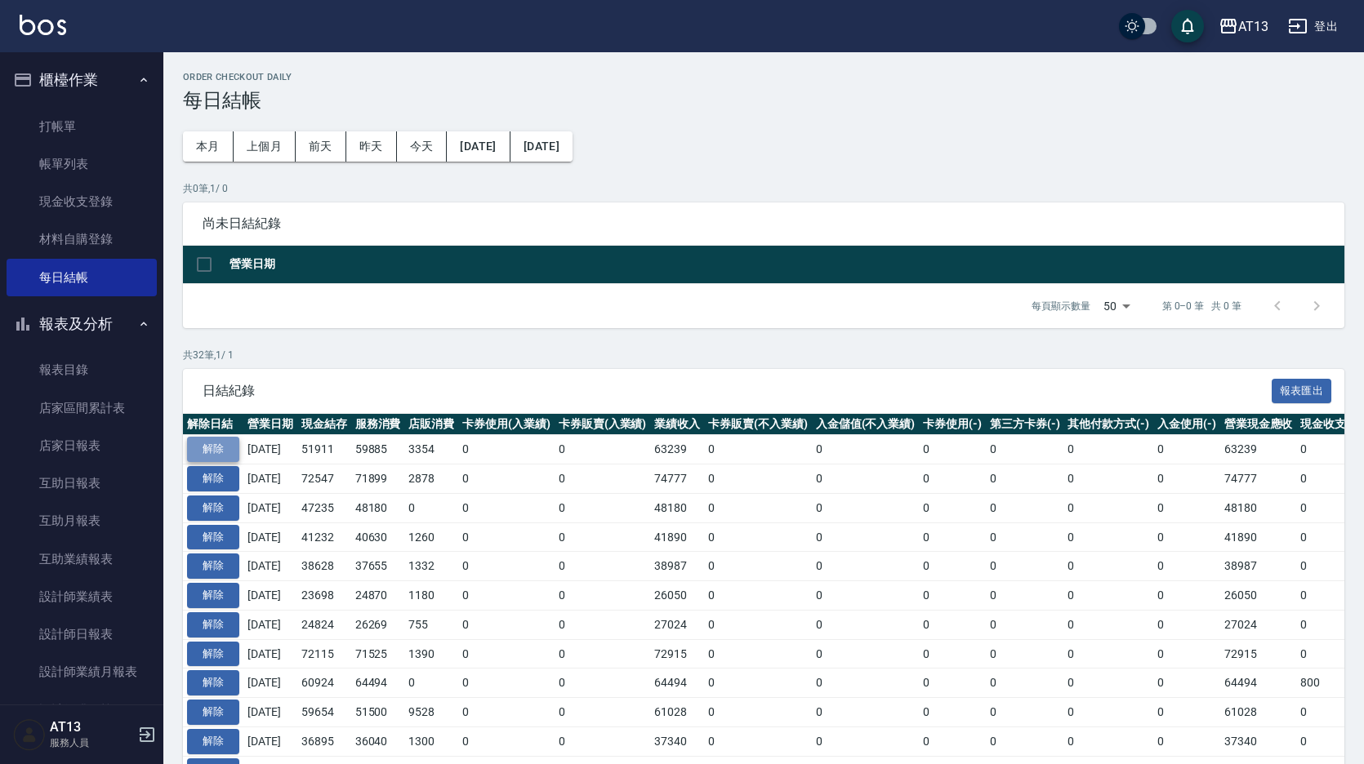
click at [228, 438] on button "解除" at bounding box center [213, 449] width 52 height 25
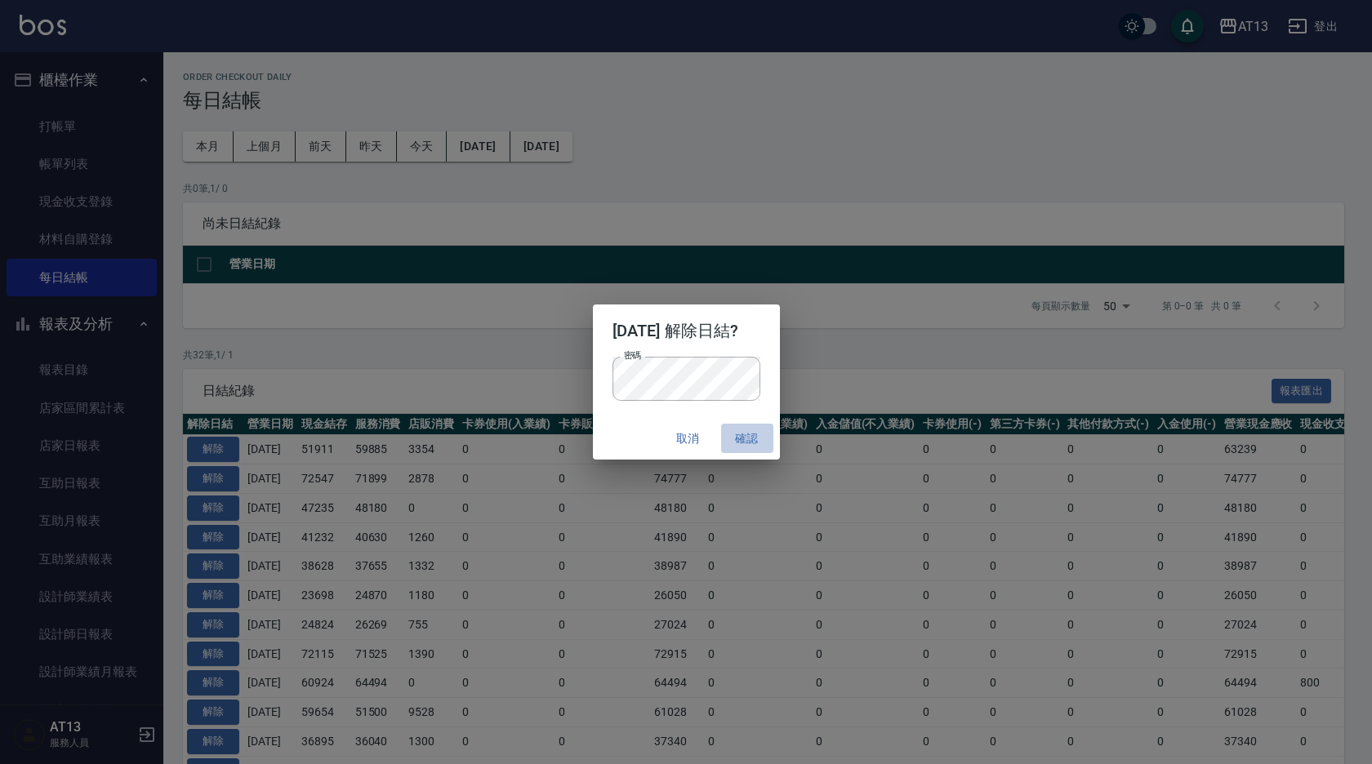
click at [756, 437] on button "確認" at bounding box center [747, 439] width 52 height 30
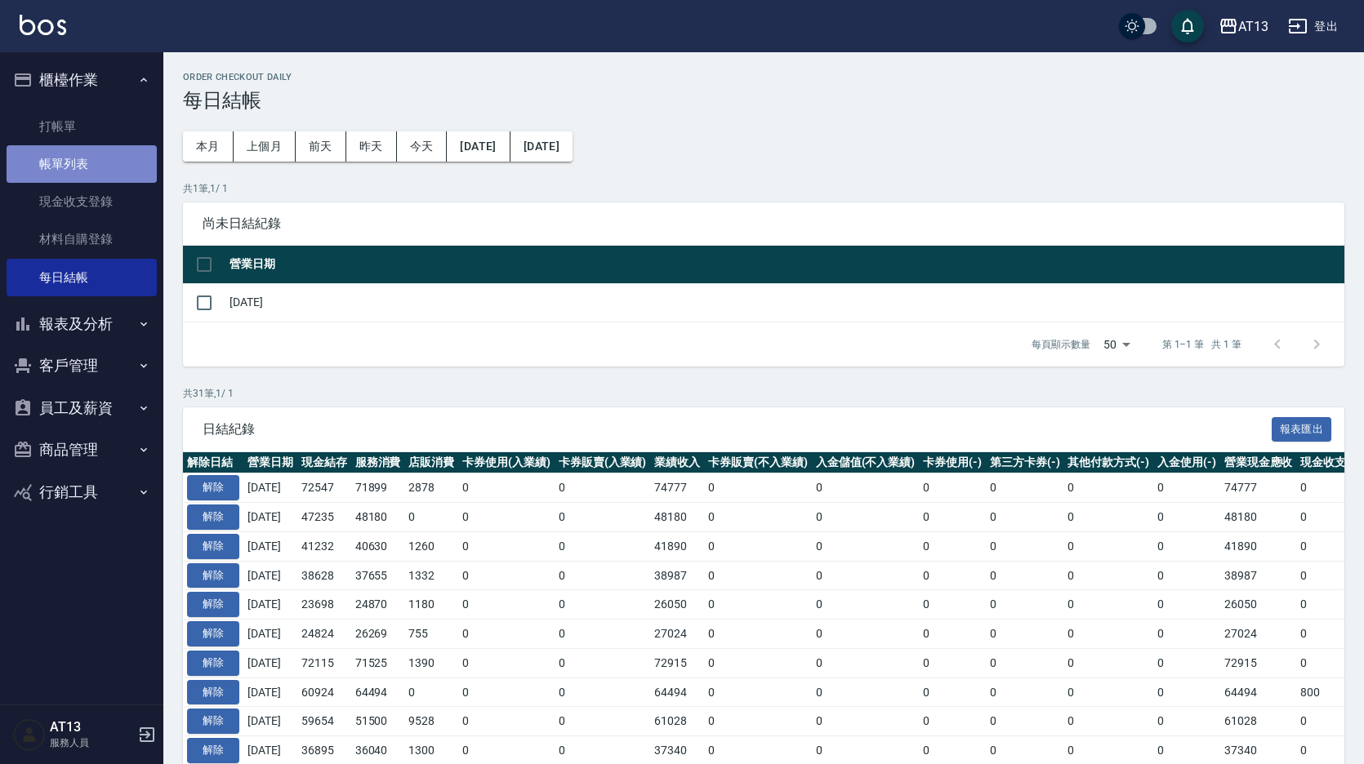
click at [73, 167] on link "帳單列表" at bounding box center [82, 164] width 150 height 38
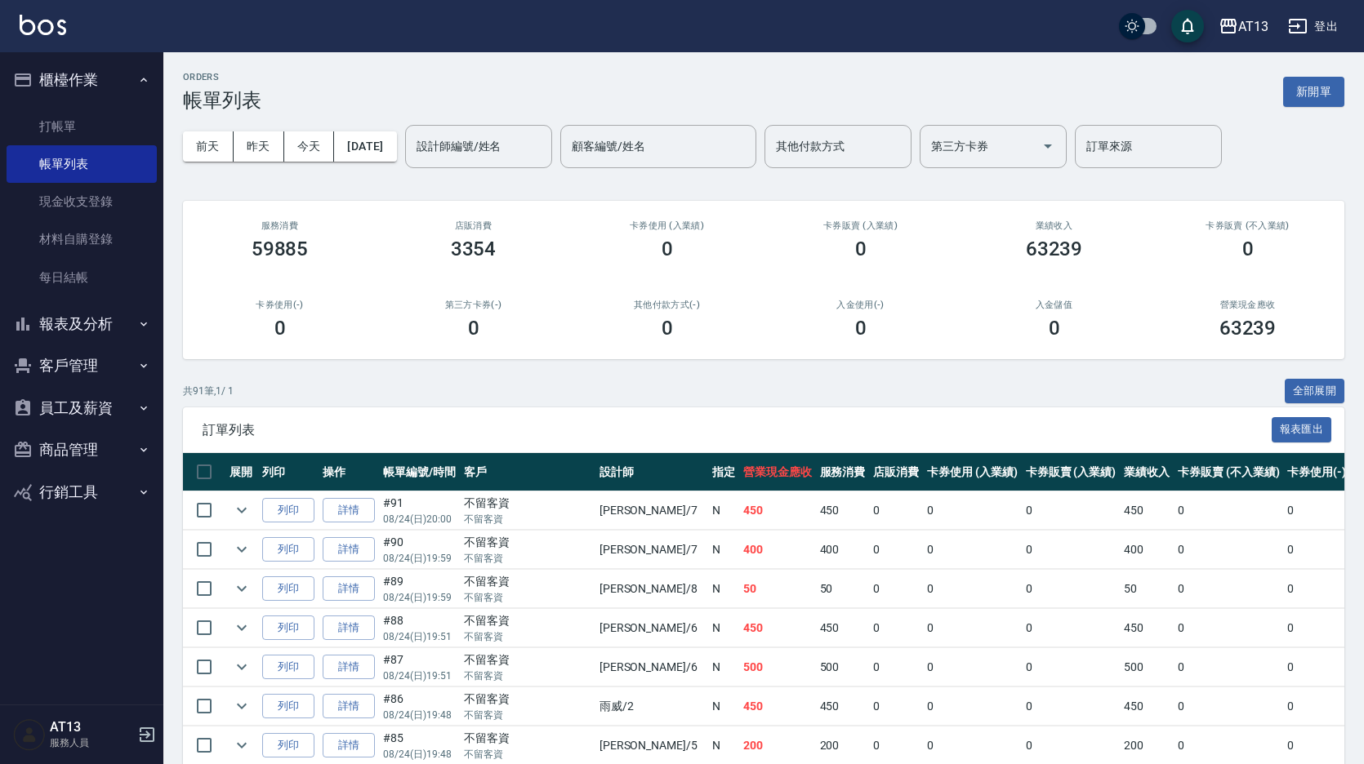
scroll to position [82, 0]
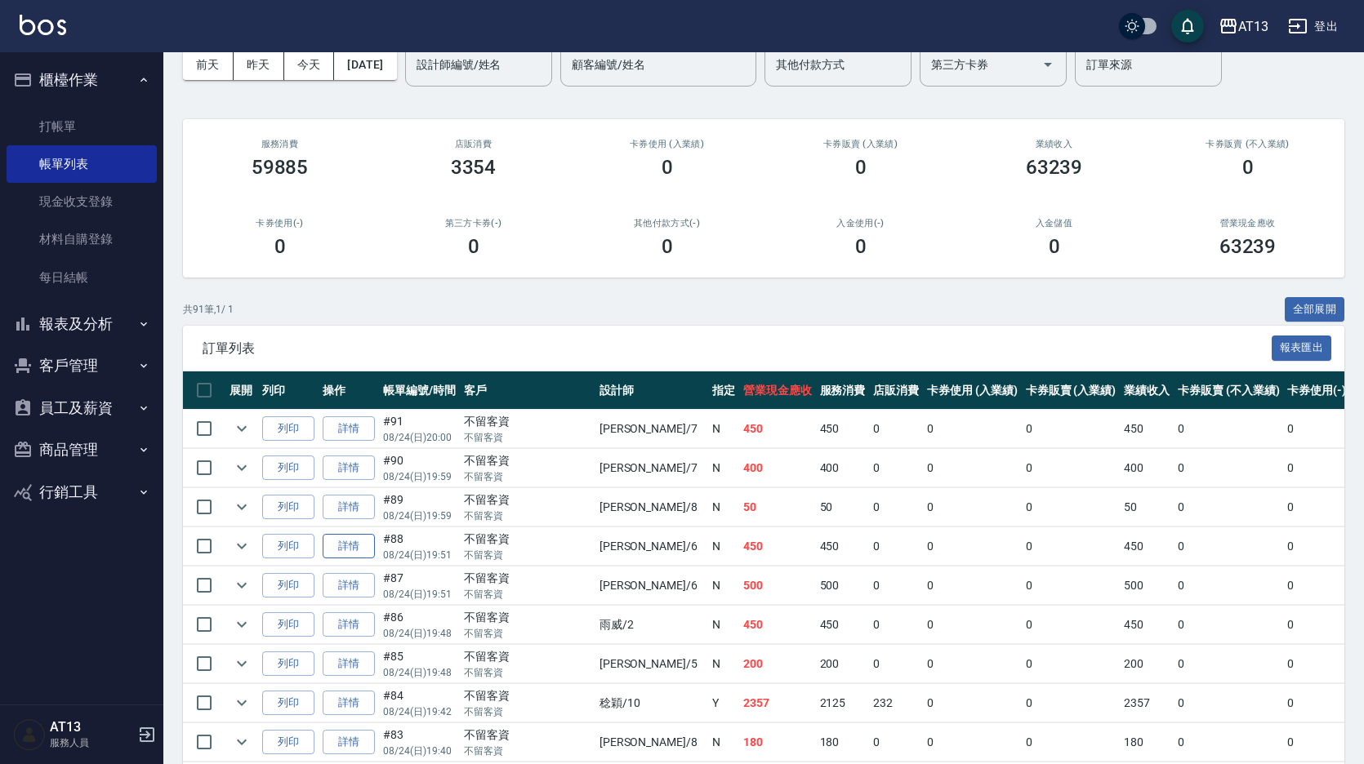
click at [347, 555] on link "詳情" at bounding box center [349, 546] width 52 height 25
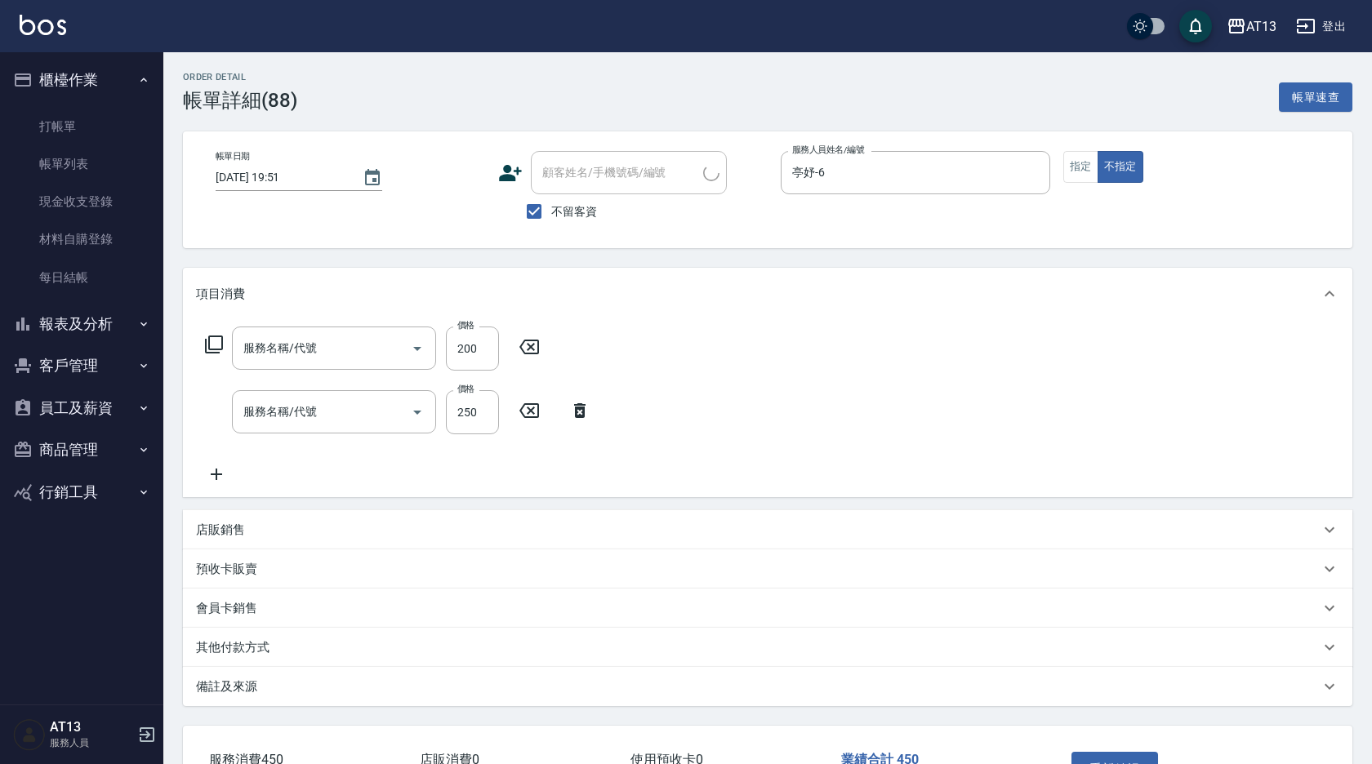
type input "2025/08/24 19:51"
checkbox input "true"
type input "亭妤-6"
type input "剪髮(401)"
type input "洗髮(201)"
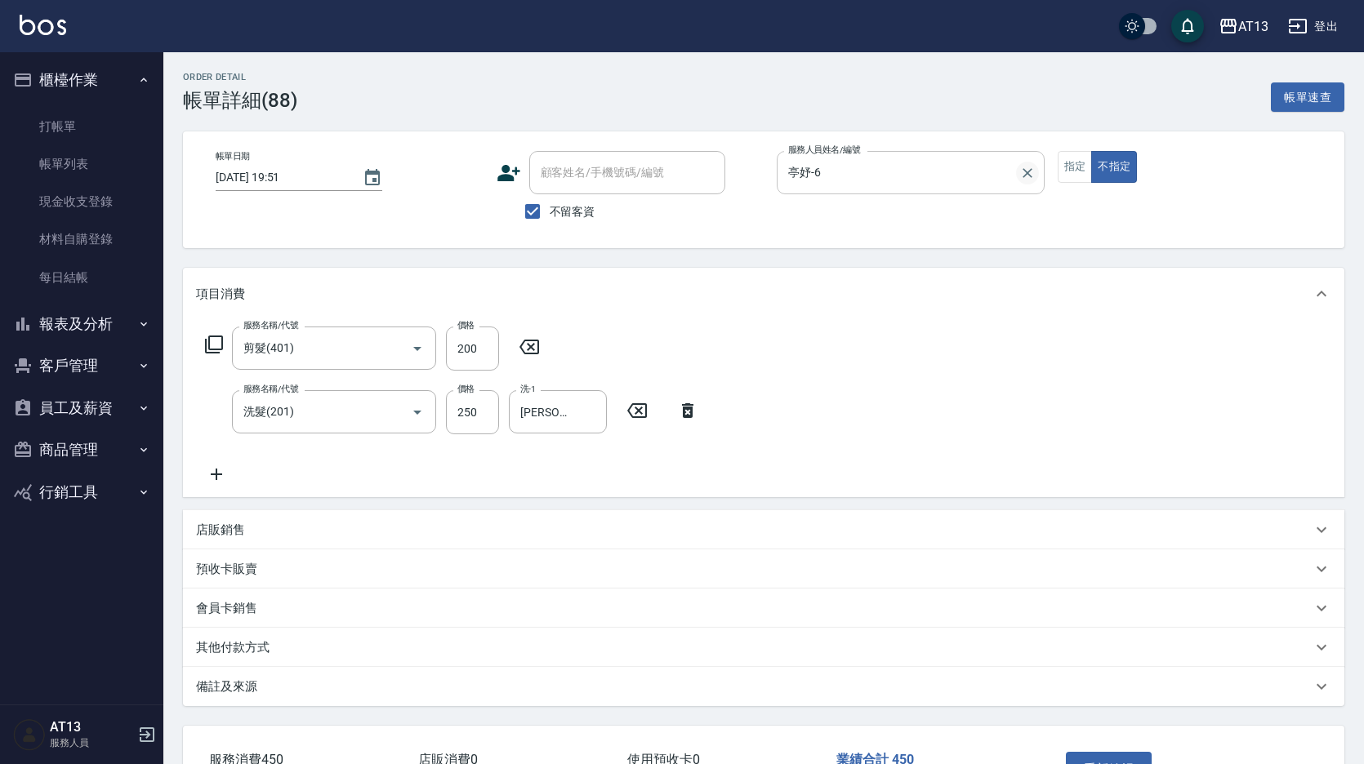
click at [1023, 172] on icon "Clear" at bounding box center [1027, 173] width 16 height 16
click at [923, 176] on input "服務人員姓名/編號" at bounding box center [910, 172] width 253 height 29
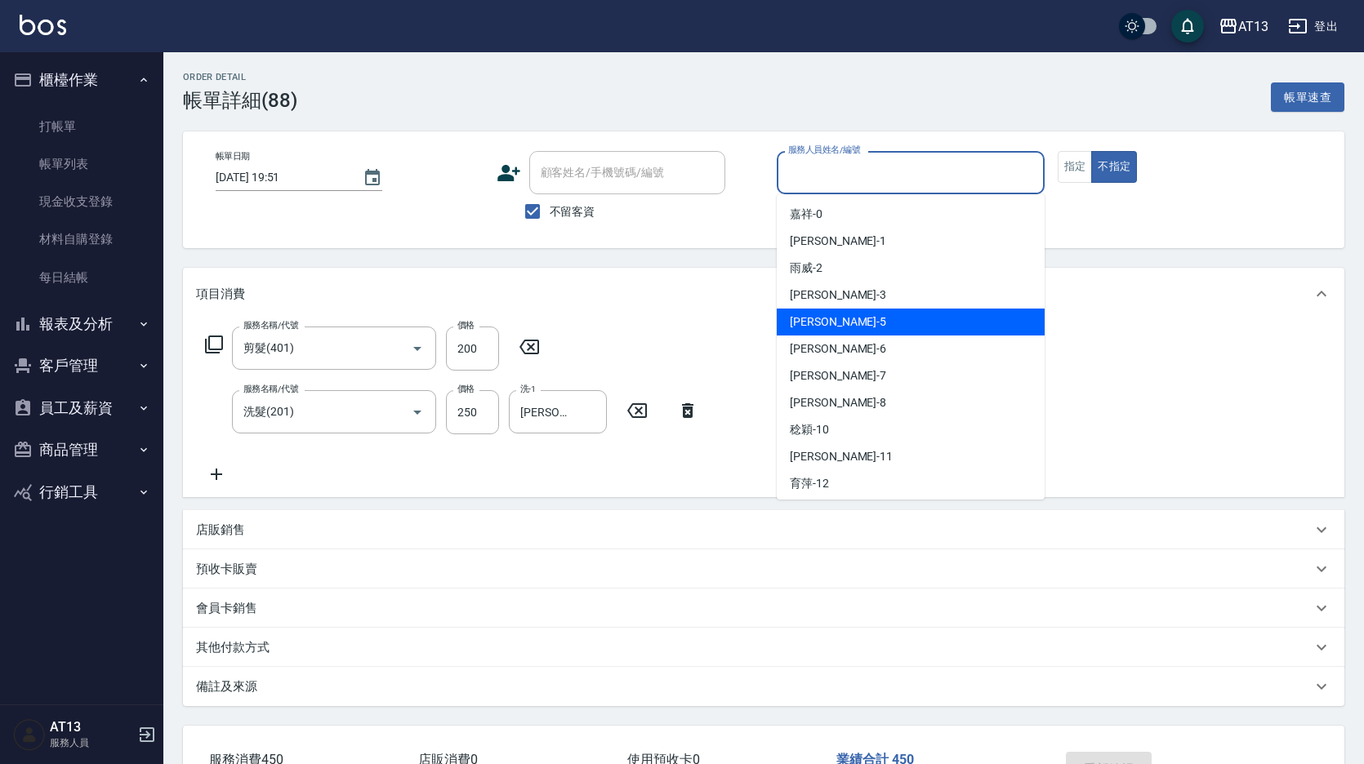
click at [866, 321] on div "[PERSON_NAME] -5" at bounding box center [911, 322] width 268 height 27
type input "[PERSON_NAME]-5"
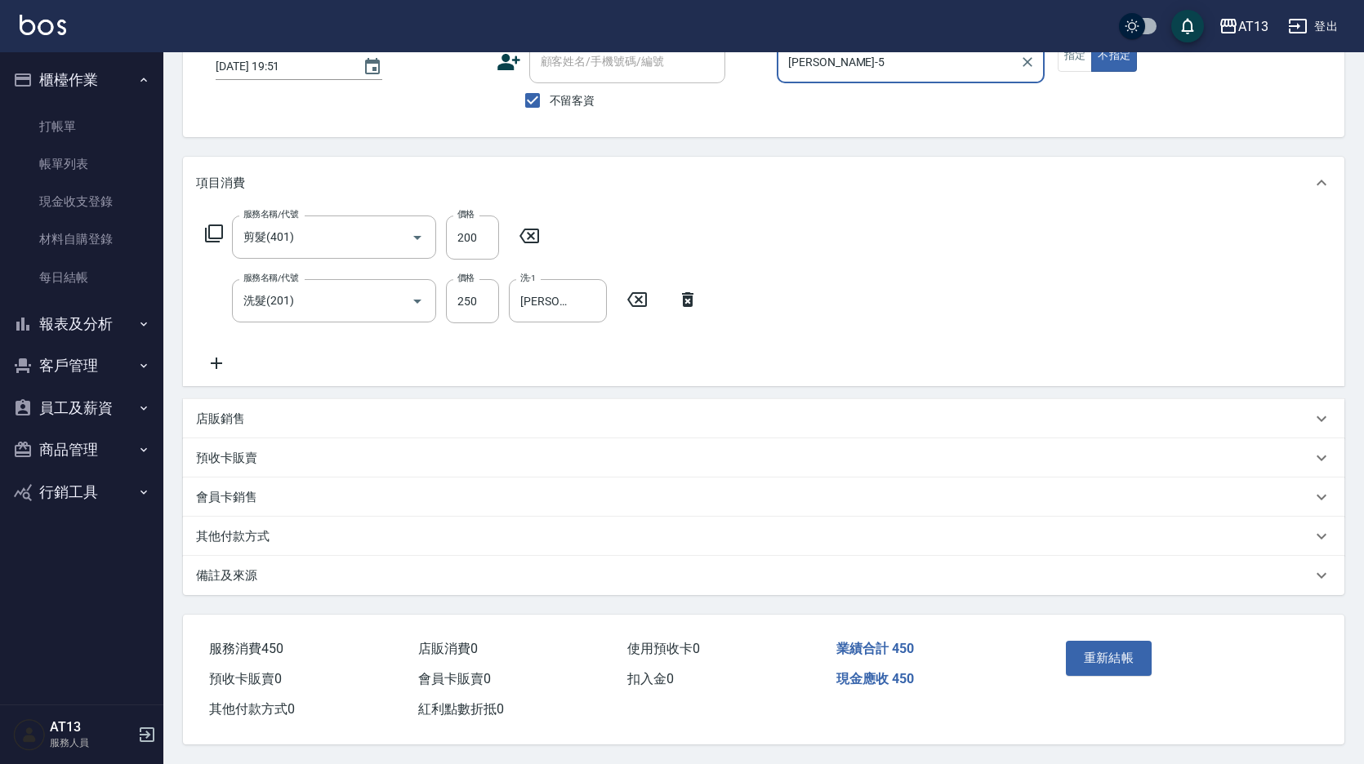
scroll to position [118, 0]
click at [1137, 648] on button "重新結帳" at bounding box center [1109, 658] width 87 height 34
